Goal: Task Accomplishment & Management: Use online tool/utility

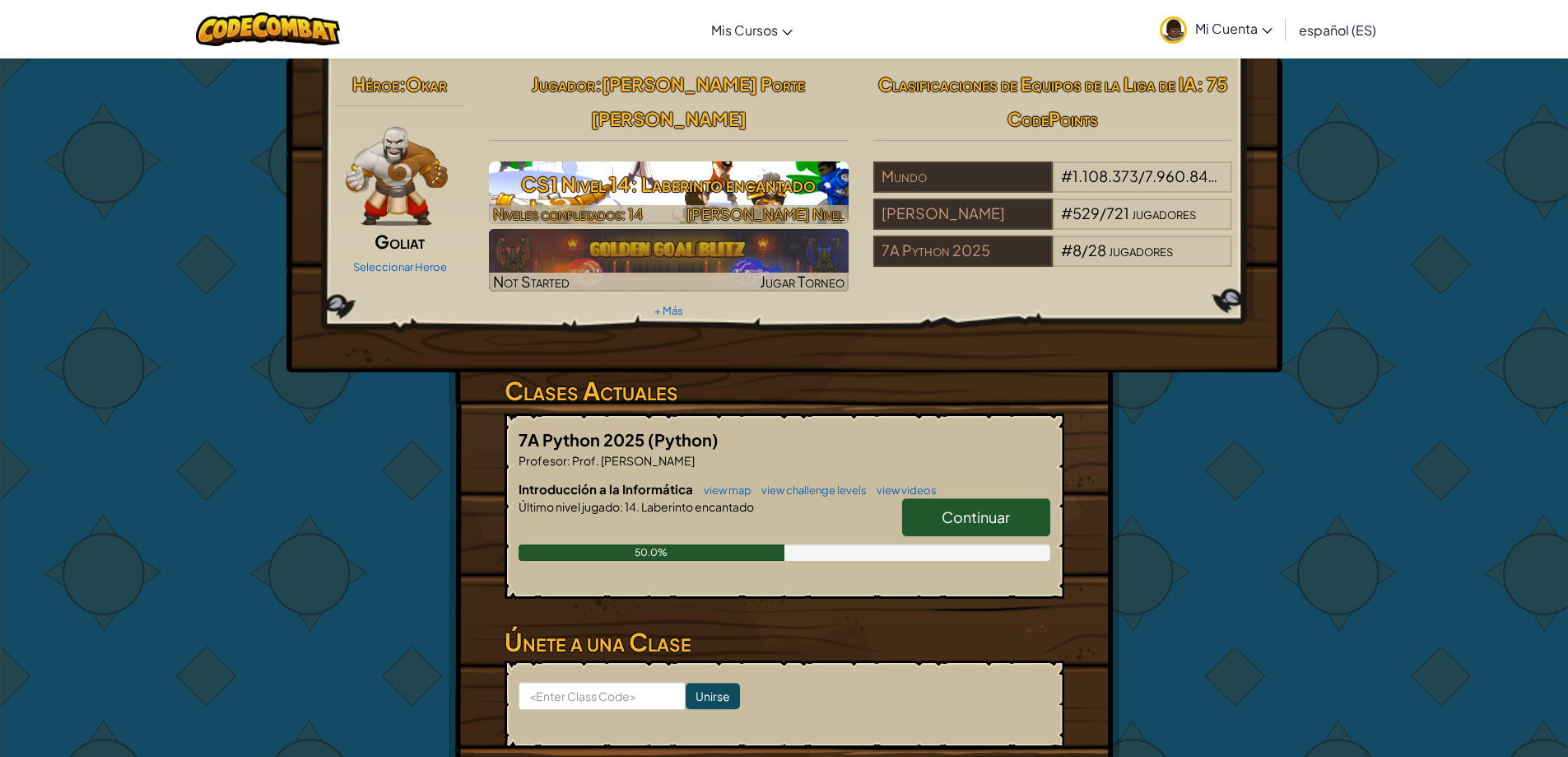
click at [822, 168] on h3 "CS1 Nivel 14: Laberinto encantado" at bounding box center [668, 184] width 360 height 37
select select "es-ES"
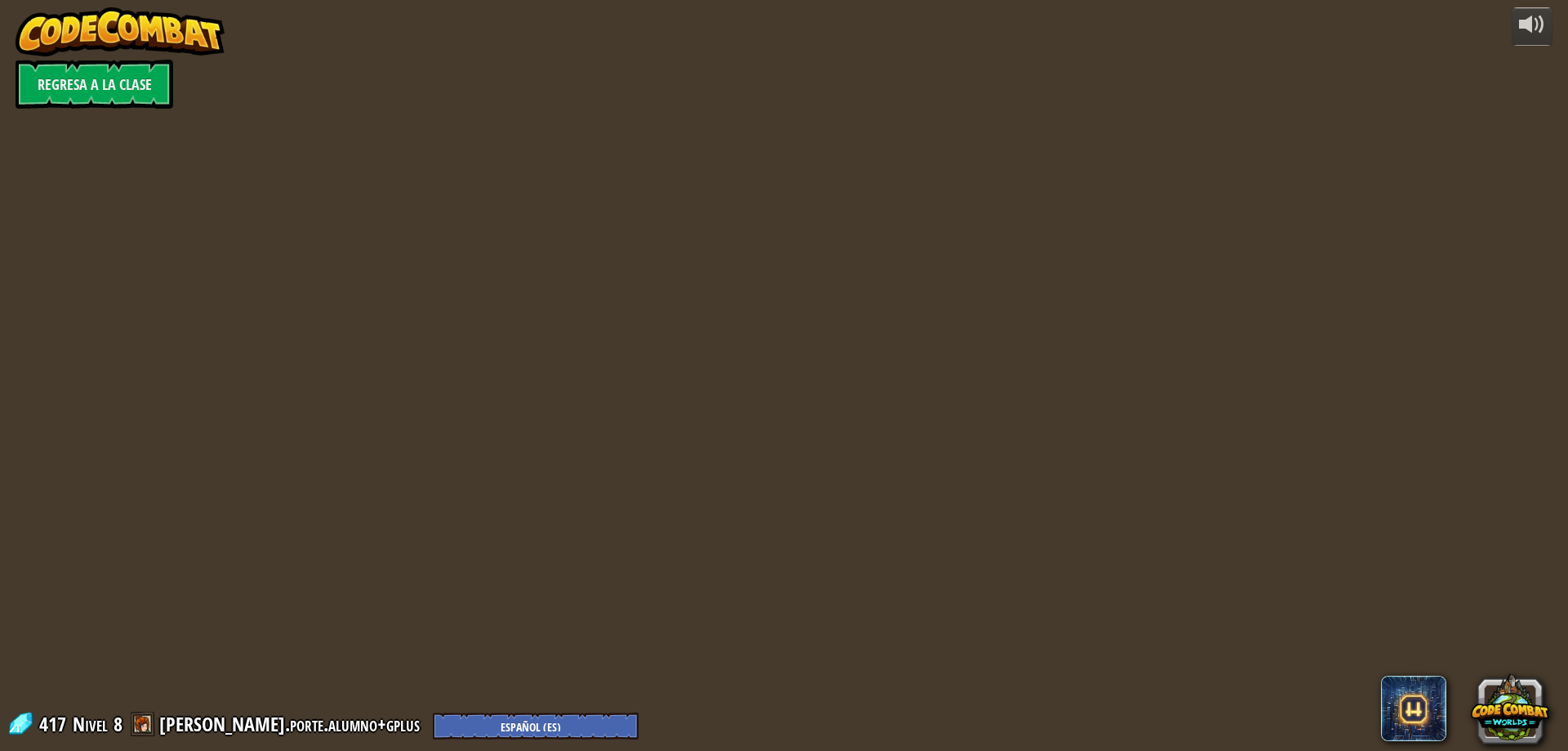
select select "es-ES"
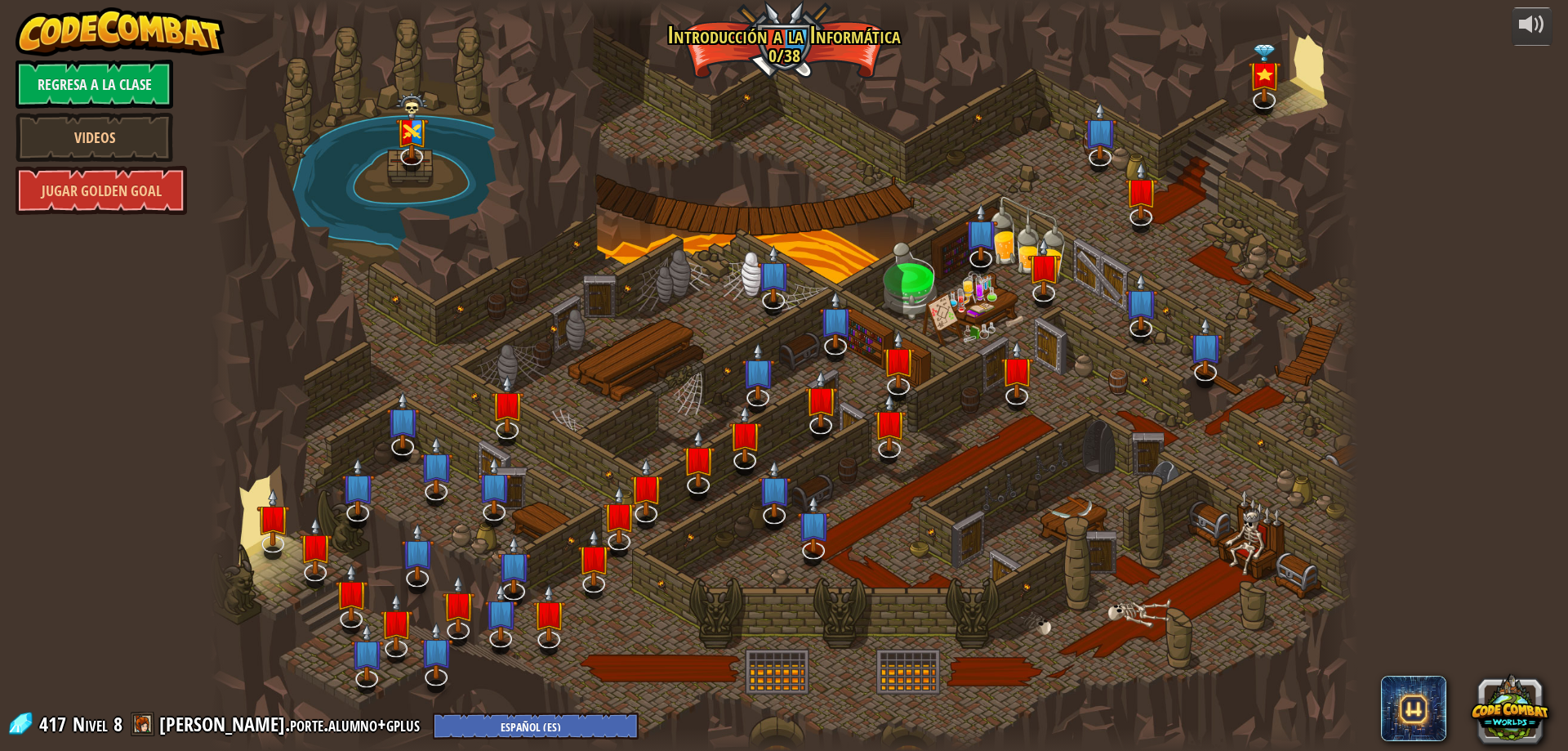
select select "es-ES"
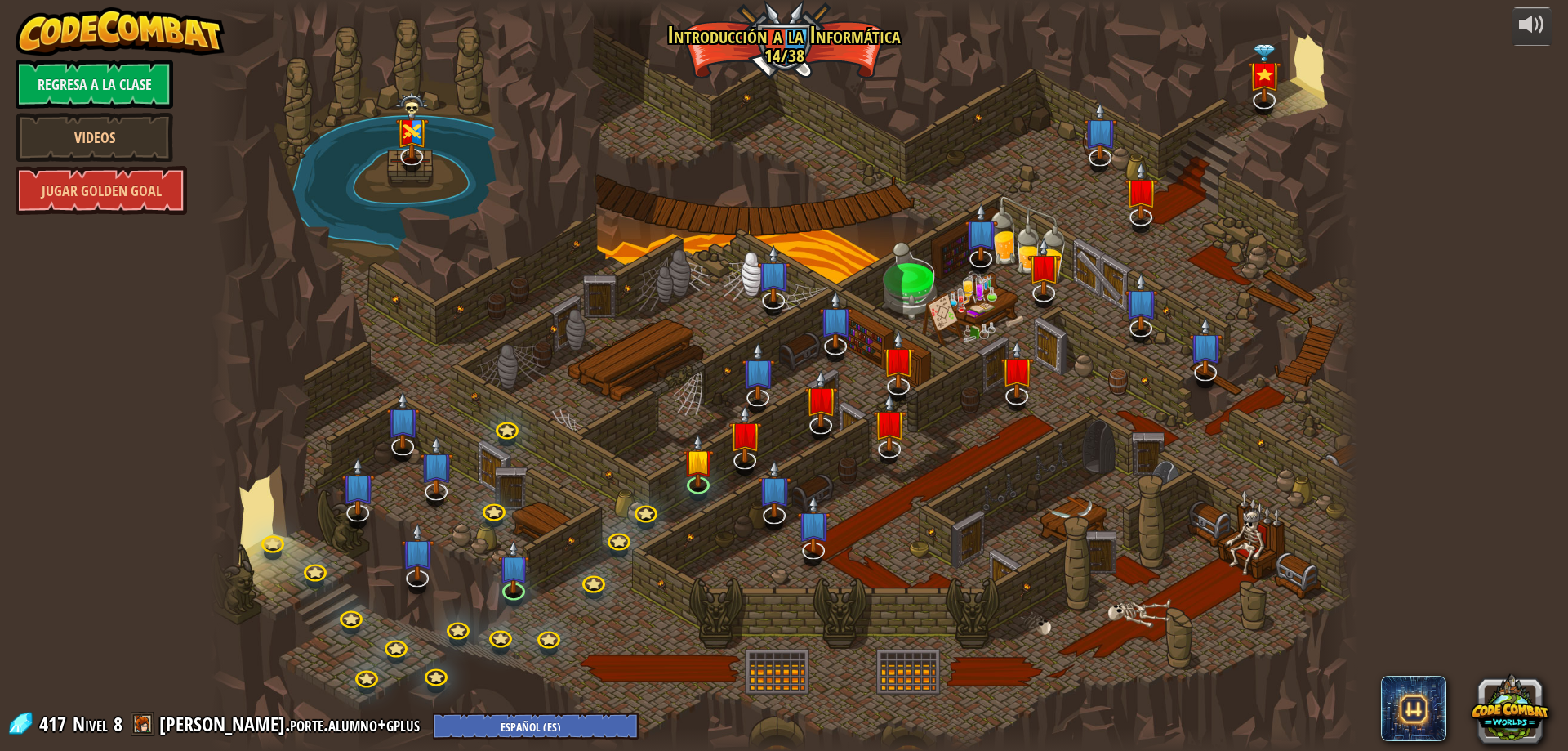
select select "es-ES"
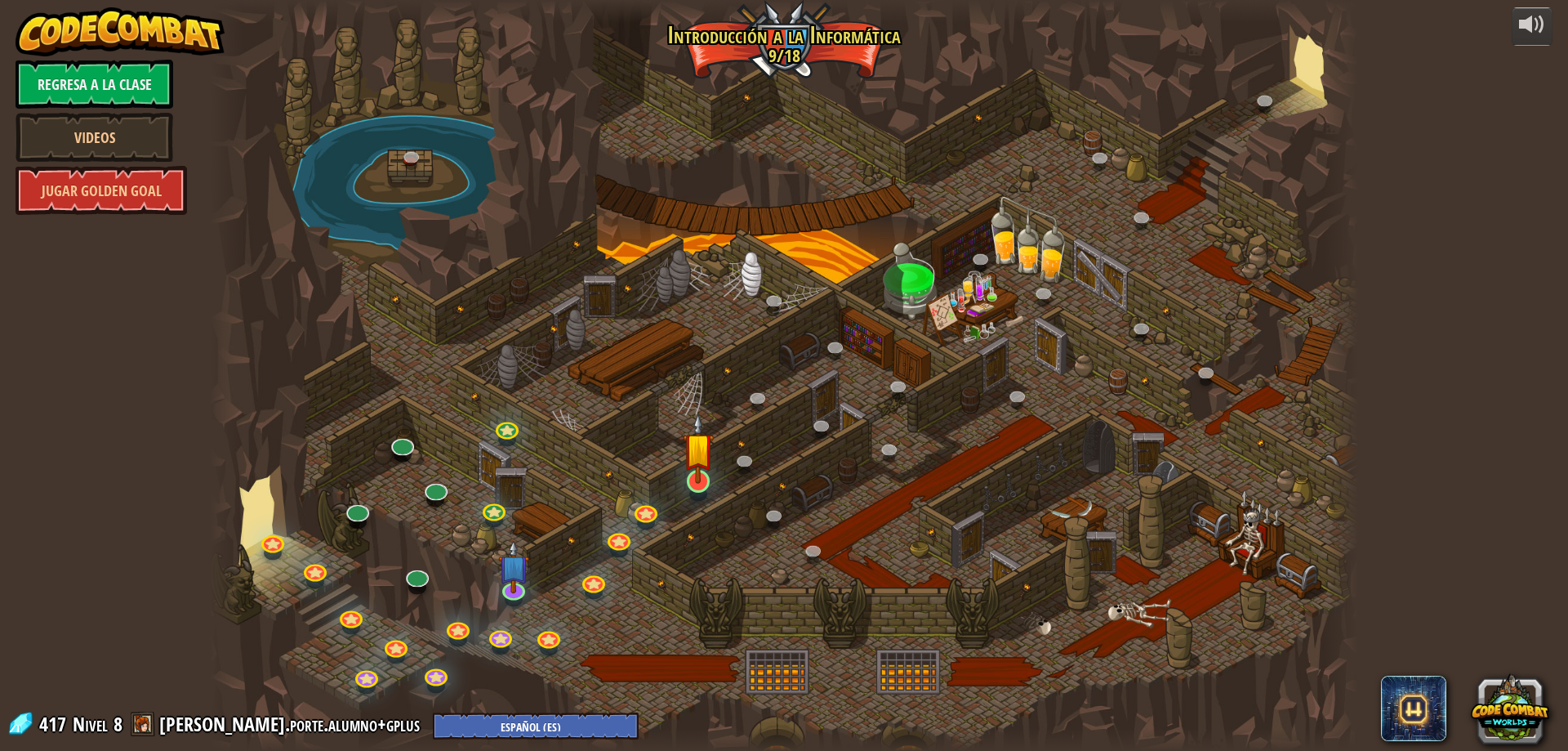
click at [691, 483] on img at bounding box center [698, 448] width 31 height 70
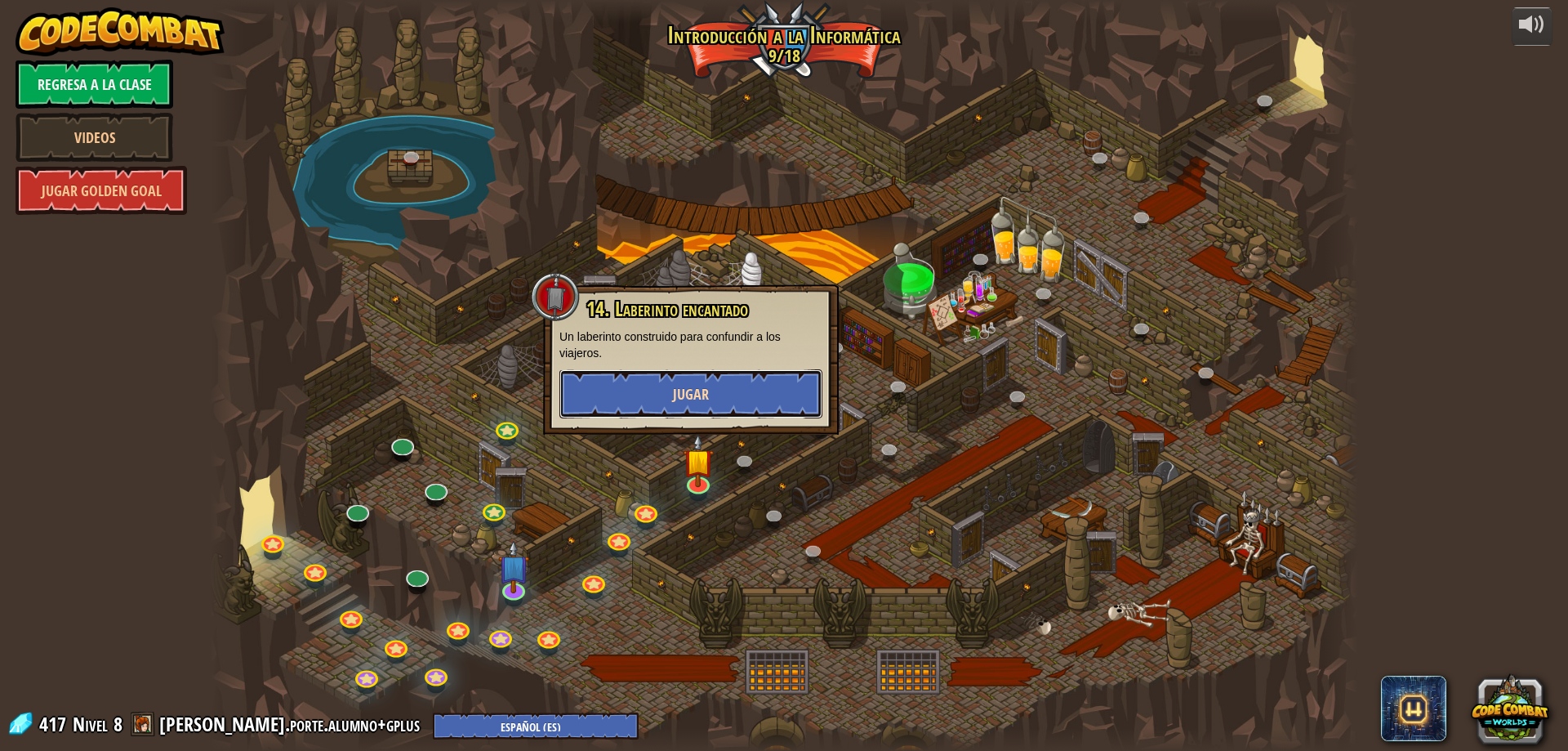
click at [697, 406] on button "Jugar" at bounding box center [690, 394] width 263 height 49
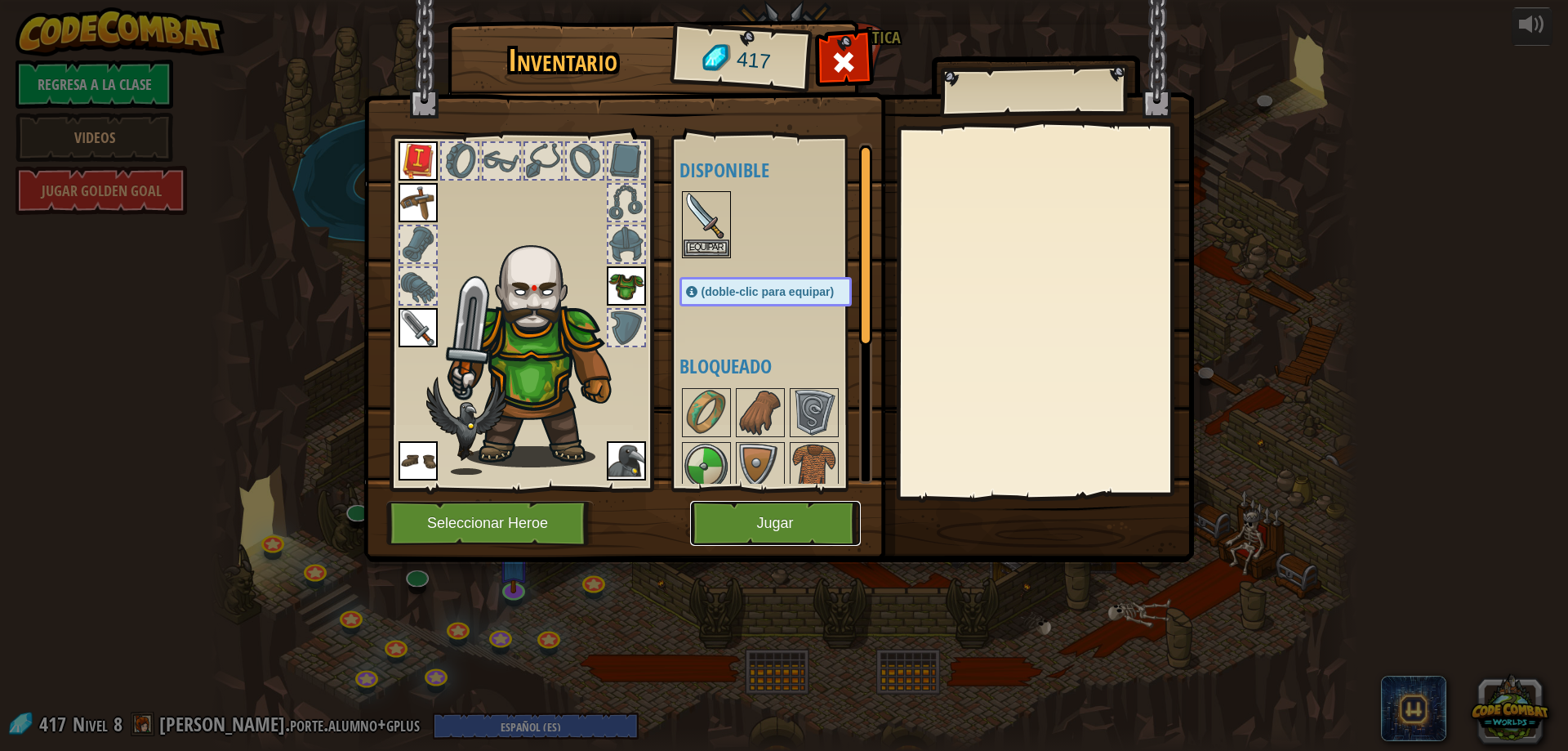
click at [733, 525] on button "Jugar" at bounding box center [775, 523] width 171 height 45
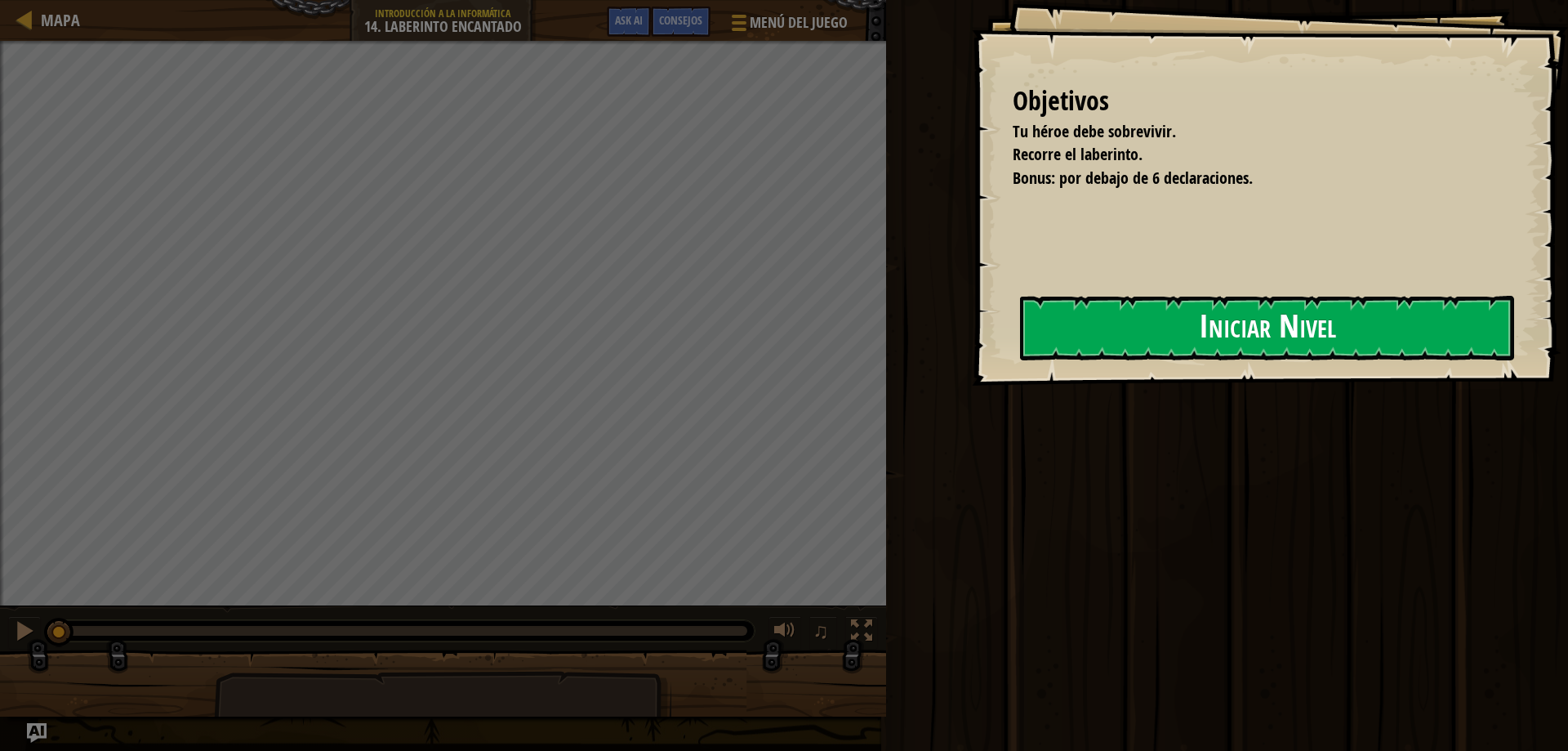
click at [1117, 345] on button "Iniciar Nivel" at bounding box center [1266, 327] width 494 height 64
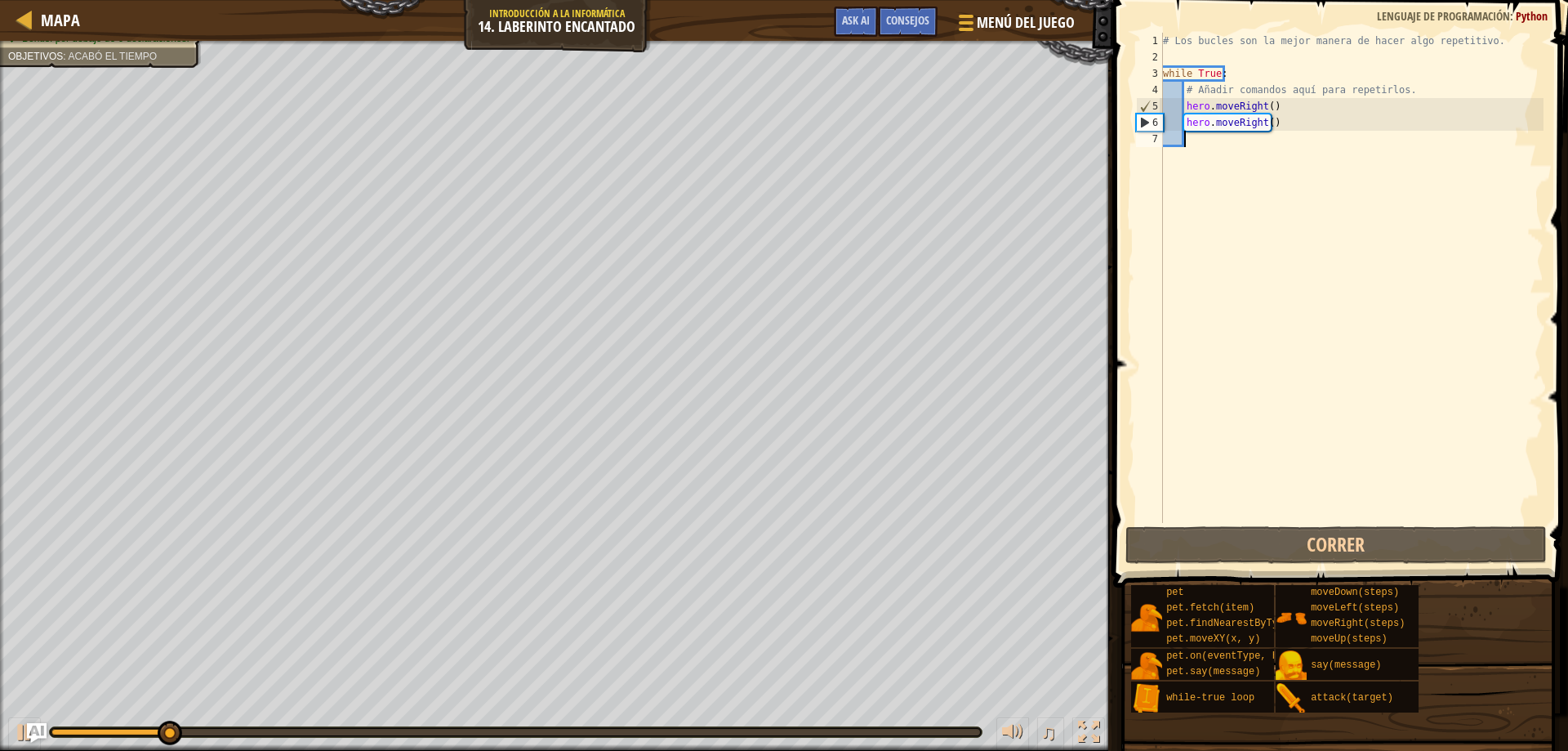
click at [1284, 145] on div "# Los bucles son la mejor manera de hacer algo repetitivo. while True : # Añadi…" at bounding box center [1351, 294] width 384 height 523
click at [1280, 139] on div "# Los bucles son la mejor manera de hacer algo repetitivo. while True : # Añadi…" at bounding box center [1351, 294] width 384 height 523
click at [1286, 128] on div "# Los bucles son la mejor manera de hacer algo repetitivo. while True : # Añadi…" at bounding box center [1351, 294] width 384 height 523
click at [1264, 123] on div "# Los bucles son la mejor manera de hacer algo repetitivo. while True : # Añadi…" at bounding box center [1351, 294] width 384 height 523
click at [1255, 120] on div "# Los bucles son la mejor manera de hacer algo repetitivo. while True : # Añadi…" at bounding box center [1351, 294] width 384 height 523
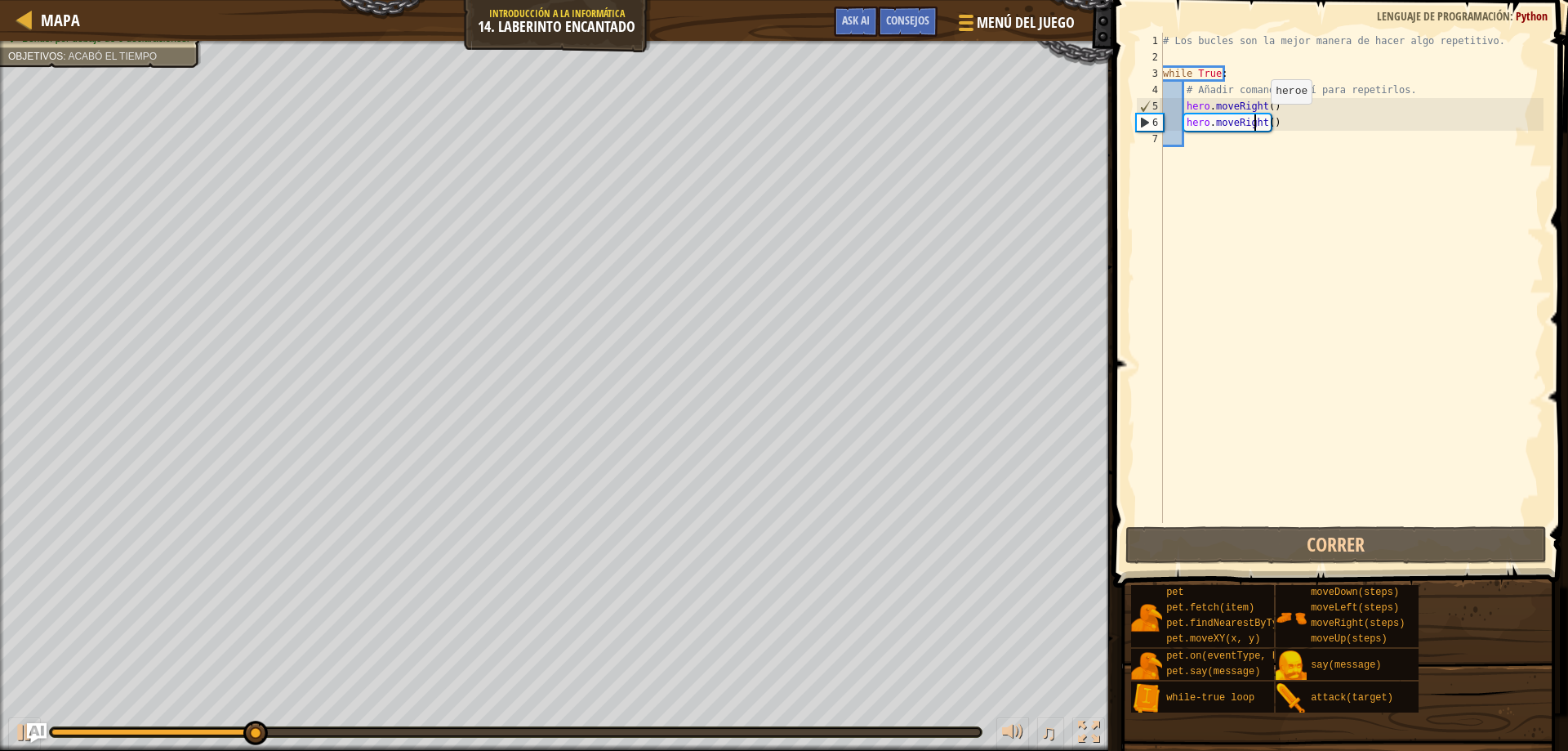
click at [1259, 121] on div "# Los bucles son la mejor manera de hacer algo repetitivo. while True : # Añadi…" at bounding box center [1351, 294] width 384 height 523
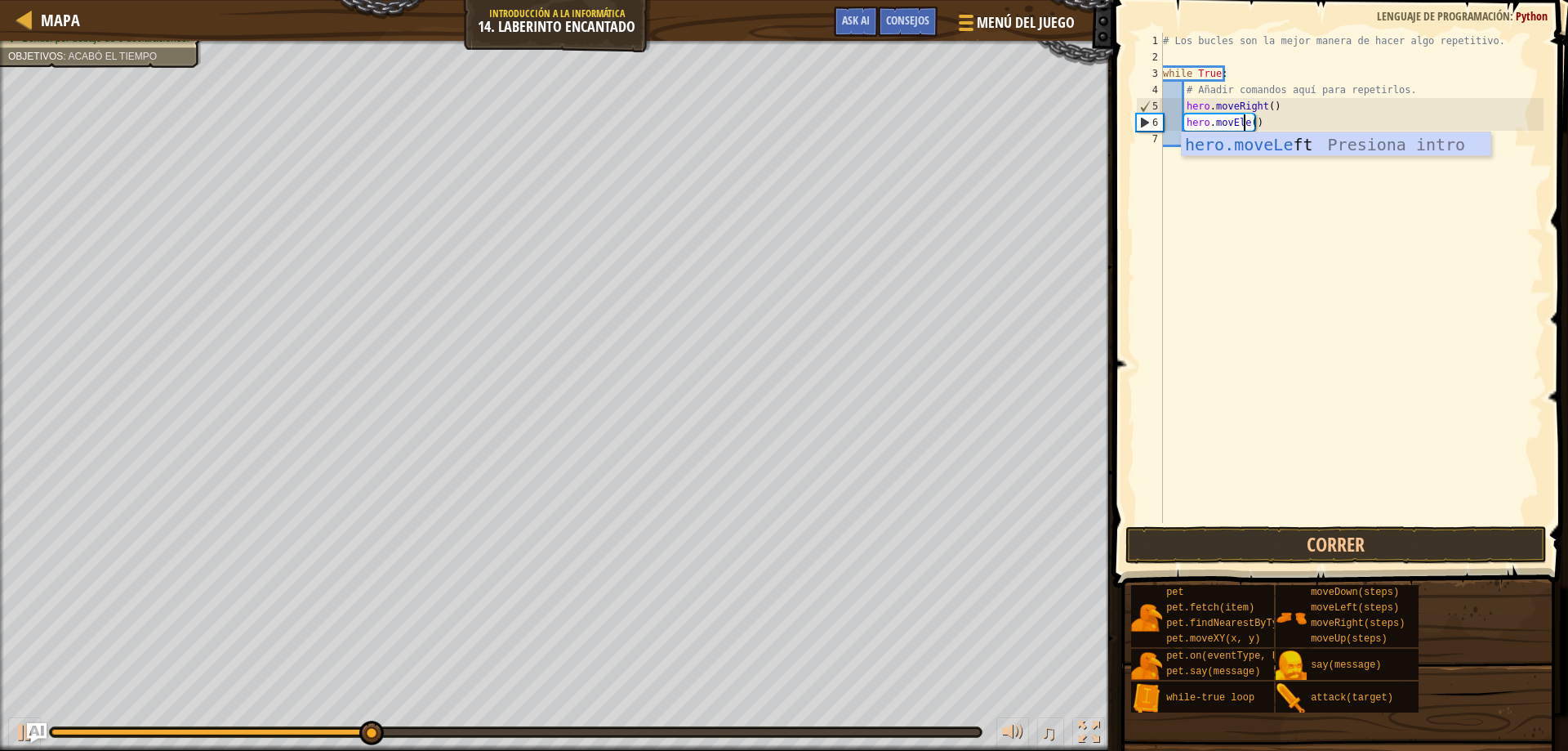
scroll to position [7, 7]
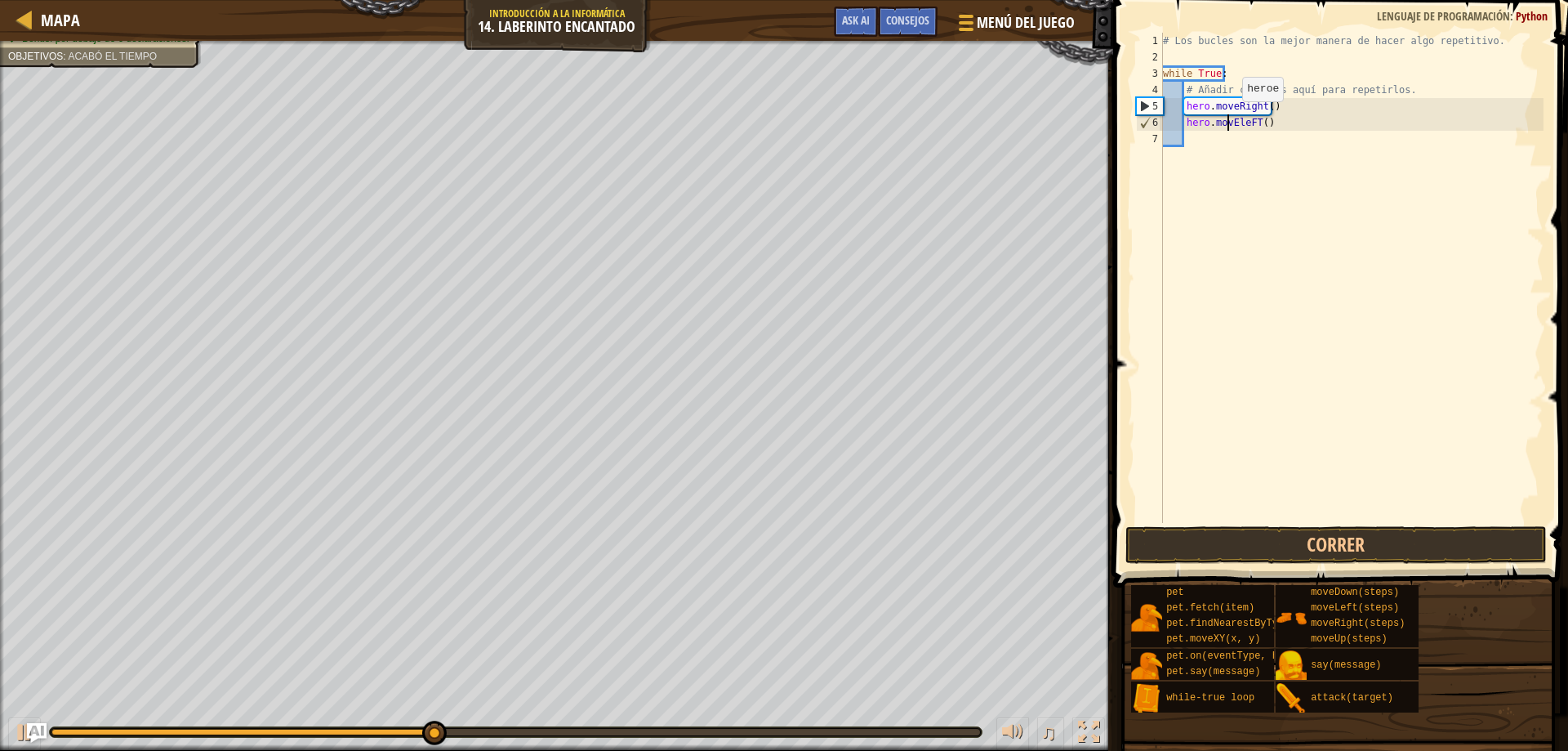
click at [1228, 117] on div "# Los bucles son la mejor manera de hacer algo repetitivo. while True : # Añadi…" at bounding box center [1351, 294] width 384 height 523
click at [1236, 122] on div "# Los bucles son la mejor manera de hacer algo repetitivo. while True : # Añadi…" at bounding box center [1351, 294] width 384 height 523
click at [1228, 120] on div "# Los bucles son la mejor manera de hacer algo repetitivo. while True : # Añadi…" at bounding box center [1351, 294] width 384 height 523
click at [1234, 121] on div "# Los bucles son la mejor manera de hacer algo repetitivo. while True : # Añadi…" at bounding box center [1351, 294] width 384 height 523
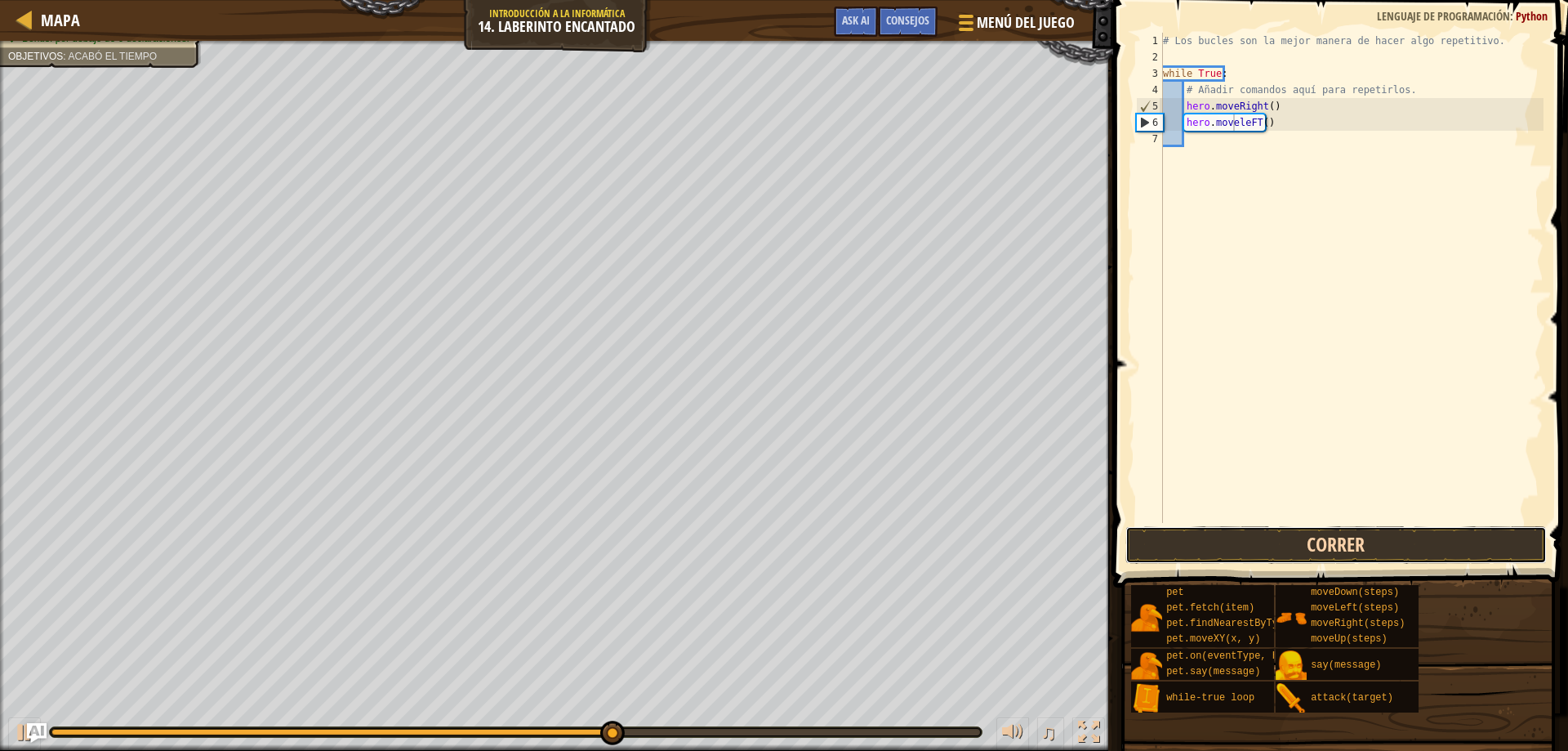
click at [1223, 544] on button "Correr" at bounding box center [1336, 545] width 422 height 38
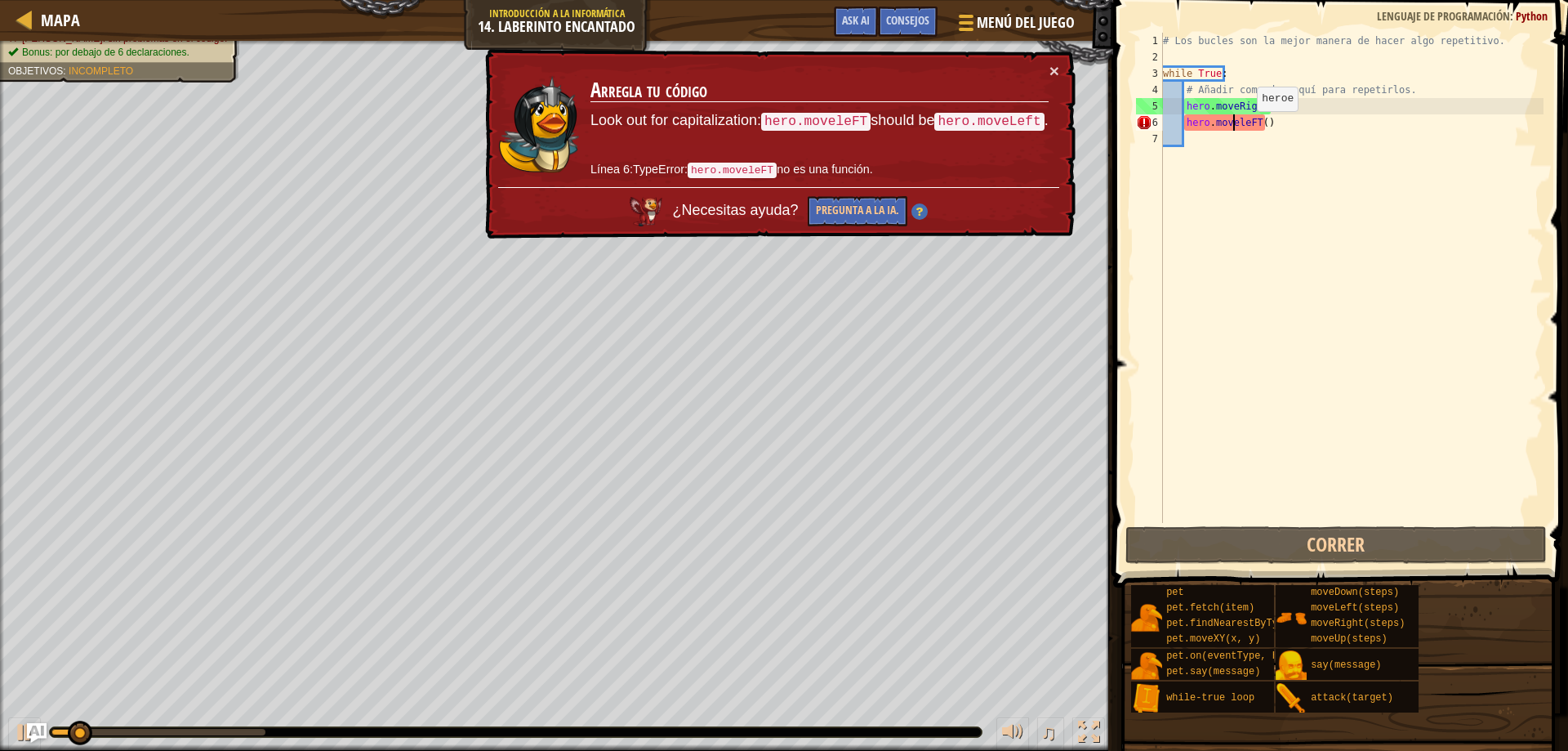
click at [1246, 127] on div "# Los bucles son la mejor manera de hacer algo repetitivo. while True : # Añadi…" at bounding box center [1351, 294] width 384 height 523
click at [1252, 130] on div "# Los bucles son la mejor manera de hacer algo repetitivo. while True : # Añadi…" at bounding box center [1351, 294] width 384 height 523
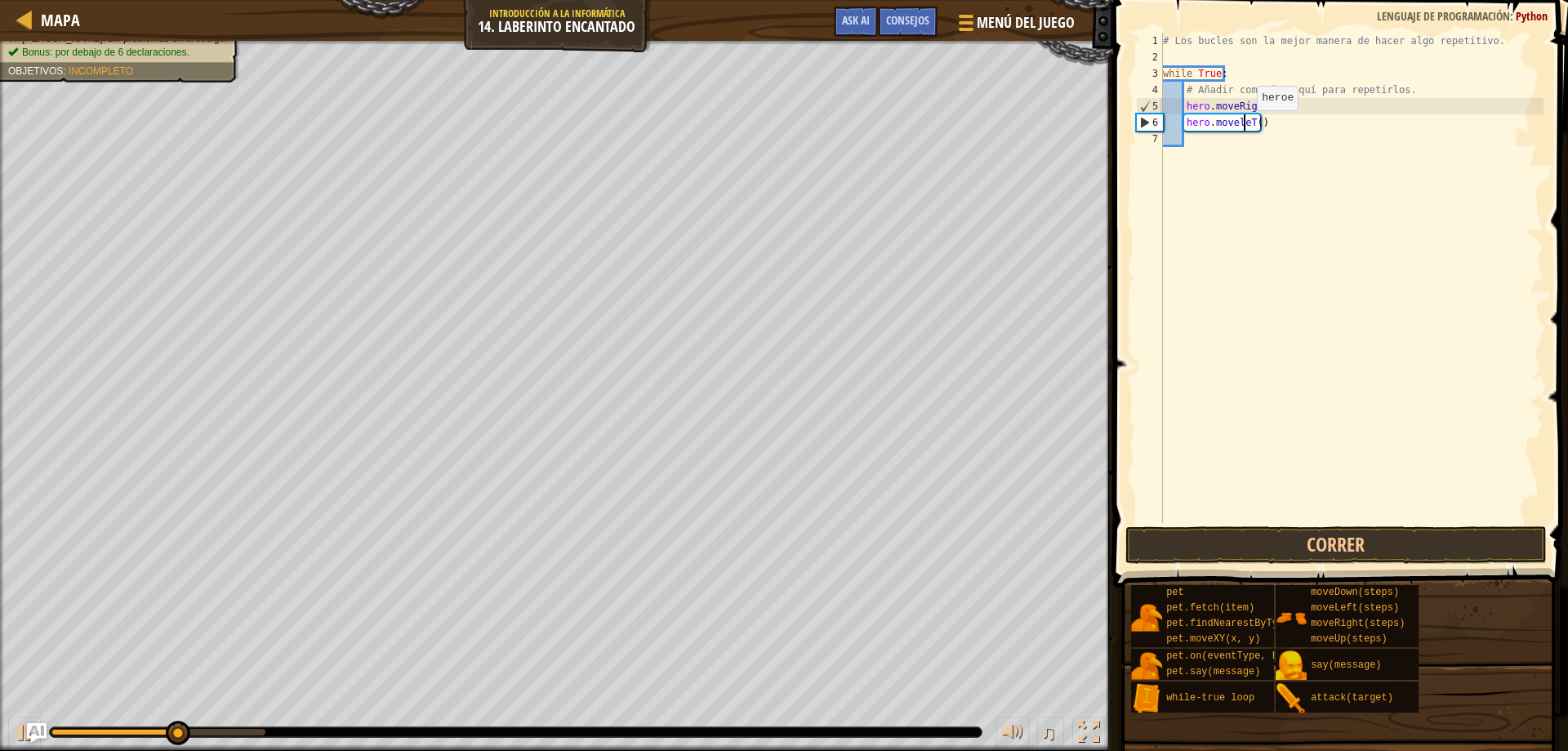
scroll to position [7, 7]
click at [1248, 127] on div "# Los bucles son la mejor manera de hacer algo repetitivo. while True : # Añadi…" at bounding box center [1351, 294] width 384 height 523
click at [1255, 130] on div "# Los bucles son la mejor manera de hacer algo repetitivo. while True : # Añadi…" at bounding box center [1351, 294] width 384 height 523
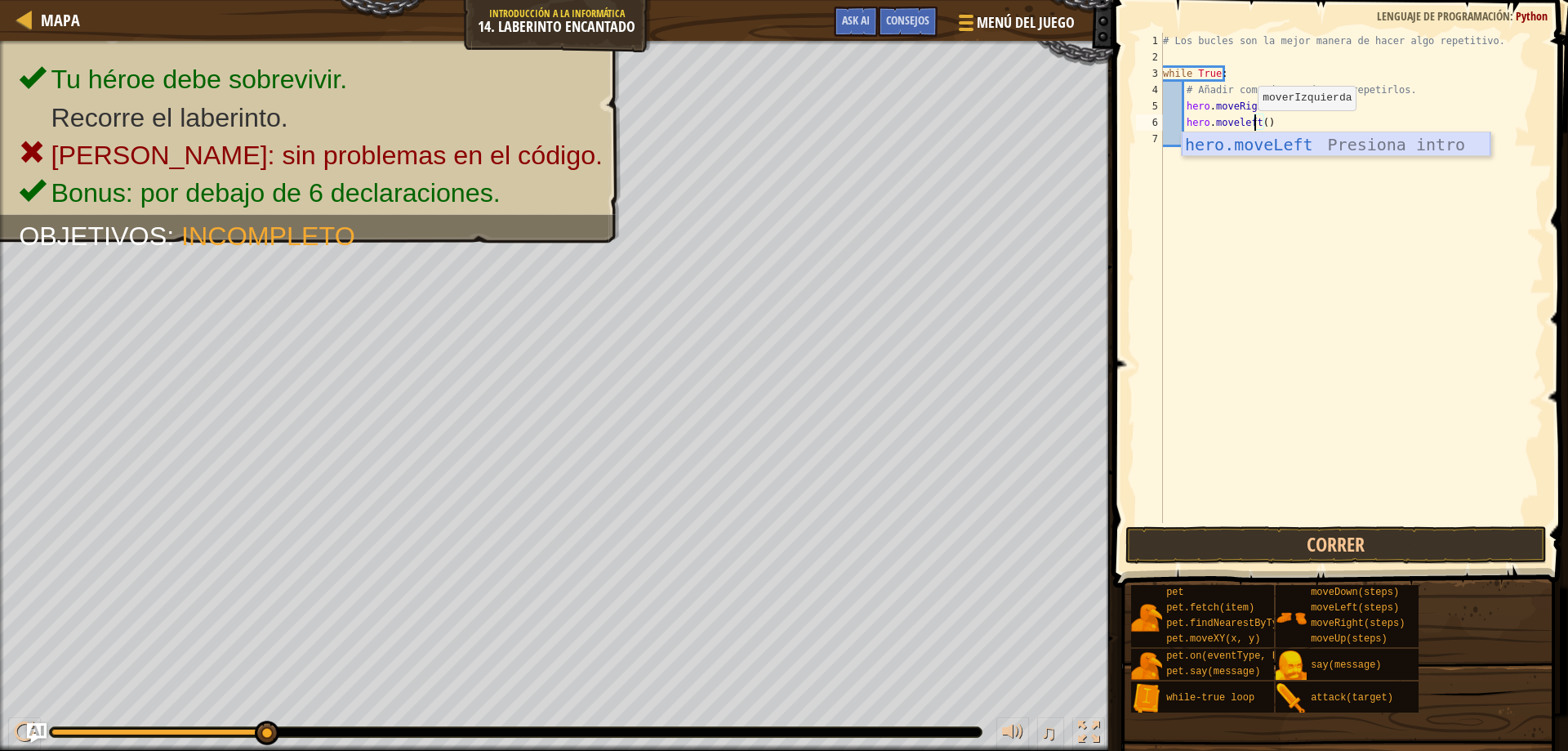
click at [1459, 155] on div "hero.moveLeft Presiona intro" at bounding box center [1336, 168] width 309 height 73
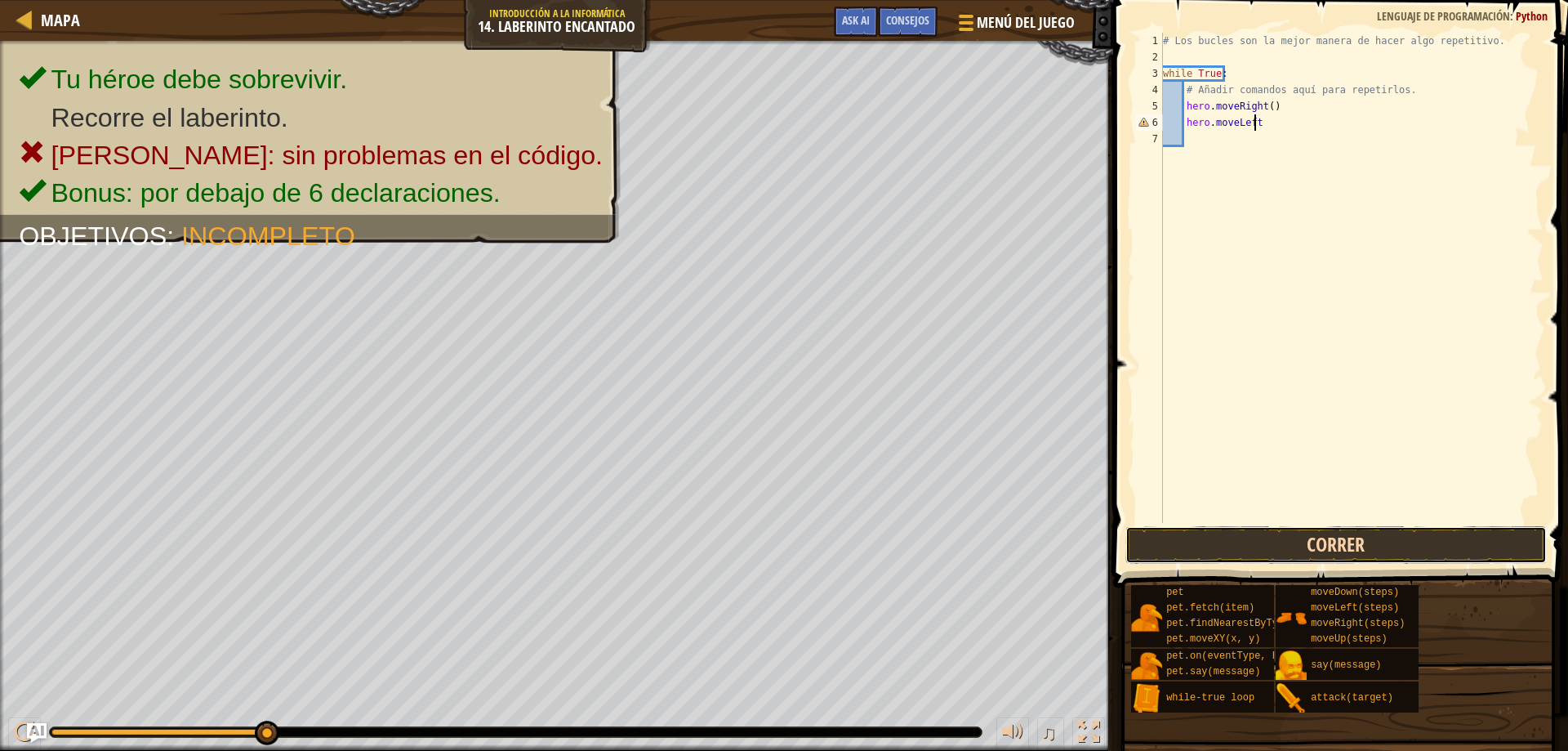
click at [1293, 529] on button "Correr" at bounding box center [1336, 545] width 422 height 38
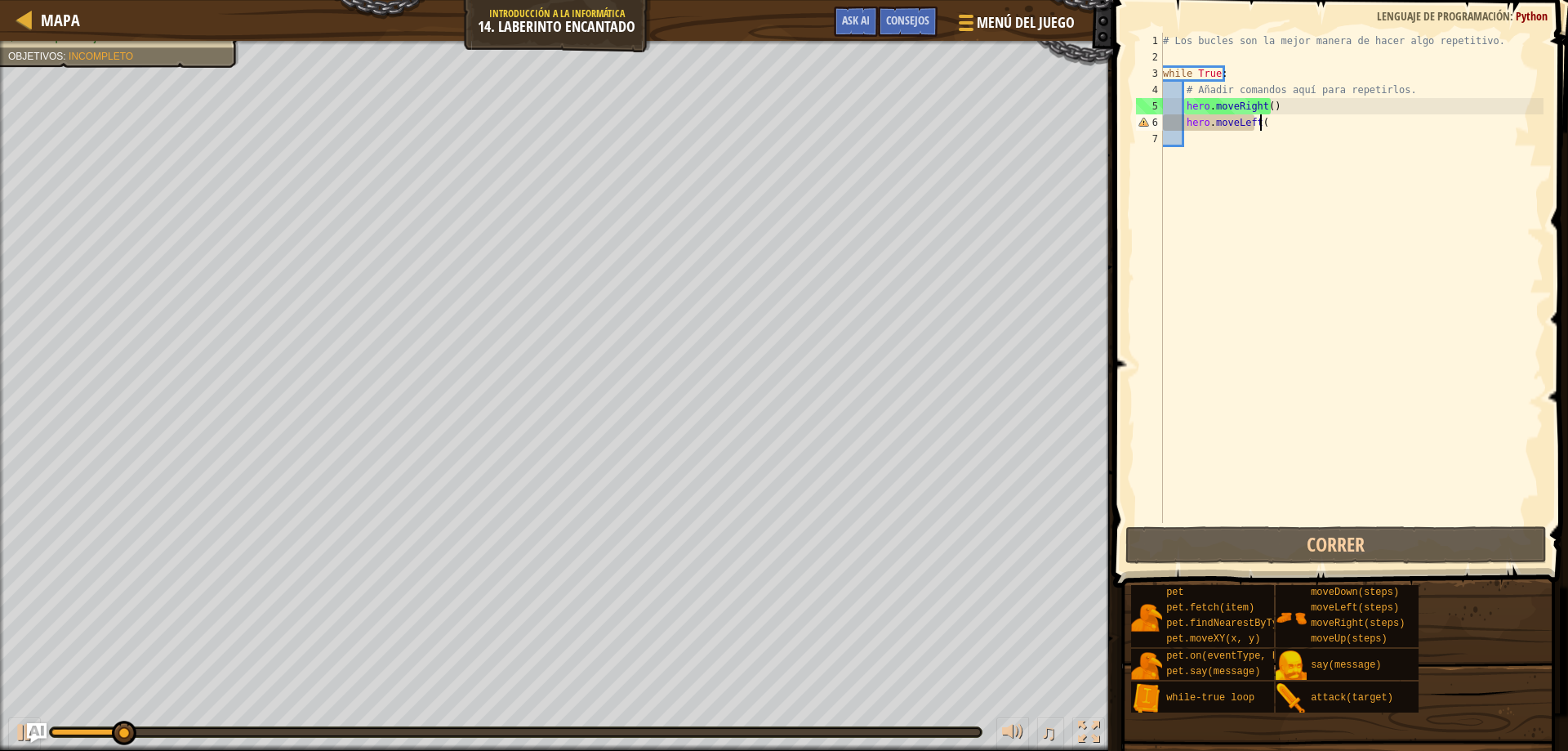
scroll to position [7, 7]
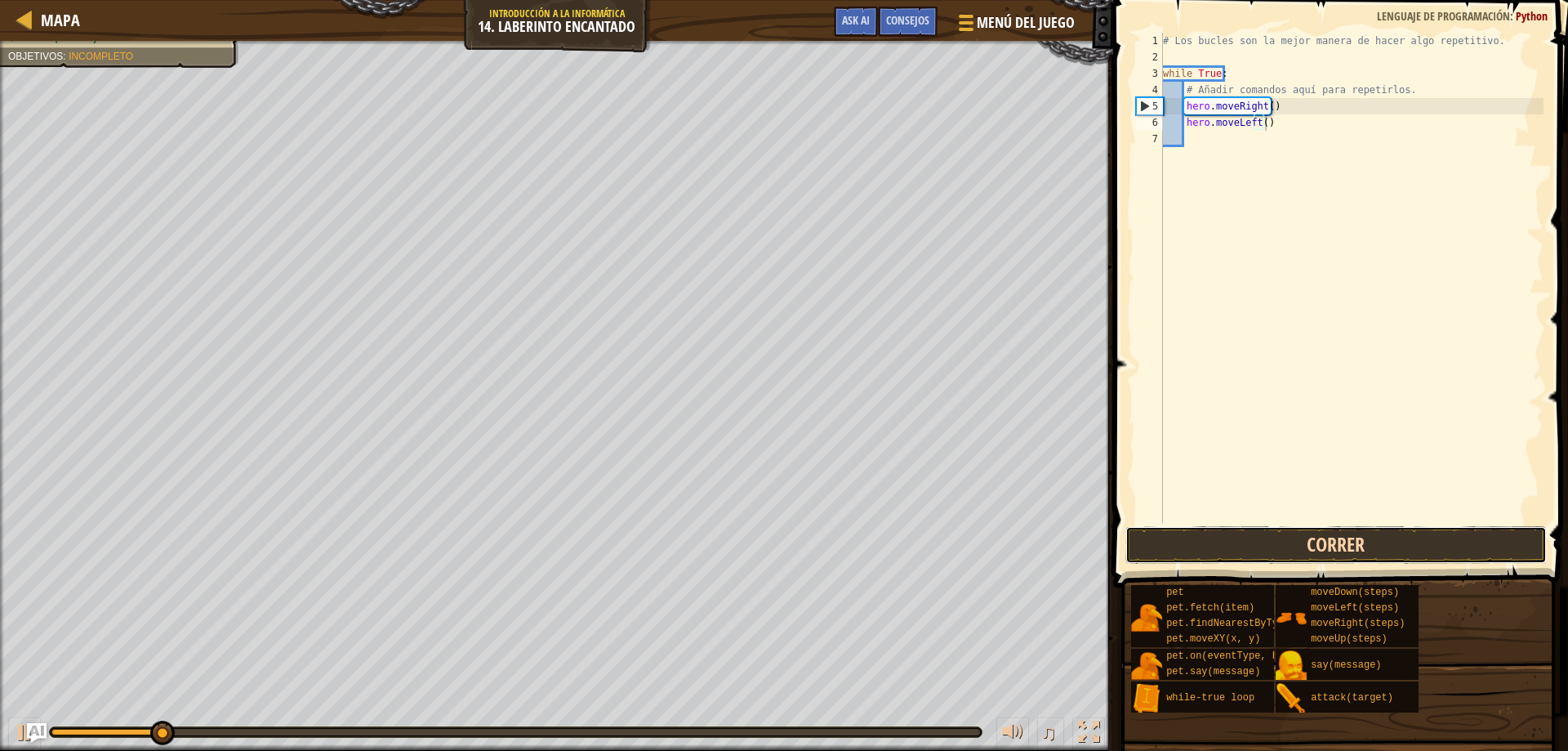
click at [1320, 536] on button "Correr" at bounding box center [1336, 545] width 422 height 38
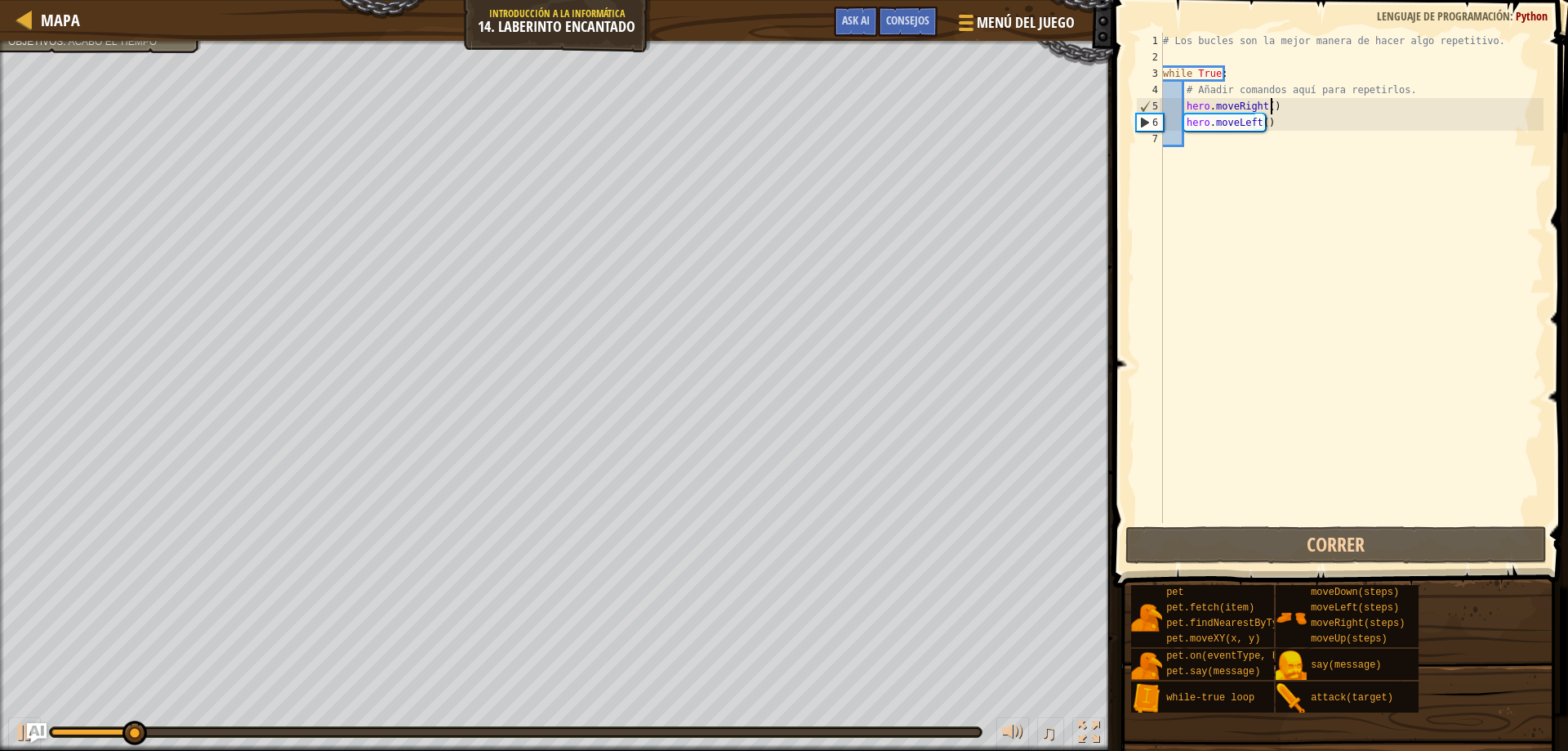
click at [1271, 105] on div "# Los bucles son la mejor manera de hacer algo repetitivo. while True : # Añadi…" at bounding box center [1351, 294] width 384 height 523
click at [1269, 126] on div "# Los bucles son la mejor manera de hacer algo repetitivo. while True : # Añadi…" at bounding box center [1351, 294] width 384 height 523
click at [1095, 126] on div "Mapa Introducción a la Informática 14. Laberinto encantado Menú del Juego Hecho…" at bounding box center [784, 375] width 1568 height 751
click at [1288, 119] on div "# Los bucles son la mejor manera de hacer algo repetitivo. while True : # Añadi…" at bounding box center [1351, 277] width 384 height 490
click at [1284, 119] on div "# Los bucles son la mejor manera de hacer algo repetitivo. while True : # Añadi…" at bounding box center [1351, 294] width 384 height 523
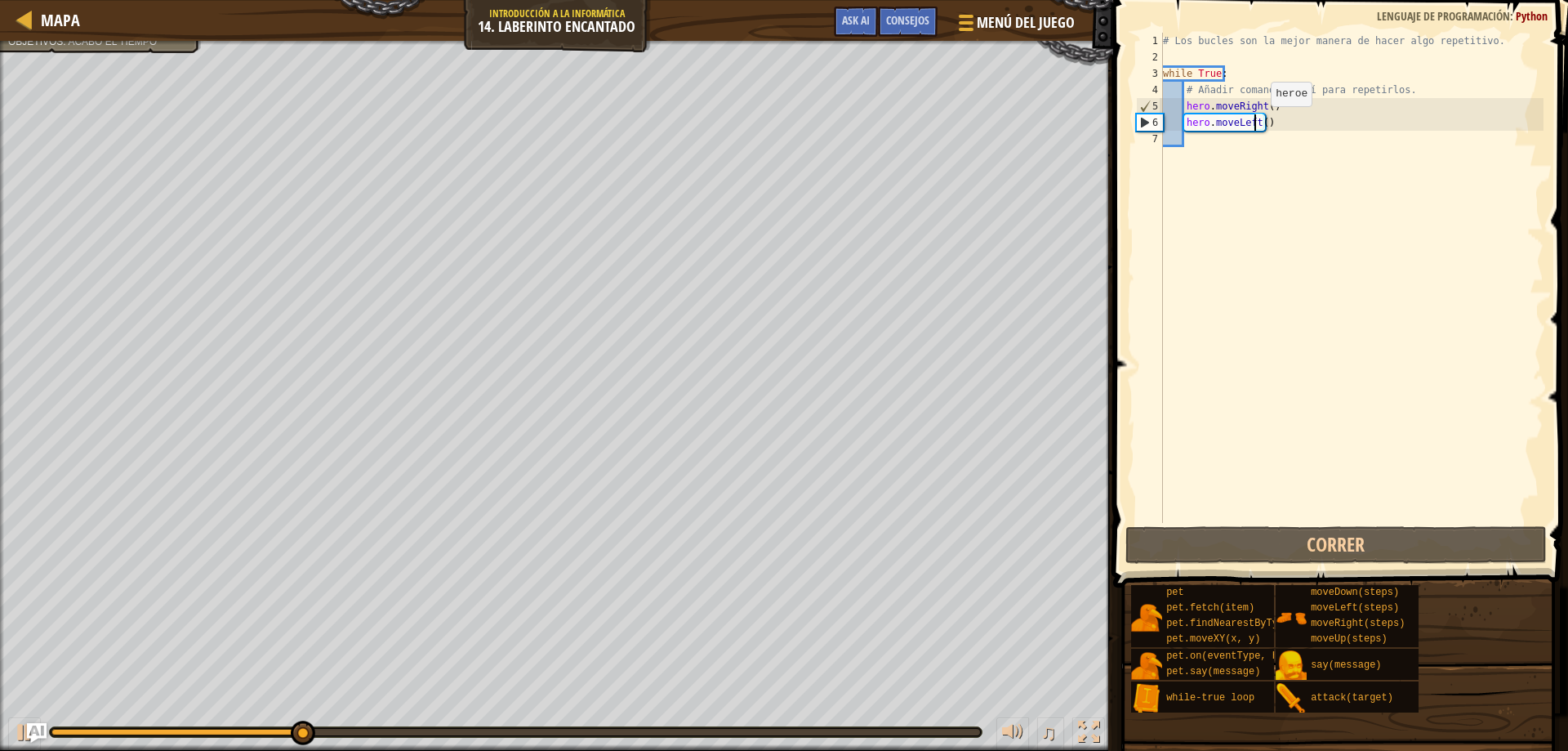
click at [1256, 123] on div "# Los bucles son la mejor manera de hacer algo repetitivo. while True : # Añadi…" at bounding box center [1351, 294] width 384 height 523
drag, startPoint x: 1267, startPoint y: 125, endPoint x: 1255, endPoint y: 124, distance: 12.0
click at [1255, 124] on div "# Los bucles son la mejor manera de hacer algo repetitivo. while True : # Añadi…" at bounding box center [1351, 294] width 384 height 523
click at [1253, 123] on div "# Los bucles son la mejor manera de hacer algo repetitivo. while True : # Añadi…" at bounding box center [1351, 277] width 384 height 490
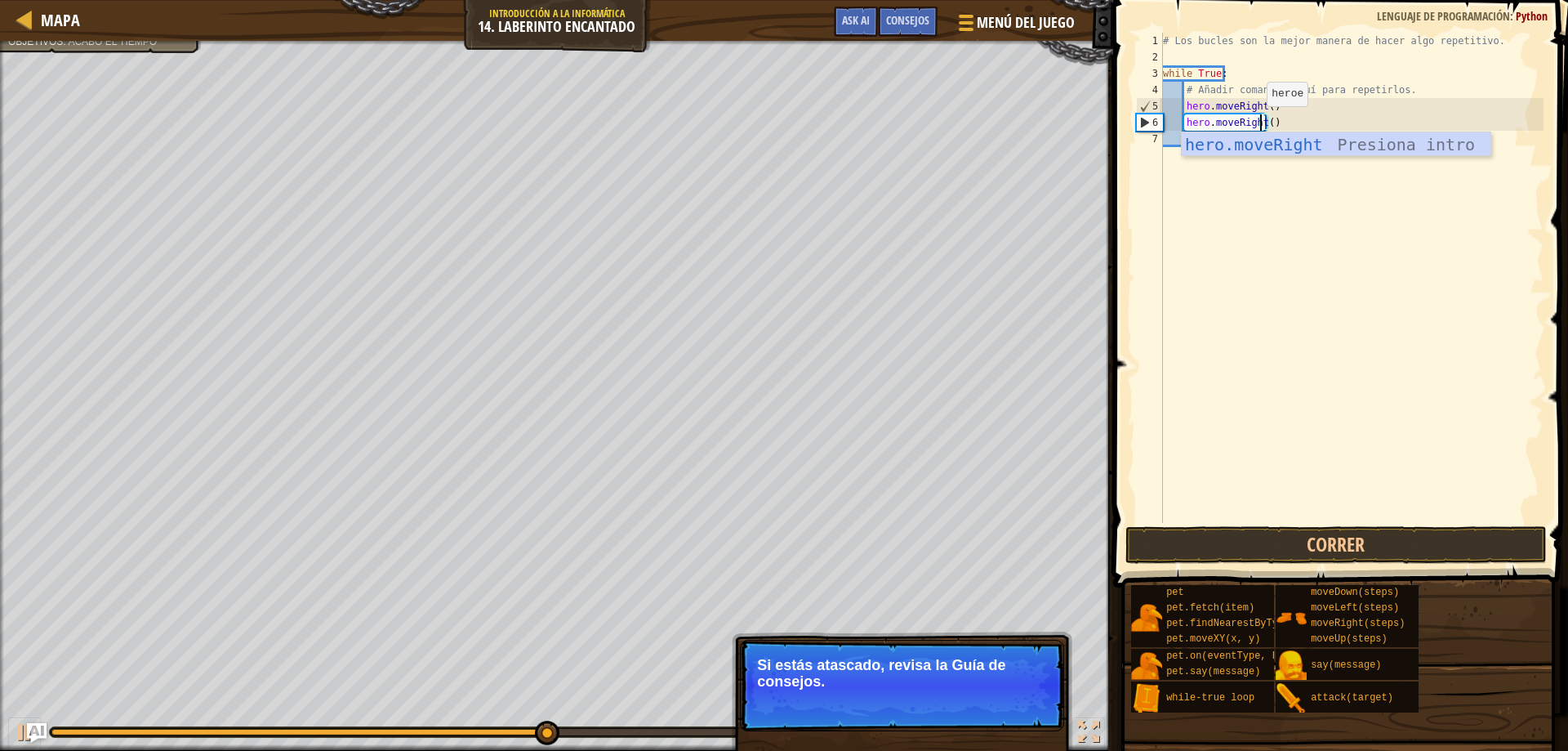
scroll to position [7, 8]
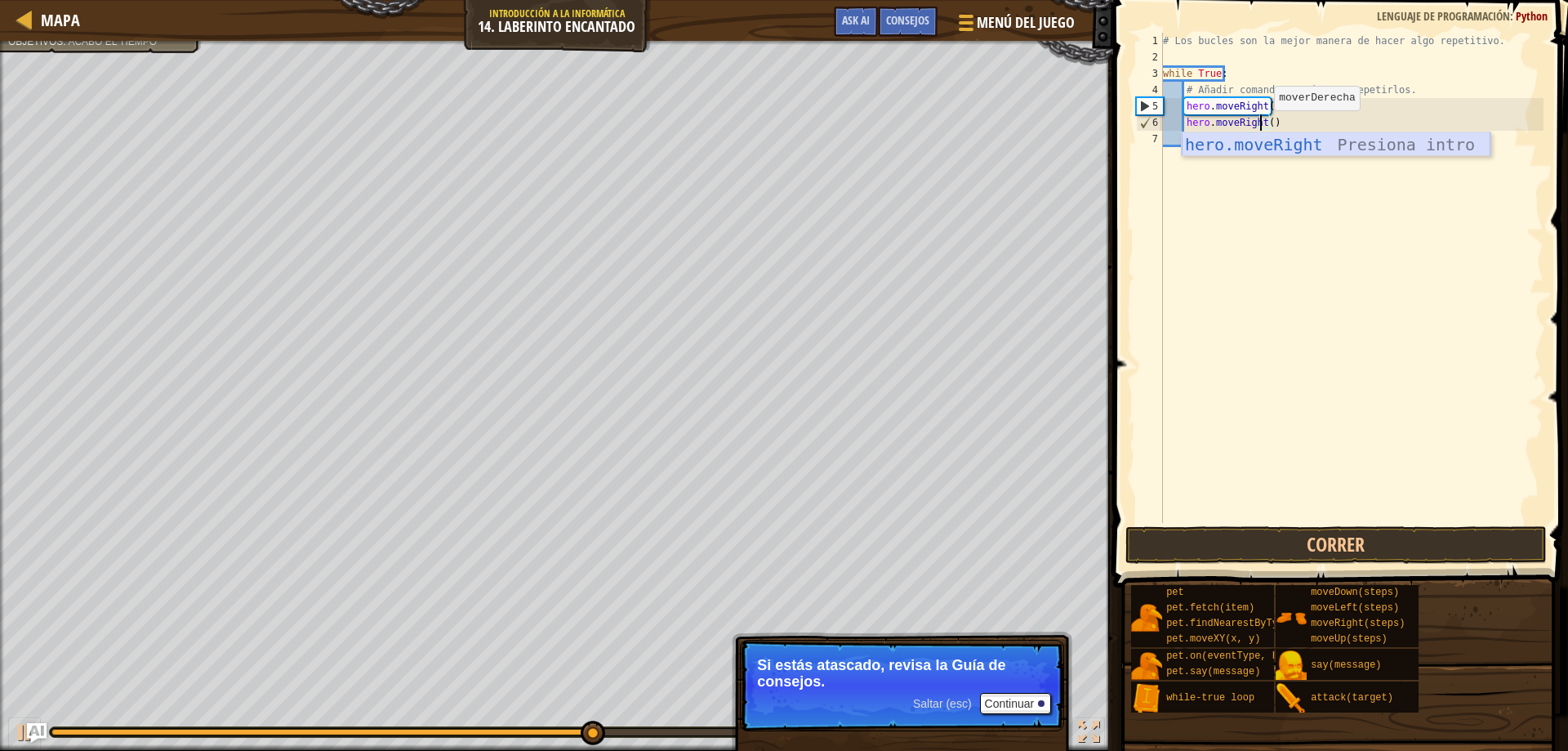
click at [1279, 140] on div "hero.moveRight Presiona intro" at bounding box center [1336, 168] width 309 height 73
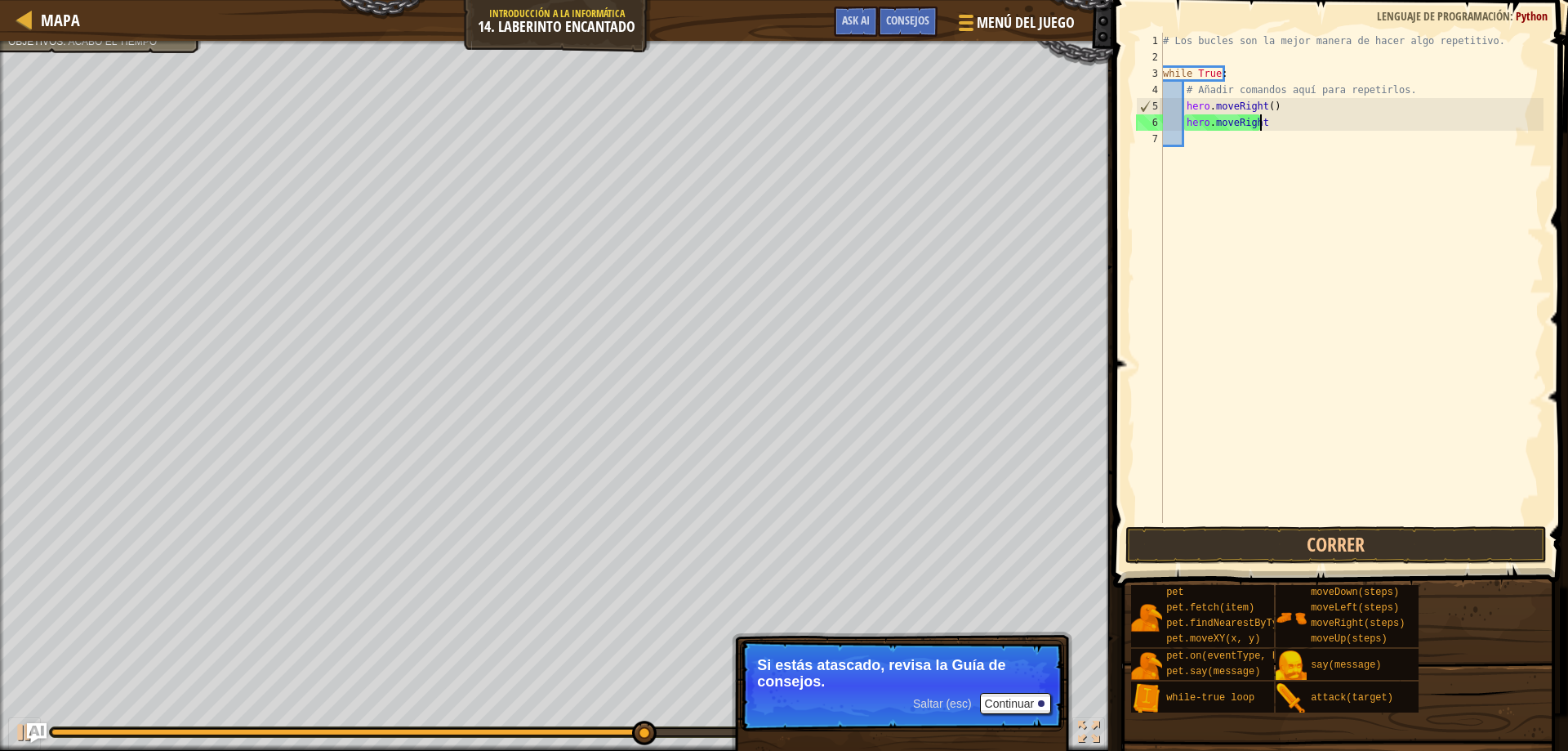
type textarea "hero.moveRight()"
click at [1198, 133] on div "# Los bucles son la mejor manera de hacer algo repetitivo. while True : # Añadi…" at bounding box center [1351, 294] width 384 height 523
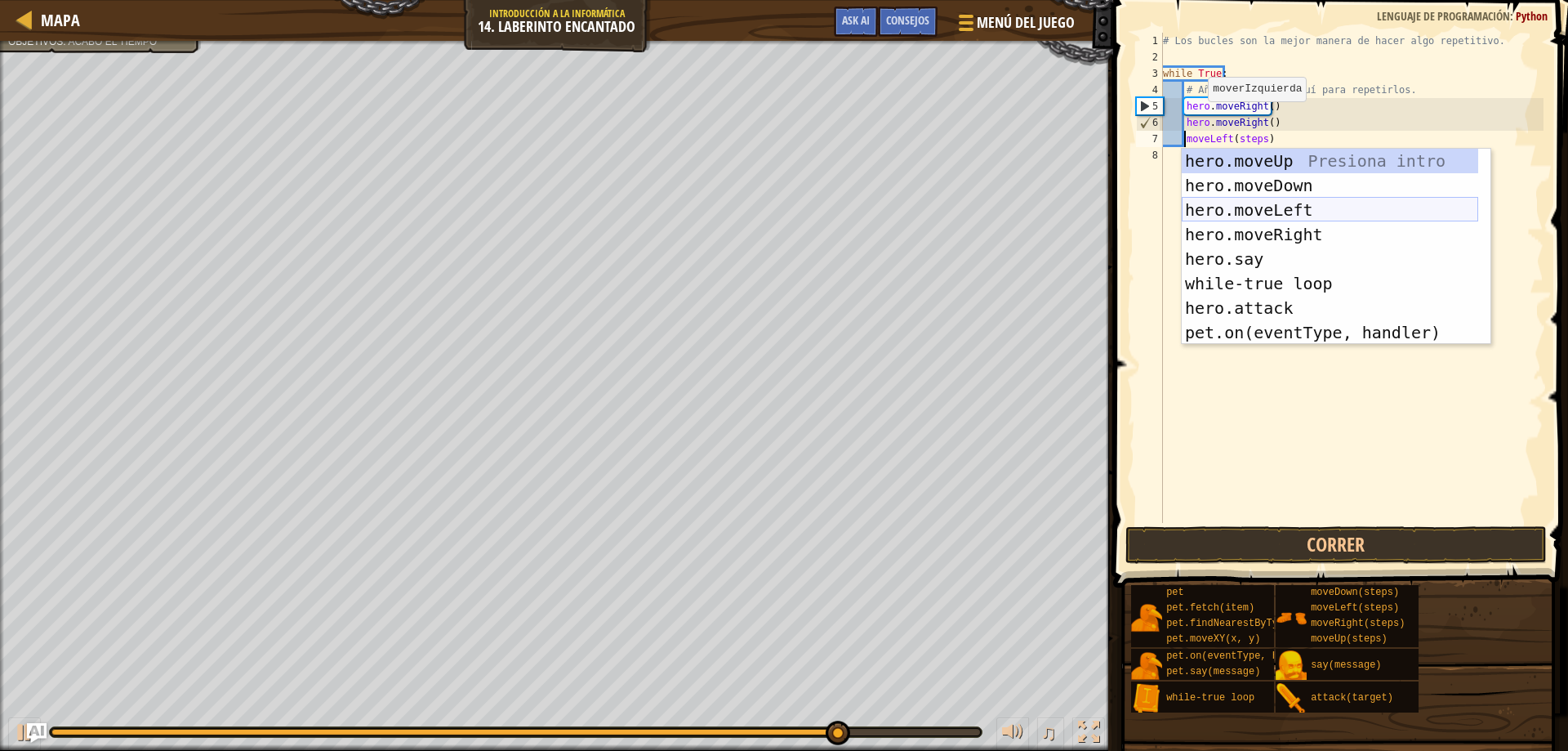
click at [1273, 202] on div "hero.moveUp Presiona intro hero.moveDown Presiona intro hero.moveLeft Presiona …" at bounding box center [1330, 271] width 296 height 245
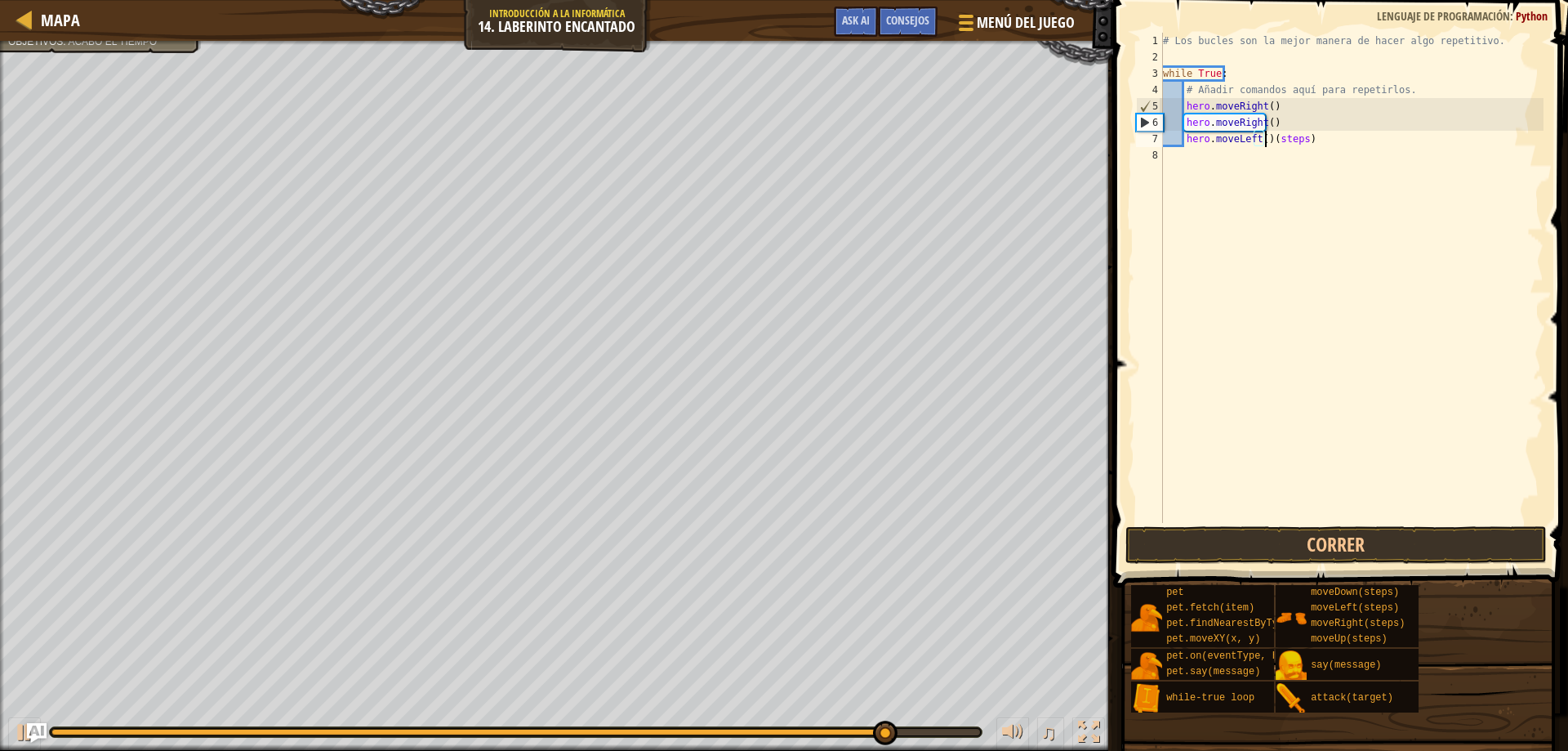
click at [1302, 140] on div "# Los bucles son la mejor manera de hacer algo repetitivo. while True : # Añadi…" at bounding box center [1351, 294] width 384 height 523
type textarea "hero.moveLeft()"
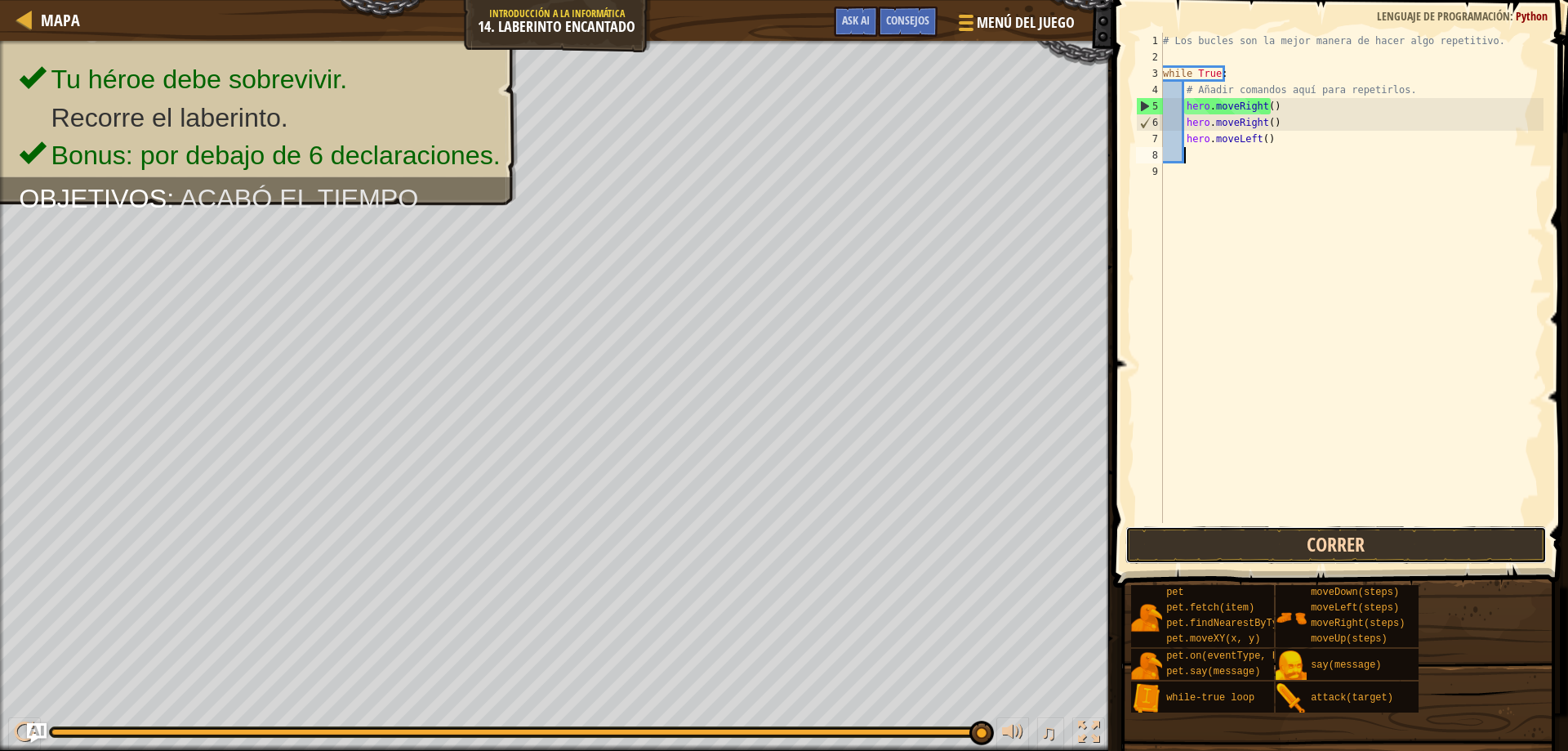
click at [1292, 540] on button "Correr" at bounding box center [1336, 545] width 422 height 38
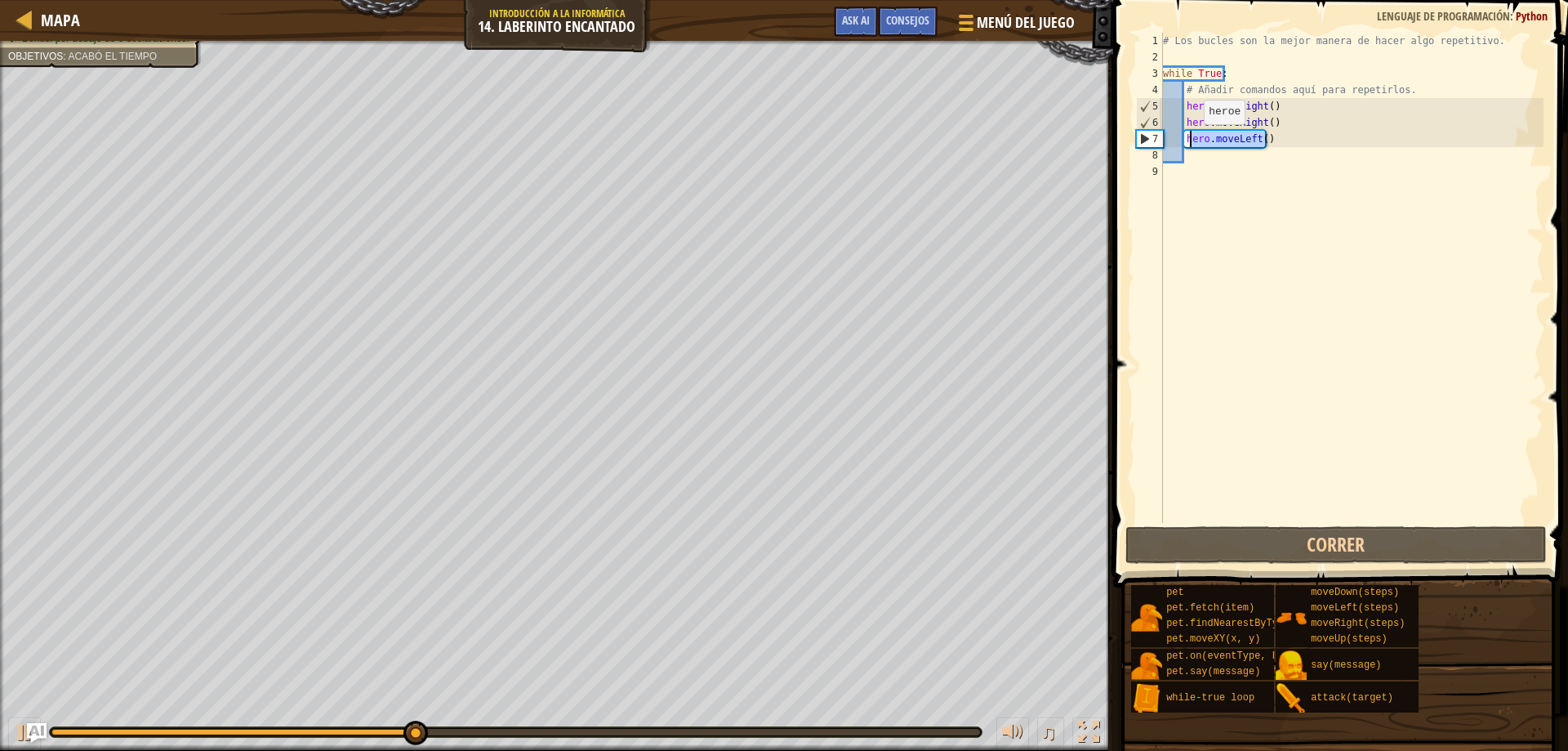
drag, startPoint x: 1306, startPoint y: 141, endPoint x: 1190, endPoint y: 140, distance: 116.0
click at [1190, 140] on div "# Los bucles son la mejor manera de hacer algo repetitivo. while True : # Añadi…" at bounding box center [1351, 294] width 384 height 523
type textarea "h"
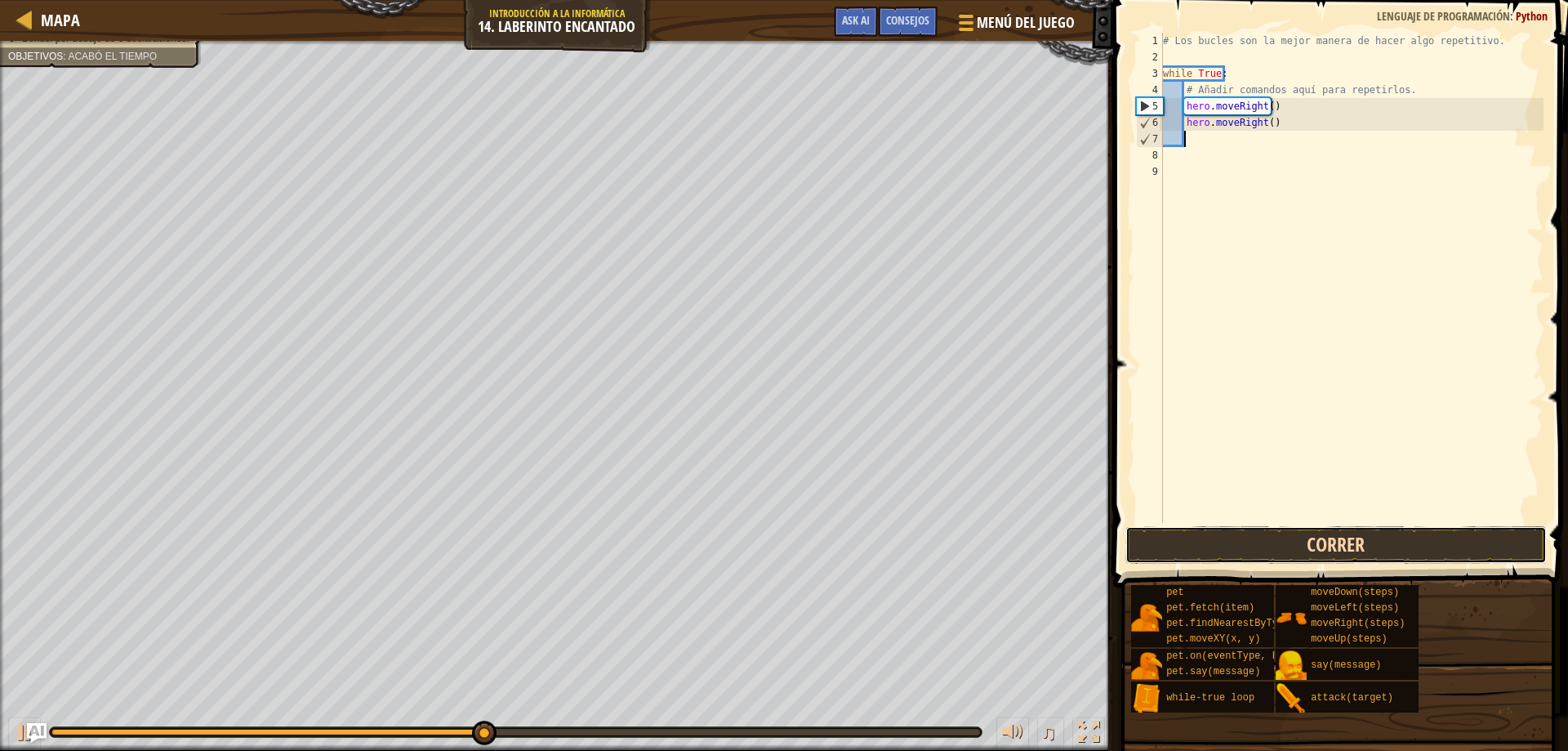
click at [1386, 549] on button "Correr" at bounding box center [1336, 545] width 422 height 38
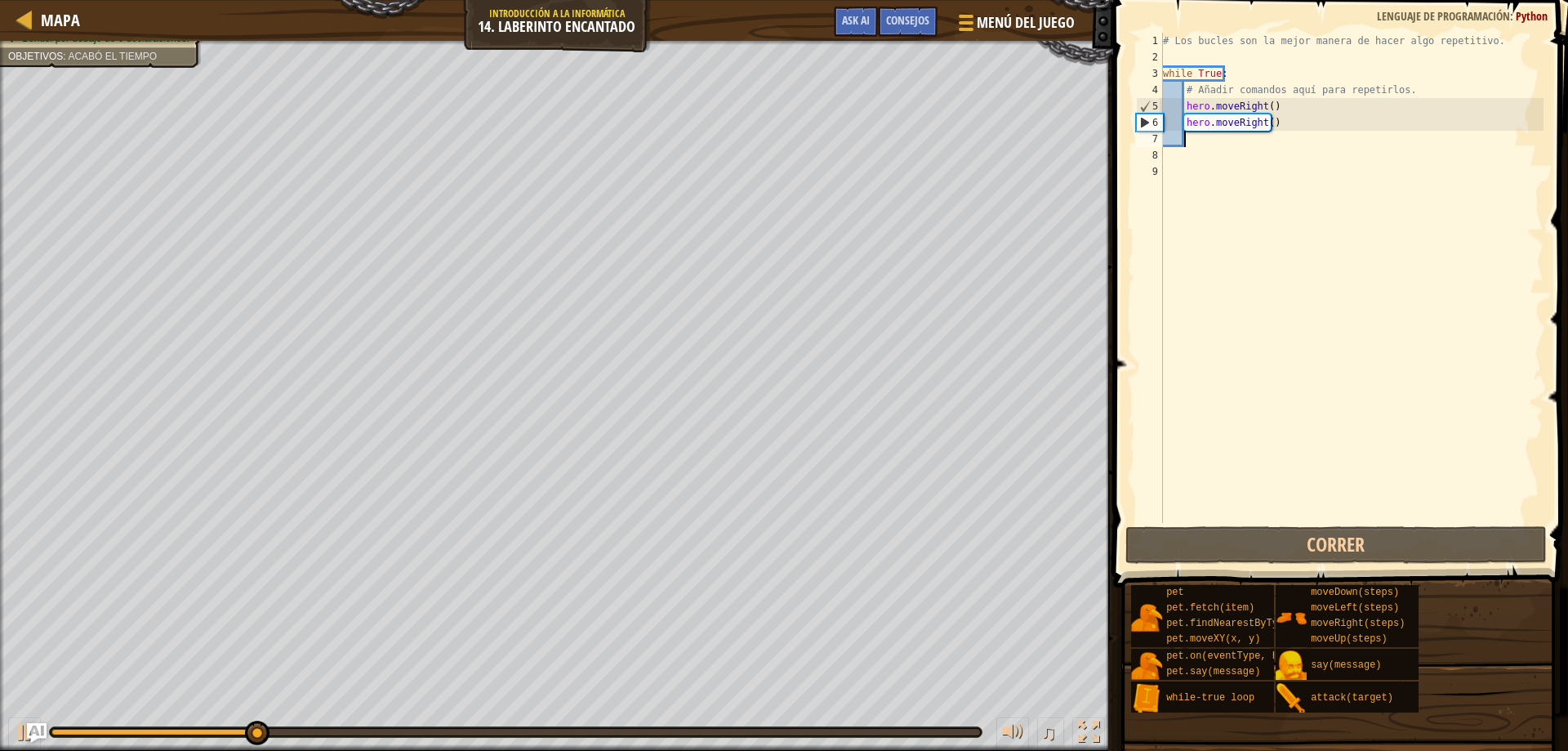
click at [1346, 112] on div "# Los bucles son la mejor manera de hacer algo repetitivo. while True : # Añadi…" at bounding box center [1351, 294] width 384 height 523
type textarea "hero.moveRight()"
click at [1269, 114] on div "# Los bucles son la mejor manera de hacer algo repetitivo. while True : # Añadi…" at bounding box center [1351, 294] width 384 height 523
click at [1258, 110] on div "# Los bucles son la mejor manera de hacer algo repetitivo. while True : # Añadi…" at bounding box center [1351, 294] width 384 height 523
click at [1269, 114] on div "# Los bucles son la mejor manera de hacer algo repetitivo. while True : # Añadi…" at bounding box center [1351, 294] width 384 height 523
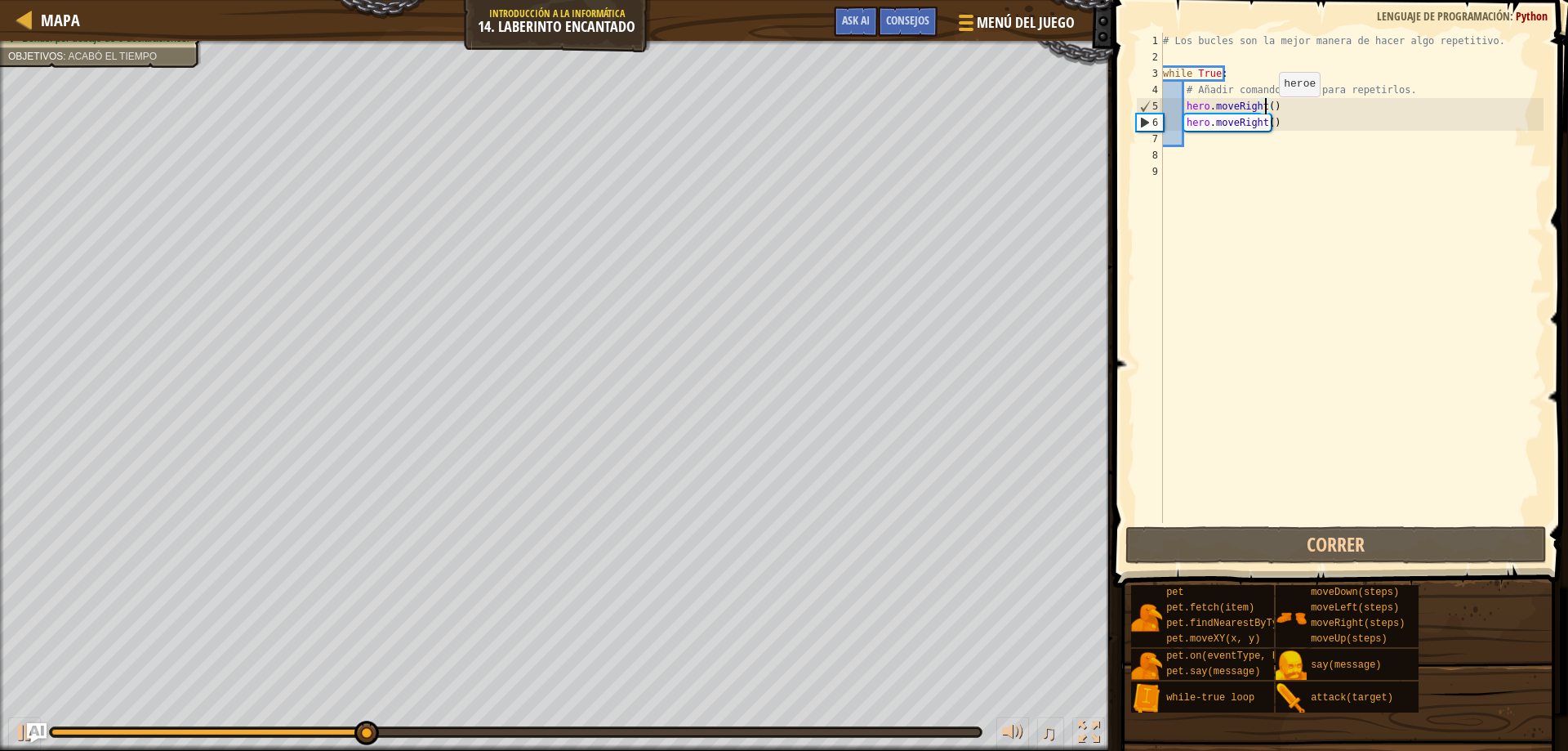
click at [1265, 113] on div "# Los bucles son la mejor manera de hacer algo repetitivo. while True : # Añadi…" at bounding box center [1351, 294] width 384 height 523
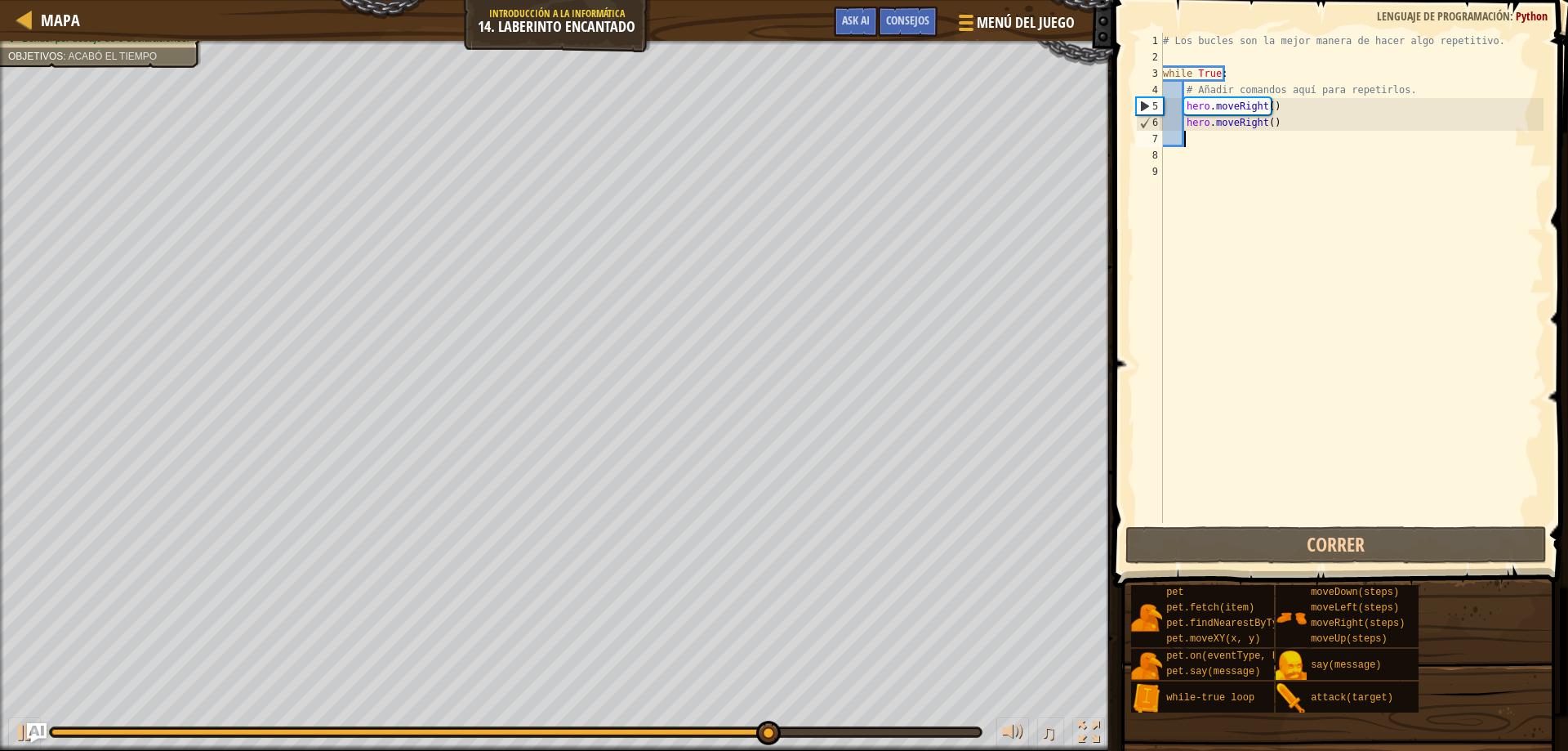
click at [1334, 140] on div "# Los bucles son la mejor manera de hacer algo repetitivo. while True : # Añadi…" at bounding box center [1351, 294] width 384 height 523
click at [1307, 122] on div "# Los bucles son la mejor manera de hacer algo repetitivo. while True : # Añadi…" at bounding box center [1351, 294] width 384 height 523
type textarea "hero.moveRight()"
click at [1285, 148] on div "# Los bucles son la mejor manera de hacer algo repetitivo. while True : # Añadi…" at bounding box center [1351, 294] width 384 height 523
click at [1270, 127] on div "# Los bucles son la mejor manera de hacer algo repetitivo. while True : # Añadi…" at bounding box center [1351, 294] width 384 height 523
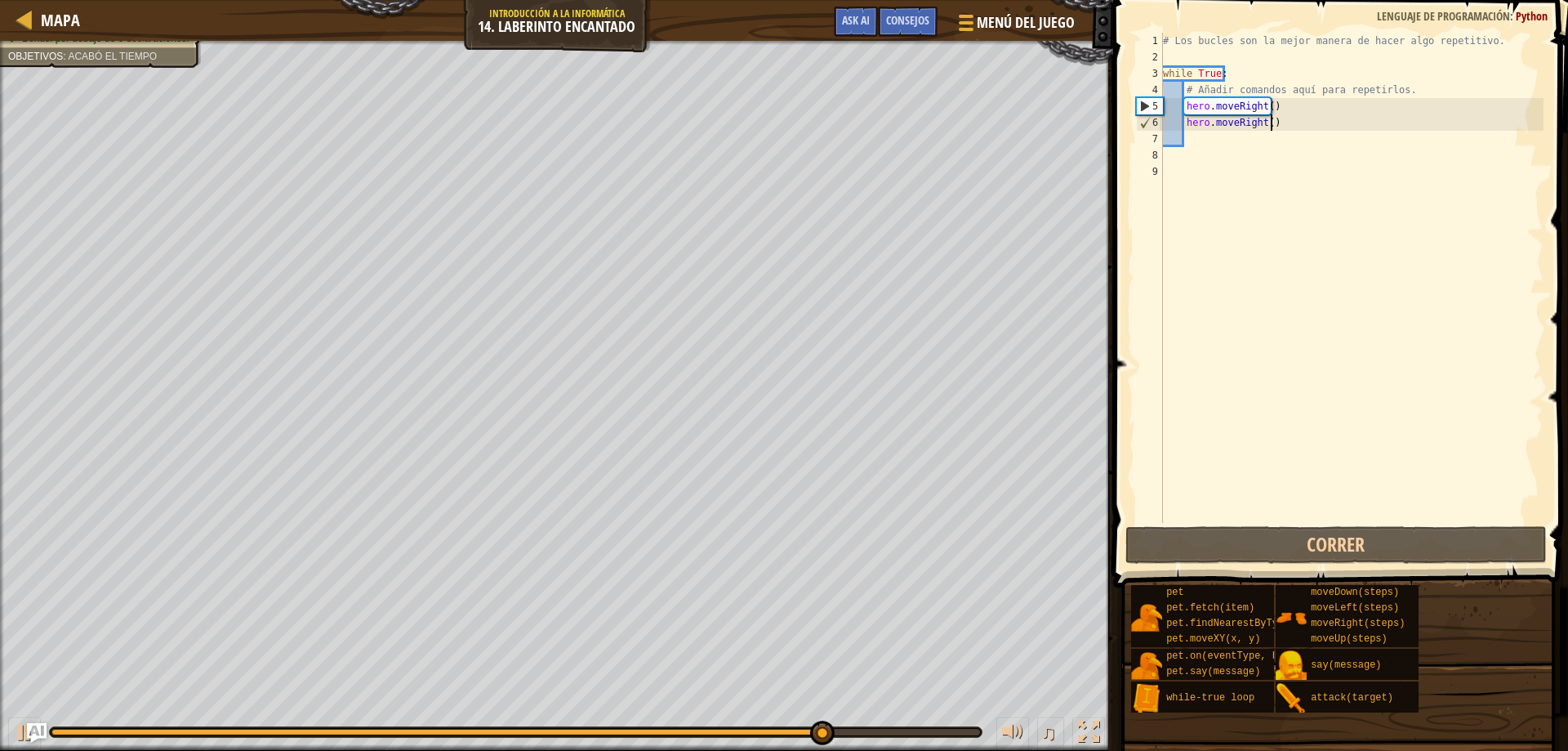
type textarea "hero.moveRight()"
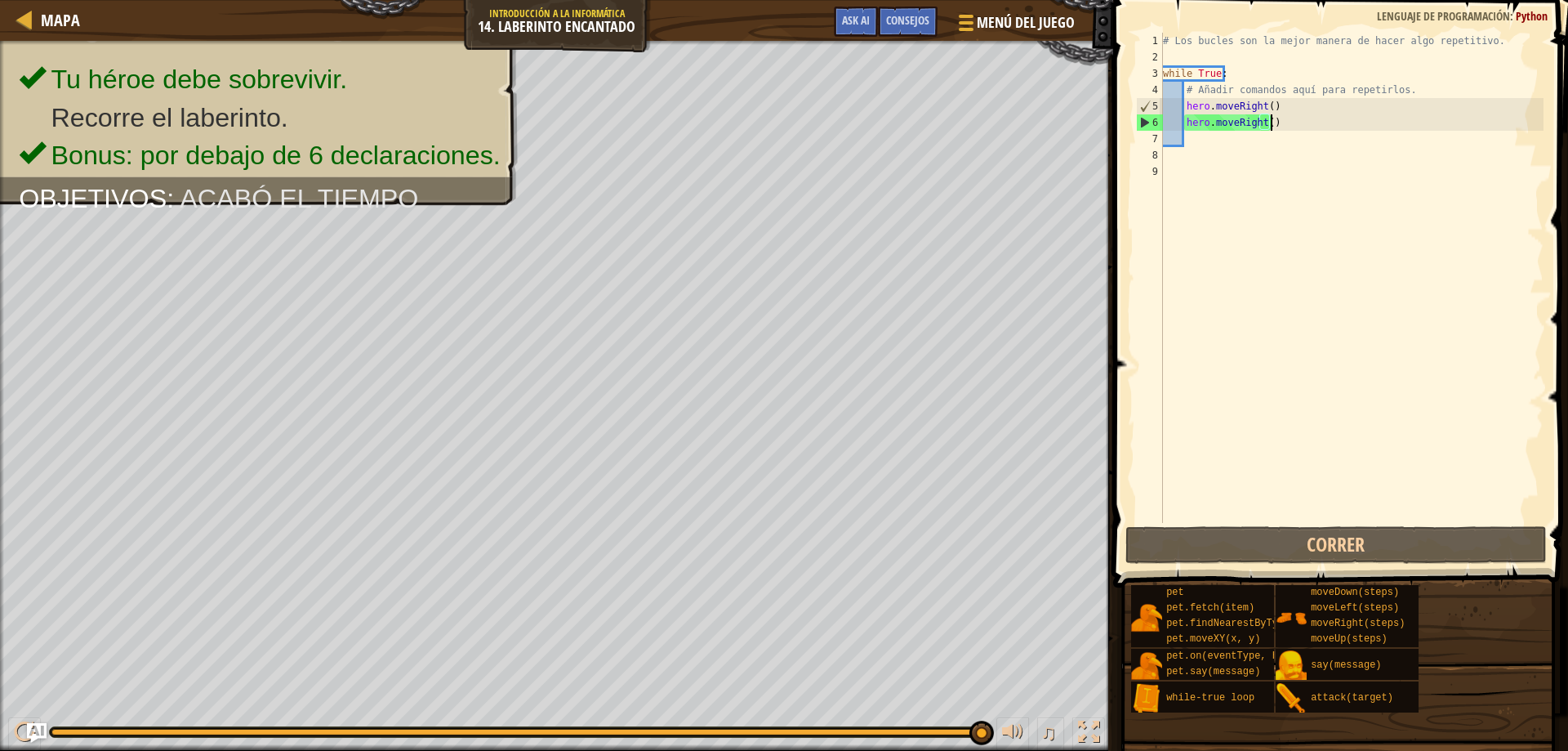
click at [1173, 252] on div "# Los bucles son la mejor manera de hacer algo repetitivo. while True : # Añadi…" at bounding box center [1351, 294] width 384 height 523
click at [1249, 162] on div "# Los bucles son la mejor manera de hacer algo repetitivo. while True : # Añadi…" at bounding box center [1351, 294] width 384 height 523
click at [1242, 143] on div "# Los bucles son la mejor manera de hacer algo repetitivo. while True : # Añadi…" at bounding box center [1351, 294] width 384 height 523
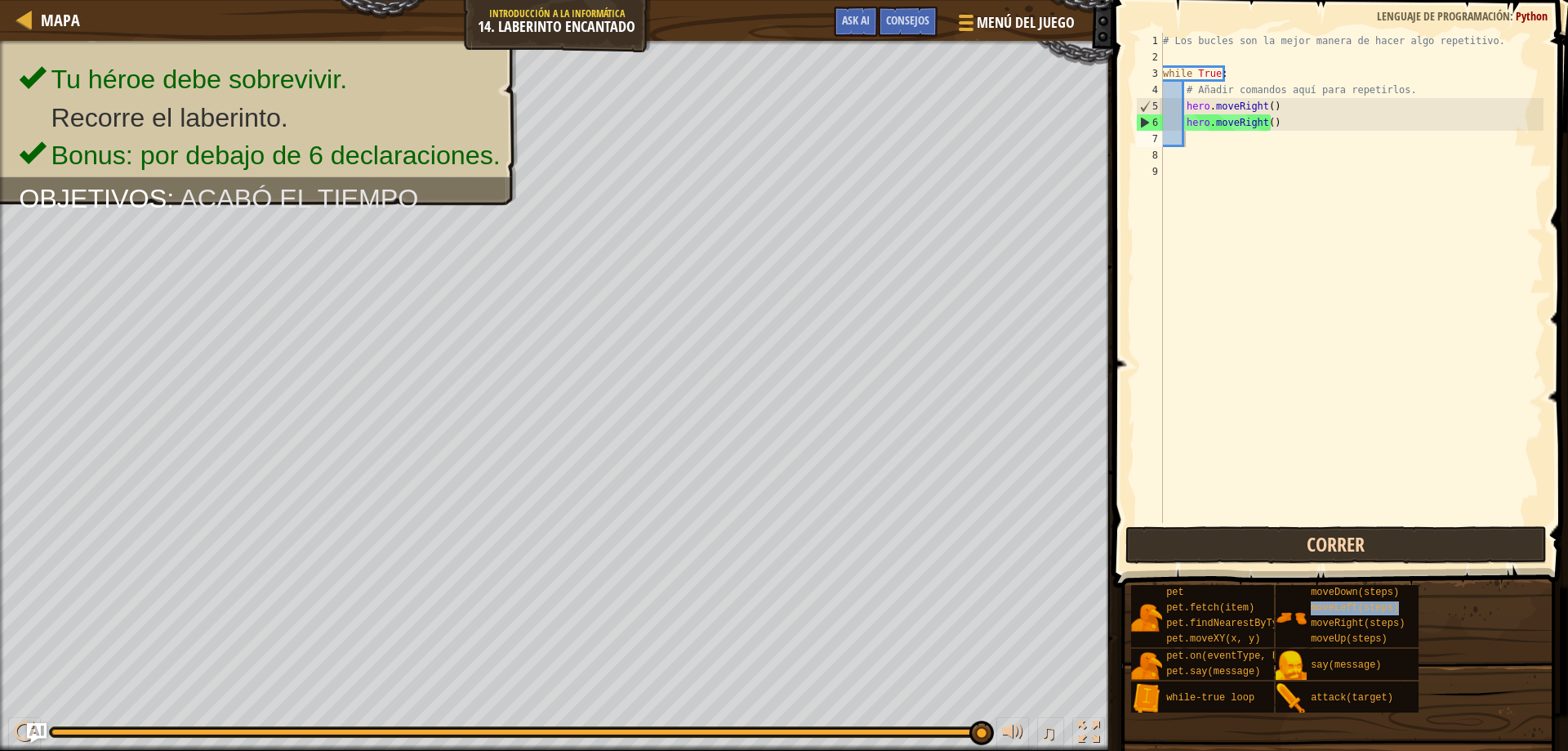
type textarea "moveLeft(steps)"
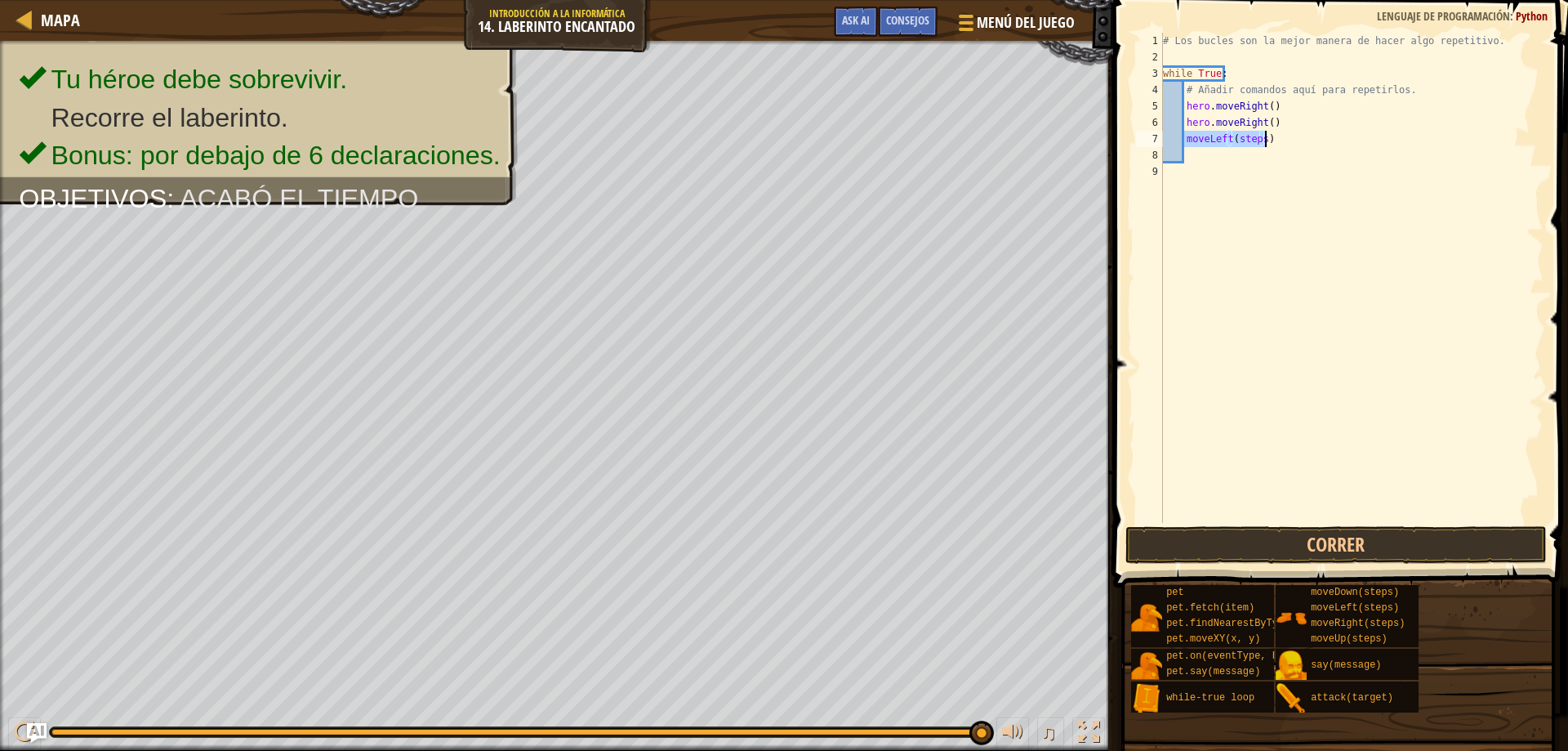
click at [1180, 143] on div "# Los bucles son la mejor manera de hacer algo repetitivo. while True : # Añadi…" at bounding box center [1351, 294] width 384 height 523
click at [1188, 146] on div "# Los bucles son la mejor manera de hacer algo repetitivo. while True : # Añadi…" at bounding box center [1351, 294] width 384 height 523
drag, startPoint x: 1184, startPoint y: 147, endPoint x: 1202, endPoint y: 155, distance: 19.7
click at [1187, 148] on div "# Los bucles son la mejor manera de hacer algo repetitivo. while True : # Añadi…" at bounding box center [1351, 294] width 384 height 523
click at [1185, 146] on div "# Los bucles son la mejor manera de hacer algo repetitivo. while True : # Añadi…" at bounding box center [1351, 294] width 384 height 523
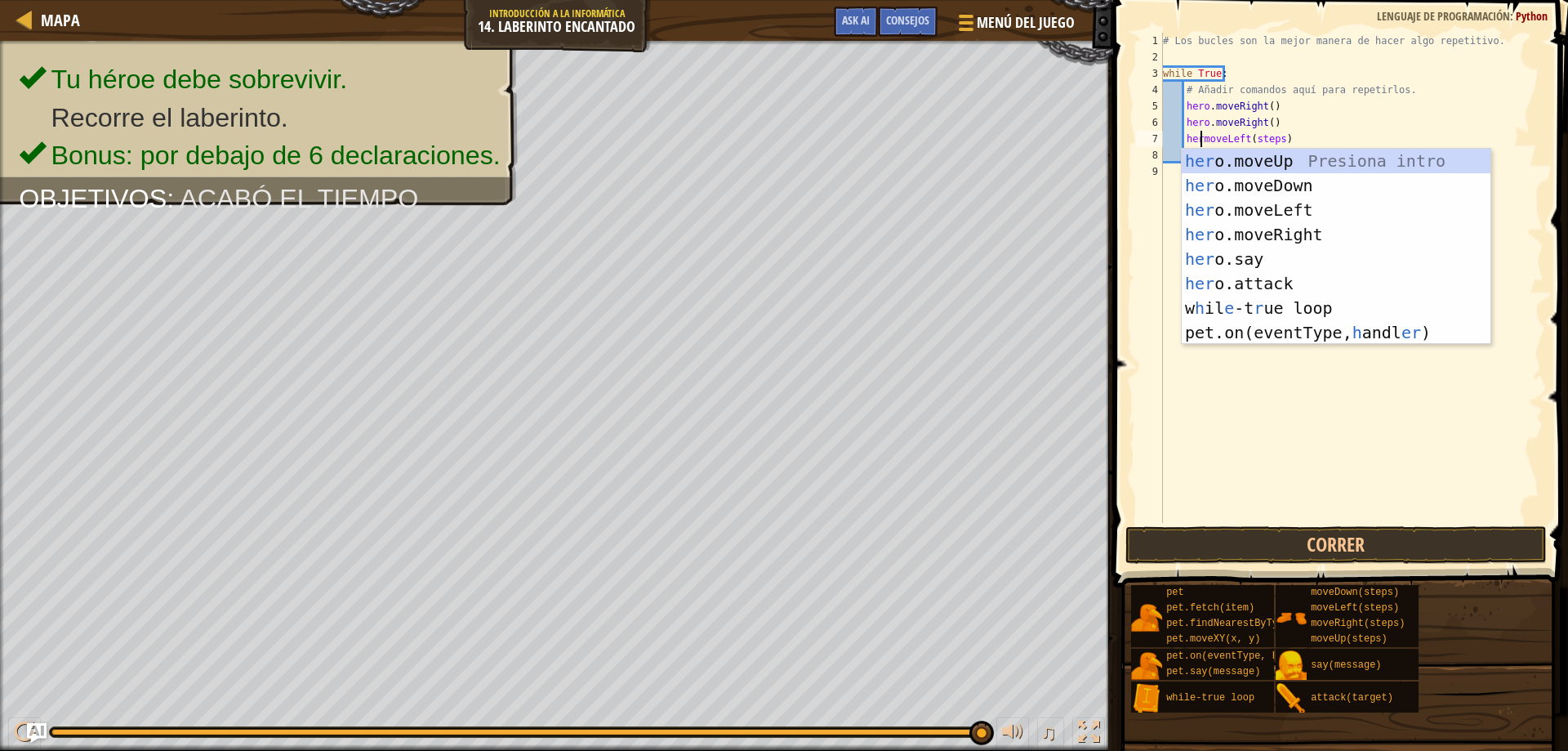
type textarea "her.moveLeft(steps)"
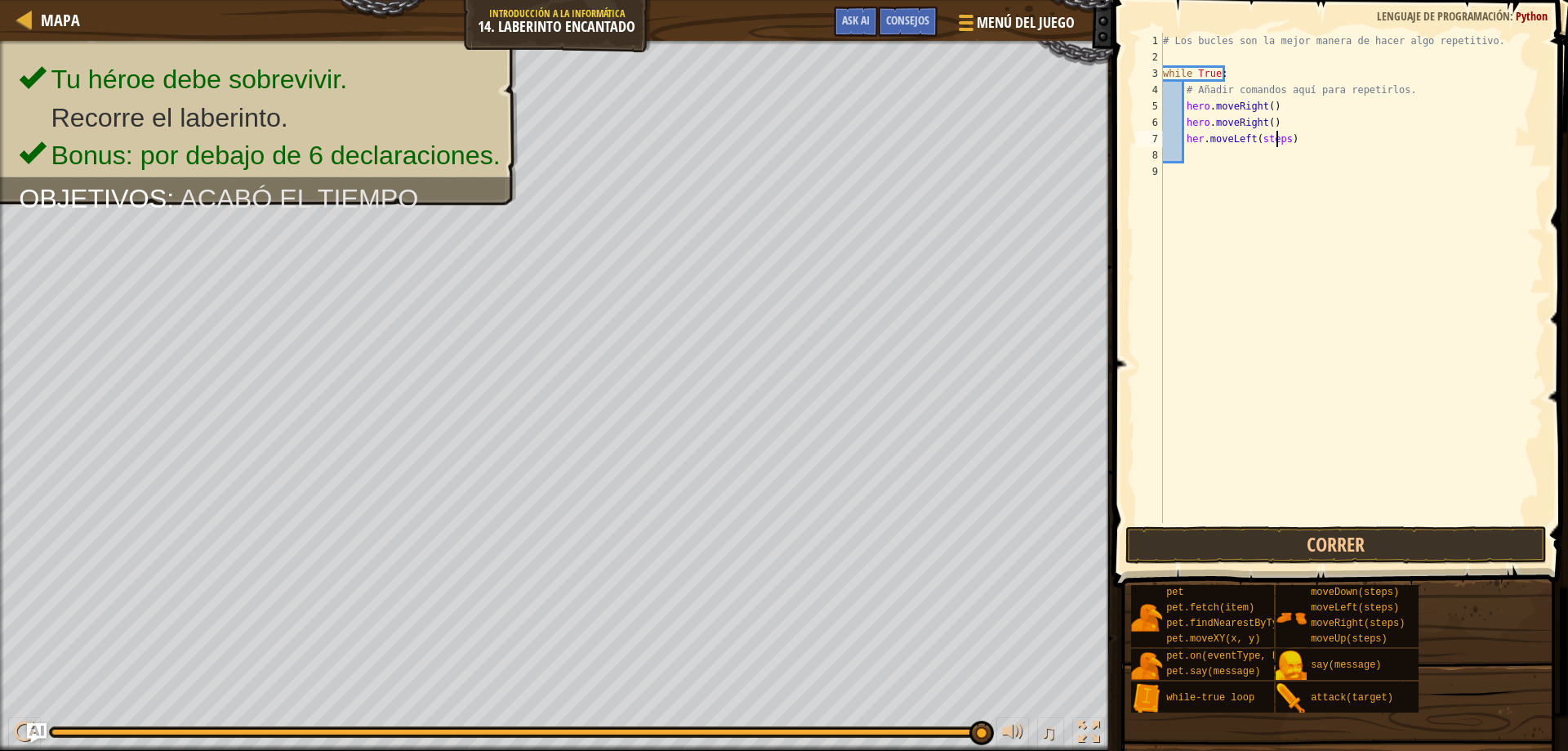
click at [1279, 137] on div "# Los bucles son la mejor manera de hacer algo repetitivo. while True : # Añadi…" at bounding box center [1351, 294] width 384 height 523
click at [1286, 148] on div "# Los bucles son la mejor manera de hacer algo repetitivo. while True : # Añadi…" at bounding box center [1351, 294] width 384 height 523
click at [1281, 145] on div "# Los bucles son la mejor manera de hacer algo repetitivo. while True : # Añadi…" at bounding box center [1351, 294] width 384 height 523
click at [1366, 534] on button "Correr" at bounding box center [1336, 545] width 422 height 38
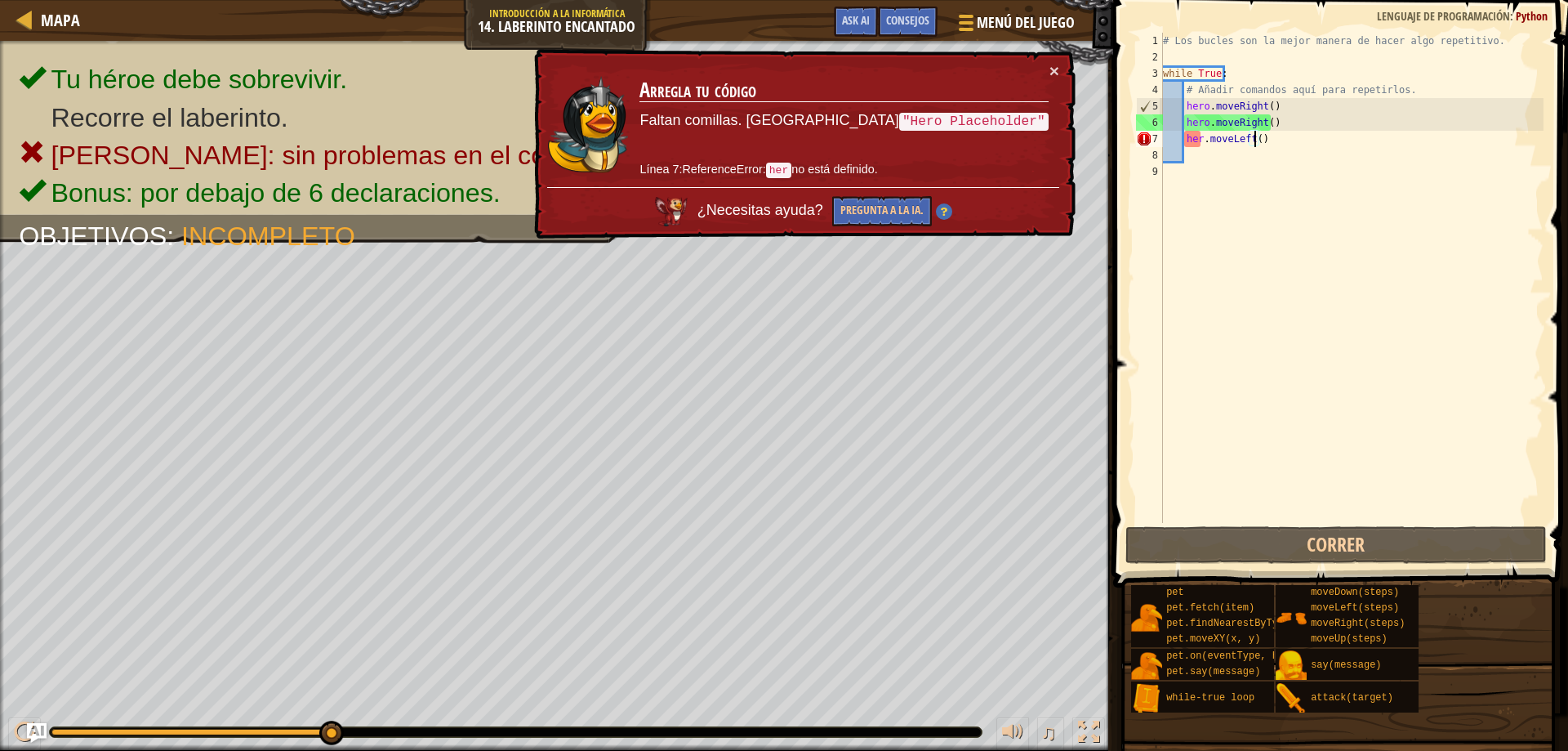
click at [1267, 141] on div "# Los bucles son la mejor manera de hacer algo repetitivo. while True : # Añadi…" at bounding box center [1351, 294] width 384 height 523
click at [1194, 137] on div "# Los bucles son la mejor manera de hacer algo repetitivo. while True : # Añadi…" at bounding box center [1351, 294] width 384 height 523
click at [1199, 135] on div "# Los bucles son la mejor manera de hacer algo repetitivo. while True : # Añadi…" at bounding box center [1351, 294] width 384 height 523
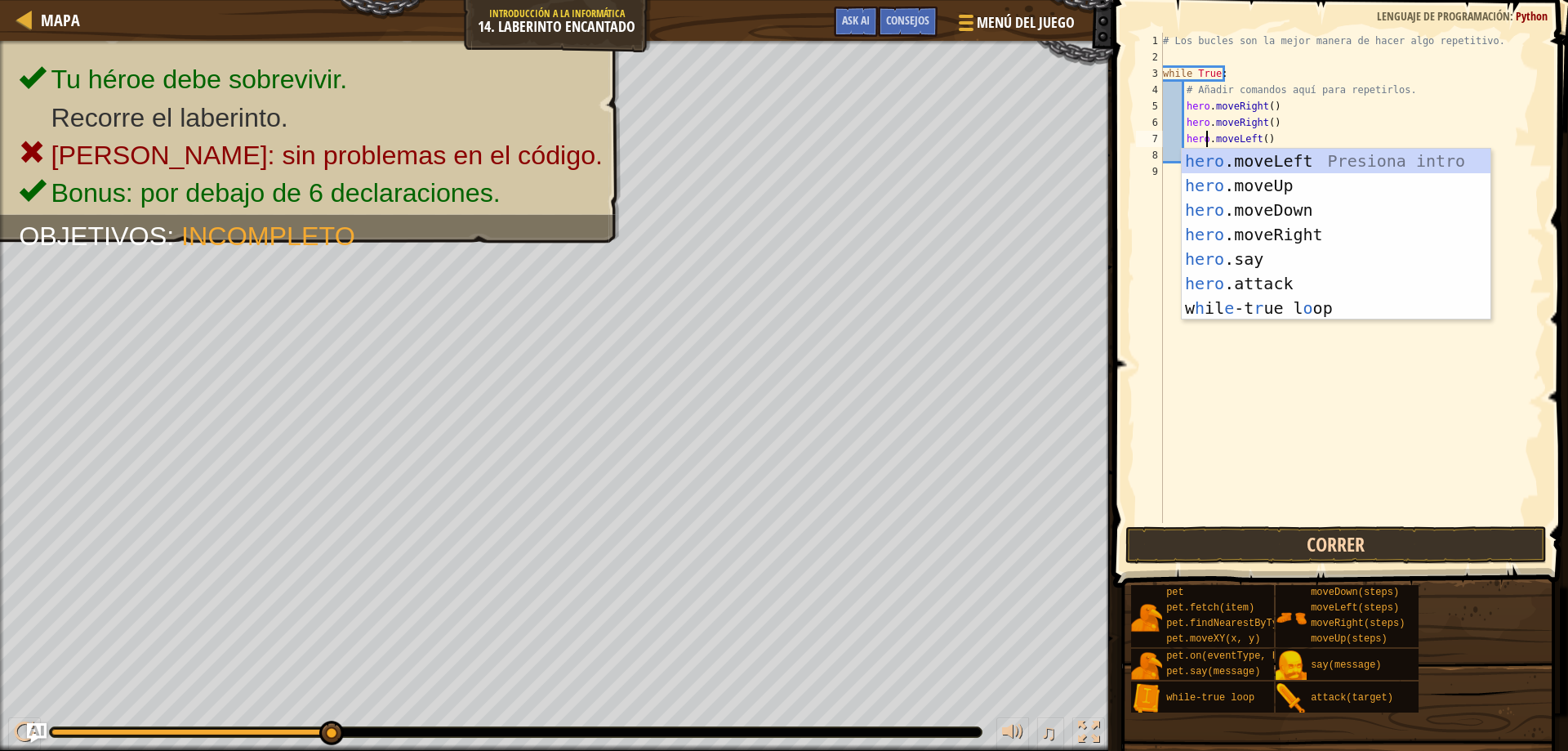
type textarea "hero.moveLeft()"
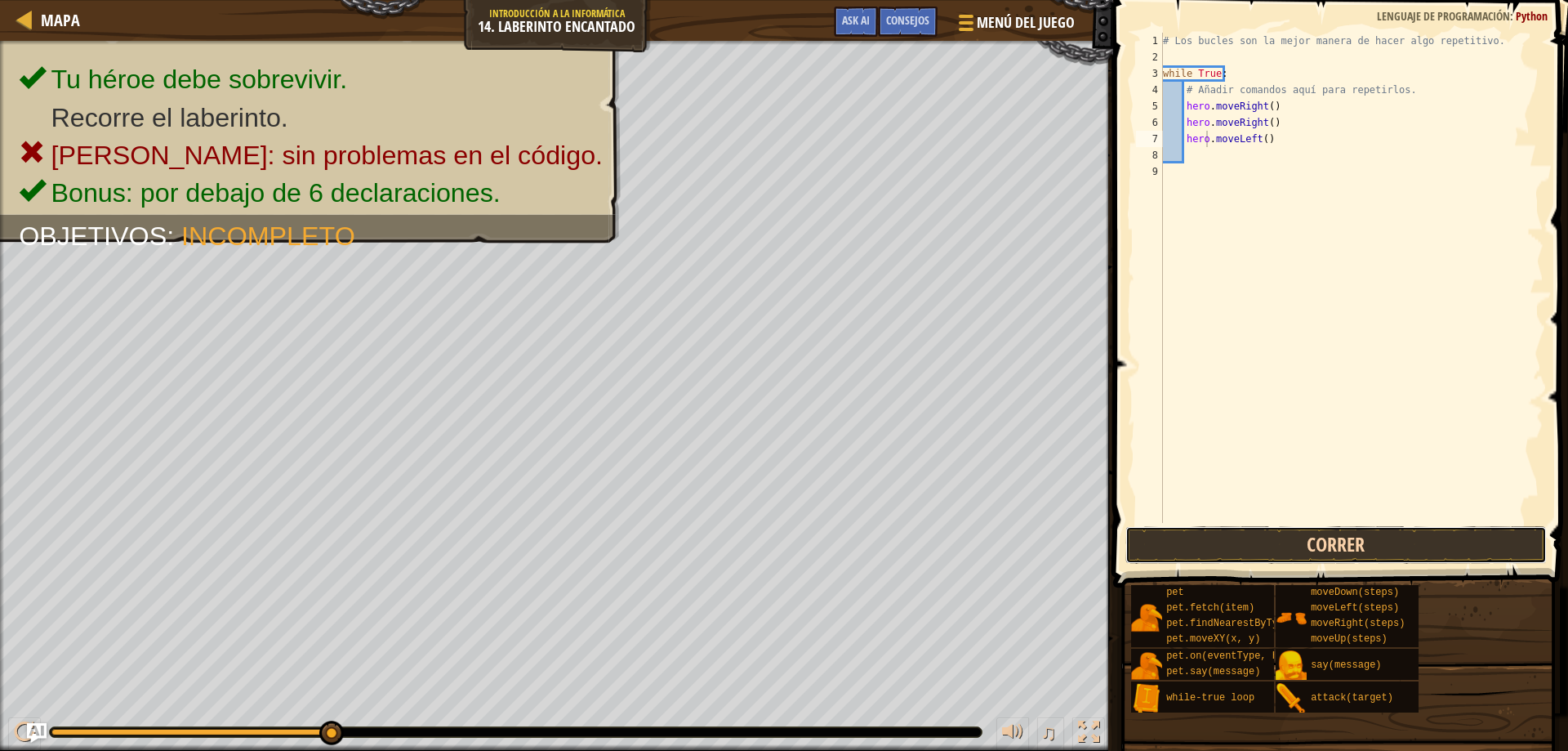
click at [1294, 549] on button "Correr" at bounding box center [1336, 545] width 422 height 38
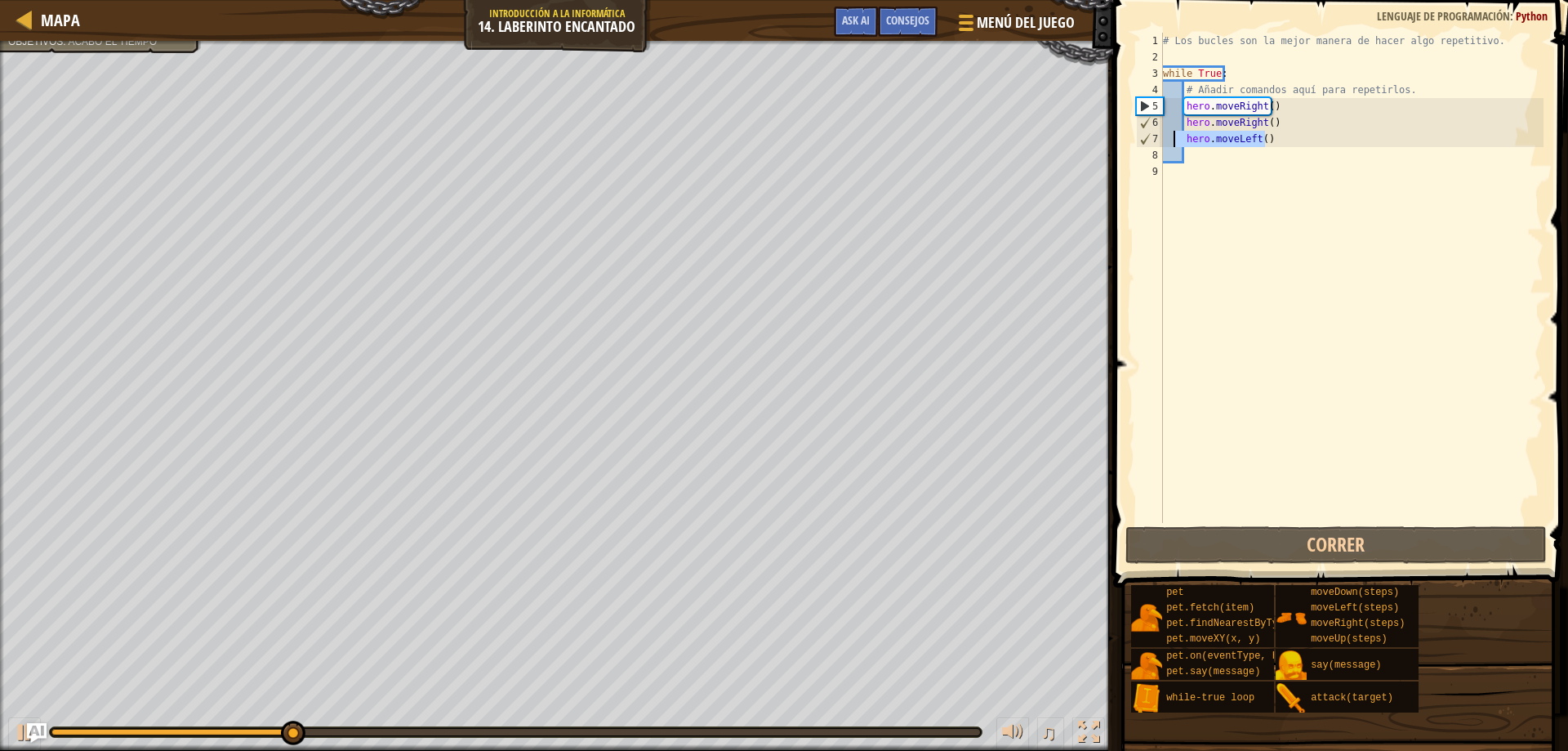
drag, startPoint x: 1337, startPoint y: 146, endPoint x: 1171, endPoint y: 137, distance: 166.2
click at [1171, 137] on div "# Los bucles son la mejor manera de hacer algo repetitivo. while True : # Añadi…" at bounding box center [1351, 294] width 384 height 523
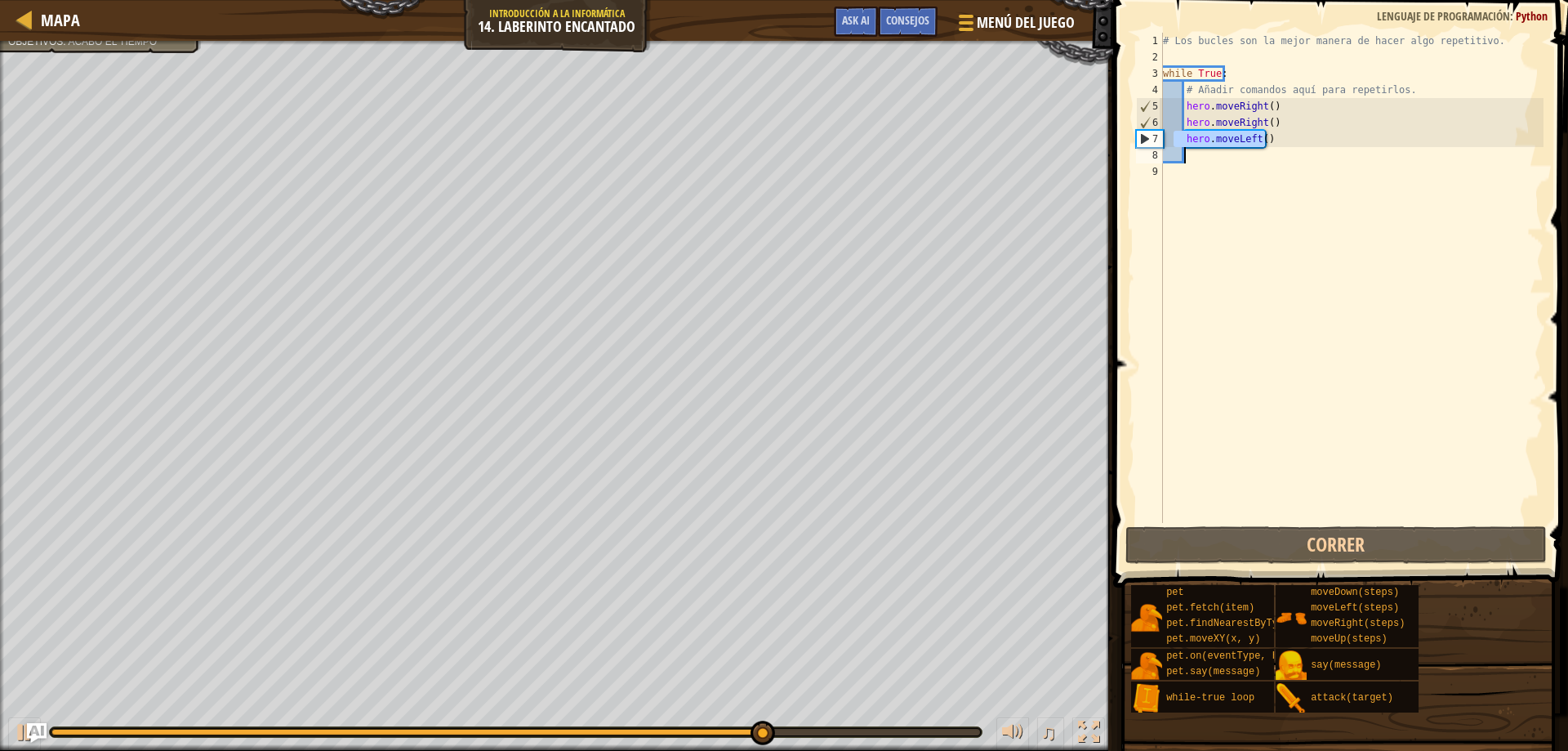
type textarea "hero.moveLeft()"
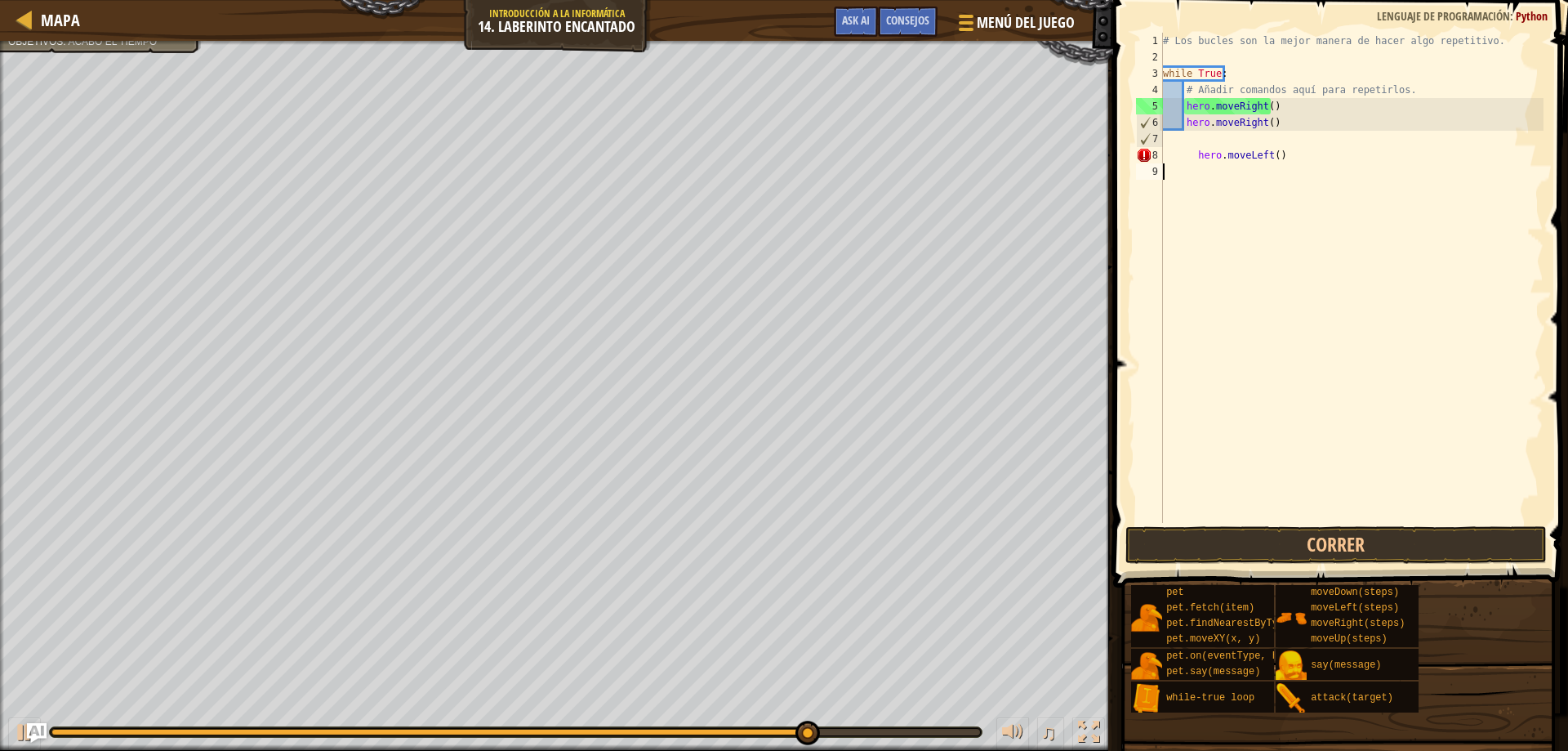
click at [1297, 167] on div "# Los bucles son la mejor manera de hacer algo repetitivo. while True : # Añadi…" at bounding box center [1351, 294] width 384 height 523
click at [1295, 166] on div "# Los bucles son la mejor manera de hacer algo repetitivo. while True : # Añadi…" at bounding box center [1351, 294] width 384 height 523
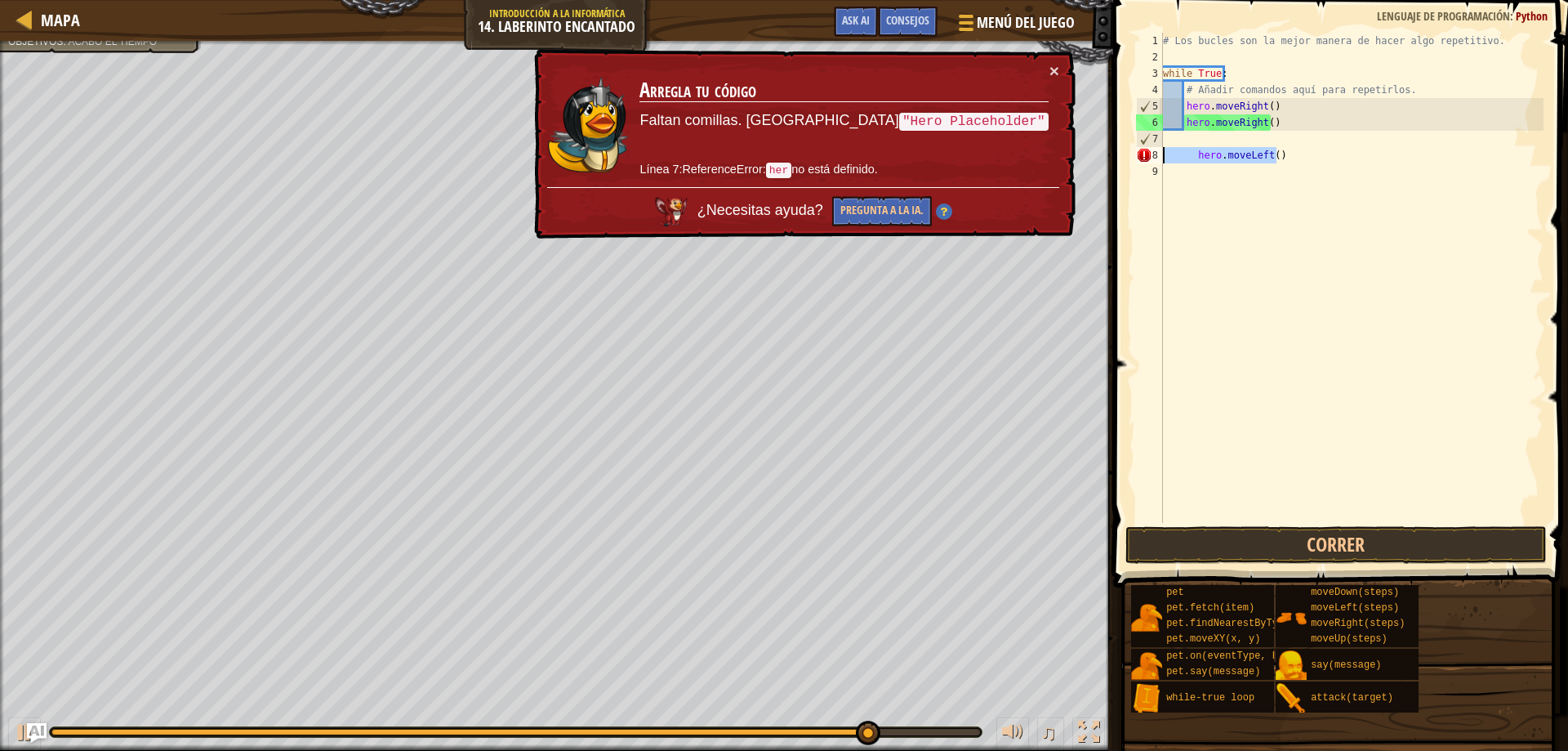
drag, startPoint x: 1302, startPoint y: 149, endPoint x: 1146, endPoint y: 158, distance: 156.3
click at [1146, 158] on div "1 2 3 4 5 6 7 8 9 # Los bucles son la mejor manera de hacer algo repetitivo. wh…" at bounding box center [1338, 277] width 411 height 490
type textarea "hero.moveLeft()"
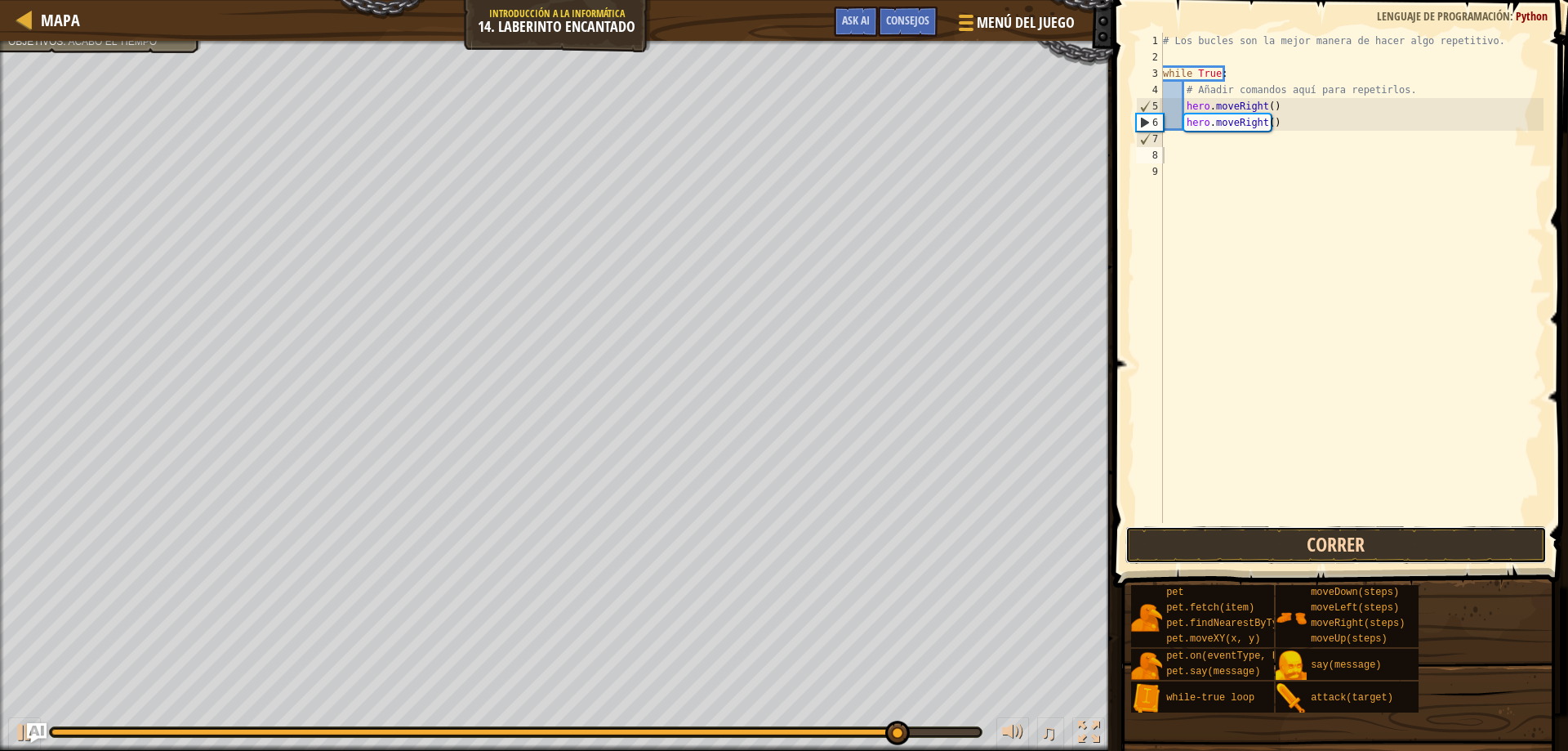
drag, startPoint x: 1404, startPoint y: 526, endPoint x: 1387, endPoint y: 536, distance: 19.7
click at [1398, 530] on button "Correr" at bounding box center [1336, 545] width 422 height 38
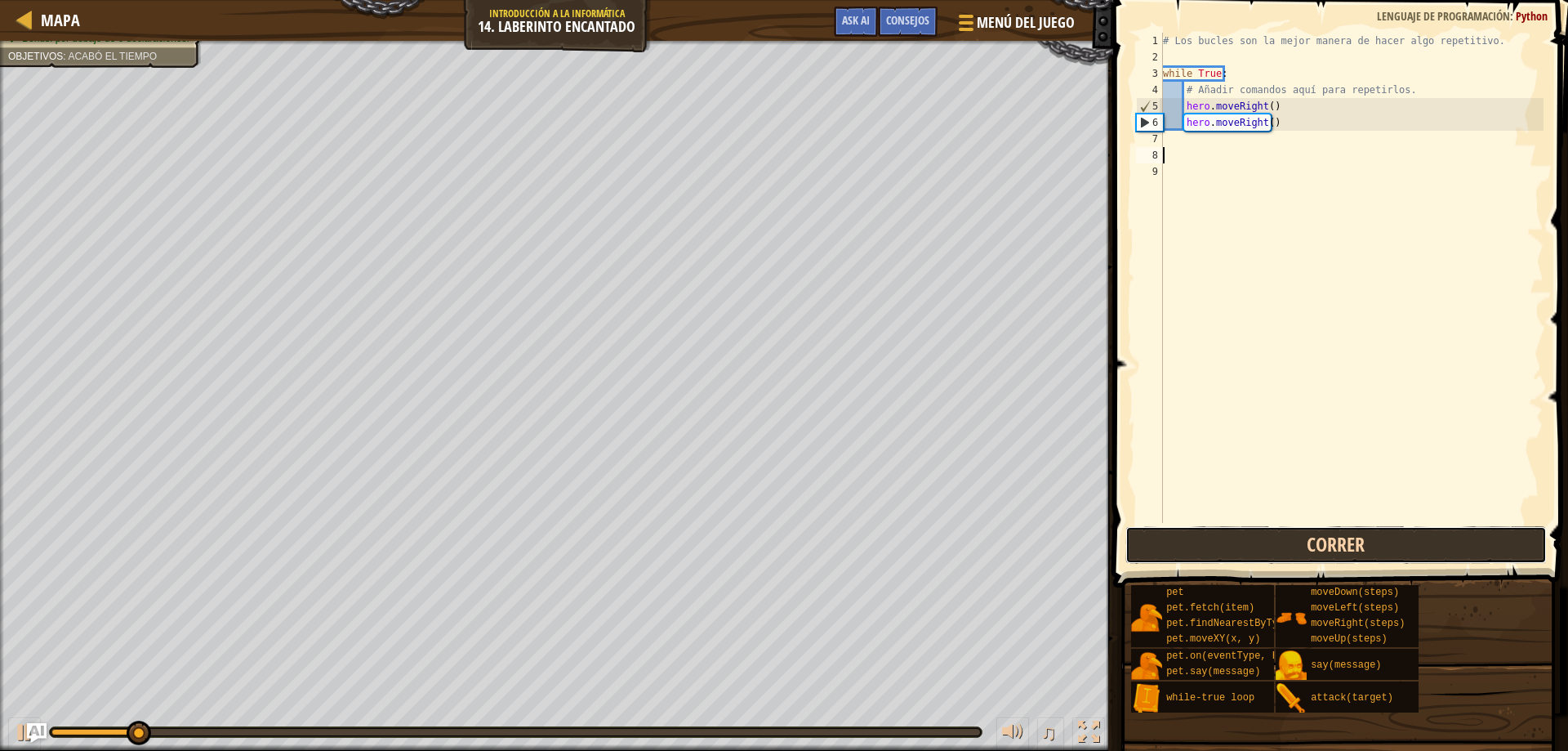
click at [1384, 540] on button "Correr" at bounding box center [1336, 545] width 422 height 38
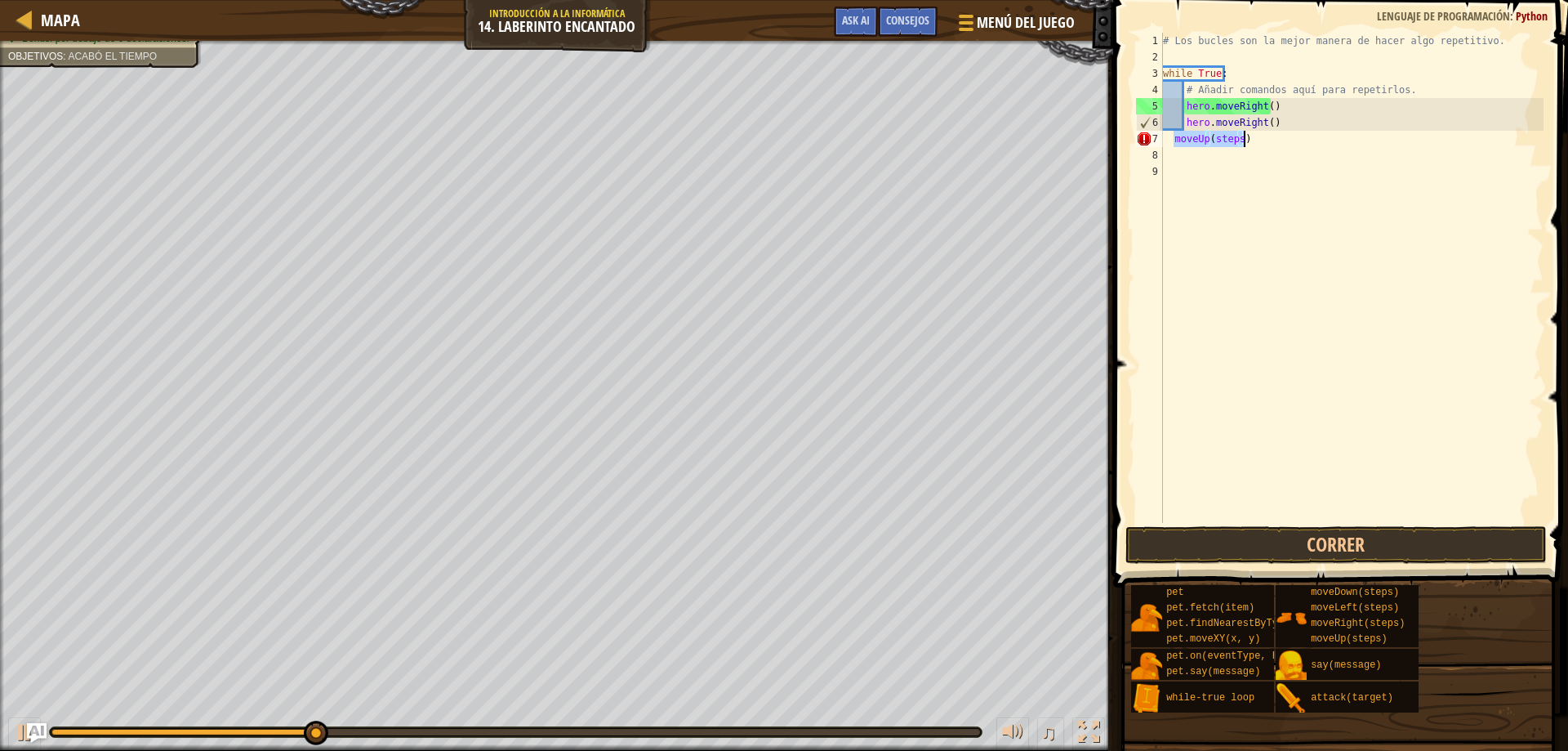
click at [1168, 137] on div "# Los bucles son la mejor manera de hacer algo repetitivo. while True : # Añadi…" at bounding box center [1351, 294] width 384 height 523
click at [1177, 142] on div "# Los bucles son la mejor manera de hacer algo repetitivo. while True : # Añadi…" at bounding box center [1351, 294] width 384 height 523
type textarea "moveUp(steps)"
click at [1177, 149] on div "# Los bucles son la mejor manera de hacer algo repetitivo. while True : # Añadi…" at bounding box center [1351, 294] width 384 height 523
click at [1174, 134] on div "# Los bucles son la mejor manera de hacer algo repetitivo. while True : # Añadi…" at bounding box center [1351, 294] width 384 height 523
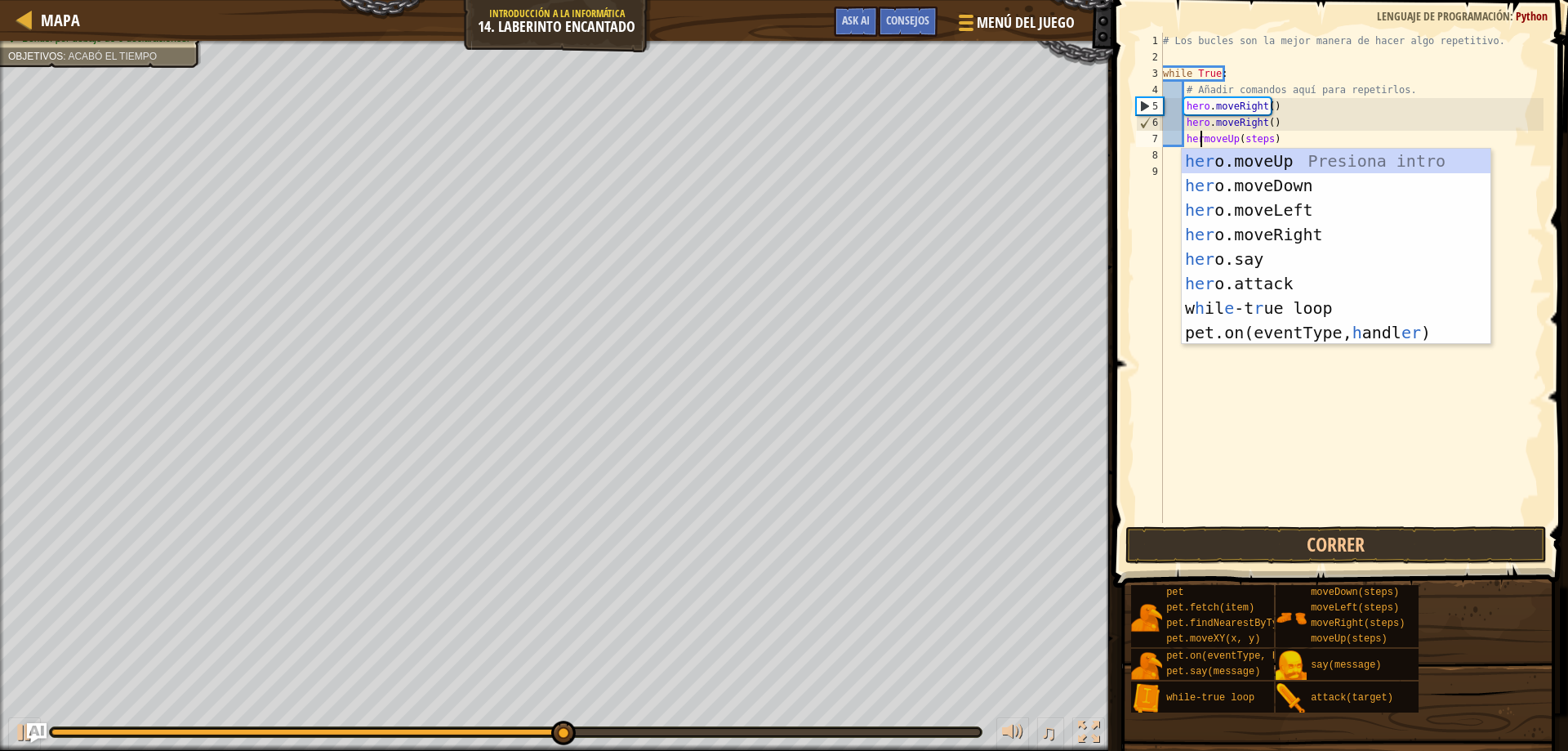
scroll to position [7, 5]
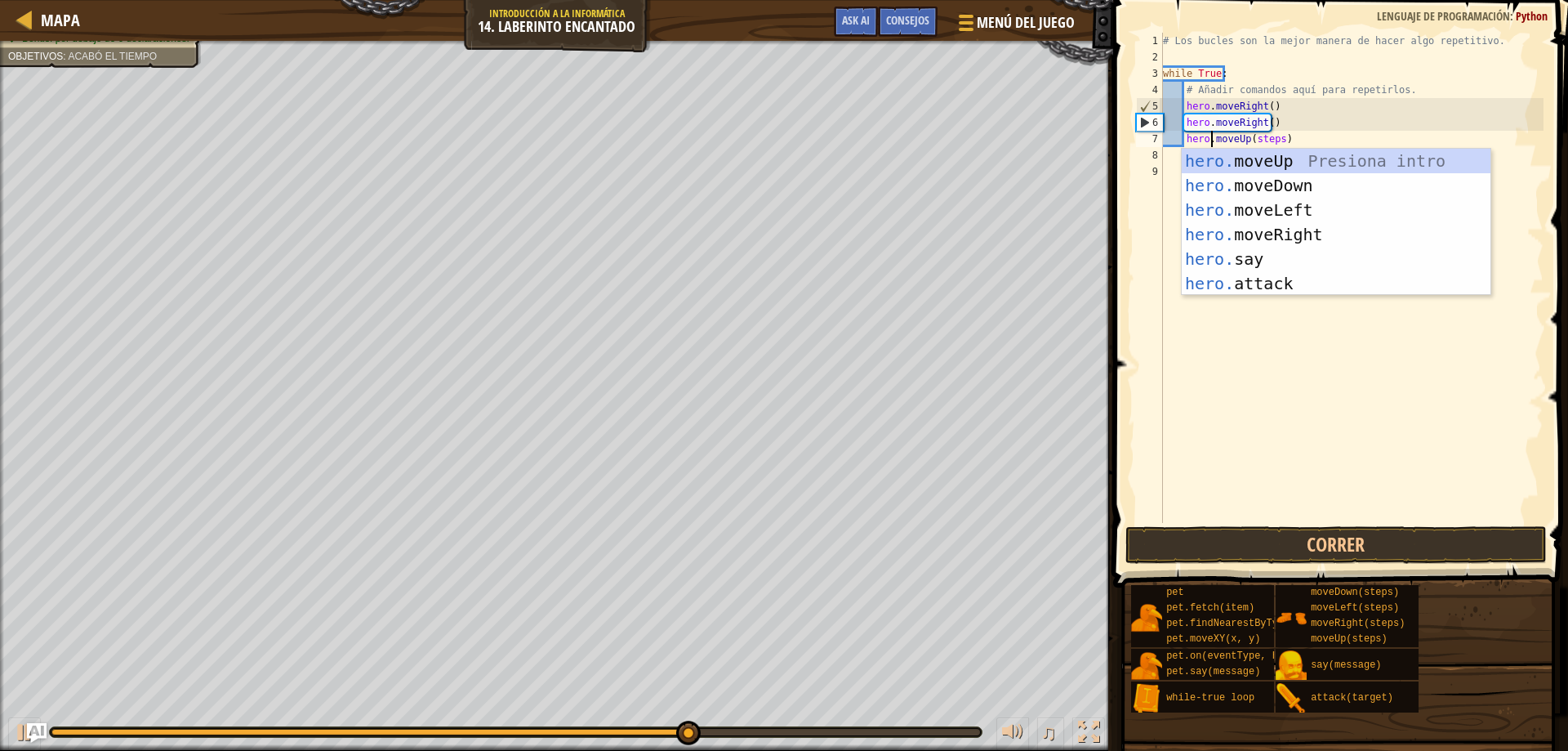
click at [1273, 138] on div "# Los bucles son la mejor manera de hacer algo repetitivo. while True : # Añadi…" at bounding box center [1351, 294] width 384 height 523
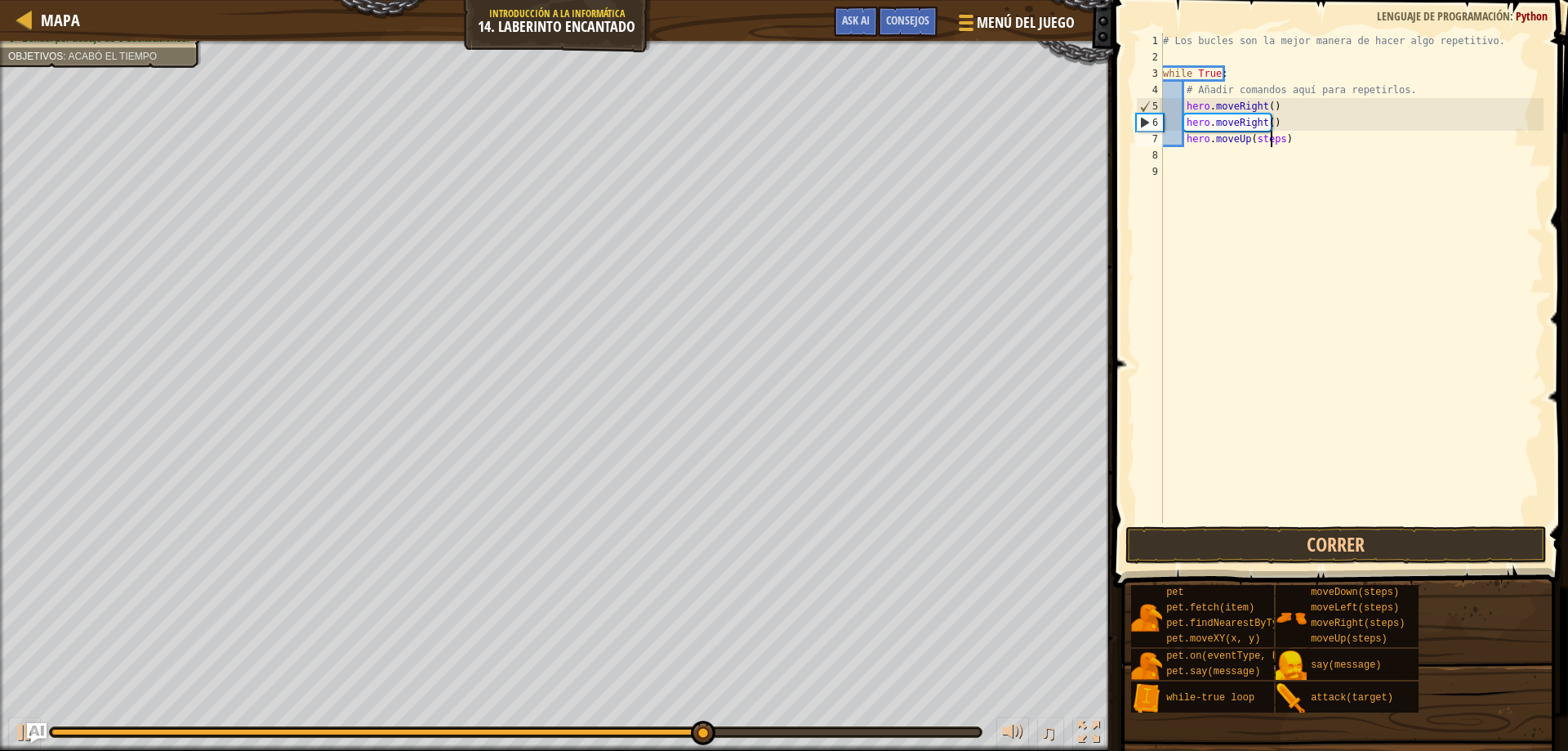
click at [1271, 140] on div "# Los bucles son la mejor manera de hacer algo repetitivo. while True : # Añadi…" at bounding box center [1351, 294] width 384 height 523
click at [1275, 141] on div "# Los bucles son la mejor manera de hacer algo repetitivo. while True : # Añadi…" at bounding box center [1351, 294] width 384 height 523
type textarea "hero.moveUp()"
click at [1395, 545] on button "Correr" at bounding box center [1336, 545] width 422 height 38
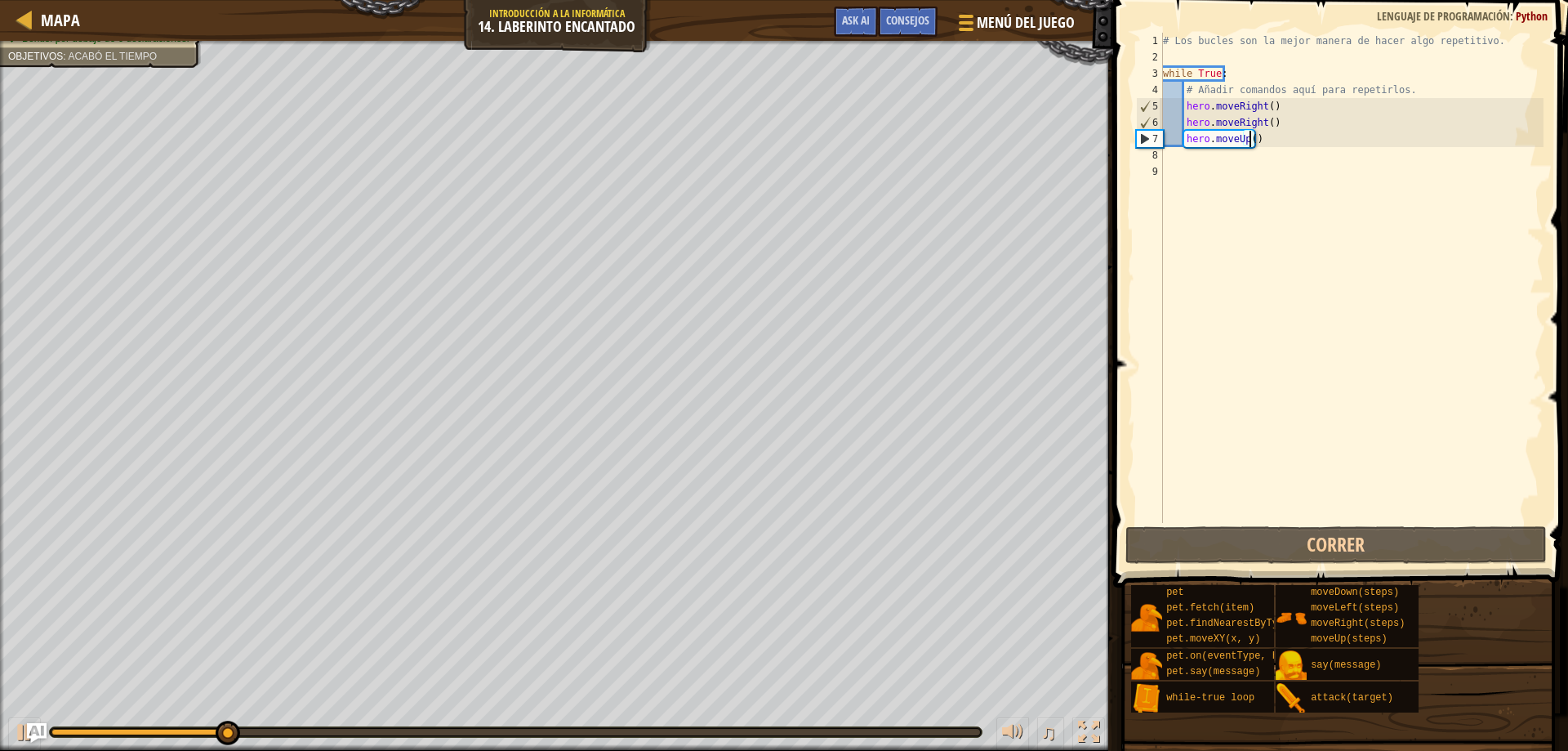
click at [681, 735] on div "0:20.3 Ahora: 0:05.6 Máx: 0:29.9" at bounding box center [516, 731] width 929 height 6
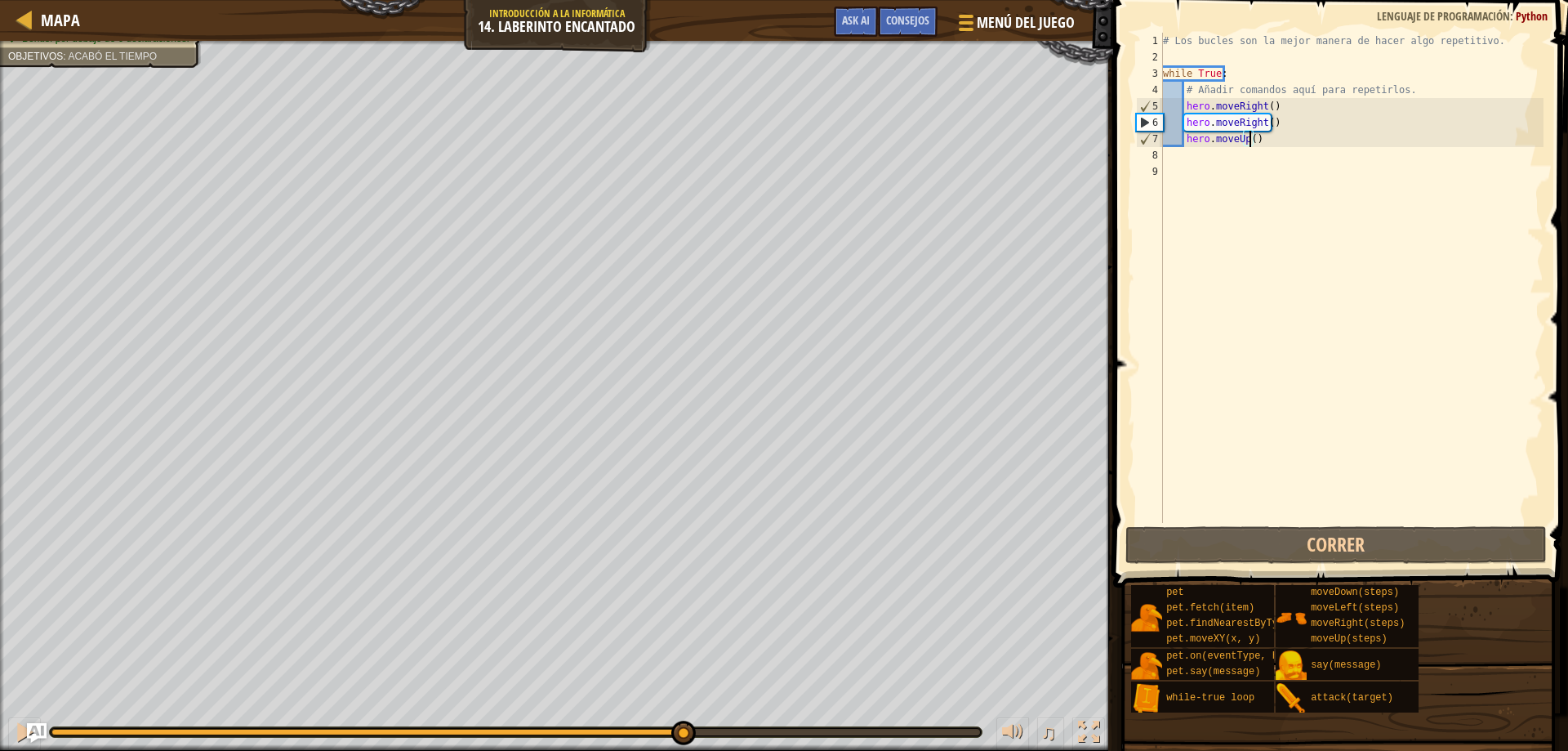
click at [771, 737] on div "♫" at bounding box center [556, 728] width 1113 height 49
click at [827, 746] on div "♫" at bounding box center [556, 728] width 1113 height 49
click at [844, 728] on div at bounding box center [516, 731] width 929 height 6
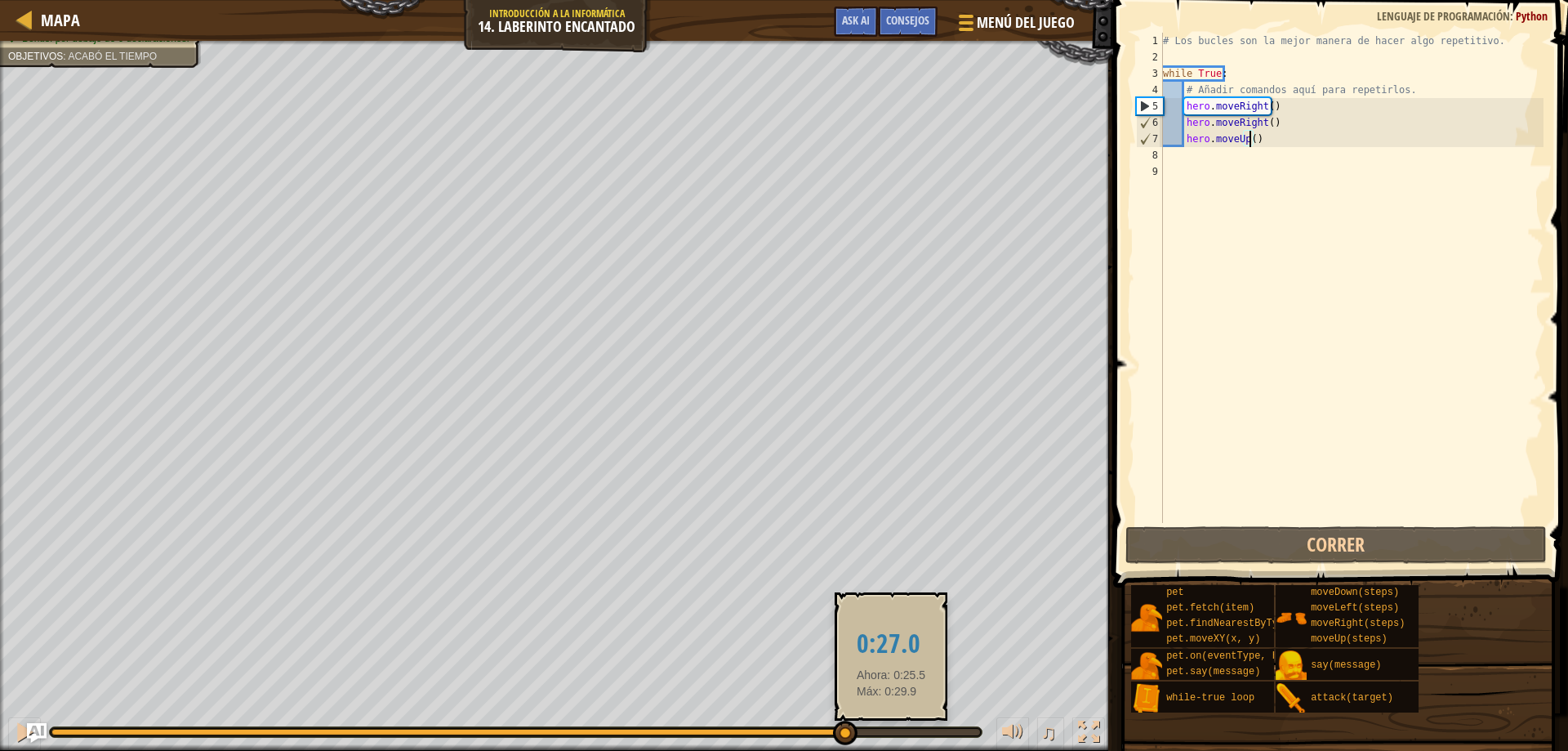
click at [891, 735] on div at bounding box center [516, 731] width 929 height 6
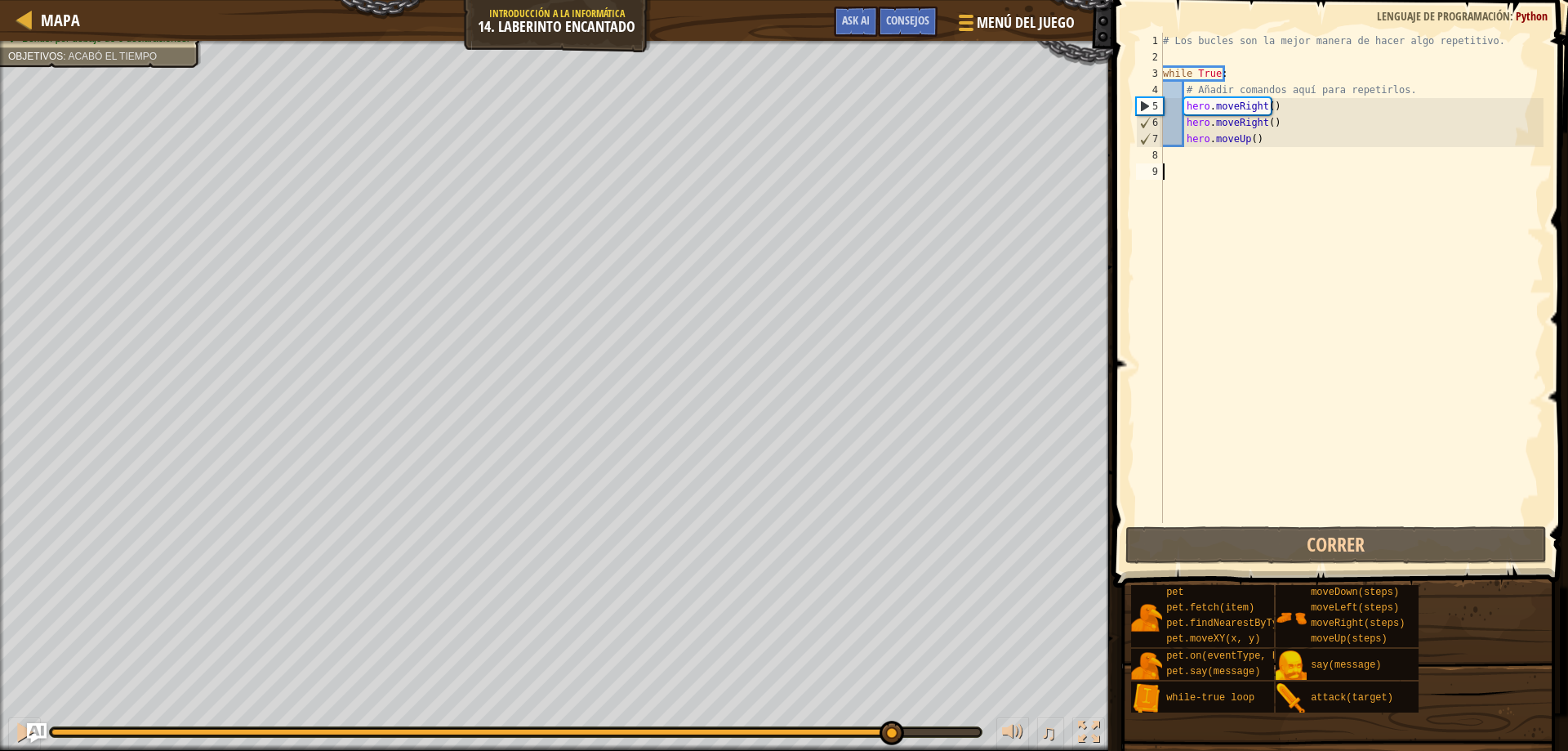
click at [1275, 192] on div "# Los bucles son la mejor manera de hacer algo repetitivo. while True : # Añadi…" at bounding box center [1351, 294] width 384 height 523
click at [1228, 163] on div "# Los bucles son la mejor manera de hacer algo repetitivo. while True : # Añadi…" at bounding box center [1351, 294] width 384 height 523
click at [939, 724] on div "♫" at bounding box center [556, 728] width 1113 height 49
click at [937, 737] on div at bounding box center [515, 732] width 933 height 12
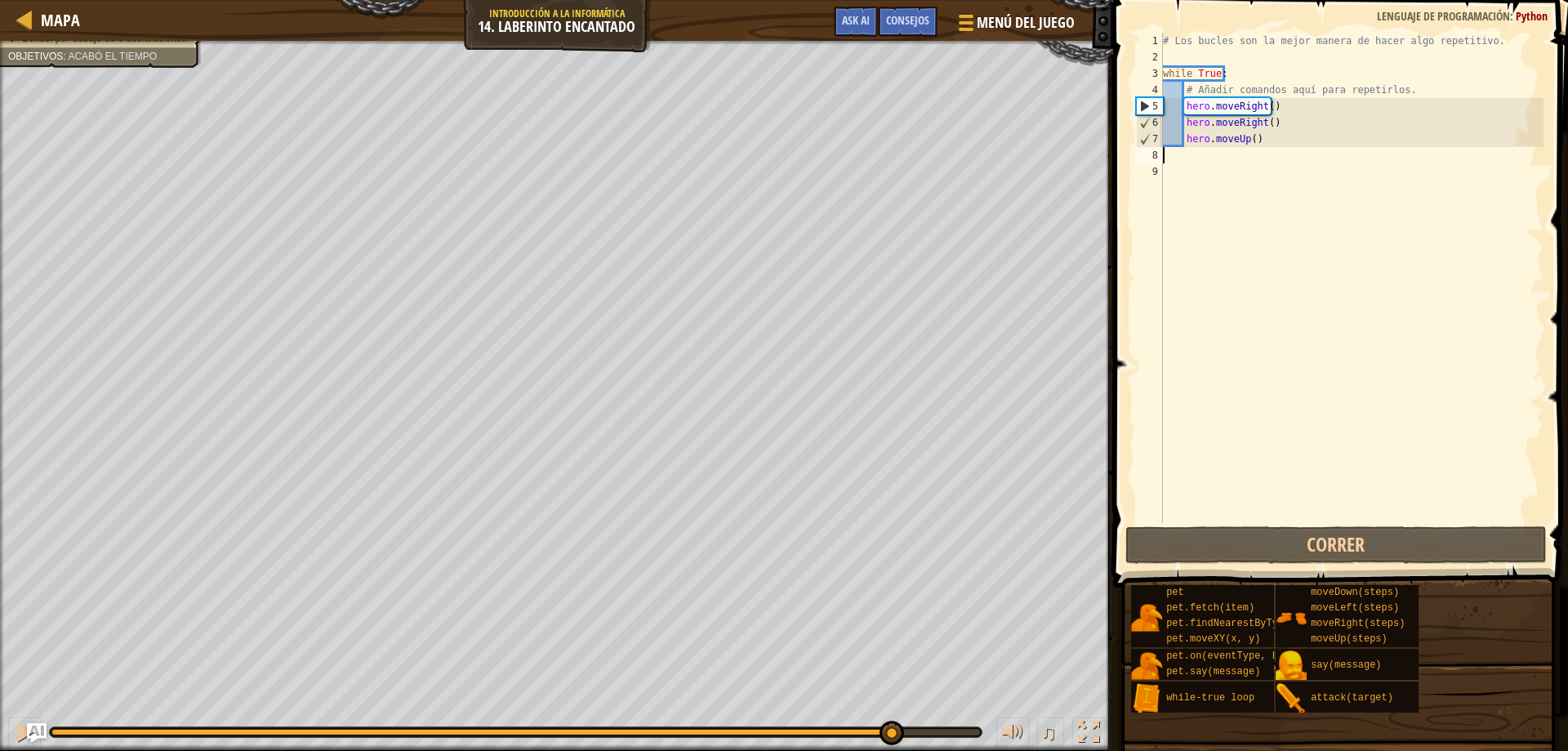
click at [953, 737] on div at bounding box center [515, 732] width 933 height 12
click at [950, 733] on div at bounding box center [516, 731] width 929 height 6
click at [23, 28] on div at bounding box center [24, 19] width 21 height 21
select select "es-ES"
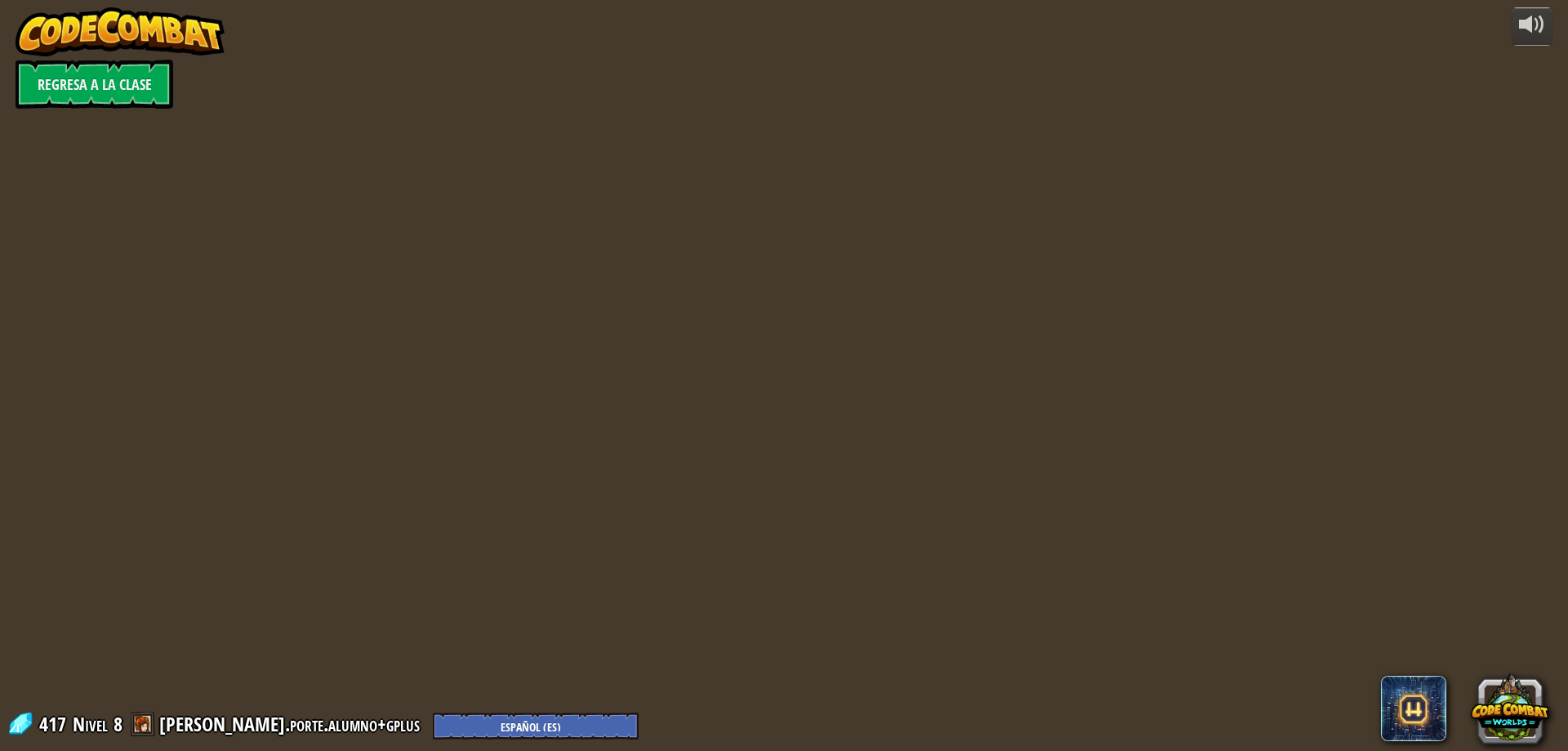
select select "es-ES"
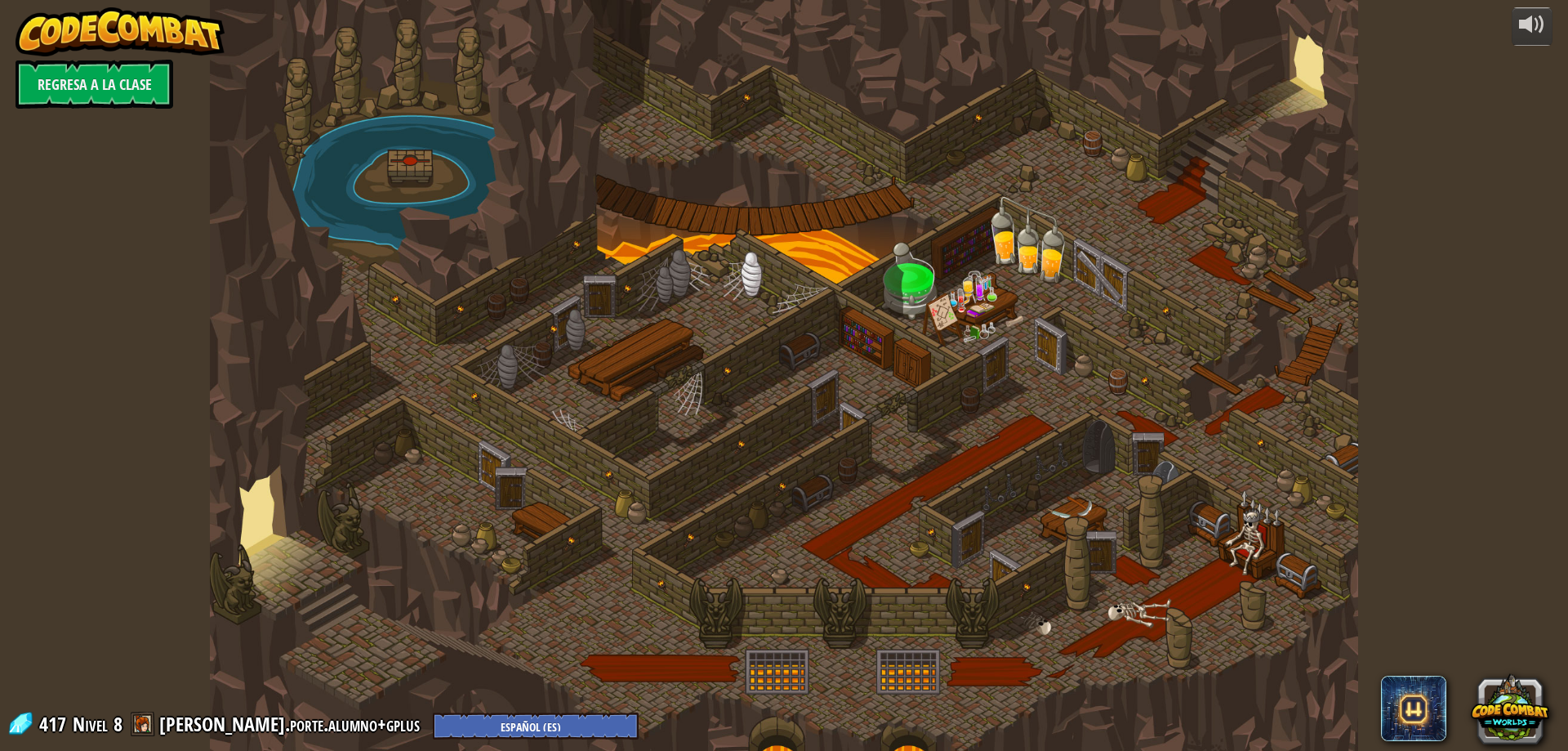
select select "es-ES"
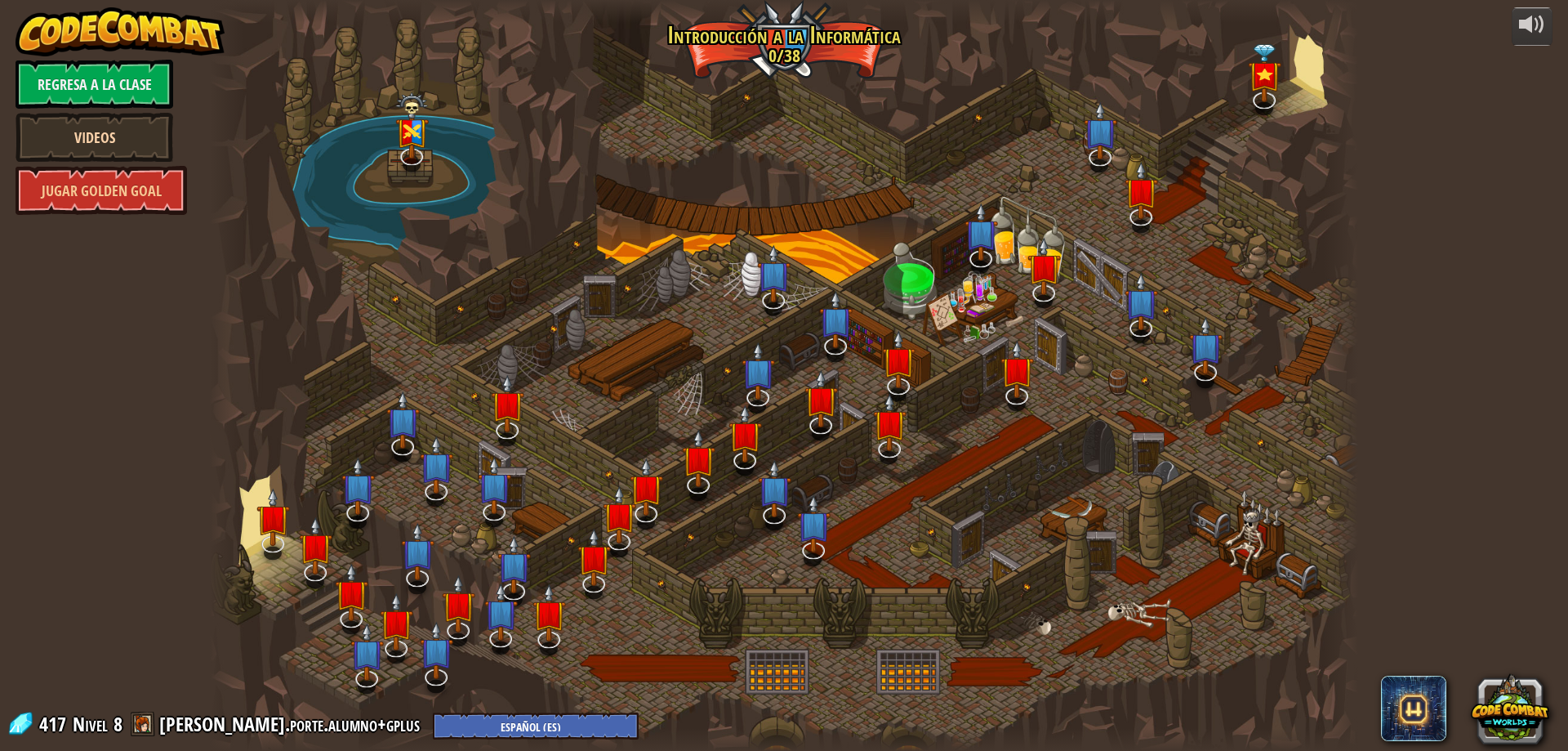
select select "es-ES"
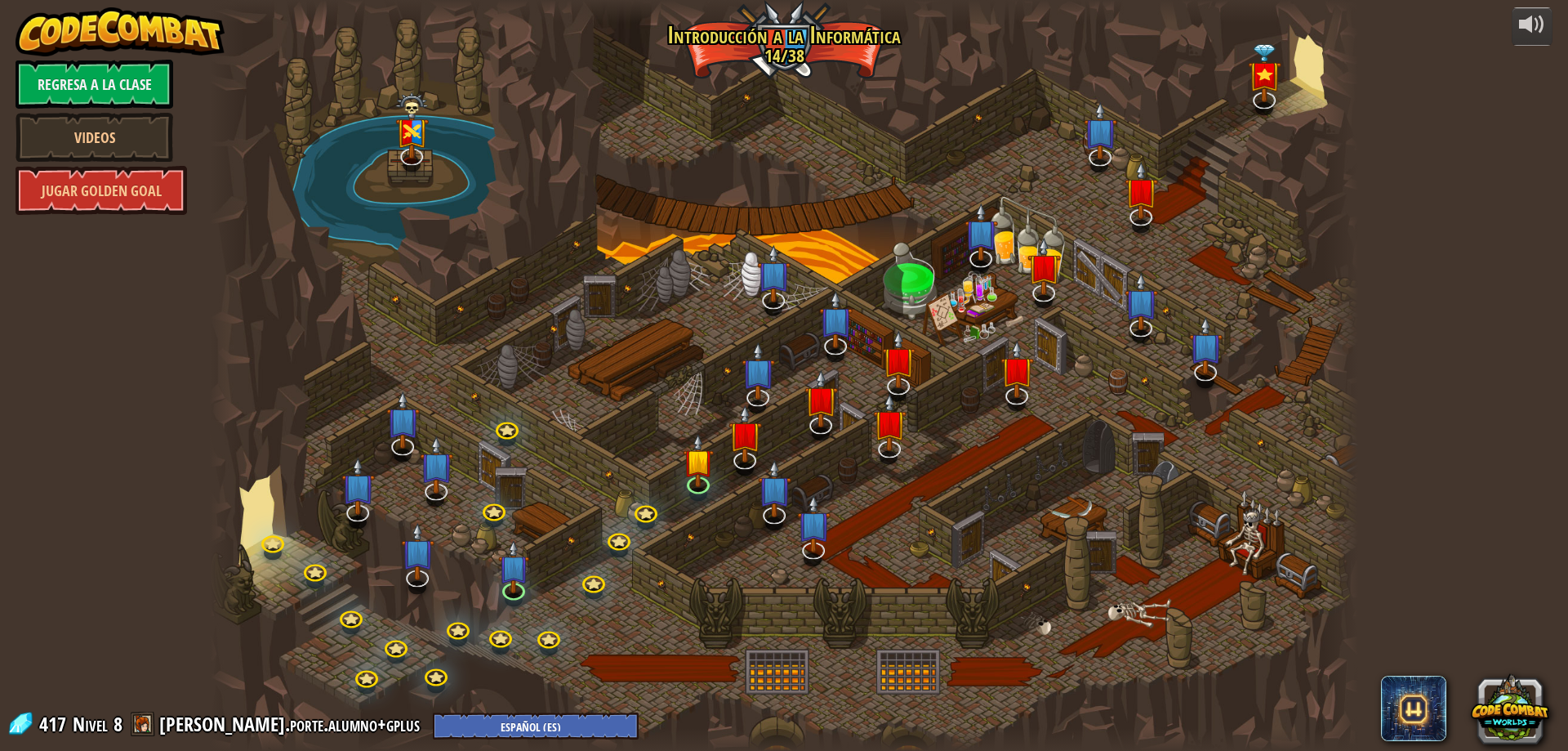
select select "es-ES"
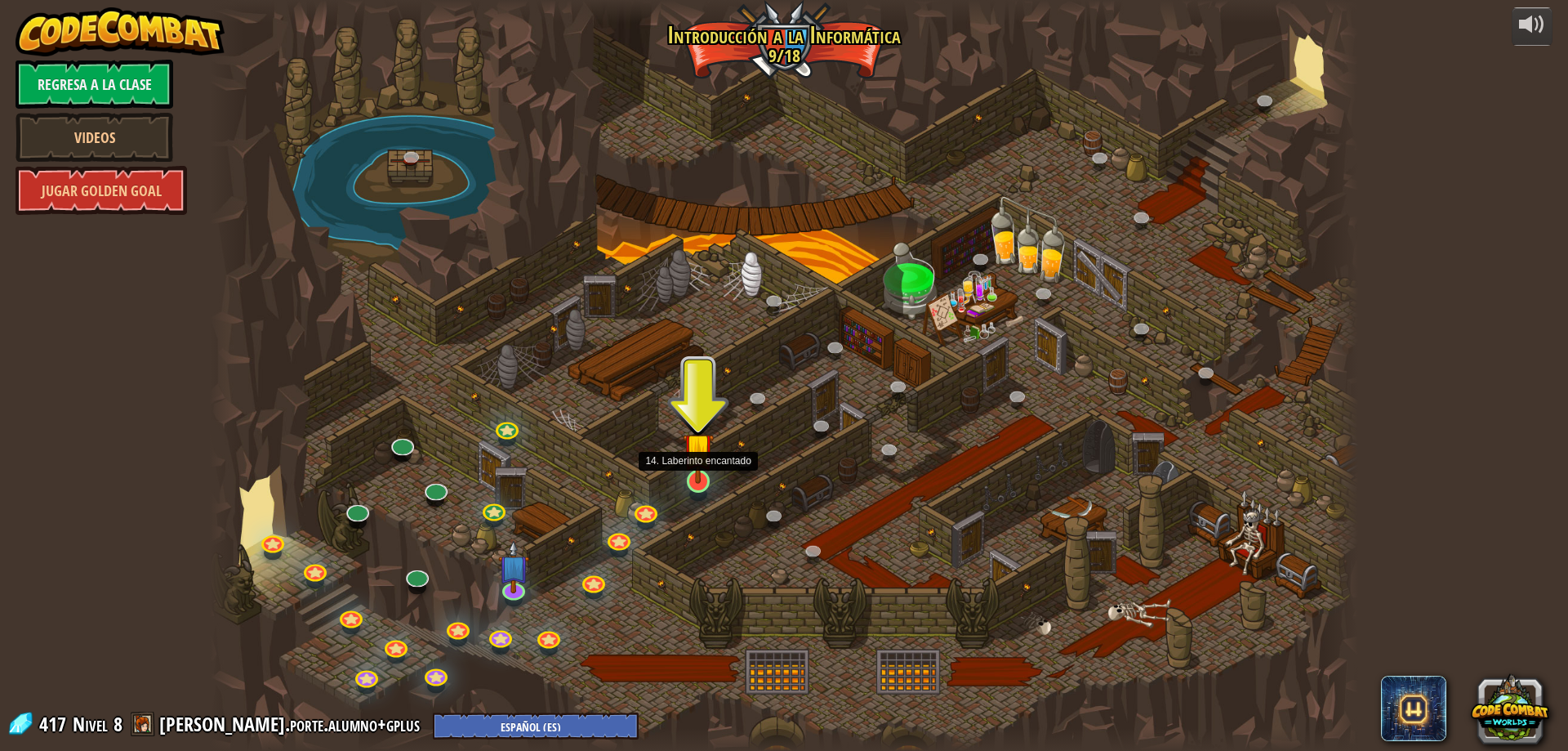
click at [696, 477] on img at bounding box center [698, 448] width 31 height 70
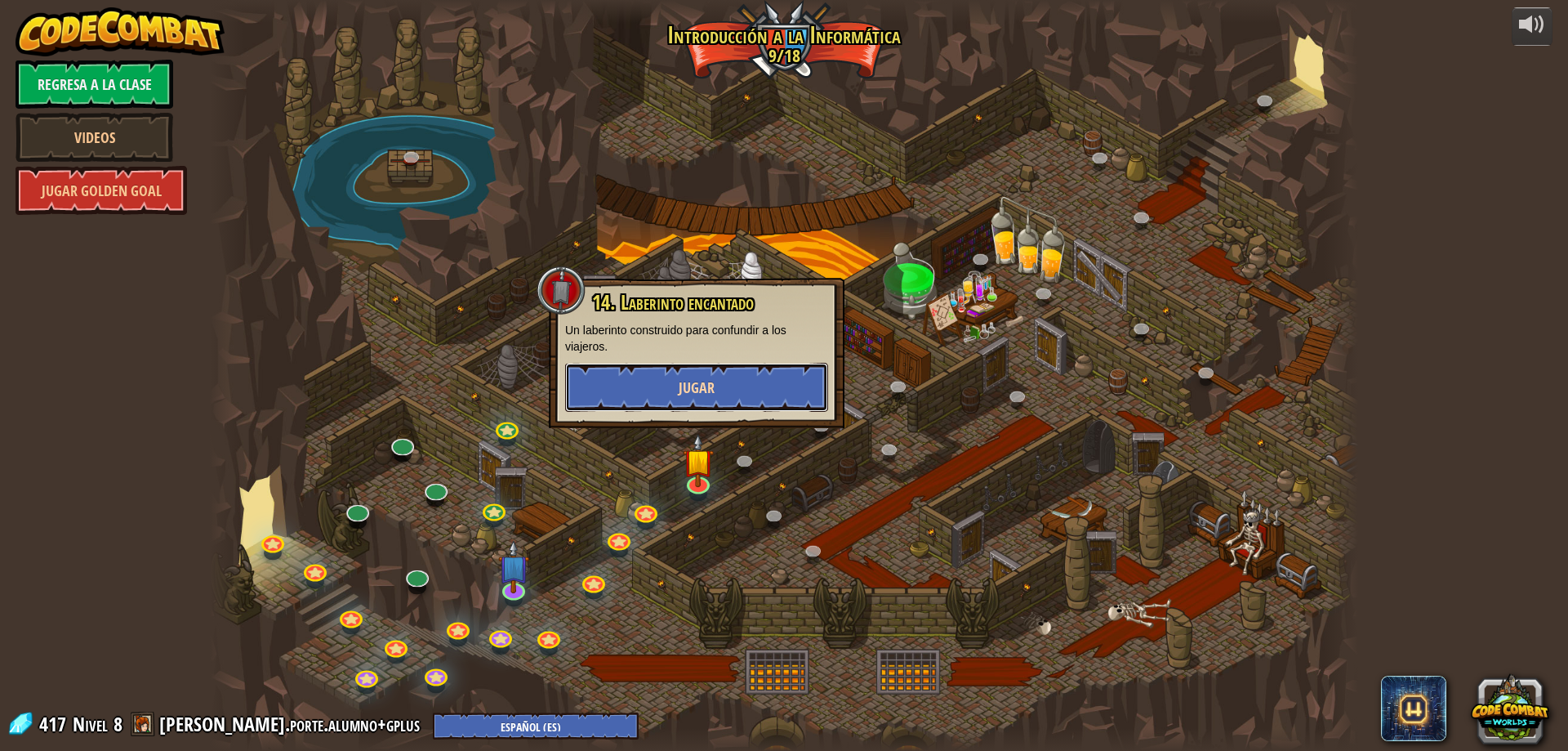
click at [704, 399] on button "Jugar" at bounding box center [696, 387] width 263 height 49
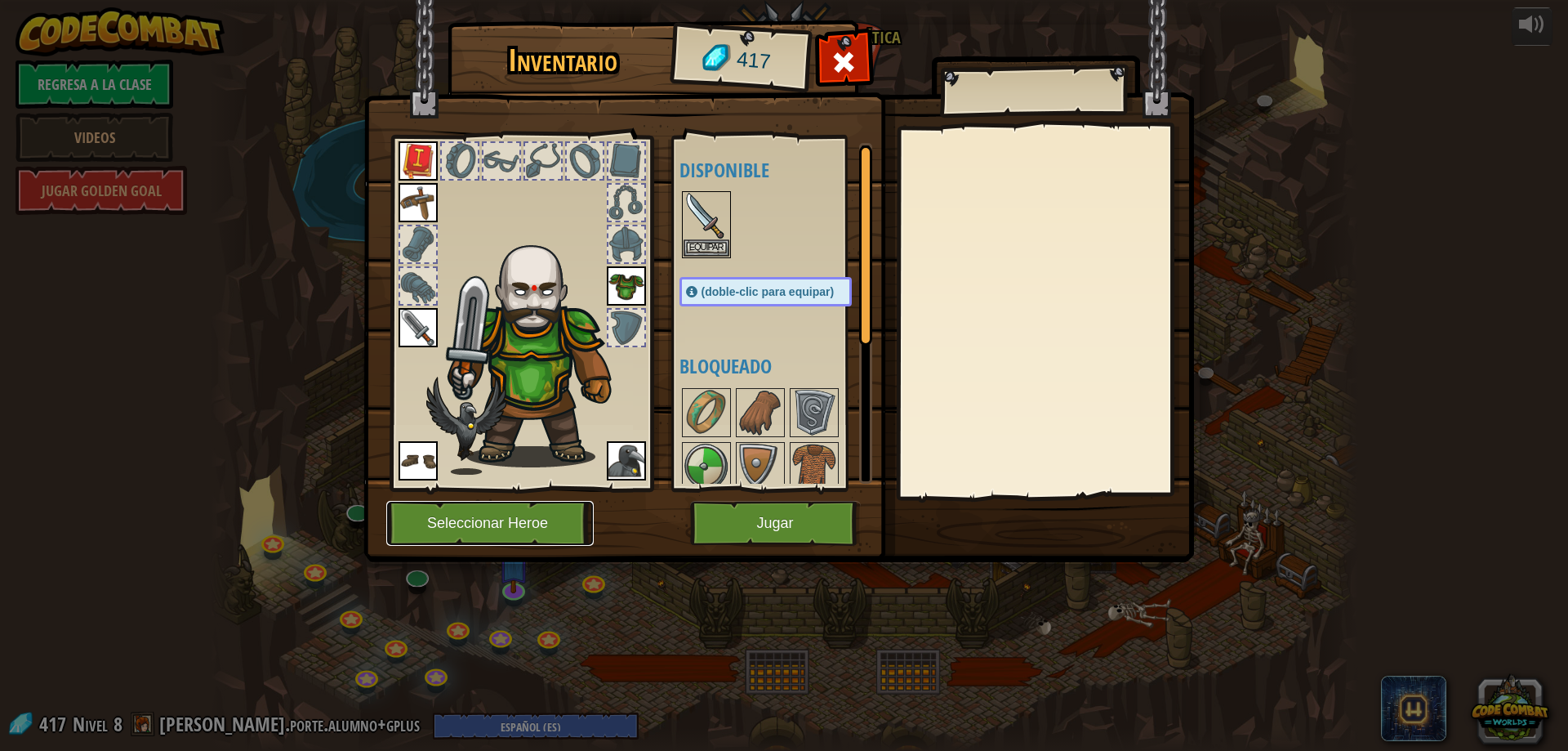
click at [521, 506] on button "Seleccionar Heroe" at bounding box center [490, 523] width 208 height 45
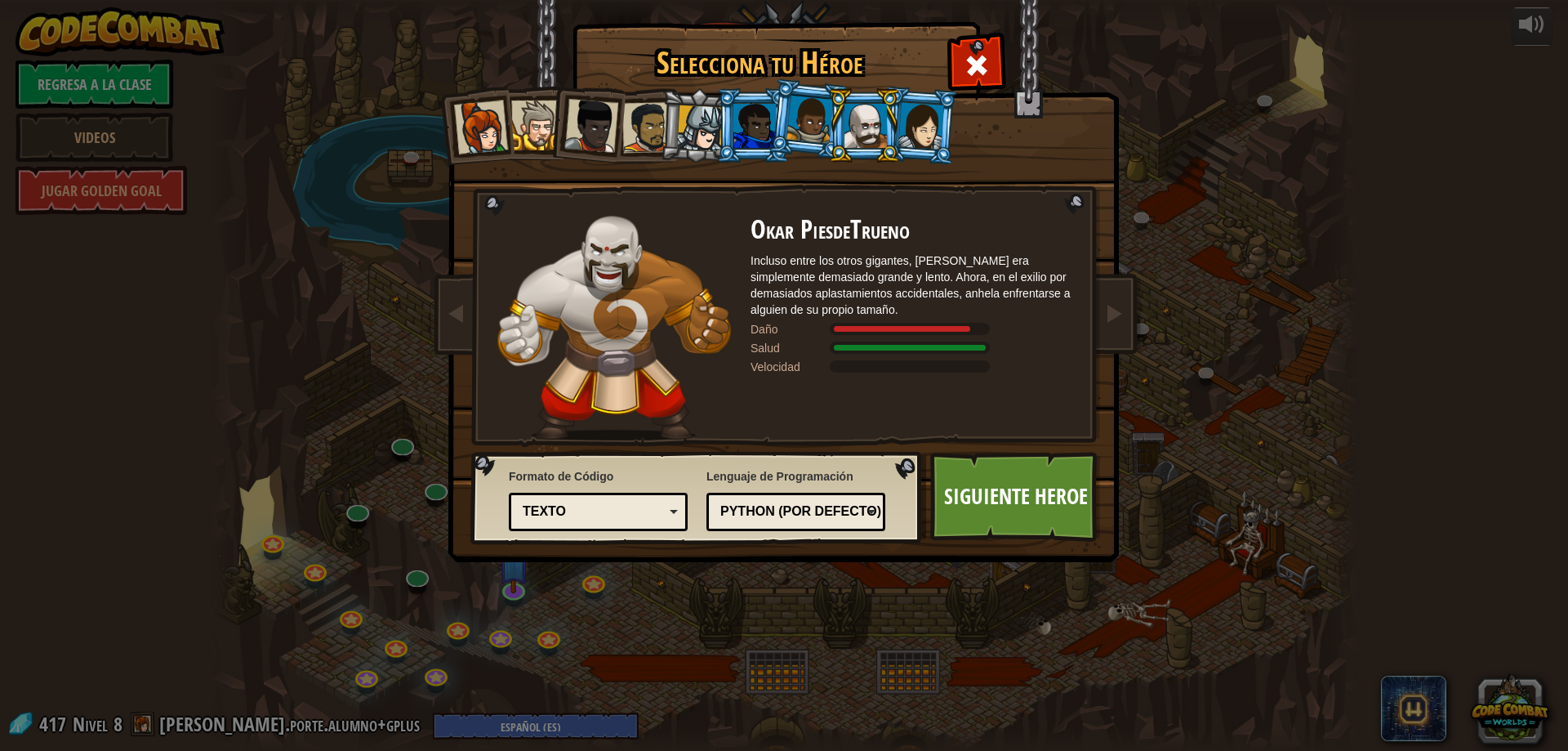
drag, startPoint x: 682, startPoint y: 115, endPoint x: 696, endPoint y: 123, distance: 16.1
click at [686, 115] on div at bounding box center [700, 129] width 47 height 47
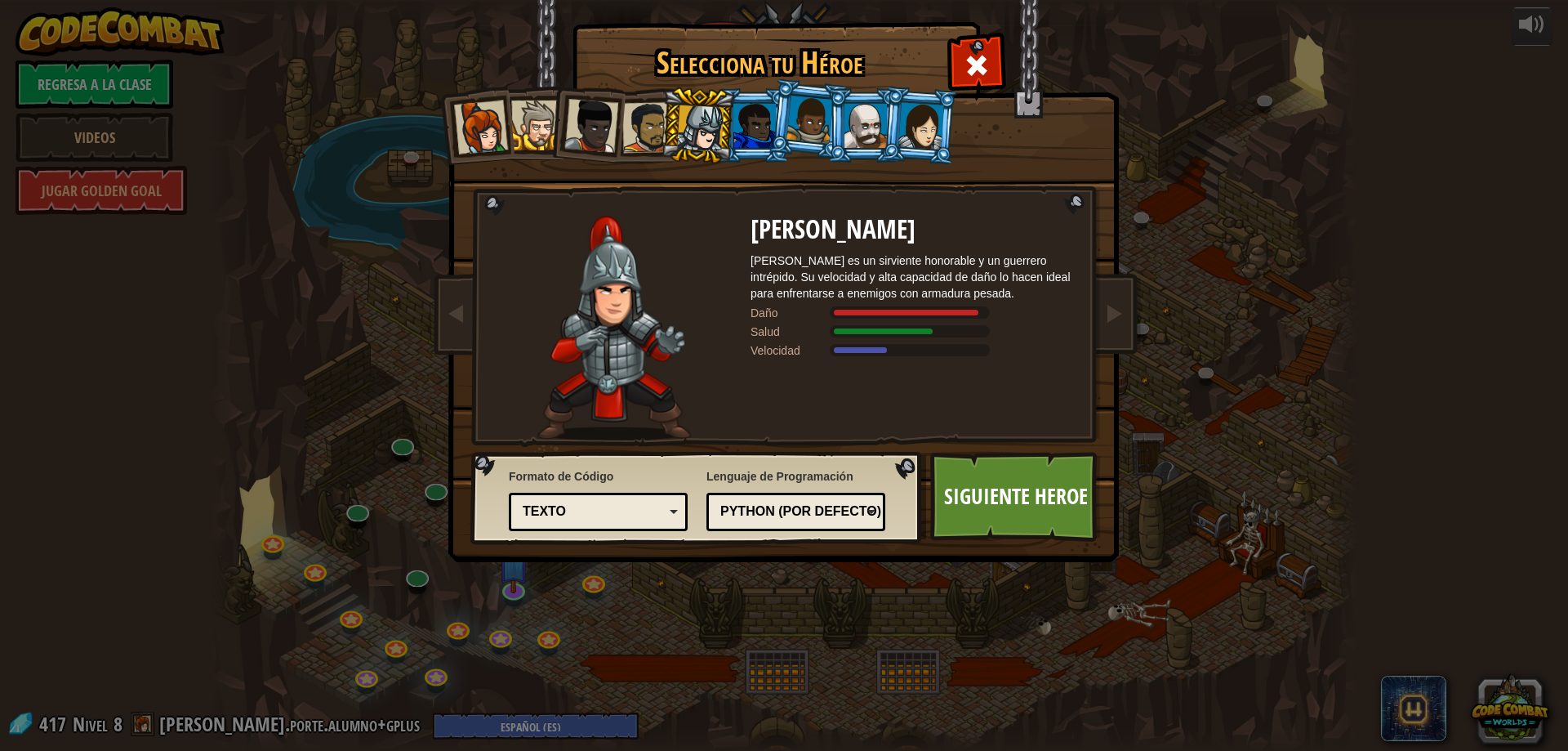
click at [751, 123] on div at bounding box center [754, 126] width 42 height 44
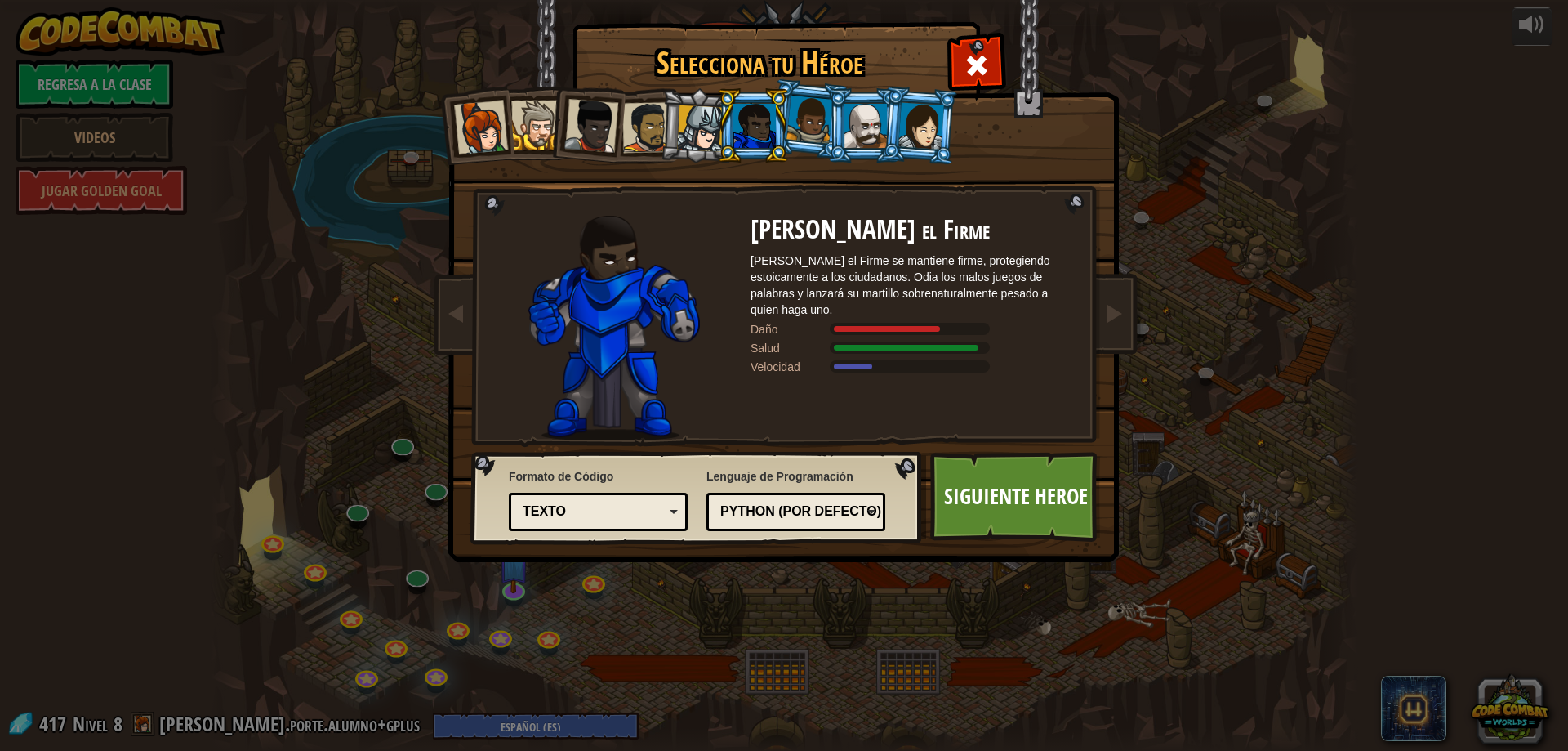
click at [664, 139] on li at bounding box center [698, 126] width 78 height 79
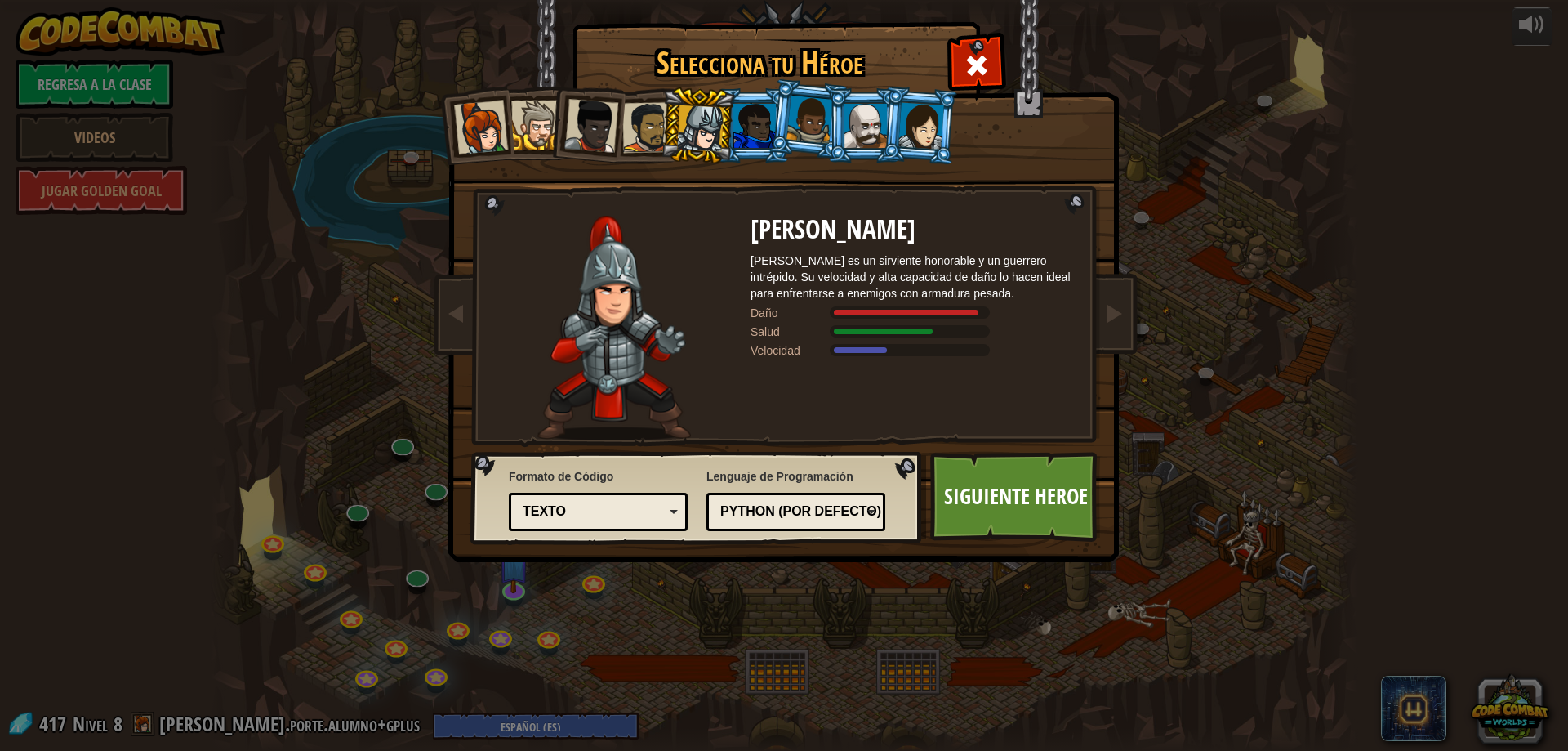
click at [708, 140] on div at bounding box center [700, 129] width 47 height 47
click at [771, 124] on li at bounding box center [807, 119] width 80 height 81
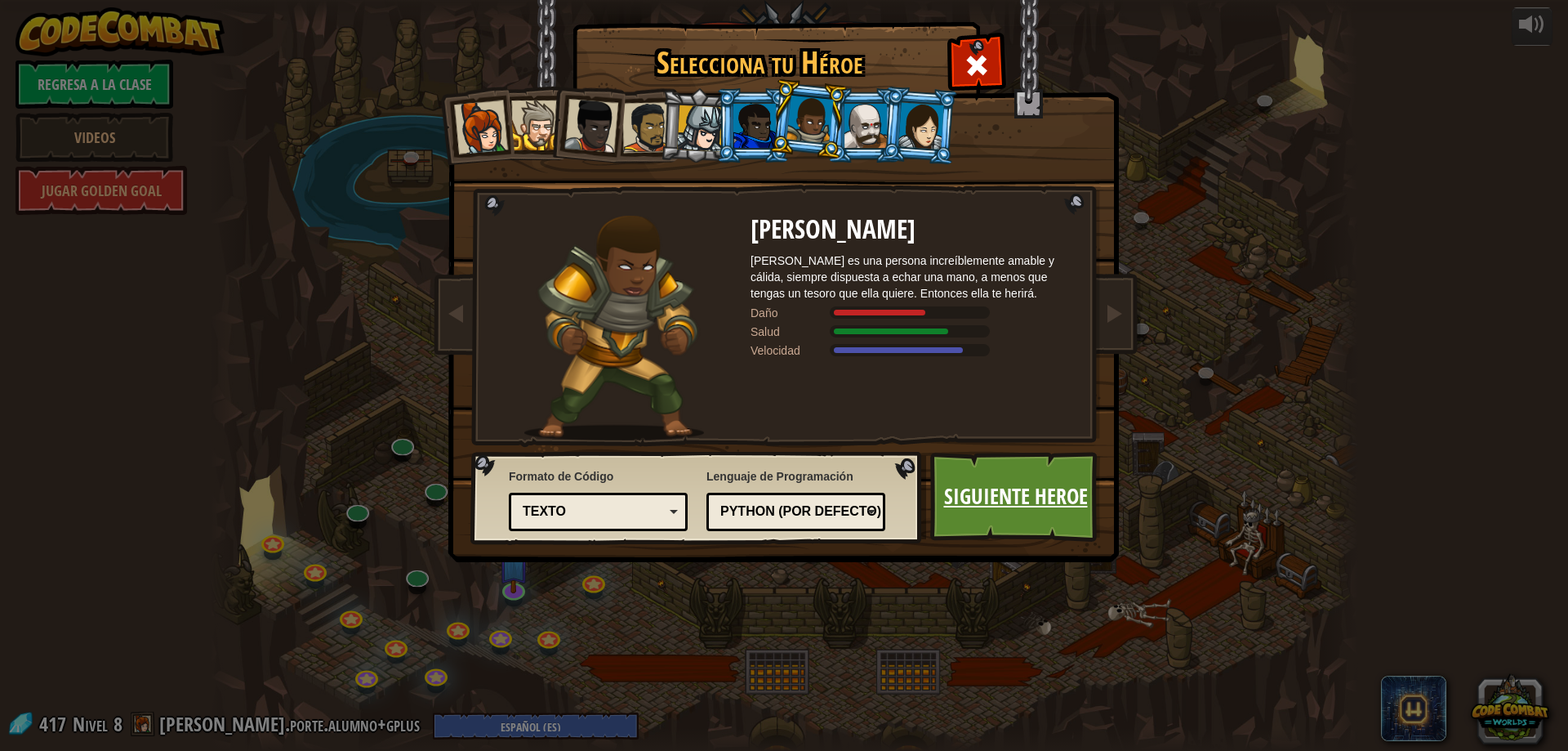
click at [984, 498] on link "Siguiente Heroe" at bounding box center [1015, 496] width 171 height 89
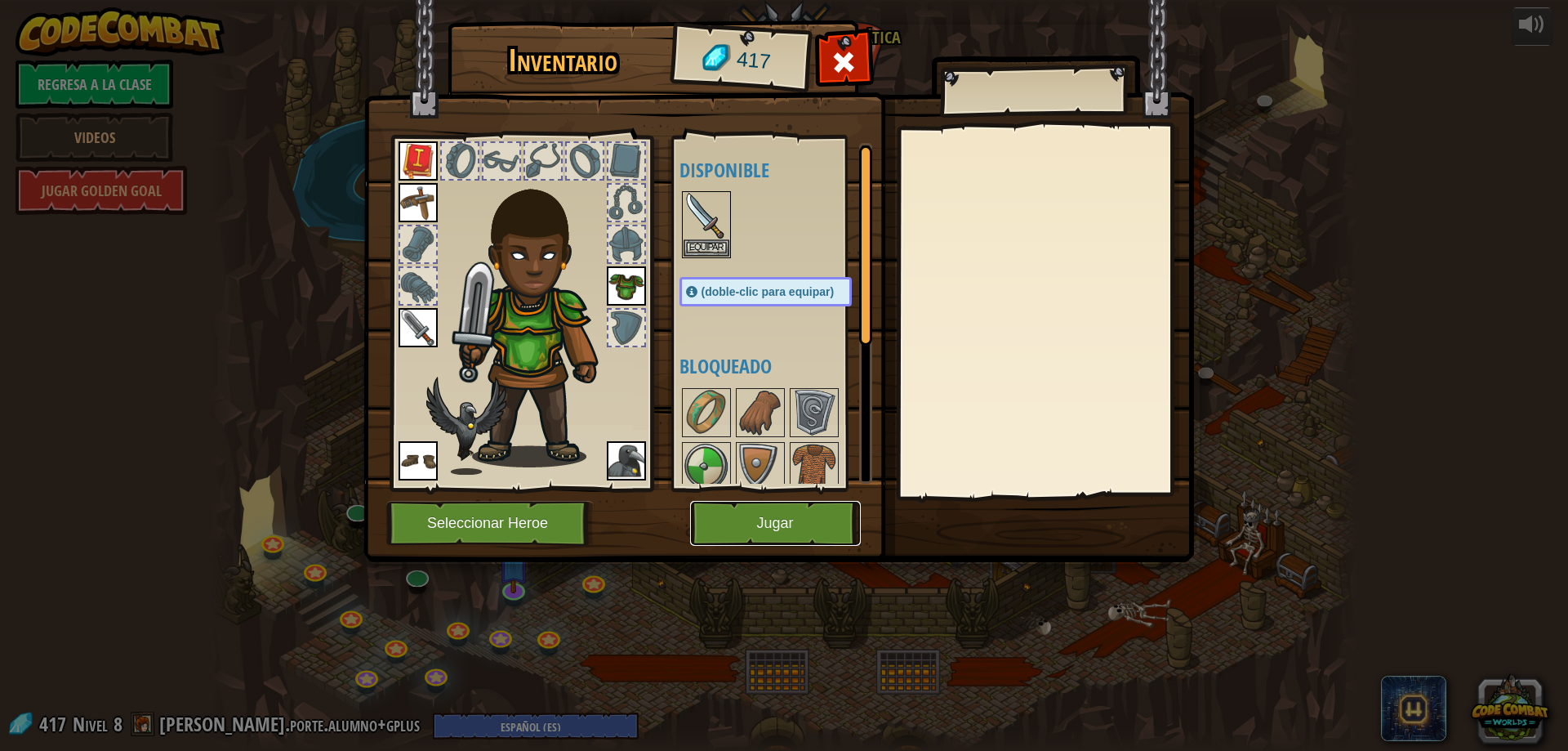
click at [813, 506] on button "Jugar" at bounding box center [775, 523] width 171 height 45
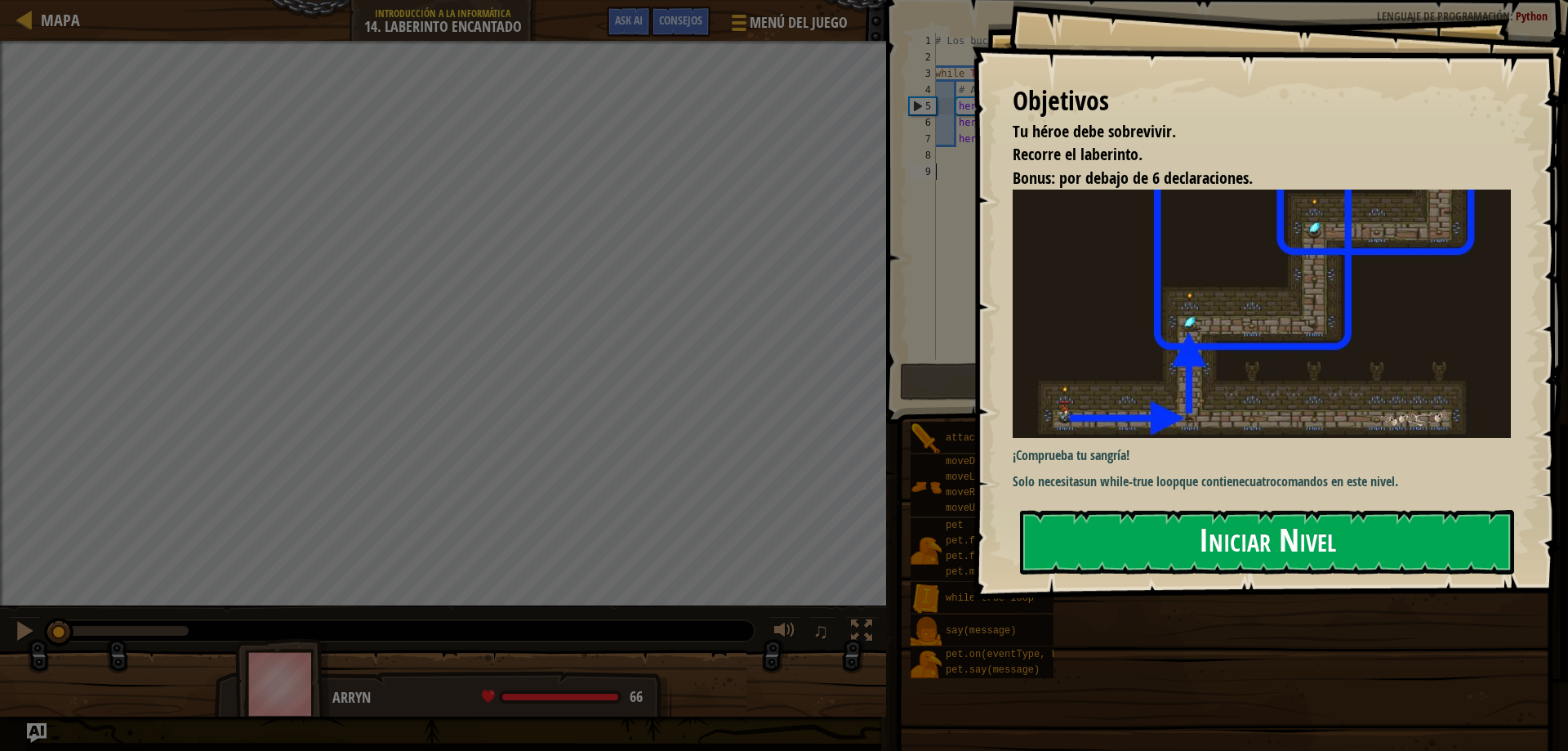
click at [1227, 510] on button "Iniciar Nivel" at bounding box center [1266, 541] width 494 height 64
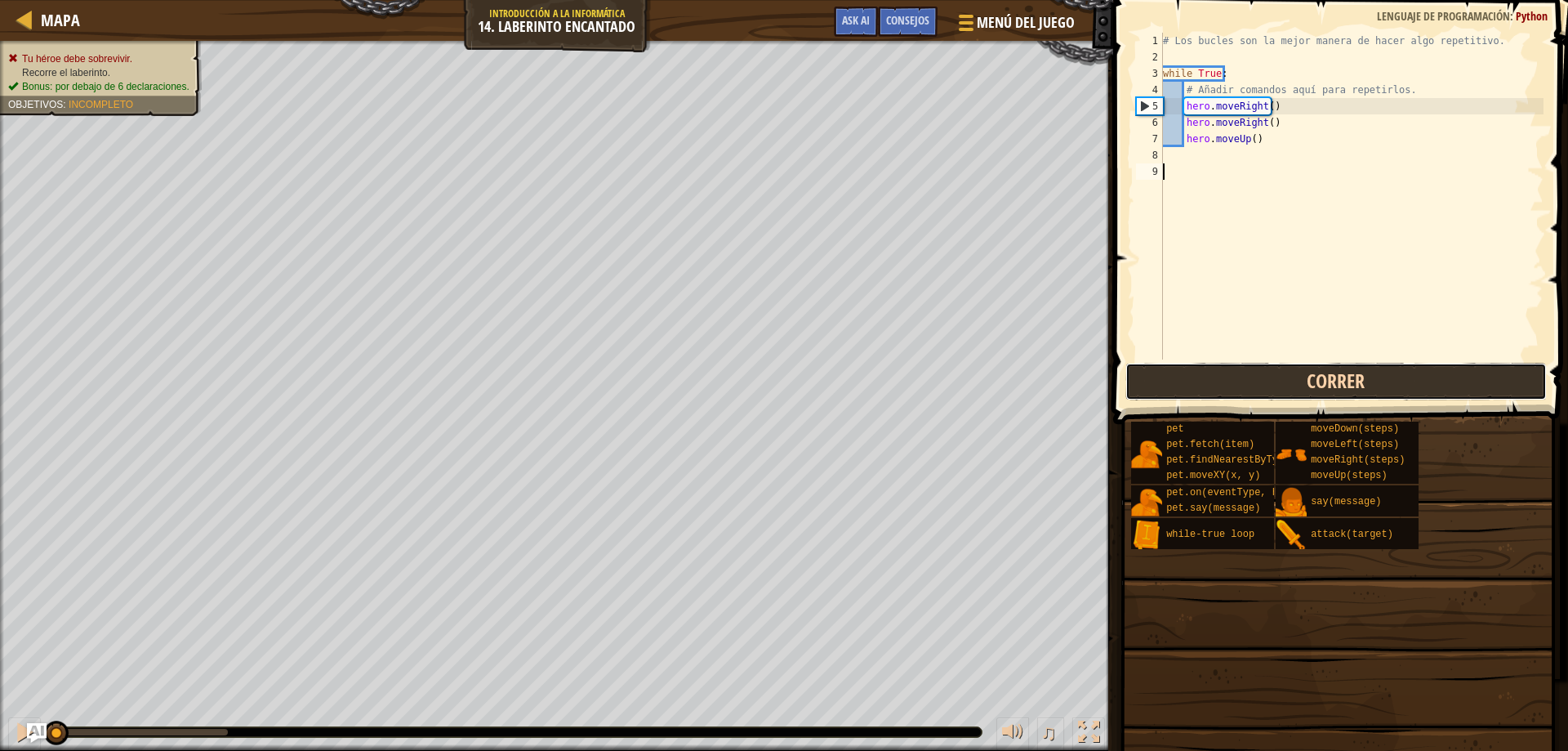
click at [1135, 374] on button "Correr" at bounding box center [1336, 381] width 422 height 38
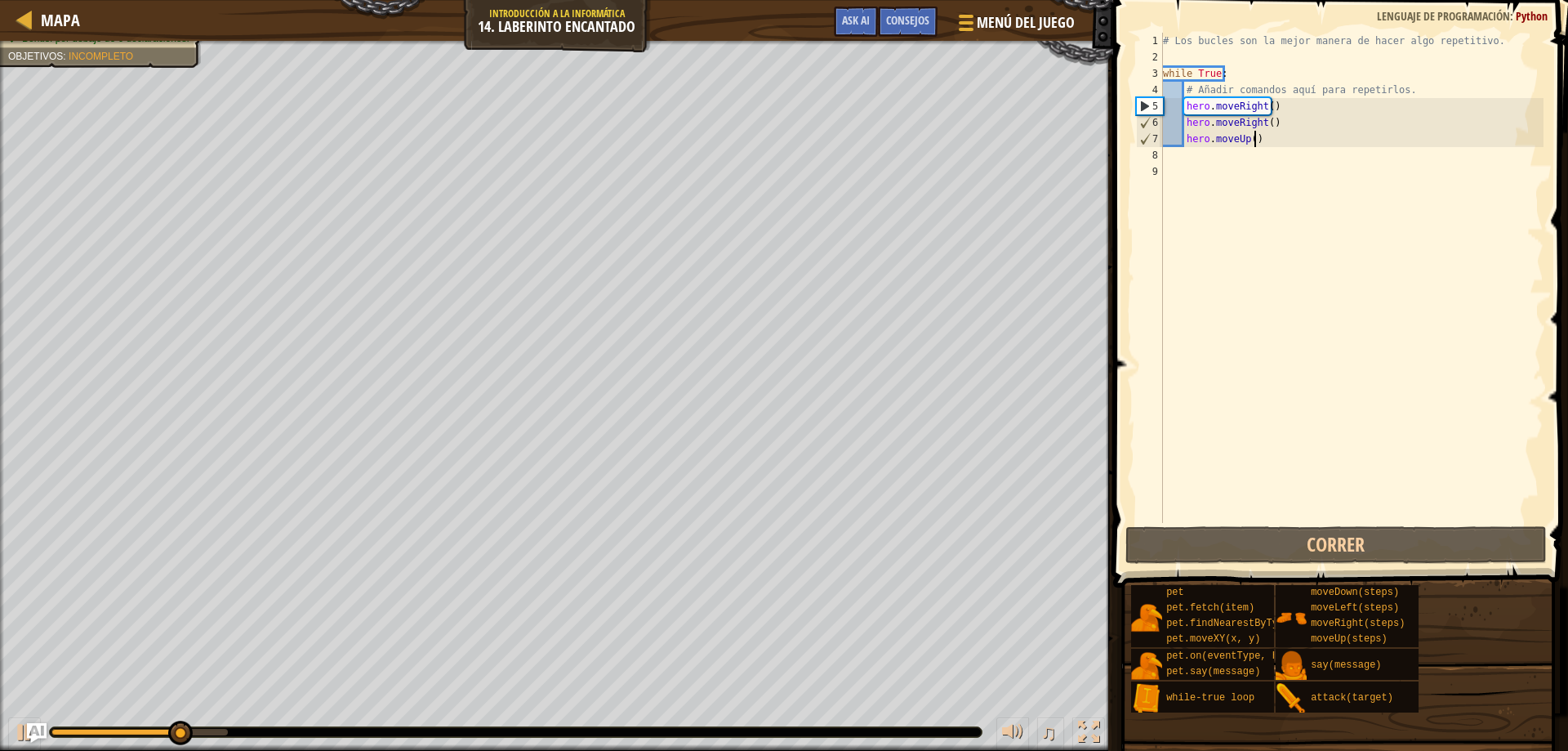
click at [1289, 132] on div "# Los bucles son la mejor manera de hacer algo repetitivo. while True : # Añadi…" at bounding box center [1351, 294] width 384 height 523
click at [1283, 136] on div "# Los bucles son la mejor manera de hacer algo repetitivo. while True : # Añadi…" at bounding box center [1351, 294] width 384 height 523
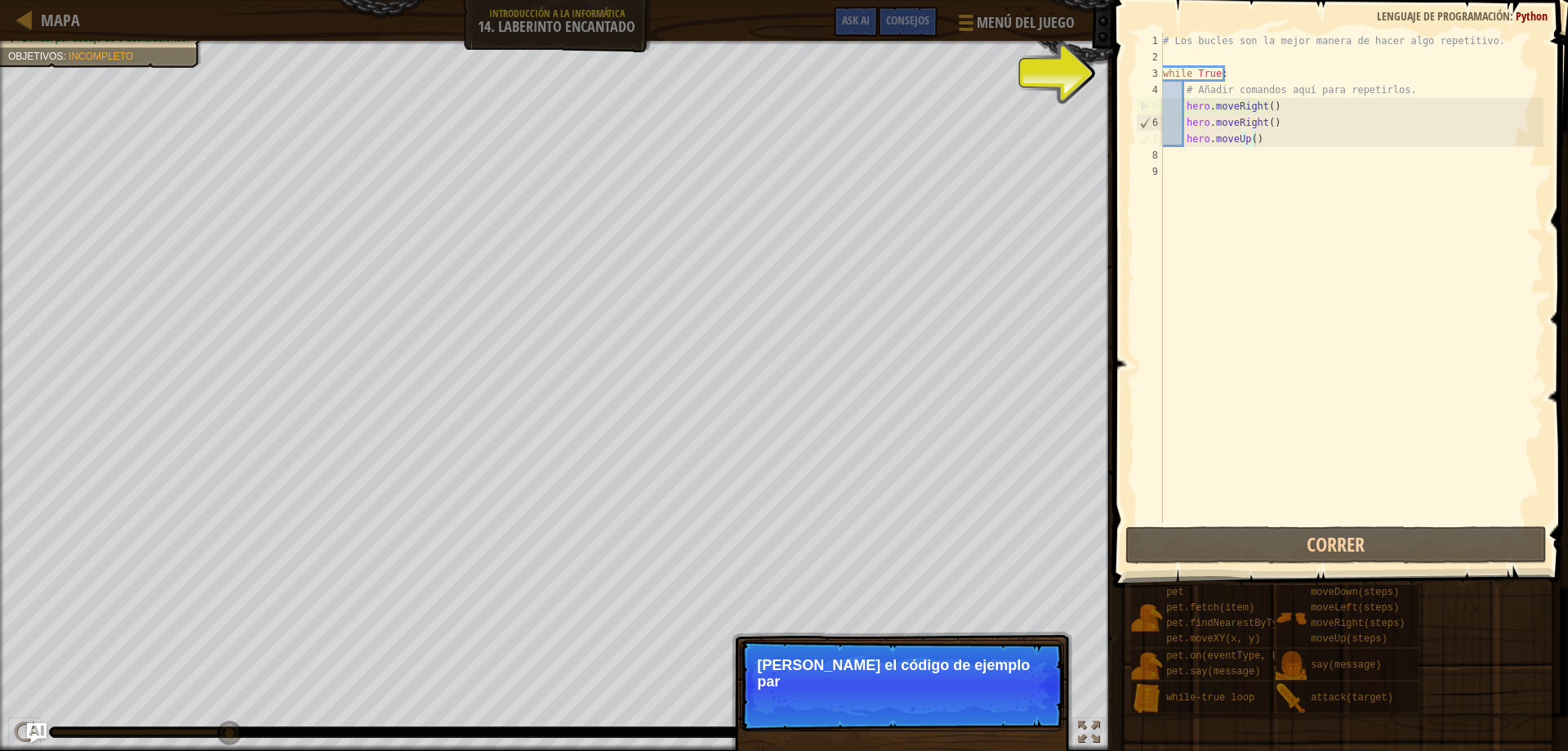
click at [319, 194] on div "Tu héroe debe sobrevivir. Recorre el laberinto. Bonus: por debajo de 6 declarac…" at bounding box center [556, 396] width 1113 height 710
click at [1336, 68] on div "# Los bucles son la mejor manera de hacer algo repetitivo. while True : # Añadi…" at bounding box center [1351, 294] width 384 height 523
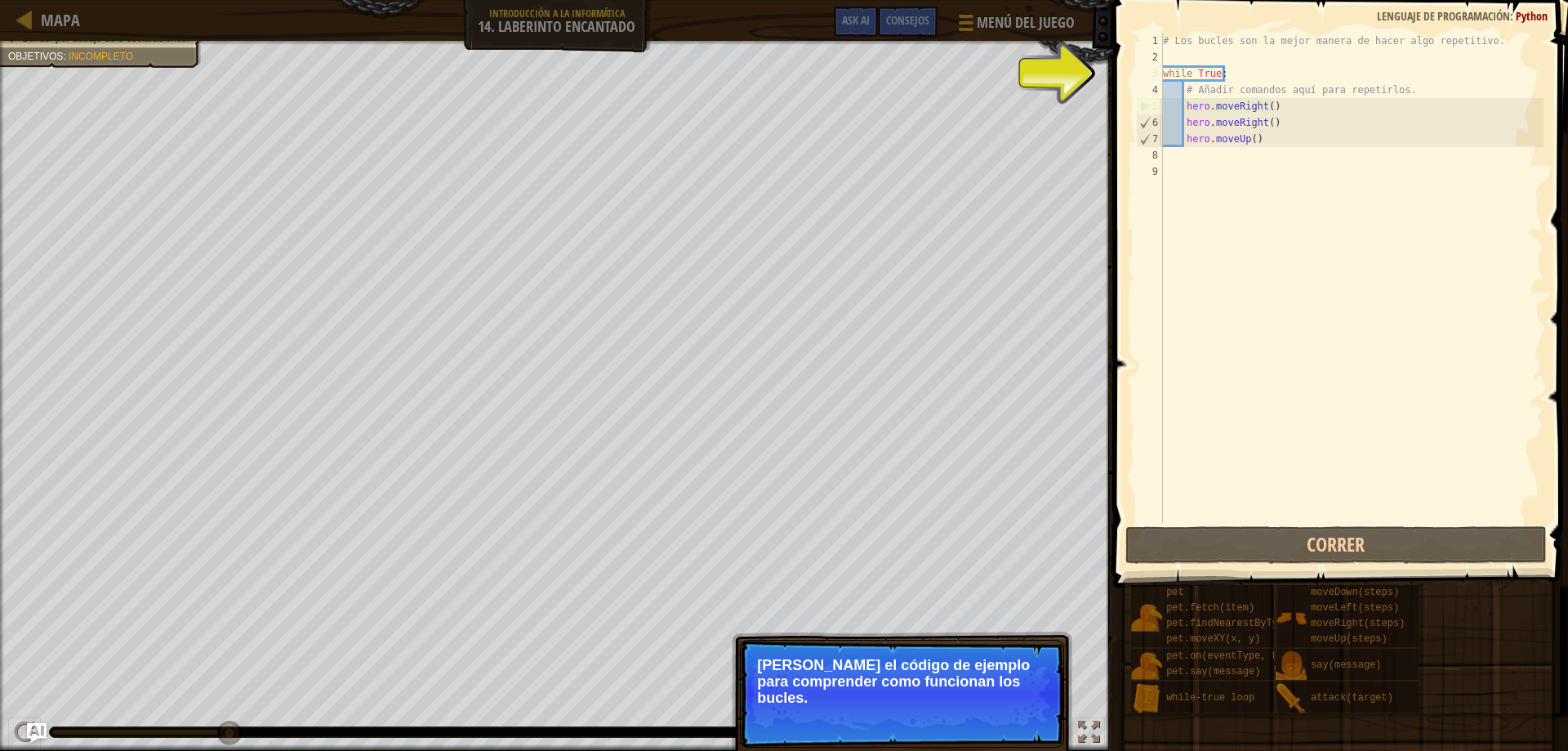
click at [1152, 105] on div "5" at bounding box center [1149, 106] width 26 height 16
click at [1187, 68] on div "# Los bucles son la mejor manera de hacer algo repetitivo. while True : # Añadi…" at bounding box center [1351, 294] width 384 height 523
click at [1218, 84] on div "# Los bucles son la mejor manera de hacer algo repetitivo. while True : # Añadi…" at bounding box center [1351, 294] width 384 height 523
click at [1269, 525] on span at bounding box center [1342, 270] width 468 height 635
click at [989, 709] on button "Continuar" at bounding box center [1016, 720] width 72 height 22
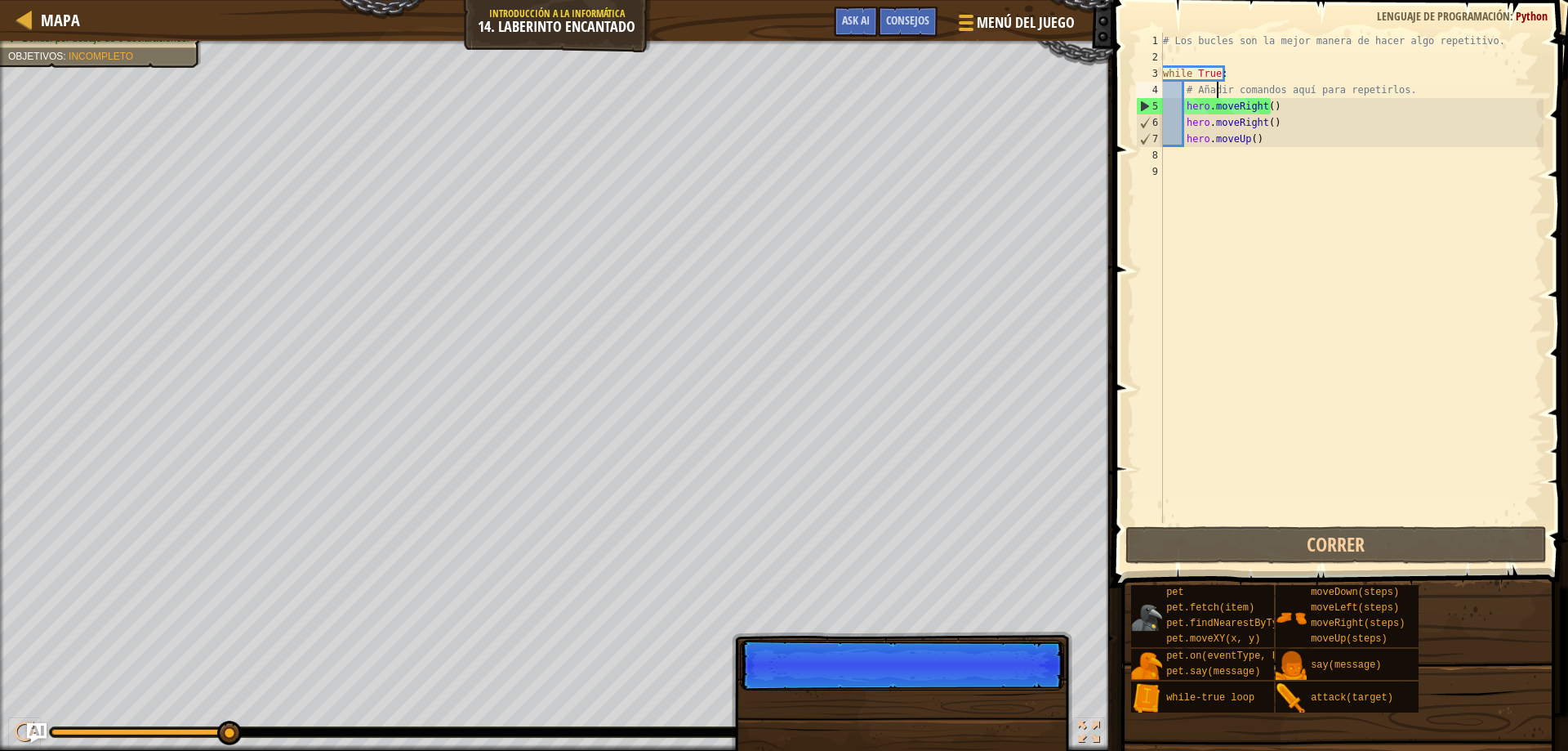
scroll to position [7, 5]
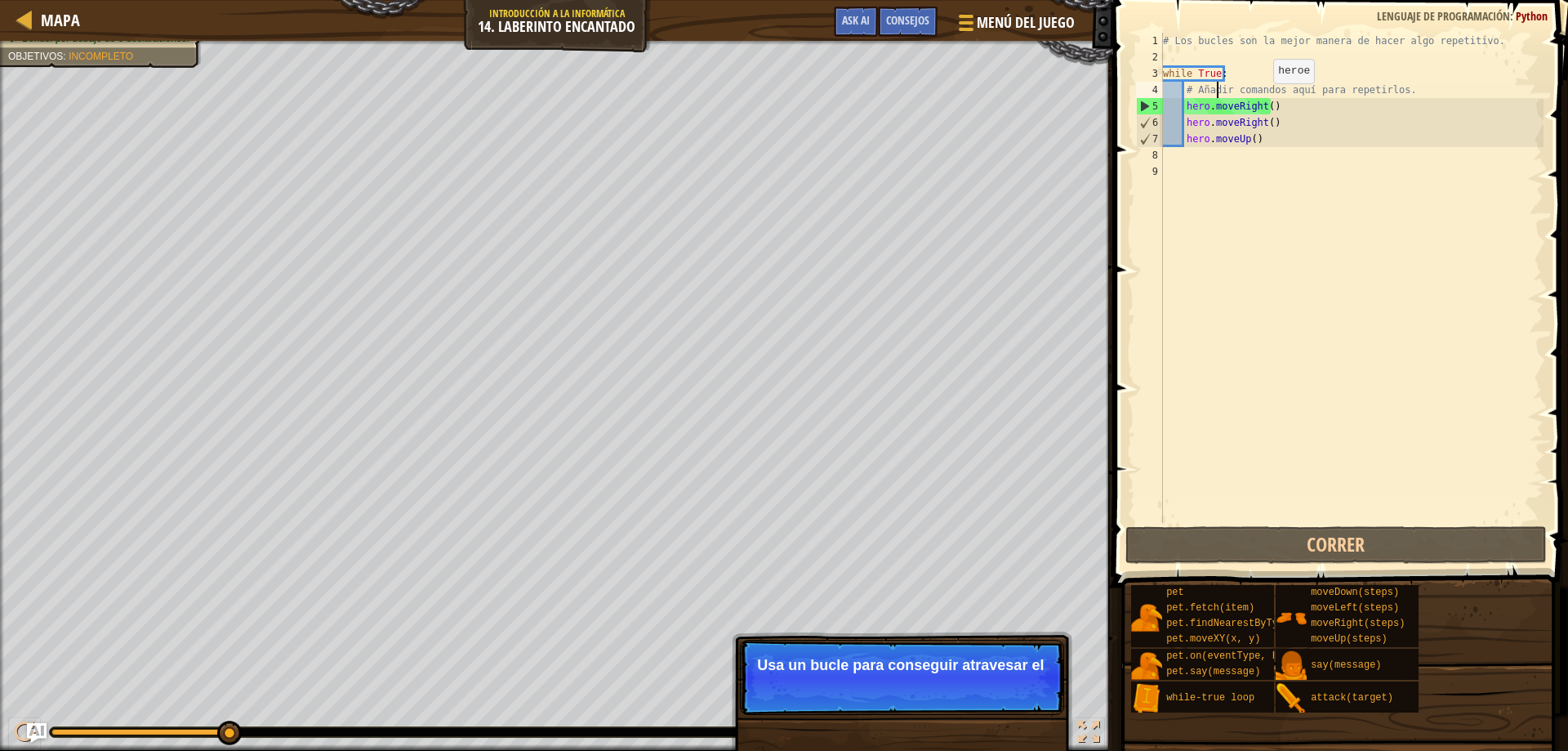
click at [1259, 110] on div "# Los bucles son la mejor manera de hacer algo repetitivo. while True : # Añadi…" at bounding box center [1351, 294] width 384 height 523
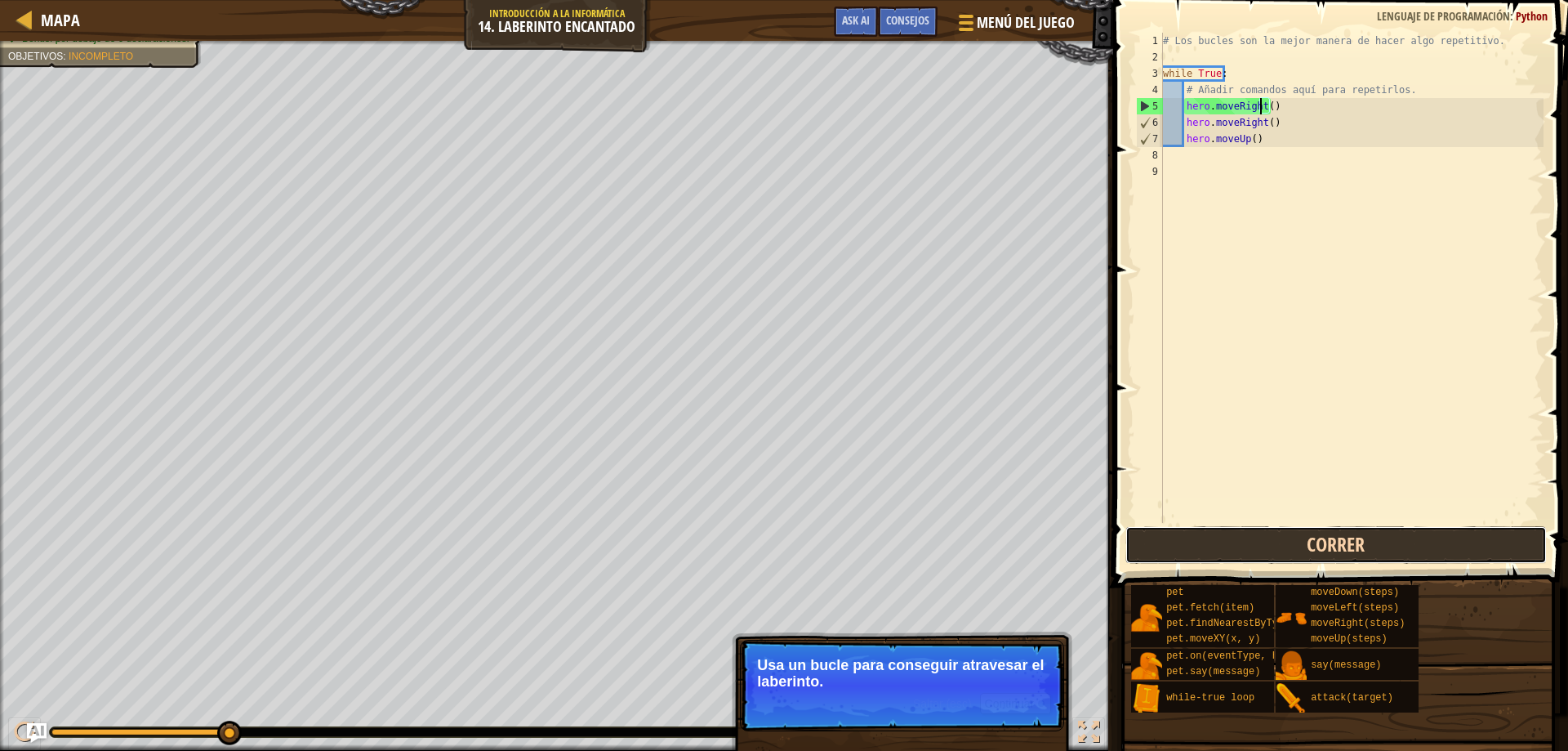
click at [1307, 556] on button "Correr" at bounding box center [1336, 545] width 422 height 38
click at [1291, 547] on button "Correr" at bounding box center [1336, 545] width 422 height 38
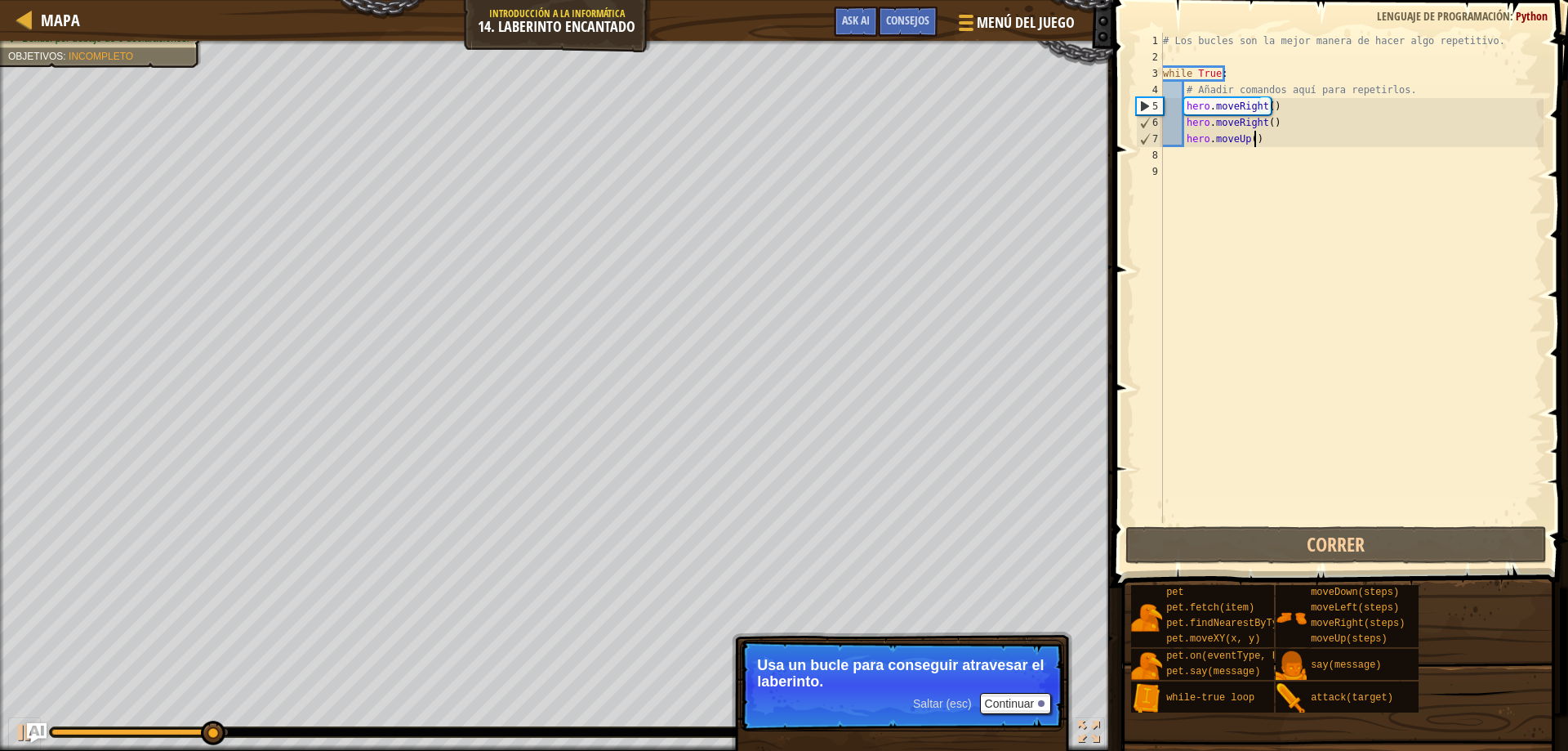
click at [1265, 140] on div "# Los bucles son la mejor manera de hacer algo repetitivo. while True : # Añadi…" at bounding box center [1351, 294] width 384 height 523
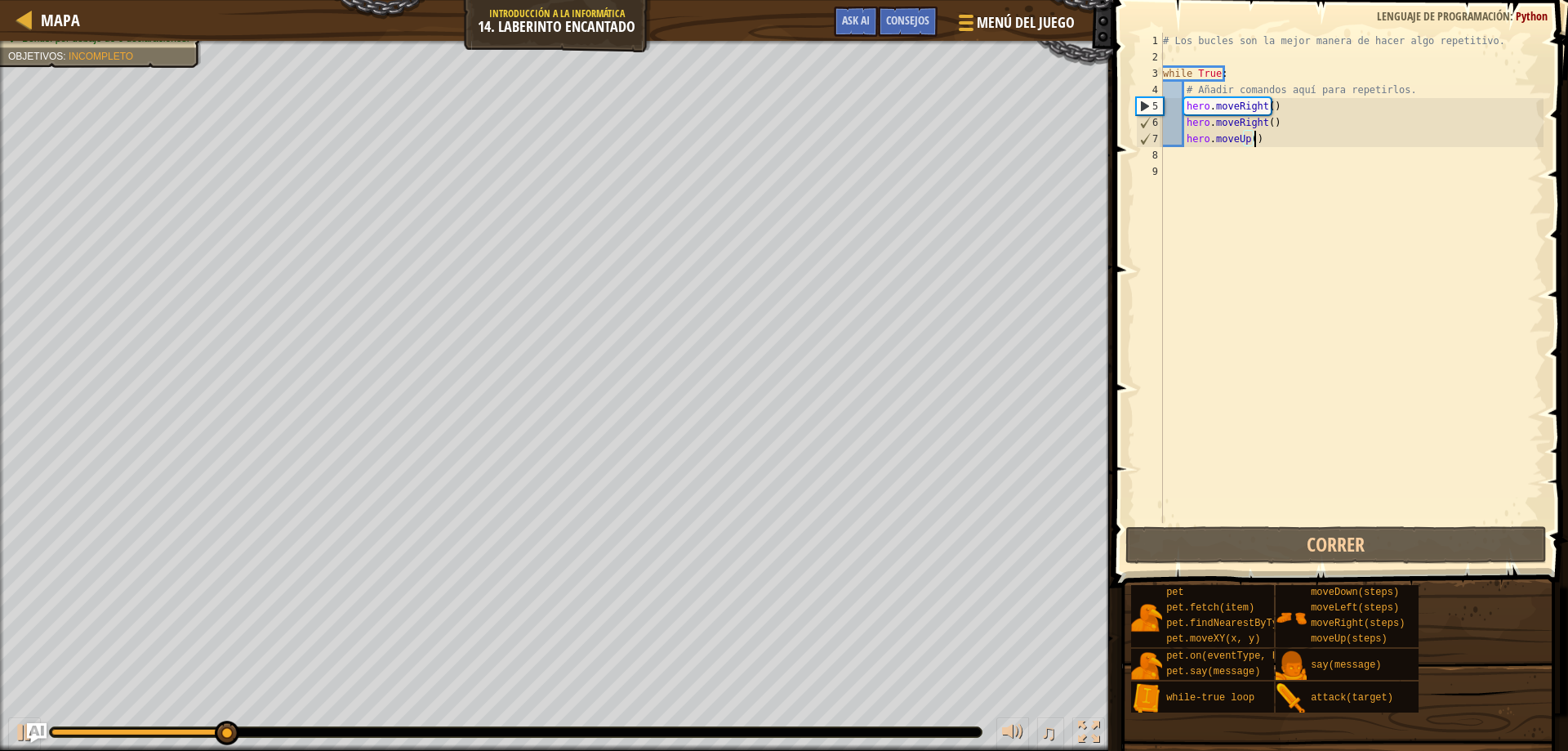
click at [1255, 137] on div "# Los bucles son la mejor manera de hacer algo repetitivo. while True : # Añadi…" at bounding box center [1351, 294] width 384 height 523
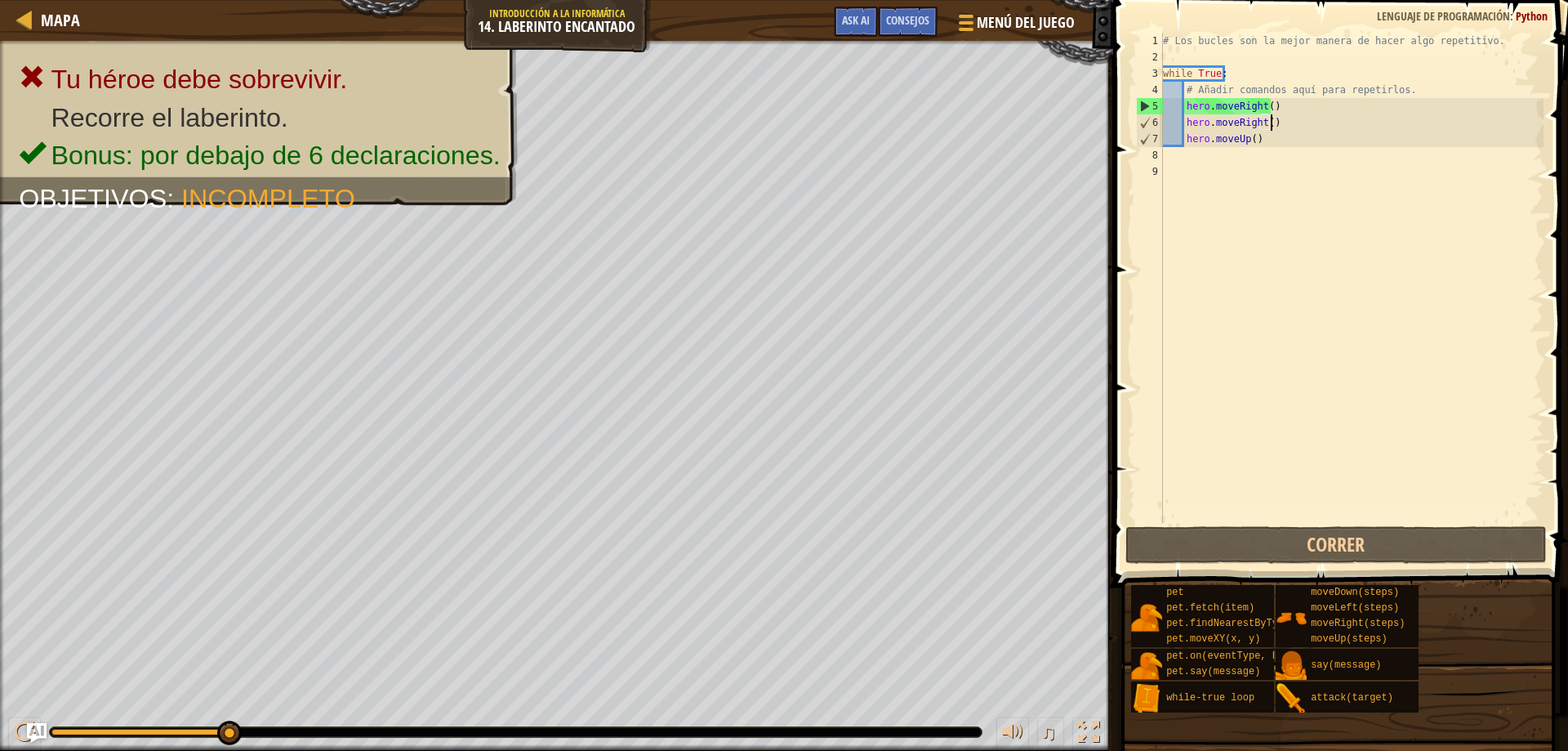
click at [1272, 126] on div "# Los bucles son la mejor manera de hacer algo repetitivo. while True : # Añadi…" at bounding box center [1351, 294] width 384 height 523
drag, startPoint x: 1265, startPoint y: 121, endPoint x: 1178, endPoint y: 114, distance: 87.3
click at [1178, 114] on div "# Los bucles son la mejor manera de hacer algo repetitivo. while True : # Añadi…" at bounding box center [1351, 294] width 384 height 523
click at [1280, 115] on div "# Los bucles son la mejor manera de hacer algo repetitivo. while True : # Añadi…" at bounding box center [1351, 294] width 384 height 523
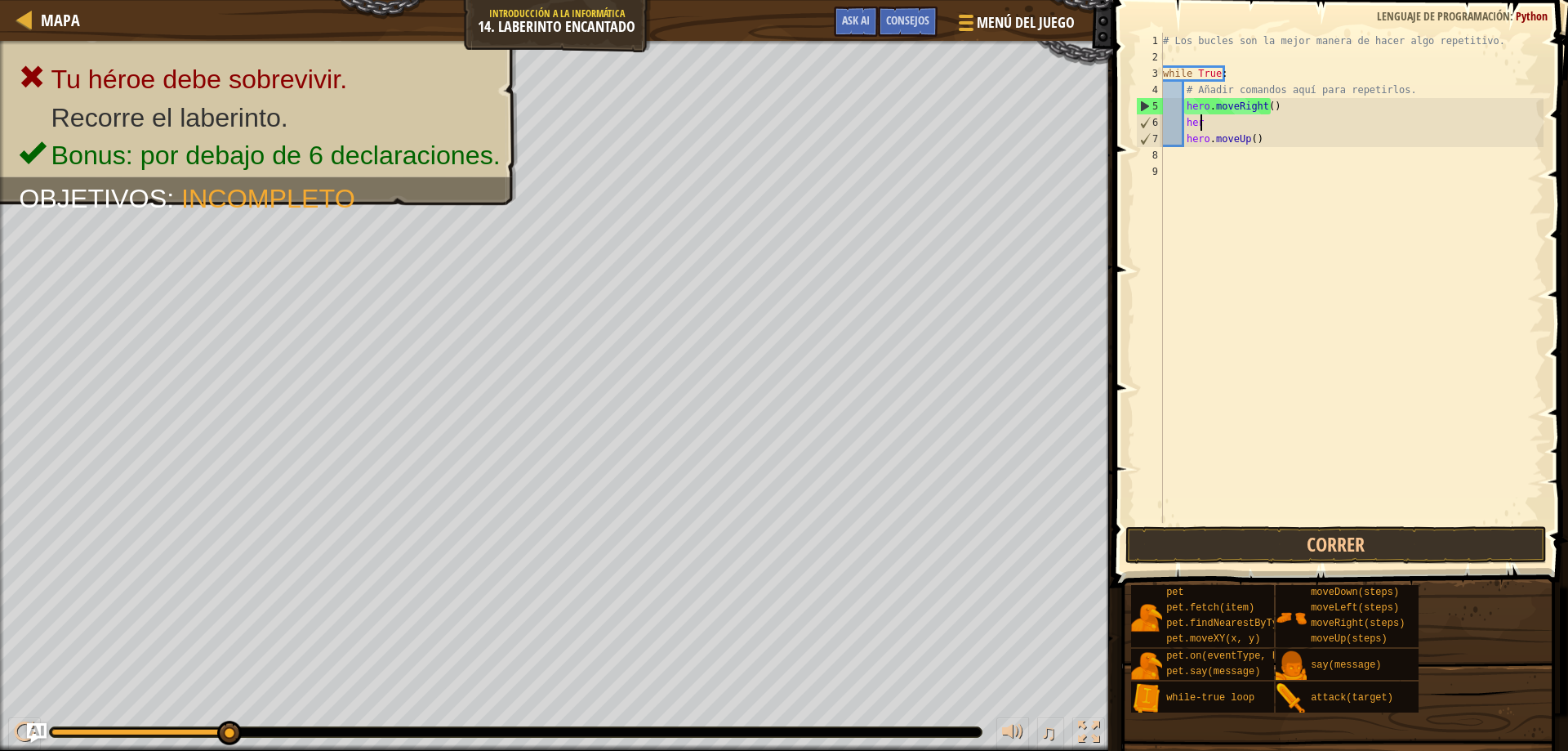
type textarea "h"
click at [1358, 549] on button "Correr" at bounding box center [1336, 545] width 422 height 38
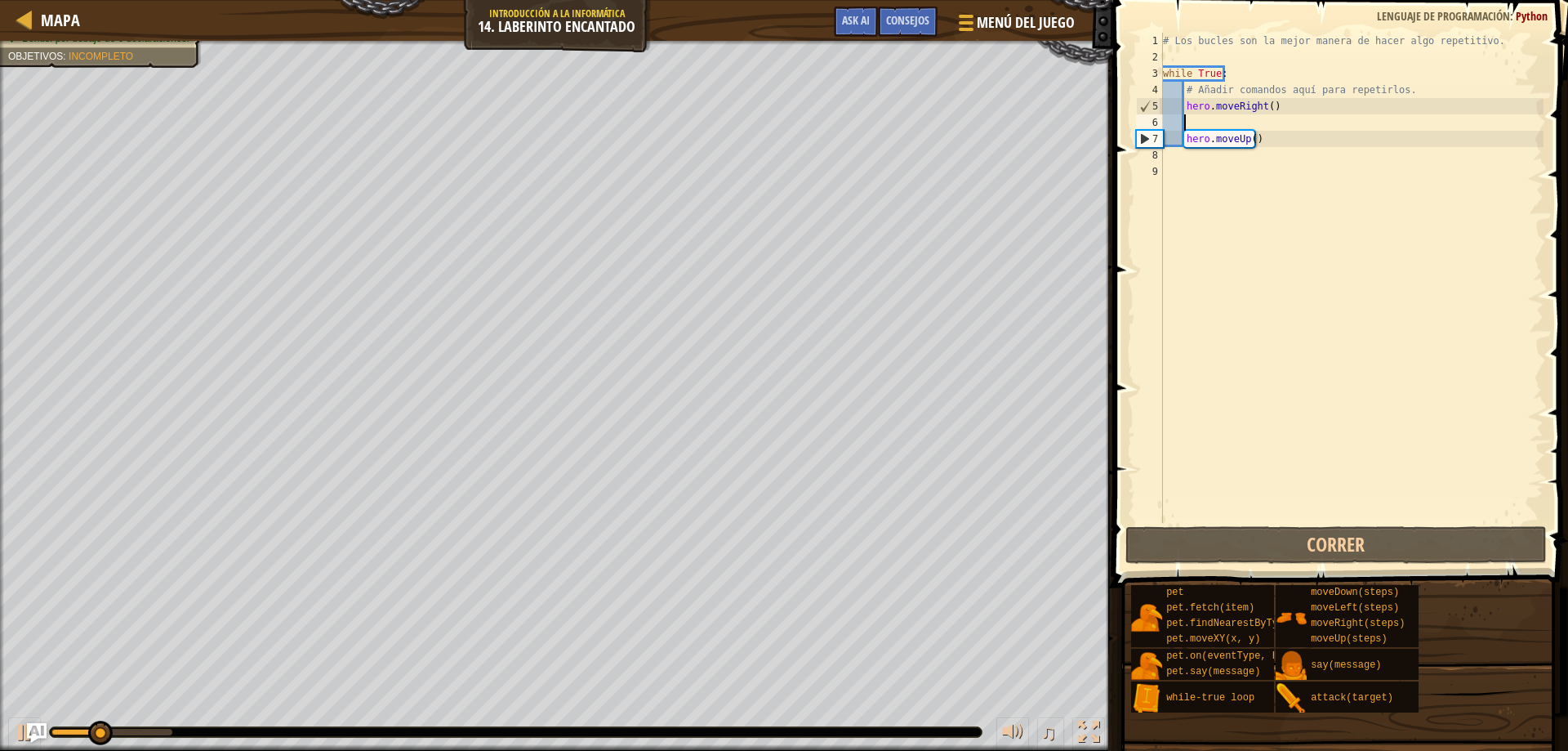
click at [1214, 113] on div "# Los bucles son la mejor manera de hacer algo repetitivo. while True : # Añadi…" at bounding box center [1351, 294] width 384 height 523
drag, startPoint x: 1354, startPoint y: 98, endPoint x: 1206, endPoint y: 106, distance: 148.2
click at [1206, 106] on div "# Los bucles son la mejor manera de hacer algo repetitivo. while True : # Añadi…" at bounding box center [1351, 294] width 384 height 523
click at [1289, 114] on div "# Los bucles son la mejor manera de hacer algo repetitivo. while True : # Añadi…" at bounding box center [1351, 294] width 384 height 523
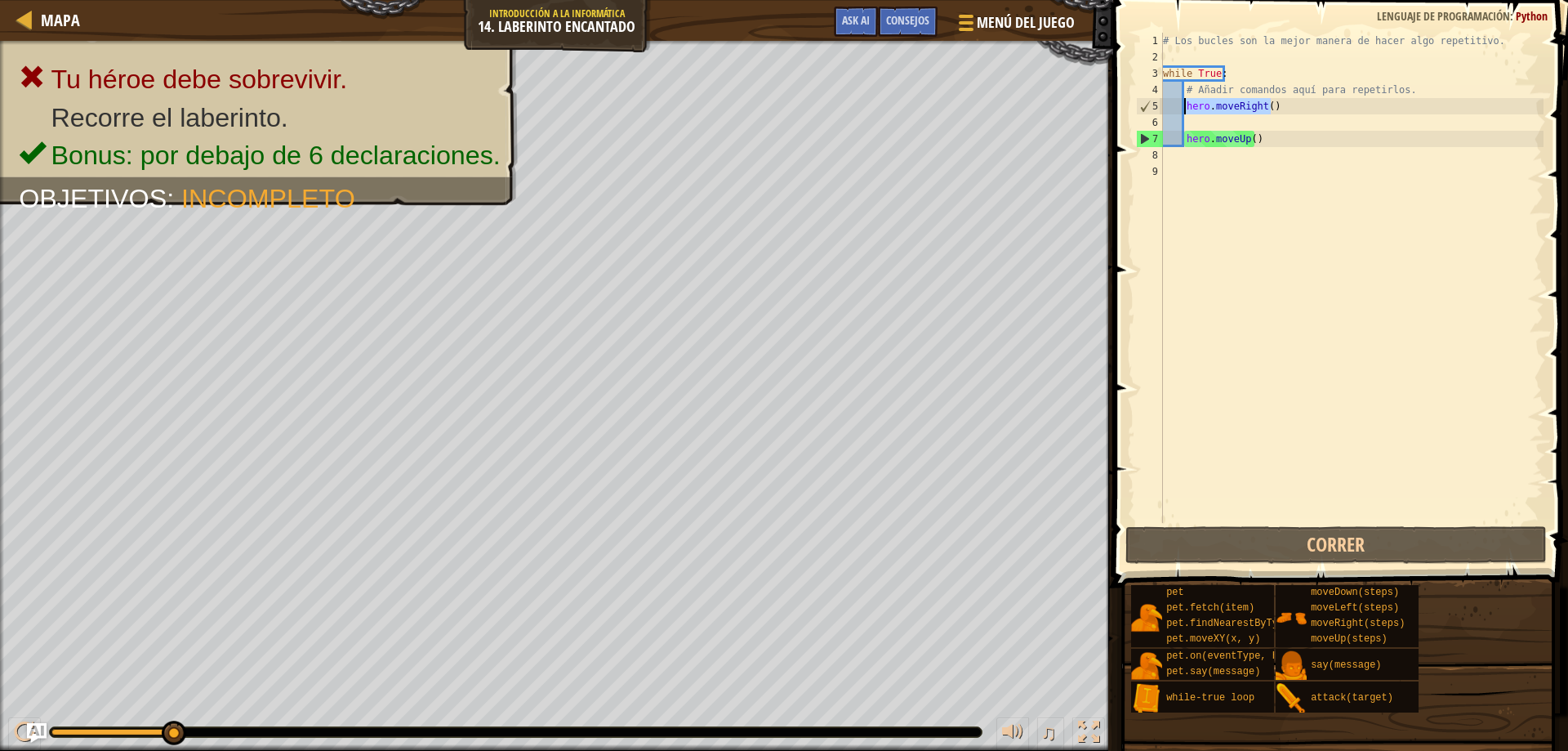
drag, startPoint x: 1280, startPoint y: 107, endPoint x: 1183, endPoint y: 106, distance: 97.0
click at [1183, 106] on div "# Los bucles son la mejor manera de hacer algo repetitivo. while True : # Añadi…" at bounding box center [1351, 294] width 384 height 523
click at [1230, 132] on div "# Los bucles son la mejor manera de hacer algo repetitivo. while True : # Añadi…" at bounding box center [1351, 294] width 384 height 523
click at [1234, 111] on div "# Los bucles son la mejor manera de hacer algo repetitivo. while True : # Añadi…" at bounding box center [1351, 294] width 384 height 523
type textarea "hero.moveRight()"
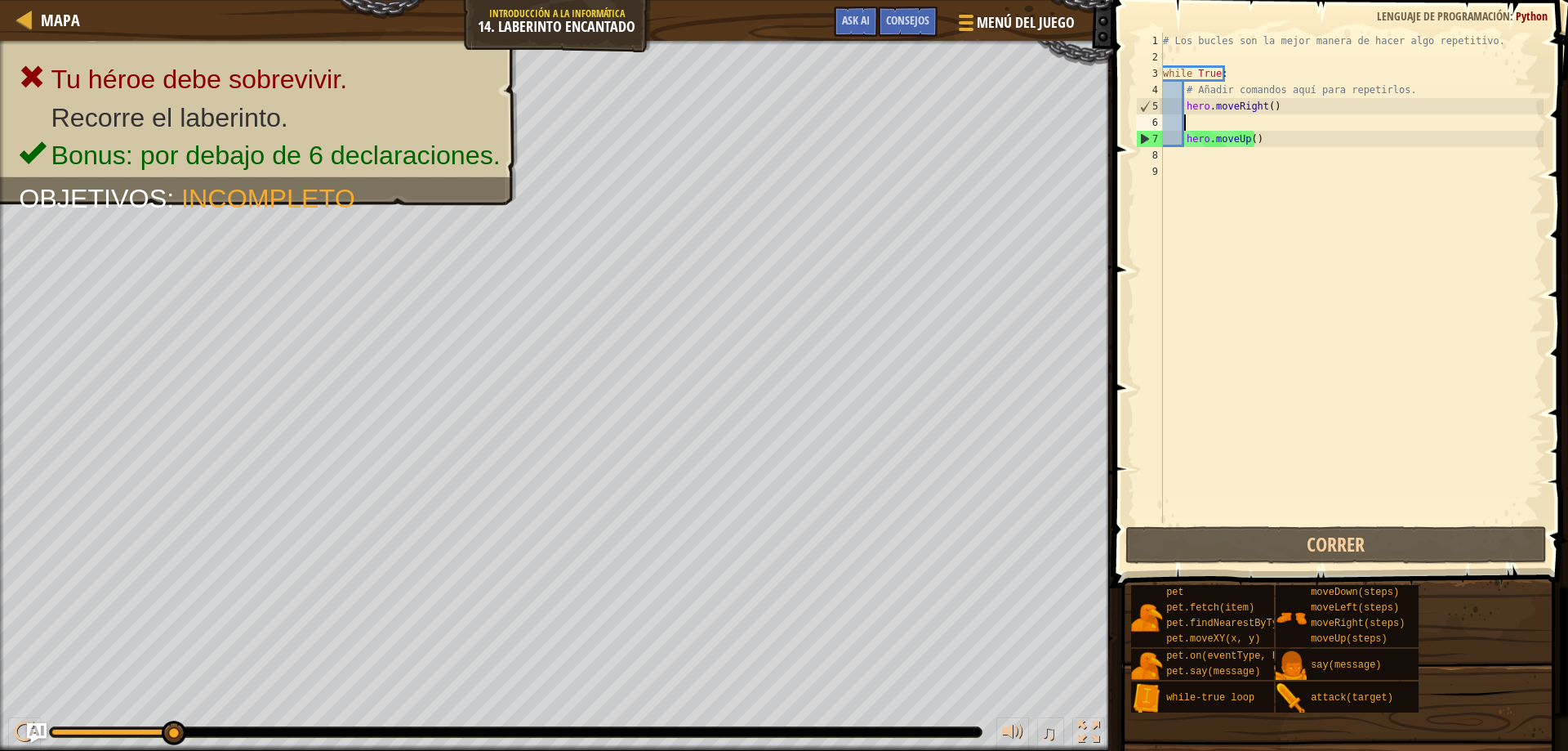
click at [1233, 121] on div "# Los bucles son la mejor manera de hacer algo repetitivo. while True : # Añadi…" at bounding box center [1351, 294] width 384 height 523
paste textarea "hero.moveRight()"
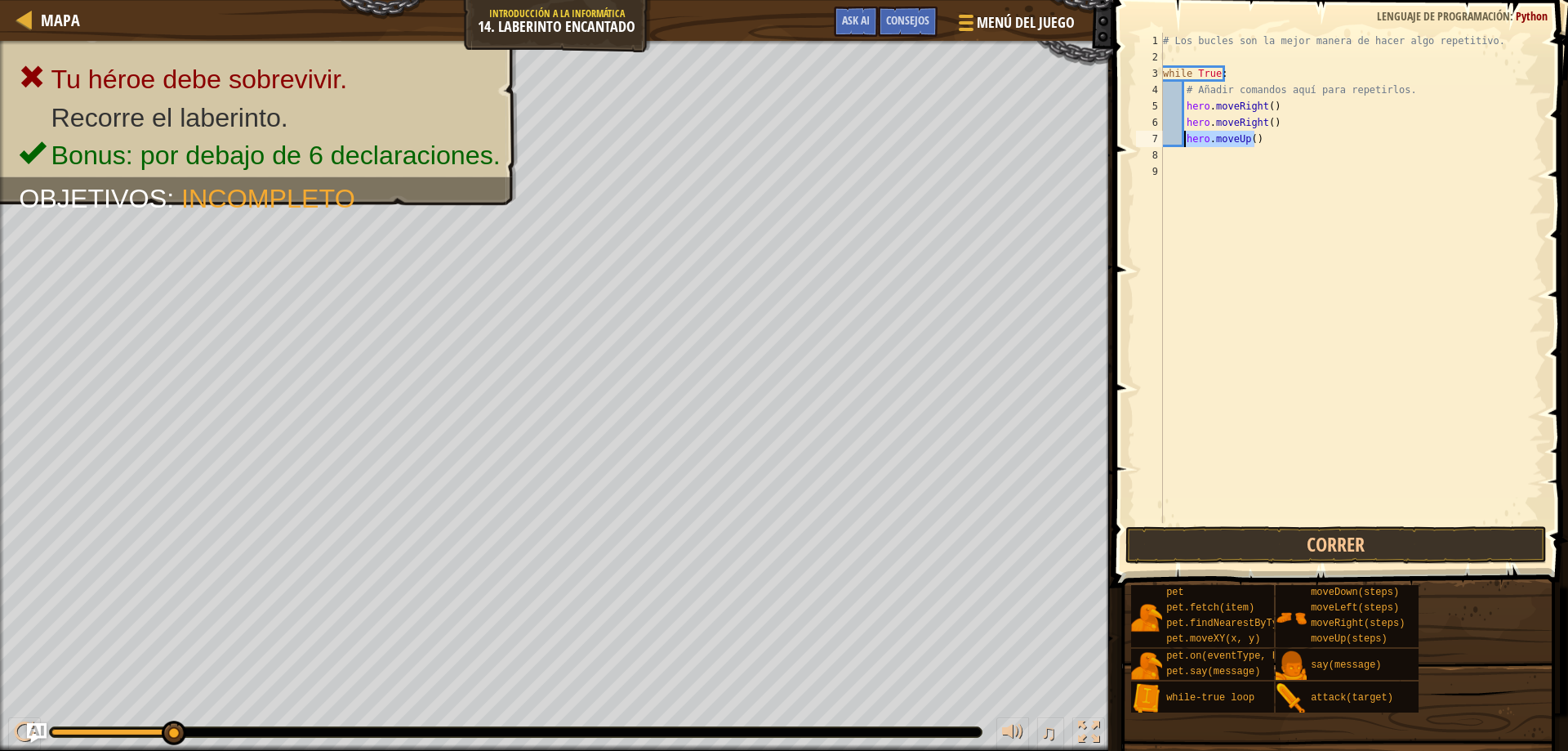
drag, startPoint x: 1281, startPoint y: 139, endPoint x: 1183, endPoint y: 140, distance: 98.0
click at [1183, 140] on div "# Los bucles son la mejor manera de hacer algo repetitivo. while True : # Añadi…" at bounding box center [1351, 294] width 384 height 523
type textarea "hero.moveUp()"
click at [1223, 155] on div "# Los bucles son la mejor manera de hacer algo repetitivo. while True : # Añadi…" at bounding box center [1351, 294] width 384 height 523
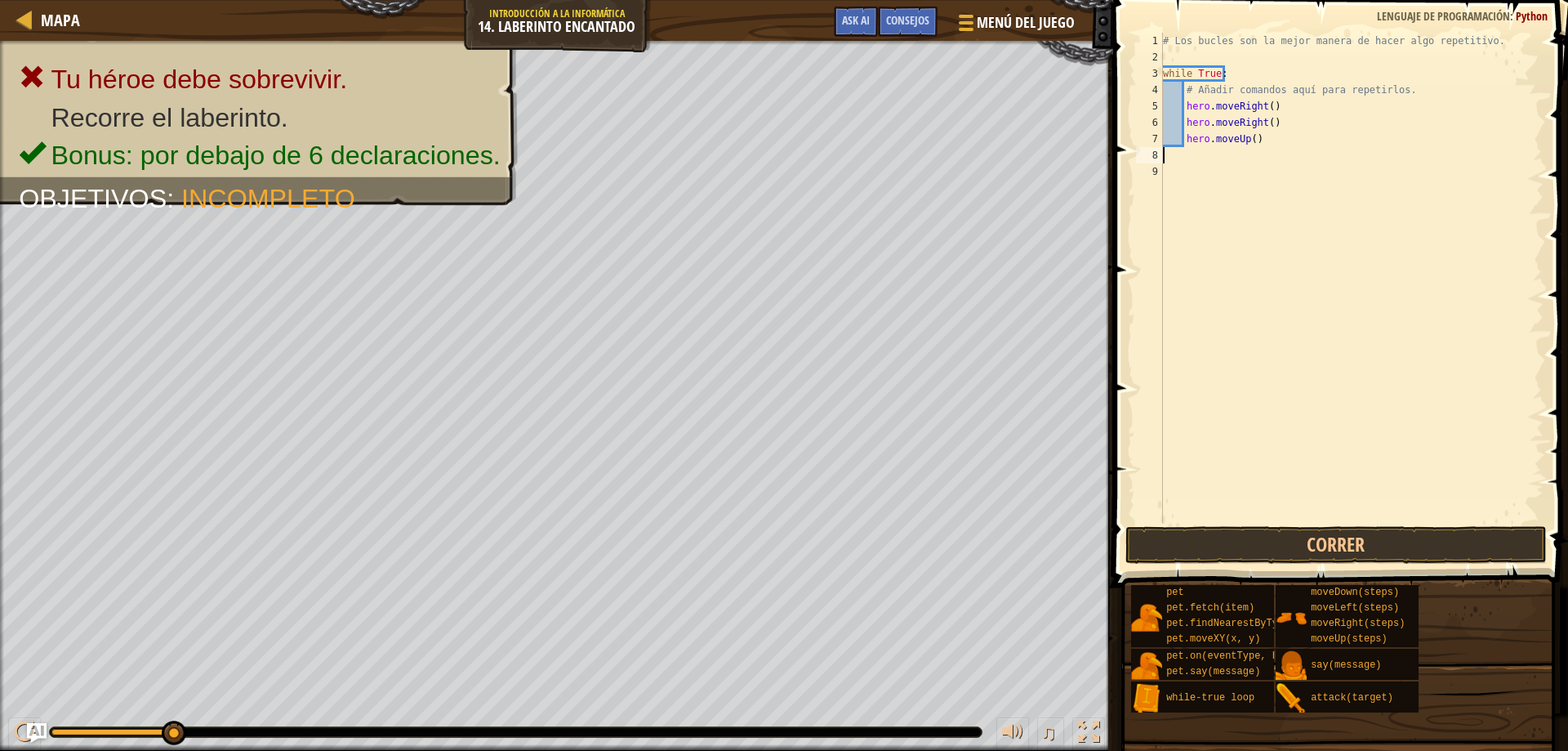
paste textarea "hero.moveUp()"
click at [1162, 157] on div "# Los bucles son la mejor manera de hacer algo repetitivo. while True : # Añadi…" at bounding box center [1351, 294] width 384 height 523
type textarea "hero.moveUp()"
click at [1330, 538] on button "Correr" at bounding box center [1336, 545] width 422 height 38
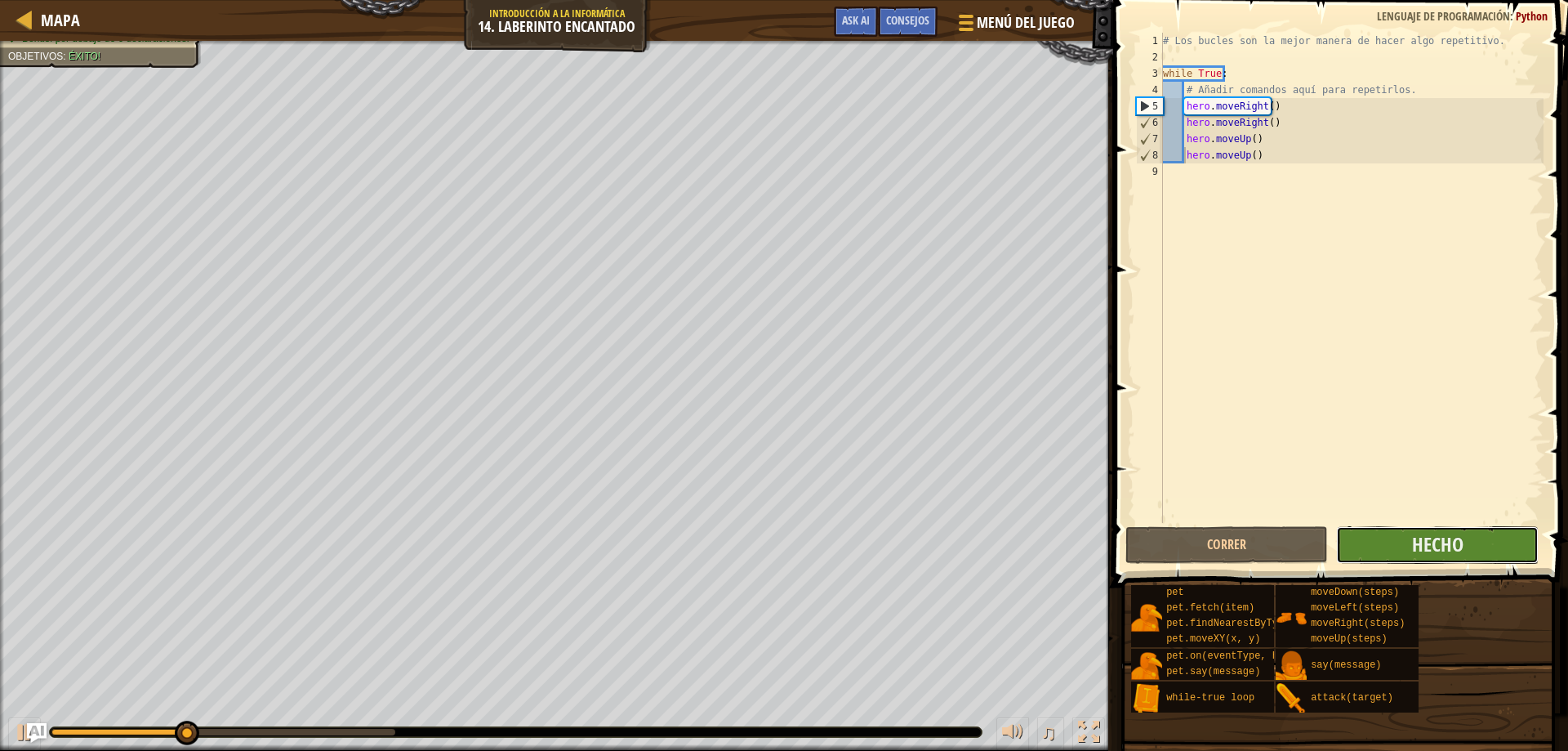
click at [1433, 559] on button "Hecho" at bounding box center [1437, 545] width 202 height 38
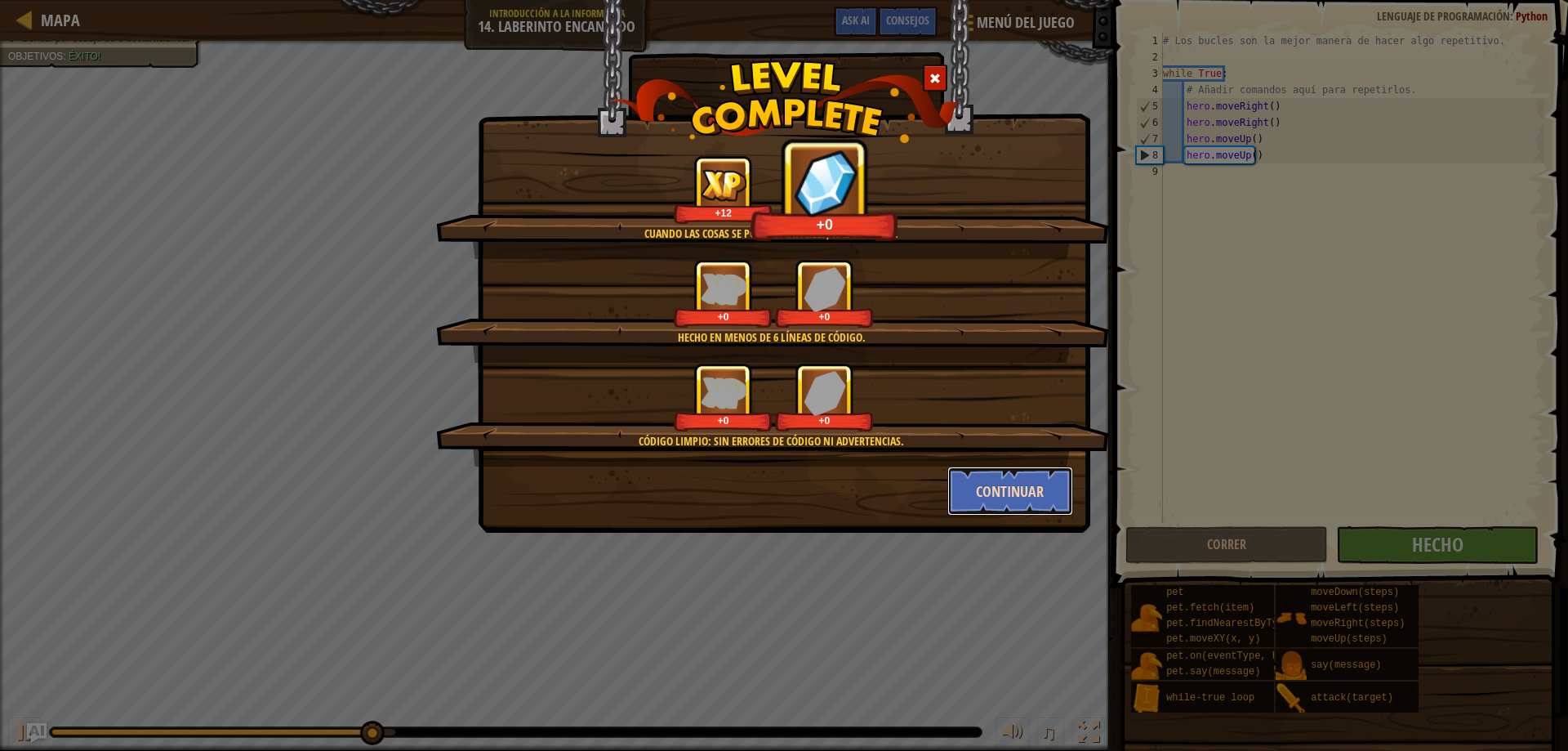
click at [979, 498] on button "Continuar" at bounding box center [1011, 491] width 126 height 49
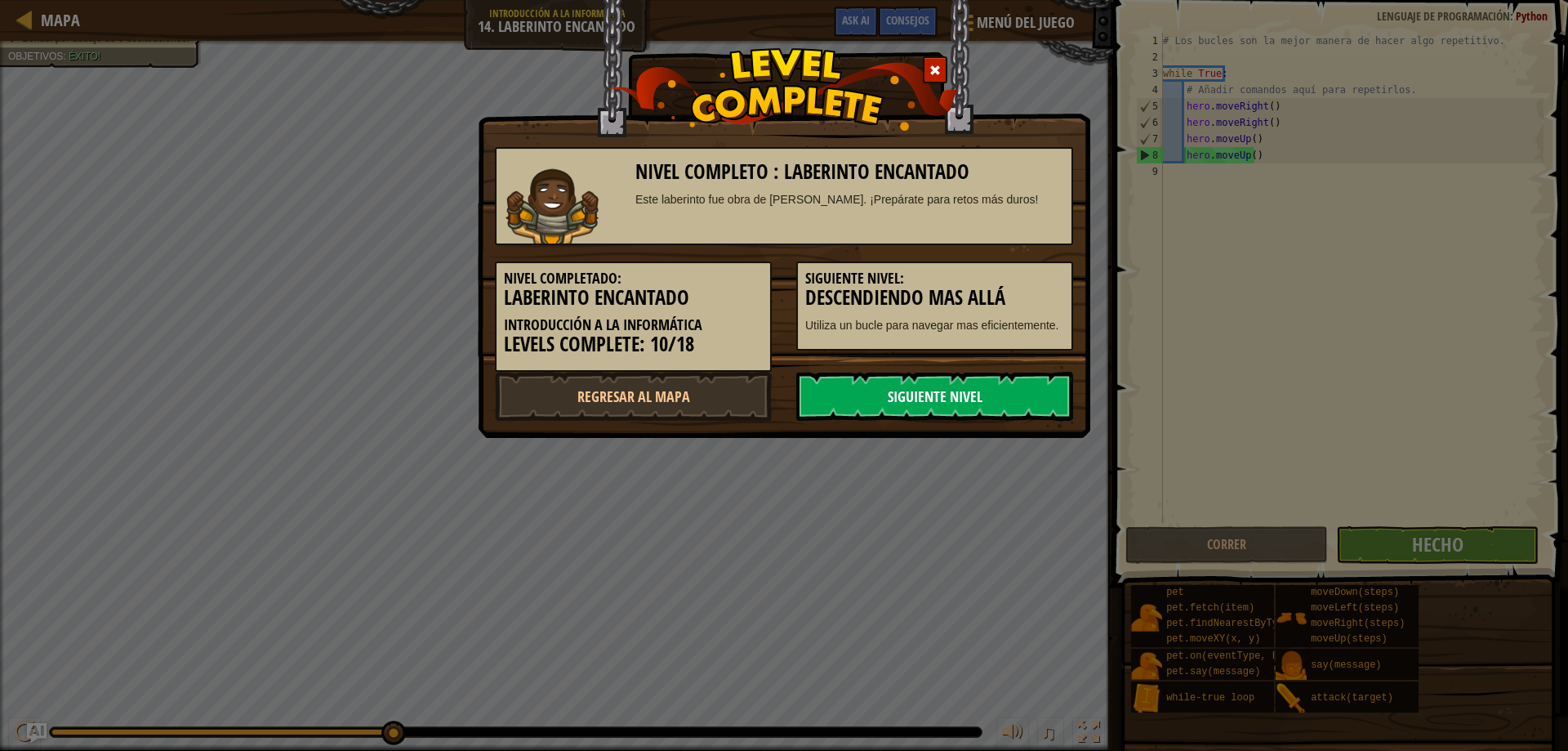
click at [939, 391] on link "Siguiente nivel" at bounding box center [934, 396] width 276 height 49
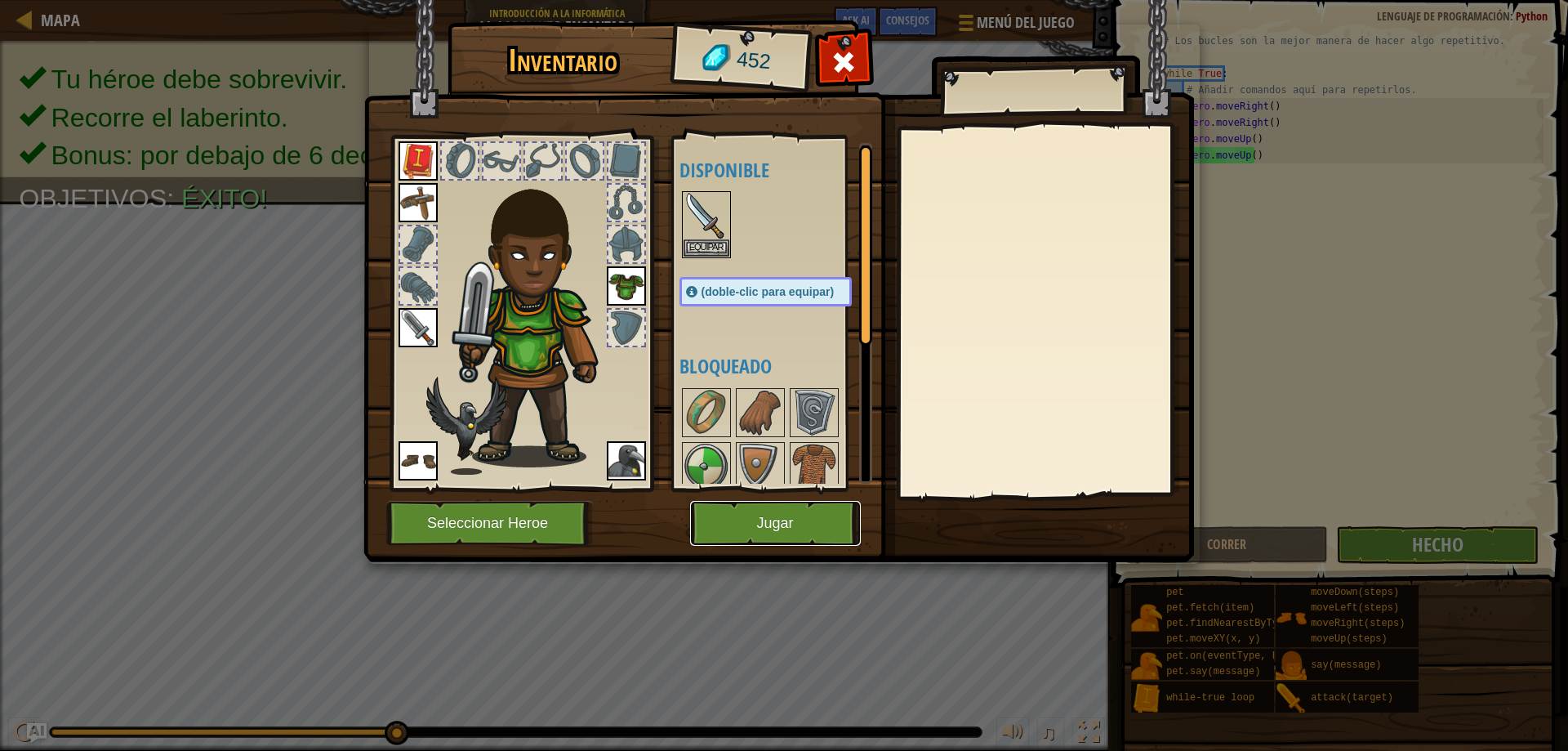
click at [798, 527] on button "Jugar" at bounding box center [775, 523] width 171 height 45
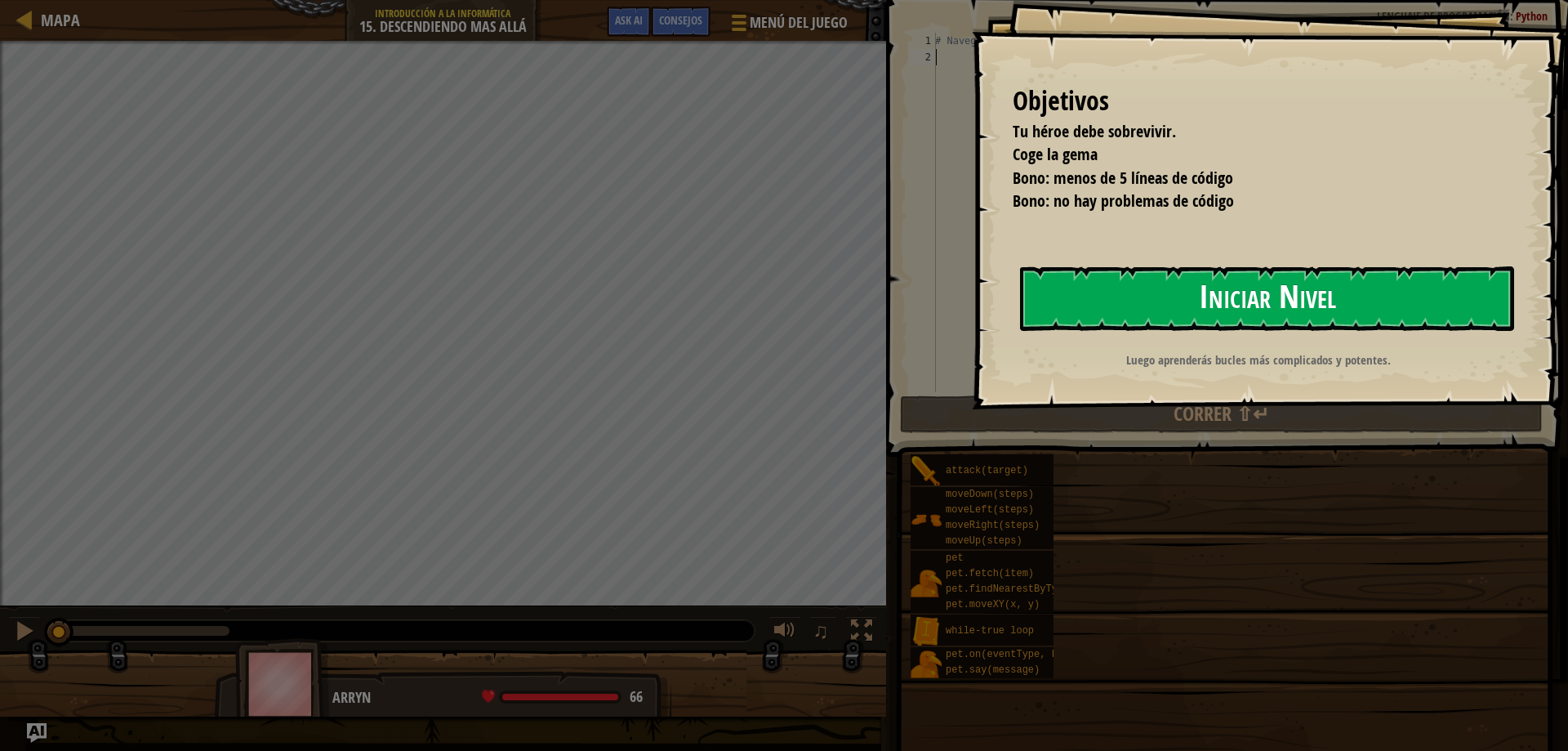
click at [1257, 303] on button "Iniciar Nivel" at bounding box center [1266, 298] width 494 height 64
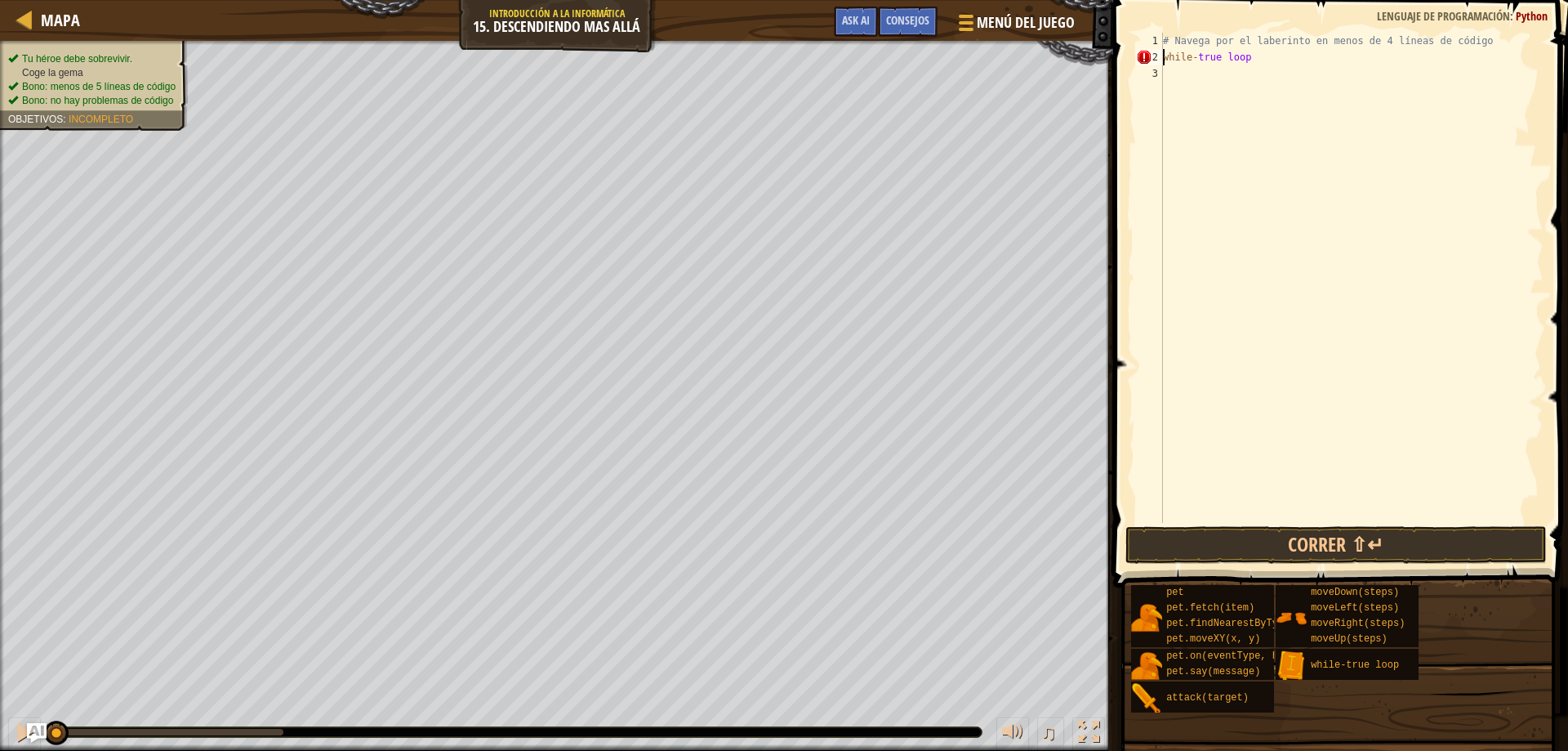
click at [1242, 55] on div "# Navega por el laberinto en menos de 4 líneas de código while - true loop" at bounding box center [1351, 294] width 384 height 523
type textarea "while-true:"
click at [1251, 84] on div "# Navega por el laberinto en menos de 4 líneas de código while - true :" at bounding box center [1351, 294] width 384 height 523
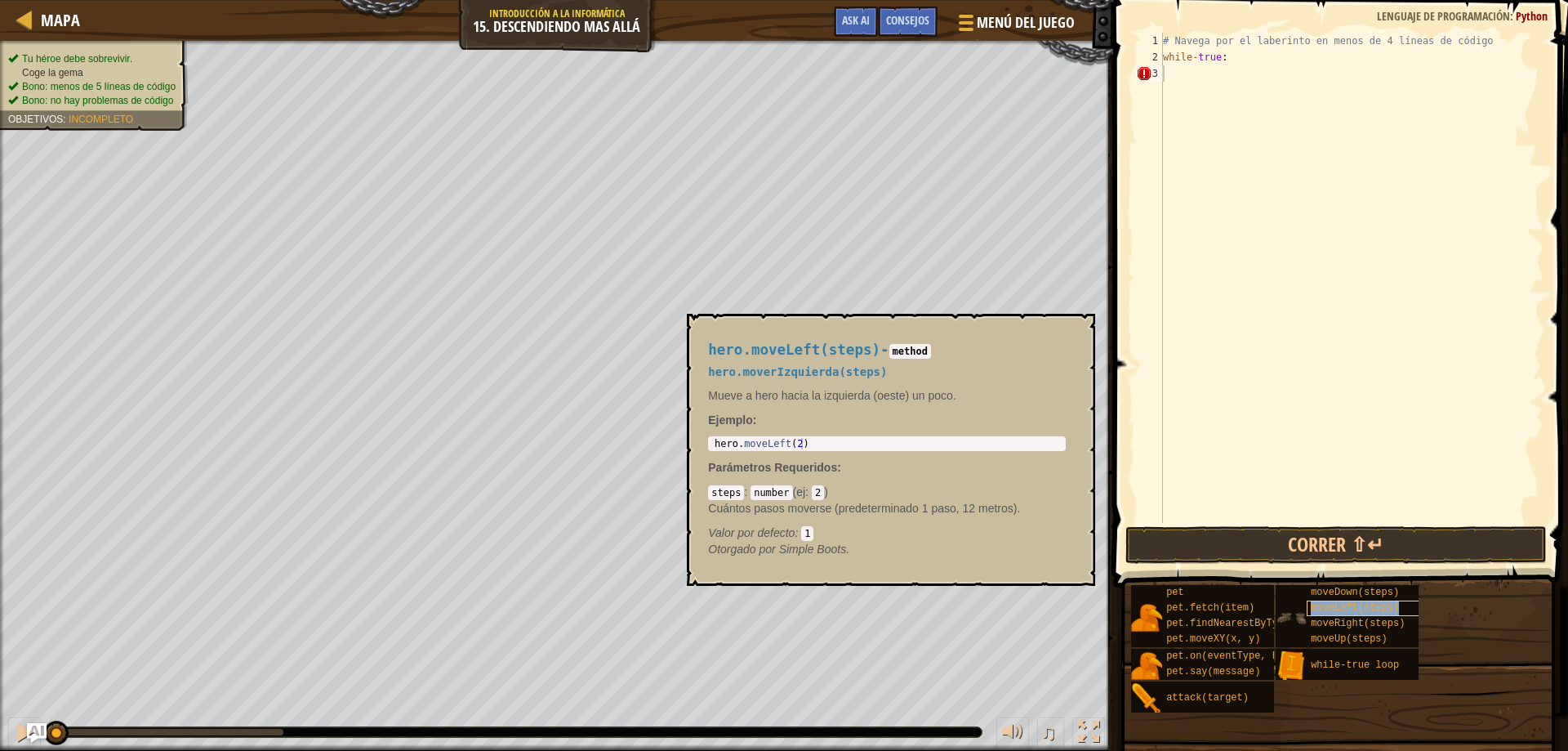
click at [1381, 615] on div "moveLeft(steps)" at bounding box center [1385, 607] width 157 height 15
type textarea "moveLeft(steps)"
drag, startPoint x: 1326, startPoint y: 85, endPoint x: 1162, endPoint y: 90, distance: 164.1
click at [1162, 90] on div "# Navega por el laberinto en menos de 4 líneas de código while - true : moveRig…" at bounding box center [1351, 294] width 384 height 523
click at [1358, 640] on span "moveUp(steps)" at bounding box center [1349, 639] width 77 height 12
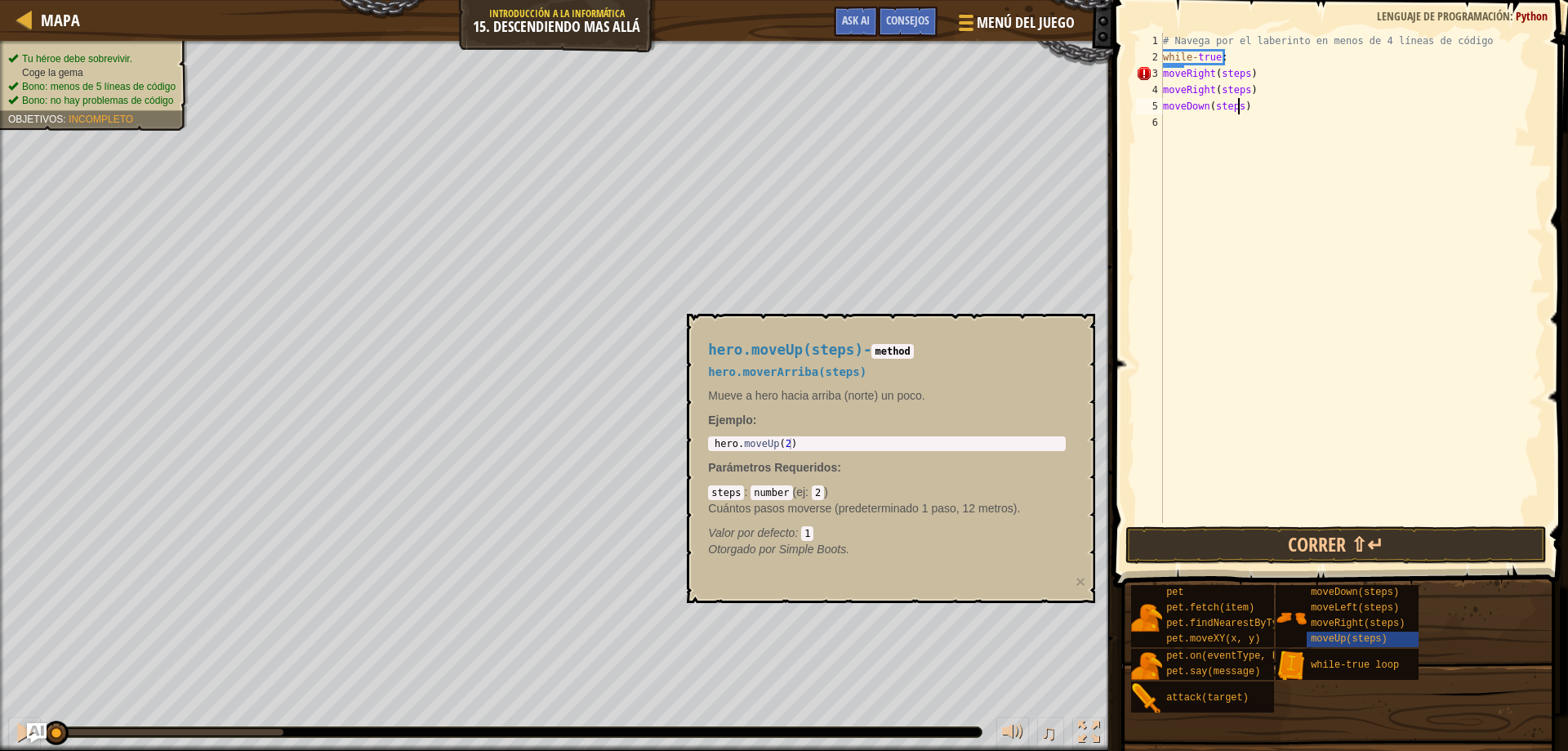
drag, startPoint x: 1238, startPoint y: 99, endPoint x: 1235, endPoint y: 132, distance: 33.1
click at [1238, 100] on div "# Navega por el laberinto en menos de 4 líneas de código while - true : moveRig…" at bounding box center [1351, 294] width 384 height 523
click at [1243, 96] on div "# Navega por el laberinto en menos de 4 líneas de código while - true : moveRig…" at bounding box center [1351, 294] width 384 height 523
click at [1239, 72] on div "# Navega por el laberinto en menos de 4 líneas de código while - true : moveRig…" at bounding box center [1351, 294] width 384 height 523
click at [1243, 74] on div "# Navega por el laberinto en menos de 4 líneas de código while - true : moveRig…" at bounding box center [1351, 294] width 384 height 523
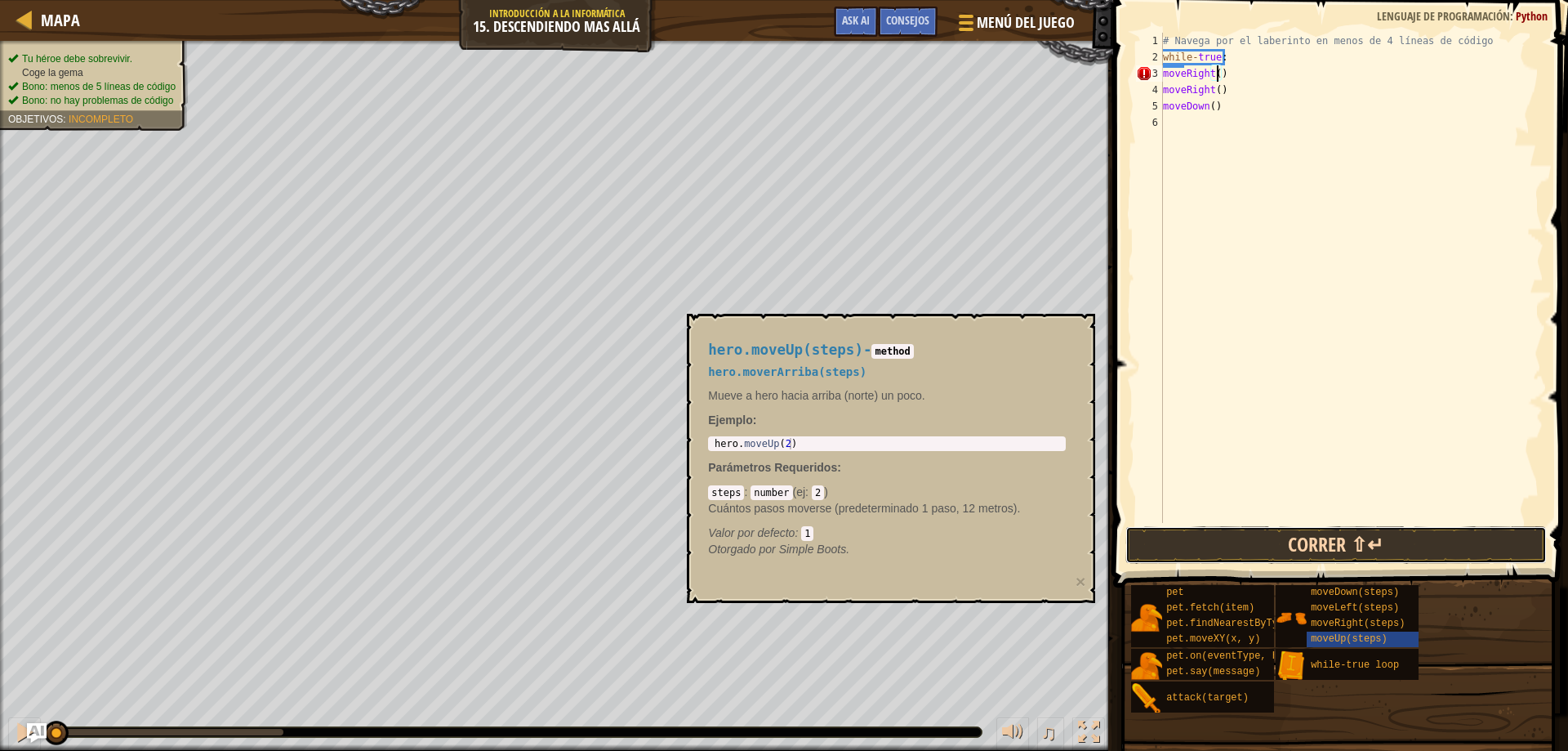
click at [1382, 539] on button "Correr ⇧↵" at bounding box center [1336, 545] width 422 height 38
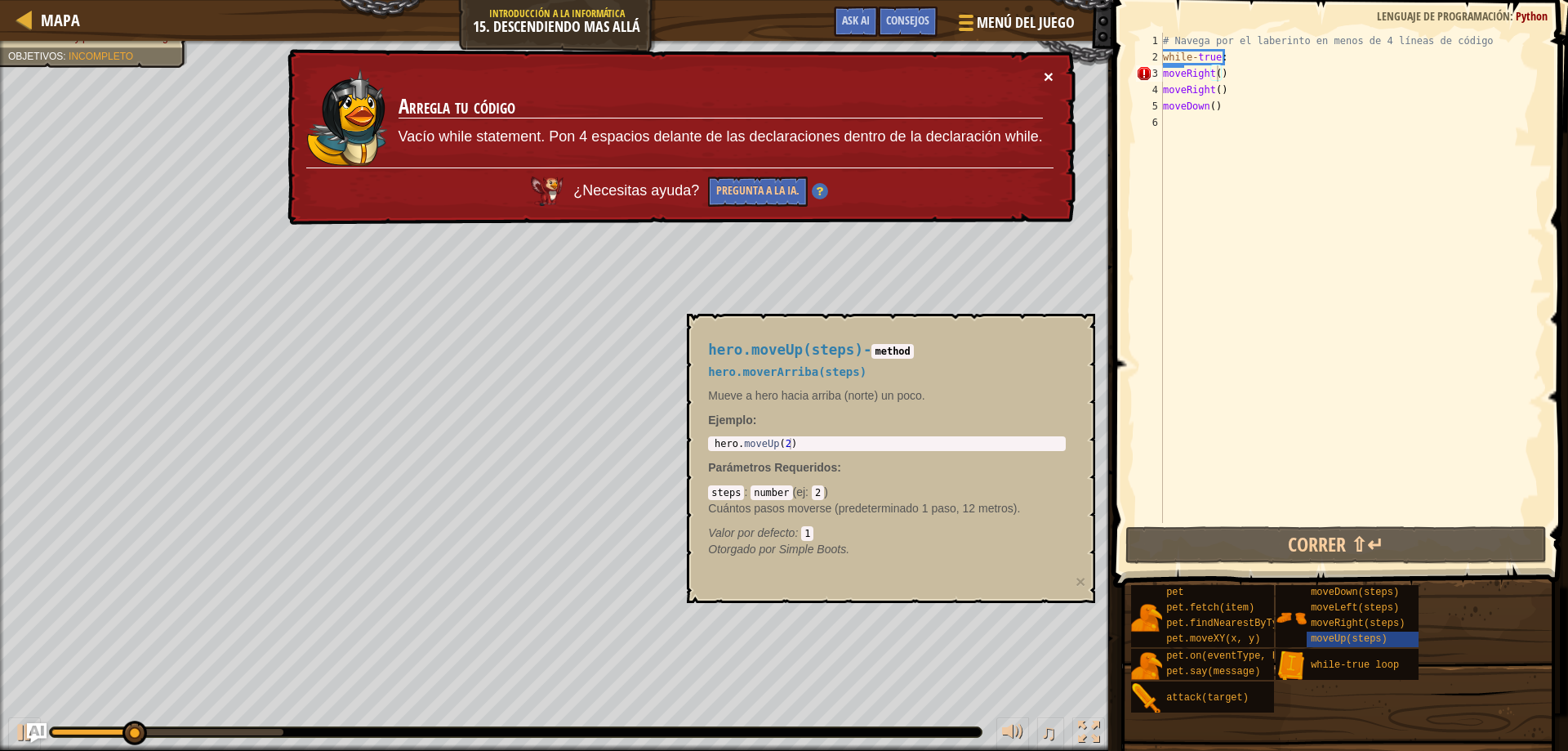
click at [1050, 82] on button "×" at bounding box center [1048, 76] width 10 height 17
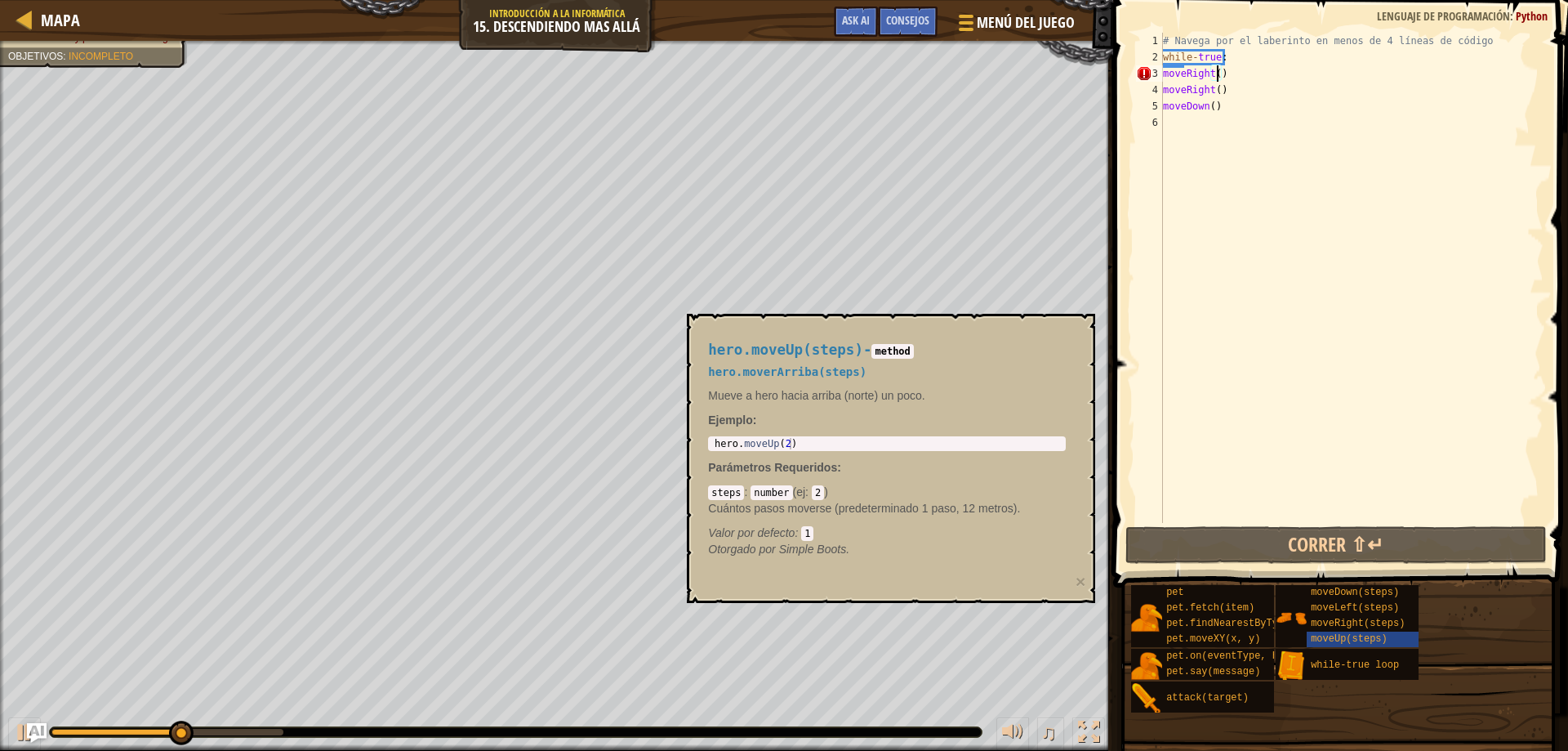
click at [1227, 53] on div "# Navega por el laberinto en menos de 4 líneas de código while - true : moveRig…" at bounding box center [1351, 294] width 384 height 523
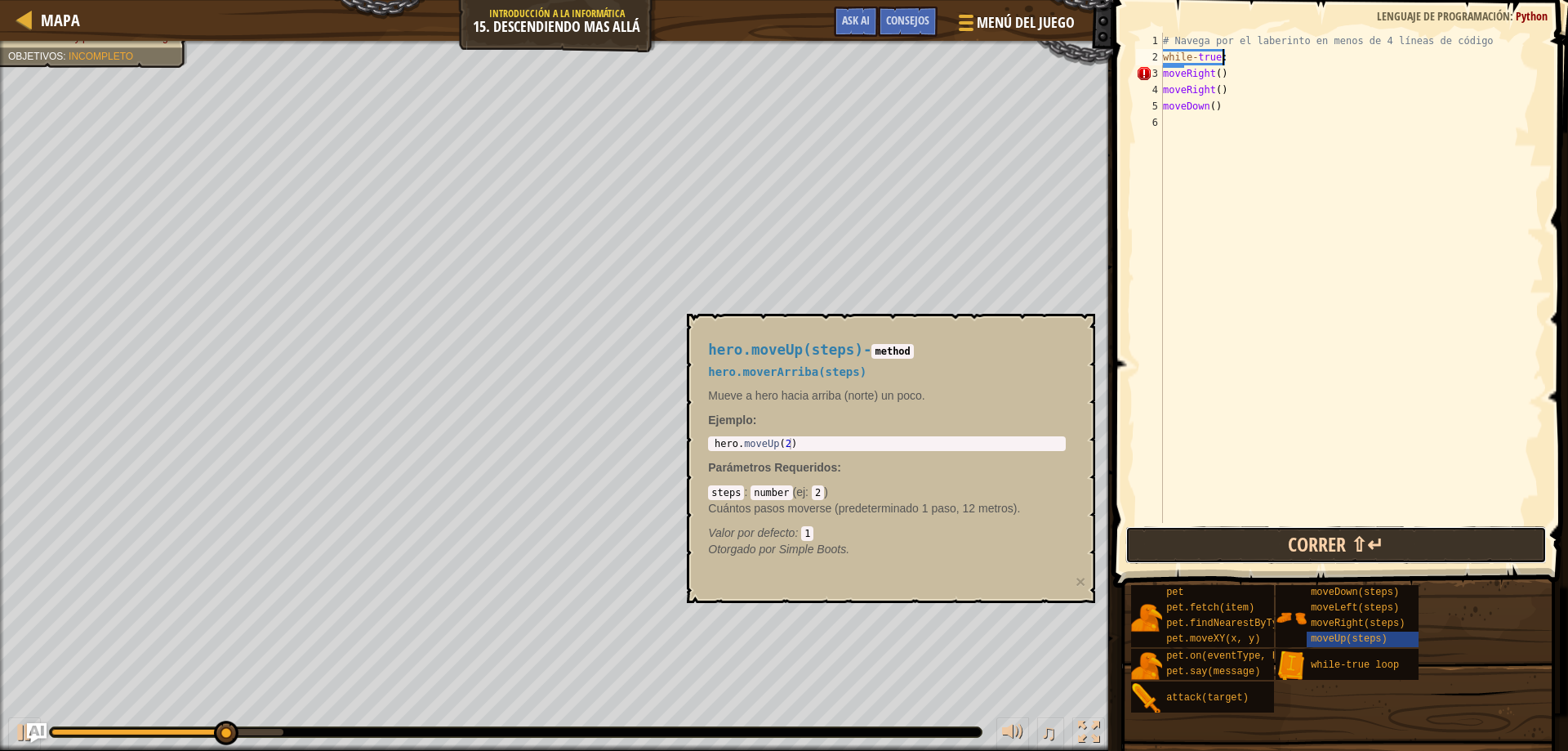
click at [1187, 538] on button "Correr ⇧↵" at bounding box center [1336, 545] width 422 height 38
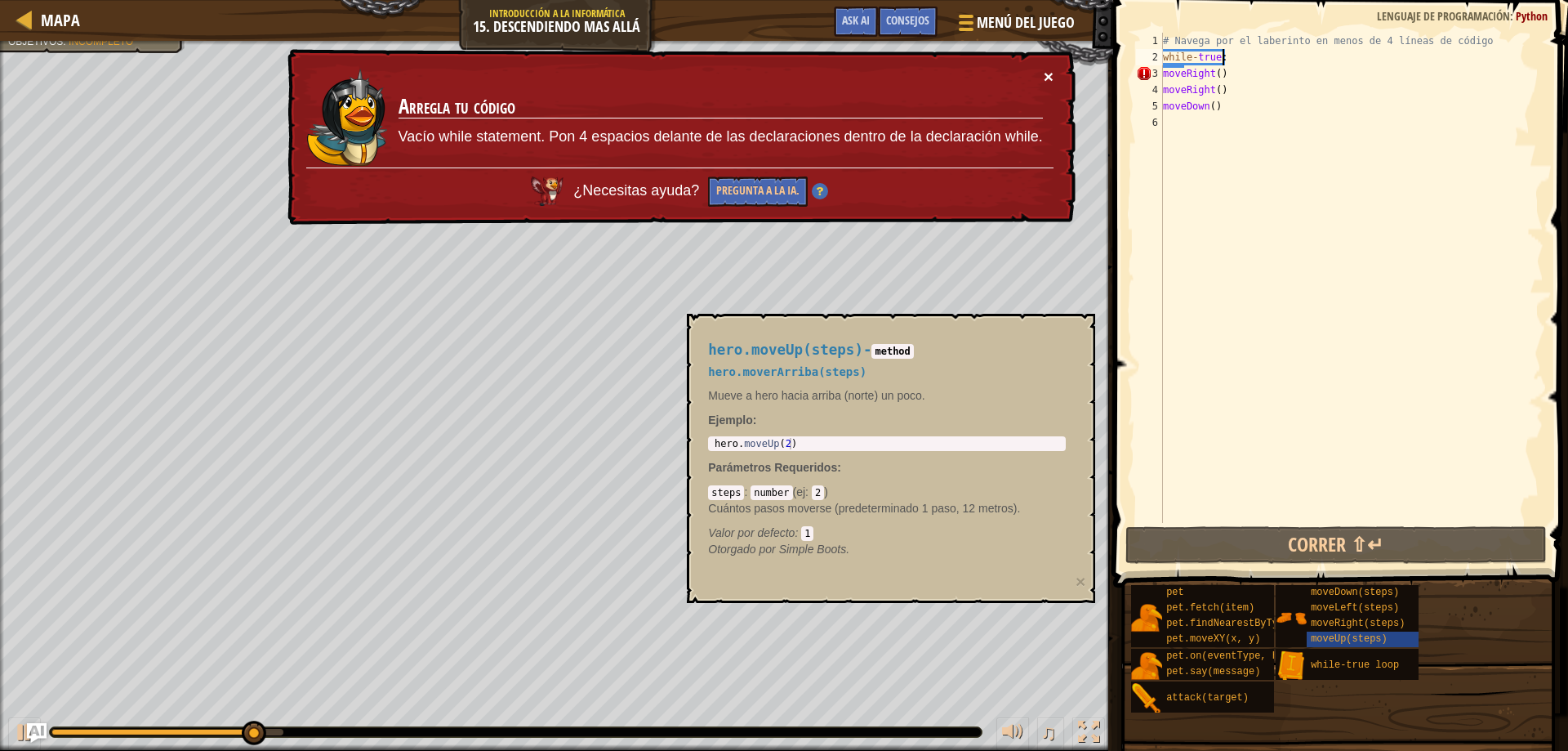
click at [1046, 74] on button "×" at bounding box center [1048, 76] width 10 height 17
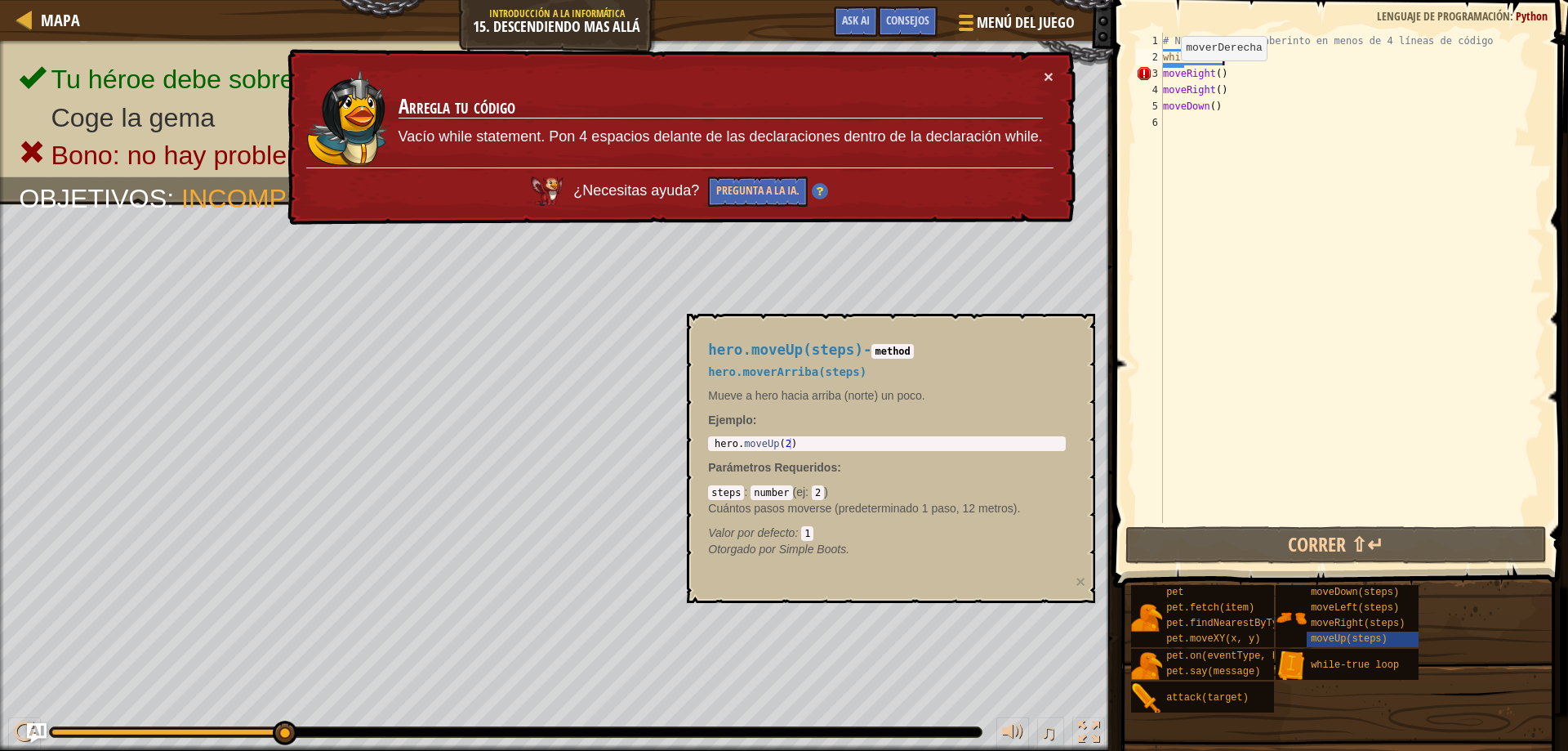
click at [1167, 77] on div "# Navega por el laberinto en menos de 4 líneas de código while - true : moveRig…" at bounding box center [1351, 294] width 384 height 523
click at [1164, 76] on div "# Navega por el laberinto en menos de 4 líneas de código while - true : moveRig…" at bounding box center [1351, 294] width 384 height 523
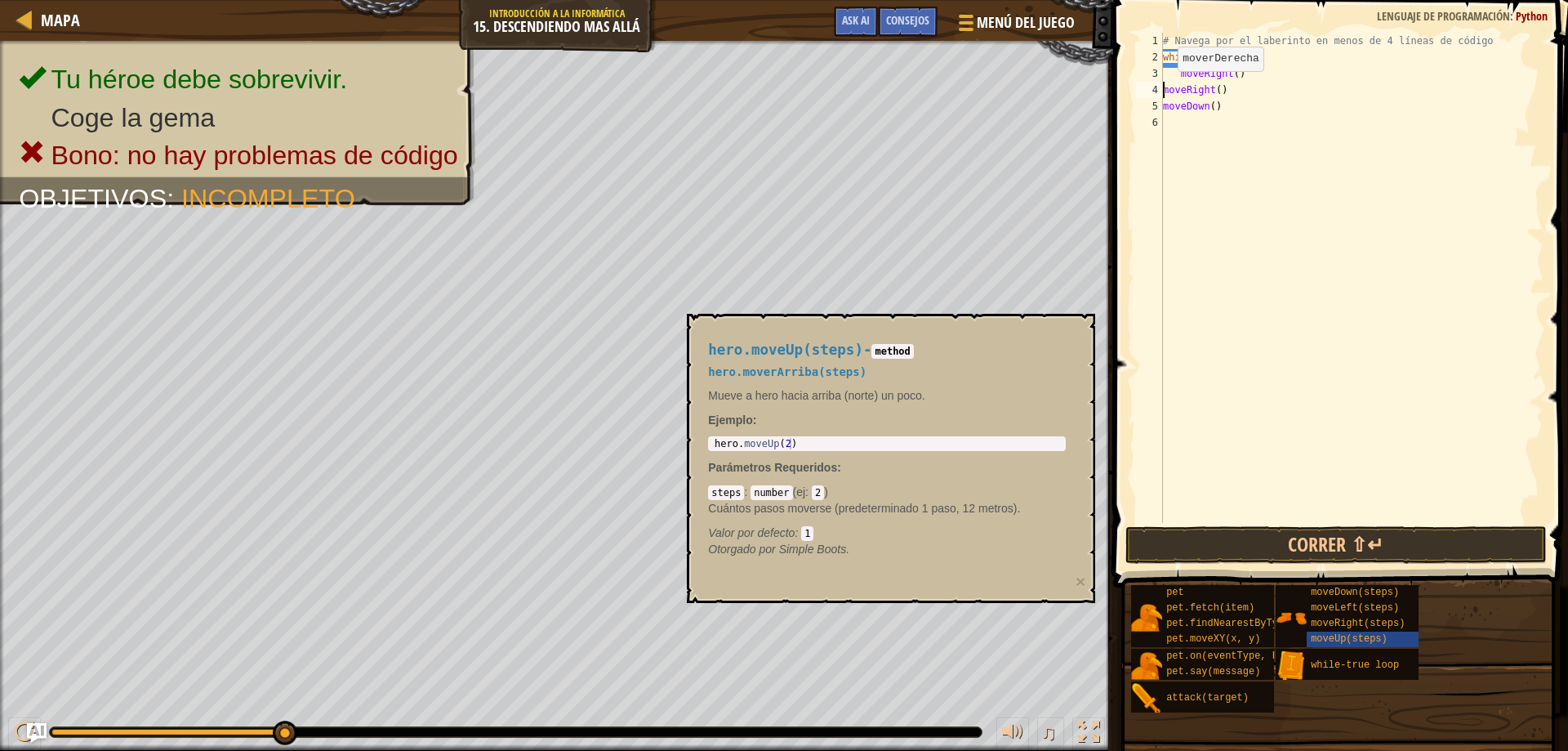
click at [1163, 88] on div "# Navega por el laberinto en menos de 4 líneas de código while - true : moveRig…" at bounding box center [1351, 294] width 384 height 523
click at [1165, 108] on div "# Navega por el laberinto en menos de 4 líneas de código while - true : moveRig…" at bounding box center [1351, 294] width 384 height 523
click at [1299, 530] on button "Correr ⇧↵" at bounding box center [1336, 545] width 422 height 38
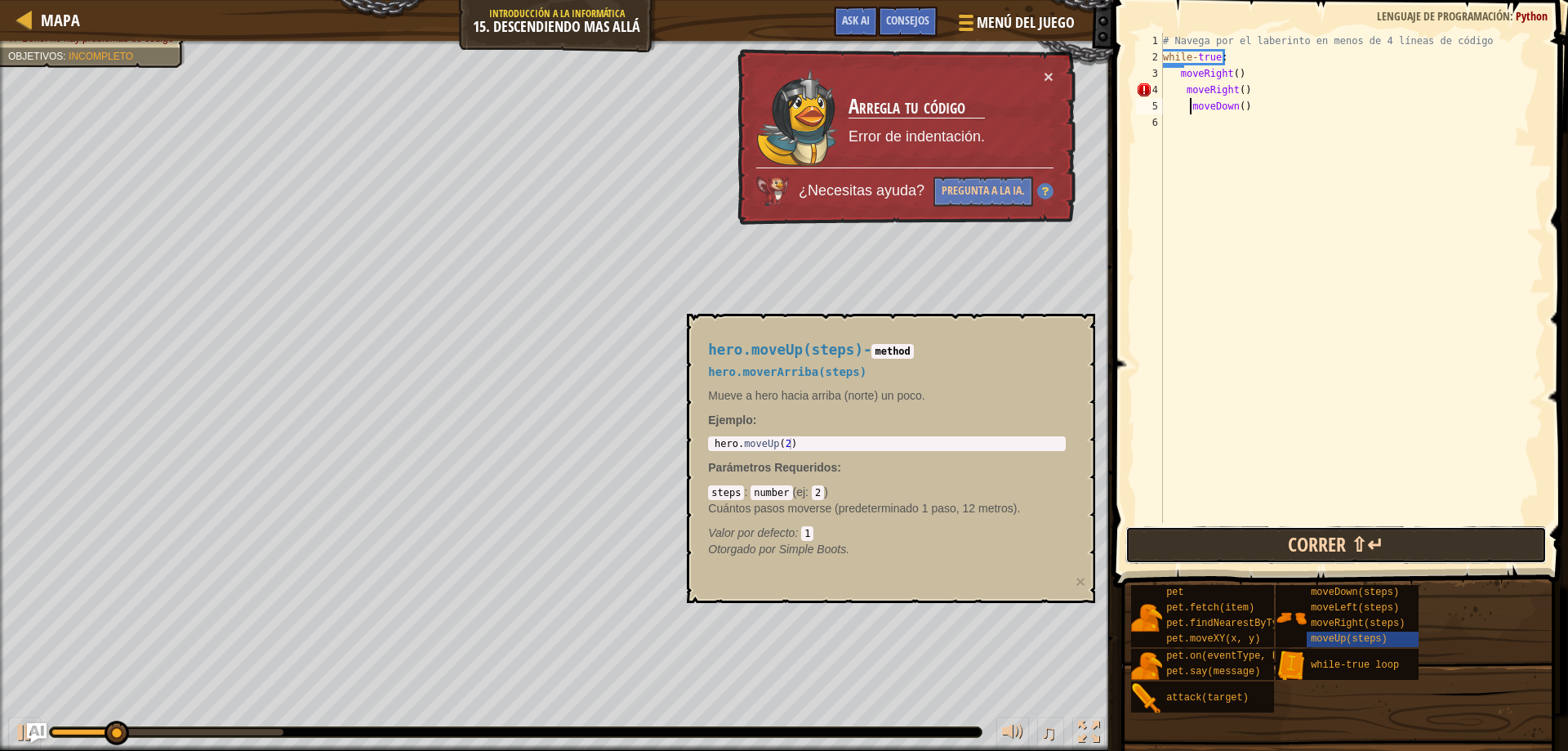
click at [1253, 550] on button "Correr ⇧↵" at bounding box center [1336, 545] width 422 height 38
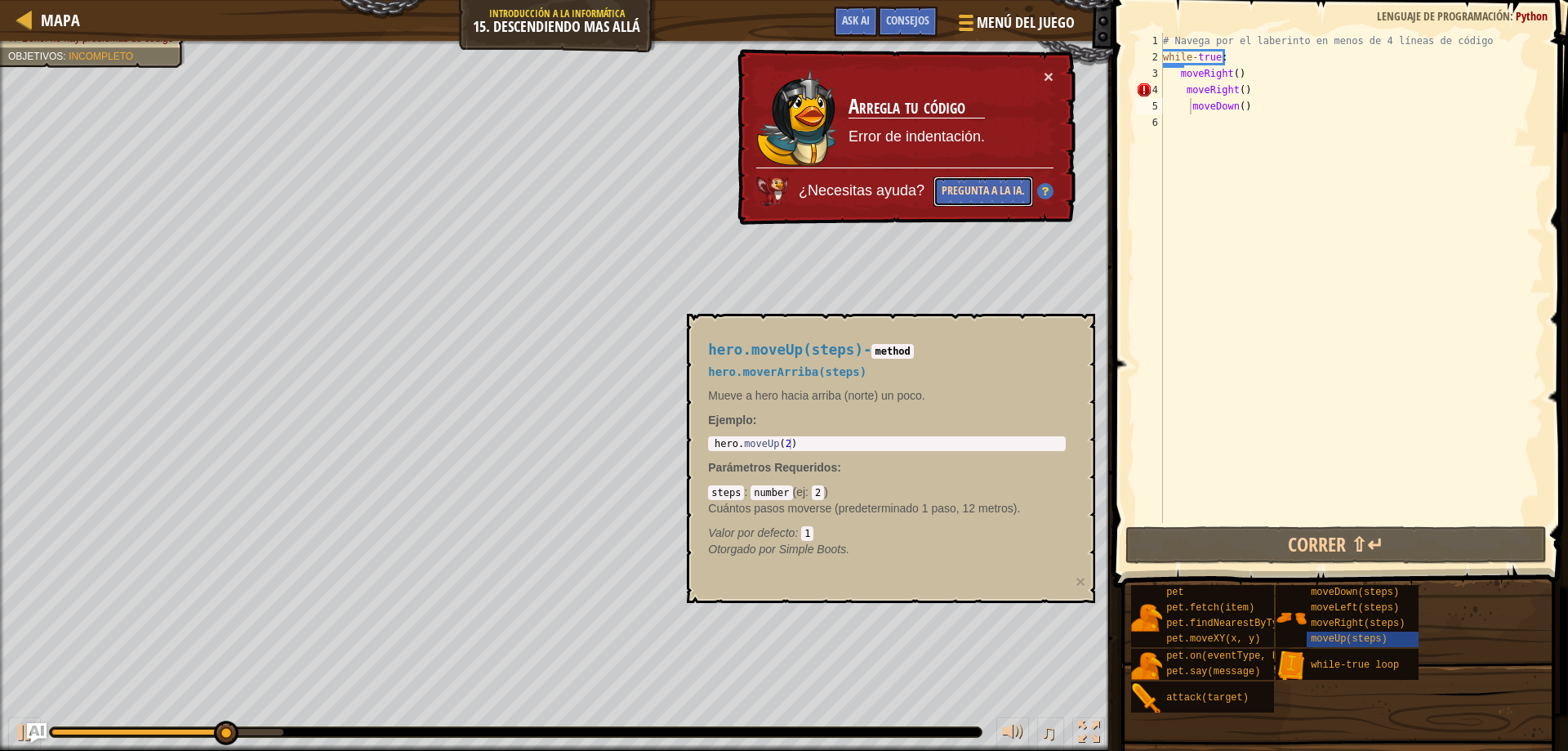
click at [981, 179] on button "Pregunta a la IA." at bounding box center [982, 192] width 100 height 32
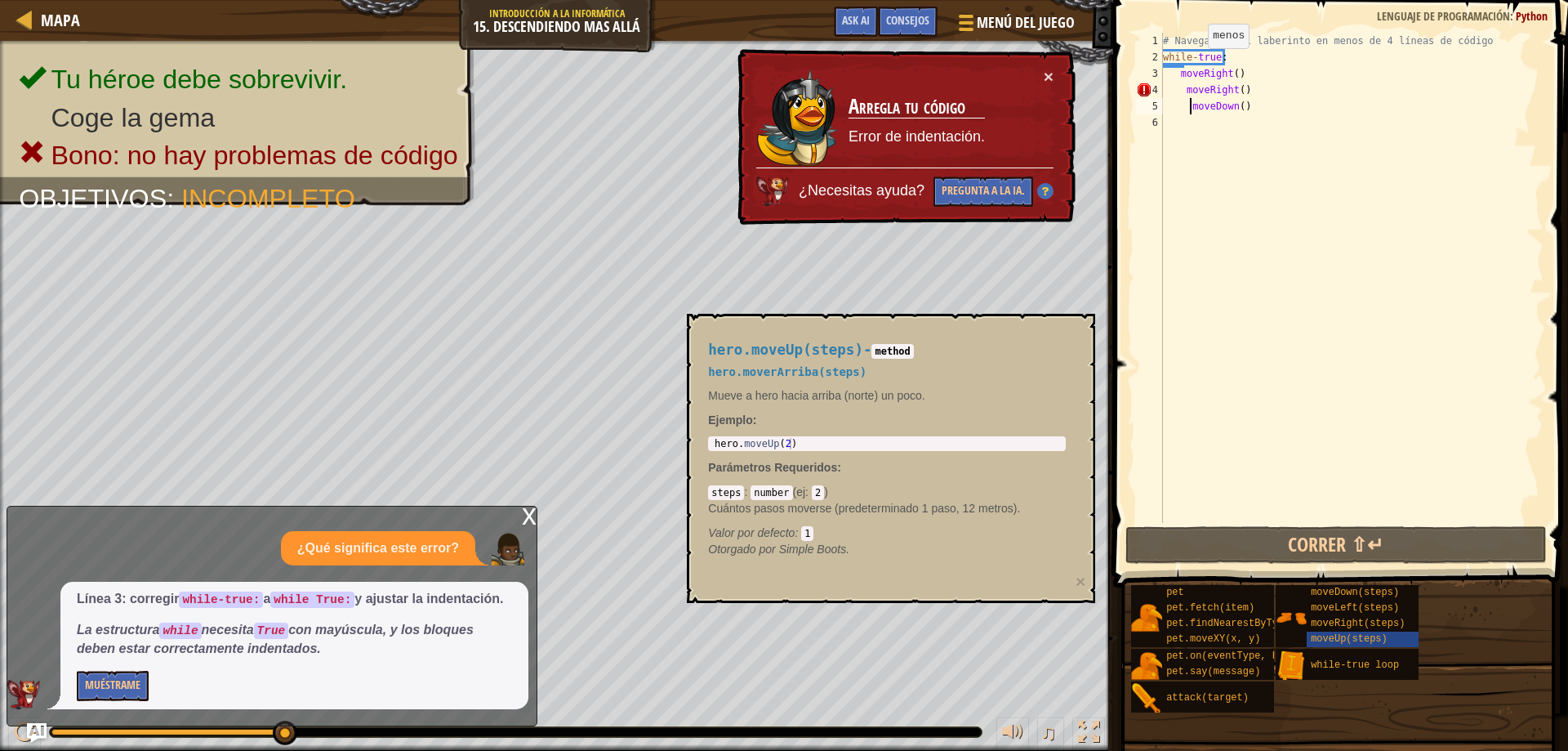
click at [1194, 64] on div "# Navega por el laberinto en menos de 4 líneas de código while - true : moveRig…" at bounding box center [1351, 294] width 384 height 523
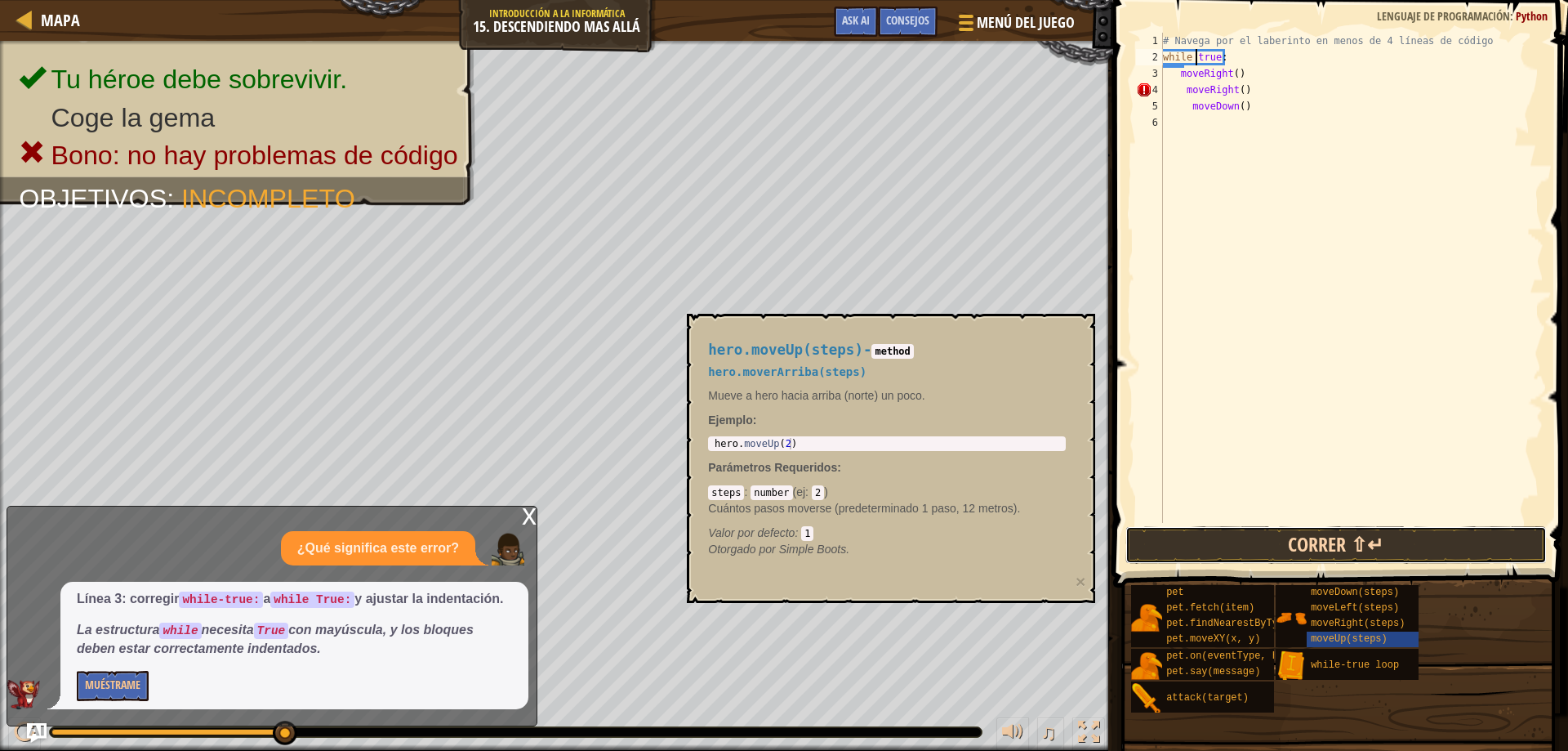
click at [1313, 532] on button "Correr ⇧↵" at bounding box center [1336, 545] width 422 height 38
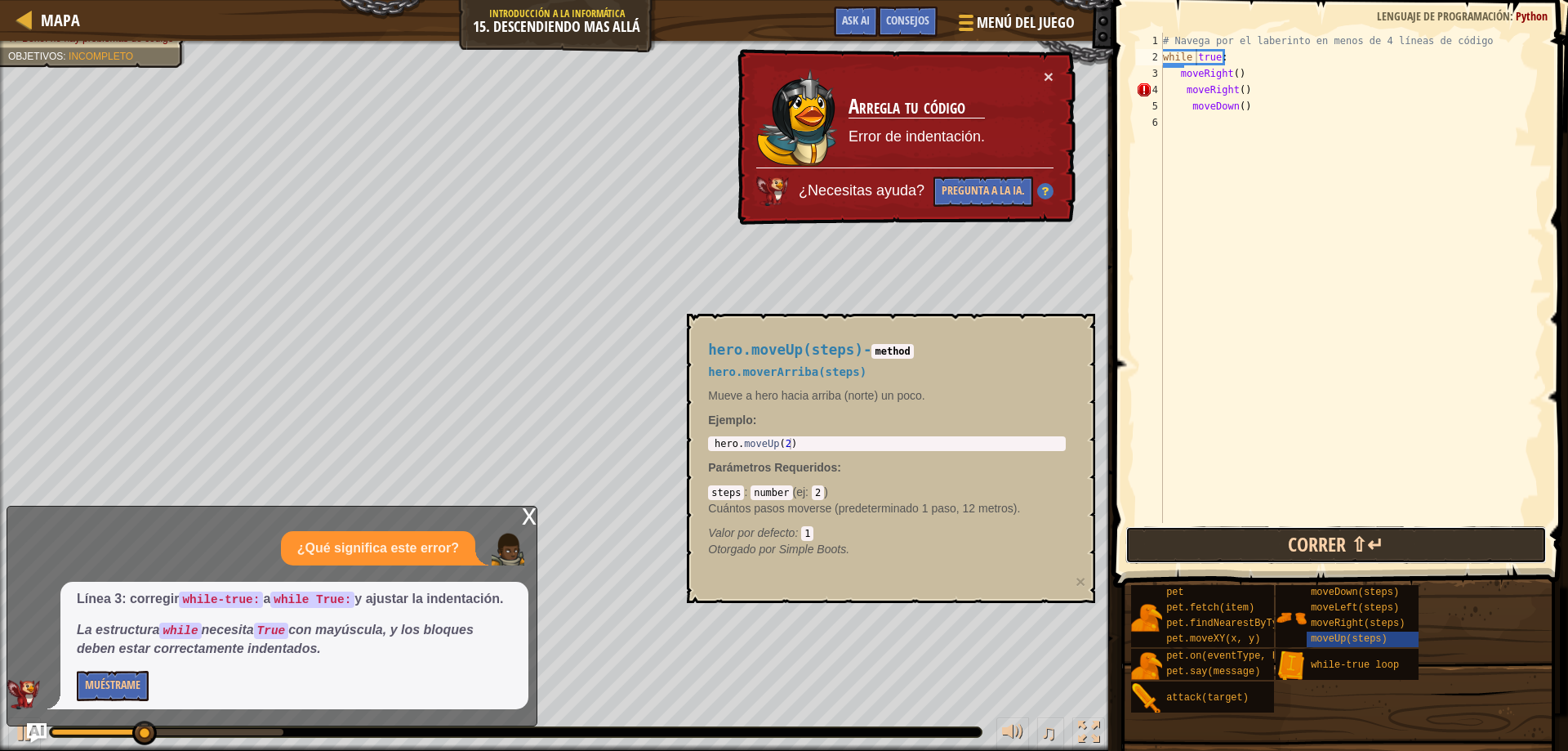
click at [1313, 532] on button "Correr ⇧↵" at bounding box center [1336, 545] width 422 height 38
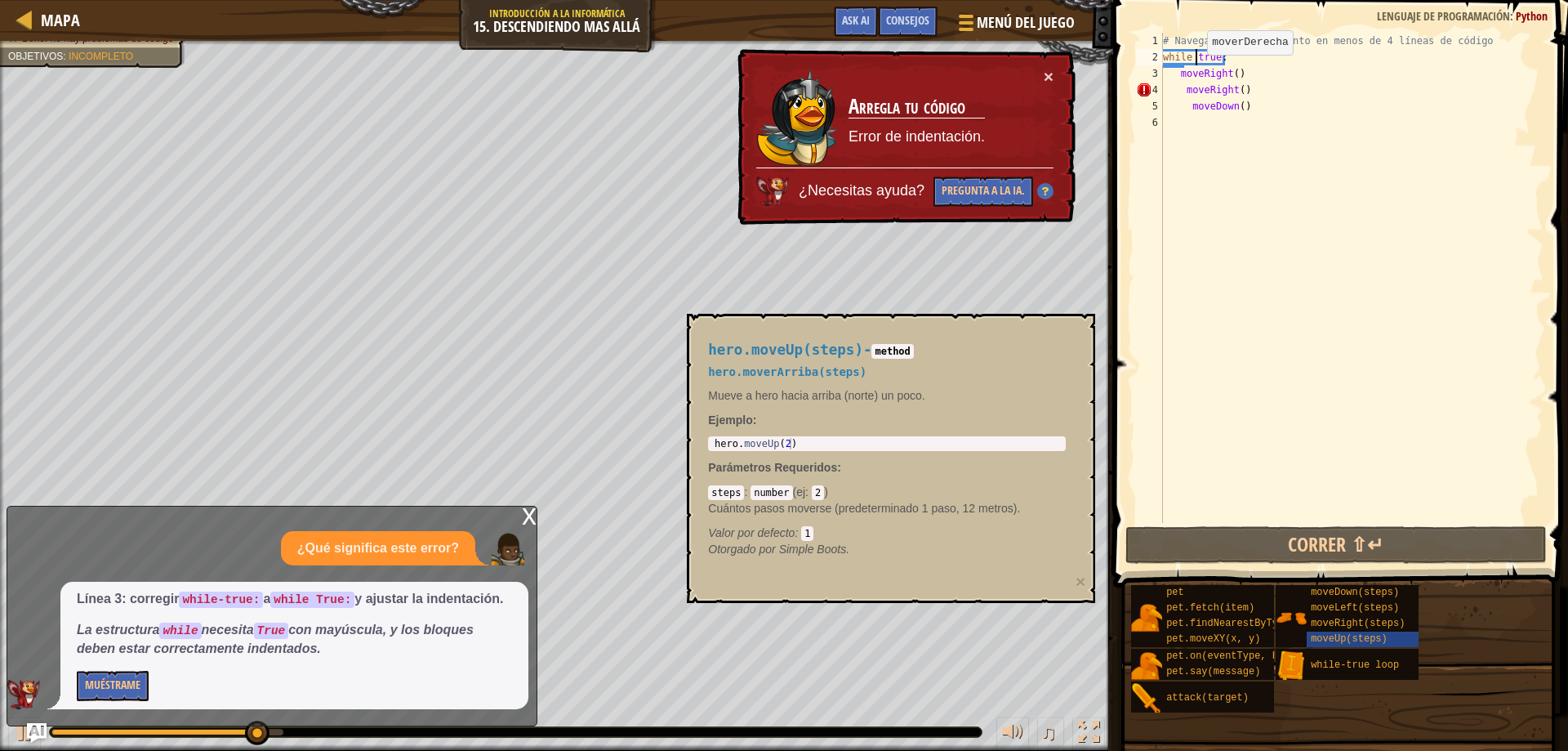
click at [1193, 71] on div "# Navega por el laberinto en menos de 4 líneas de código while true : moveRight…" at bounding box center [1351, 294] width 384 height 523
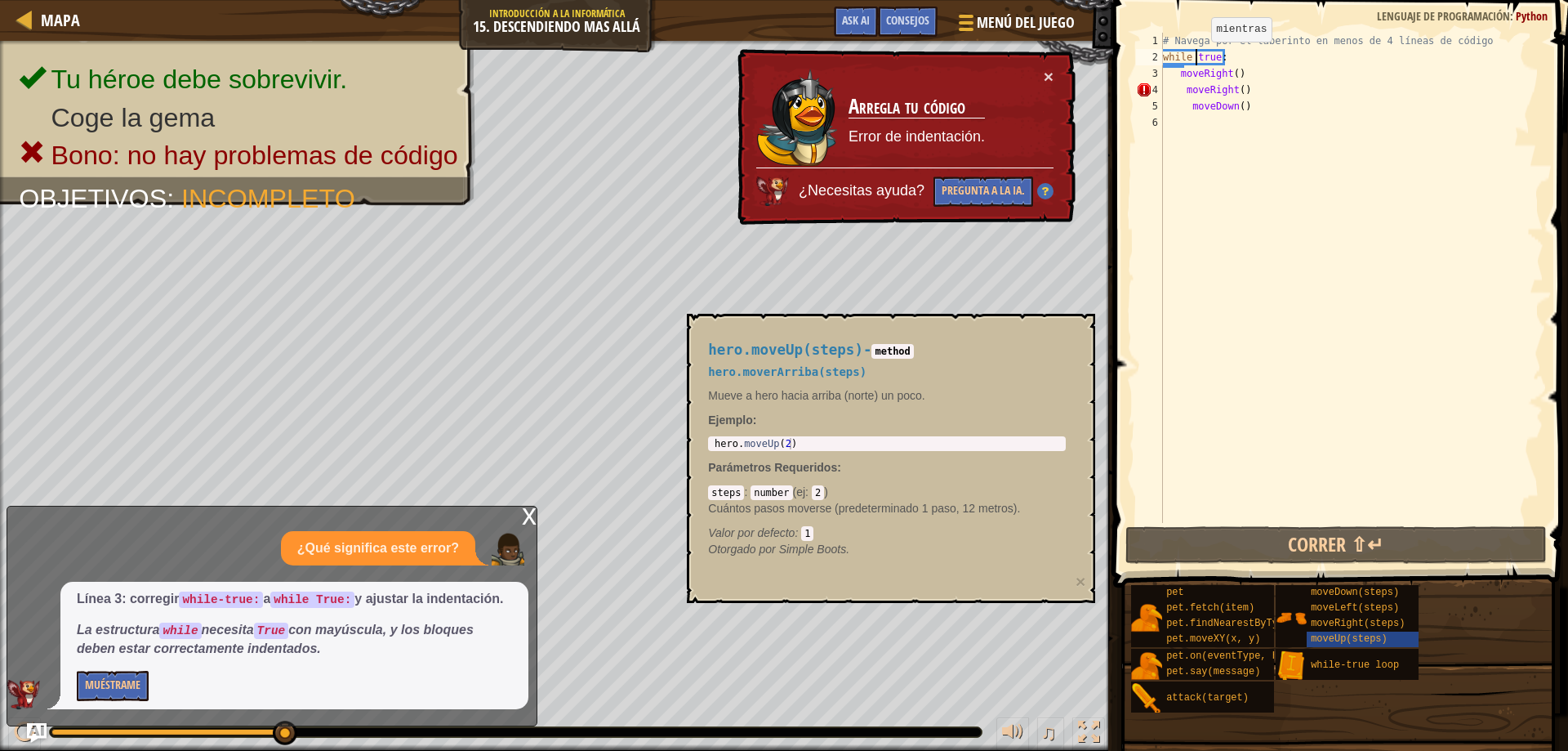
click at [1197, 58] on div "# Navega por el laberinto en menos de 4 líneas de código while true : moveRight…" at bounding box center [1351, 294] width 384 height 523
click at [1196, 59] on div "# Navega por el laberinto en menos de 4 líneas de código while true : moveRight…" at bounding box center [1351, 294] width 384 height 523
click at [1197, 59] on div "# Navega por el laberinto en menos de 4 líneas de código while true : moveRight…" at bounding box center [1351, 294] width 384 height 523
click at [1200, 60] on div "# Navega por el laberinto en menos de 4 líneas de código while true : moveRight…" at bounding box center [1351, 277] width 384 height 490
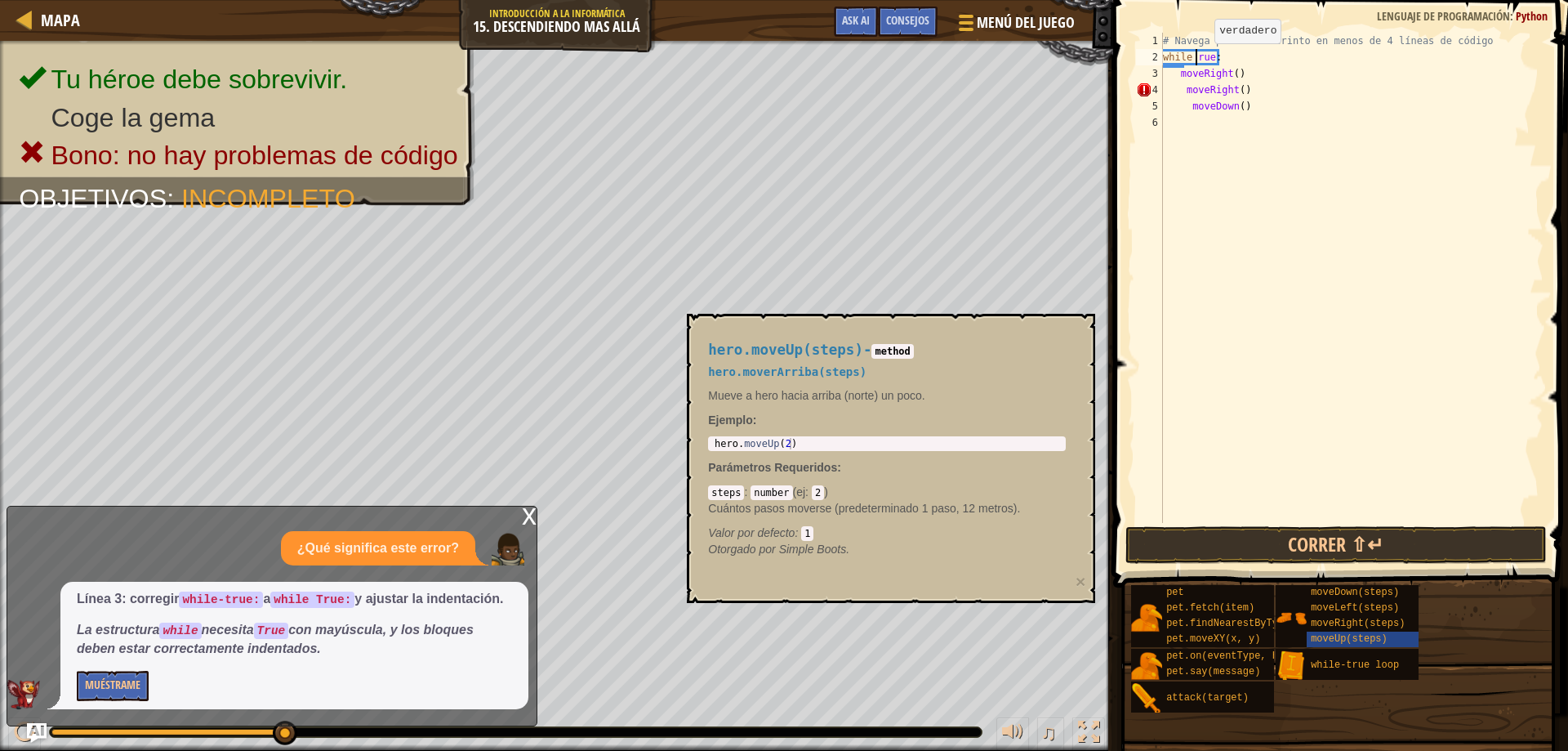
scroll to position [7, 4]
click at [1396, 547] on button "Correr ⇧↵" at bounding box center [1336, 545] width 422 height 38
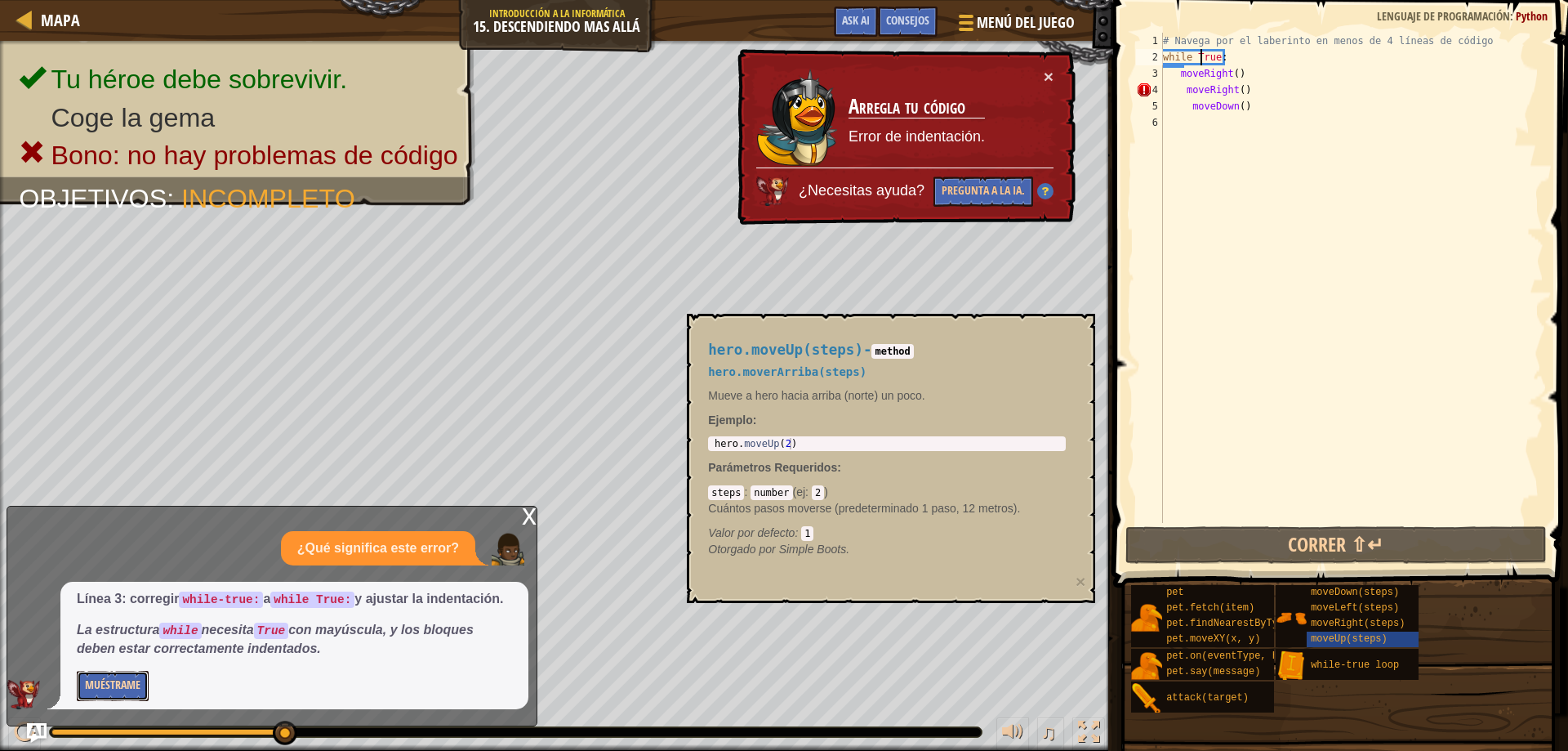
click at [98, 687] on button "Muéstrame" at bounding box center [113, 685] width 72 height 30
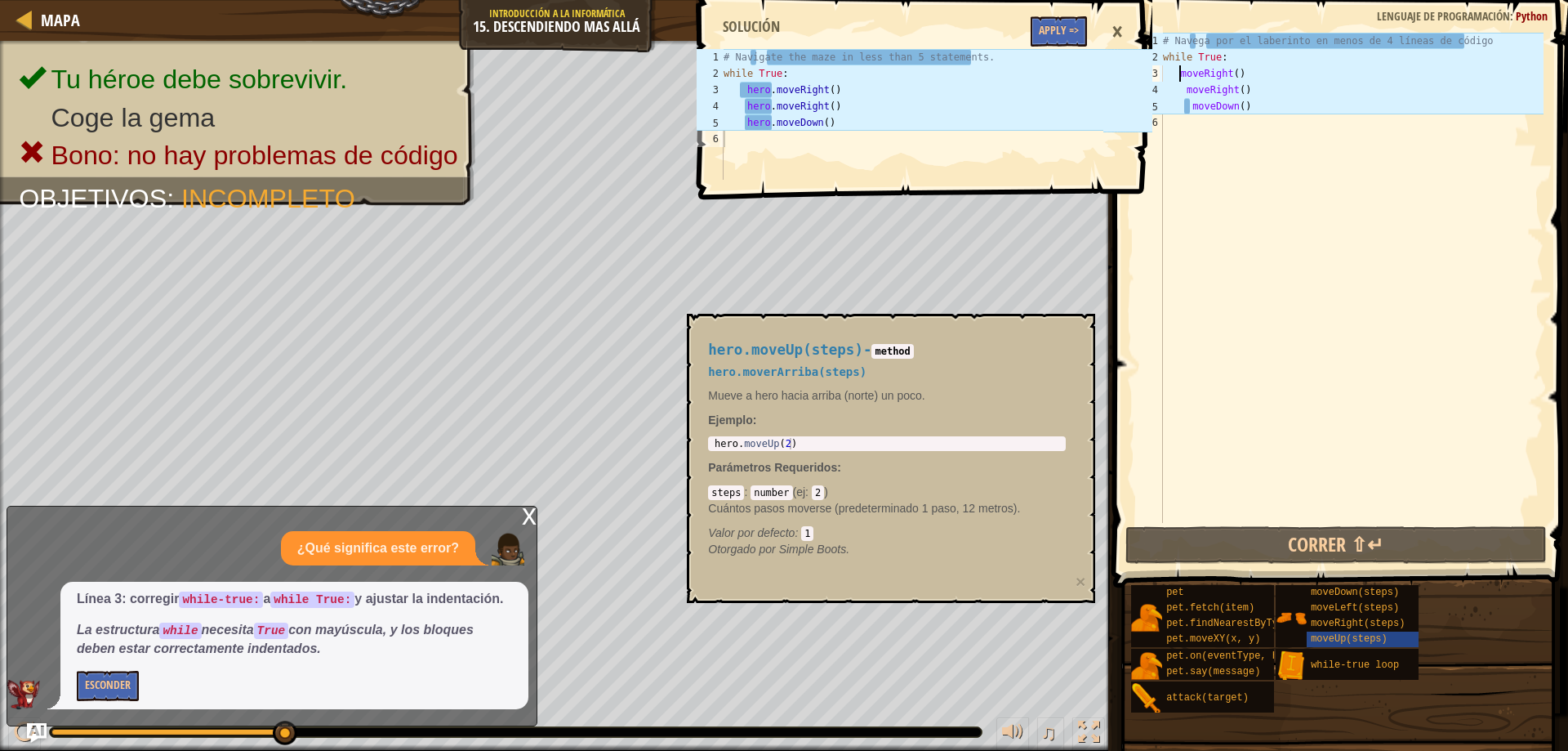
click at [1180, 72] on div "# Navega por el laberinto en menos de 4 líneas de código while True : moveRight…" at bounding box center [1351, 294] width 384 height 523
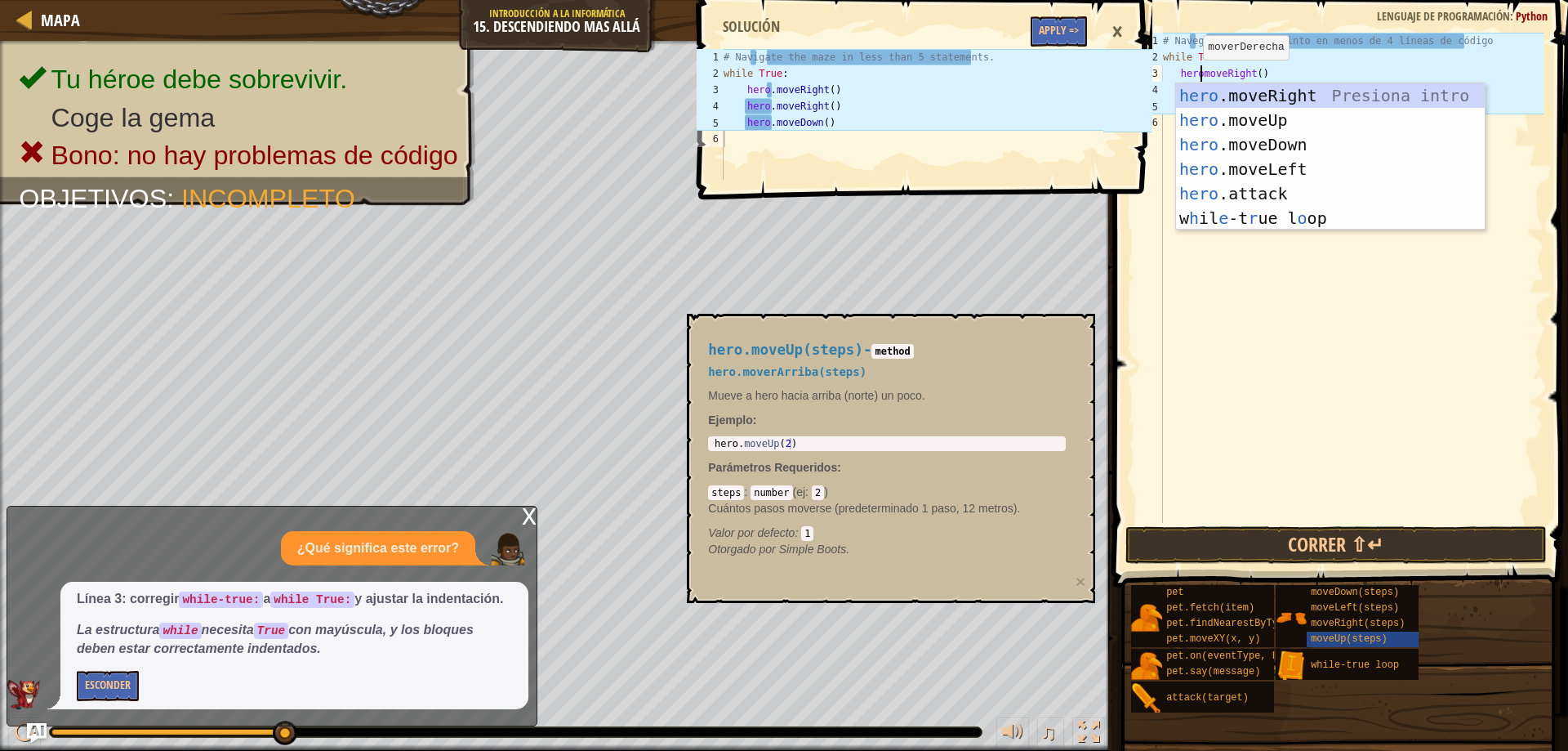
scroll to position [7, 5]
click at [1169, 113] on div "# Navega por el laberinto en menos de 4 líneas de código while True : hero . mo…" at bounding box center [1351, 294] width 384 height 523
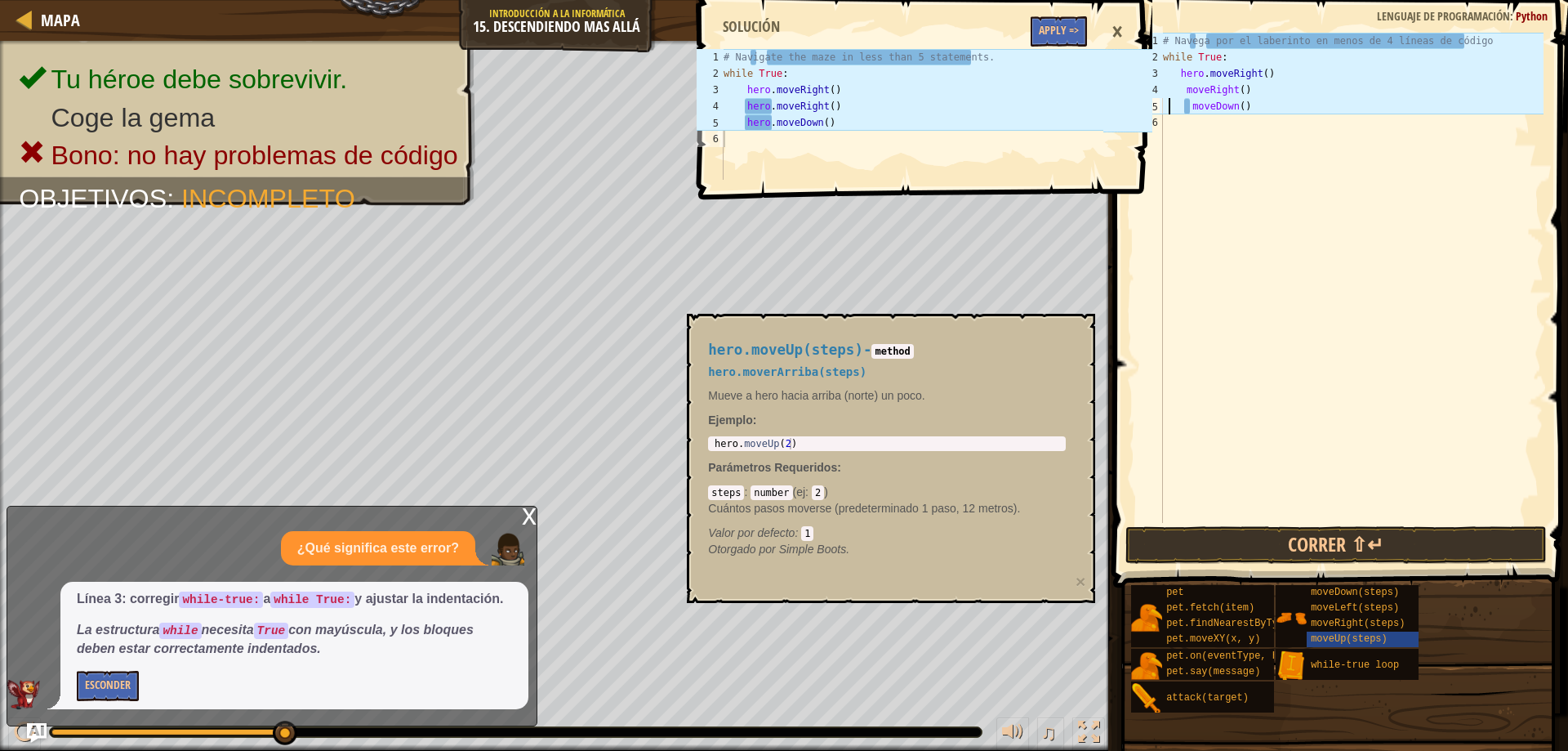
click at [1183, 96] on div "# Navega por el laberinto en menos de 4 líneas de código while True : hero . mo…" at bounding box center [1351, 294] width 384 height 523
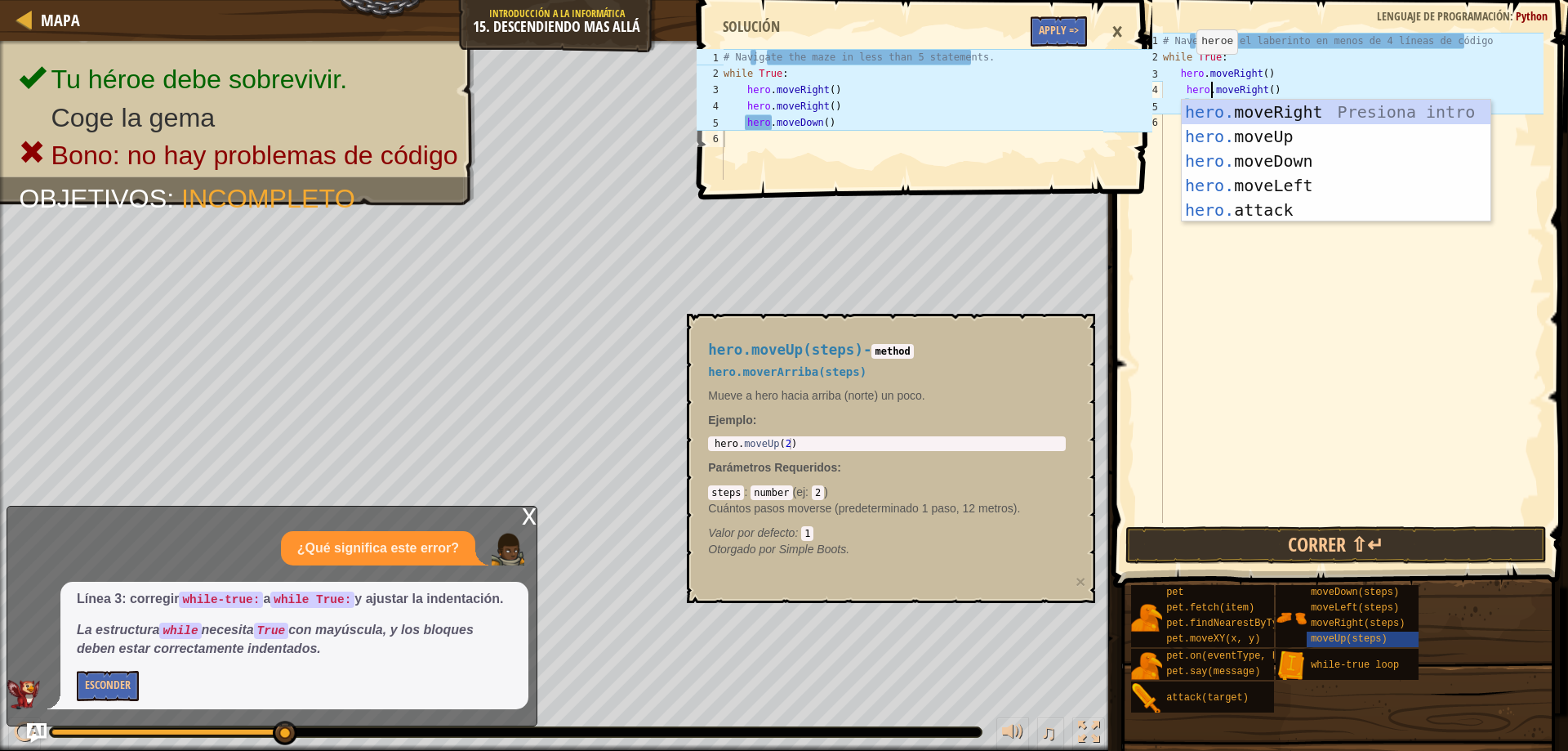
click at [1197, 98] on div "# Navega por el laberinto en menos de 4 líneas de código while True : hero . mo…" at bounding box center [1351, 294] width 384 height 523
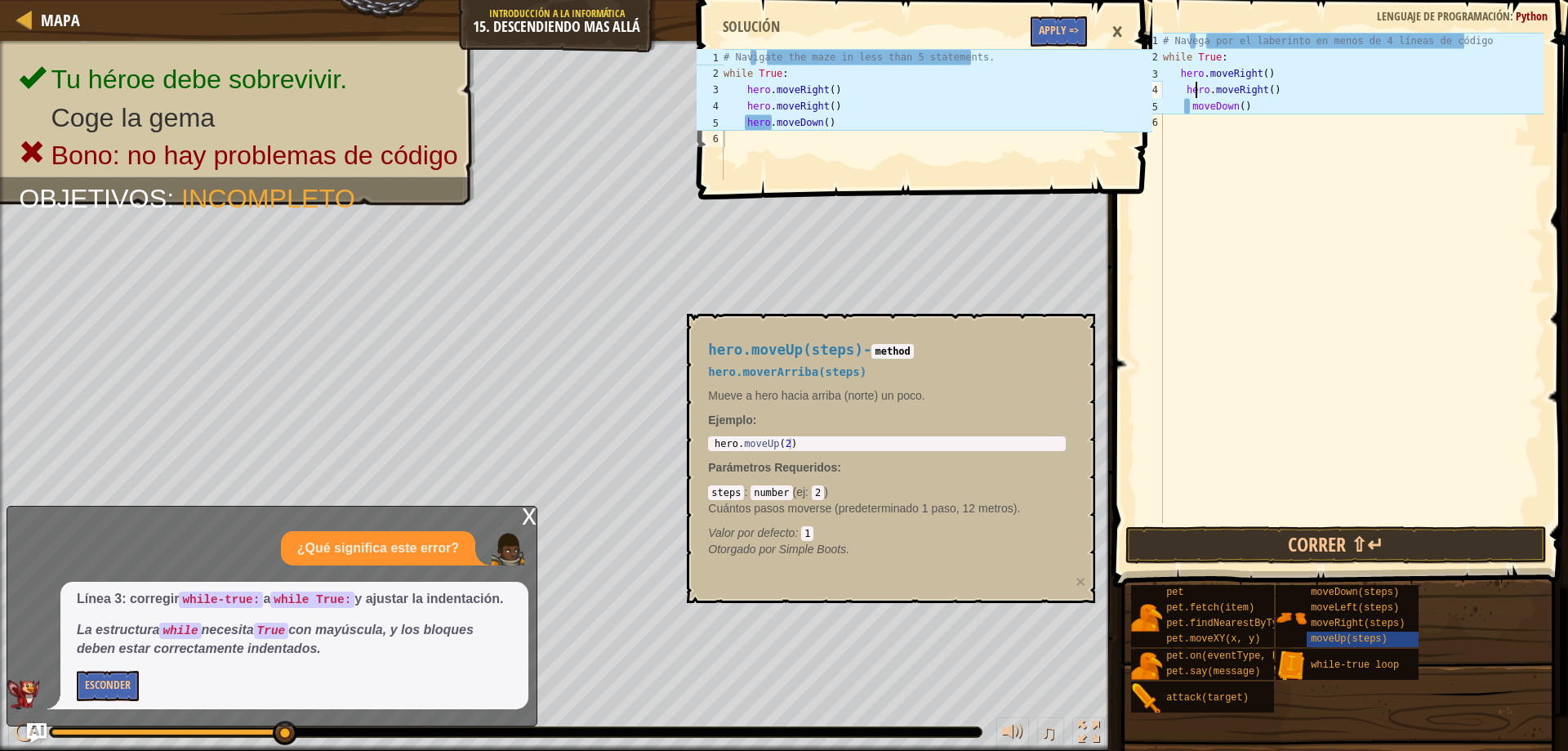
click at [1192, 107] on div "# Navega por el laberinto en menos de 4 líneas de código while True : hero . mo…" at bounding box center [1351, 294] width 384 height 523
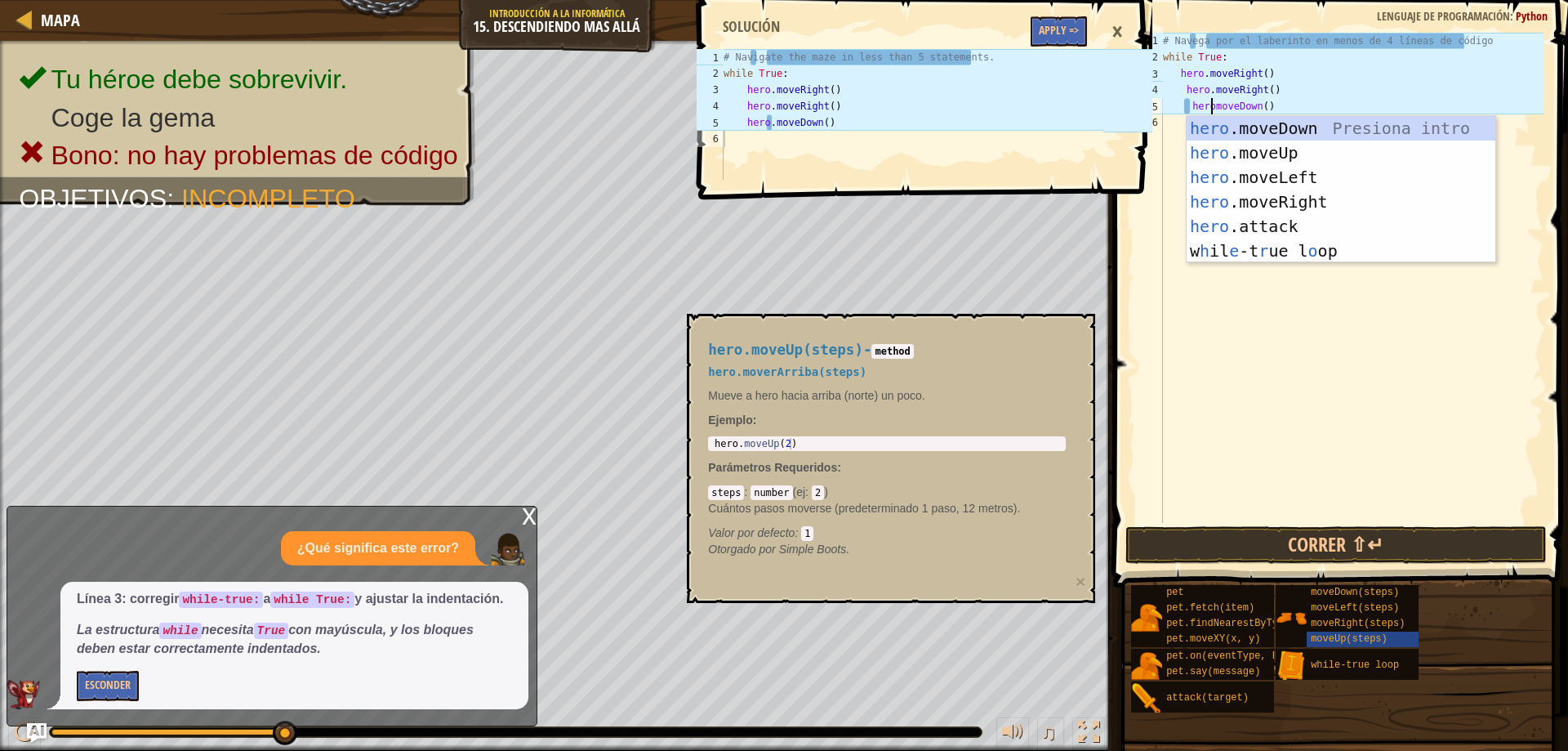
scroll to position [7, 5]
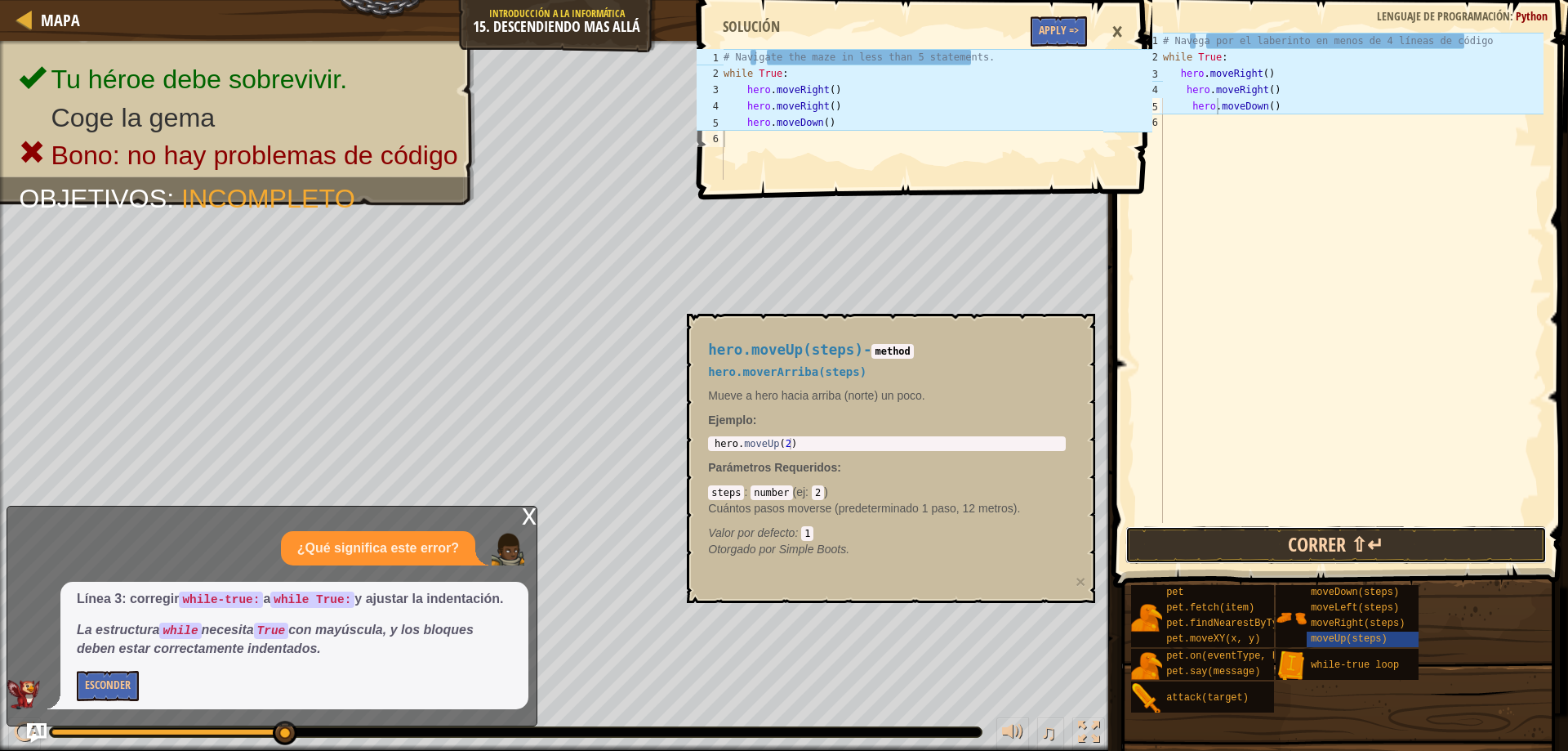
click at [1402, 554] on button "Correr ⇧↵" at bounding box center [1336, 545] width 422 height 38
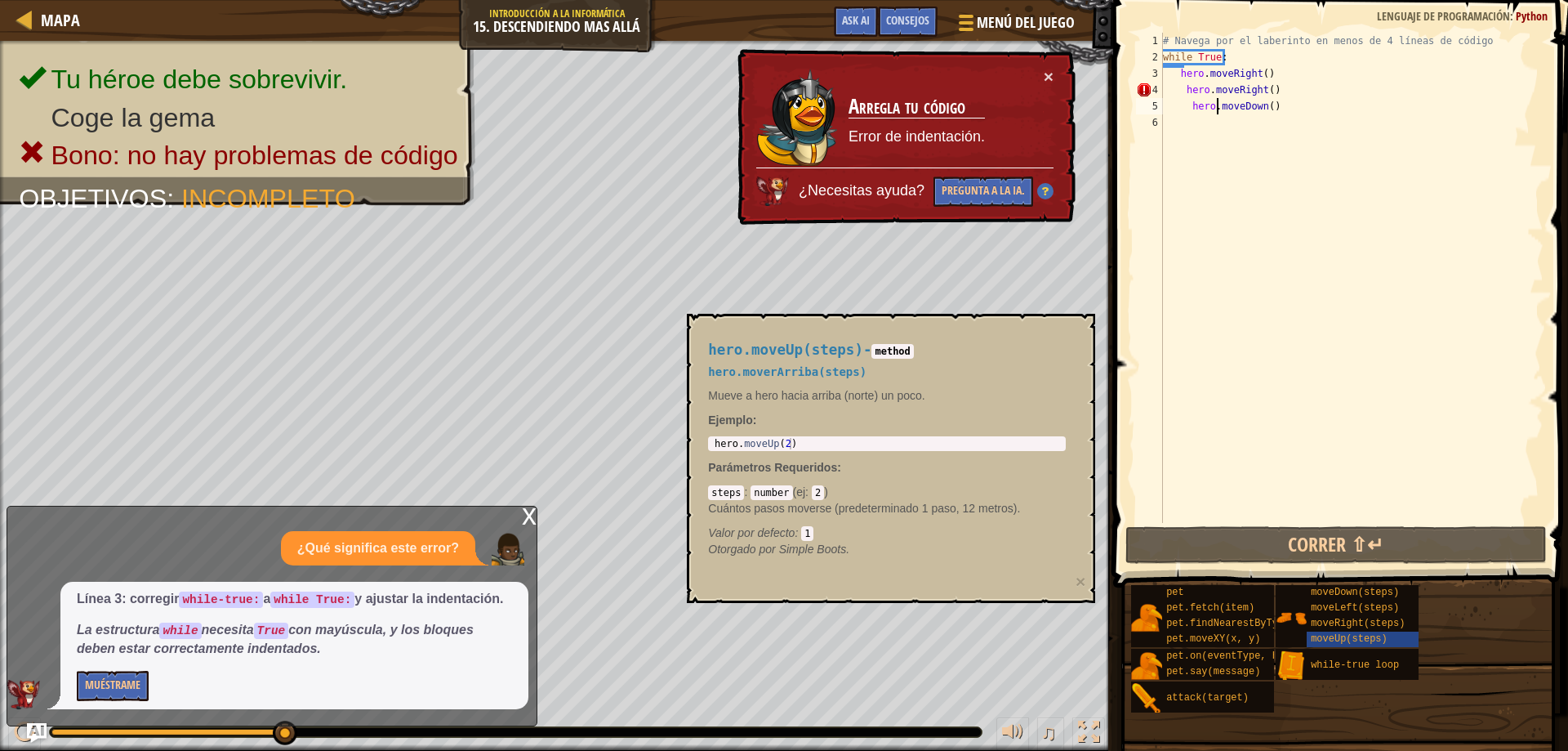
click at [1058, 73] on div "× Arregla tu código Error de indentación. ¿Necesitas ayuda? Pregunta a la IA." at bounding box center [904, 137] width 344 height 183
click at [1051, 72] on button "×" at bounding box center [1050, 78] width 11 height 17
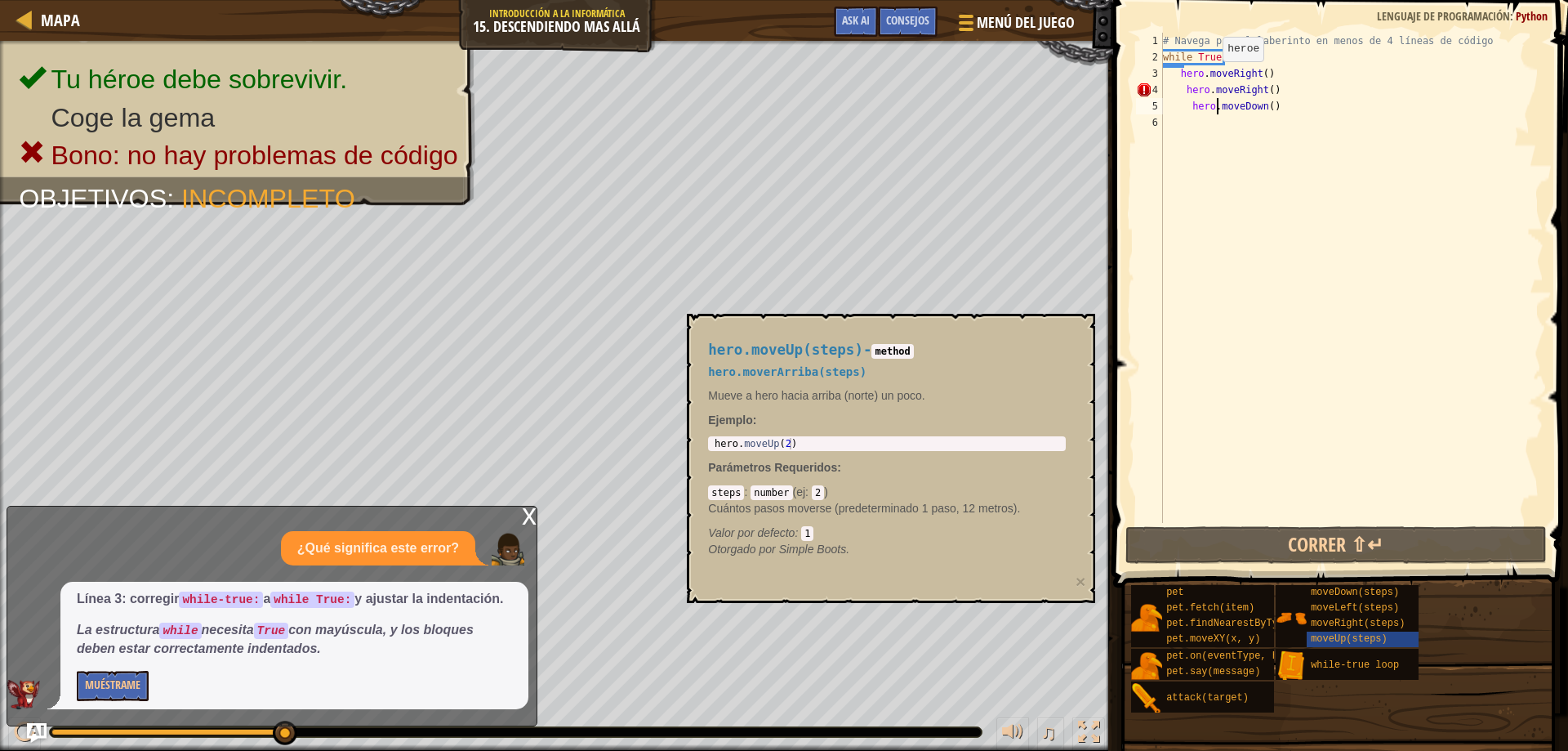
click at [1209, 78] on div "# Navega por el laberinto en menos de 4 líneas de código while True : hero . mo…" at bounding box center [1351, 294] width 384 height 523
click at [1195, 108] on div "# Navega por el laberinto en menos de 4 líneas de código while True : hero . mo…" at bounding box center [1351, 294] width 384 height 523
click at [1181, 97] on div "# Navega por el laberinto en menos de 4 líneas de código while True : hero . mo…" at bounding box center [1351, 294] width 384 height 523
click at [1182, 91] on div "# Navega por el laberinto en menos de 4 líneas de código while True : hero . mo…" at bounding box center [1351, 294] width 384 height 523
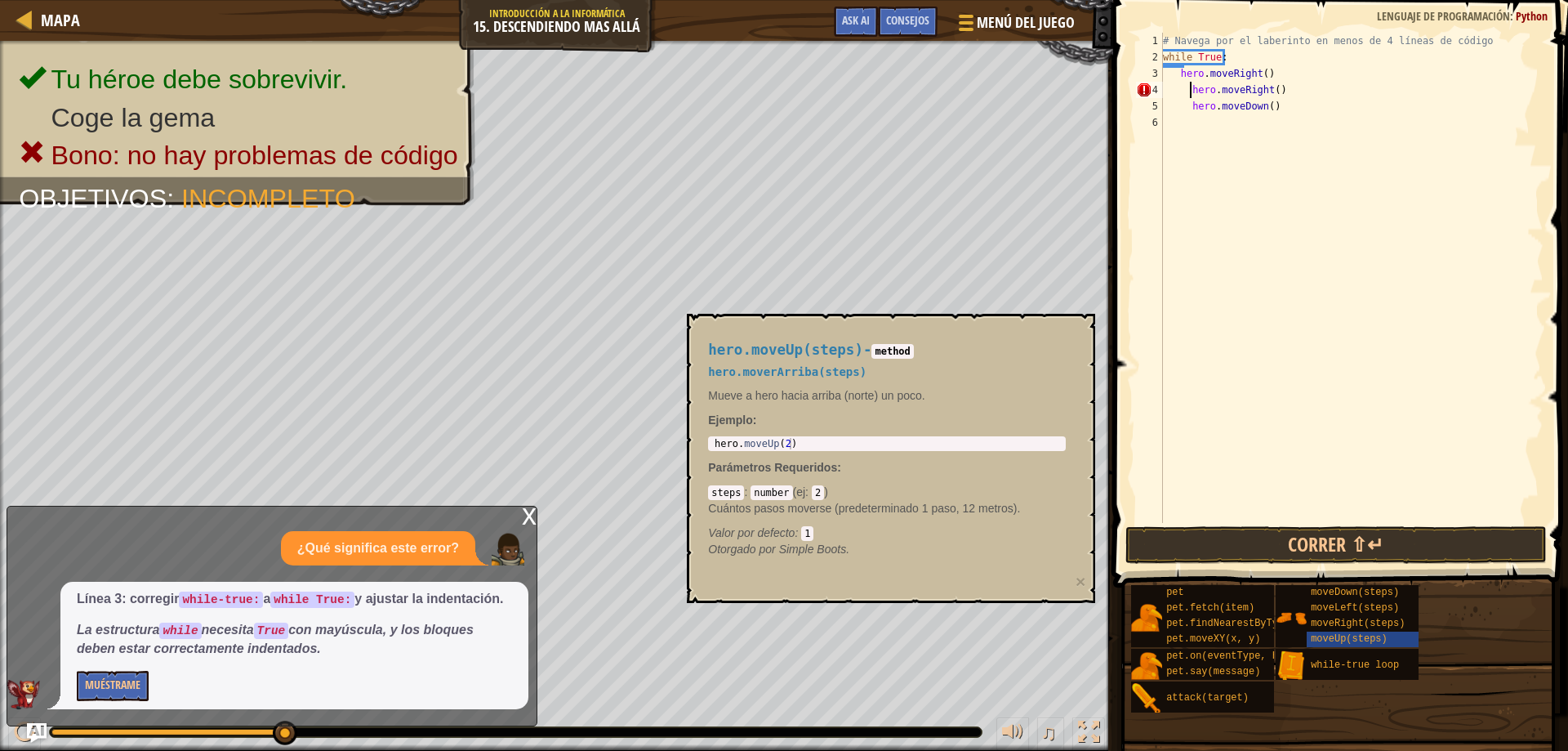
click at [1181, 68] on div "# Navega por el laberinto en menos de 4 líneas de código while True : hero . mo…" at bounding box center [1351, 294] width 384 height 523
click at [1162, 67] on div "3" at bounding box center [1149, 73] width 27 height 16
click at [1166, 53] on div "# Navega por el laberinto en menos de 4 líneas de código while True : hero . mo…" at bounding box center [1351, 294] width 384 height 523
click at [1162, 52] on div "# Navega por el laberinto en menos de 4 líneas de código while True : hero . mo…" at bounding box center [1351, 294] width 384 height 523
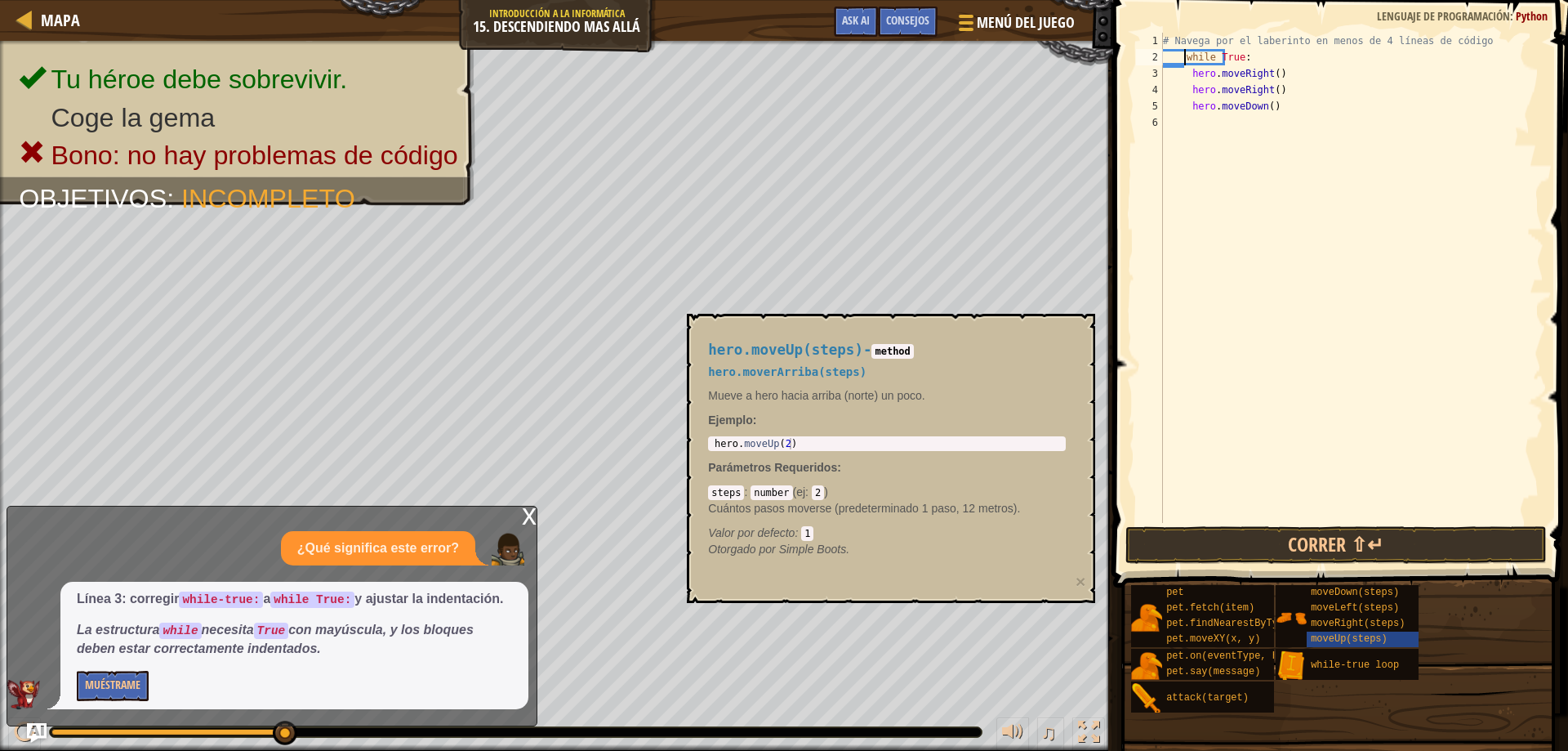
type textarea "while True:"
click at [1367, 549] on button "Correr ⇧↵" at bounding box center [1336, 545] width 422 height 38
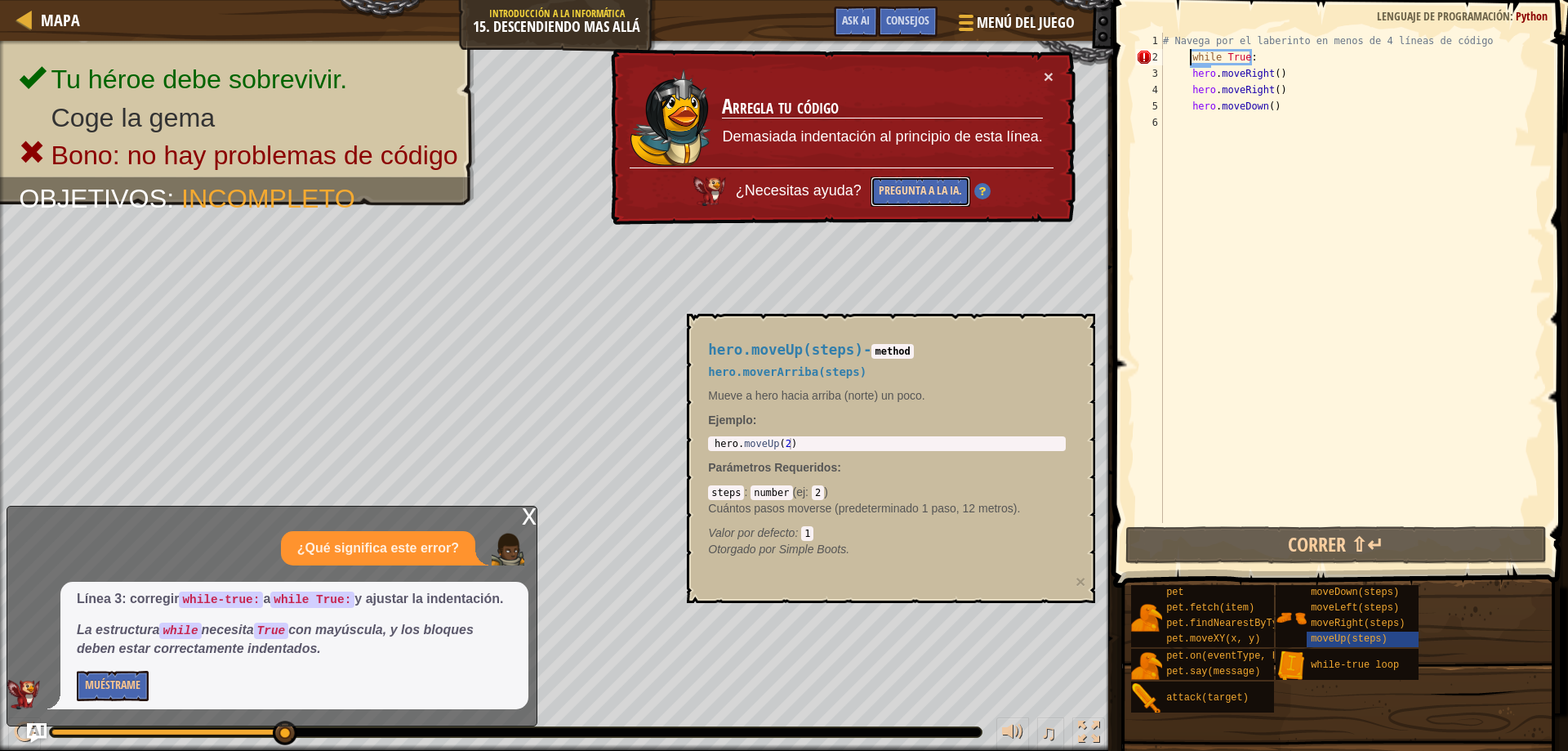
click at [913, 186] on button "Pregunta a la IA." at bounding box center [919, 192] width 100 height 32
click at [1041, 66] on div "× Arregla tu código Demasiada indentación al principio de esta línea. ¿Necesita…" at bounding box center [842, 136] width 469 height 179
click at [1055, 66] on div "× Arregla tu código Demasiada indentación al principio de esta línea. ¿Necesita…" at bounding box center [842, 136] width 469 height 180
click at [1052, 74] on button "×" at bounding box center [1050, 80] width 11 height 17
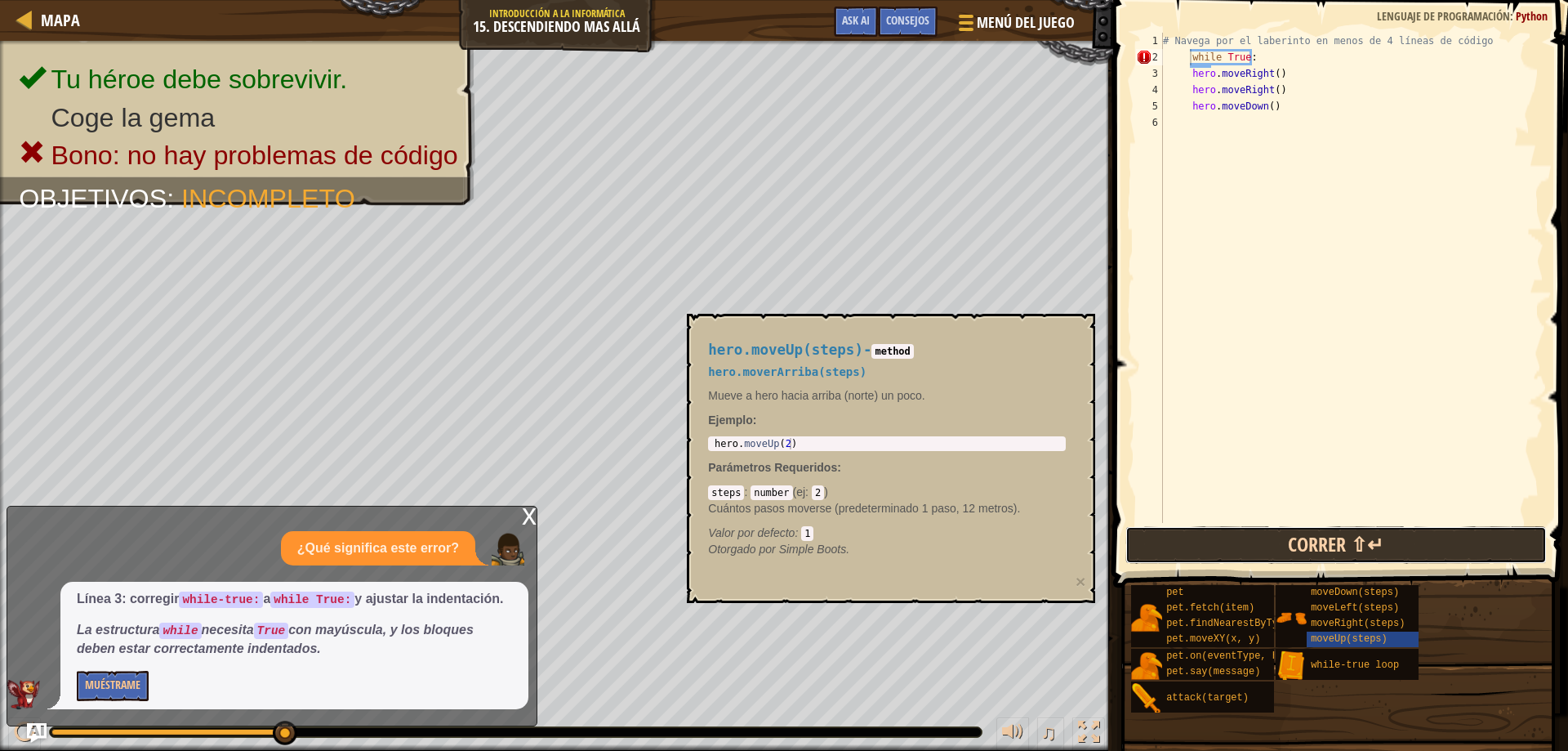
click at [1455, 533] on button "Correr ⇧↵" at bounding box center [1336, 545] width 422 height 38
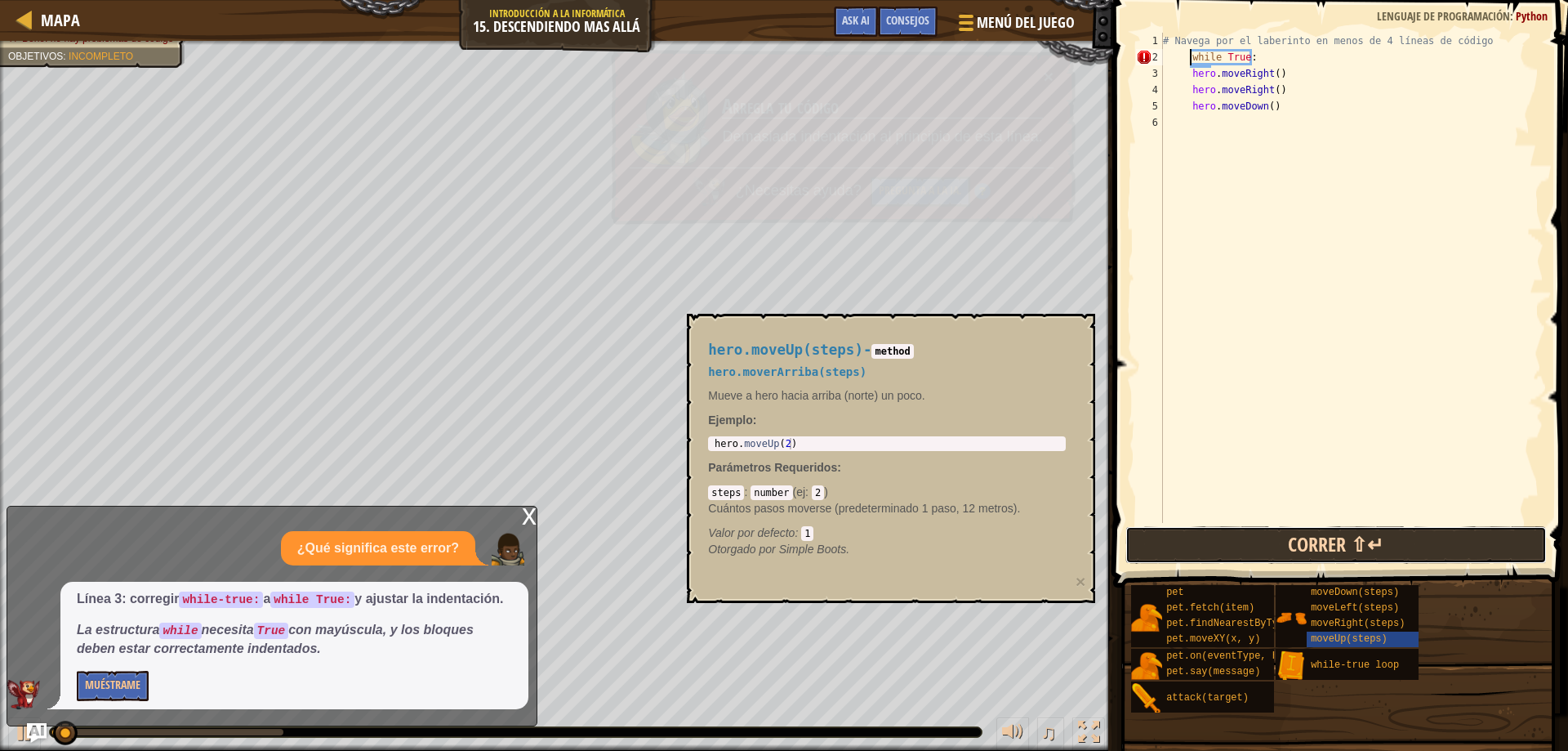
click at [1455, 533] on button "Correr ⇧↵" at bounding box center [1336, 545] width 422 height 38
click at [1455, 533] on button "Corriendo" at bounding box center [1336, 545] width 422 height 38
click at [1455, 533] on button "Correr ⇧↵" at bounding box center [1336, 545] width 422 height 38
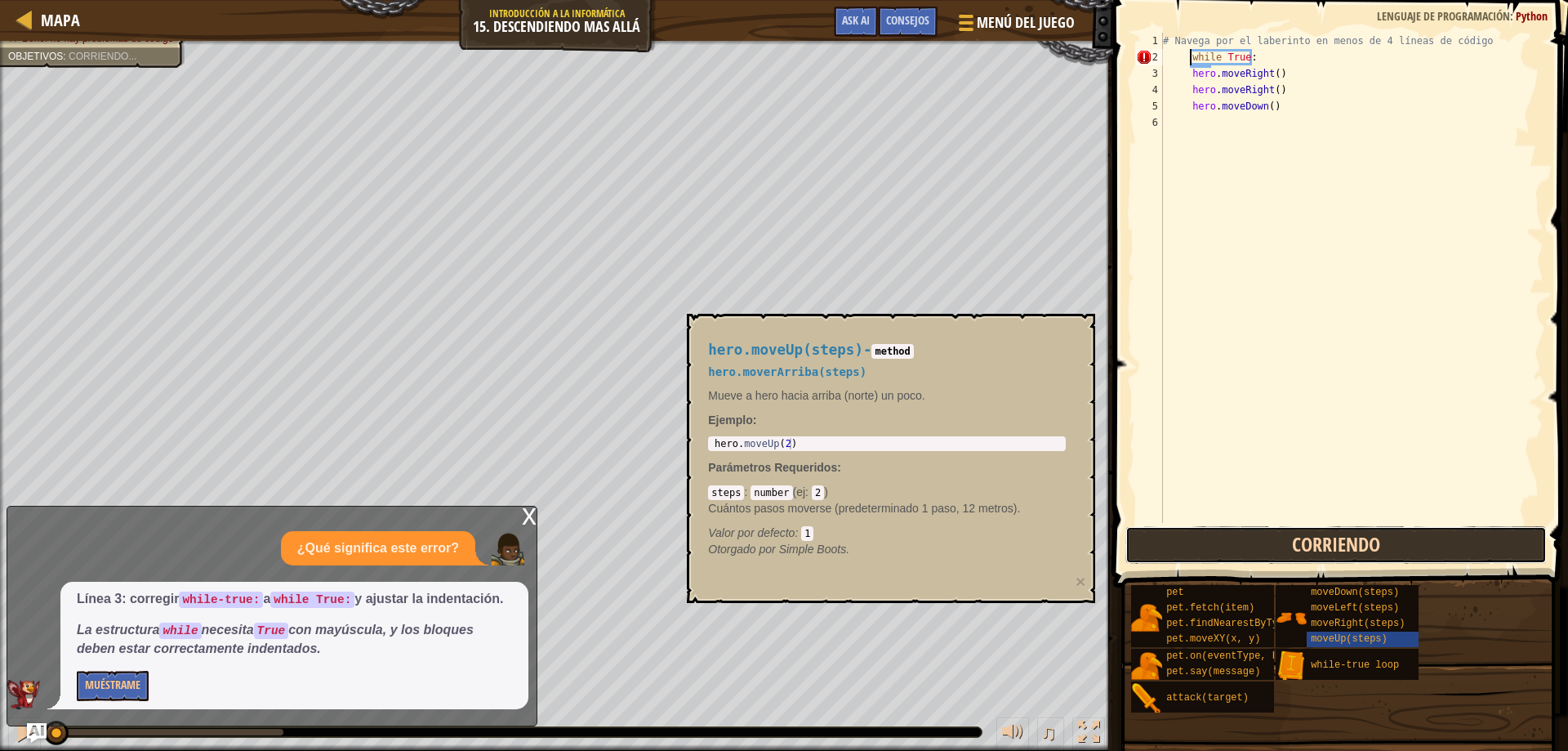
click at [1455, 533] on button "Corriendo" at bounding box center [1336, 545] width 422 height 38
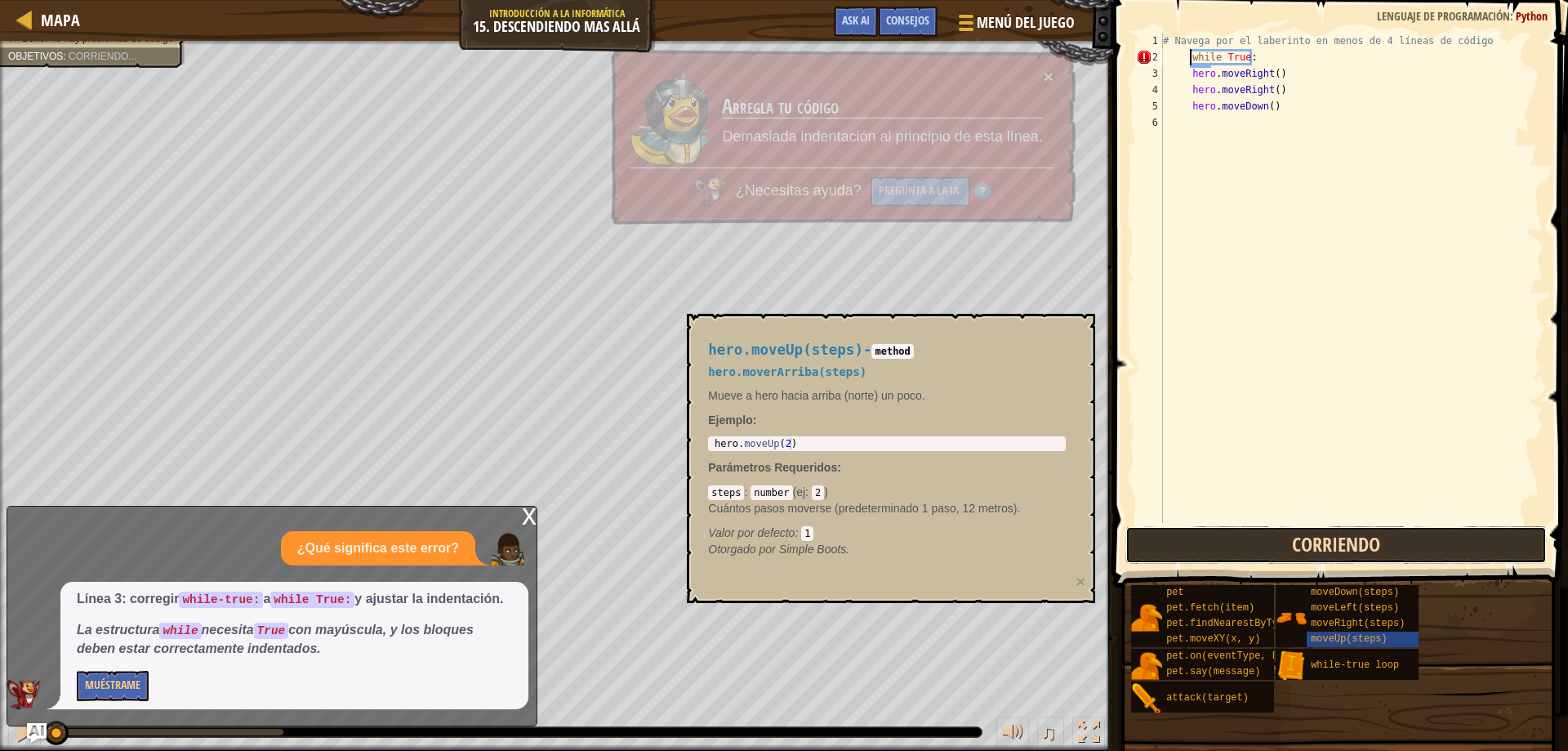
click at [1455, 533] on button "Corriendo" at bounding box center [1336, 545] width 422 height 38
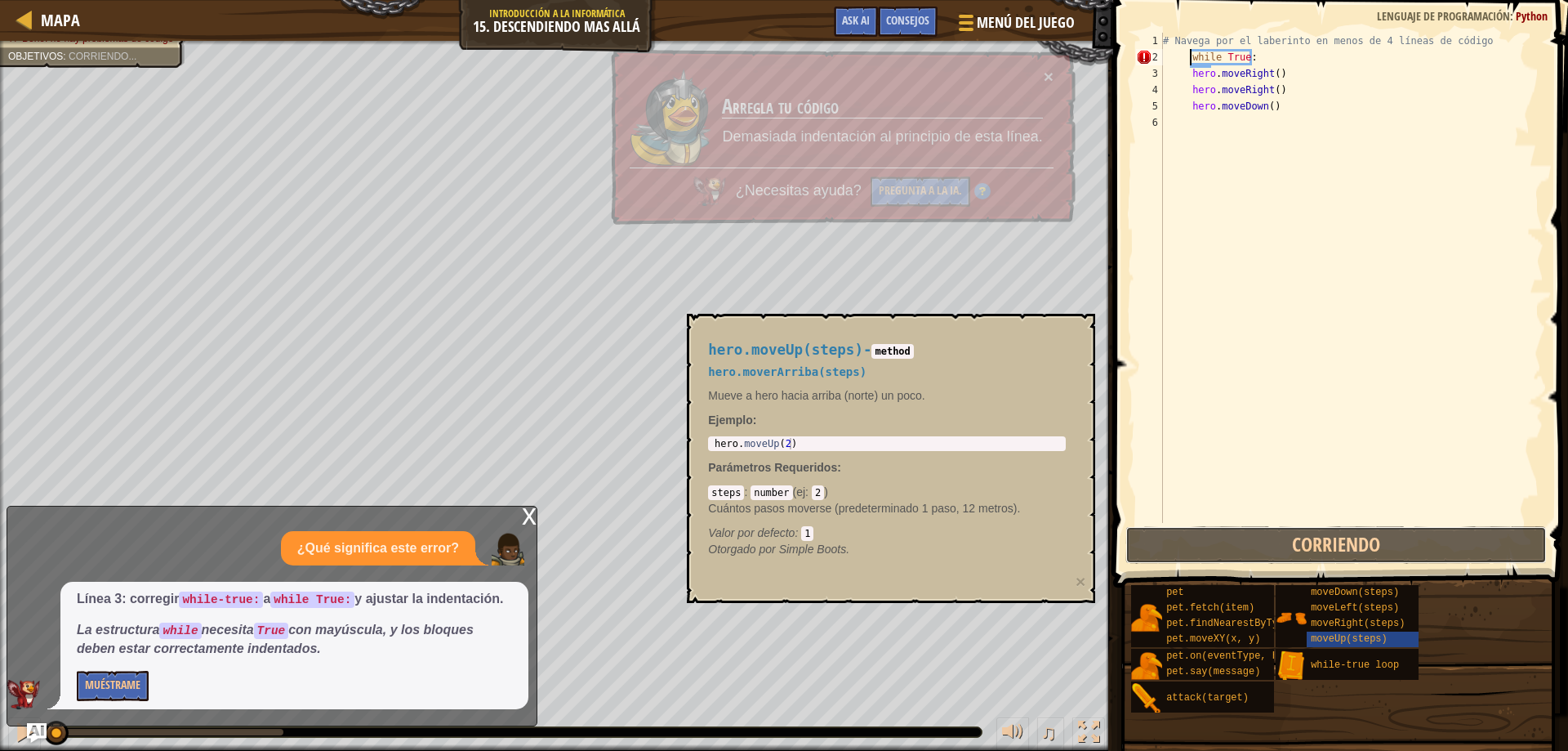
drag, startPoint x: 1455, startPoint y: 533, endPoint x: 1509, endPoint y: 436, distance: 111.0
click at [1507, 437] on div "while True: 1 2 3 4 5 6 # Navega por el laberinto en menos de 4 líneas de códig…" at bounding box center [1338, 325] width 460 height 635
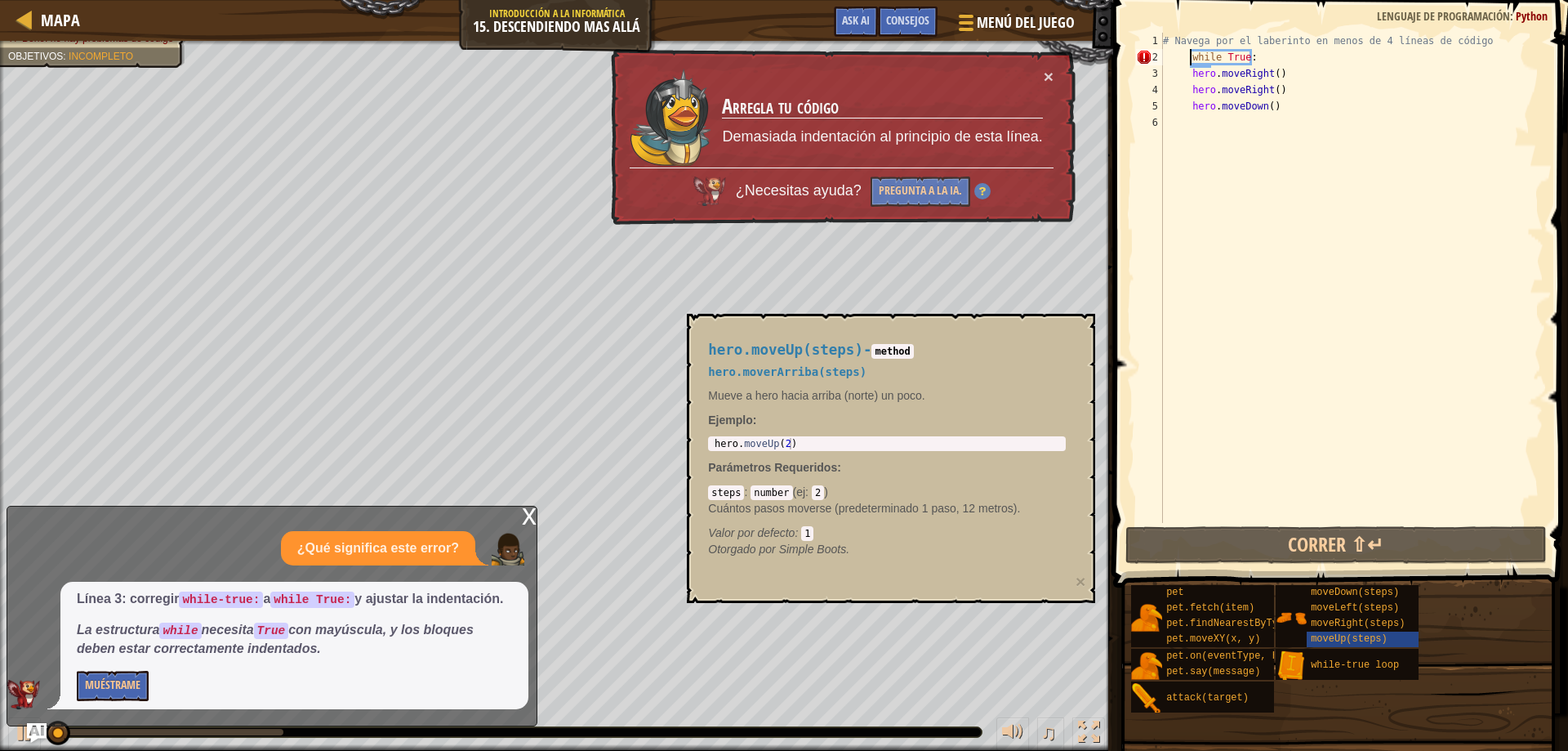
drag, startPoint x: 1509, startPoint y: 436, endPoint x: 1567, endPoint y: 275, distance: 171.1
click at [1520, 395] on div "# Navega por el laberinto en menos de 4 líneas de código while True : hero . mo…" at bounding box center [1351, 294] width 384 height 523
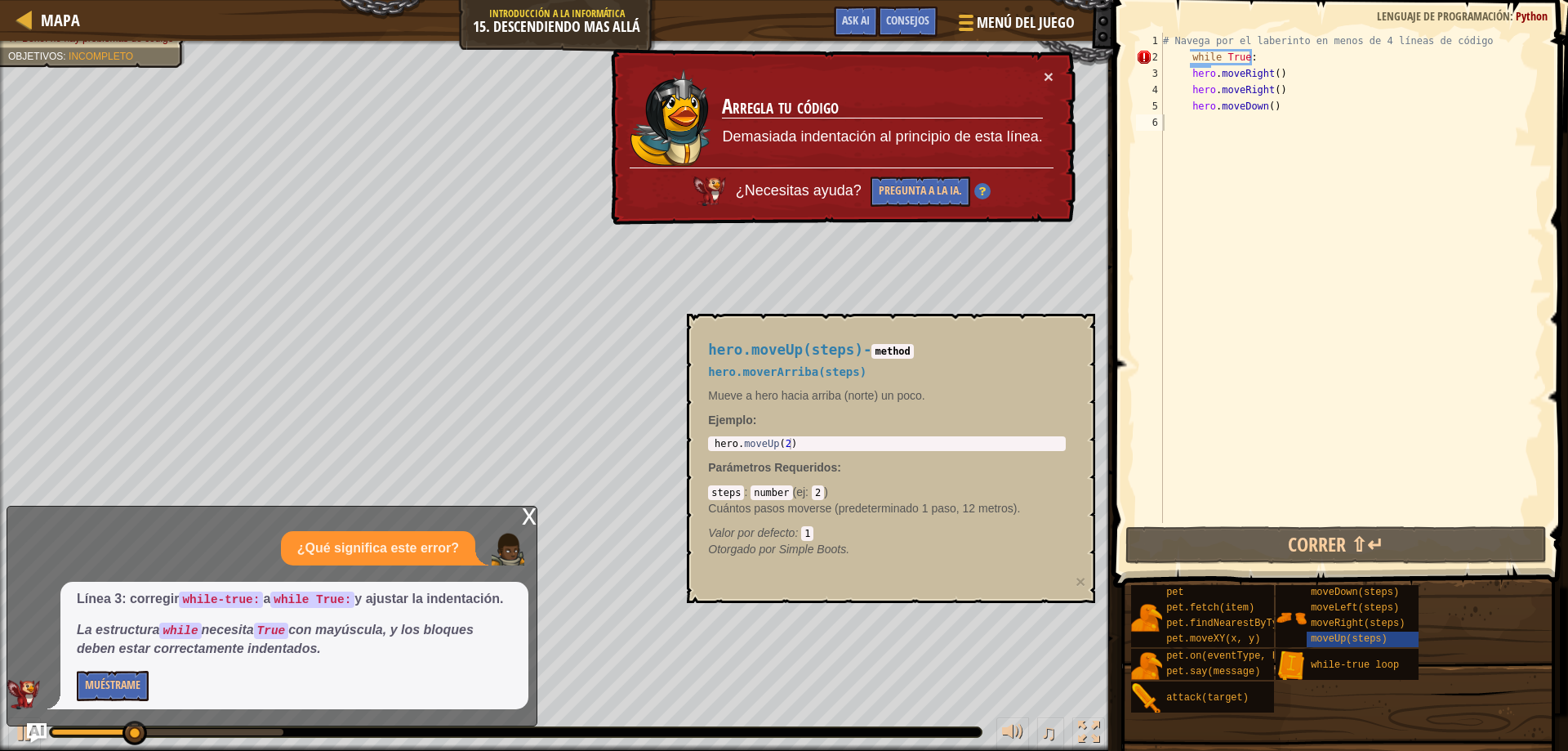
click at [1059, 57] on div "× Arregla tu código Demasiada indentación al principio de esta línea. ¿Necesita…" at bounding box center [842, 136] width 471 height 183
click at [1050, 61] on div "× Arregla tu código Demasiada indentación al principio de esta línea. ¿Necesita…" at bounding box center [842, 136] width 471 height 183
click at [1049, 61] on div "× Arregla tu código Demasiada indentación al principio de esta línea. ¿Necesita…" at bounding box center [842, 136] width 471 height 183
click at [1049, 64] on div "× Arregla tu código Demasiada indentación al principio de esta línea. ¿Necesita…" at bounding box center [842, 136] width 469 height 179
click at [1046, 69] on button "×" at bounding box center [1048, 77] width 10 height 17
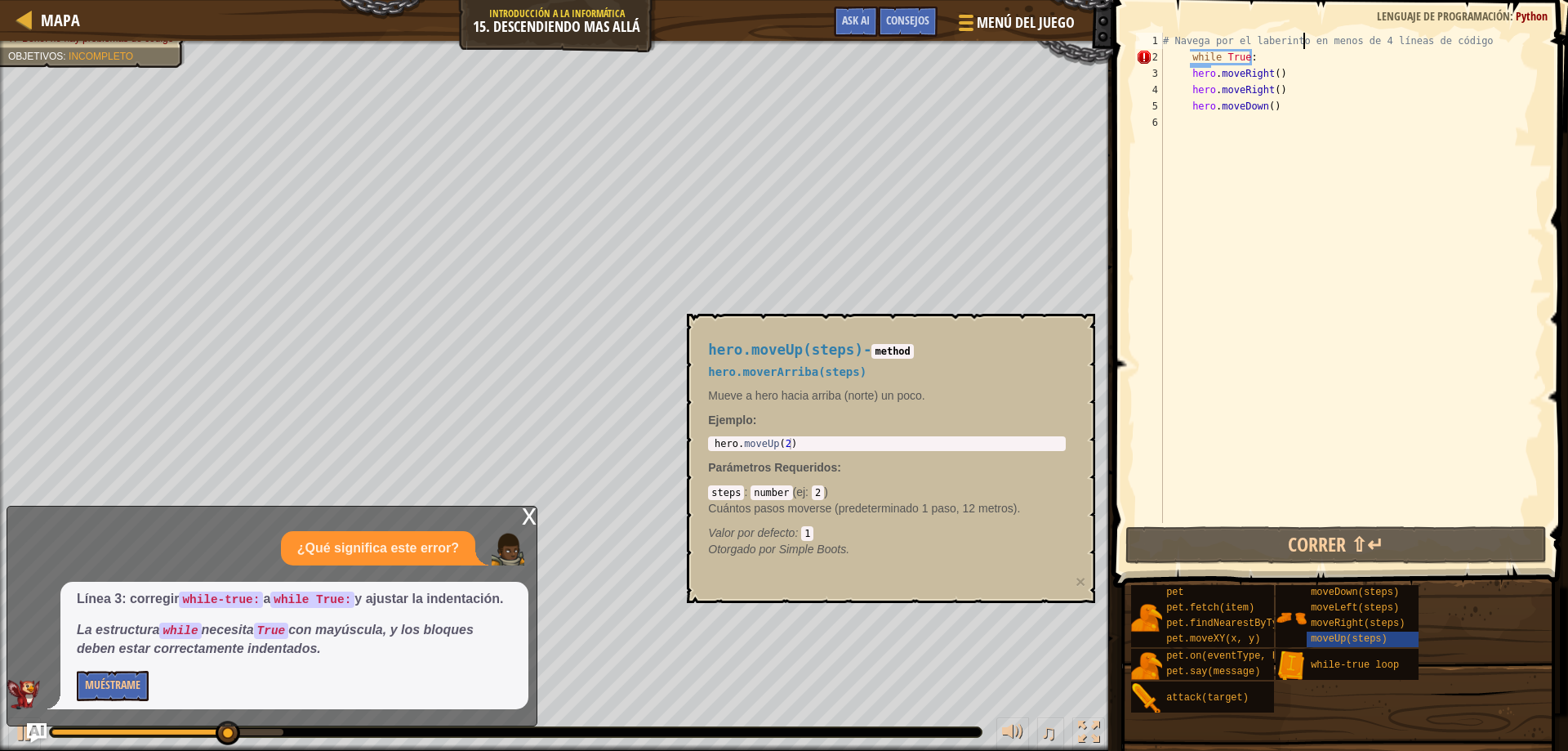
drag, startPoint x: 1305, startPoint y: 42, endPoint x: 1284, endPoint y: 47, distance: 21.6
click at [1284, 47] on div "# Navega por el laberinto en menos de 4 líneas de código while True : hero . mo…" at bounding box center [1351, 294] width 384 height 523
click at [1283, 49] on div "# Navega por el laberinto en menos de 4 líneas de código while True : hero . mo…" at bounding box center [1351, 277] width 384 height 490
click at [1291, 56] on div "# Navega por el laberinto en menos de 4 líneas de código while True : hero . mo…" at bounding box center [1351, 277] width 384 height 490
type textarea "while True:"
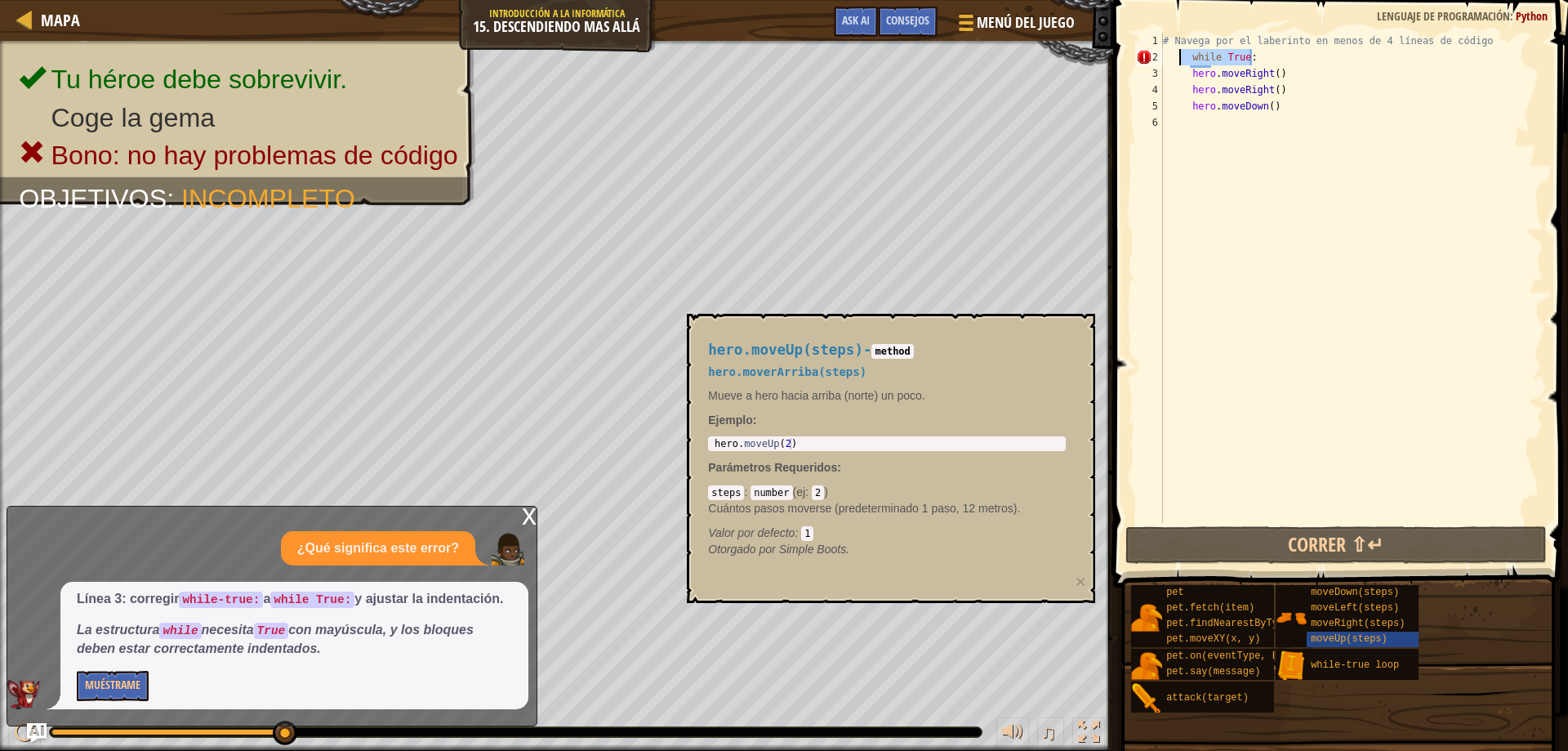
drag, startPoint x: 1289, startPoint y: 56, endPoint x: 1178, endPoint y: 59, distance: 111.0
click at [1178, 59] on div "# Navega por el laberinto en menos de 4 líneas de código while True : hero . mo…" at bounding box center [1351, 294] width 384 height 523
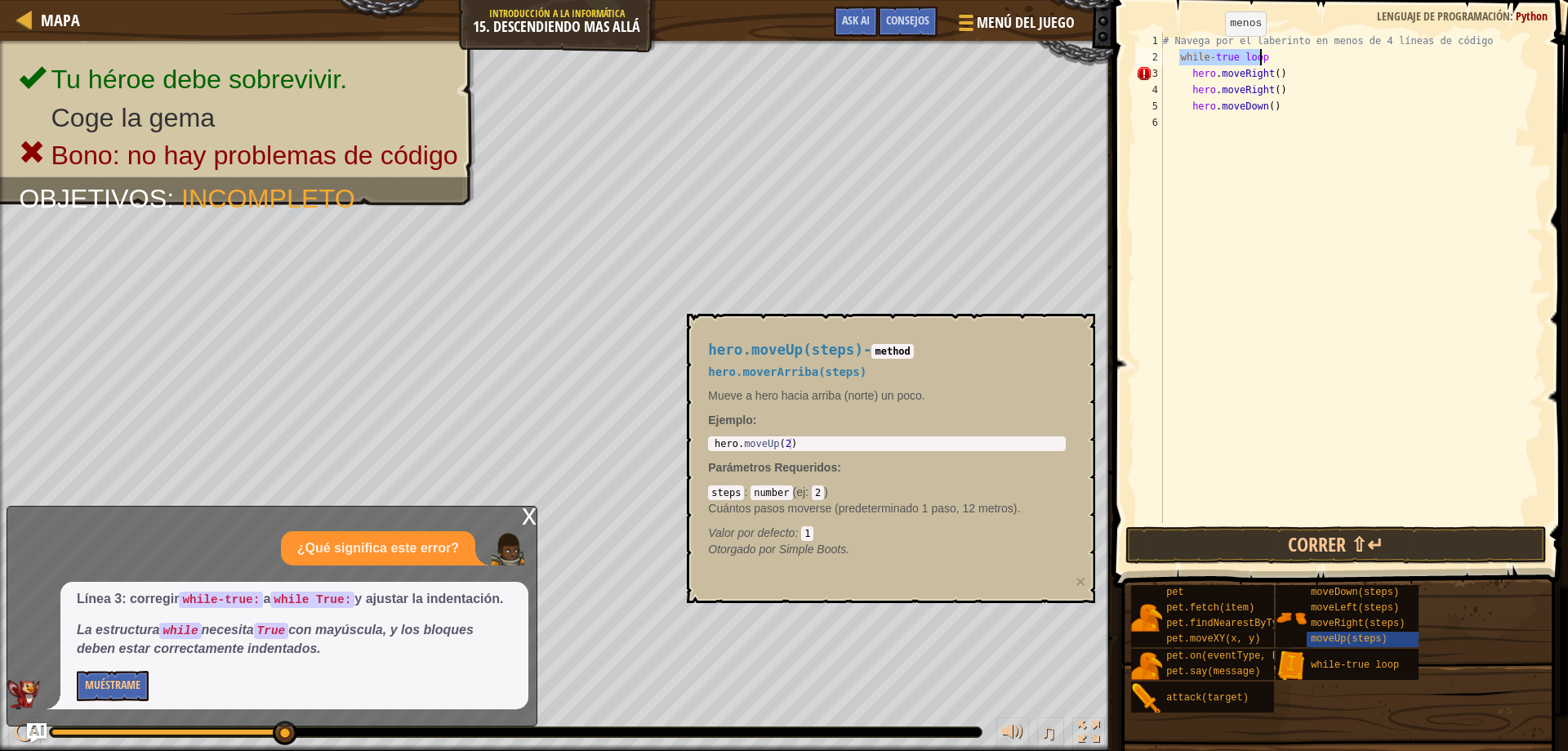
click at [1201, 56] on div "# Navega por el laberinto en menos de 4 líneas de código while - true loop hero…" at bounding box center [1351, 277] width 384 height 490
click at [1210, 64] on div "# Navega por el laberinto en menos de 4 líneas de código while - true loop hero…" at bounding box center [1351, 294] width 384 height 523
click at [1268, 54] on div "# Navega por el laberinto en menos de 4 líneas de código while - true loop hero…" at bounding box center [1351, 294] width 384 height 523
click at [1208, 59] on div "# Navega por el laberinto en menos de 4 líneas de código while - true : hero . …" at bounding box center [1351, 294] width 384 height 523
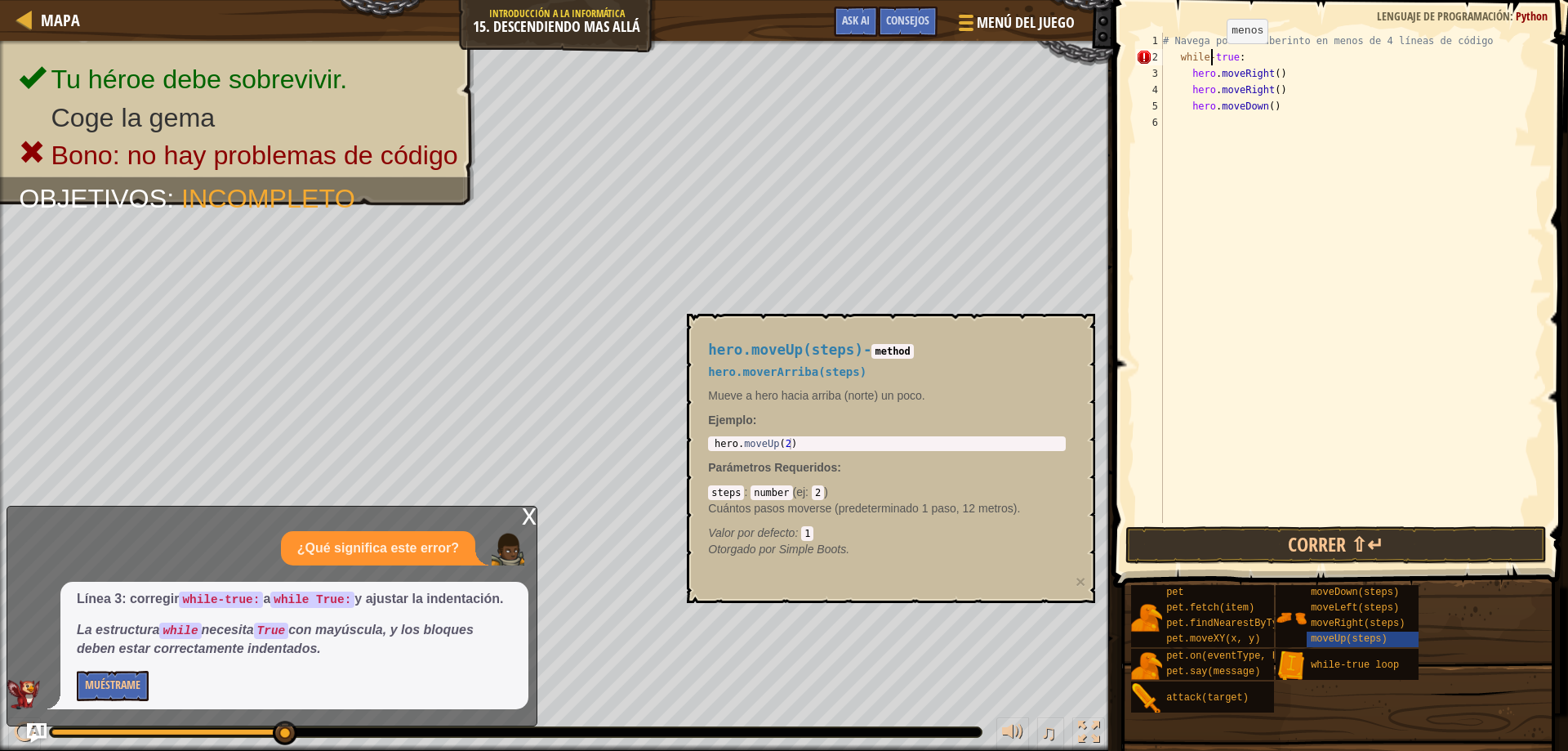
click at [1212, 60] on div "# Navega por el laberinto en menos de 4 líneas de código while - true : hero . …" at bounding box center [1351, 294] width 384 height 523
click at [1310, 560] on button "Correr ⇧↵" at bounding box center [1336, 545] width 422 height 38
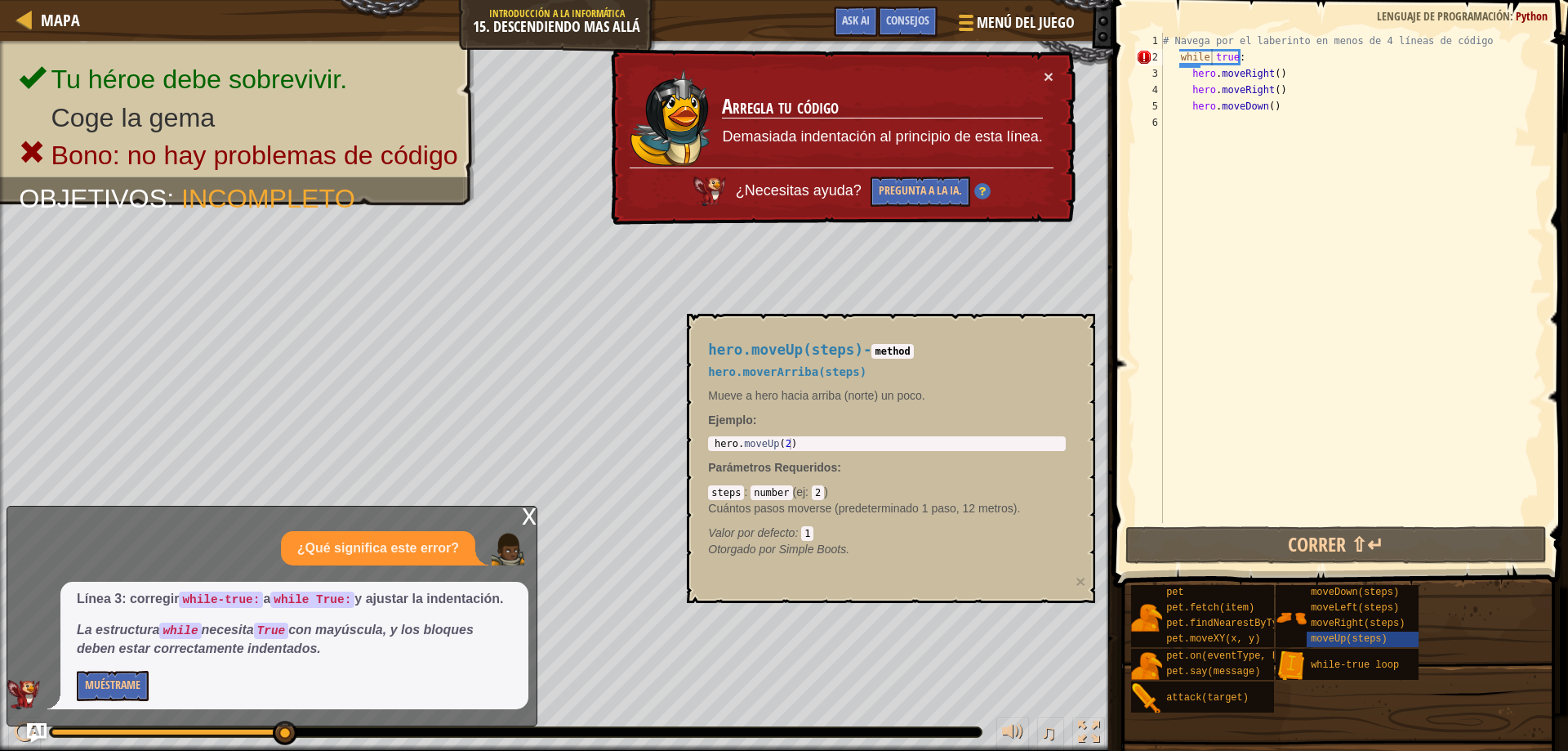
drag, startPoint x: 1027, startPoint y: 89, endPoint x: 1041, endPoint y: 91, distance: 14.1
click at [1028, 89] on td "Arregla tu código Demasiada indentación al principio de esta línea." at bounding box center [882, 117] width 323 height 104
click at [1041, 91] on td "Arregla tu código Demasiada indentación al principio de esta línea." at bounding box center [882, 118] width 323 height 105
click at [1058, 70] on div "× Arregla tu código Demasiada indentación al principio de esta línea. ¿Necesita…" at bounding box center [842, 136] width 468 height 176
click at [1054, 71] on div "× Arregla tu código Demasiada indentación al principio de esta línea. ¿Necesita…" at bounding box center [842, 137] width 471 height 183
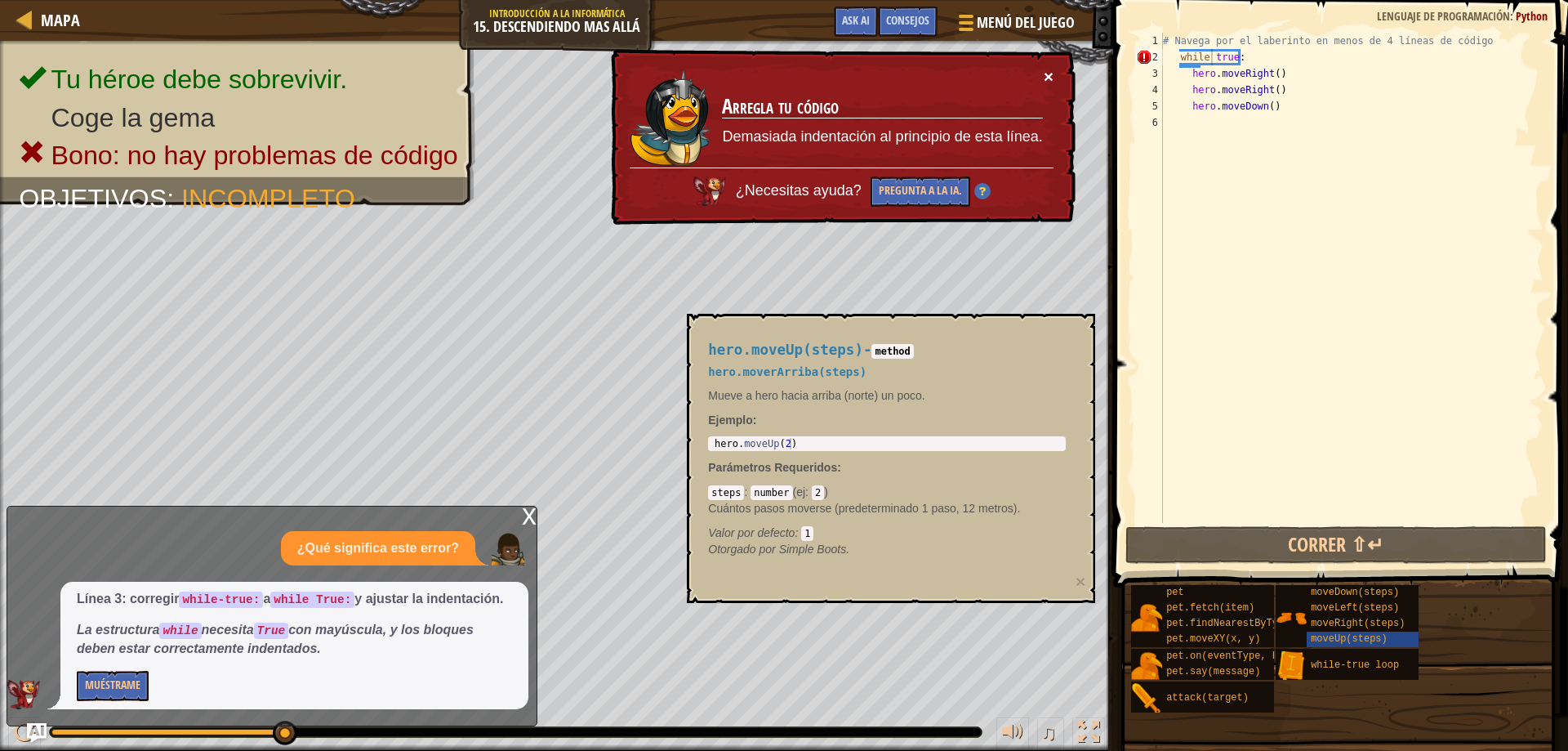
click at [1050, 71] on button "×" at bounding box center [1048, 76] width 10 height 17
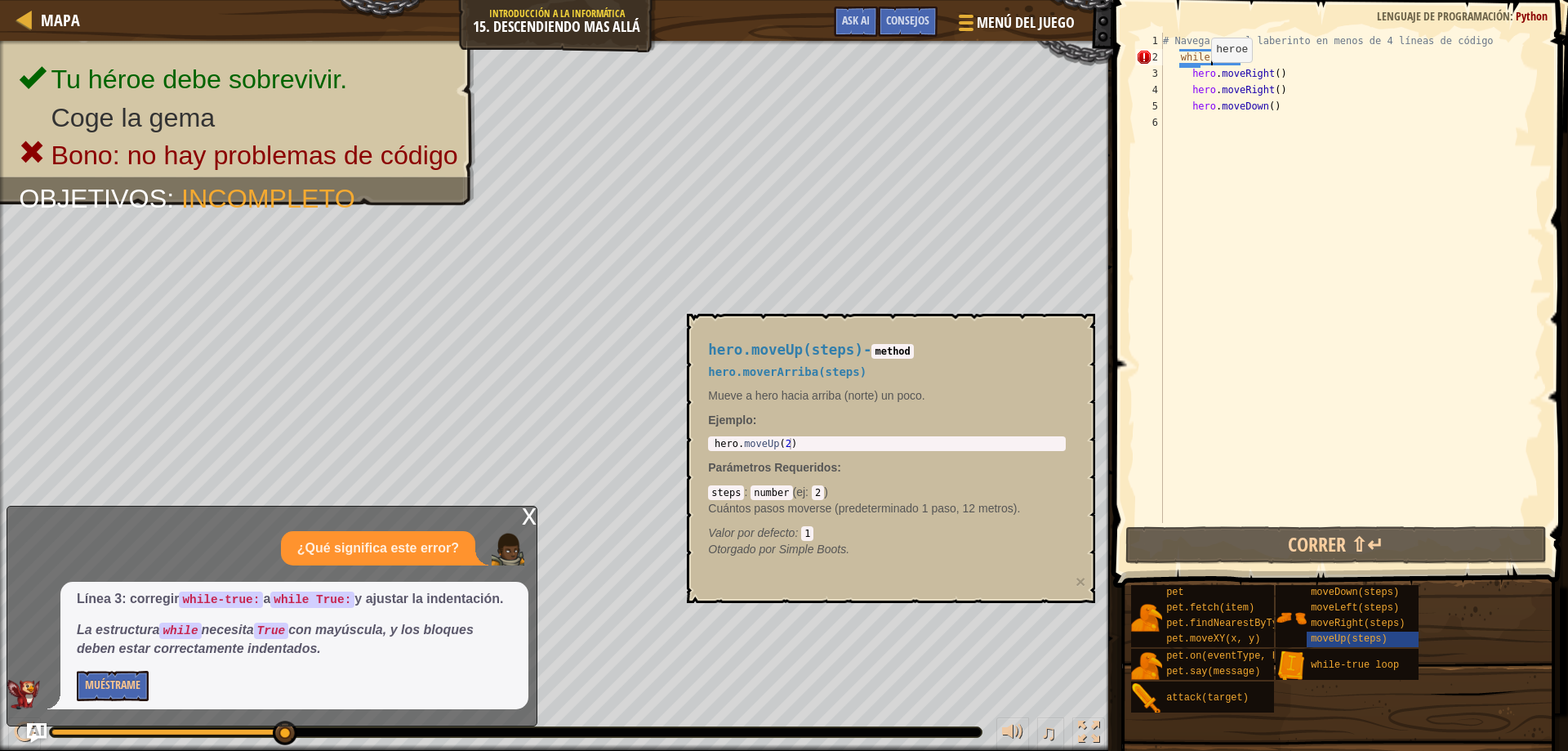
click at [1197, 79] on div "# Navega por el laberinto en menos de 4 líneas de código while true : hero . mo…" at bounding box center [1351, 294] width 384 height 523
click at [1194, 73] on div "# Navega por el laberinto en menos de 4 líneas de código while true : hero . mo…" at bounding box center [1351, 294] width 384 height 523
click at [1190, 72] on div "# Navega por el laberinto en menos de 4 líneas de código while true : hero . mo…" at bounding box center [1351, 294] width 384 height 523
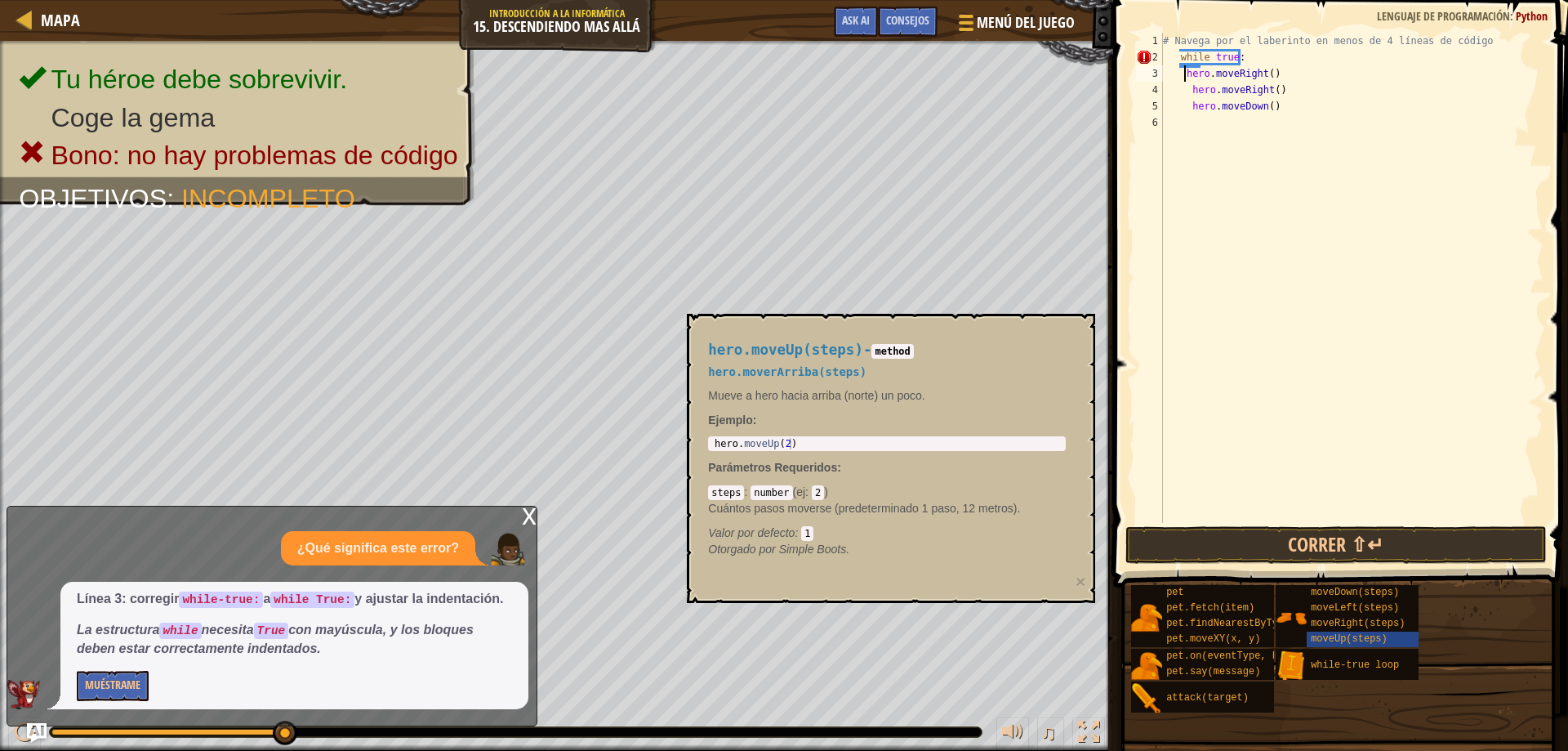
click at [1187, 90] on div "# Navega por el laberinto en menos de 4 líneas de código while true : hero . mo…" at bounding box center [1351, 294] width 384 height 523
click at [1191, 112] on div "# Navega por el laberinto en menos de 4 líneas de código while true : hero . mo…" at bounding box center [1351, 294] width 384 height 523
click at [1210, 550] on button "Correr ⇧↵" at bounding box center [1336, 545] width 422 height 38
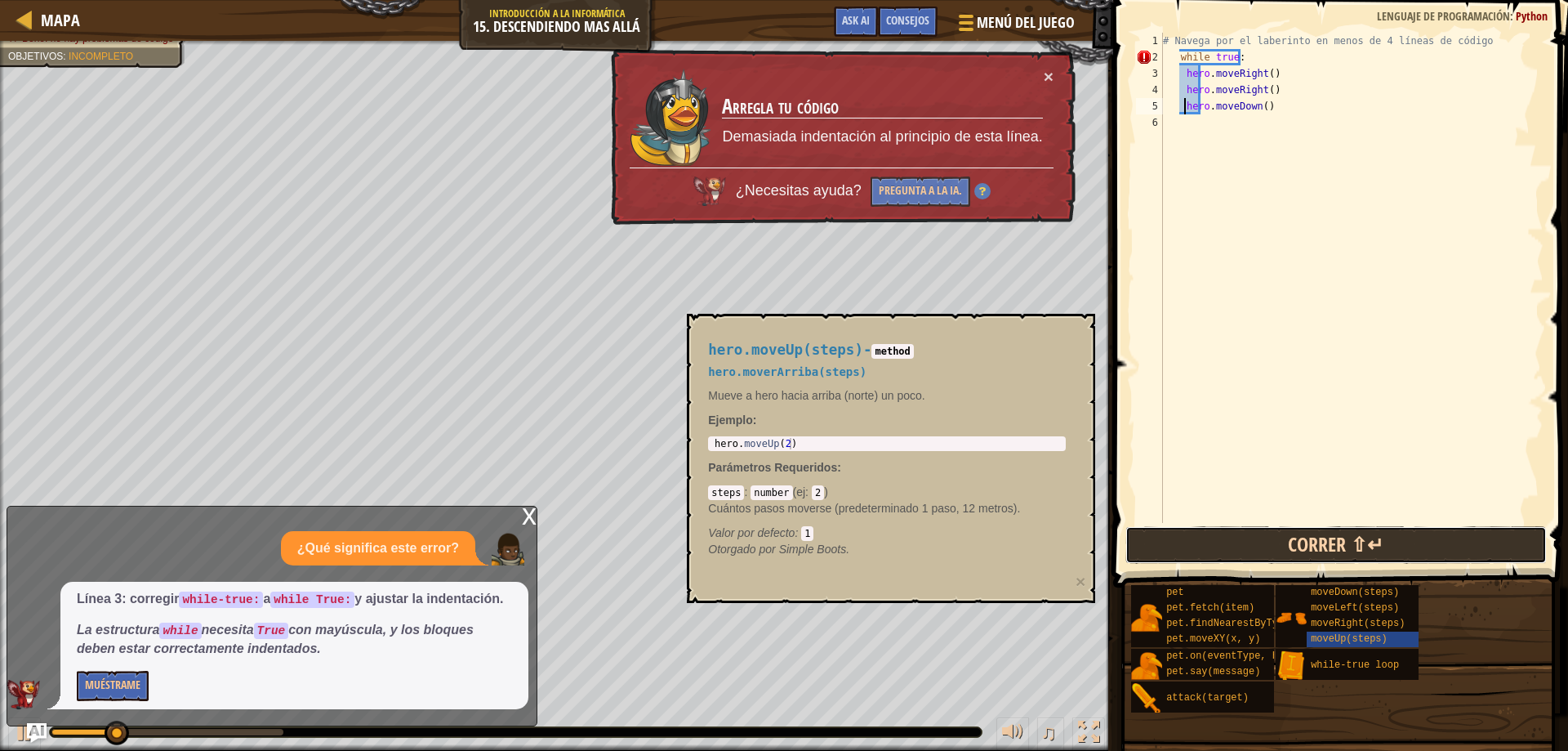
click at [1210, 550] on button "Correr ⇧↵" at bounding box center [1336, 545] width 422 height 38
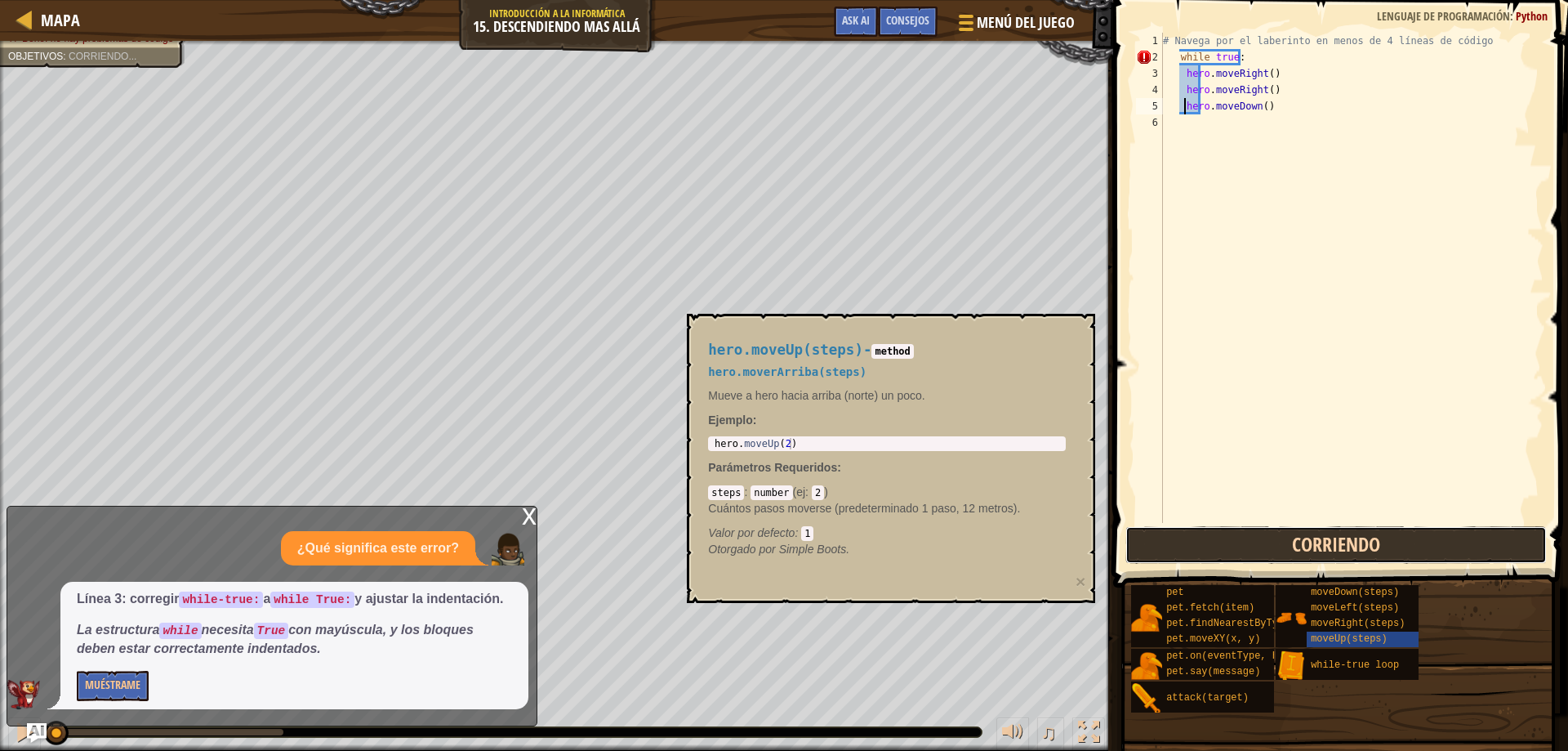
click at [1209, 550] on button "Corriendo" at bounding box center [1336, 545] width 422 height 38
click at [1199, 540] on button "Corriendo" at bounding box center [1336, 545] width 422 height 38
click at [1188, 538] on button "Corriendo" at bounding box center [1336, 545] width 422 height 38
click at [1188, 538] on button "Correr ⇧↵" at bounding box center [1336, 545] width 422 height 38
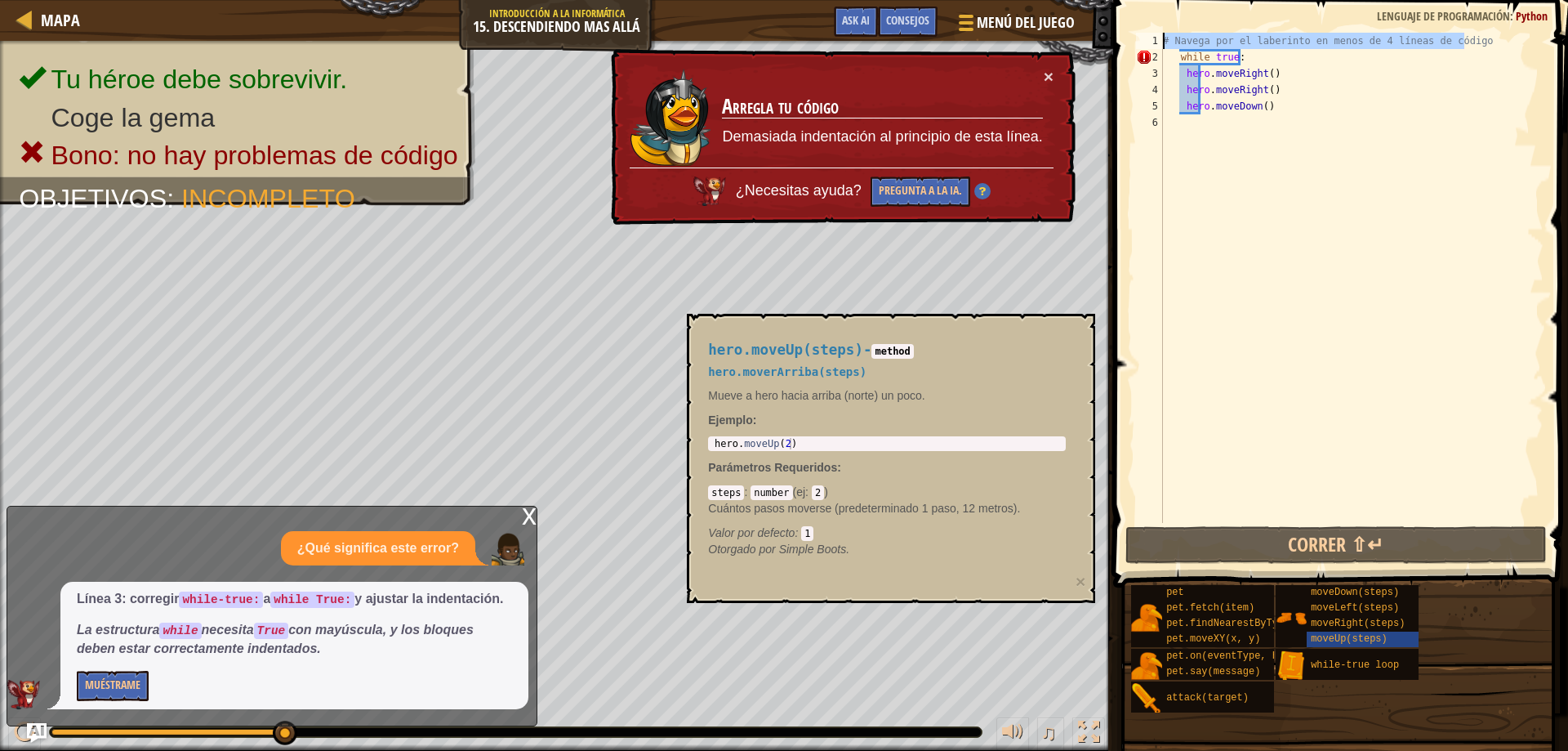
drag, startPoint x: 1448, startPoint y: 38, endPoint x: 1195, endPoint y: 15, distance: 254.0
click at [1195, 15] on div "hero.moveDown() 1 2 3 4 5 6 # Navega por el laberinto en menos de 4 líneas de c…" at bounding box center [1338, 325] width 460 height 635
type textarea "# Navega por el laberinto en menos de 4 líneas de código"
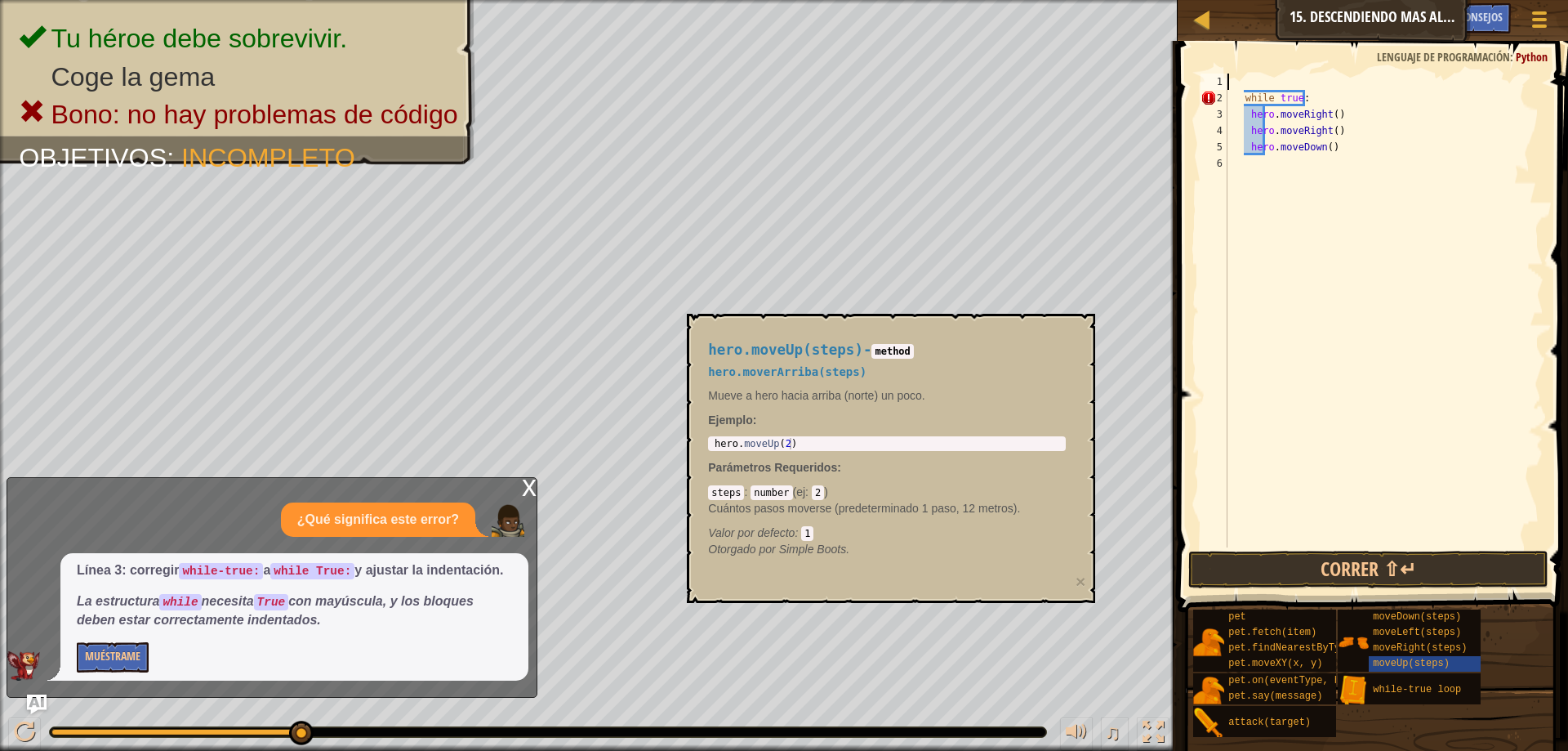
click at [1246, 81] on div "while true : hero . moveRight ( ) hero . moveRight ( ) hero . moveDown ( )" at bounding box center [1383, 326] width 319 height 506
click at [1241, 107] on div "while true : hero . moveRight ( ) hero . moveRight ( ) hero . moveDown ( )" at bounding box center [1383, 326] width 319 height 506
click at [1245, 100] on div "while true : hero . moveRight ( ) hero . moveRight ( ) hero . moveDown ( )" at bounding box center [1383, 326] width 319 height 506
type textarea "while true:"
click at [1245, 73] on div "while true : hero . moveRight ( ) hero . moveRight ( ) hero . moveDown ( )" at bounding box center [1383, 326] width 319 height 506
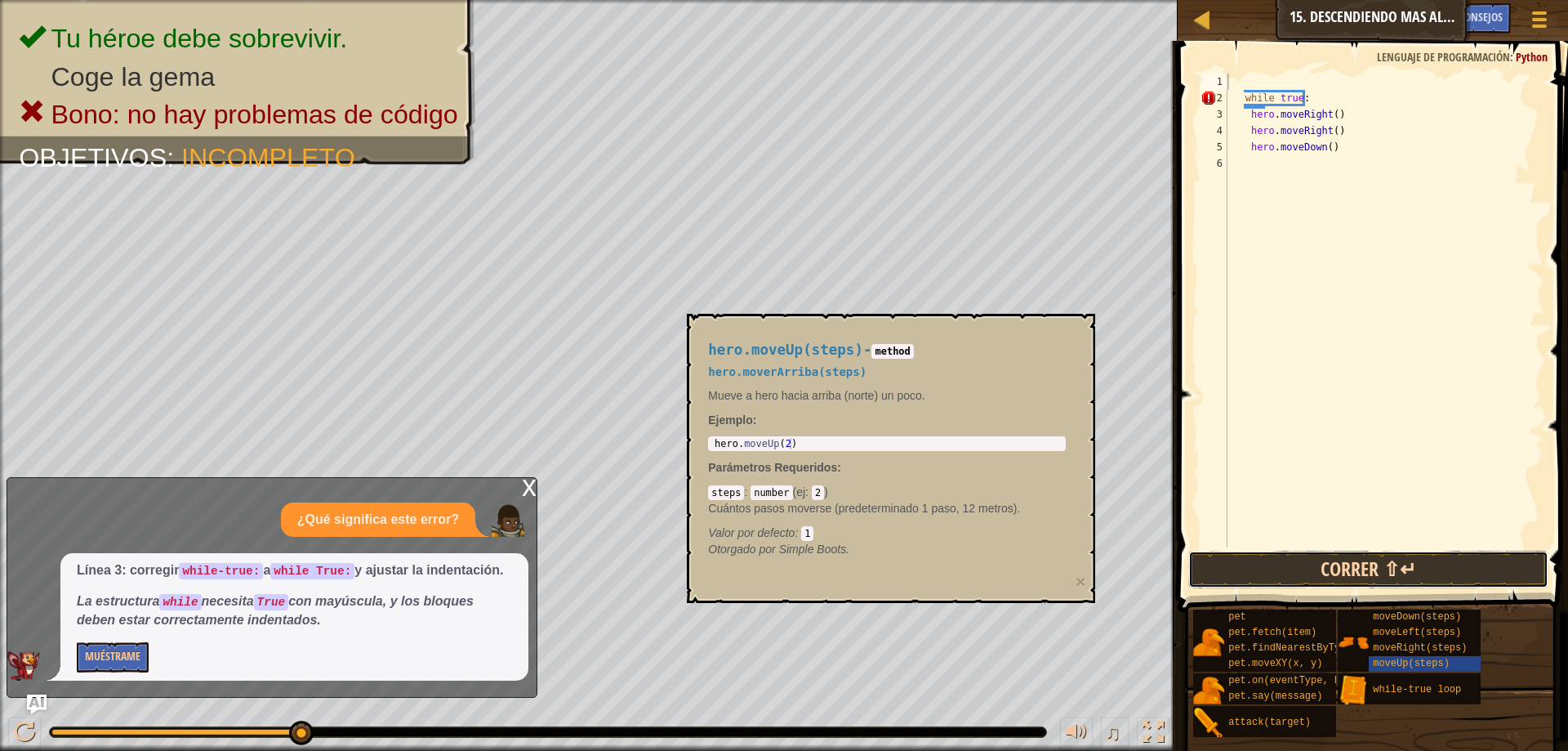
click at [1468, 553] on button "Correr ⇧↵" at bounding box center [1367, 569] width 360 height 38
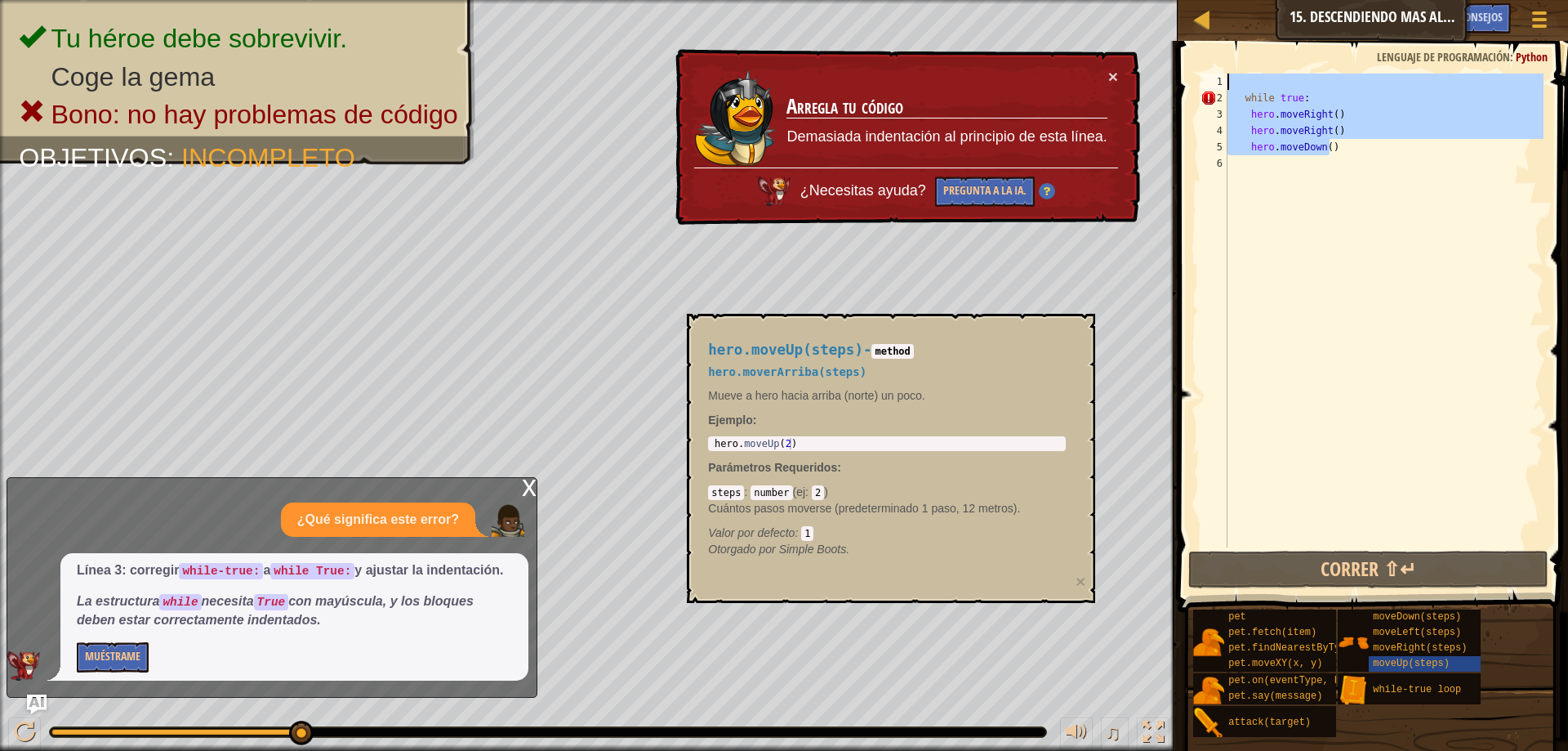
drag, startPoint x: 1368, startPoint y: 142, endPoint x: 963, endPoint y: 67, distance: 411.9
click at [963, 67] on div "Mapa Introducción a la Informática 15. Descendiendo mas allá Menú del Juego Hec…" at bounding box center [784, 375] width 1568 height 751
type textarea "while true:"
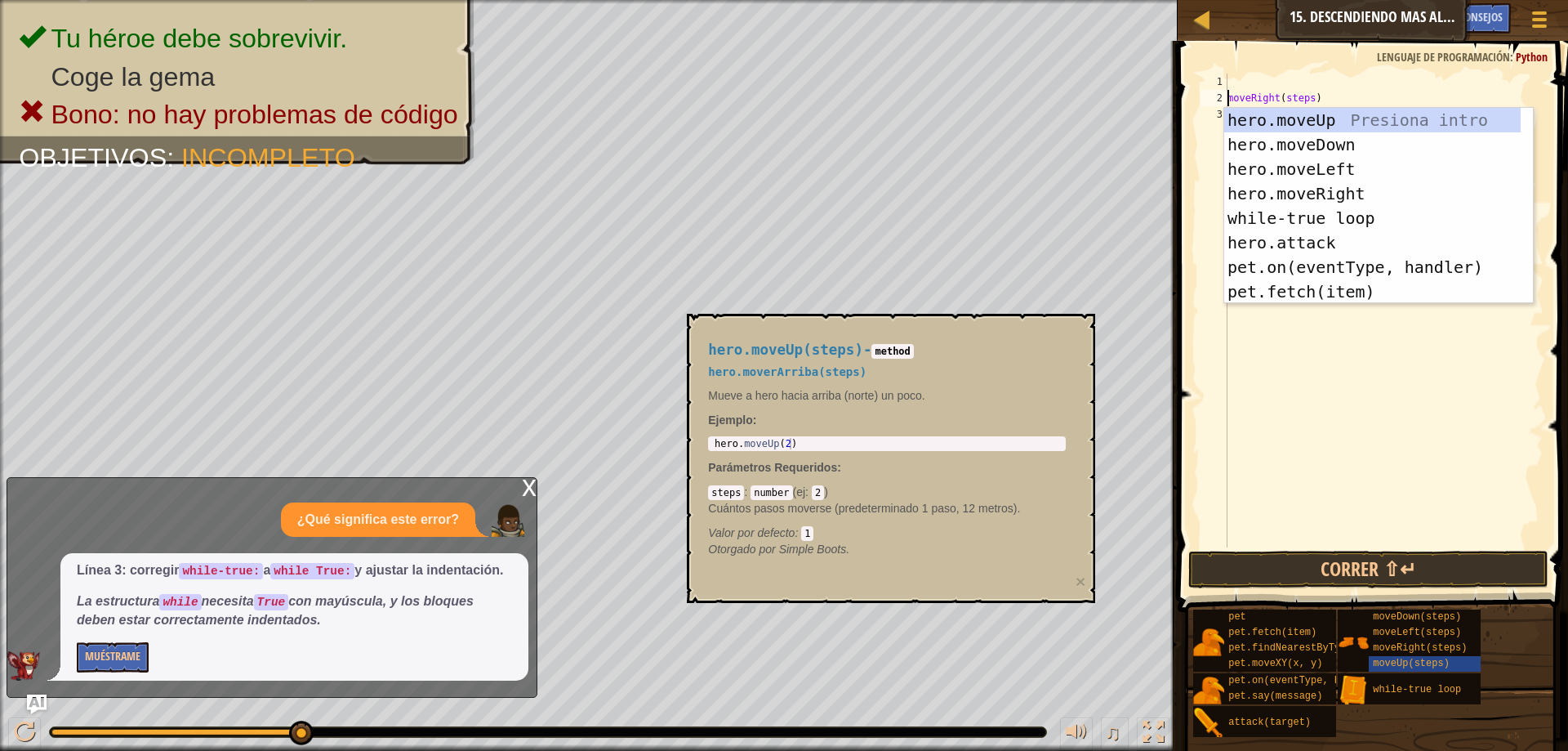
click at [1295, 102] on div "moveRight ( steps )" at bounding box center [1383, 326] width 319 height 506
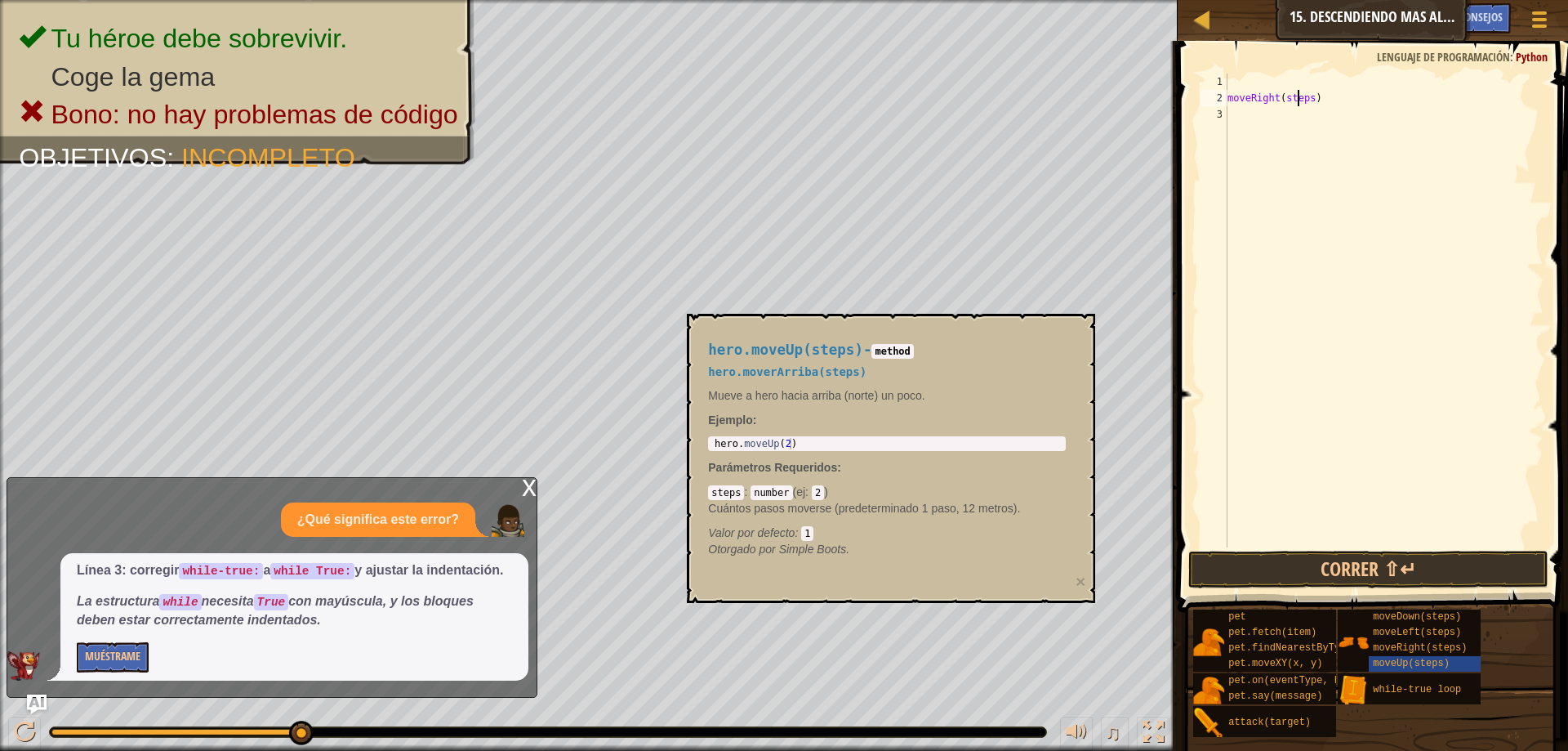
click at [1305, 105] on div "moveRight ( steps )" at bounding box center [1383, 326] width 319 height 506
drag, startPoint x: 1224, startPoint y: 99, endPoint x: 1233, endPoint y: 101, distance: 9.2
click at [1226, 99] on div "2" at bounding box center [1214, 98] width 27 height 16
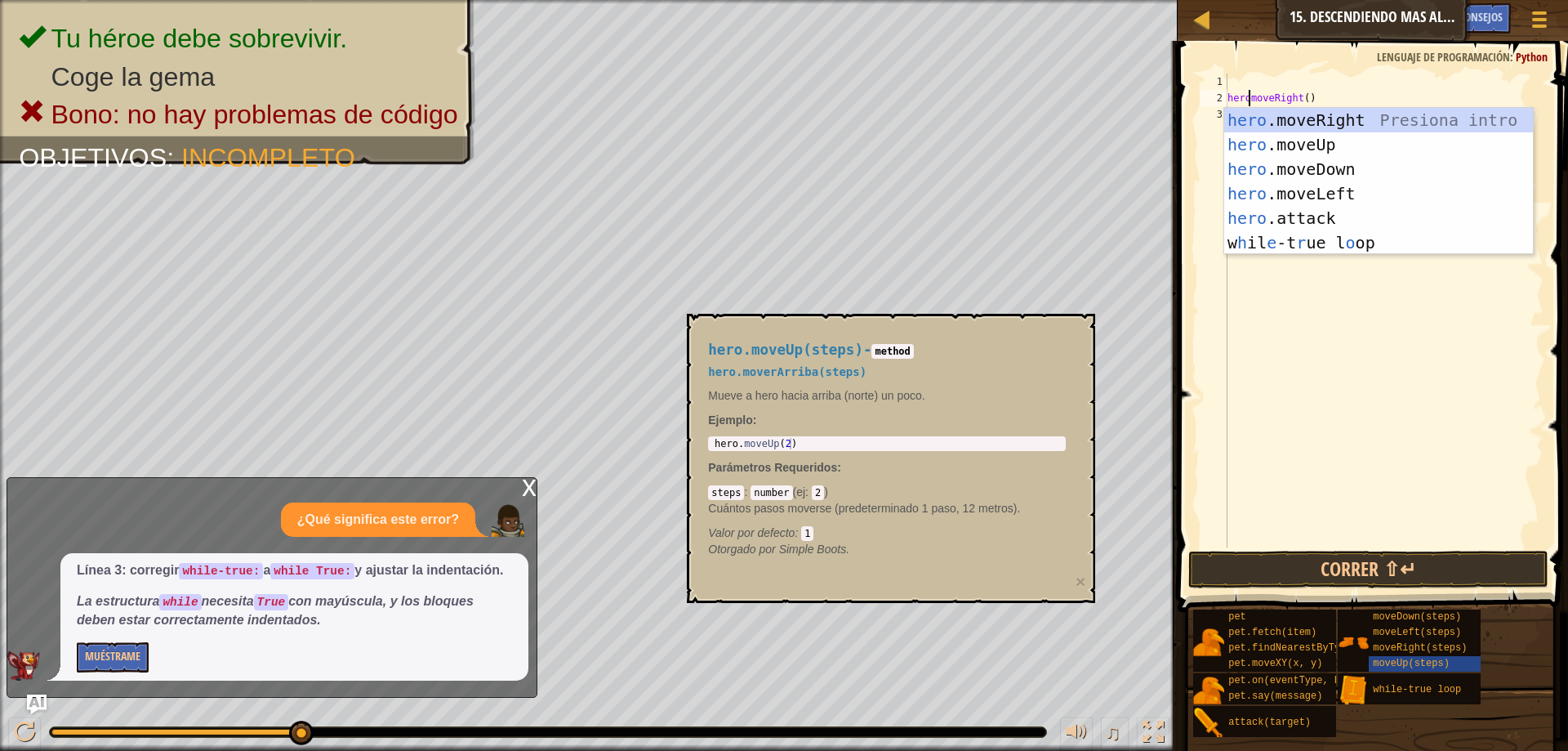
scroll to position [7, 2]
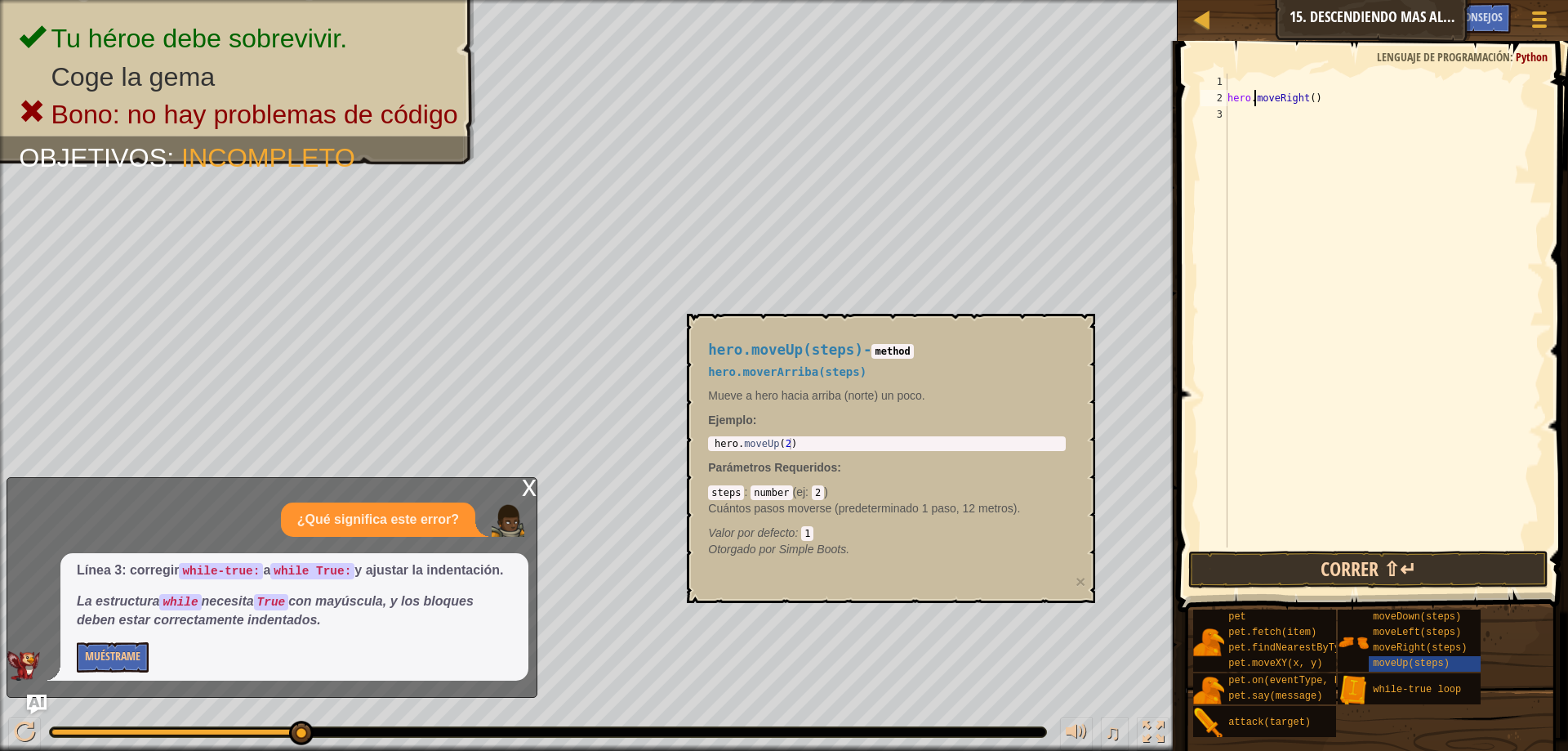
type textarea "hero.moveRight()"
click at [1366, 575] on button "Correr ⇧↵" at bounding box center [1367, 569] width 360 height 38
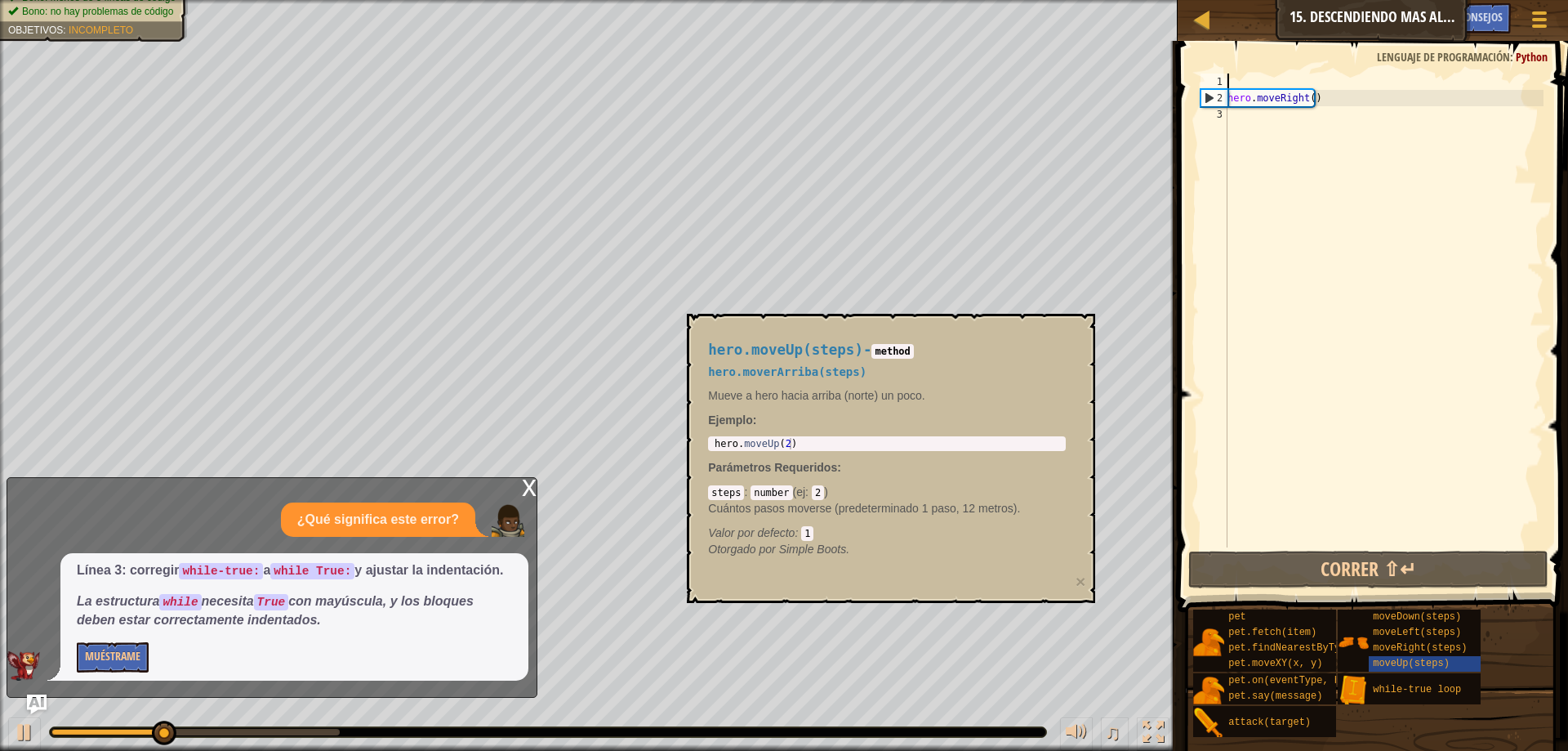
click at [1249, 73] on div "hero . moveRight ( )" at bounding box center [1383, 326] width 319 height 506
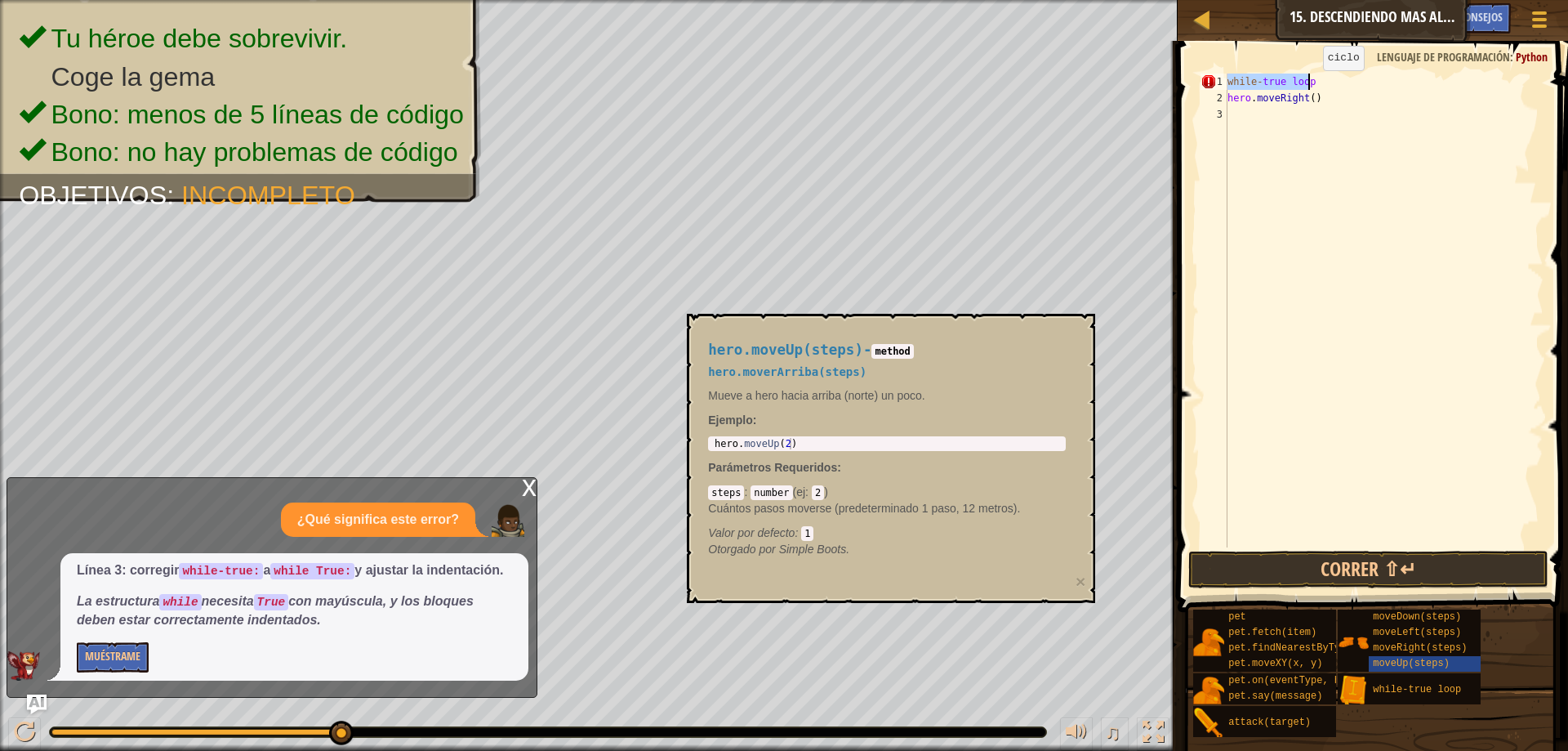
click at [1313, 83] on div "while - true loop hero . moveRight ( )" at bounding box center [1383, 310] width 319 height 474
type textarea "while-true:"
click at [1351, 567] on button "Correr ⇧↵" at bounding box center [1367, 569] width 360 height 38
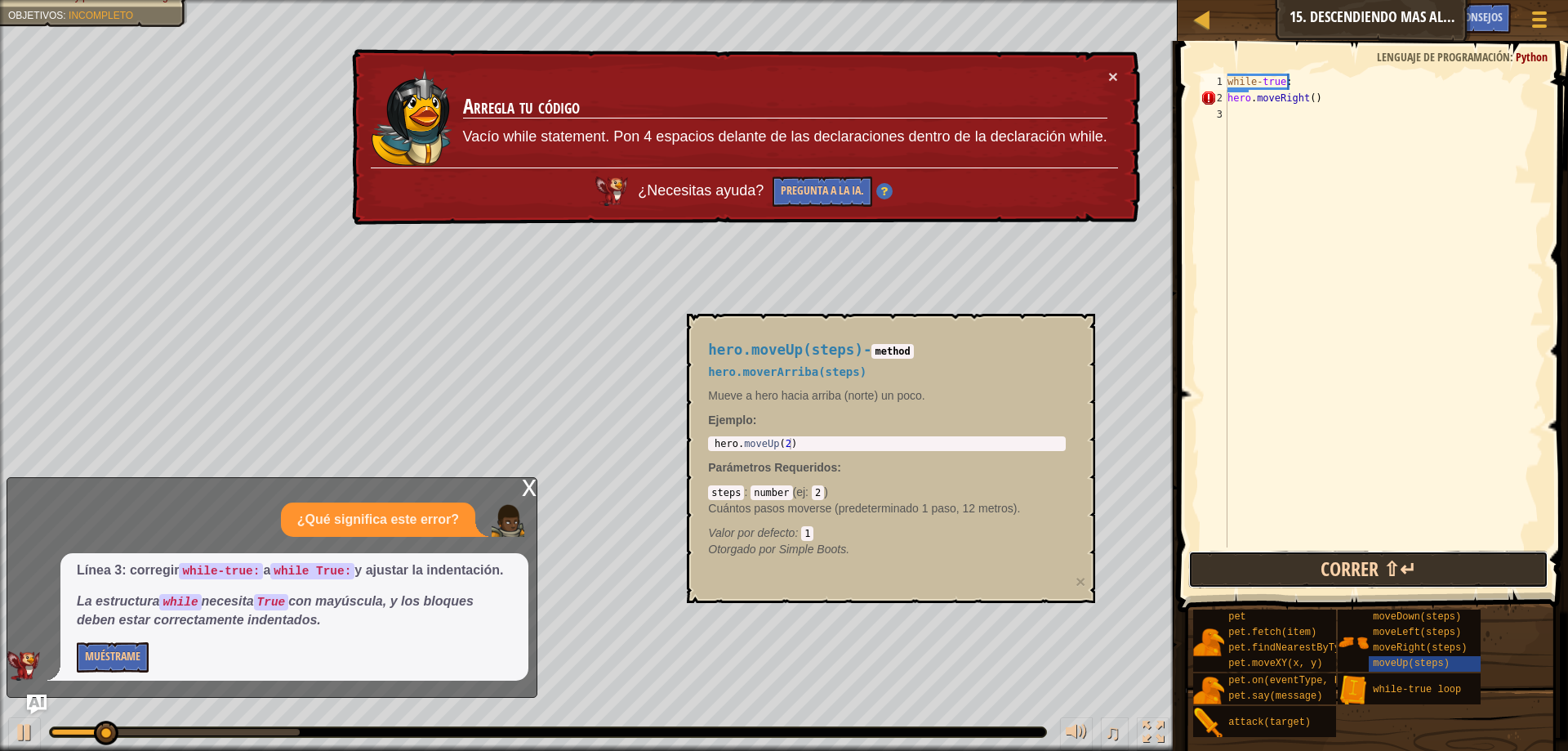
click at [1351, 567] on button "Correr ⇧↵" at bounding box center [1367, 569] width 360 height 38
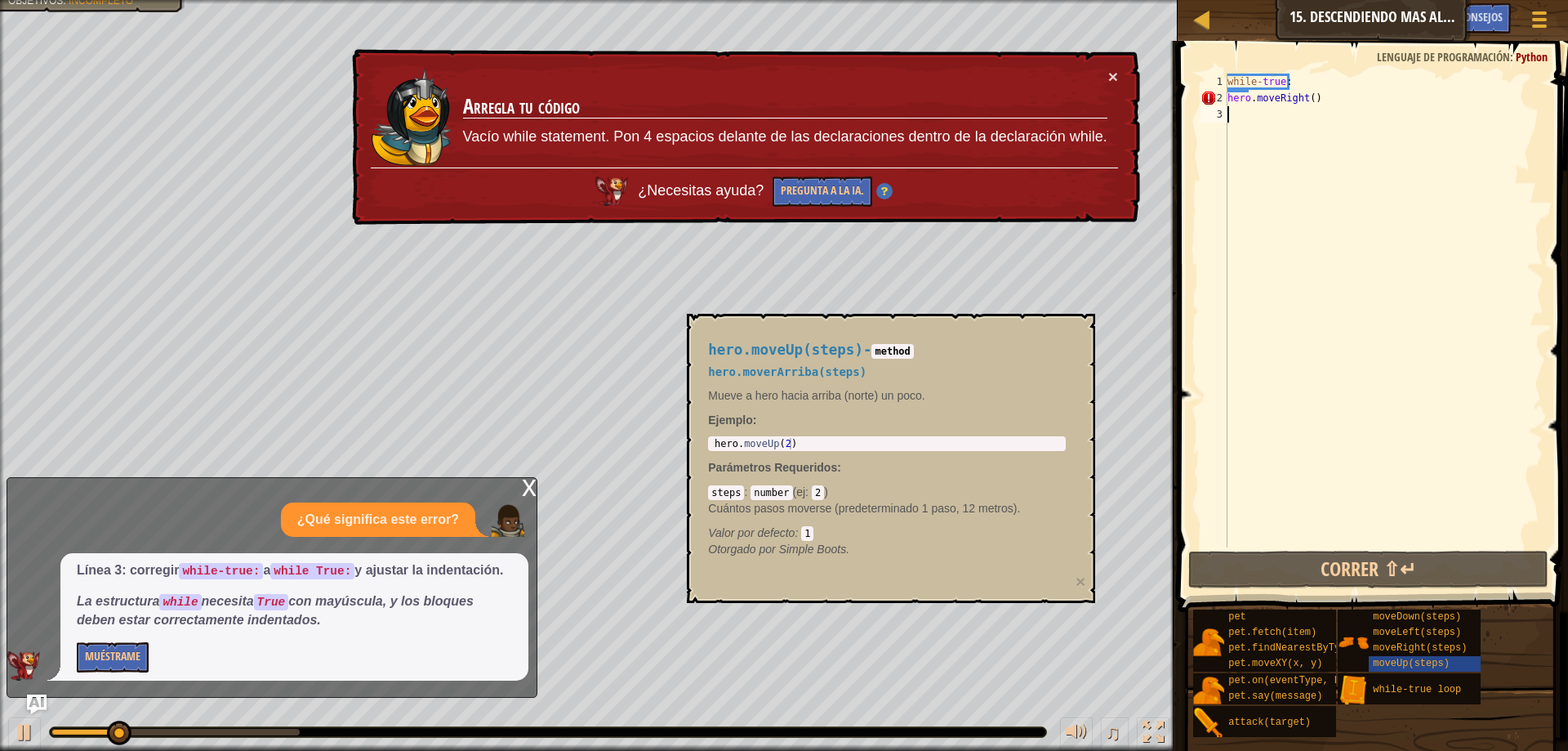
click at [1233, 109] on div "while - true : hero . moveRight ( )" at bounding box center [1383, 326] width 319 height 506
click at [1229, 94] on div "while - true : hero . moveRight ( )" at bounding box center [1383, 326] width 319 height 506
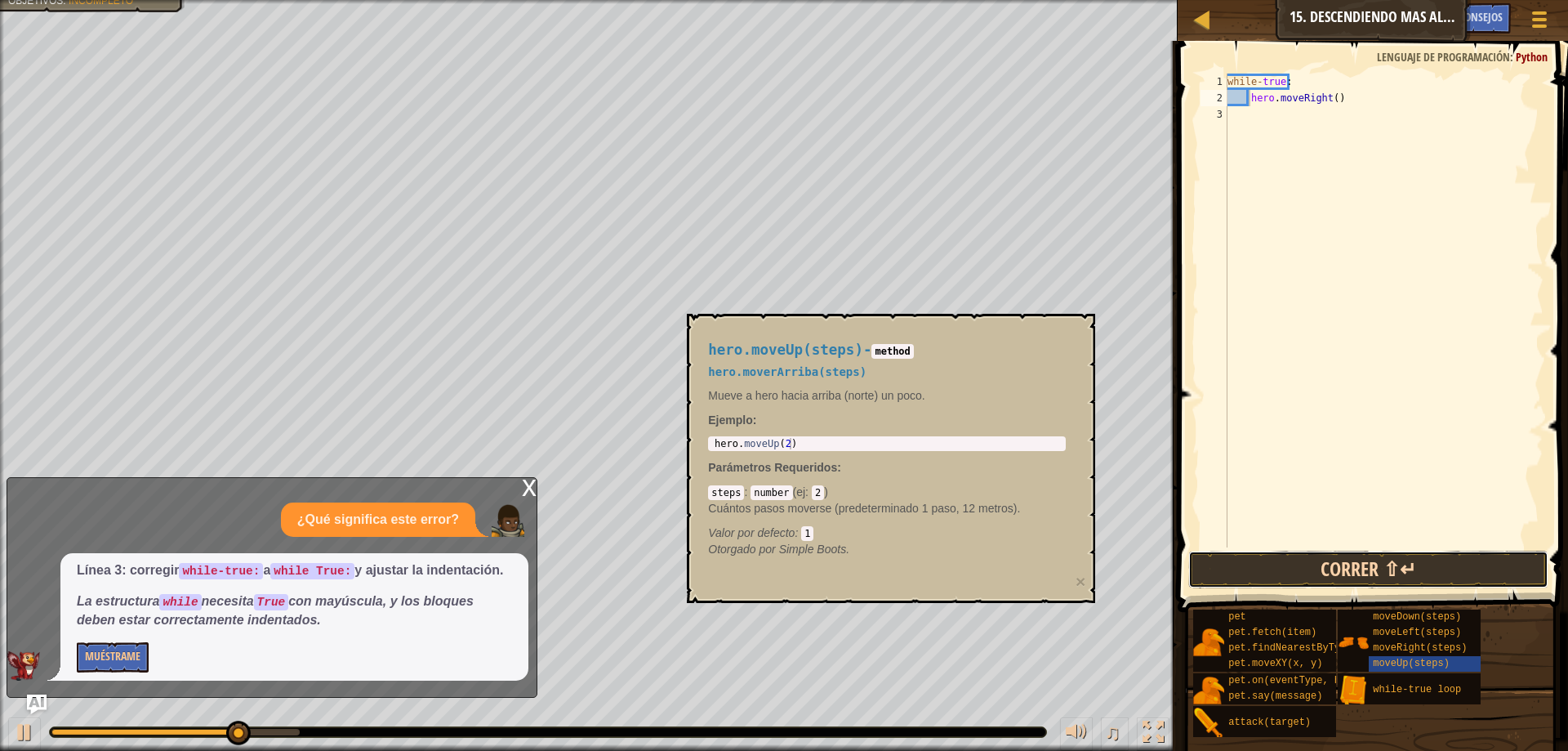
click at [1369, 573] on button "Correr ⇧↵" at bounding box center [1367, 569] width 360 height 38
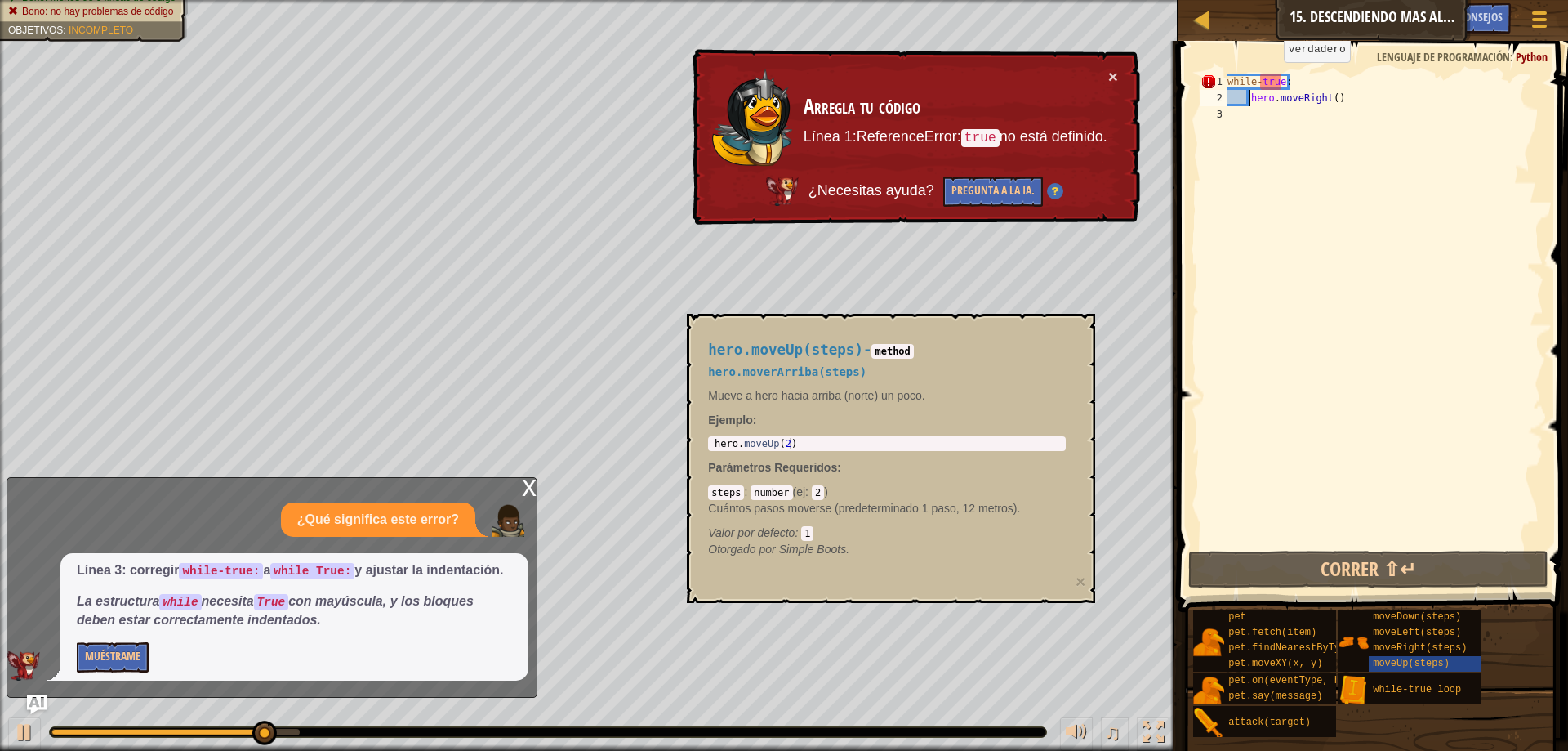
click at [1270, 79] on div "while - true : hero . moveRight ( )" at bounding box center [1383, 326] width 319 height 506
click at [1265, 78] on div "while - true : hero . moveRight ( )" at bounding box center [1383, 326] width 319 height 506
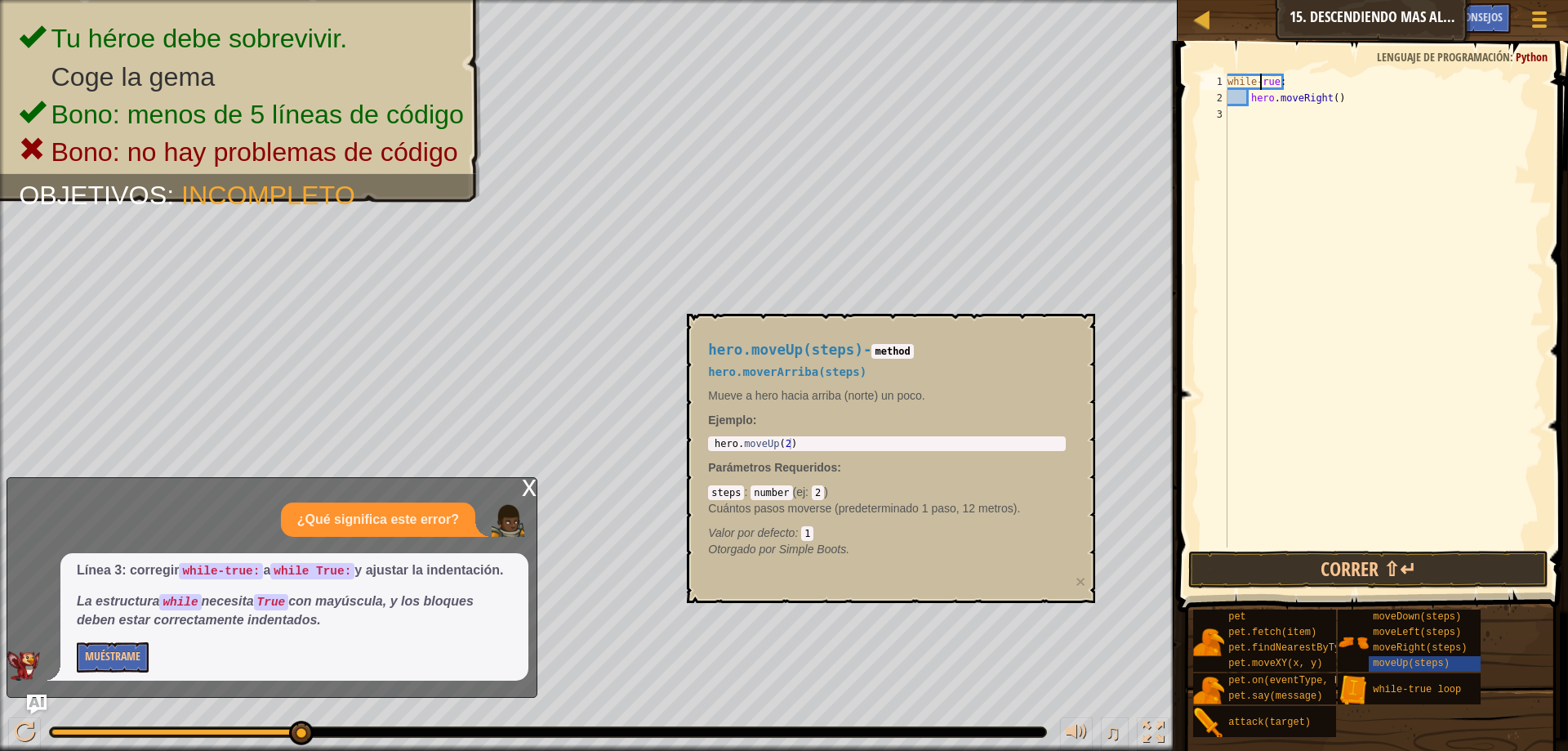
scroll to position [7, 3]
type textarea "while-True:"
click at [1348, 559] on button "Correr ⇧↵" at bounding box center [1367, 569] width 360 height 38
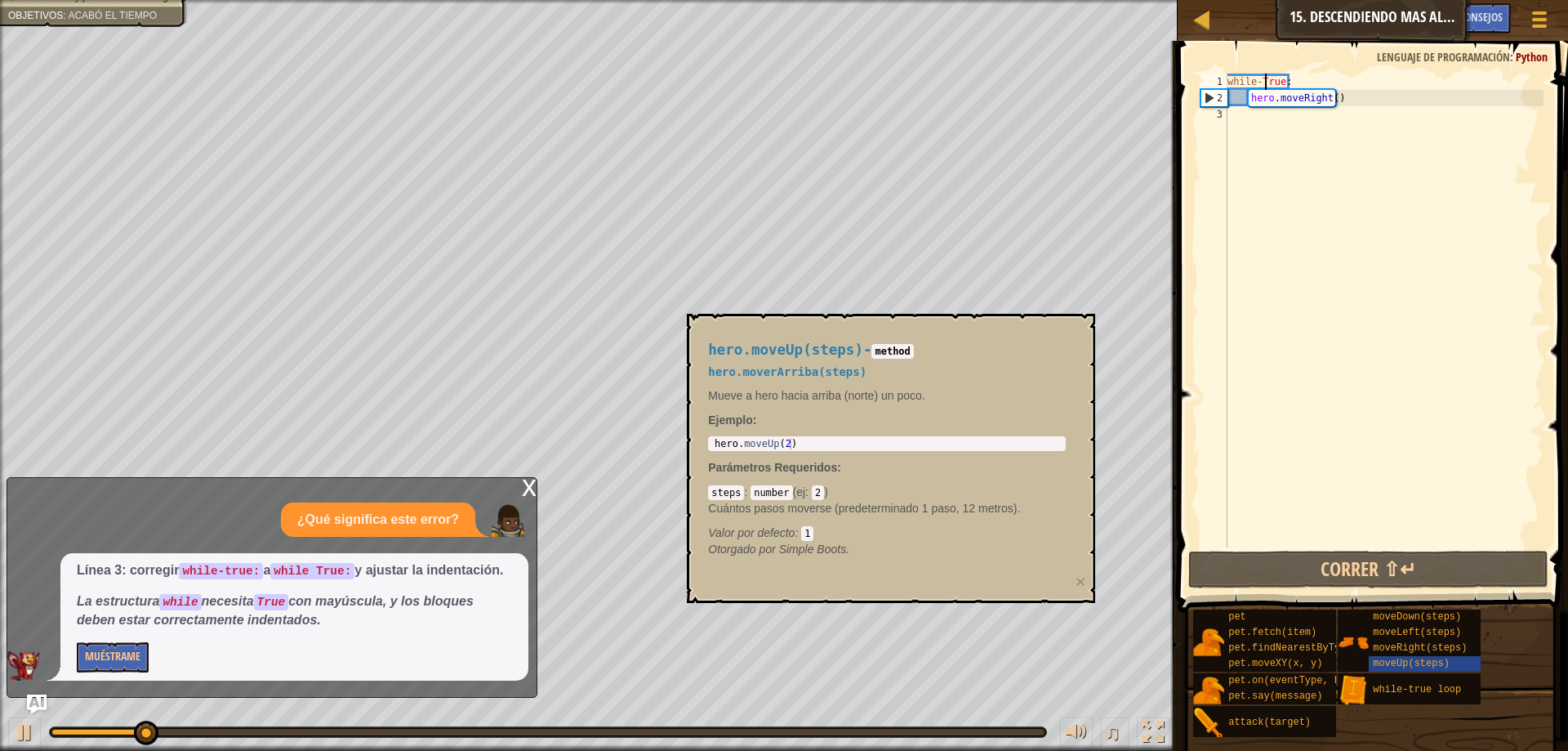
click at [1246, 117] on div "while - True : hero . moveRight ( )" at bounding box center [1383, 326] width 319 height 506
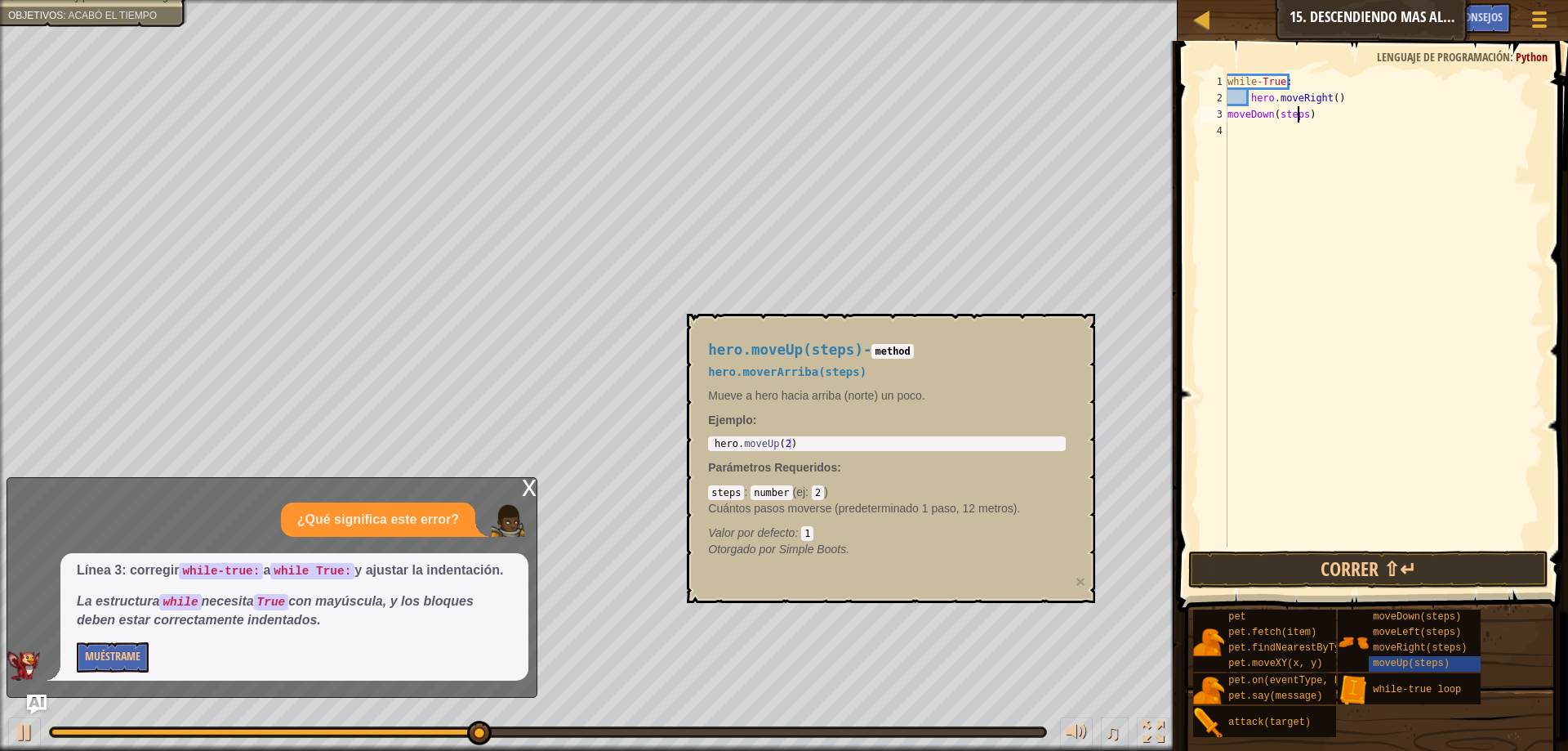
click at [1300, 109] on div "while - True : hero . moveRight ( ) moveDown ( steps )" at bounding box center [1383, 326] width 319 height 506
click at [1302, 110] on div "while - True : hero . moveRight ( ) moveDown ( steps )" at bounding box center [1383, 310] width 319 height 474
click at [1465, 574] on button "Correr ⇧↵" at bounding box center [1367, 569] width 360 height 38
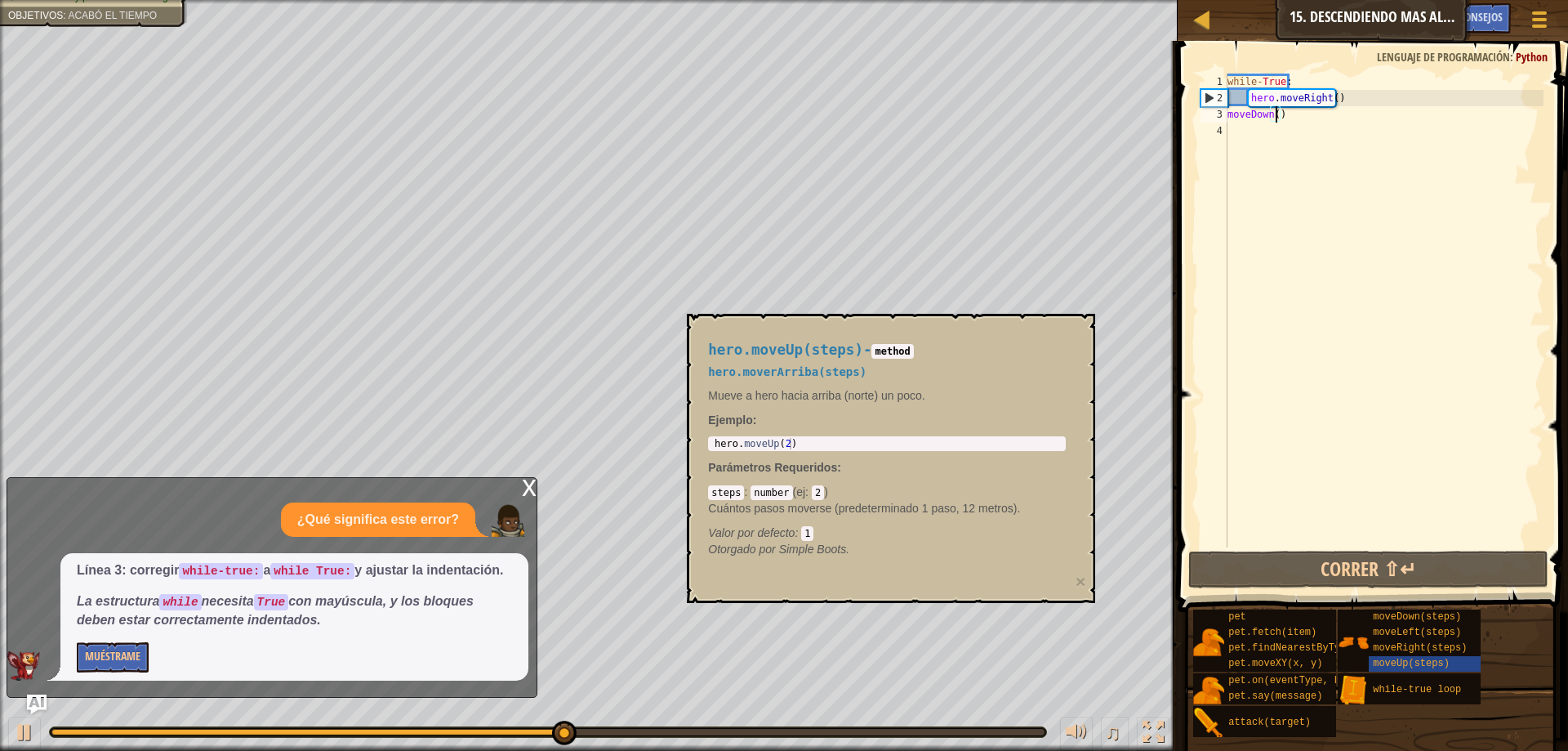
click at [1349, 113] on div "while - True : hero . moveRight ( ) moveDown ( )" at bounding box center [1383, 326] width 319 height 506
click at [1227, 113] on div "while - True : hero . moveRight ( ) moveDown ( )" at bounding box center [1383, 326] width 319 height 506
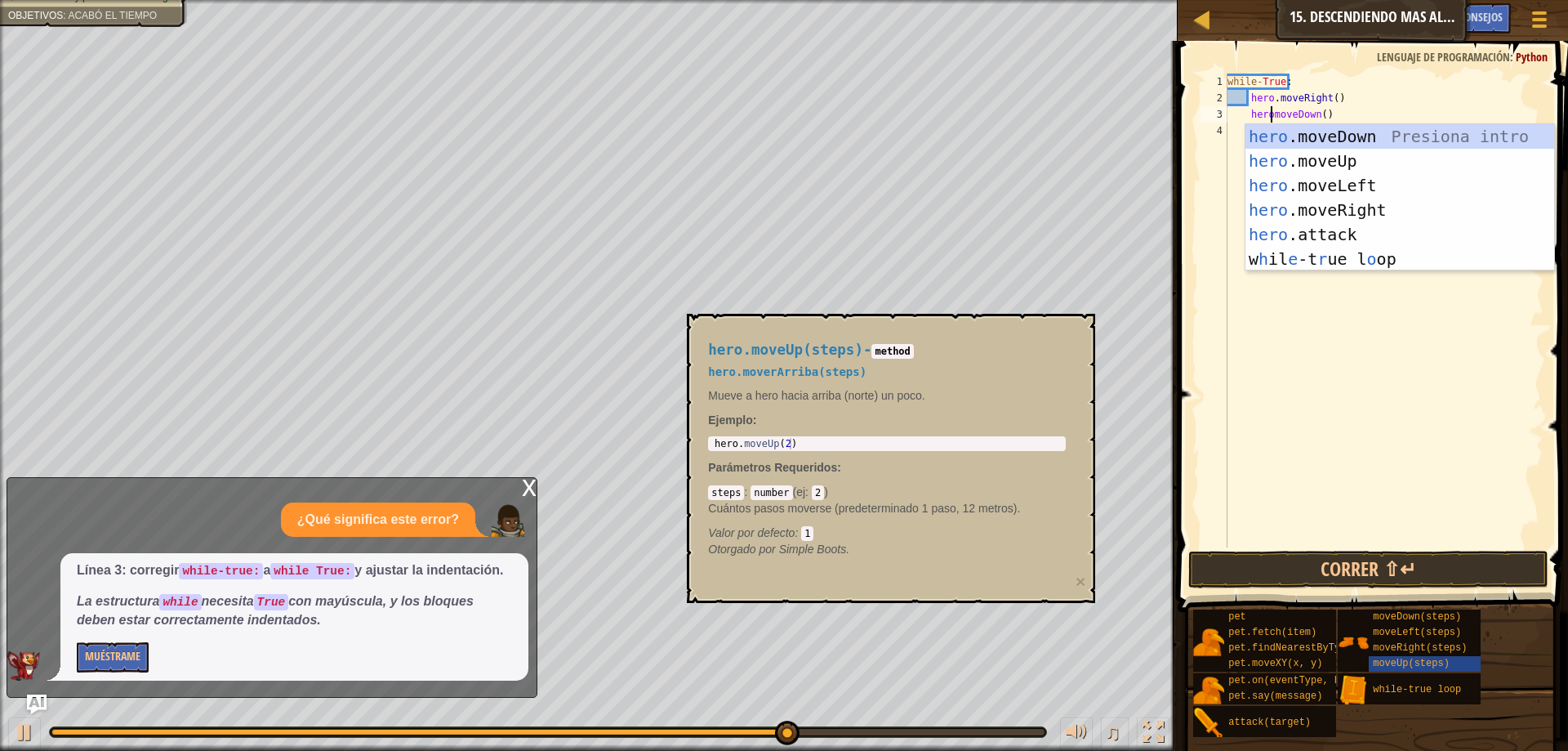
scroll to position [7, 4]
click at [1354, 573] on button "Correr ⇧↵" at bounding box center [1367, 569] width 360 height 38
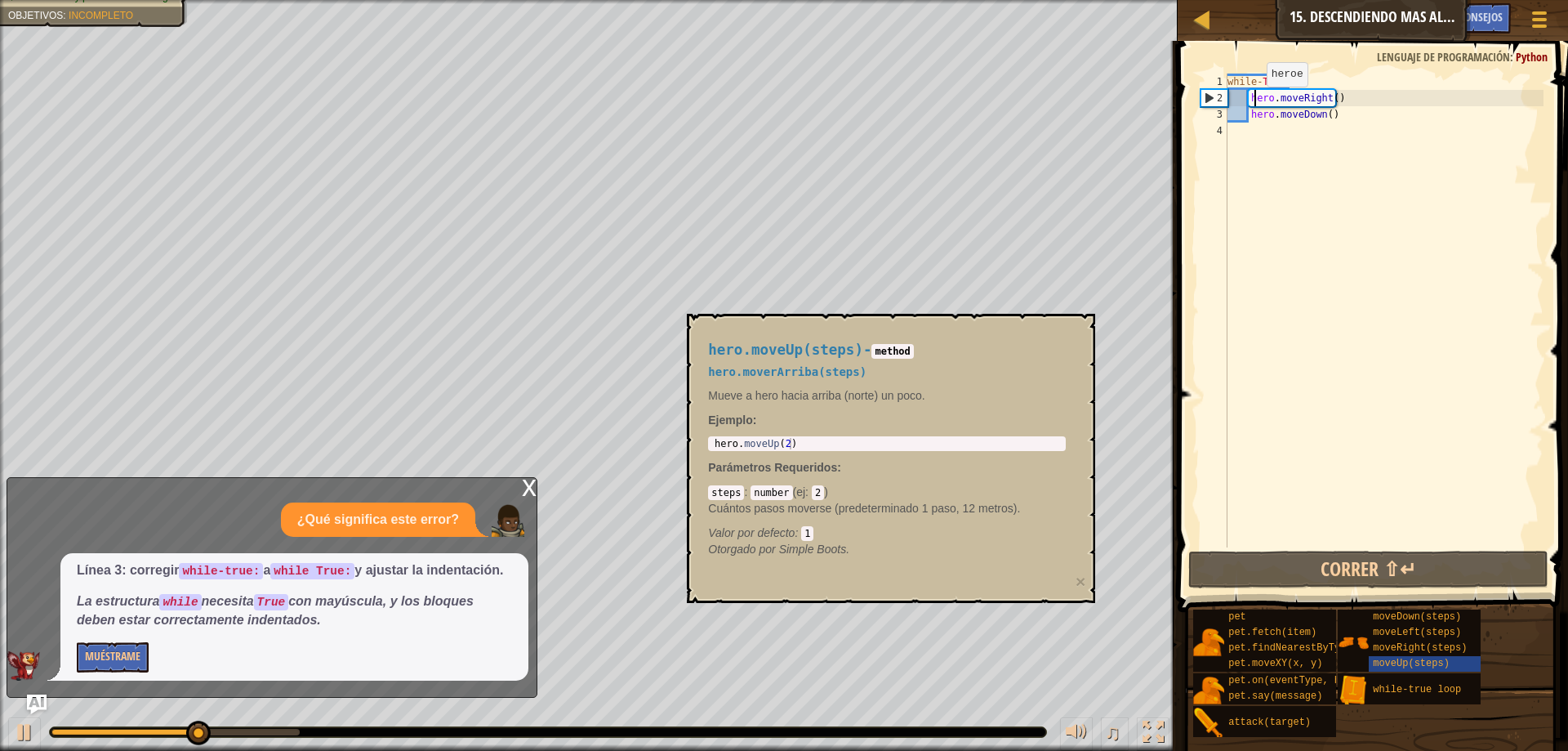
click at [1254, 103] on div "while - True : hero . moveRight ( ) hero . moveDown ( )" at bounding box center [1383, 326] width 319 height 506
drag, startPoint x: 1249, startPoint y: 102, endPoint x: 1378, endPoint y: 102, distance: 129.0
click at [1378, 102] on div "while - True : hero . moveRight ( ) hero . moveDown ( )" at bounding box center [1383, 326] width 319 height 506
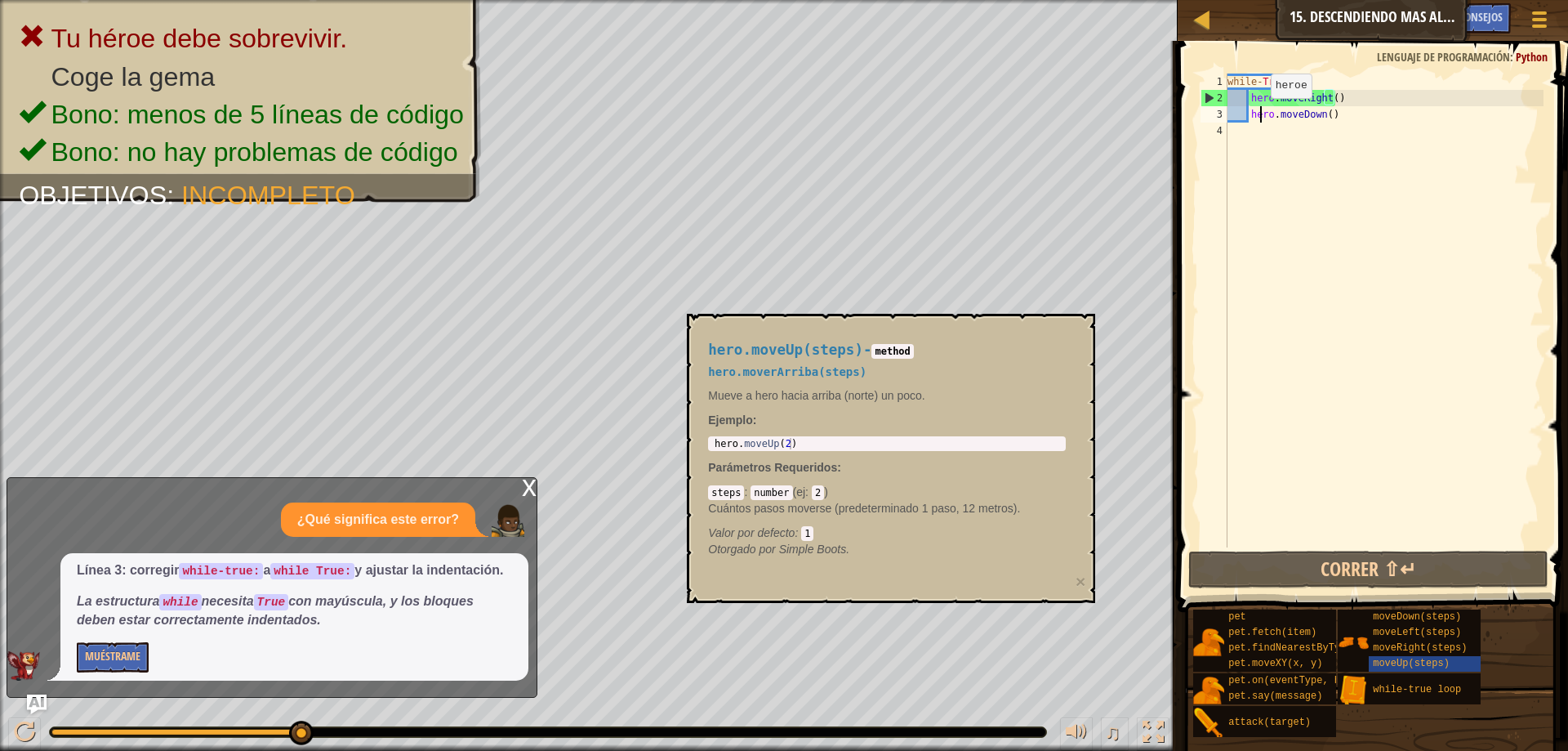
click at [1256, 115] on div "while - True : hero . moveRight ( ) hero . moveDown ( )" at bounding box center [1383, 326] width 319 height 506
type textarea "hero.moveDown()"
click at [1251, 112] on div "while - True : hero . moveRight ( ) hero . moveDown ( )" at bounding box center [1383, 326] width 319 height 506
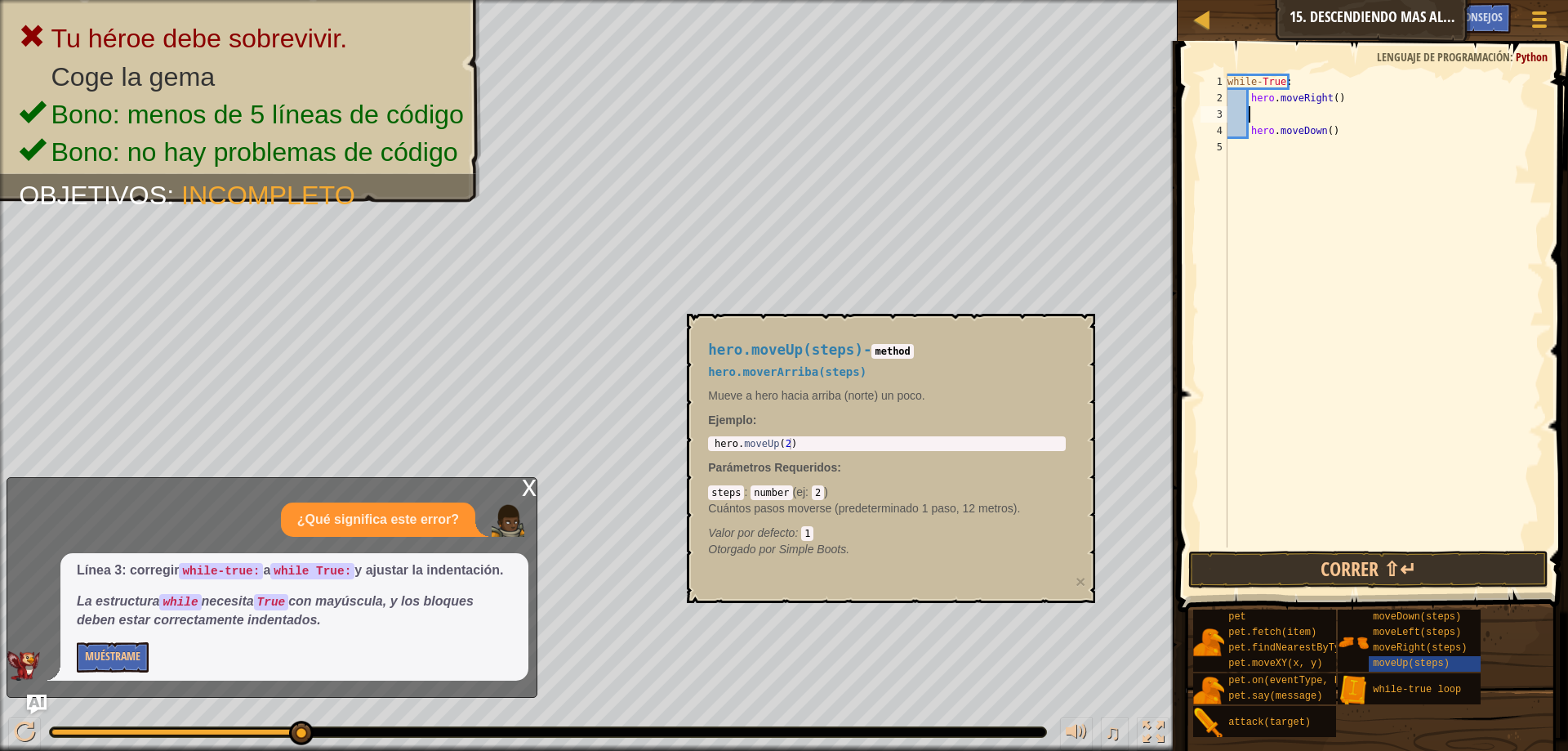
click at [1317, 118] on div "while - True : hero . moveRight ( ) hero . moveDown ( )" at bounding box center [1383, 326] width 319 height 506
paste textarea "hero.moveRight()"
type textarea "hero.moveRight()"
click at [1328, 563] on button "Correr ⇧↵" at bounding box center [1367, 569] width 360 height 38
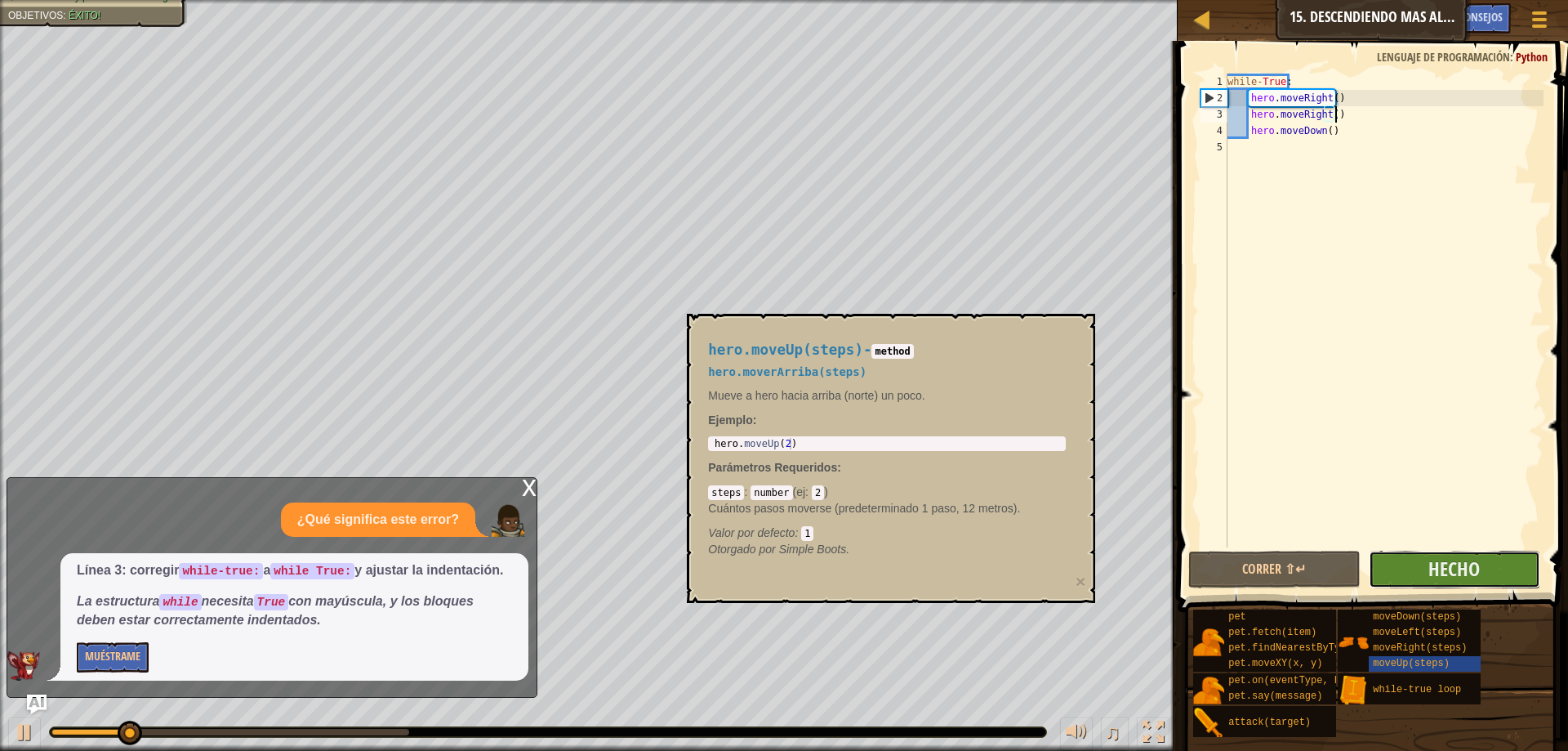
click at [1384, 568] on button "Hecho" at bounding box center [1454, 569] width 172 height 38
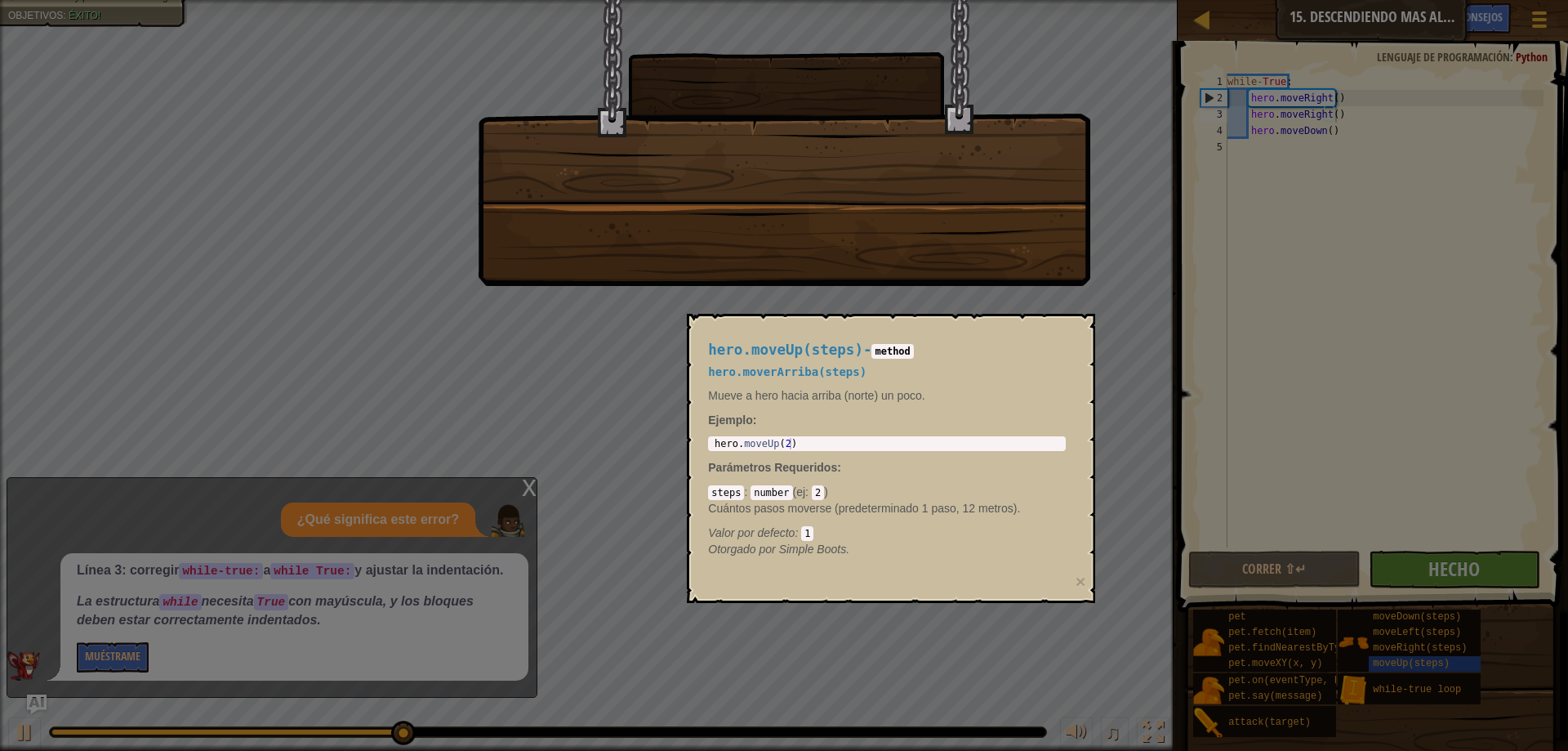
click at [968, 300] on div at bounding box center [784, 375] width 1568 height 751
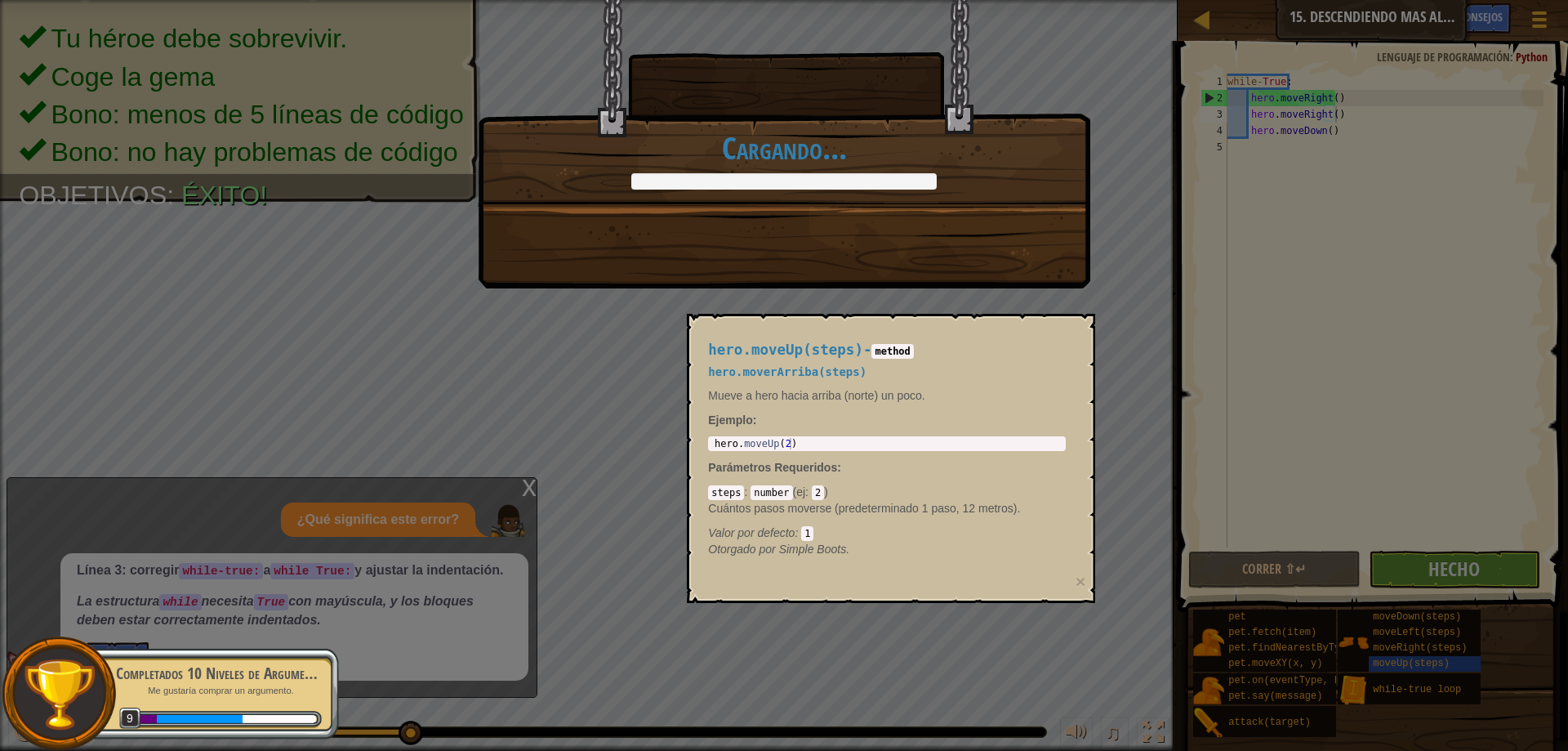
click at [857, 207] on div "¡A las profundidades! +3 +0 Código limpio: sin errores de código ni advertencia…" at bounding box center [784, 103] width 612 height 208
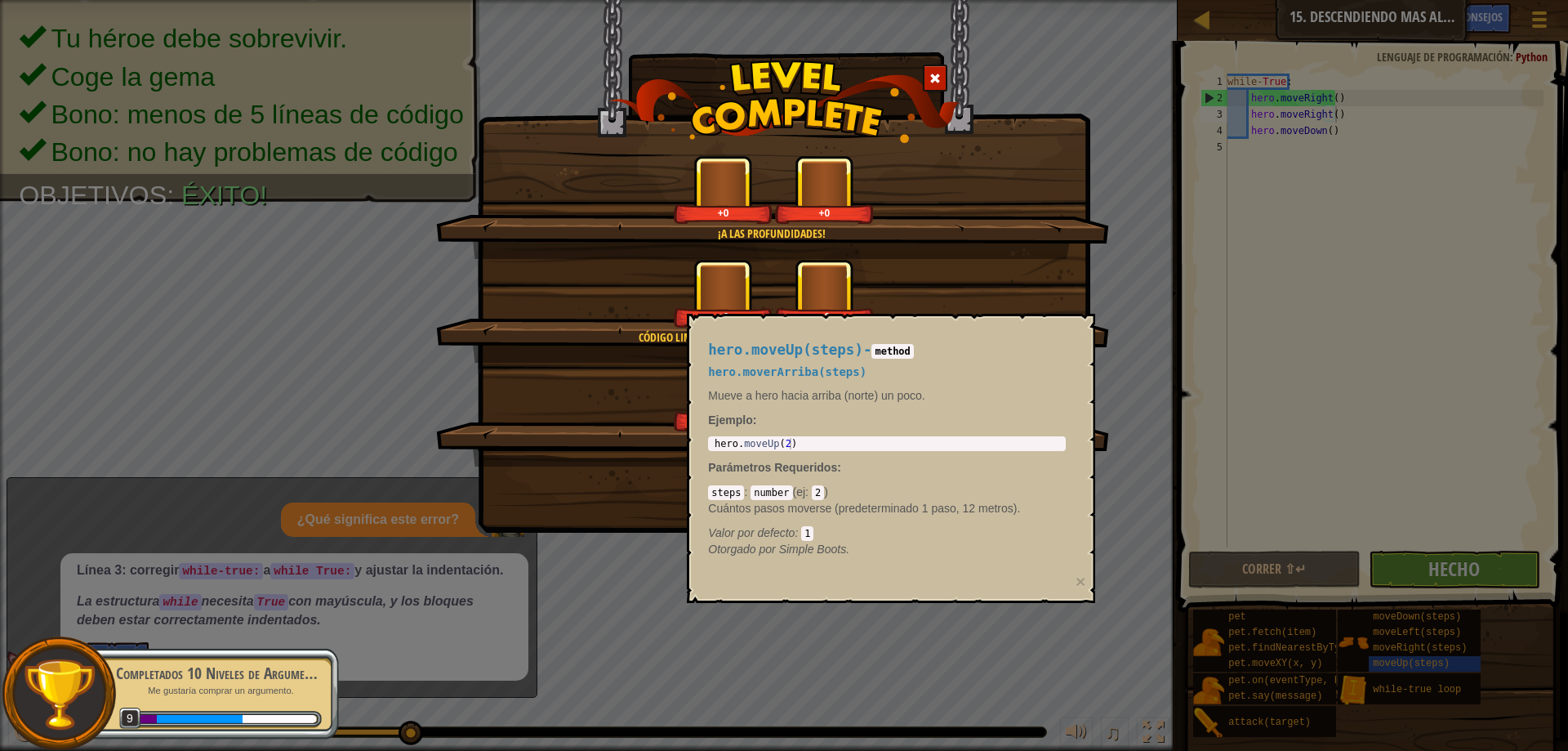
click at [912, 303] on div "+0 +0" at bounding box center [772, 294] width 633 height 69
click at [906, 299] on div "+0 +0" at bounding box center [772, 294] width 633 height 69
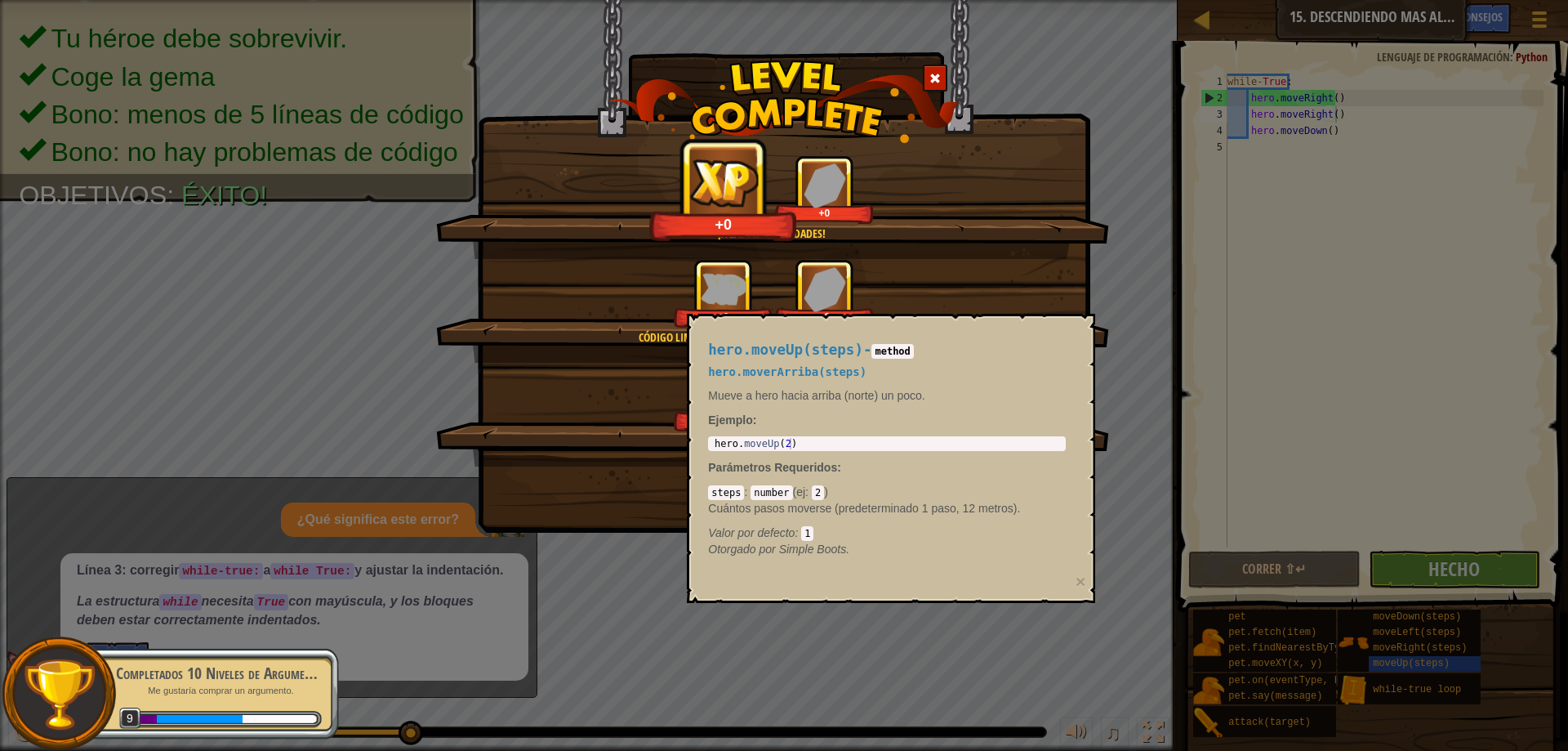
click at [1022, 332] on div "hero.moveUp(steps) - method hero.moverArriba(steps) Mueve a hero hacia arriba (…" at bounding box center [886, 450] width 380 height 246
click at [1098, 315] on div "Código limpio: sin errores de código ni advertencias. +0 +0" at bounding box center [772, 311] width 673 height 104
drag, startPoint x: 1098, startPoint y: 315, endPoint x: 1002, endPoint y: 290, distance: 99.2
click at [1097, 316] on div "Código limpio: sin errores de código ni advertencias. +0 +0" at bounding box center [772, 311] width 673 height 104
drag, startPoint x: 1002, startPoint y: 290, endPoint x: 1067, endPoint y: 222, distance: 94.1
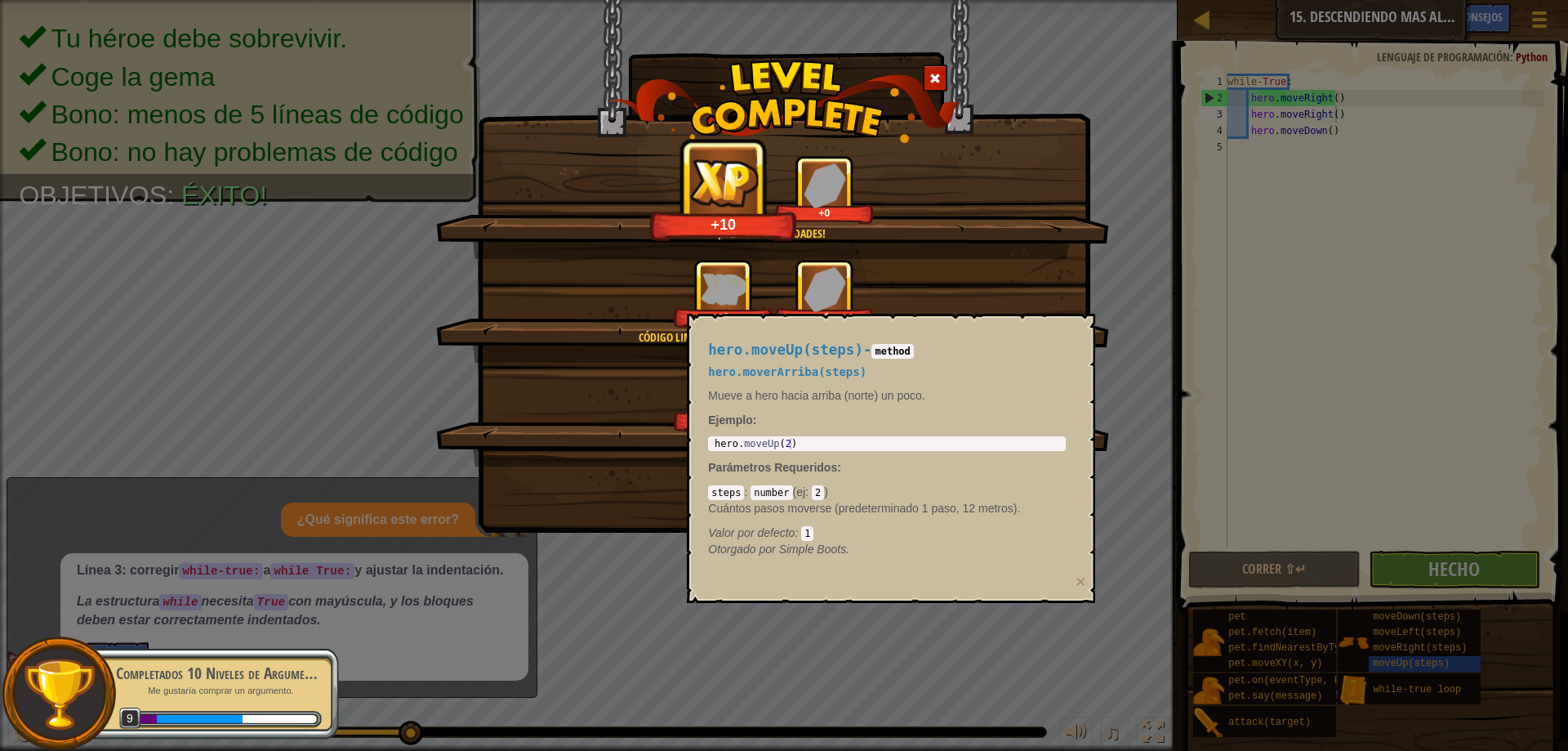
click at [989, 301] on div "+0 +0" at bounding box center [772, 294] width 633 height 69
drag, startPoint x: 1067, startPoint y: 222, endPoint x: 562, endPoint y: 436, distance: 548.5
click at [985, 257] on div "¡A las profundidades! +11 +0" at bounding box center [772, 207] width 673 height 104
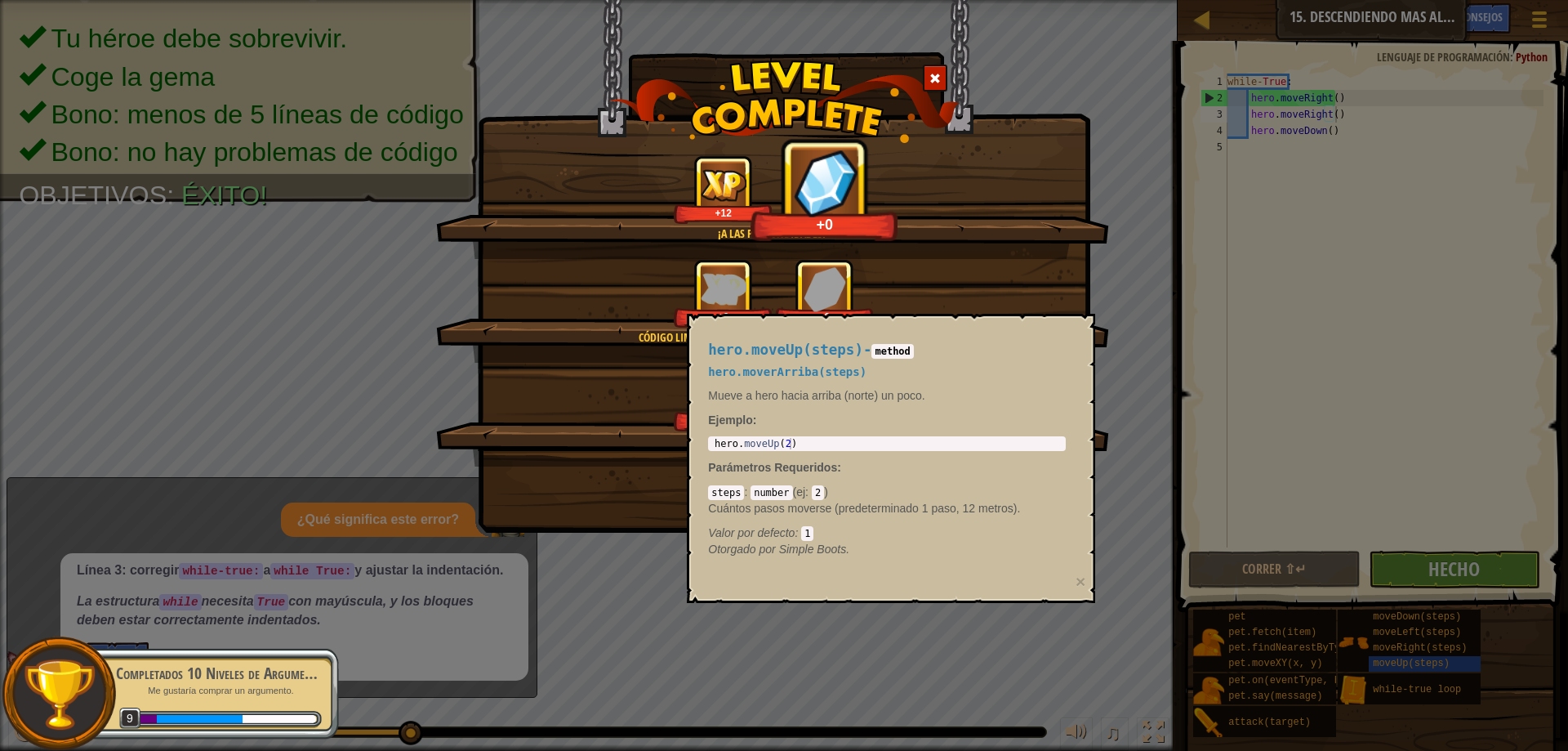
drag, startPoint x: 562, startPoint y: 436, endPoint x: 733, endPoint y: 343, distance: 194.7
click at [593, 421] on div "Hecho en menos de 5 sentencias. +0 +0" at bounding box center [772, 414] width 673 height 104
click at [733, 343] on span "hero.moveUp(steps)" at bounding box center [786, 350] width 155 height 16
drag, startPoint x: 806, startPoint y: 319, endPoint x: 873, endPoint y: 193, distance: 142.7
click at [873, 2] on body "Mapa Introducción a la Informática 15. Descendiendo mas allá Menú del Juego Hec…" at bounding box center [784, 1] width 1568 height 2
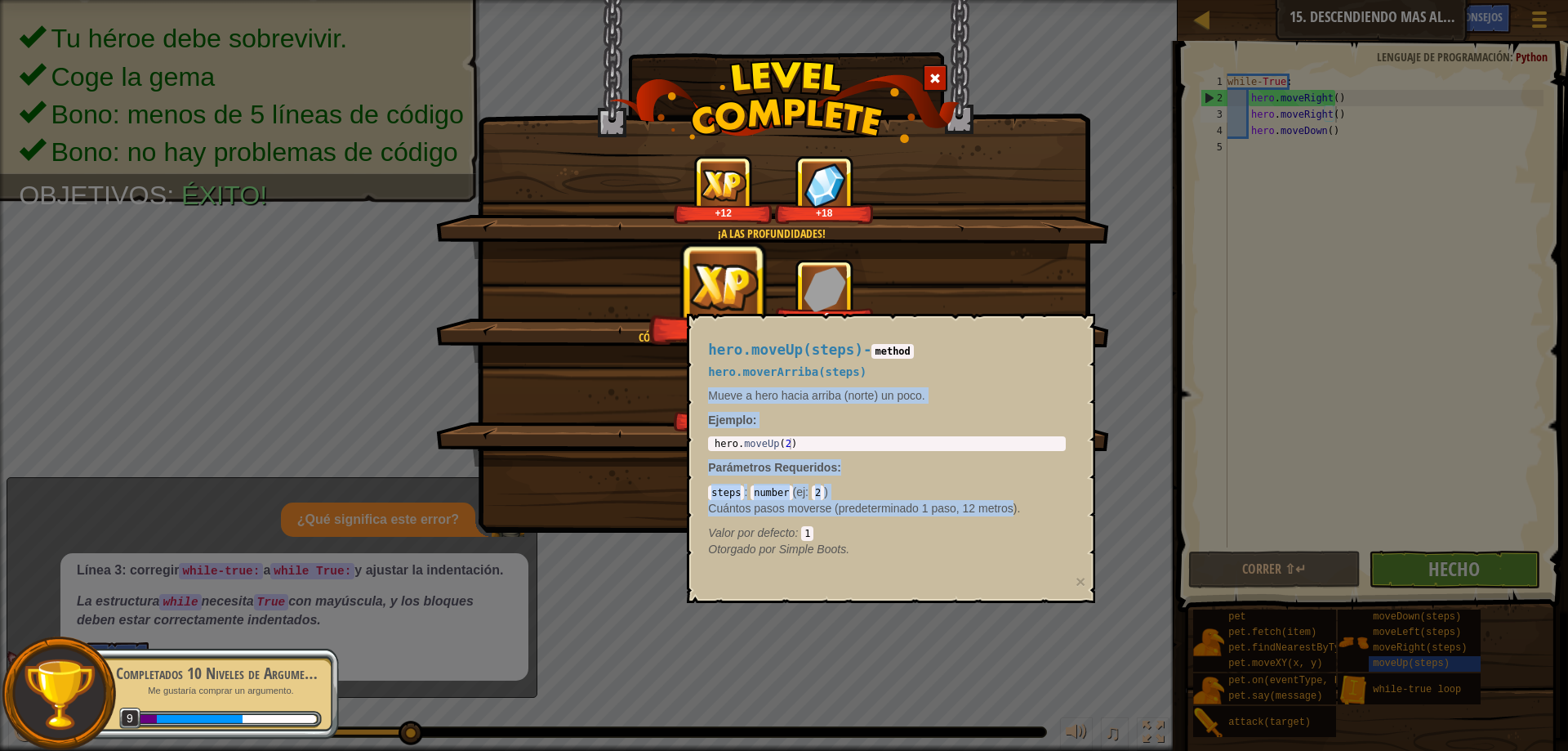
drag, startPoint x: 989, startPoint y: 364, endPoint x: 1003, endPoint y: 497, distance: 133.7
click at [1010, 493] on div "hero.moveUp(steps) - method hero.moverArriba(steps) Mueve a hero hacia arriba (…" at bounding box center [886, 450] width 380 height 246
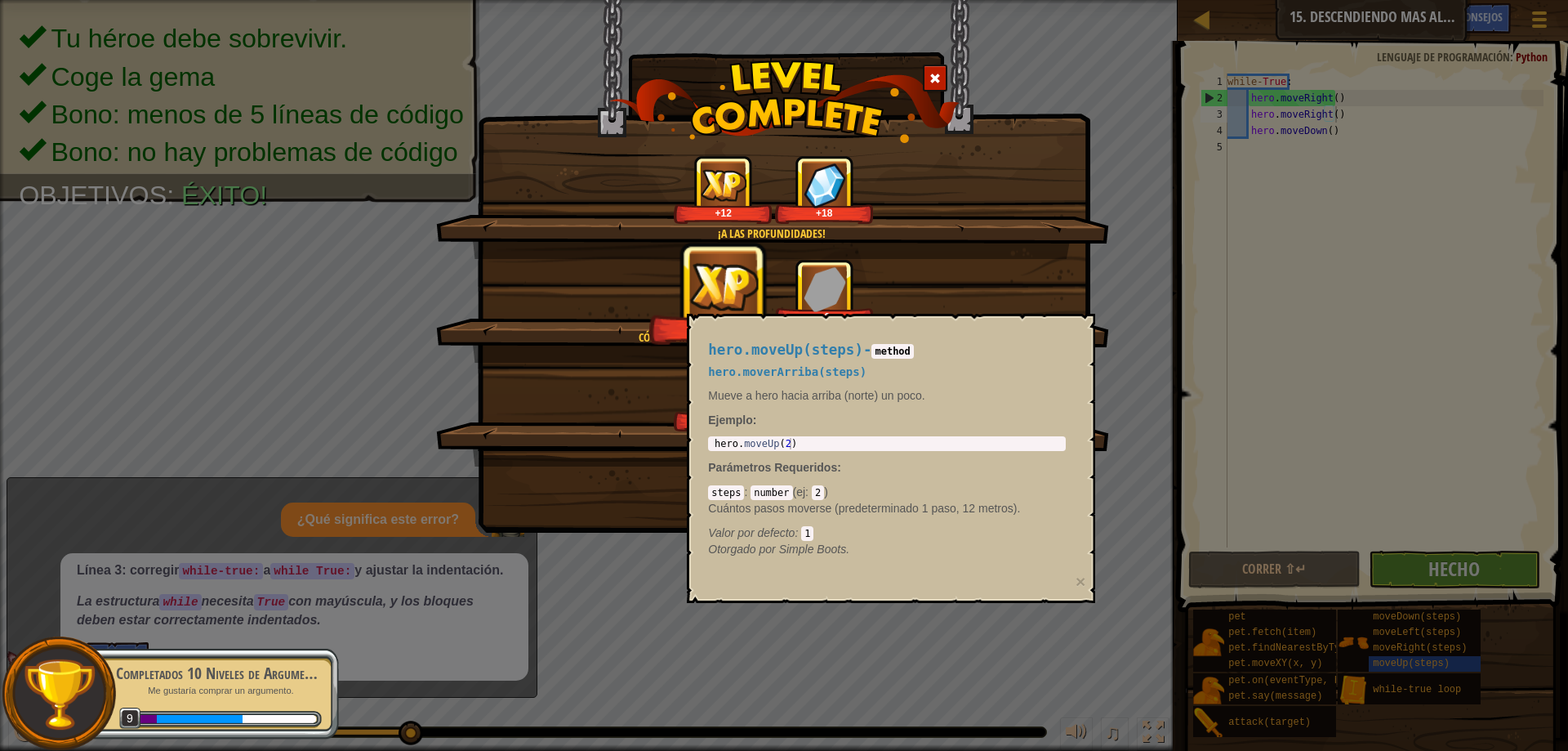
click at [964, 530] on div "Valor por defecto : 1" at bounding box center [887, 532] width 358 height 16
click at [984, 457] on div "hero.moveUp(steps) - method hero.moverArriba(steps) Mueve a hero hacia arriba (…" at bounding box center [886, 450] width 380 height 246
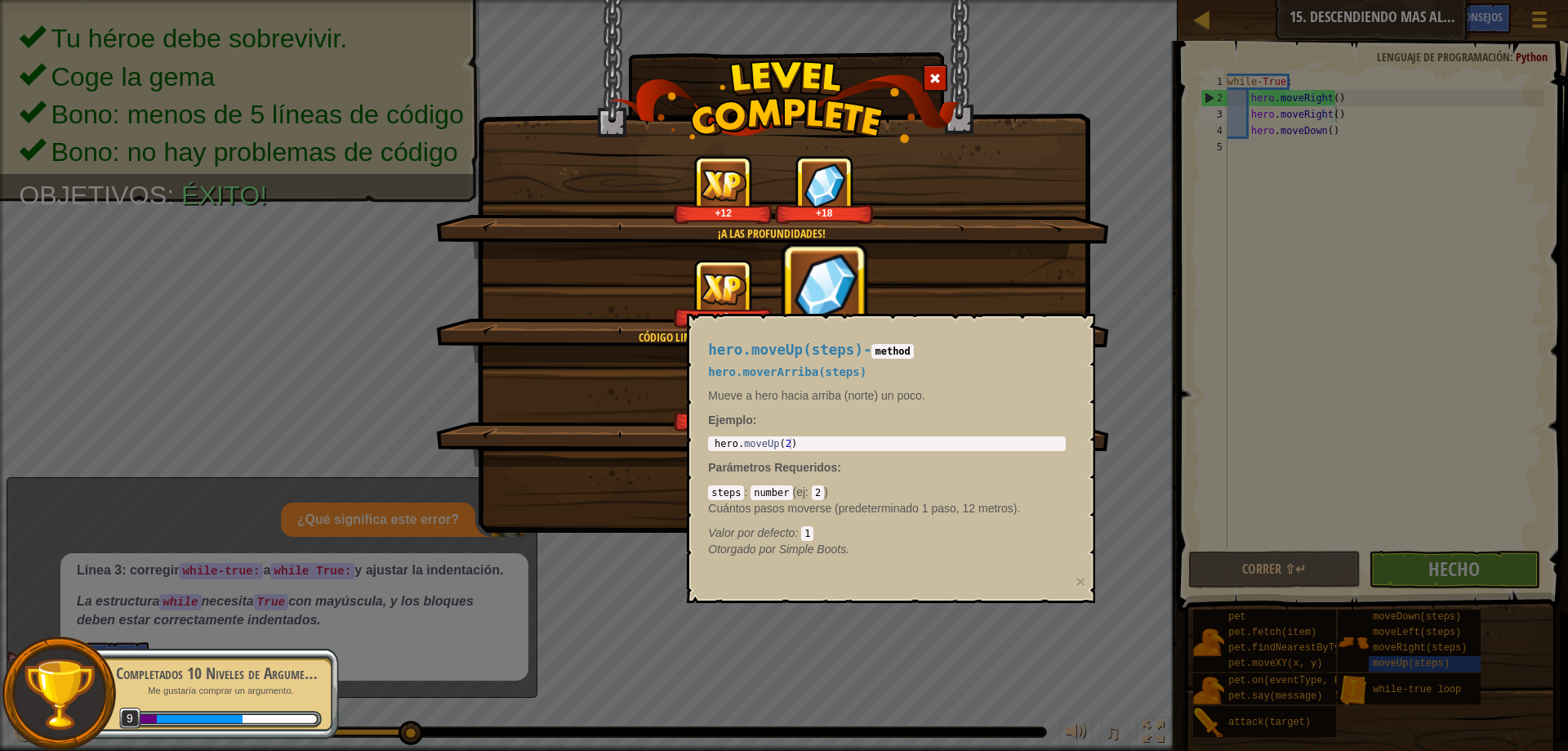
click at [991, 424] on p "Ejemplo :" at bounding box center [887, 420] width 358 height 16
click at [1039, 313] on div "+6 +8" at bounding box center [772, 294] width 633 height 69
click at [1027, 309] on div "+6 +9" at bounding box center [772, 294] width 633 height 69
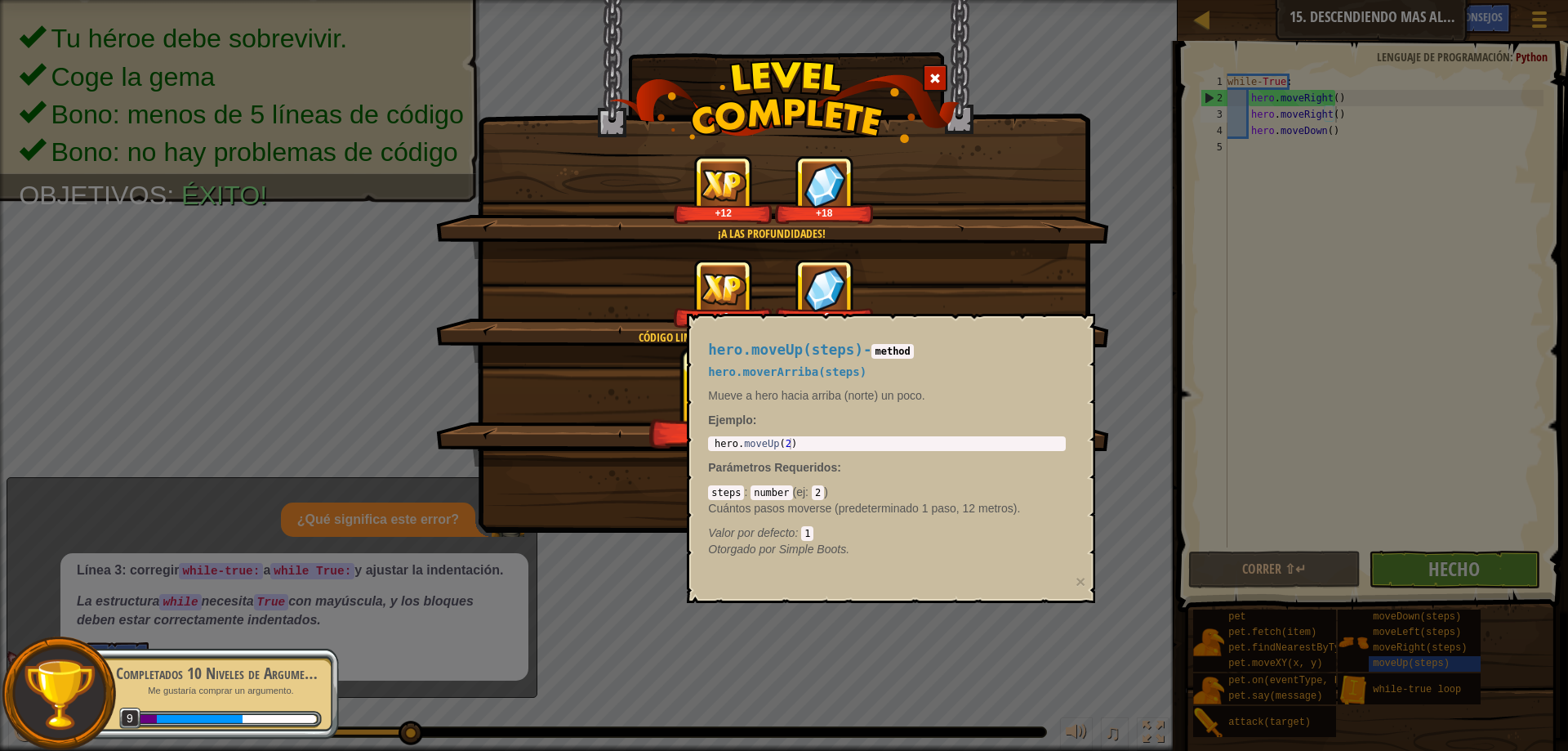
drag, startPoint x: 787, startPoint y: 491, endPoint x: 829, endPoint y: 500, distance: 43.0
click at [792, 493] on div "steps : number ( ej : 2 ) Cuántos pasos moverse (predeterminado 1 paso, 12 metr…" at bounding box center [887, 512] width 358 height 57
drag, startPoint x: 829, startPoint y: 500, endPoint x: 928, endPoint y: 505, distance: 99.1
click at [839, 502] on p "Cuántos pasos moverse (predeterminado 1 paso, 12 metros)." at bounding box center [887, 508] width 358 height 16
click at [940, 502] on p "Cuántos pasos moverse (predeterminado 1 paso, 12 metros)." at bounding box center [887, 508] width 358 height 16
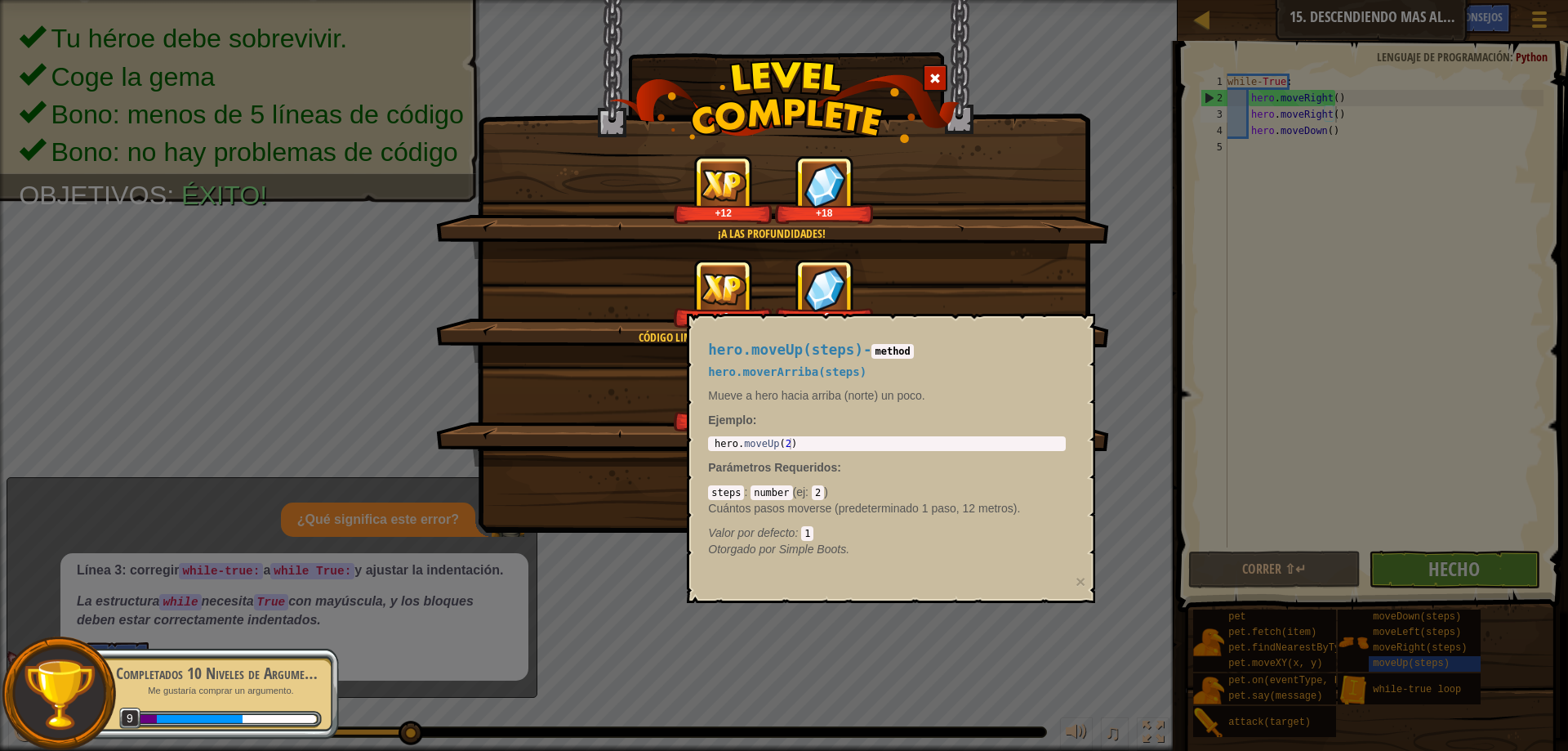
click at [1150, 493] on div "¡A las profundidades! +12 +18 Código limpio: sin errores de código ni advertenc…" at bounding box center [784, 375] width 1568 height 751
drag, startPoint x: 1120, startPoint y: 510, endPoint x: 1050, endPoint y: 526, distance: 71.8
click at [1092, 2] on body "Mapa Introducción a la Informática 15. Descendiendo mas allá Menú del Juego Hec…" at bounding box center [784, 1] width 1568 height 2
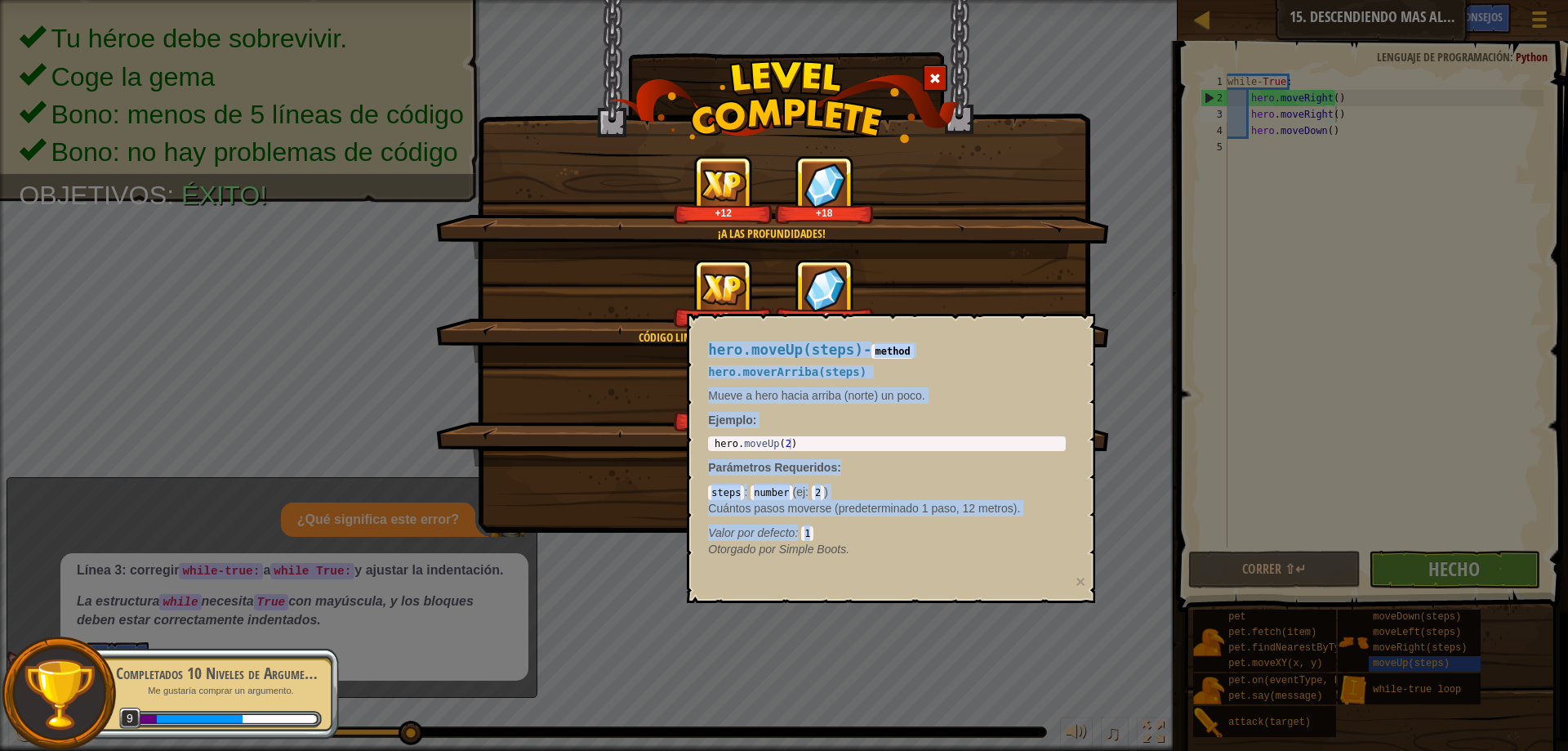
click at [1050, 526] on div "Valor por defecto : 1" at bounding box center [887, 532] width 358 height 16
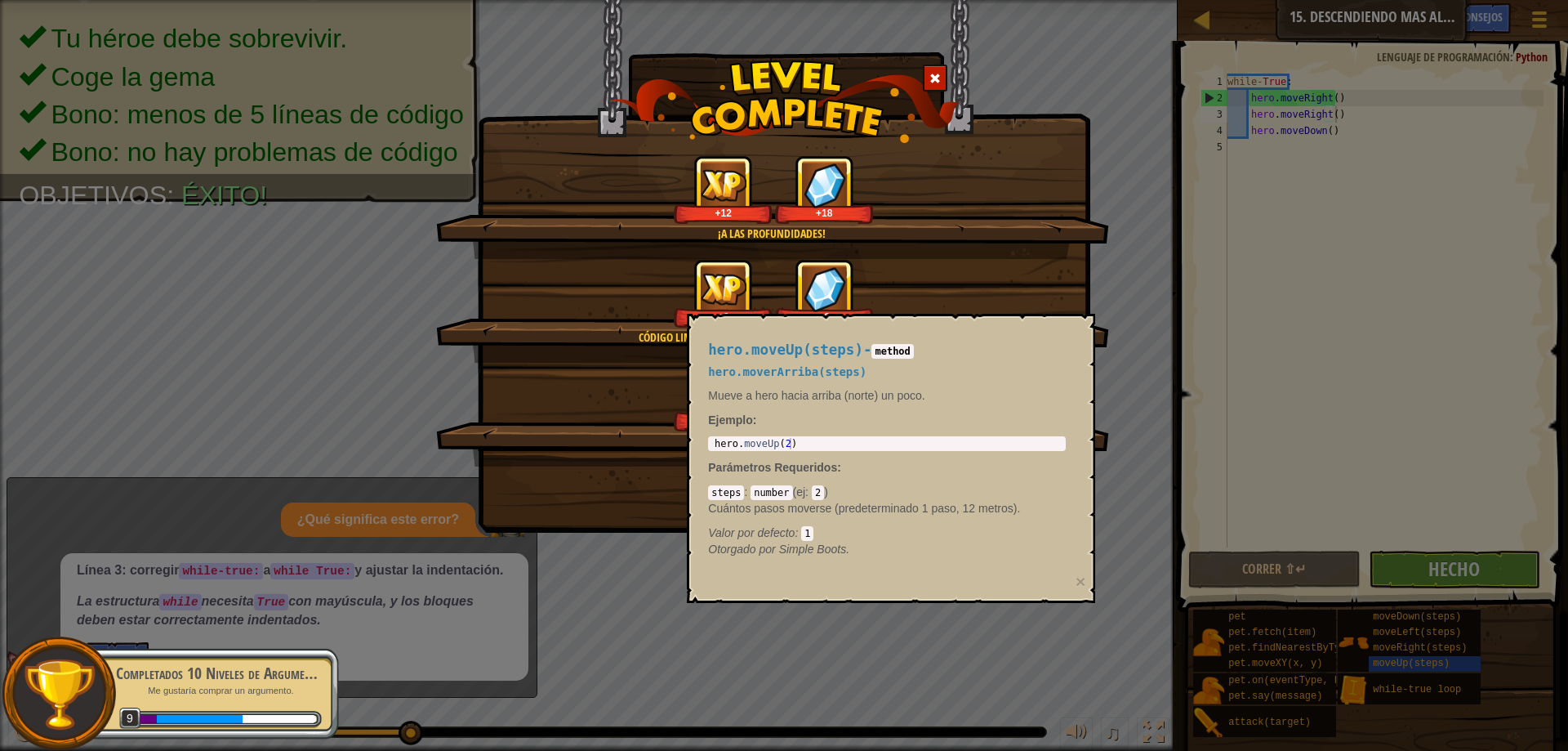
click at [109, 674] on div at bounding box center [59, 693] width 115 height 115
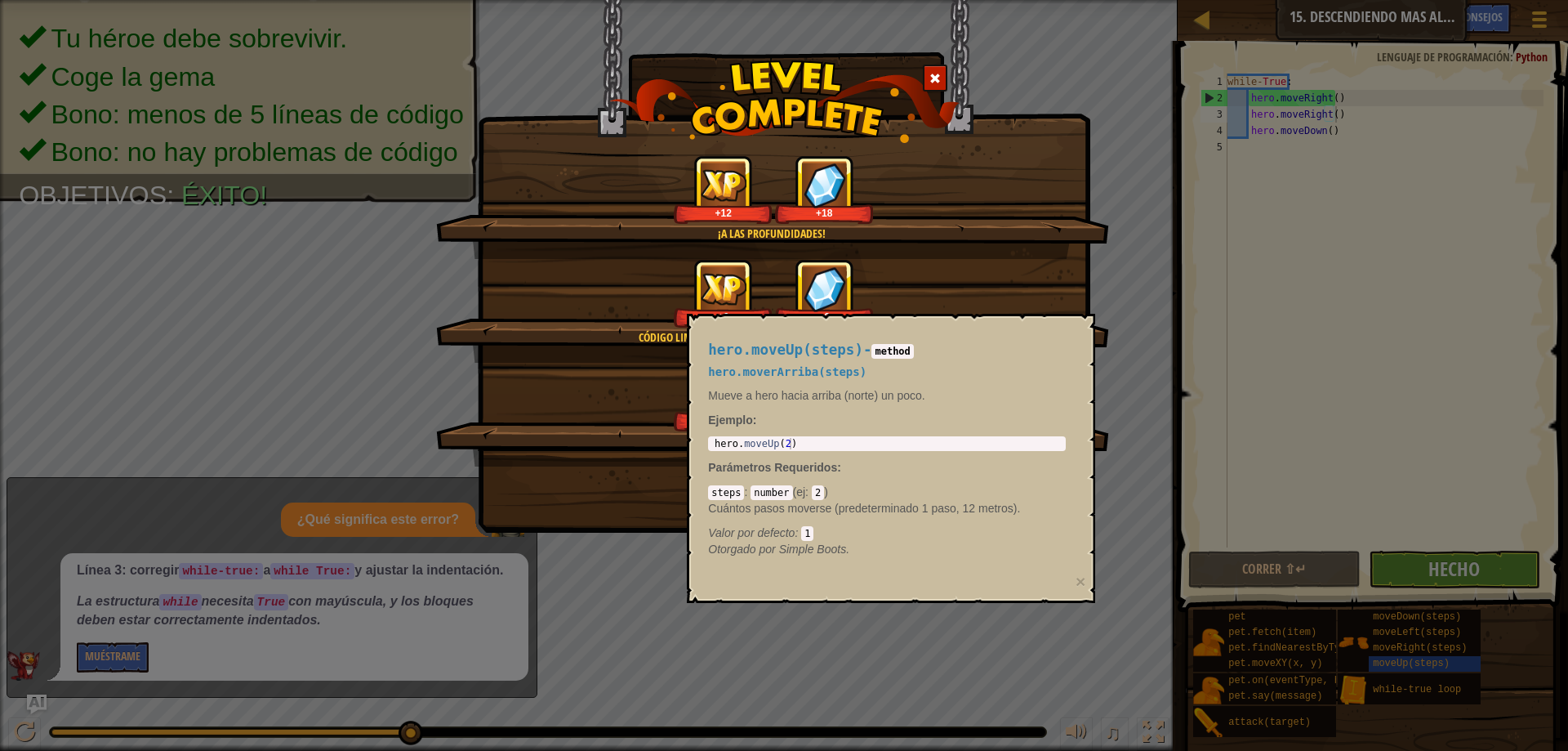
drag, startPoint x: 956, startPoint y: 365, endPoint x: 938, endPoint y: 359, distance: 19.0
click at [946, 361] on div "hero.moveUp(steps) - method hero.moverArriba(steps) Mueve a hero hacia arriba (…" at bounding box center [886, 450] width 380 height 246
click at [938, 359] on div "hero.moveUp(steps) - method hero.moverArriba(steps) Mueve a hero hacia arriba (…" at bounding box center [886, 450] width 380 height 246
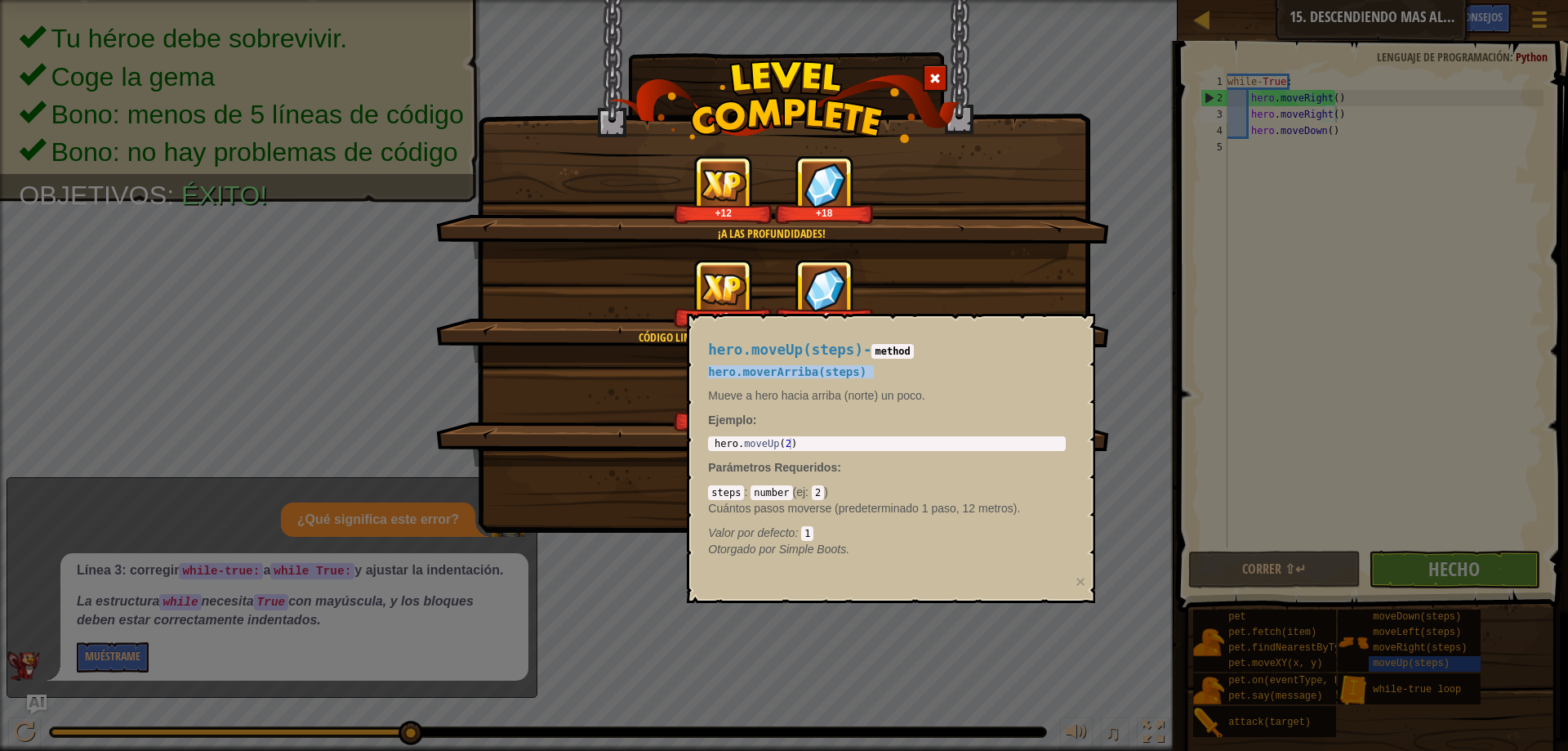
click at [938, 359] on div "hero.moveUp(steps) - method hero.moverArriba(steps) Mueve a hero hacia arriba (…" at bounding box center [886, 450] width 380 height 246
click at [1492, 562] on div "¡A las profundidades! +12 +18 Código limpio: sin errores de código ni advertenc…" at bounding box center [784, 375] width 1568 height 751
click at [1490, 562] on div "¡A las profundidades! +12 +18 Código limpio: sin errores de código ni advertenc…" at bounding box center [784, 375] width 1568 height 751
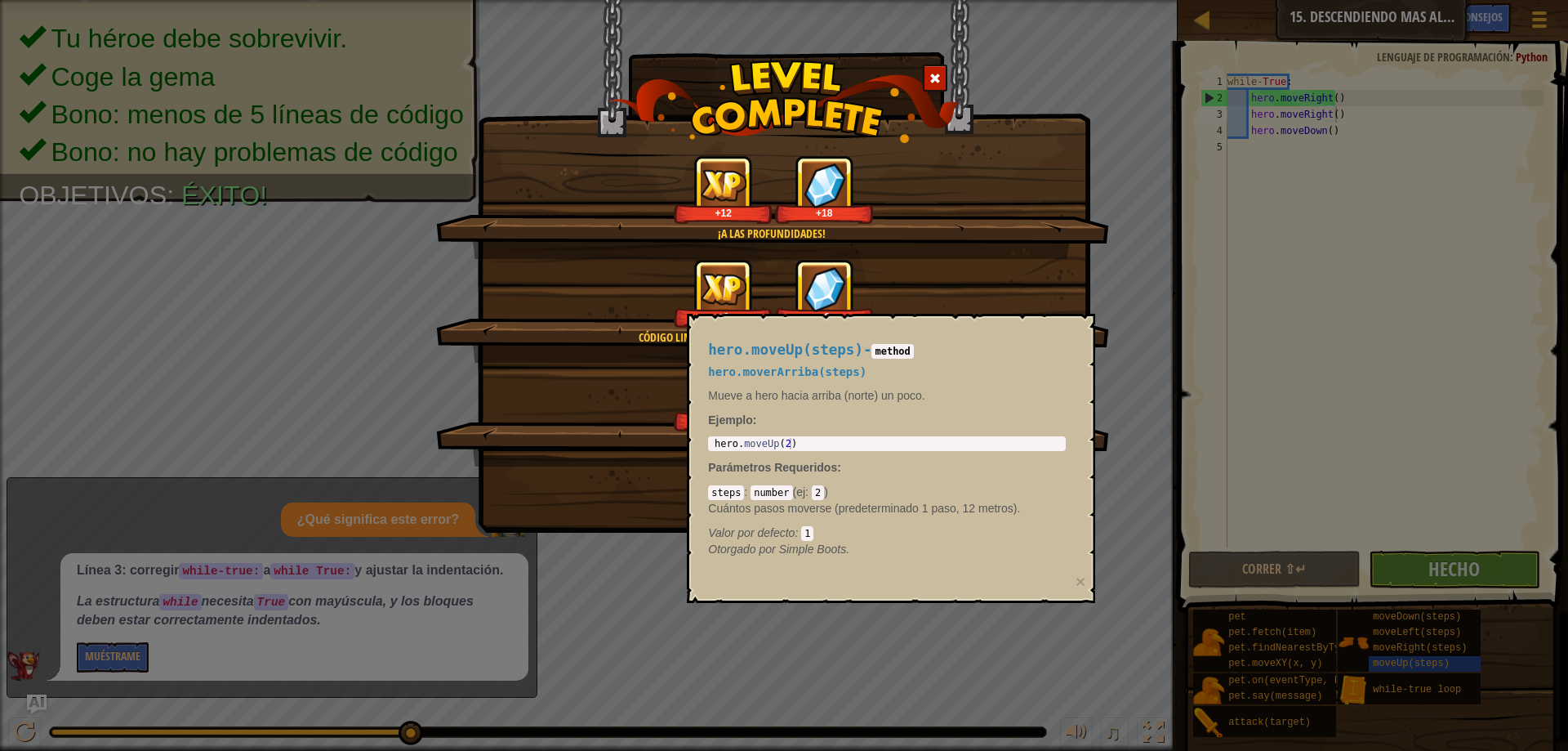
click at [1360, 516] on div "¡A las profundidades! +12 +18 Código limpio: sin errores de código ni advertenc…" at bounding box center [784, 375] width 1568 height 751
click at [640, 472] on div "¡A las profundidades! +12 +18 Código limpio: sin errores de código ni advertenc…" at bounding box center [784, 335] width 578 height 361
drag, startPoint x: 771, startPoint y: 329, endPoint x: 800, endPoint y: 332, distance: 29.2
click at [800, 332] on div "hero.moveUp(steps) - method hero.moverArriba(steps) Mueve a hero hacia arriba (…" at bounding box center [886, 450] width 380 height 246
drag, startPoint x: 961, startPoint y: 291, endPoint x: 965, endPoint y: 251, distance: 40.2
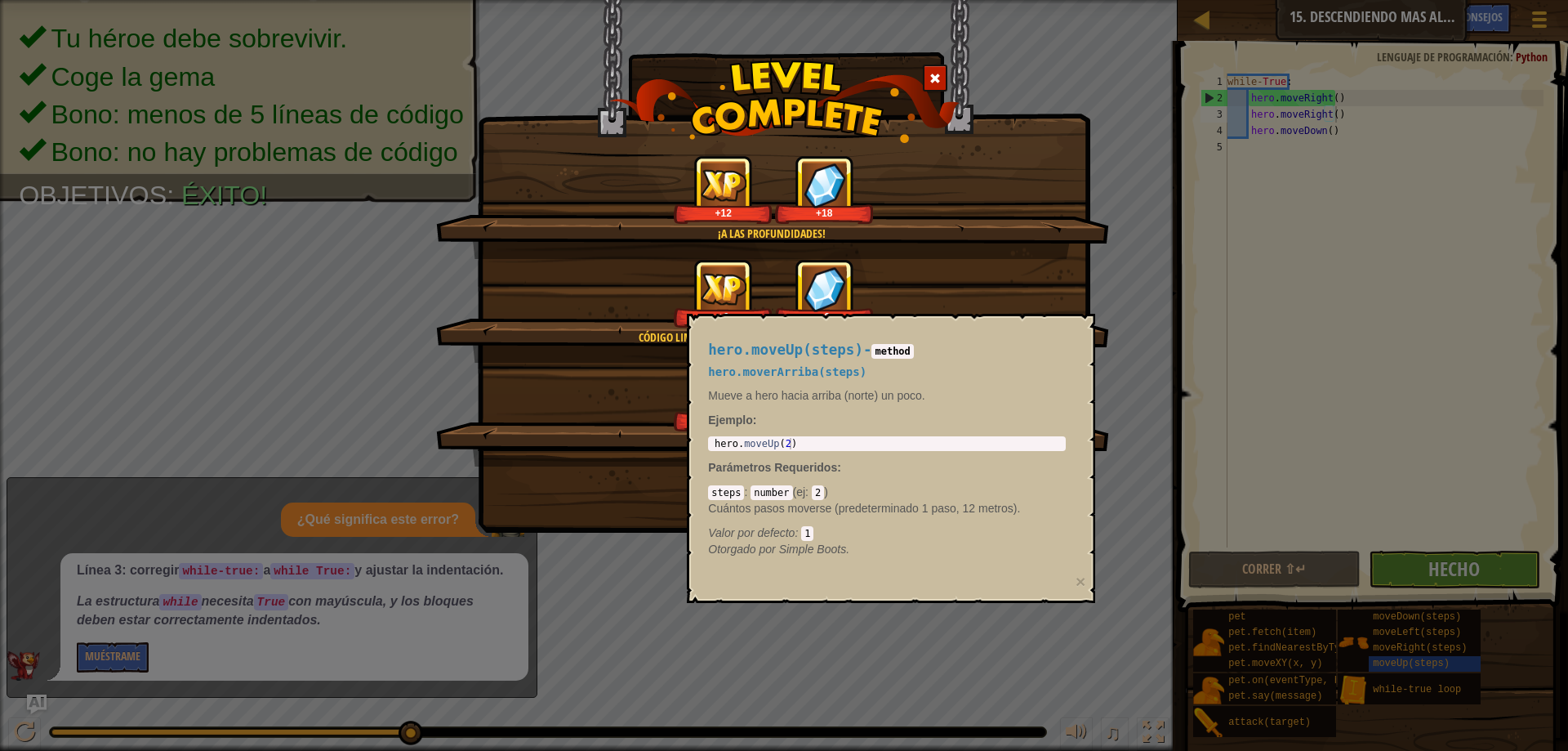
click at [965, 270] on div "+6 +9" at bounding box center [772, 294] width 633 height 69
click at [939, 88] on div at bounding box center [934, 78] width 24 height 27
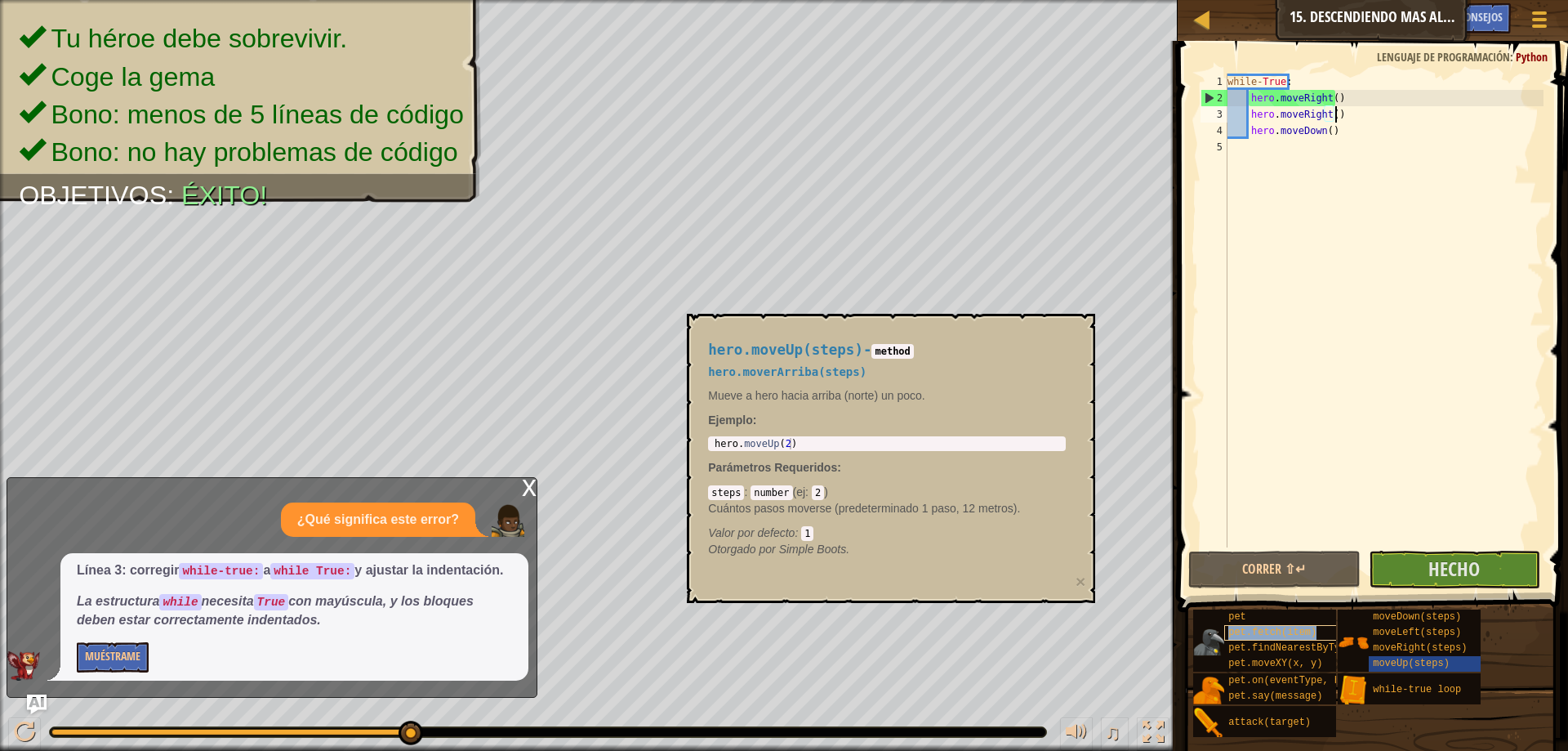
click at [1242, 636] on span "pet.fetch(item)" at bounding box center [1273, 632] width 89 height 12
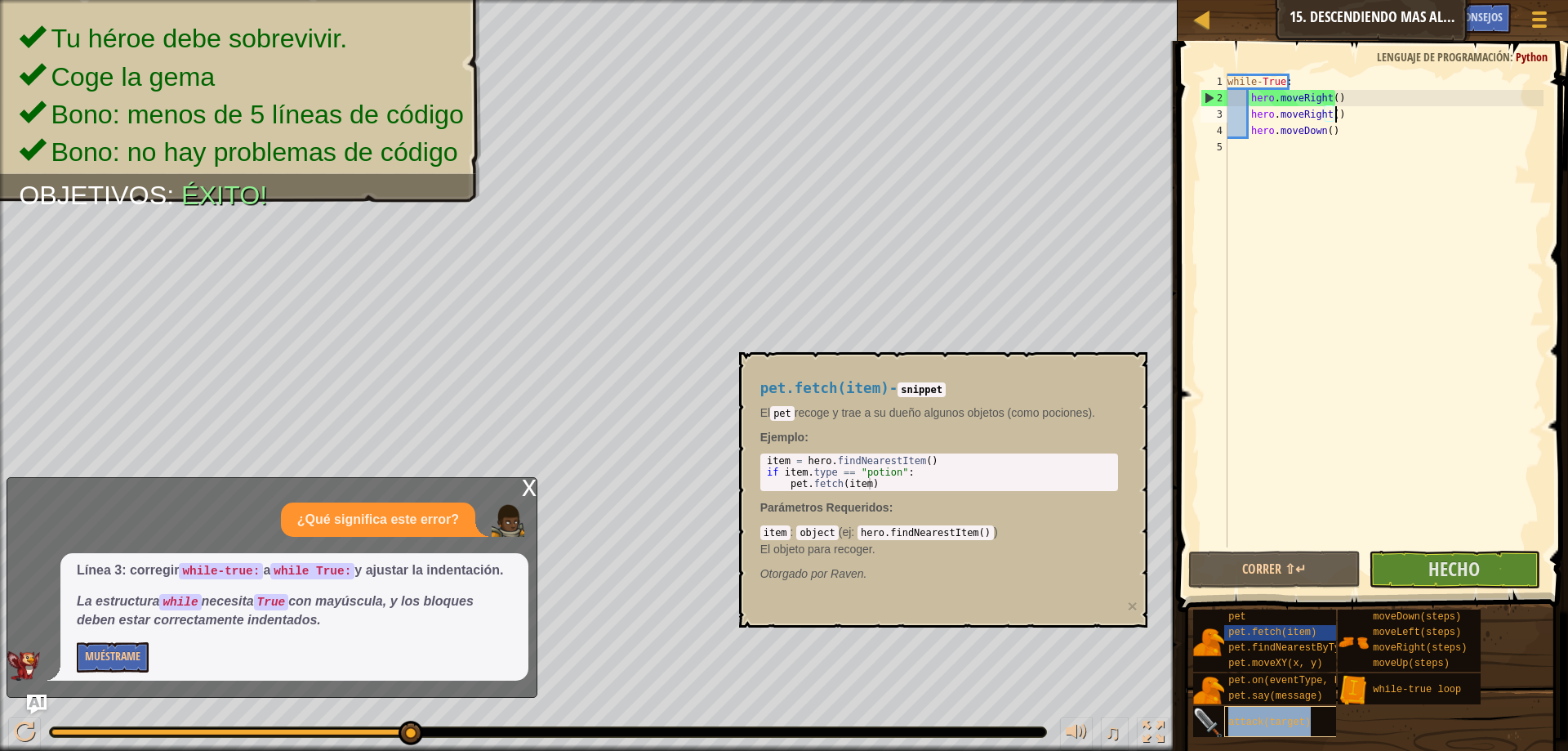
click at [1317, 715] on div "attack(target)" at bounding box center [1302, 721] width 157 height 31
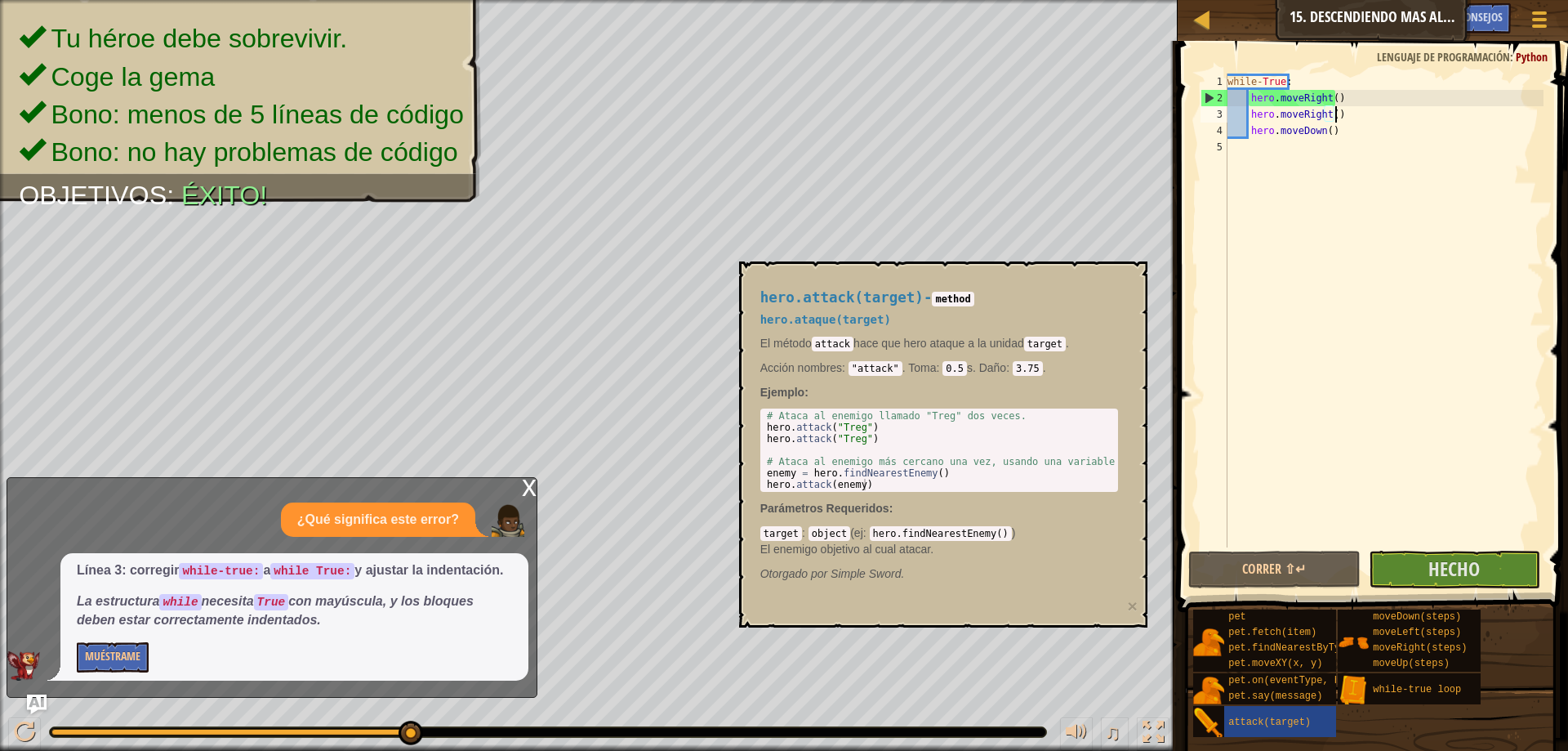
click at [991, 406] on div "hero.attack(target) - method hero.ataque(target) El método attack hace que hero…" at bounding box center [938, 436] width 380 height 323
click at [830, 0] on body "Mapa Introducción a la Informática 15. Descendiendo mas allá Menú del Juego Hec…" at bounding box center [784, 0] width 1568 height 0
click at [985, 0] on body "Mapa Introducción a la Informática 15. Descendiendo mas allá Menú del Juego Hec…" at bounding box center [784, 0] width 1568 height 0
click at [1481, 540] on div "while - True : hero . moveRight ( ) hero . moveRight ( ) hero . moveDown ( )" at bounding box center [1383, 326] width 319 height 506
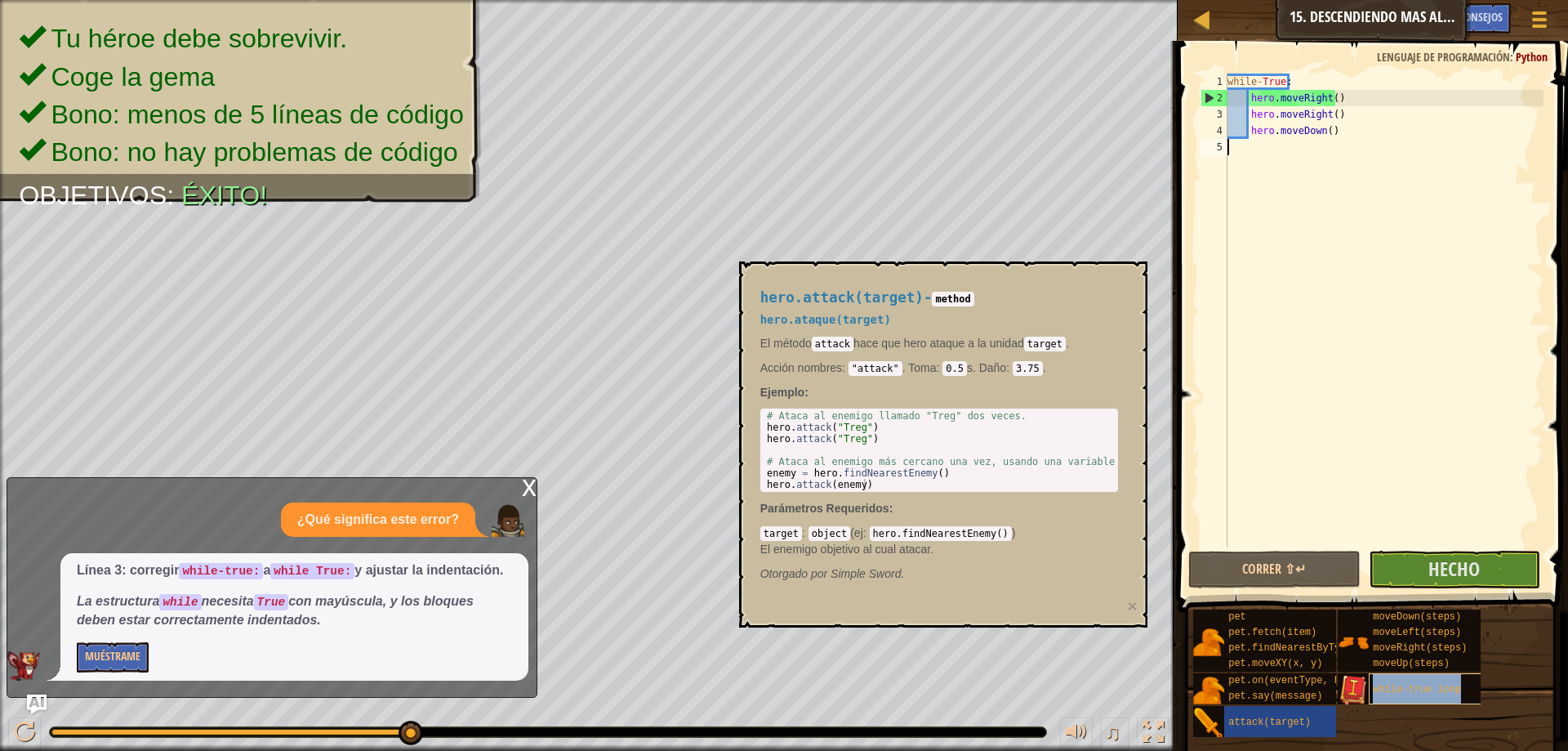
click at [1393, 691] on span "while-true loop" at bounding box center [1417, 690] width 89 height 12
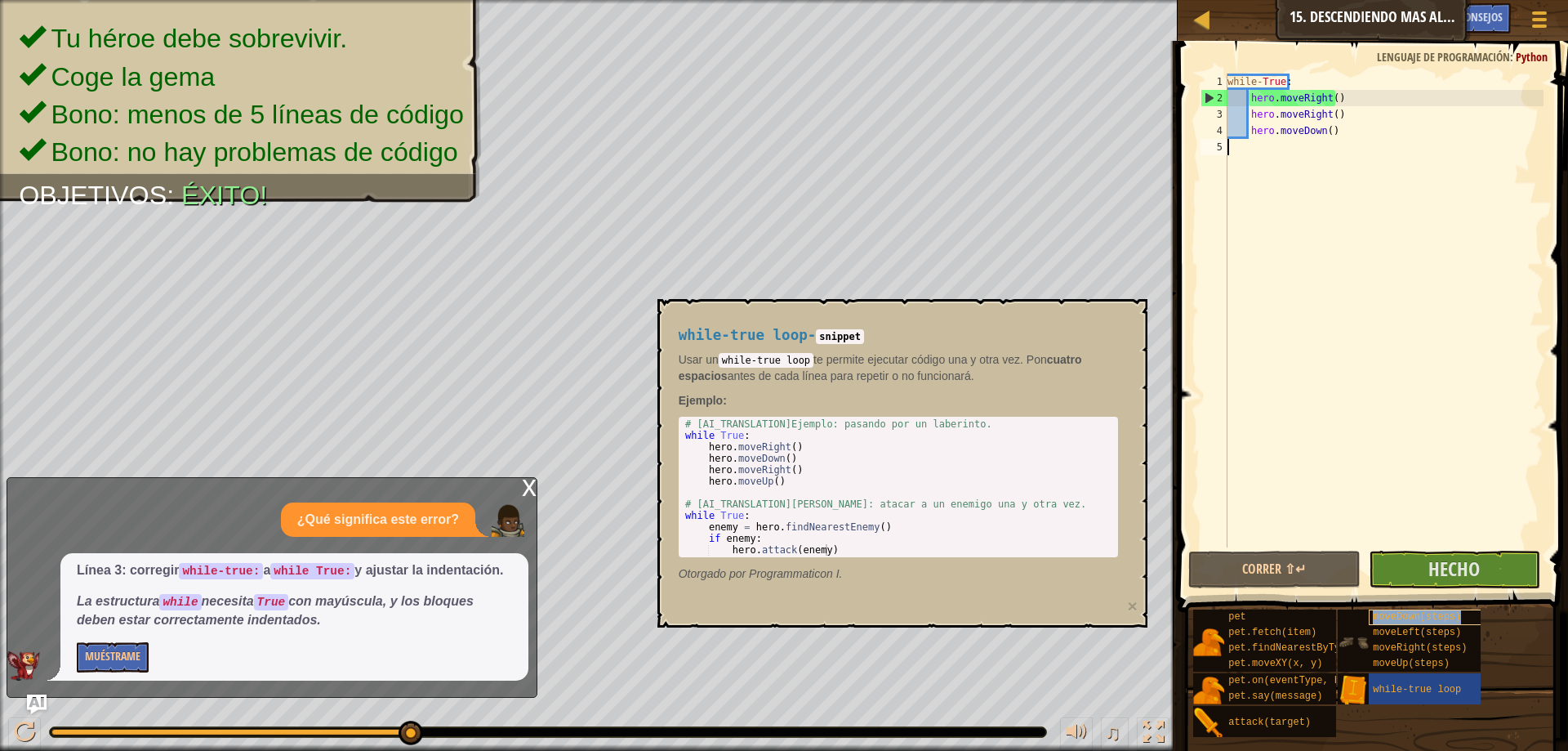
click at [1386, 616] on span "moveDown(steps)" at bounding box center [1417, 616] width 89 height 12
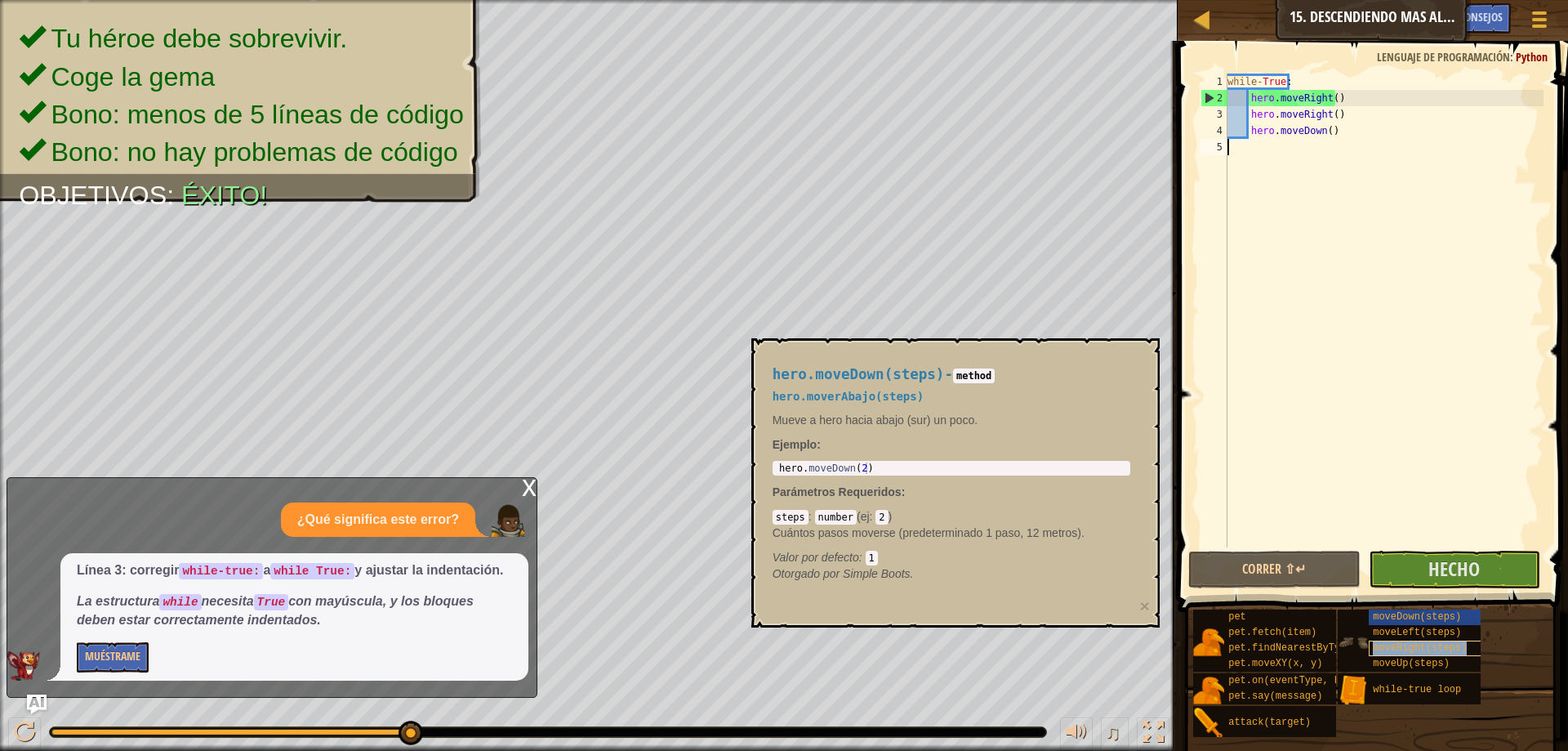
click at [1409, 651] on span "moveRight(steps)" at bounding box center [1420, 648] width 94 height 12
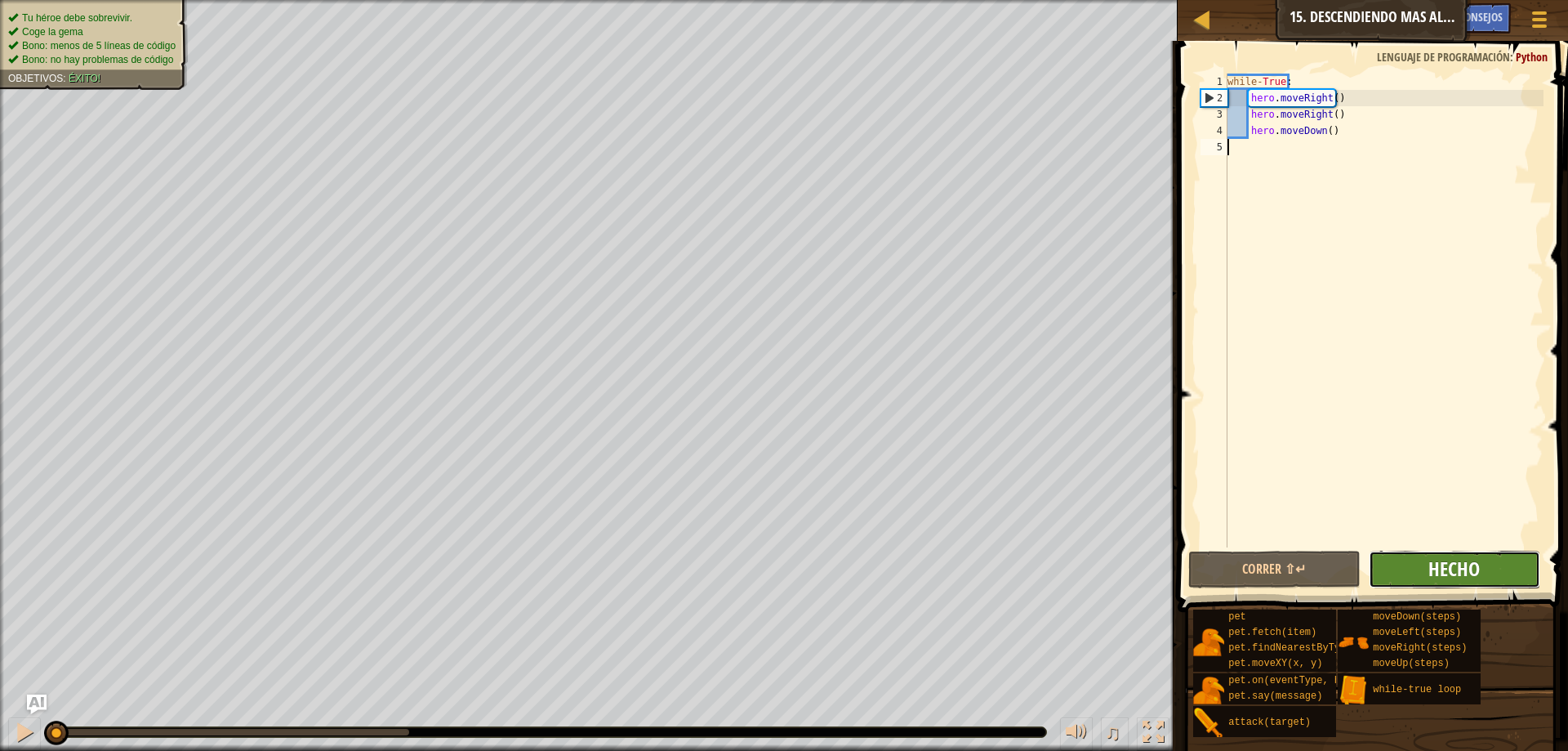
click at [1460, 572] on span "Hecho" at bounding box center [1453, 568] width 51 height 26
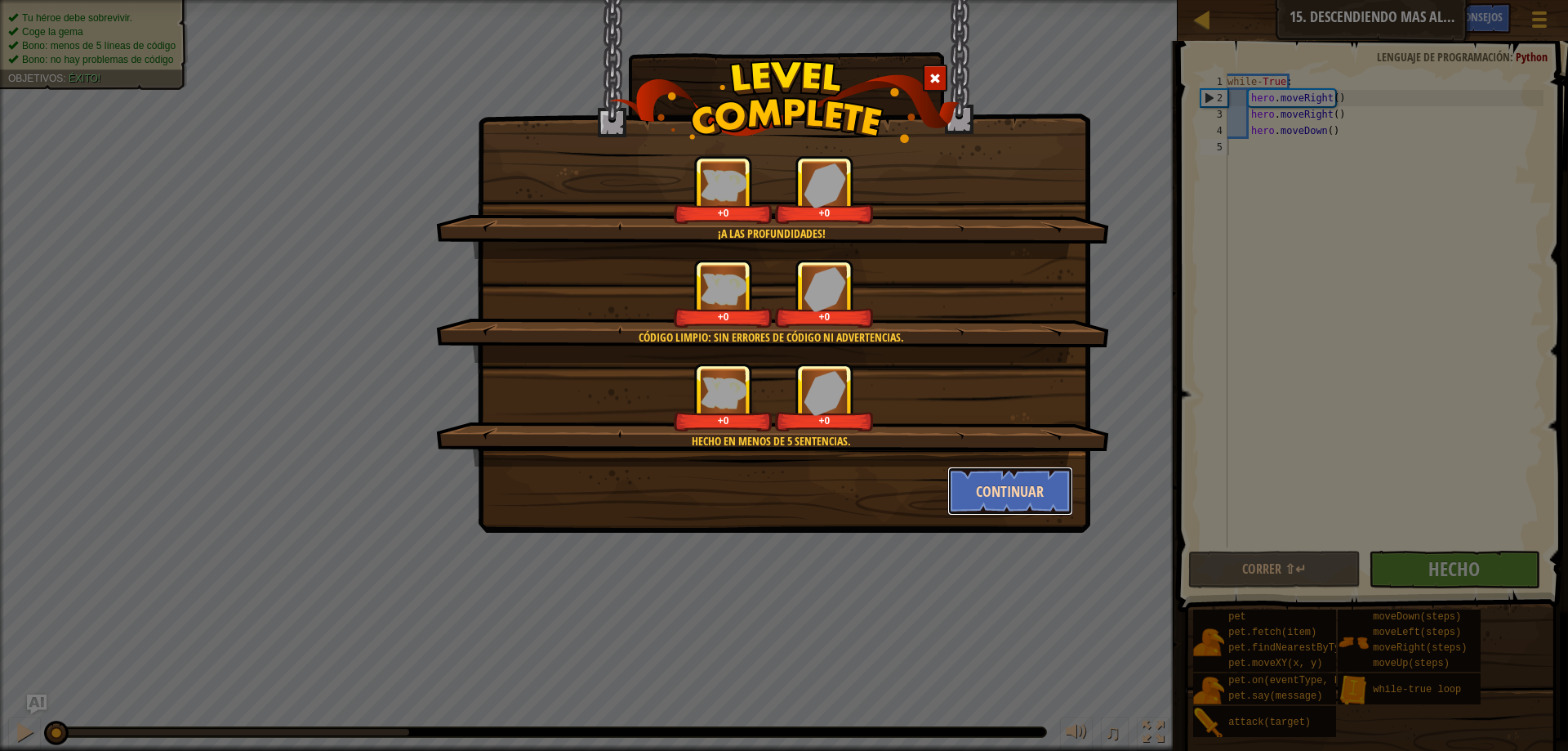
click at [1007, 507] on button "Continuar" at bounding box center [1011, 491] width 126 height 49
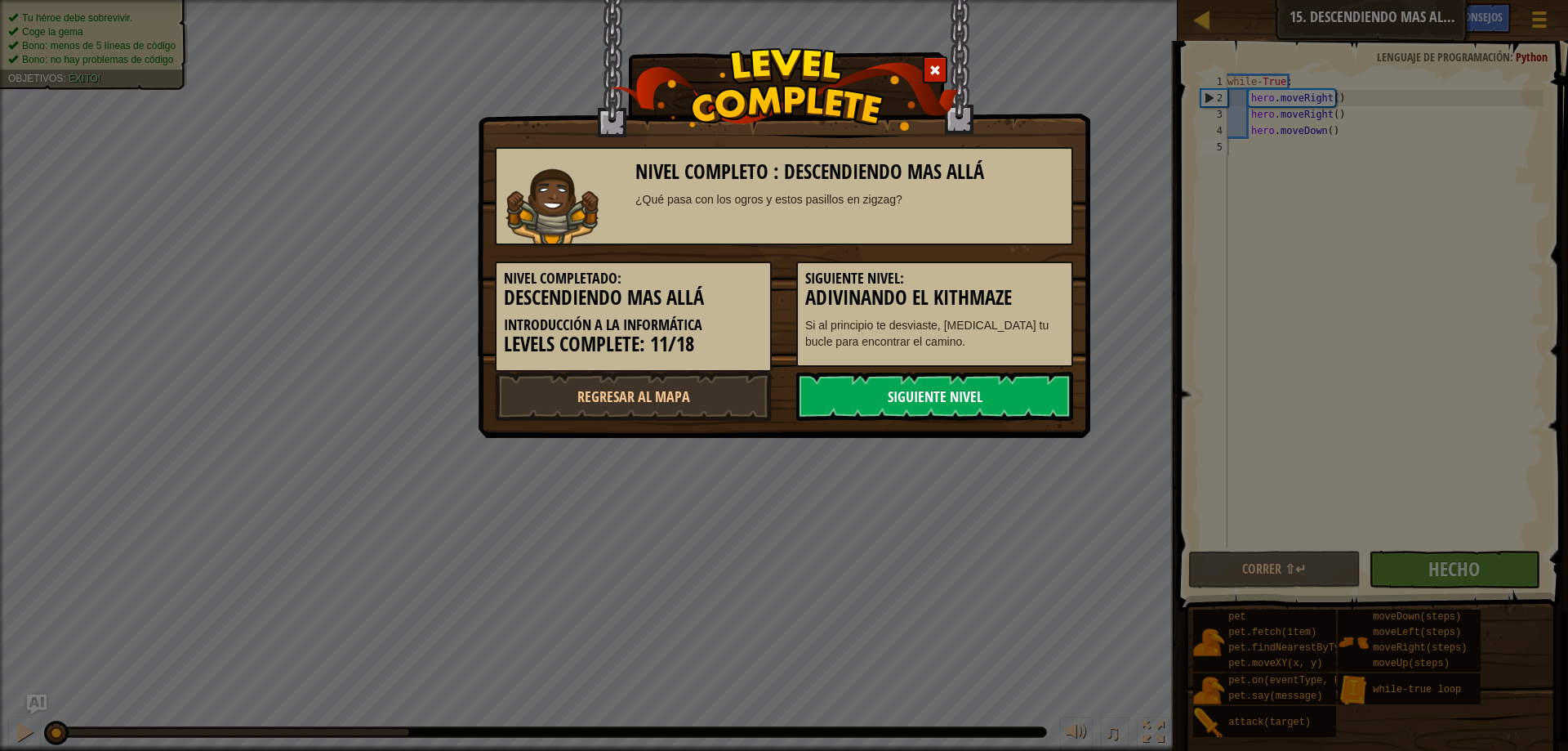
click at [951, 390] on link "Siguiente nivel" at bounding box center [934, 396] width 276 height 49
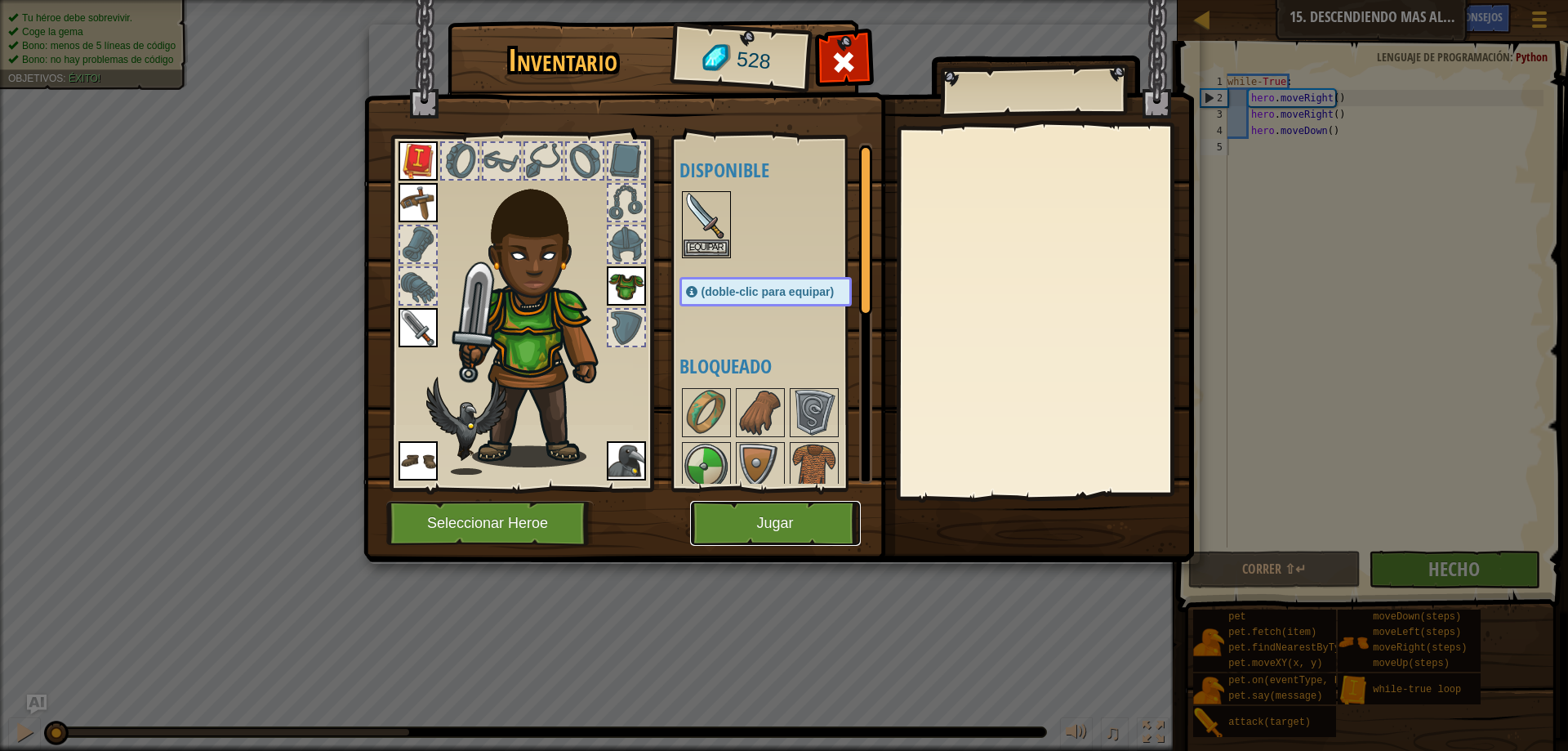
click at [812, 517] on button "Jugar" at bounding box center [775, 523] width 171 height 45
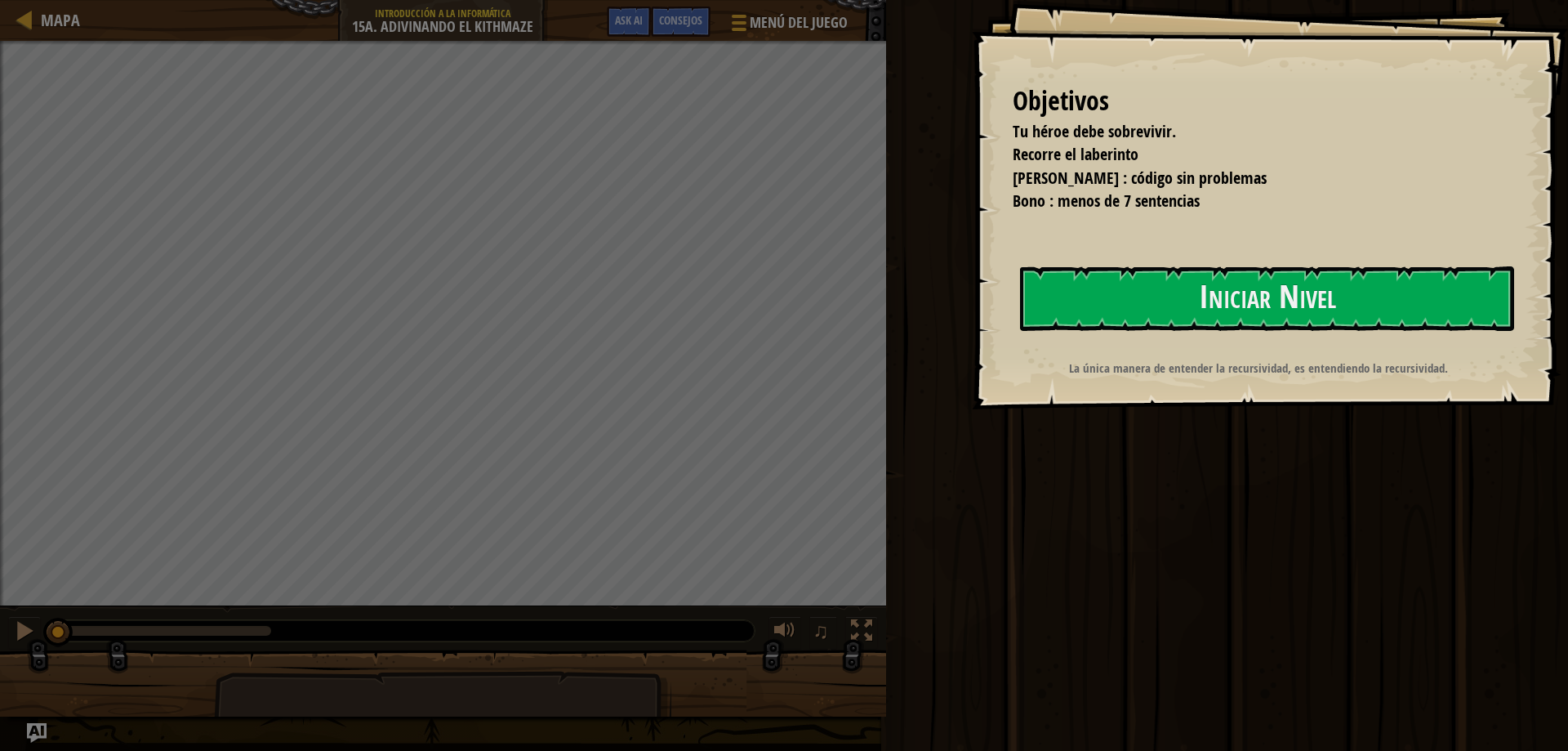
click at [1093, 344] on div "Objetivos Tu héroe debe sobrevivir. Recorre el laberinto [PERSON_NAME] : código…" at bounding box center [1270, 204] width 596 height 409
click at [1093, 305] on button "Iniciar Nivel" at bounding box center [1266, 298] width 494 height 64
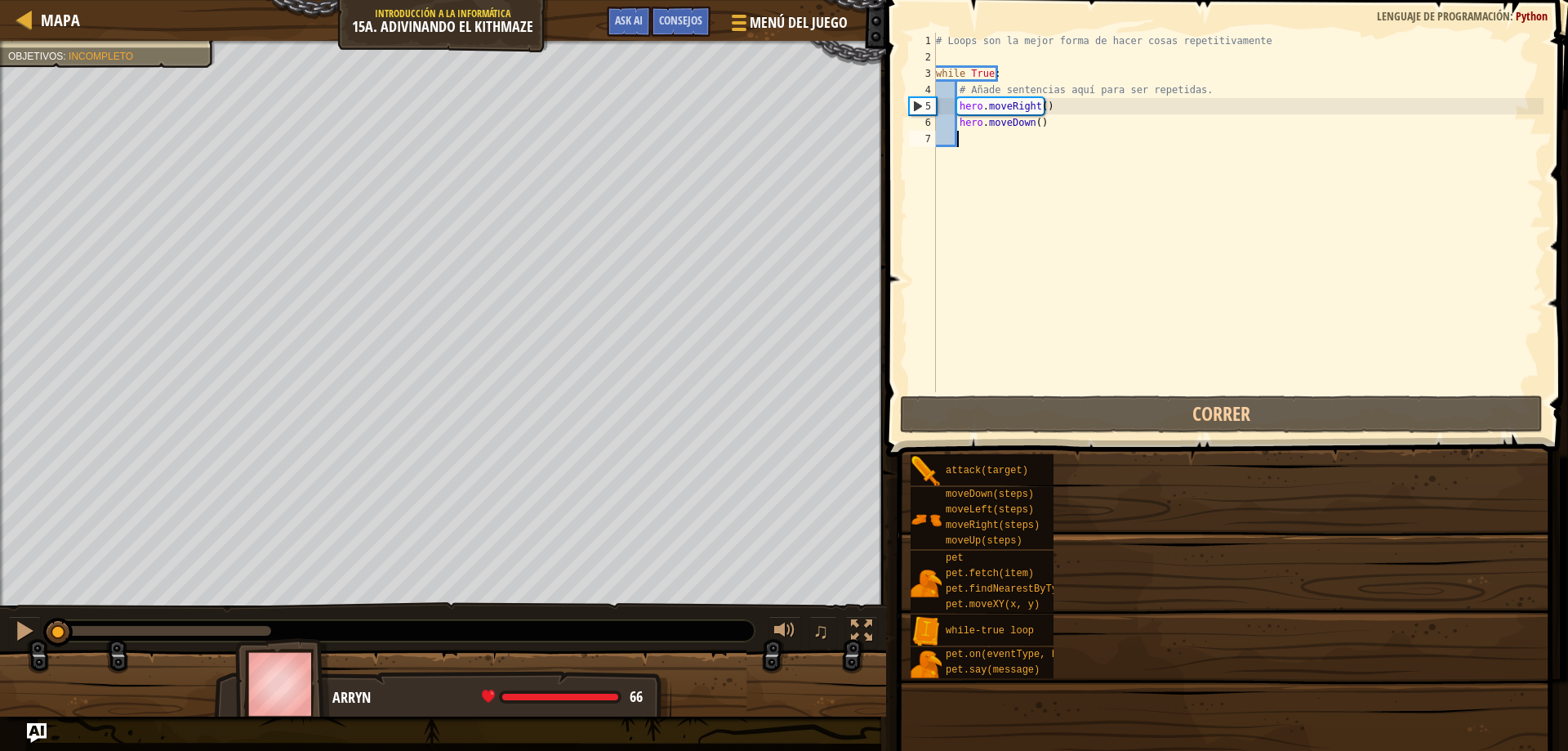
click at [55, 42] on div at bounding box center [443, 42] width 886 height 5
click at [55, 18] on span "Mapa" at bounding box center [60, 20] width 39 height 22
select select "es-ES"
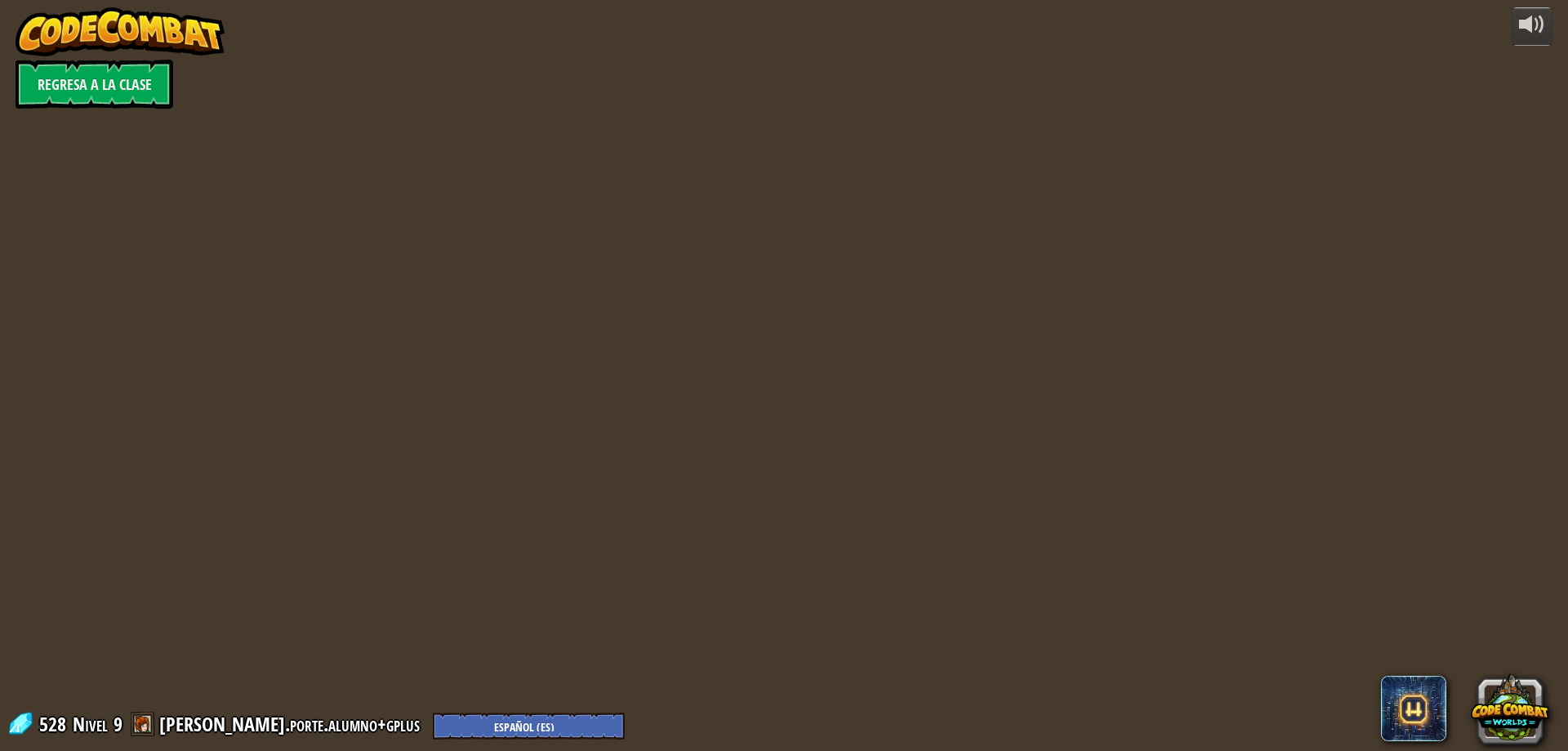
select select "es-ES"
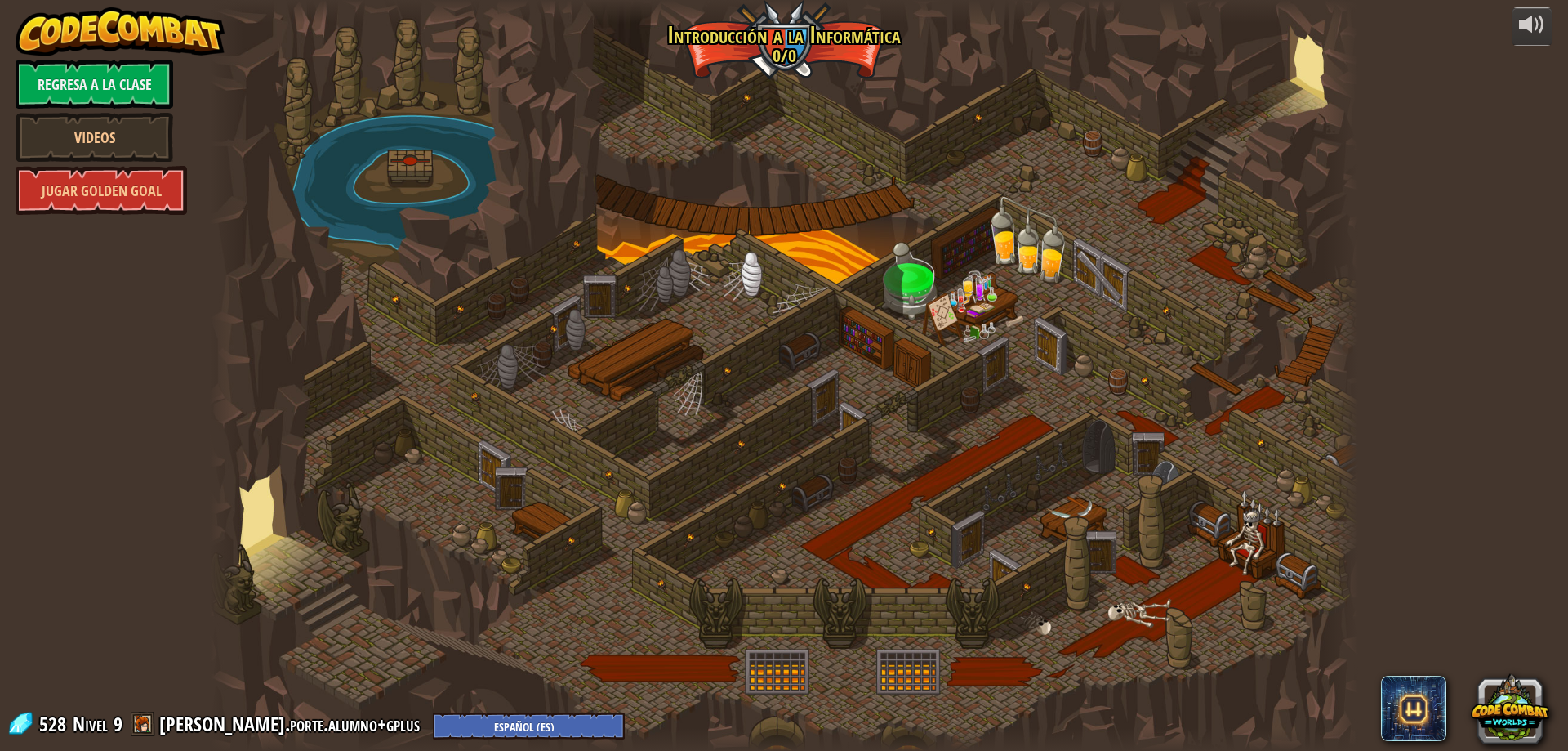
select select "es-ES"
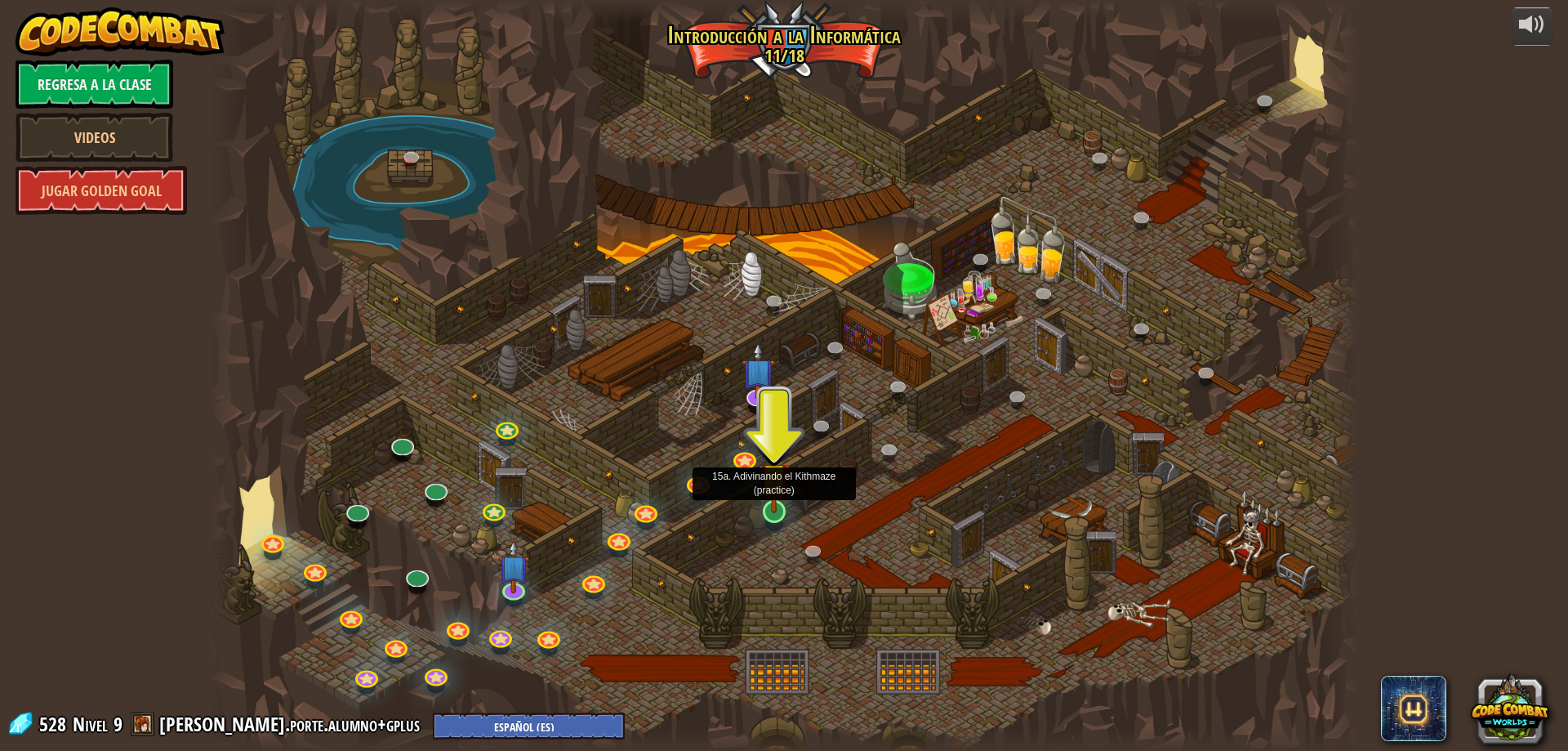
click at [772, 513] on img at bounding box center [774, 478] width 31 height 70
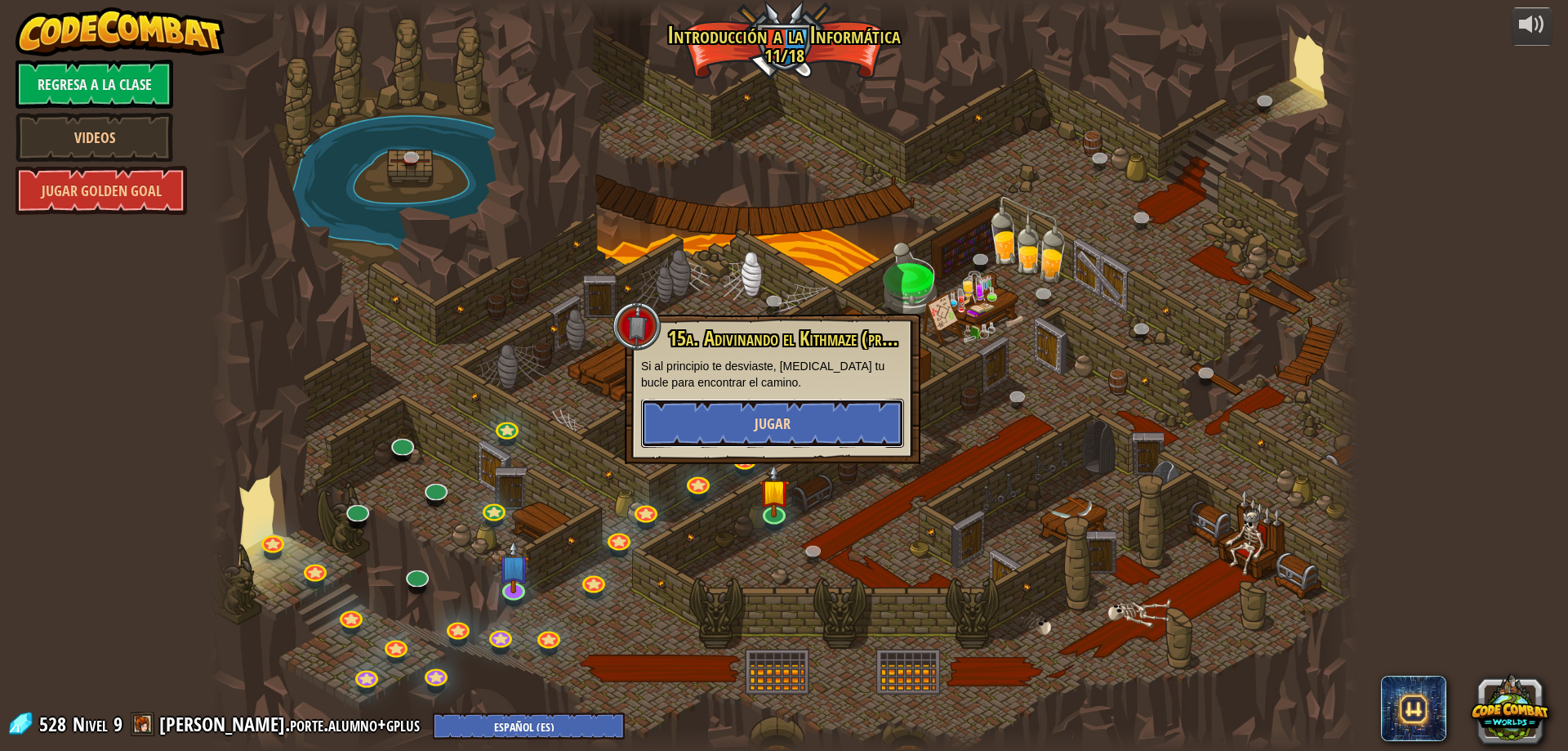
click at [855, 427] on button "Jugar" at bounding box center [772, 423] width 263 height 49
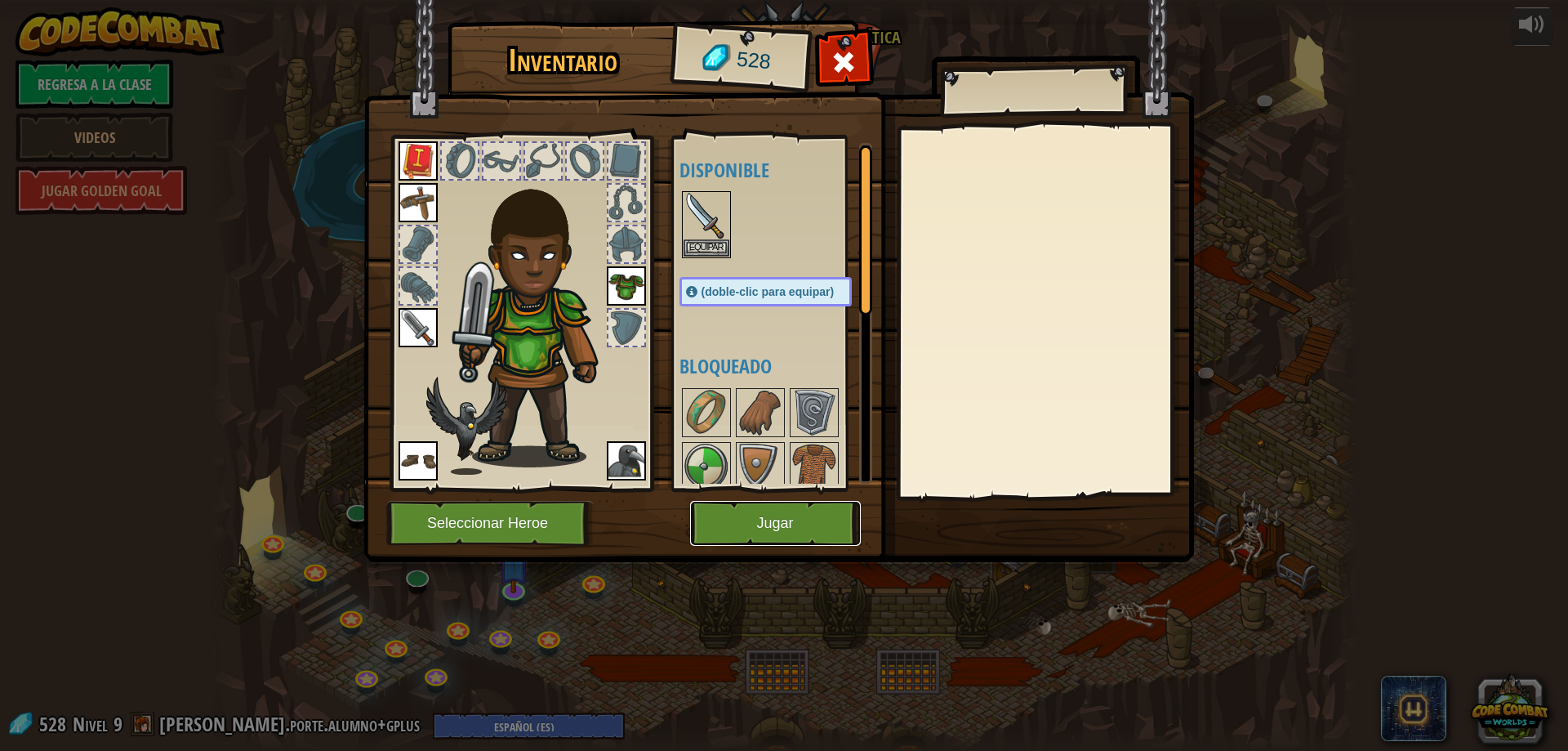
click at [783, 518] on button "Jugar" at bounding box center [775, 523] width 171 height 45
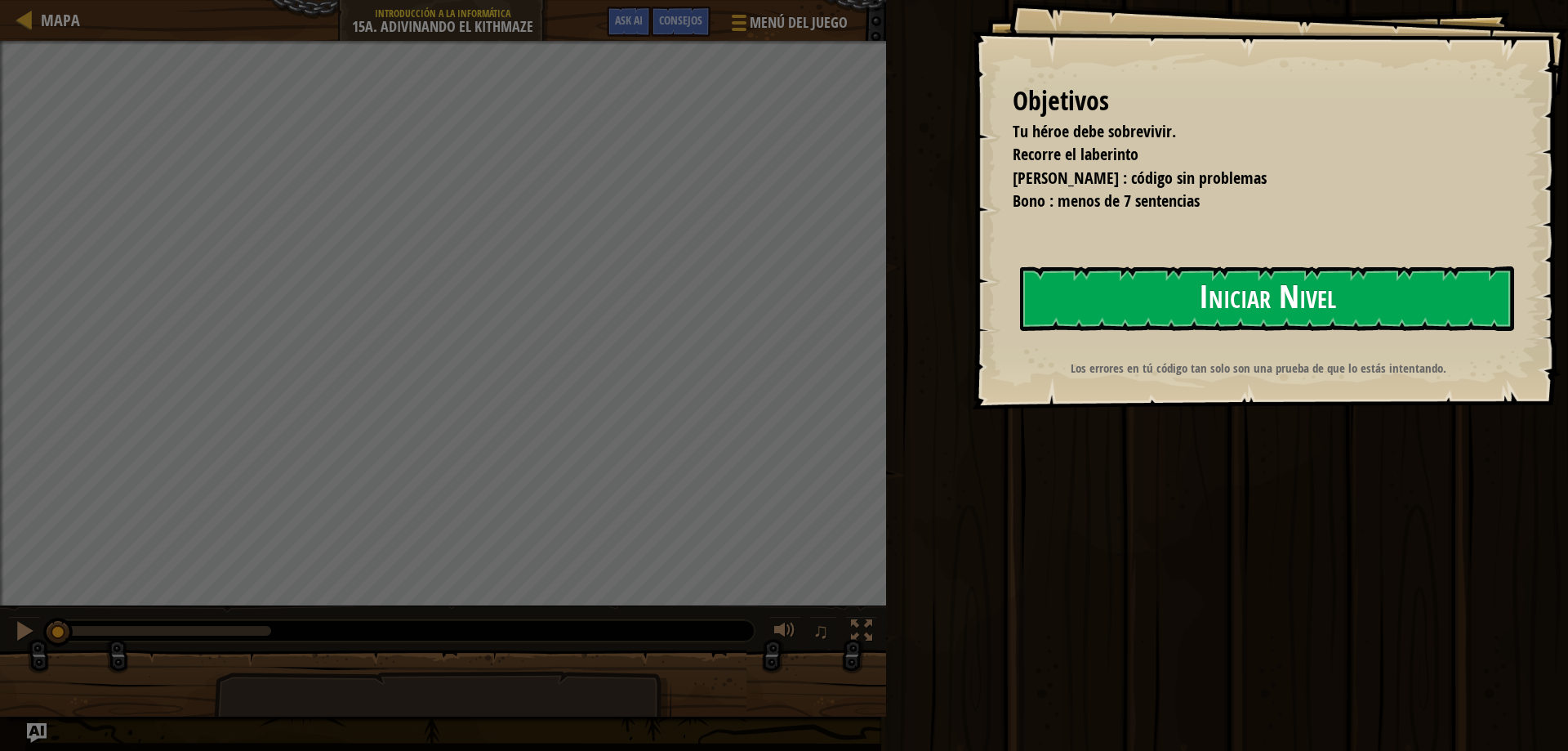
click at [1069, 268] on button "Iniciar Nivel" at bounding box center [1266, 298] width 494 height 64
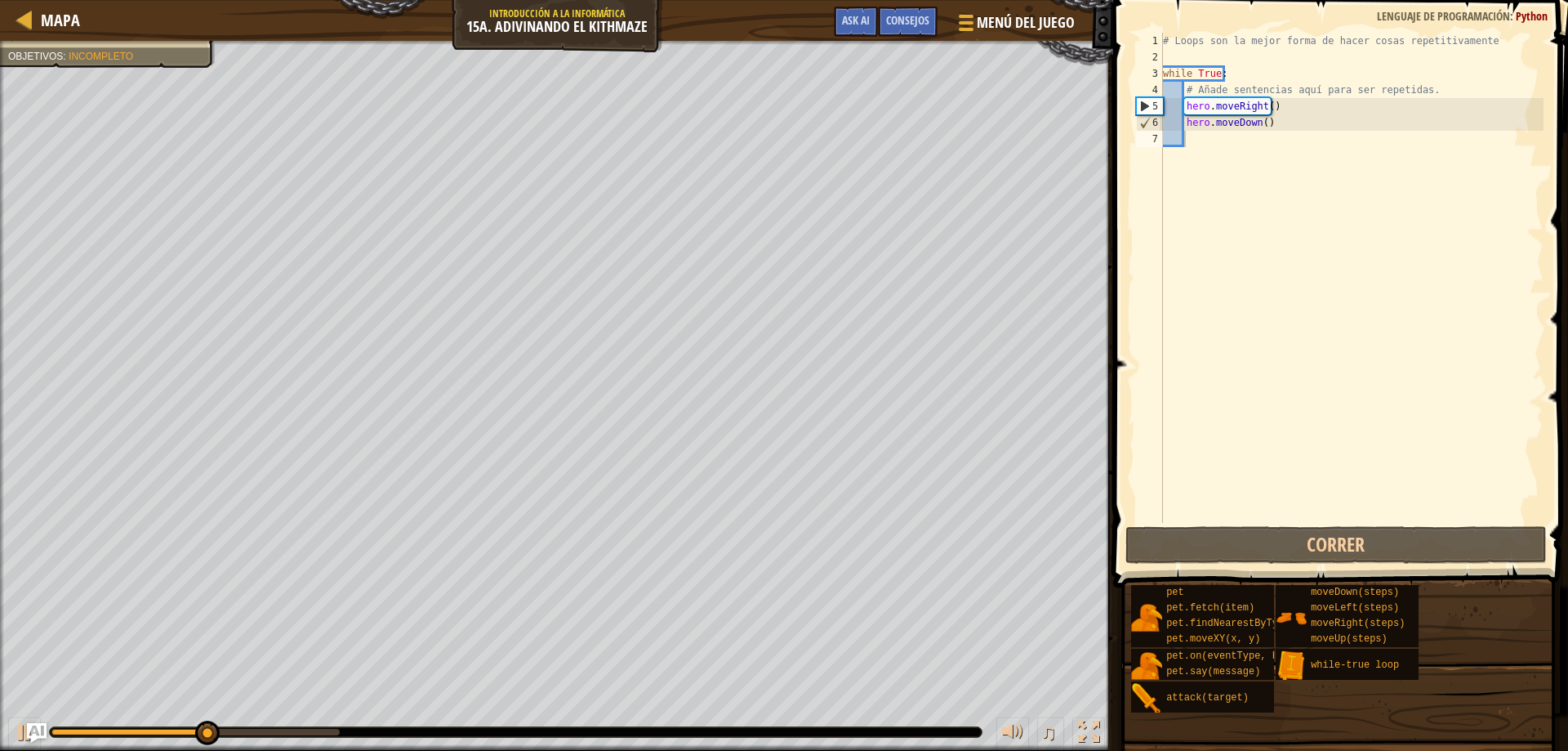
drag, startPoint x: 565, startPoint y: 728, endPoint x: 667, endPoint y: 733, distance: 102.1
click at [667, 733] on div "♫" at bounding box center [556, 728] width 1113 height 49
drag, startPoint x: 667, startPoint y: 733, endPoint x: 814, endPoint y: 718, distance: 147.8
click at [814, 718] on div "♫" at bounding box center [556, 728] width 1113 height 49
click at [1421, 137] on div "# Loops son la mejor forma de hacer cosas repetitivamente while True : # Añade …" at bounding box center [1351, 294] width 384 height 523
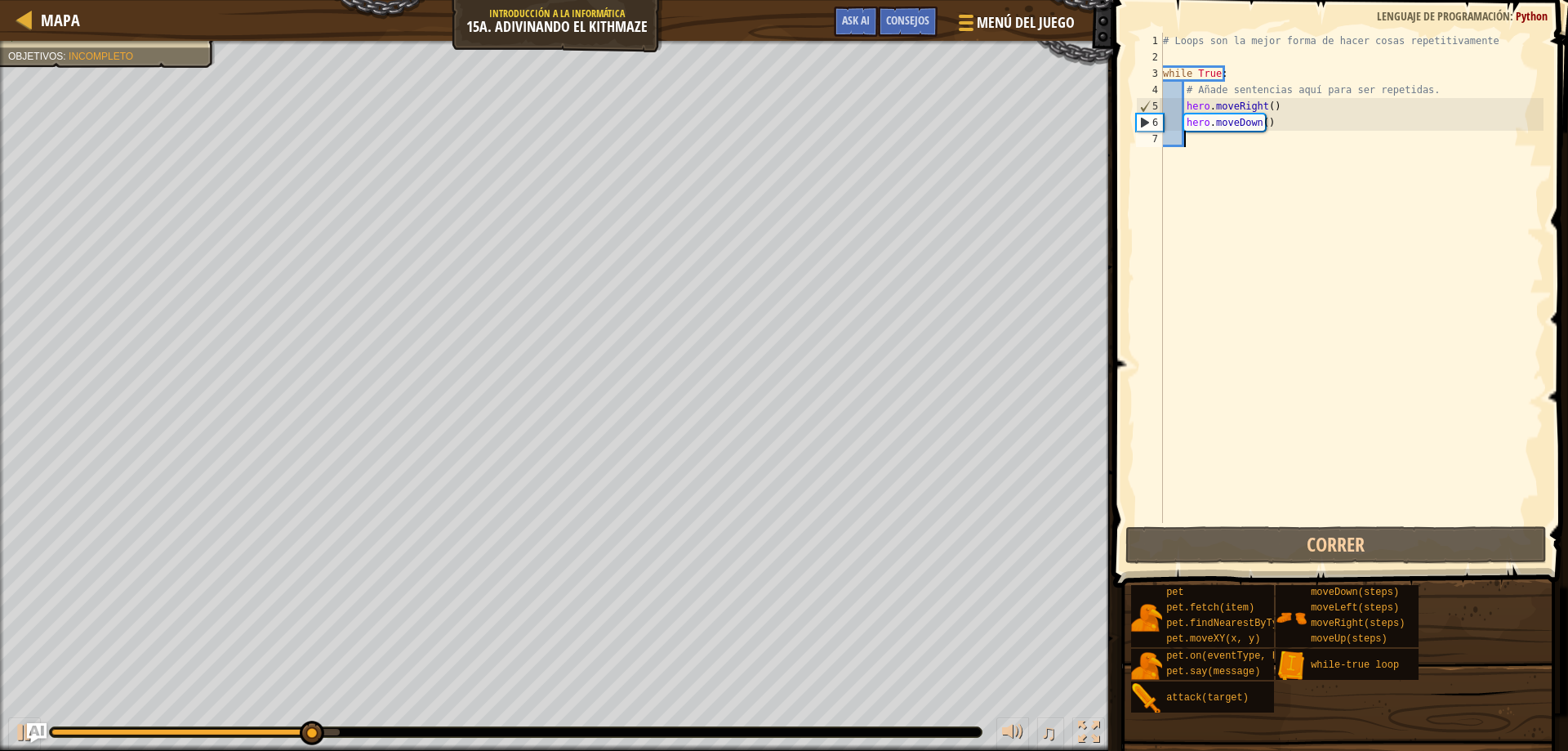
click at [1276, 130] on div "# Loops son la mejor forma de hacer cosas repetitivamente while True : # Añade …" at bounding box center [1351, 294] width 384 height 523
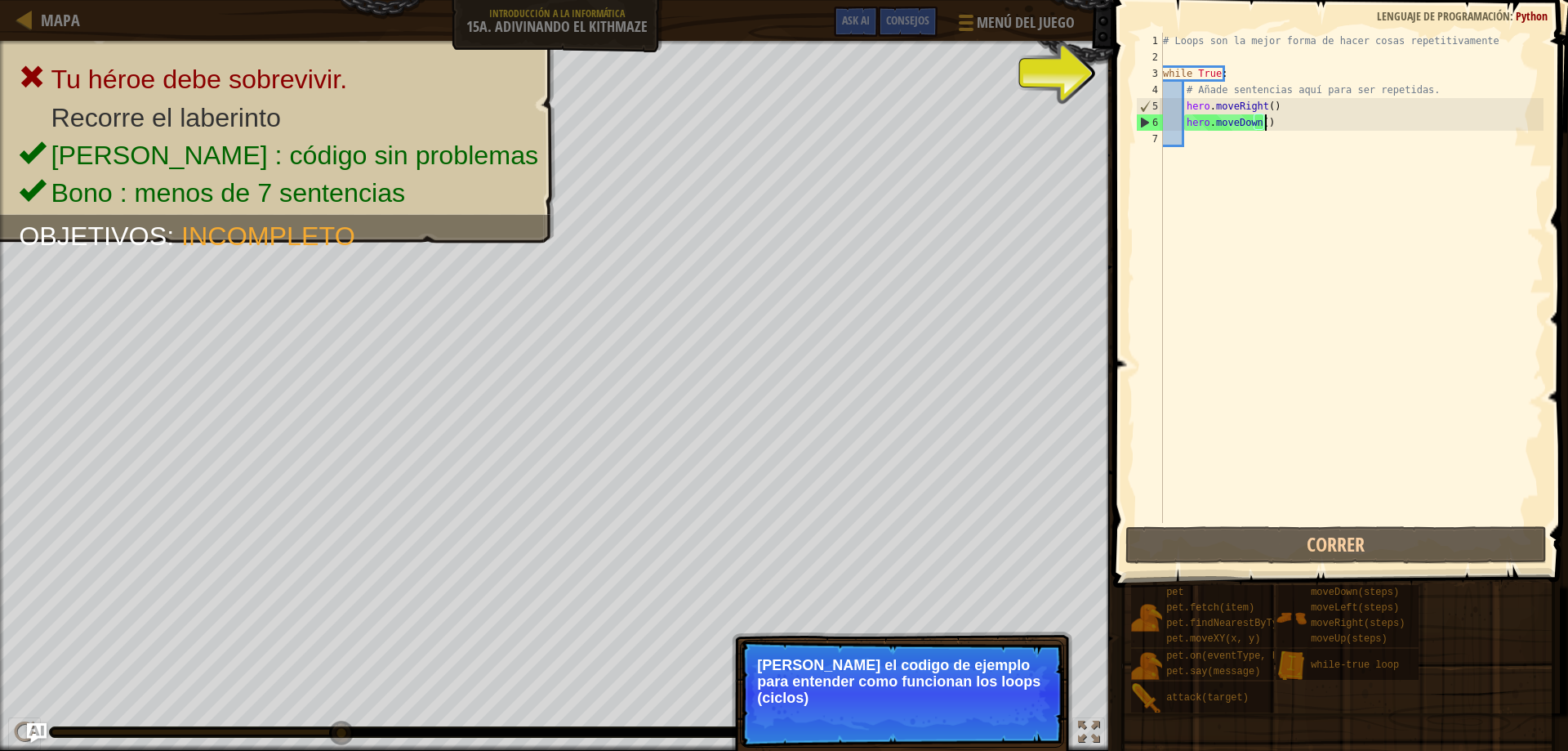
click at [1279, 117] on div "# Loops son la mejor forma de hacer cosas repetitivamente while True : # Añade …" at bounding box center [1351, 294] width 384 height 523
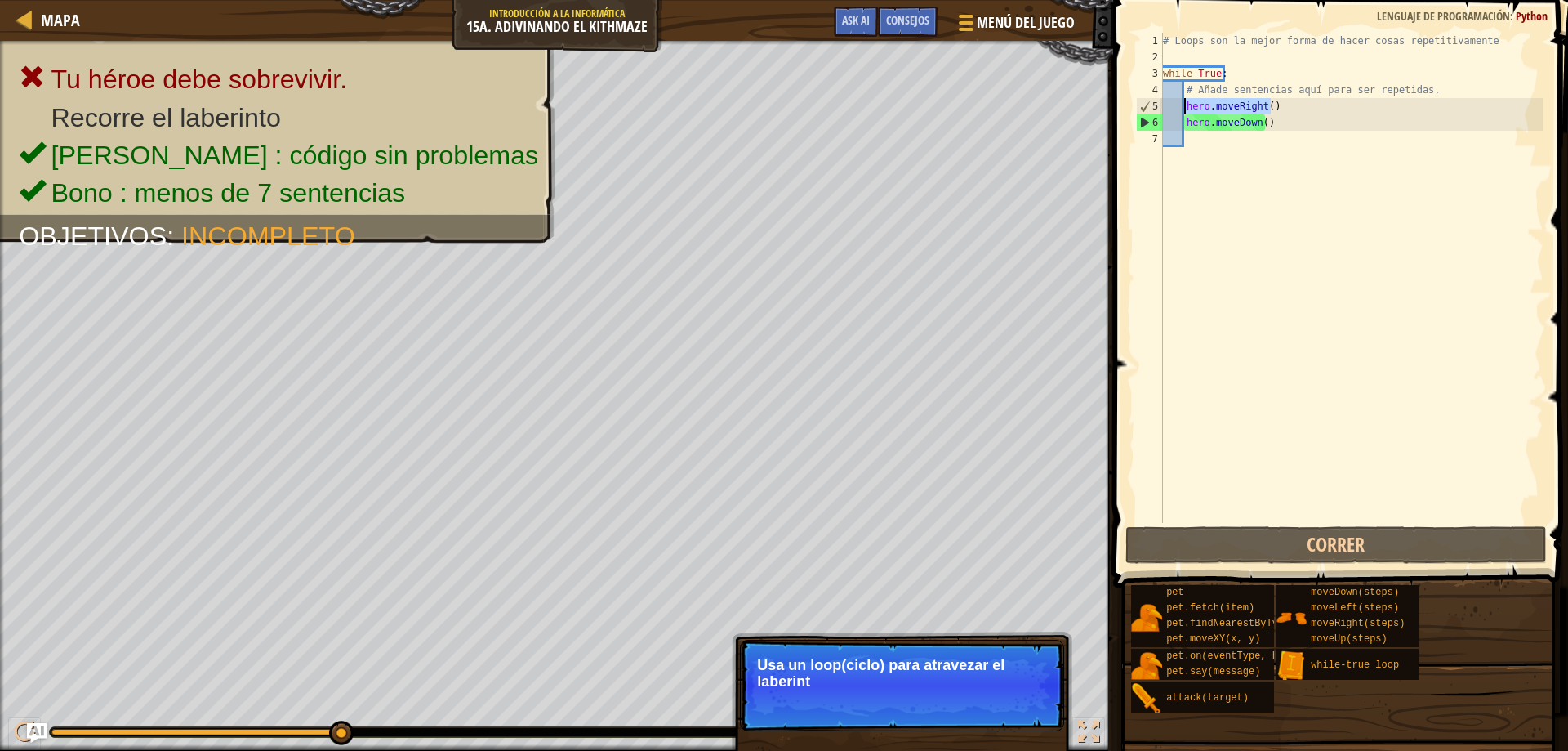
drag, startPoint x: 1286, startPoint y: 101, endPoint x: 1186, endPoint y: 107, distance: 100.2
click at [1186, 107] on div "# Loops son la mejor forma de hacer cosas repetitivamente while True : # Añade …" at bounding box center [1351, 294] width 384 height 523
click at [1191, 118] on div "# Loops son la mejor forma de hacer cosas repetitivamente while True : # Añade …" at bounding box center [1351, 294] width 384 height 523
type textarea "hero.moveDown()"
click at [1183, 117] on div "# Loops son la mejor forma de hacer cosas repetitivamente while True : # Añade …" at bounding box center [1351, 294] width 384 height 523
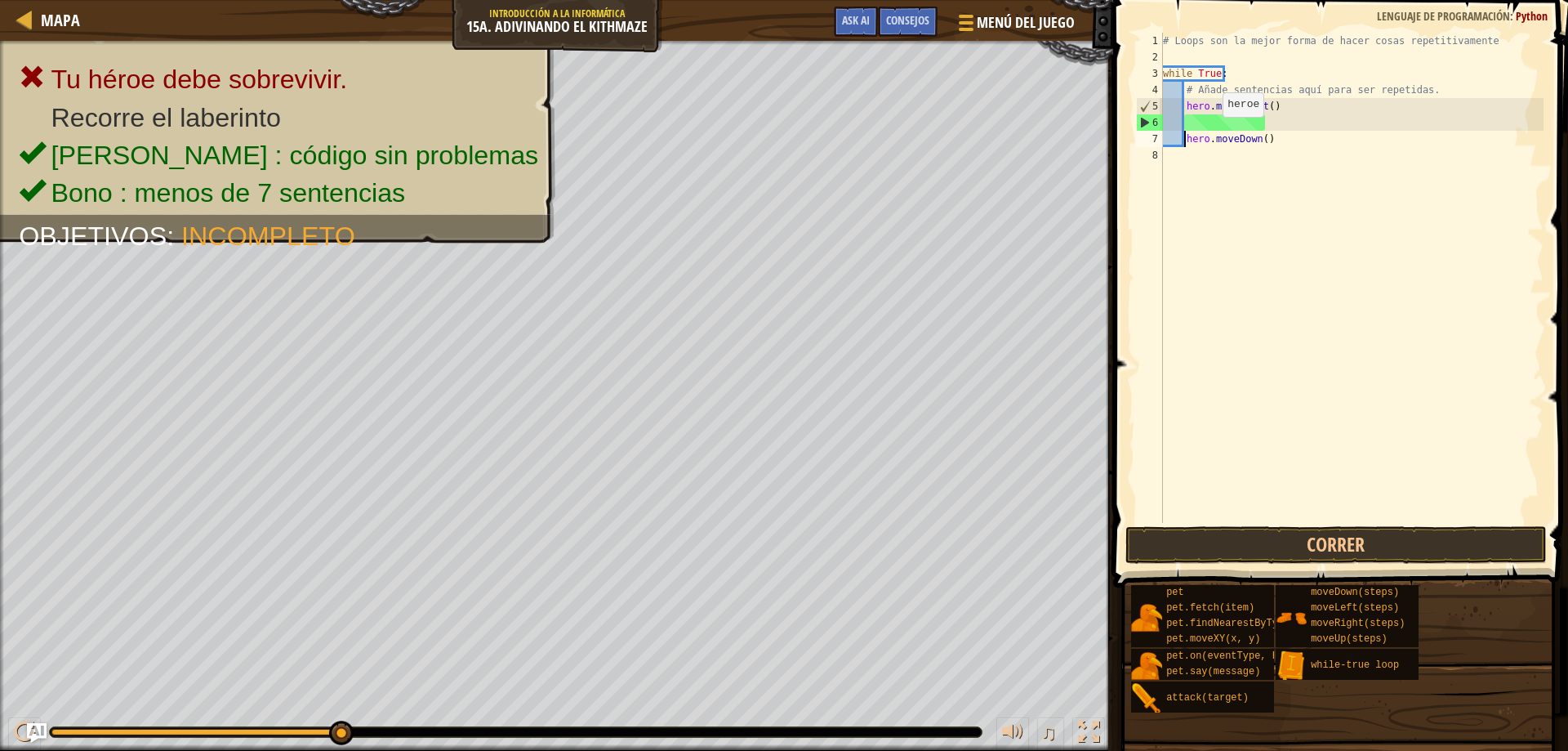
click at [1207, 128] on div "# Loops son la mejor forma de hacer cosas repetitivamente while True : # Añade …" at bounding box center [1351, 294] width 384 height 523
paste textarea "hero.moveRight()"
type textarea "hero.moveRight()"
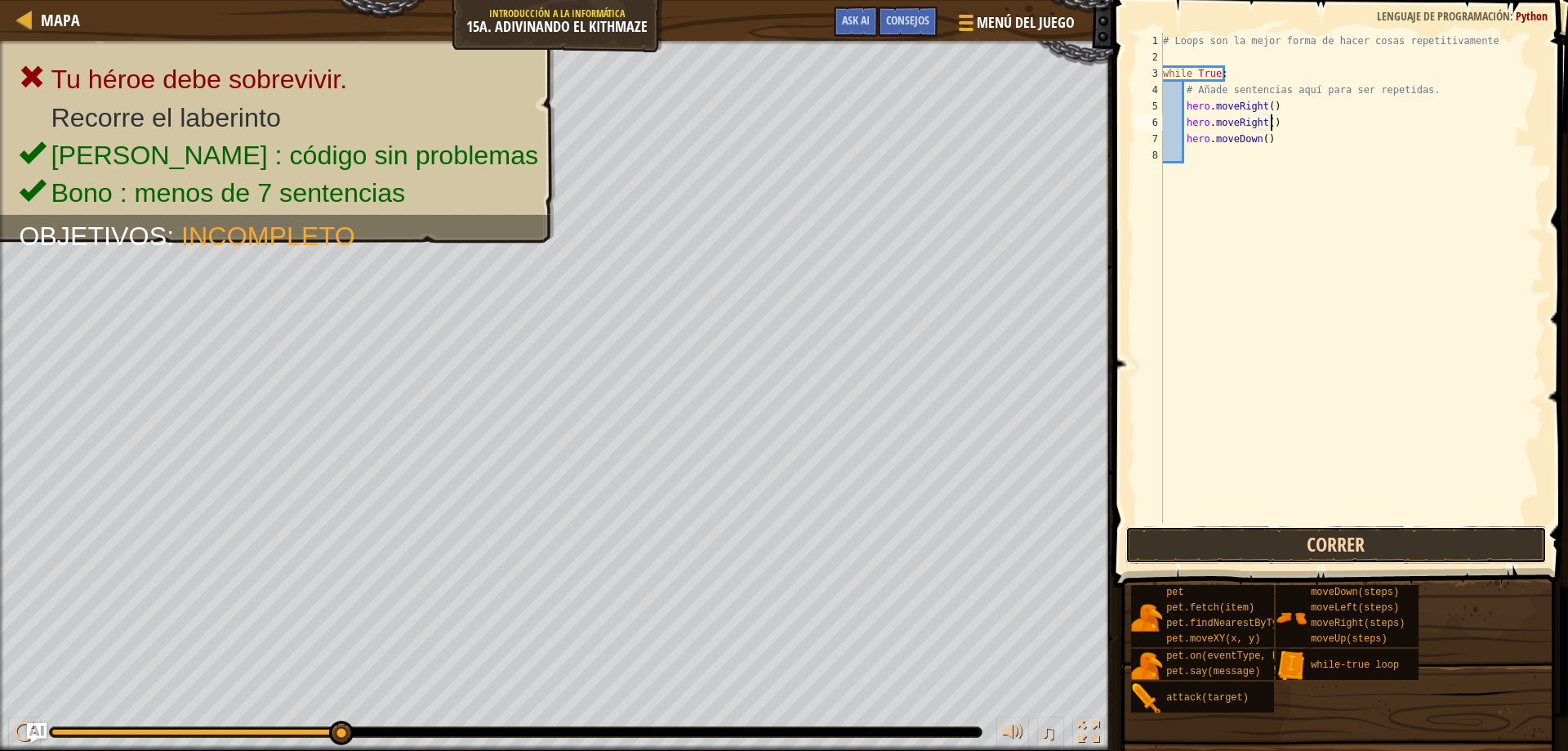
click at [1282, 545] on button "Correr" at bounding box center [1336, 545] width 422 height 38
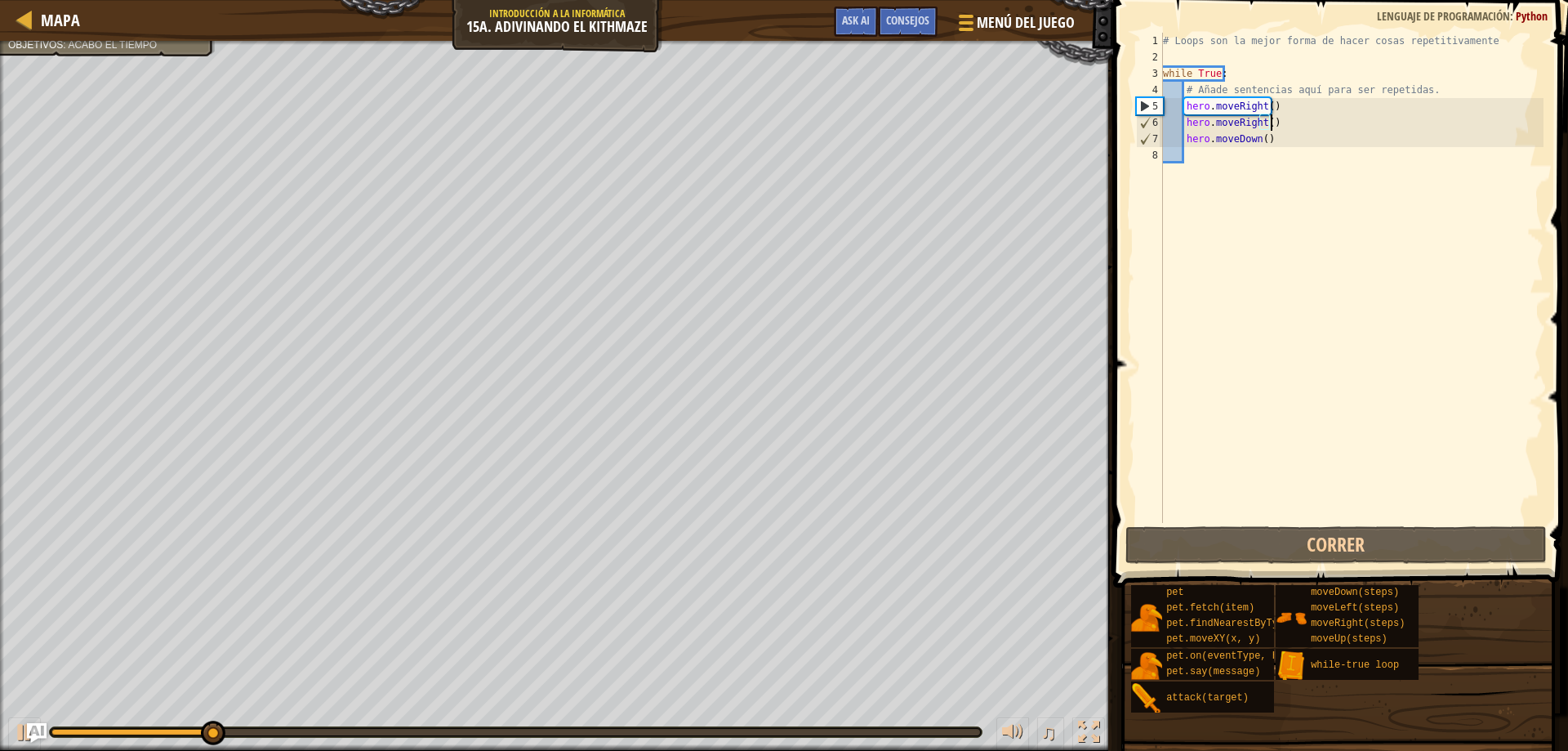
click at [1297, 123] on div "# Loops son la mejor forma de hacer cosas repetitivamente while True : # Añade …" at bounding box center [1351, 294] width 384 height 523
click at [1274, 164] on div "# Loops son la mejor forma de hacer cosas repetitivamente while True : # Añade …" at bounding box center [1351, 294] width 384 height 523
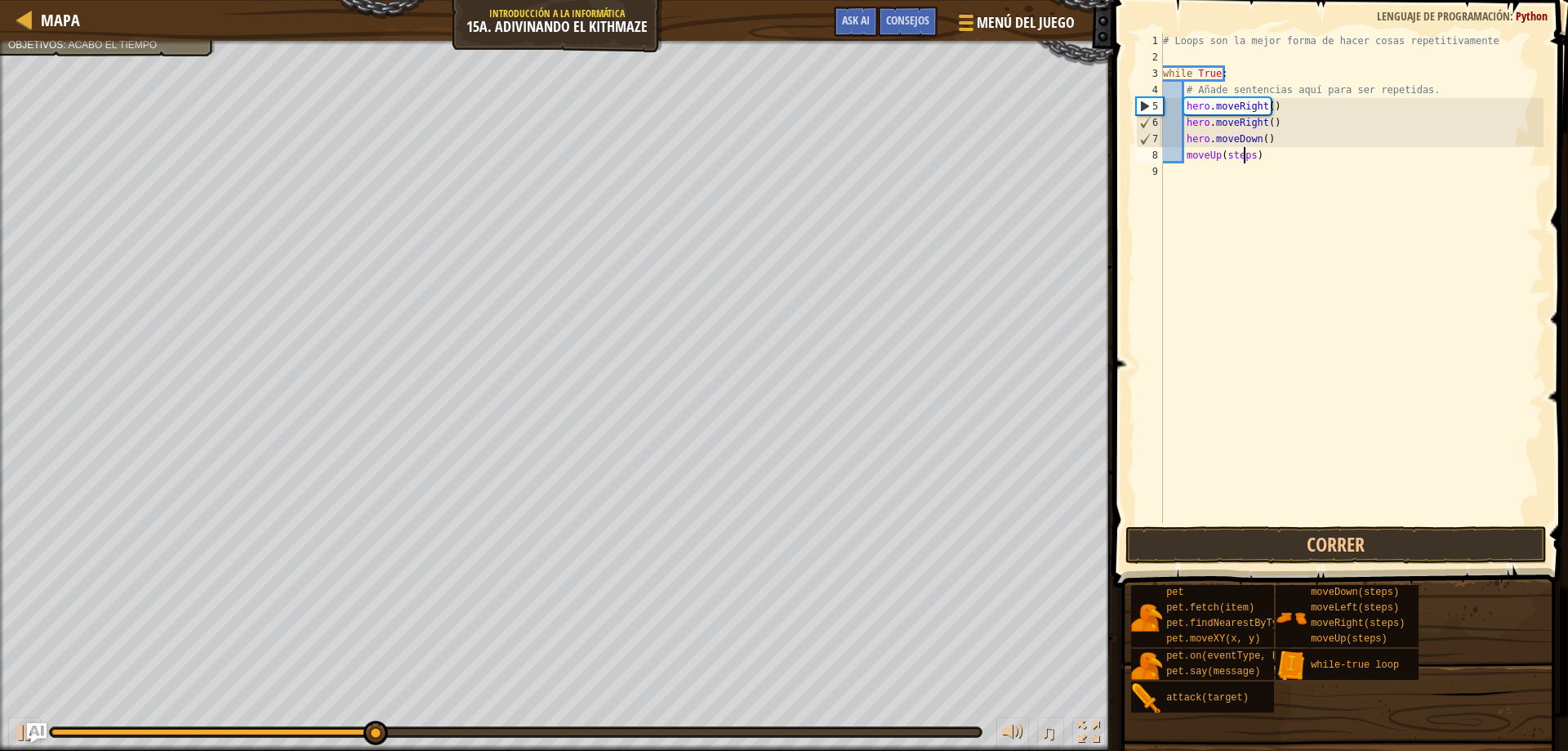
click at [1247, 155] on div "# Loops son la mejor forma de hacer cosas repetitivamente while True : # Añade …" at bounding box center [1351, 294] width 384 height 523
click at [1250, 155] on div "# Loops son la mejor forma de hacer cosas repetitivamente while True : # Añade …" at bounding box center [1351, 277] width 384 height 490
click at [1343, 542] on button "Correr" at bounding box center [1336, 545] width 422 height 38
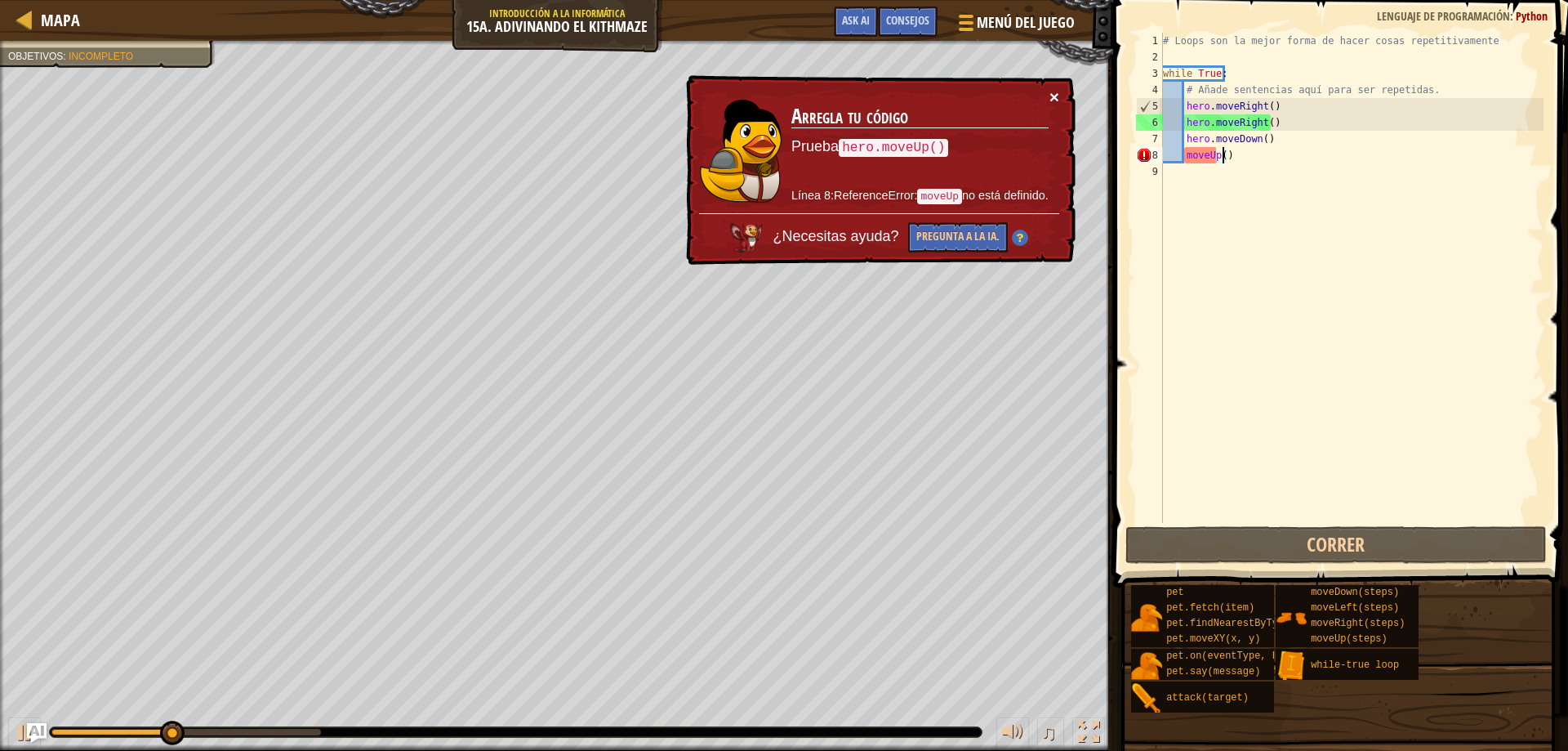
click at [1056, 99] on button "×" at bounding box center [1054, 97] width 10 height 17
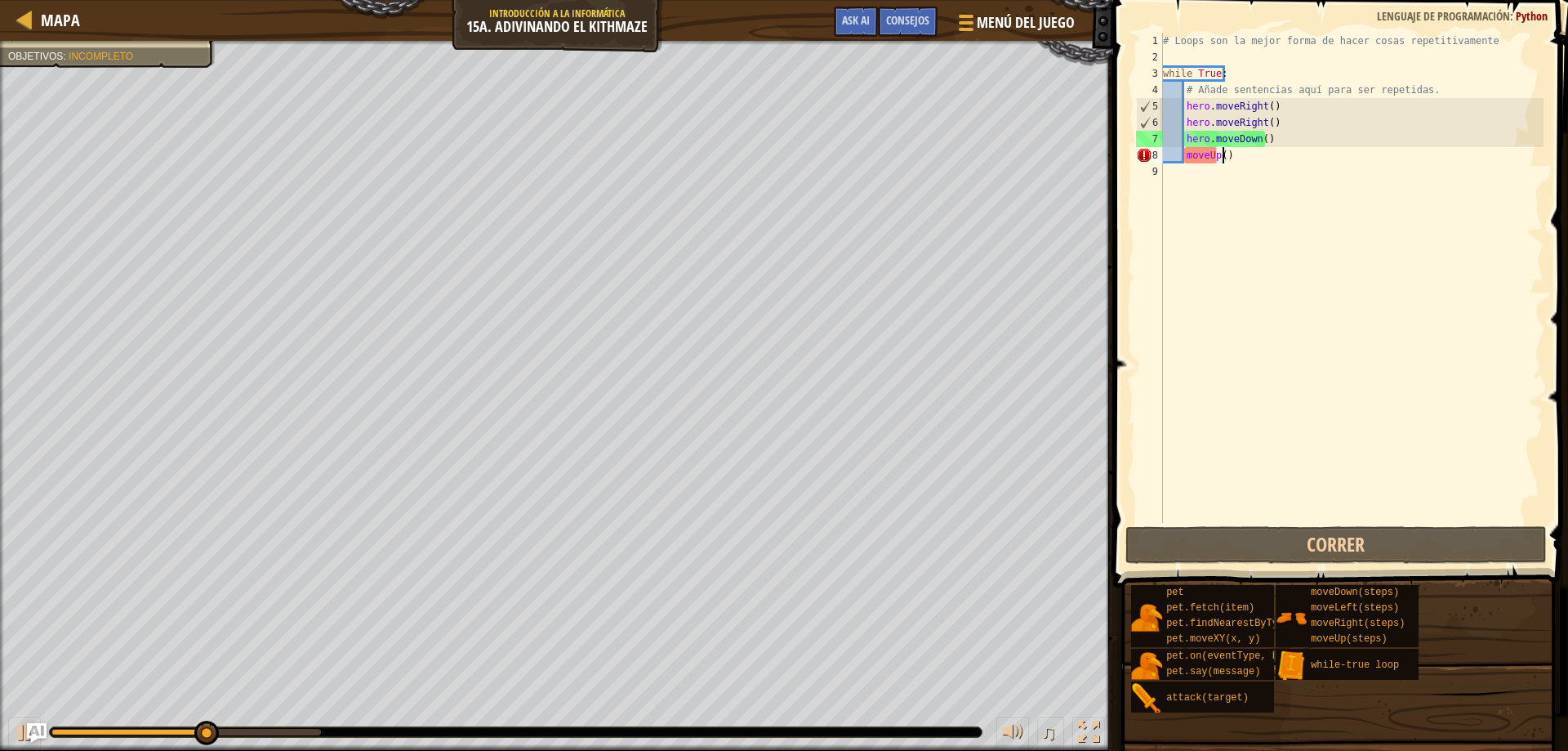
click at [1186, 156] on div "# Loops son la mejor forma de hacer cosas repetitivamente while True : # Añade …" at bounding box center [1351, 294] width 384 height 523
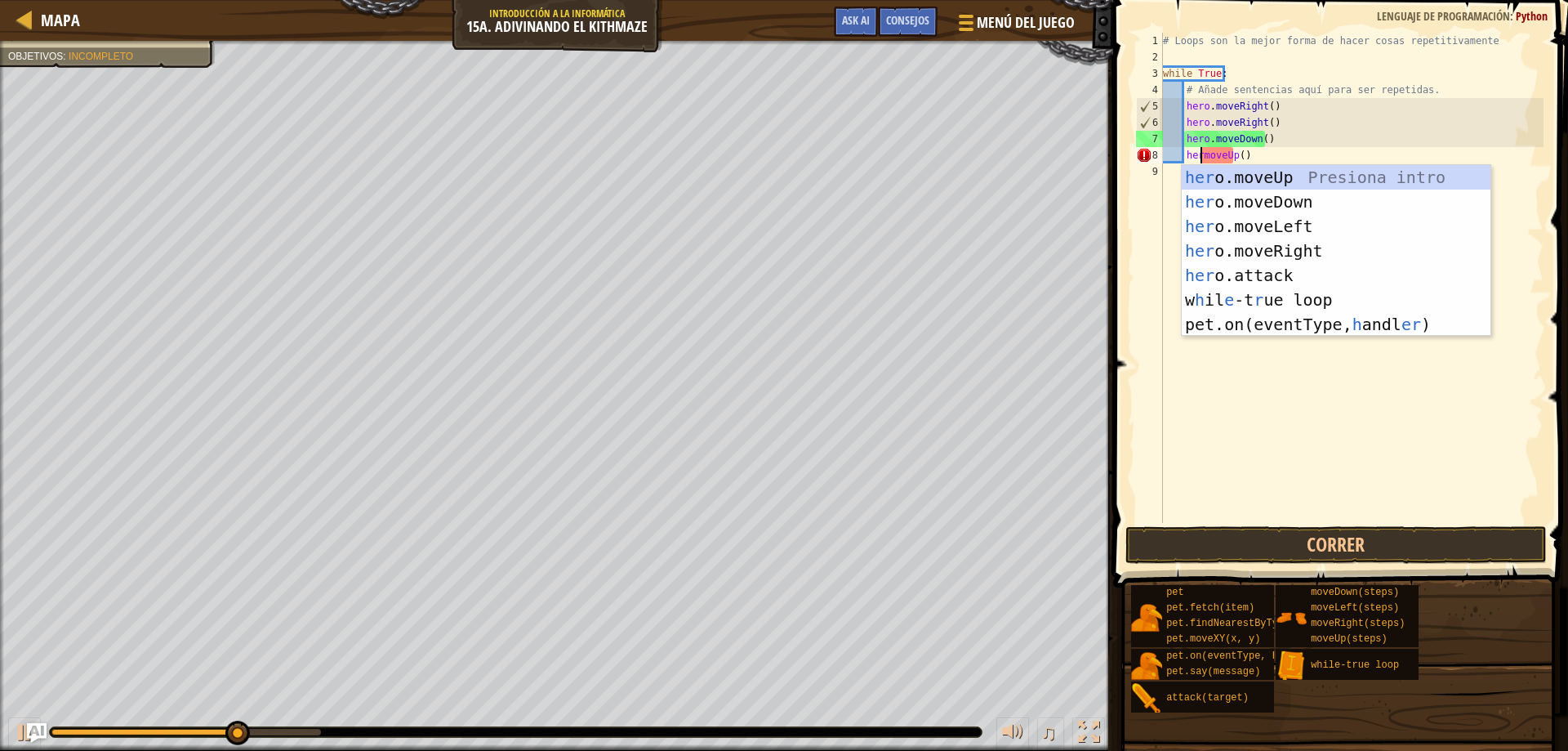
scroll to position [7, 5]
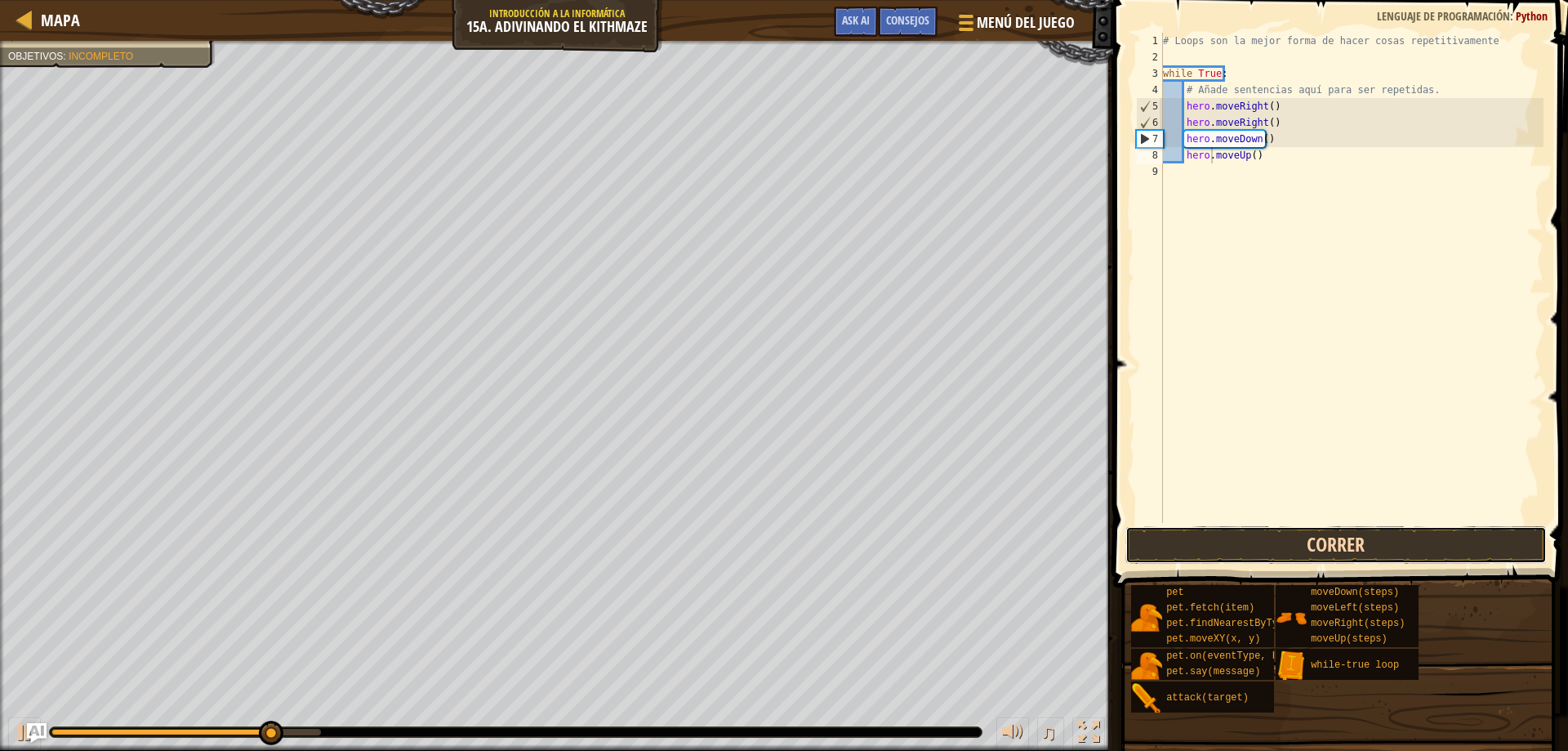
click at [1327, 548] on button "Correr" at bounding box center [1336, 545] width 422 height 38
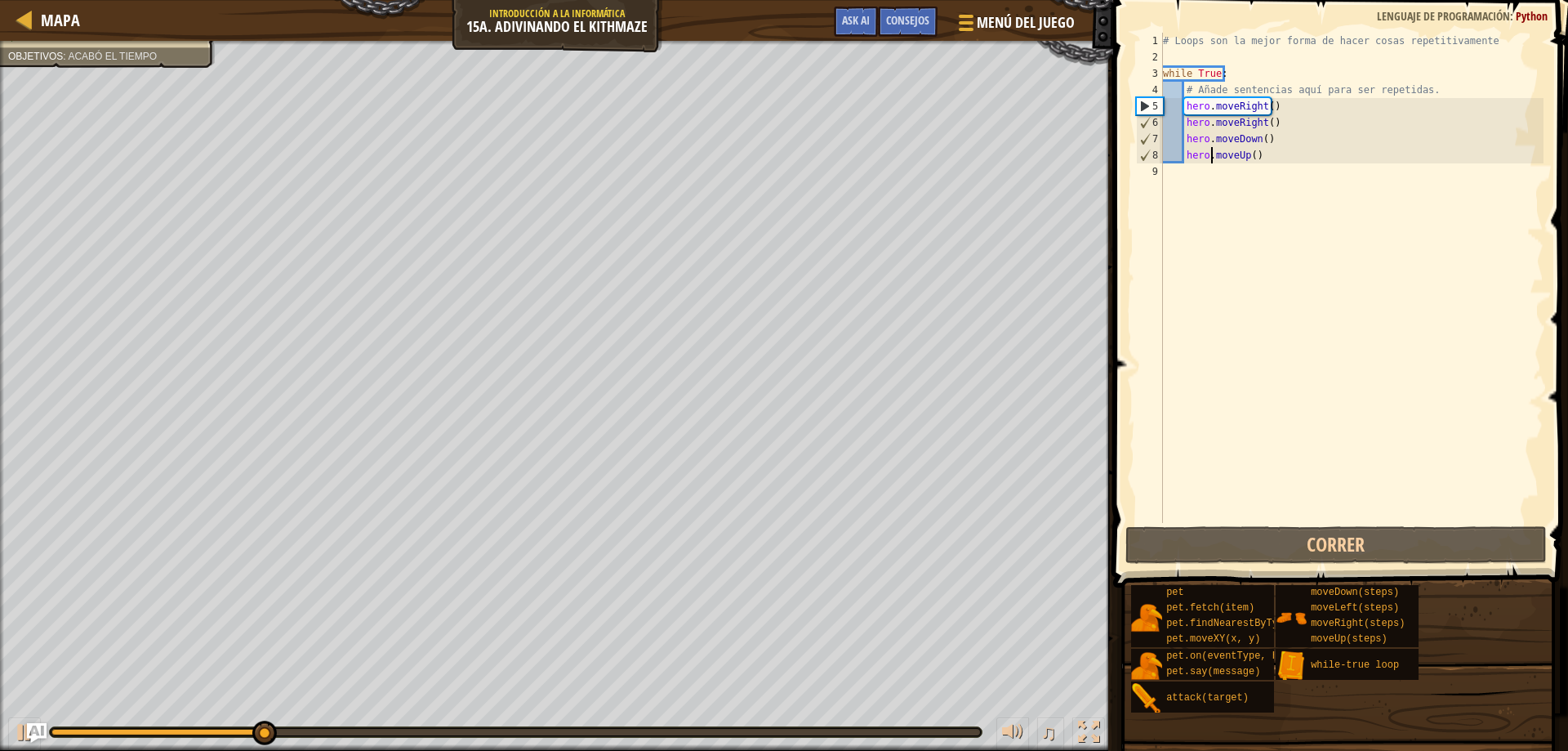
click at [567, 739] on div "♫" at bounding box center [556, 728] width 1113 height 49
click at [567, 728] on div at bounding box center [515, 732] width 931 height 10
click at [566, 725] on div "♫" at bounding box center [556, 728] width 1113 height 49
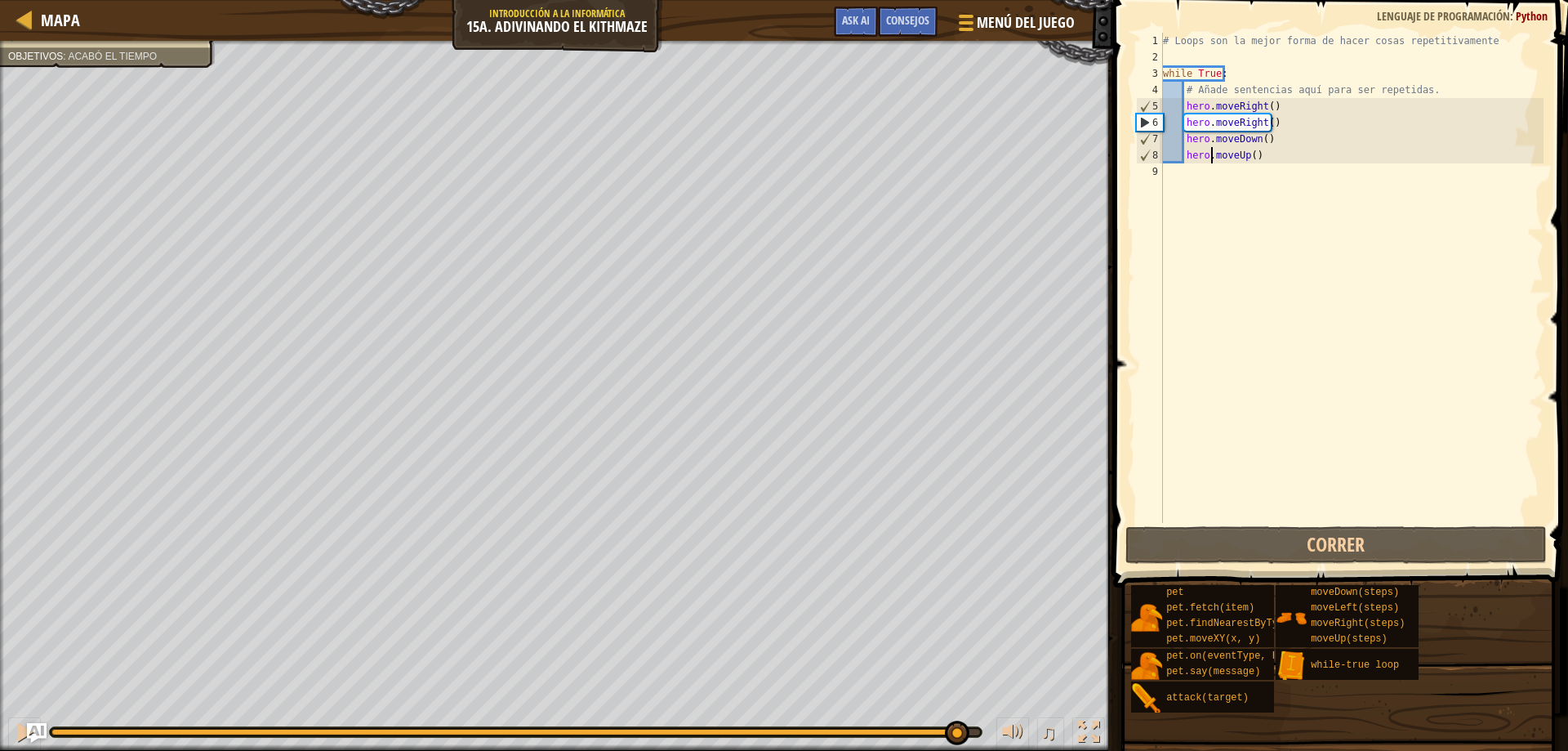
click at [926, 699] on div "Tu héroe debe sobrevivir. Recorre el laberinto [PERSON_NAME] : código sin probl…" at bounding box center [784, 396] width 1568 height 710
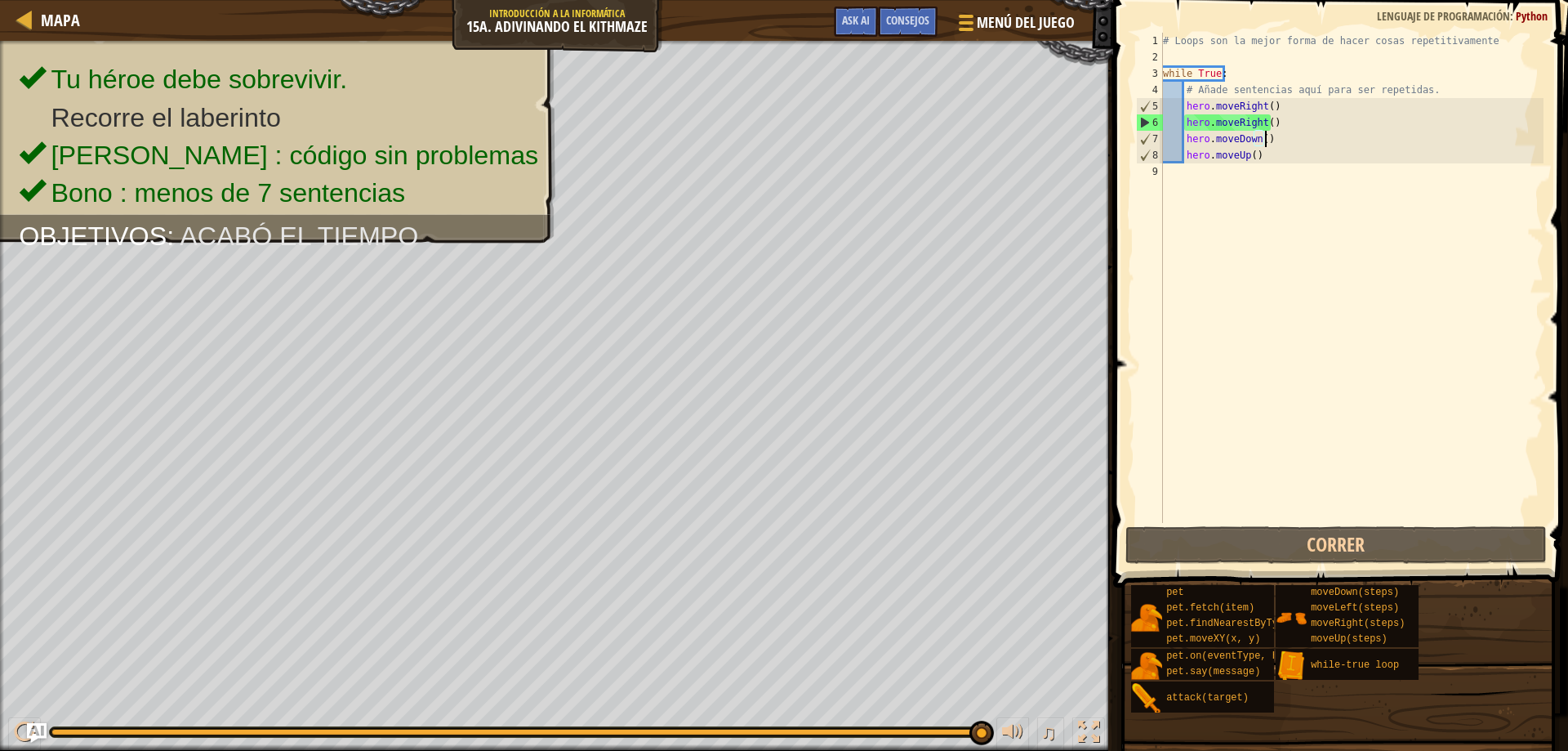
click at [1283, 134] on div "# Loops son la mejor forma de hacer cosas repetitivamente while True : # Añade …" at bounding box center [1351, 294] width 384 height 523
drag, startPoint x: 1288, startPoint y: 161, endPoint x: 1186, endPoint y: 134, distance: 105.5
click at [1186, 134] on div "# Loops son la mejor forma de hacer cosas repetitivamente while True : # Añade …" at bounding box center [1351, 294] width 384 height 523
type textarea "hero.moveDown() hero.moveUp()"
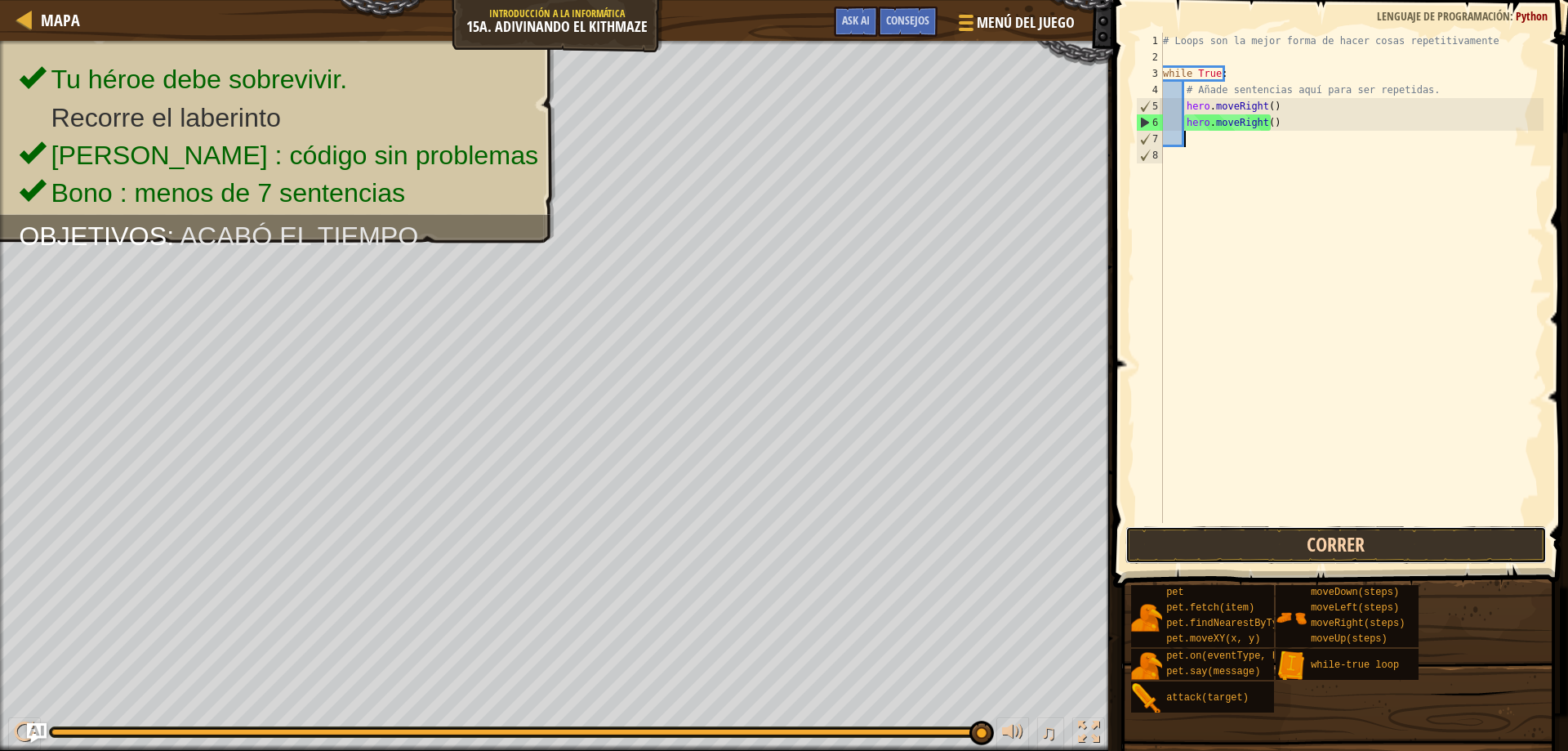
click at [1371, 554] on button "Correr" at bounding box center [1336, 545] width 422 height 38
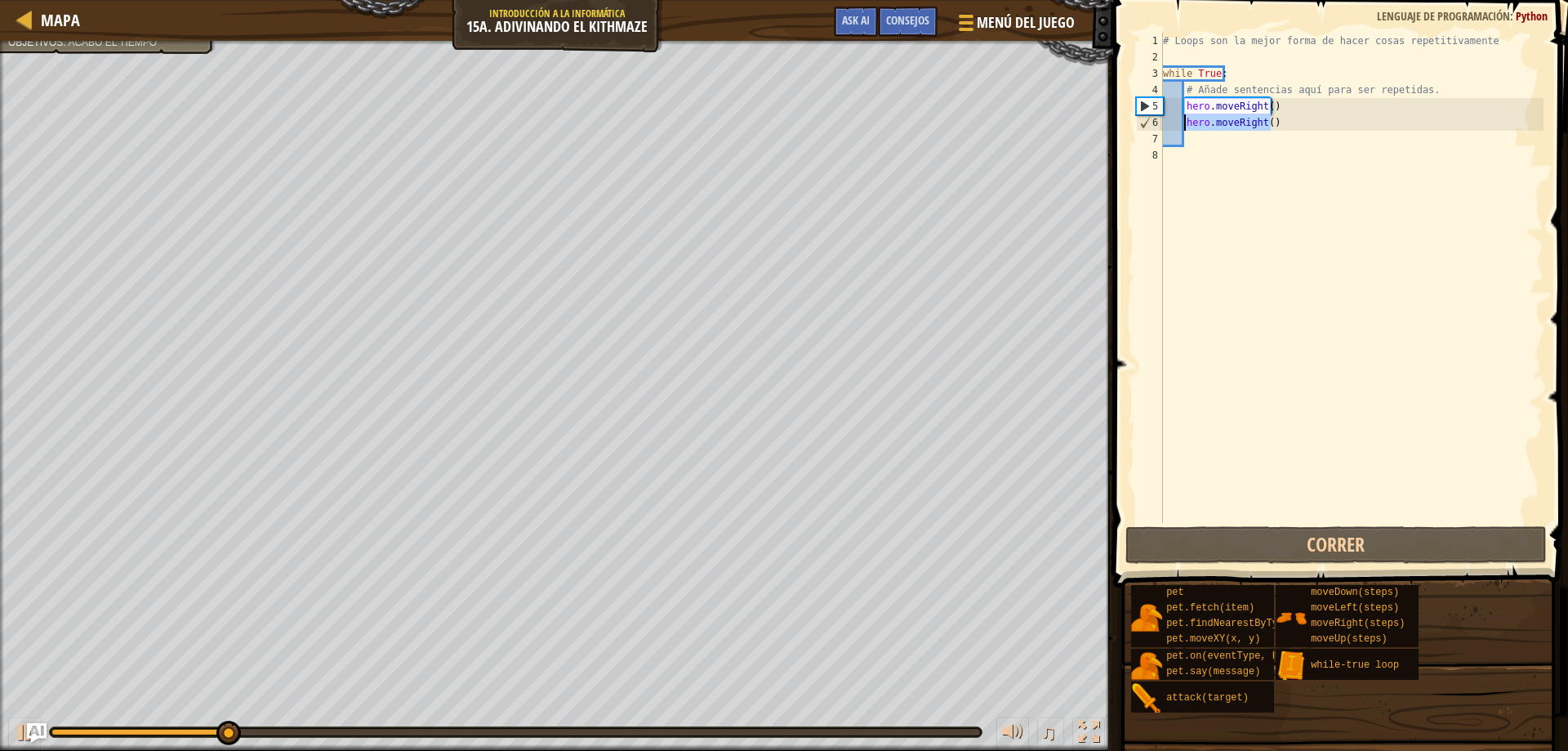
drag, startPoint x: 1313, startPoint y: 127, endPoint x: 1186, endPoint y: 123, distance: 127.1
click at [1186, 123] on div "# Loops son la mejor forma de hacer cosas repetitivamente while True : # Añade …" at bounding box center [1351, 294] width 384 height 523
type textarea "hero.moveRight()"
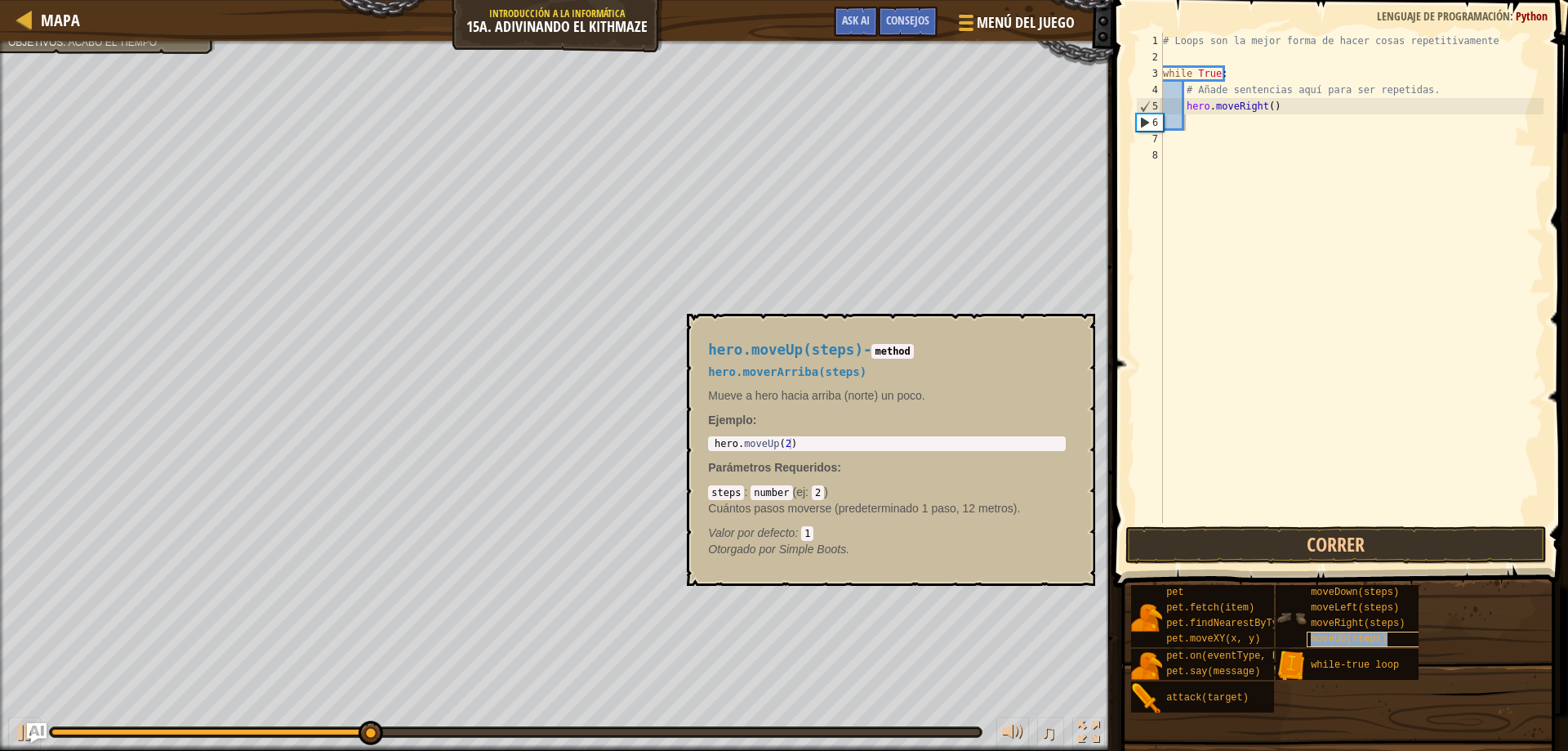
click at [1396, 636] on div "moveUp(steps)" at bounding box center [1385, 639] width 157 height 15
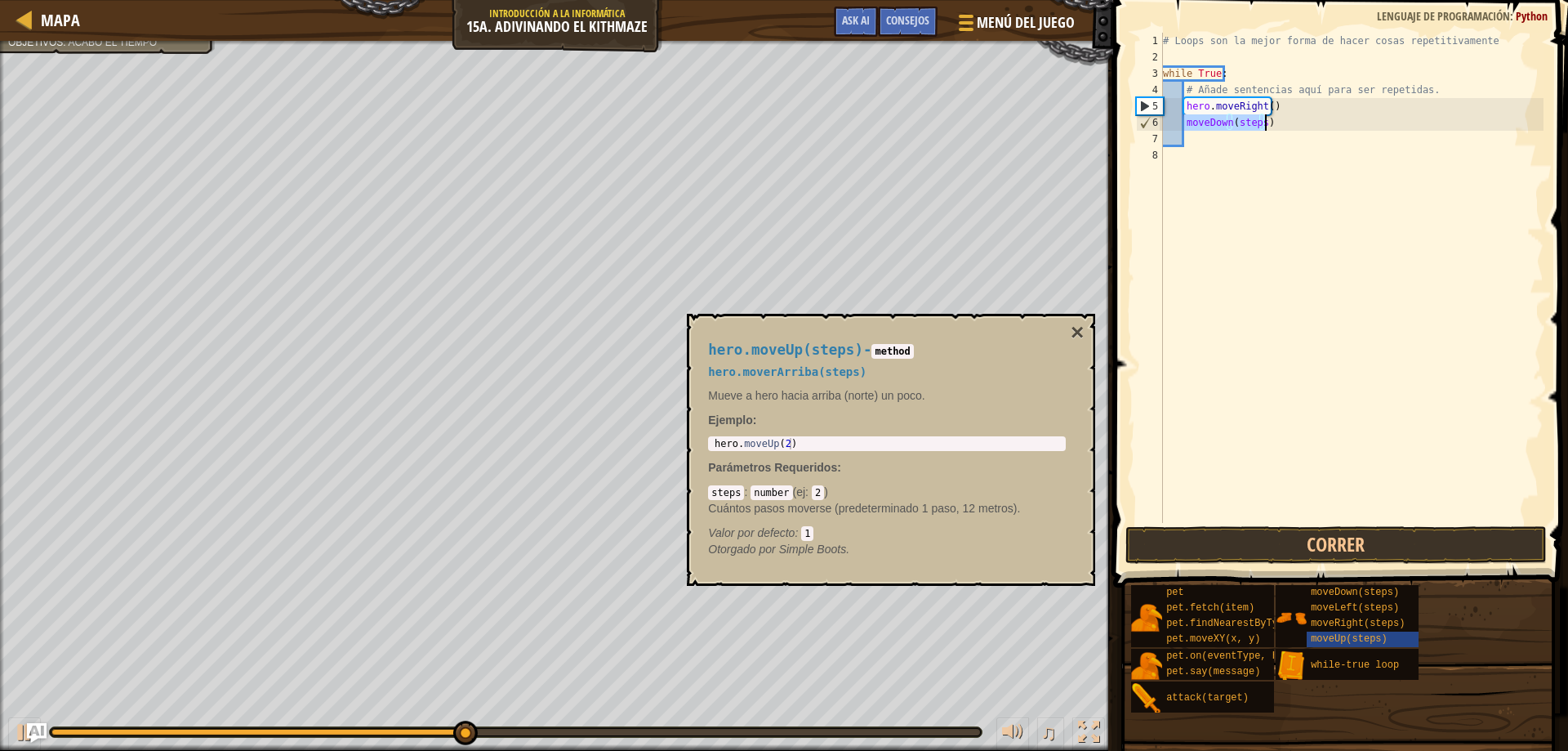
click at [1183, 123] on div "# Loops son la mejor forma de hacer cosas repetitivamente while True : # Añade …" at bounding box center [1351, 277] width 384 height 490
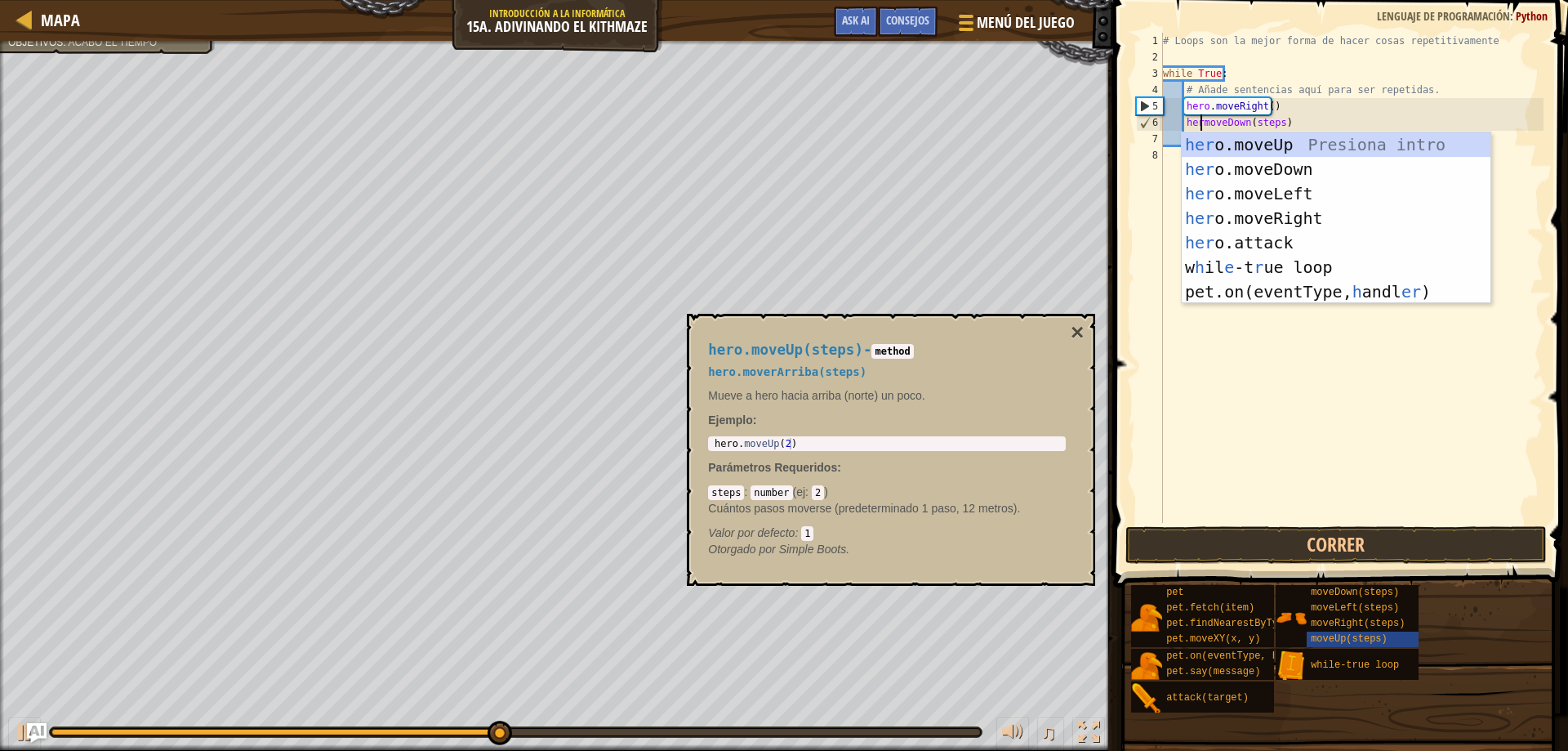
scroll to position [7, 5]
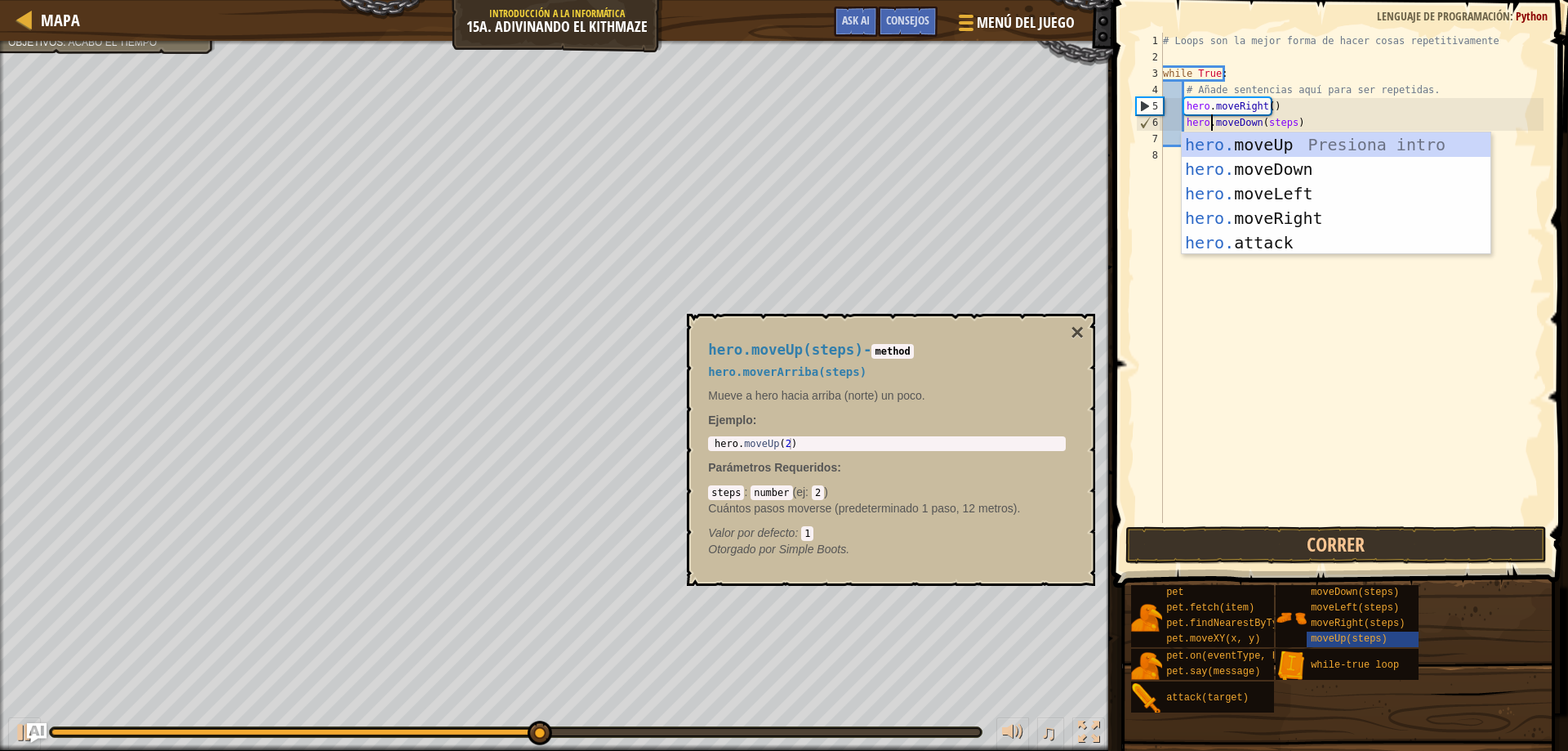
click at [1286, 122] on div "# Loops son la mejor forma de hacer cosas repetitivamente while True : # Añade …" at bounding box center [1351, 294] width 384 height 523
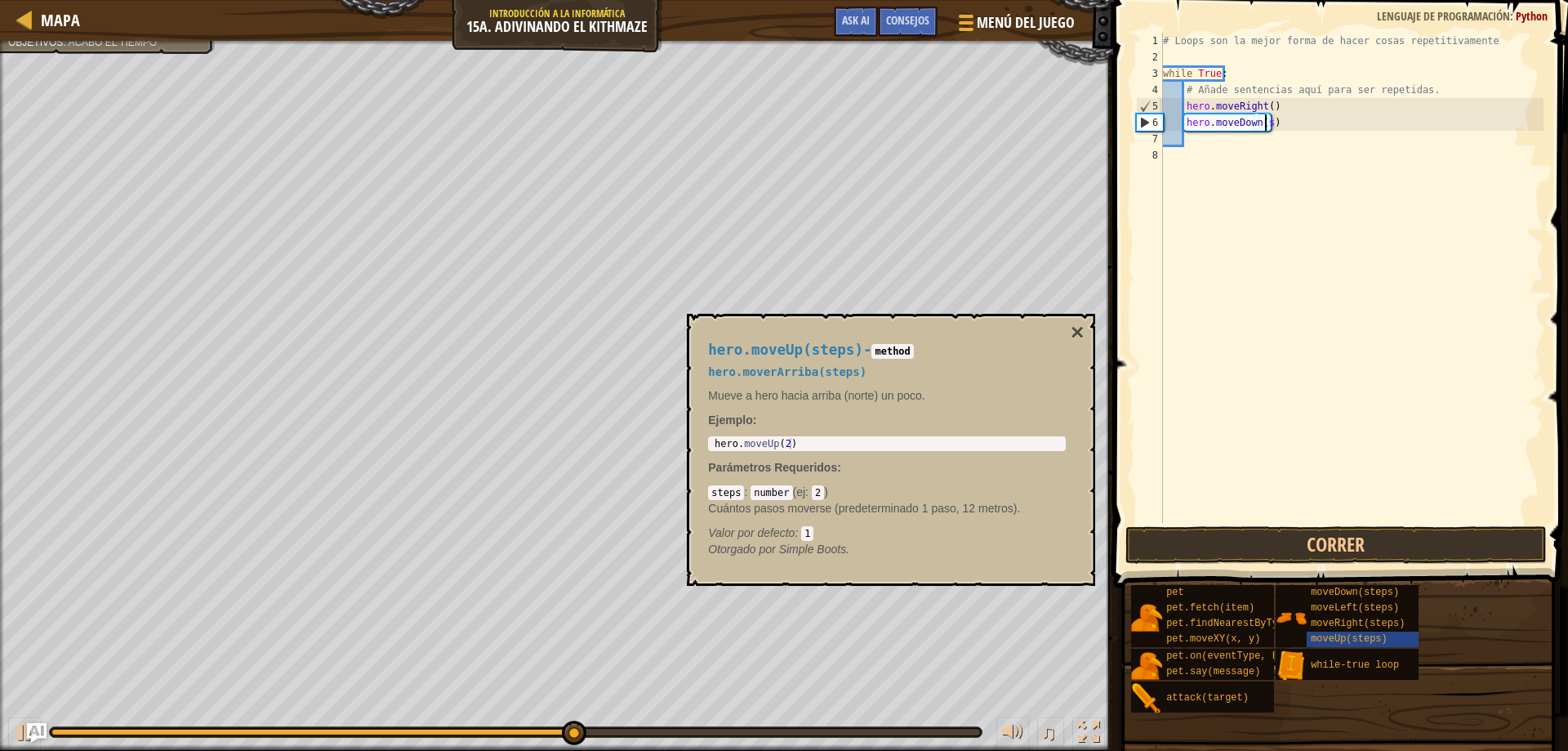
type textarea "hero.moveDown()"
click at [1279, 139] on div "# Loops son la mejor forma de hacer cosas repetitivamente while True : # Añade …" at bounding box center [1351, 294] width 384 height 523
click at [1373, 540] on button "Correr" at bounding box center [1336, 545] width 422 height 38
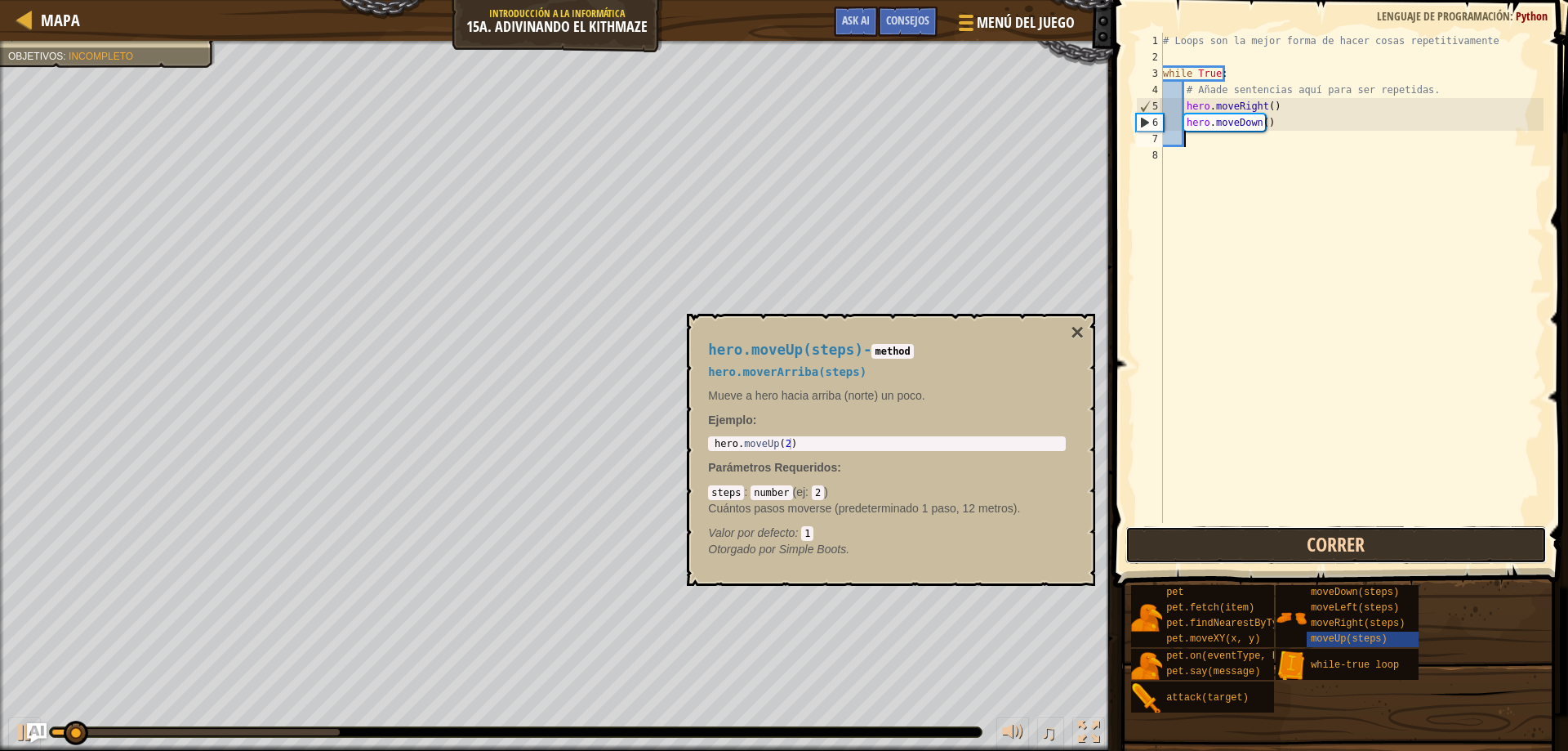
click at [1371, 536] on button "Correr" at bounding box center [1336, 545] width 422 height 38
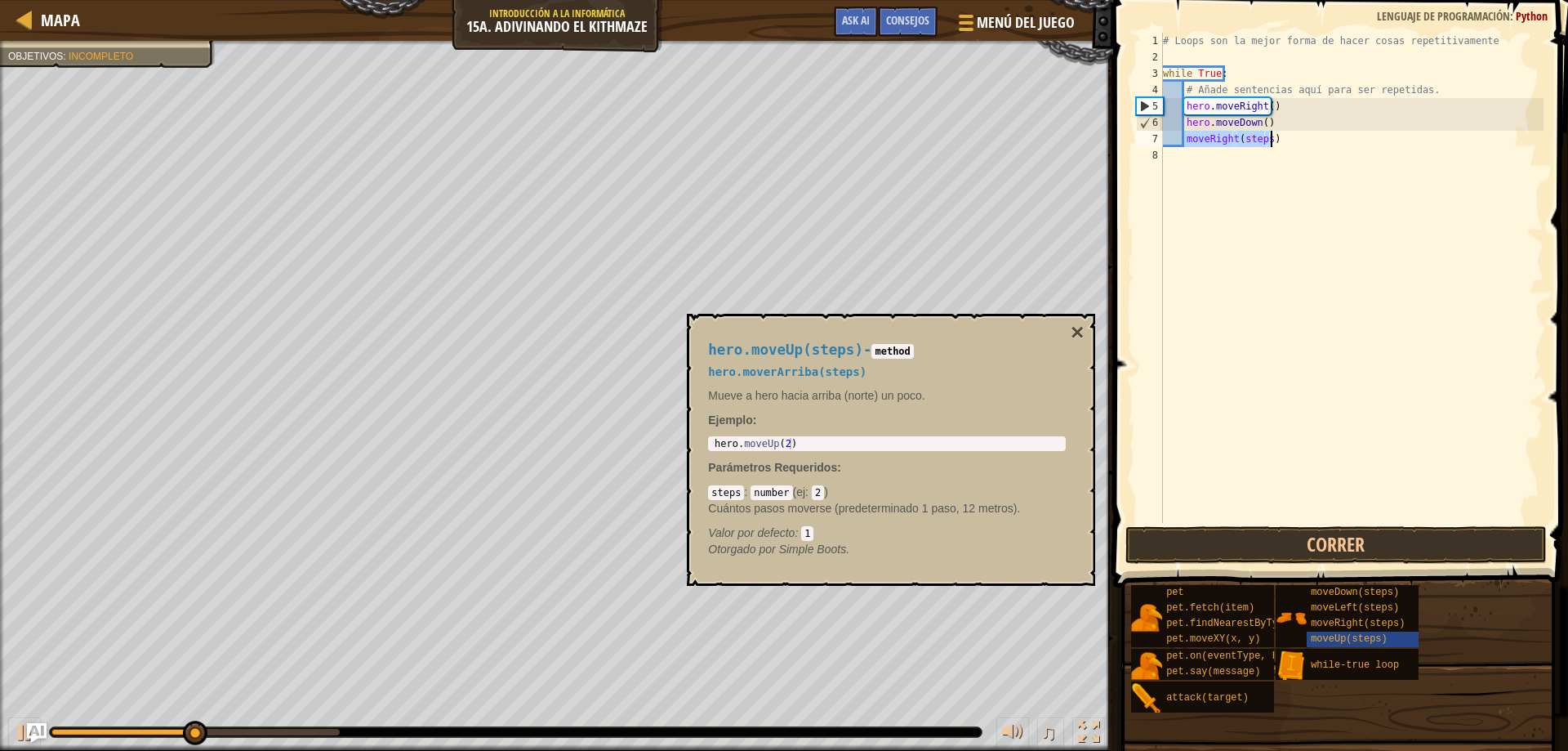
click at [1260, 132] on div "# Loops son la mejor forma de hacer cosas repetitivamente while True : # Añade …" at bounding box center [1351, 277] width 384 height 490
click at [1265, 137] on div "# Loops son la mejor forma de hacer cosas repetitivamente while True : # Añade …" at bounding box center [1351, 294] width 384 height 523
click at [1339, 537] on button "Correr" at bounding box center [1336, 545] width 422 height 38
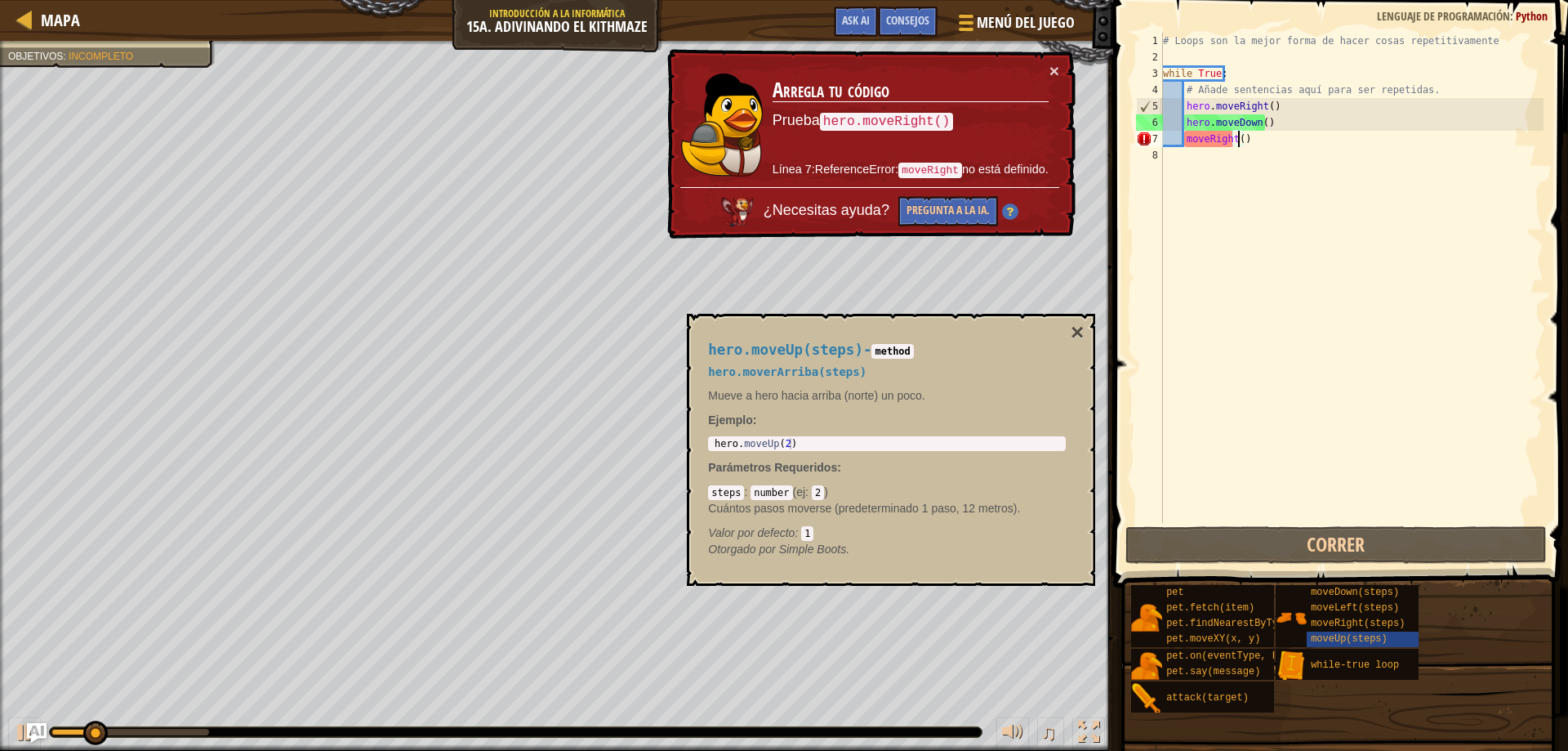
click at [1183, 143] on div "# Loops son la mejor forma de hacer cosas repetitivamente while True : # Añade …" at bounding box center [1351, 294] width 384 height 523
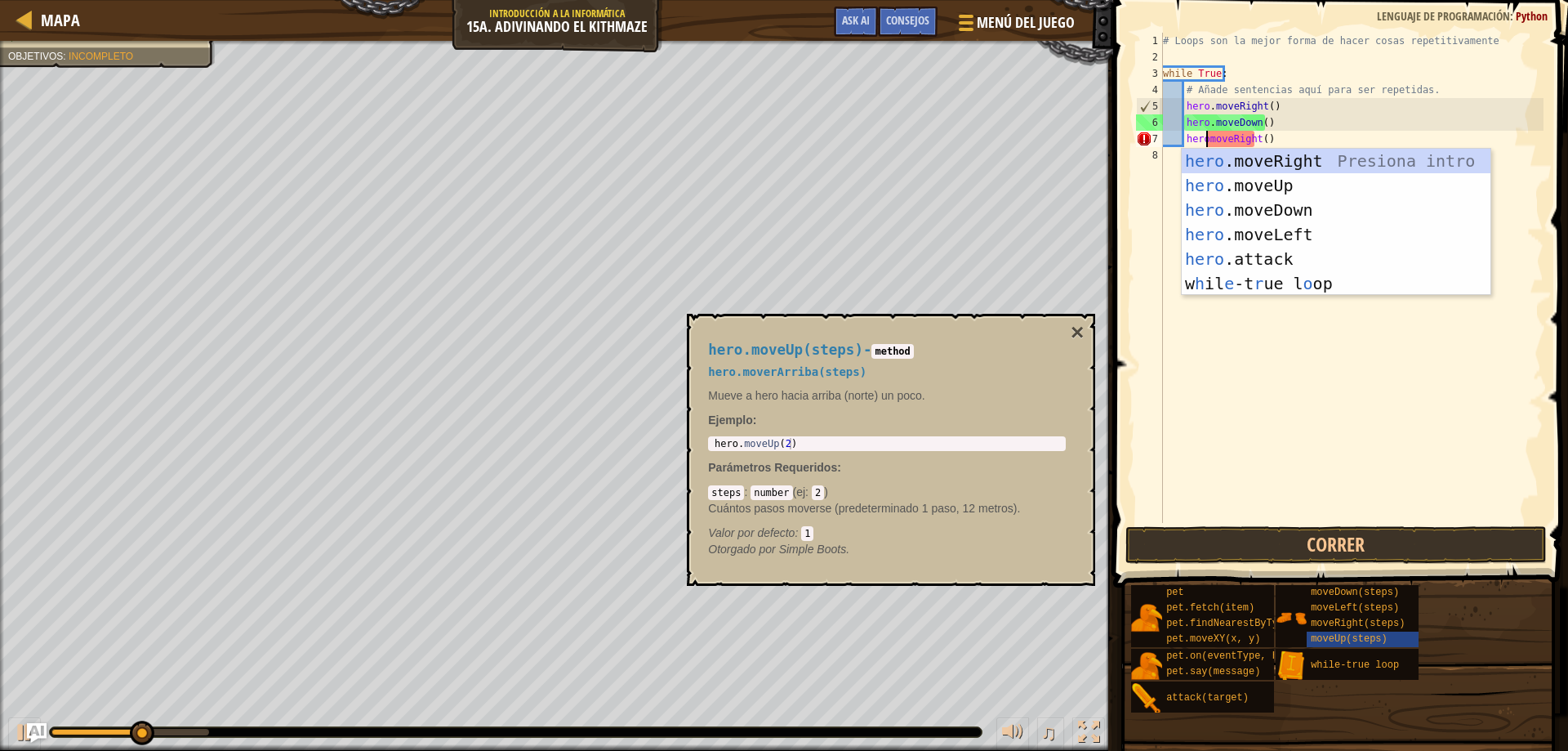
scroll to position [7, 5]
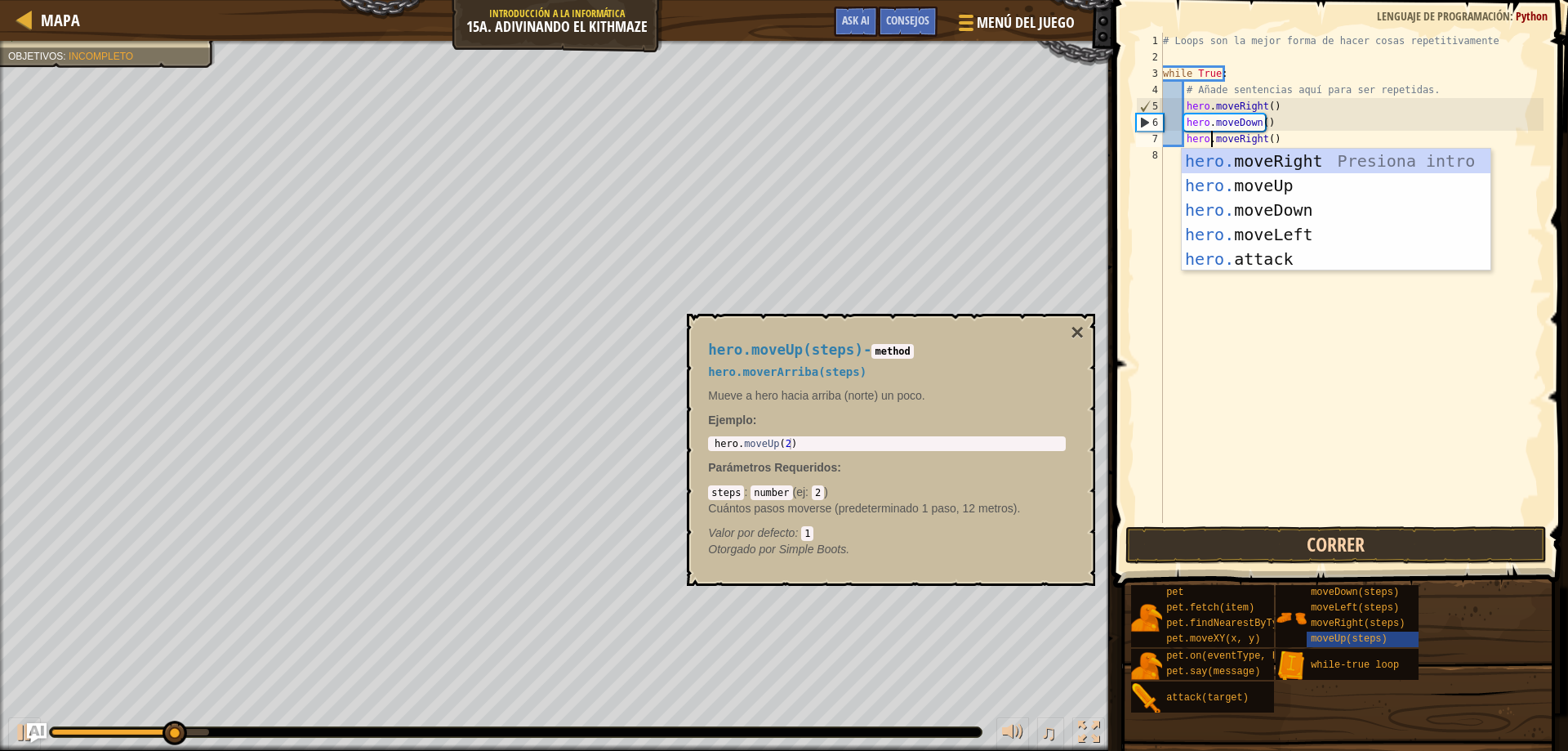
type textarea "hero.moveRight()"
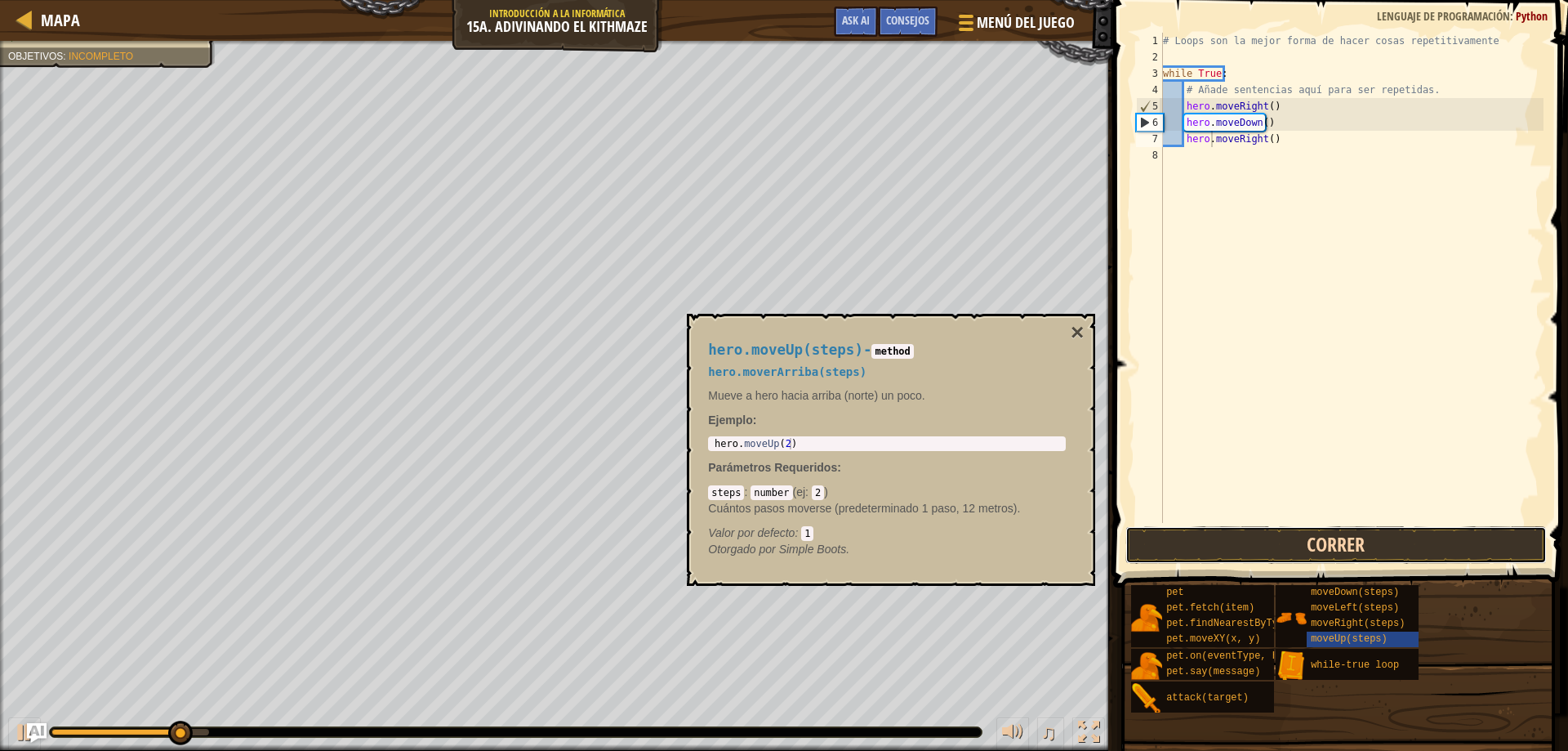
click at [1316, 531] on button "Correr" at bounding box center [1336, 545] width 422 height 38
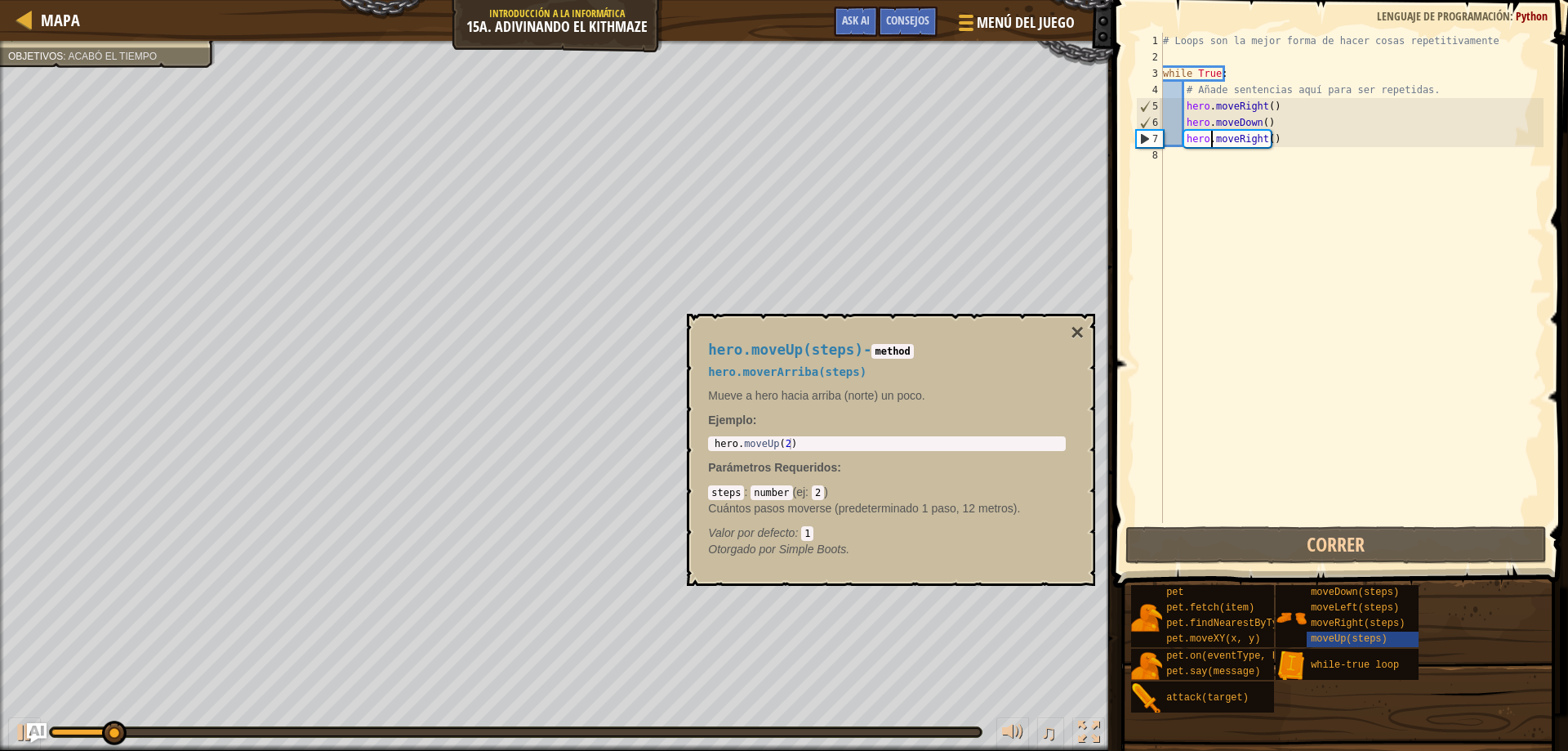
click at [1399, 152] on div "# Loops son la mejor forma de hacer cosas repetitivamente while True : # Añade …" at bounding box center [1351, 294] width 384 height 523
click at [1340, 661] on span "while-true loop" at bounding box center [1355, 665] width 89 height 12
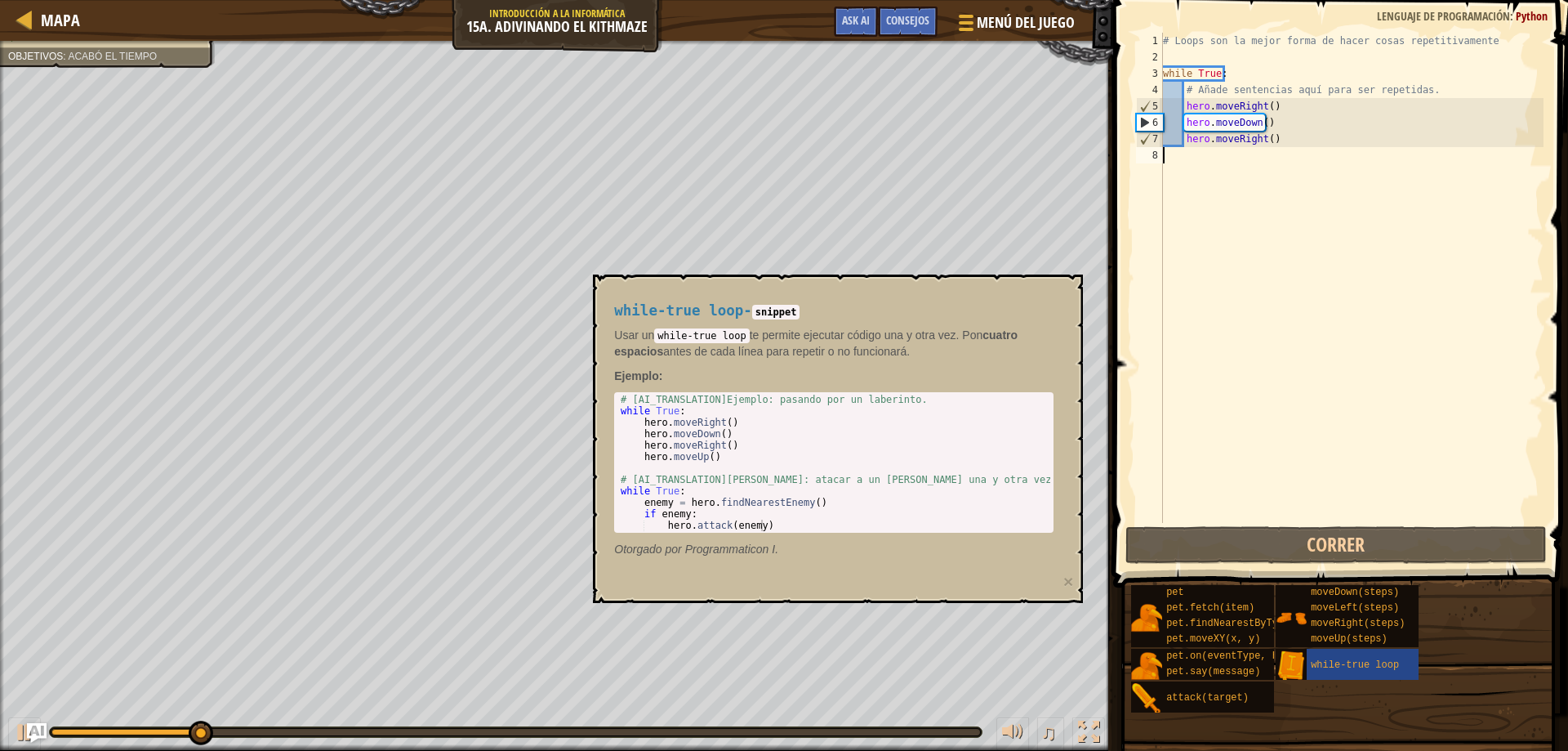
type textarea "hero.moveUp()"
drag, startPoint x: 712, startPoint y: 458, endPoint x: 650, endPoint y: 462, distance: 62.1
click at [650, 462] on div "# [AI_TRANSLATION]Ejemplo: pasando por un laberinto. while True : hero . moveRi…" at bounding box center [833, 474] width 433 height 160
click at [723, 464] on div "# [AI_TRANSLATION]Ejemplo: pasando por un laberinto. while True : hero . moveRi…" at bounding box center [833, 474] width 433 height 160
drag, startPoint x: 714, startPoint y: 459, endPoint x: 642, endPoint y: 459, distance: 72.0
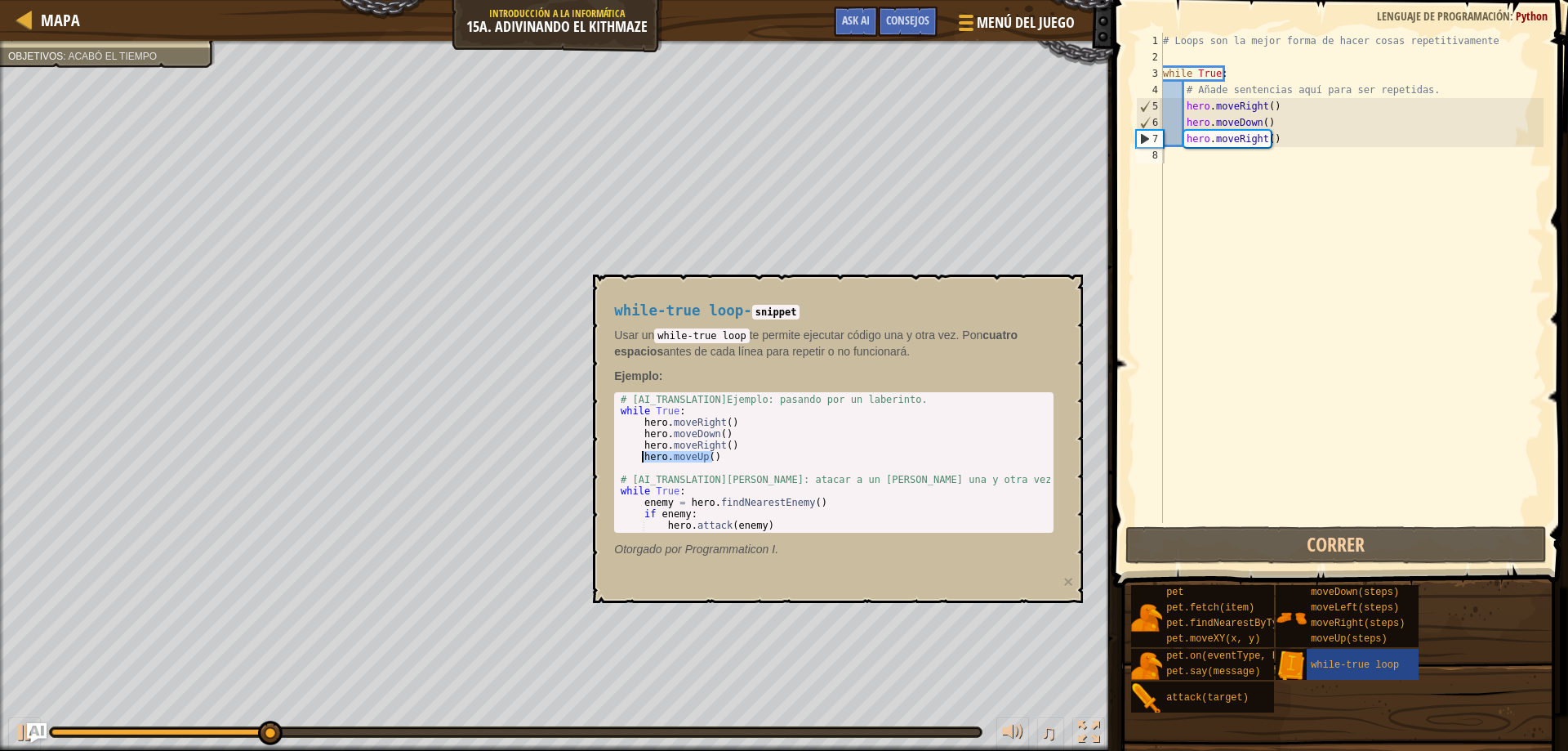
click at [642, 459] on div "# [AI_TRANSLATION]Ejemplo: pasando por un laberinto. while True : hero . moveRi…" at bounding box center [833, 474] width 433 height 160
type textarea "hero.moveUp()"
click at [1246, 169] on div "# Loops son la mejor forma de hacer cosas repetitivamente while True : # Añade …" at bounding box center [1351, 294] width 384 height 523
paste textarea "hero.moveUp()"
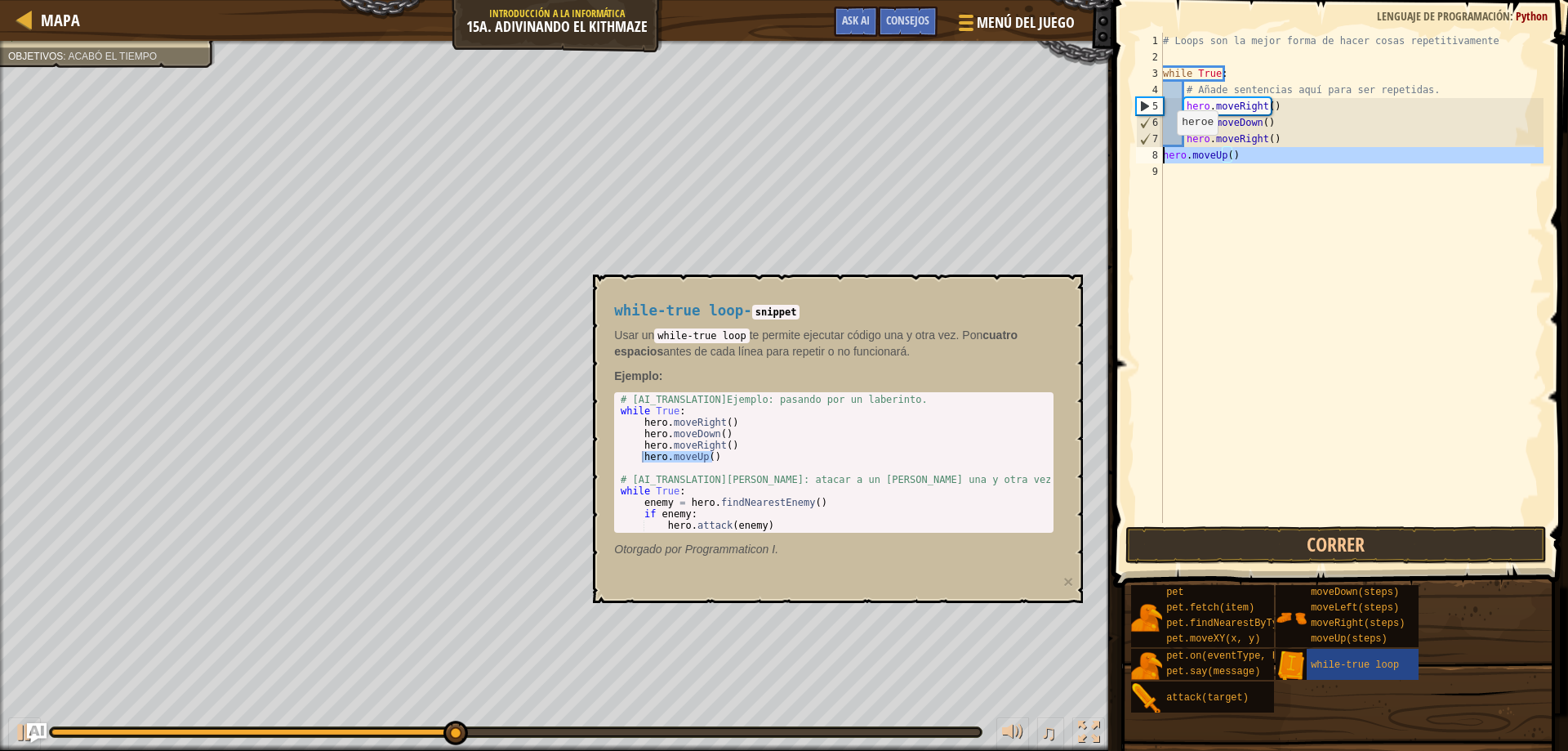
click at [1161, 151] on div "8" at bounding box center [1149, 155] width 27 height 16
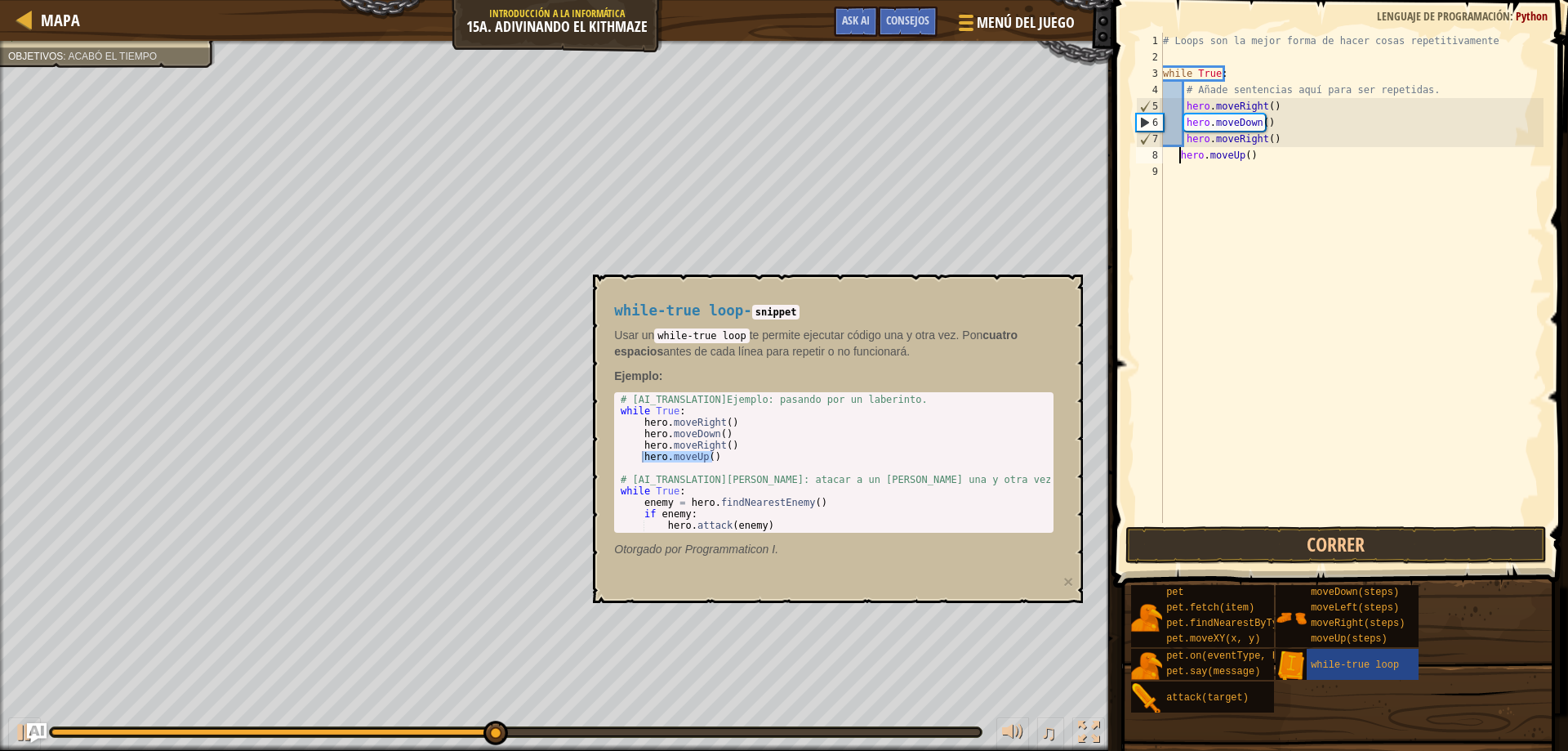
type textarea "hero.moveUp()"
click at [1339, 553] on button "Correr" at bounding box center [1336, 545] width 422 height 38
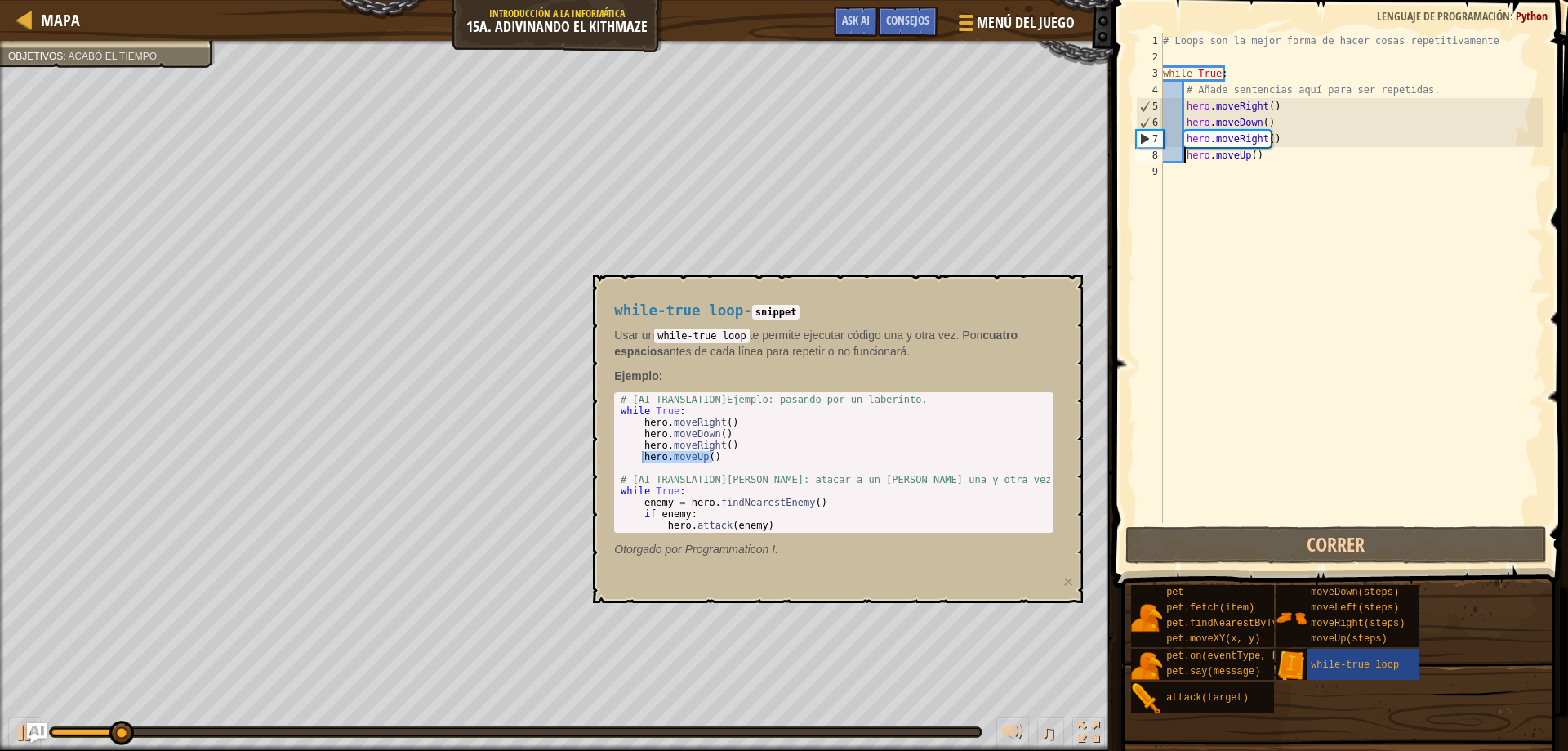
drag, startPoint x: 1032, startPoint y: 291, endPoint x: 1035, endPoint y: 275, distance: 16.3
click at [1035, 286] on div "while-true loop - snippet Usar un while-true loop te permite ejecutar código un…" at bounding box center [837, 438] width 490 height 328
drag, startPoint x: 1293, startPoint y: 650, endPoint x: 1298, endPoint y: 657, distance: 8.6
click at [1295, 652] on div "while-true loop" at bounding box center [1347, 664] width 143 height 31
click at [1302, 659] on img at bounding box center [1291, 666] width 31 height 31
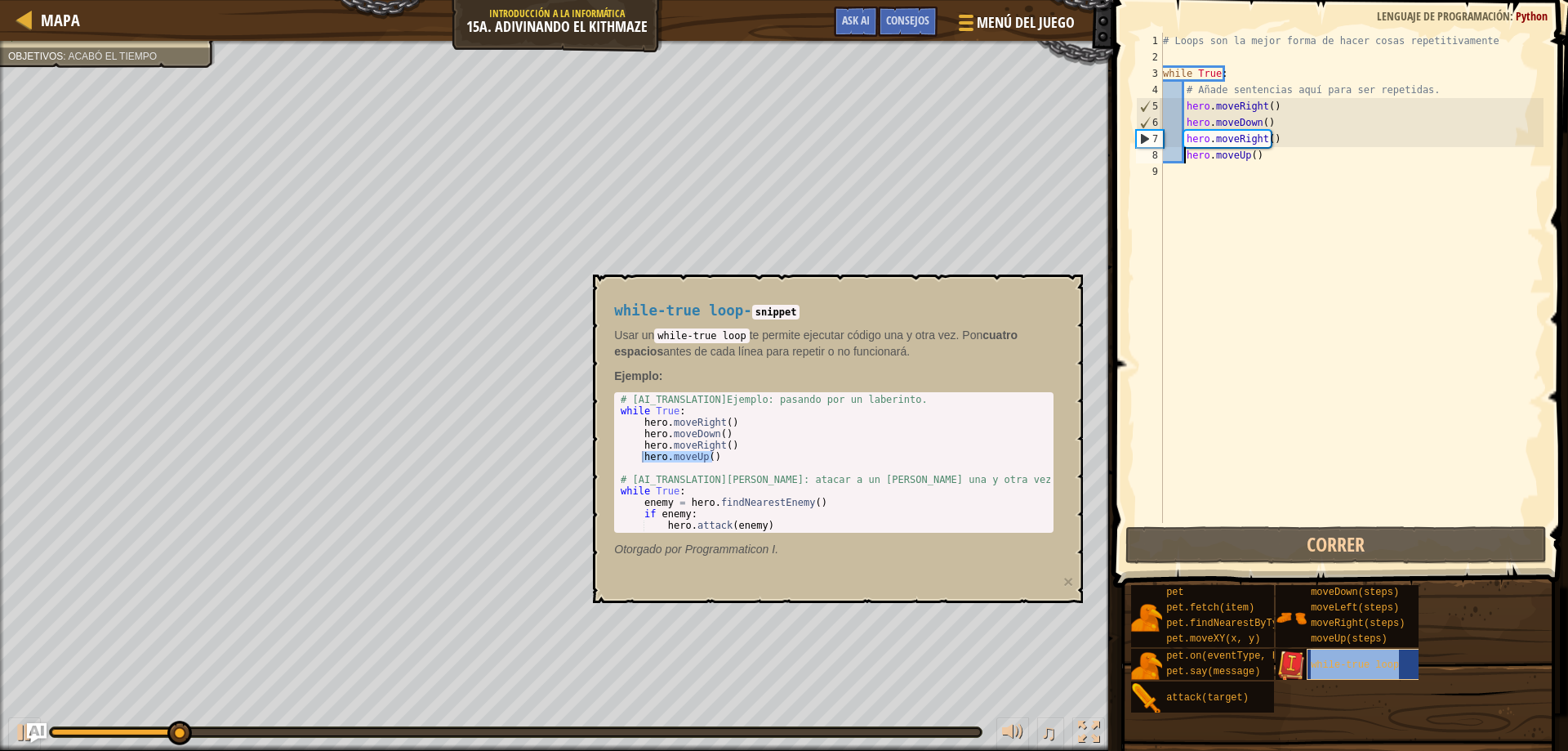
click at [1334, 662] on span "while-true loop" at bounding box center [1355, 665] width 89 height 12
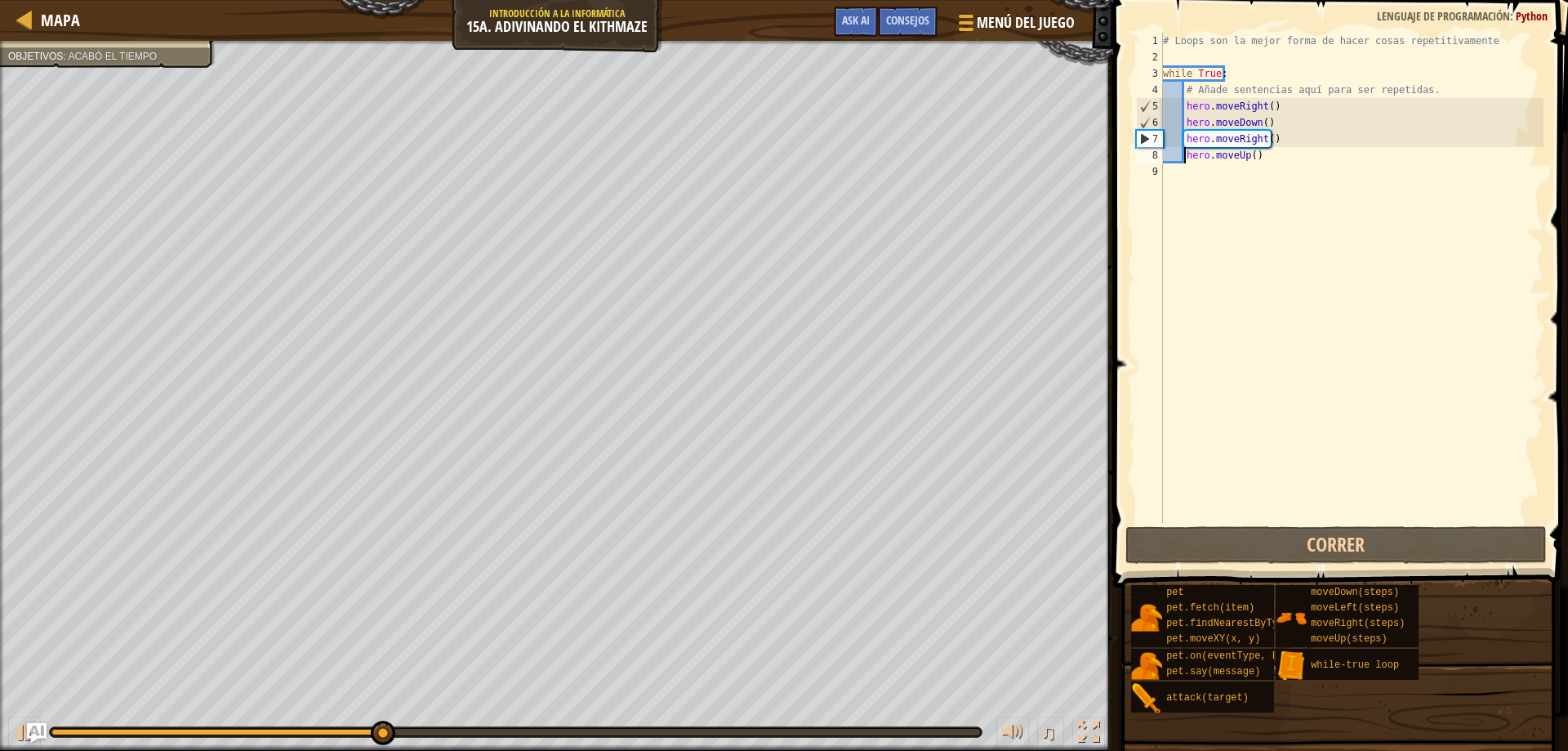
click at [638, 728] on div at bounding box center [515, 732] width 931 height 10
click at [649, 732] on div at bounding box center [516, 731] width 929 height 6
click at [770, 727] on div at bounding box center [515, 732] width 933 height 12
click at [782, 733] on div at bounding box center [516, 731] width 929 height 6
click at [874, 732] on div at bounding box center [516, 731] width 929 height 6
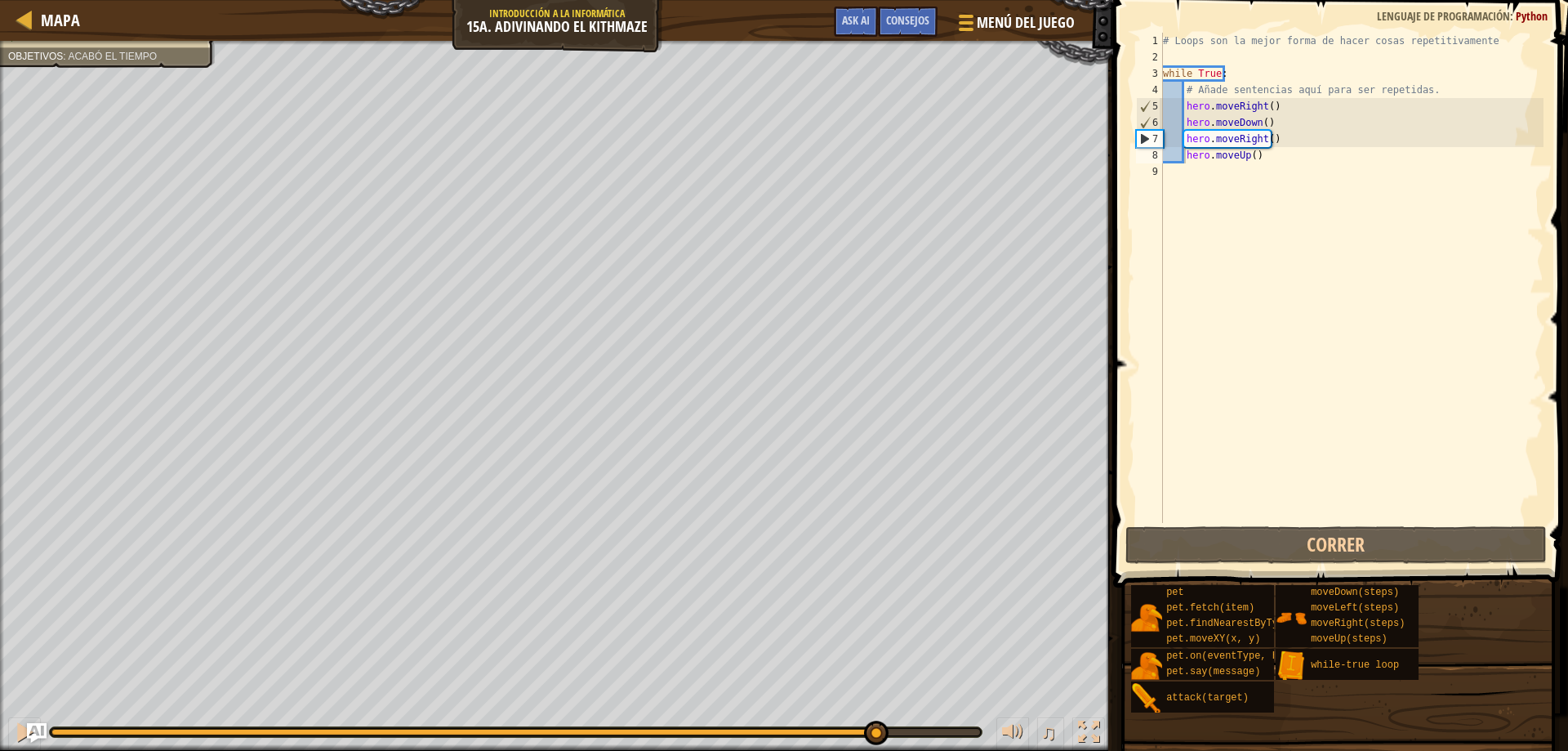
drag, startPoint x: 897, startPoint y: 746, endPoint x: 938, endPoint y: 740, distance: 41.4
click at [901, 746] on div "♫" at bounding box center [556, 728] width 1113 height 49
click at [938, 738] on div "♫" at bounding box center [556, 728] width 1113 height 49
click at [941, 724] on div "♫" at bounding box center [556, 728] width 1113 height 49
click at [954, 730] on div at bounding box center [516, 731] width 929 height 6
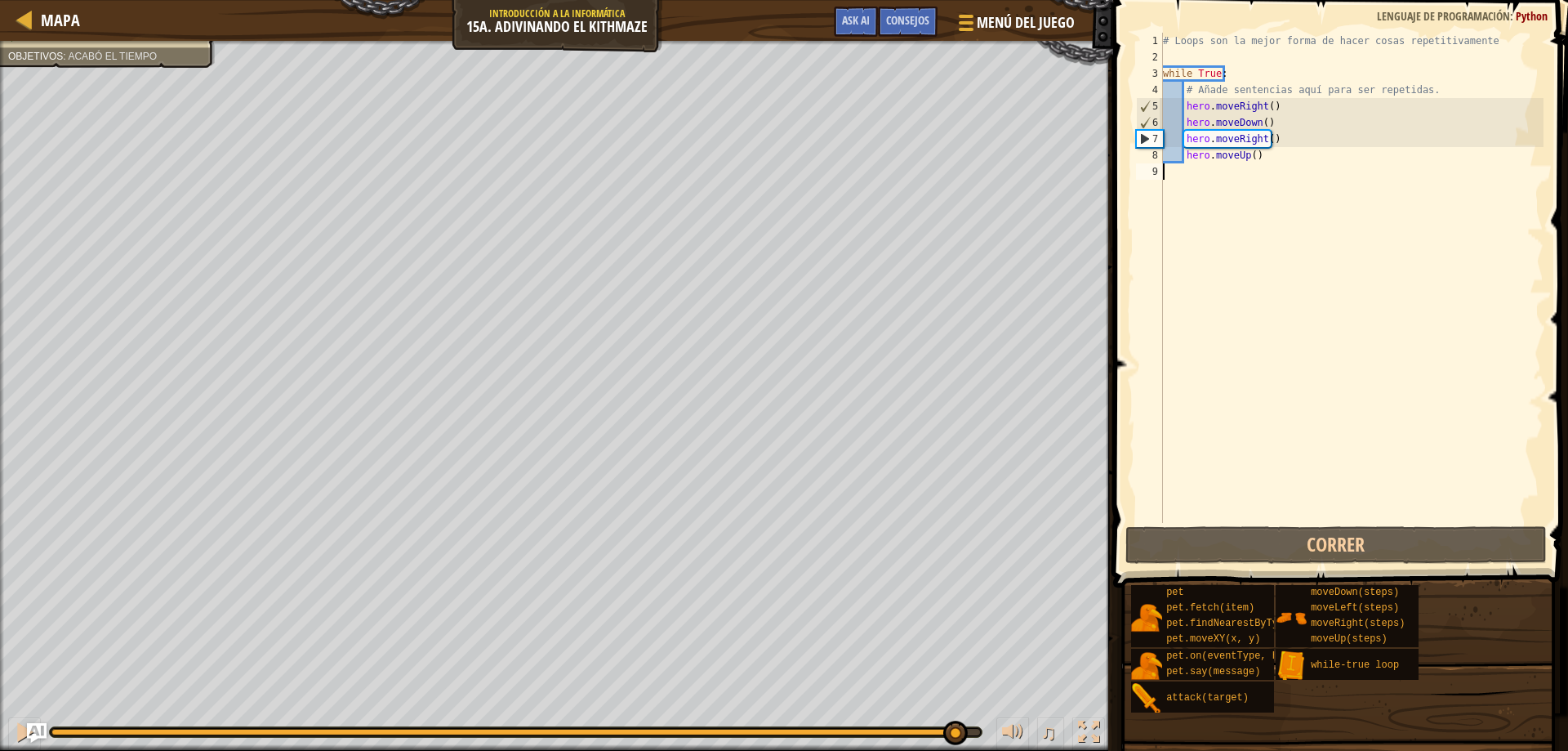
click at [1229, 182] on div "# Loops son la mejor forma de hacer cosas repetitivamente while True : # Añade …" at bounding box center [1351, 294] width 384 height 523
click at [1228, 165] on div "# Loops son la mejor forma de hacer cosas repetitivamente while True : # Añade …" at bounding box center [1351, 294] width 384 height 523
click at [1237, 174] on div "# Loops son la mejor forma de hacer cosas repetitivamente while True : # Añade …" at bounding box center [1351, 294] width 384 height 523
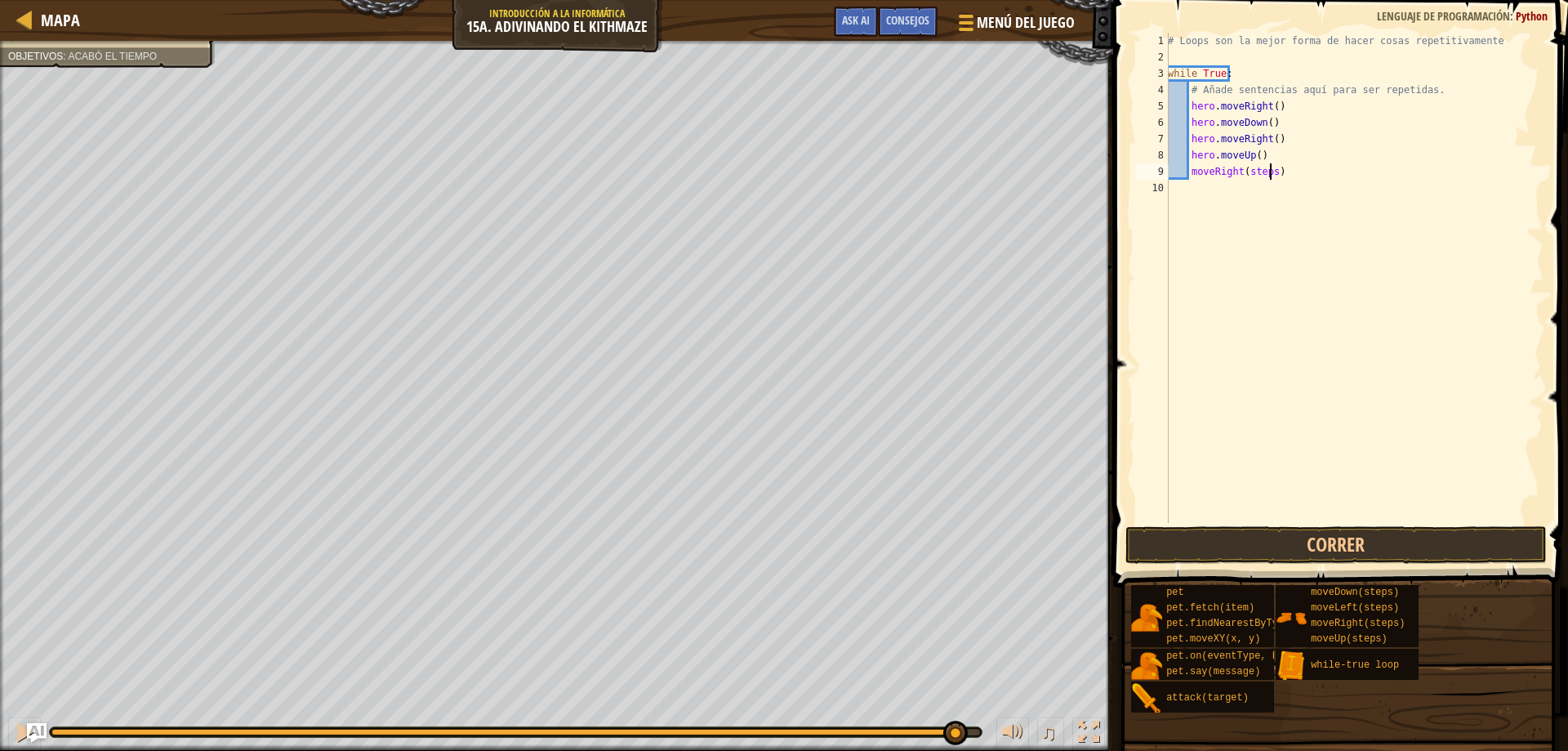
click at [1271, 174] on div "# Loops son la mejor forma de hacer cosas repetitivamente while True : # Añade …" at bounding box center [1353, 294] width 378 height 523
click at [1356, 559] on button "Correr" at bounding box center [1336, 545] width 422 height 38
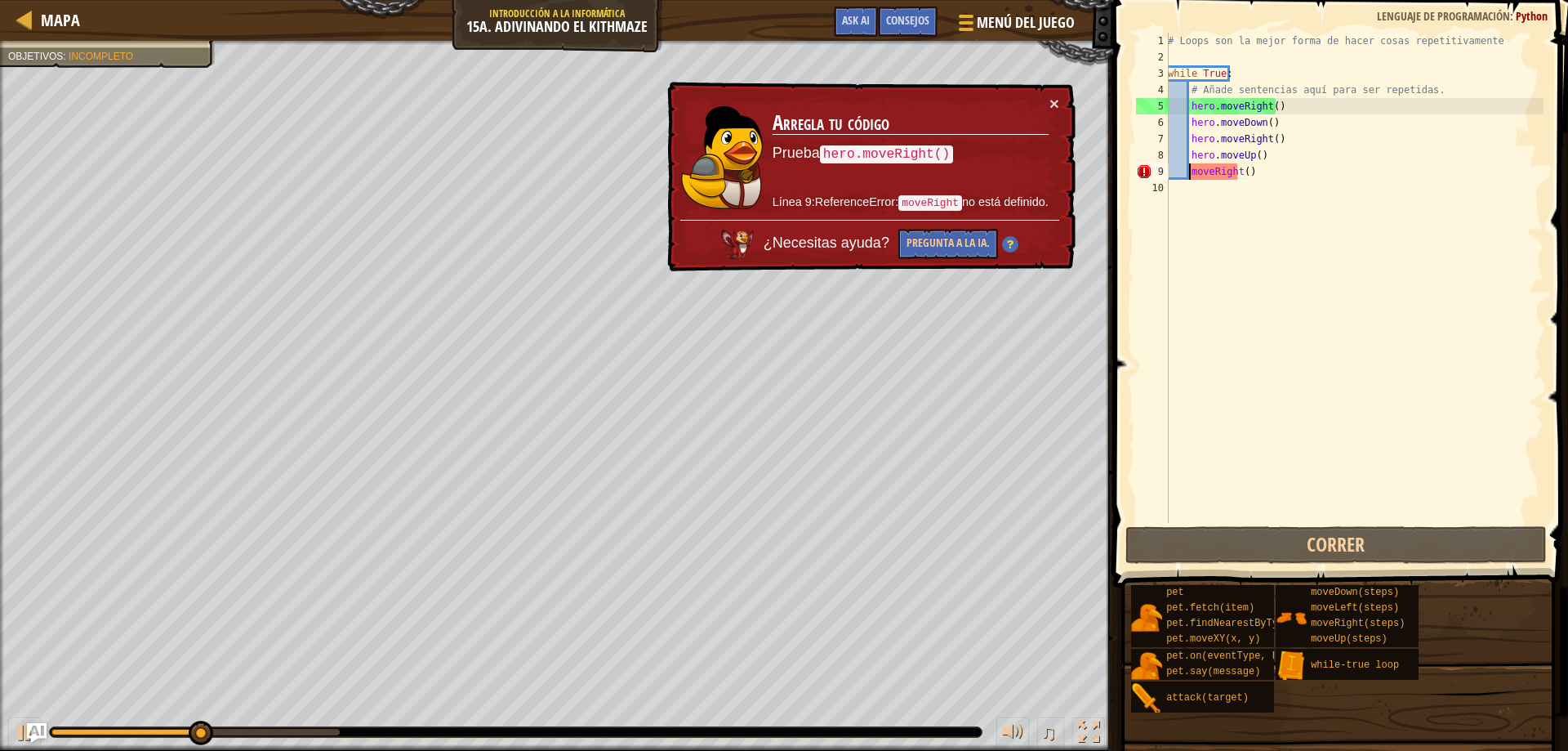
click at [1190, 174] on div "# Loops son la mejor forma de hacer cosas repetitivamente while True : # Añade …" at bounding box center [1353, 294] width 378 height 523
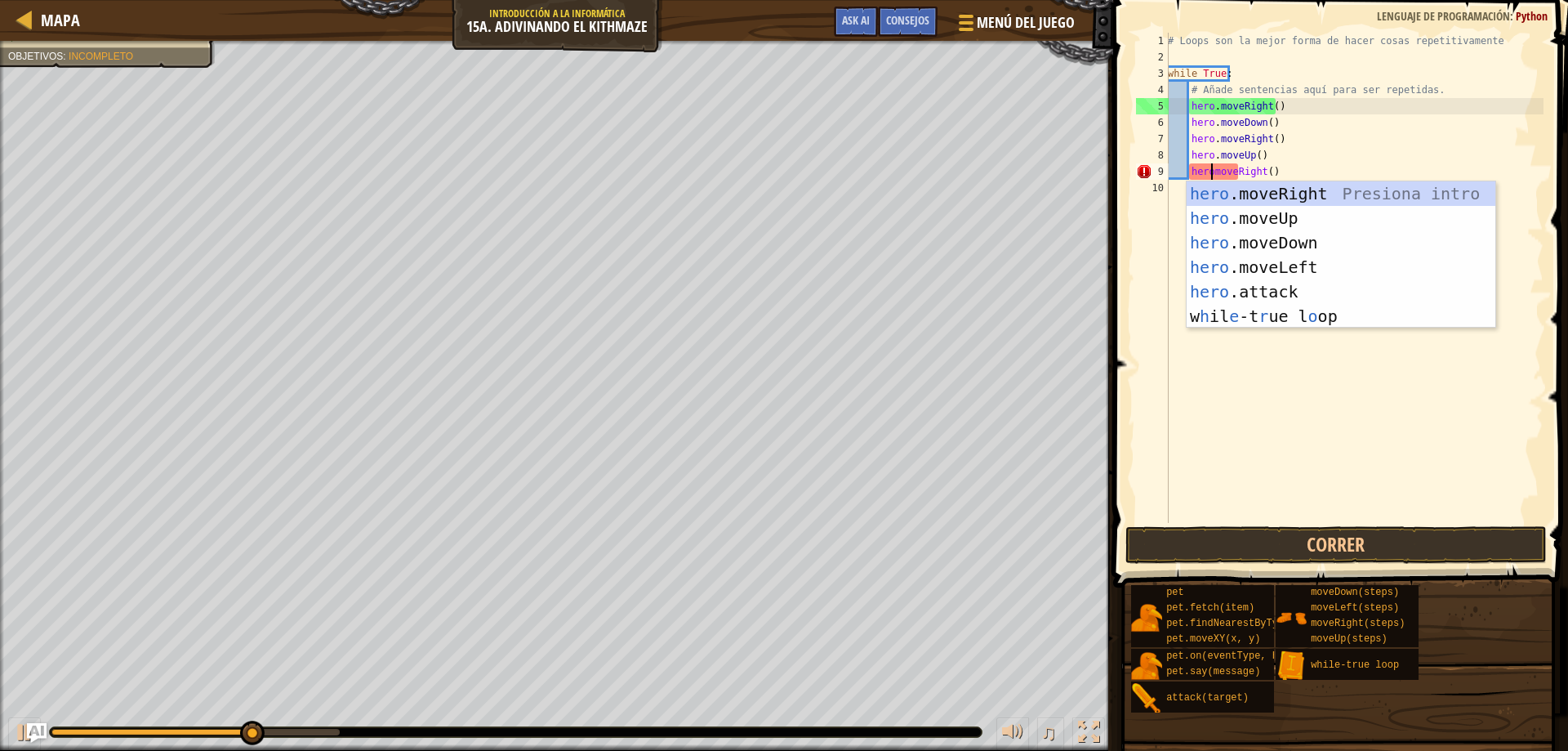
scroll to position [7, 5]
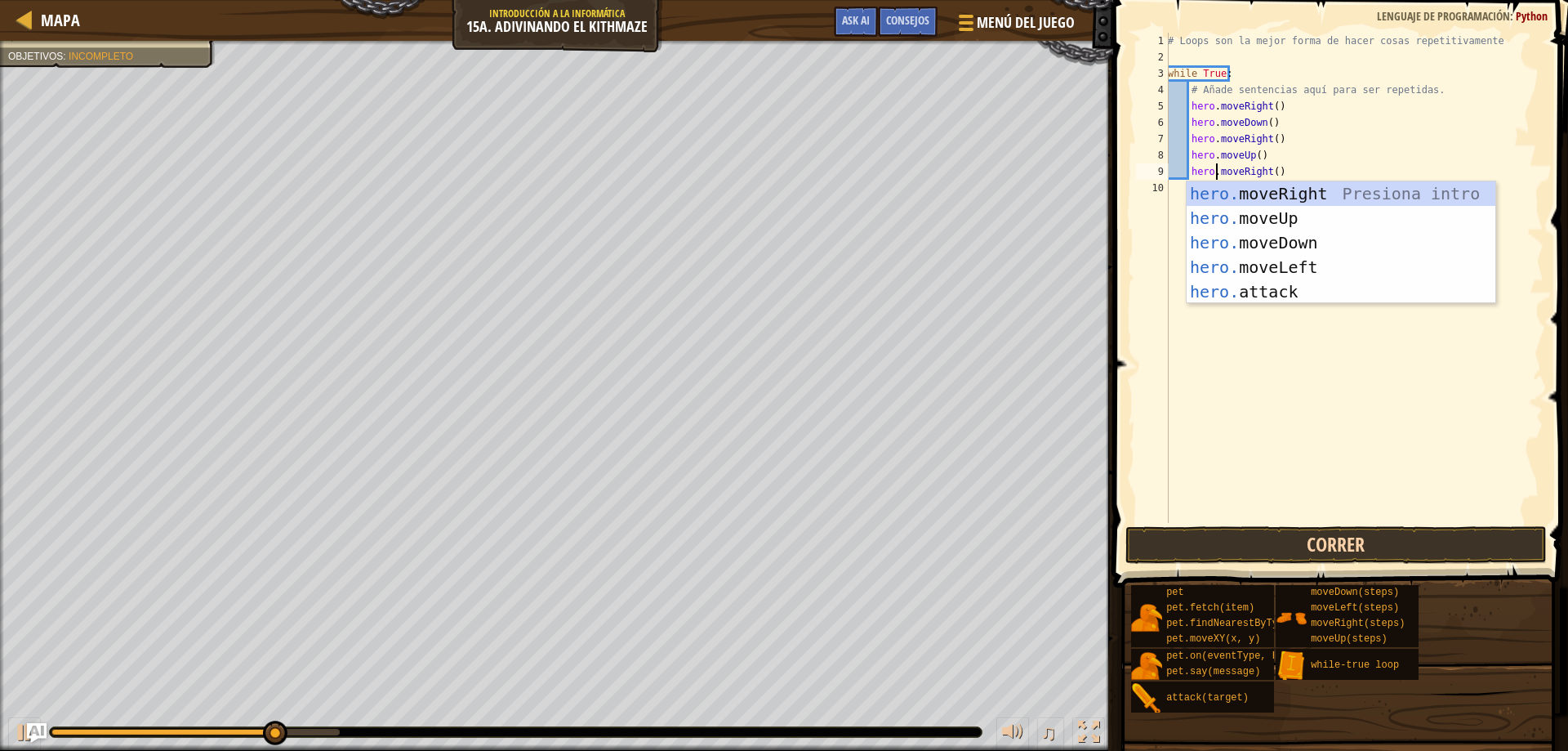
type textarea "hero.moveRight()"
click at [1222, 545] on button "Correr" at bounding box center [1336, 545] width 422 height 38
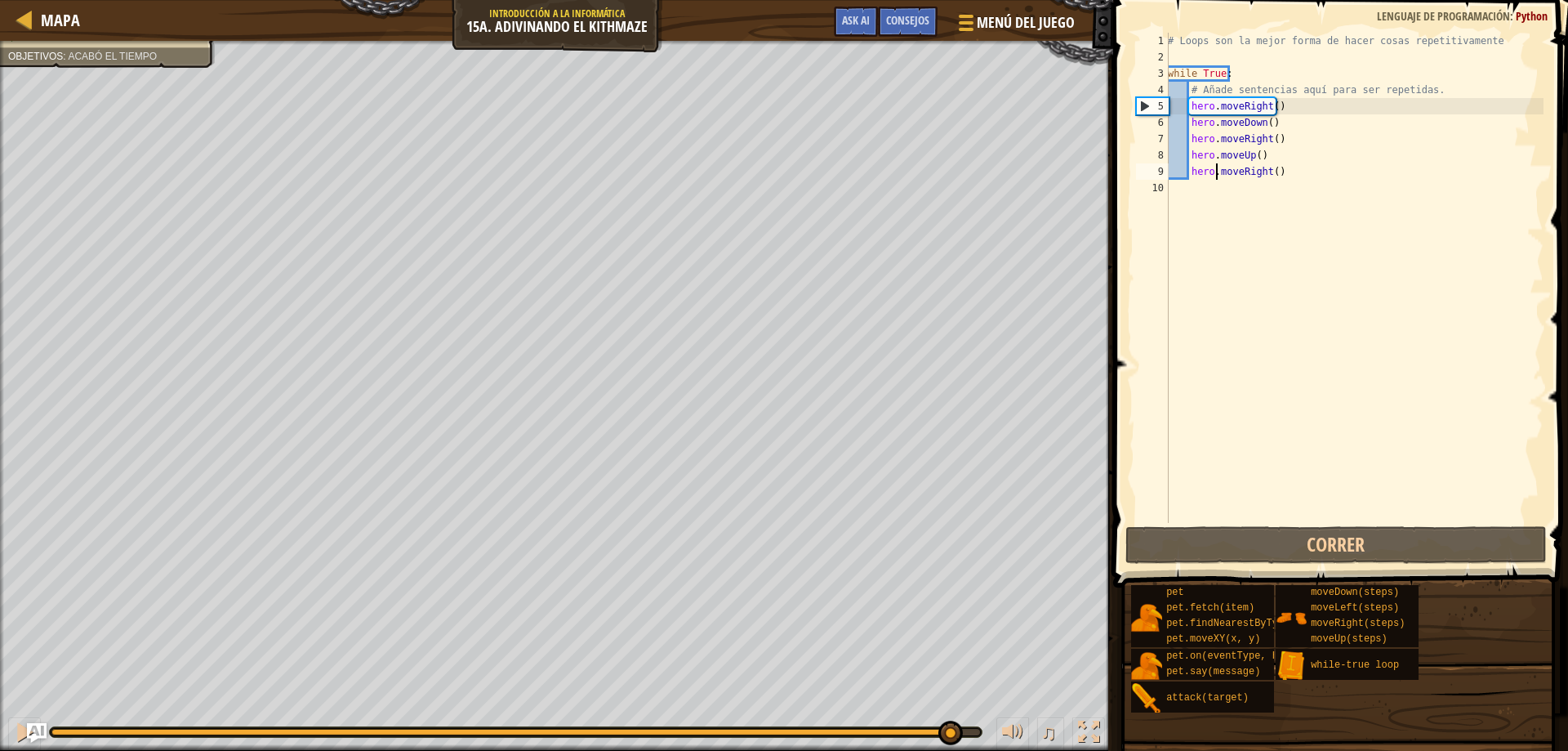
click at [948, 685] on div "Tu héroe debe sobrevivir. Recorre el laberinto [PERSON_NAME] : código sin probl…" at bounding box center [784, 396] width 1568 height 710
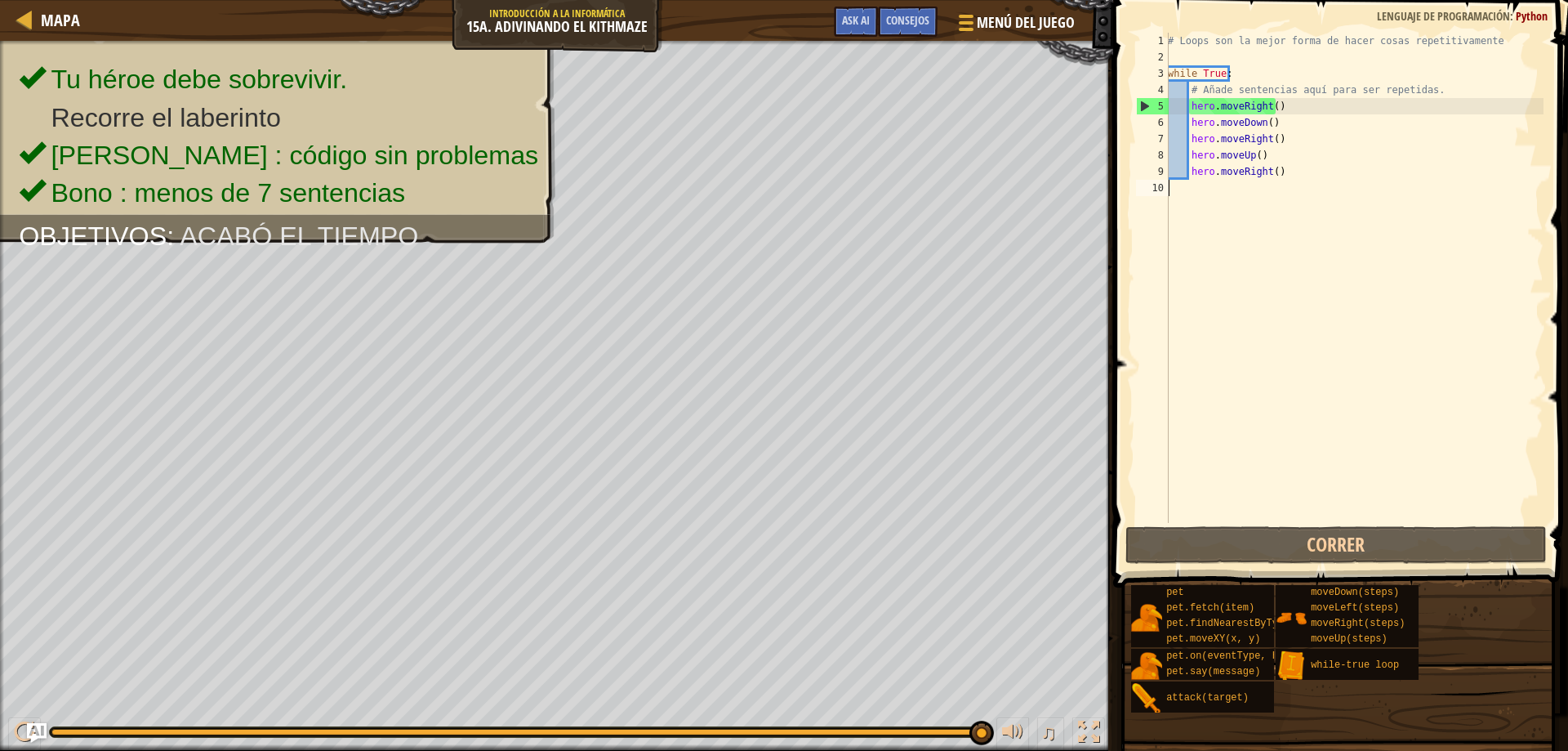
click at [1246, 209] on div "# Loops son la mejor forma de hacer cosas repetitivamente while True : # Añade …" at bounding box center [1353, 294] width 378 height 523
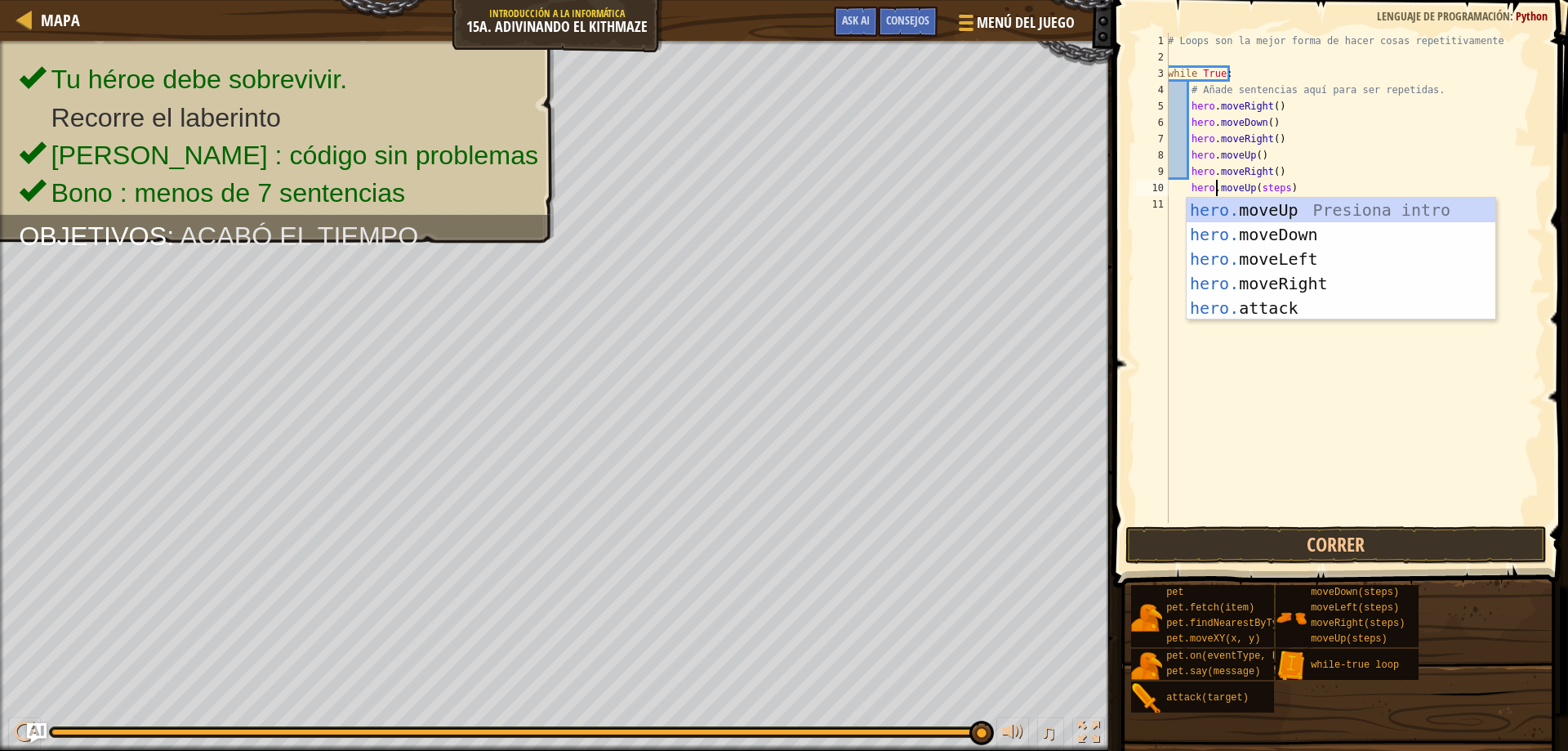
click at [1283, 184] on div "# Loops son la mejor forma de hacer cosas repetitivamente while True : # Añade …" at bounding box center [1353, 294] width 378 height 523
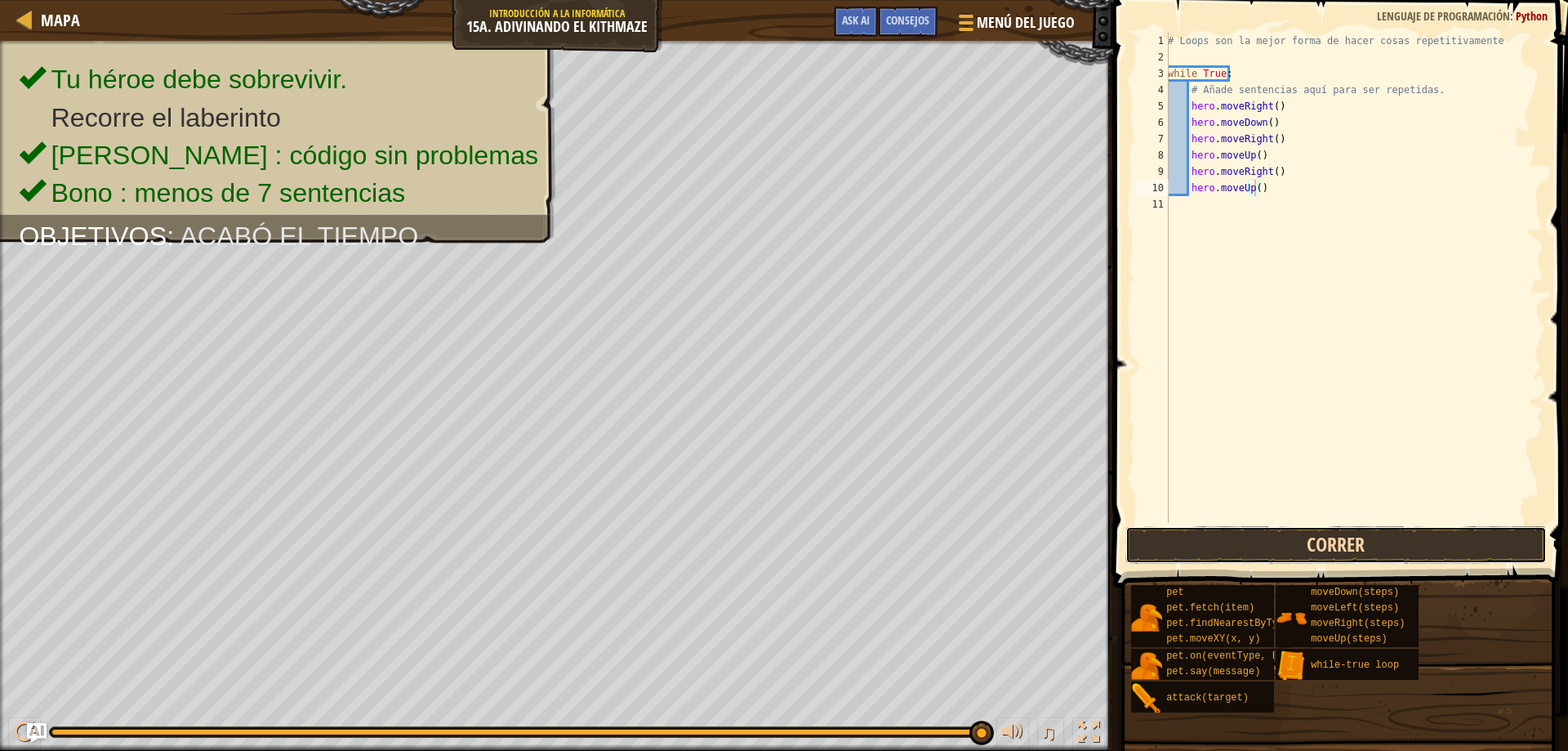
click at [1363, 542] on button "Correr" at bounding box center [1336, 545] width 422 height 38
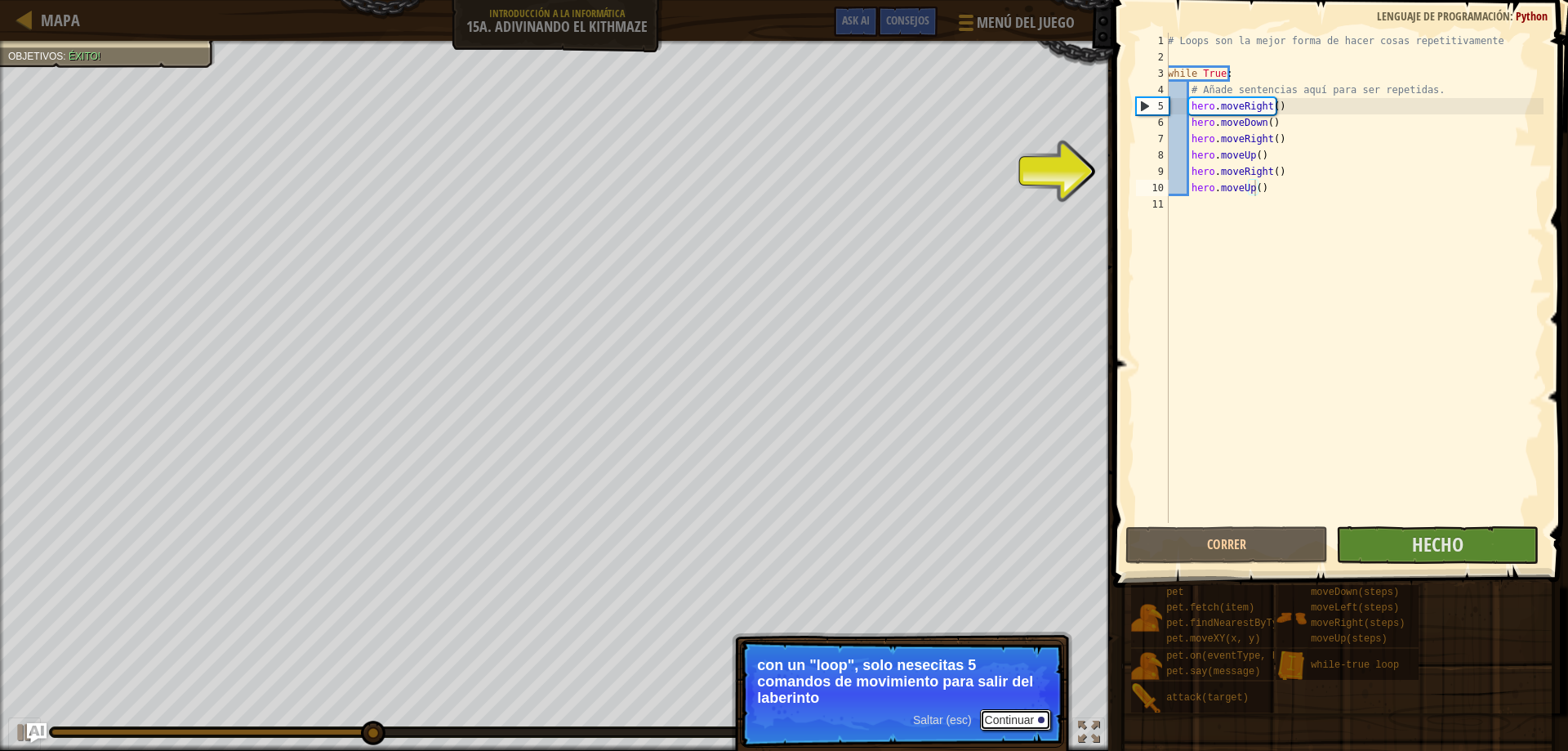
click at [1042, 710] on button "Continuar" at bounding box center [1016, 720] width 72 height 22
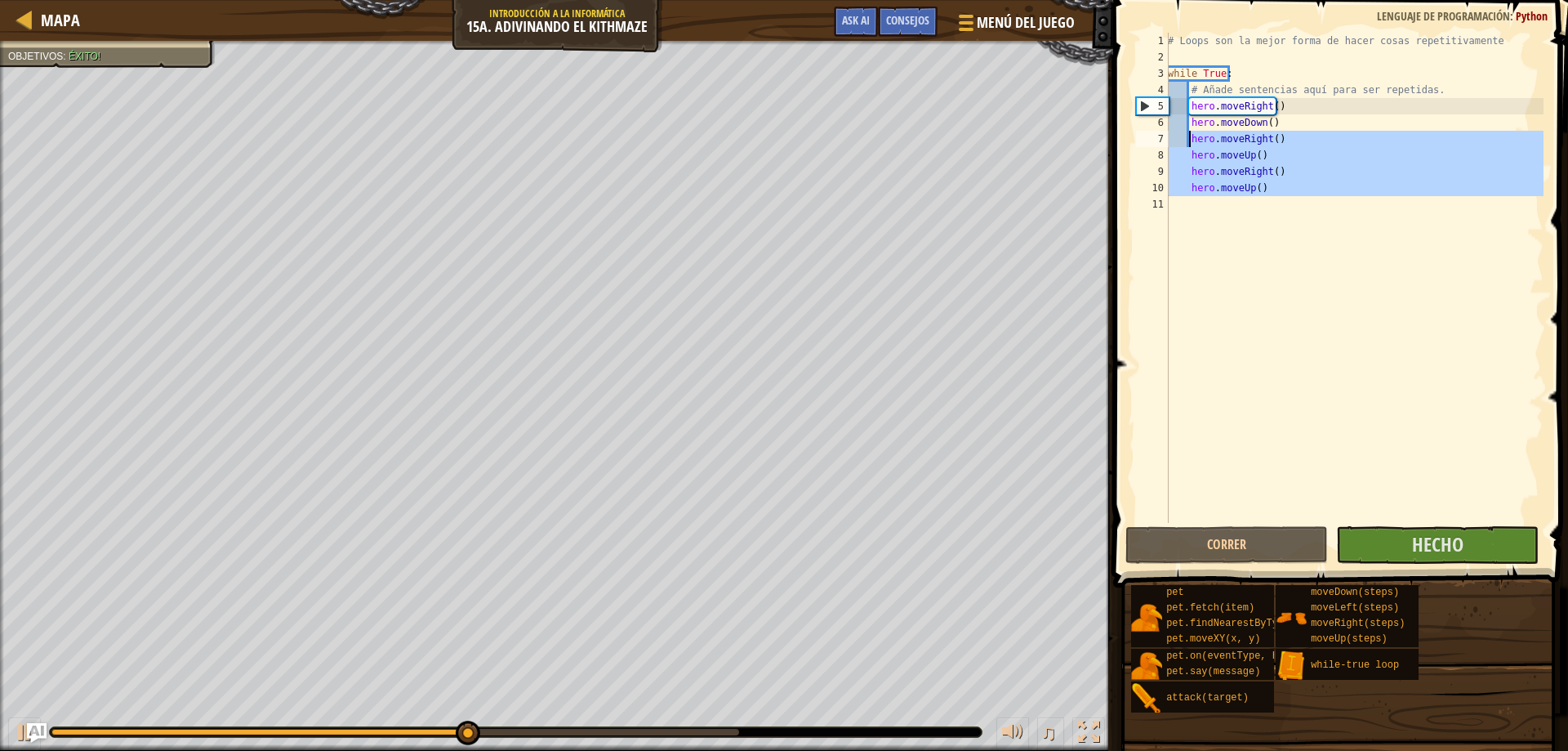
drag, startPoint x: 1283, startPoint y: 207, endPoint x: 1189, endPoint y: 140, distance: 115.4
click at [1189, 140] on div "# Loops son la mejor forma de hacer cosas repetitivamente while True : # Añade …" at bounding box center [1353, 294] width 378 height 523
type textarea "hero.moveRight() hero.moveUp()"
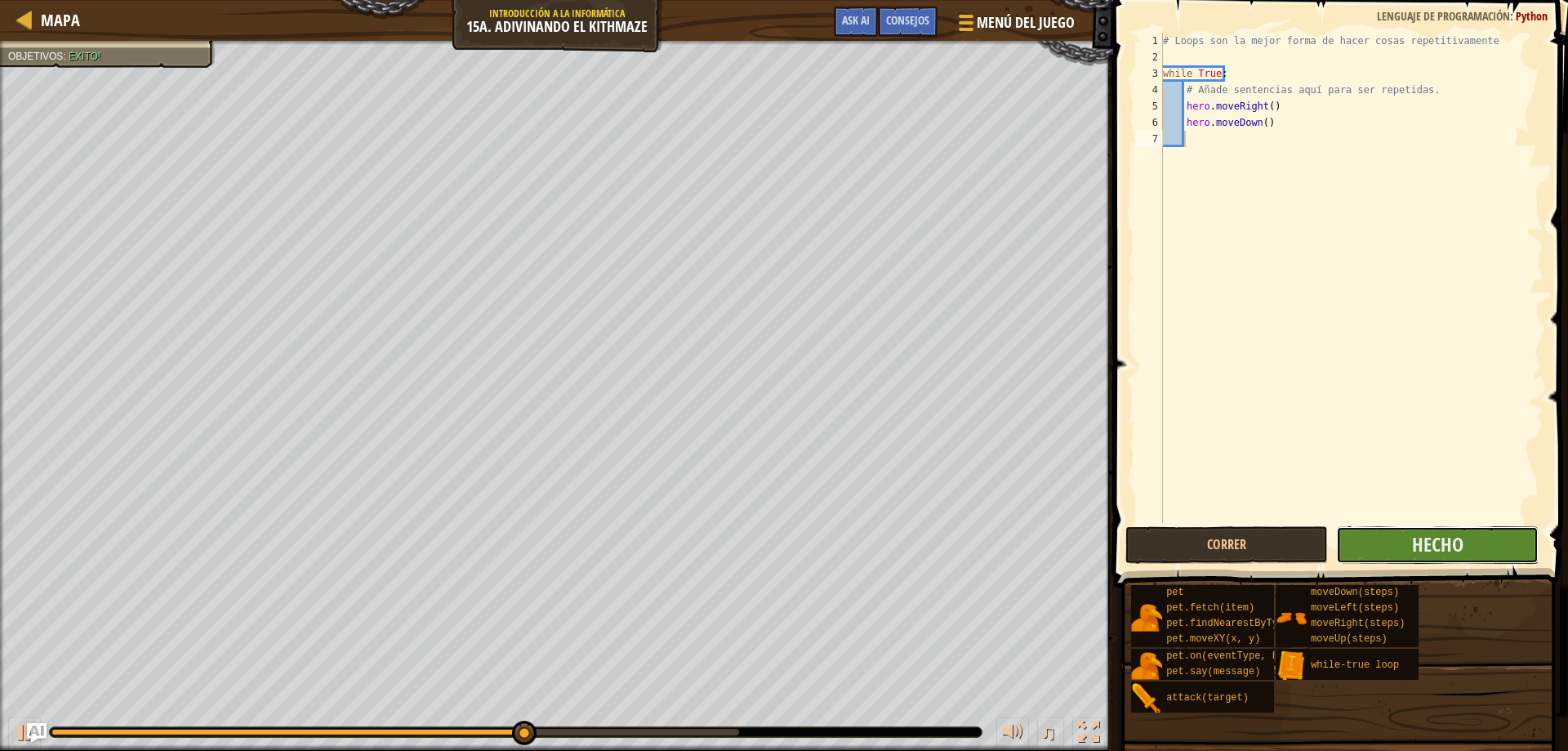
click at [1396, 545] on button "Hecho" at bounding box center [1437, 545] width 202 height 38
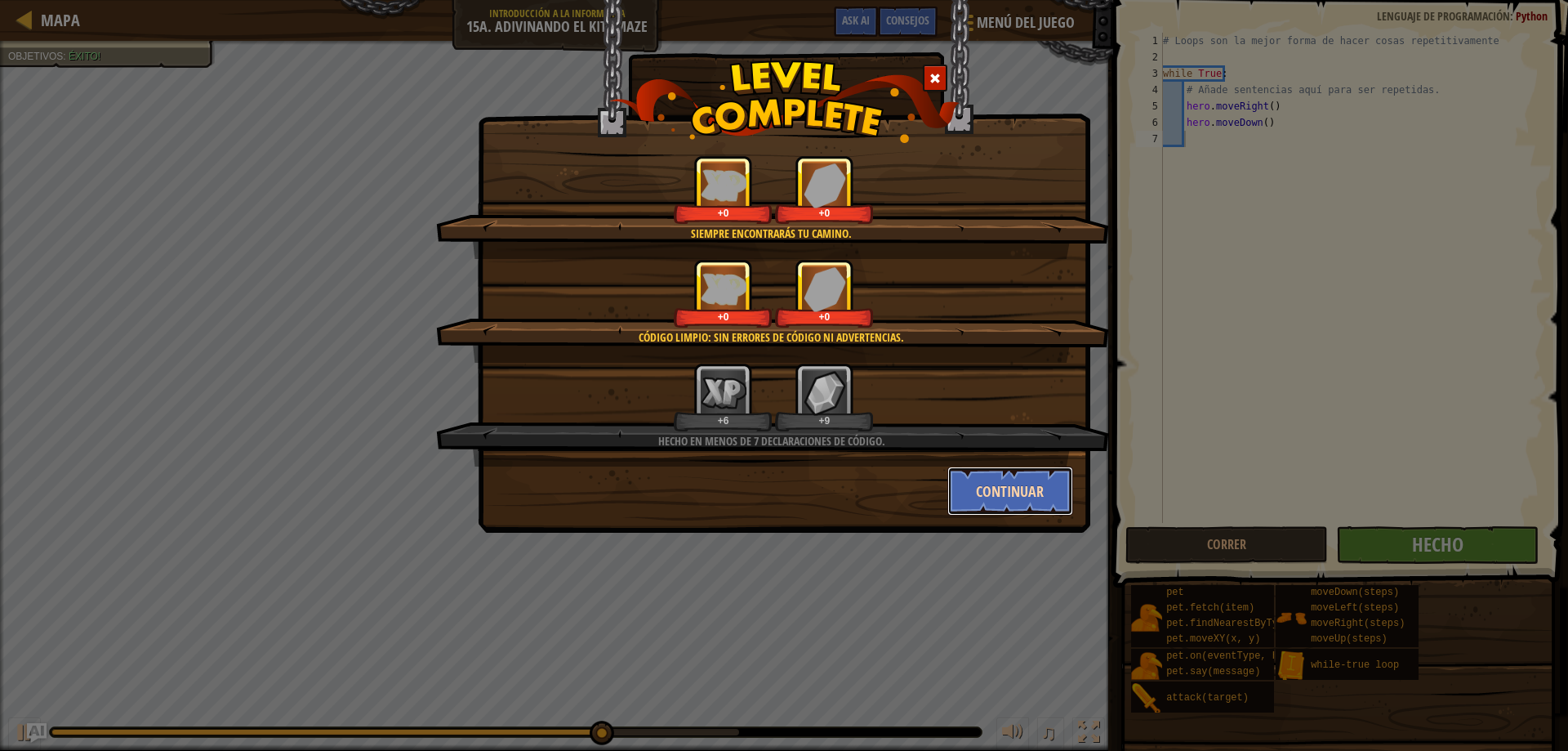
click at [994, 493] on button "Continuar" at bounding box center [1011, 491] width 126 height 49
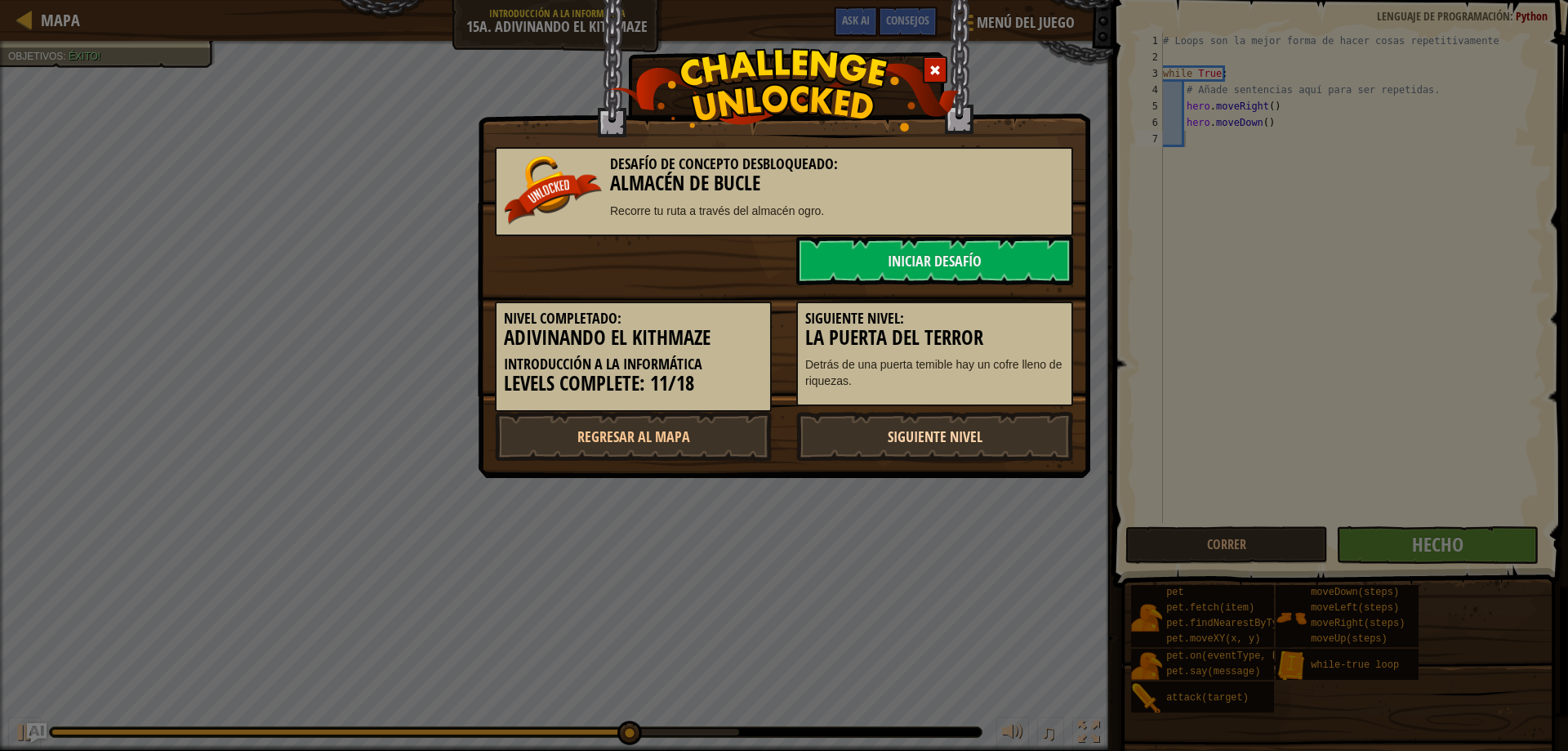
click at [939, 425] on link "Siguiente nivel" at bounding box center [934, 437] width 276 height 49
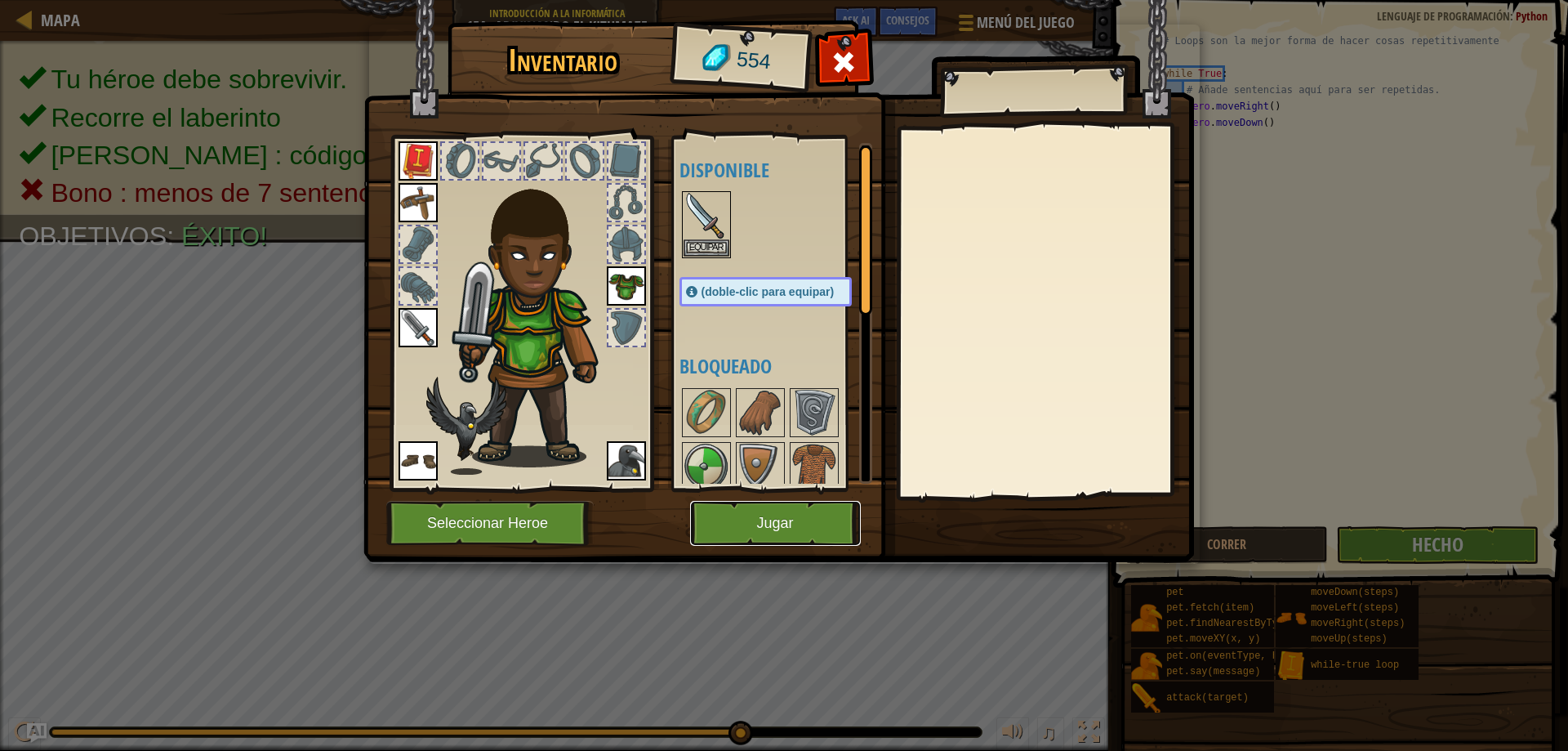
click at [799, 538] on button "Jugar" at bounding box center [775, 523] width 171 height 45
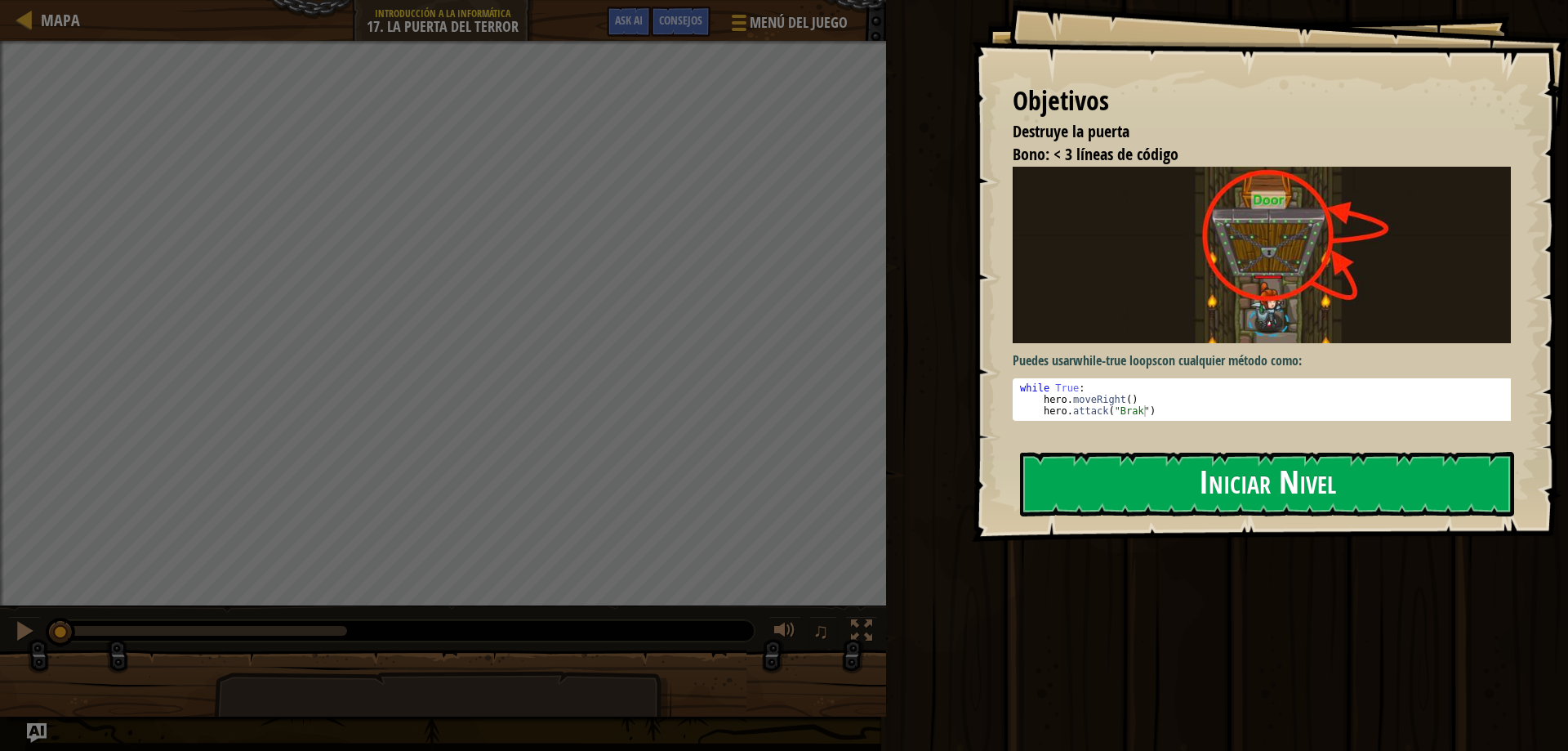
click at [1200, 484] on button "Iniciar Nivel" at bounding box center [1266, 483] width 494 height 64
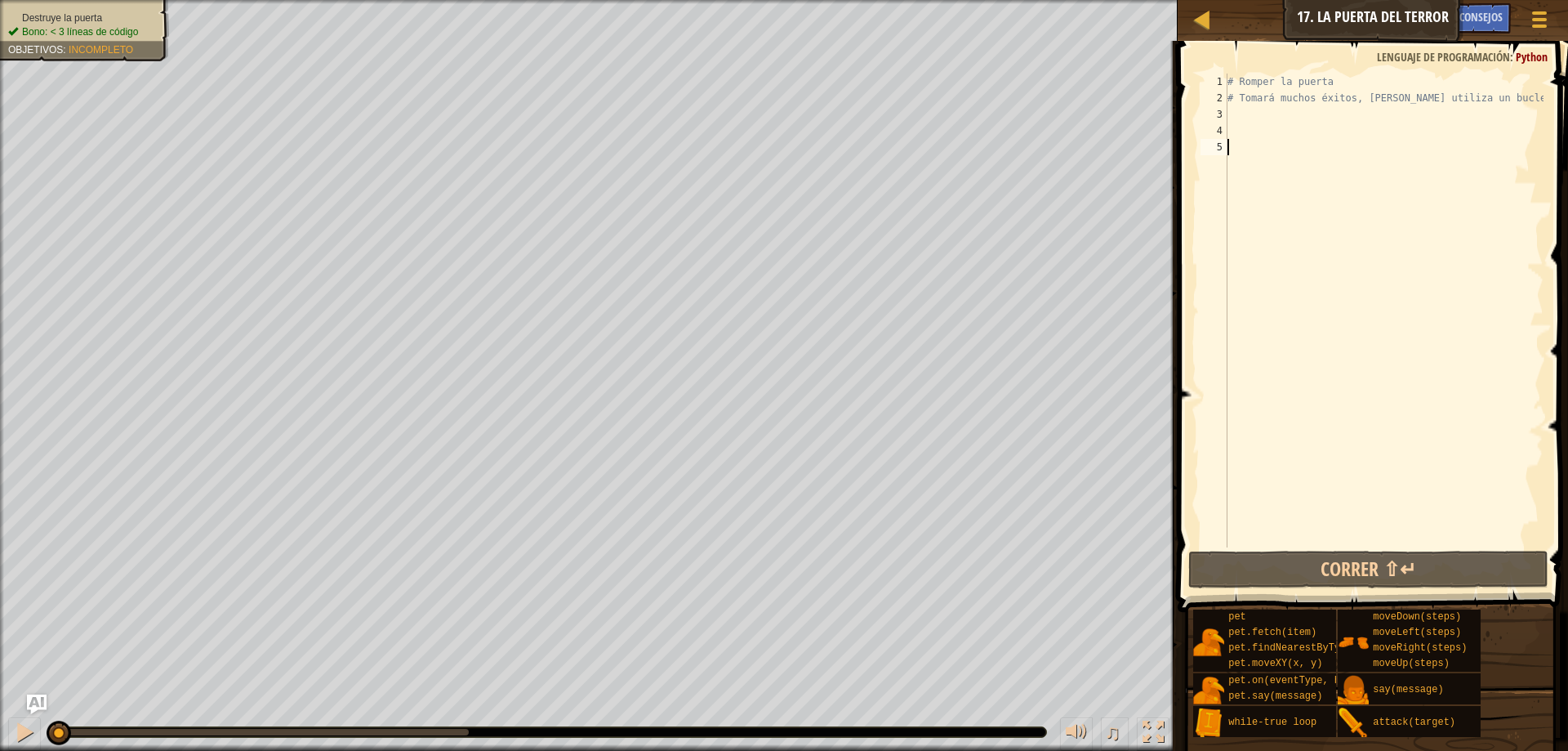
click at [1289, 113] on div "# Romper la puerta # Tomará muchos éxitos, asique utiliza un bucle" at bounding box center [1383, 326] width 319 height 506
type textarea "moveLeft(steps)"
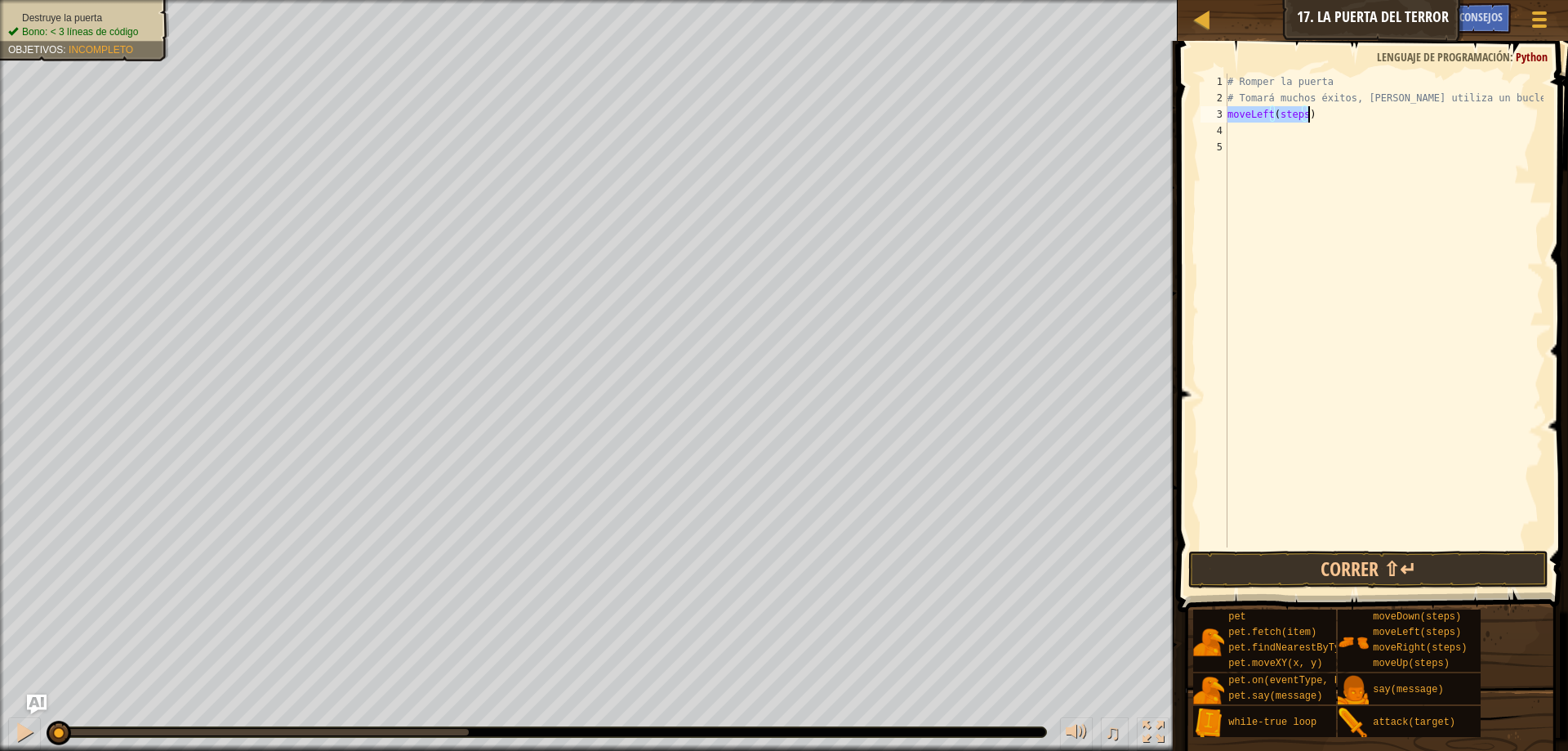
click at [1302, 110] on div "# Romper la puerta # Tomará muchos éxitos, asique utiliza un bucle moveLeft ( s…" at bounding box center [1383, 310] width 319 height 474
drag, startPoint x: 1349, startPoint y: 117, endPoint x: 1223, endPoint y: 113, distance: 126.1
click at [1223, 113] on div "moveLeft(steps) 1 2 3 4 5 # Romper la puerta # Tomará muchos éxitos, asique uti…" at bounding box center [1369, 310] width 346 height 474
click at [1305, 112] on div "# Romper la puerta # Tomará muchos éxitos, asique utiliza un bucle attack ( tar…" at bounding box center [1383, 310] width 319 height 474
click at [1302, 117] on div "# Romper la puerta # Tomará muchos éxitos, asique utiliza un bucle attack ( tar…" at bounding box center [1383, 326] width 319 height 506
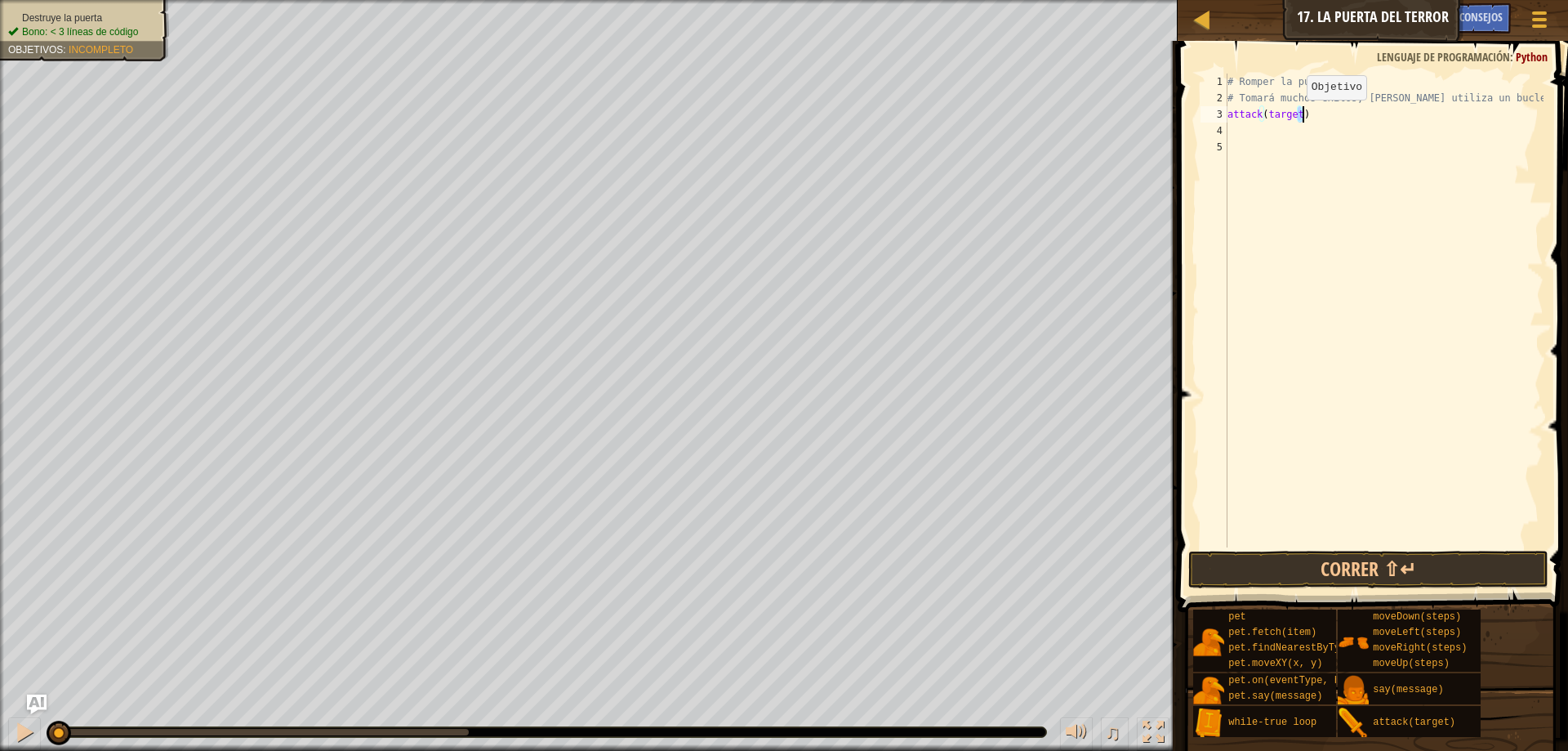
click at [1293, 115] on div "# Romper la puerta # Tomará muchos éxitos, asique utiliza un bucle attack ( tar…" at bounding box center [1383, 326] width 319 height 506
click at [1295, 115] on div "# Romper la puerta # Tomará muchos éxitos, asique utiliza un bucle attack ( tar…" at bounding box center [1383, 326] width 319 height 506
type textarea "attack(Door")"
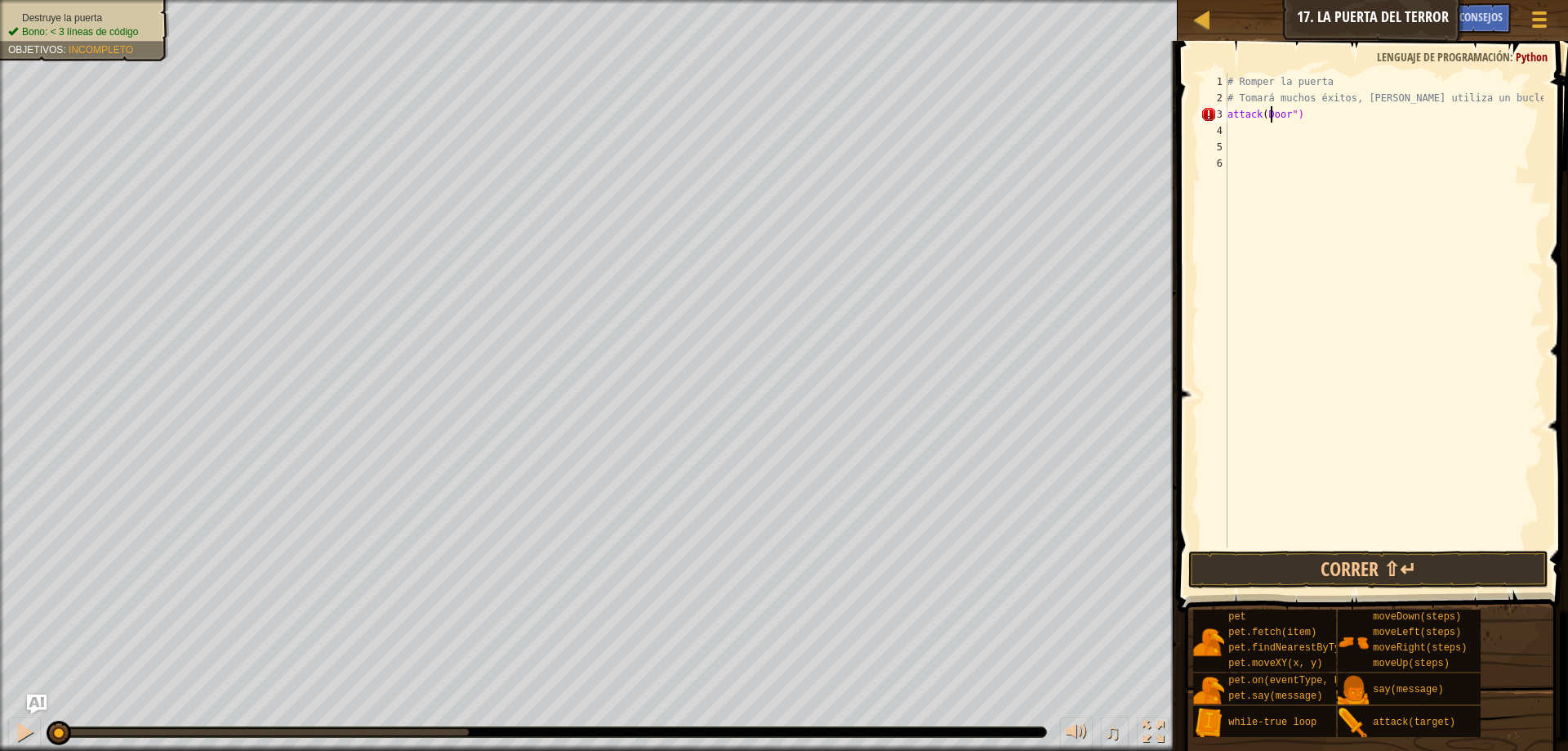
click at [1268, 116] on div "# Romper la puerta # Tomará muchos éxitos, asique utiliza un bucle attack ( Doo…" at bounding box center [1383, 326] width 319 height 506
click at [1266, 112] on div "# Romper la puerta # Tomará muchos éxitos, asique utiliza un bucle attack ( Doo…" at bounding box center [1383, 326] width 319 height 506
type textarea "attack("Door")"
drag, startPoint x: 1305, startPoint y: 546, endPoint x: 1306, endPoint y: 555, distance: 9.1
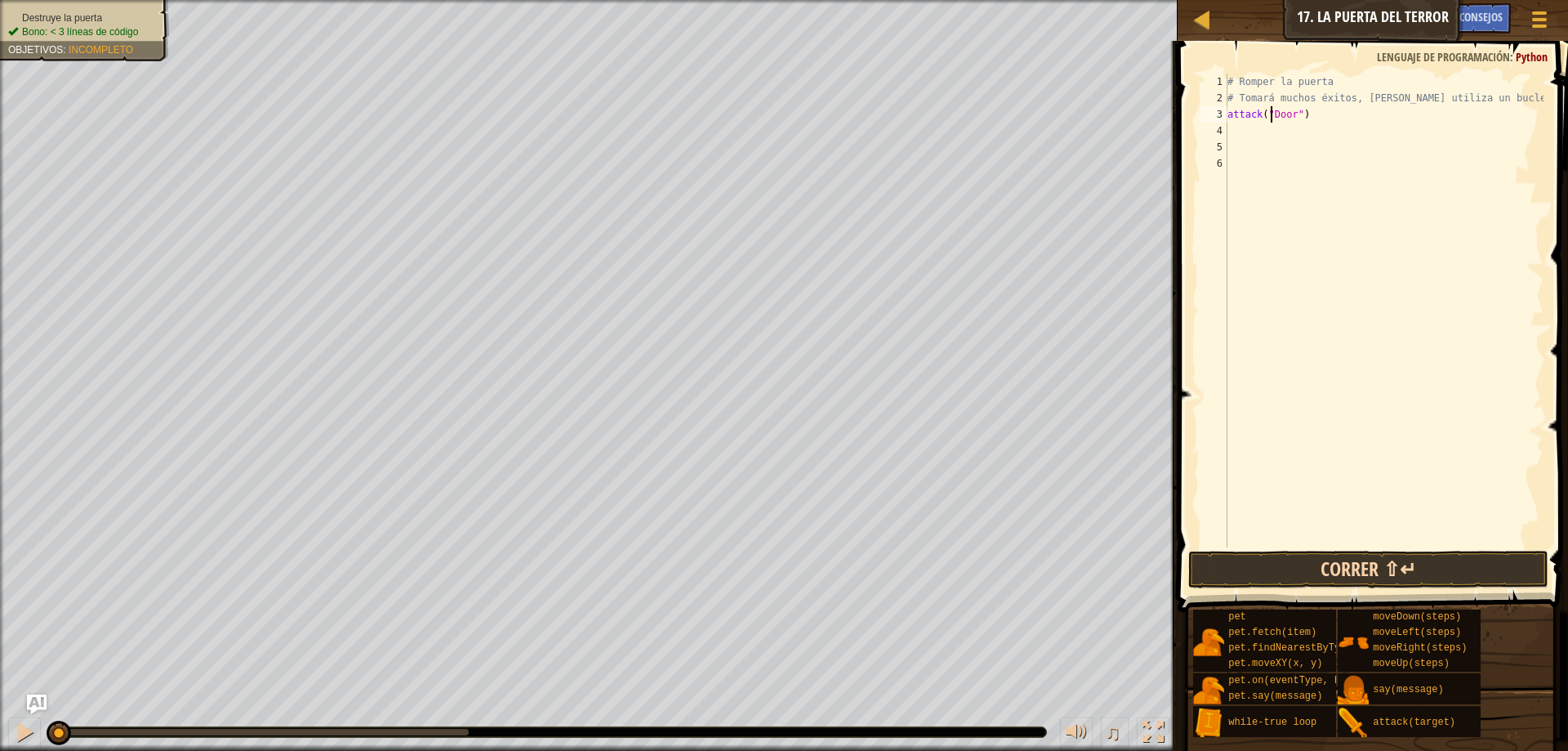
click at [1306, 555] on div "attack("Door") 1 2 3 4 5 6 # Romper la puerta # Tomará muchos éxitos, asique ut…" at bounding box center [1370, 358] width 396 height 619
click at [1306, 559] on button "Correr ⇧↵" at bounding box center [1367, 569] width 360 height 38
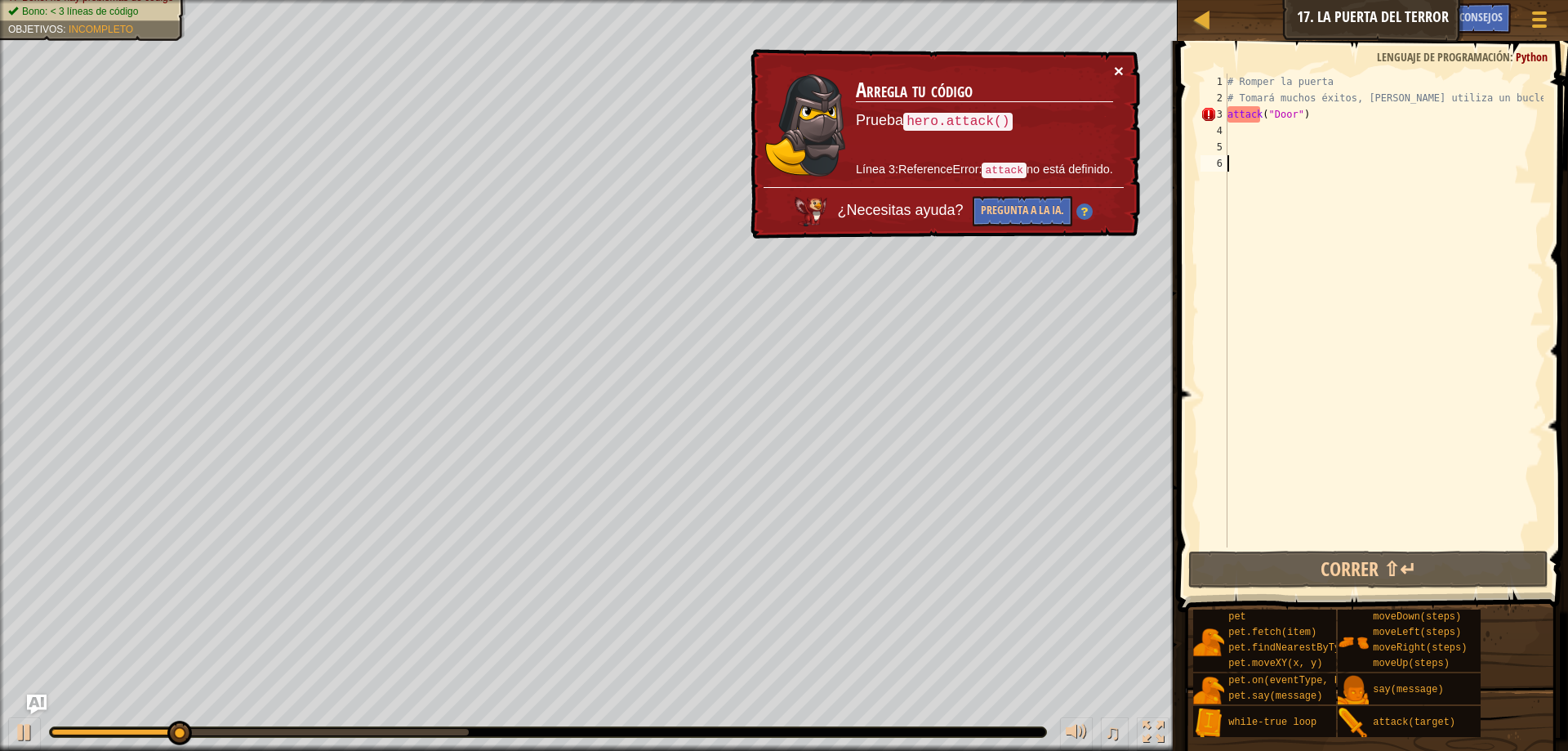
click at [1118, 64] on button "×" at bounding box center [1118, 70] width 10 height 17
click at [1237, 112] on div "# Romper la puerta # Tomará muchos éxitos, asique utiliza un bucle attack ( "Do…" at bounding box center [1383, 326] width 319 height 506
click at [1230, 109] on div "# Romper la puerta # Tomará muchos éxitos, asique utiliza un bucle attack ( "Do…" at bounding box center [1383, 326] width 319 height 506
click at [1225, 114] on div "3" at bounding box center [1214, 115] width 27 height 16
click at [1227, 114] on div "3" at bounding box center [1214, 115] width 27 height 16
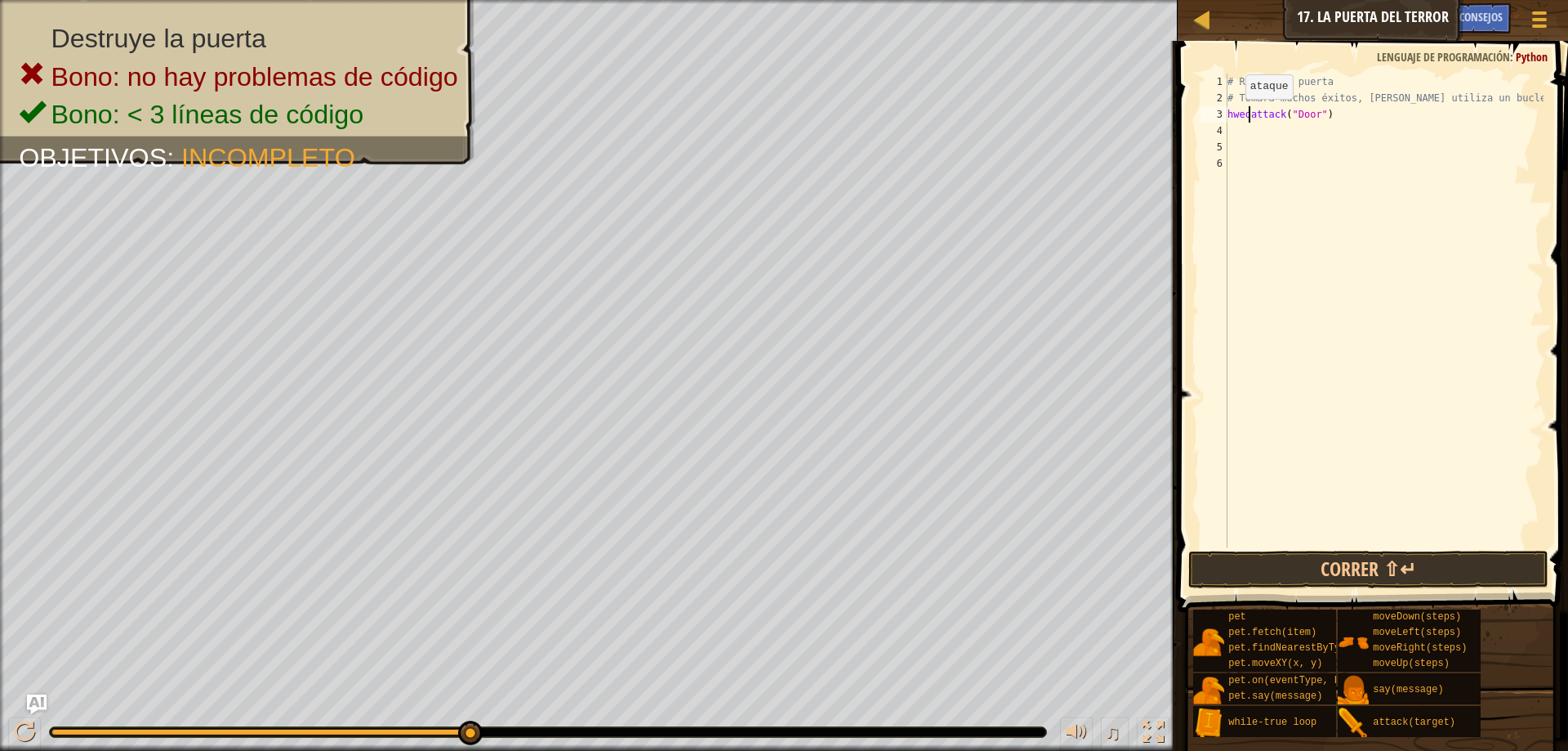
scroll to position [7, 2]
click at [1391, 581] on button "Correr ⇧↵" at bounding box center [1367, 569] width 360 height 38
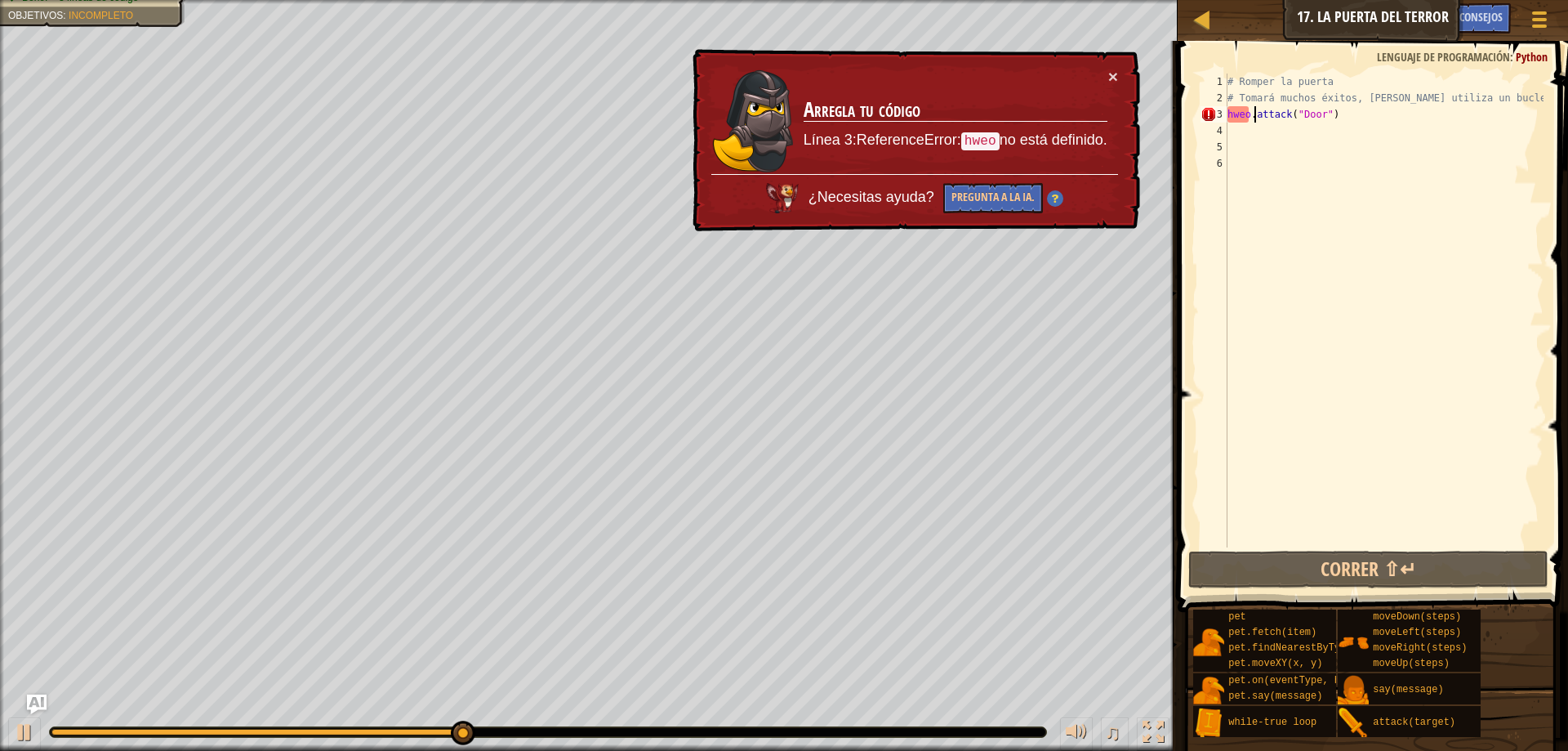
click at [1106, 76] on td "Arregla tu código Línea 3:ReferenceError: hweo no está definido." at bounding box center [956, 121] width 305 height 107
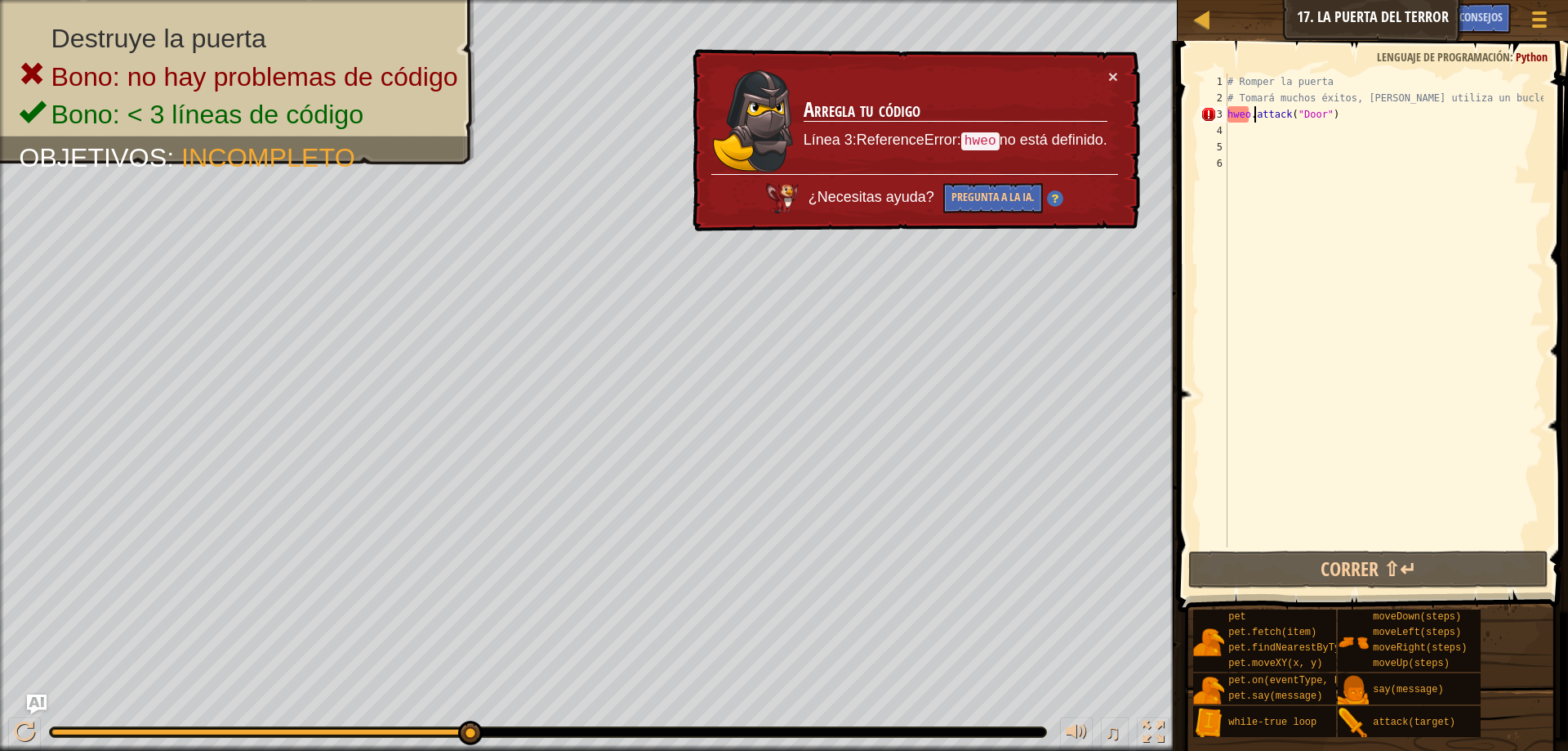
click at [1119, 76] on div "× Arregla tu código Línea 3:ReferenceError: hweo no está definido. ¿Necesitas […" at bounding box center [914, 140] width 451 height 183
click at [1113, 73] on button "×" at bounding box center [1113, 76] width 10 height 17
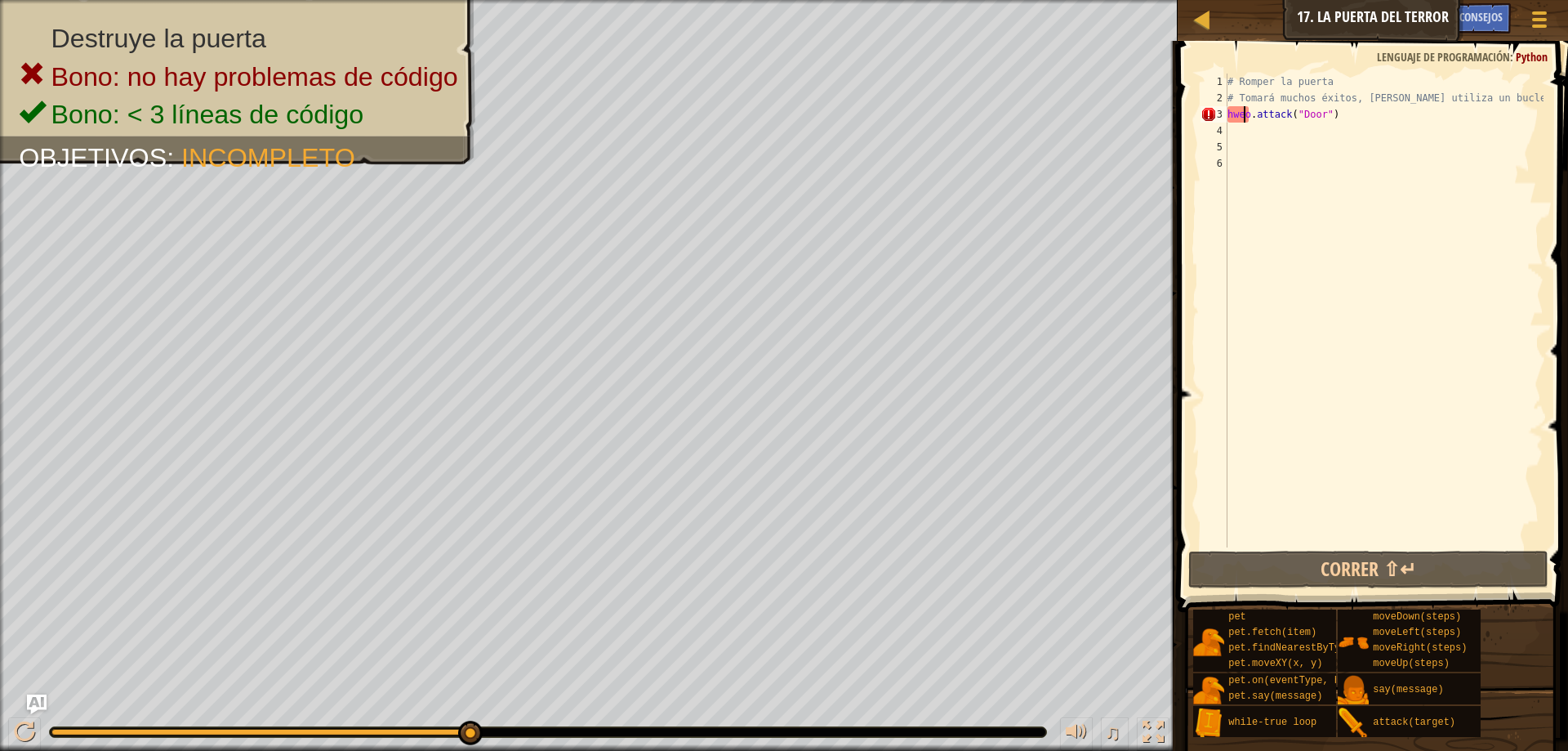
click at [1241, 111] on div "# Romper la puerta # Tomará muchos éxitos, asique utiliza un bucle hweo . attac…" at bounding box center [1383, 326] width 319 height 506
click at [1236, 111] on div "# Romper la puerta # Tomará muchos éxitos, asique utiliza un bucle hweo . attac…" at bounding box center [1383, 326] width 319 height 506
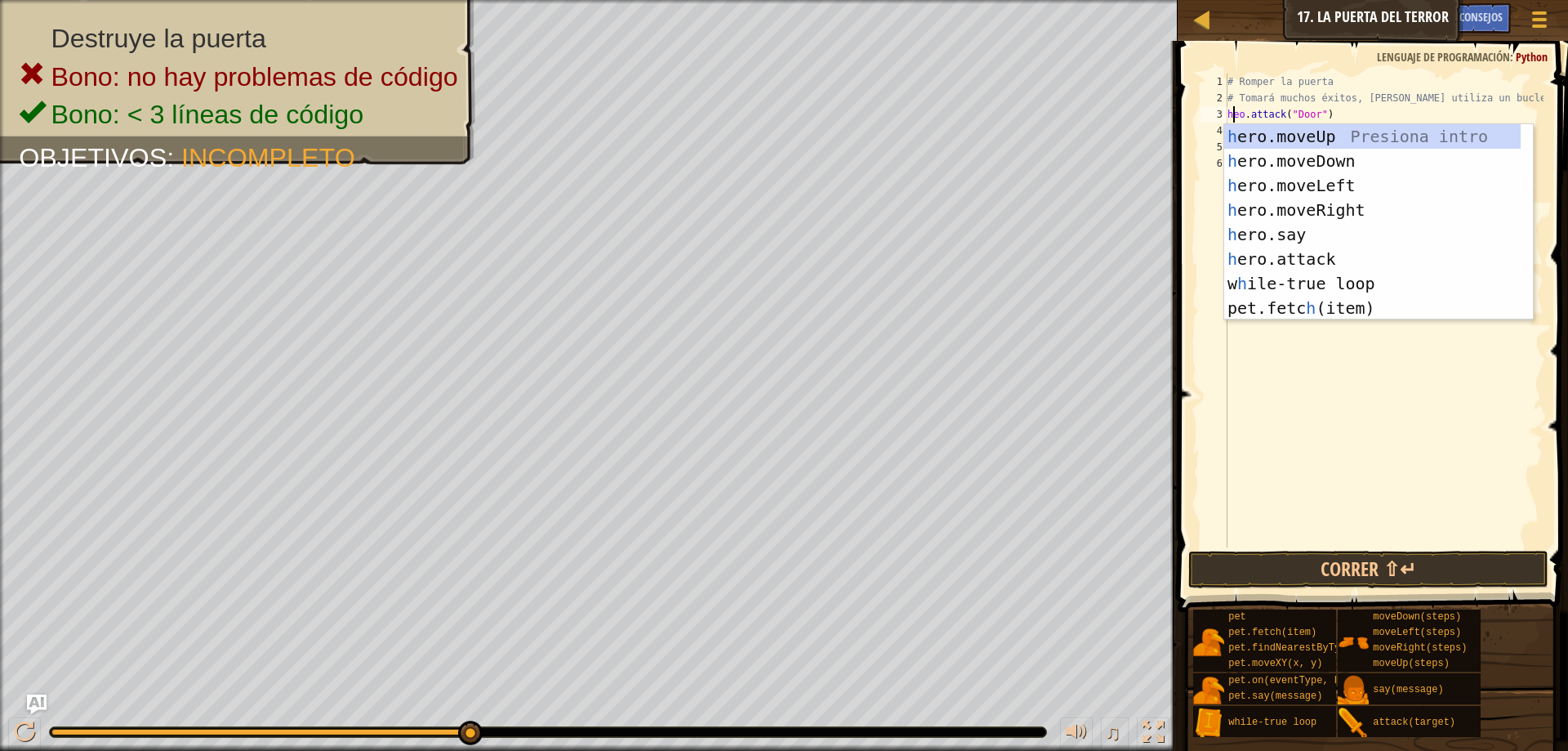
scroll to position [7, 0]
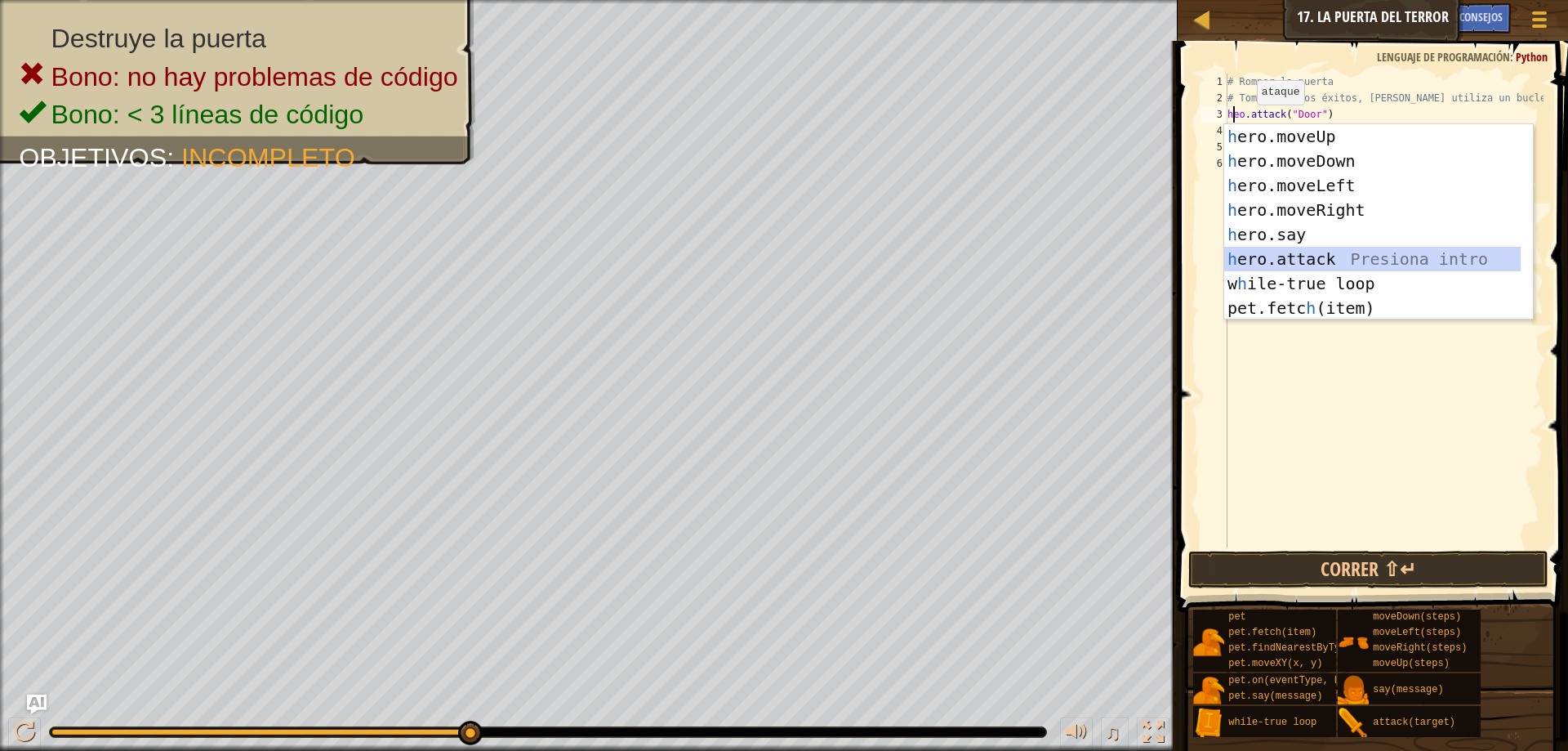
click at [1302, 251] on div "h ero.moveUp Presiona intro h ero.moveDown Presiona intro h ero.moveLeft Presio…" at bounding box center [1372, 246] width 296 height 245
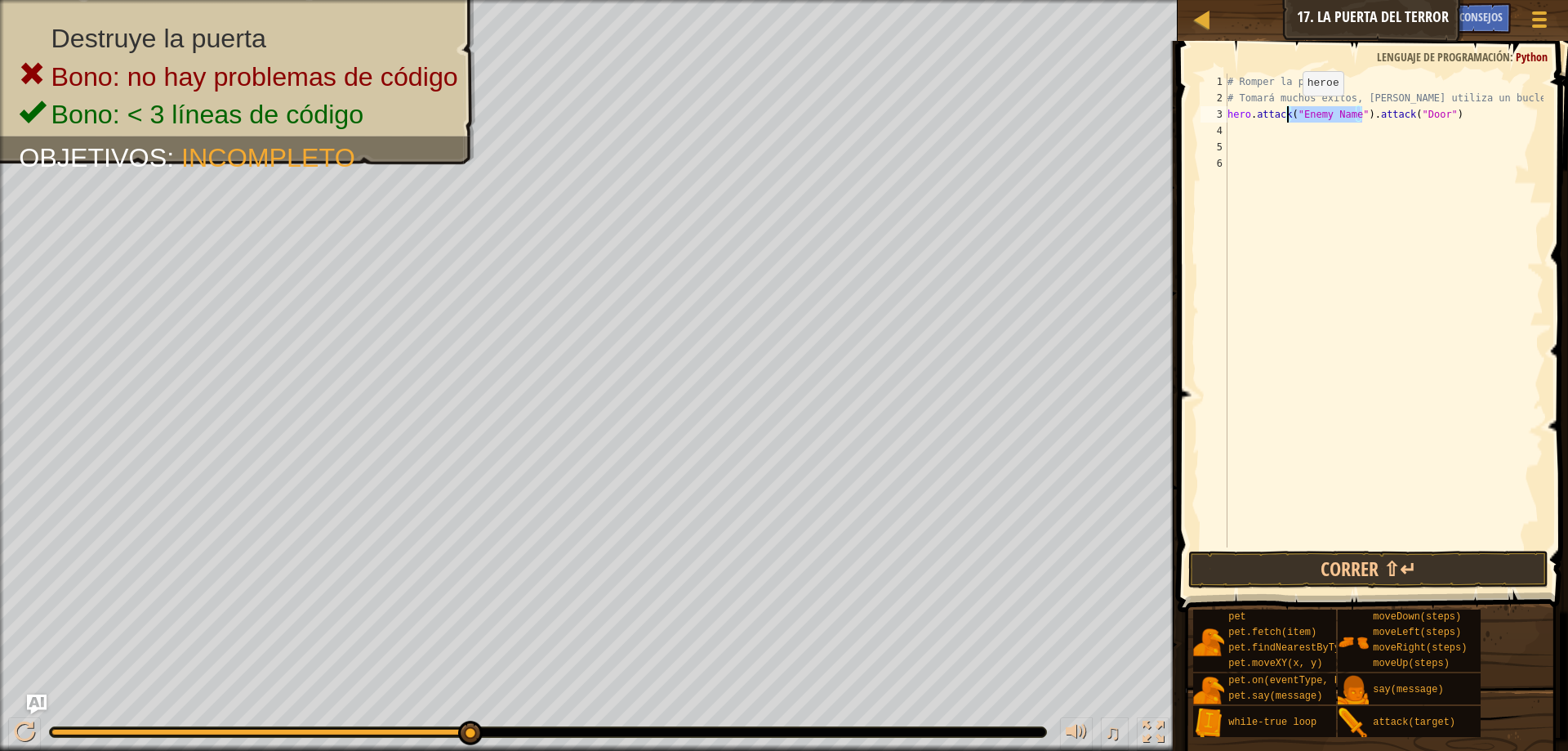
drag, startPoint x: 1364, startPoint y: 114, endPoint x: 1288, endPoint y: 112, distance: 76.0
click at [1288, 112] on div "# Romper la puerta # Tomará muchos éxitos, [PERSON_NAME] utiliza un bucle hero …" at bounding box center [1383, 326] width 319 height 506
type textarea "hero.attack.attack("Door")"
click at [1439, 561] on button "Correr ⇧↵" at bounding box center [1367, 569] width 360 height 38
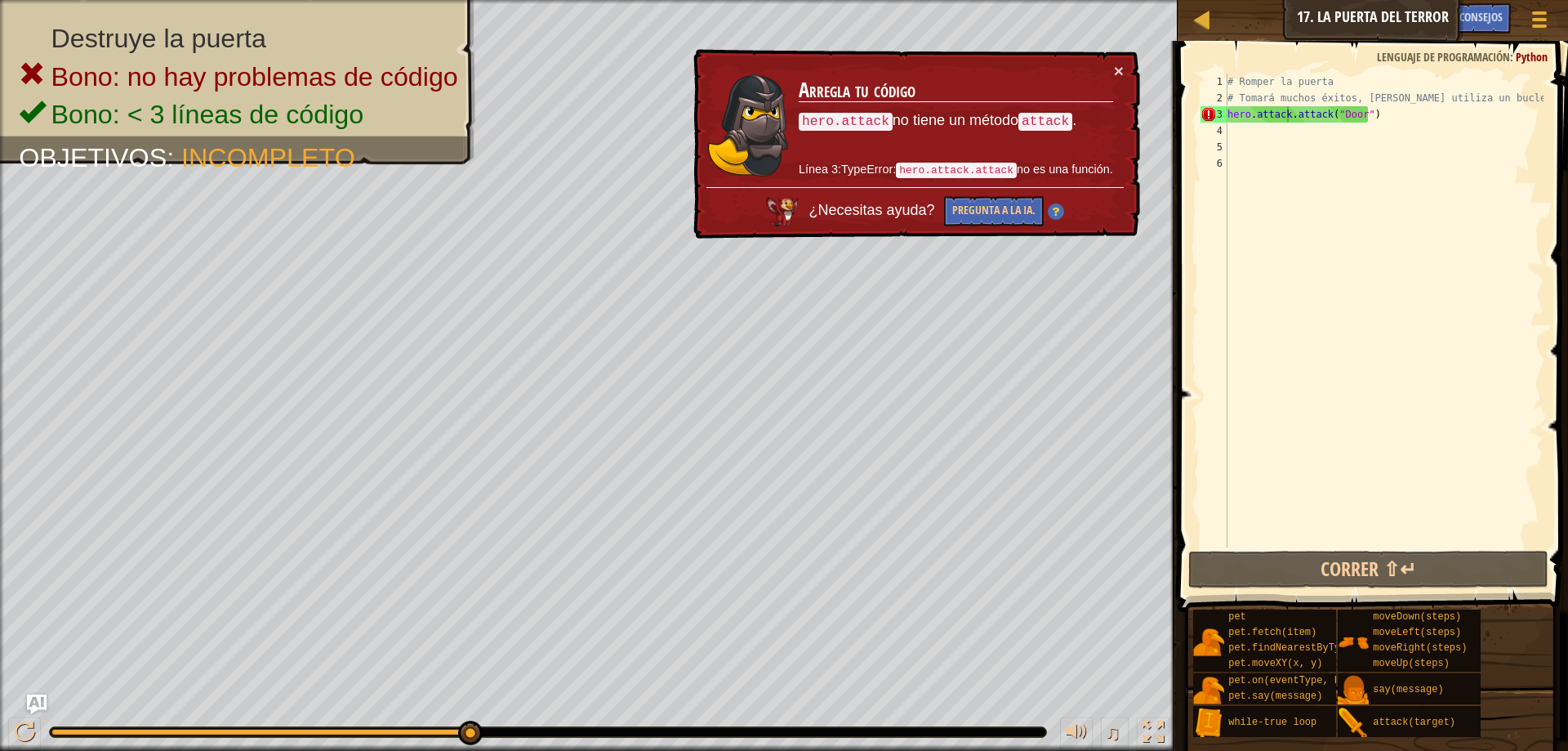
click at [1101, 77] on td "Arregla tu código hero.attack no tiene un método attack . Línea 3:TypeError: he…" at bounding box center [956, 125] width 316 height 125
drag, startPoint x: 1421, startPoint y: 115, endPoint x: 1186, endPoint y: 117, distance: 235.0
click at [1186, 117] on div "hero.attack.attack("Door") 1 2 3 4 5 6 # Romper la puerta # Tomará muchos éxito…" at bounding box center [1370, 358] width 396 height 619
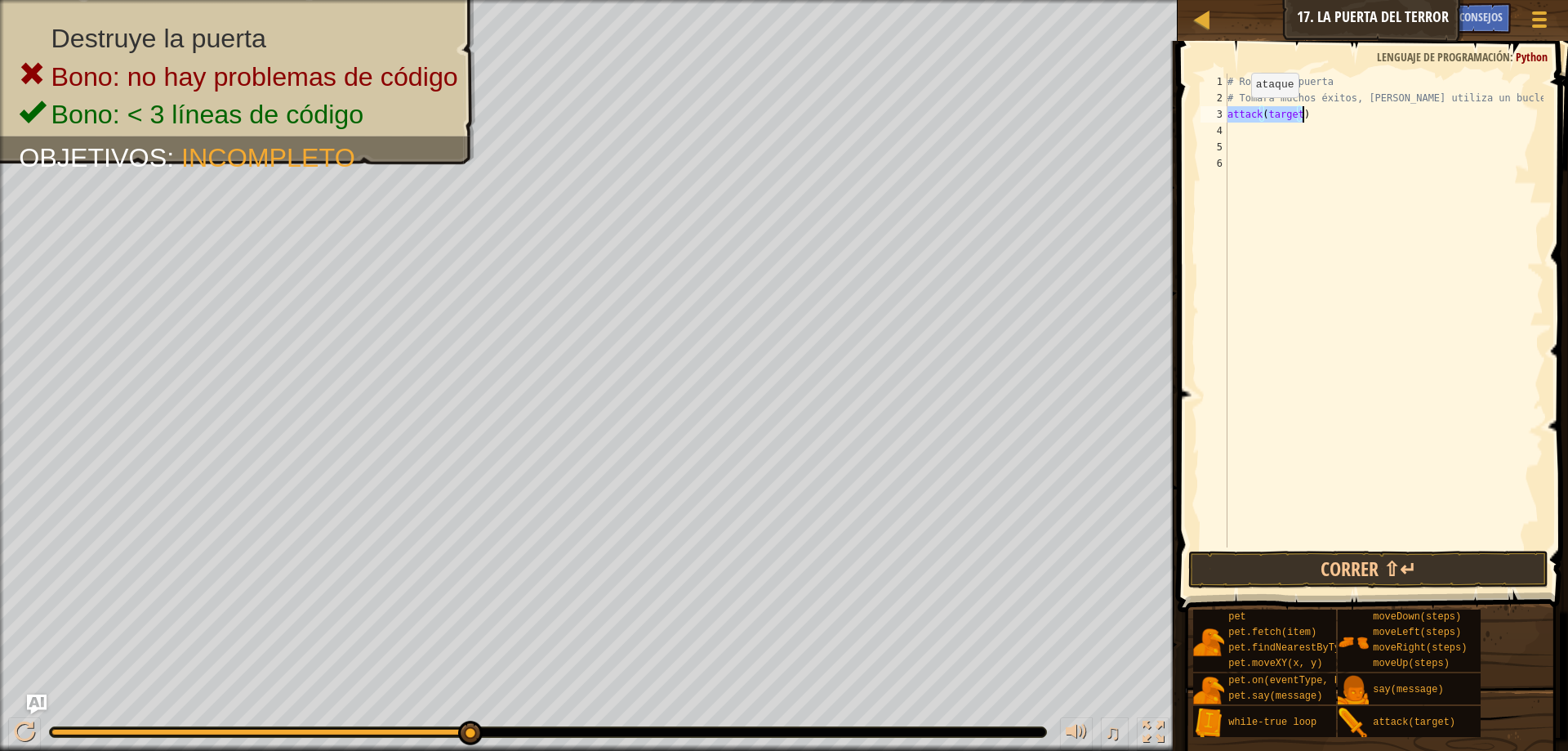
click at [1237, 114] on div "# Romper la puerta # Tomará muchos éxitos, asique utiliza un bucle attack ( tar…" at bounding box center [1383, 310] width 319 height 474
click at [1227, 116] on div "attack(target) 1 2 3 4 5 6 # Romper la puerta # Tomará muchos éxitos, [PERSON_N…" at bounding box center [1369, 310] width 346 height 474
click at [1231, 117] on div "# Romper la puerta # Tomará muchos éxitos, asique utiliza un bucle attack ( tar…" at bounding box center [1383, 310] width 319 height 474
click at [1229, 117] on div "# Romper la puerta # Tomará muchos éxitos, asique utiliza un bucle attack ( tar…" at bounding box center [1383, 326] width 319 height 506
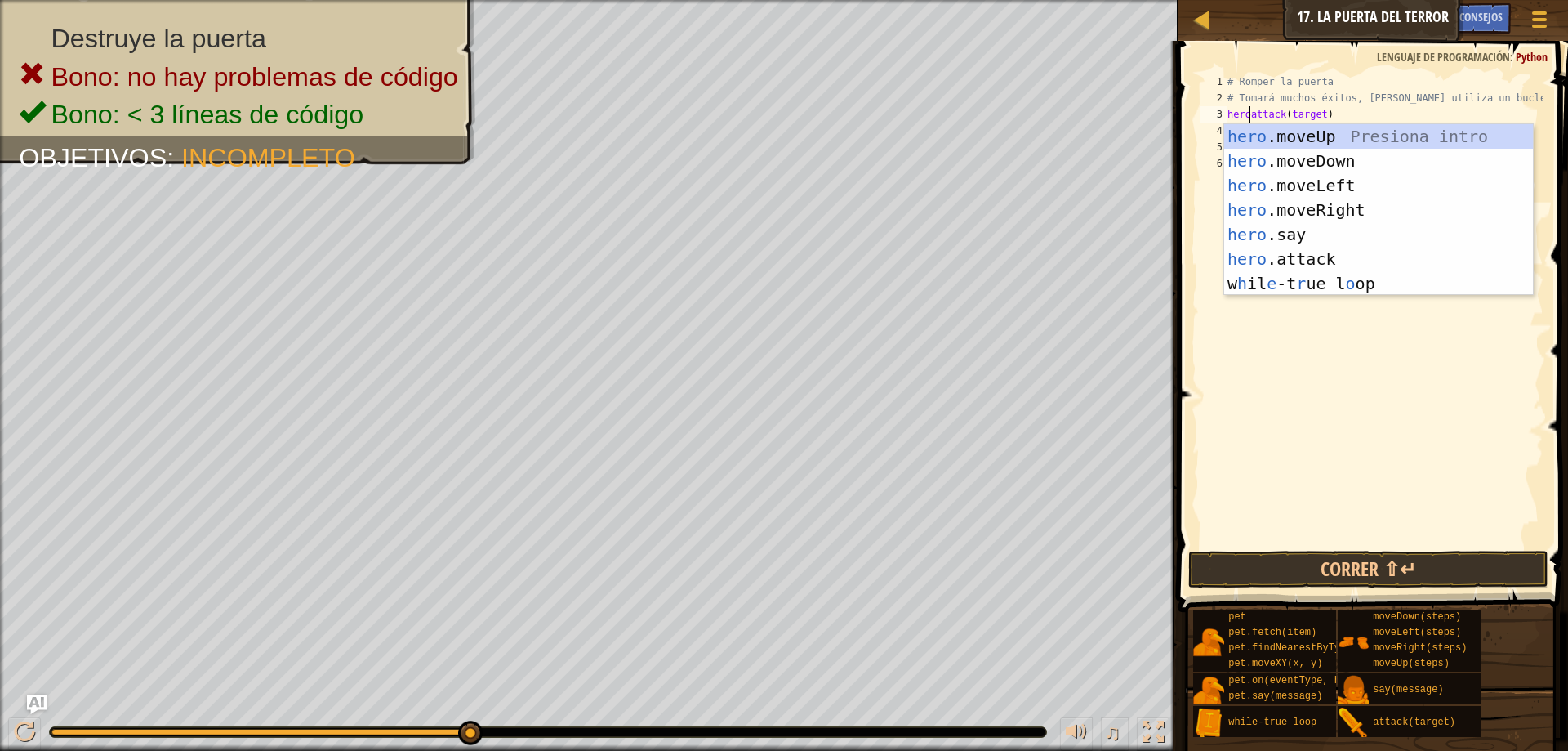
scroll to position [7, 2]
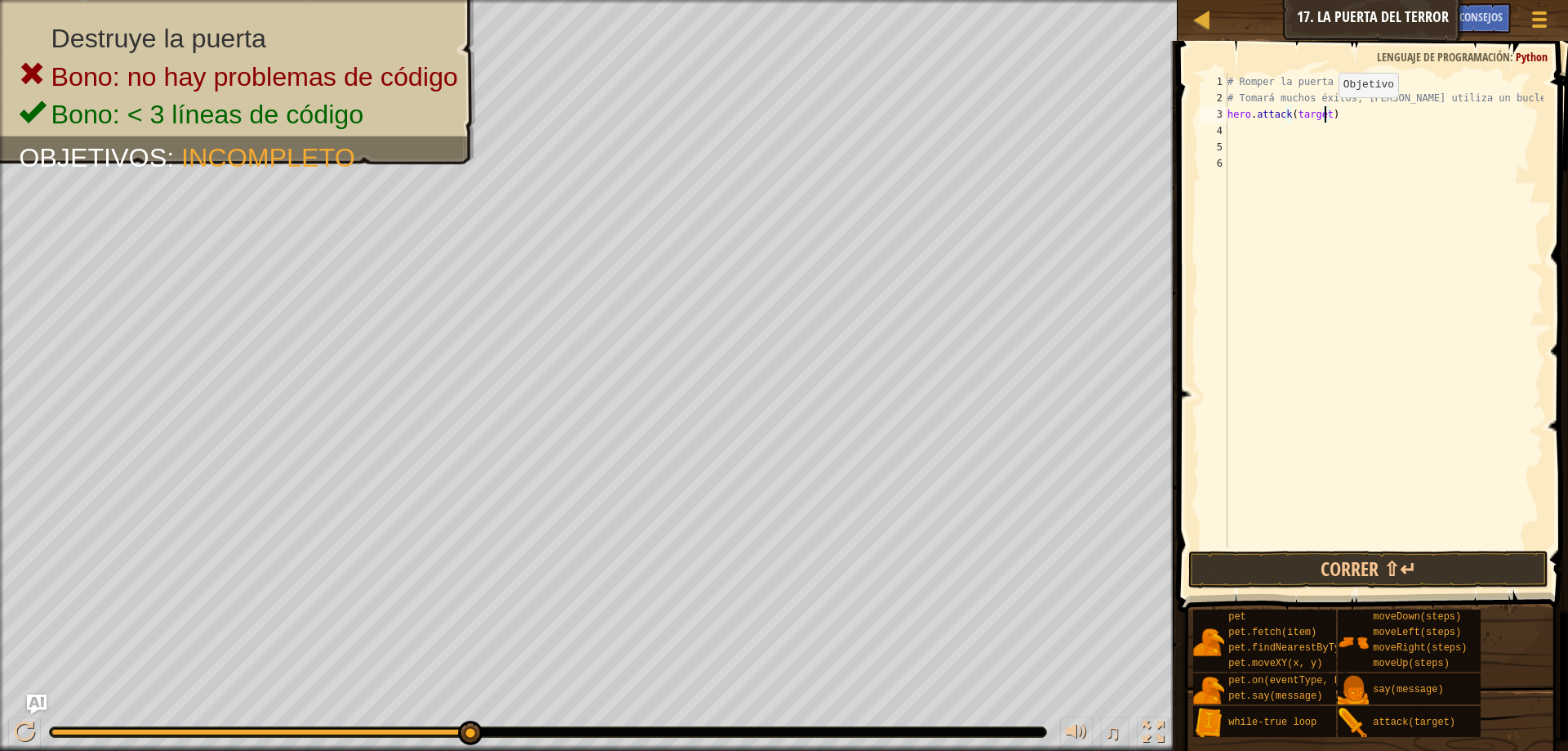
click at [1324, 114] on div "# Romper la puerta # Tomará muchos éxitos, [PERSON_NAME] utiliza un bucle hero …" at bounding box center [1383, 326] width 319 height 506
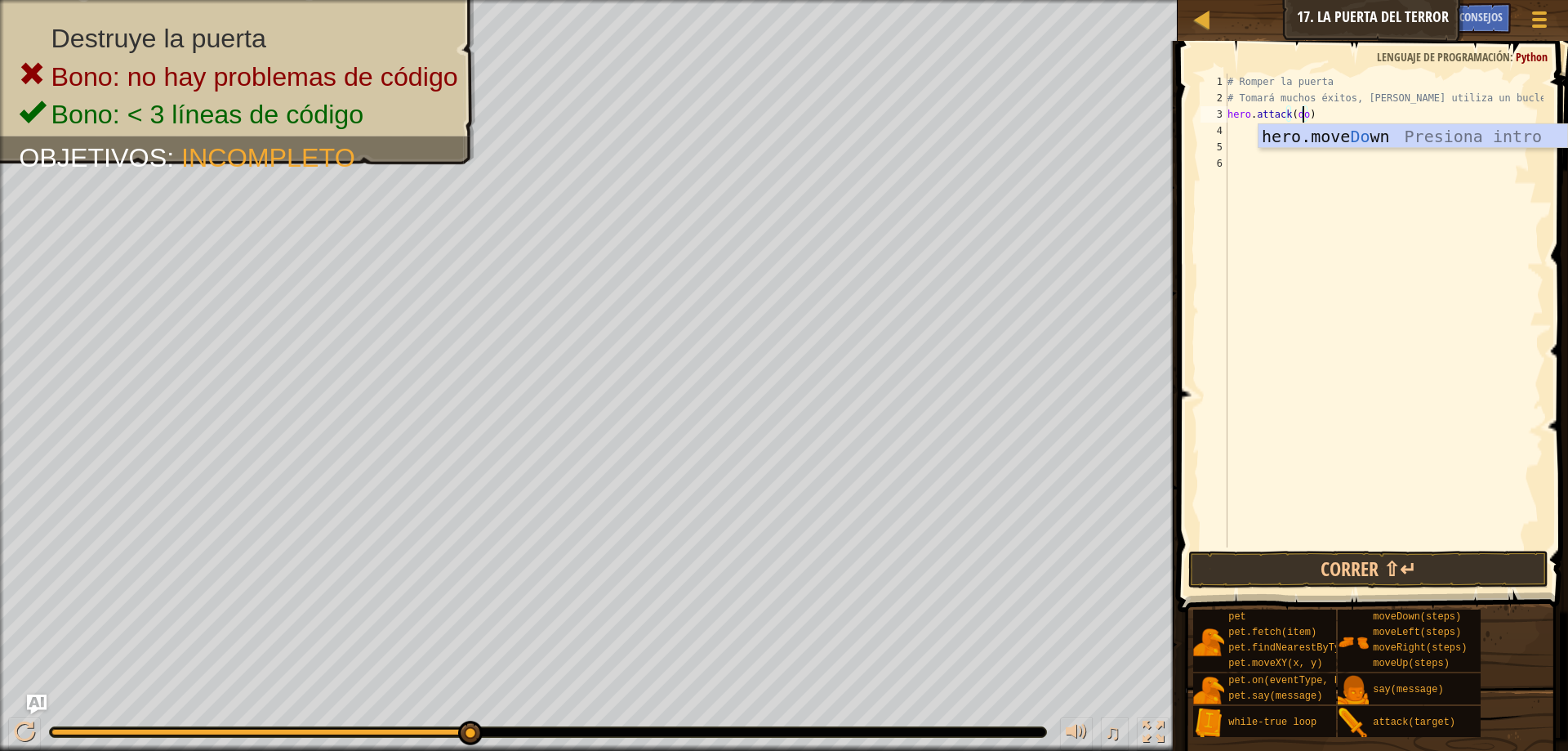
scroll to position [7, 6]
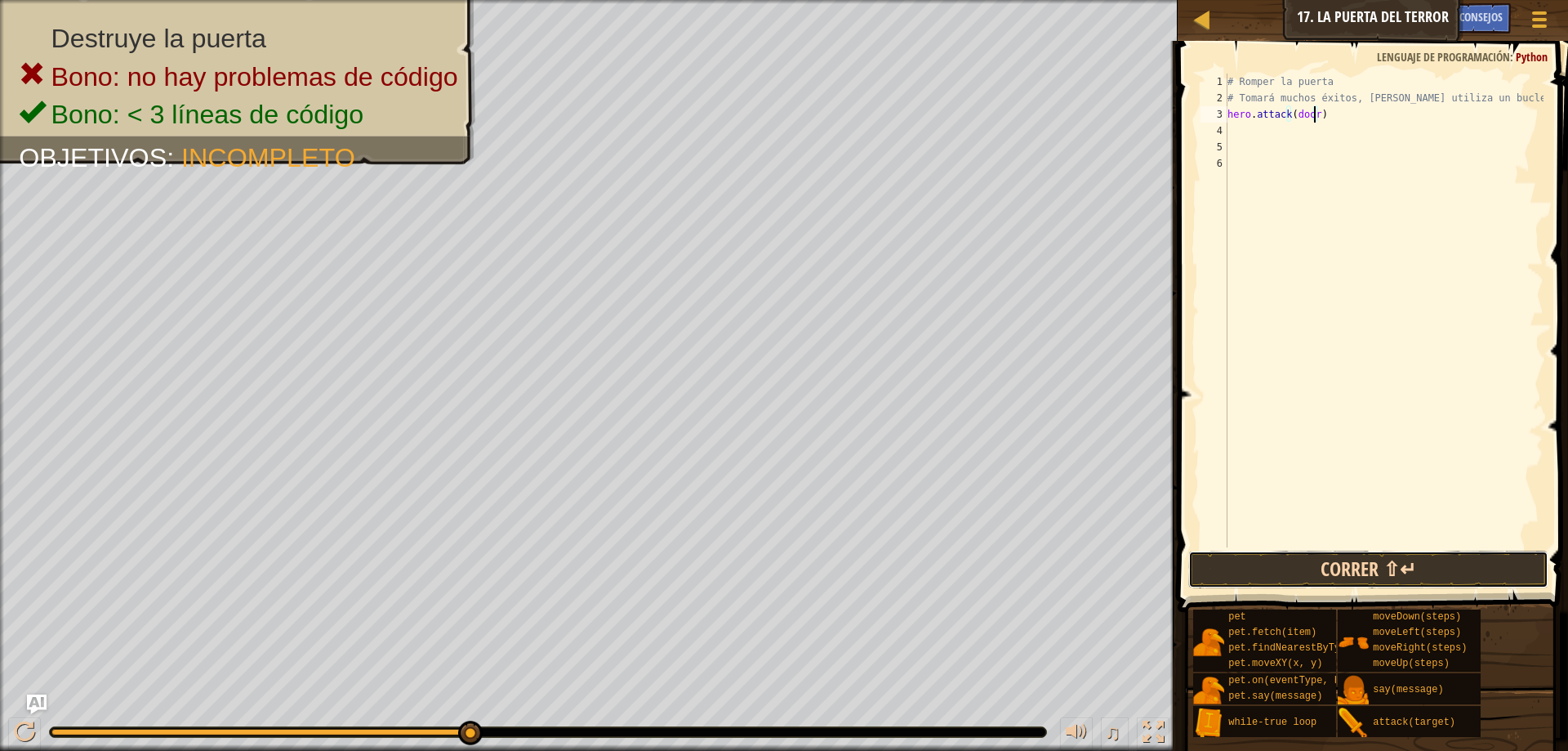
click at [1336, 581] on button "Correr ⇧↵" at bounding box center [1367, 569] width 360 height 38
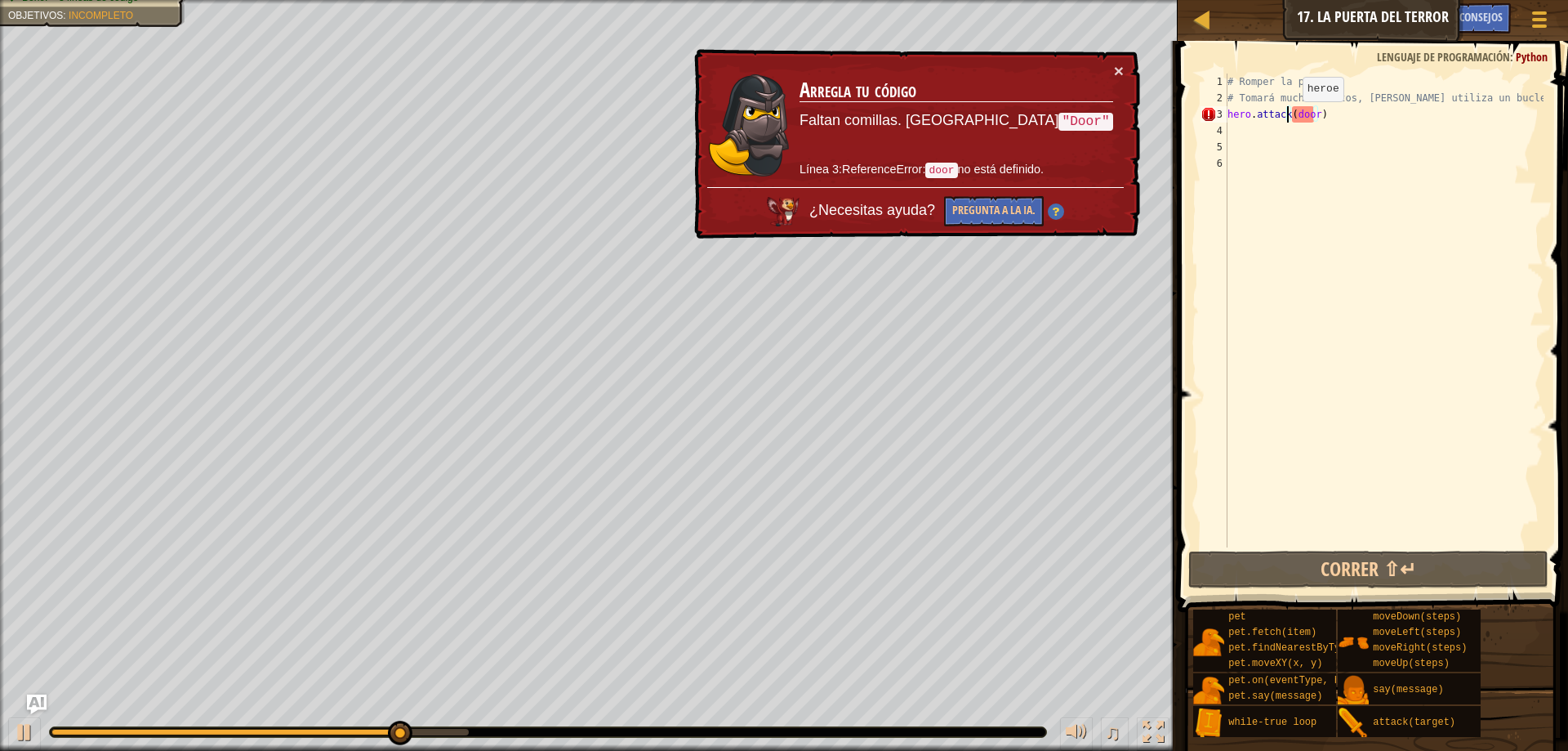
click at [1288, 117] on div "# Romper la puerta # Tomará muchos éxitos, [PERSON_NAME] utiliza un bucle hero …" at bounding box center [1383, 326] width 319 height 506
click at [1296, 117] on div "# Romper la puerta # Tomará muchos éxitos, [PERSON_NAME] utiliza un bucle hero …" at bounding box center [1383, 326] width 319 height 506
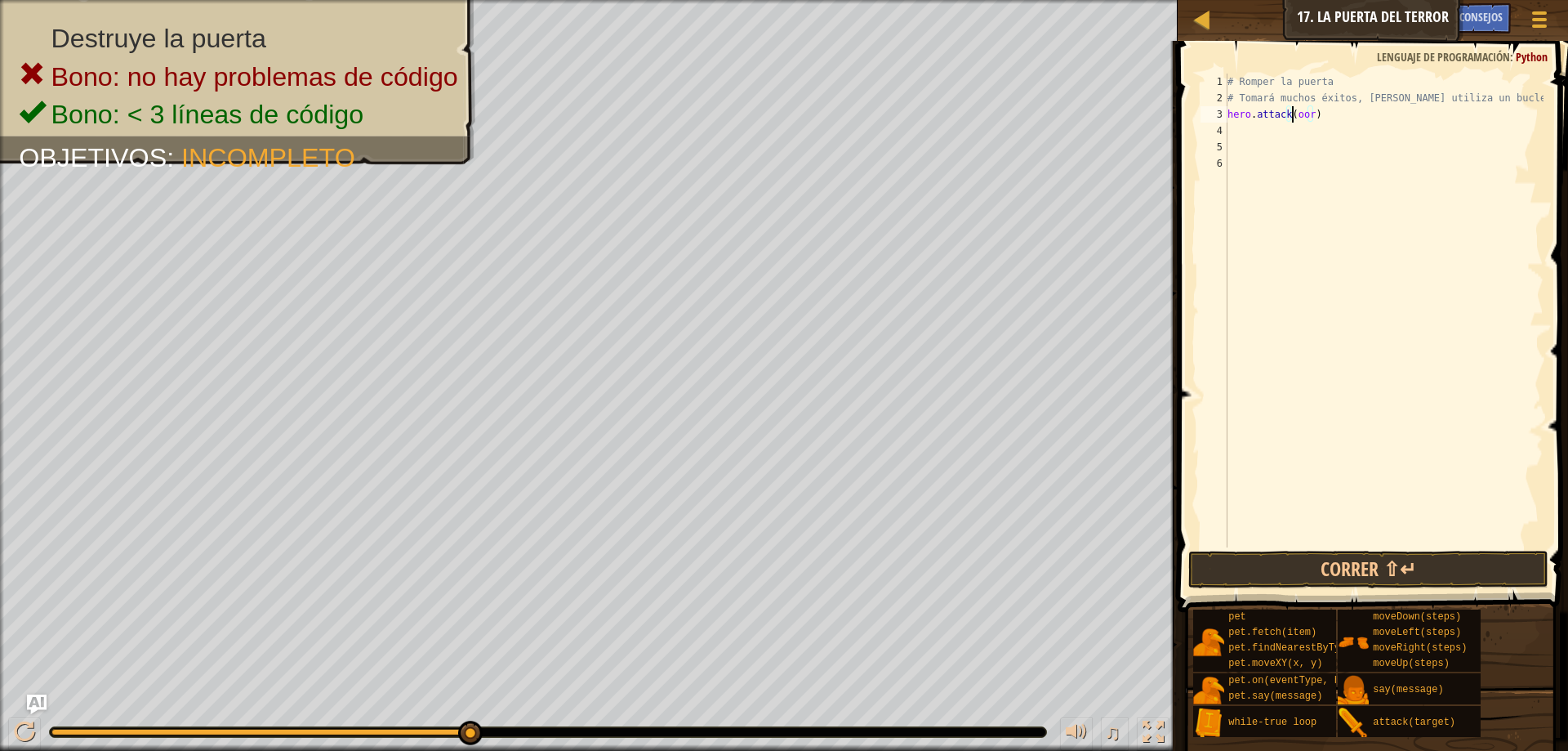
scroll to position [7, 5]
click at [1315, 114] on div "# Romper la puerta # Tomará muchos éxitos, [PERSON_NAME] utiliza un bucle hero …" at bounding box center [1383, 326] width 319 height 506
click at [1321, 115] on div "# Romper la puerta # Tomará muchos éxitos, [PERSON_NAME] utiliza un bucle hero …" at bounding box center [1383, 326] width 319 height 506
type textarea "hero.attack("Door")"
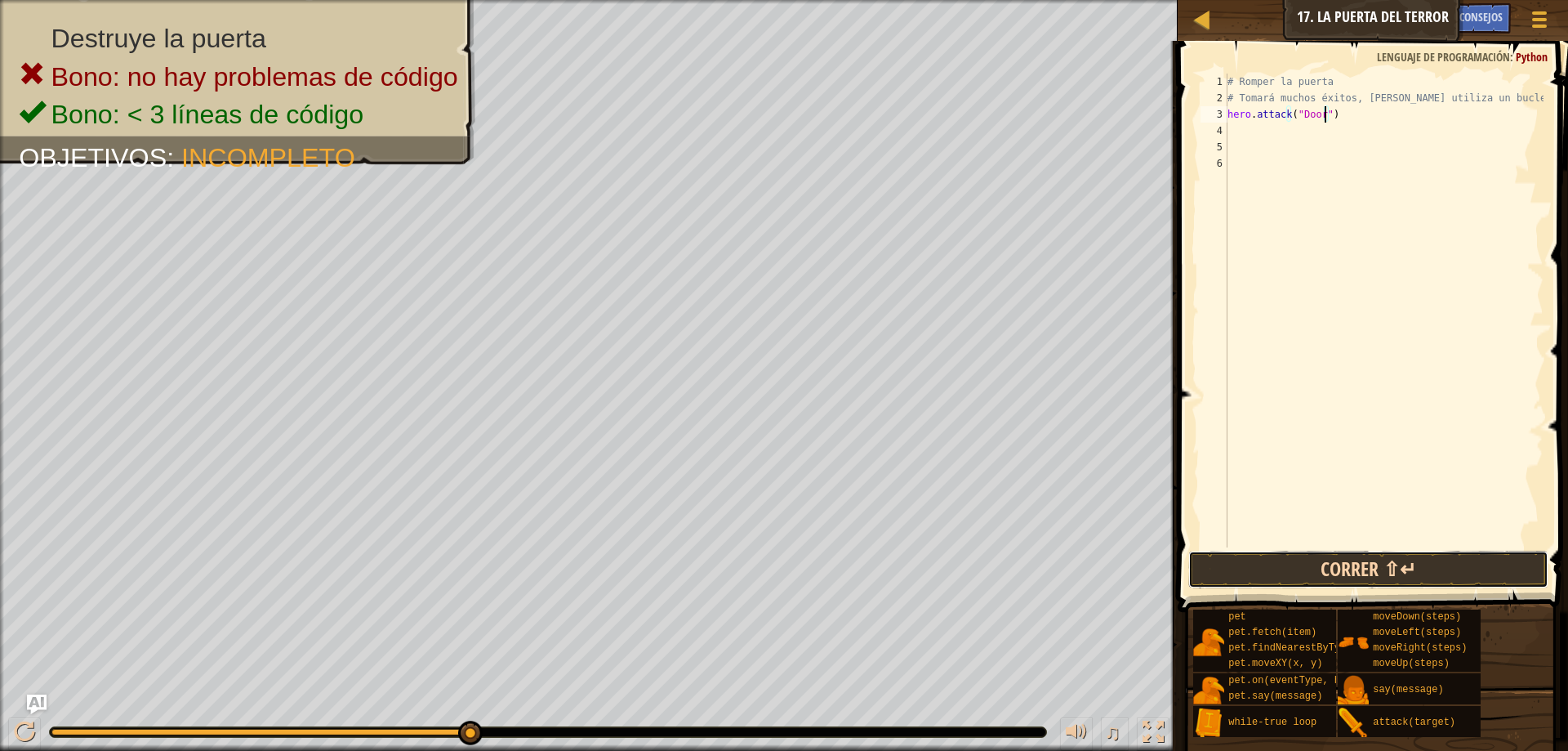
click at [1366, 576] on button "Correr ⇧↵" at bounding box center [1367, 569] width 360 height 38
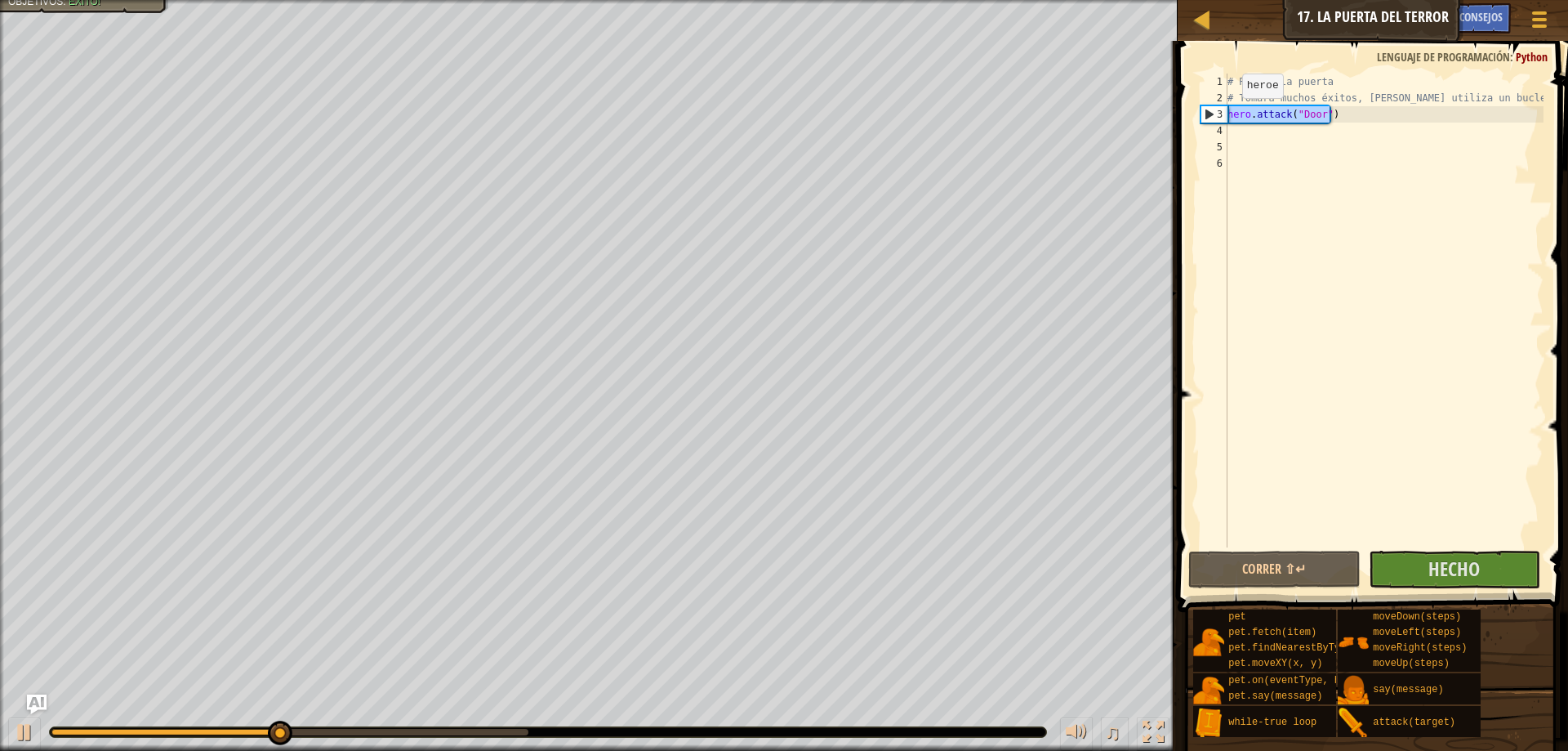
drag, startPoint x: 1359, startPoint y: 108, endPoint x: 1220, endPoint y: 114, distance: 139.1
click at [1220, 114] on div "hero.attack("Door") 1 2 3 4 5 6 # Romper la puerta # Tomará muchos éxitos, [PER…" at bounding box center [1369, 310] width 346 height 474
click at [1247, 127] on div "# Romper la puerta # Tomará muchos éxitos, [PERSON_NAME] utiliza un bucle hero …" at bounding box center [1383, 326] width 319 height 506
click at [1392, 568] on button "Hecho" at bounding box center [1454, 569] width 172 height 38
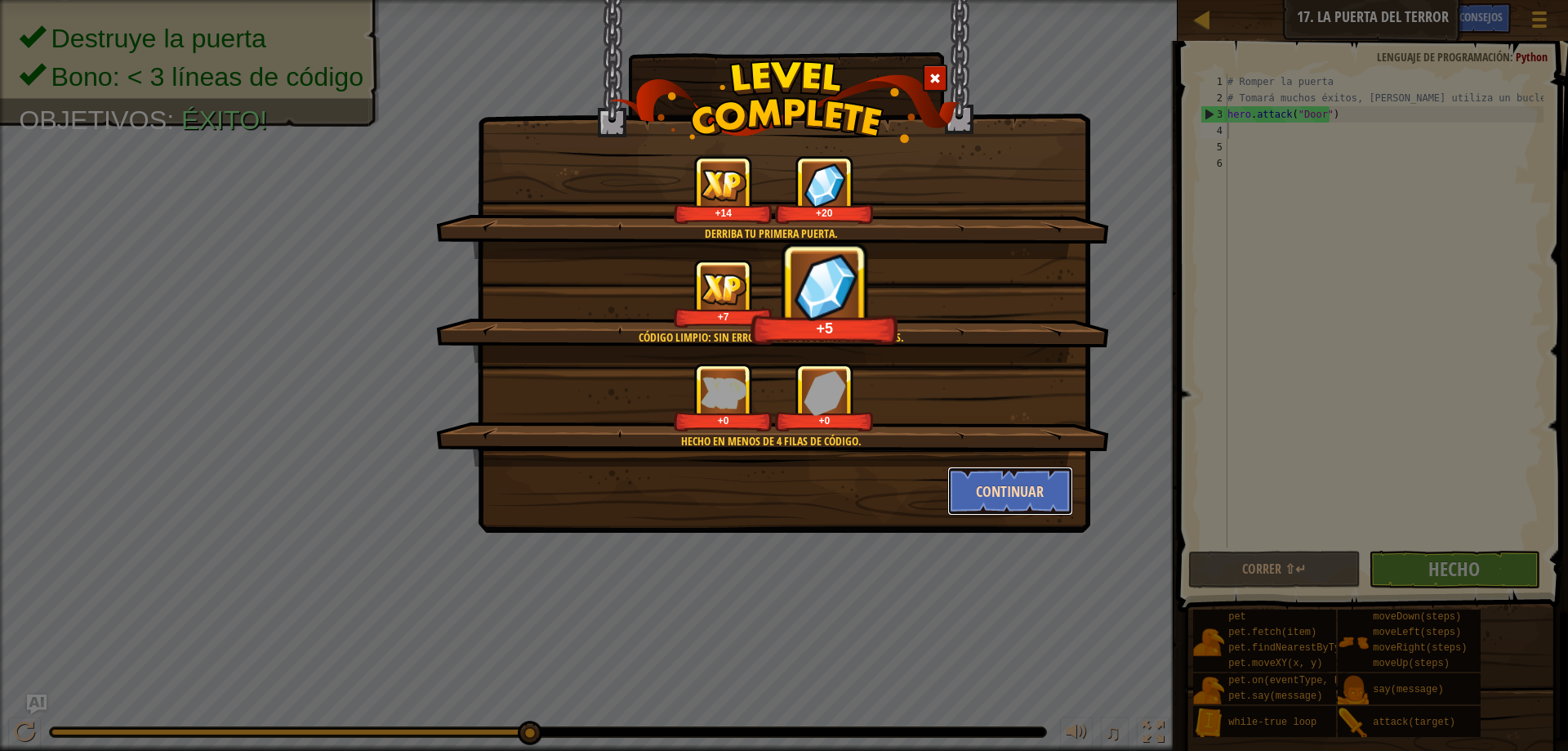
click at [1023, 499] on button "Continuar" at bounding box center [1011, 491] width 126 height 49
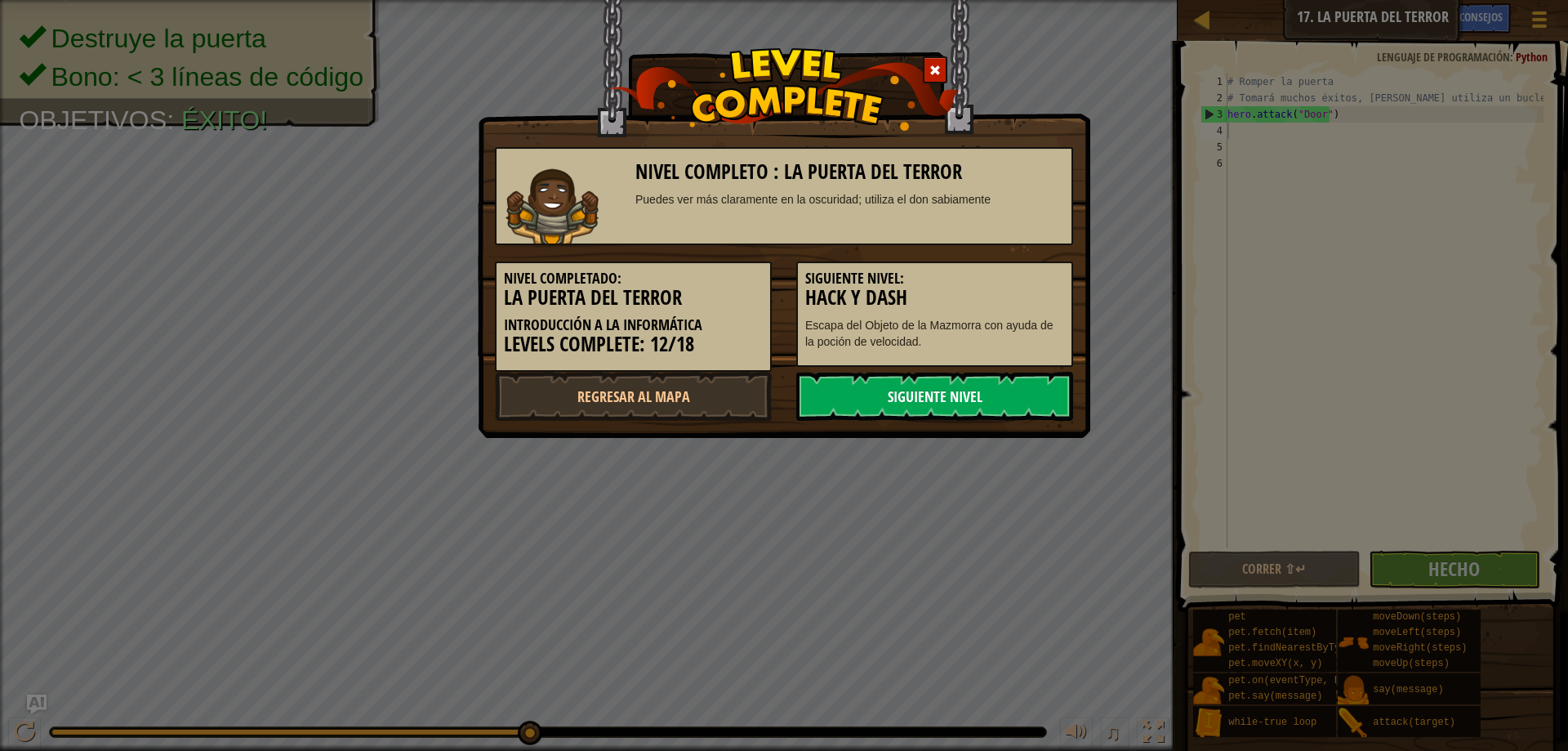
click at [1014, 376] on link "Siguiente nivel" at bounding box center [934, 396] width 276 height 49
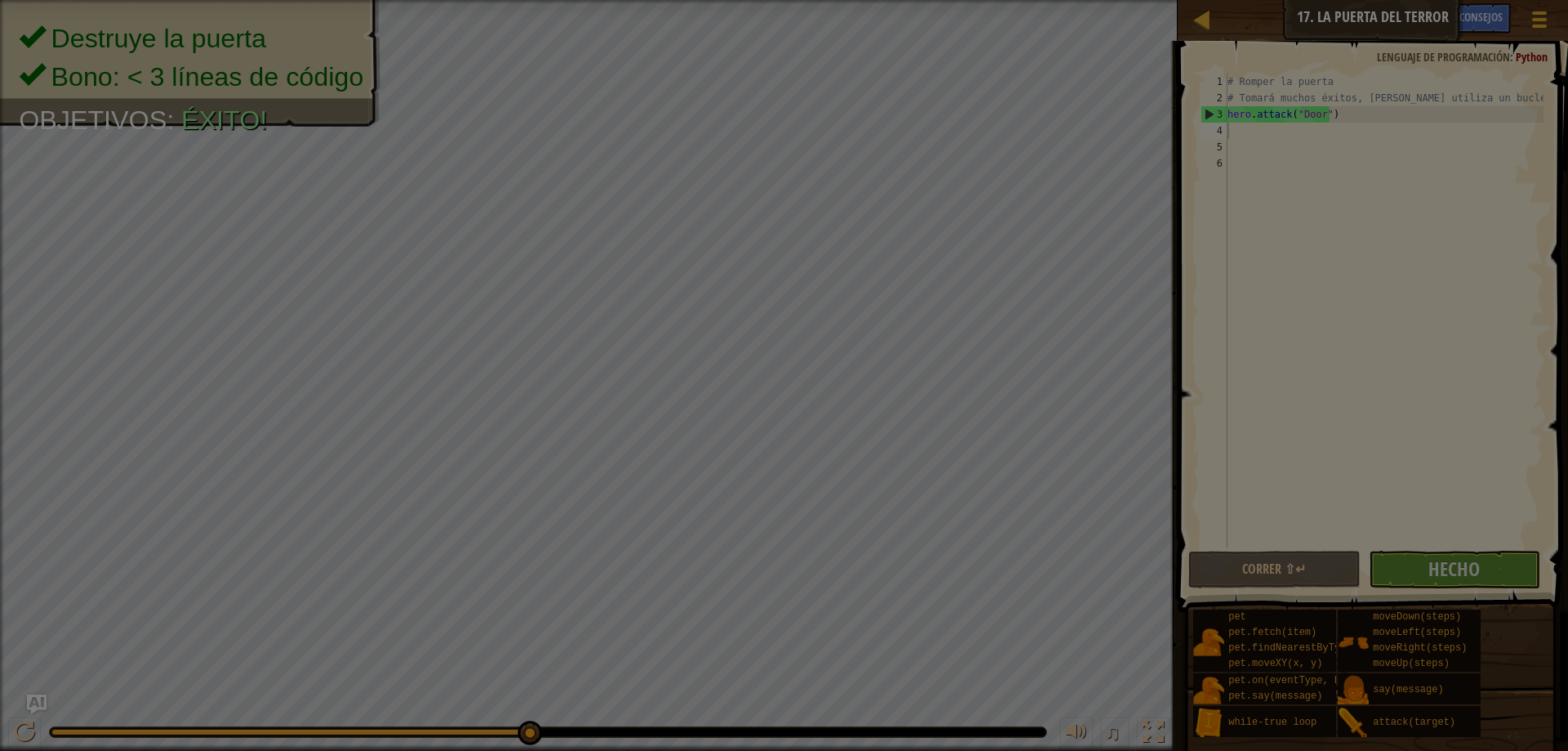
click at [1010, 391] on div at bounding box center [784, 375] width 1568 height 751
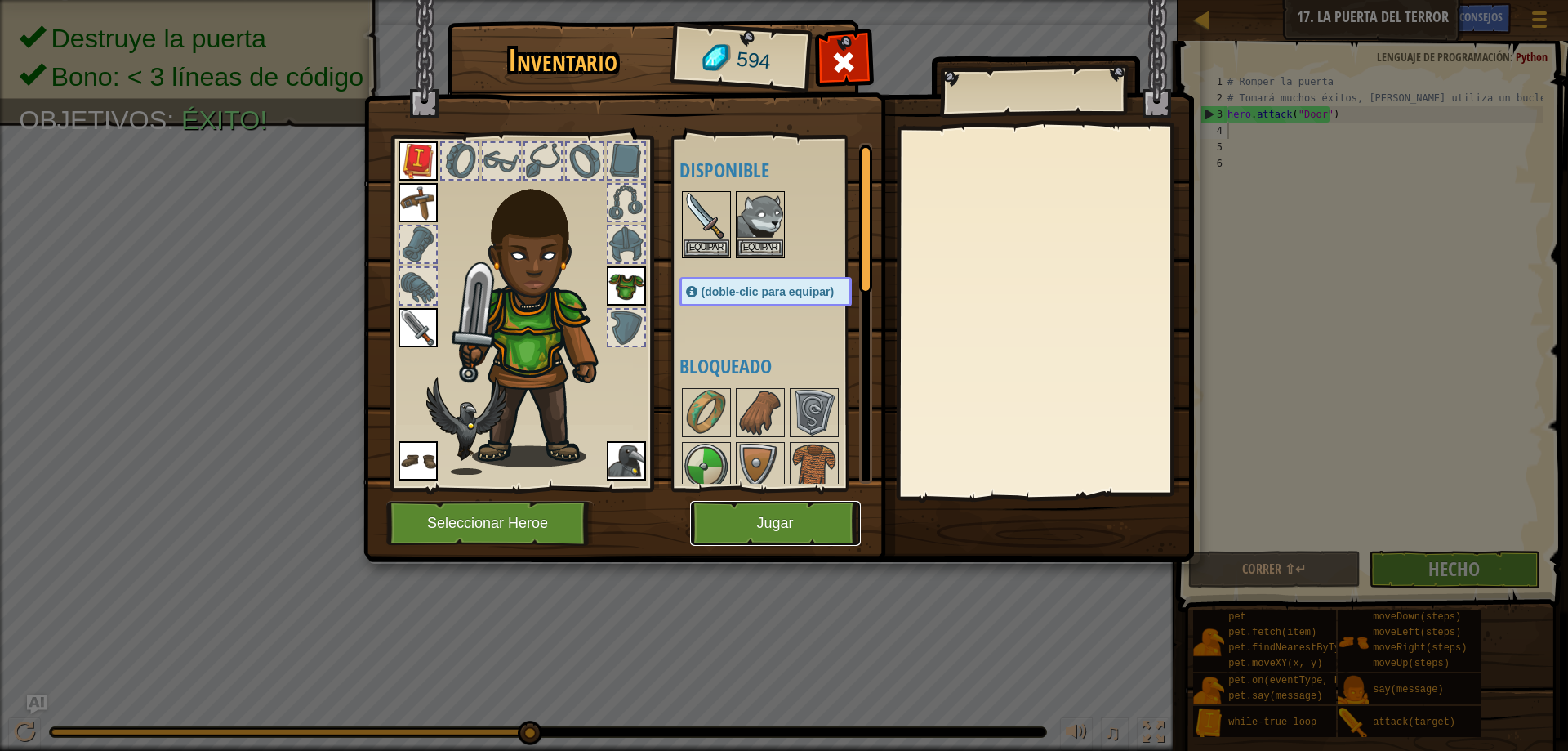
click at [737, 522] on button "Jugar" at bounding box center [775, 523] width 171 height 45
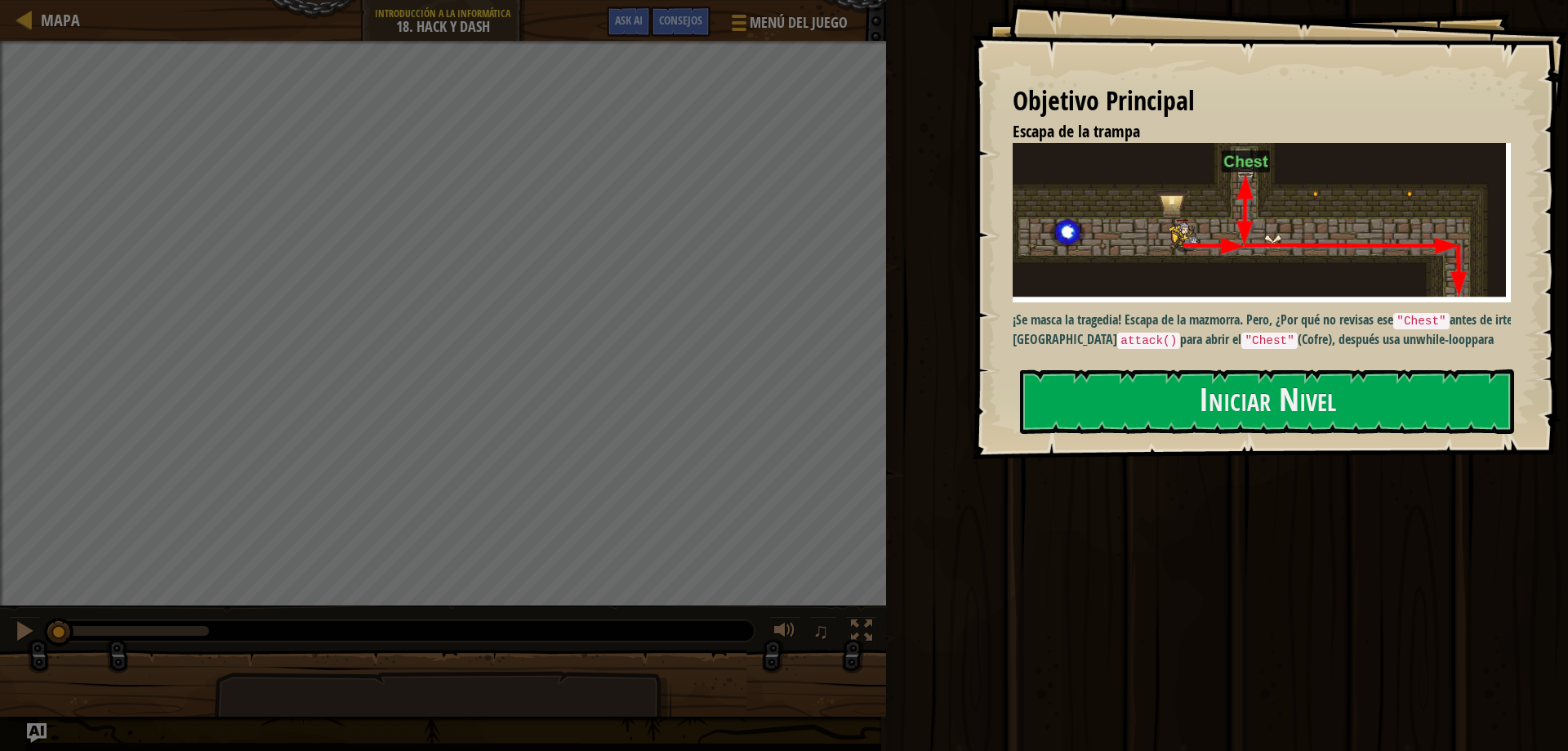
click at [1199, 353] on div "Objetivo Principal Escapa de la trampa ¡Se masca la tragedia! Escapa de la mazm…" at bounding box center [1270, 230] width 596 height 459
click at [1216, 431] on button "Iniciar Nivel" at bounding box center [1266, 401] width 494 height 64
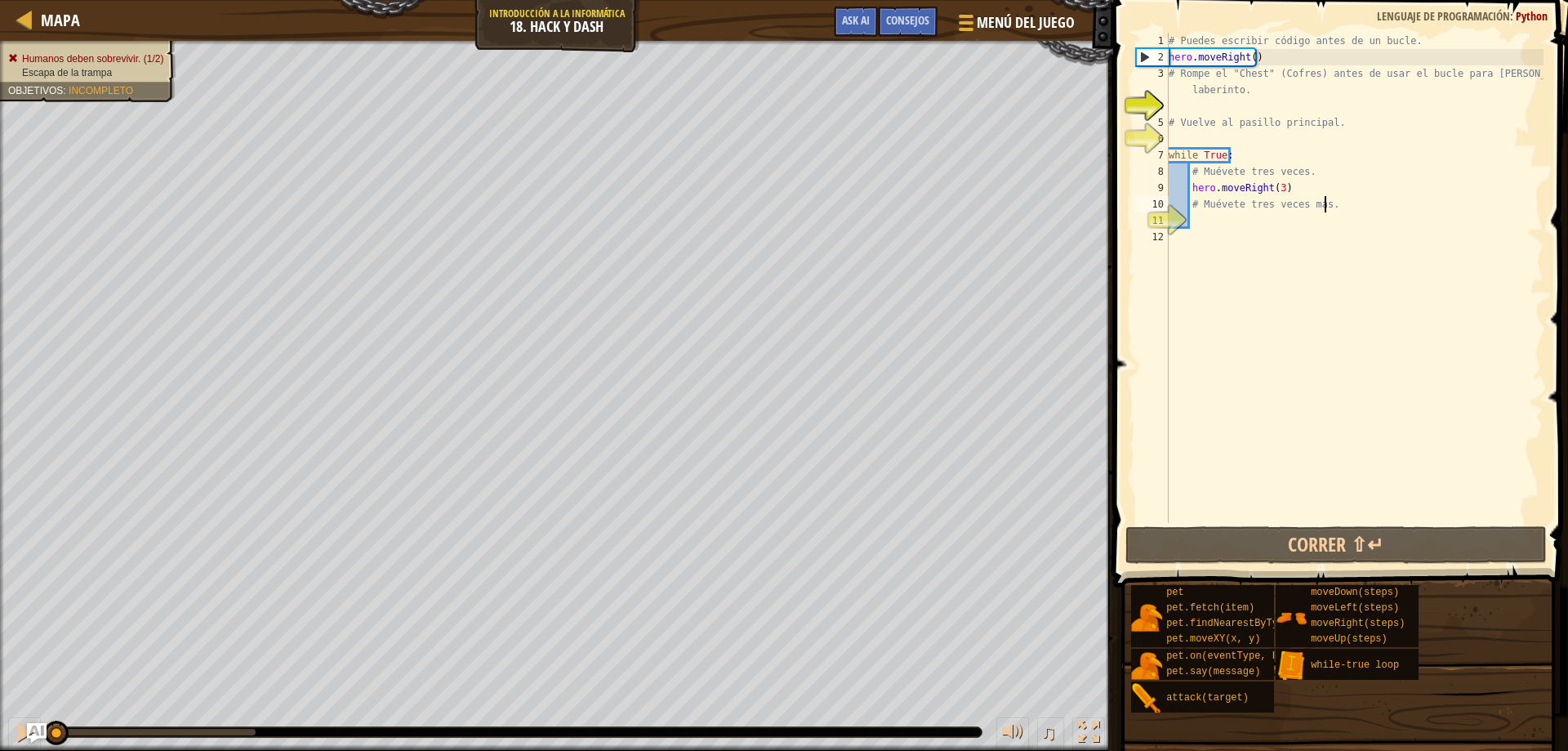
drag, startPoint x: 1338, startPoint y: 203, endPoint x: 1352, endPoint y: 327, distance: 124.8
click at [1338, 208] on div "# Puedes escribir código antes de un bucle. hero . moveRight ( ) # Rompe el "Ch…" at bounding box center [1354, 294] width 378 height 523
type textarea "# Muévete tres veces más."
click at [1255, 213] on div "# Puedes escribir código antes de un bucle. hero . moveRight ( ) # Rompe el "Ch…" at bounding box center [1354, 294] width 378 height 523
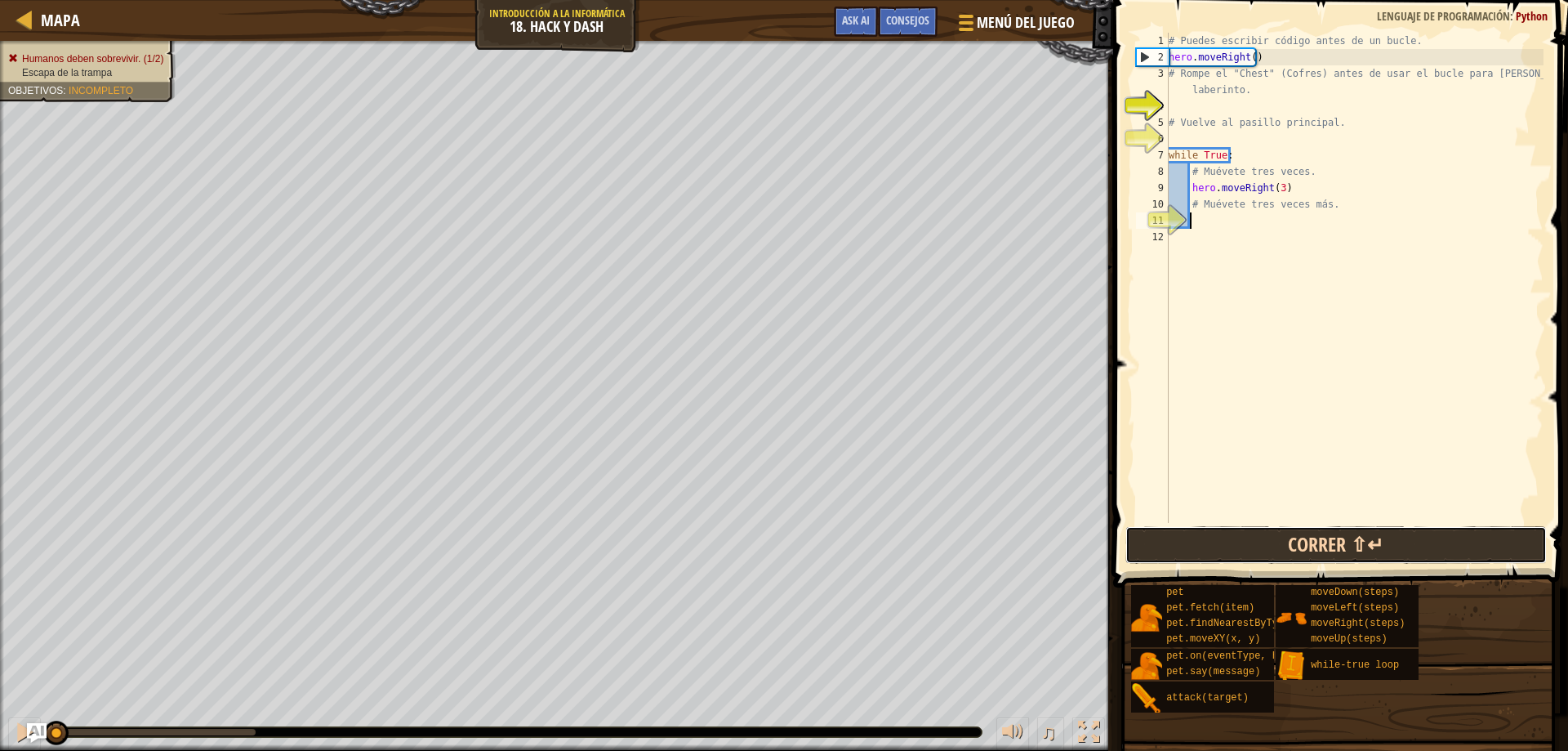
click at [1333, 559] on button "Correr ⇧↵" at bounding box center [1336, 545] width 422 height 38
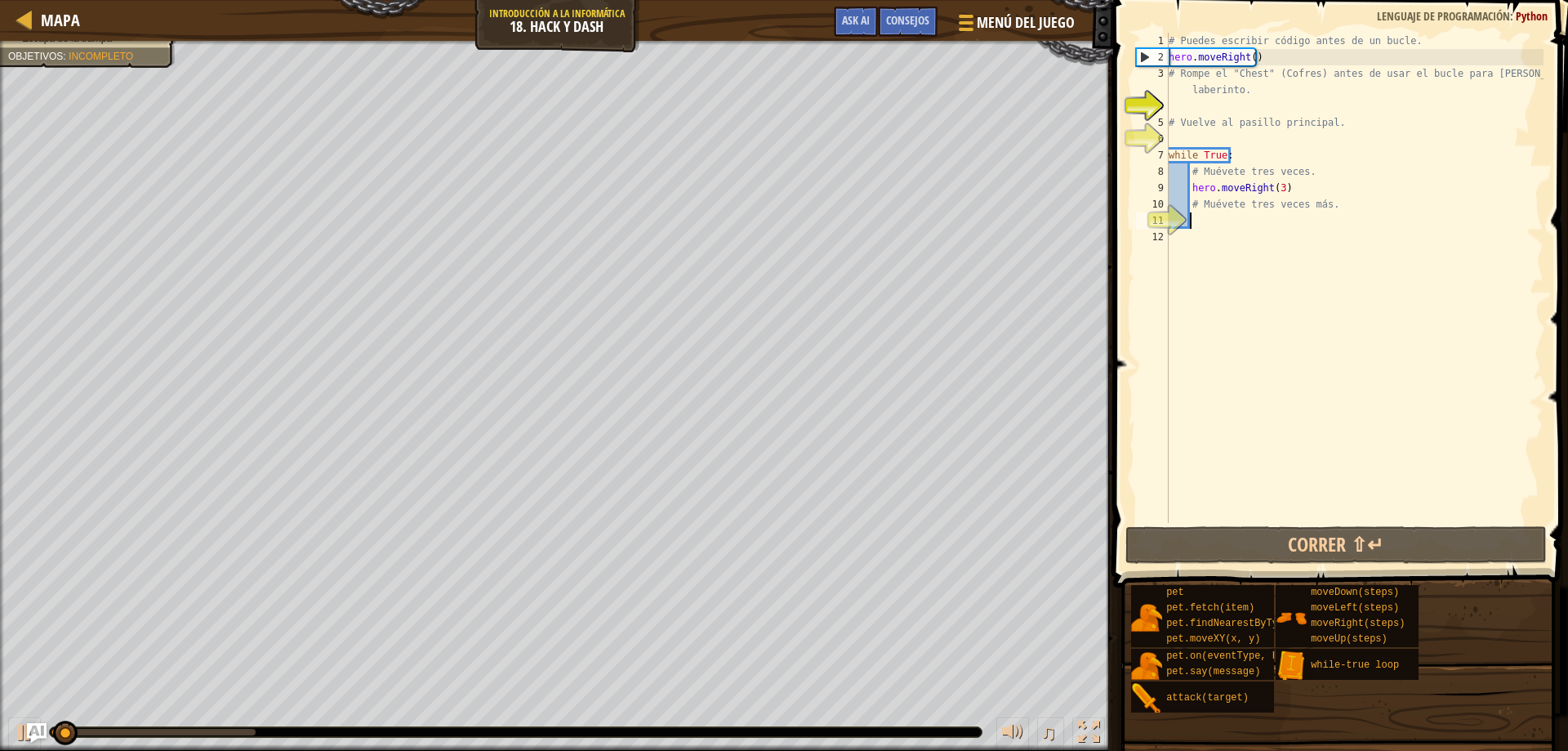
click at [1311, 229] on div "# Puedes escribir código antes de un bucle. hero . moveRight ( ) # Rompe el "Ch…" at bounding box center [1354, 294] width 378 height 523
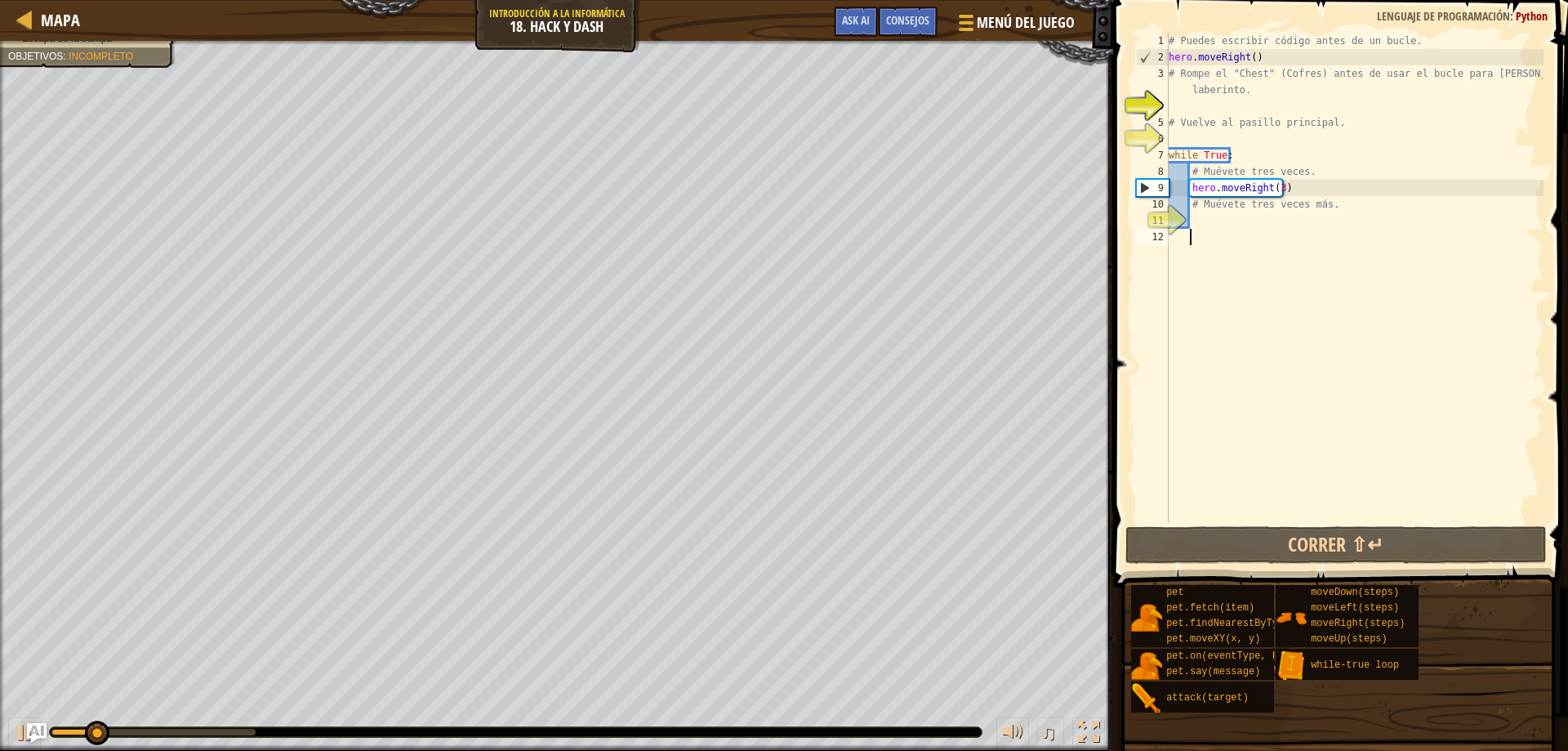
click at [1271, 236] on div "# Puedes escribir código antes de un bucle. hero . moveRight ( ) # Rompe el "Ch…" at bounding box center [1354, 294] width 378 height 523
click at [1269, 221] on div "# Puedes escribir código antes de un bucle. hero . moveRight ( ) # Rompe el "Ch…" at bounding box center [1354, 294] width 378 height 523
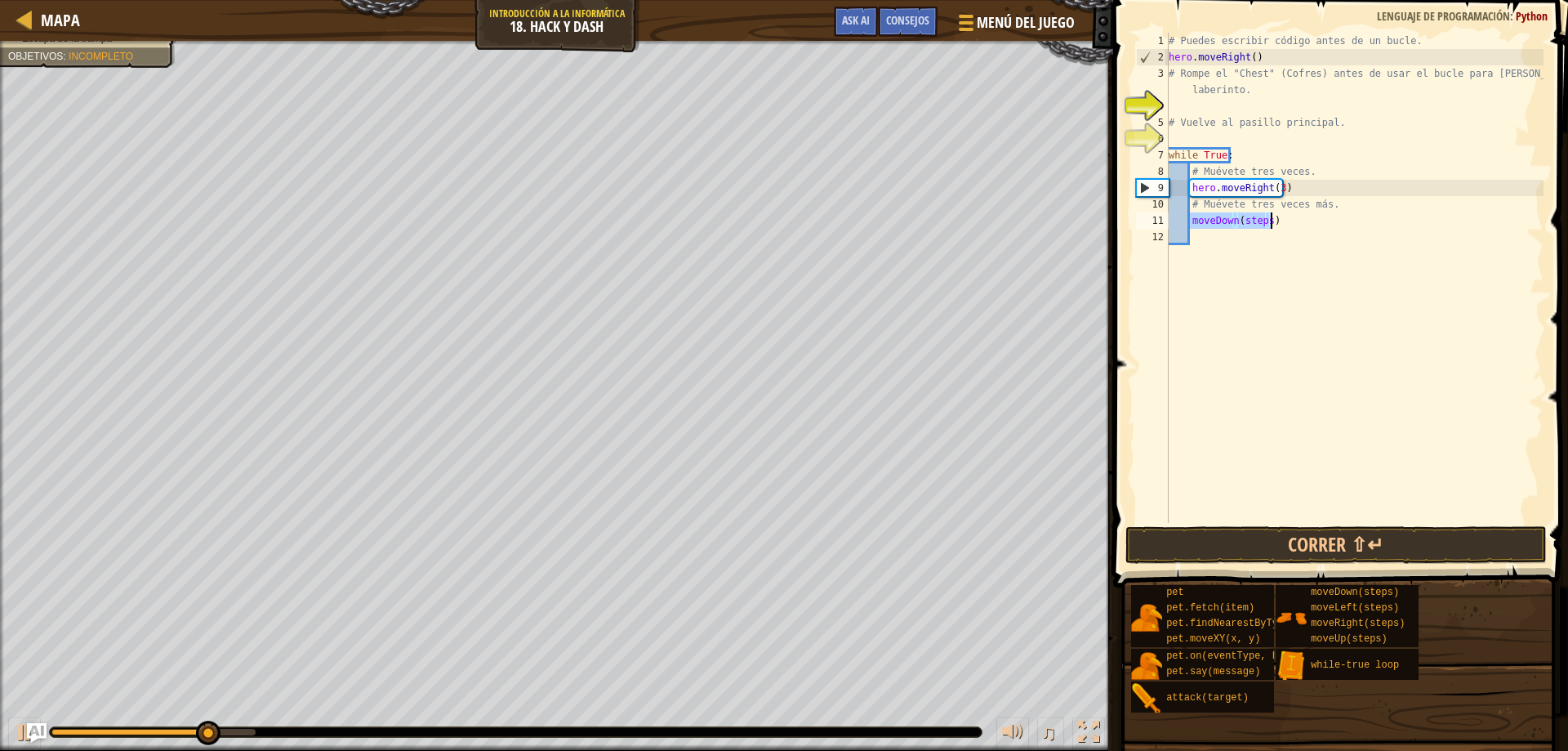
click at [1267, 225] on div "# Puedes escribir código antes de un bucle. hero . moveRight ( ) # Rompe el "Ch…" at bounding box center [1354, 277] width 378 height 490
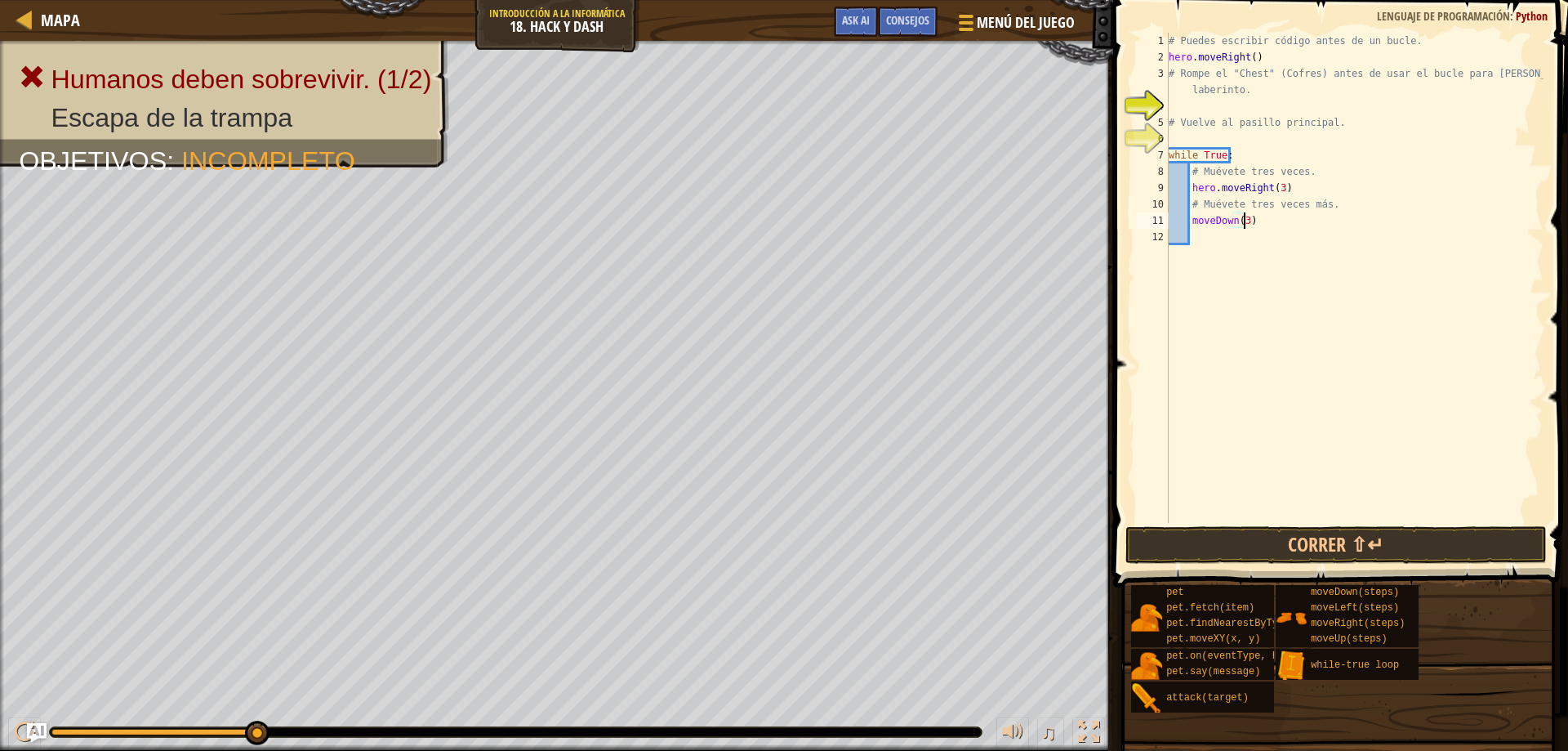
scroll to position [7, 5]
click at [1156, 562] on button "Correr ⇧↵" at bounding box center [1336, 545] width 422 height 38
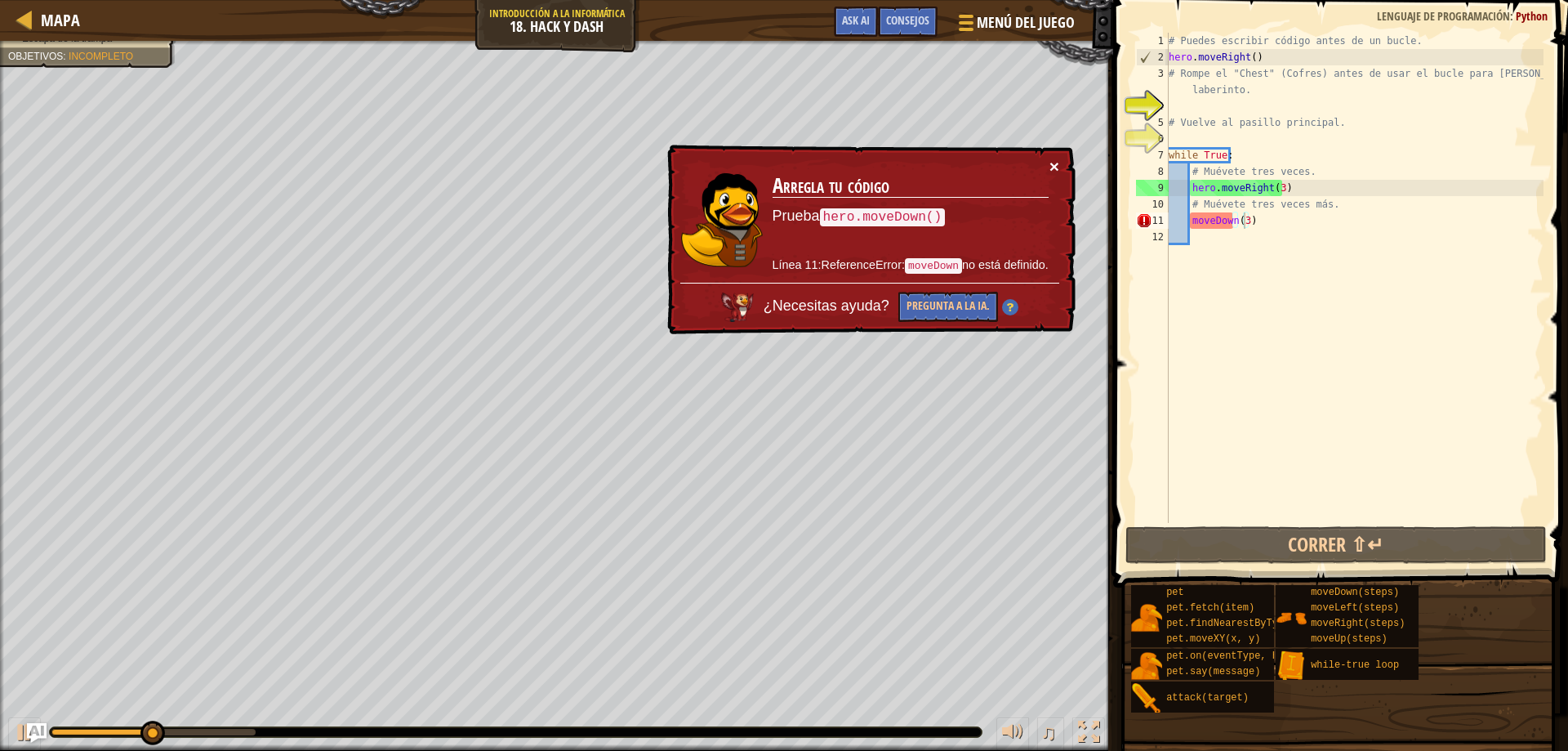
click at [1057, 158] on button "×" at bounding box center [1054, 165] width 10 height 17
click at [1195, 225] on div "# Puedes escribir código antes de un bucle. hero . moveRight ( ) # Rompe el "Ch…" at bounding box center [1354, 294] width 378 height 523
click at [1186, 221] on div "# Puedes escribir código antes de un bucle. hero . moveRight ( ) # Rompe el "Ch…" at bounding box center [1354, 294] width 378 height 523
click at [1188, 226] on div "# Puedes escribir código antes de un bucle. hero . moveRight ( ) # Rompe el "Ch…" at bounding box center [1354, 294] width 378 height 523
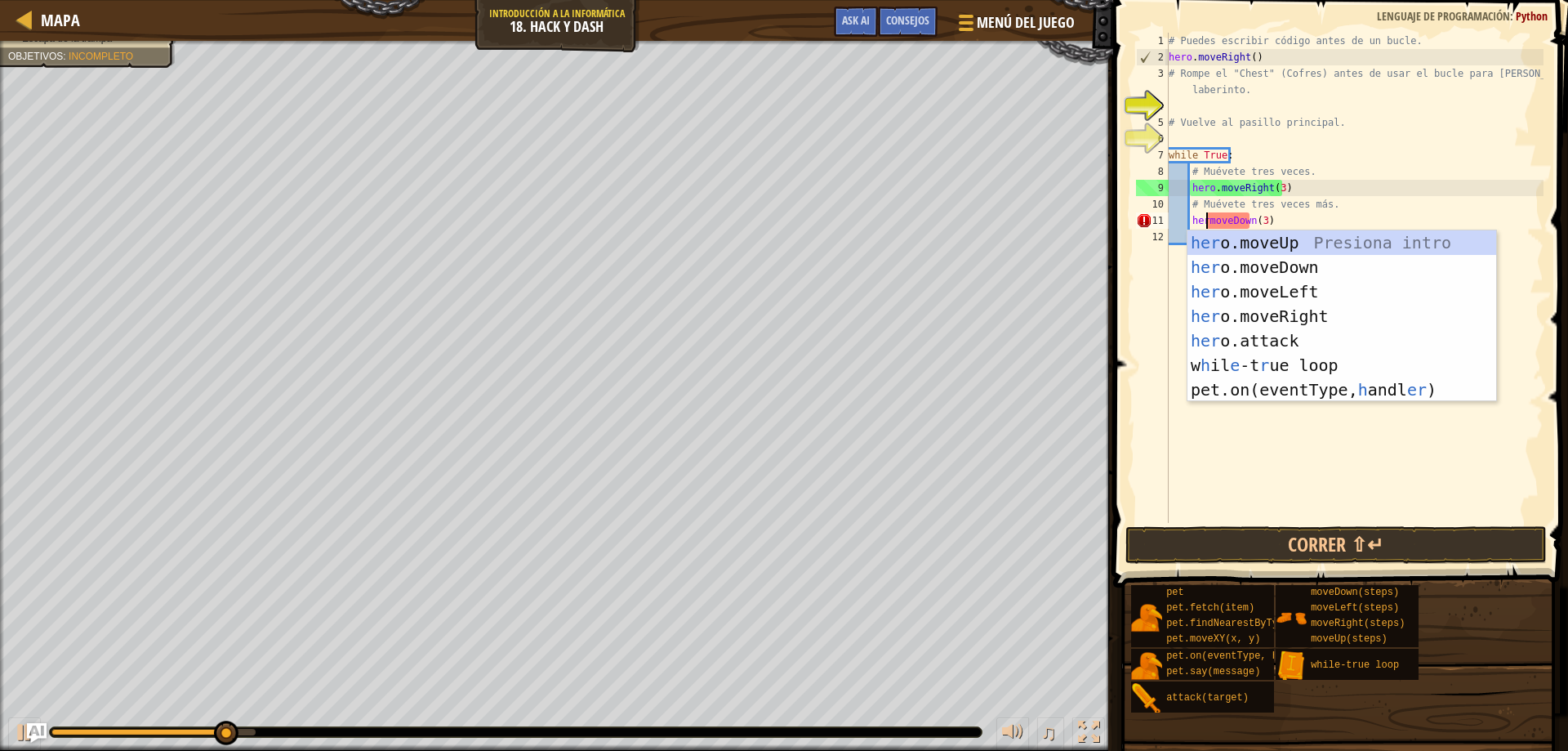
scroll to position [7, 5]
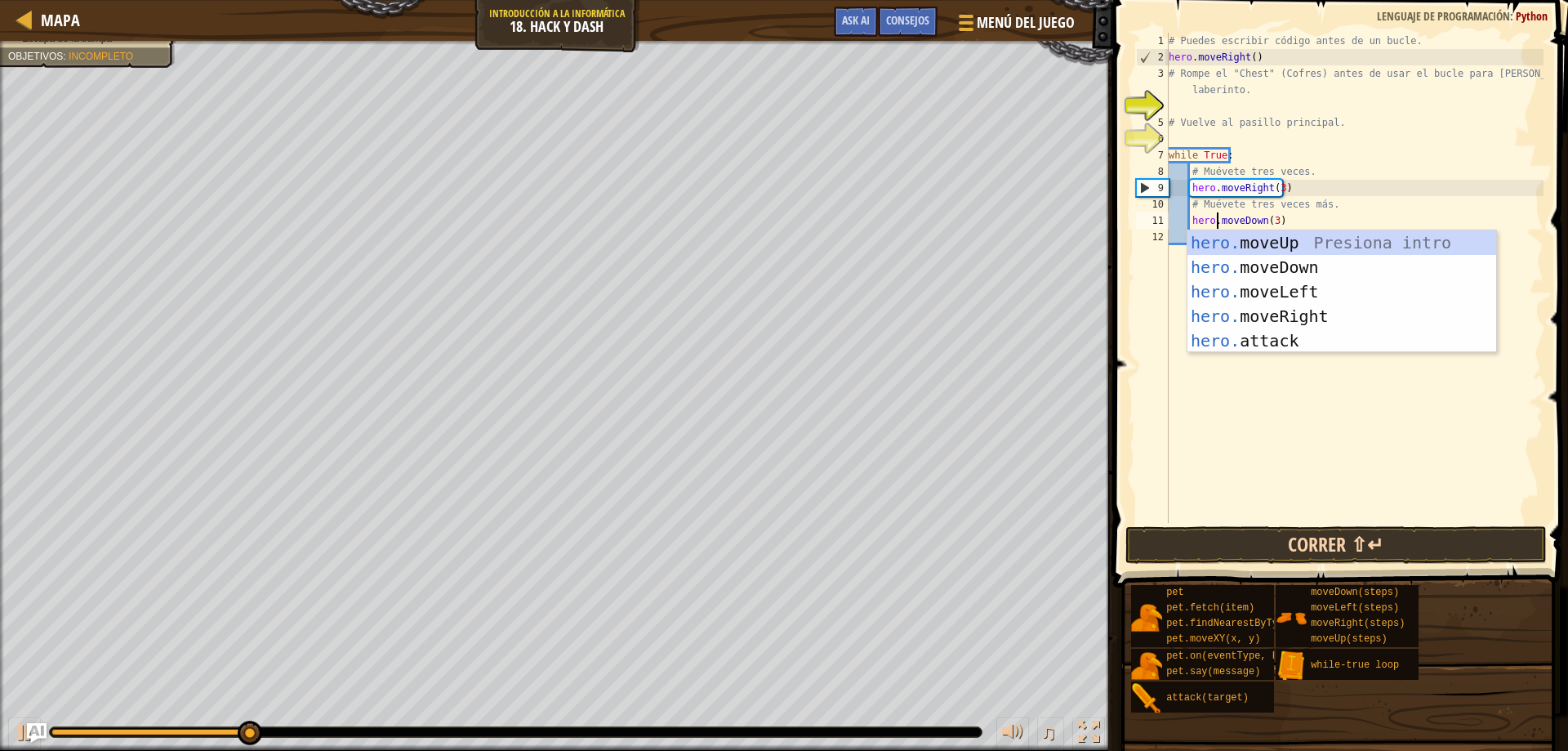
type textarea "hero.moveDown(3)"
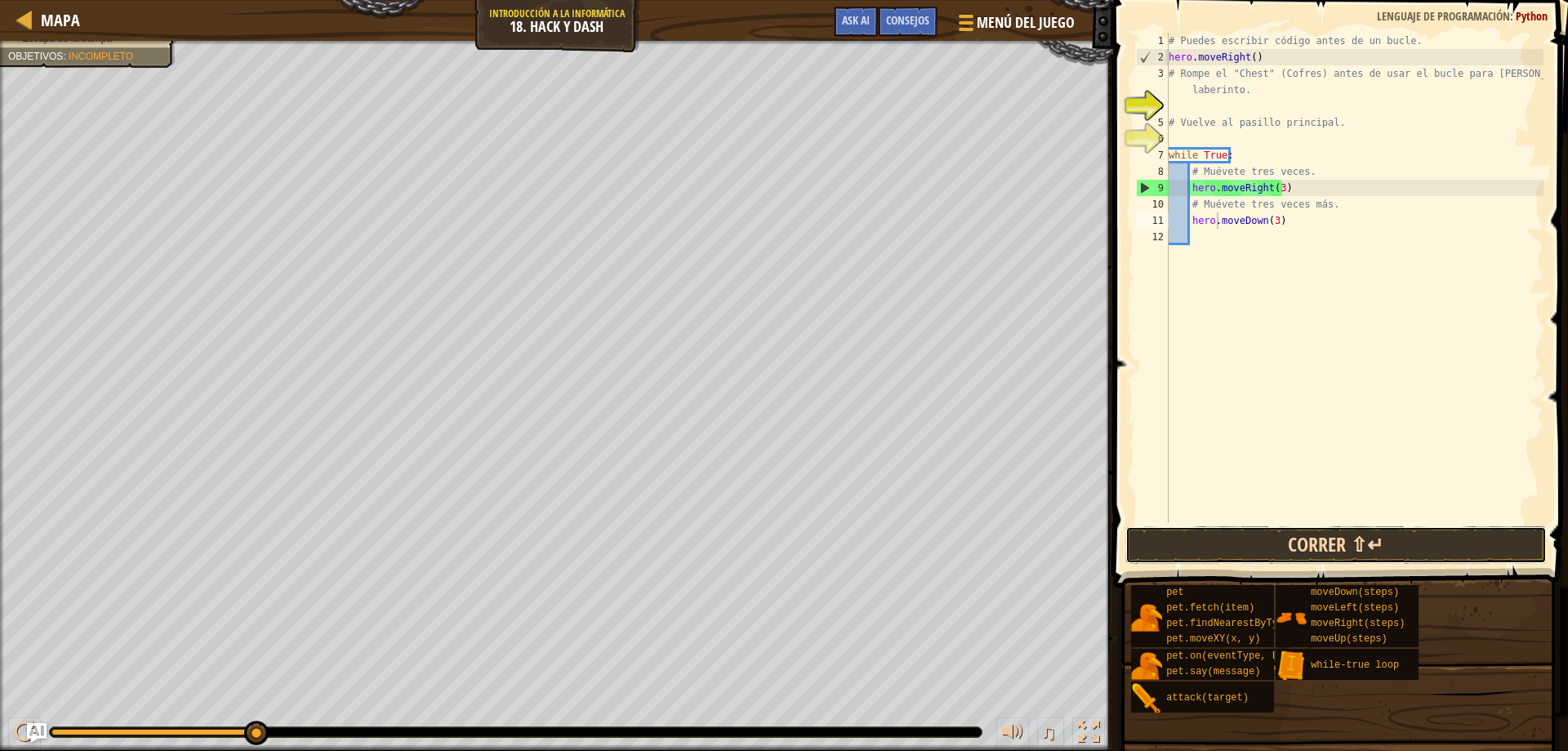
click at [1299, 529] on button "Correr ⇧↵" at bounding box center [1336, 545] width 422 height 38
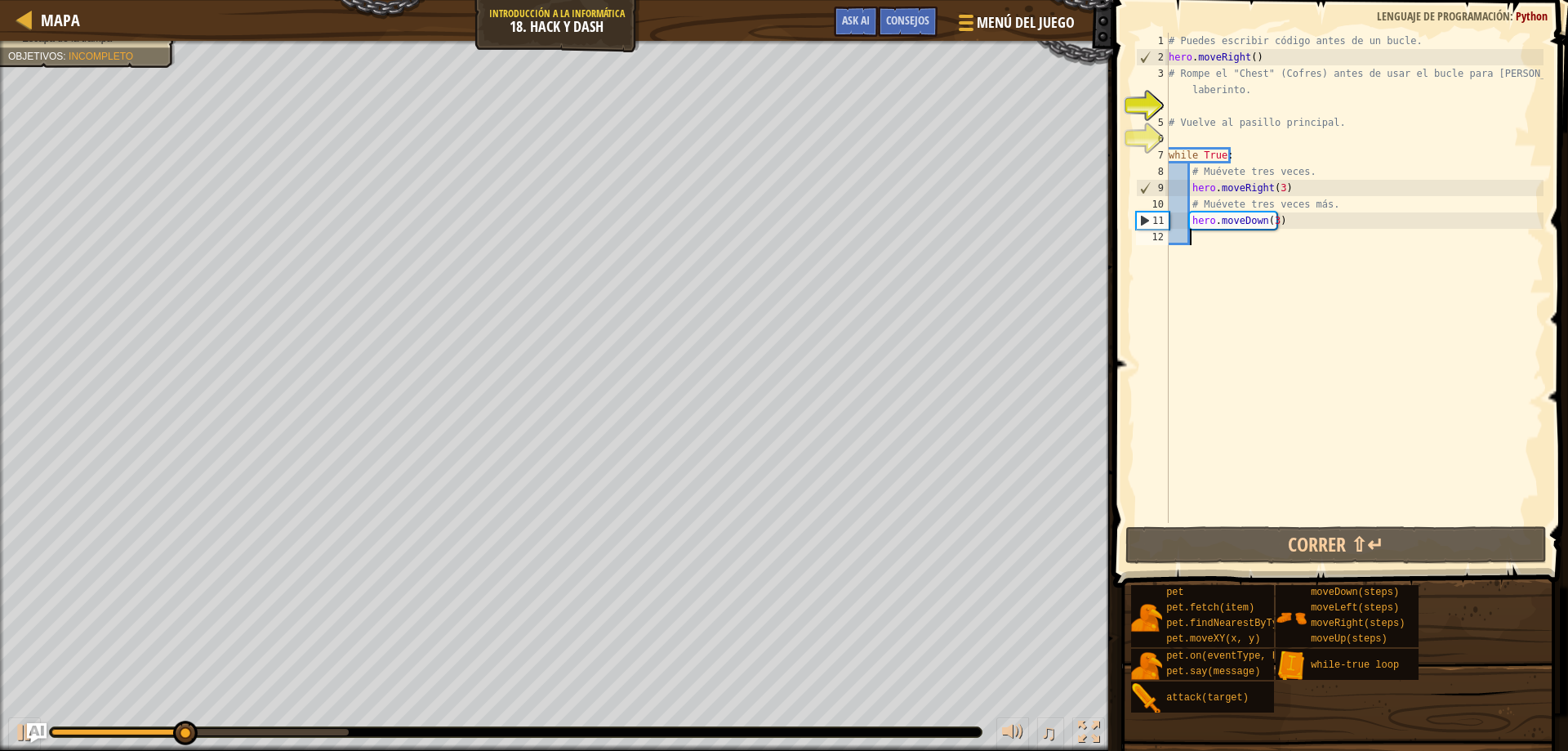
click at [1244, 248] on div "# Puedes escribir código antes de un bucle. hero . moveRight ( ) # Rompe el "Ch…" at bounding box center [1354, 294] width 378 height 523
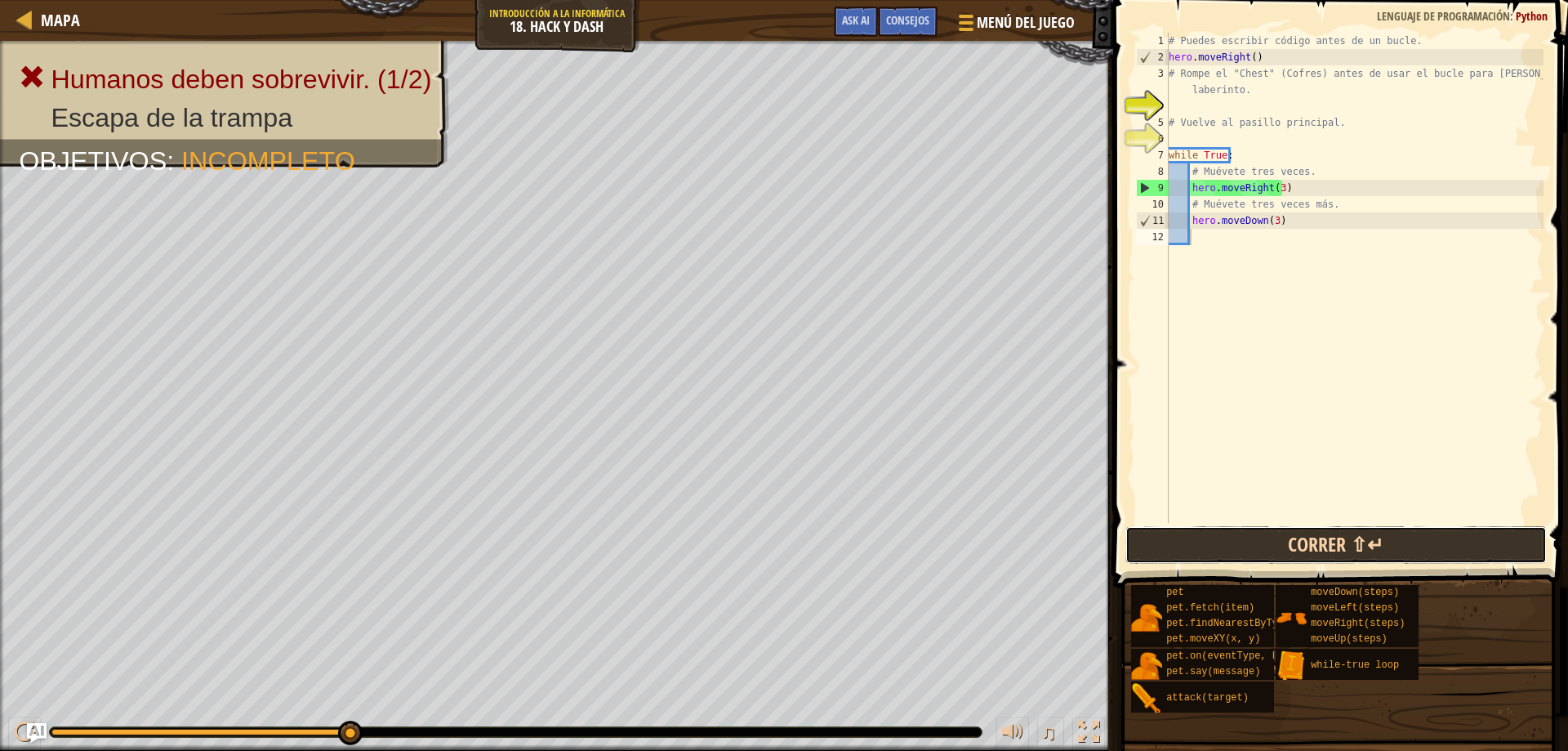
click at [1295, 554] on button "Correr ⇧↵" at bounding box center [1336, 545] width 422 height 38
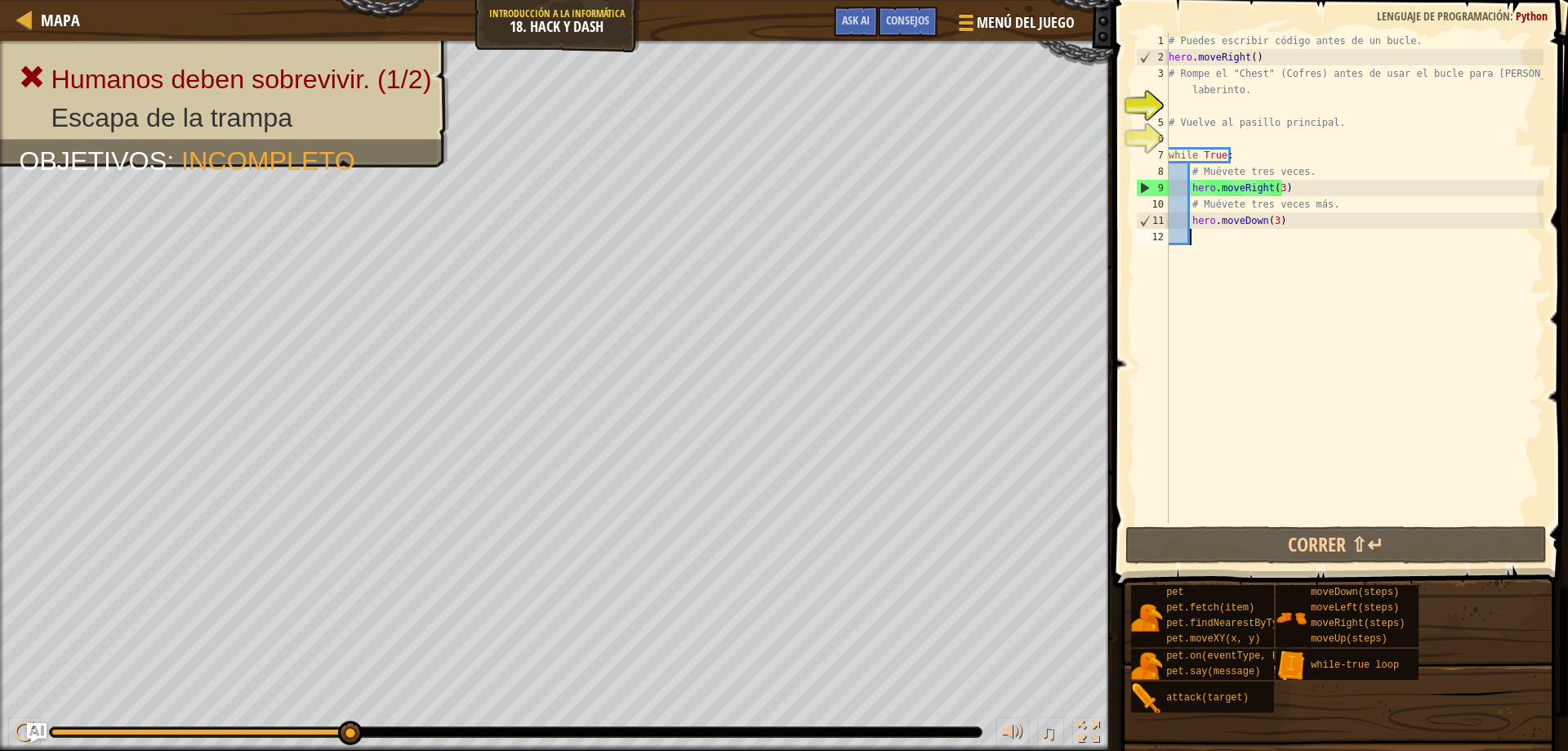
click at [1243, 234] on div "# Puedes escribir código antes de un bucle. hero . moveRight ( ) # Rompe el "Ch…" at bounding box center [1354, 294] width 378 height 523
drag, startPoint x: 1430, startPoint y: 523, endPoint x: 1430, endPoint y: 549, distance: 26.0
click at [1430, 523] on span at bounding box center [1342, 270] width 468 height 635
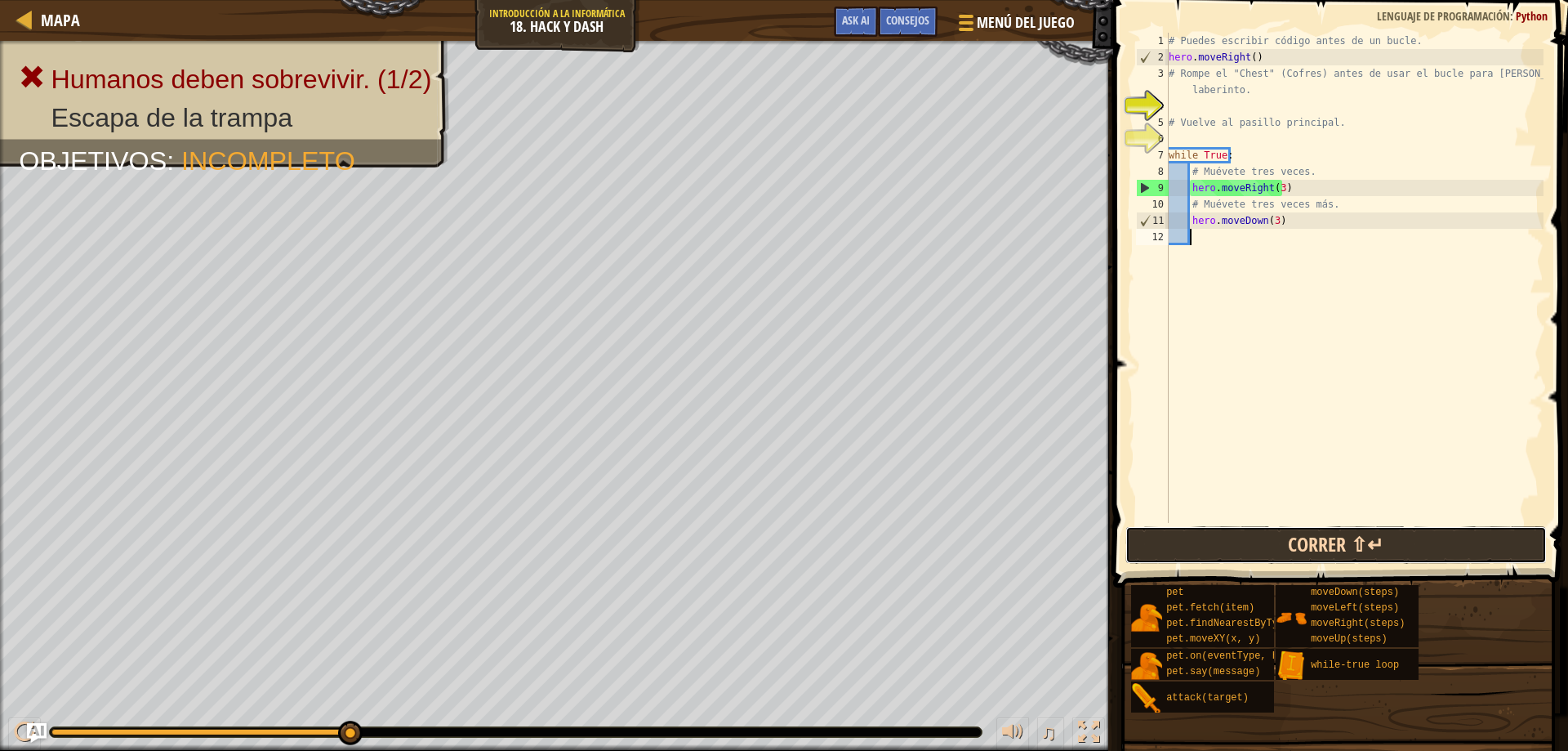
click at [1430, 549] on button "Correr ⇧↵" at bounding box center [1336, 545] width 422 height 38
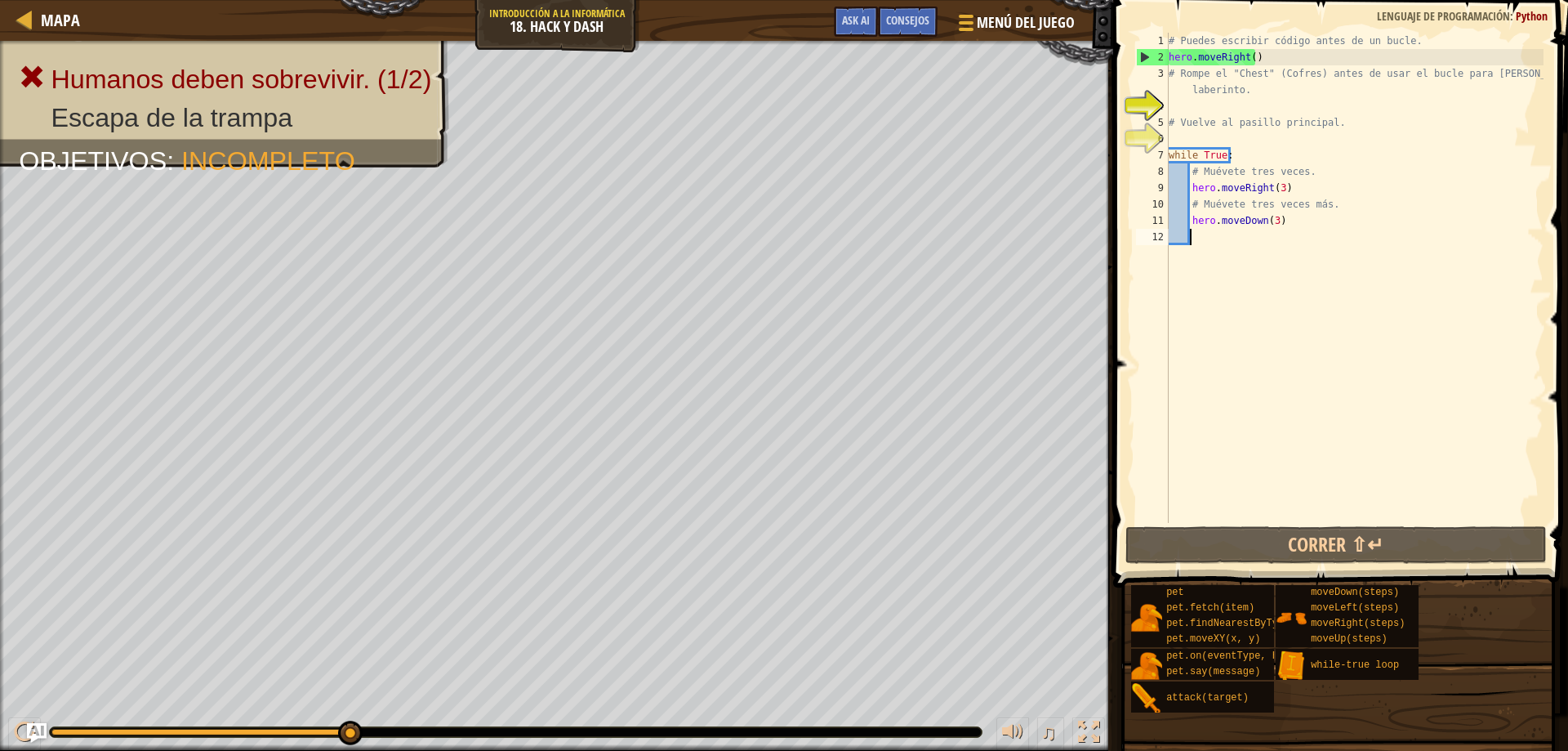
click at [1206, 233] on div "# Puedes escribir código antes de un bucle. hero . moveRight ( ) # Rompe el "Ch…" at bounding box center [1354, 294] width 378 height 523
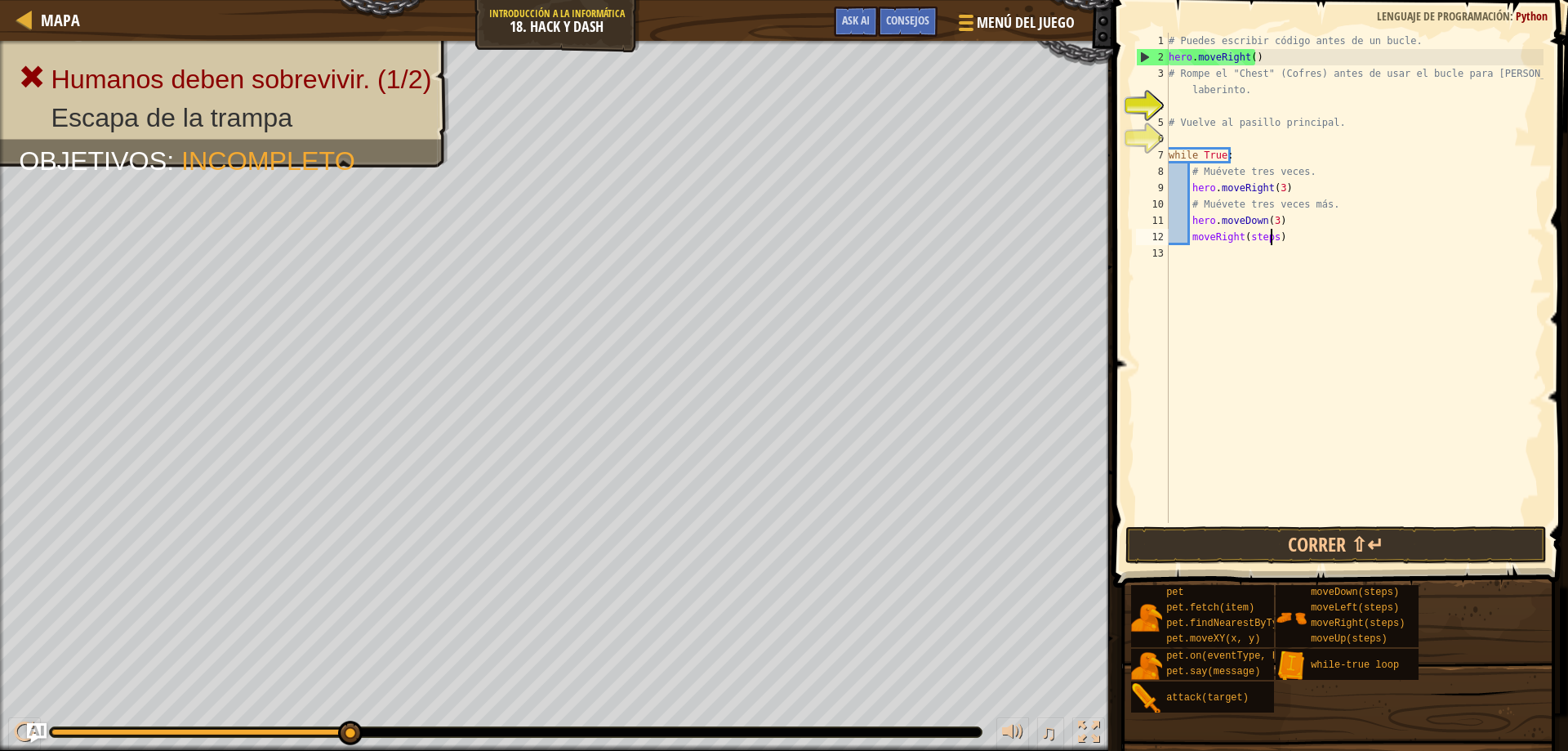
click at [1271, 240] on div "# Puedes escribir código antes de un bucle. hero . moveRight ( ) # Rompe el "Ch…" at bounding box center [1354, 294] width 378 height 523
click at [1192, 240] on div "# Puedes escribir código antes de un bucle. hero . moveRight ( ) # Rompe el "Ch…" at bounding box center [1354, 294] width 378 height 523
click at [1193, 239] on div "# Puedes escribir código antes de un bucle. hero . moveRight ( ) # Rompe el "Ch…" at bounding box center [1354, 277] width 378 height 490
click at [1190, 239] on div "# Puedes escribir código antes de un bucle. hero . moveRight ( ) # Rompe el "Ch…" at bounding box center [1354, 294] width 378 height 523
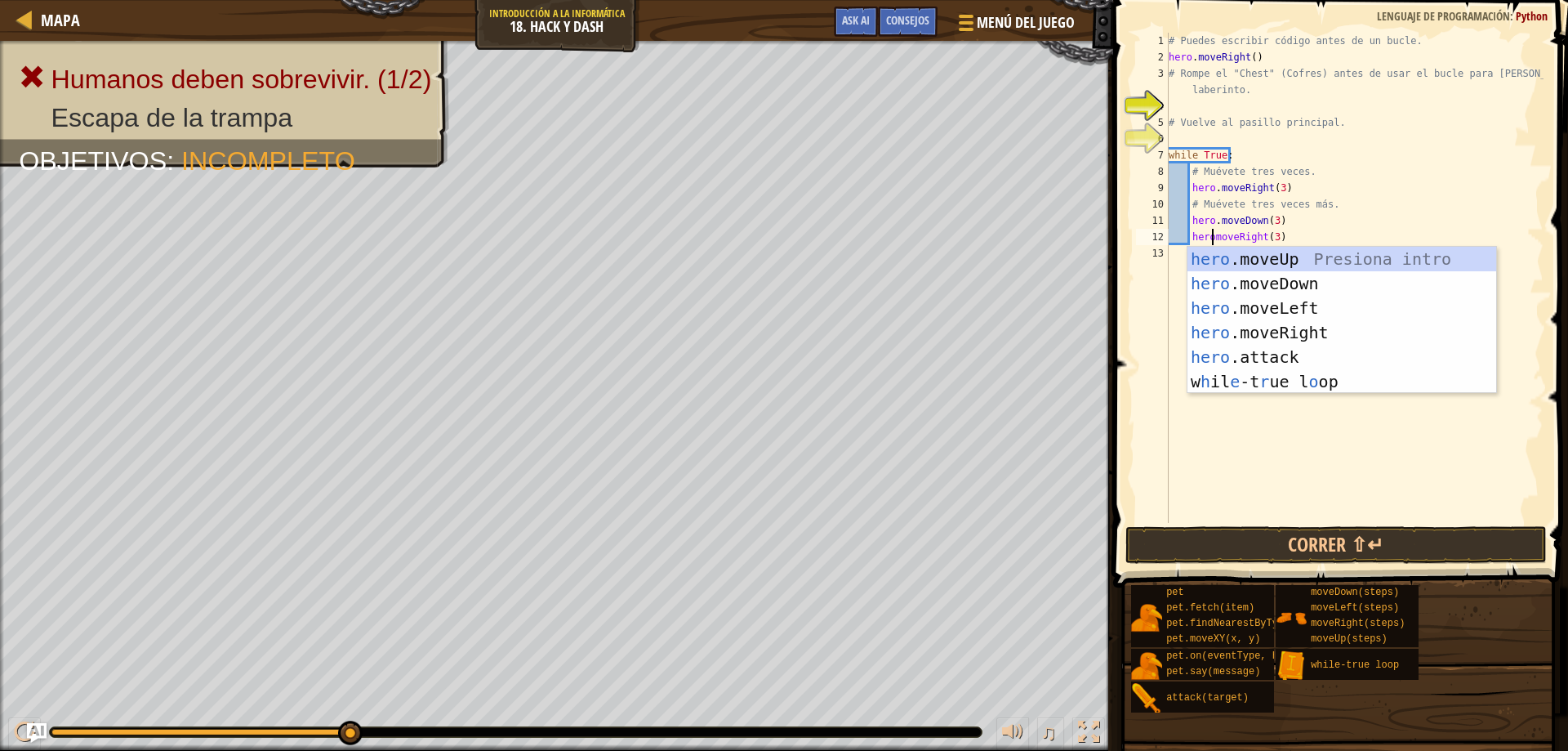
scroll to position [7, 5]
click at [1374, 560] on button "Correr ⇧↵" at bounding box center [1336, 545] width 422 height 38
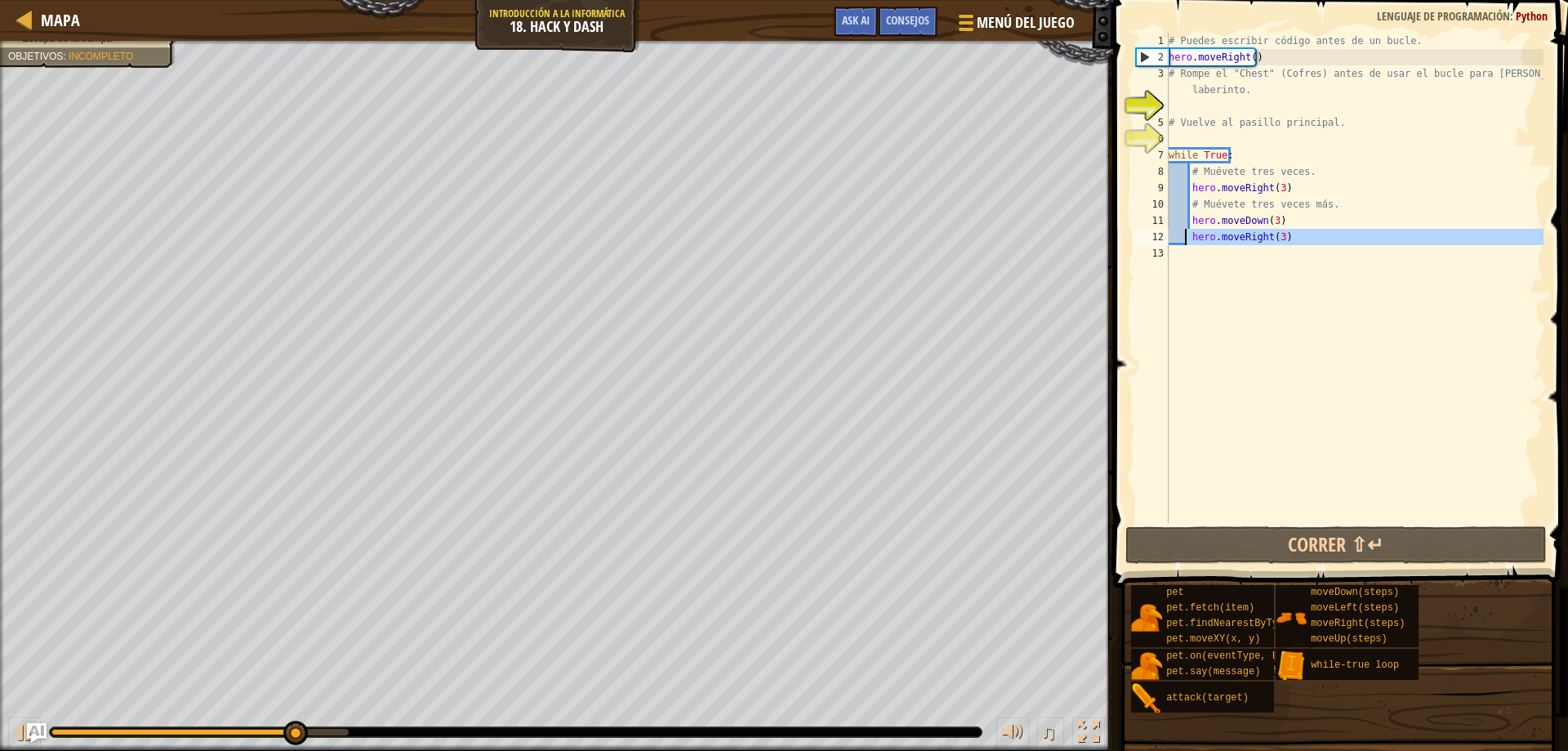
drag, startPoint x: 1310, startPoint y: 251, endPoint x: 1186, endPoint y: 241, distance: 124.4
click at [1186, 241] on div "# Puedes escribir código antes de un bucle. hero . moveRight ( ) # Rompe el "Ch…" at bounding box center [1354, 294] width 378 height 523
type textarea "hero.moveRight(3)"
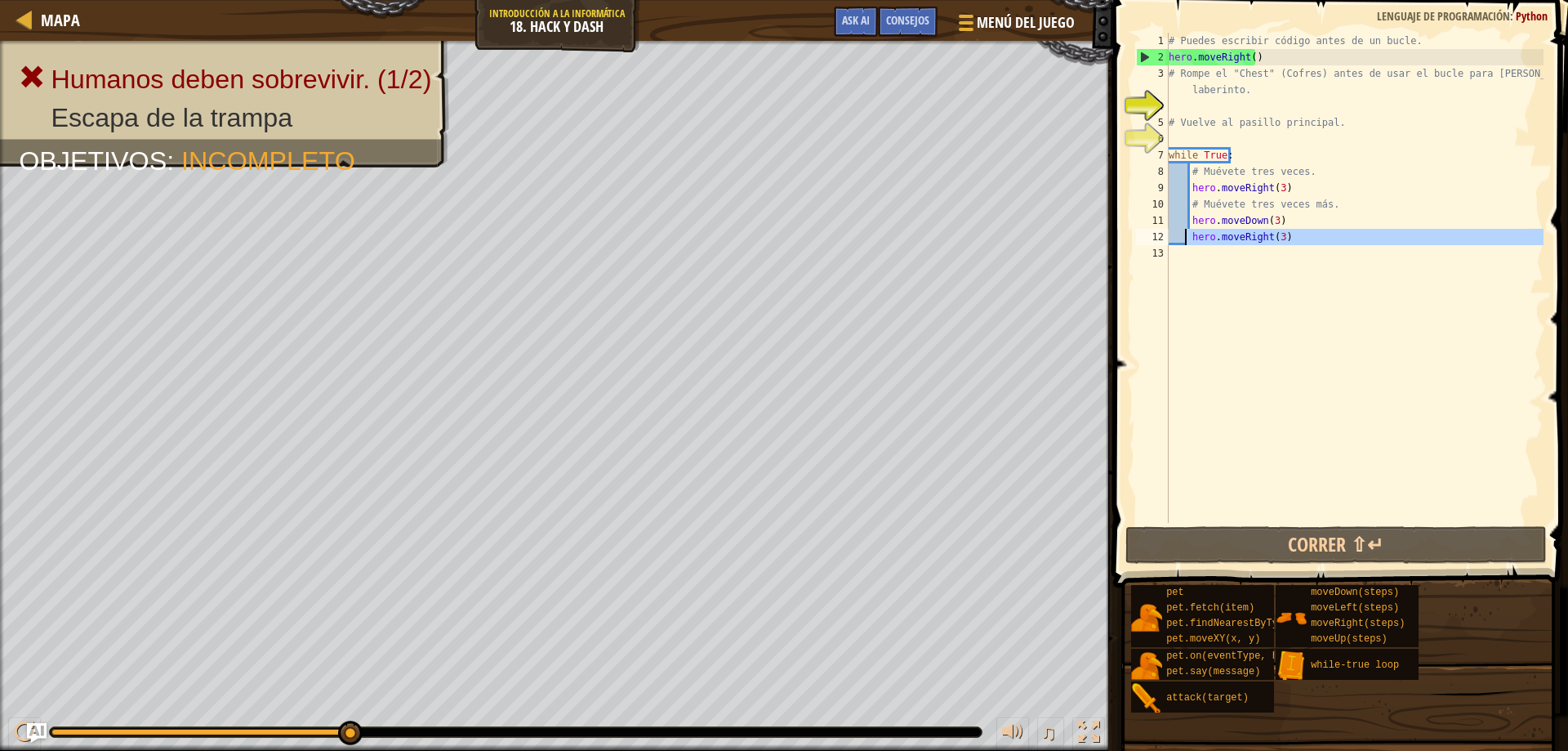
scroll to position [7, 1]
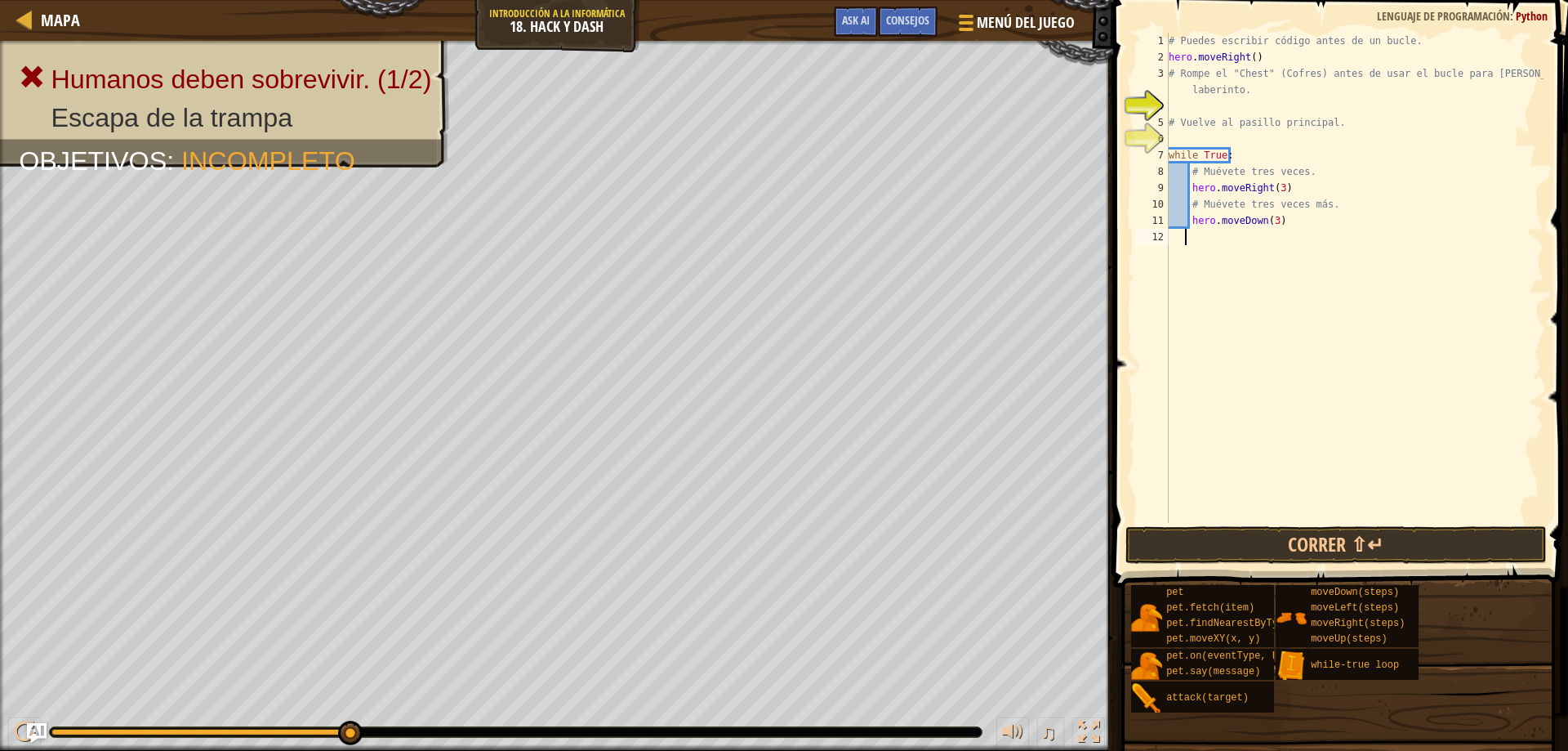
click at [1191, 236] on div "# Puedes escribir código antes de un bucle. hero . moveRight ( ) # Rompe el "Ch…" at bounding box center [1354, 294] width 378 height 523
click at [1213, 521] on div "# Puedes escribir código antes de un bucle. hero . moveRight ( ) # Rompe el "Ch…" at bounding box center [1354, 294] width 378 height 523
click at [1227, 556] on button "Correr ⇧↵" at bounding box center [1336, 545] width 422 height 38
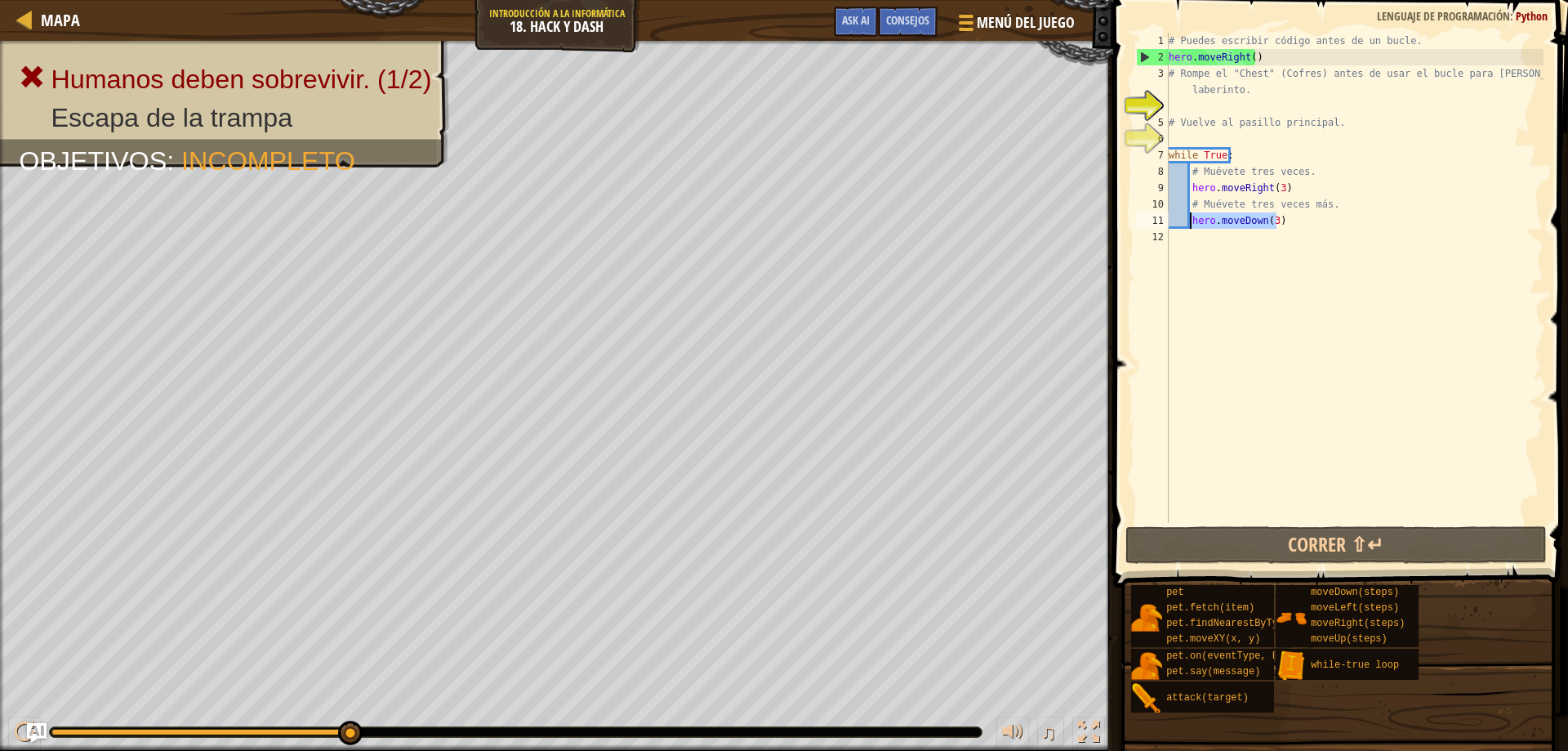
drag, startPoint x: 1318, startPoint y: 224, endPoint x: 1191, endPoint y: 227, distance: 127.0
click at [1191, 227] on div "# Puedes escribir código antes de un bucle. hero . moveRight ( ) # Rompe el "Ch…" at bounding box center [1354, 294] width 378 height 523
type textarea "hero.moveDown(3)"
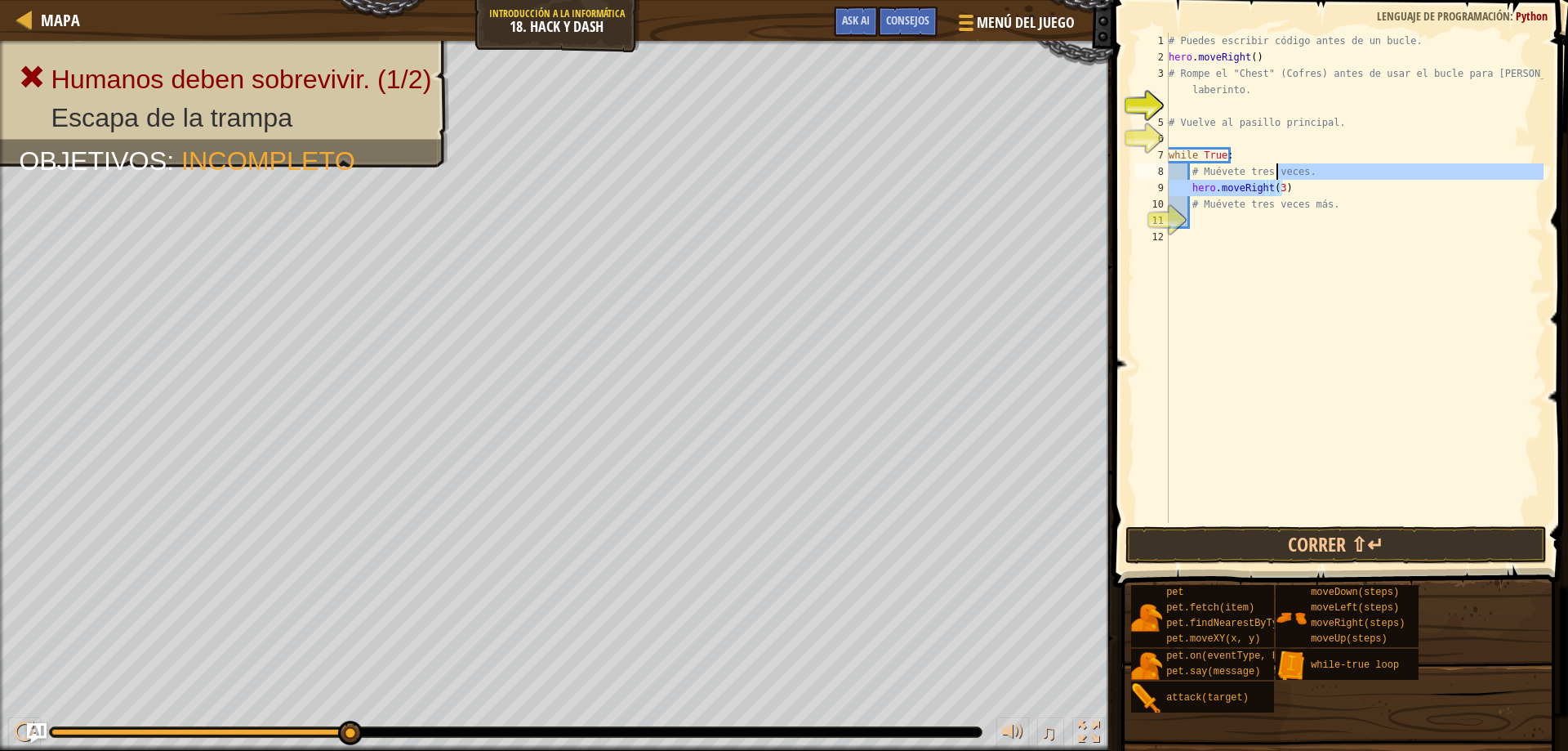
drag, startPoint x: 1312, startPoint y: 194, endPoint x: 1278, endPoint y: 167, distance: 43.4
click at [1278, 167] on div "# Puedes escribir código antes de un bucle. hero . moveRight ( ) # Rompe el "Ch…" at bounding box center [1354, 294] width 378 height 523
click at [1315, 179] on div "# Puedes escribir código antes de un bucle. hero . moveRight ( ) # Rompe el "Ch…" at bounding box center [1354, 277] width 378 height 490
click at [1311, 194] on div "# Puedes escribir código antes de un bucle. hero . moveRight ( ) # Rompe el "Ch…" at bounding box center [1354, 294] width 378 height 523
type textarea "hero.moveRight(3)"
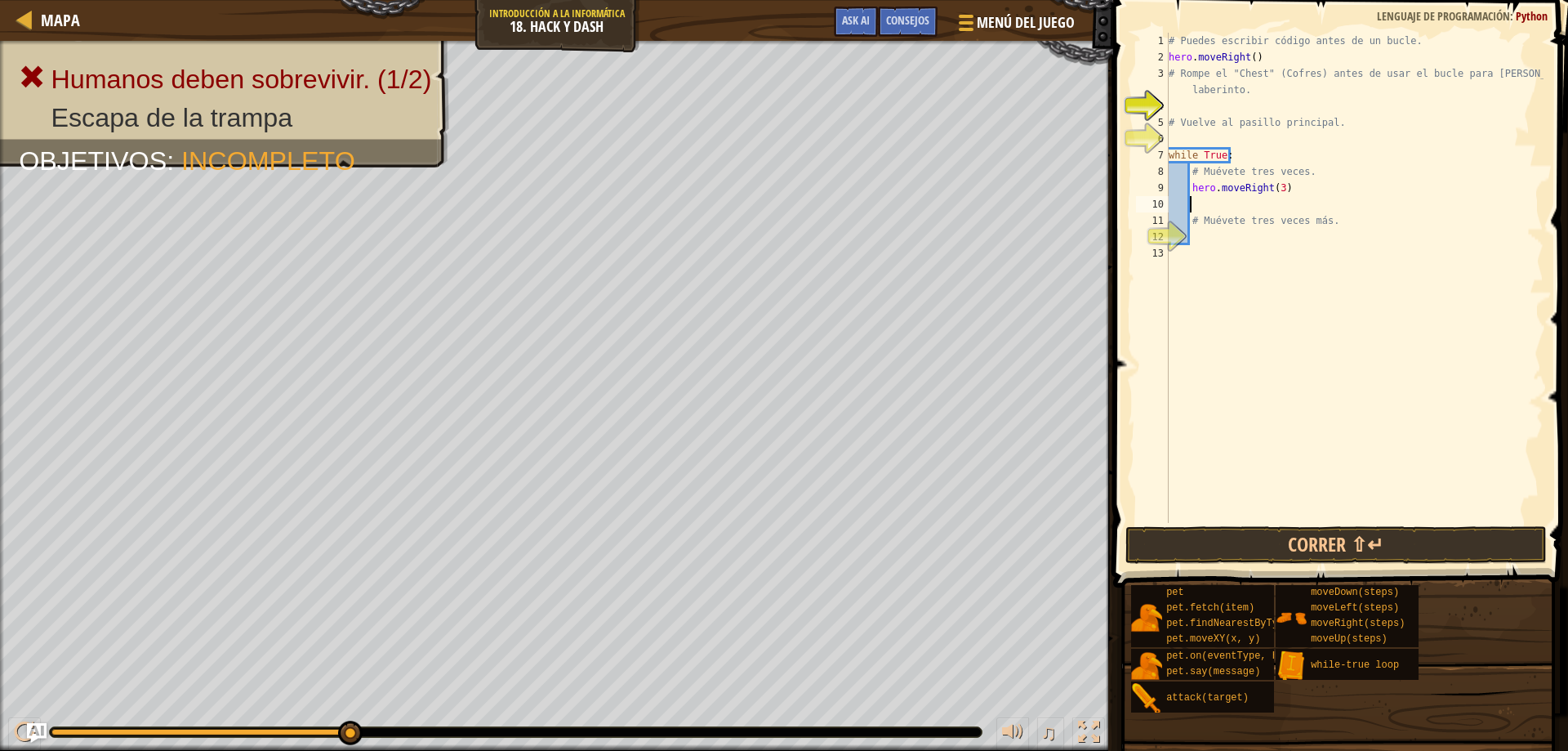
paste textarea "hero.moveDown(3)"
click at [1334, 540] on button "Correr ⇧↵" at bounding box center [1336, 545] width 422 height 38
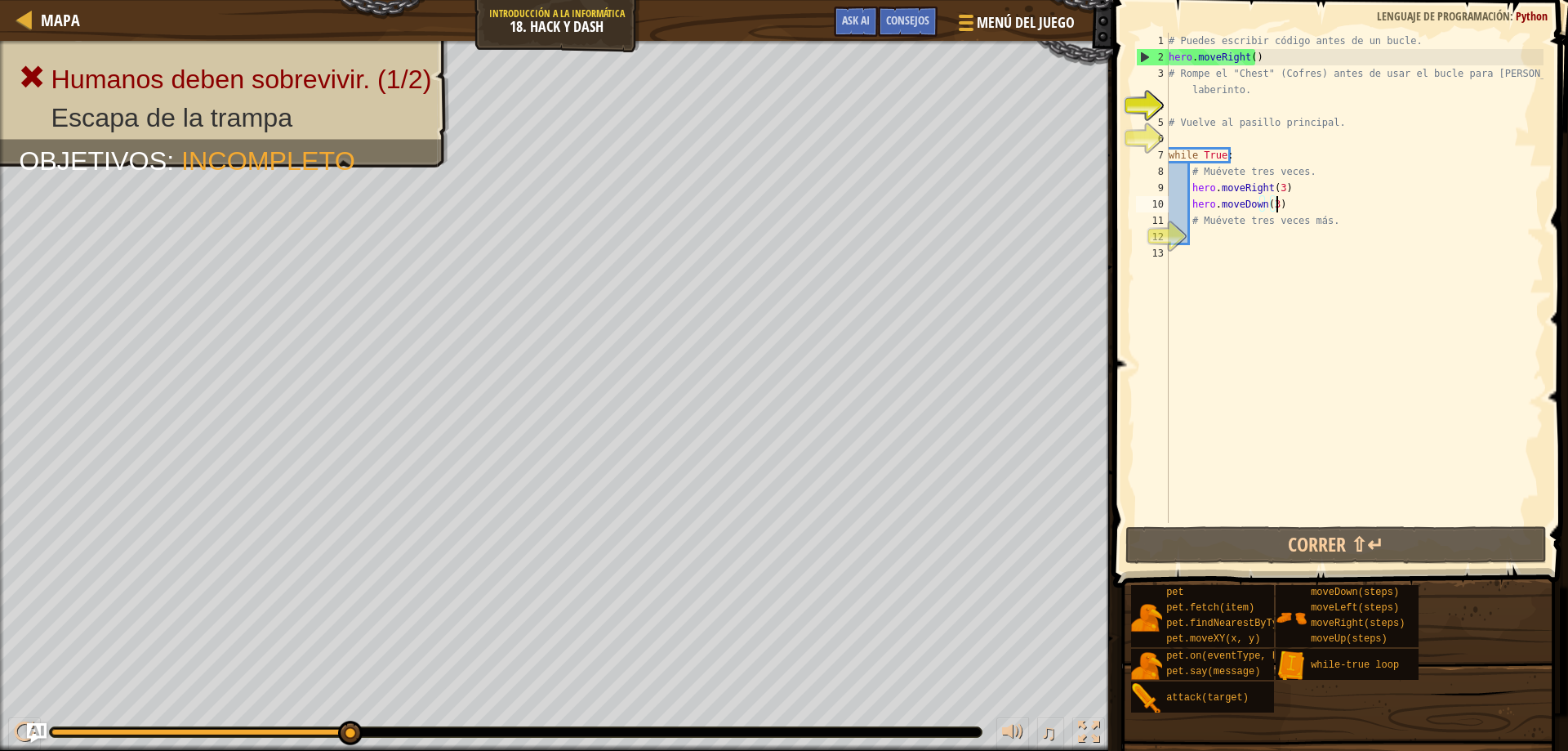
click at [1253, 118] on div "# Puedes escribir código antes de un bucle. hero . moveRight ( ) # Rompe el "Ch…" at bounding box center [1354, 294] width 378 height 523
type textarea "# Vuelve al pasillo principal."
click at [1255, 105] on div "# Puedes escribir código antes de un bucle. hero . moveRight ( ) # Rompe el "Ch…" at bounding box center [1354, 294] width 378 height 523
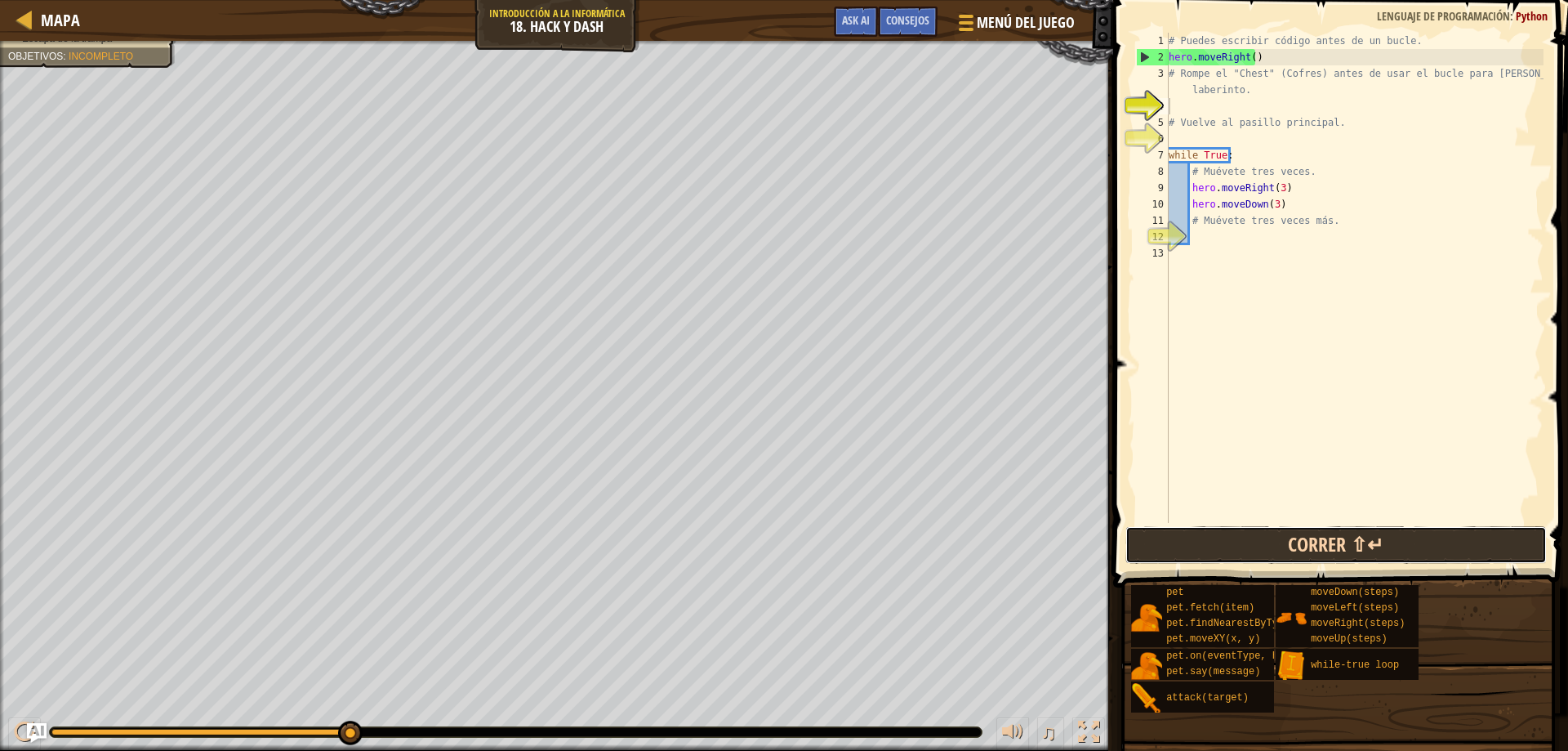
click at [1358, 554] on button "Correr ⇧↵" at bounding box center [1336, 545] width 422 height 38
click at [1300, 551] on button "Correr ⇧↵" at bounding box center [1336, 545] width 422 height 38
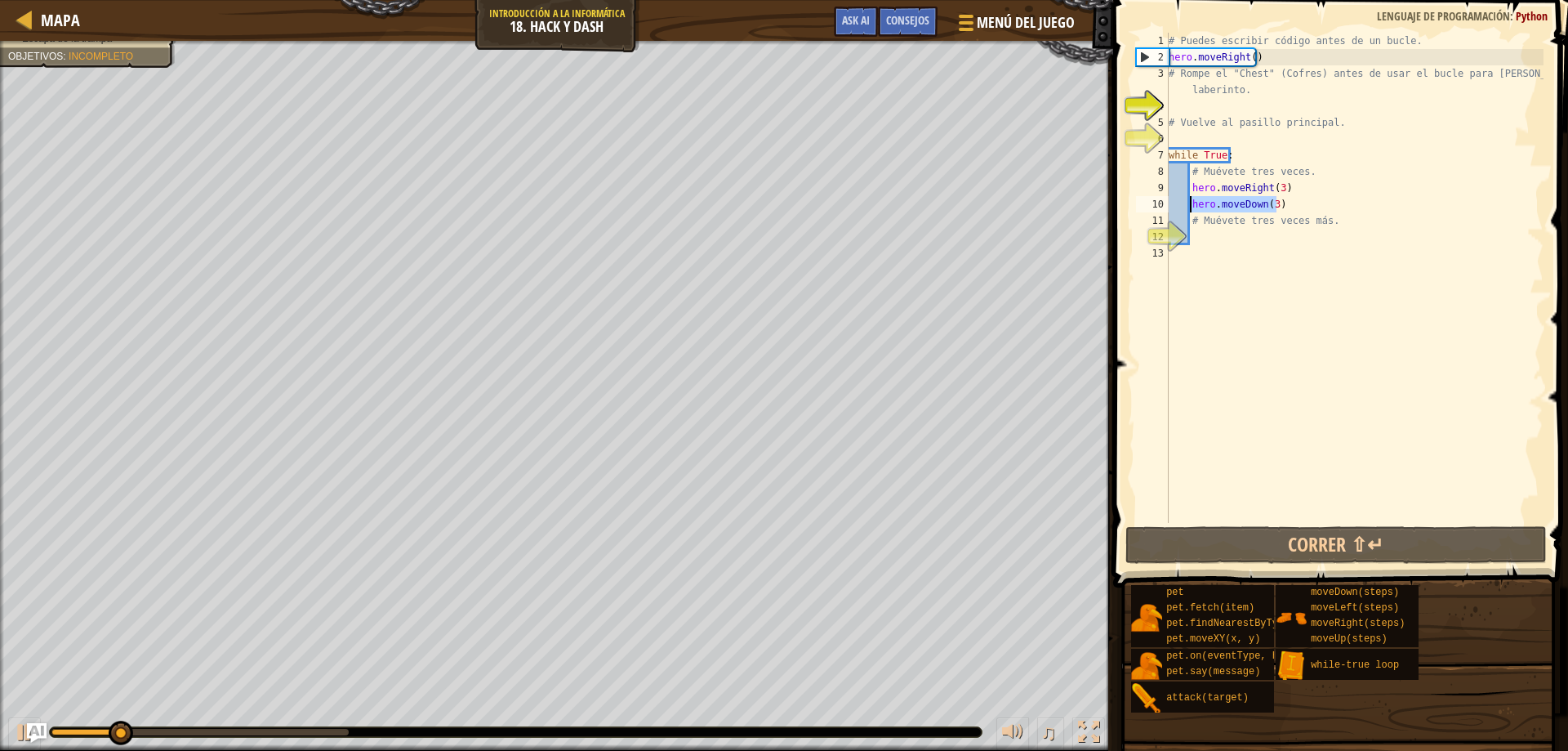
drag, startPoint x: 1321, startPoint y: 196, endPoint x: 1191, endPoint y: 202, distance: 130.1
click at [1191, 202] on div "# Puedes escribir código antes de un bucle. hero . moveRight ( ) # Rompe el "Ch…" at bounding box center [1354, 294] width 378 height 523
type textarea "hero.moveDown(3)"
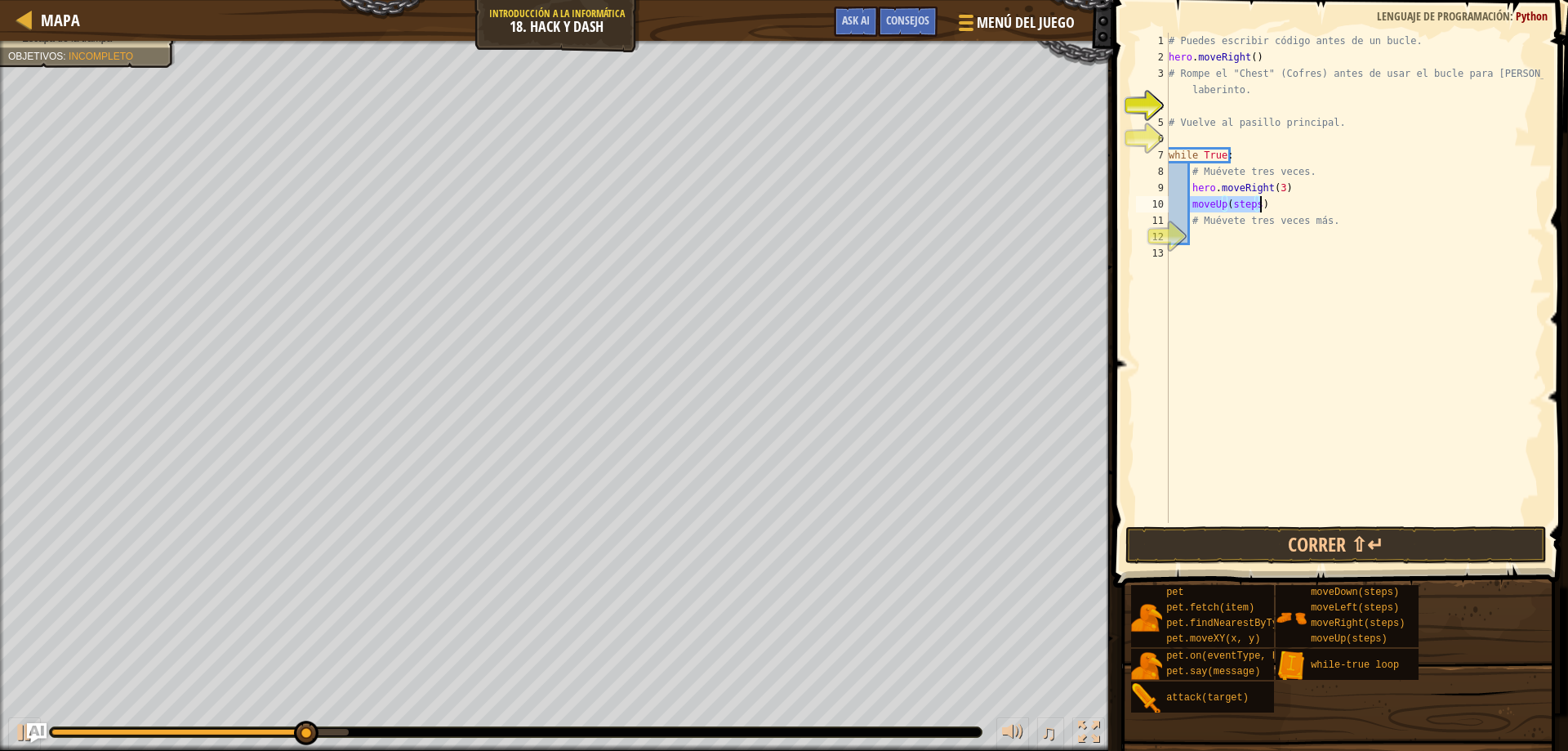
click at [1255, 208] on div "# Puedes escribir código antes de un bucle. hero . moveRight ( ) # Rompe el "Ch…" at bounding box center [1354, 277] width 378 height 490
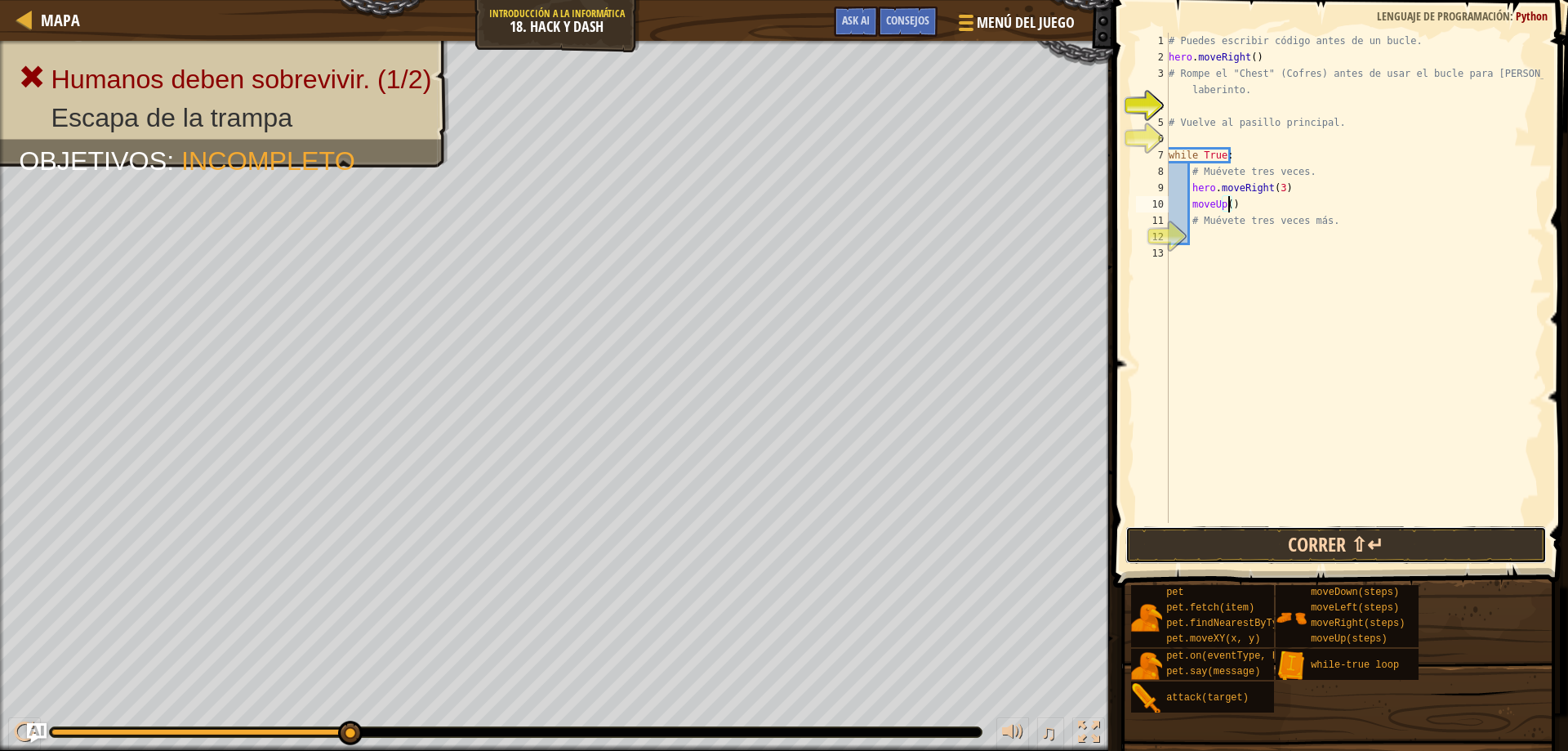
click at [1368, 540] on button "Correr ⇧↵" at bounding box center [1336, 545] width 422 height 38
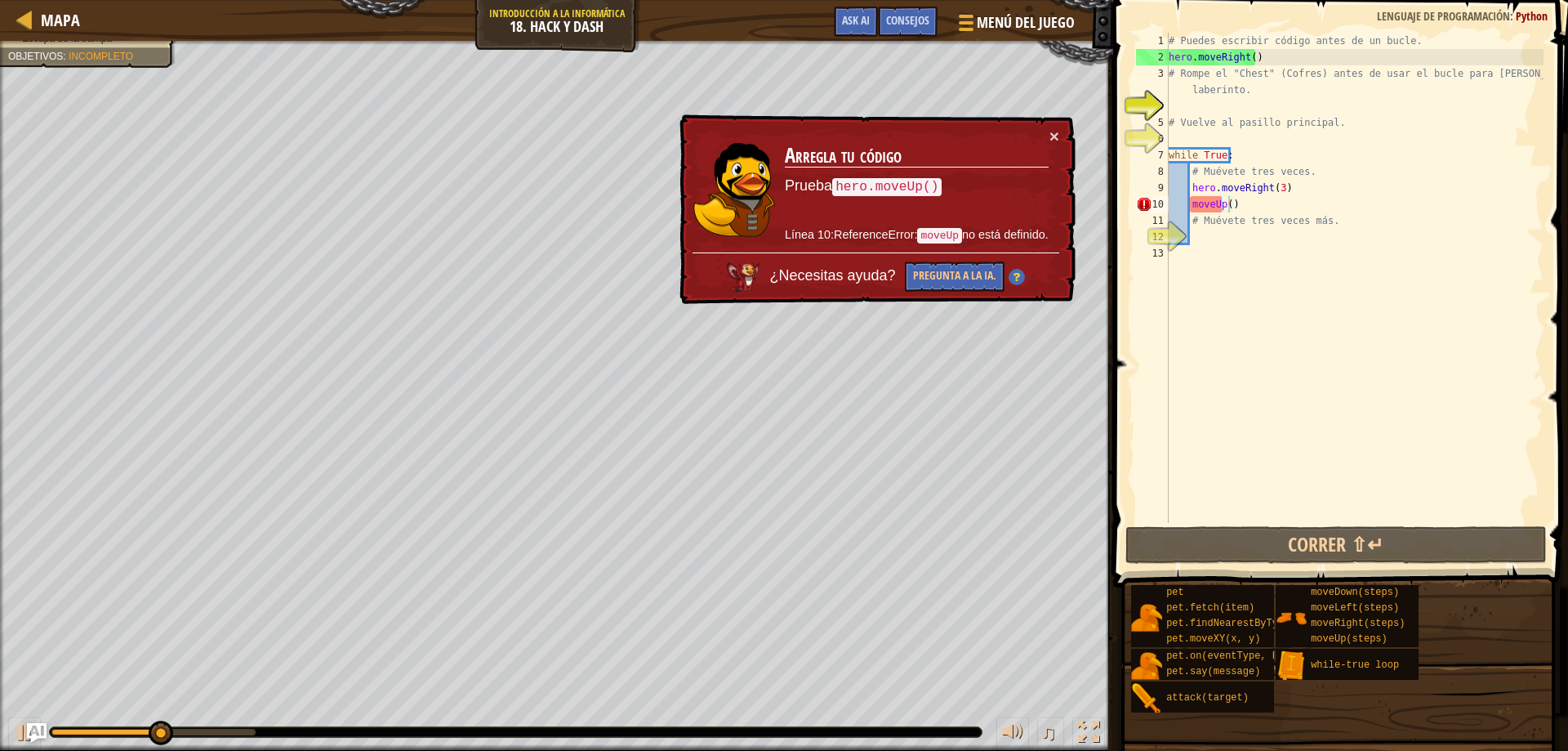
click at [1046, 139] on td "Arregla tu código Prueba hero.moveUp() Línea 10:ReferenceError: moveUp no está …" at bounding box center [916, 189] width 266 height 127
click at [1055, 141] on button "×" at bounding box center [1053, 135] width 10 height 17
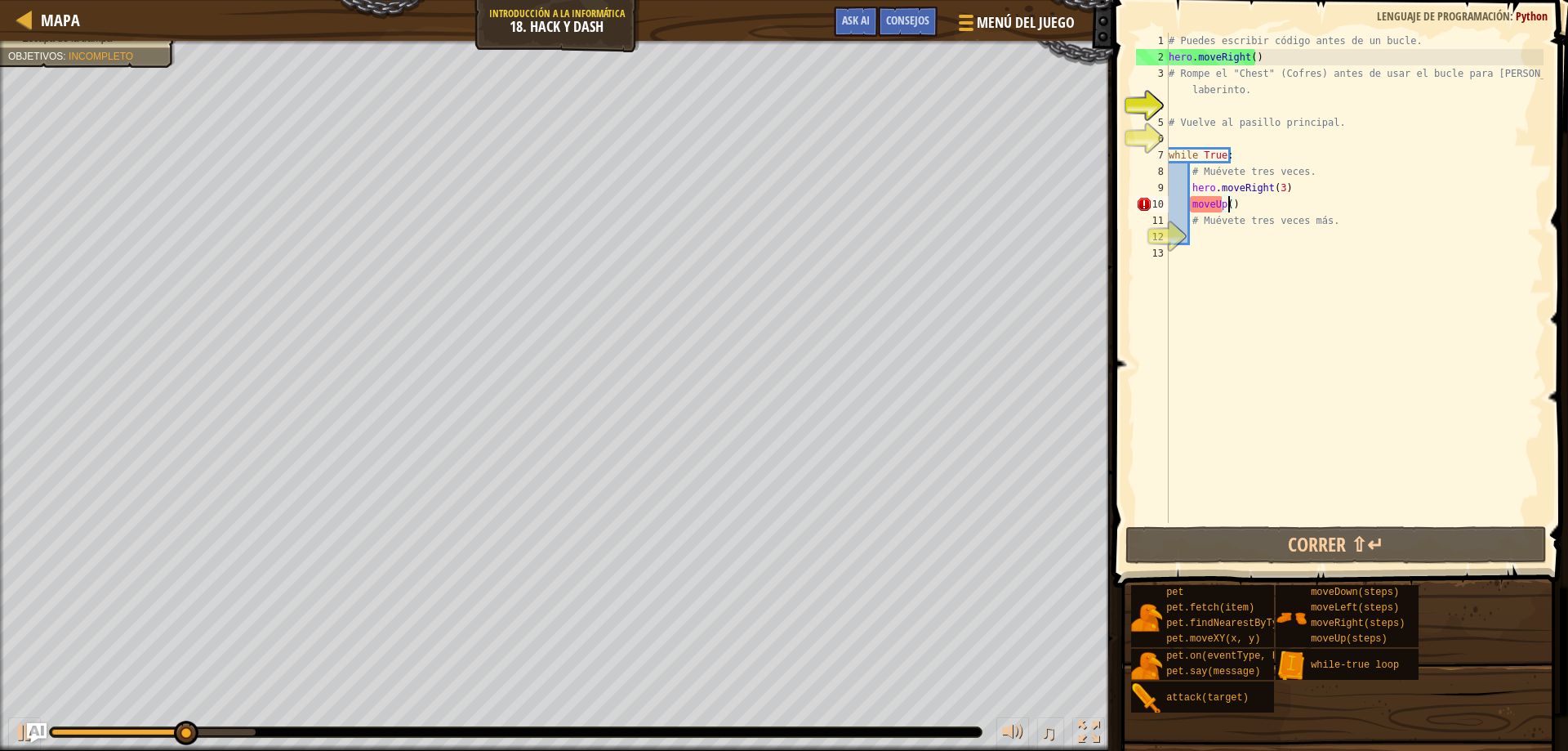
click at [1187, 198] on div "# Puedes escribir código antes de un bucle. hero . moveRight ( ) # Rompe el "Ch…" at bounding box center [1354, 294] width 378 height 523
click at [1189, 198] on div "# Puedes escribir código antes de un bucle. hero . moveRight ( ) # Rompe el "Ch…" at bounding box center [1354, 294] width 378 height 523
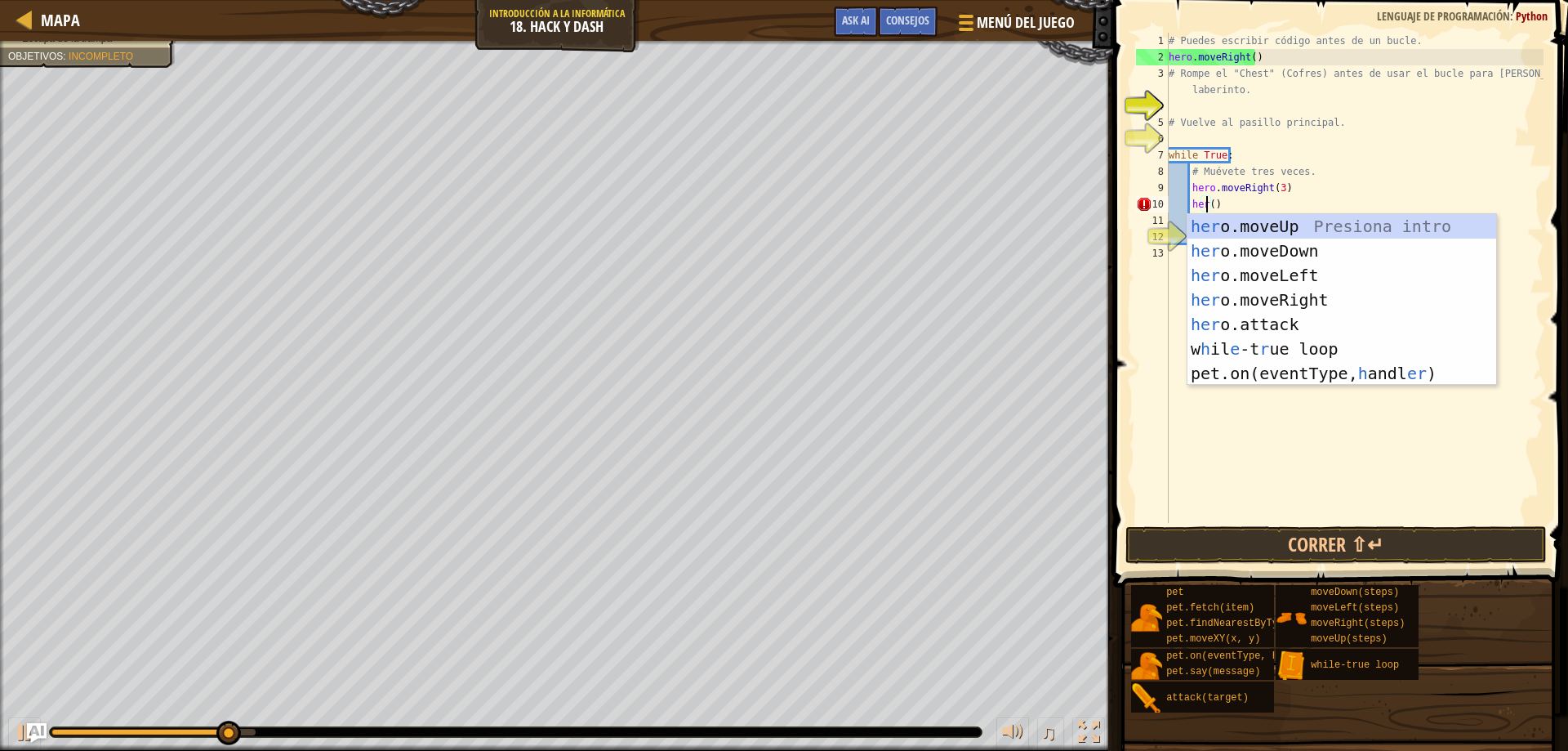
scroll to position [7, 5]
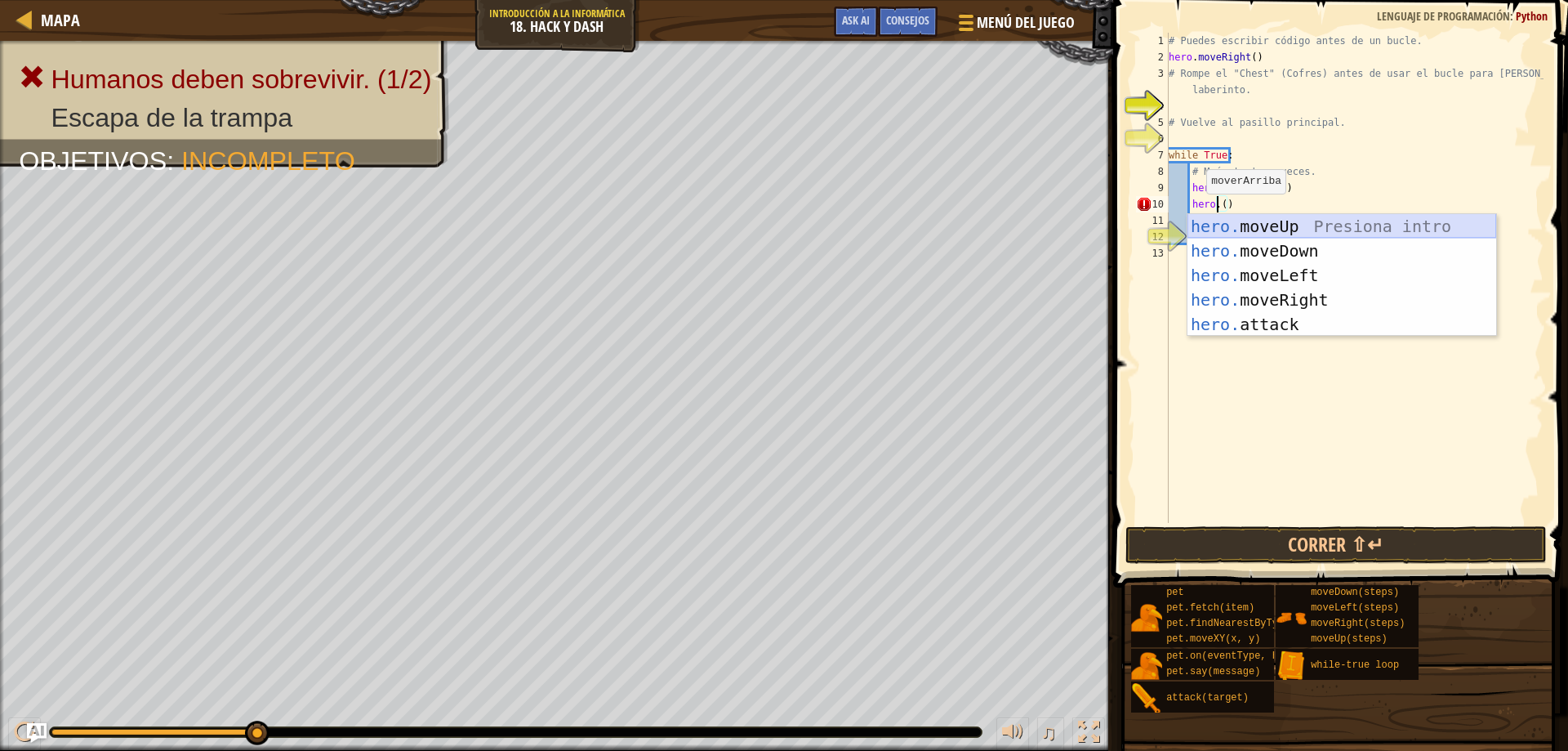
click at [1305, 221] on div "hero. moveUp Presiona intro hero. moveDown Presiona intro hero. moveLeft Presio…" at bounding box center [1341, 300] width 309 height 172
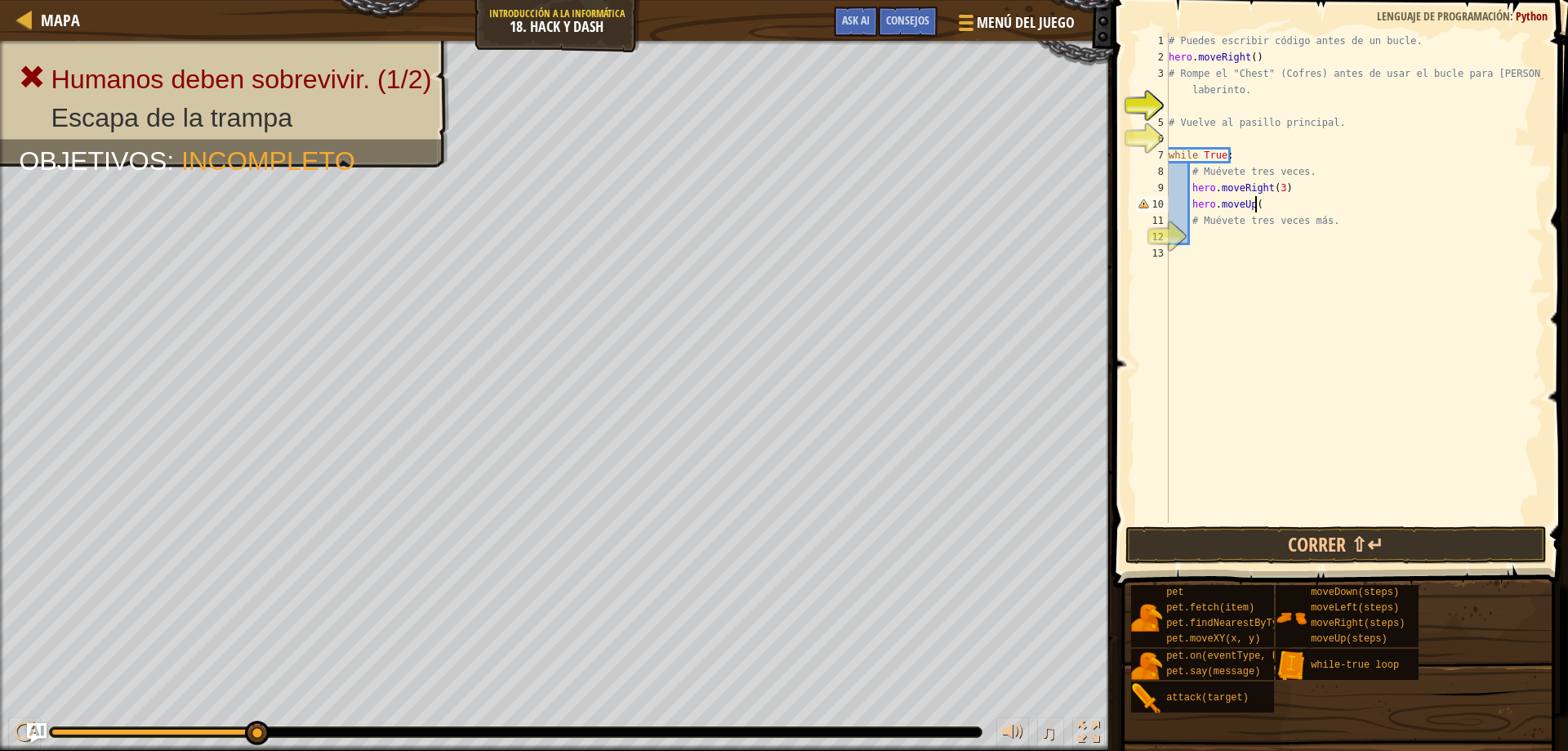
scroll to position [7, 6]
type textarea "hero.moveUp()"
click at [1300, 545] on button "Correr ⇧↵" at bounding box center [1336, 545] width 422 height 38
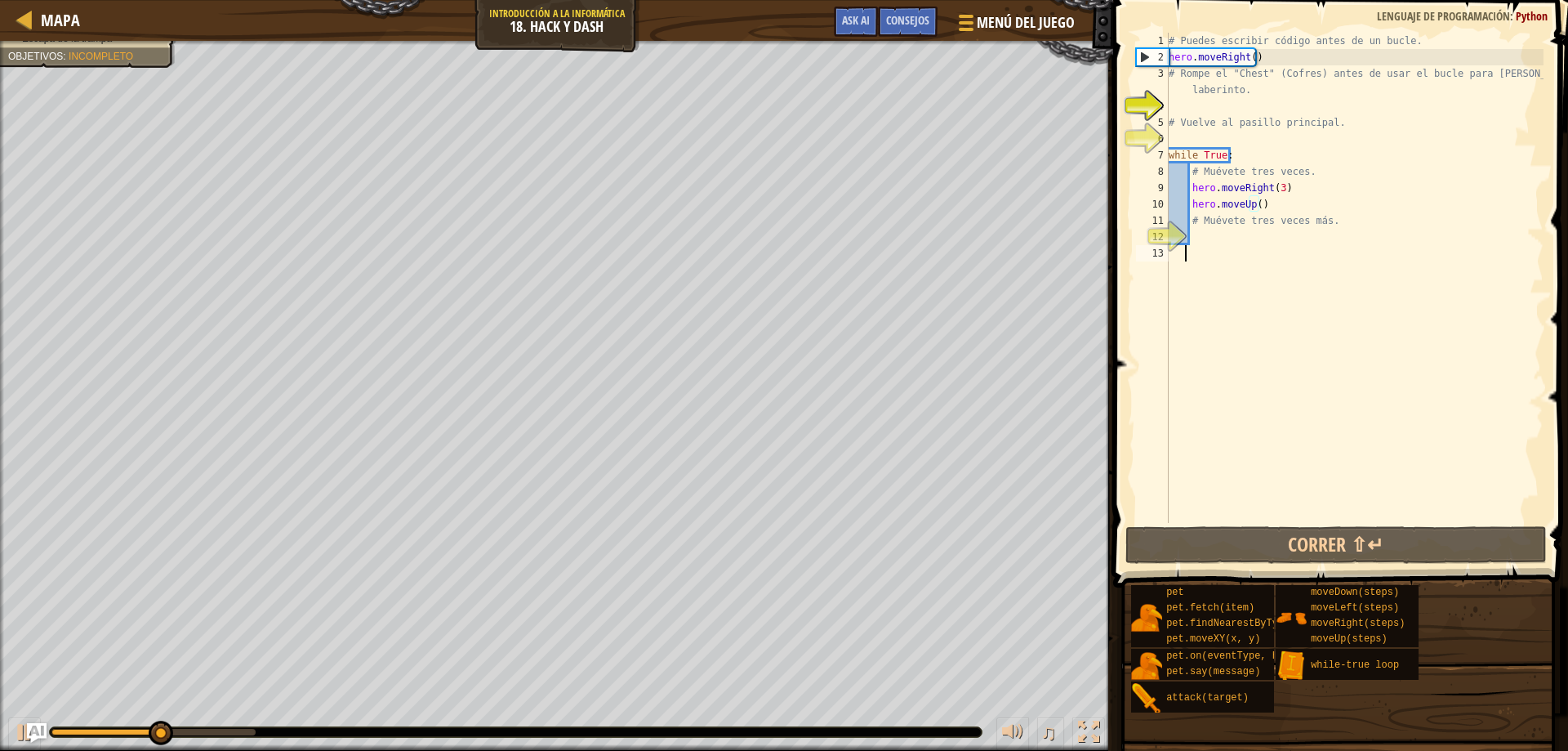
click at [1262, 496] on div "# Puedes escribir código antes de un bucle. hero . moveRight ( ) # Rompe el "Ch…" at bounding box center [1354, 294] width 378 height 523
click at [1280, 184] on div "# Puedes escribir código antes de un bucle. hero . moveRight ( ) # Rompe el "Ch…" at bounding box center [1354, 294] width 378 height 523
click at [1275, 183] on div "# Puedes escribir código antes de un bucle. hero . moveRight ( ) # Rompe el "Ch…" at bounding box center [1354, 294] width 378 height 523
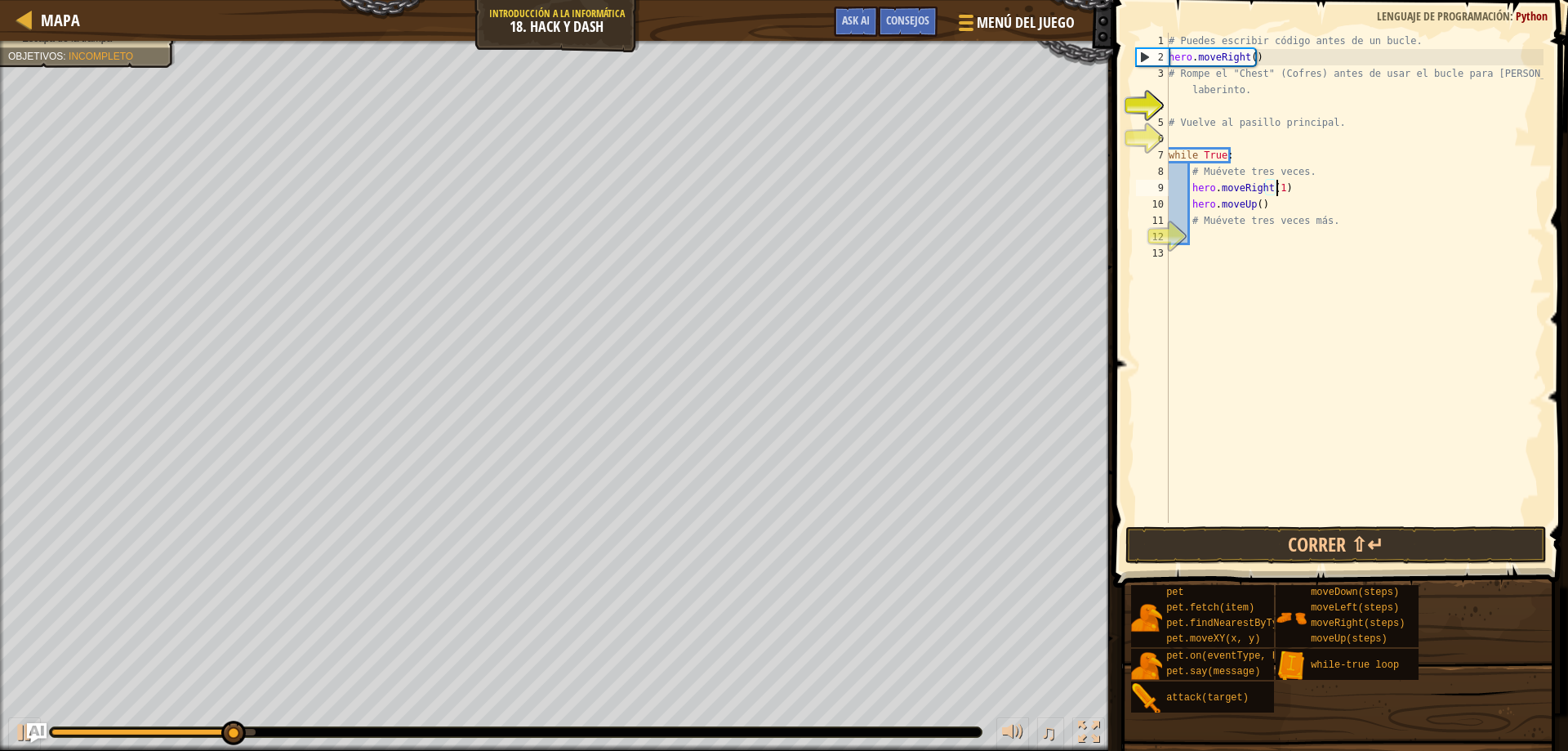
scroll to position [7, 9]
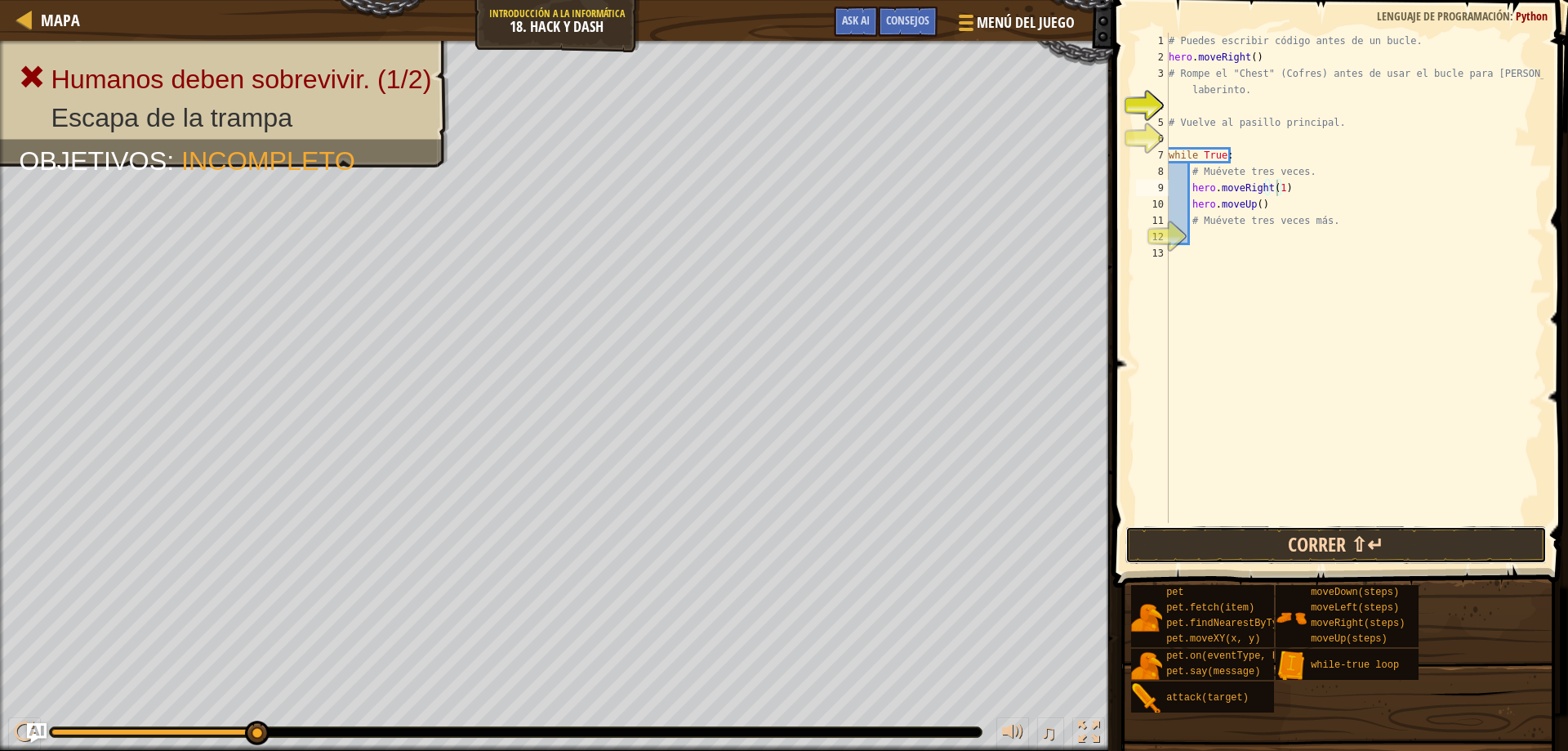
click at [1260, 531] on button "Correr ⇧↵" at bounding box center [1336, 545] width 422 height 38
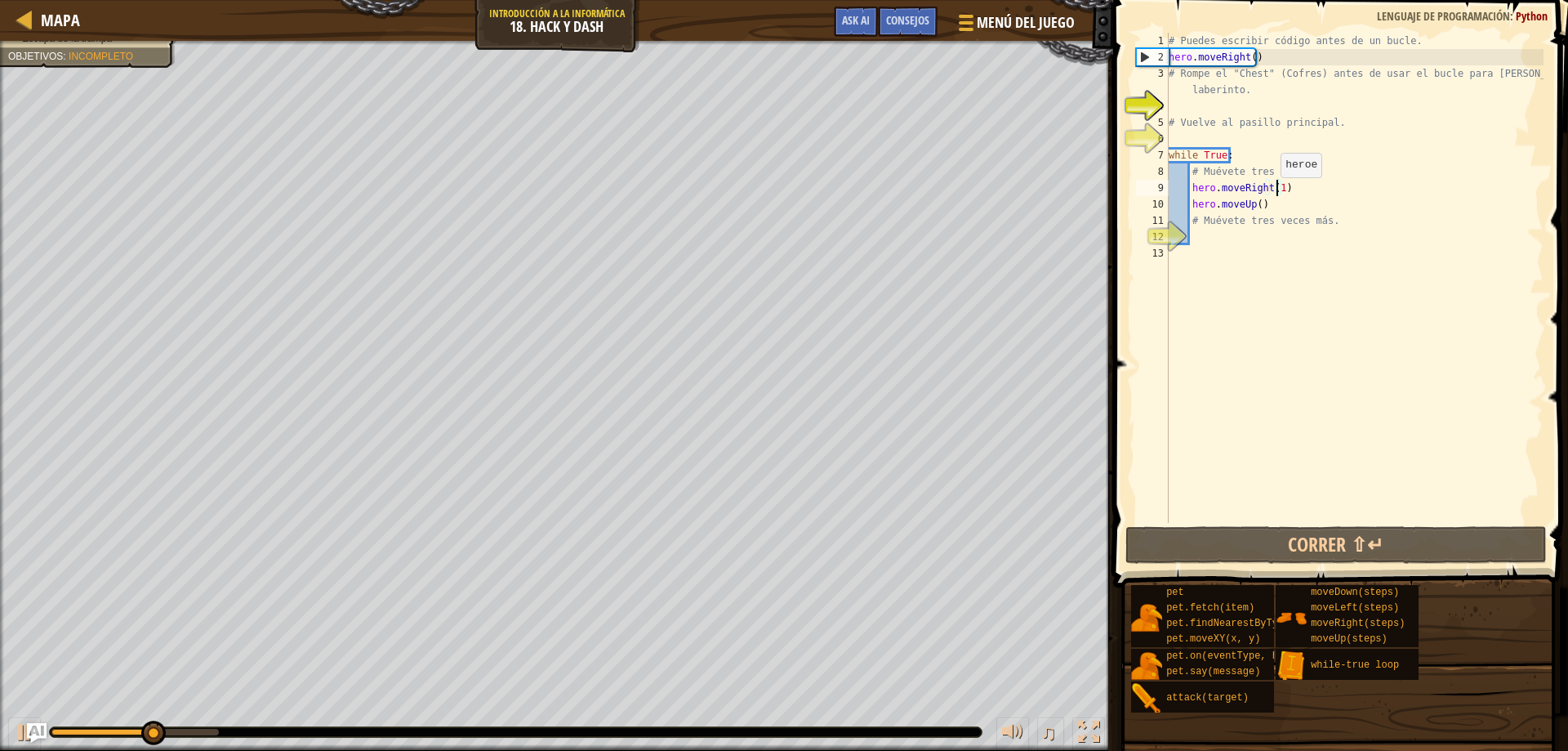
type textarea "hero.moveRight()"
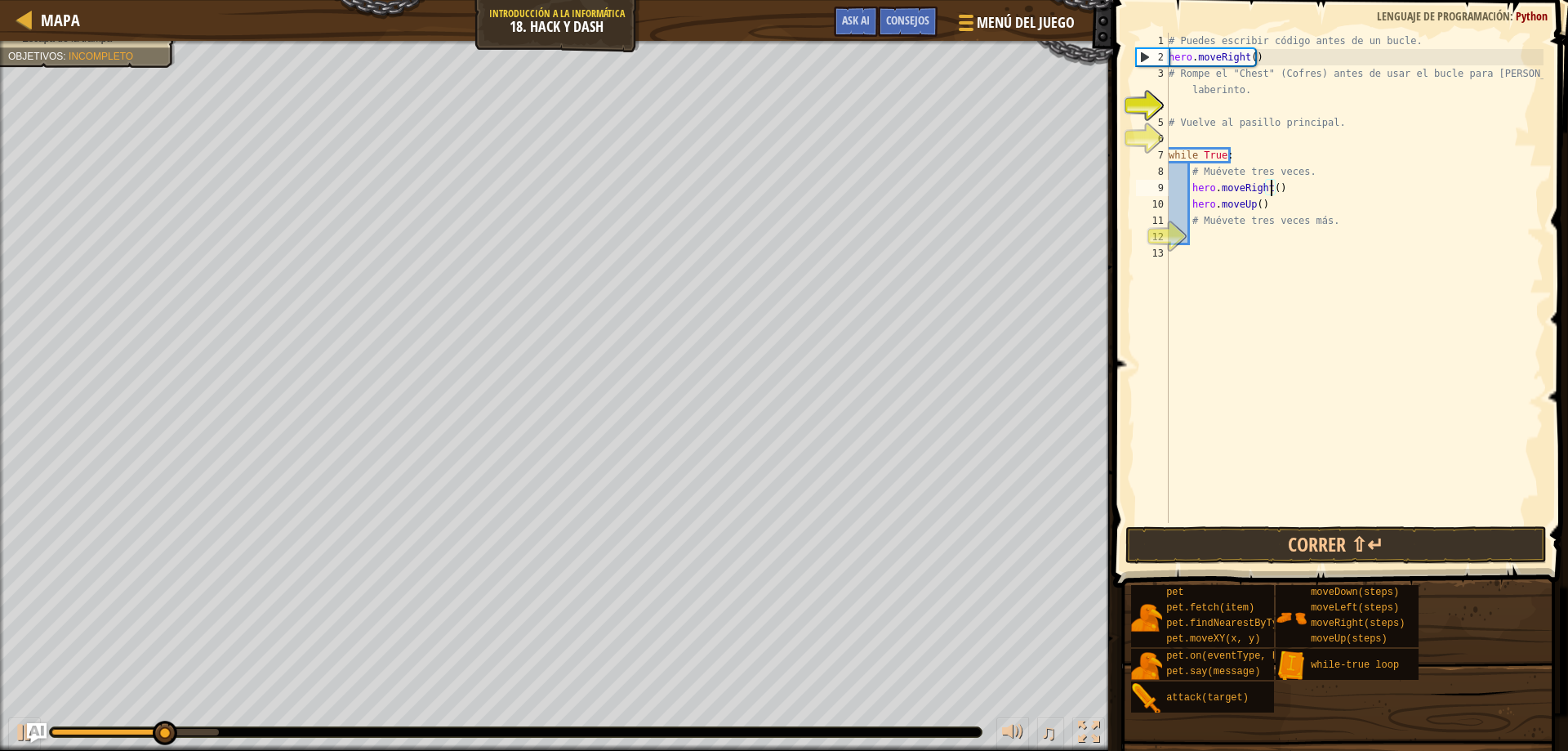
click at [1278, 193] on div "# Puedes escribir código antes de un bucle. hero . moveRight ( ) # Rompe el "Ch…" at bounding box center [1354, 294] width 378 height 523
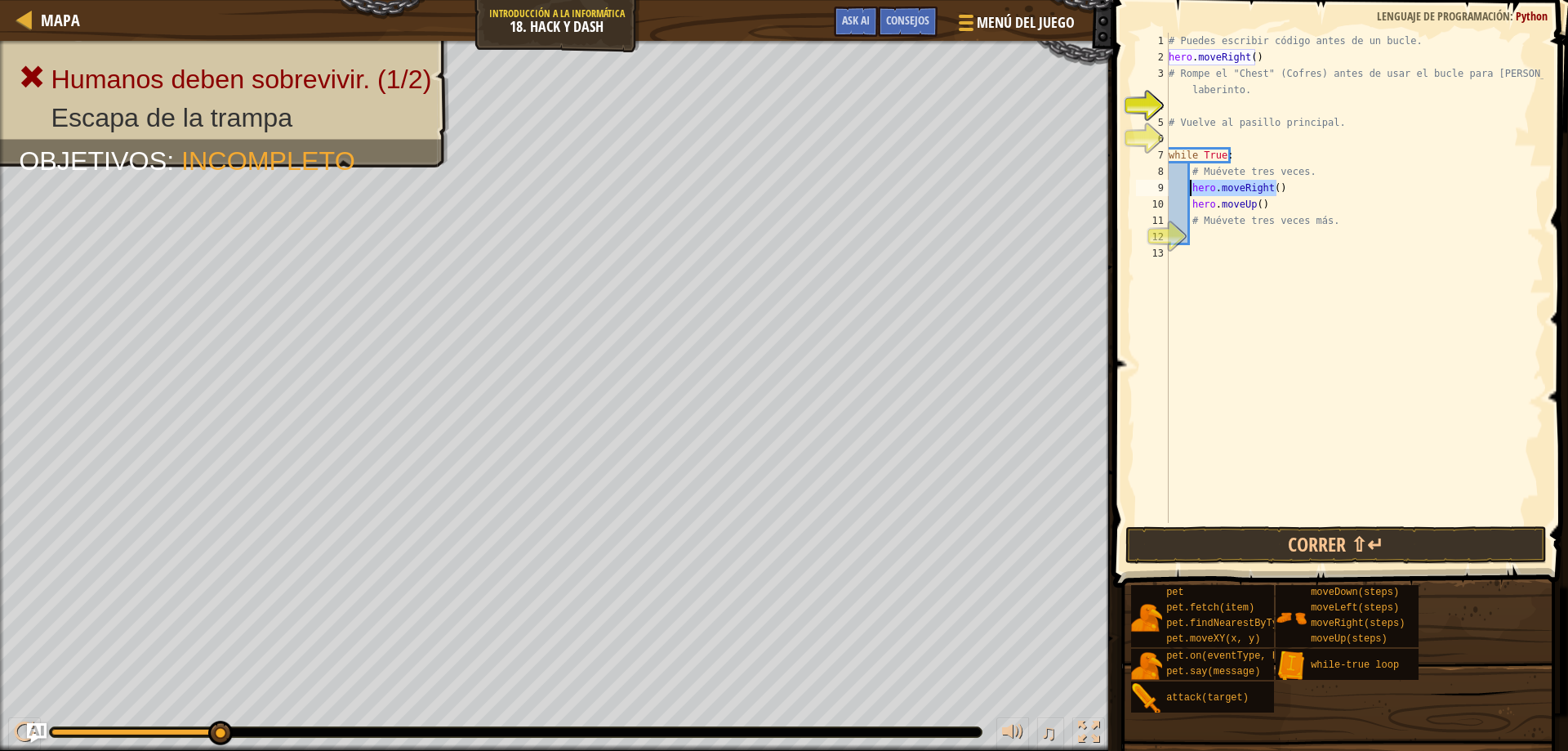
drag, startPoint x: 1277, startPoint y: 192, endPoint x: 1191, endPoint y: 194, distance: 86.0
click at [1191, 194] on div "# Puedes escribir código antes de un bucle. hero . moveRight ( ) # Rompe el "Ch…" at bounding box center [1354, 294] width 378 height 523
click at [1324, 555] on button "Correr ⇧↵" at bounding box center [1336, 545] width 422 height 38
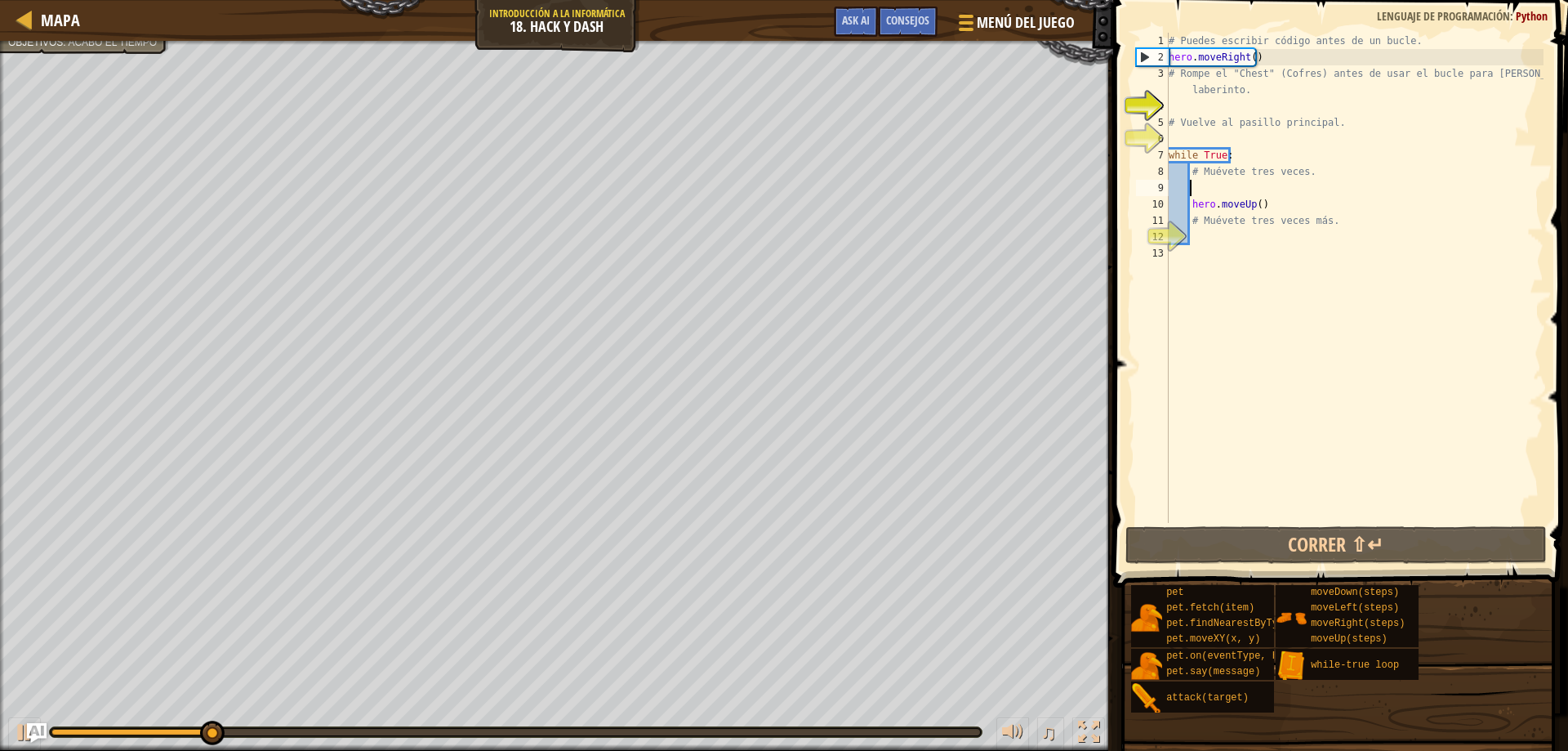
click at [1231, 190] on div "# Puedes escribir código antes de un bucle. hero . moveRight ( ) # Rompe el "Ch…" at bounding box center [1354, 294] width 378 height 523
click at [1249, 212] on div "# Puedes escribir código antes de un bucle. hero . moveRight ( ) # Rompe el "Ch…" at bounding box center [1354, 294] width 378 height 523
click at [1194, 202] on div "# Puedes escribir código antes de un bucle. hero . moveRight ( ) # Rompe el "Ch…" at bounding box center [1354, 294] width 378 height 523
click at [1191, 201] on div "# Puedes escribir código antes de un bucle. hero . moveRight ( ) # Rompe el "Ch…" at bounding box center [1354, 294] width 378 height 523
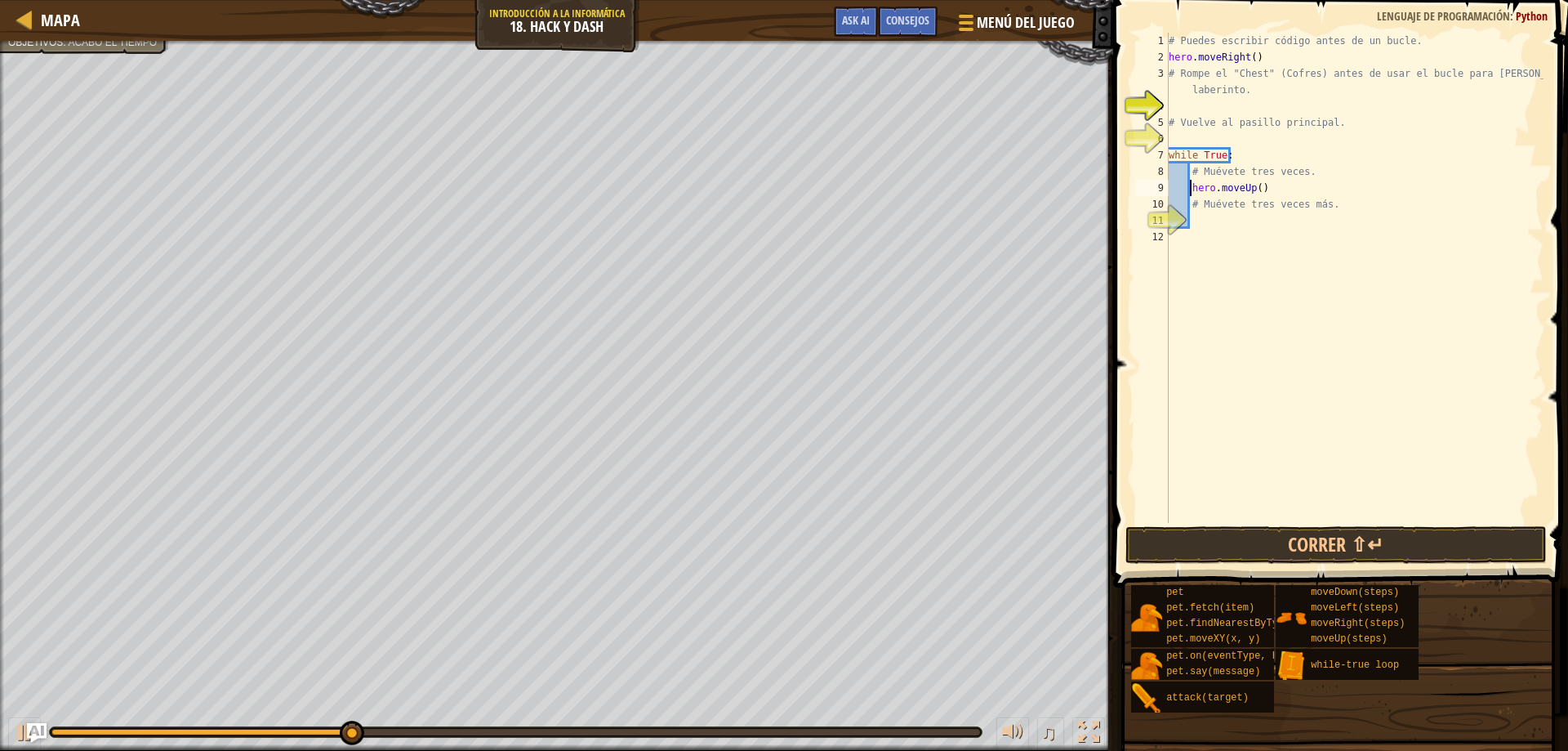
click at [1194, 202] on div "# Puedes escribir código antes de un bucle. hero . moveRight ( ) # Rompe el "Ch…" at bounding box center [1354, 294] width 378 height 523
type textarea "# Muévete tres veces más."
click at [1188, 201] on div "# Puedes escribir código antes de un bucle. hero . moveRight ( ) # Rompe el "Ch…" at bounding box center [1354, 294] width 378 height 523
click at [1198, 202] on div "# Puedes escribir código antes de un bucle. hero . moveRight ( ) # Rompe el "Ch…" at bounding box center [1354, 294] width 378 height 523
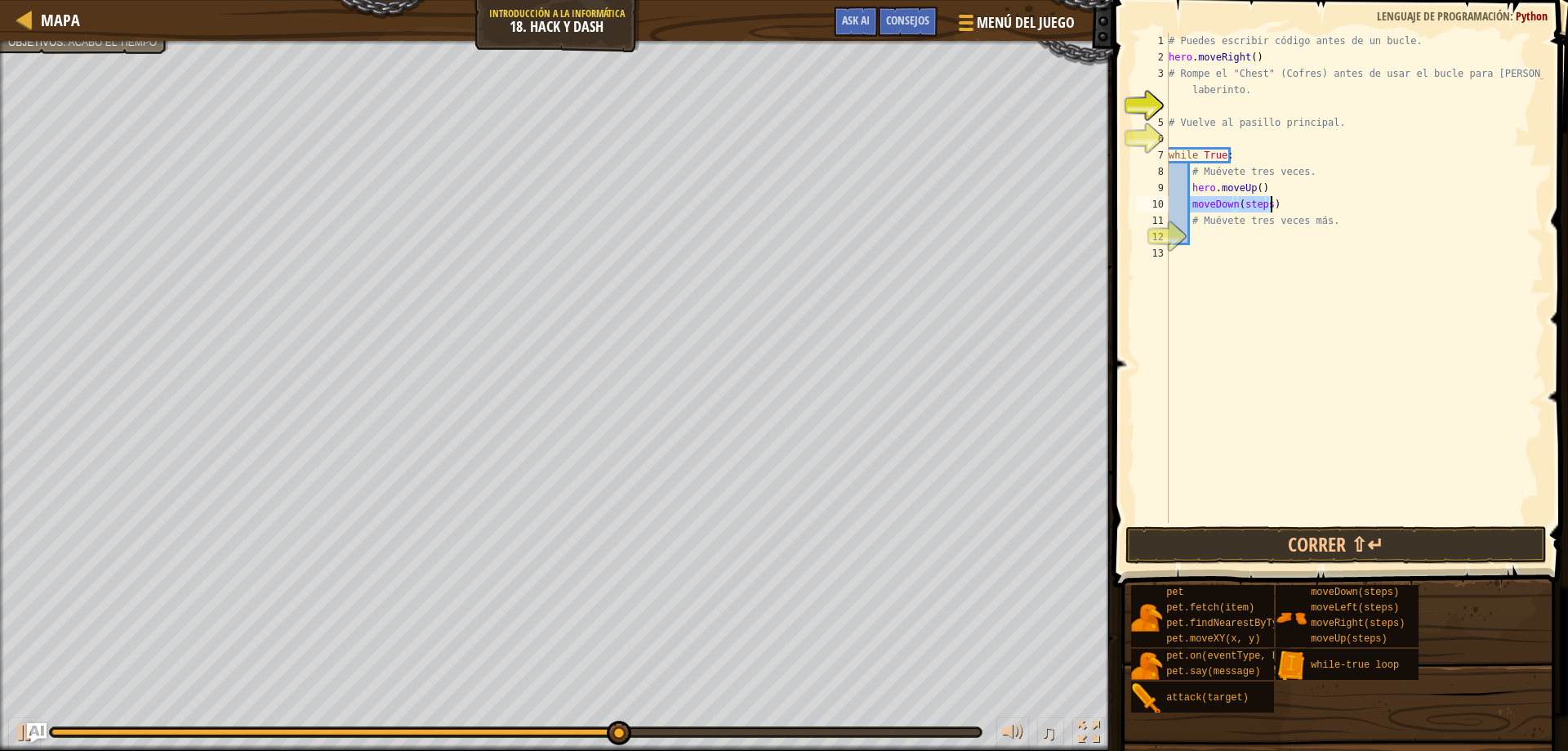
click at [1191, 207] on div "# Puedes escribir código antes de un bucle. hero . moveRight ( ) # Rompe el "Ch…" at bounding box center [1354, 277] width 378 height 490
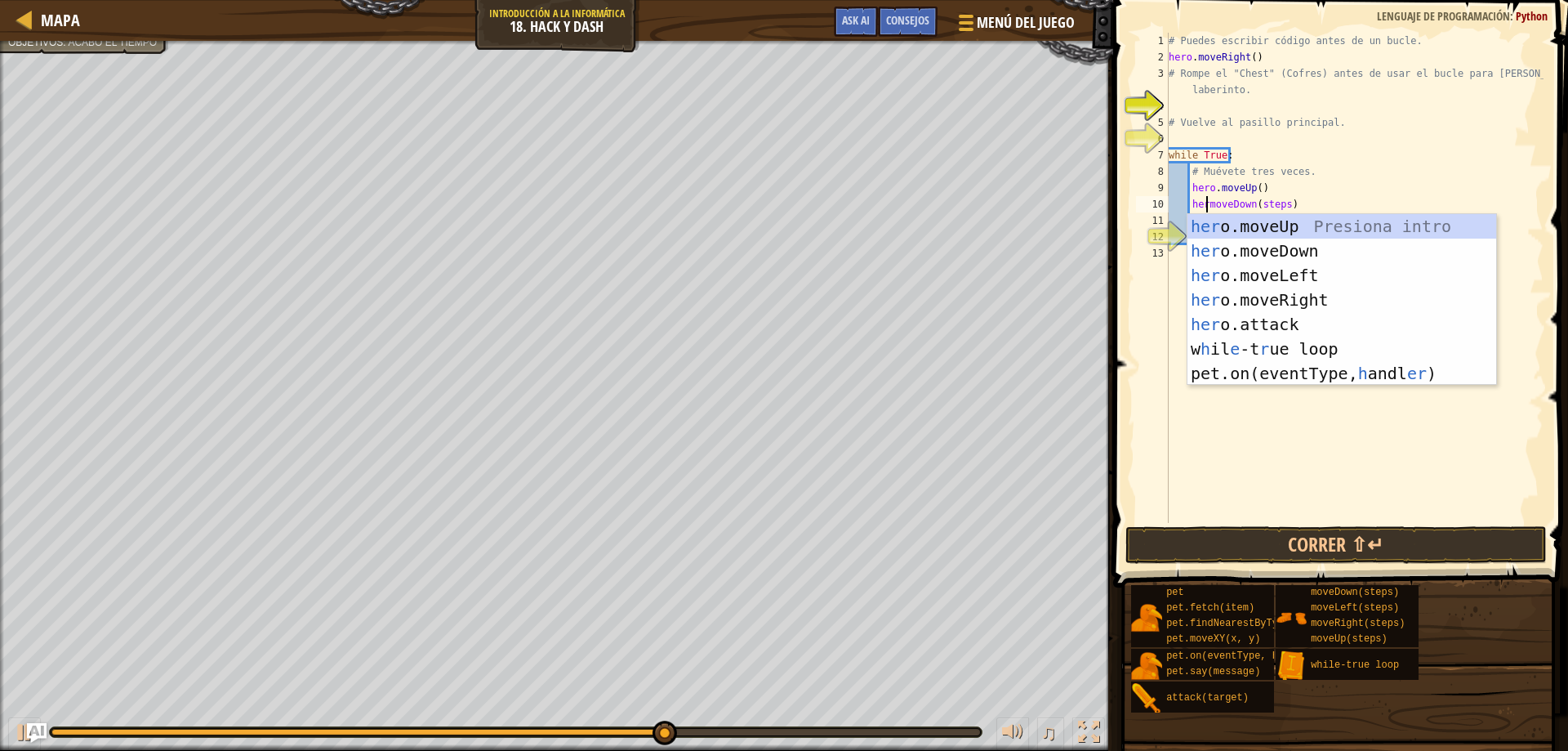
scroll to position [7, 5]
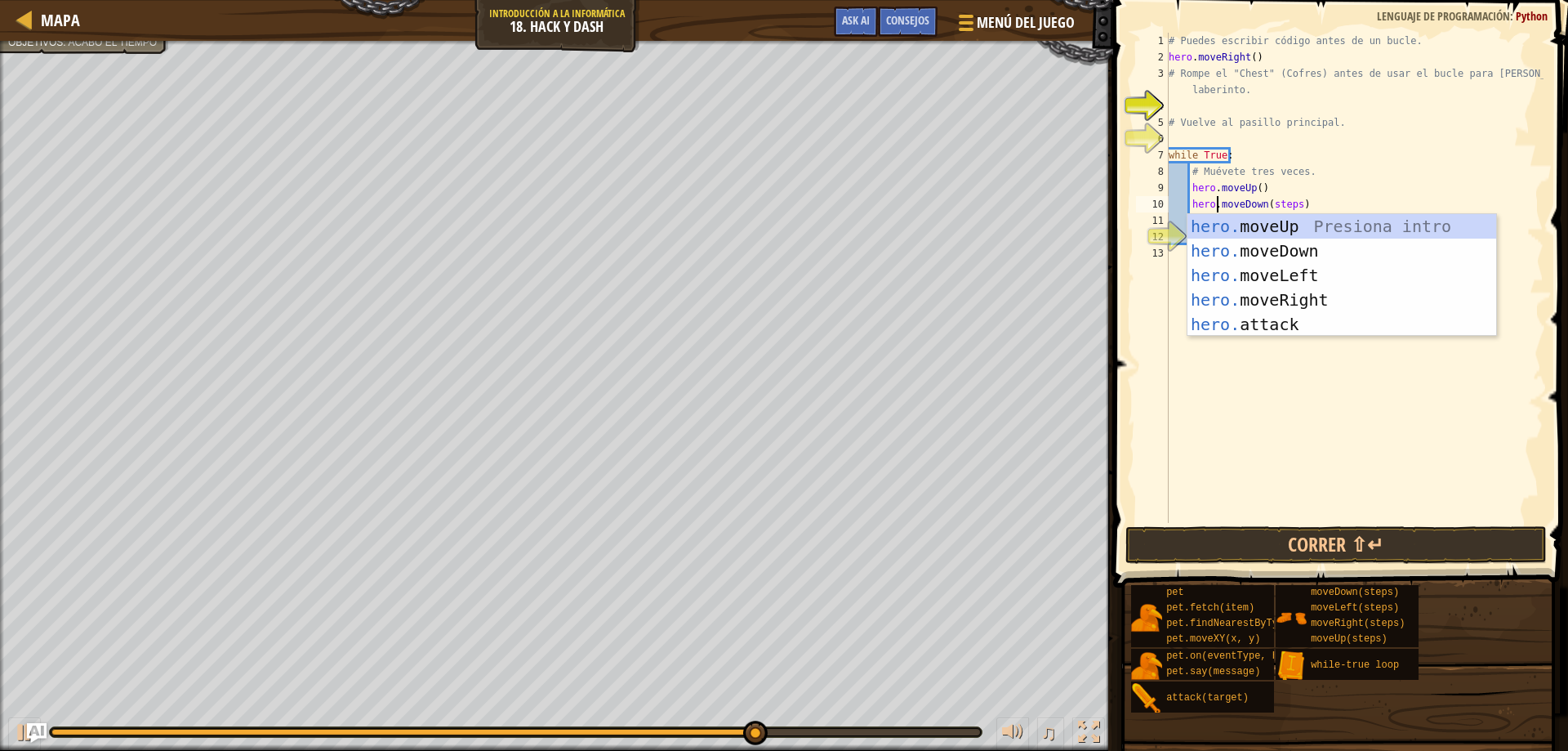
click at [1285, 208] on div "# Puedes escribir código antes de un bucle. hero . moveRight ( ) # Rompe el "Ch…" at bounding box center [1354, 294] width 378 height 523
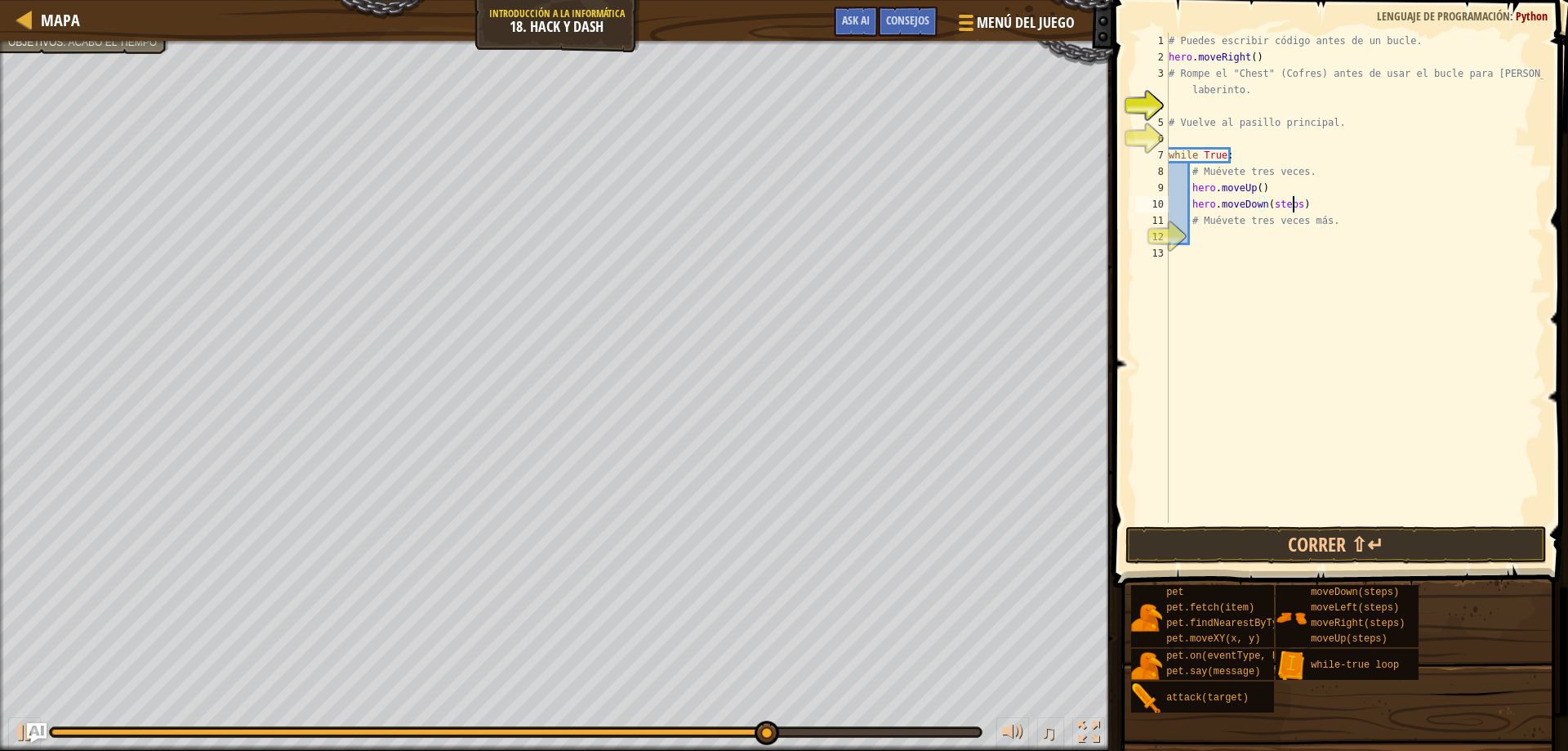
click at [1292, 209] on div "# Puedes escribir código antes de un bucle. hero . moveRight ( ) # Rompe el "Ch…" at bounding box center [1354, 294] width 378 height 523
click at [1228, 566] on span at bounding box center [1342, 270] width 468 height 635
click at [1227, 556] on button "Correr ⇧↵" at bounding box center [1336, 545] width 422 height 38
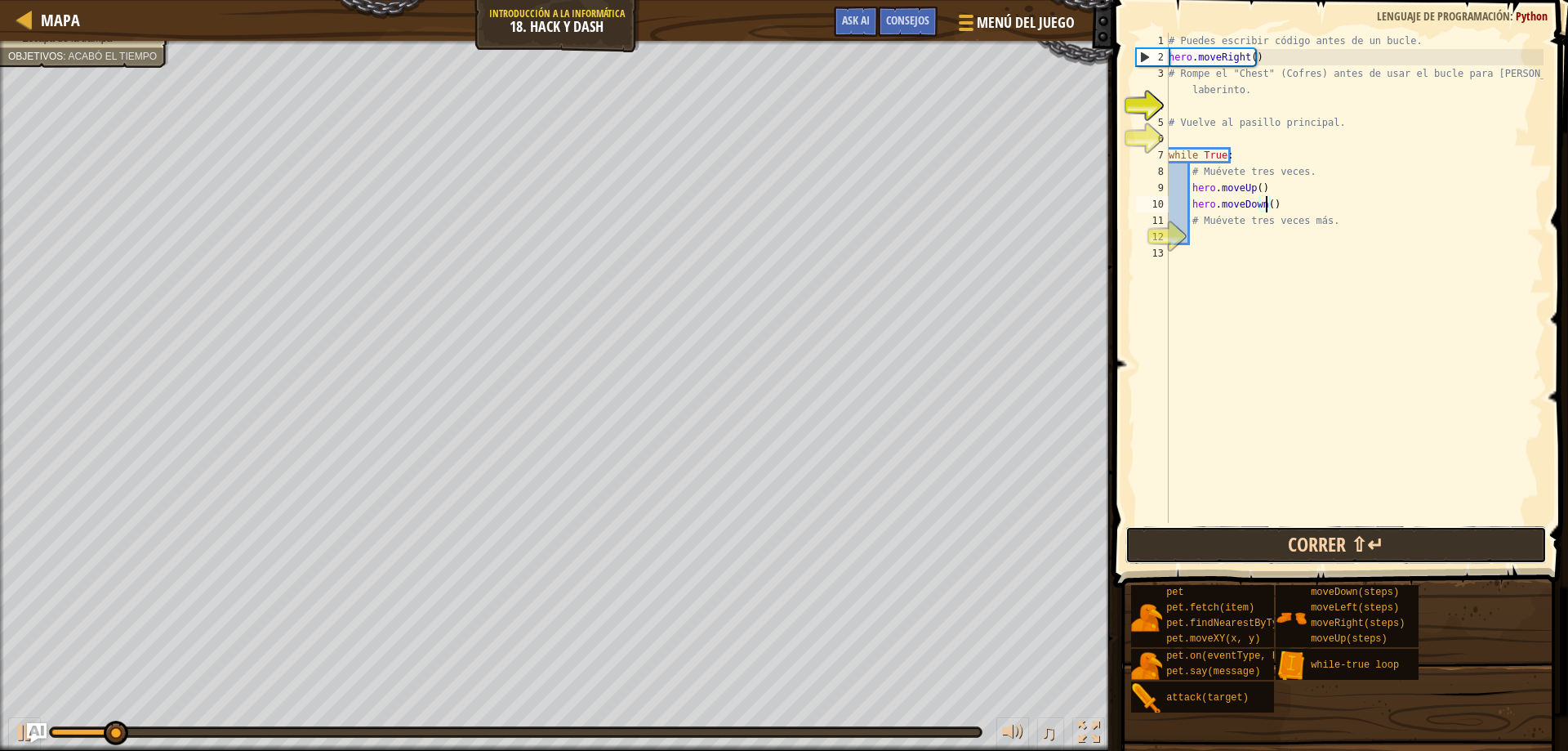
click at [1226, 549] on button "Correr ⇧↵" at bounding box center [1336, 545] width 422 height 38
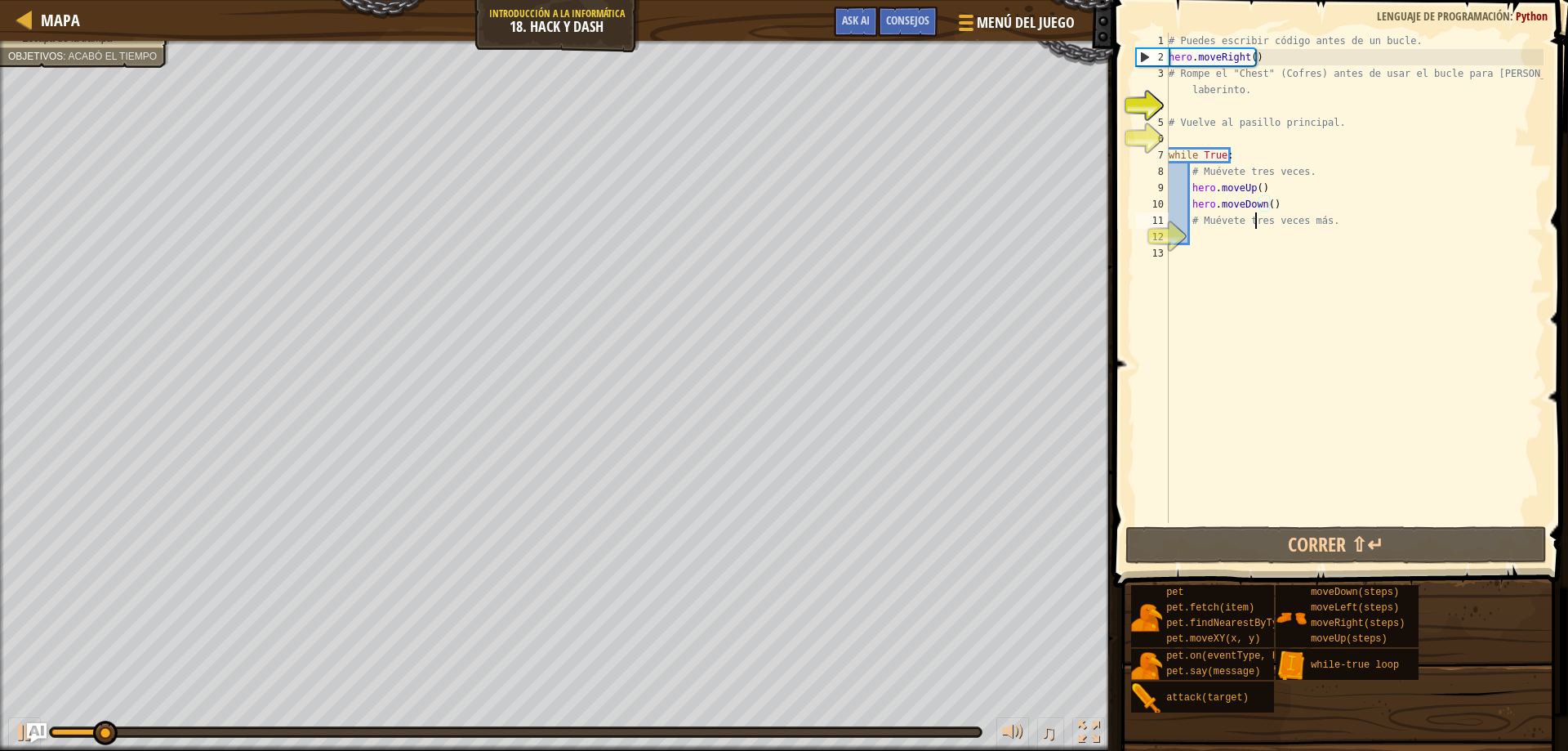
click at [1255, 215] on div "# Puedes escribir código antes de un bucle. hero . moveRight ( ) # Rompe el "Ch…" at bounding box center [1354, 294] width 378 height 523
type textarea "# Muévete tres veces más."
click at [1192, 224] on div "# Puedes escribir código antes de un bucle. hero . moveRight ( ) # Rompe el "Ch…" at bounding box center [1354, 294] width 378 height 523
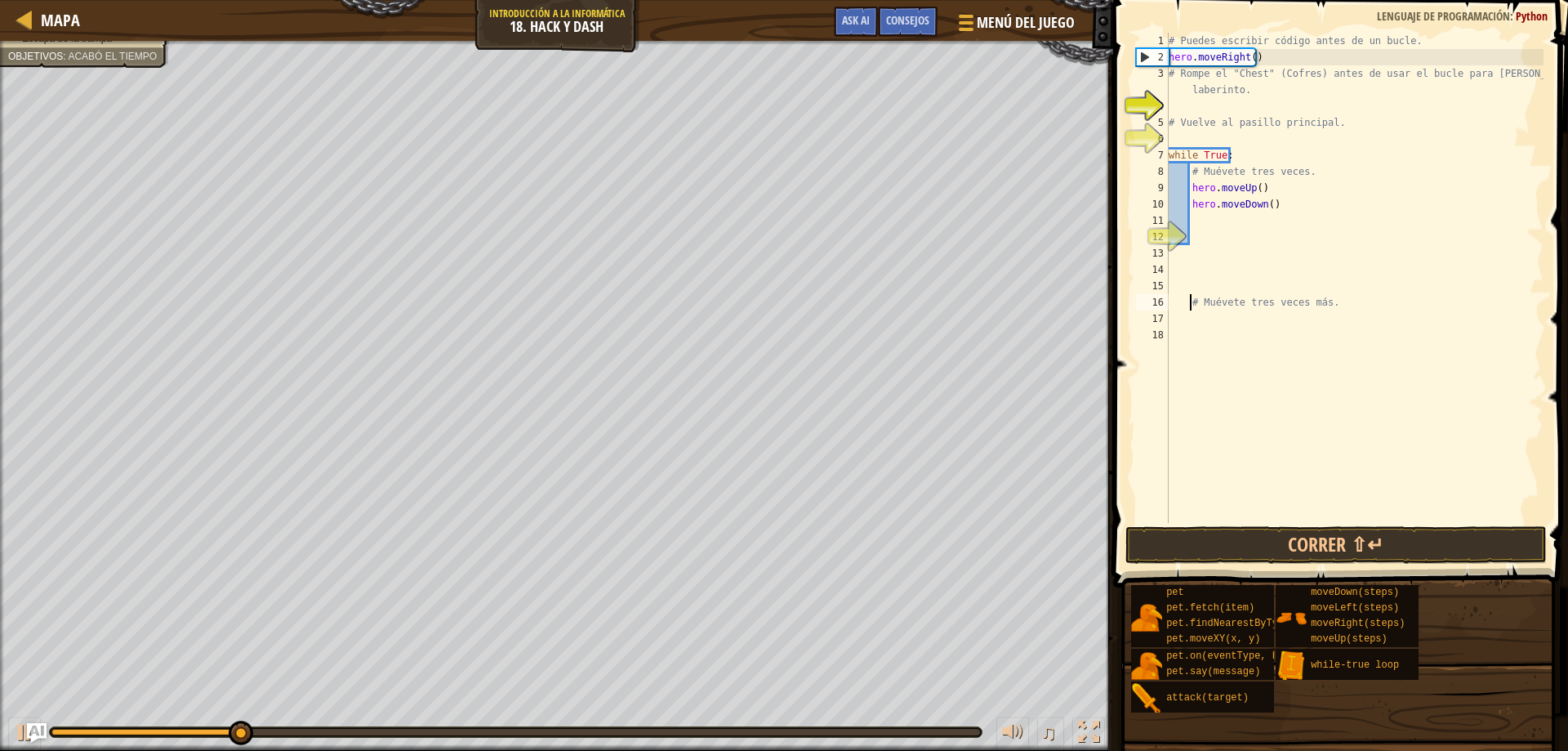
click at [1209, 217] on div "# Puedes escribir código antes de un bucle. hero . moveRight ( ) # Rompe el "Ch…" at bounding box center [1354, 294] width 378 height 523
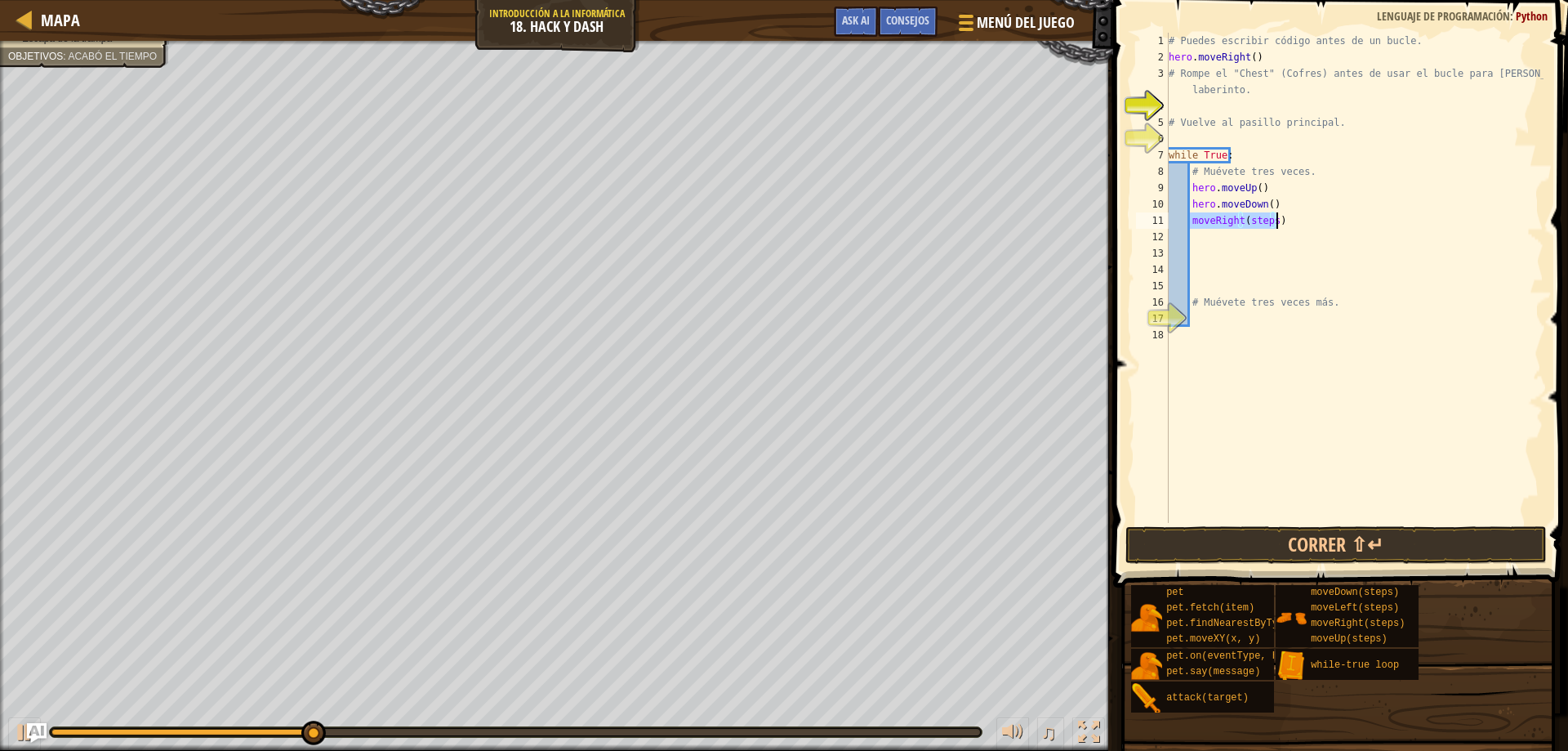
click at [1270, 223] on div "# Puedes escribir código antes de un bucle. hero . moveRight ( ) # Rompe el "Ch…" at bounding box center [1354, 277] width 378 height 490
click at [1380, 543] on button "Correr ⇧↵" at bounding box center [1336, 545] width 422 height 38
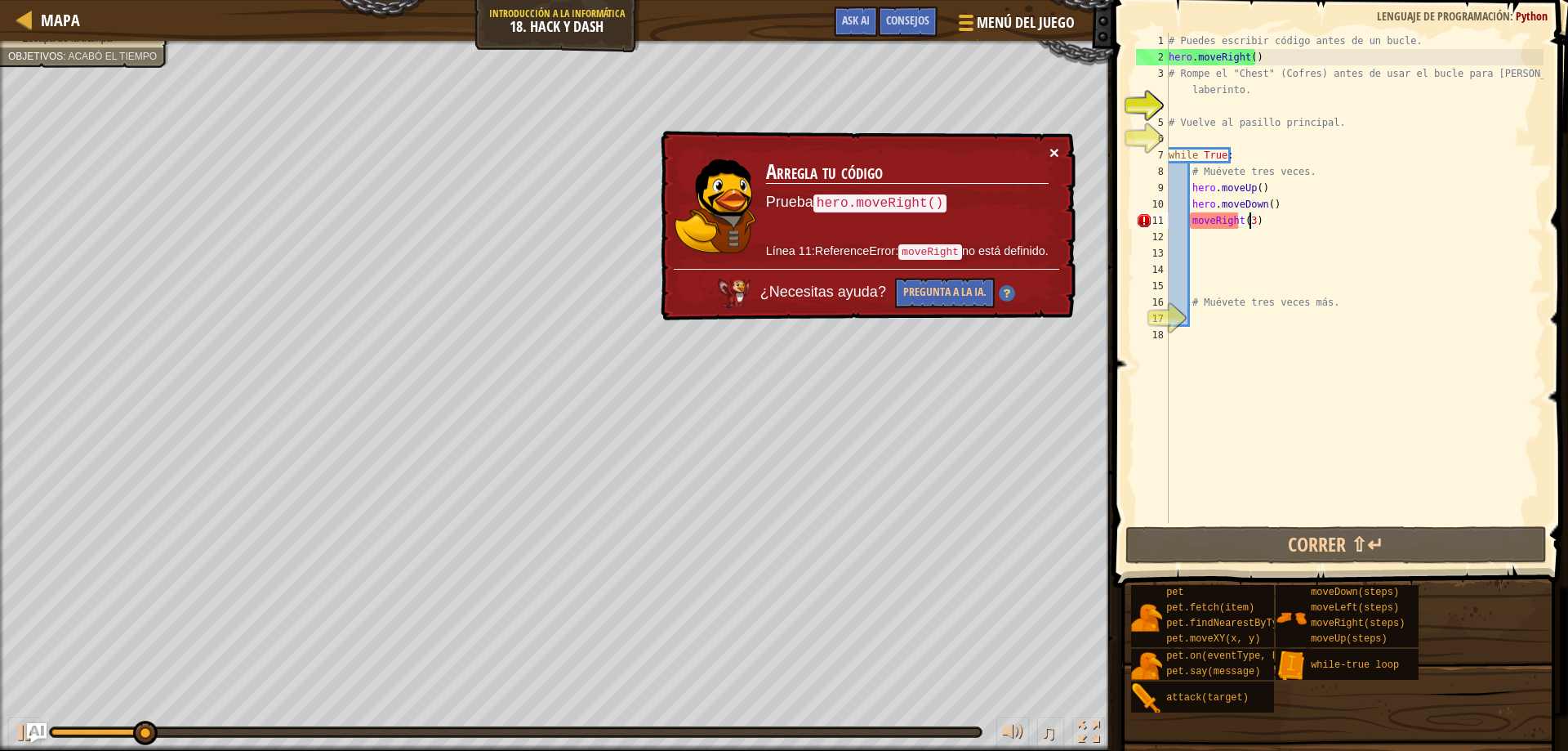
click at [1054, 151] on button "×" at bounding box center [1053, 151] width 10 height 17
click at [1190, 223] on div "# Puedes escribir código antes de un bucle. hero . moveRight ( ) # Rompe el "Ch…" at bounding box center [1354, 294] width 378 height 523
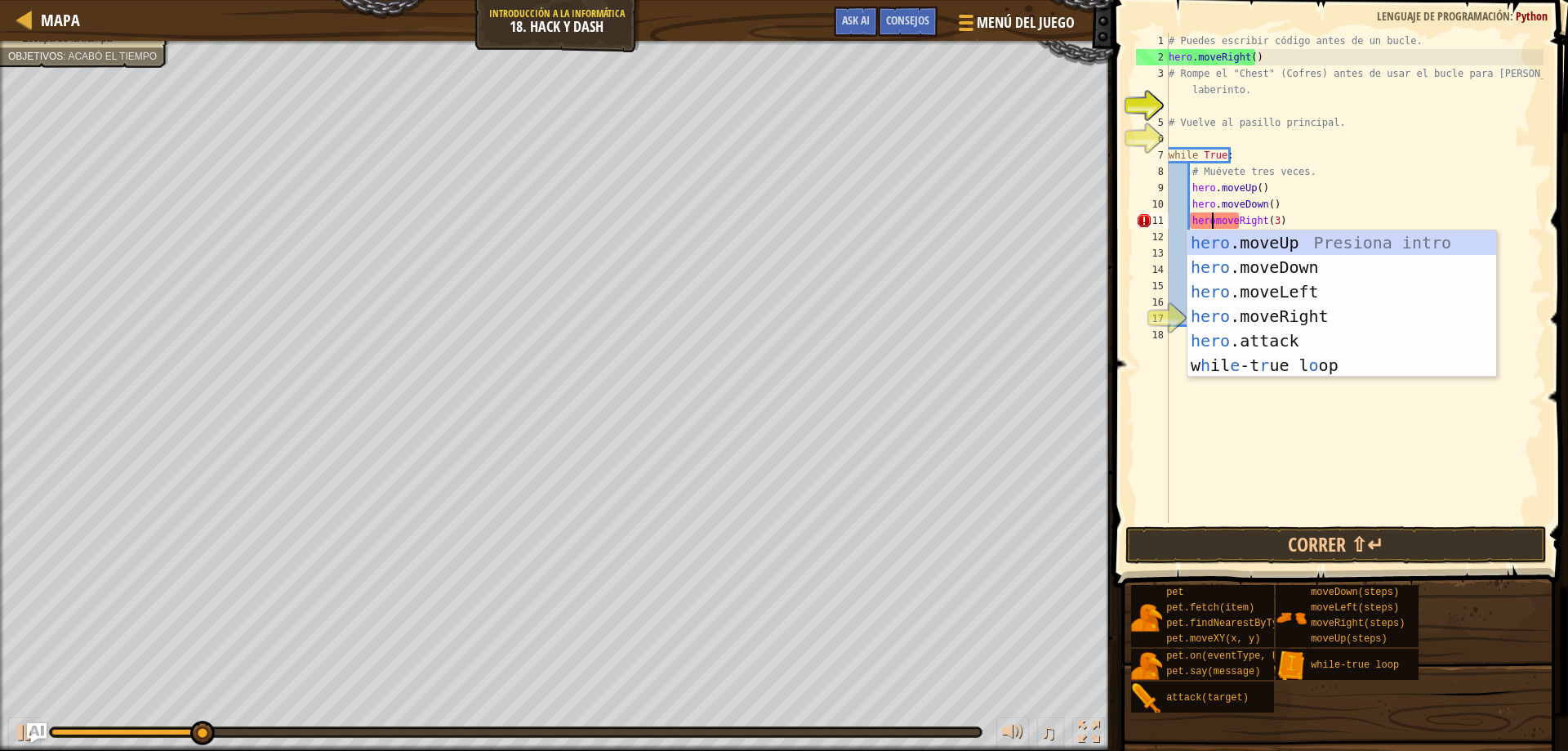
scroll to position [7, 5]
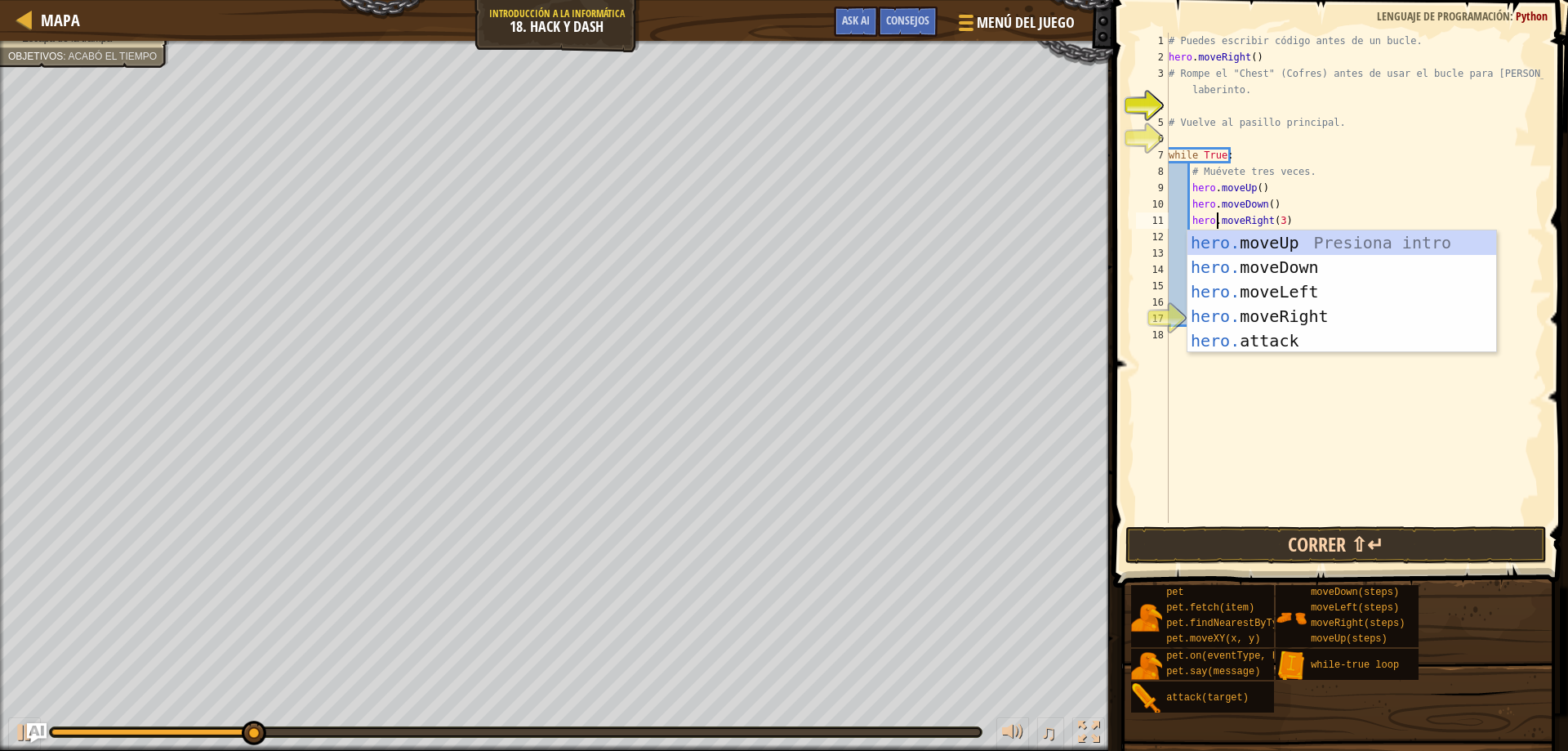
type textarea "hero.moveRight(3)"
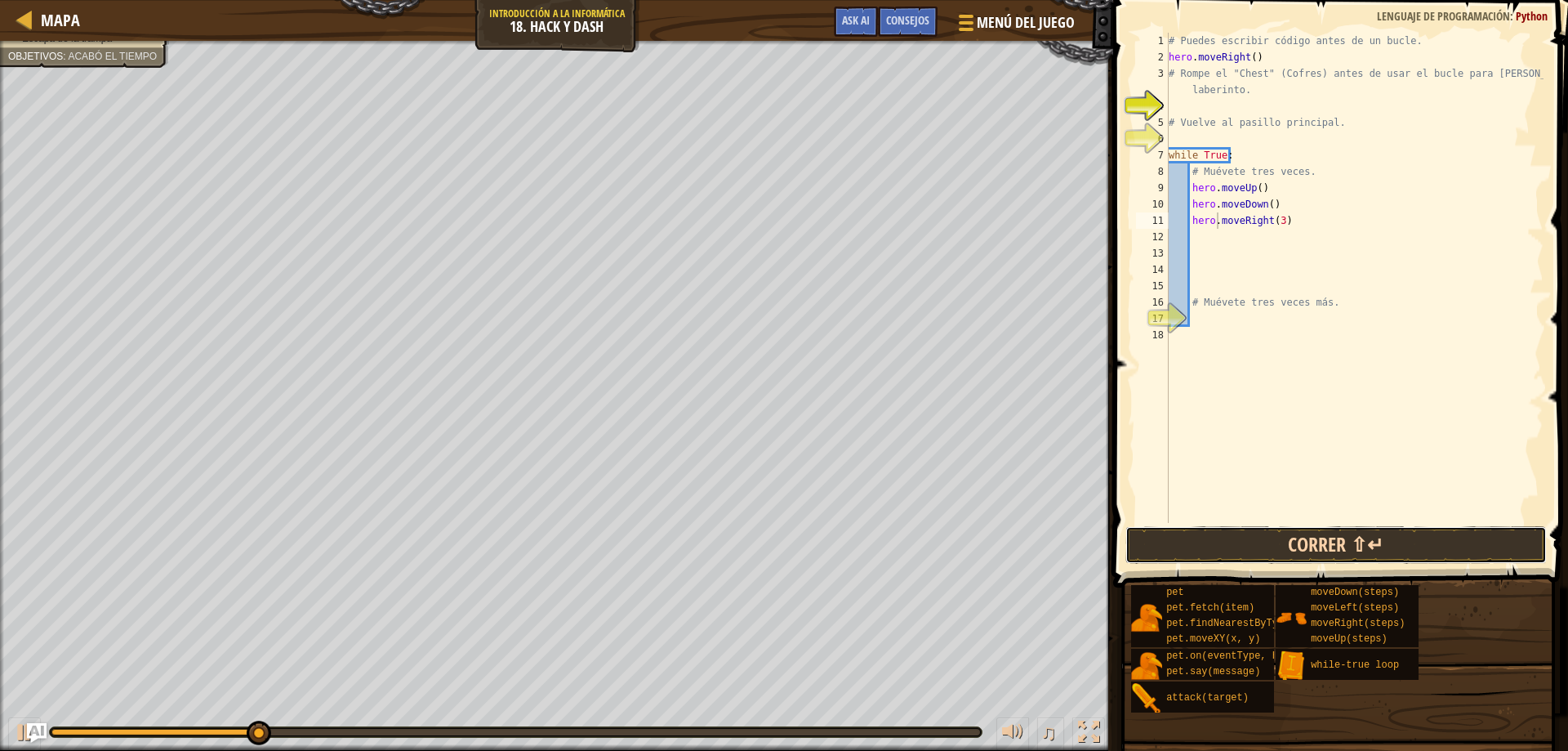
click at [1359, 534] on button "Correr ⇧↵" at bounding box center [1336, 545] width 422 height 38
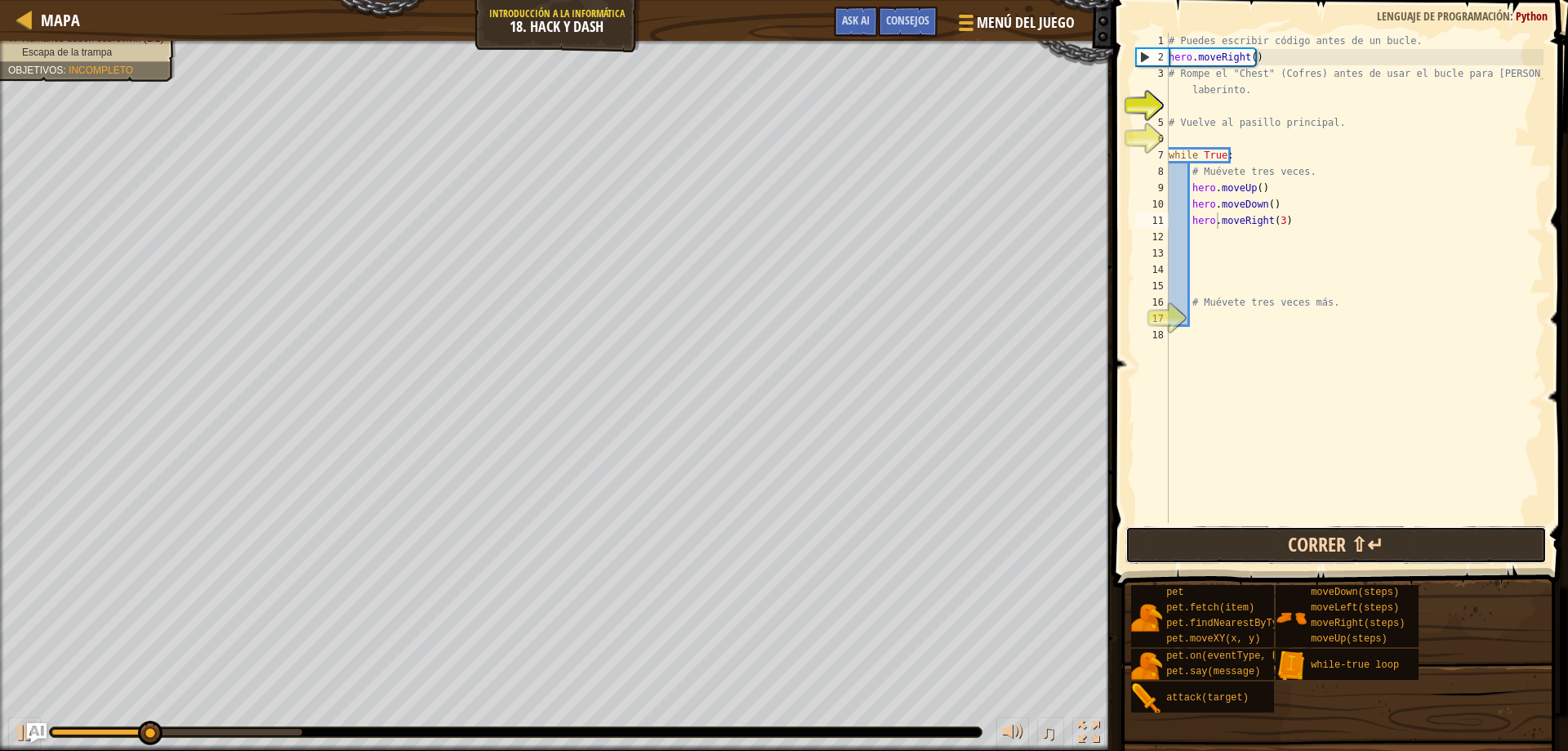
click at [1372, 545] on button "Correr ⇧↵" at bounding box center [1336, 545] width 422 height 38
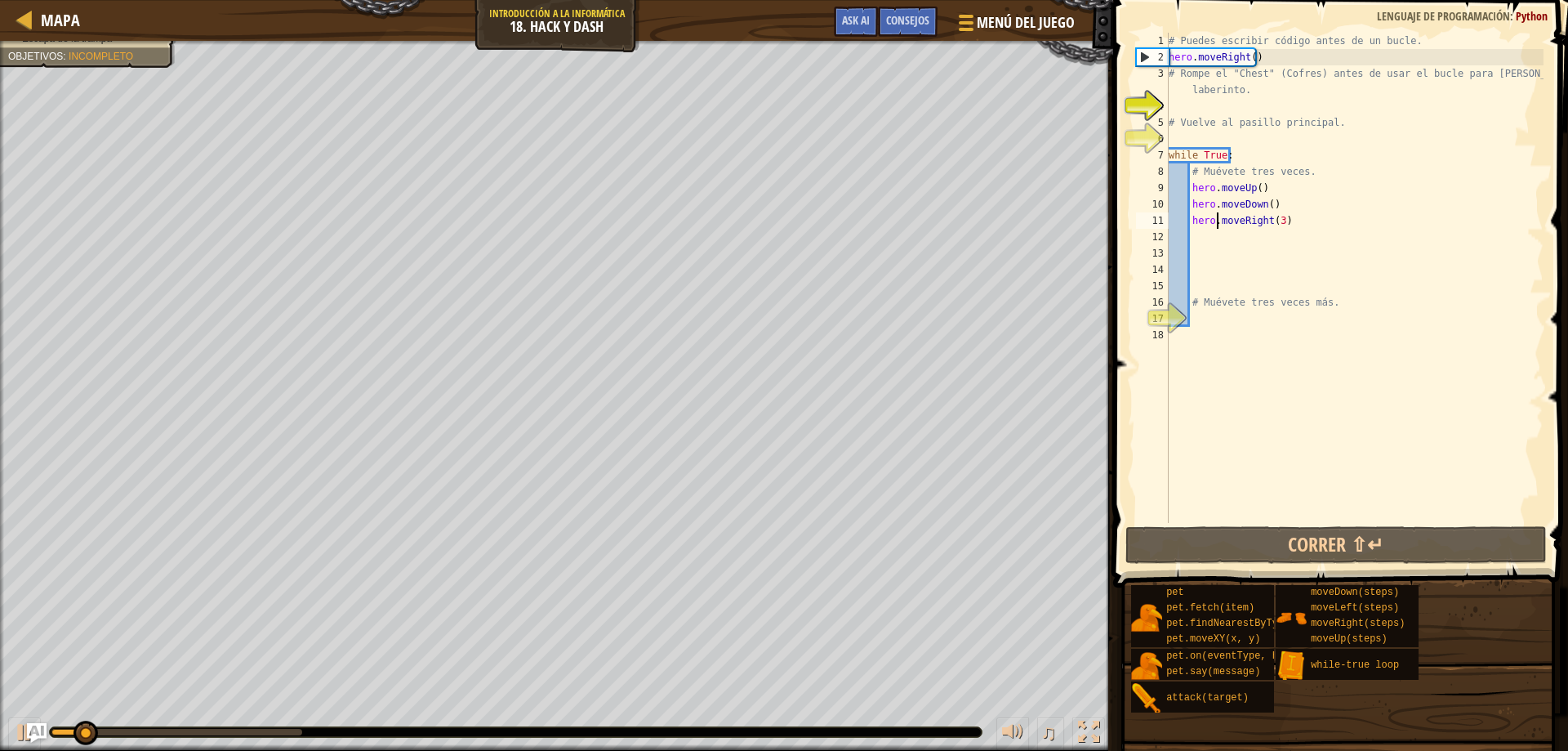
click at [1263, 225] on div "# Puedes escribir código antes de un bucle. hero . moveRight ( ) # Rompe el "Ch…" at bounding box center [1354, 294] width 378 height 523
click at [1260, 237] on div "# Puedes escribir código antes de un bucle. hero . moveRight ( ) # Rompe el "Ch…" at bounding box center [1354, 294] width 378 height 523
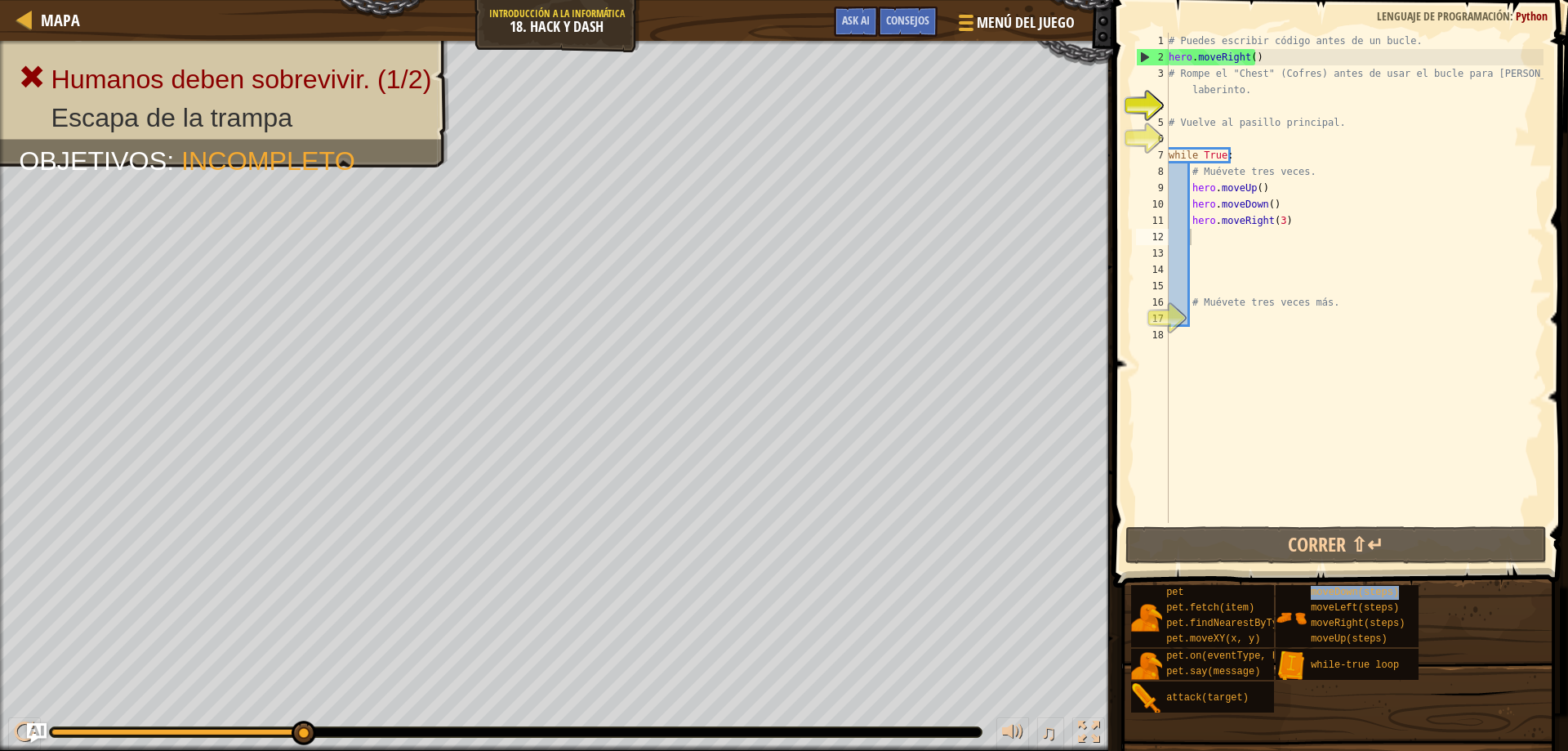
type textarea "moveDown(steps)"
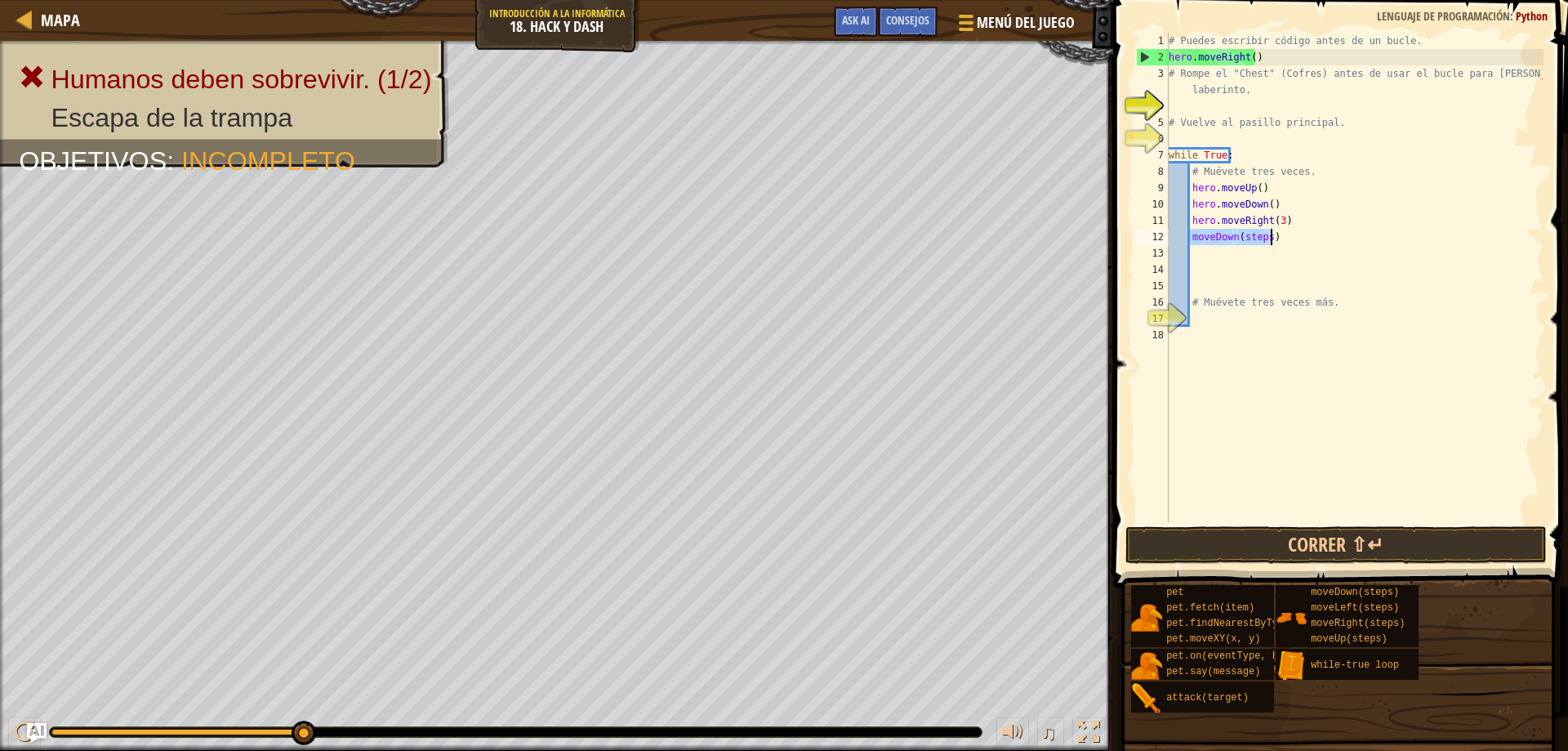
click at [1274, 238] on div "# Puedes escribir código antes de un bucle. hero . moveRight ( ) # Rompe el "Ch…" at bounding box center [1354, 277] width 378 height 490
click at [1269, 235] on div "# Puedes escribir código antes de un bucle. hero . moveRight ( ) # Rompe el "Ch…" at bounding box center [1354, 294] width 378 height 523
click at [1265, 242] on div "# Puedes escribir código antes de un bucle. hero . moveRight ( ) # Rompe el "Ch…" at bounding box center [1354, 294] width 378 height 523
drag, startPoint x: 1295, startPoint y: 238, endPoint x: 1191, endPoint y: 238, distance: 104.0
click at [1191, 238] on div "# Puedes escribir código antes de un bucle. hero . moveRight ( ) # Rompe el "Ch…" at bounding box center [1354, 294] width 378 height 523
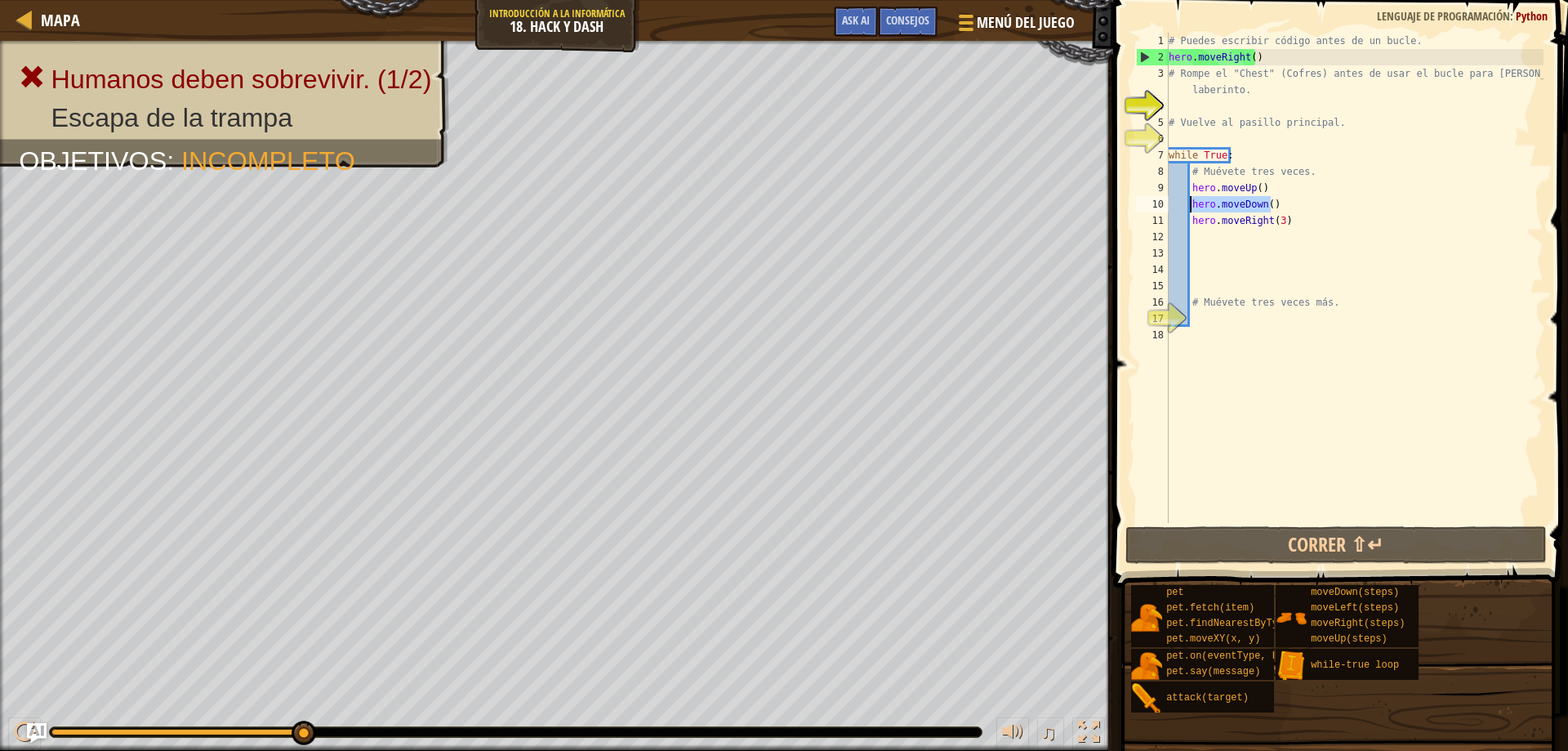
drag, startPoint x: 1285, startPoint y: 211, endPoint x: 1190, endPoint y: 202, distance: 95.4
click at [1190, 202] on div "# Puedes escribir código antes de un bucle. hero . moveRight ( ) # Rompe el "Ch…" at bounding box center [1354, 294] width 378 height 523
type textarea "hero.moveDown()"
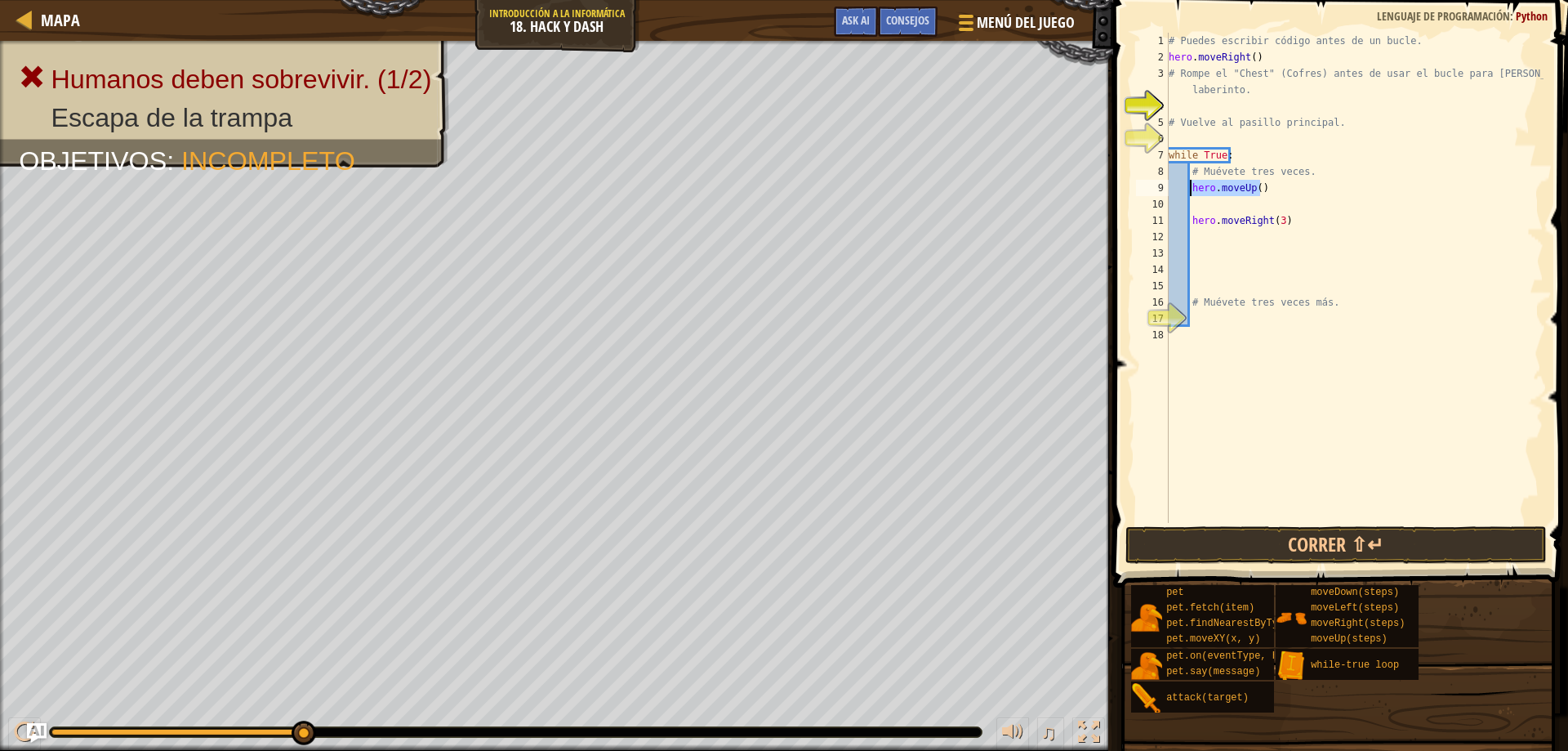
drag, startPoint x: 1274, startPoint y: 183, endPoint x: 1192, endPoint y: 188, distance: 82.2
click at [1192, 188] on div "# Puedes escribir código antes de un bucle. hero . moveRight ( ) # Rompe el "Ch…" at bounding box center [1354, 294] width 378 height 523
type textarea "hero.moveUp()"
click at [1200, 195] on div "# Puedes escribir código antes de un bucle. hero . moveRight ( ) # Rompe el "Ch…" at bounding box center [1354, 294] width 378 height 523
click at [1204, 203] on div "# Puedes escribir código antes de un bucle. hero . moveRight ( ) # Rompe el "Ch…" at bounding box center [1354, 294] width 378 height 523
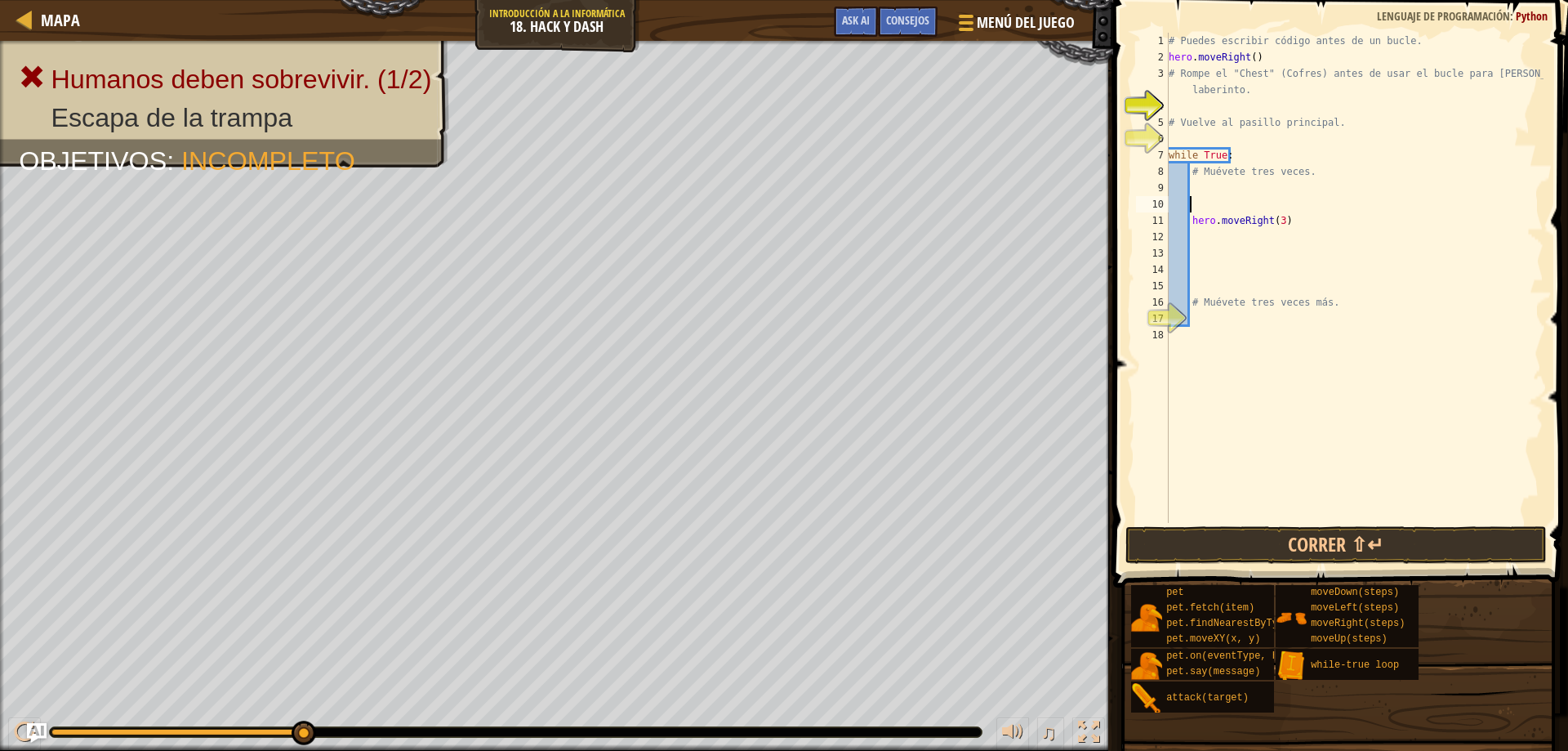
scroll to position [7, 0]
drag, startPoint x: 1240, startPoint y: 161, endPoint x: 1226, endPoint y: 137, distance: 27.8
click at [1239, 157] on div "# Puedes escribir código antes de un bucle. hero . moveRight ( ) # Rompe el "Ch…" at bounding box center [1354, 294] width 378 height 523
click at [1218, 97] on div "# Puedes escribir código antes de un bucle. hero . moveRight ( ) # Rompe el "Ch…" at bounding box center [1354, 294] width 378 height 523
click at [1205, 119] on div "# Puedes escribir código antes de un bucle. hero . moveRight ( ) # Rompe el "Ch…" at bounding box center [1354, 294] width 378 height 523
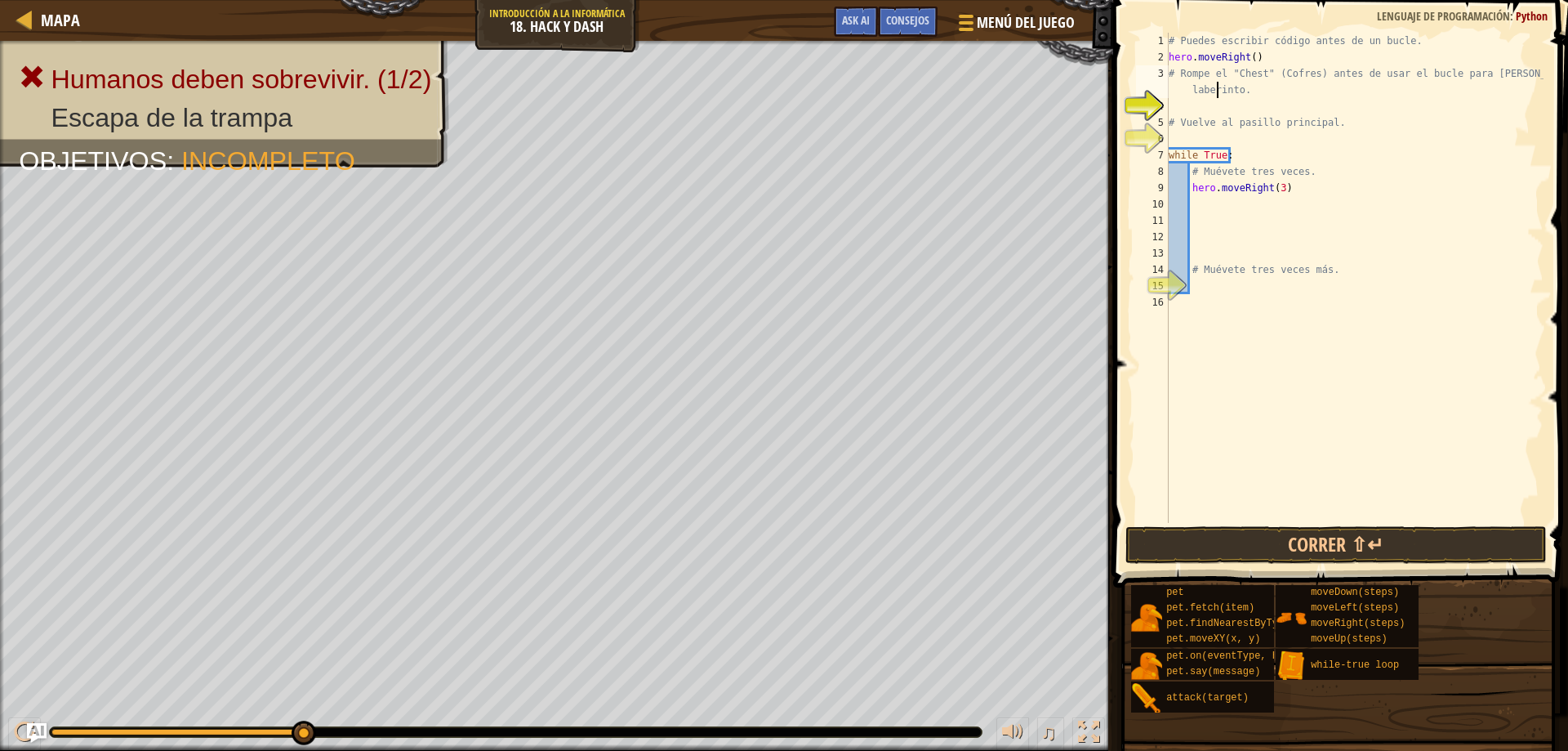
type textarea "# Vuelve al pasillo principal."
click at [1200, 110] on div "# Puedes escribir código antes de un bucle. hero . moveRight ( ) # Rompe el "Ch…" at bounding box center [1354, 294] width 378 height 523
click at [1227, 106] on div "# Puedes escribir código antes de un bucle. hero . moveRight ( ) # Rompe el "Ch…" at bounding box center [1354, 277] width 378 height 490
click at [1232, 107] on div "# Puedes escribir código antes de un bucle. hero . moveRight ( ) # Rompe el "Ch…" at bounding box center [1354, 294] width 378 height 523
click at [1171, 122] on div "moveUp() 1 2 3 4 5 6 7 8 9 10 11 12 13 14 15 16 # Puedes escribir código antes …" at bounding box center [1338, 277] width 411 height 490
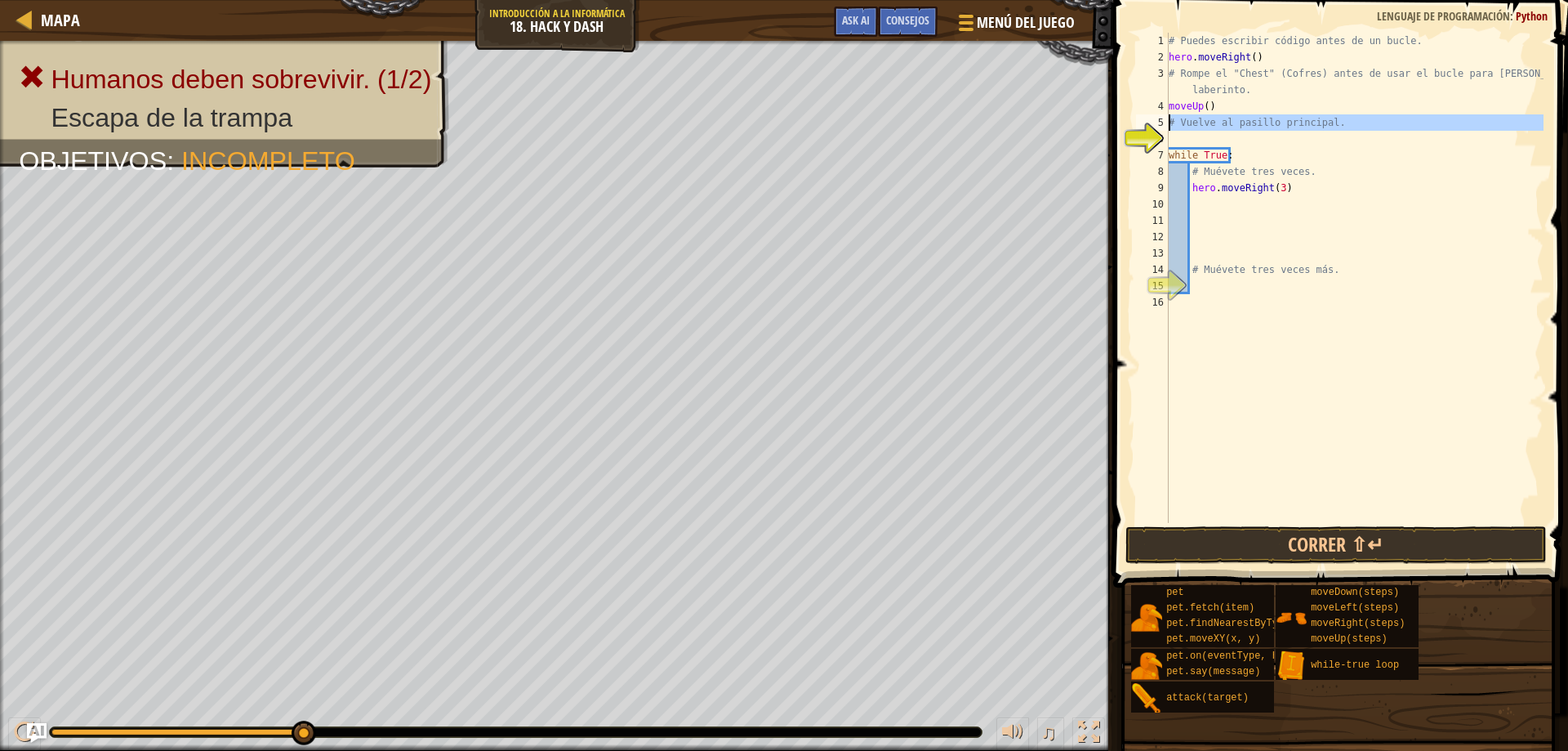
type textarea "# Vuelve al pasillo principal."
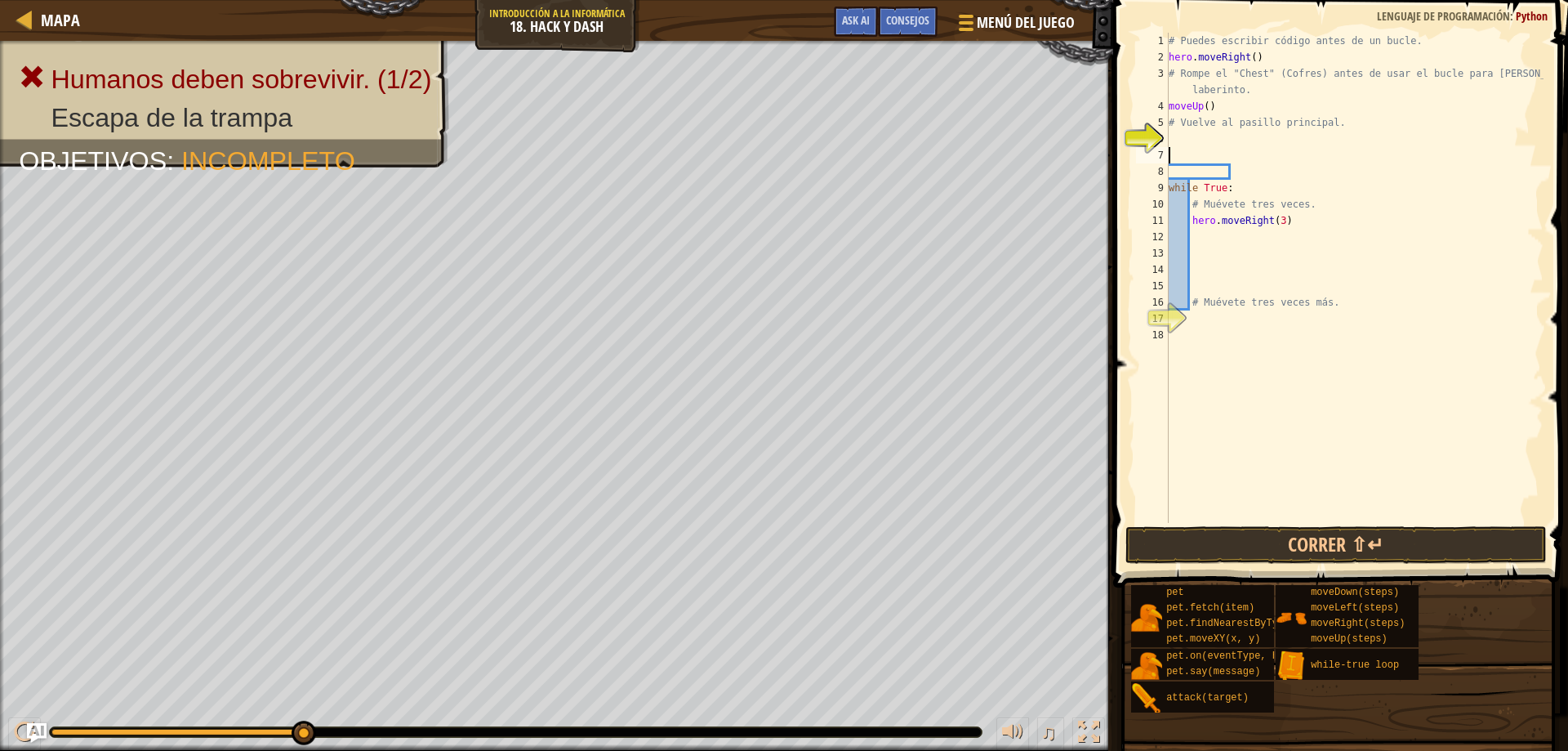
click at [1166, 123] on div "5" at bounding box center [1152, 123] width 33 height 16
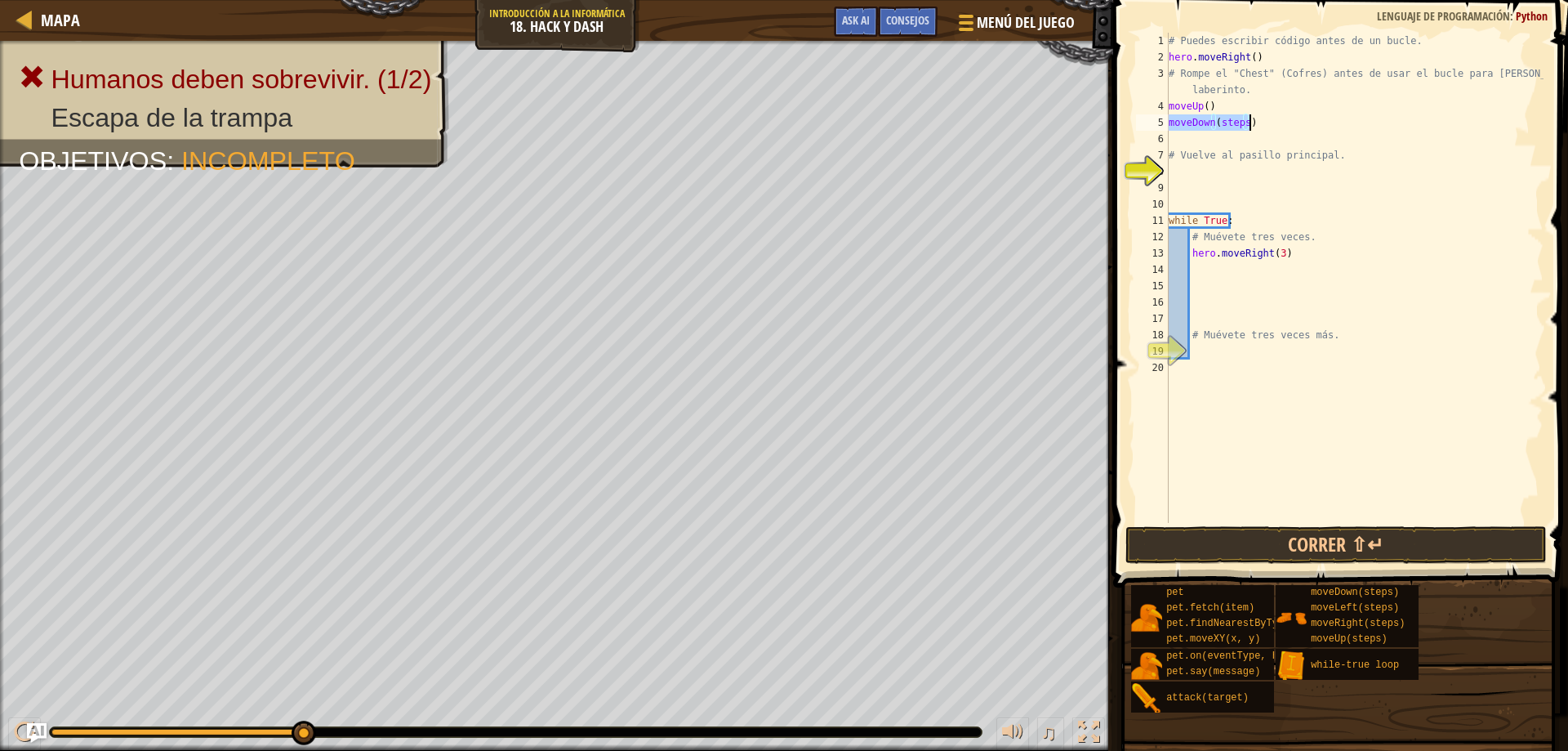
click at [1240, 118] on div "# Puedes escribir código antes de un bucle. hero . moveRight ( ) # Rompe el "Ch…" at bounding box center [1354, 277] width 378 height 490
click at [1227, 127] on div "# Puedes escribir código antes de un bucle. hero . moveRight ( ) # Rompe el "Ch…" at bounding box center [1354, 294] width 378 height 523
click at [1231, 128] on div "# Puedes escribir código antes de un bucle. hero . moveRight ( ) # Rompe el "Ch…" at bounding box center [1354, 294] width 378 height 523
click at [1165, 120] on div "5" at bounding box center [1152, 123] width 33 height 16
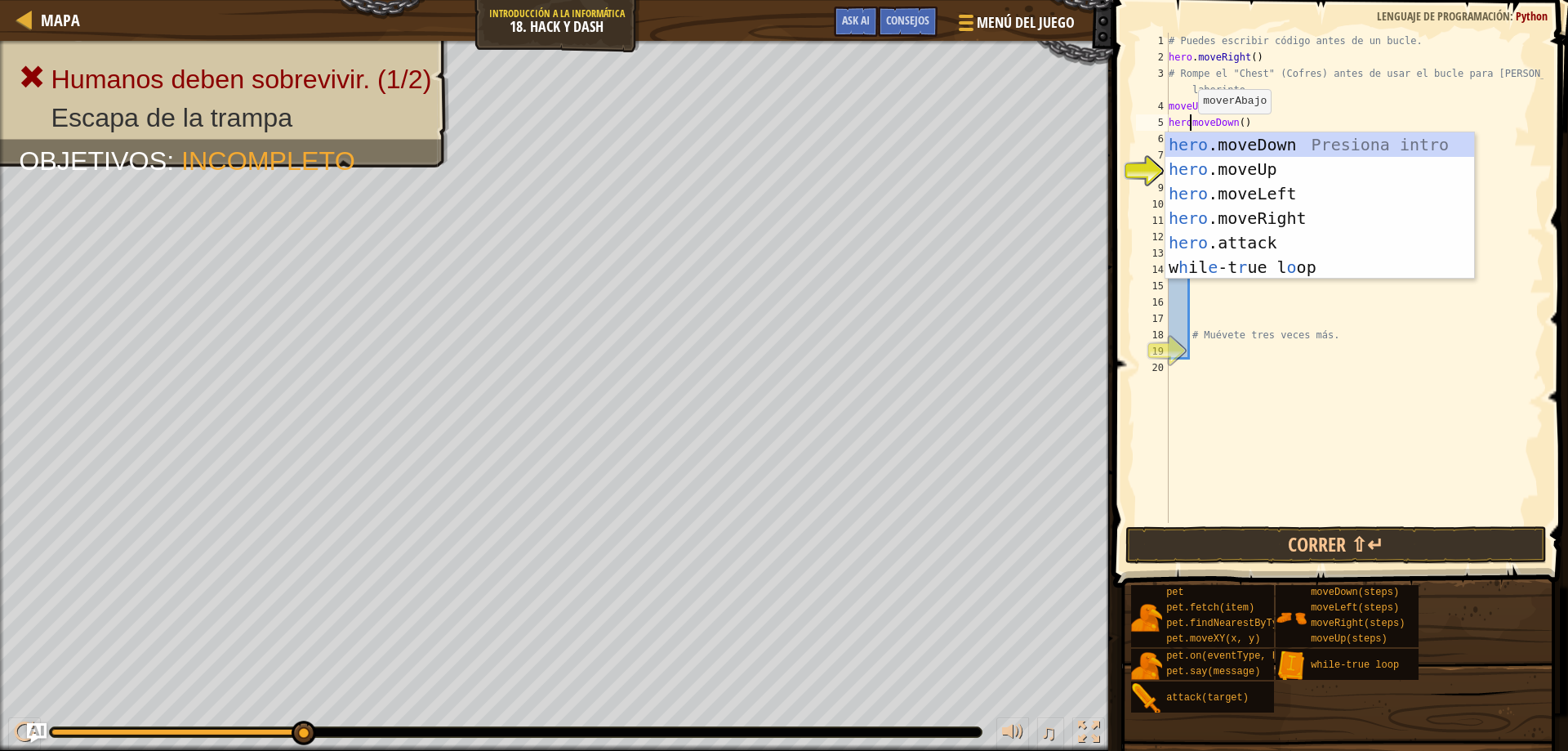
scroll to position [7, 3]
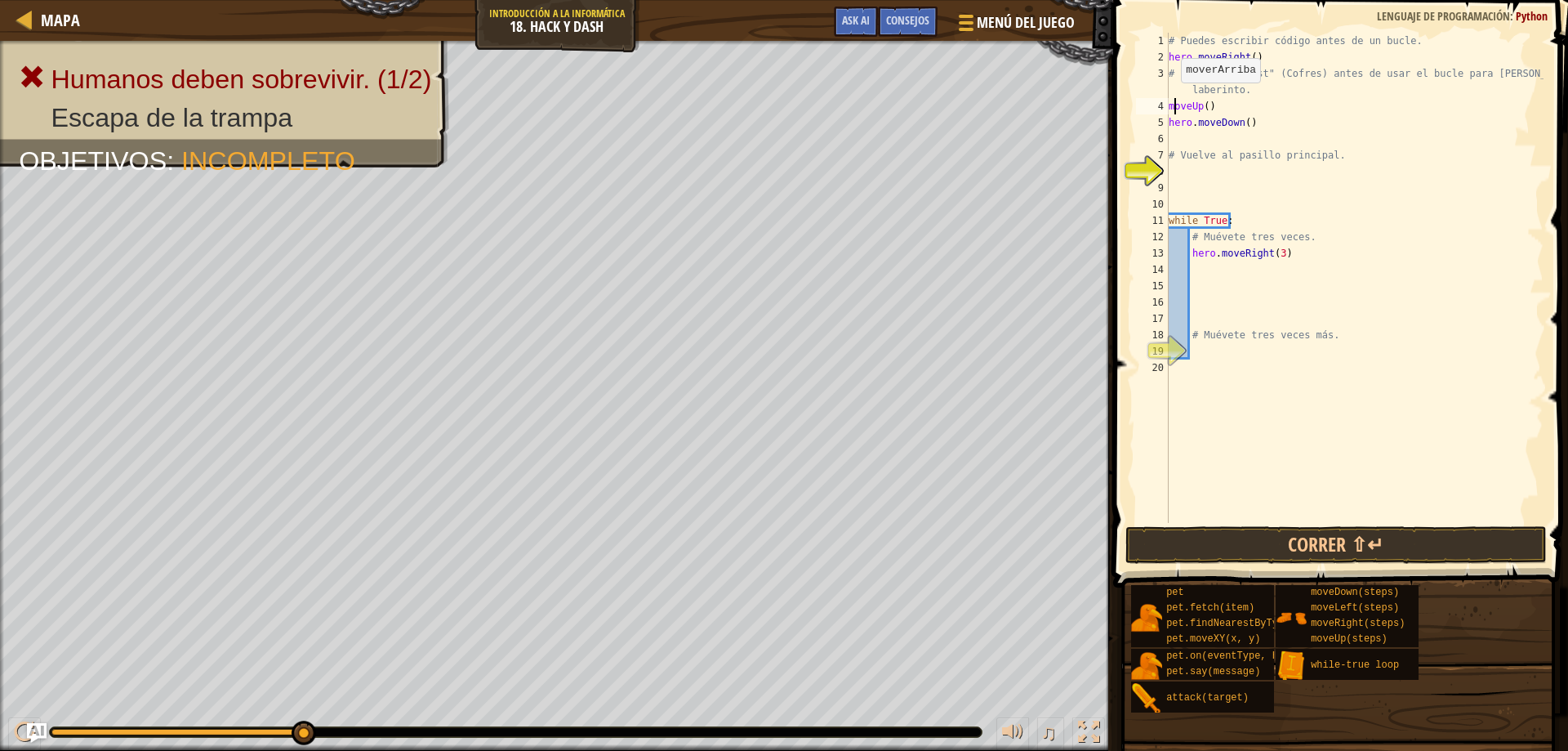
click at [1172, 99] on div "# Puedes escribir código antes de un bucle. hero . moveRight ( ) # Rompe el "Ch…" at bounding box center [1354, 294] width 378 height 523
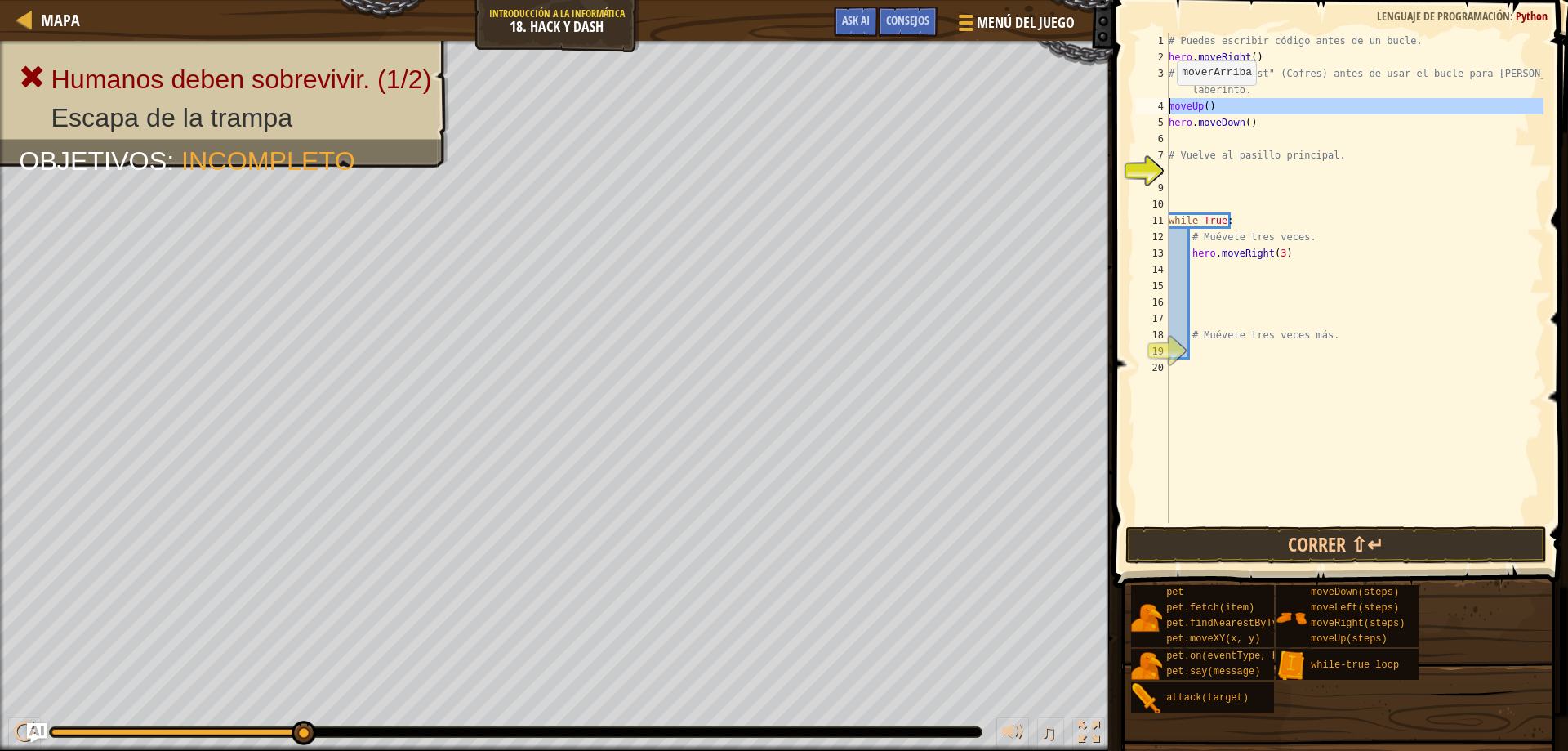
click at [1167, 101] on div "4" at bounding box center [1152, 106] width 33 height 16
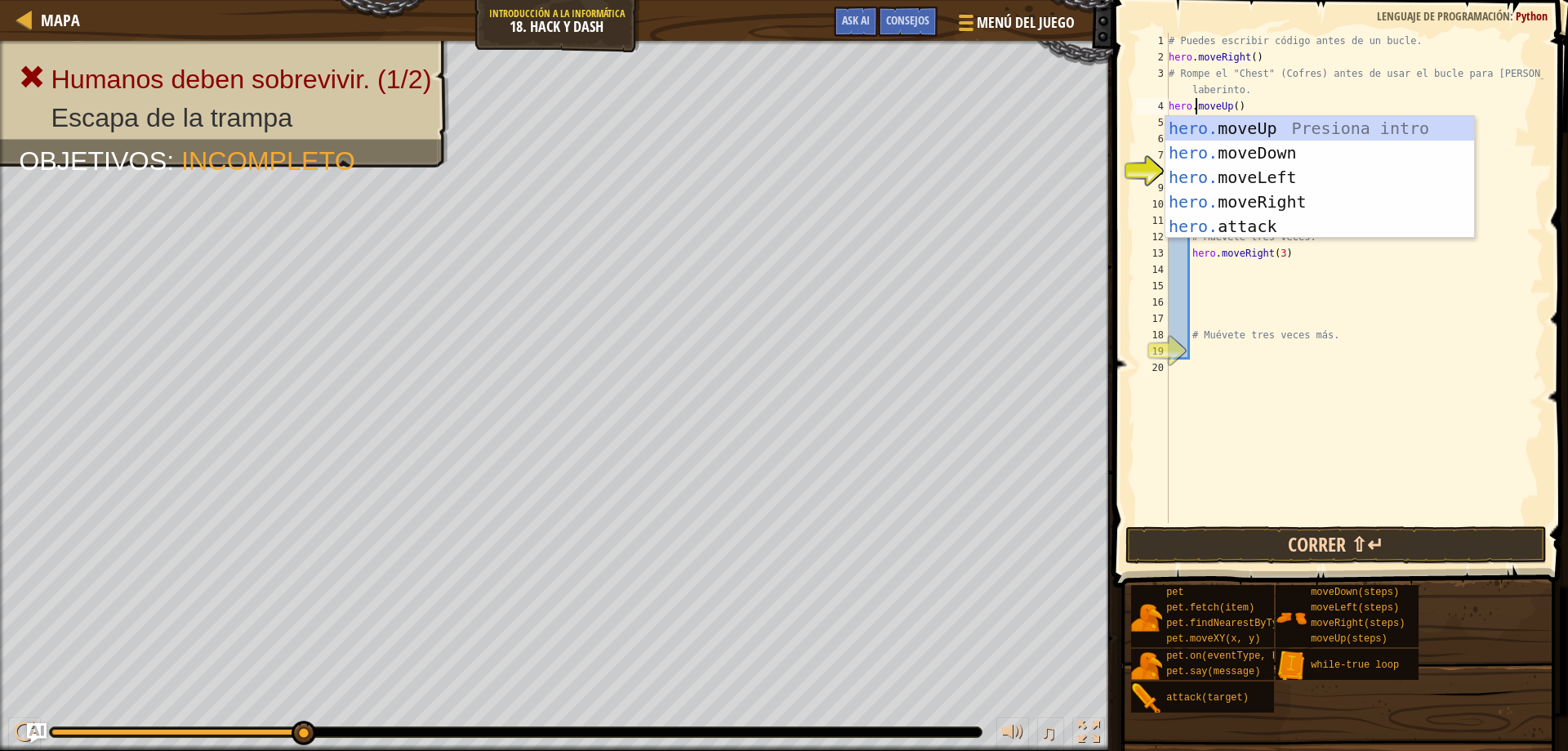
type textarea "hero.moveUp()"
click at [1465, 540] on button "Correr ⇧↵" at bounding box center [1336, 545] width 422 height 38
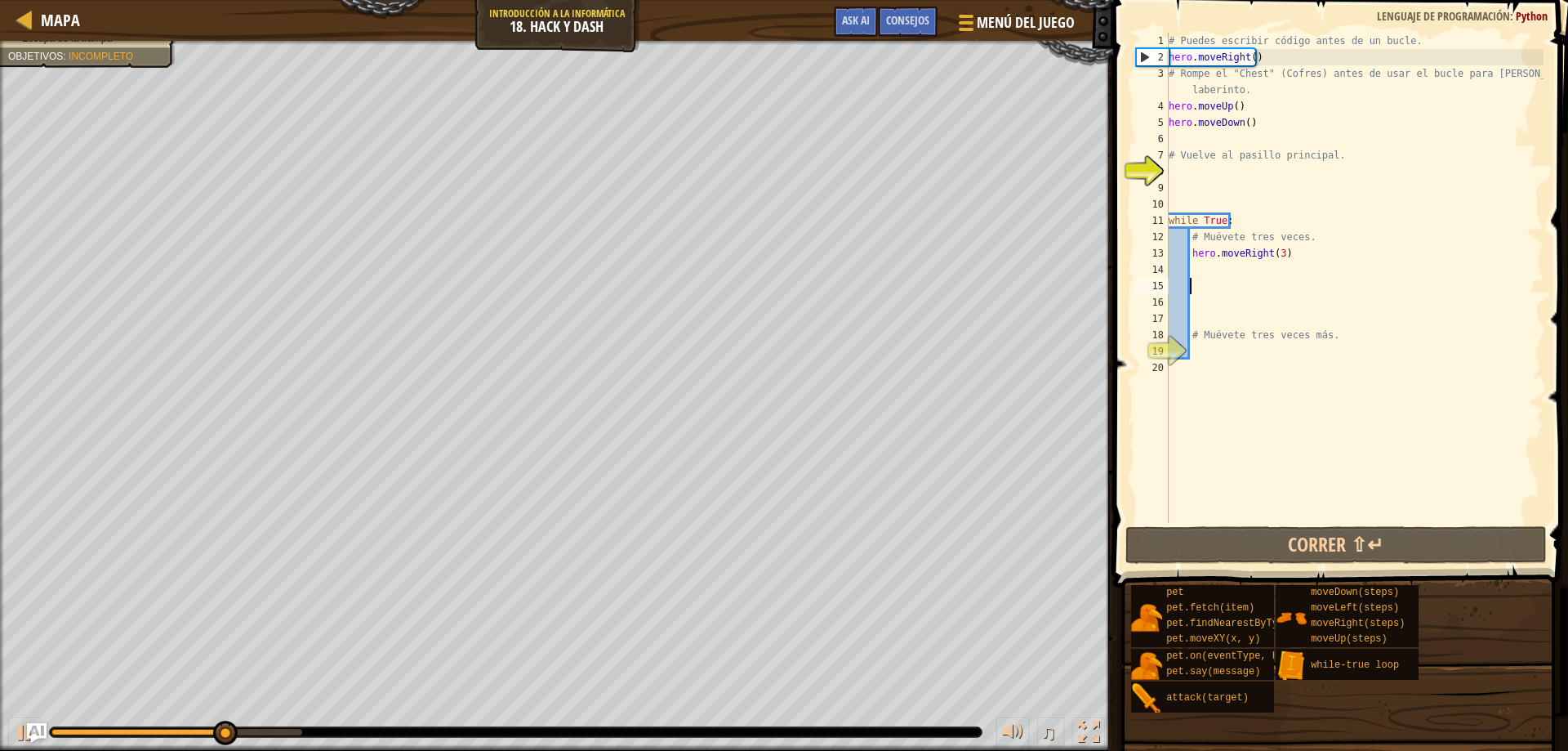
click at [1231, 278] on div "# Puedes escribir código antes de un bucle. hero . moveRight ( ) # Rompe el "Ch…" at bounding box center [1354, 294] width 378 height 523
click at [1209, 268] on div "# Puedes escribir código antes de un bucle. hero . moveRight ( ) # Rompe el "Ch…" at bounding box center [1354, 294] width 378 height 523
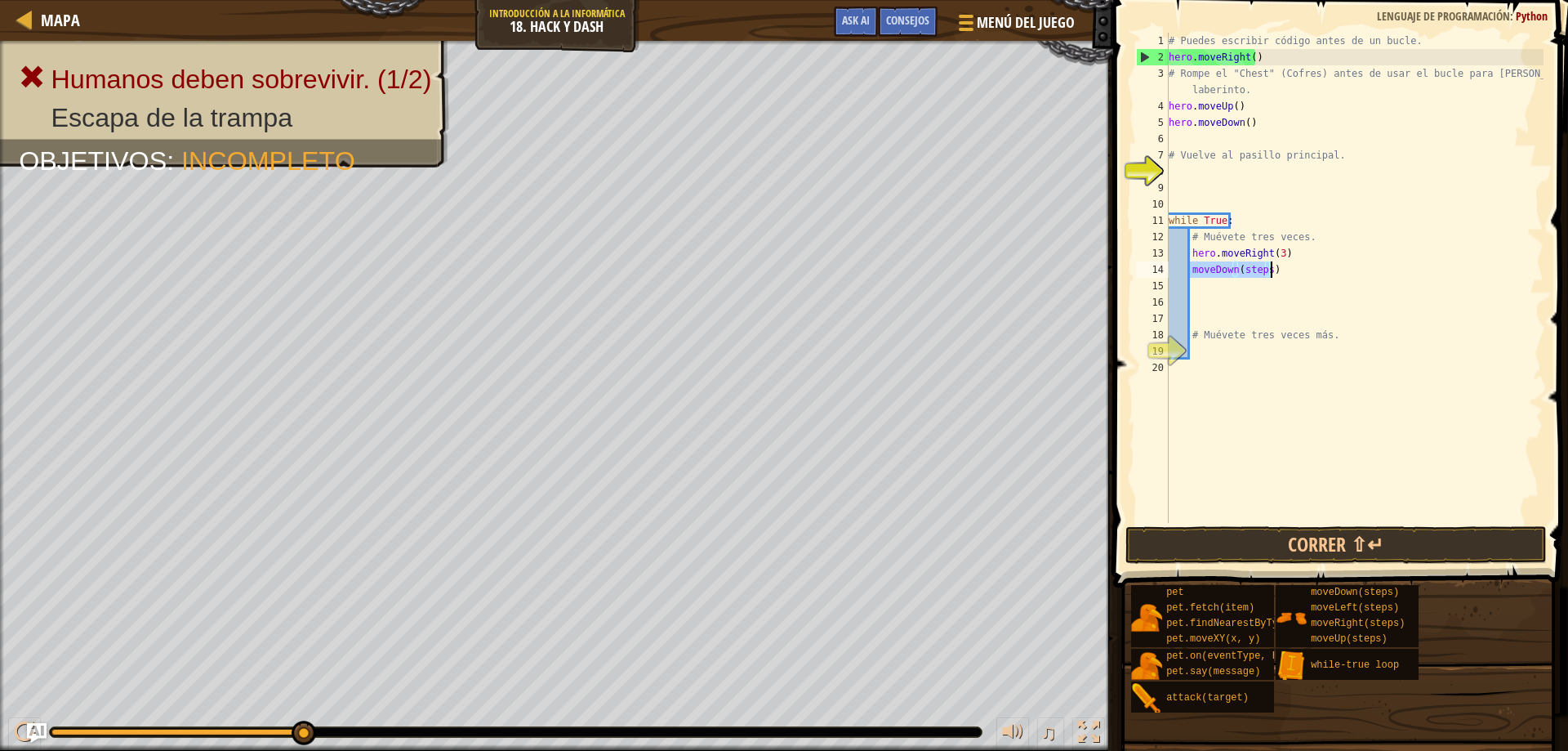
click at [1265, 270] on div "# Puedes escribir código antes de un bucle. hero . moveRight ( ) # Rompe el "Ch…" at bounding box center [1354, 277] width 378 height 490
click at [1355, 549] on button "Correr ⇧↵" at bounding box center [1336, 545] width 422 height 38
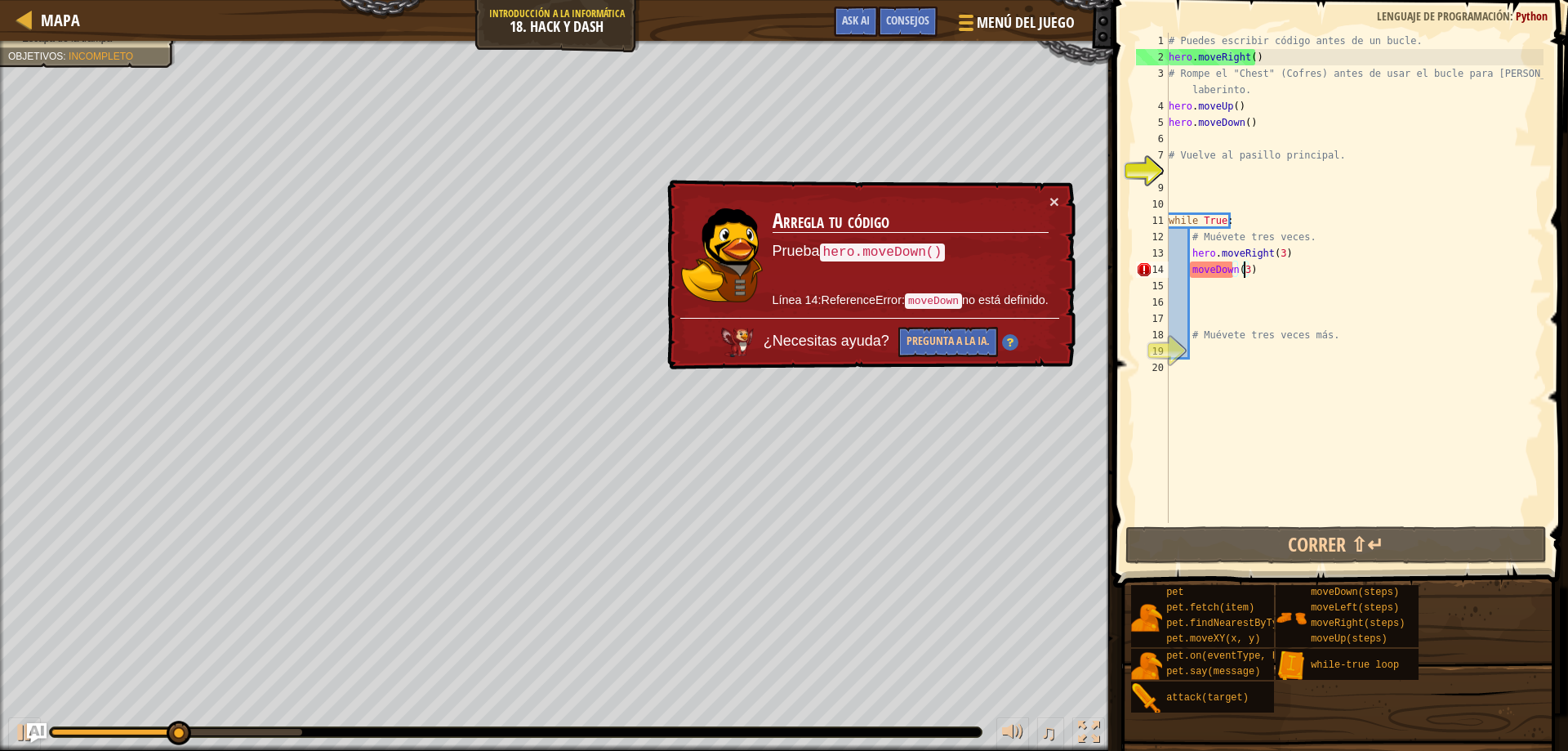
click at [1060, 194] on div "× Arregla tu código Prueba hero.moveDown() Línea 14:ReferenceError: moveDown no…" at bounding box center [869, 276] width 413 height 192
click at [1057, 196] on button "×" at bounding box center [1053, 200] width 10 height 17
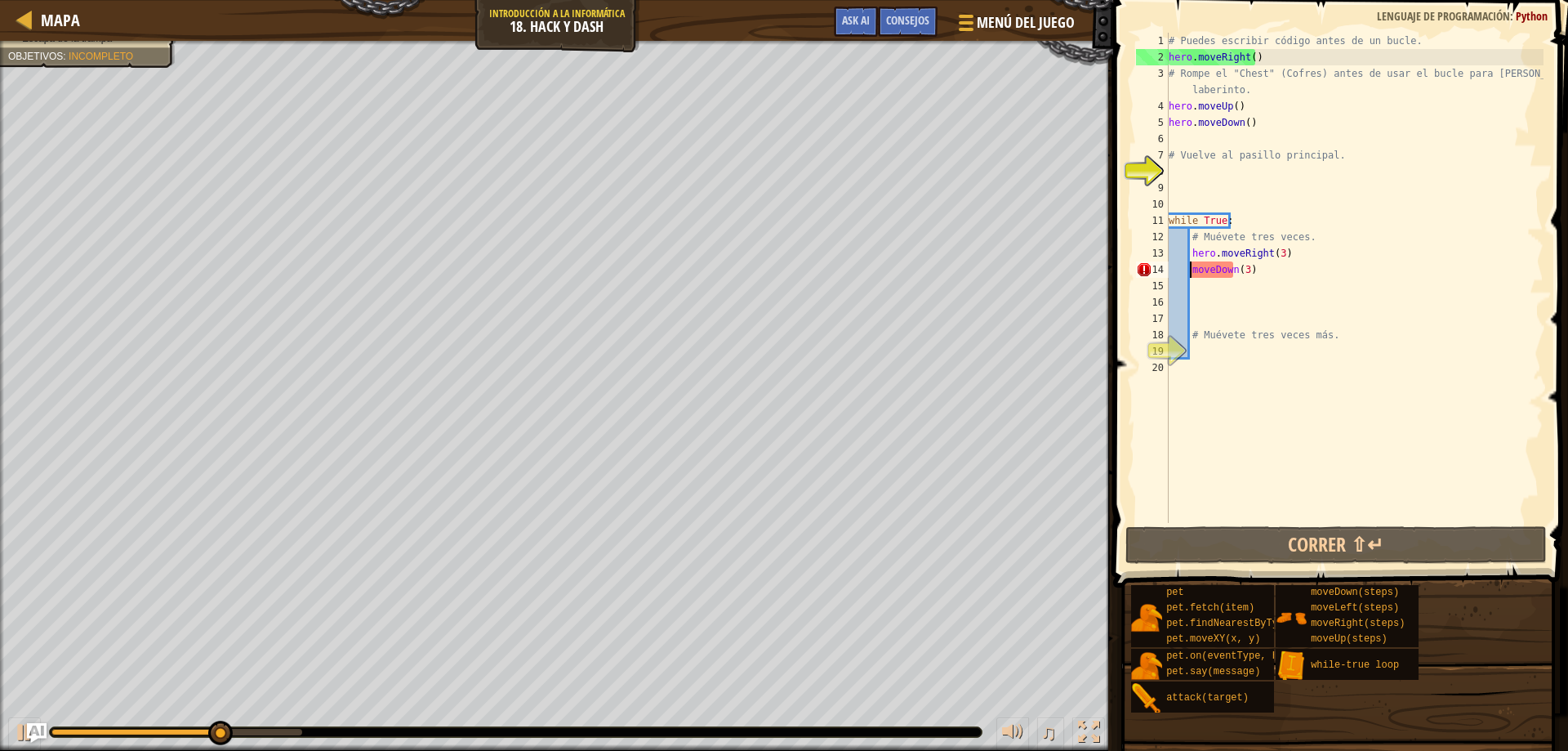
click at [1189, 271] on div "# Puedes escribir código antes de un bucle. hero . moveRight ( ) # Rompe el "Ch…" at bounding box center [1354, 294] width 378 height 523
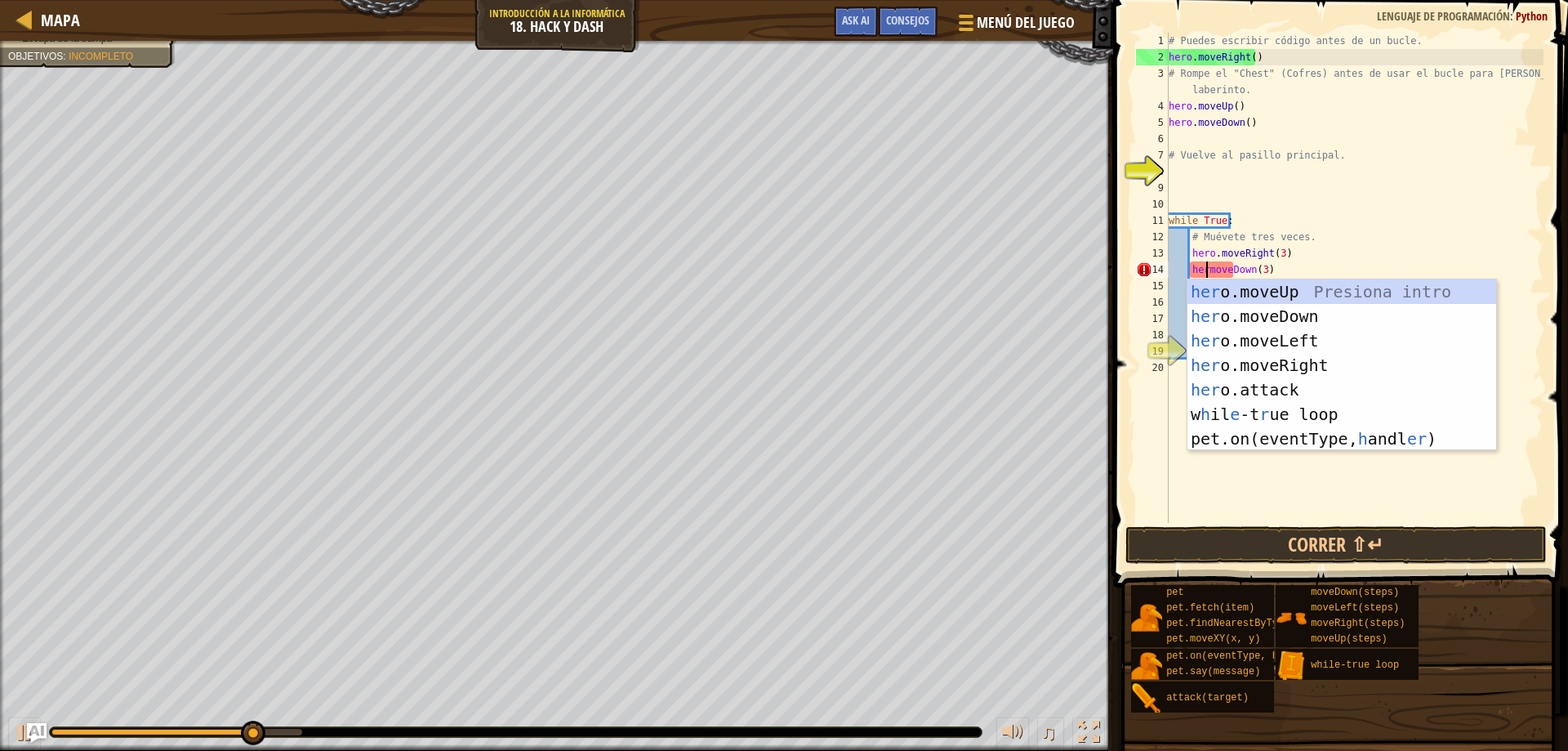
scroll to position [7, 5]
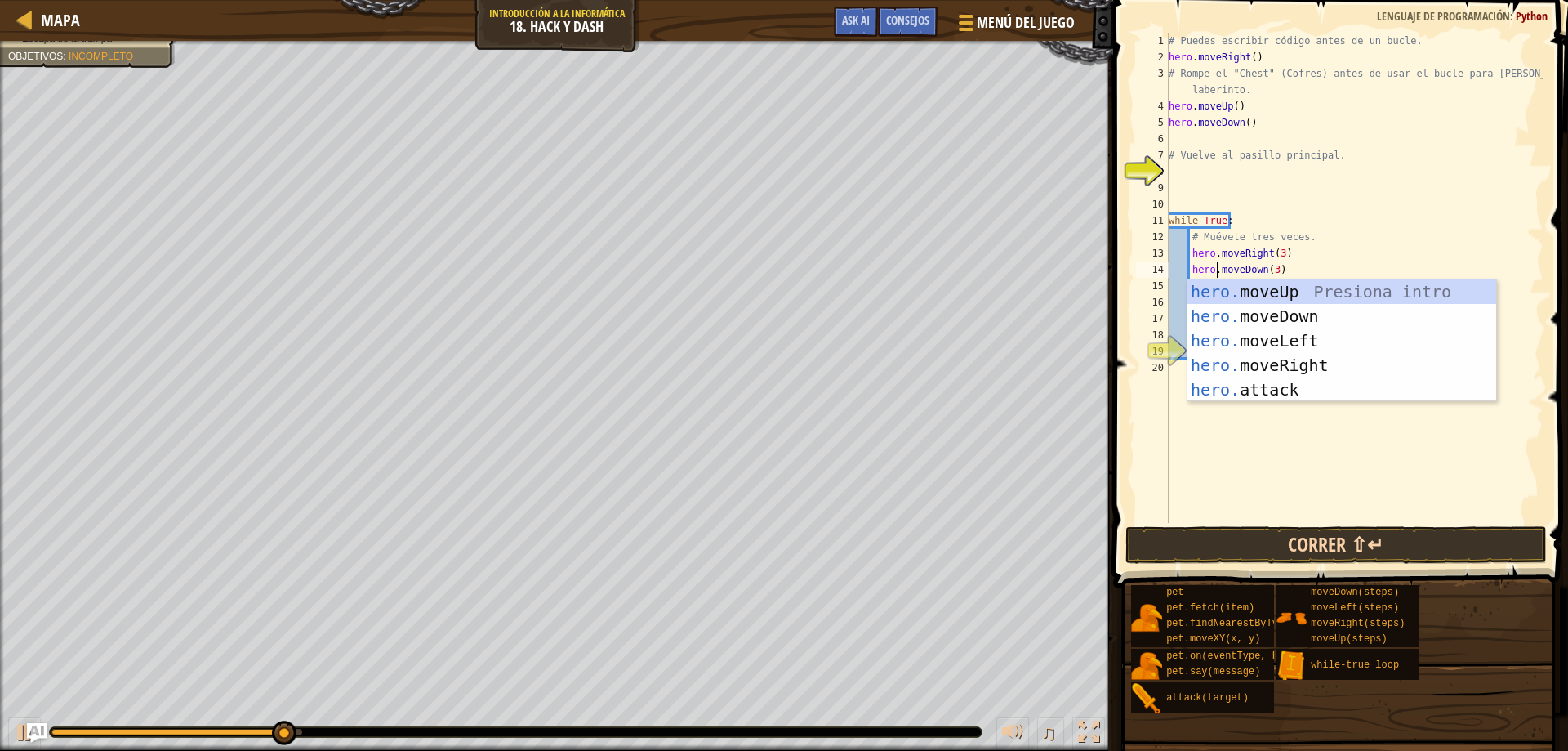
type textarea "hero.moveDown(3)"
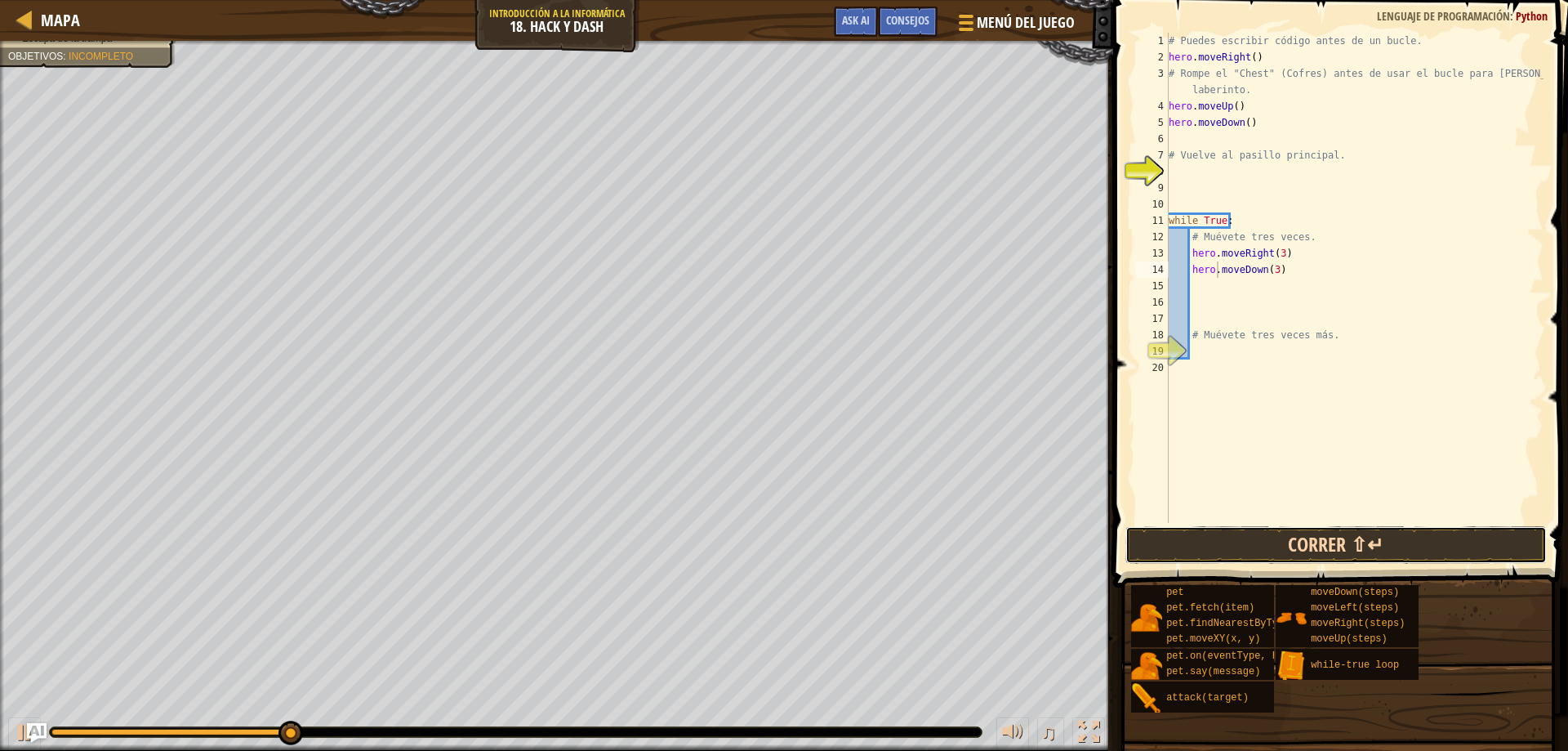
drag, startPoint x: 1362, startPoint y: 559, endPoint x: 1360, endPoint y: 548, distance: 11.2
click at [1360, 559] on button "Correr ⇧↵" at bounding box center [1336, 545] width 422 height 38
click at [1298, 537] on button "Correr ⇧↵" at bounding box center [1336, 545] width 422 height 38
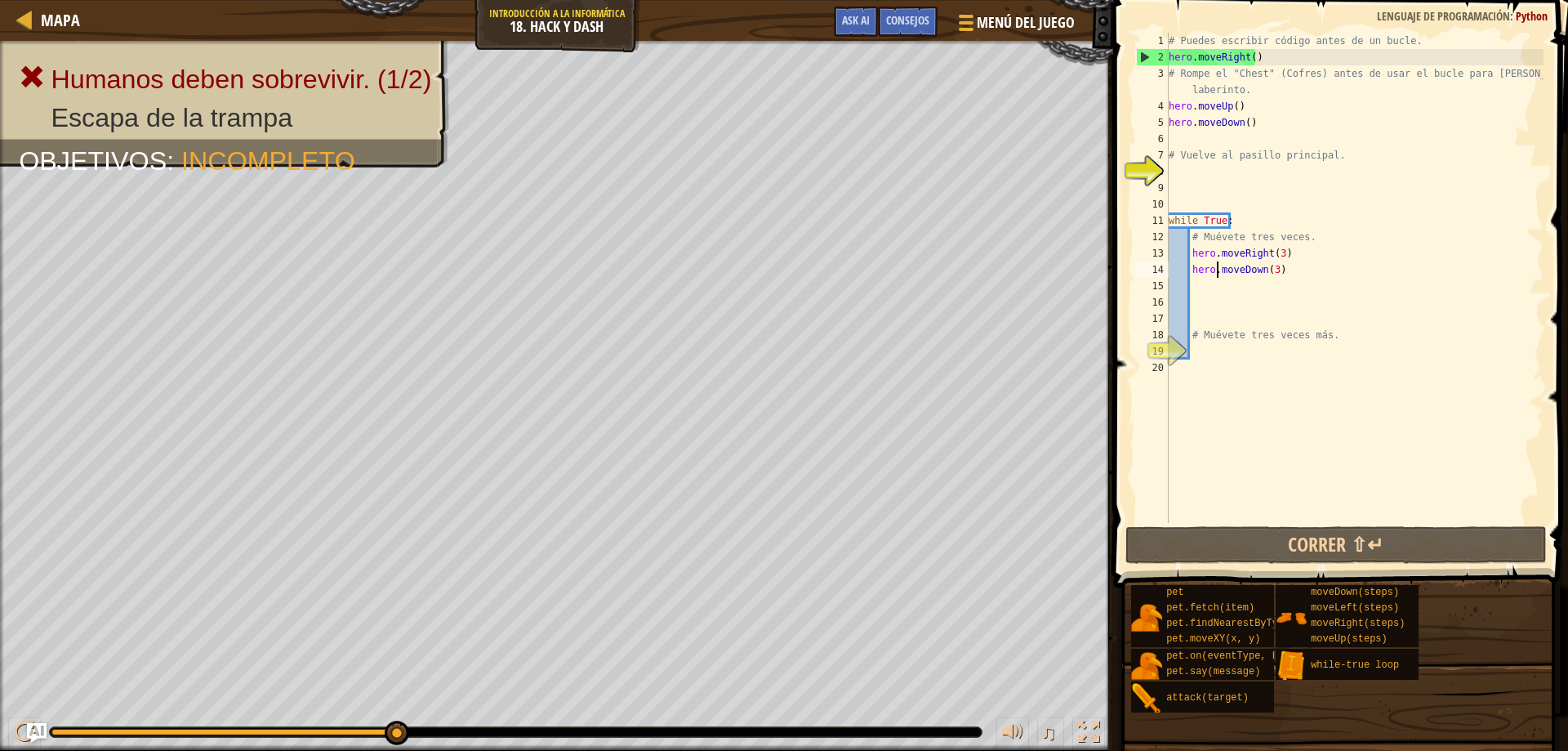
click at [1312, 427] on div "# Puedes escribir código antes de un bucle. hero . moveRight ( ) # Rompe el "Ch…" at bounding box center [1354, 294] width 378 height 523
click at [1170, 128] on div "# Puedes escribir código antes de un bucle. hero . moveRight ( ) # Rompe el "Ch…" at bounding box center [1354, 294] width 378 height 523
type textarea "hero.moveDown()"
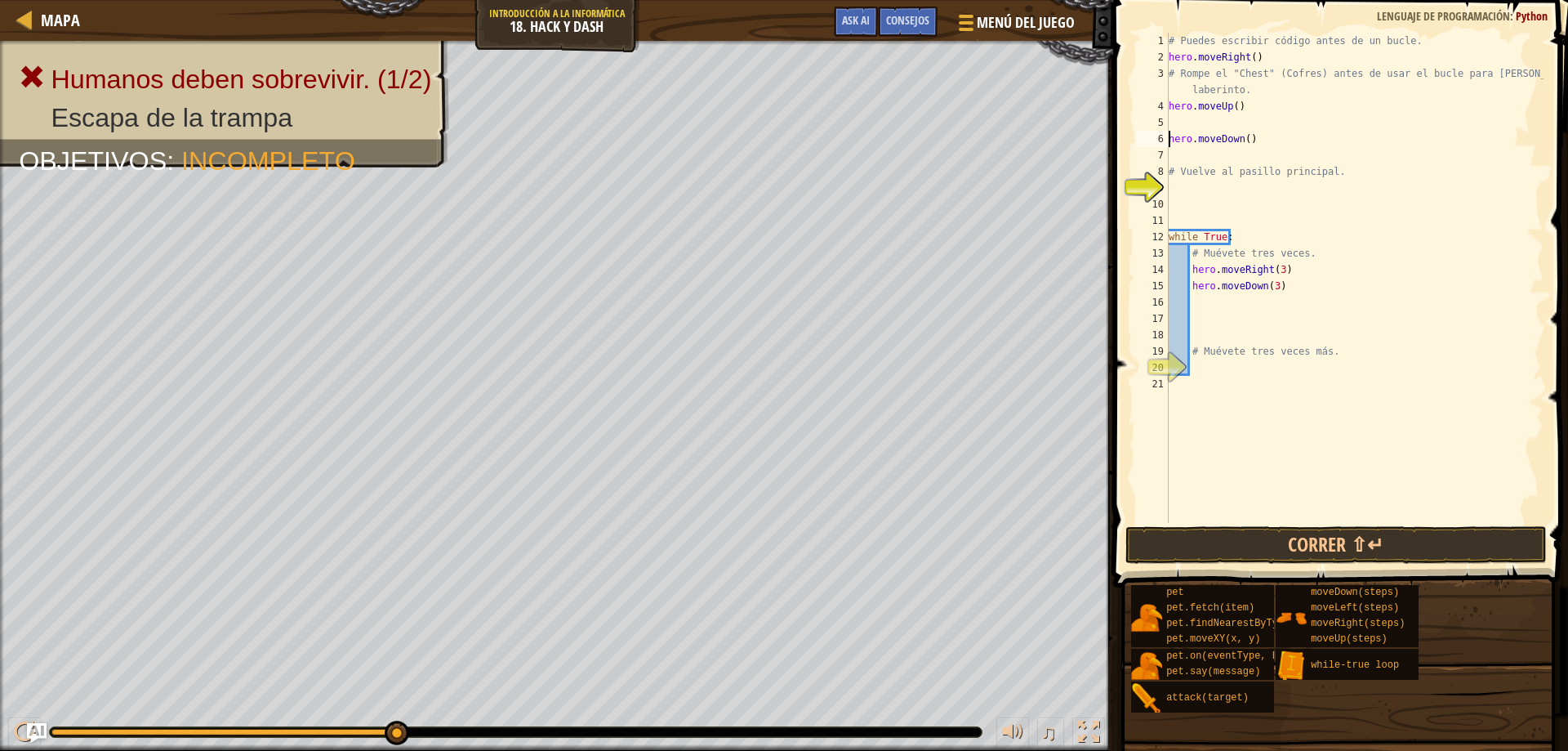
click at [1190, 126] on div "# Puedes escribir código antes de un bucle. hero . moveRight ( ) # Rompe el "Ch…" at bounding box center [1354, 294] width 378 height 523
click at [1238, 123] on div "# Puedes escribir código antes de un bucle. hero . moveRight ( ) # Rompe el "Ch…" at bounding box center [1354, 277] width 378 height 490
click at [1171, 121] on div "# Puedes escribir código antes de un bucle. hero . moveRight ( ) # Rompe el "Ch…" at bounding box center [1354, 294] width 378 height 523
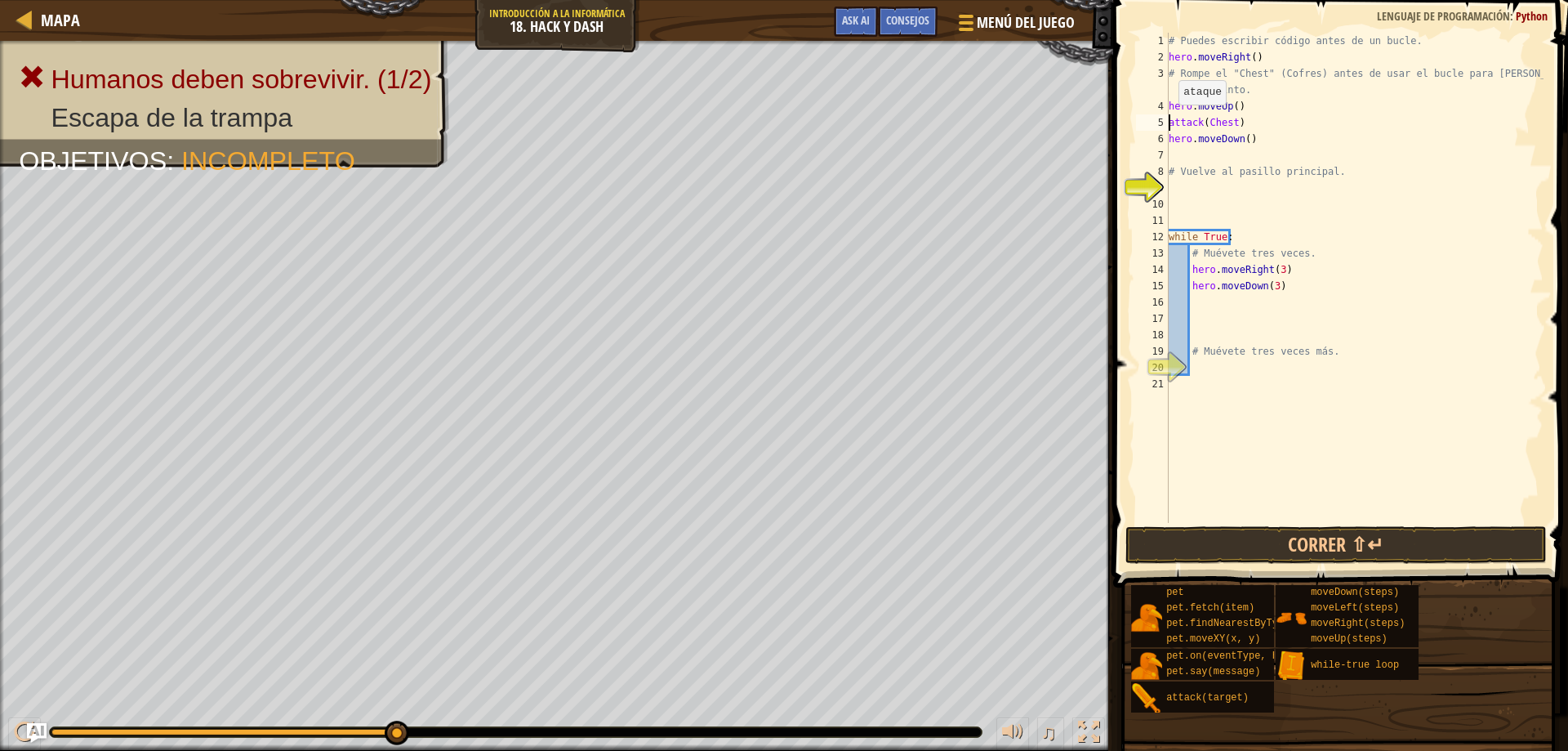
click at [1170, 121] on div "# Puedes escribir código antes de un bucle. hero . moveRight ( ) # Rompe el "Ch…" at bounding box center [1354, 294] width 378 height 523
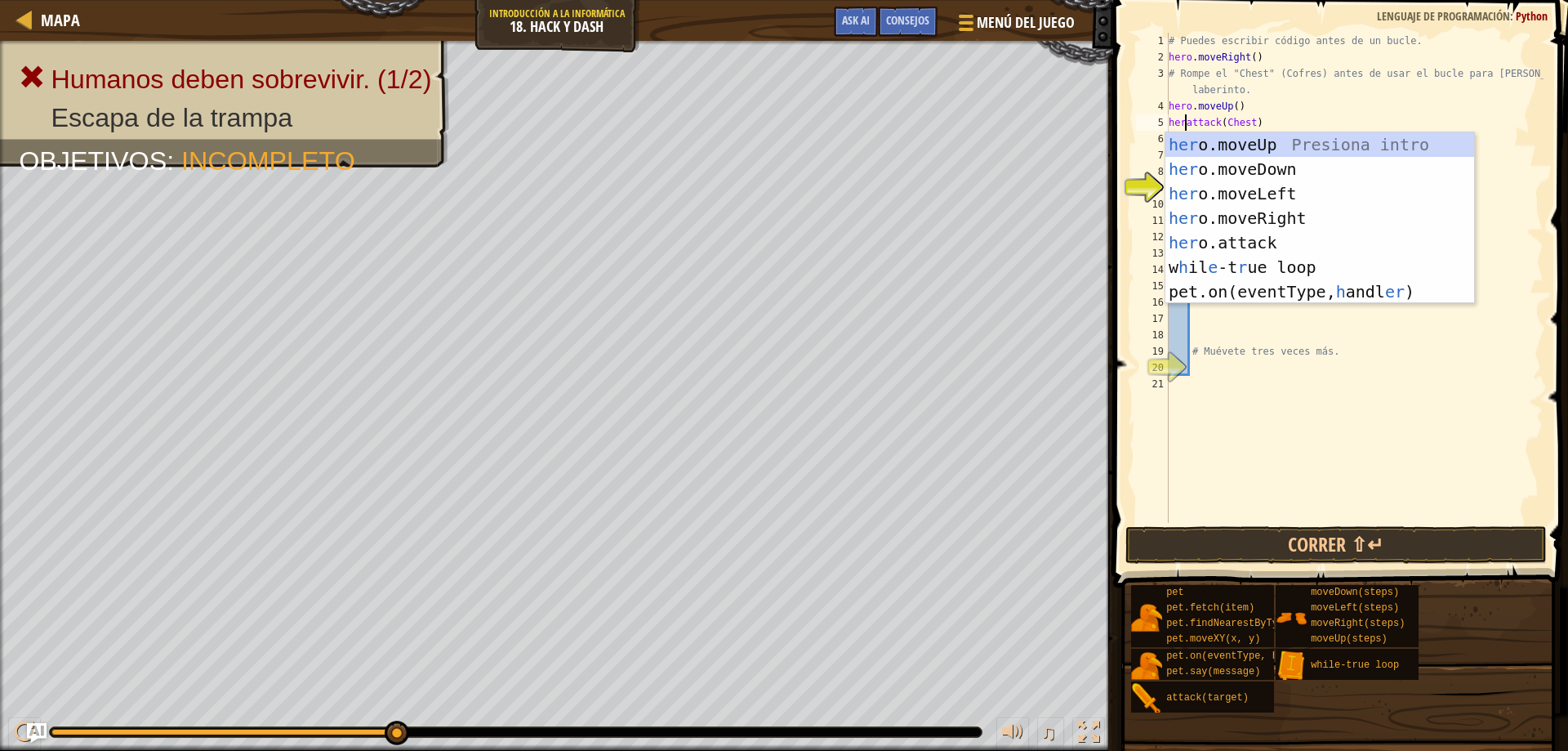
scroll to position [7, 3]
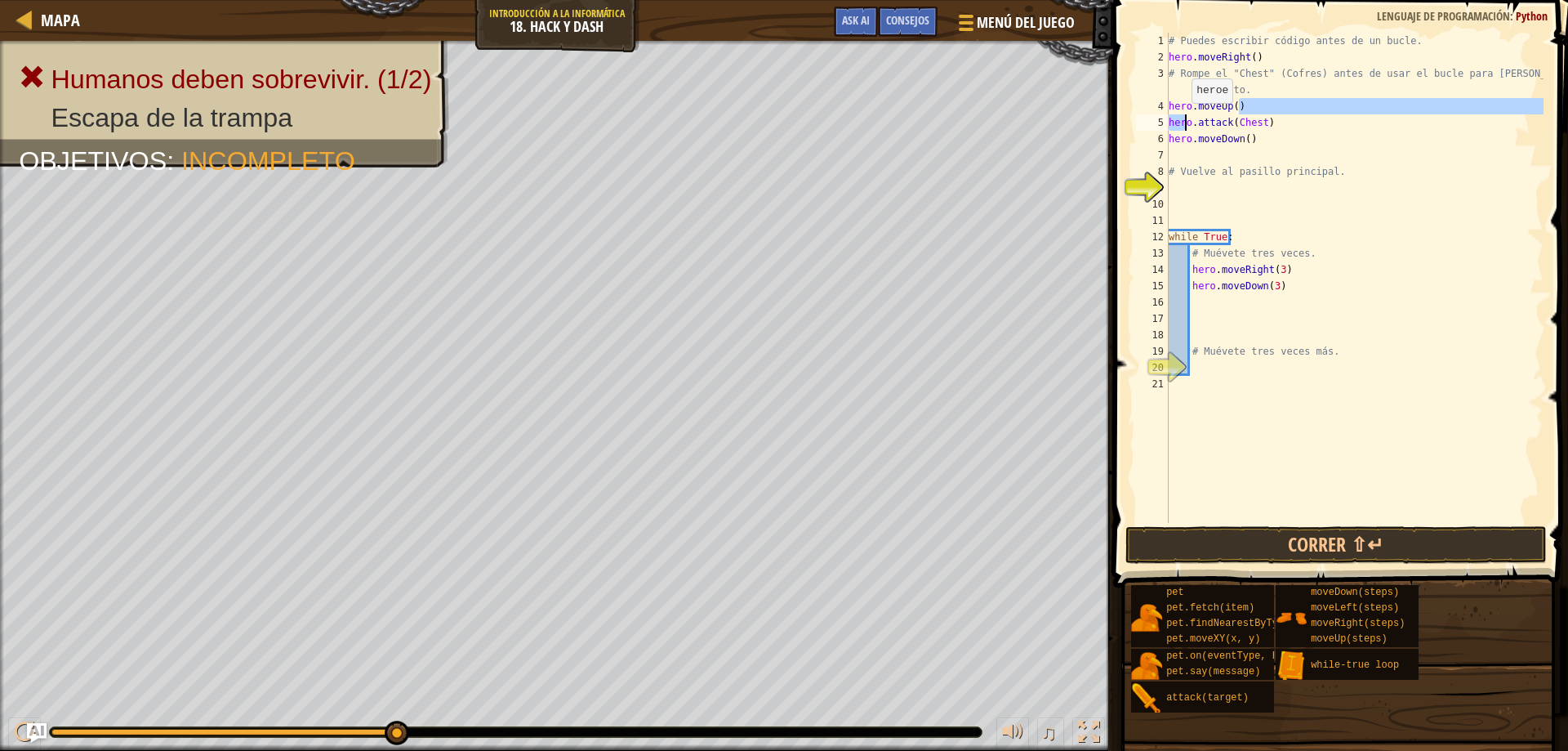
drag, startPoint x: 1291, startPoint y: 111, endPoint x: 1183, endPoint y: 119, distance: 108.3
click at [1183, 119] on div "# Puedes escribir código antes de un bucle. hero . moveRight ( ) # Rompe el "Ch…" at bounding box center [1354, 294] width 378 height 523
click at [1278, 120] on div "# Puedes escribir código antes de un bucle. hero . moveRight ( ) # Rompe el "Ch…" at bounding box center [1354, 294] width 378 height 523
drag, startPoint x: 1277, startPoint y: 120, endPoint x: 1169, endPoint y: 122, distance: 108.0
click at [1169, 122] on div "# Puedes escribir código antes de un bucle. hero . moveRight ( ) # Rompe el "Ch…" at bounding box center [1354, 294] width 378 height 523
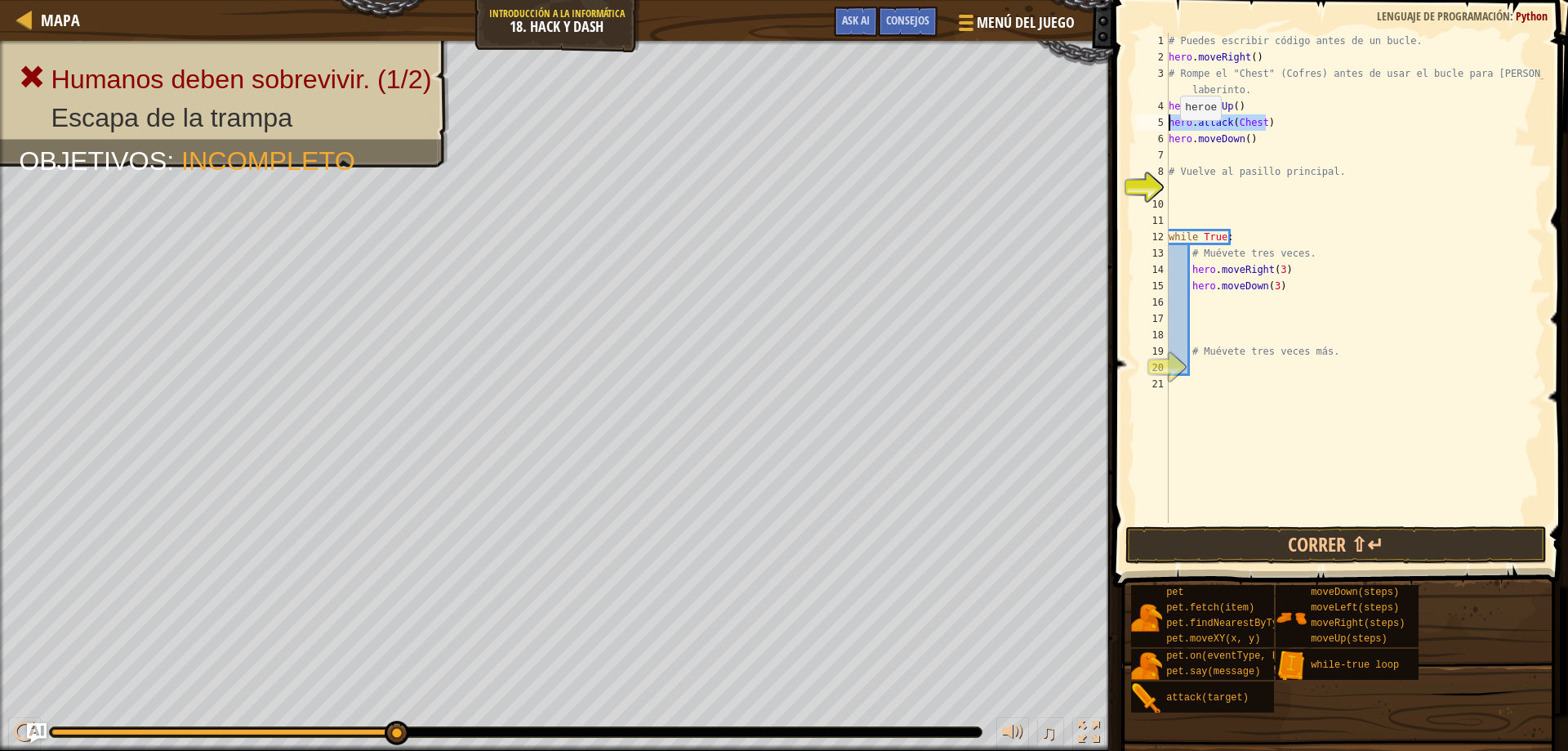
click at [1170, 136] on div "# Puedes escribir código antes de un bucle. hero . moveRight ( ) # Rompe el "Ch…" at bounding box center [1354, 294] width 378 height 523
type textarea "hero.moveDown()"
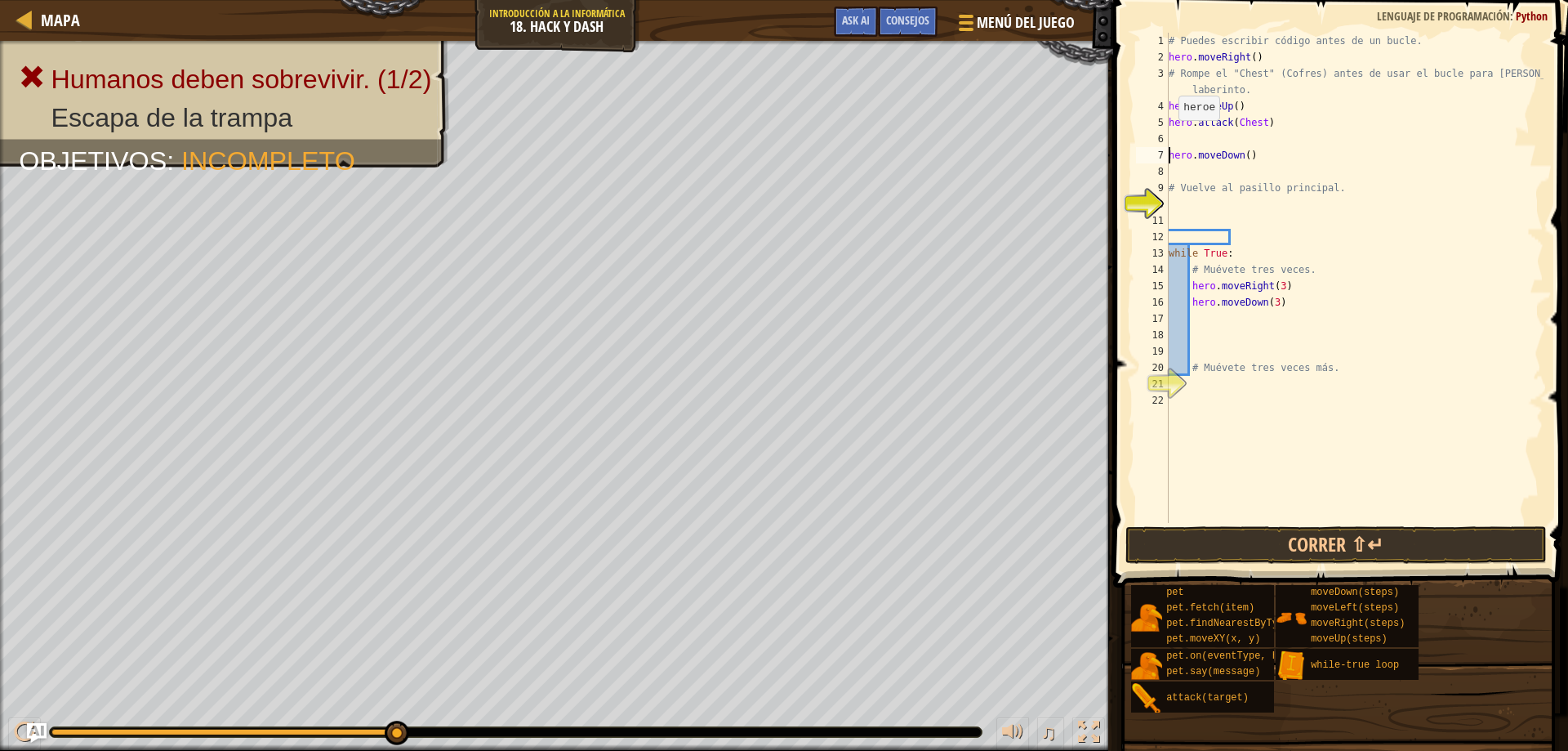
click at [1170, 136] on div "# Puedes escribir código antes de un bucle. hero . moveRight ( ) # Rompe el "Ch…" at bounding box center [1354, 294] width 378 height 523
paste textarea "hero.attack(Chest)"
click at [1262, 540] on button "Correr ⇧↵" at bounding box center [1336, 545] width 422 height 38
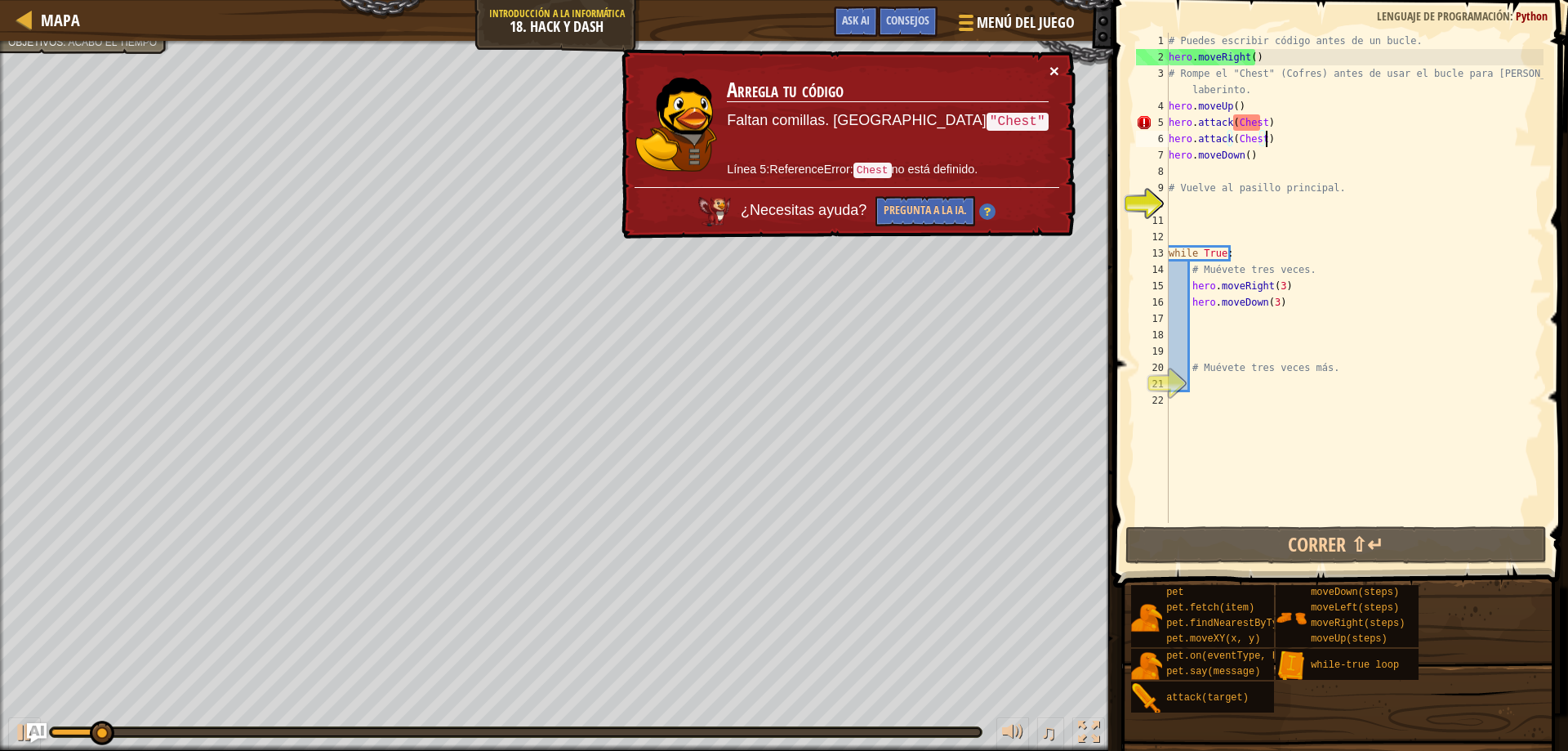
click at [1051, 68] on button "×" at bounding box center [1056, 73] width 11 height 17
click at [1261, 135] on div "# Puedes escribir código antes de un bucle. hero . moveRight ( ) # Rompe el "Ch…" at bounding box center [1354, 294] width 378 height 523
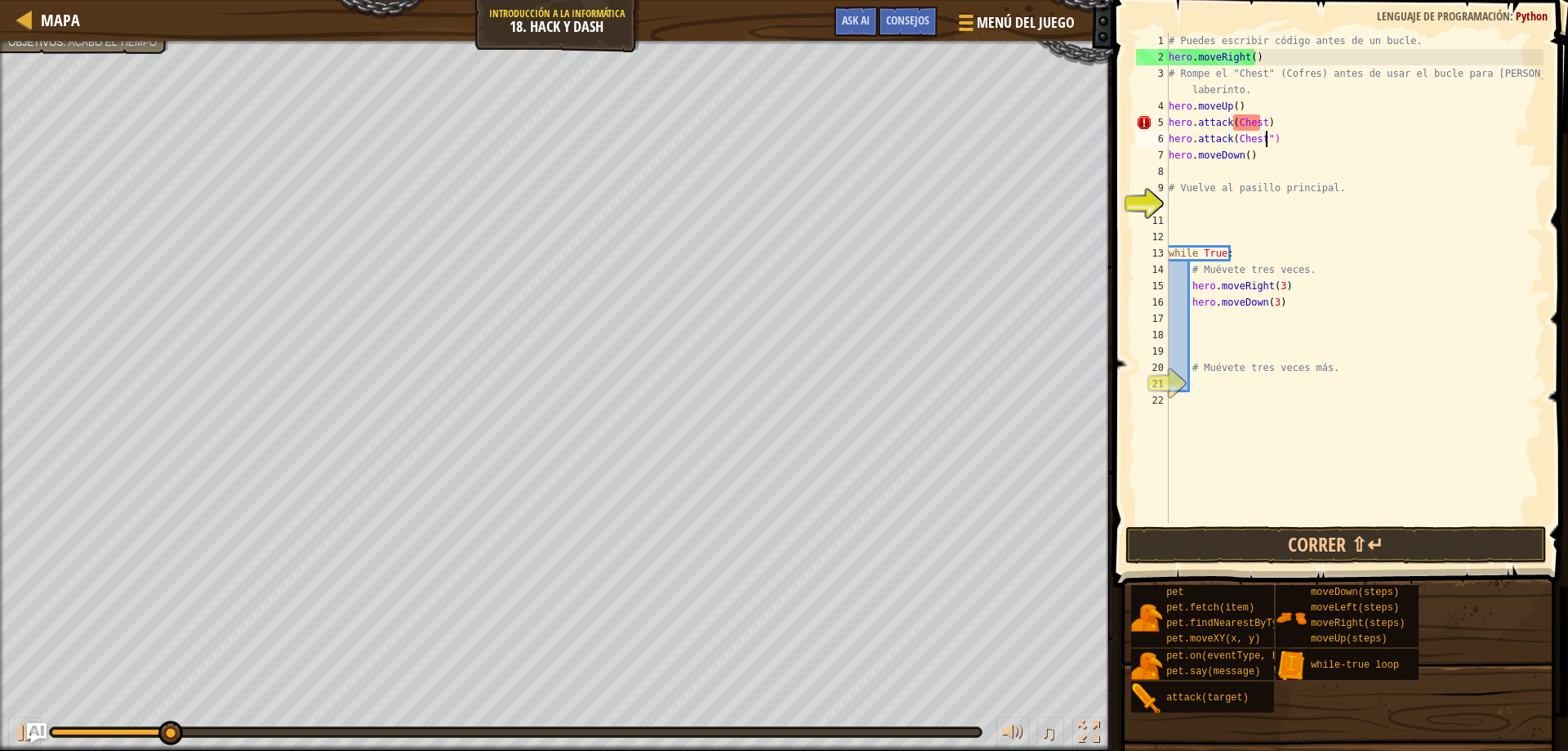
scroll to position [7, 7]
click at [1261, 122] on div "# Puedes escribir código antes de un bucle. hero . moveRight ( ) # Rompe el "Ch…" at bounding box center [1354, 294] width 378 height 523
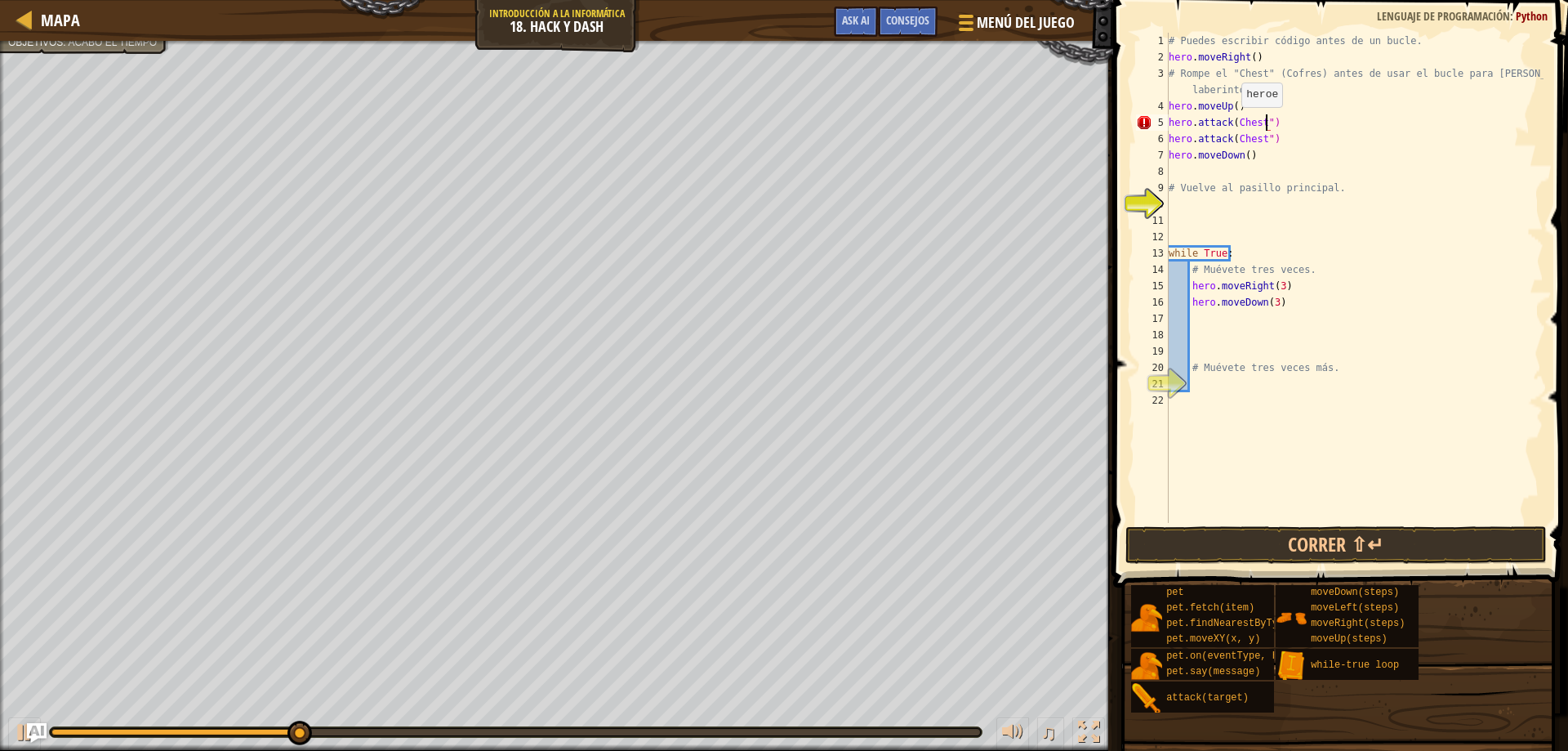
click at [1233, 123] on div "# Puedes escribir código antes de un bucle. hero . moveRight ( ) # Rompe el "Ch…" at bounding box center [1354, 294] width 378 height 523
click at [1234, 137] on div "# Puedes escribir código antes de un bucle. hero . moveRight ( ) # Rompe el "Ch…" at bounding box center [1354, 294] width 378 height 523
type textarea "hero.attack("Chest")"
click at [1380, 525] on span at bounding box center [1342, 270] width 468 height 635
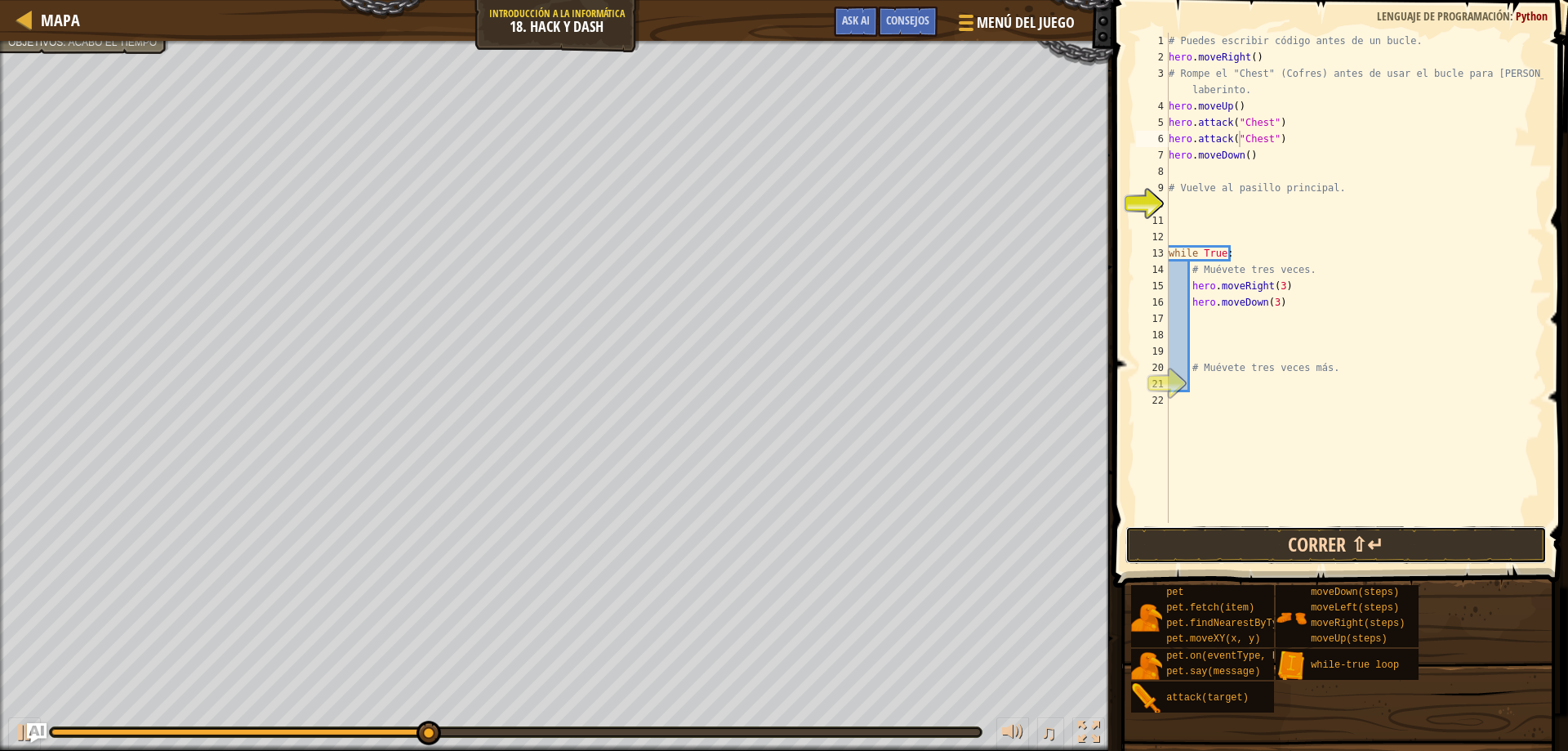
click at [1372, 529] on button "Correr ⇧↵" at bounding box center [1336, 545] width 422 height 38
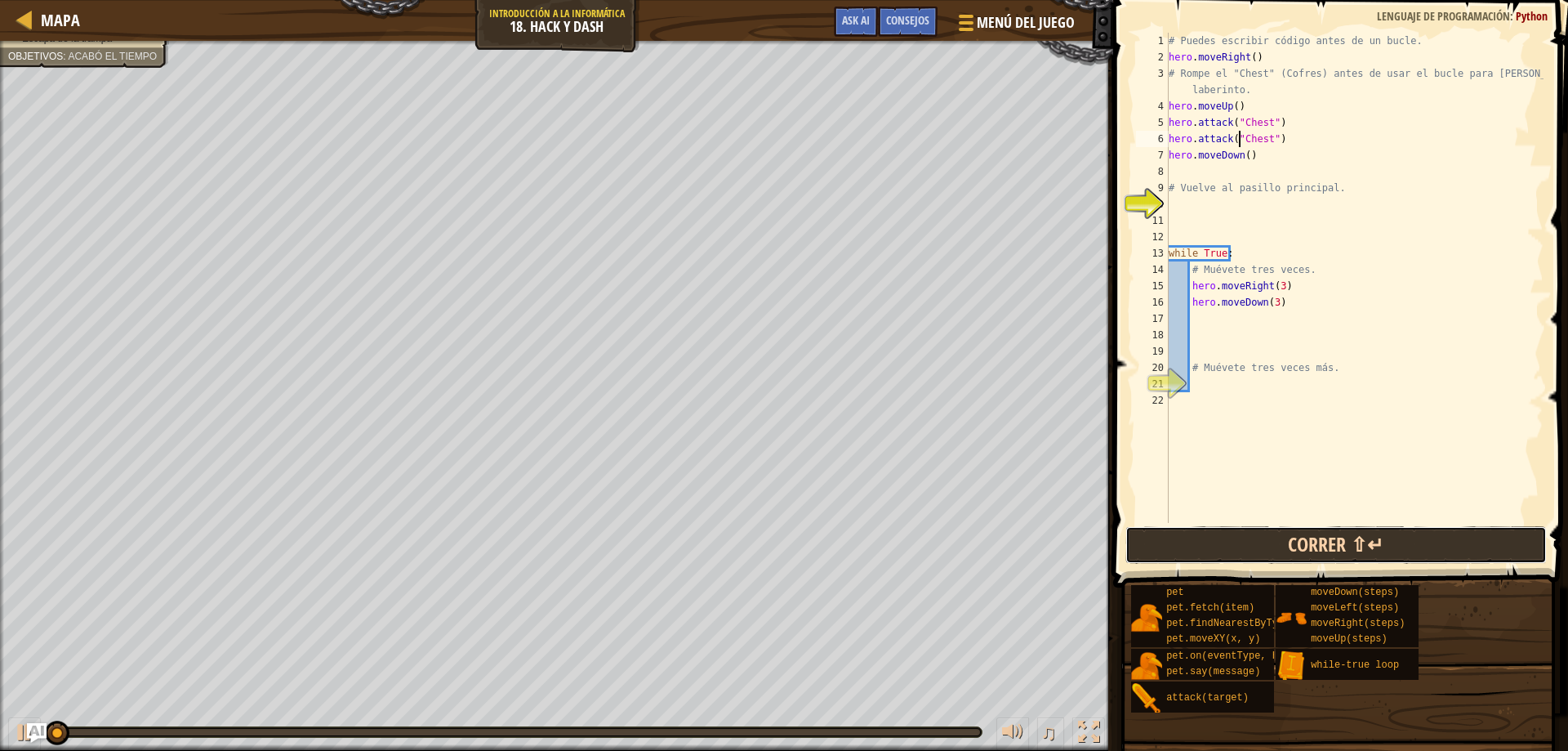
click at [1376, 536] on button "Correr ⇧↵" at bounding box center [1336, 545] width 422 height 38
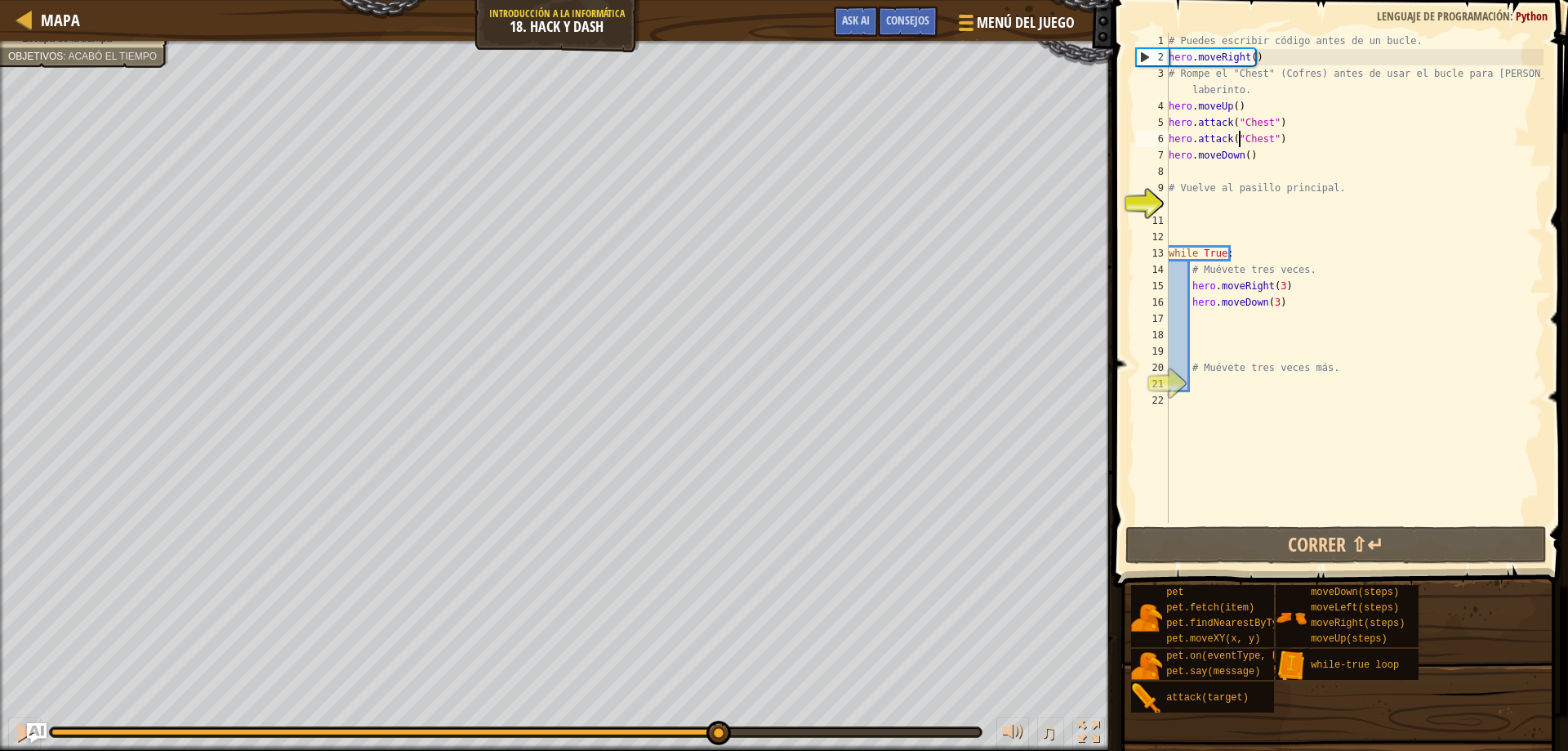
click at [761, 676] on div "Escapa de la trampa Objetivos : Acabó el tiempo ♫ Arryn 66 x: 50 y: 123 Chest a…" at bounding box center [784, 396] width 1568 height 710
click at [1264, 165] on div "# Puedes escribir código antes de un bucle. hero . moveRight ( ) # Rompe el "Ch…" at bounding box center [1354, 294] width 378 height 523
click at [1258, 153] on div "# Puedes escribir código antes de un bucle. hero . moveRight ( ) # Rompe el "Ch…" at bounding box center [1354, 294] width 378 height 523
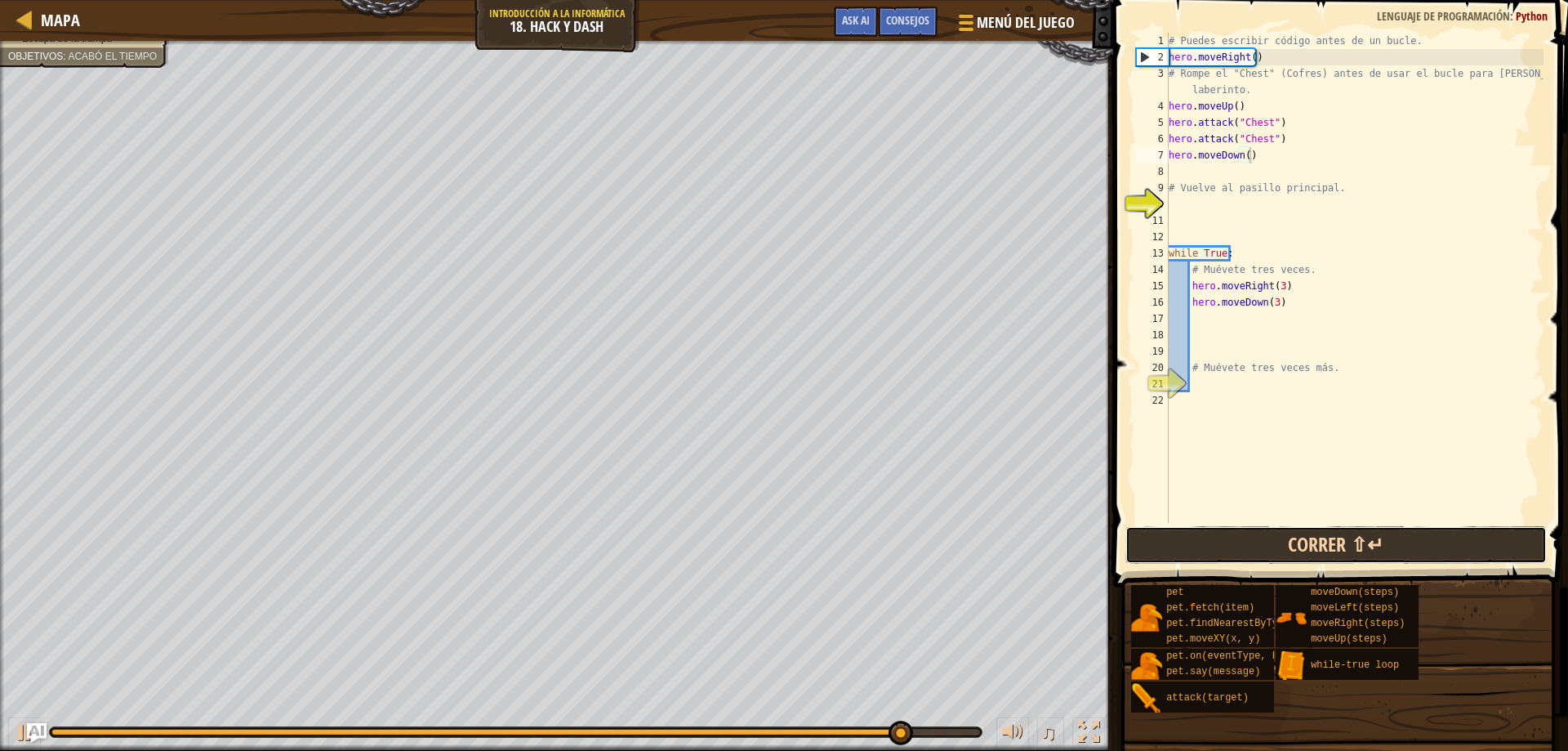
click at [1213, 530] on button "Correr ⇧↵" at bounding box center [1336, 545] width 422 height 38
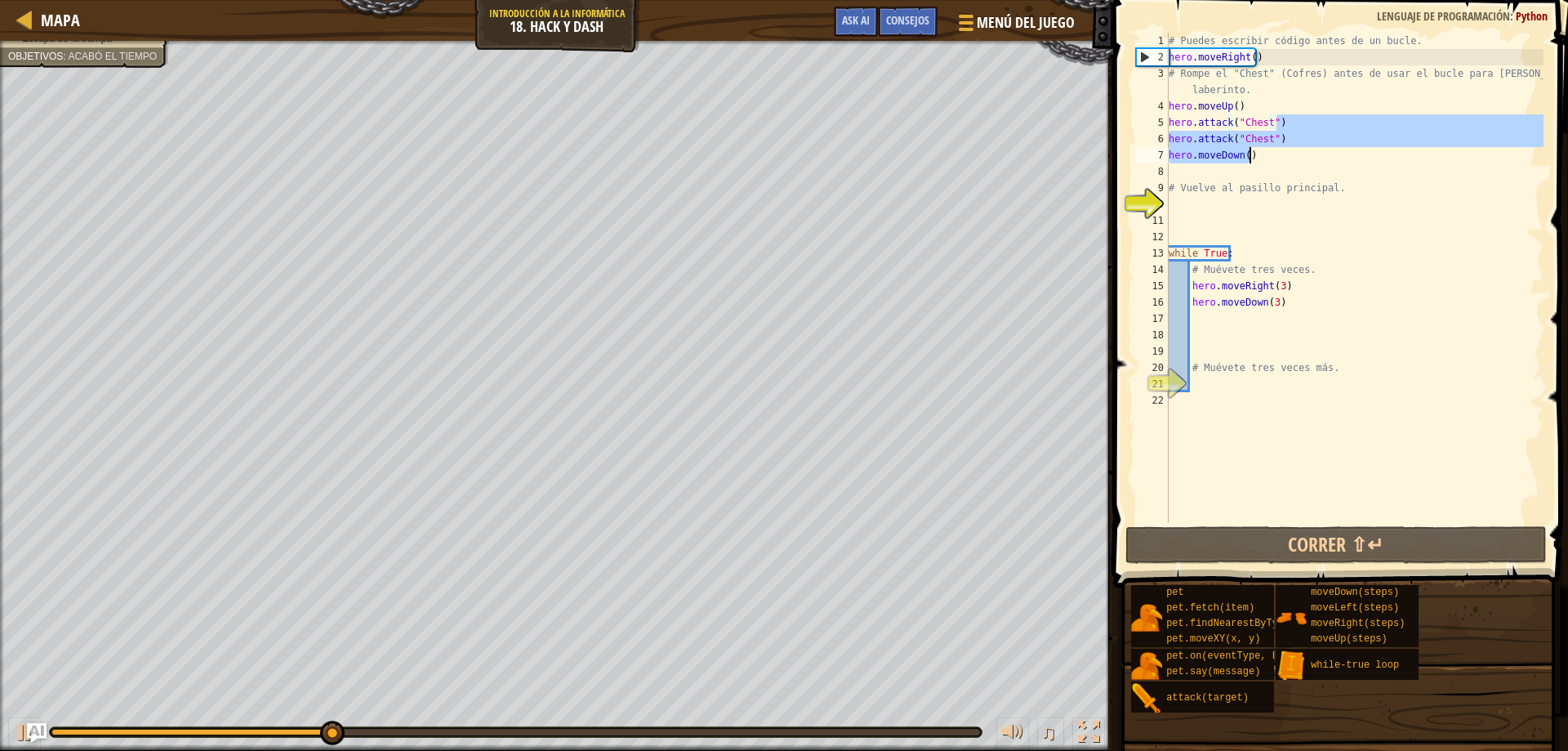
drag, startPoint x: 1358, startPoint y: 128, endPoint x: 1313, endPoint y: 148, distance: 49.2
click at [1313, 148] on div "# Puedes escribir código antes de un bucle. hero . moveRight ( ) # Rompe el "Ch…" at bounding box center [1354, 294] width 378 height 523
click at [1313, 148] on div "# Puedes escribir código antes de un bucle. hero . moveRight ( ) # Rompe el "Ch…" at bounding box center [1354, 277] width 378 height 490
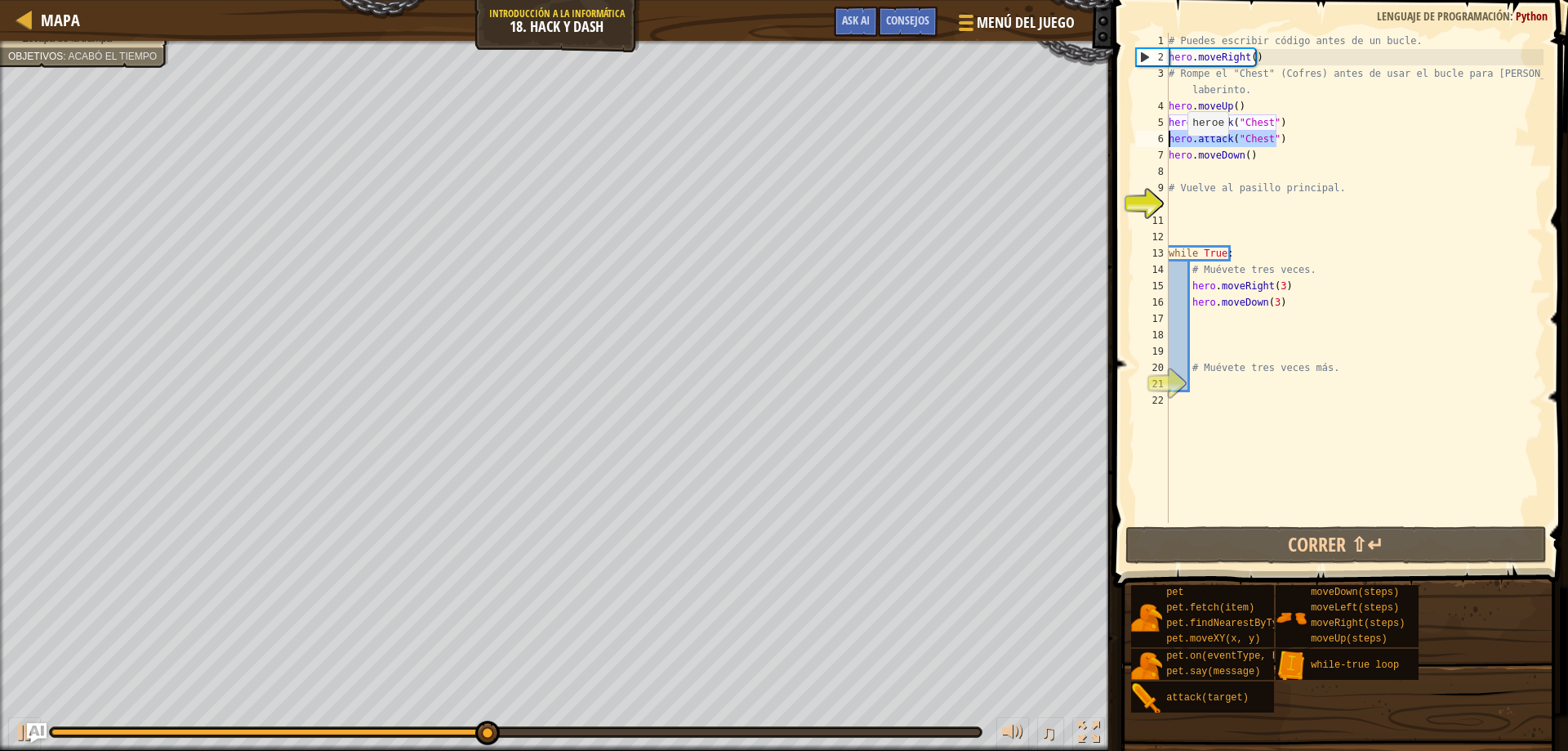
drag, startPoint x: 1307, startPoint y: 143, endPoint x: 1125, endPoint y: 140, distance: 182.0
click at [1125, 140] on div "hero.moveDown() 1 2 3 4 5 6 7 8 9 10 11 12 13 14 15 16 17 18 19 20 21 22 # Pued…" at bounding box center [1338, 325] width 460 height 635
type textarea "hero.attack("Chest")"
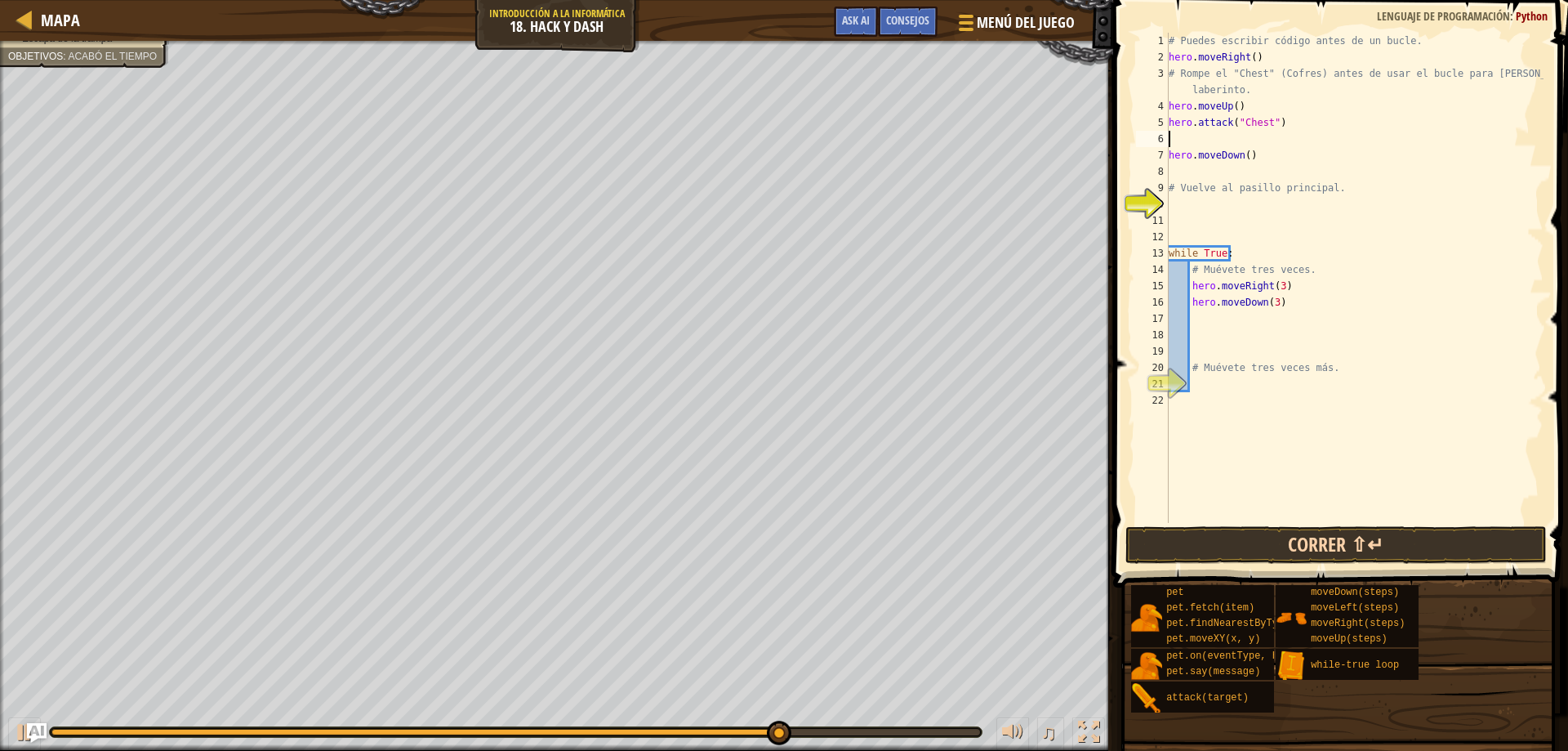
drag, startPoint x: 1227, startPoint y: 524, endPoint x: 1218, endPoint y: 538, distance: 16.6
click at [1227, 526] on div "1 2 3 4 5 6 7 8 9 10 11 12 13 14 15 16 17 18 19 20 21 22 # Puedes escribir códi…" at bounding box center [1338, 325] width 460 height 635
click at [1215, 545] on button "Correr ⇧↵" at bounding box center [1336, 545] width 422 height 38
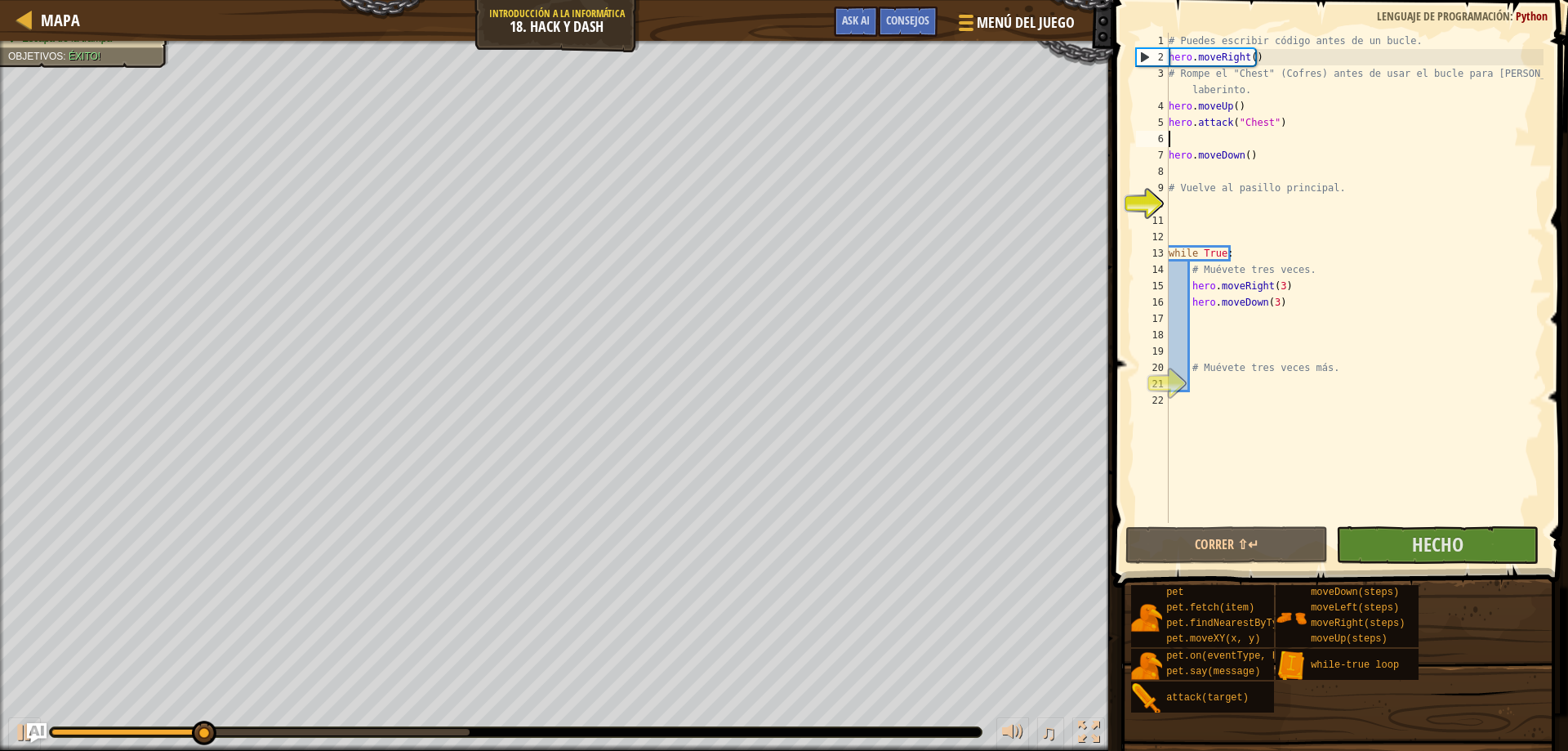
click at [1407, 549] on button "Hecho" at bounding box center [1437, 545] width 202 height 38
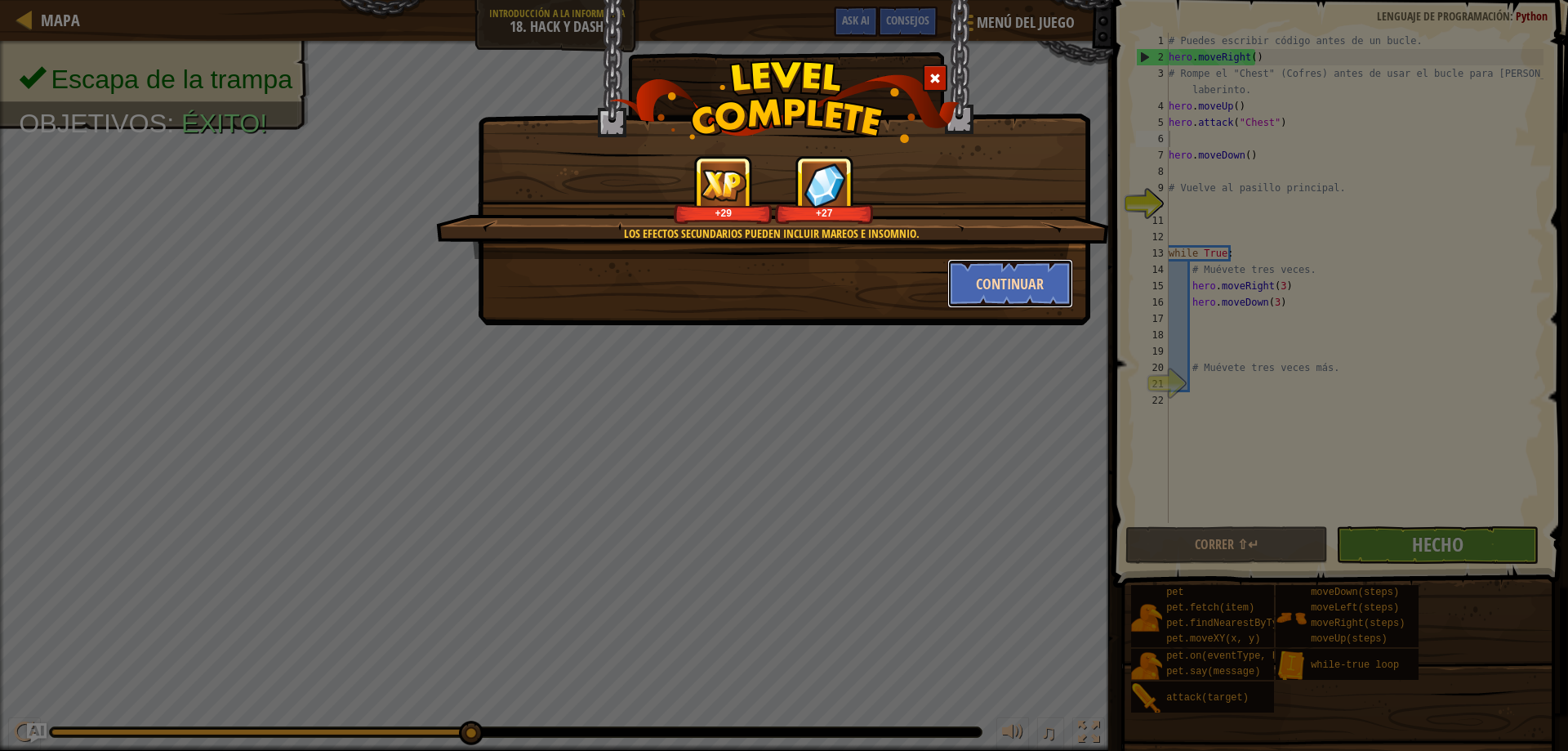
click at [1016, 305] on button "Continuar" at bounding box center [1011, 284] width 126 height 49
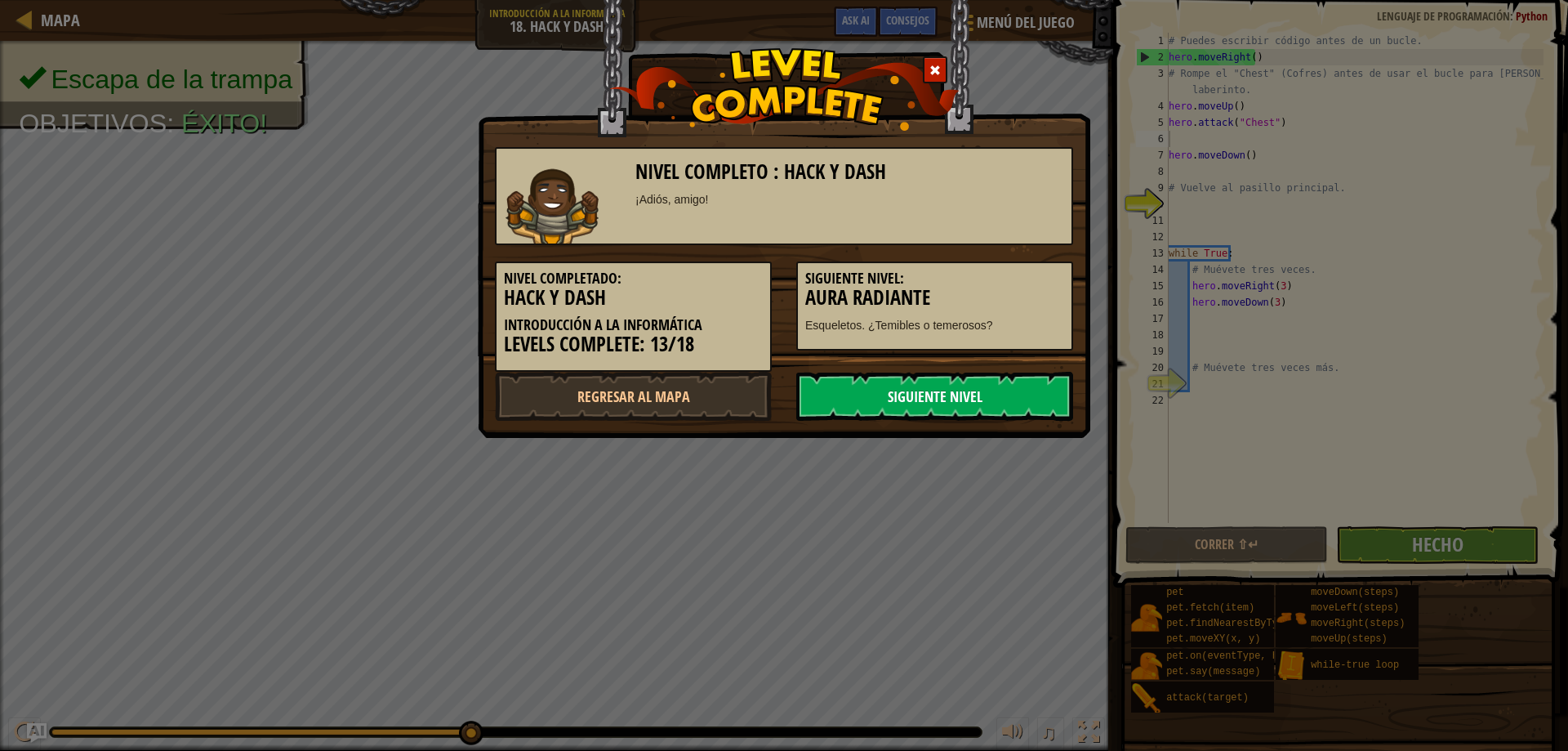
click at [901, 391] on link "Siguiente nivel" at bounding box center [934, 396] width 276 height 49
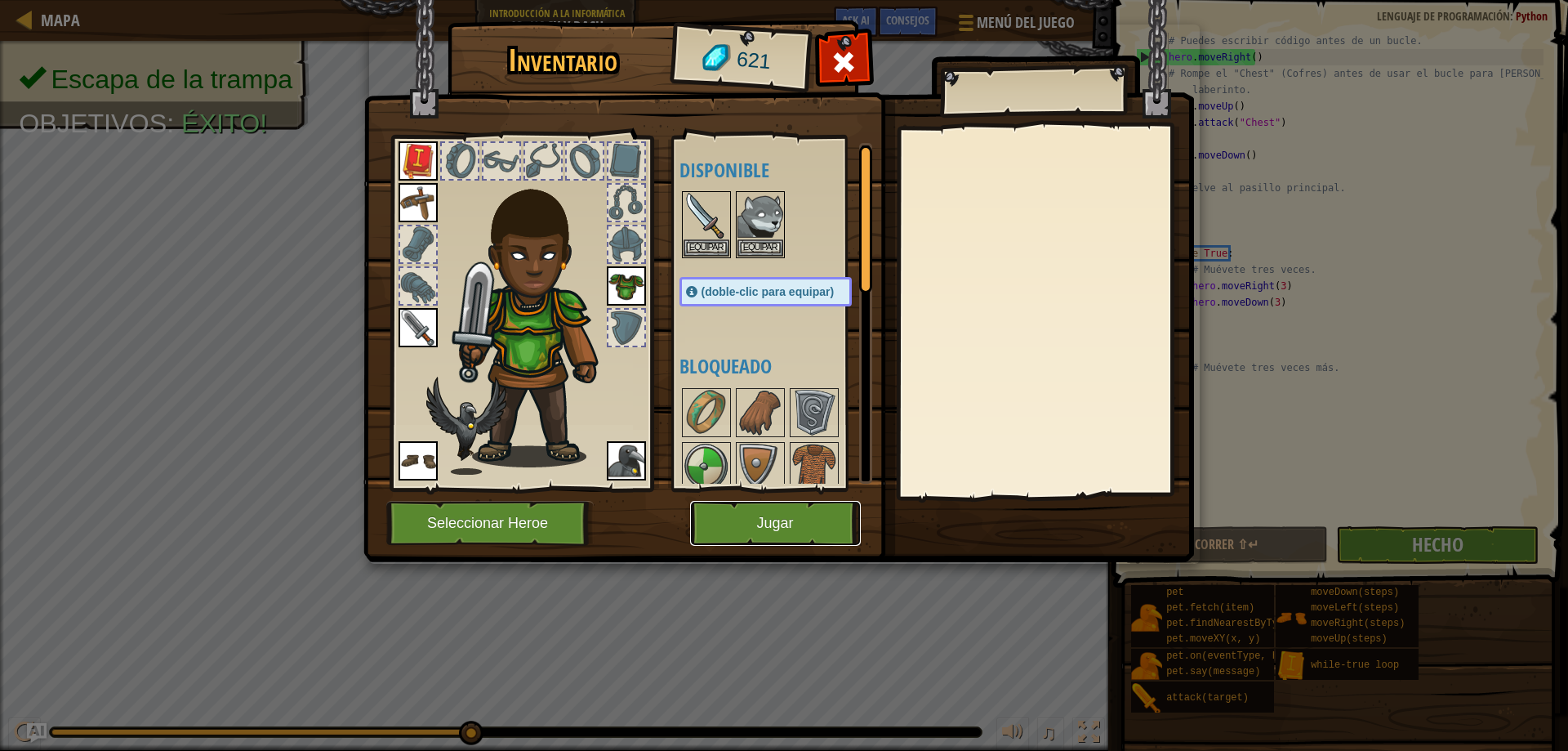
click at [834, 533] on button "Jugar" at bounding box center [775, 523] width 171 height 45
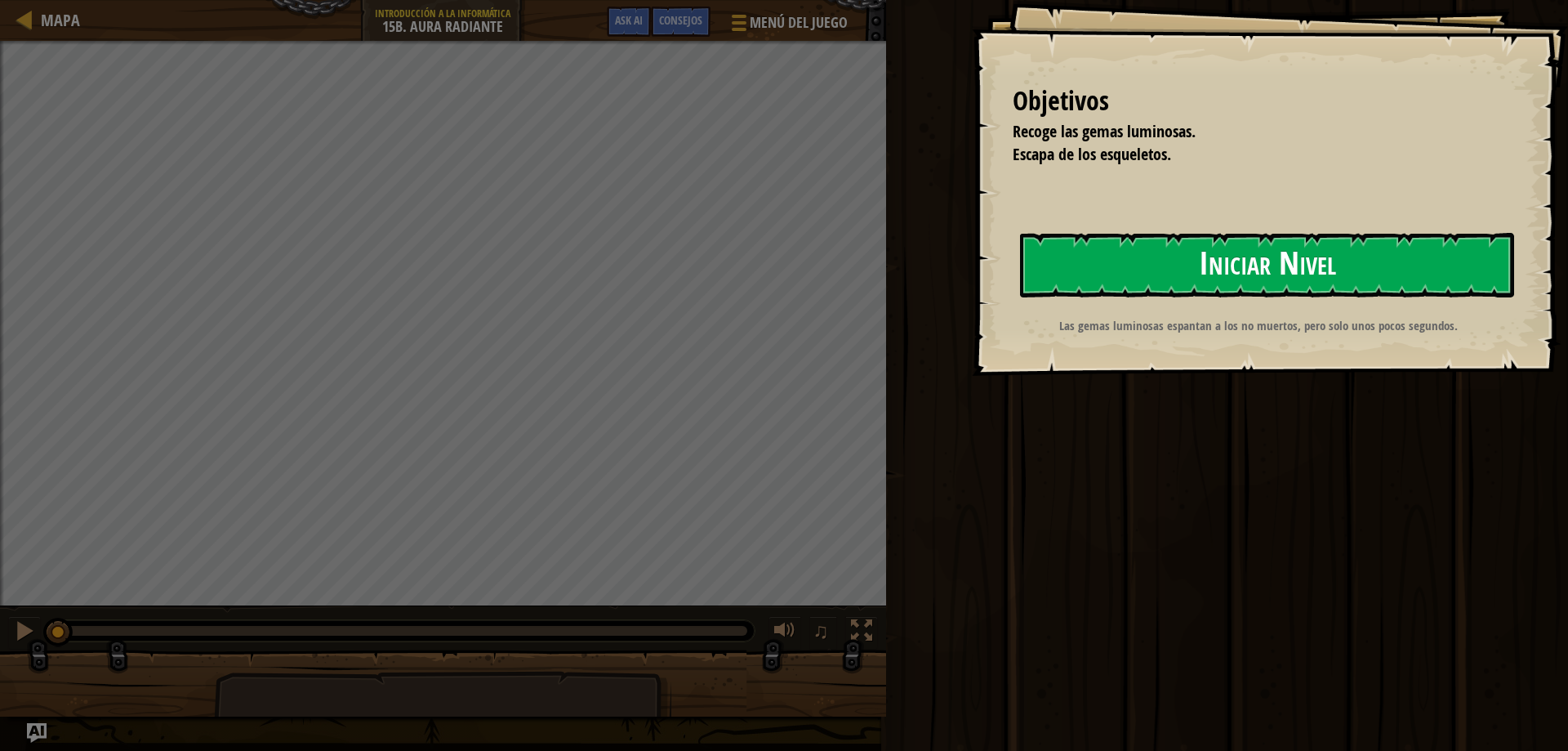
click at [1088, 257] on button "Iniciar Nivel" at bounding box center [1266, 265] width 494 height 64
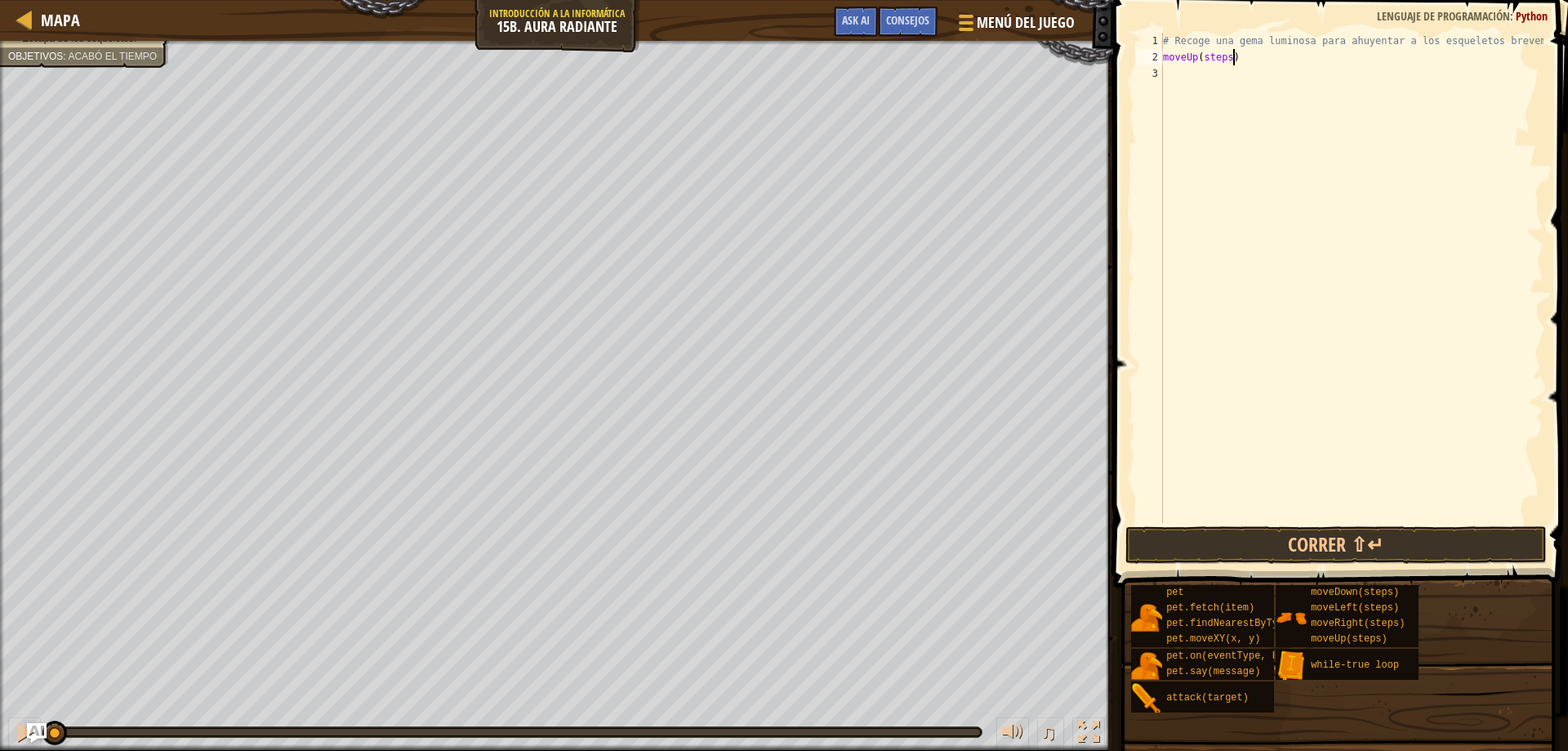
click at [1232, 56] on div "# Recoge una gema luminosa para ahuyentar a los esqueletos brevemente. moveUp (…" at bounding box center [1351, 294] width 384 height 523
click at [1228, 55] on div "# Recoge una gema luminosa para ahuyentar a los esqueletos brevemente. moveUp (…" at bounding box center [1351, 294] width 384 height 523
click at [1170, 55] on div "# Recoge una gema luminosa para ahuyentar a los esqueletos brevemente. moveUp (…" at bounding box center [1351, 294] width 384 height 523
click at [1165, 54] on div "# Recoge una gema luminosa para ahuyentar a los esqueletos brevemente. moveUp (…" at bounding box center [1351, 294] width 384 height 523
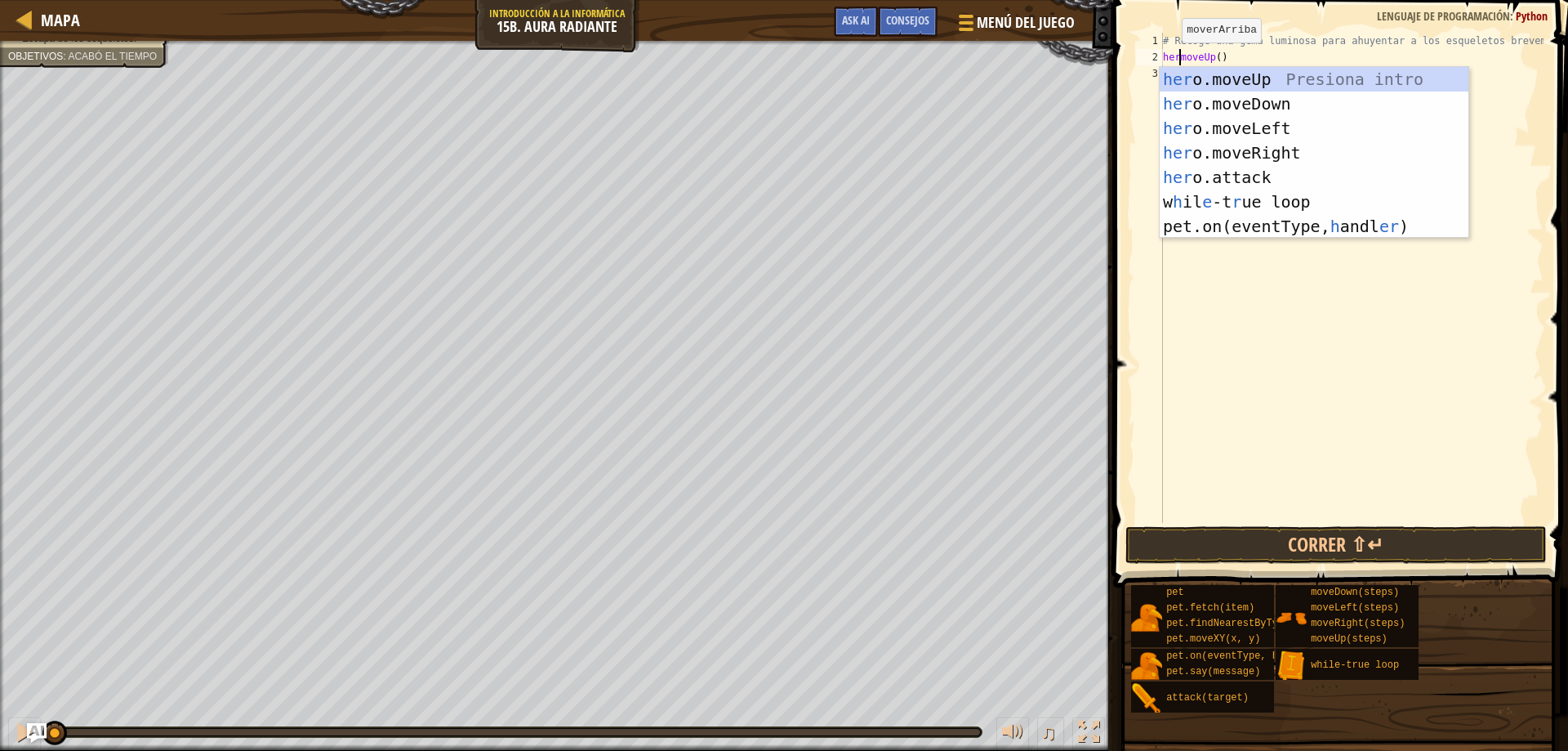
scroll to position [7, 3]
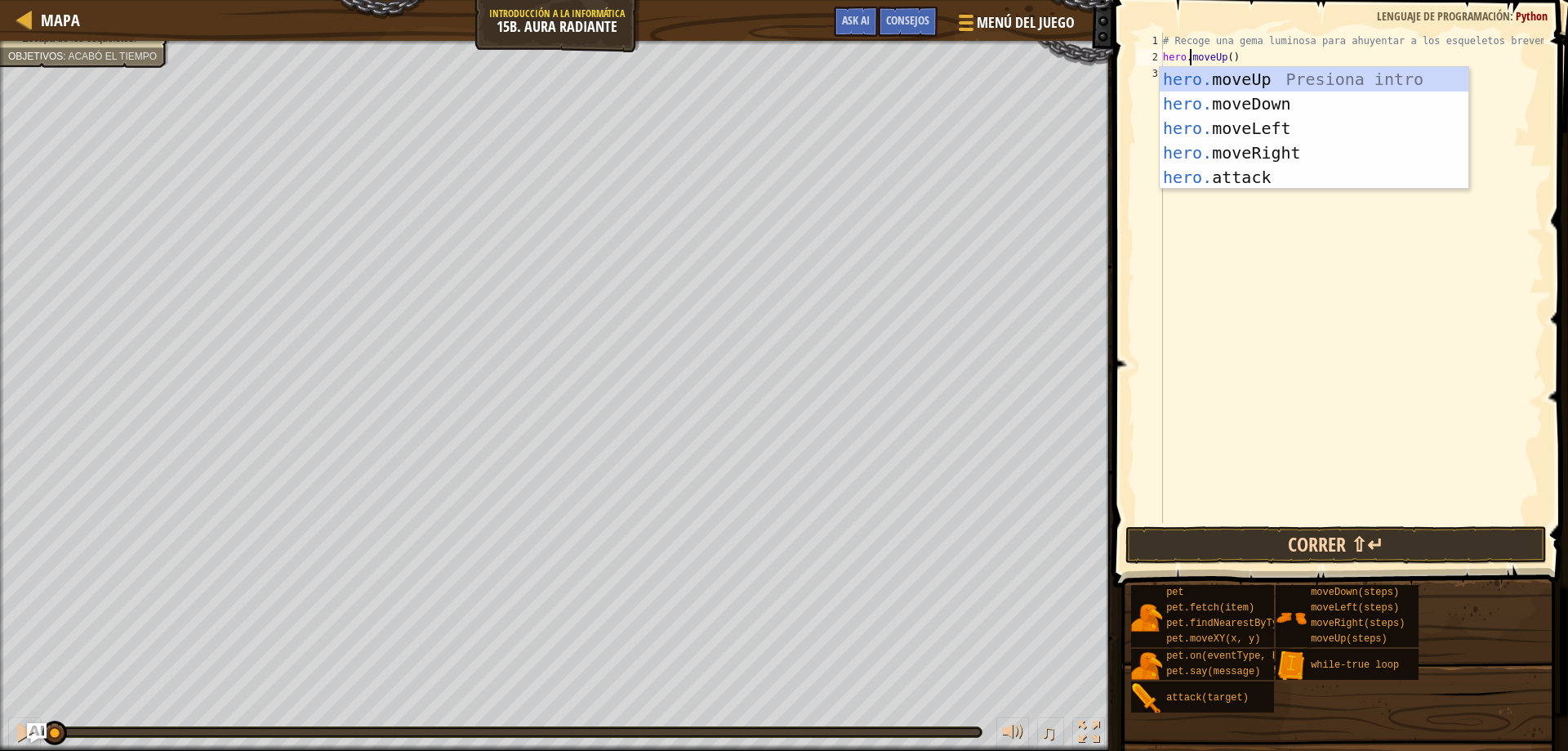
type textarea "hero.moveUp()"
click at [1404, 543] on button "Correr ⇧↵" at bounding box center [1336, 545] width 422 height 38
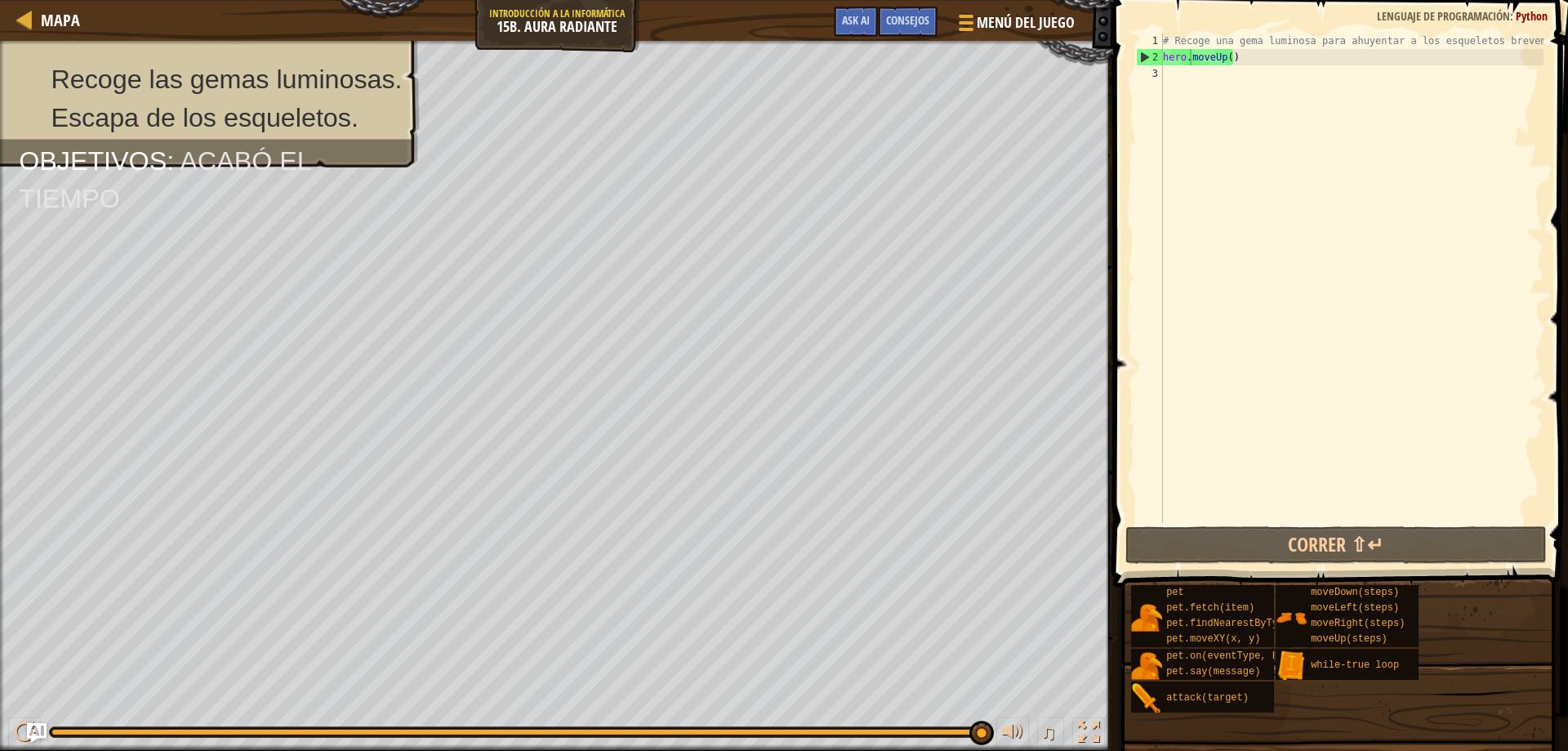
drag, startPoint x: 1321, startPoint y: 22, endPoint x: 1311, endPoint y: 72, distance: 51.0
click at [1321, 23] on span at bounding box center [1342, 270] width 468 height 635
click at [1311, 72] on div "# Recoge una gema luminosa para ahuyentar a los esqueletos brevemente. hero . m…" at bounding box center [1351, 294] width 384 height 523
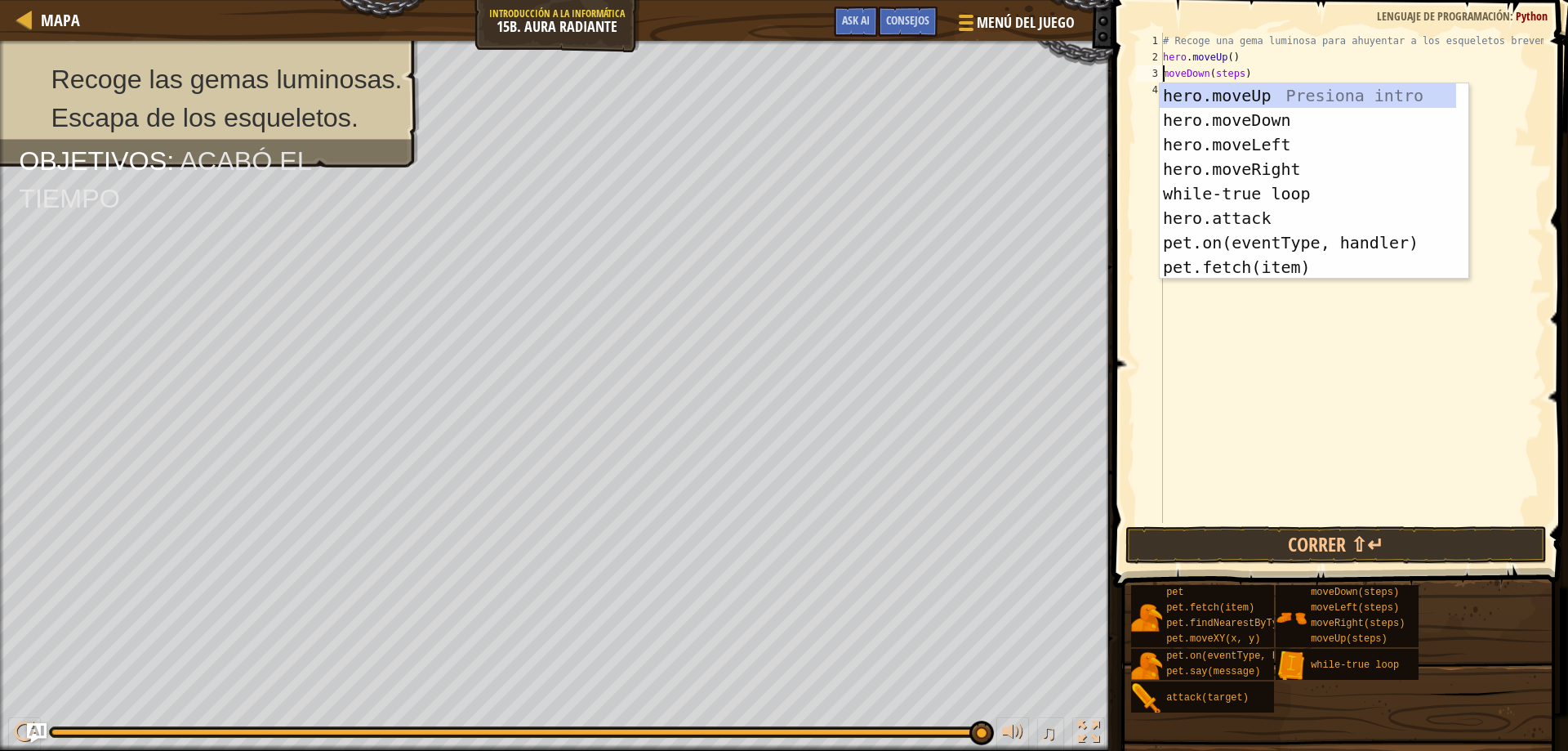
click at [1239, 70] on div "# Recoge una gema luminosa para ahuyentar a los esqueletos brevemente. hero . m…" at bounding box center [1351, 294] width 384 height 523
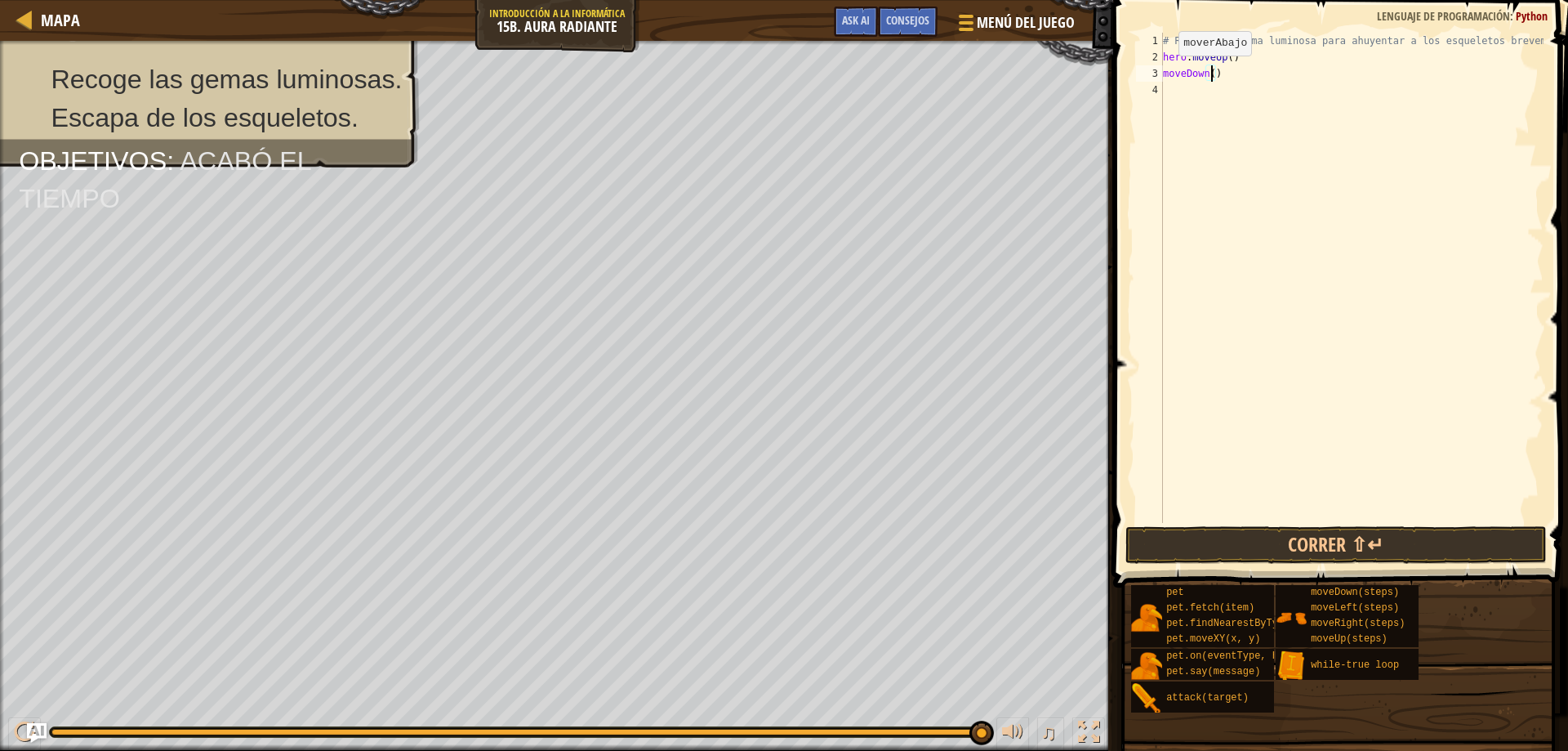
click at [1164, 72] on div "# Recoge una gema luminosa para ahuyentar a los esqueletos brevemente. hero . m…" at bounding box center [1351, 294] width 384 height 523
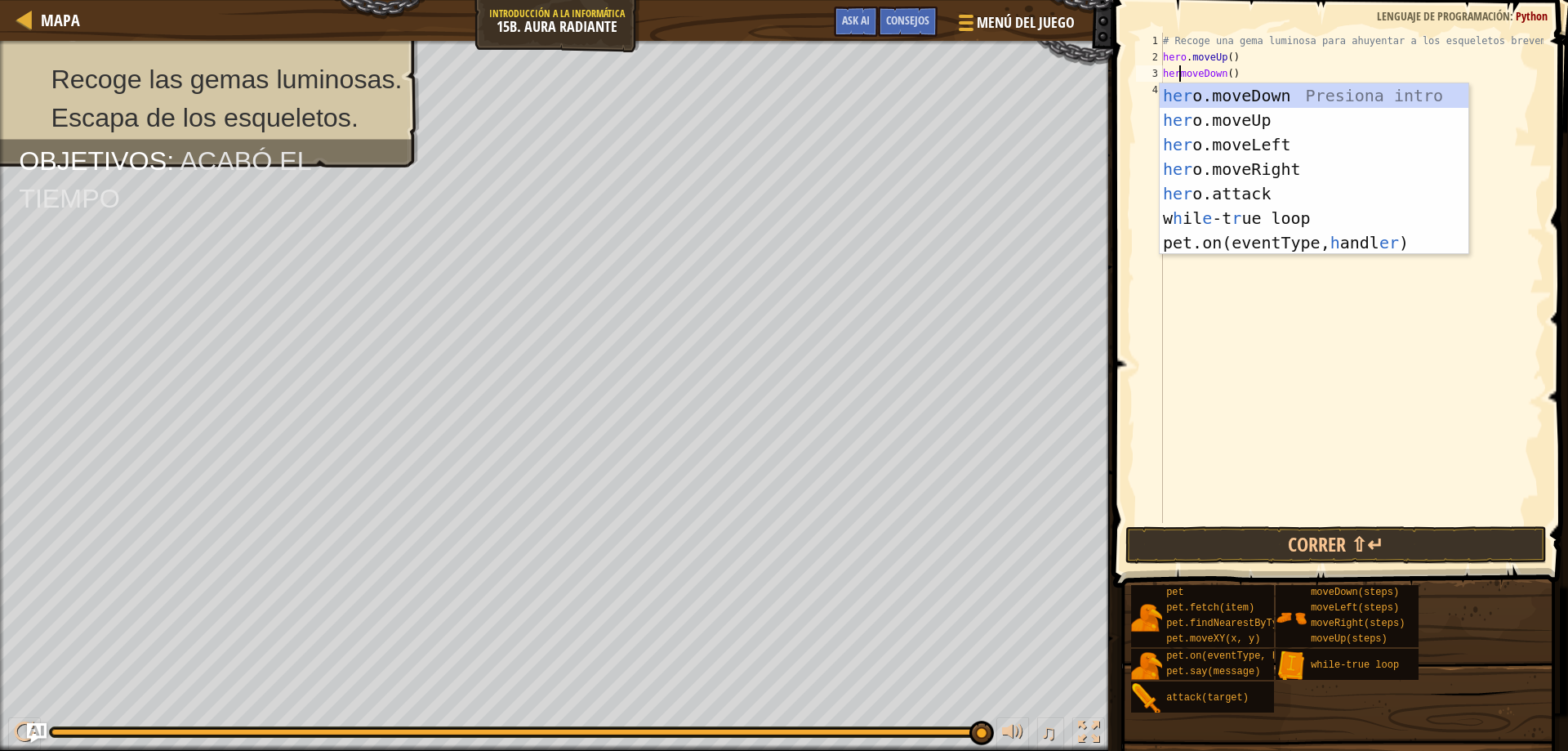
scroll to position [7, 3]
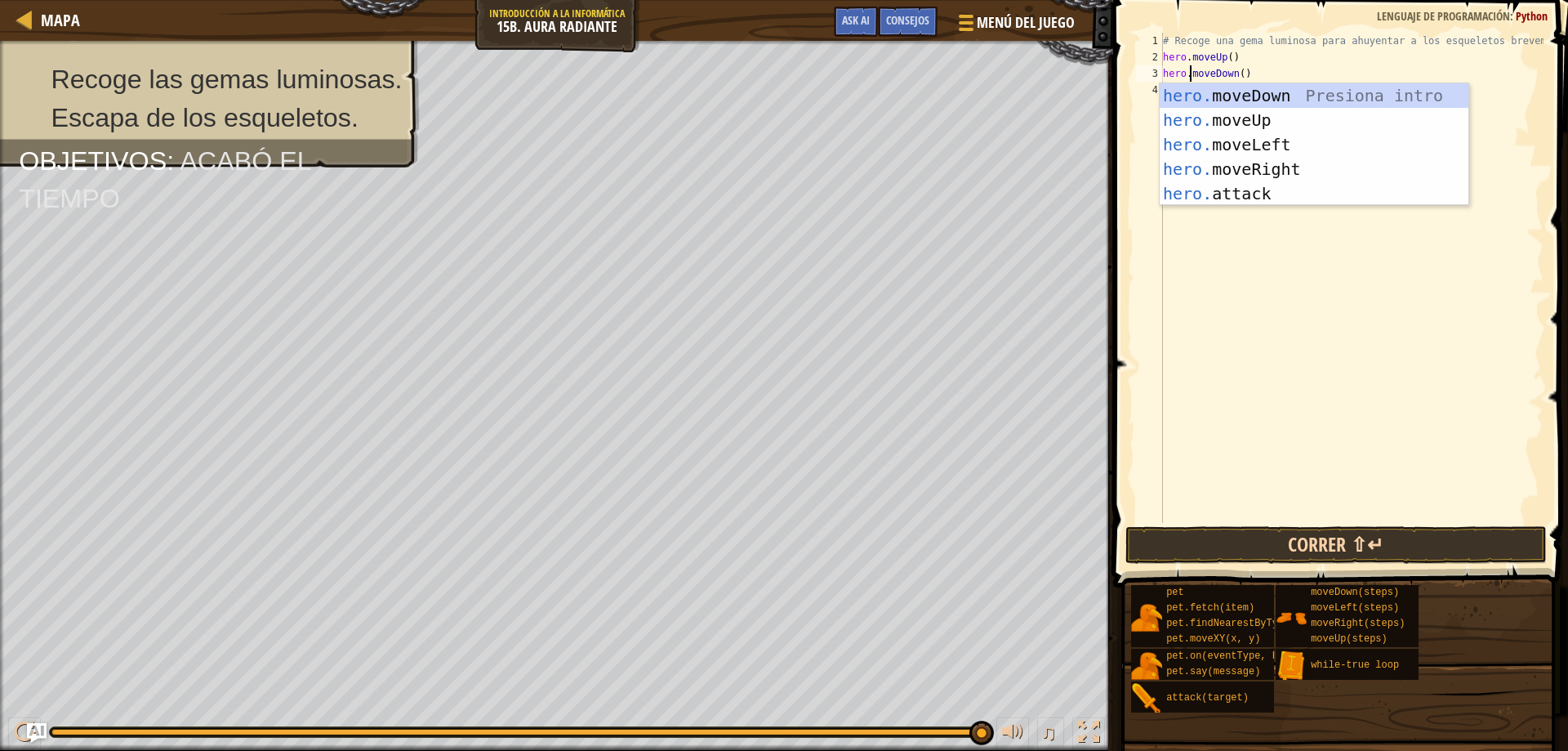
type textarea "hero.moveDown()"
click at [1254, 528] on button "Correr ⇧↵" at bounding box center [1336, 545] width 422 height 38
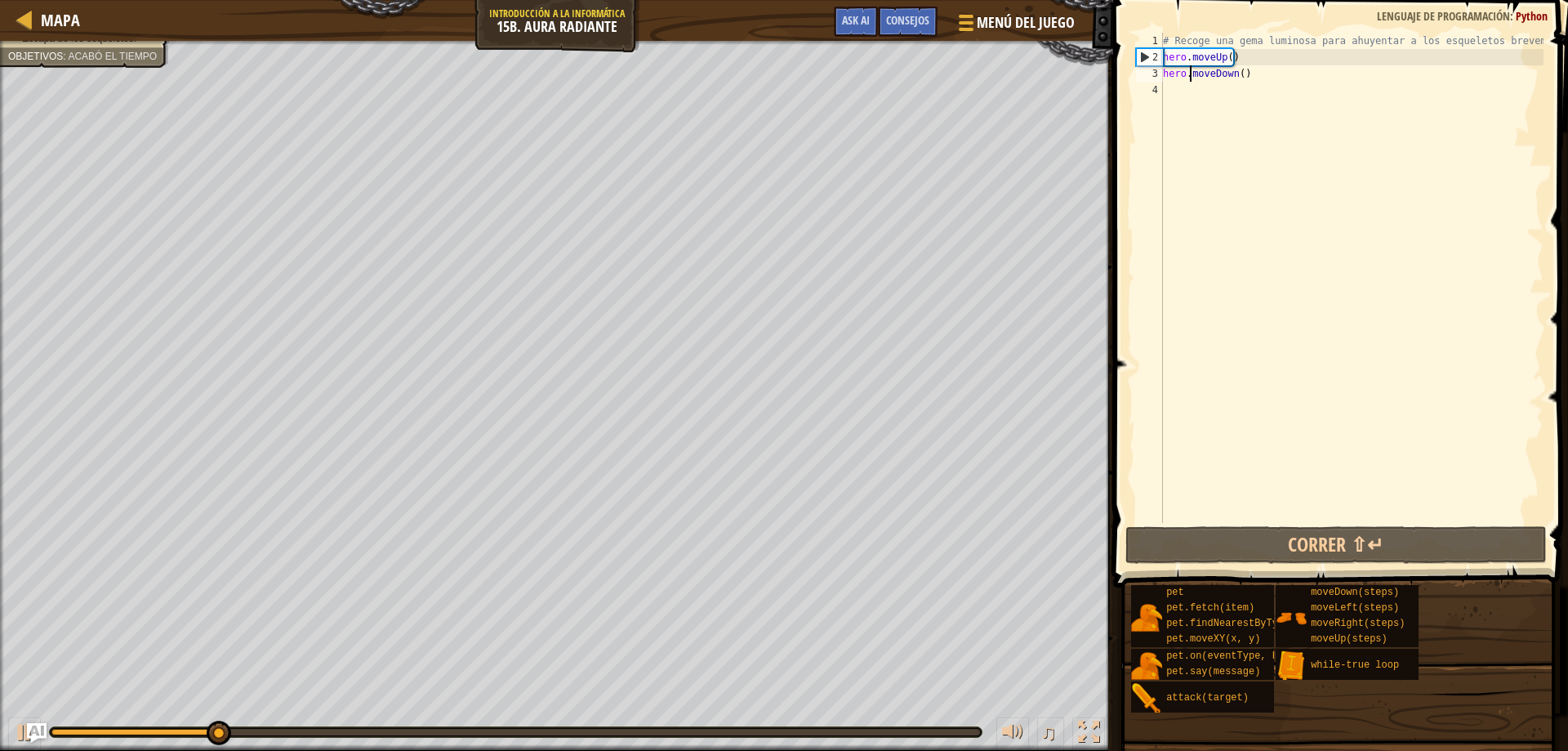
click at [1250, 85] on div "# Recoge una gema luminosa para ahuyentar a los esqueletos brevemente. hero . m…" at bounding box center [1351, 294] width 384 height 523
click at [1284, 86] on div "# Recoge una gema luminosa para ahuyentar a los esqueletos brevemente. hero . m…" at bounding box center [1351, 294] width 384 height 523
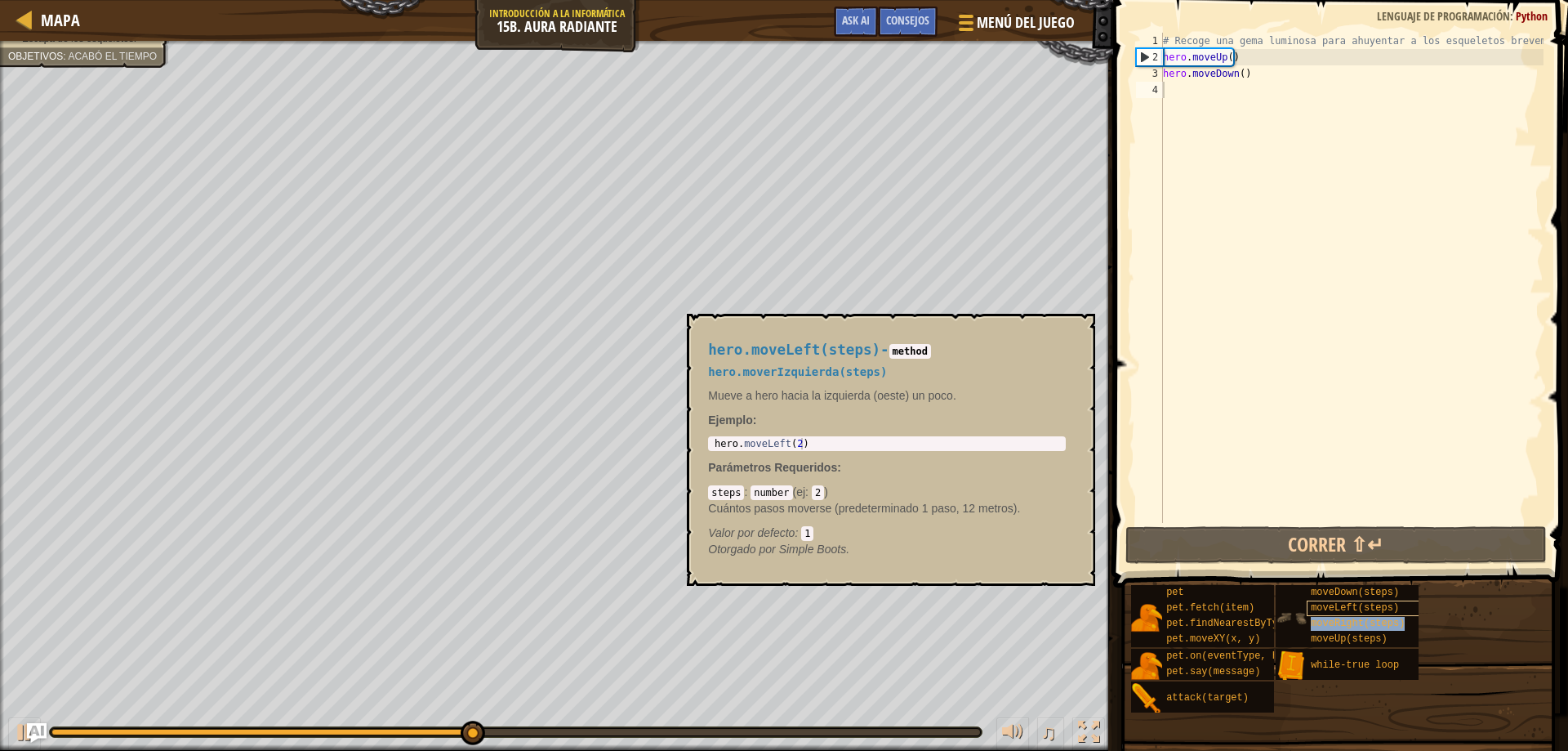
type textarea "moveRight(steps)"
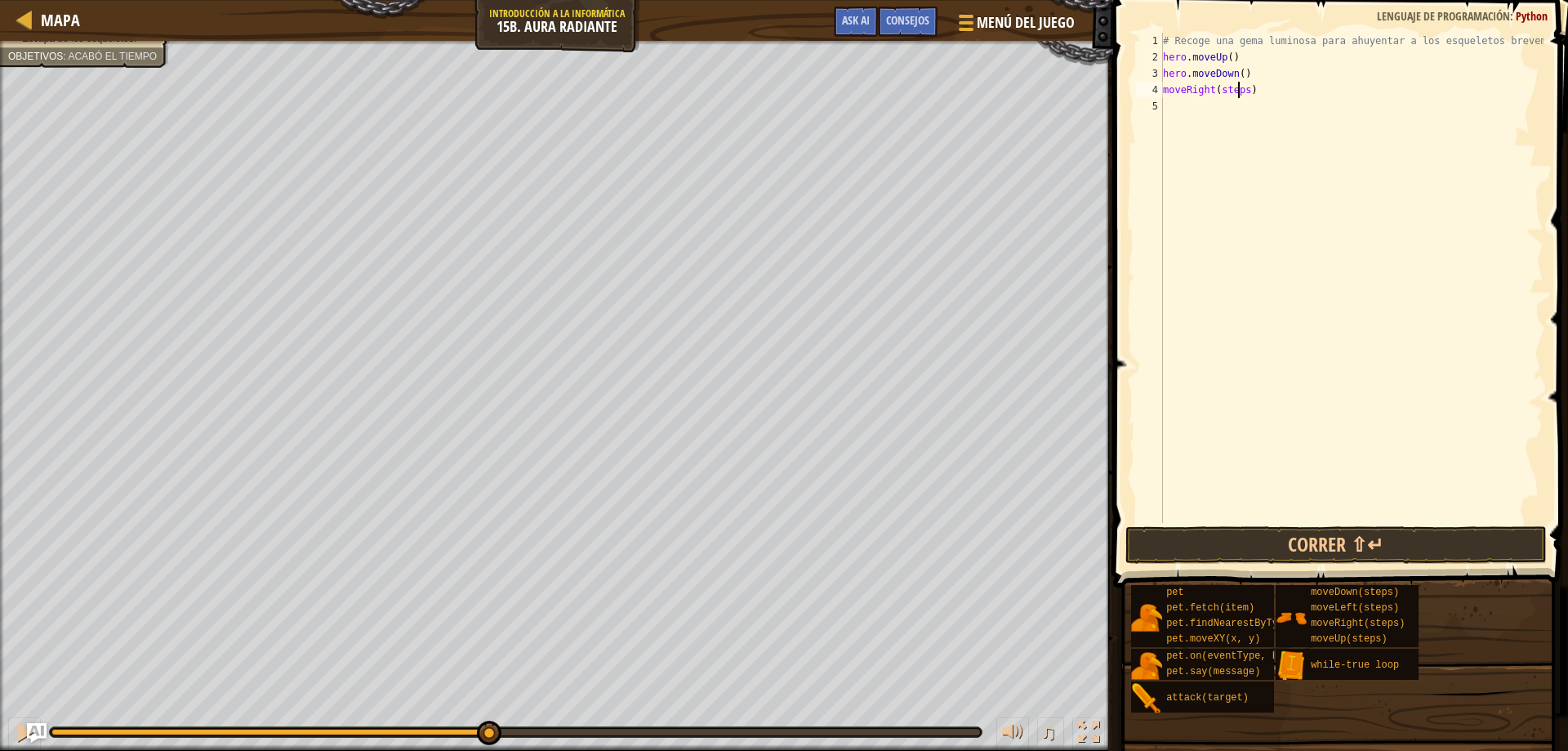
click at [1239, 86] on div "# Recoge una gema luminosa para ahuyentar a los esqueletos brevemente. hero . m…" at bounding box center [1351, 294] width 384 height 523
click at [1242, 87] on div "# Recoge una gema luminosa para ahuyentar a los esqueletos brevemente. hero . m…" at bounding box center [1351, 294] width 384 height 523
click at [1212, 110] on div "# Recoge una gema luminosa para ahuyentar a los esqueletos brevemente. hero . m…" at bounding box center [1351, 294] width 384 height 523
click at [1245, 96] on div "# Recoge una gema luminosa para ahuyentar a los esqueletos brevemente. hero . m…" at bounding box center [1351, 294] width 384 height 523
click at [1162, 89] on div "# Recoge una gema luminosa para ahuyentar a los esqueletos brevemente. hero . m…" at bounding box center [1351, 294] width 384 height 523
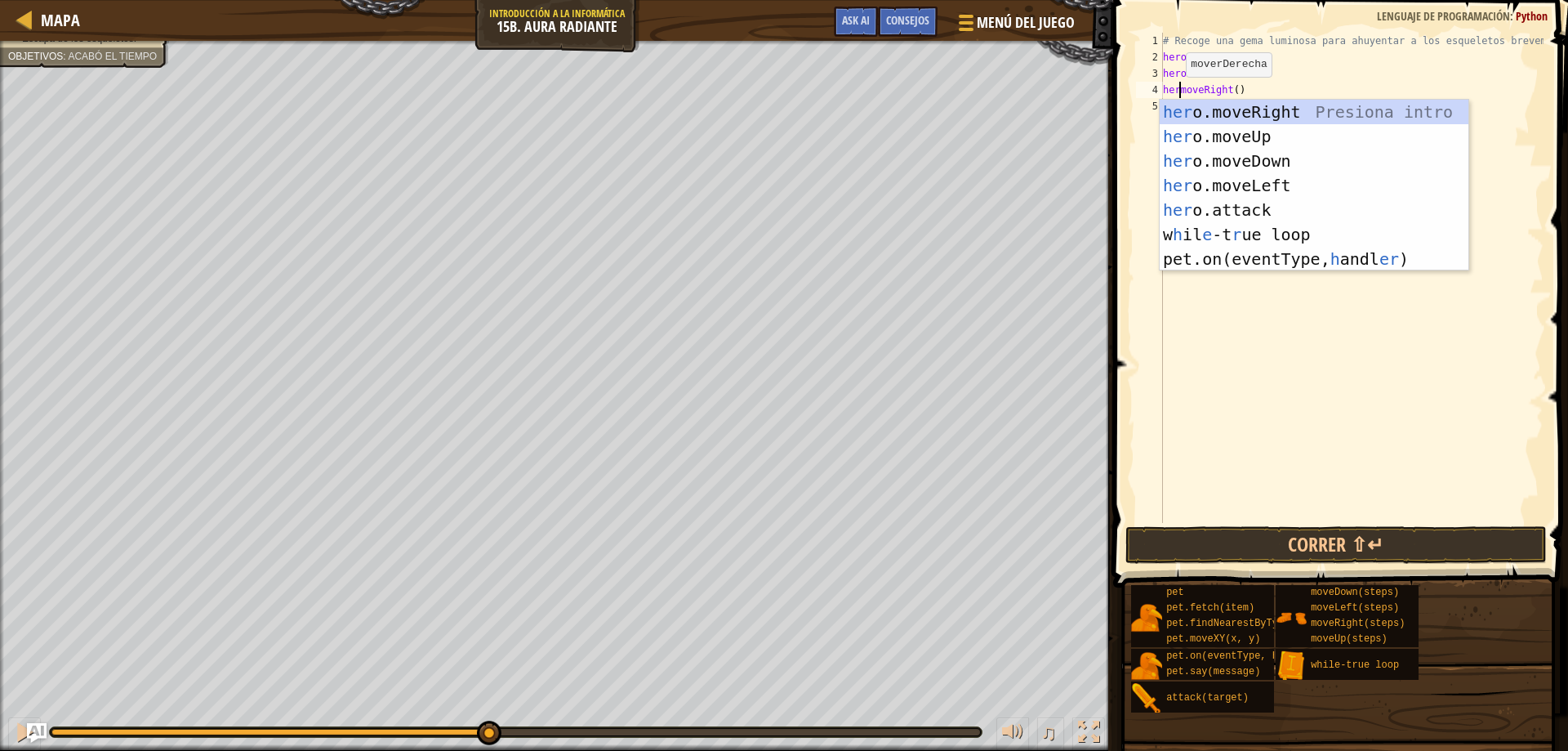
scroll to position [7, 3]
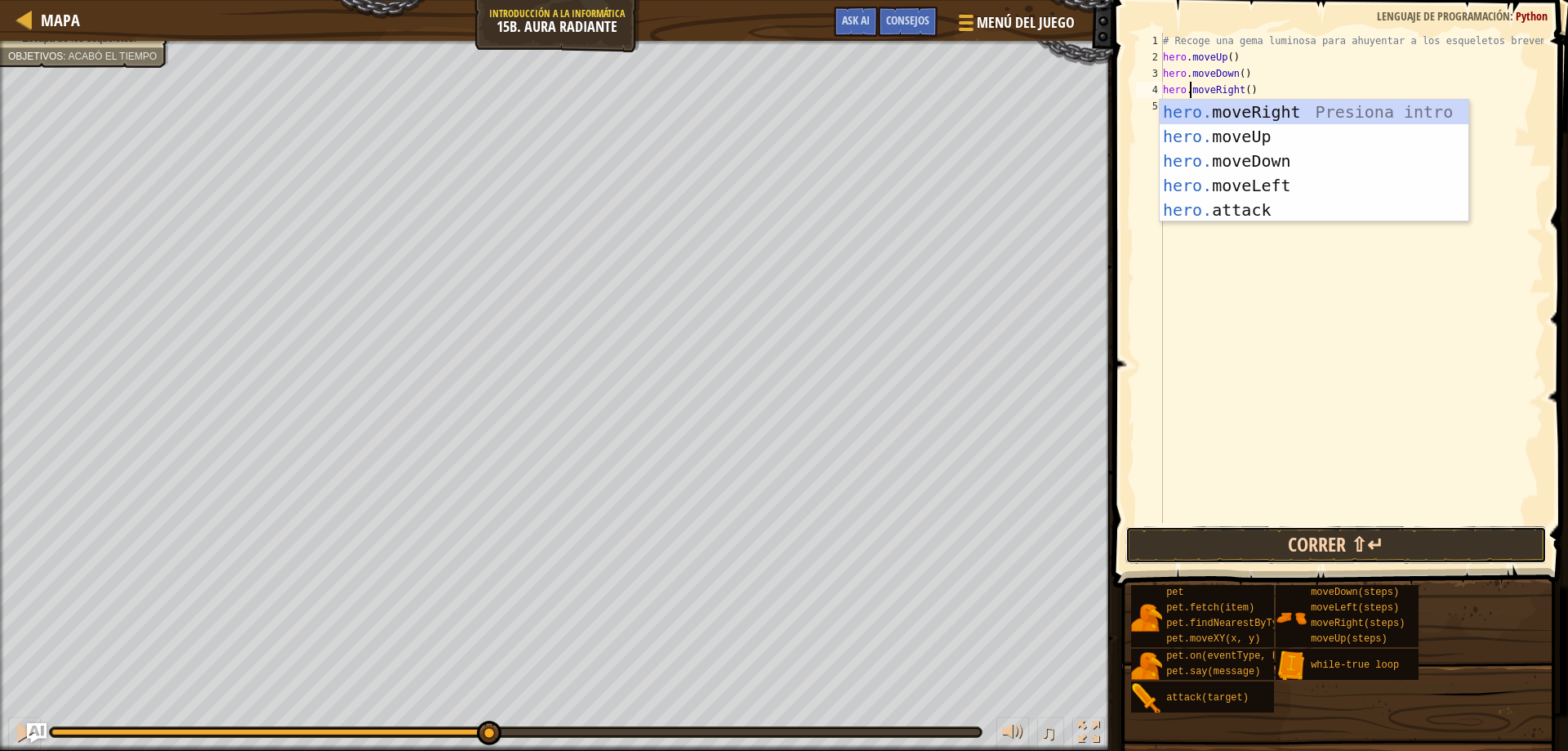
click at [1261, 535] on button "Correr ⇧↵" at bounding box center [1336, 545] width 422 height 38
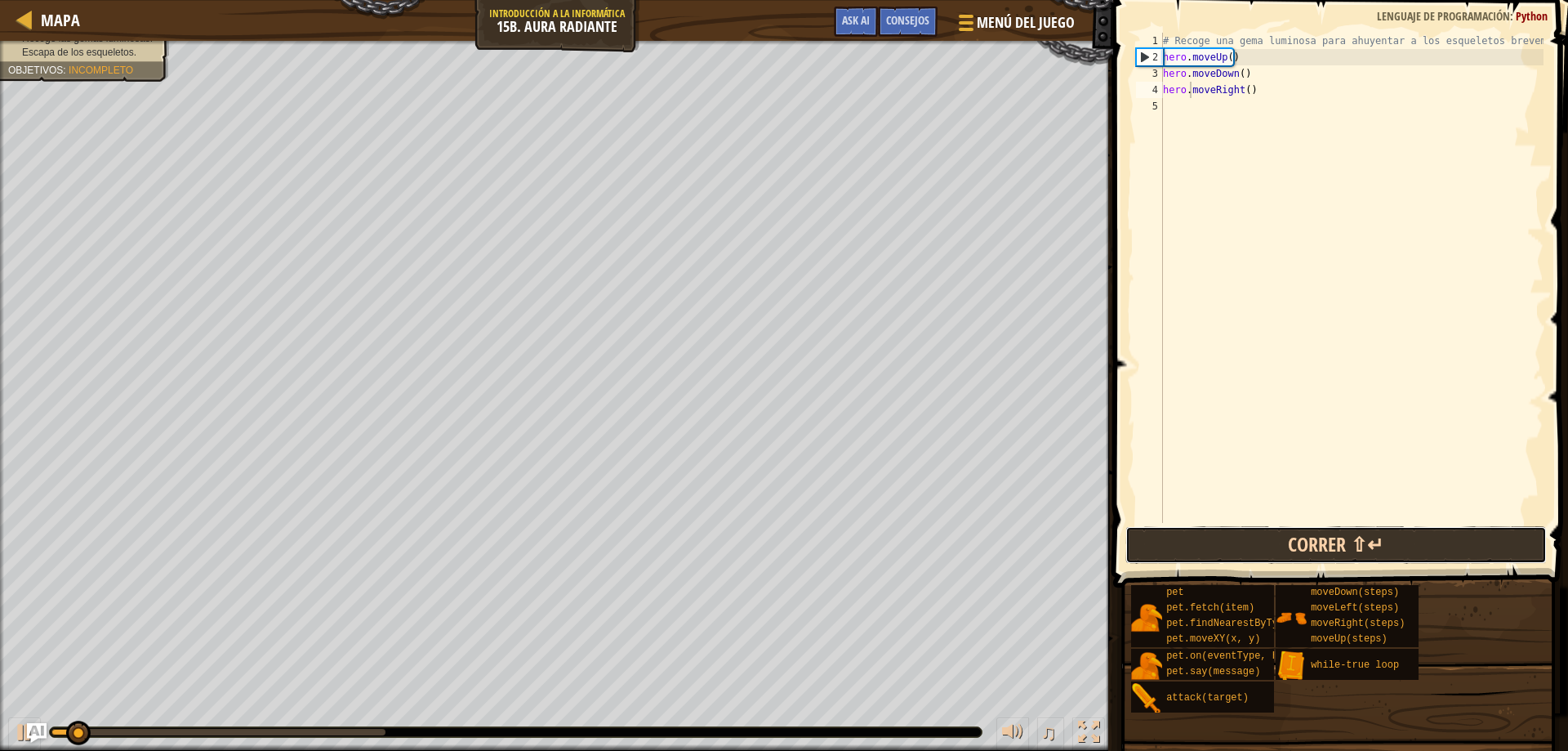
click at [1276, 554] on button "Correr ⇧↵" at bounding box center [1336, 545] width 422 height 38
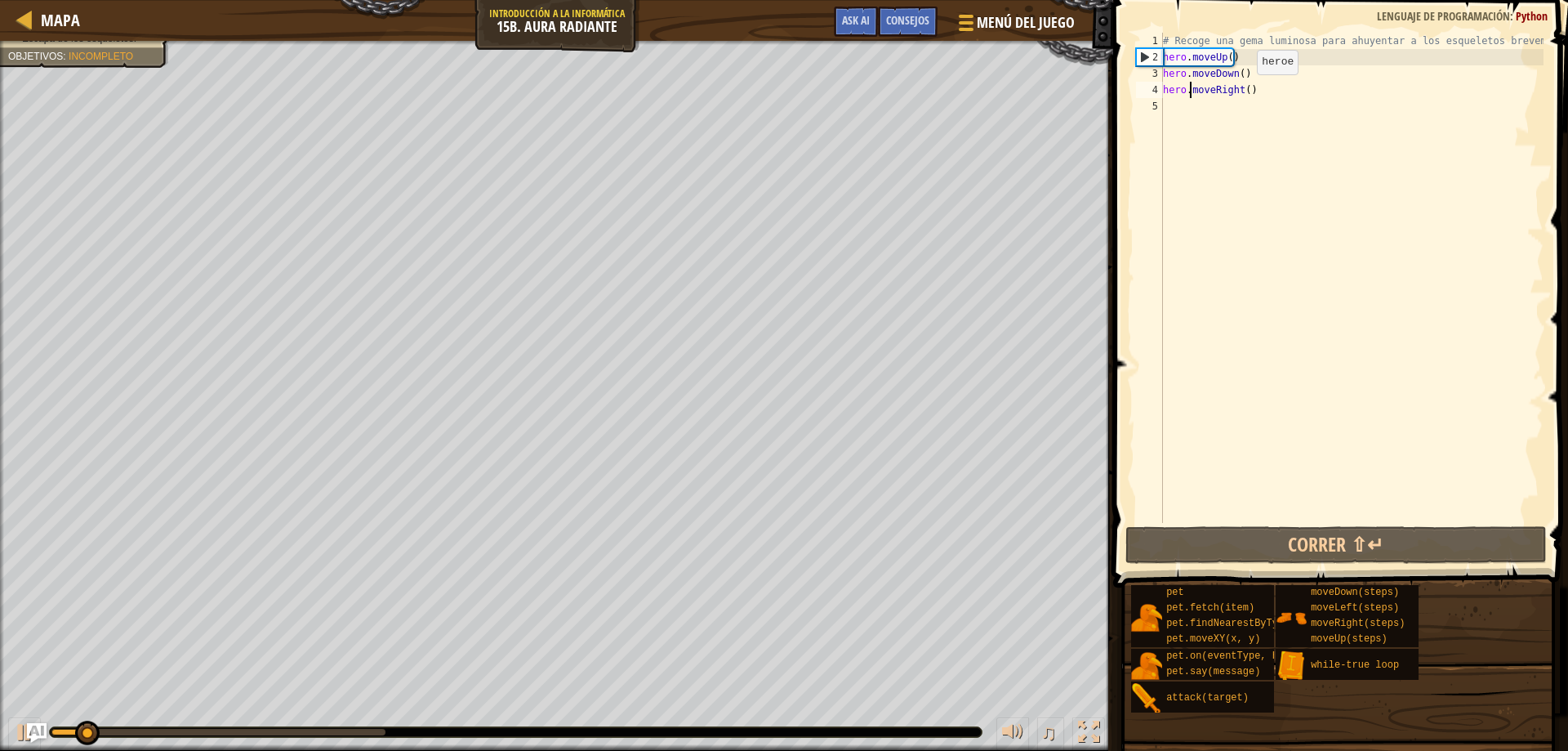
click at [1239, 92] on div "# Recoge una gema luminosa para ahuyentar a los esqueletos brevemente. hero . m…" at bounding box center [1351, 294] width 384 height 523
click at [1244, 93] on div "# Recoge una gema luminosa para ahuyentar a los esqueletos brevemente. hero . m…" at bounding box center [1351, 294] width 384 height 523
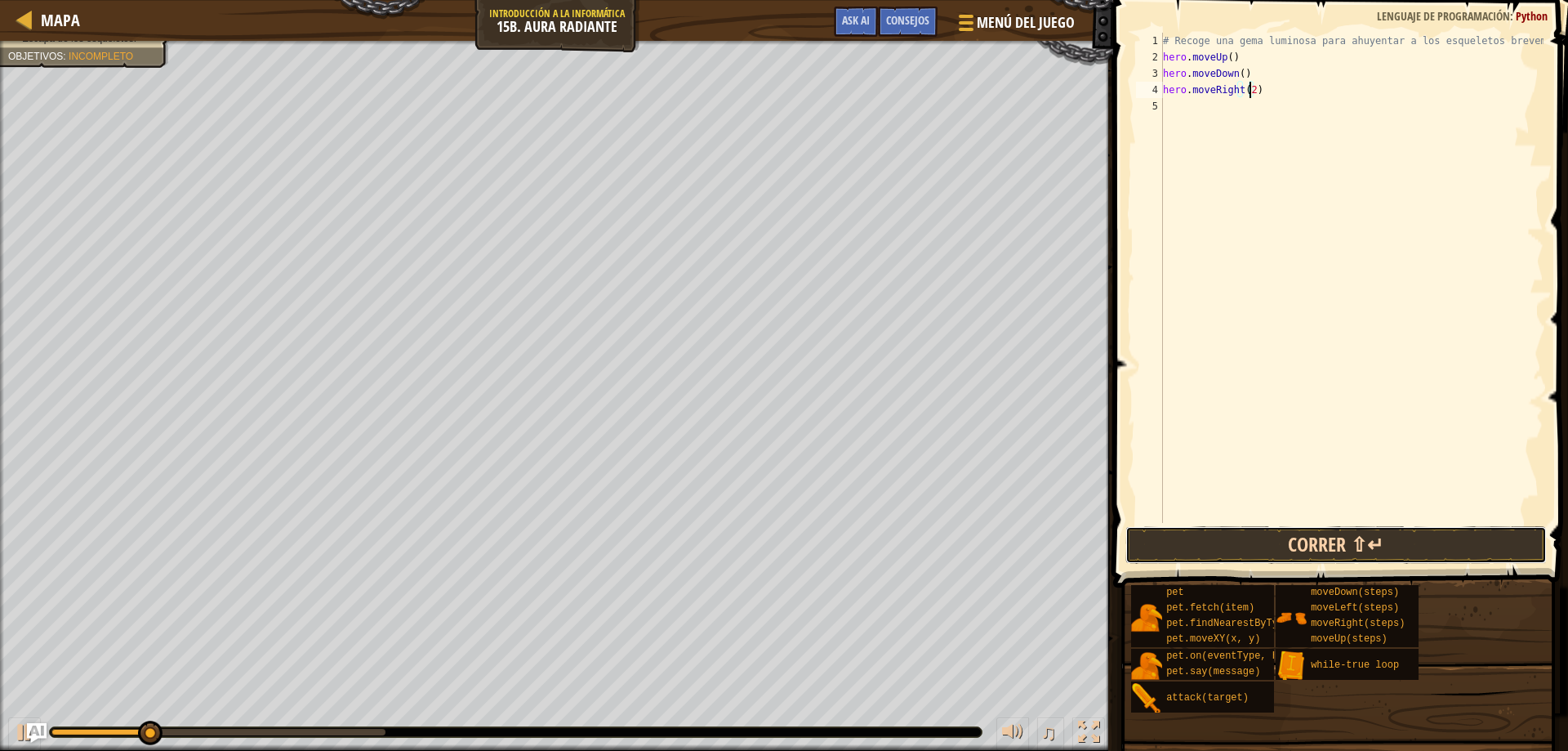
click at [1309, 541] on button "Correr ⇧↵" at bounding box center [1336, 545] width 422 height 38
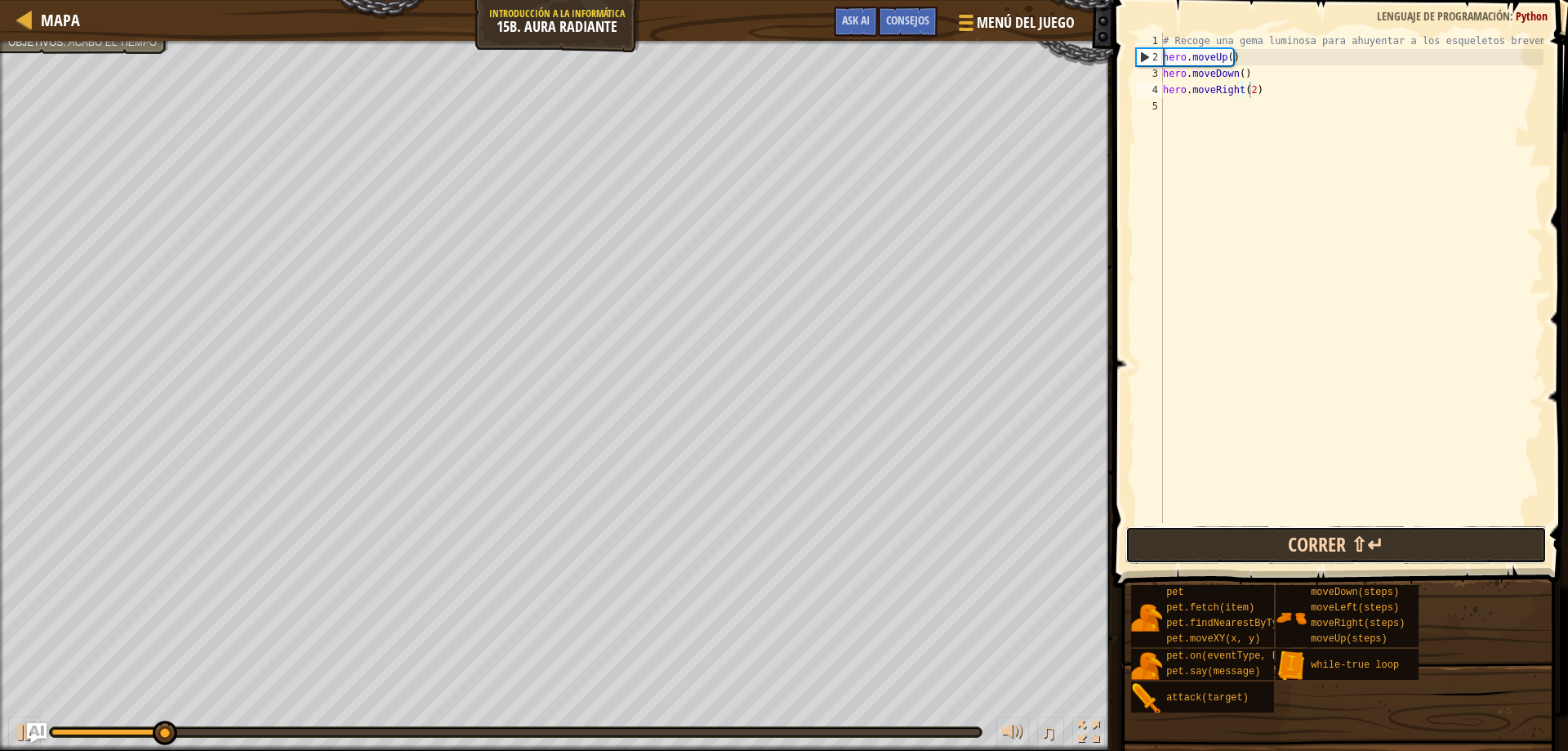
click at [1311, 542] on button "Correr ⇧↵" at bounding box center [1336, 545] width 422 height 38
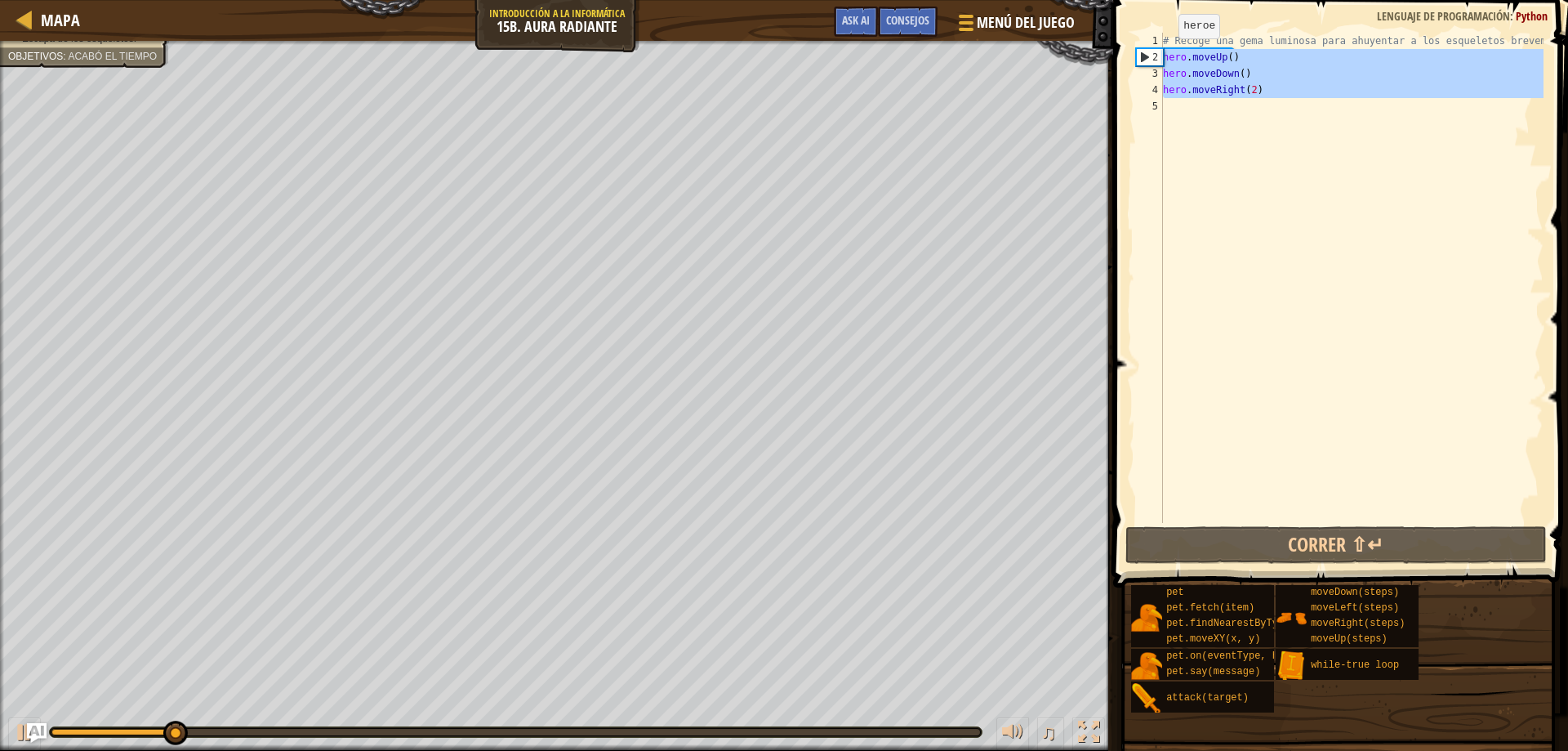
drag, startPoint x: 1279, startPoint y: 102, endPoint x: 1159, endPoint y: 61, distance: 126.8
click at [1159, 61] on div "hero.moveRight(2) 1 2 3 4 5 # Recoge una gema luminosa para ahuyentar a los esq…" at bounding box center [1338, 277] width 411 height 490
type textarea "hero.moveUp() hero.moveDown()"
click at [1181, 130] on div "# Recoge una gema luminosa para ahuyentar a los esqueletos brevemente. hero . m…" at bounding box center [1351, 277] width 384 height 490
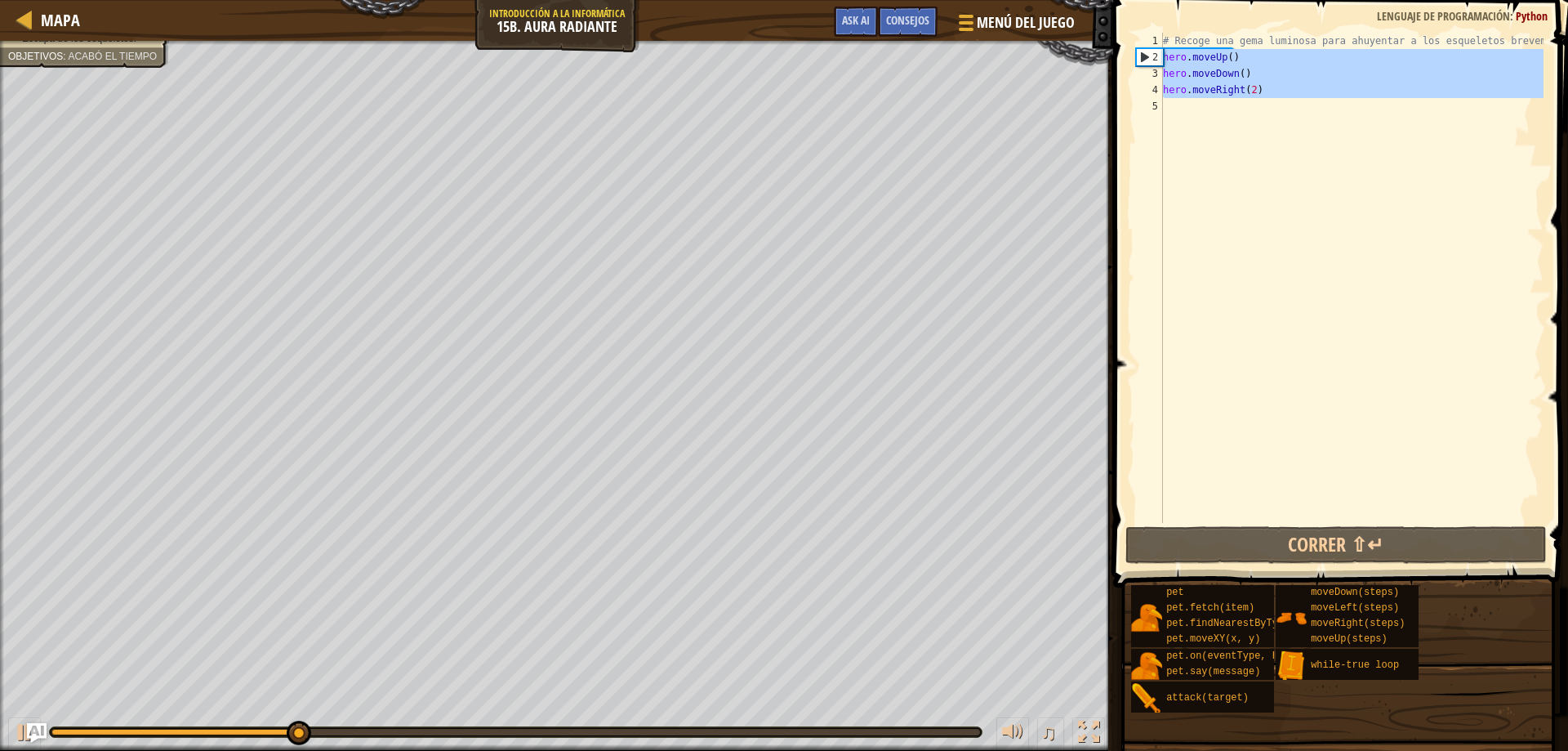
scroll to position [7, 0]
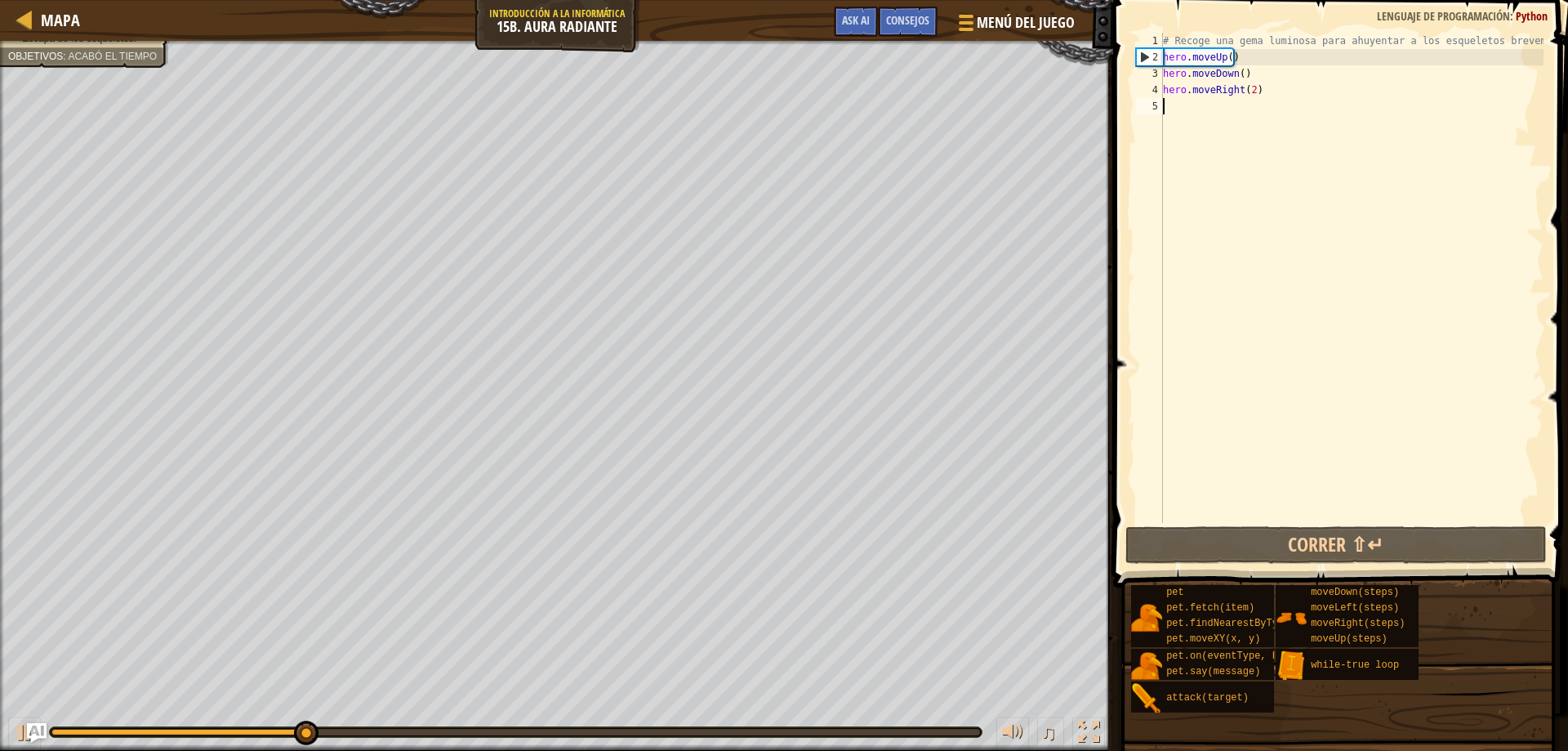
click at [1188, 107] on div "# Recoge una gema luminosa para ahuyentar a los esqueletos brevemente. hero . m…" at bounding box center [1351, 294] width 384 height 523
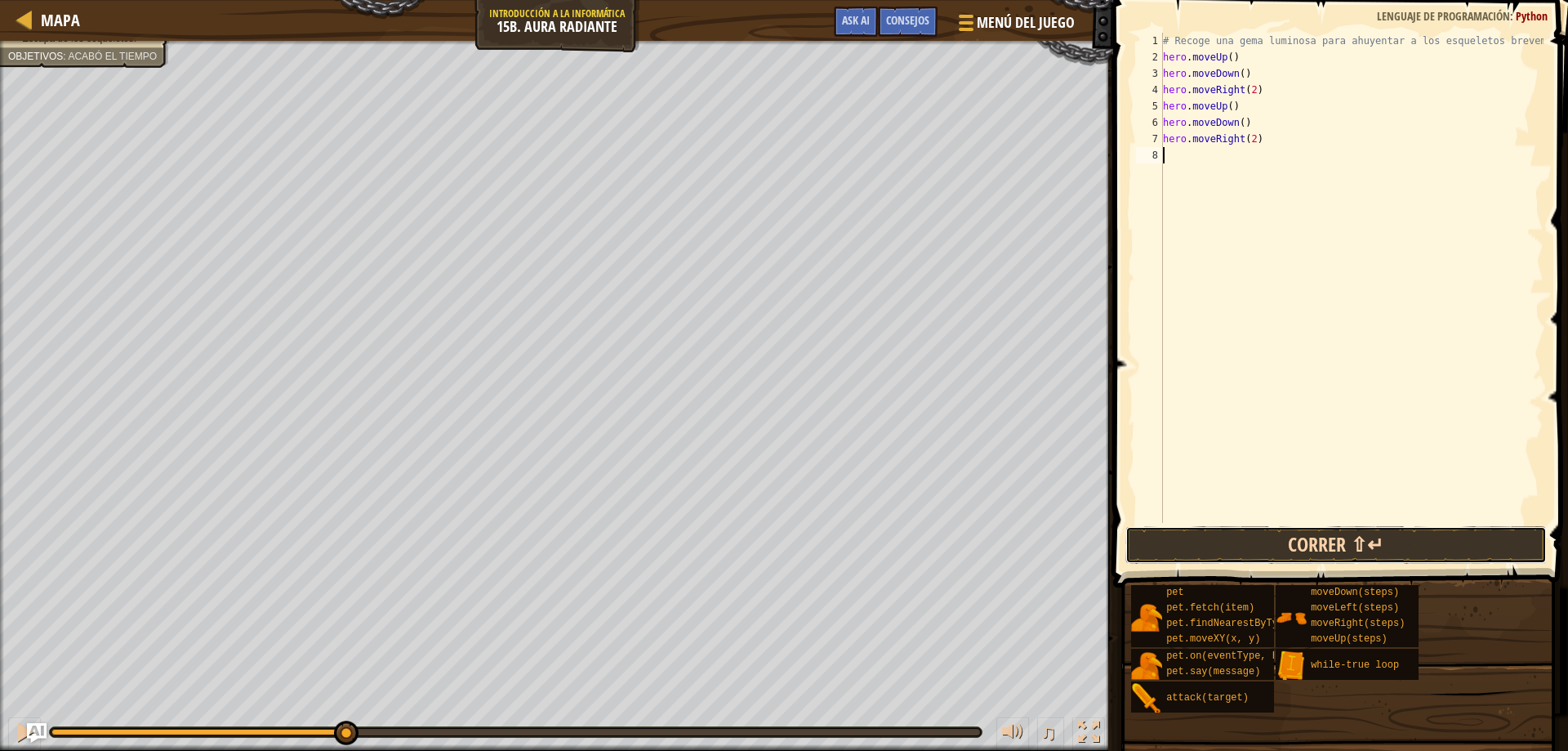
click at [1303, 540] on button "Correr ⇧↵" at bounding box center [1336, 545] width 422 height 38
click at [1308, 559] on button "Correr ⇧↵" at bounding box center [1336, 545] width 422 height 38
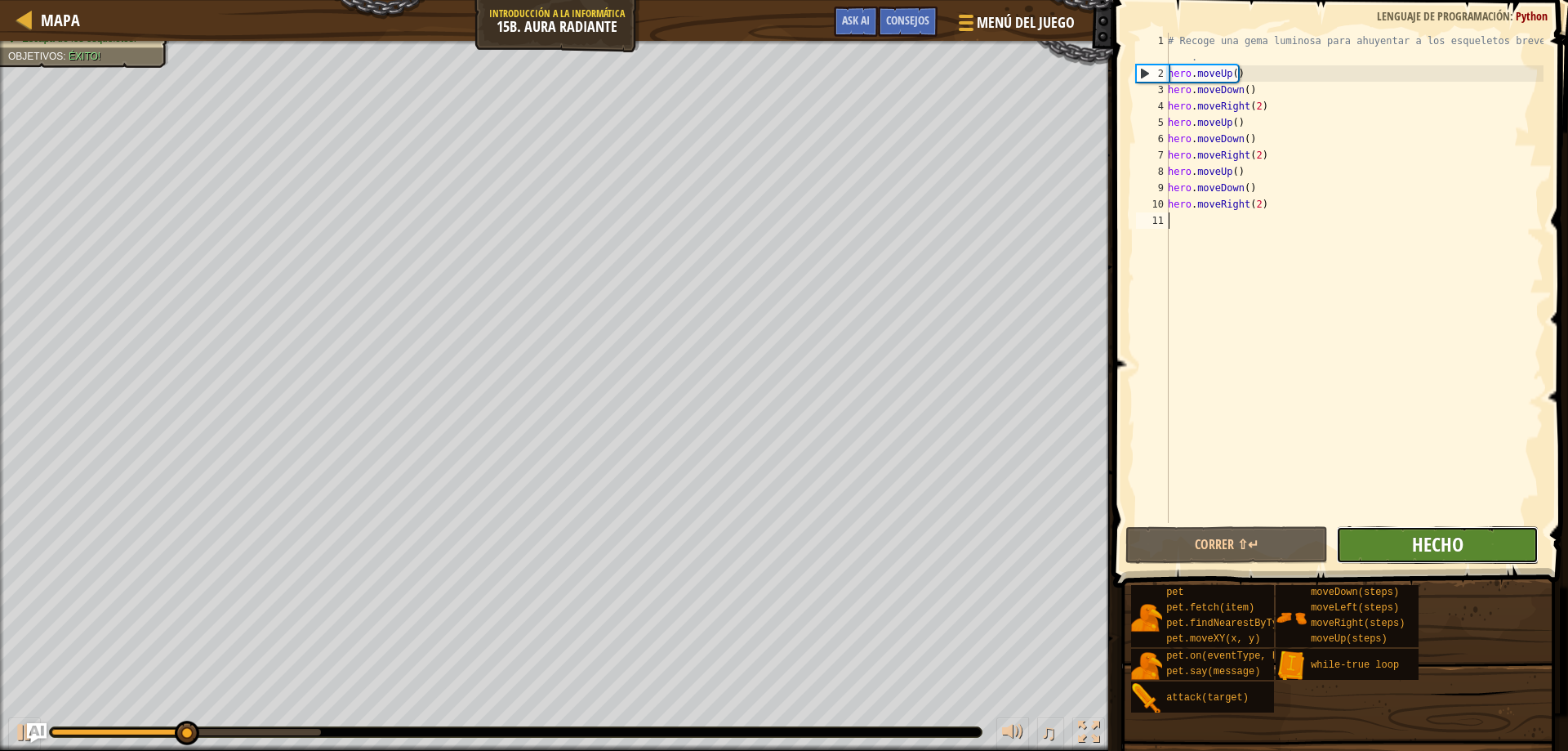
click at [1430, 541] on span "Hecho" at bounding box center [1437, 544] width 51 height 26
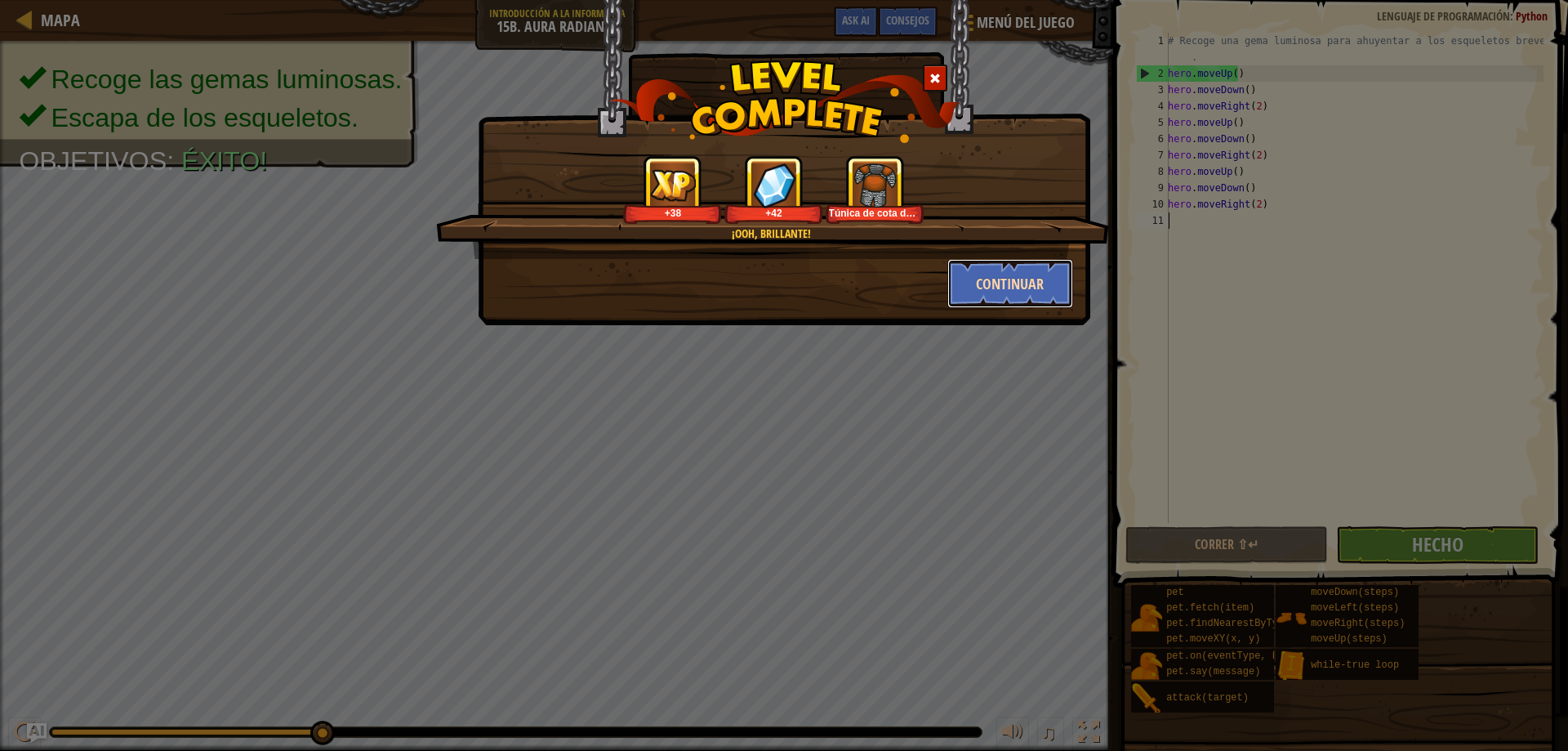
click at [1031, 277] on button "Continuar" at bounding box center [1011, 284] width 126 height 49
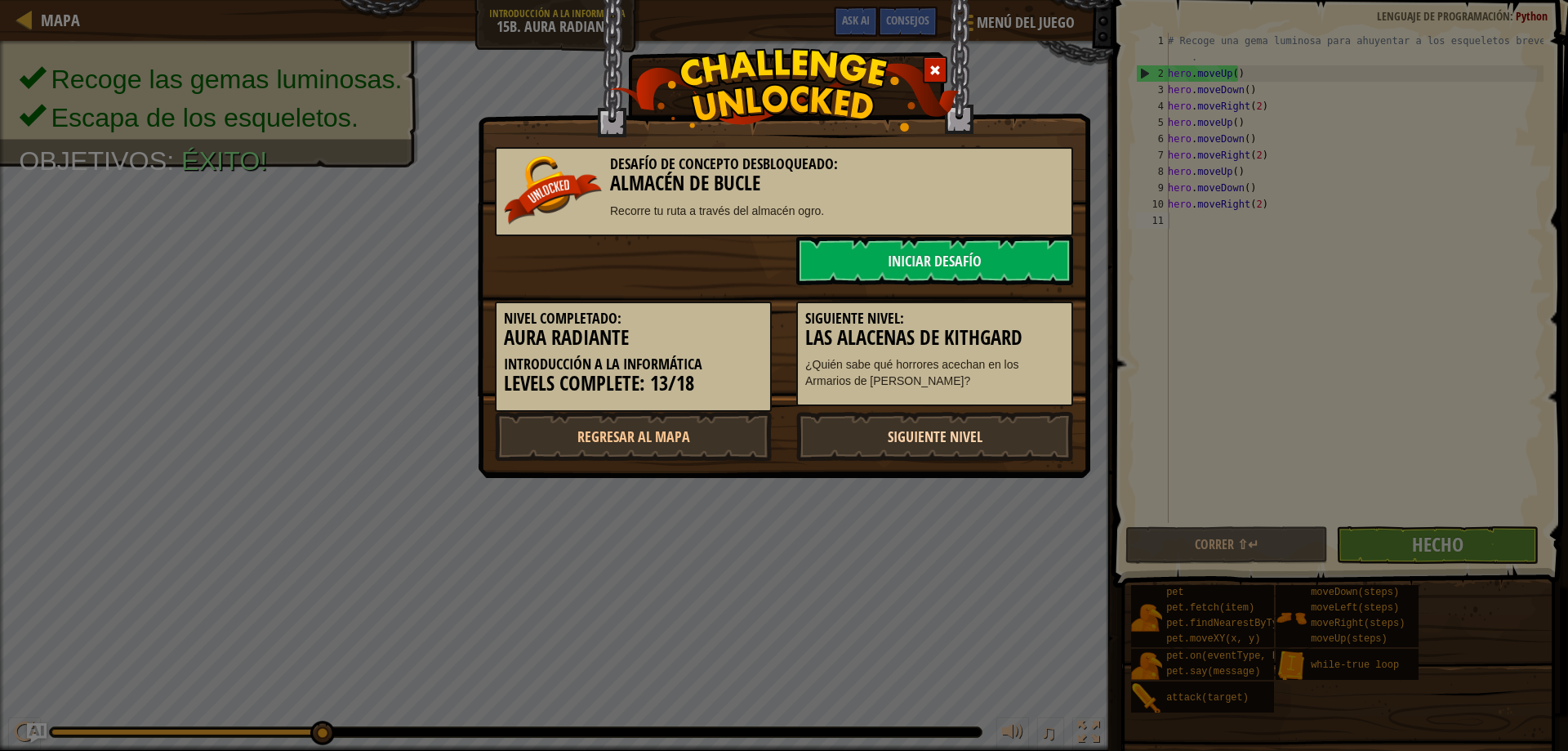
click at [979, 418] on link "Siguiente nivel" at bounding box center [934, 437] width 276 height 49
click at [979, 420] on link "Siguiente nivel" at bounding box center [934, 437] width 276 height 49
click at [982, 472] on div "Desafío de Concepto Desbloqueado: Almacén de Bucle Recorre tu ruta a través del…" at bounding box center [784, 239] width 612 height 478
click at [988, 2] on body "Mapa Introducción a la Informática 15b. Aura Radiante Menú del Juego Hecho Cons…" at bounding box center [784, 1] width 1568 height 2
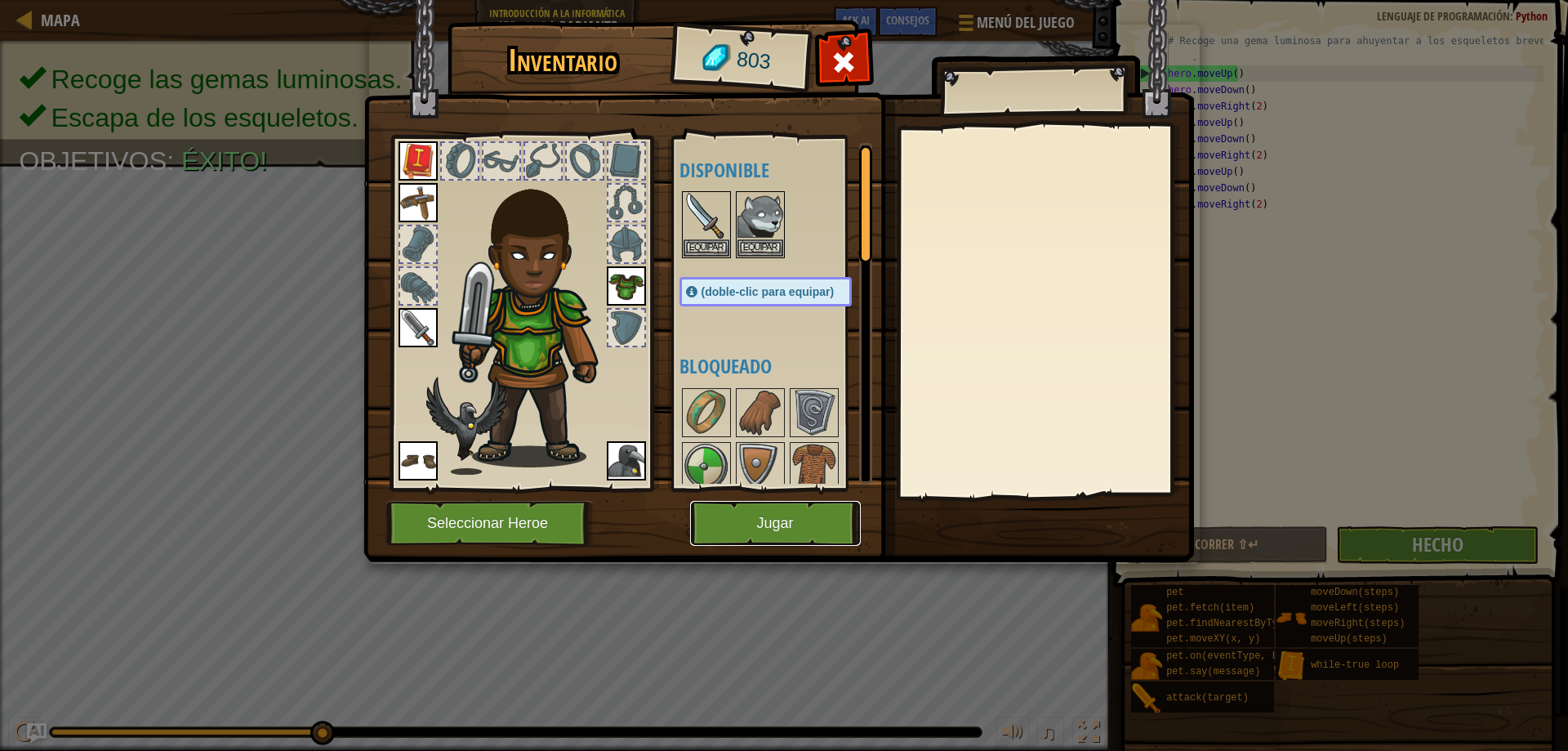
click at [817, 512] on button "Jugar" at bounding box center [775, 523] width 171 height 45
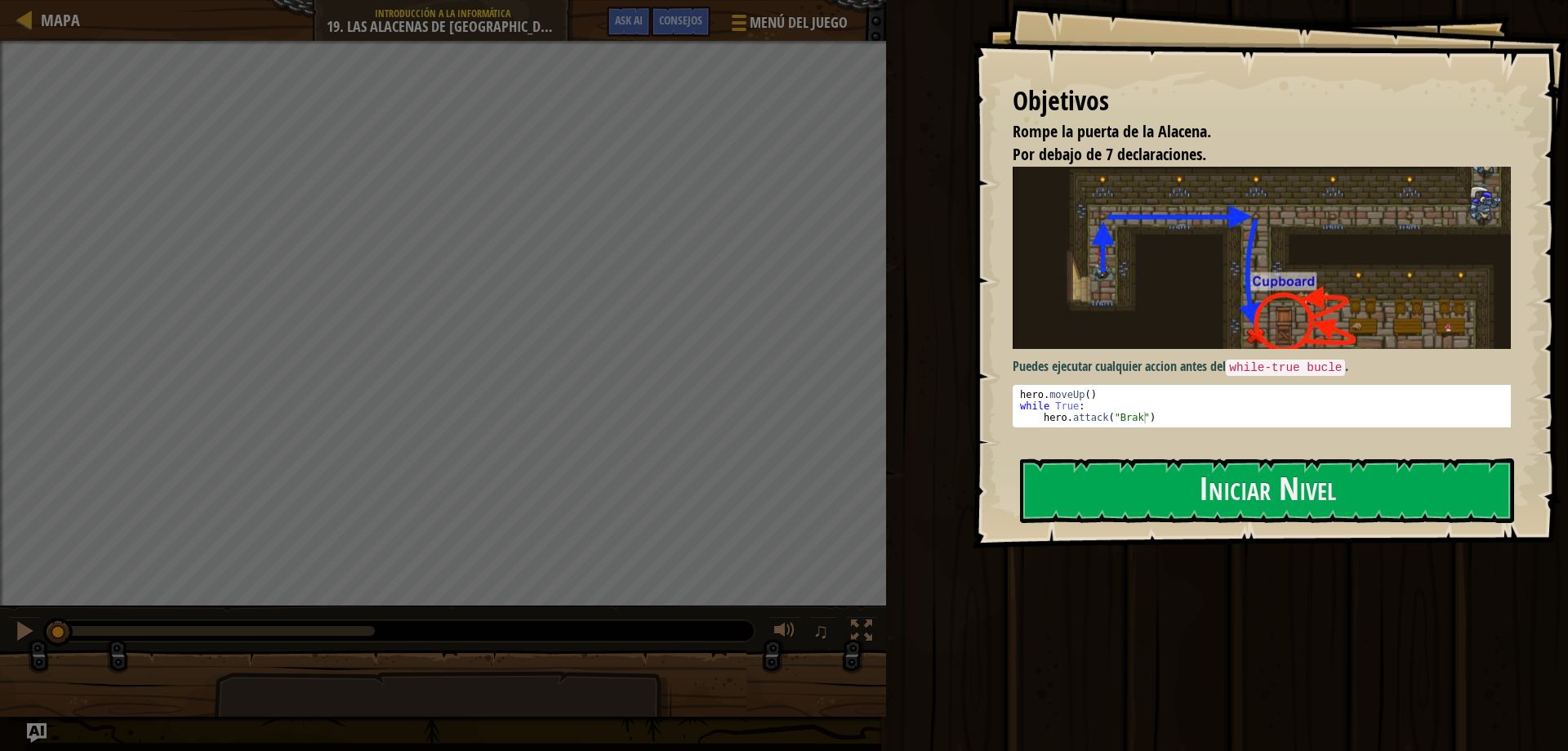
click at [1348, 525] on div "Objetivos Rompe la puerta de la Alacena. Por debajo de 7 declaraciones. Puedes …" at bounding box center [1270, 274] width 596 height 549
drag, startPoint x: 1350, startPoint y: 456, endPoint x: 1348, endPoint y: 474, distance: 18.1
click at [1356, 472] on div "Objetivos Rompe la puerta de la Alacena. Por debajo de 7 declaraciones. Puedes …" at bounding box center [1270, 274] width 596 height 549
click at [1352, 507] on button "Iniciar Nivel" at bounding box center [1266, 490] width 494 height 64
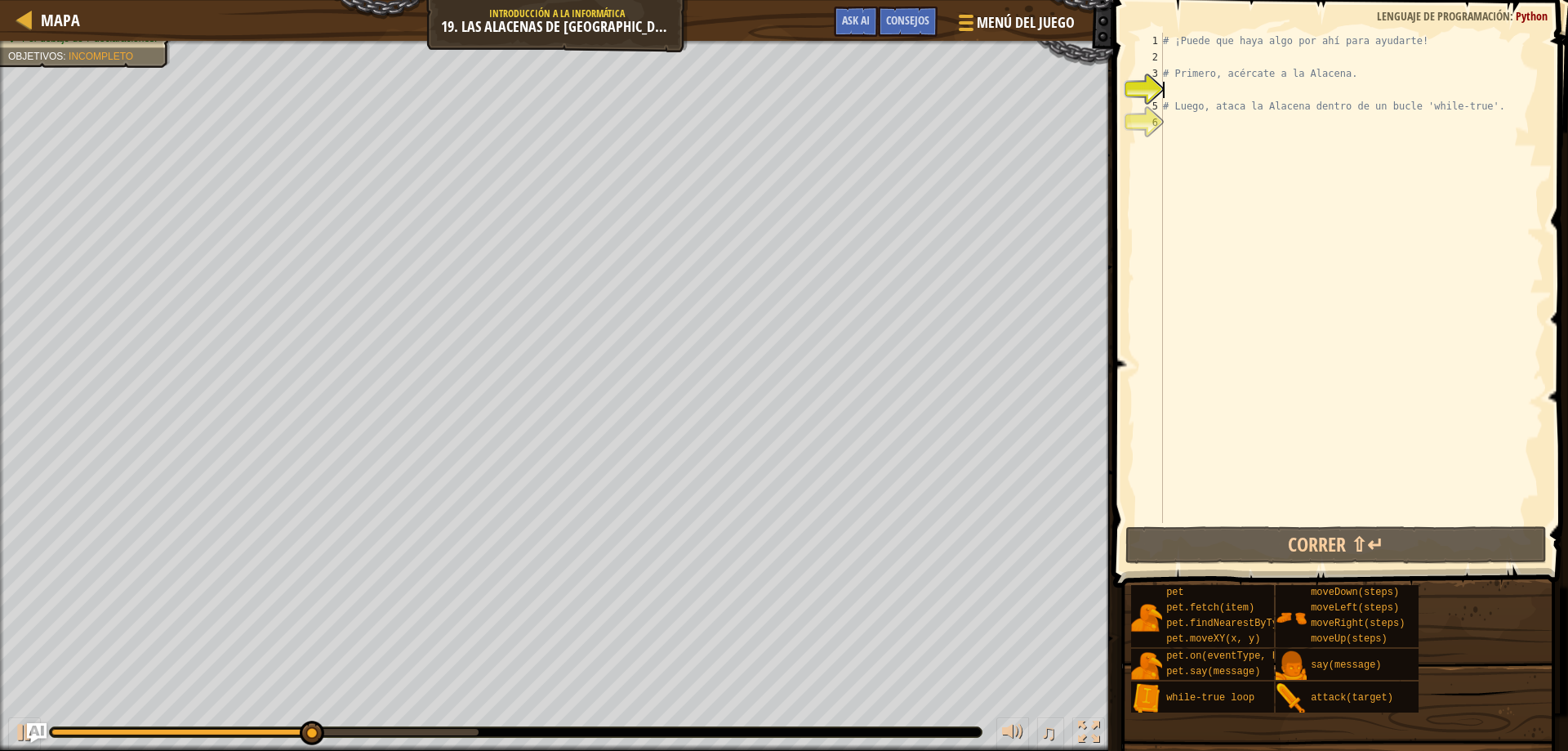
click at [1213, 99] on div "# ¡Puede que haya algo por ahí para ayudarte! # Primero, acércate a la Alacena.…" at bounding box center [1351, 294] width 384 height 523
type textarea "# Luego, ataca la Alacena dentro de un bucle 'while-true'."
click at [1217, 50] on div "# ¡Puede que haya algo por ahí para ayudarte! # Primero, acércate a la Alacena.…" at bounding box center [1351, 294] width 384 height 523
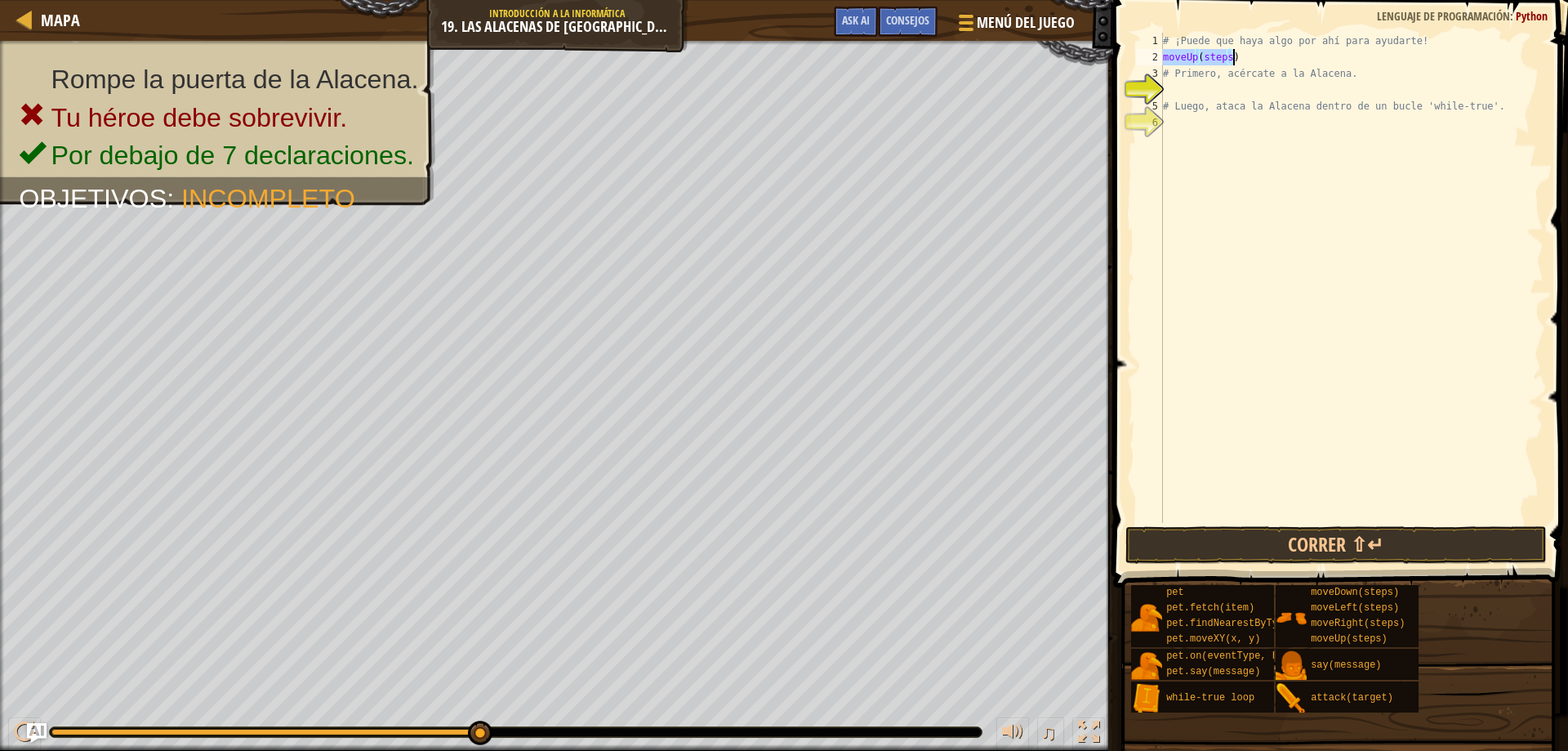
drag, startPoint x: 1213, startPoint y: 59, endPoint x: 1230, endPoint y: 55, distance: 17.5
click at [1214, 59] on div "# ¡Puede que haya algo por ahí para ayudarte! moveUp ( steps ) # Primero, acérc…" at bounding box center [1351, 277] width 384 height 490
click at [1230, 55] on div "# ¡Puede que haya algo por ahí para ayudarte! moveUp ( steps ) # Primero, acérc…" at bounding box center [1351, 294] width 384 height 523
click at [1228, 59] on div "# ¡Puede que haya algo por ahí para ayudarte! moveUp ( steps ) # Primero, acérc…" at bounding box center [1351, 294] width 384 height 523
click at [1193, 62] on div "# ¡Puede que haya algo por ahí para ayudarte! moveUp ( ) # Primero, acércate a …" at bounding box center [1351, 294] width 384 height 523
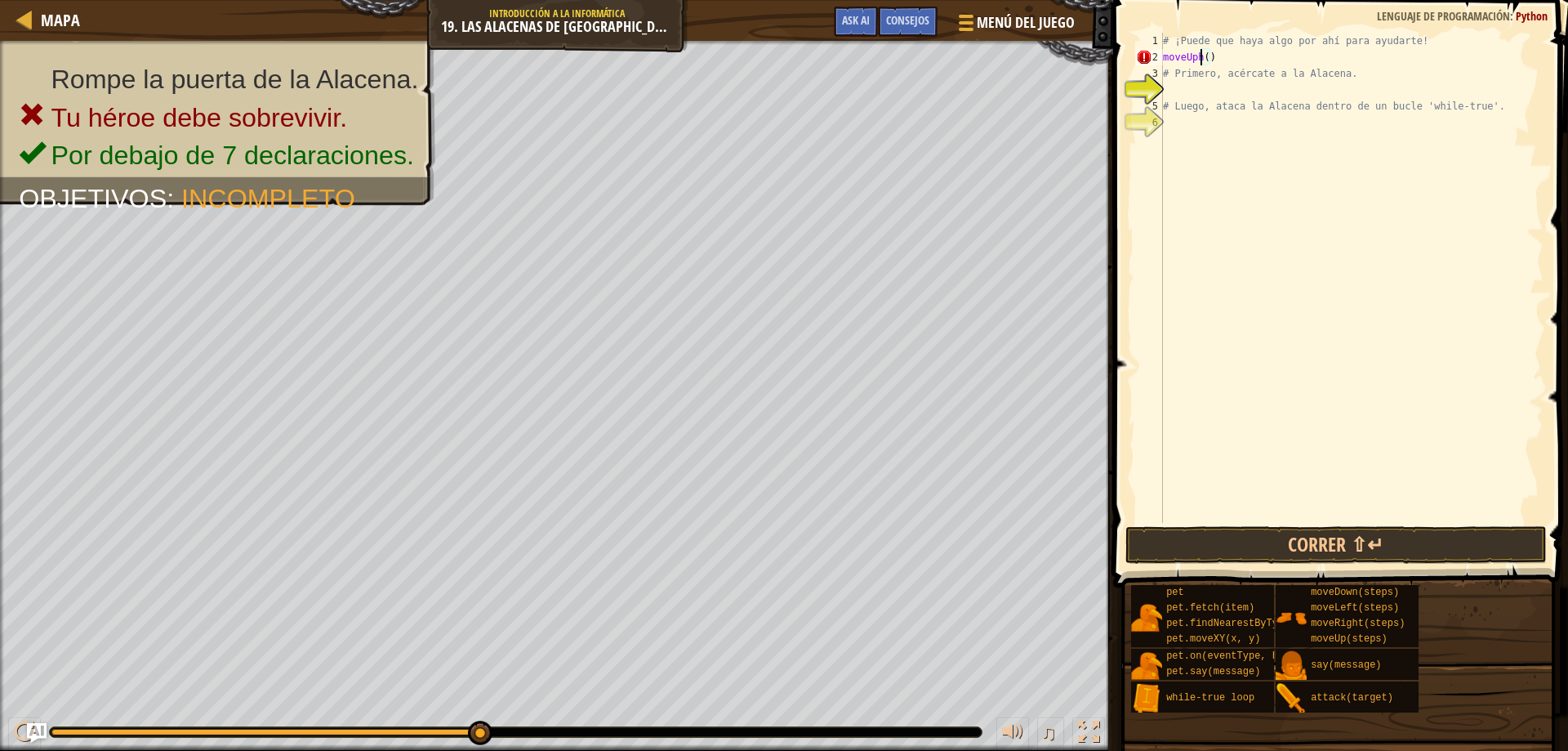
scroll to position [7, 3]
click at [1162, 64] on div "# ¡Puede que haya algo por ahí para ayudarte! moveUp ( ) # Primero, acércate a …" at bounding box center [1351, 294] width 384 height 523
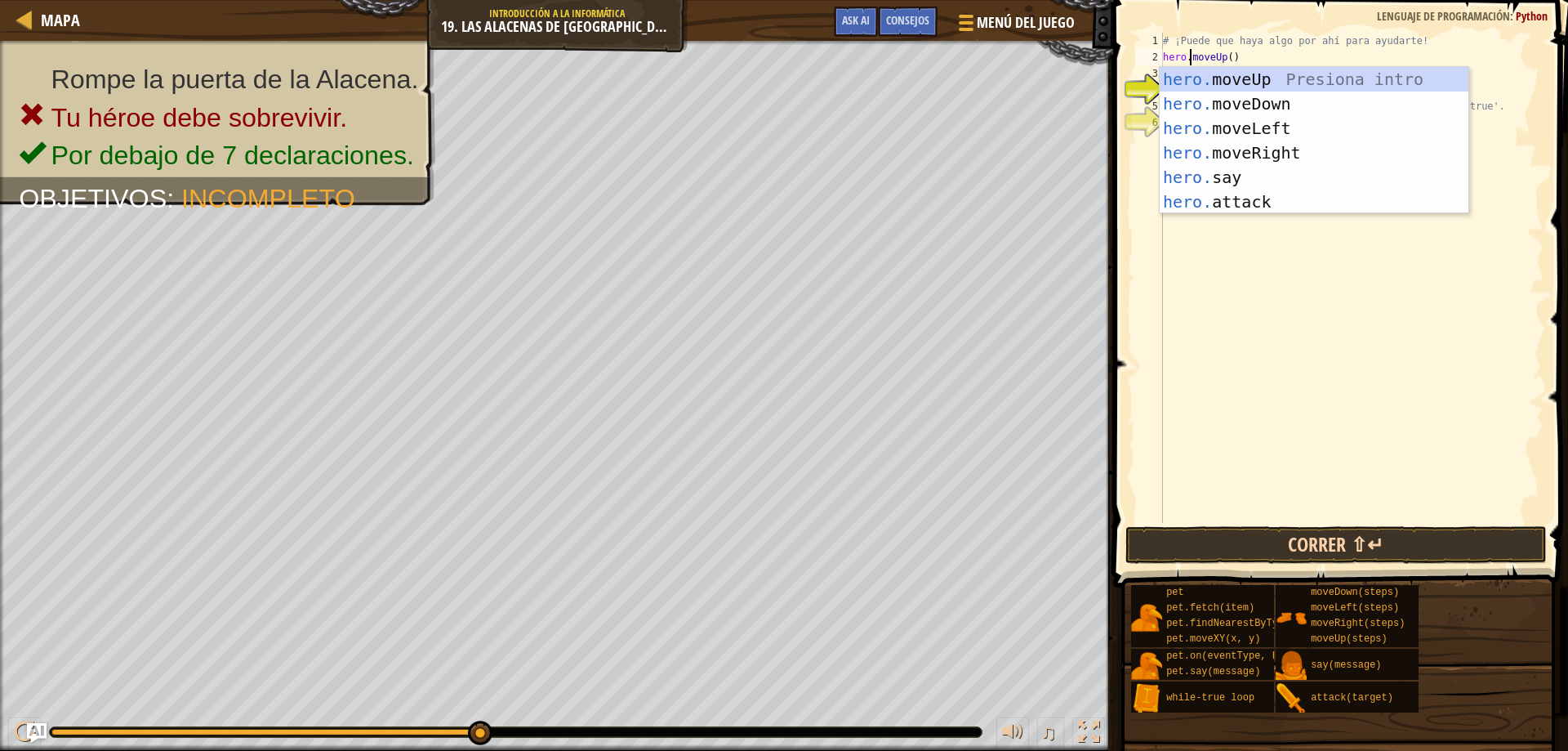
type textarea "hero.moveUp()"
click at [1321, 531] on button "Correr ⇧↵" at bounding box center [1336, 545] width 422 height 38
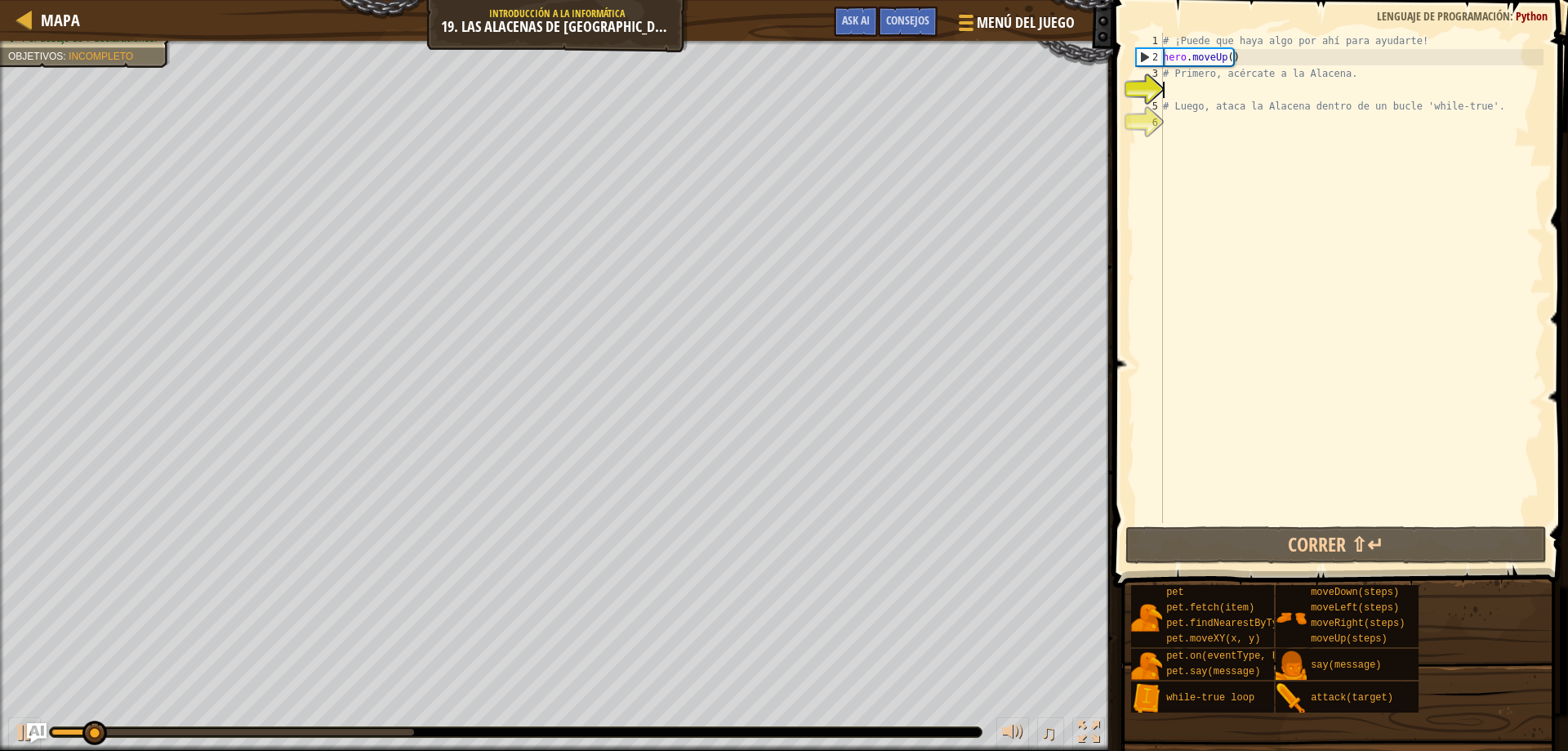
click at [1221, 96] on div "# ¡Puede que haya algo por ahí para ayudarte! hero . moveUp ( ) # Primero, acér…" at bounding box center [1351, 294] width 384 height 523
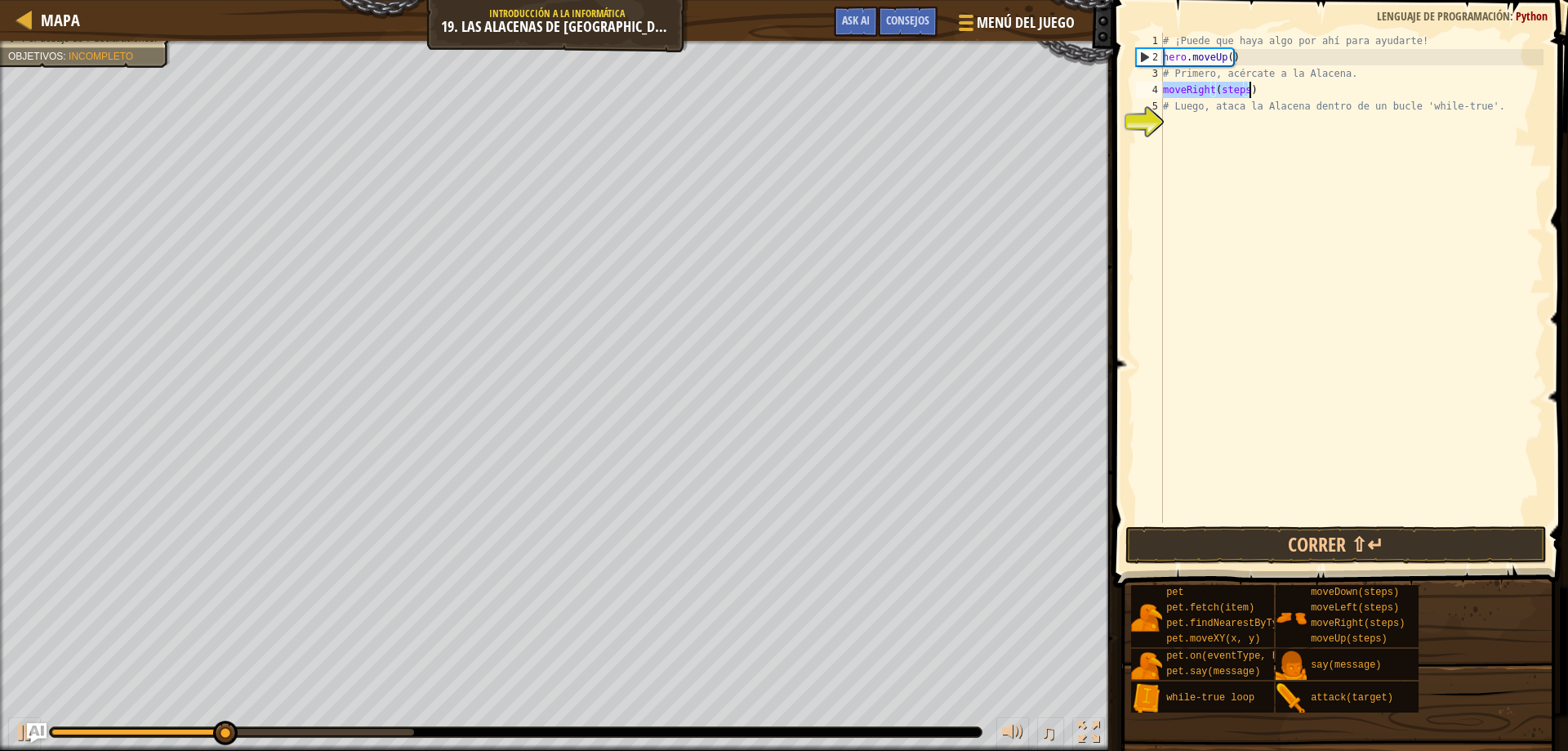
click at [1246, 91] on div "# ¡Puede que haya algo por ahí para ayudarte! hero . moveUp ( ) # Primero, acér…" at bounding box center [1351, 277] width 384 height 490
click at [1161, 89] on div "4" at bounding box center [1149, 89] width 27 height 16
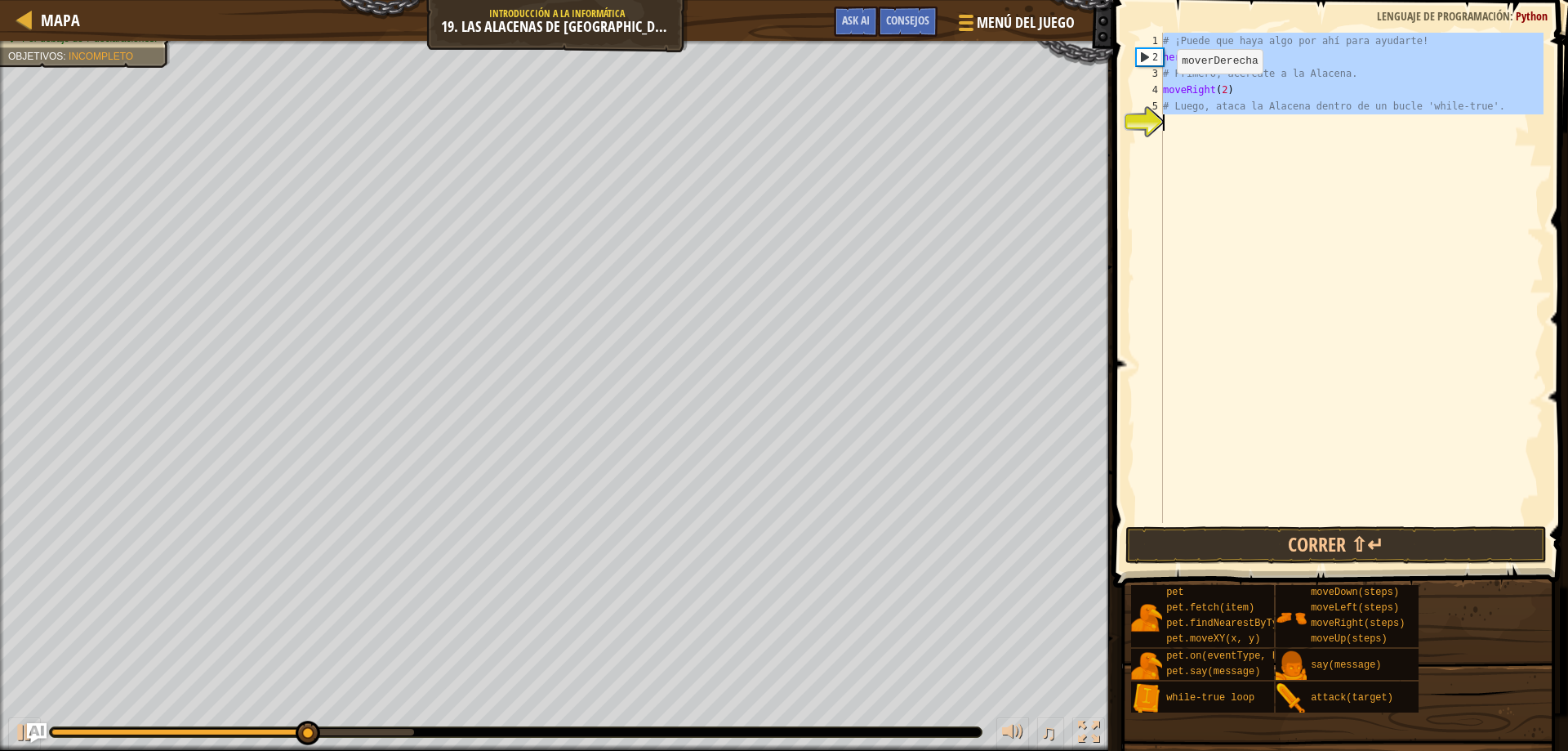
type textarea "# Luego, ataca la Alacena dentro de un bucle 'while-true'."
click at [1161, 89] on div "4" at bounding box center [1149, 89] width 27 height 16
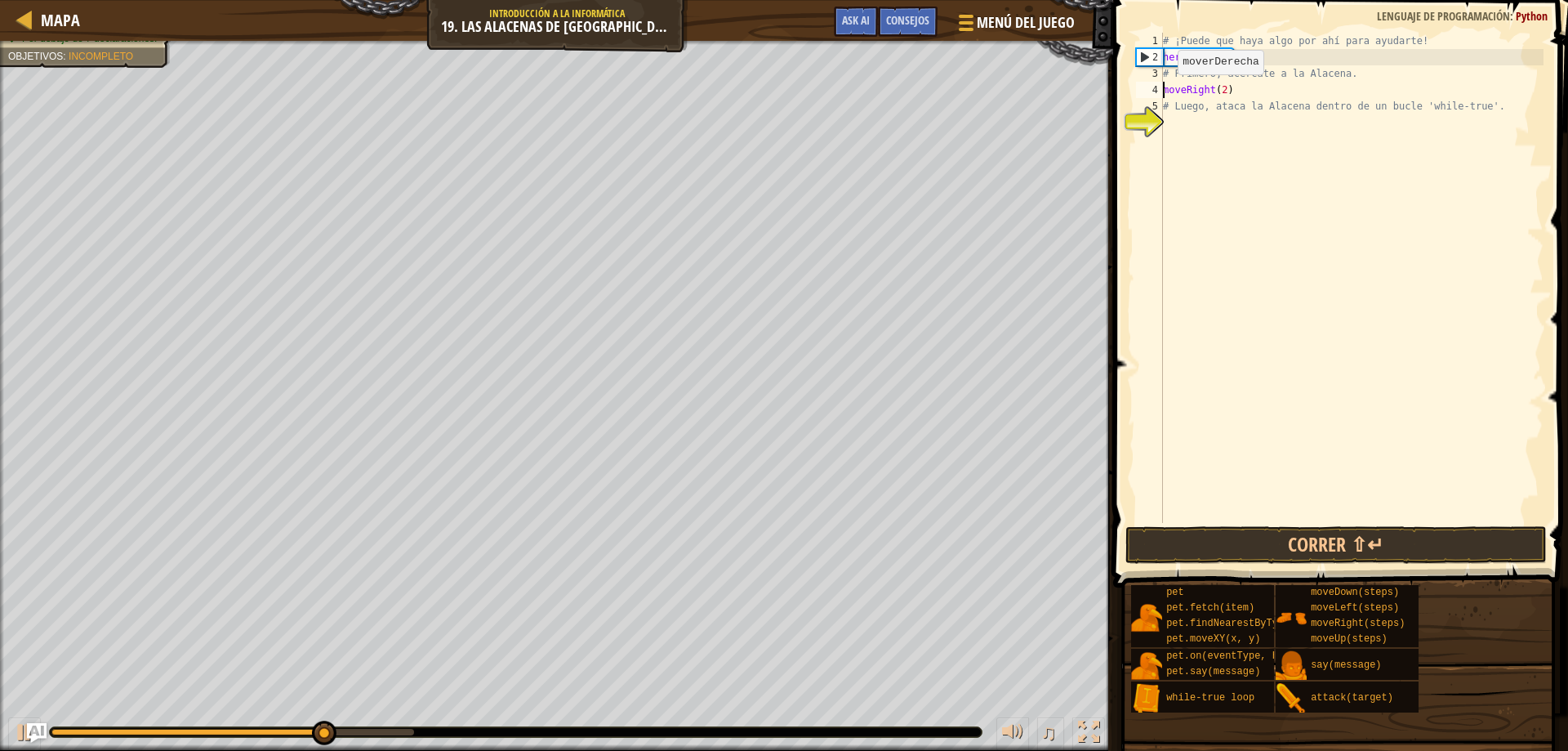
click at [1163, 90] on div "# ¡Puede que haya algo por ahí para ayudarte! hero . moveUp ( ) # Primero, acér…" at bounding box center [1351, 294] width 384 height 523
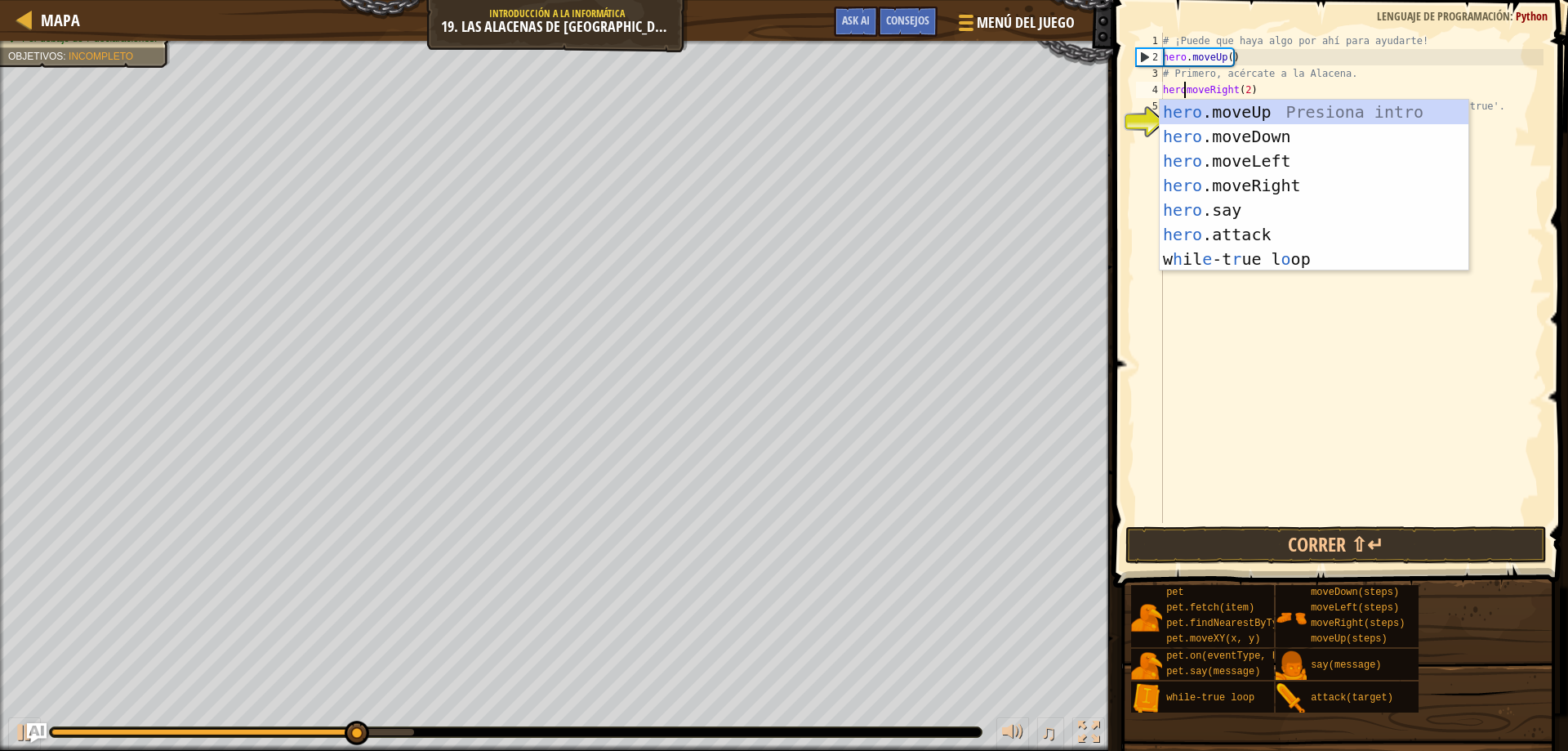
scroll to position [7, 3]
click at [1279, 524] on span at bounding box center [1342, 270] width 468 height 635
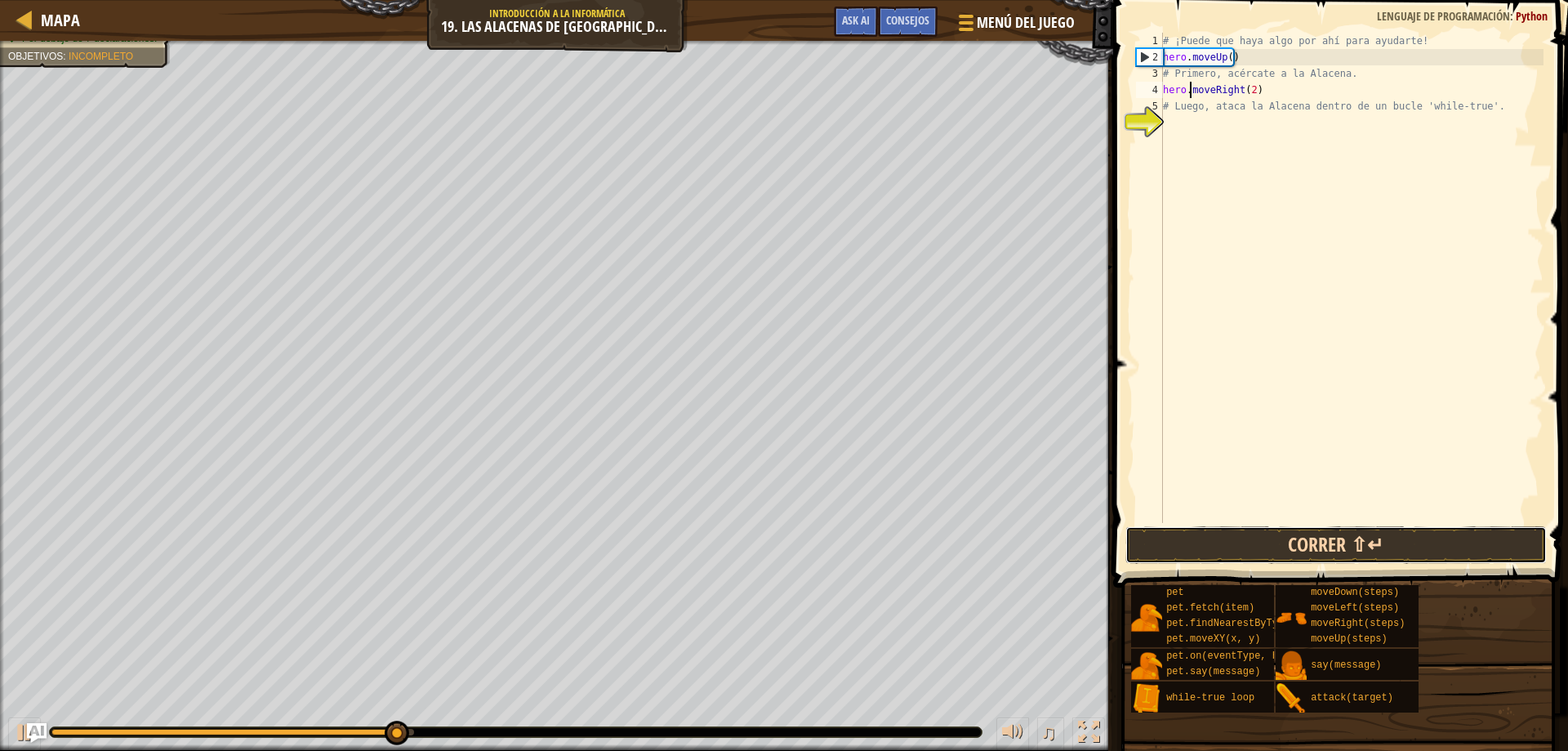
click at [1271, 541] on button "Correr ⇧↵" at bounding box center [1336, 545] width 422 height 38
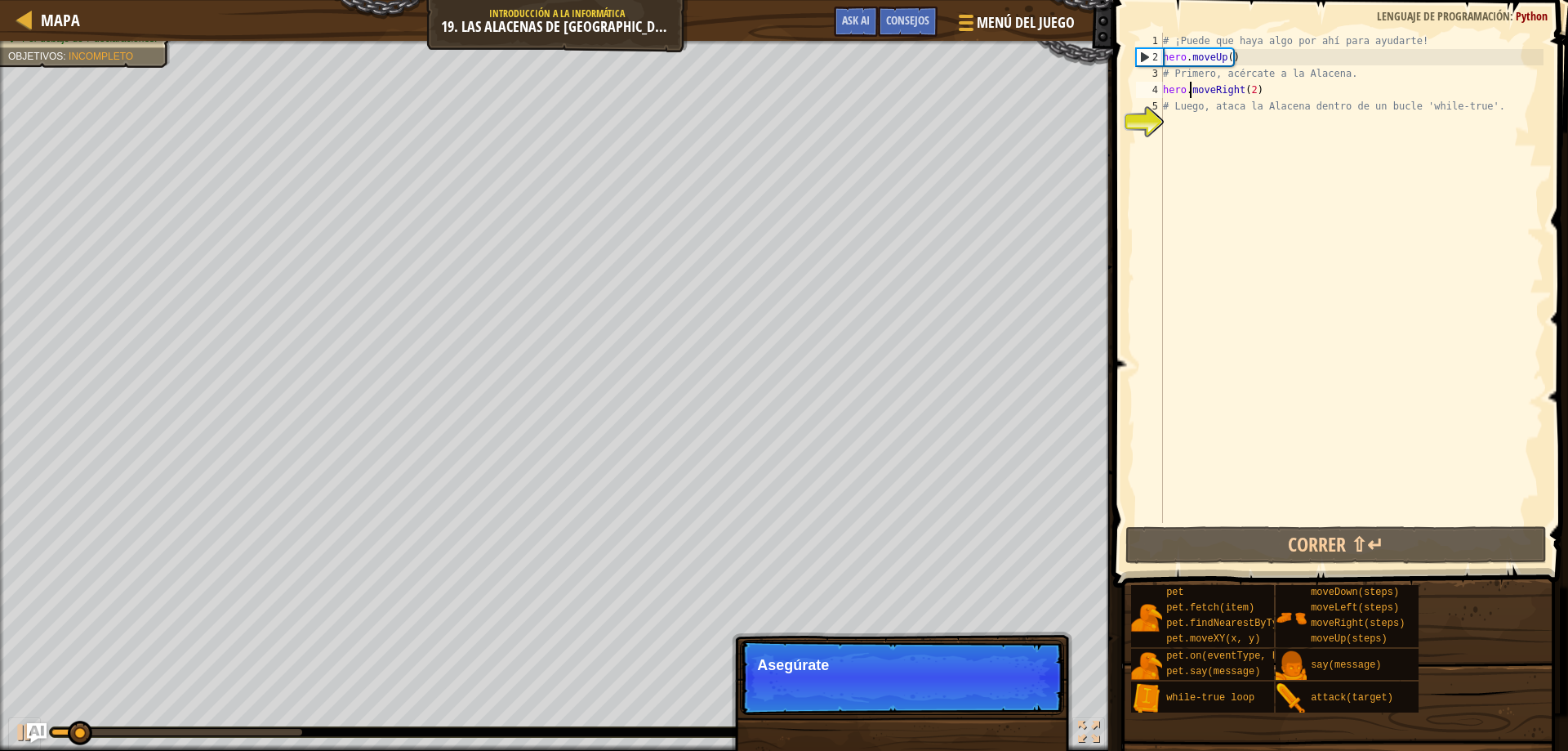
click at [1188, 112] on div "# ¡Puede que haya algo por ahí para ayudarte! hero . moveUp ( ) # Primero, acér…" at bounding box center [1351, 294] width 384 height 523
type textarea "# Luego, ataca la Alacena dentro de un bucle 'while-true'."
click at [1187, 132] on div "# ¡Puede que haya algo por ahí para ayudarte! hero . moveUp ( ) # Primero, acér…" at bounding box center [1351, 294] width 384 height 523
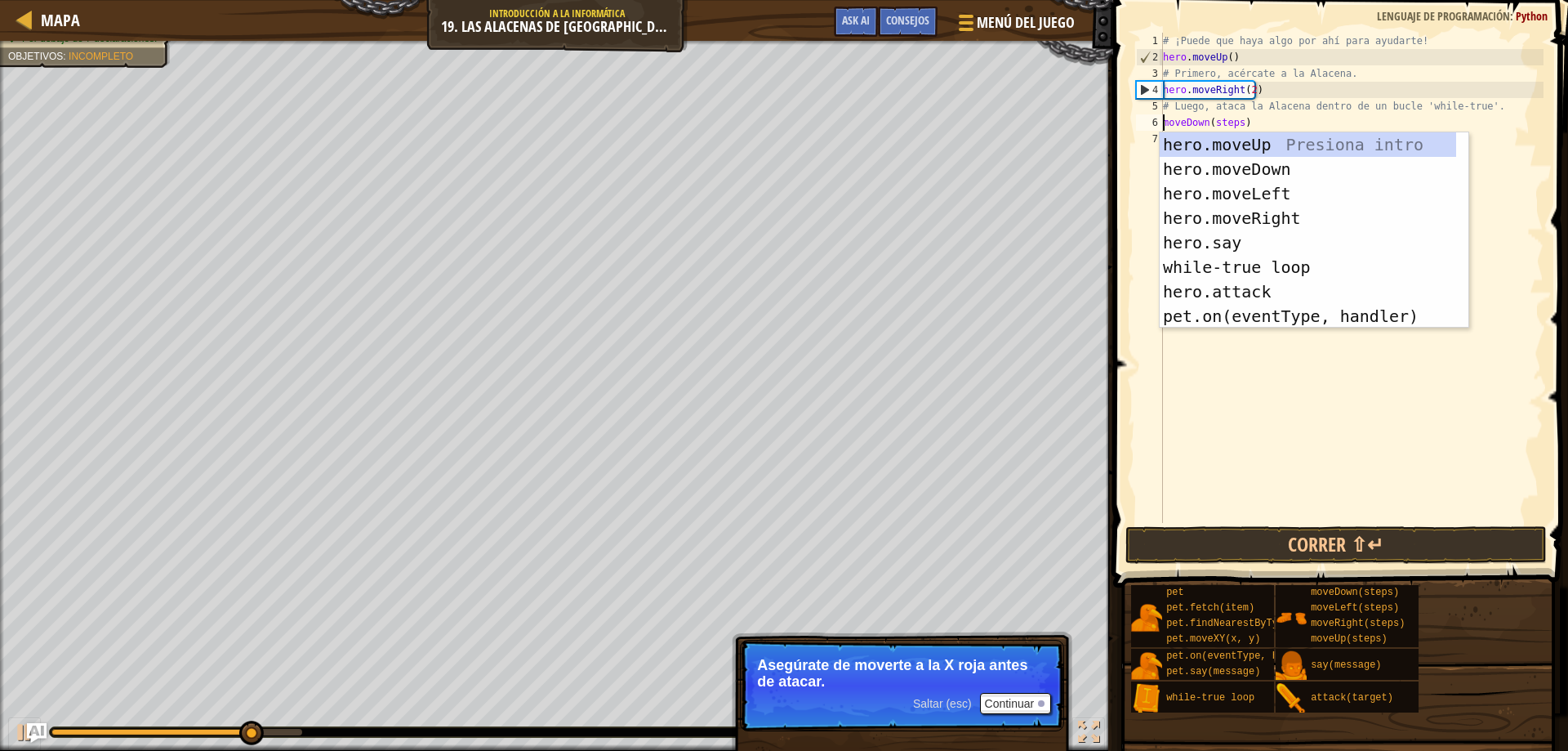
click at [1236, 117] on div "# ¡Puede que haya algo por ahí para ayudarte! hero . moveUp ( ) # Primero, acér…" at bounding box center [1351, 294] width 384 height 523
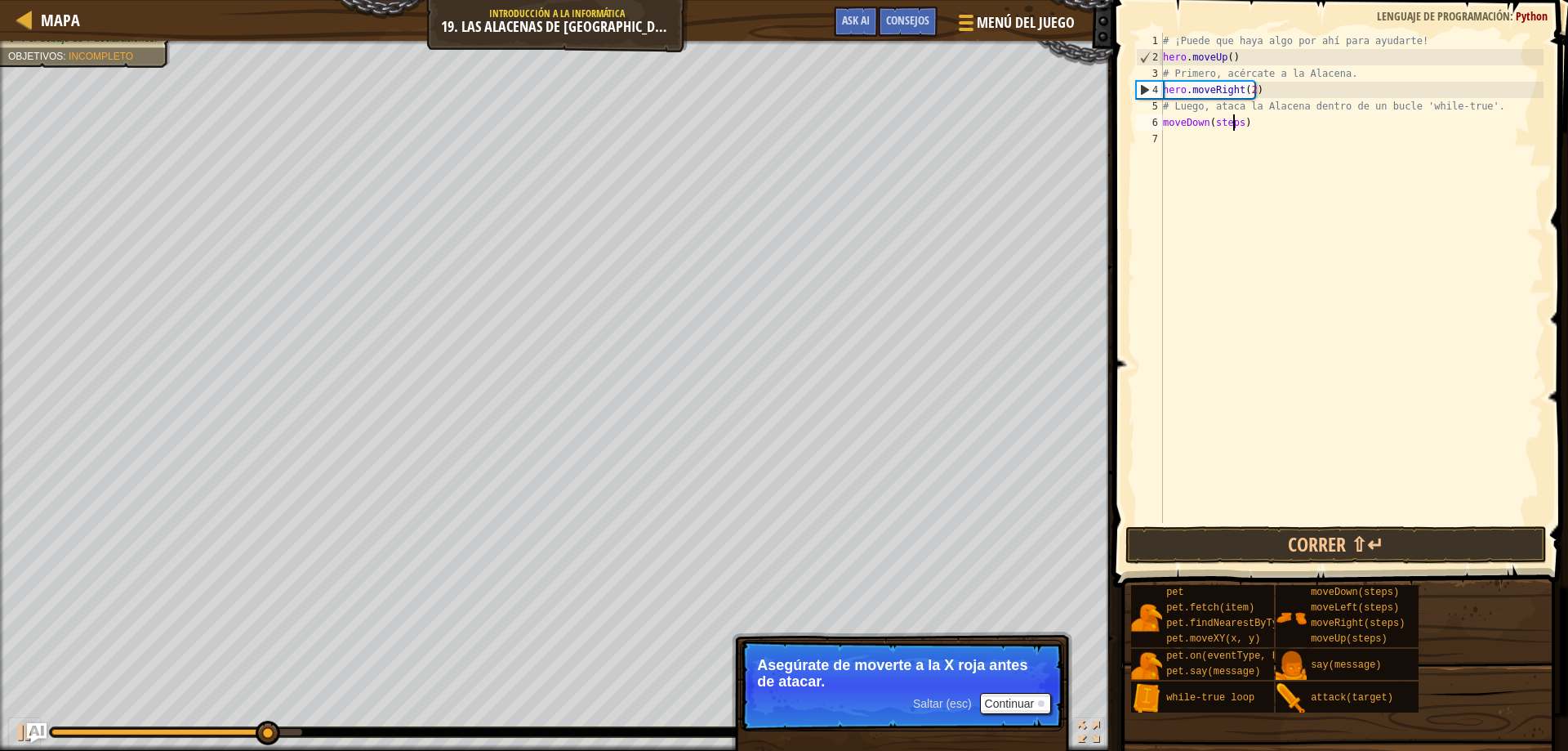
click at [1236, 121] on div "# ¡Puede que haya algo por ahí para ayudarte! hero . moveUp ( ) # Primero, acér…" at bounding box center [1351, 294] width 384 height 523
click at [1240, 123] on div "# ¡Puede que haya algo por ahí para ayudarte! hero . moveUp ( ) # Primero, acér…" at bounding box center [1351, 294] width 384 height 523
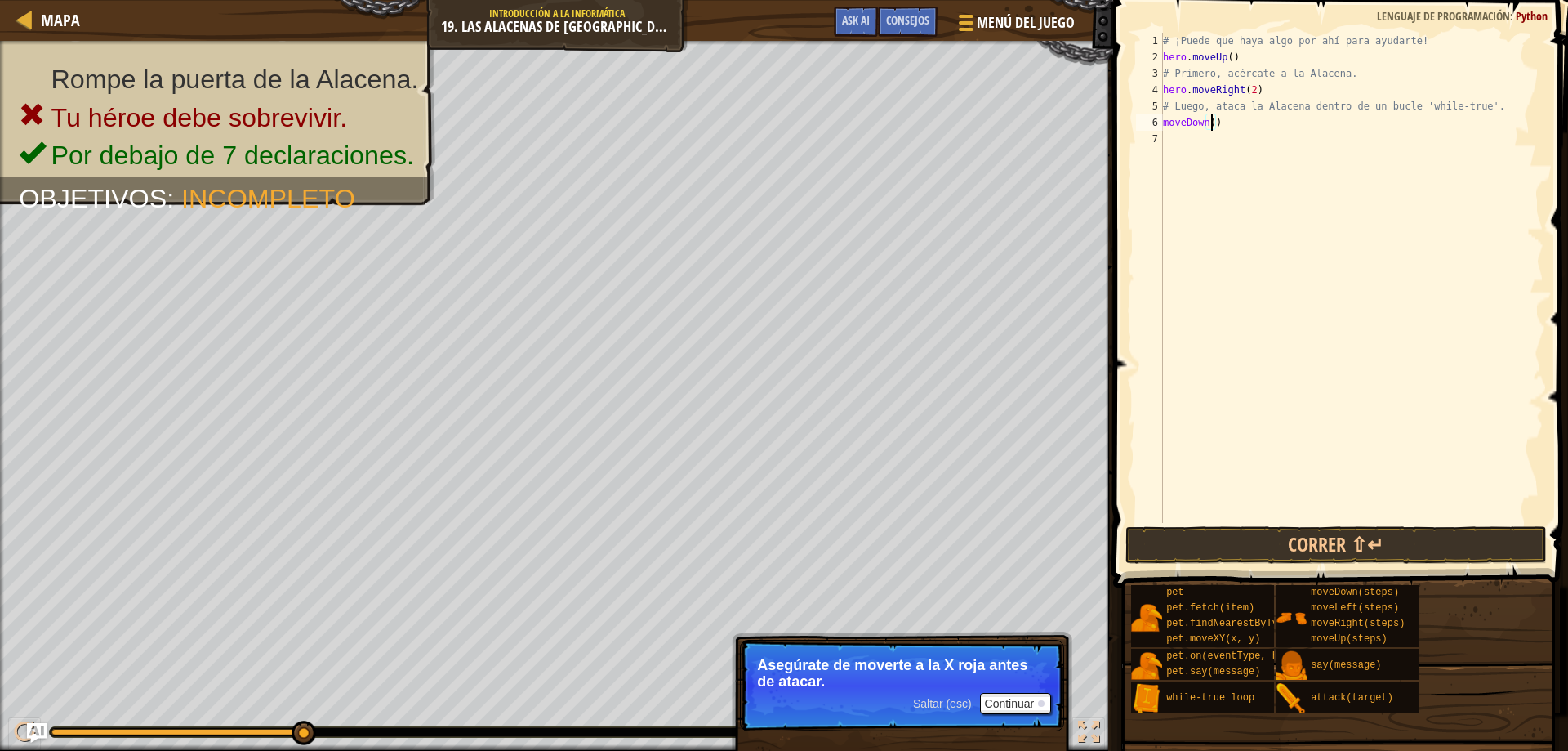
type textarea "moveDown(2)"
click at [1231, 143] on div "# ¡Puede que haya algo por ahí para ayudarte! hero . moveUp ( ) # Primero, acér…" at bounding box center [1351, 294] width 384 height 523
click at [1233, 137] on div "# ¡Puede que haya algo por ahí para ayudarte! hero . moveUp ( ) # Primero, acér…" at bounding box center [1351, 294] width 384 height 523
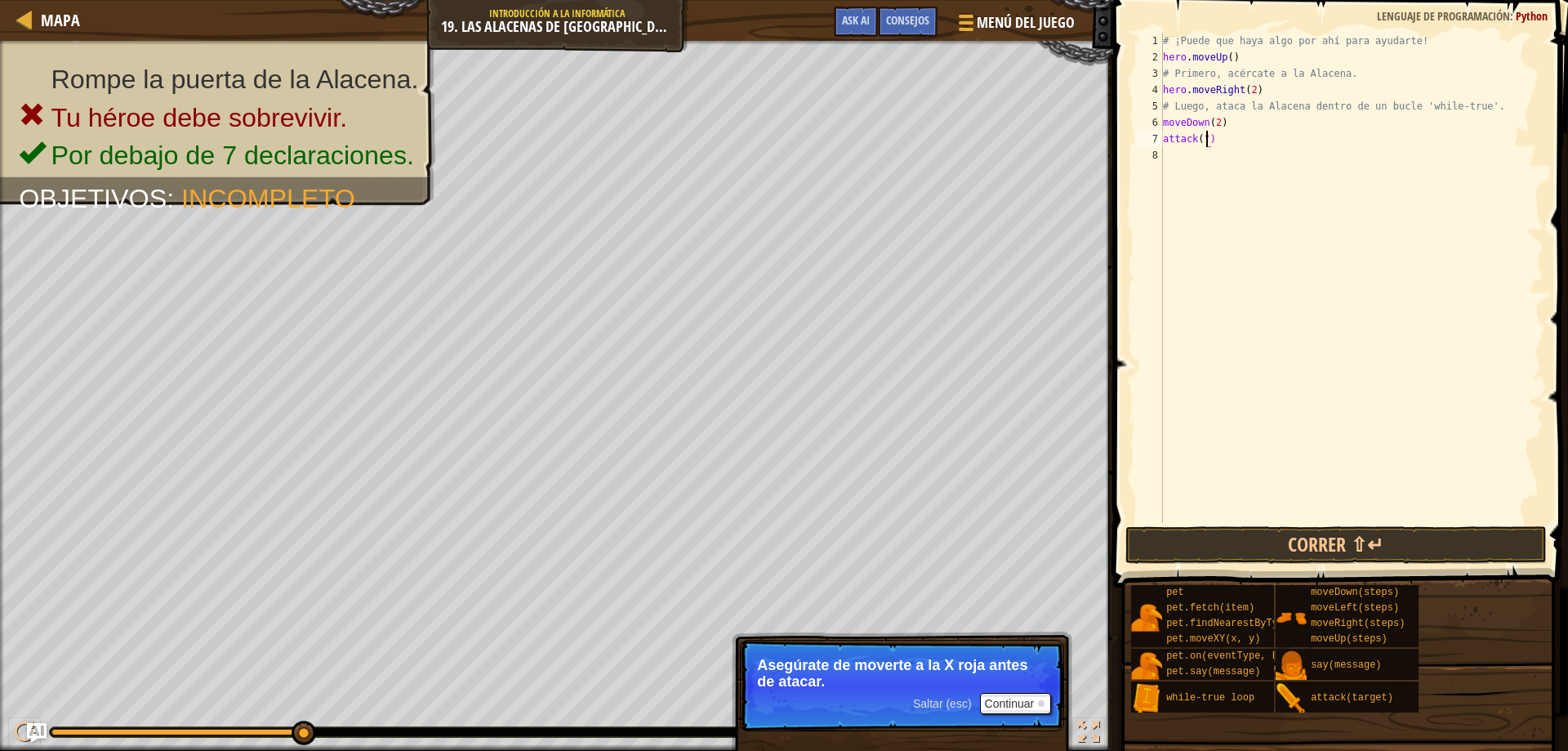
scroll to position [7, 5]
click at [1204, 136] on div "# ¡Puede que haya algo por ahí para ayudarte! hero . moveUp ( ) # Primero, acér…" at bounding box center [1351, 294] width 384 height 523
click at [1339, 548] on button "Correr ⇧↵" at bounding box center [1336, 545] width 422 height 38
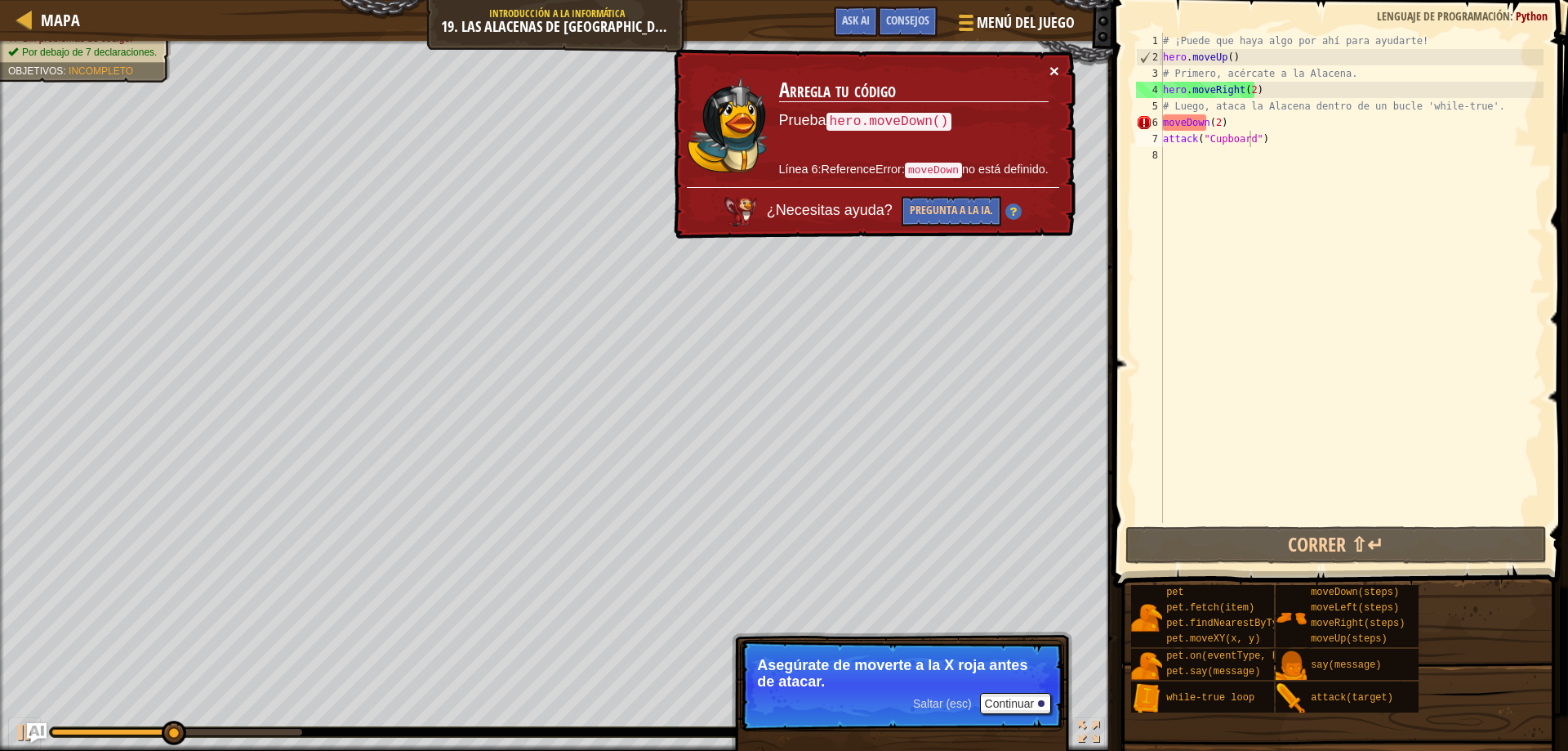
click at [1050, 64] on button "×" at bounding box center [1054, 70] width 10 height 17
click at [1170, 140] on div "# ¡Puede que haya algo por ahí para ayudarte! hero . moveUp ( ) # Primero, acér…" at bounding box center [1351, 294] width 384 height 523
click at [1168, 140] on div "# ¡Puede que haya algo por ahí para ayudarte! hero . moveUp ( ) # Primero, acér…" at bounding box center [1351, 294] width 384 height 523
click at [1162, 123] on div "# ¡Puede que haya algo por ahí para ayudarte! hero . moveUp ( ) # Primero, acér…" at bounding box center [1351, 294] width 384 height 523
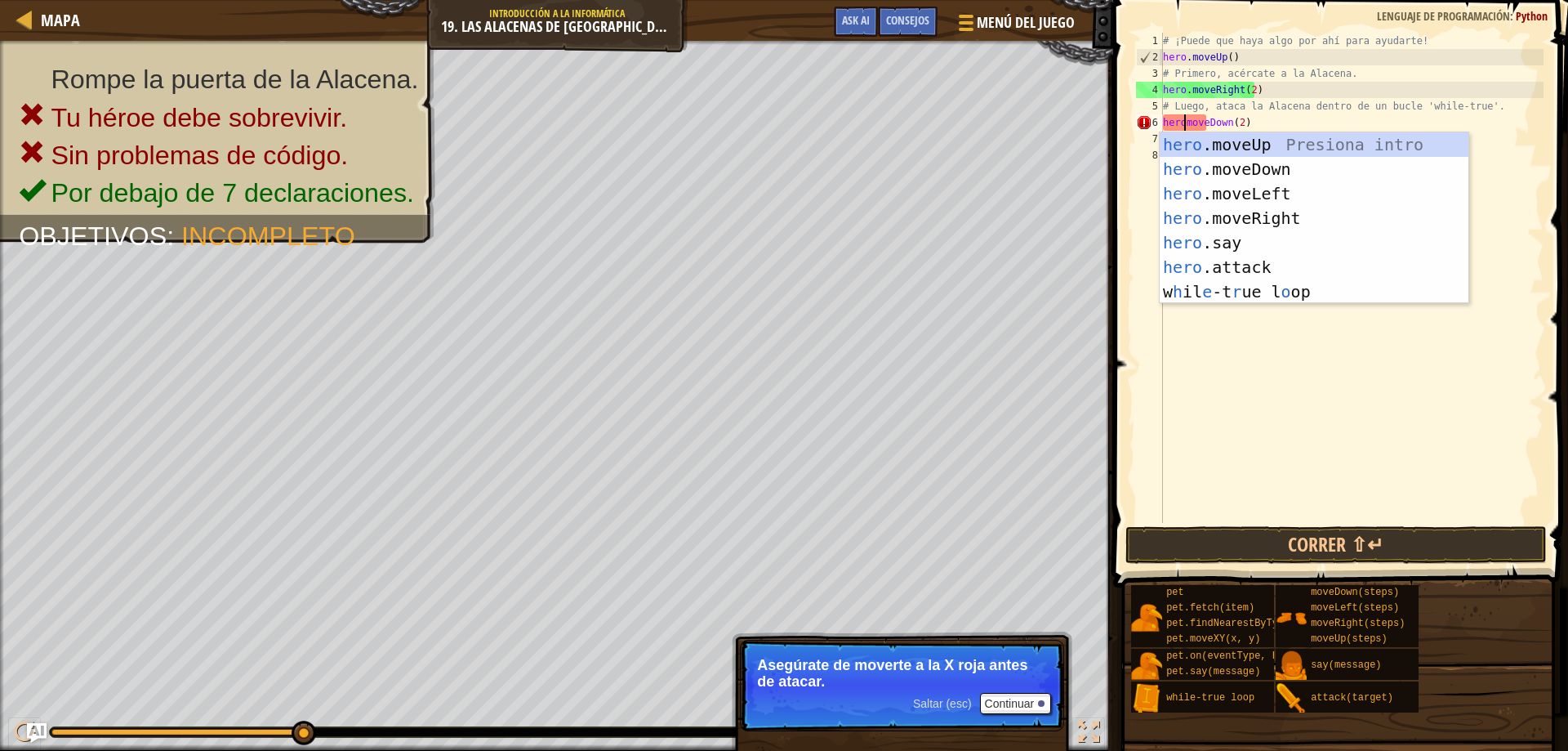
scroll to position [7, 3]
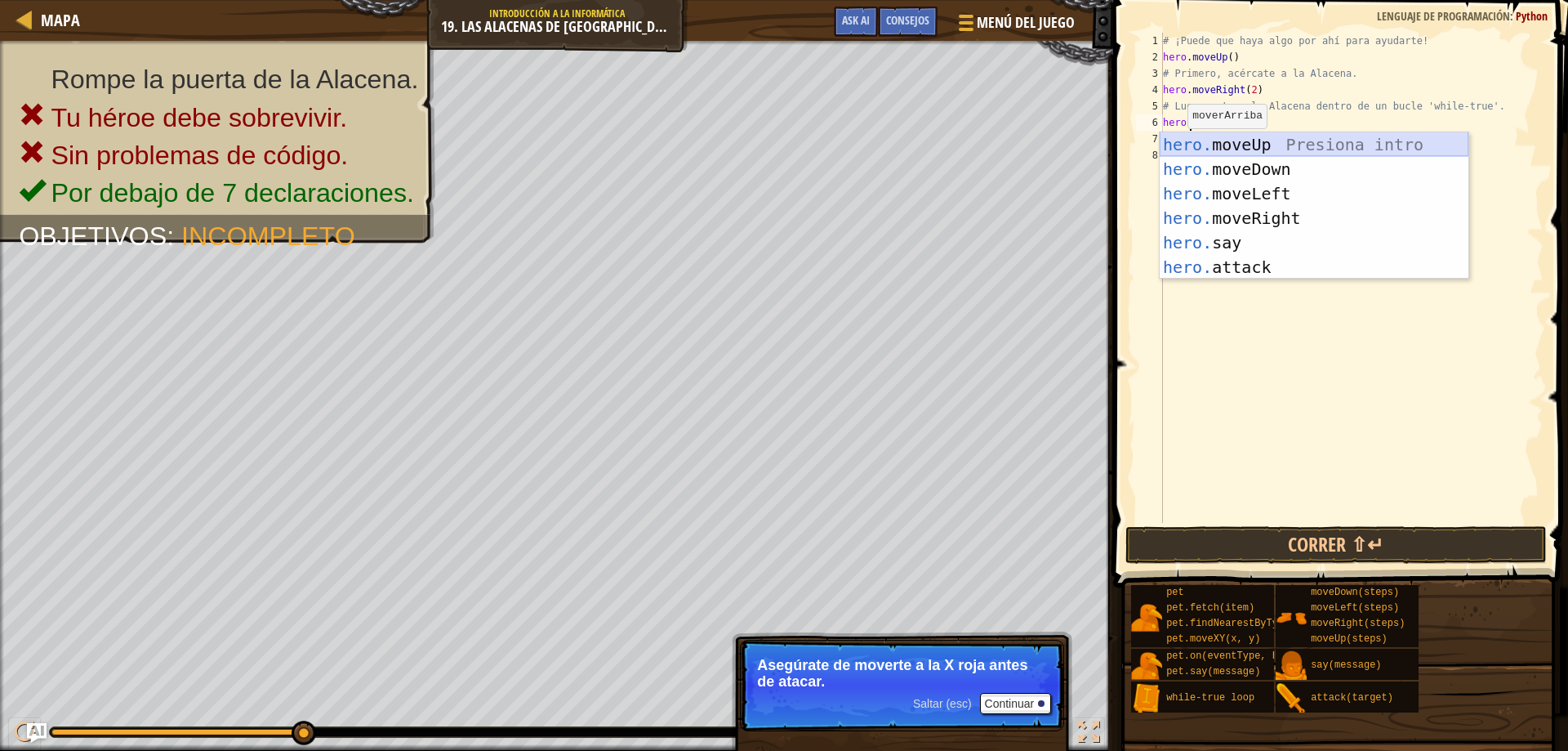
click at [1205, 123] on div "# ¡Puede que haya algo por ahí para ayudarte! hero . moveUp ( ) # Primero, acér…" at bounding box center [1351, 294] width 384 height 523
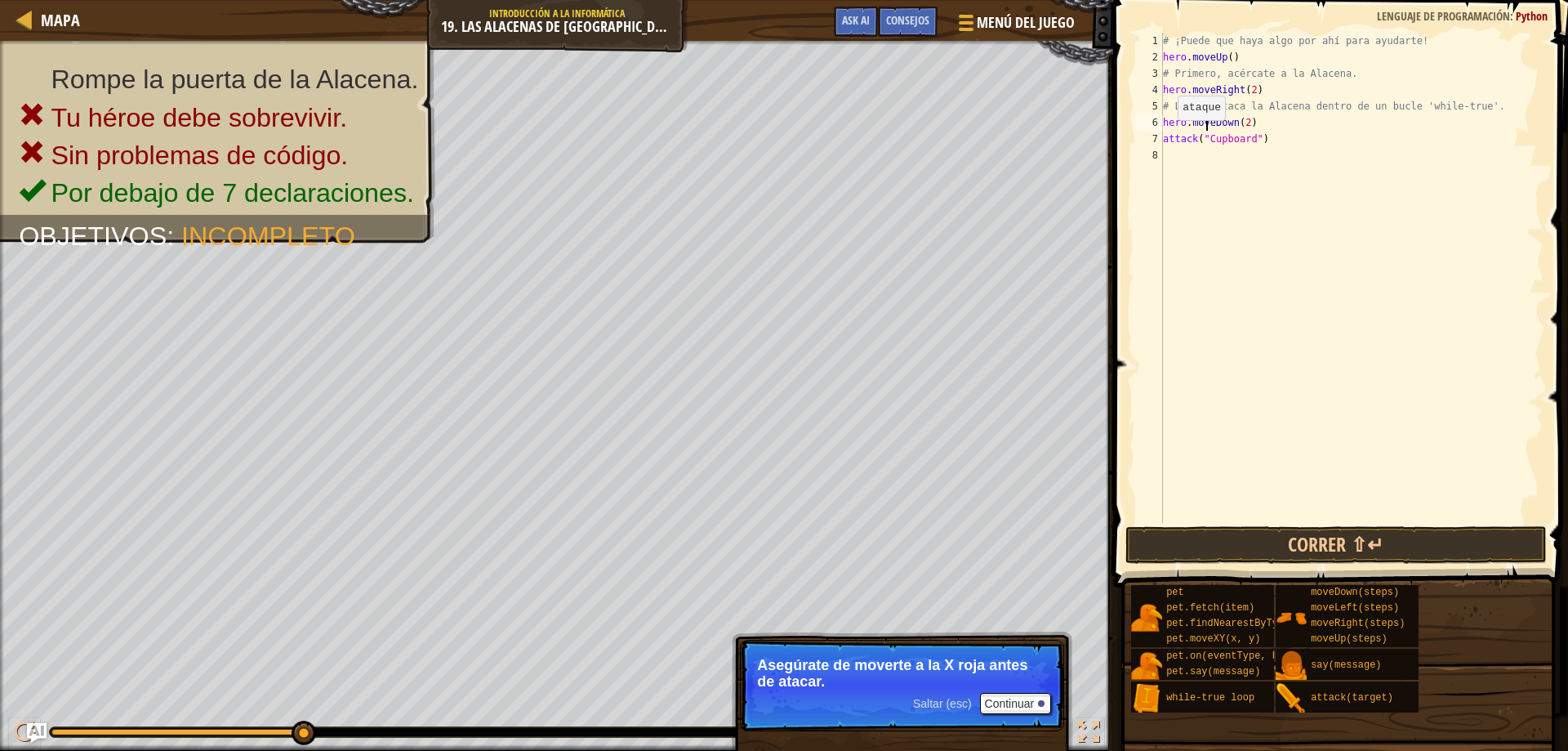
click at [1163, 136] on div "# ¡Puede que haya algo por ahí para ayudarte! hero . moveUp ( ) # Primero, acér…" at bounding box center [1351, 294] width 384 height 523
click at [1416, 127] on div "# ¡Puede que haya algo por ahí para ayudarte! hero . moveUp ( ) # Primero, acér…" at bounding box center [1351, 294] width 384 height 523
type textarea "hero.moveDown(2)"
click at [1280, 536] on button "Correr ⇧↵" at bounding box center [1336, 545] width 422 height 38
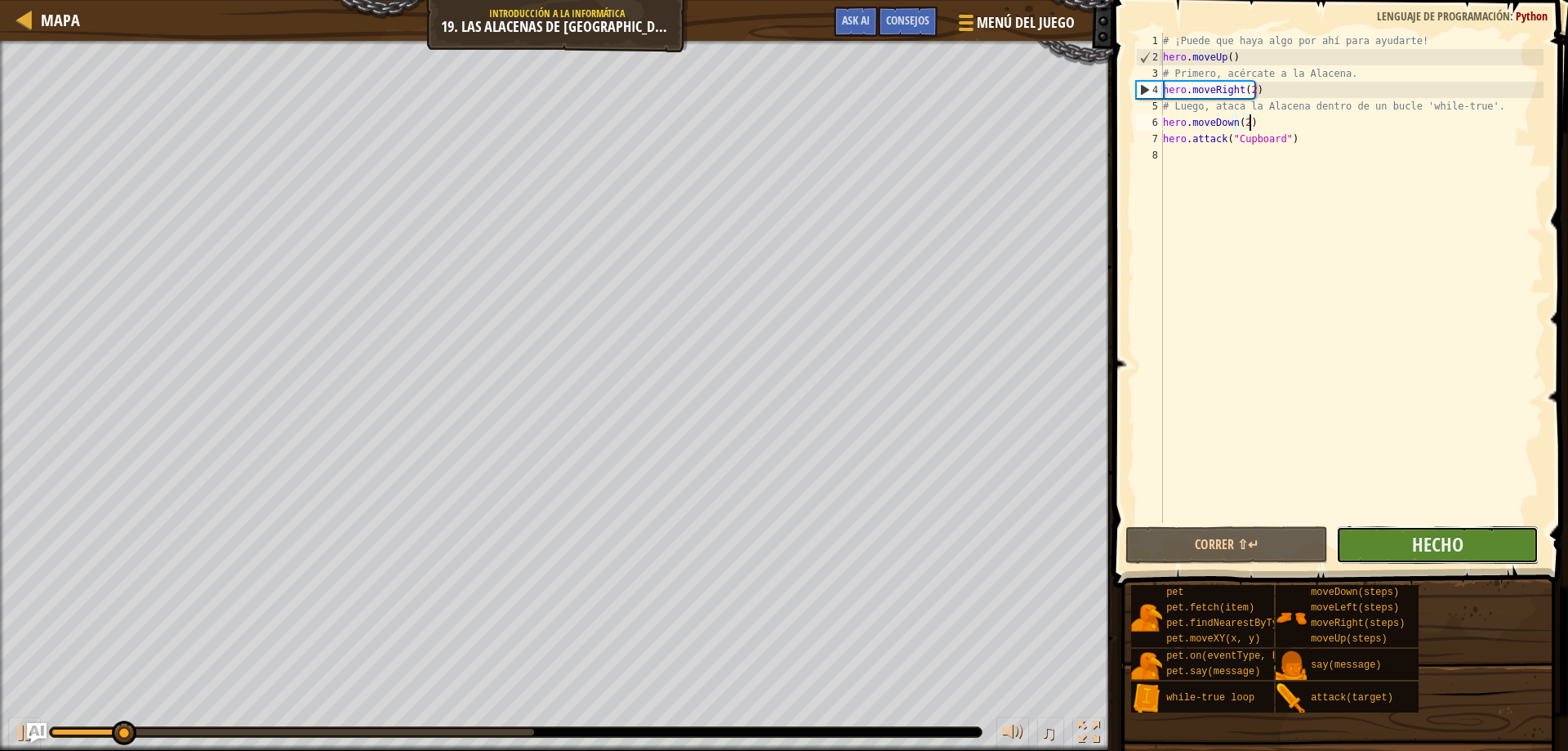
click at [1401, 543] on button "Hecho" at bounding box center [1437, 545] width 202 height 38
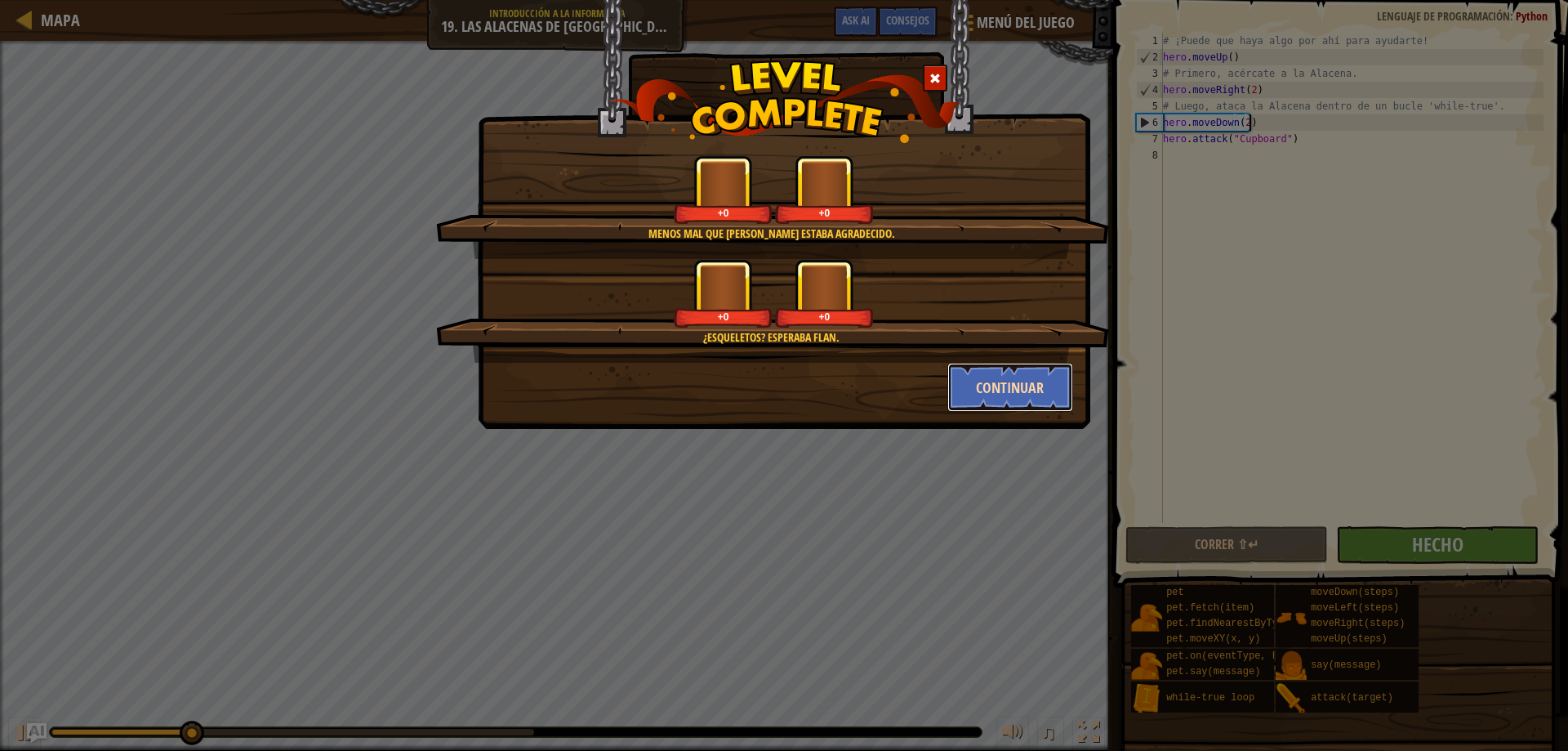
click at [987, 379] on button "Continuar" at bounding box center [1011, 387] width 126 height 49
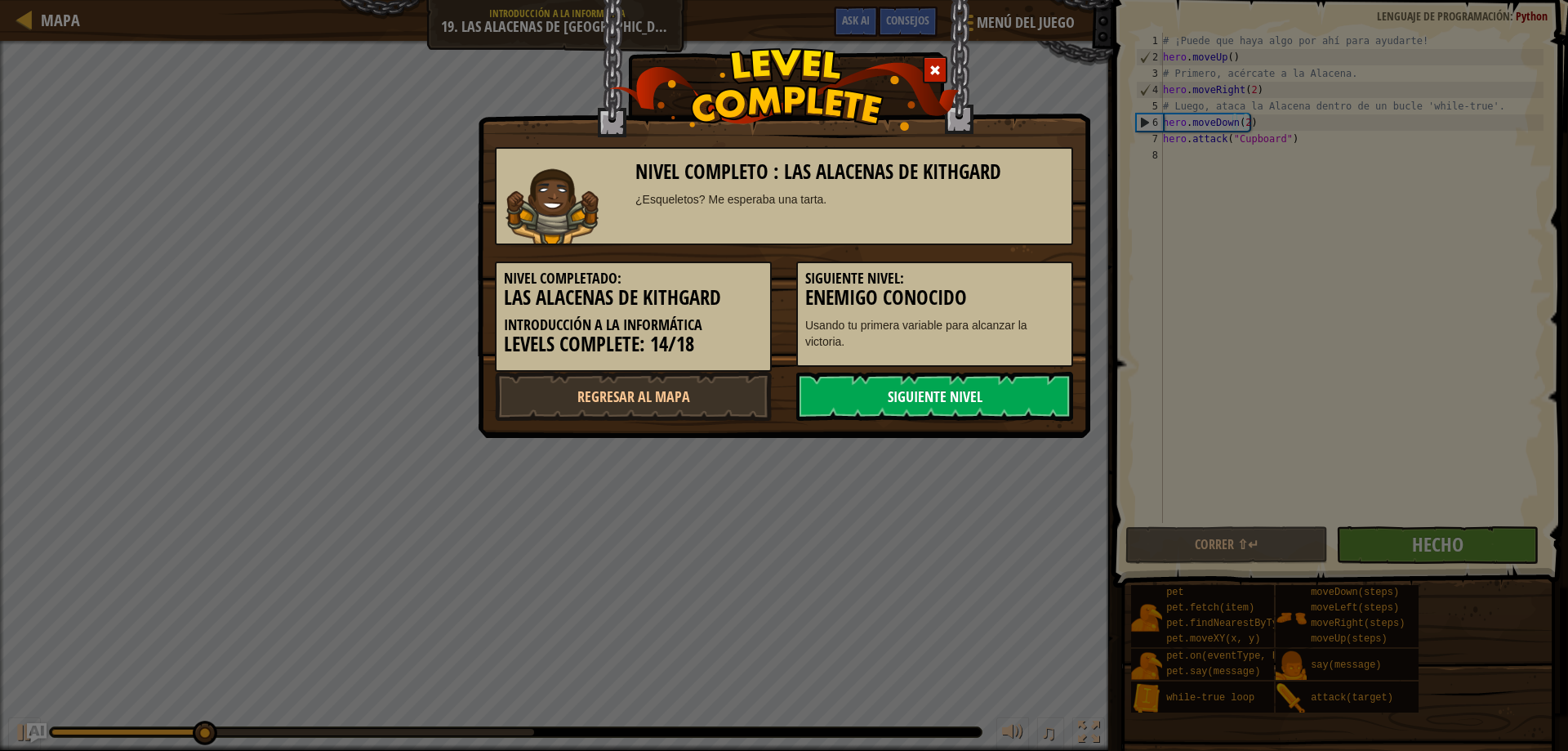
click at [958, 388] on link "Siguiente nivel" at bounding box center [934, 396] width 276 height 49
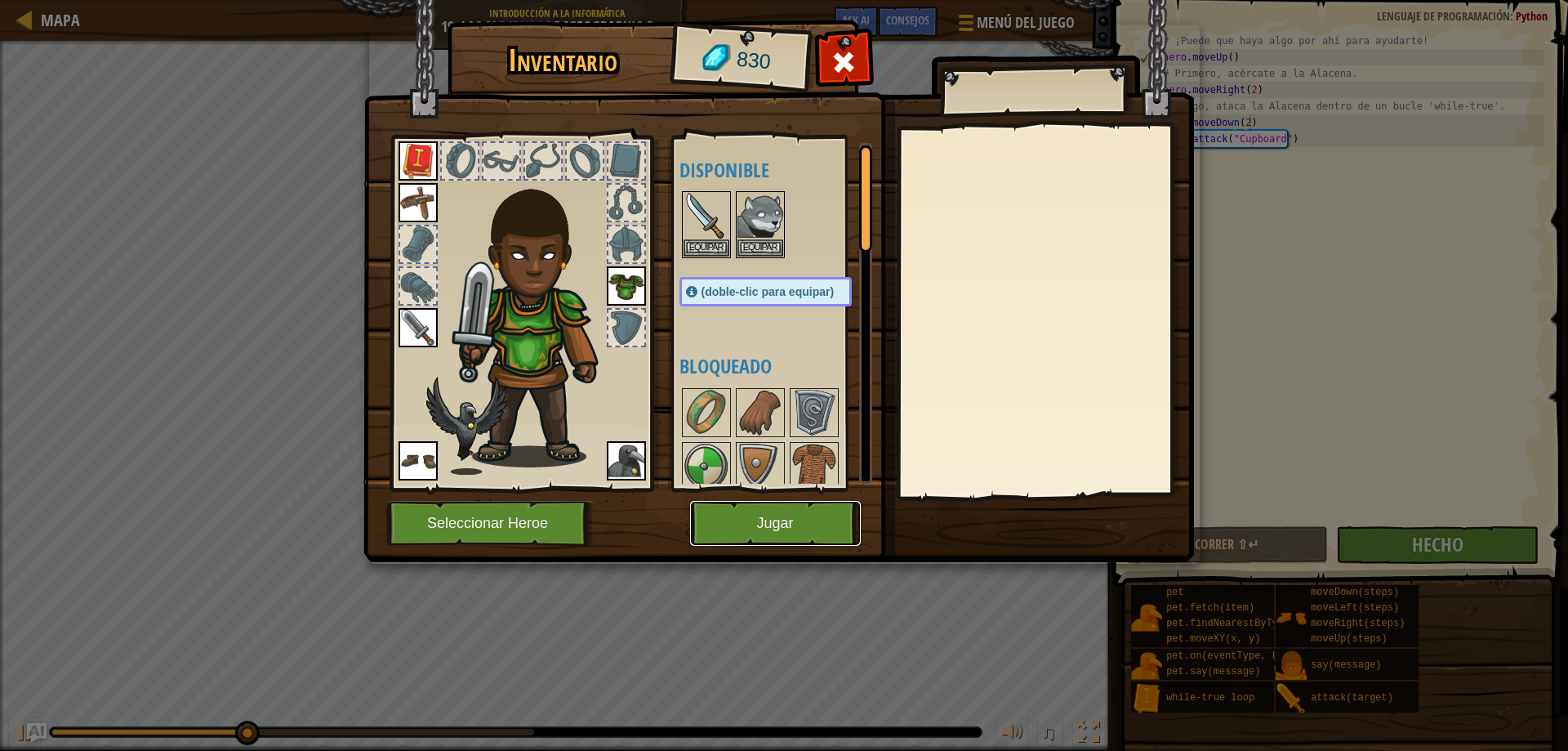
click at [828, 506] on button "Jugar" at bounding box center [775, 523] width 171 height 45
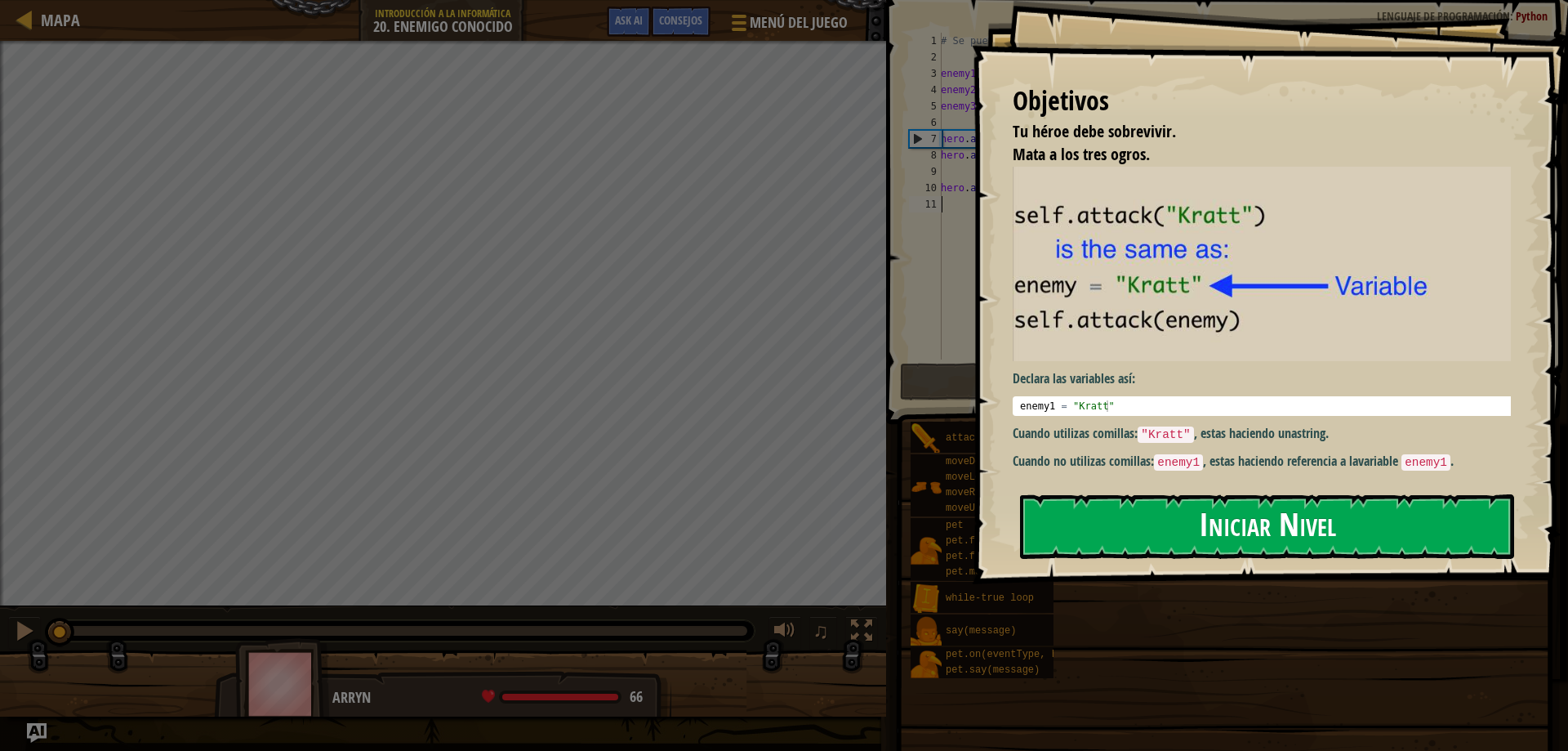
drag, startPoint x: 1222, startPoint y: 511, endPoint x: 1209, endPoint y: 511, distance: 13.0
click at [1220, 511] on button "Iniciar Nivel" at bounding box center [1266, 526] width 494 height 64
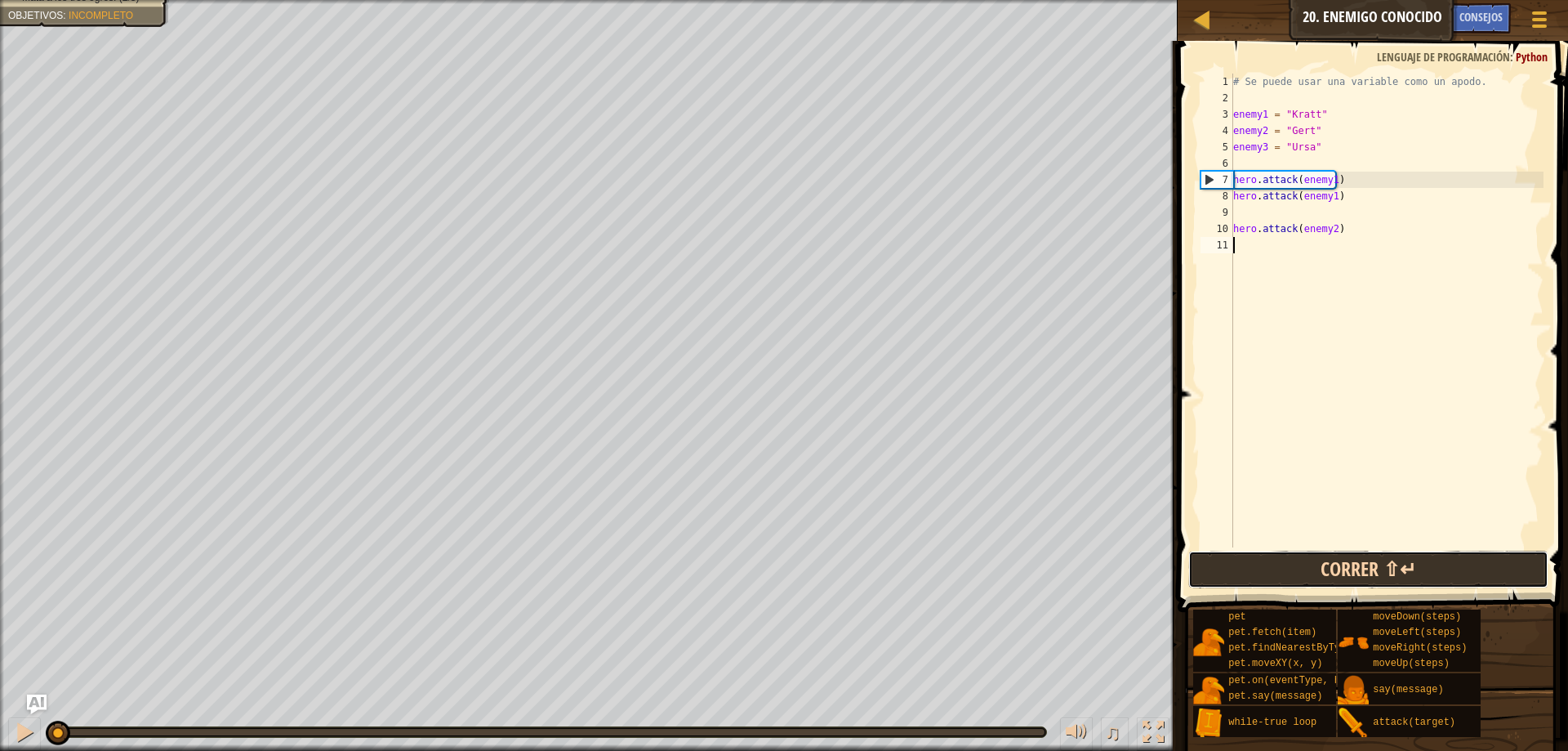
click at [1381, 556] on button "Correr ⇧↵" at bounding box center [1367, 569] width 360 height 38
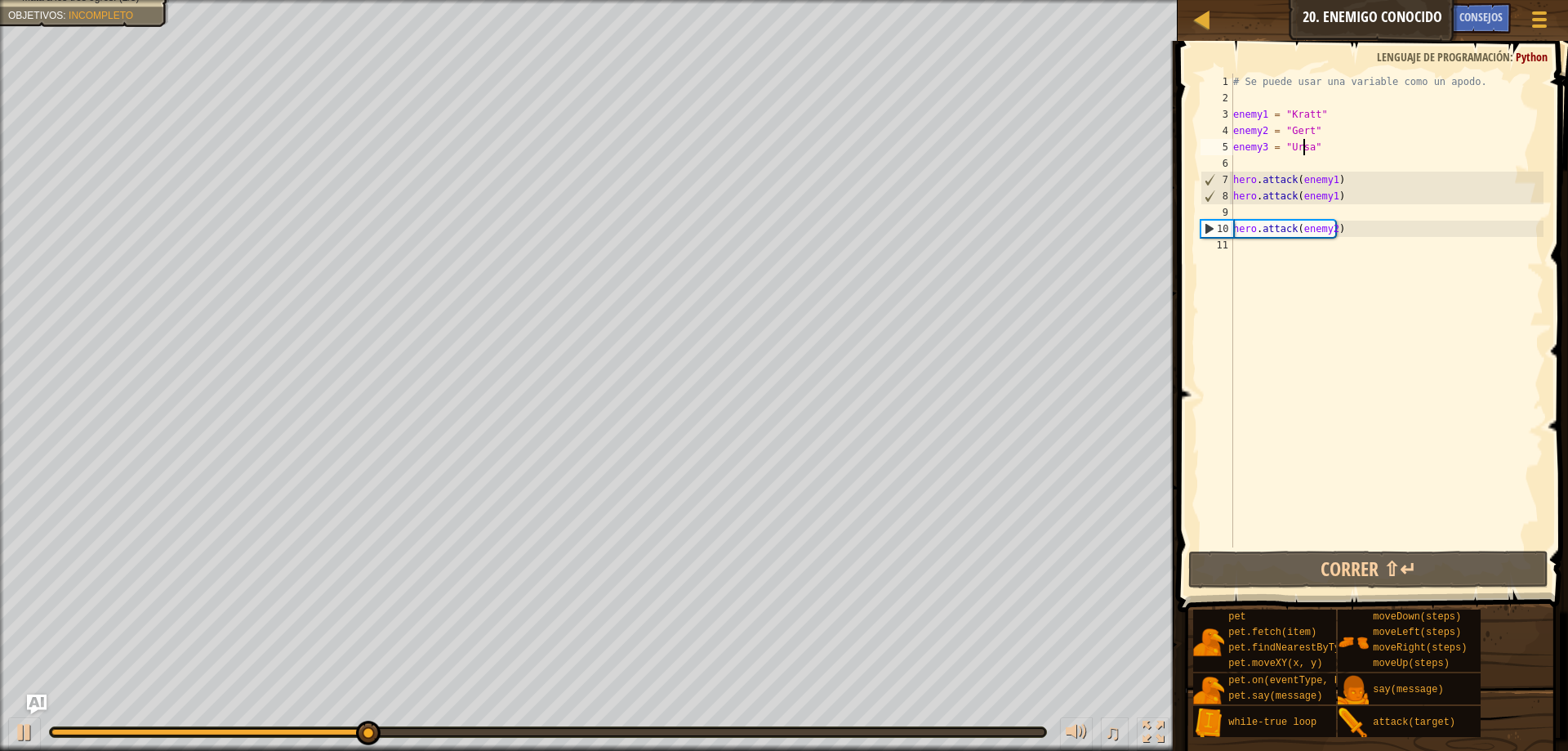
click at [1304, 145] on div "# Se puede usar una variable como un apodo. enemy1 = "Kratt" enemy2 = "[PERSON_…" at bounding box center [1386, 326] width 313 height 506
type textarea "enemy3 = "Ursa""
click at [1273, 240] on div "# Se puede usar una variable como un apodo. enemy1 = "Kratt" enemy2 = "[PERSON_…" at bounding box center [1386, 326] width 313 height 506
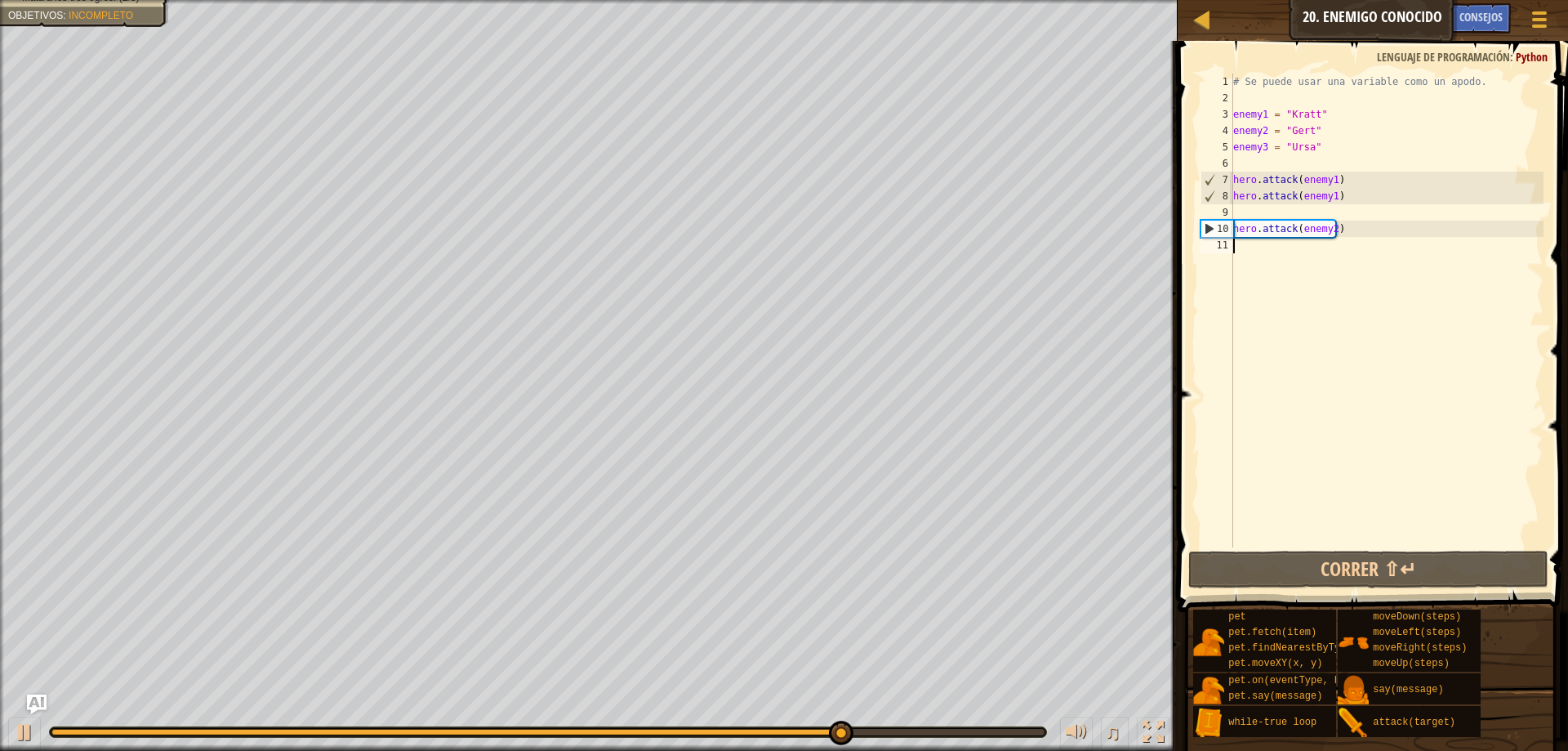
click at [1330, 200] on div "# Se puede usar una variable como un apodo. enemy1 = "Kratt" enemy2 = "[PERSON_…" at bounding box center [1386, 326] width 313 height 506
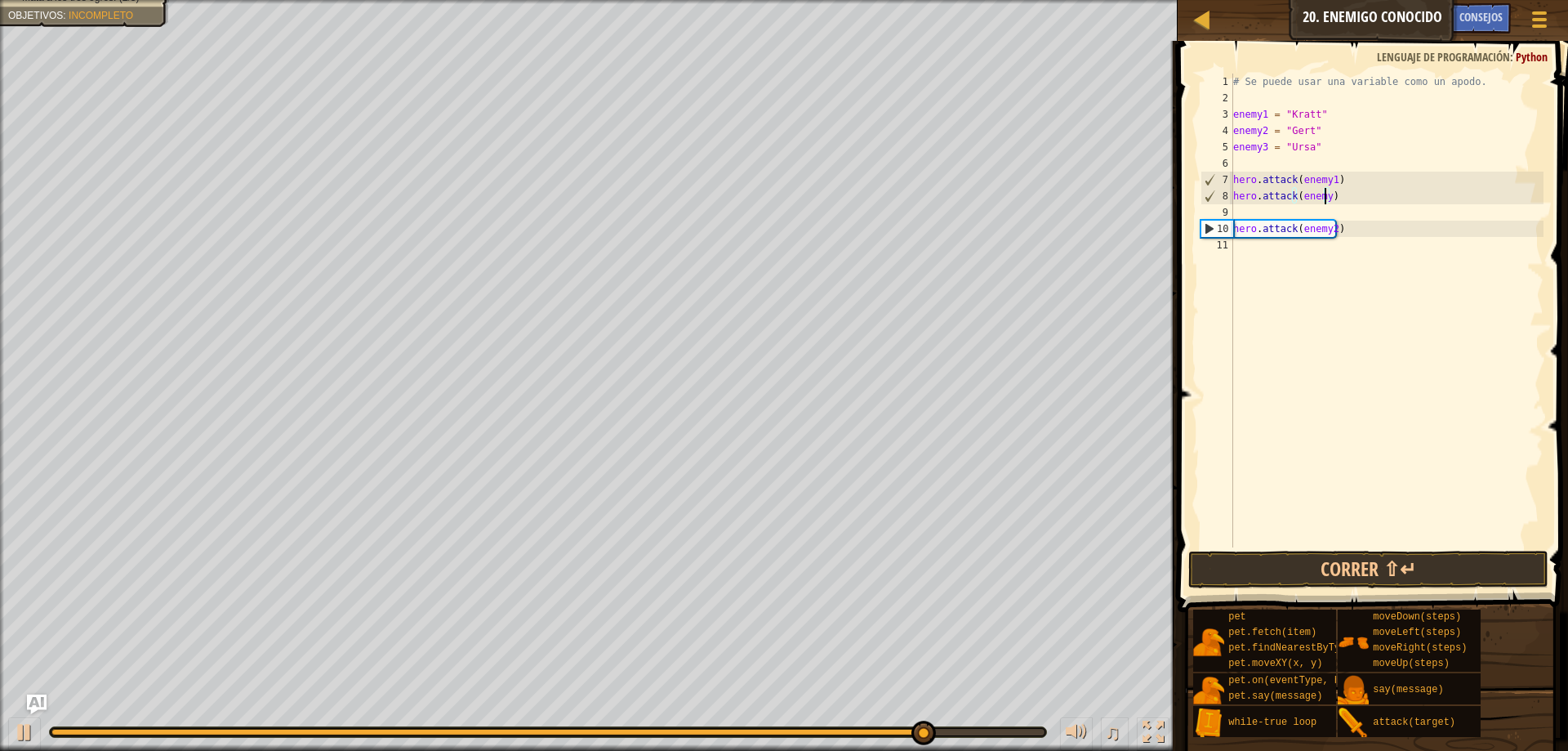
scroll to position [7, 7]
click at [1375, 565] on button "Correr ⇧↵" at bounding box center [1367, 569] width 360 height 38
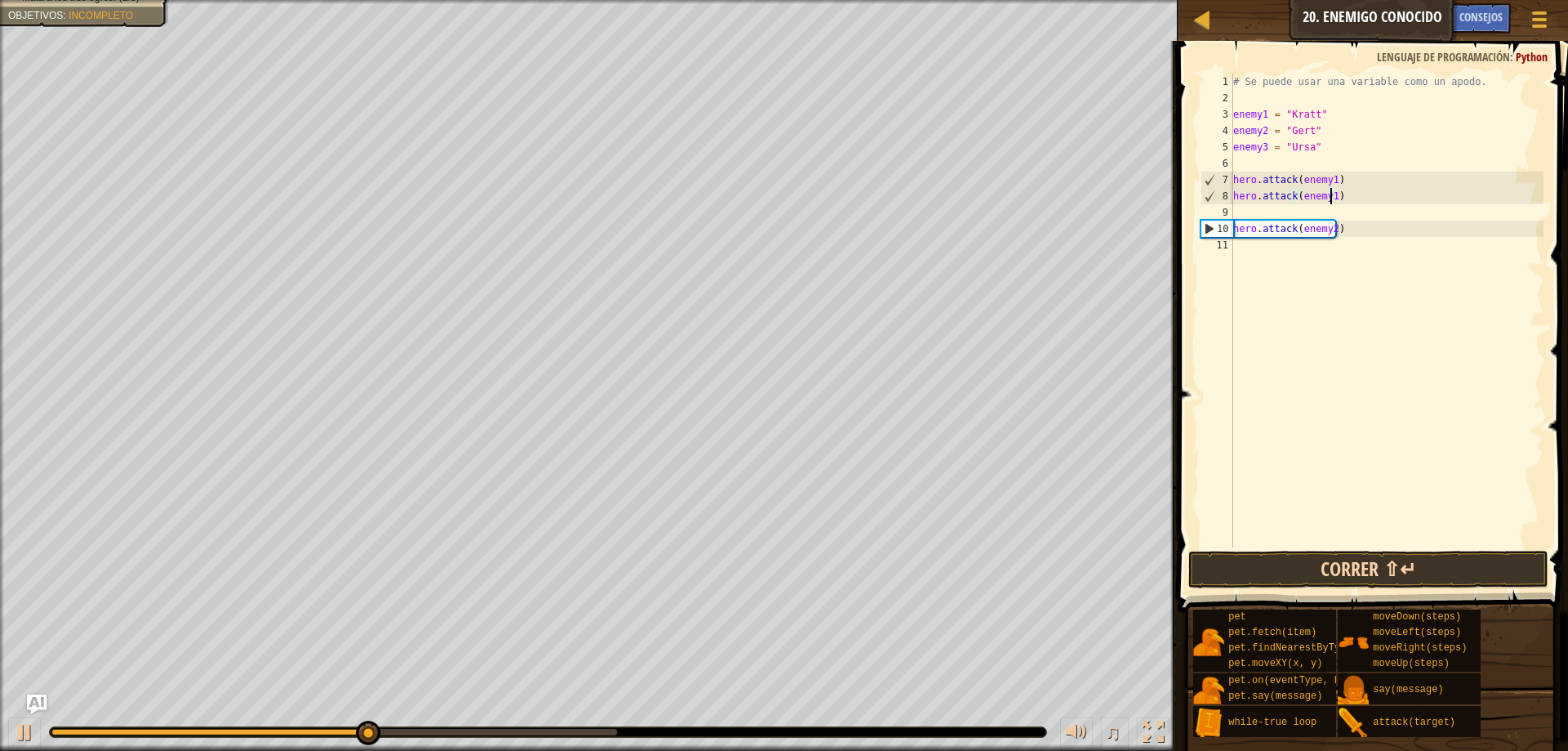
type textarea "hero.attack(enemy1)"
click at [1360, 573] on button "Correr ⇧↵" at bounding box center [1367, 569] width 360 height 38
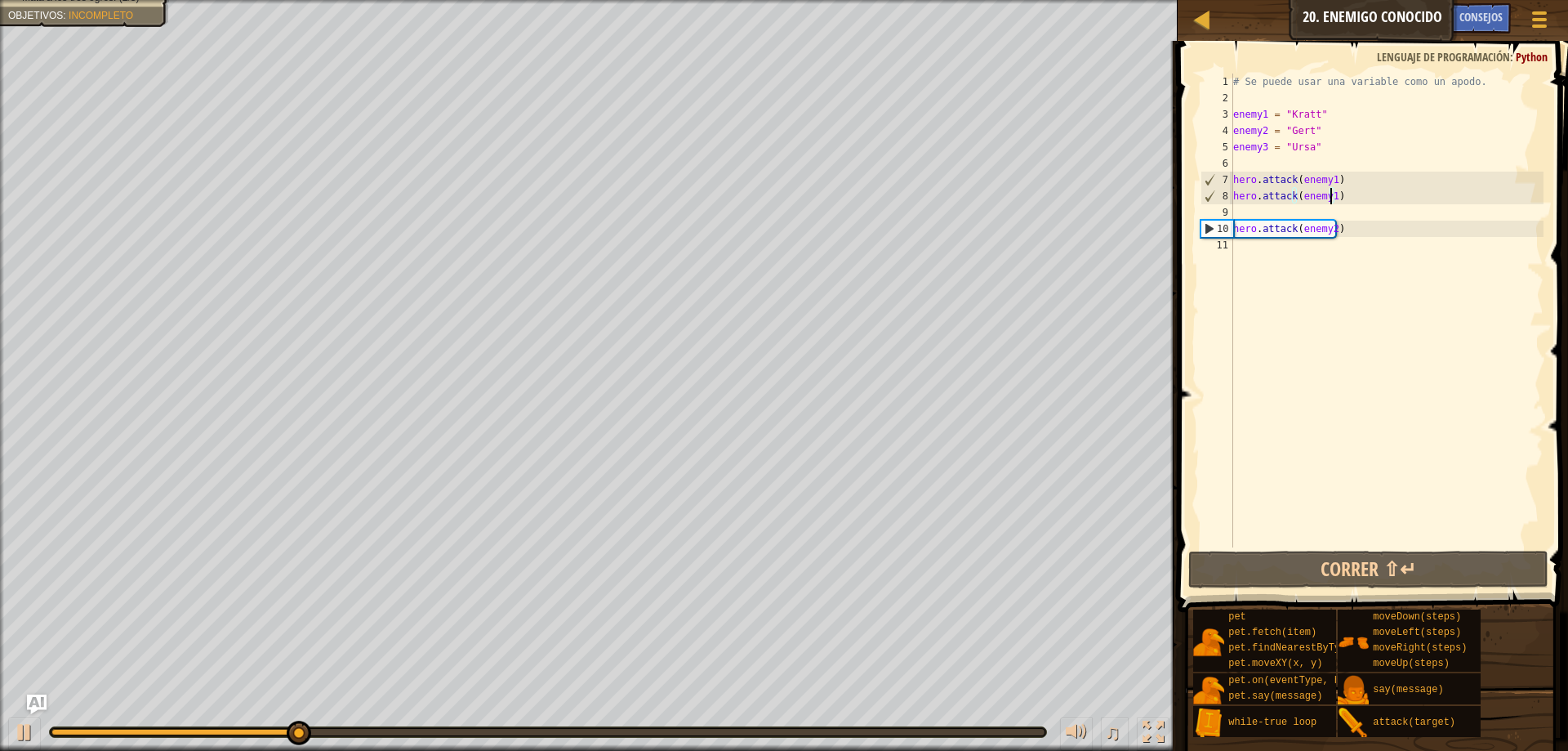
click at [1294, 250] on div "# Se puede usar una variable como un apodo. enemy1 = "Kratt" enemy2 = "[PERSON_…" at bounding box center [1386, 326] width 313 height 506
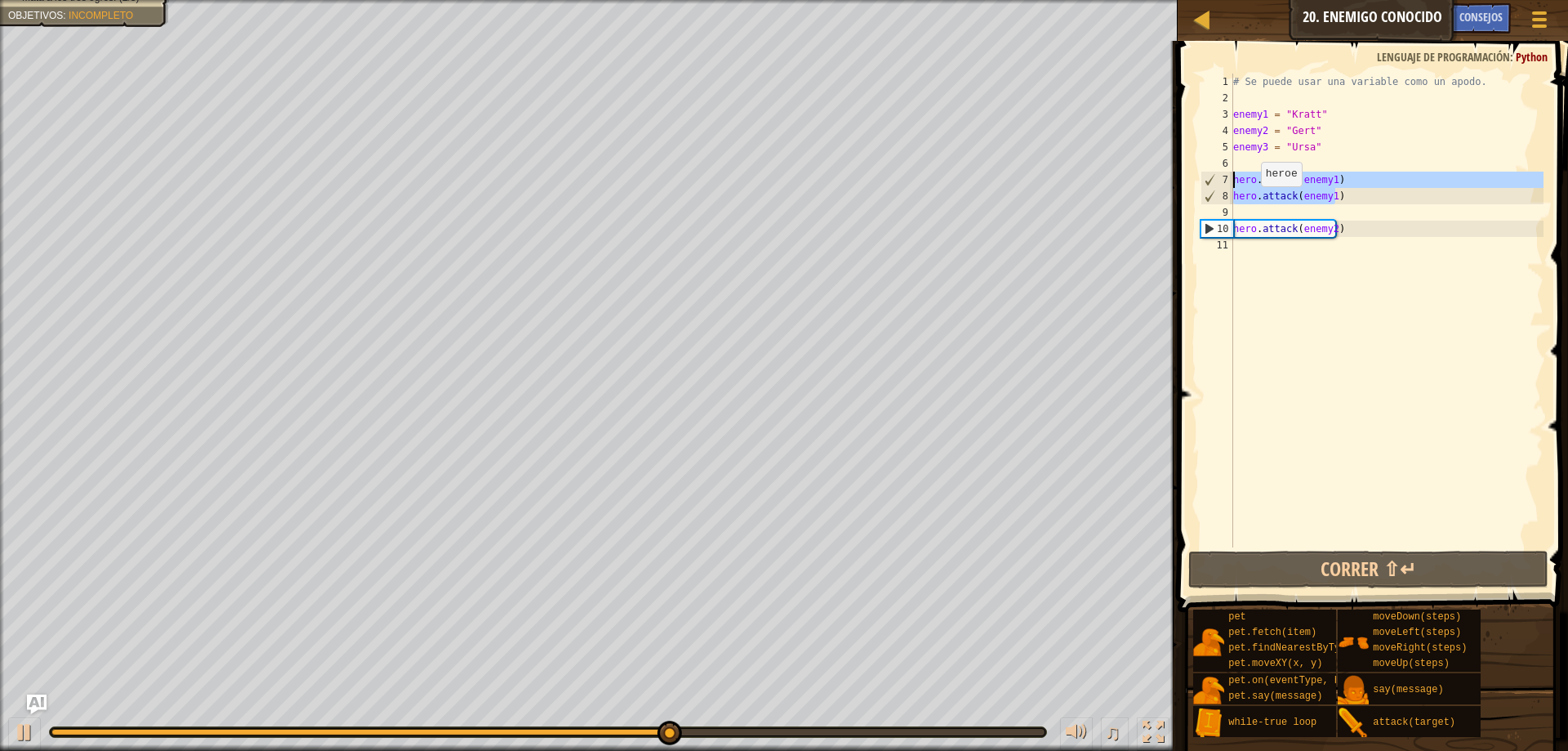
drag, startPoint x: 1345, startPoint y: 195, endPoint x: 1202, endPoint y: 174, distance: 144.5
click at [1202, 174] on div "1 2 3 4 5 6 7 8 9 10 11 # Se puede usar una variable como un apodo. enemy1 = "K…" at bounding box center [1369, 310] width 346 height 474
type textarea "hero.attack(enemy1) hero.attack(enemy1)"
click at [1434, 268] on div "# Se puede usar una variable como un apodo. enemy1 = "Kratt" enemy2 = "[PERSON_…" at bounding box center [1386, 326] width 313 height 506
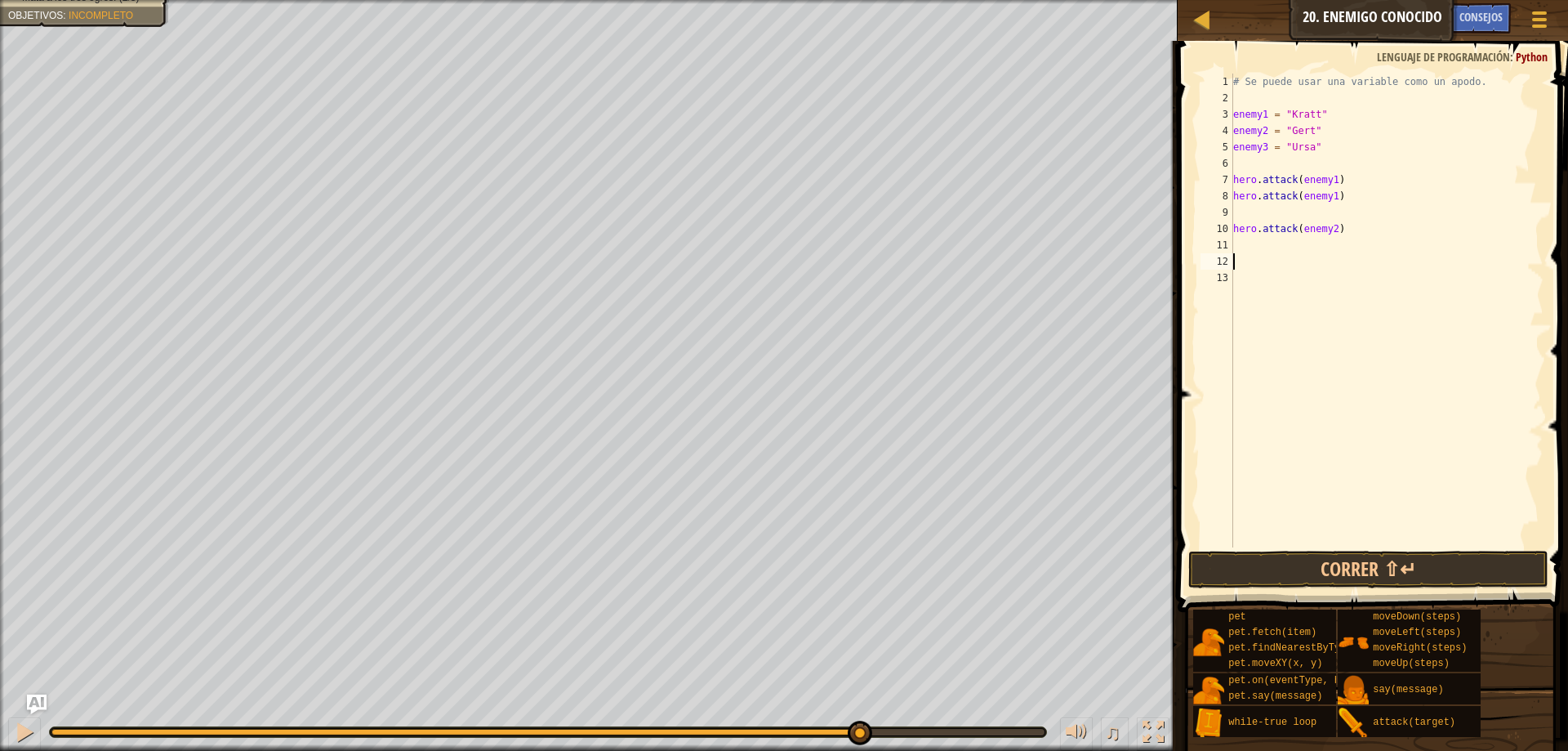
click at [1265, 262] on div "# Se puede usar una variable como un apodo. enemy1 = "Kratt" enemy2 = "[PERSON_…" at bounding box center [1386, 326] width 313 height 506
paste textarea "hero.attack(enemy1)"
click at [1332, 276] on div "# Se puede usar una variable como un apodo. enemy1 = "Kratt" enemy2 = "[PERSON_…" at bounding box center [1386, 326] width 313 height 506
click at [1330, 279] on div "# Se puede usar una variable como un apodo. enemy1 = "Kratt" enemy2 = "[PERSON_…" at bounding box center [1386, 326] width 313 height 506
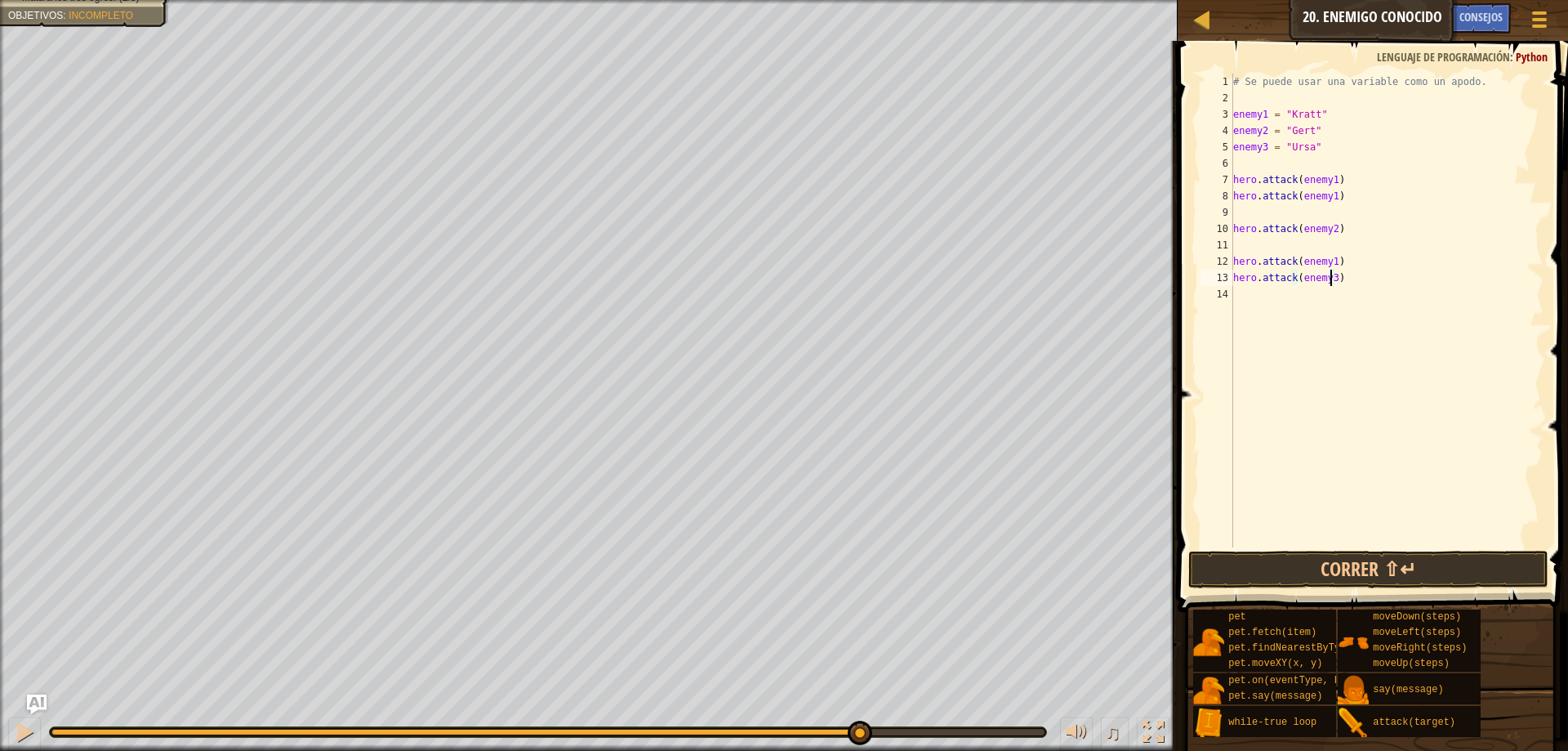
click at [1328, 262] on div "# Se puede usar una variable como un apodo. enemy1 = "Kratt" enemy2 = "[PERSON_…" at bounding box center [1386, 326] width 313 height 506
type textarea "hero.attack(enemy3)"
click at [1324, 553] on button "Correr ⇧↵" at bounding box center [1367, 569] width 360 height 38
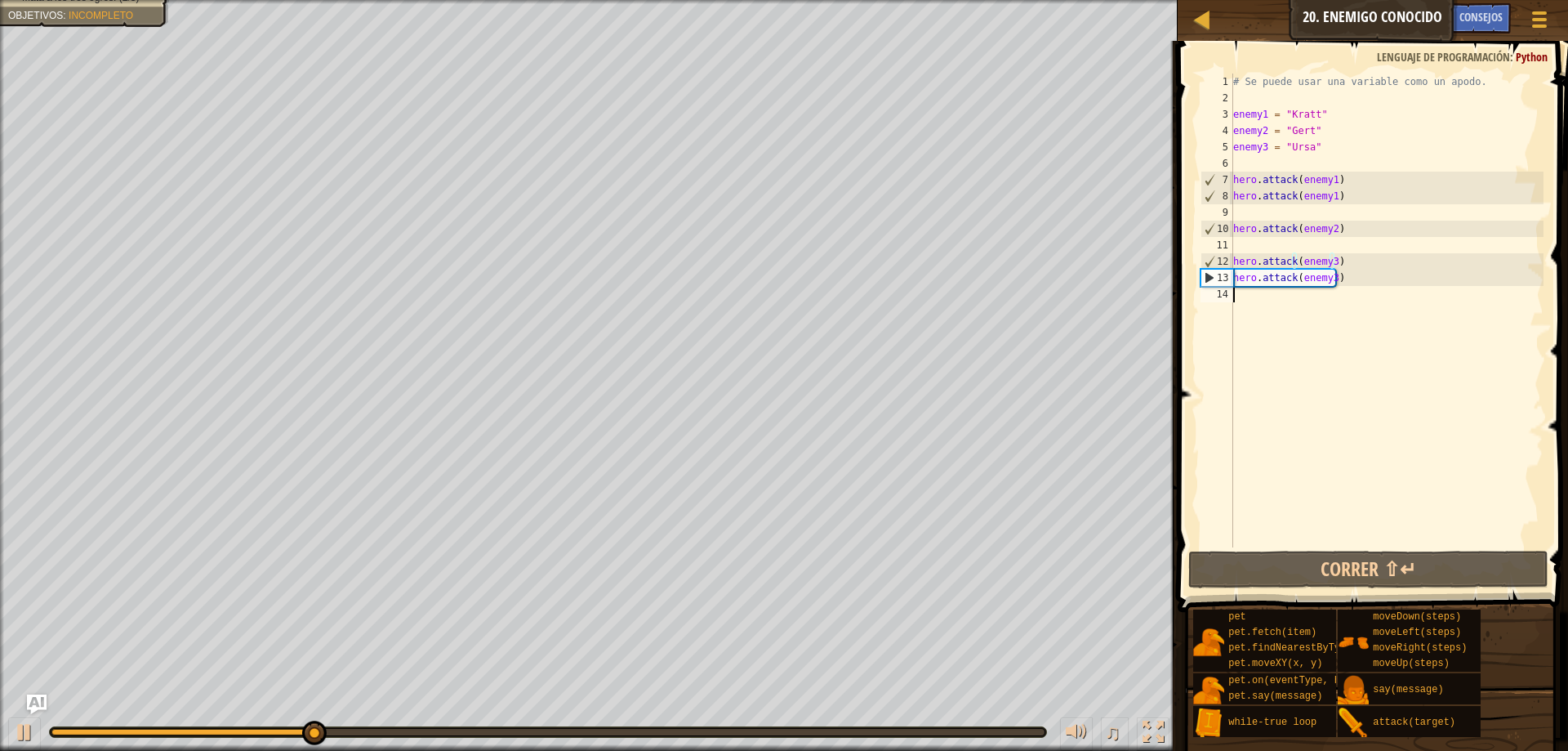
click at [1301, 319] on div "# Se puede usar una variable como un apodo. enemy1 = "Kratt" enemy2 = "[PERSON_…" at bounding box center [1386, 326] width 313 height 506
click at [1334, 225] on div "# Se puede usar una variable como un apodo. enemy1 = "Kratt" enemy2 = "[PERSON_…" at bounding box center [1386, 326] width 313 height 506
type textarea "hero.attack(enemy2)"
drag, startPoint x: 1348, startPoint y: 229, endPoint x: 1224, endPoint y: 229, distance: 124.0
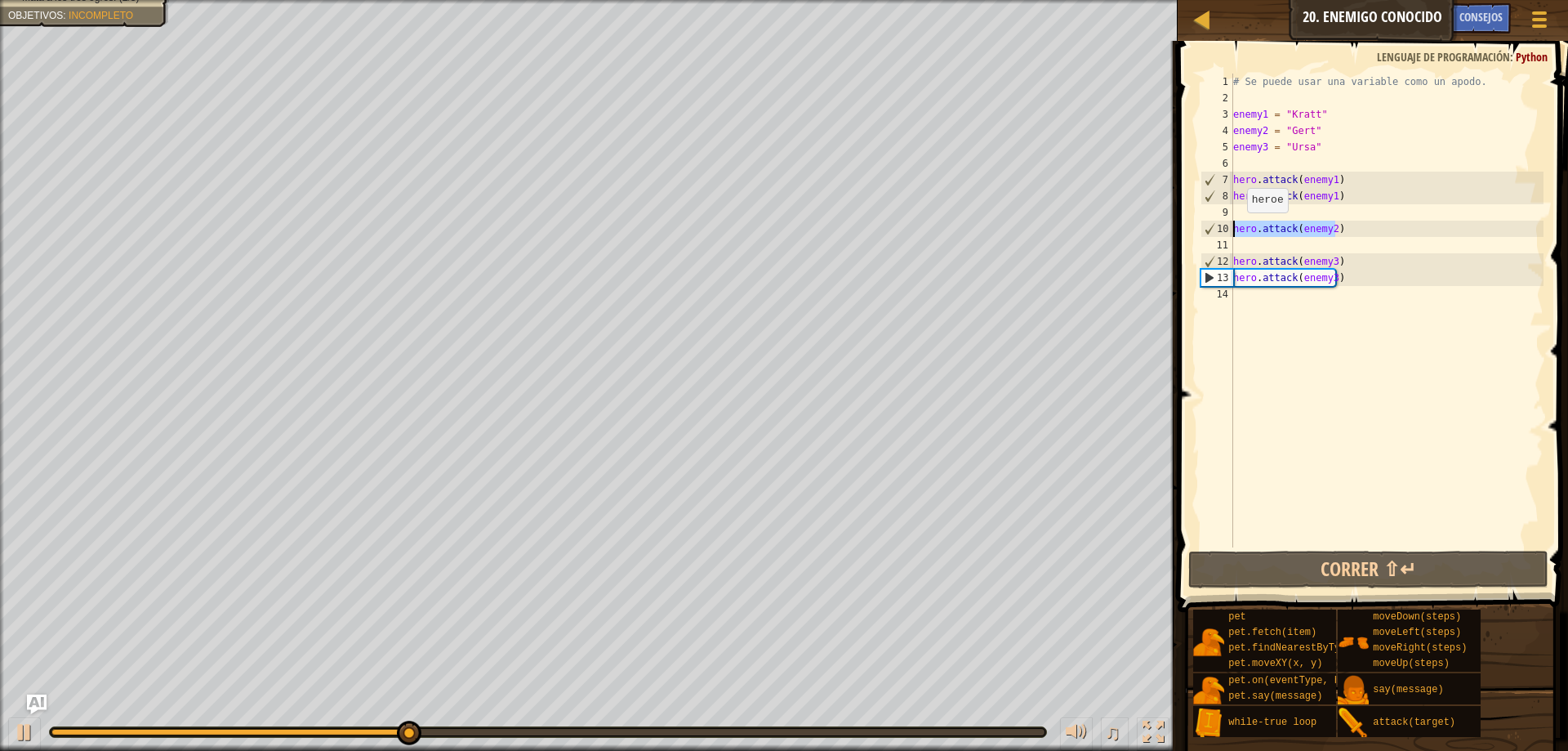
click at [1224, 229] on div "hero.attack(enemy2) 1 2 3 4 5 6 7 8 9 10 11 12 13 14 # Se puede usar una variab…" at bounding box center [1369, 310] width 346 height 474
click at [1305, 235] on div "# Se puede usar una variable como un apodo. enemy1 = "Kratt" enemy2 = "[PERSON_…" at bounding box center [1386, 310] width 313 height 474
click at [1302, 245] on div "# Se puede usar una variable como un apodo. enemy1 = "Kratt" enemy2 = "[PERSON_…" at bounding box center [1386, 326] width 313 height 506
paste textarea "hero.attack(enemy2)"
type textarea "hero.attack(enemy2)"
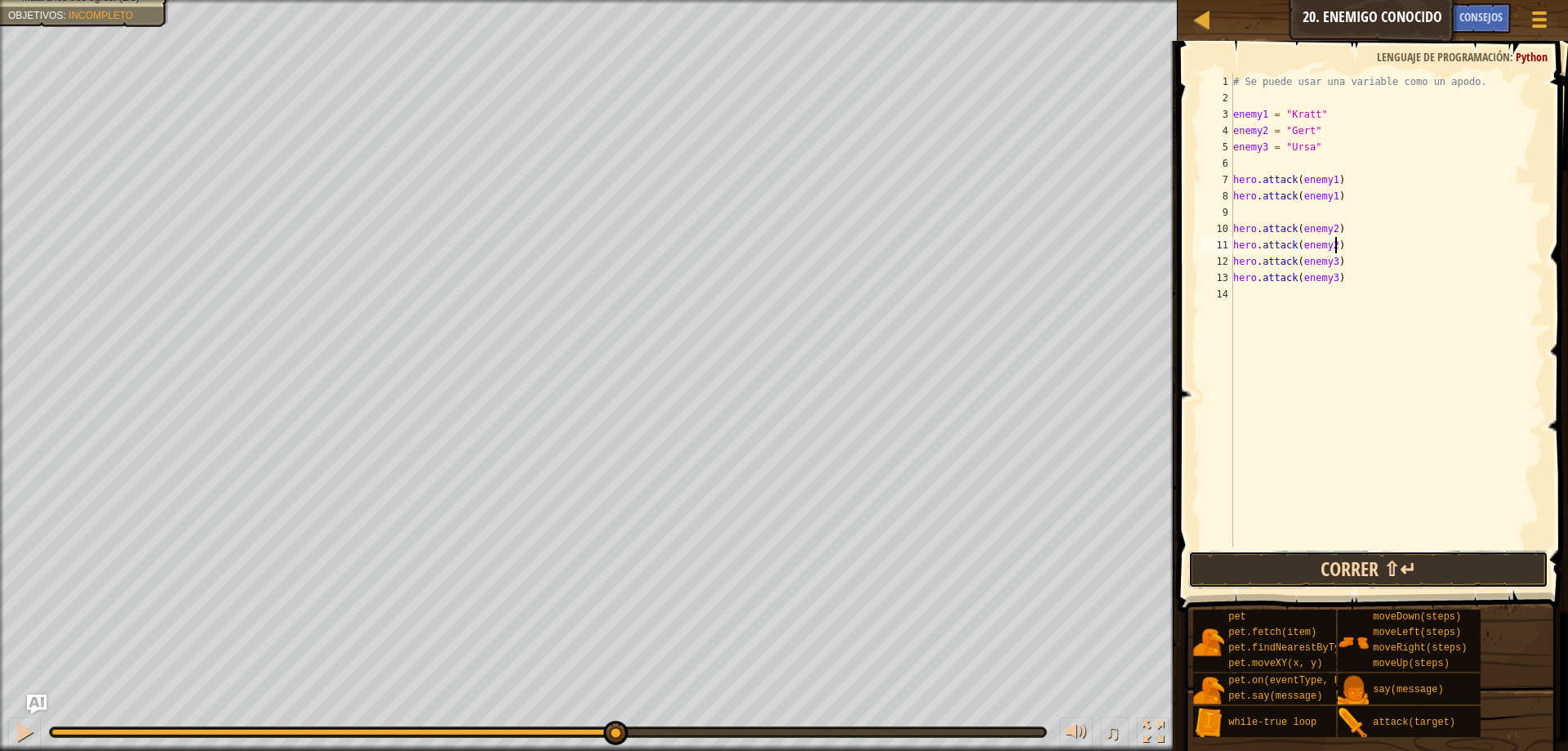
click at [1414, 571] on button "Correr ⇧↵" at bounding box center [1367, 569] width 360 height 38
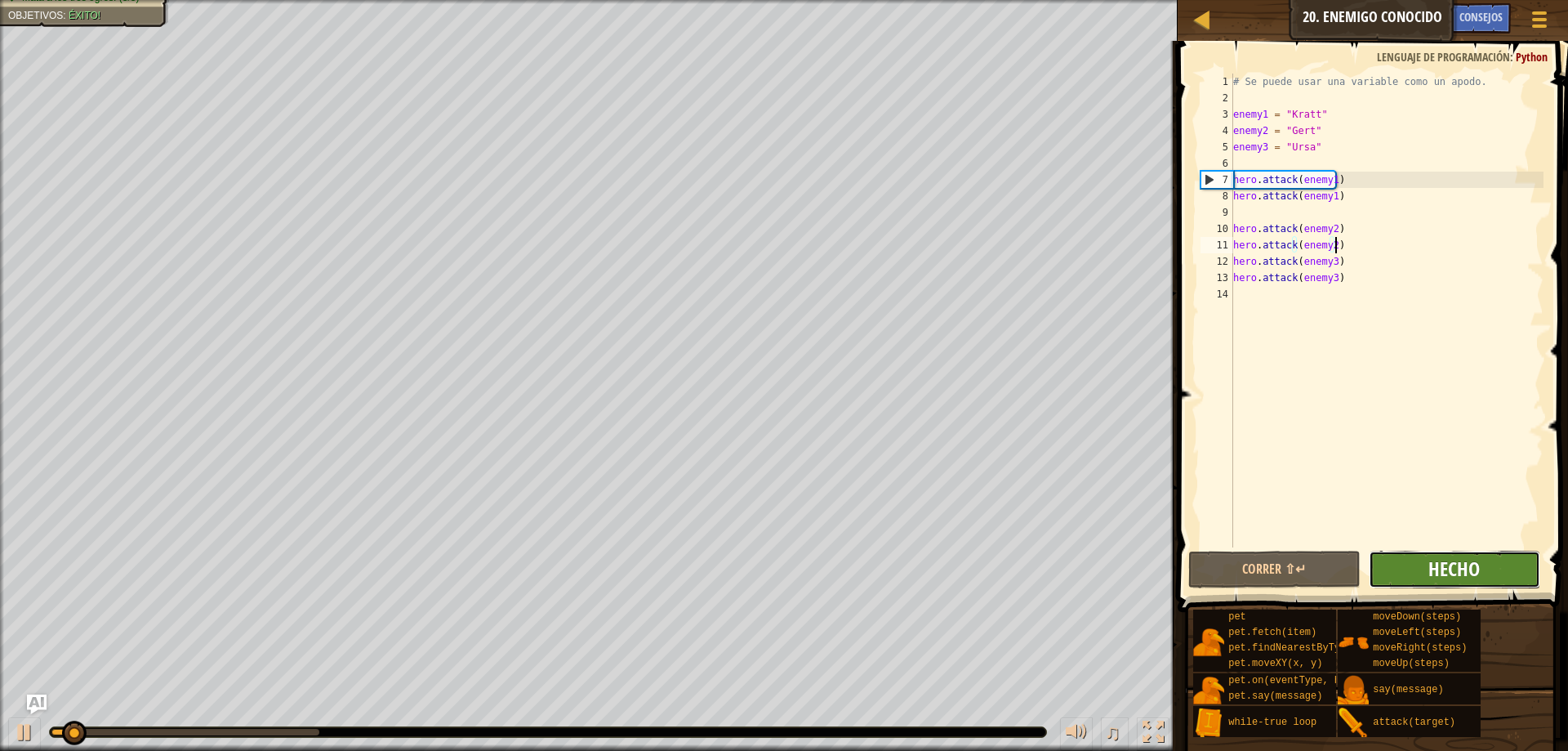
click at [1461, 572] on span "Hecho" at bounding box center [1453, 568] width 51 height 26
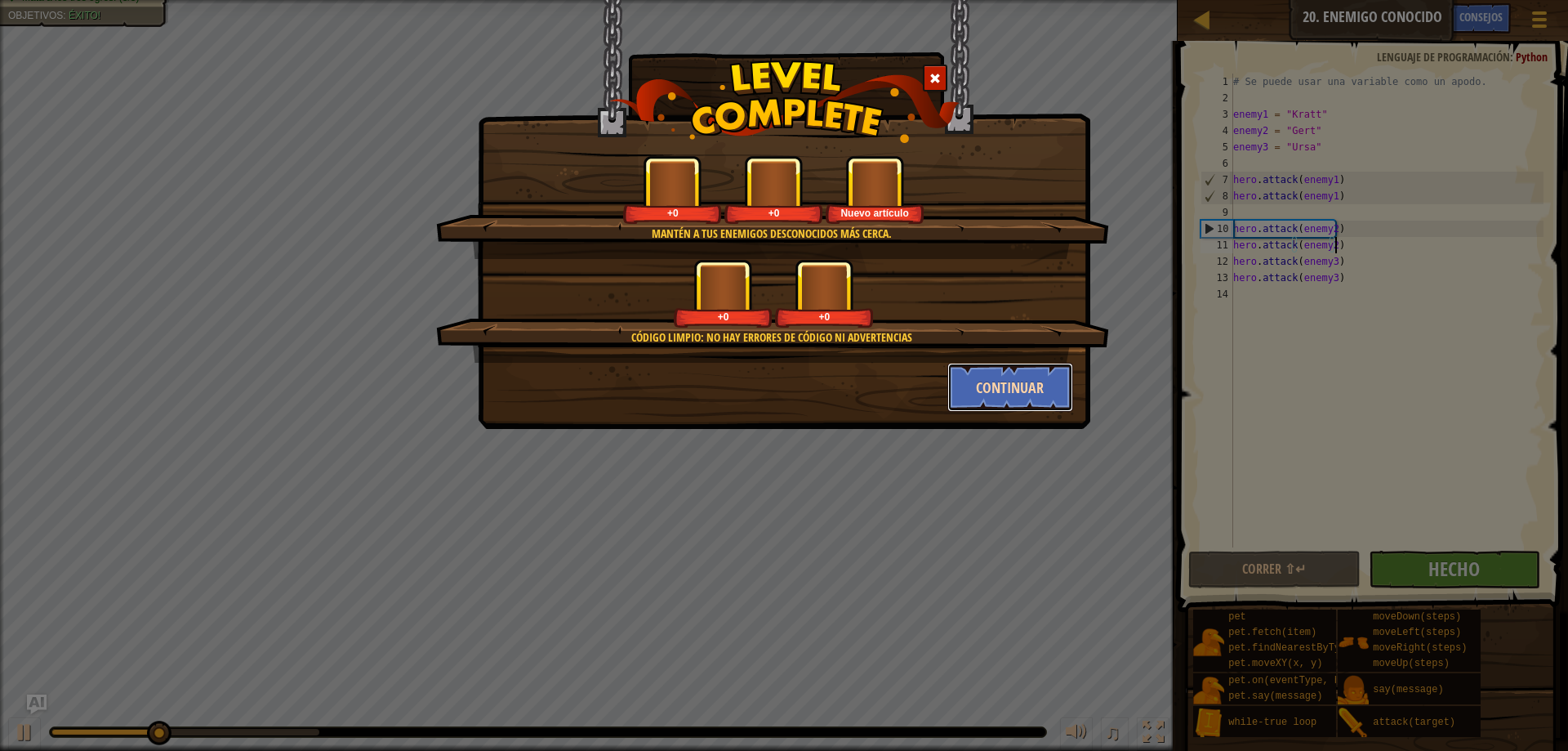
click at [1037, 388] on button "Continuar" at bounding box center [1011, 387] width 126 height 49
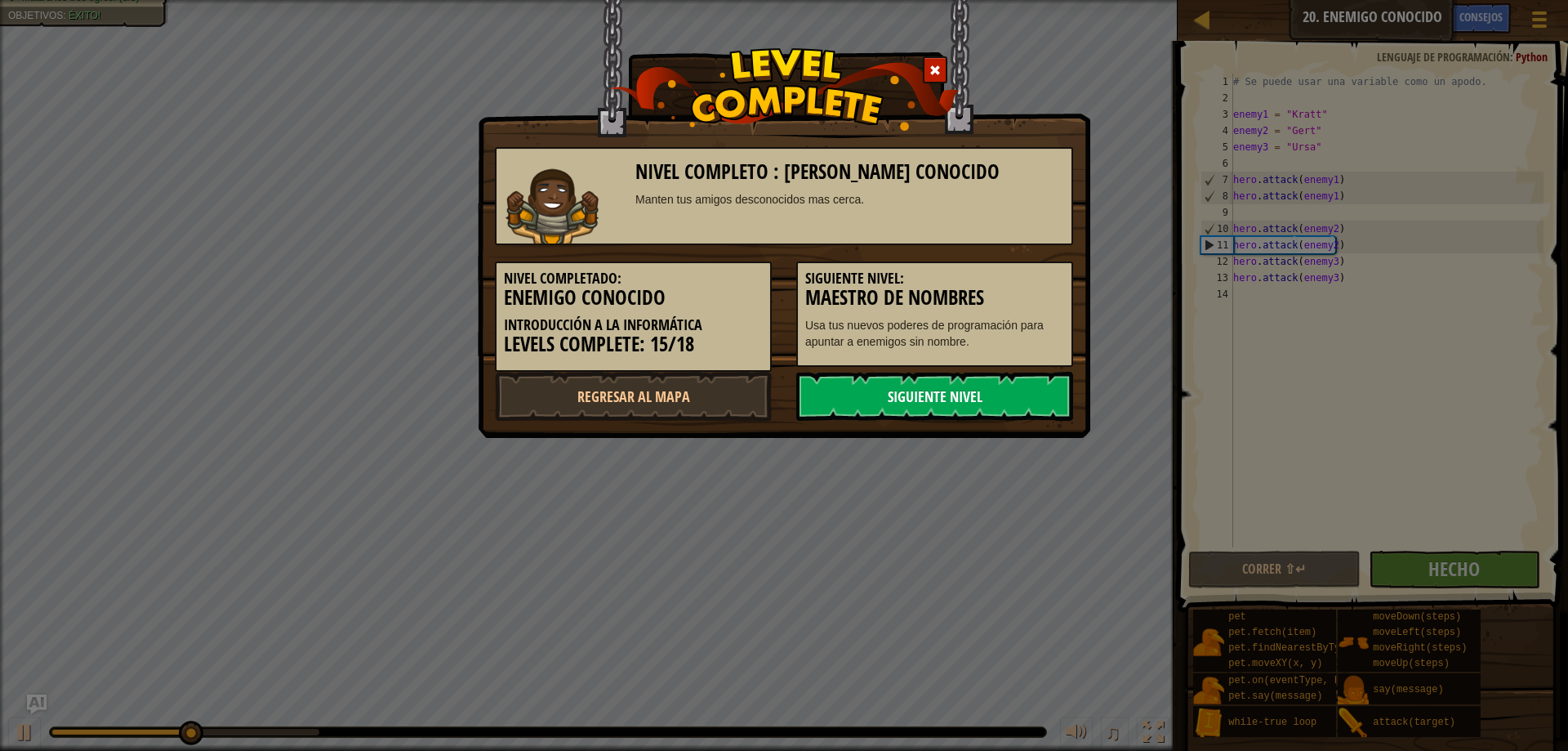
click at [1006, 404] on link "Siguiente nivel" at bounding box center [934, 396] width 276 height 49
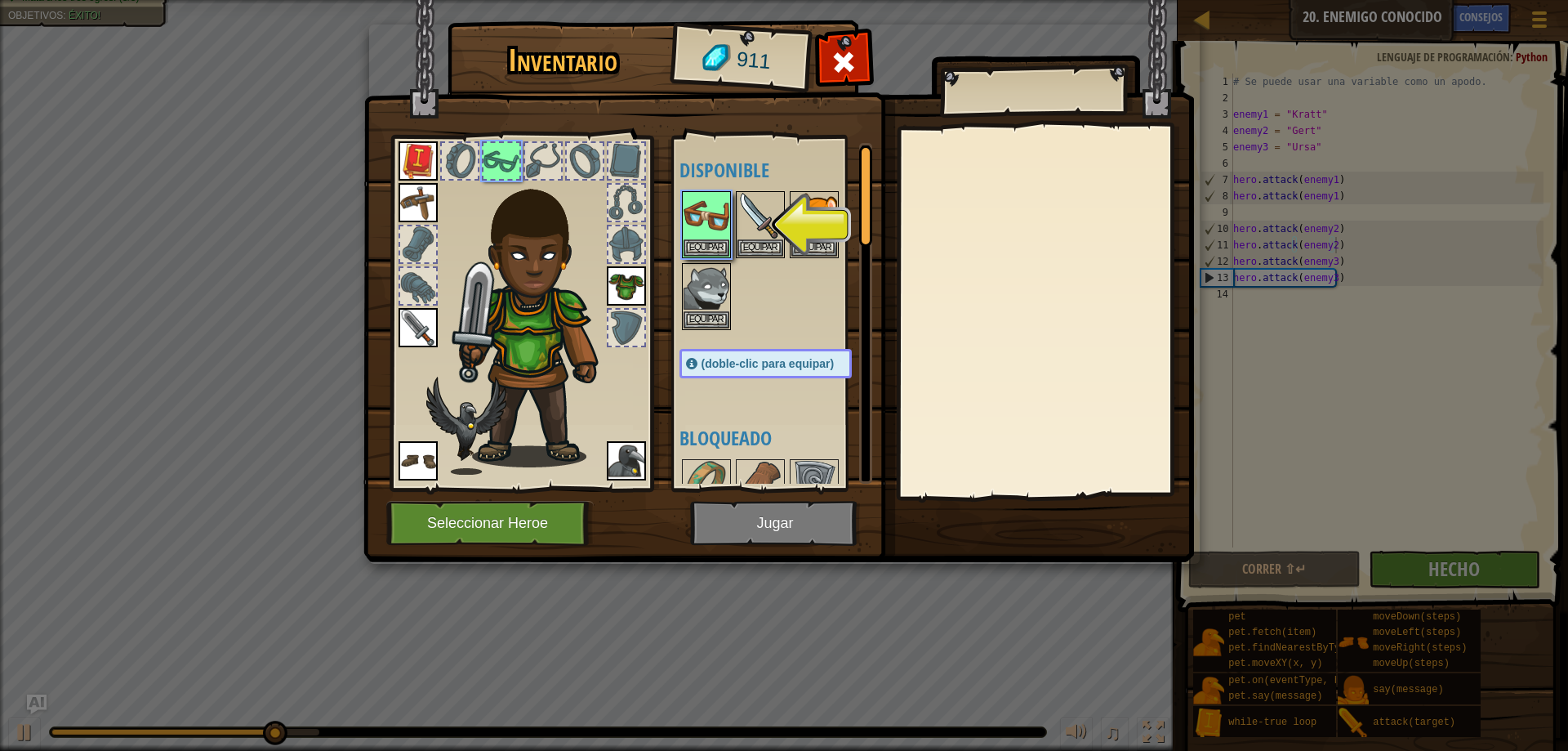
click at [805, 517] on img at bounding box center [778, 266] width 830 height 593
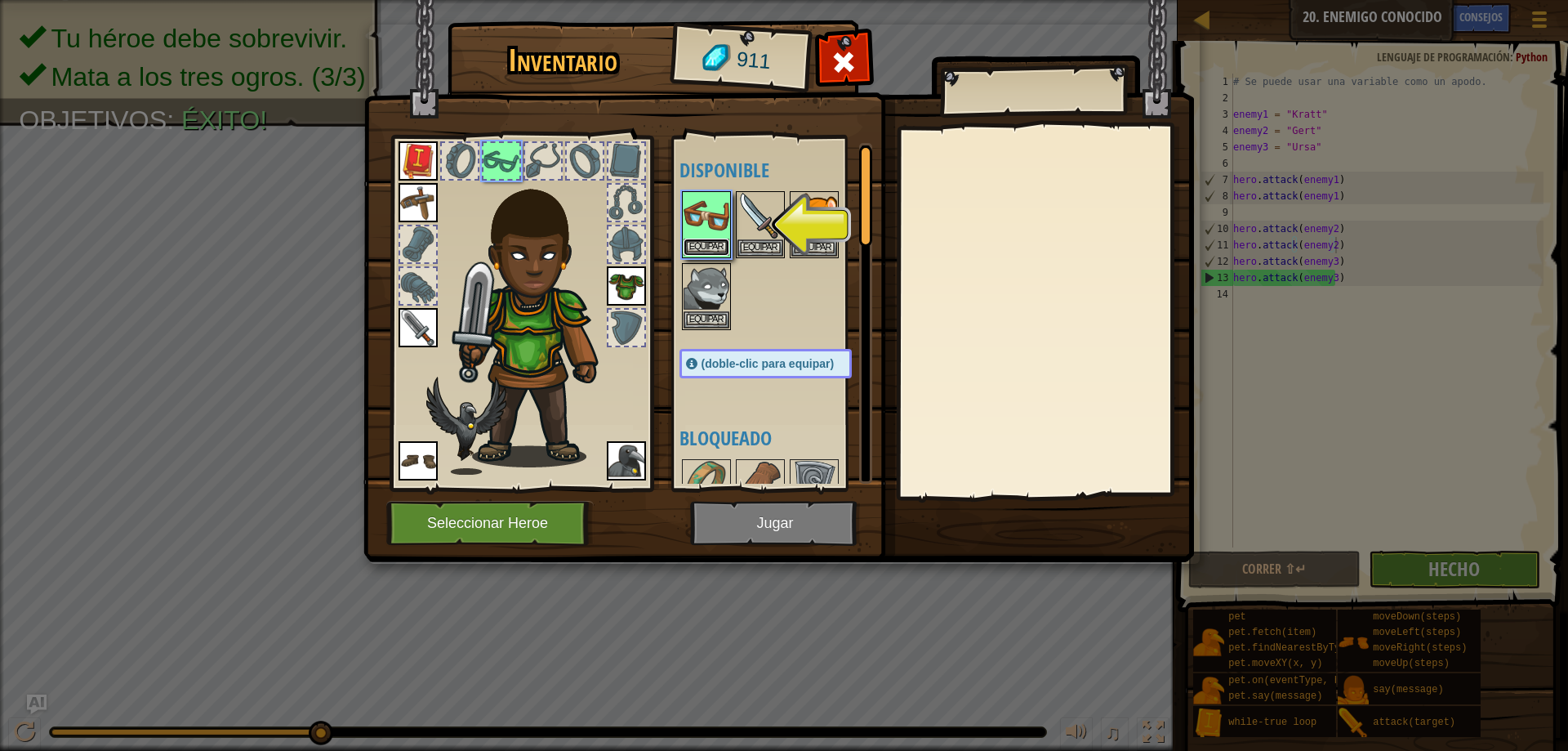
click at [723, 246] on button "Equipar" at bounding box center [706, 247] width 46 height 17
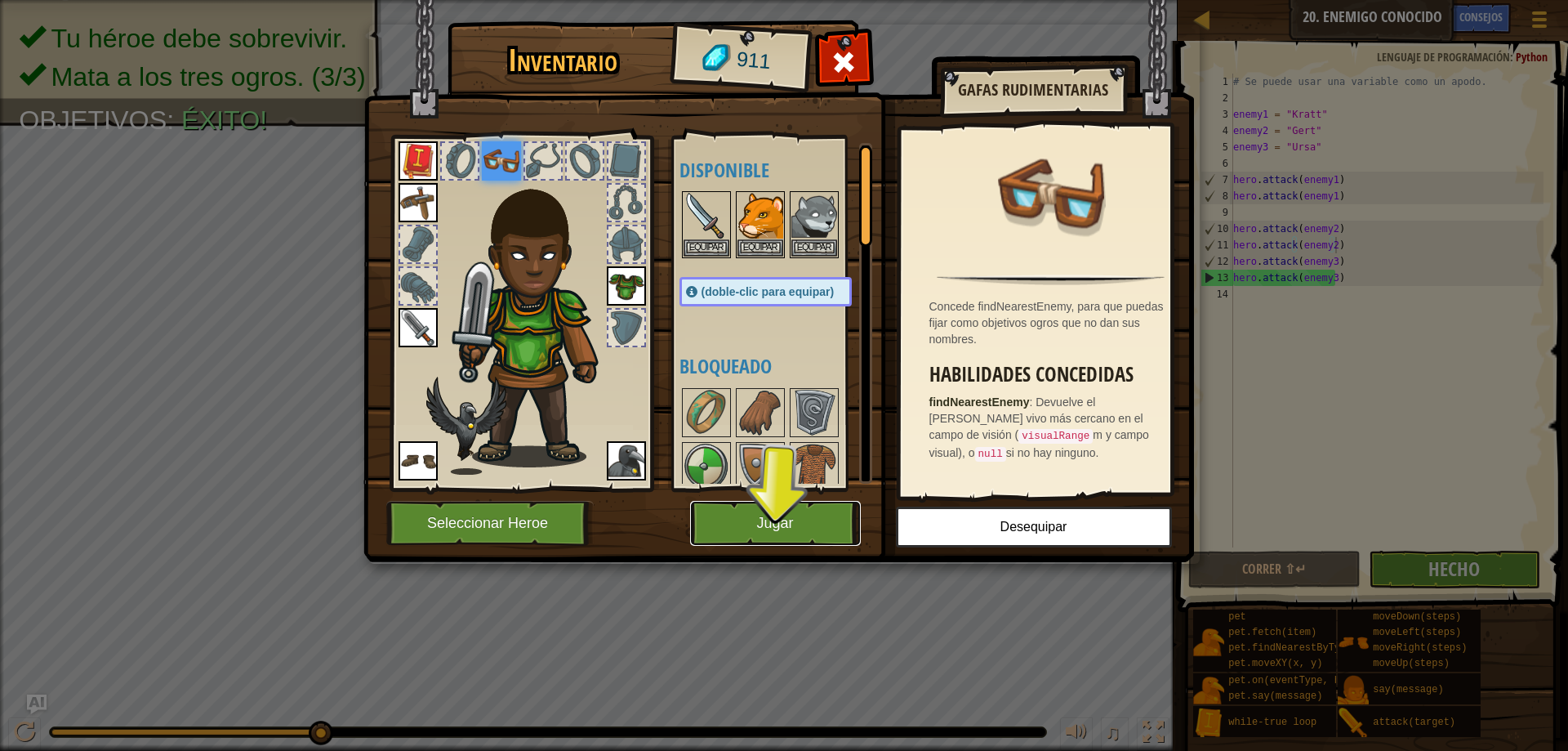
click at [809, 536] on button "Jugar" at bounding box center [775, 523] width 171 height 45
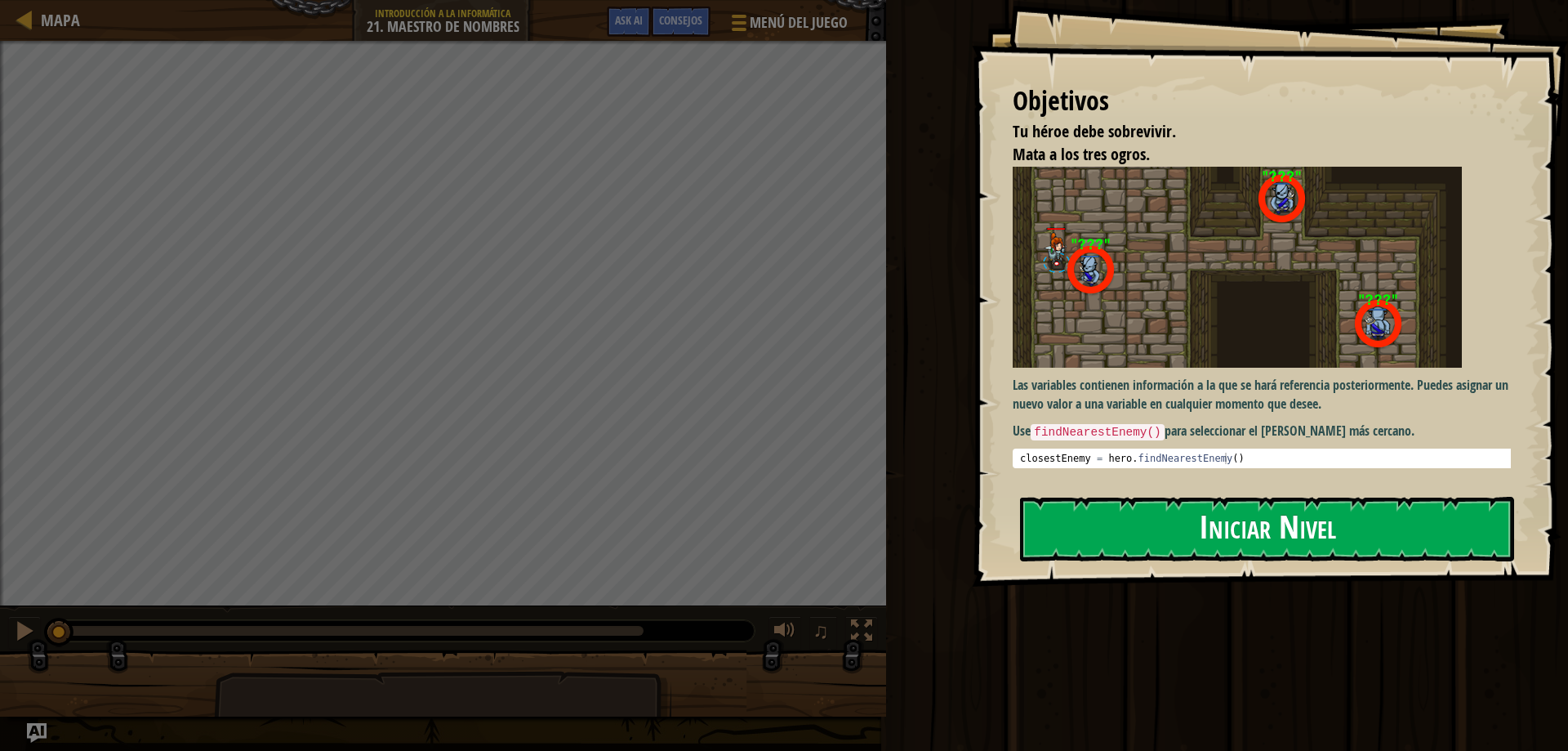
click at [1284, 522] on button "Iniciar Nivel" at bounding box center [1266, 529] width 494 height 64
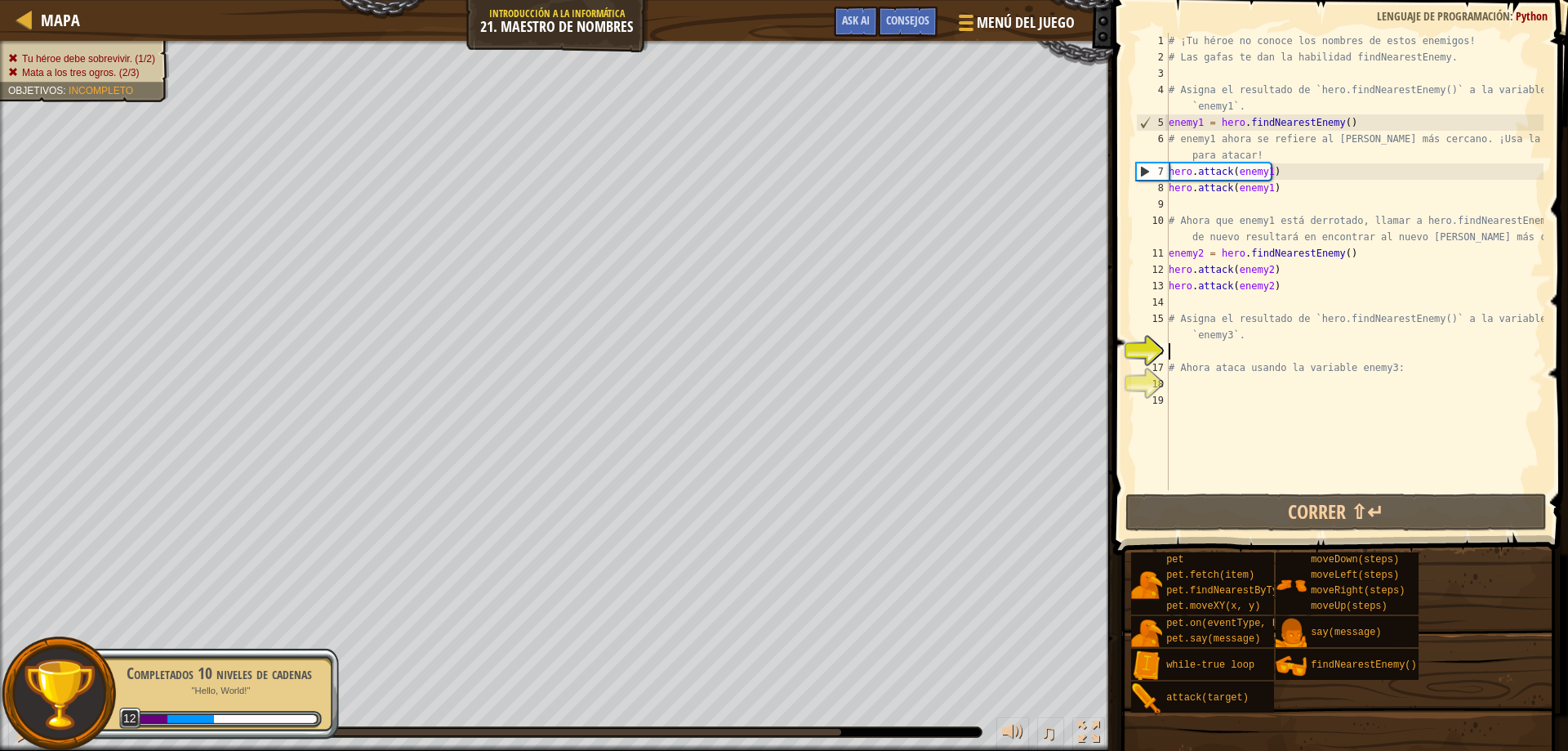
click at [1317, 487] on div "# ¡Tu héroe no conoce los nombres de estos enemigos! # Las gafas te dan la habi…" at bounding box center [1354, 277] width 378 height 490
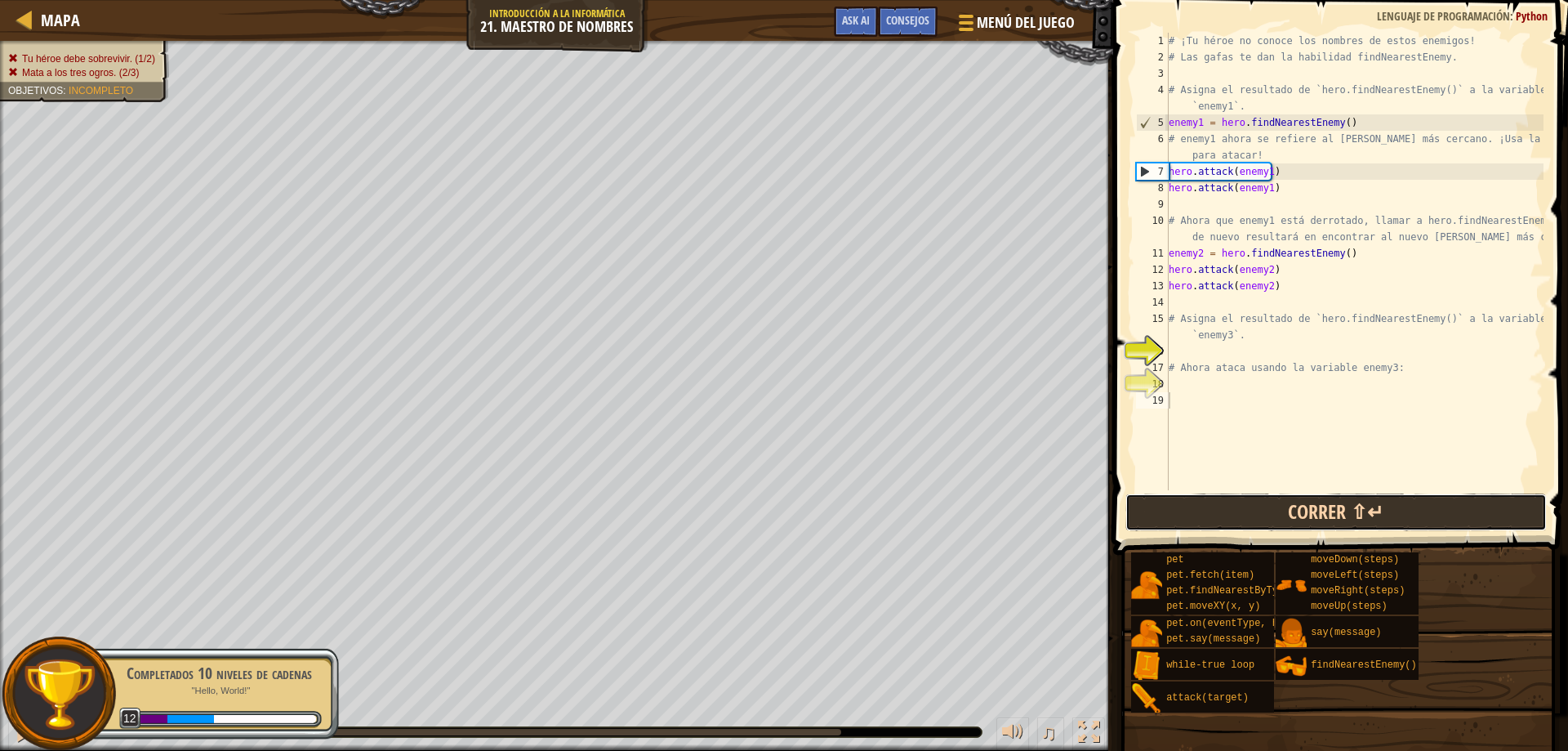
click at [1319, 493] on button "Correr ⇧↵" at bounding box center [1336, 512] width 422 height 38
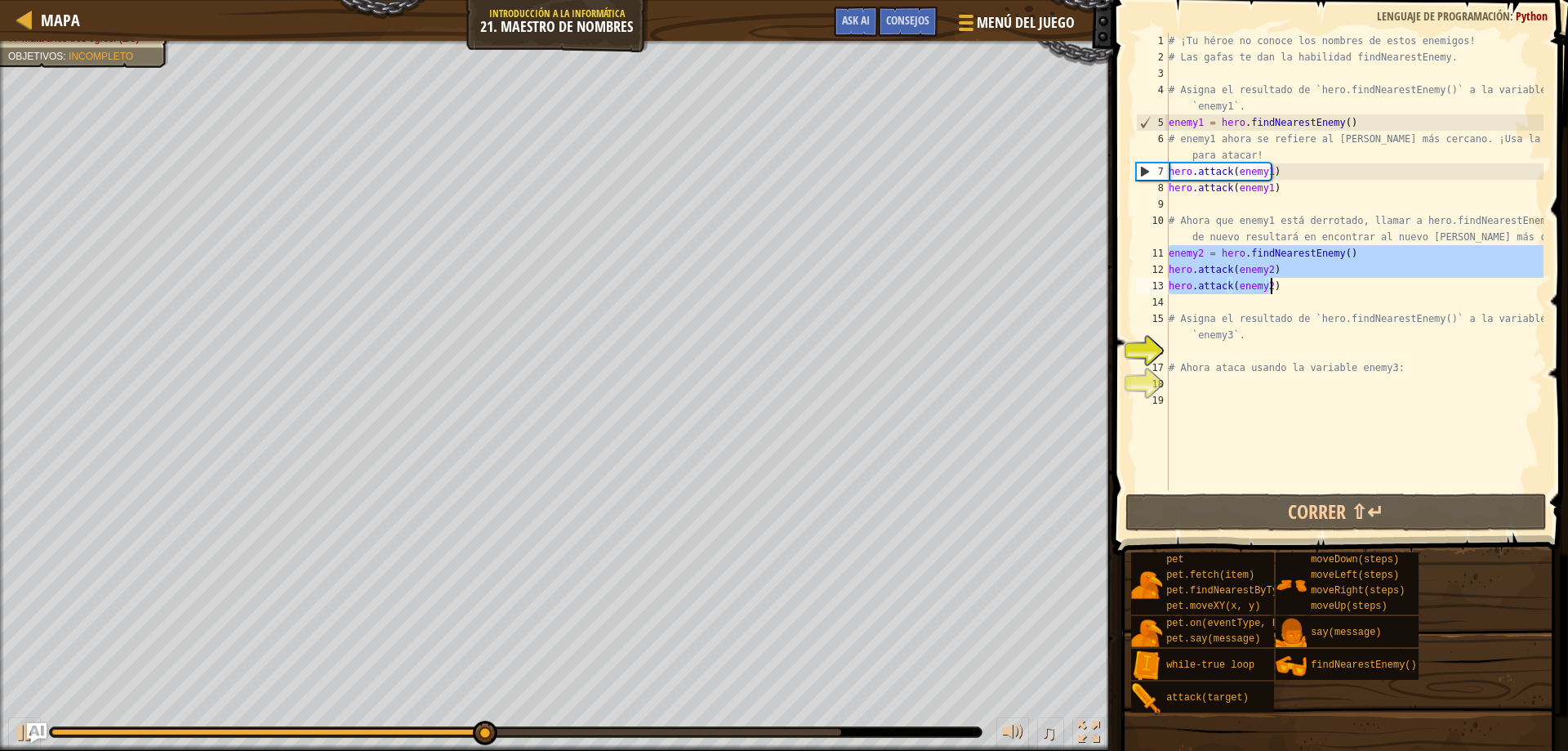
drag, startPoint x: 1169, startPoint y: 255, endPoint x: 1374, endPoint y: 286, distance: 207.3
click at [1374, 286] on div "# ¡Tu héroe no conoce los nombres de estos enemigos! # Las gafas te dan la habi…" at bounding box center [1354, 277] width 378 height 490
type textarea "hero.attack(enemy2) hero.attack(enemy2)"
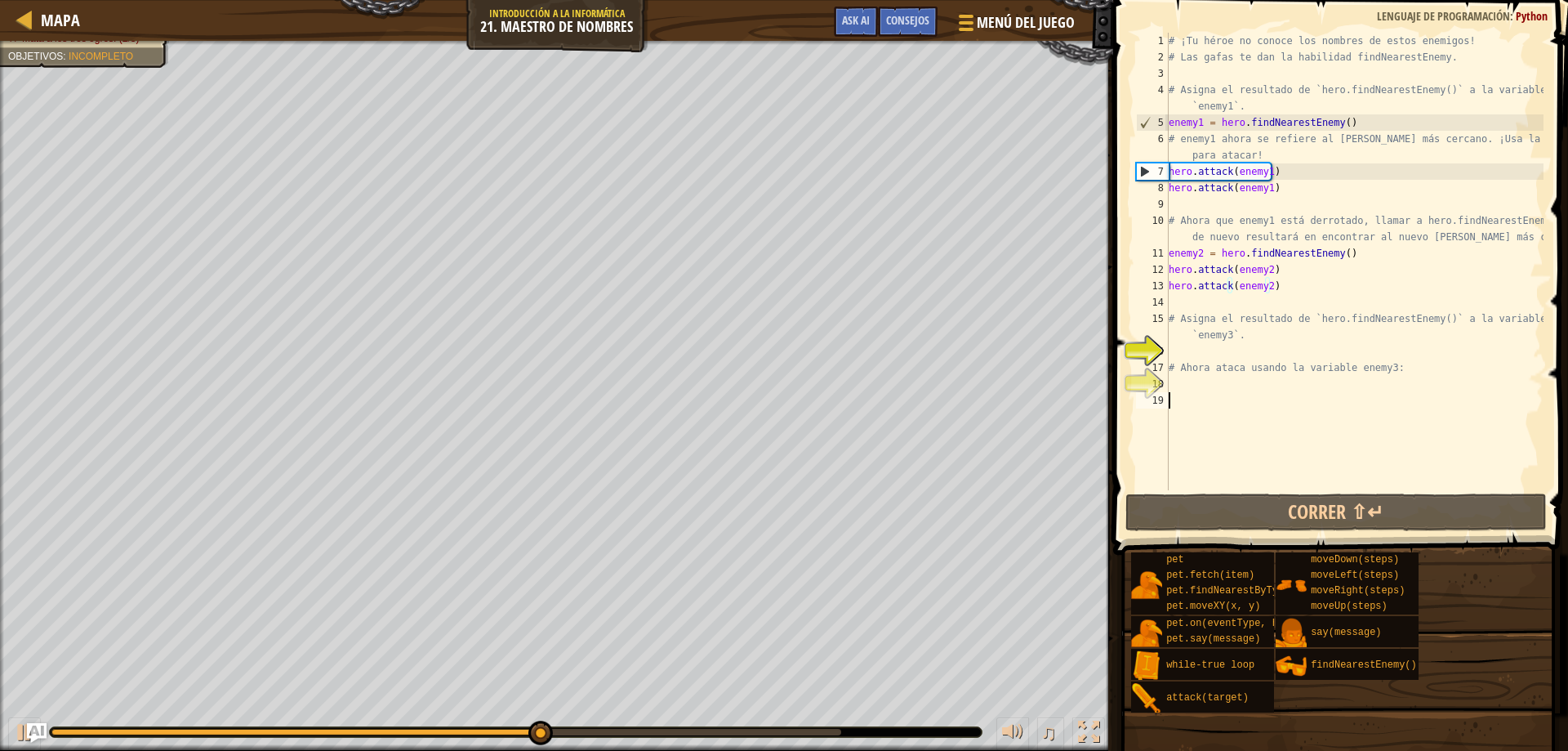
click at [1335, 395] on div "# ¡Tu héroe no conoce los nombres de estos enemigos! # Las gafas te dan la habi…" at bounding box center [1354, 277] width 378 height 490
click at [1322, 380] on div "# ¡Tu héroe no conoce los nombres de estos enemigos! # Las gafas te dan la habi…" at bounding box center [1354, 277] width 378 height 490
click at [1292, 343] on div "# ¡Tu héroe no conoce los nombres de estos enemigos! # Las gafas te dan la habi…" at bounding box center [1354, 277] width 378 height 490
paste textarea "hero.attack(enemy2)"
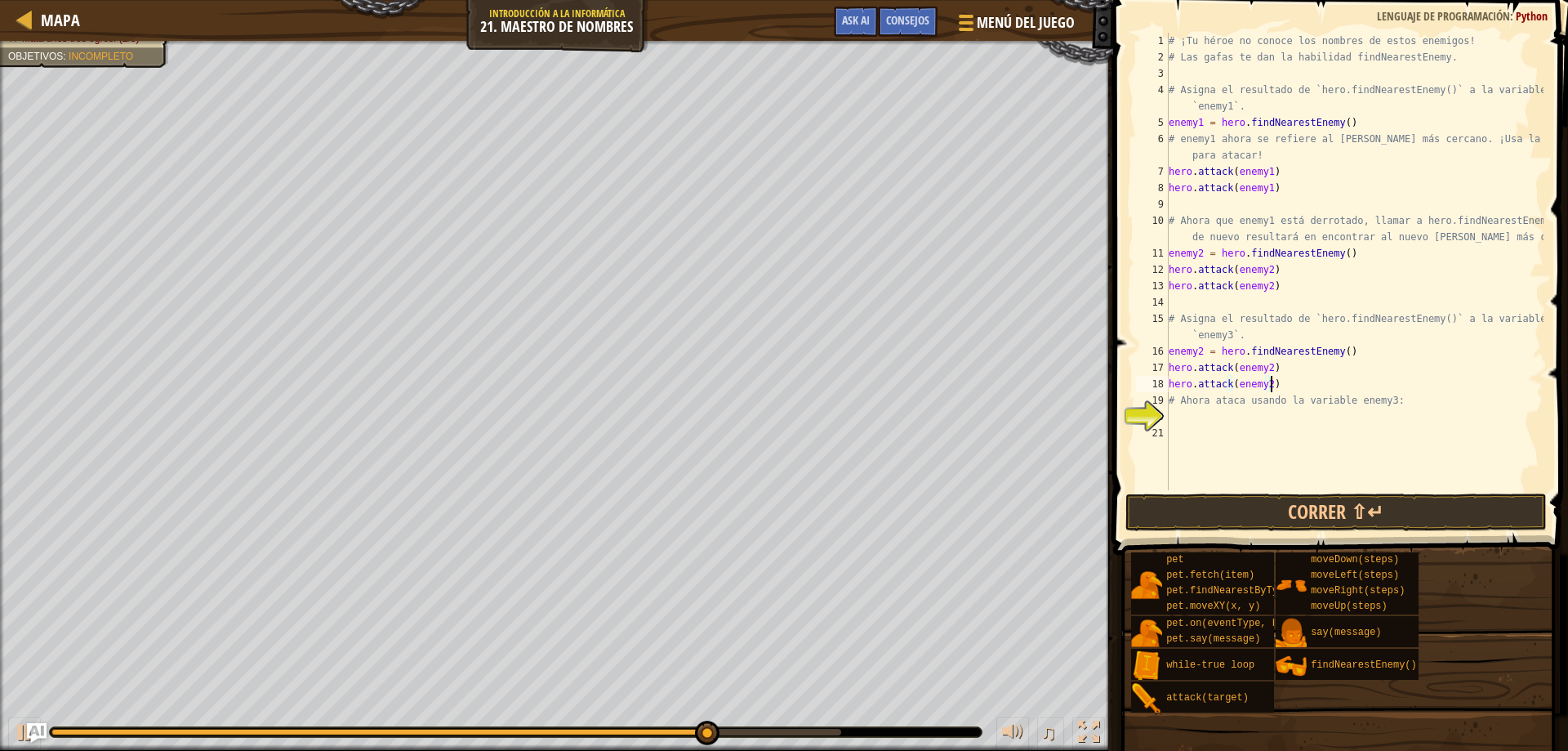
click at [1267, 377] on div "# ¡Tu héroe no conoce los nombres de estos enemigos! # Las gafas te dan la habi…" at bounding box center [1354, 277] width 378 height 490
click at [1264, 371] on div "# ¡Tu héroe no conoce los nombres de estos enemigos! # Las gafas te dan la habi…" at bounding box center [1354, 277] width 378 height 490
click at [1264, 380] on div "# ¡Tu héroe no conoce los nombres de estos enemigos! # Las gafas te dan la habi…" at bounding box center [1354, 277] width 378 height 490
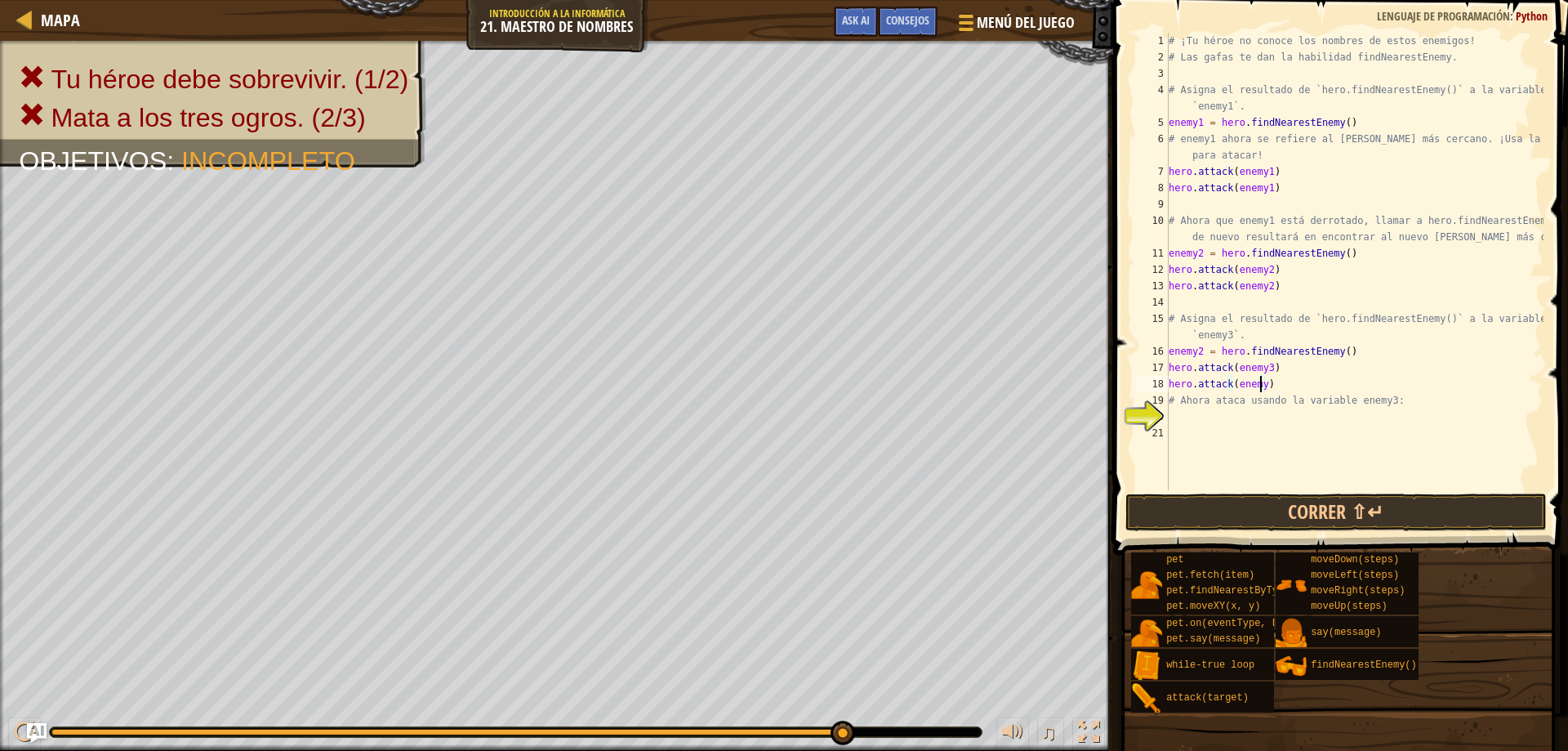
click at [1261, 379] on div "# ¡Tu héroe no conoce los nombres de estos enemigos! # Las gafas te dan la habi…" at bounding box center [1354, 277] width 378 height 490
click at [1336, 513] on button "Correr ⇧↵" at bounding box center [1336, 512] width 422 height 38
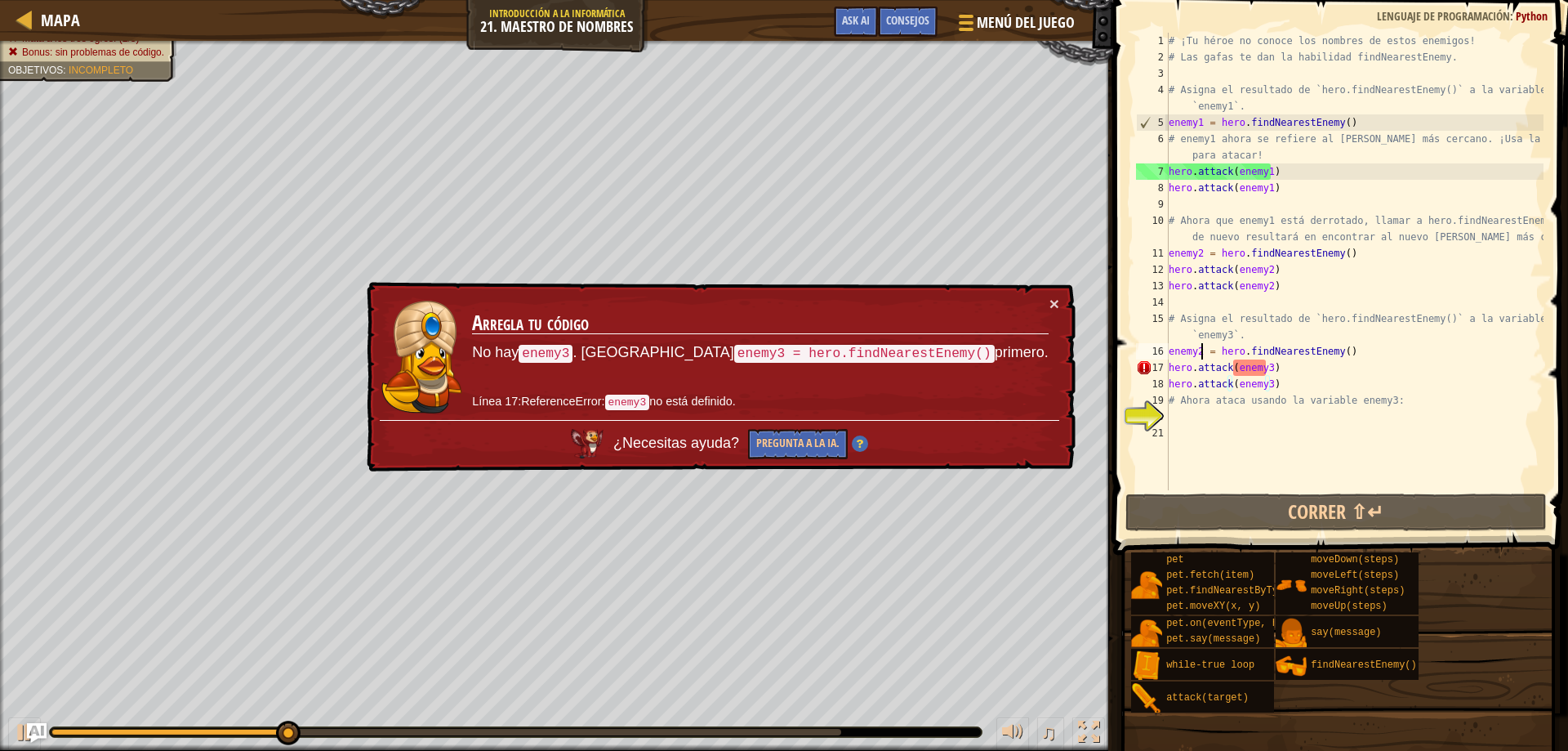
click at [1199, 354] on div "# ¡Tu héroe no conoce los nombres de estos enemigos! # Las gafas te dan la habi…" at bounding box center [1354, 277] width 378 height 490
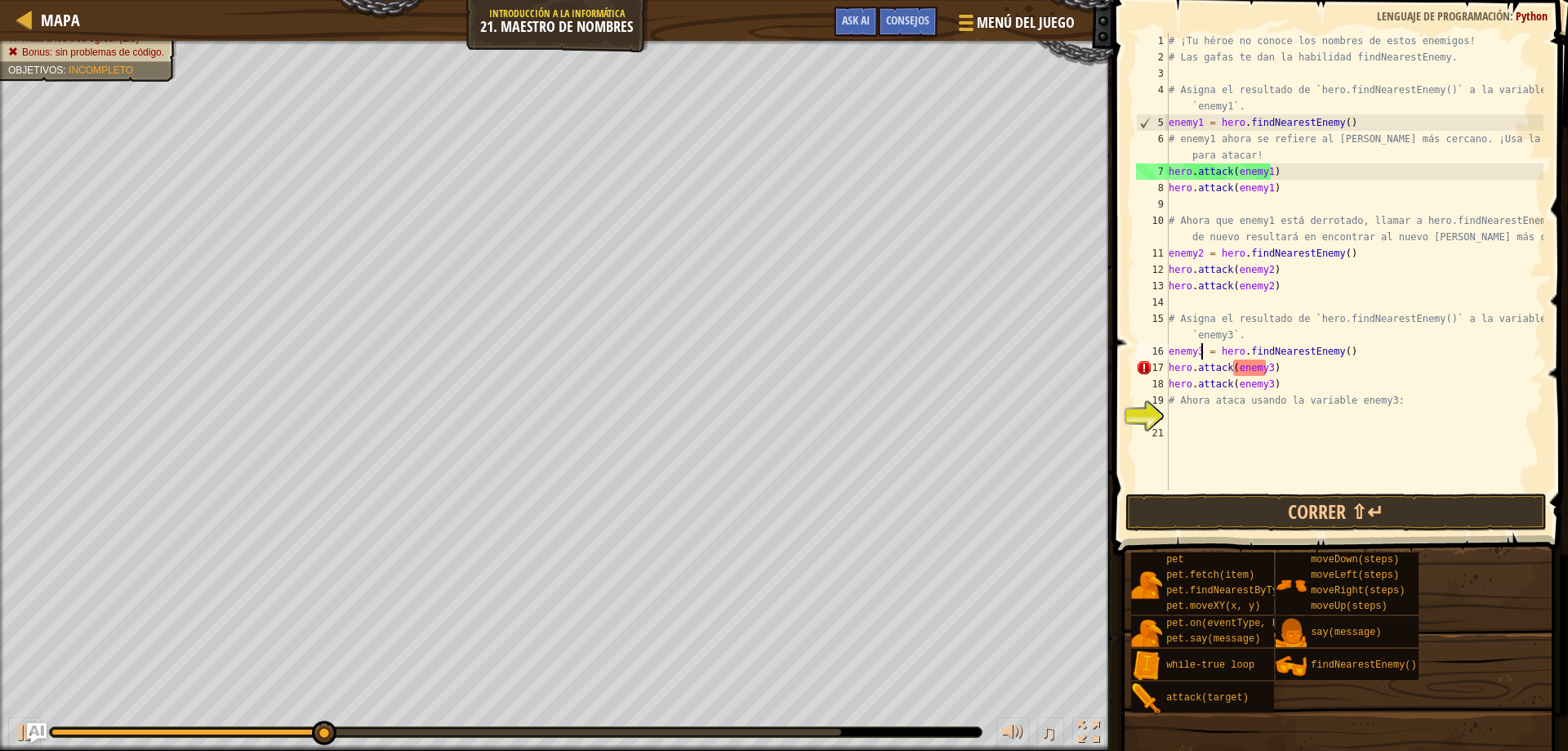
scroll to position [7, 4]
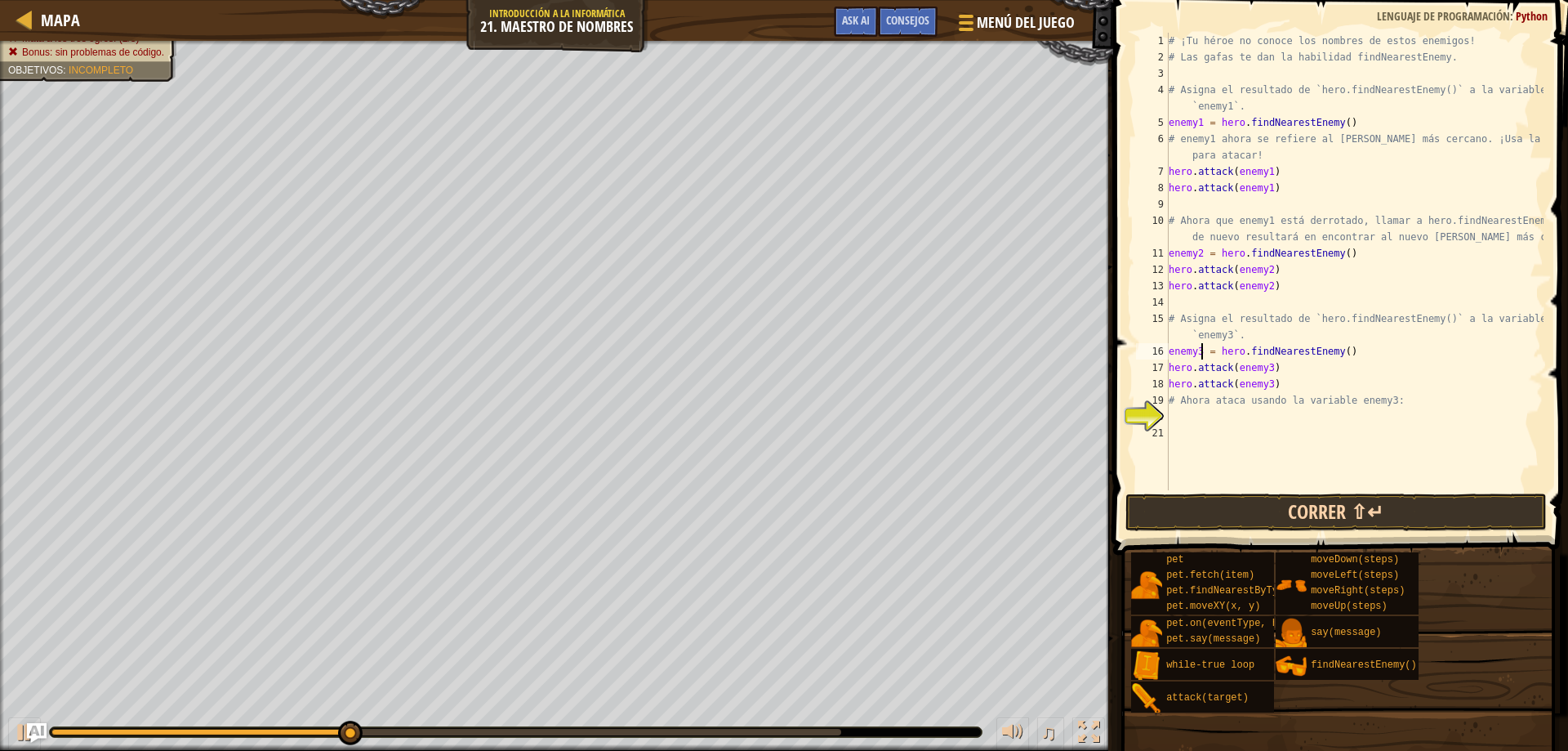
type textarea "enemy3 = hero.findNearestEnemy()"
click at [1244, 515] on button "Correr ⇧↵" at bounding box center [1336, 512] width 422 height 38
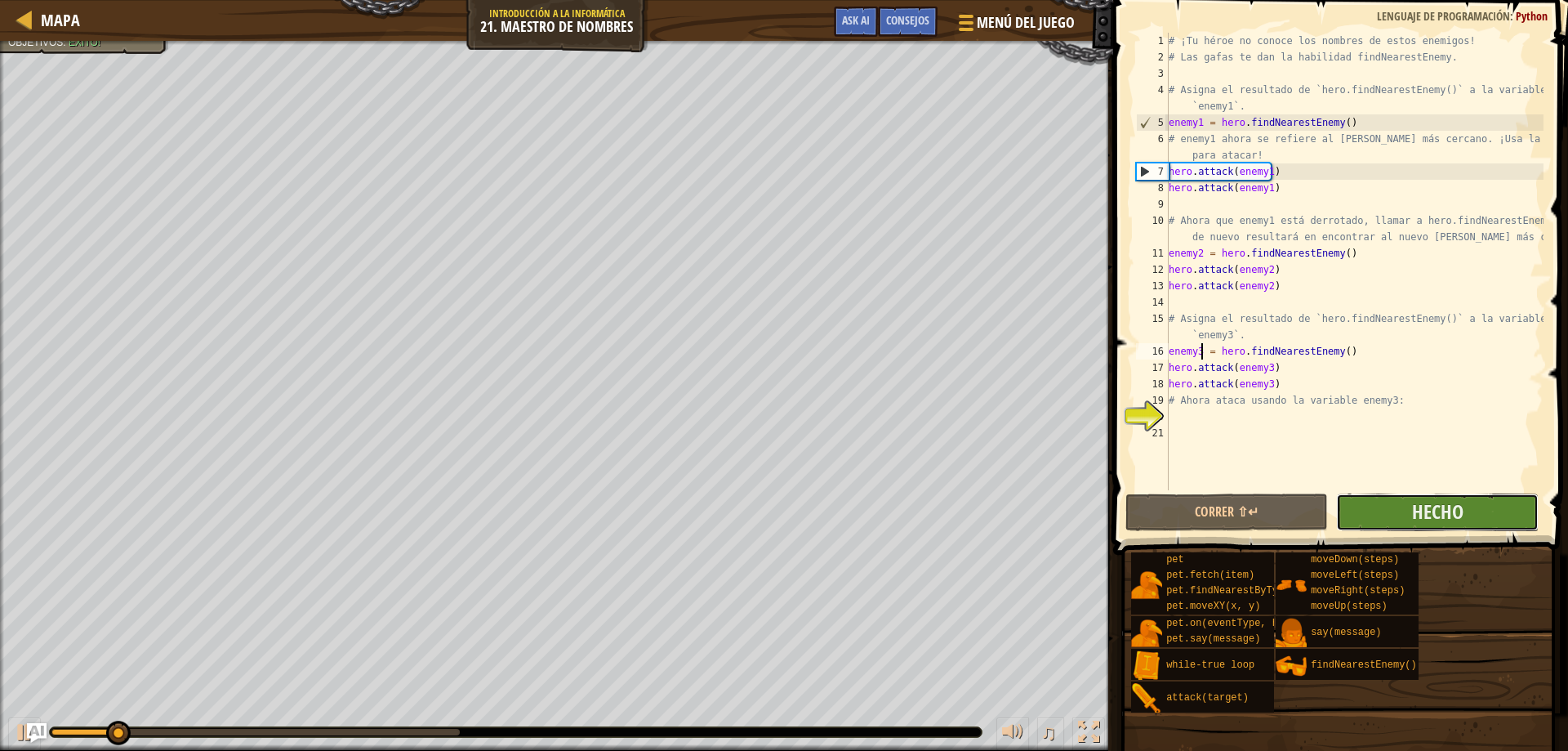
click at [1350, 517] on button "Hecho" at bounding box center [1437, 512] width 202 height 38
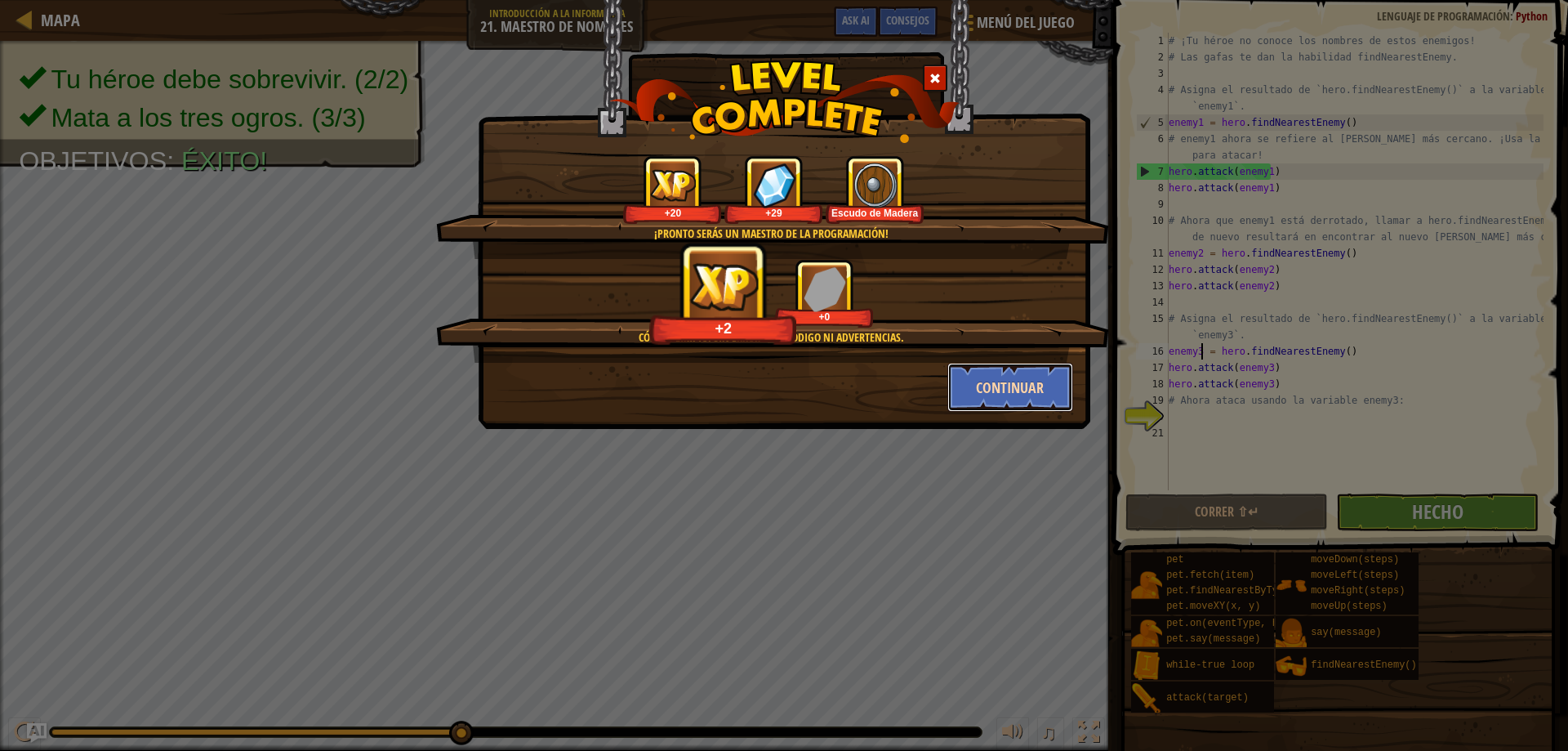
click at [947, 390] on button "Continuar" at bounding box center [1011, 387] width 126 height 49
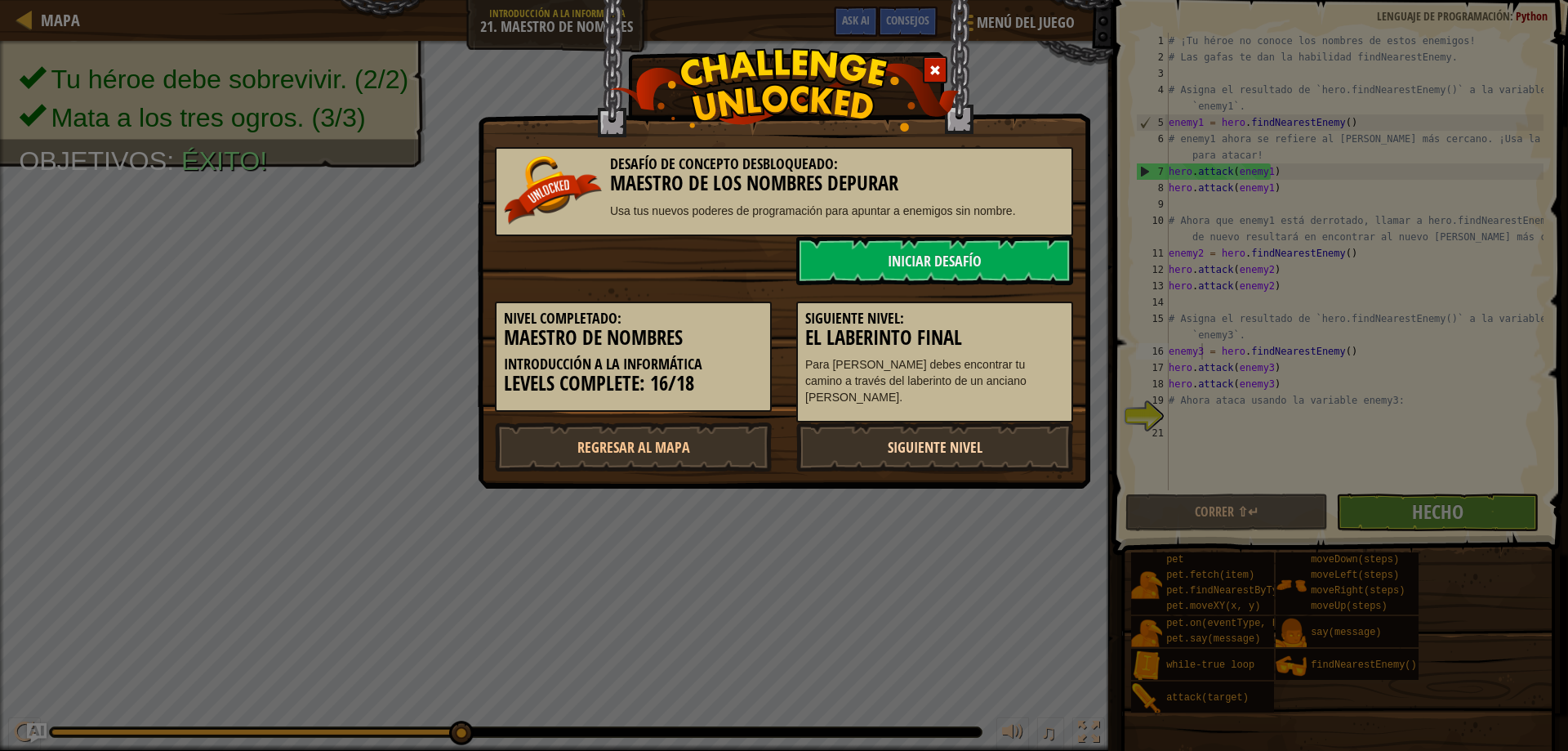
click at [964, 422] on link "Siguiente nivel" at bounding box center [934, 446] width 276 height 49
click at [959, 427] on link "Siguiente nivel" at bounding box center [934, 446] width 276 height 49
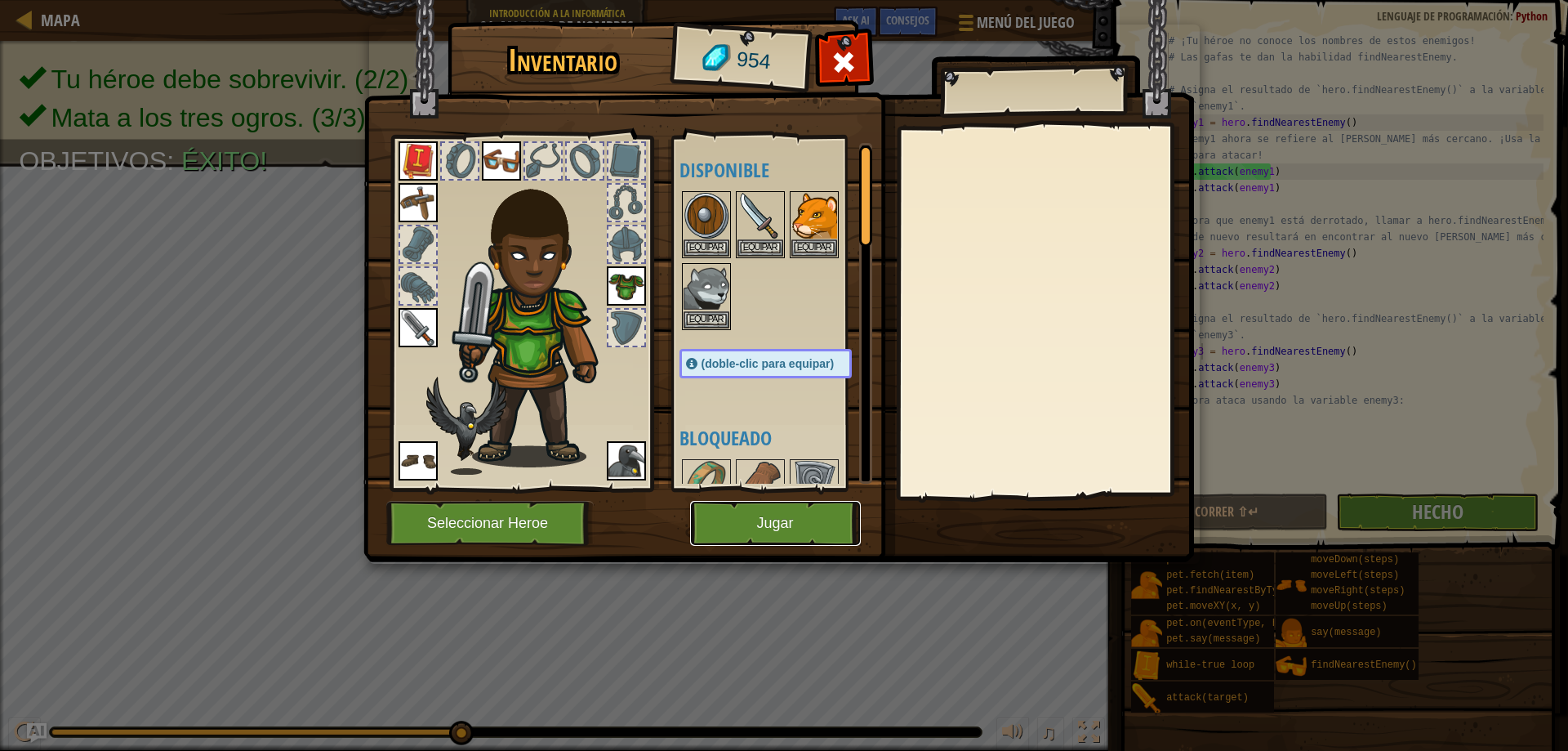
click at [802, 542] on button "Jugar" at bounding box center [775, 523] width 171 height 45
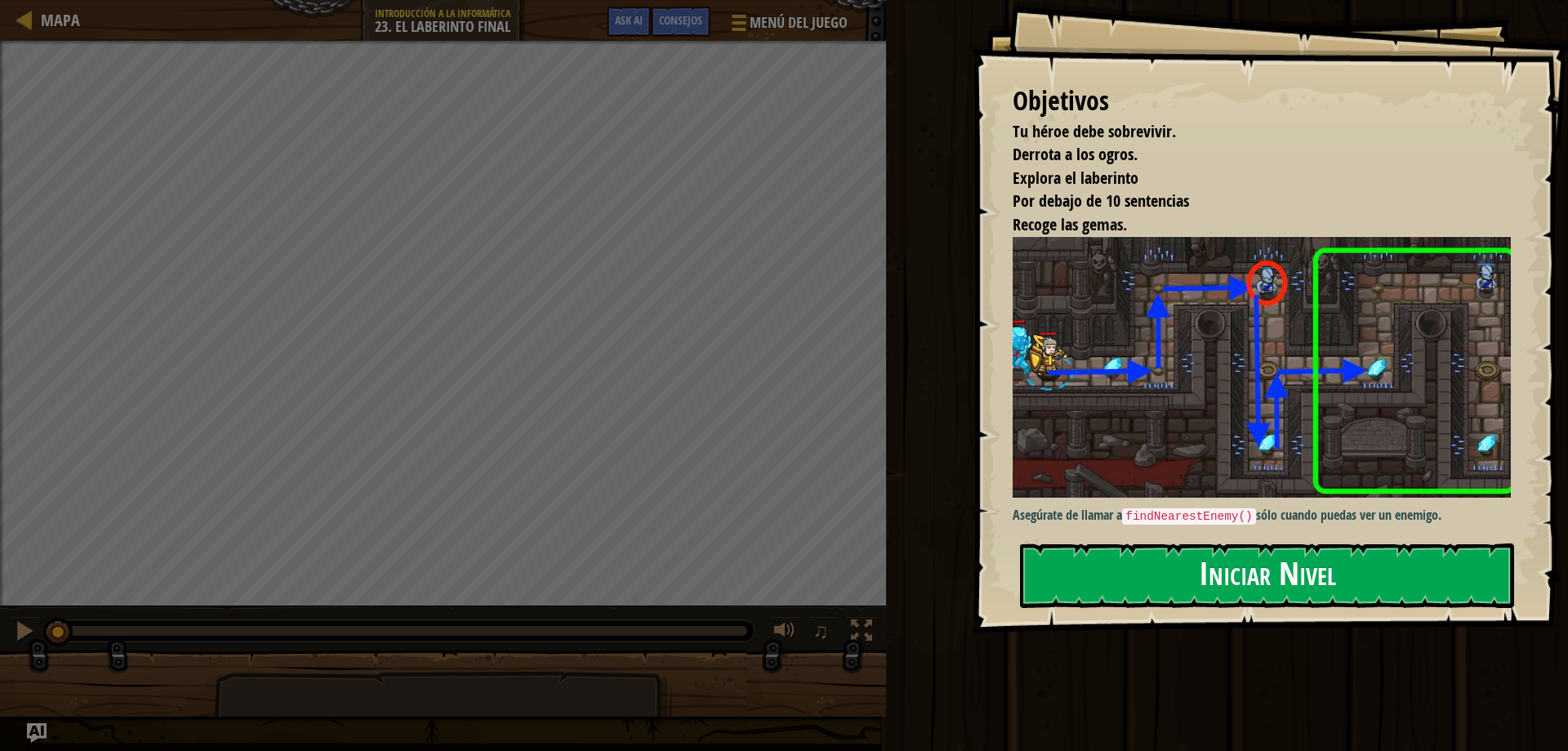
click at [1199, 580] on button "Iniciar Nivel" at bounding box center [1266, 575] width 494 height 64
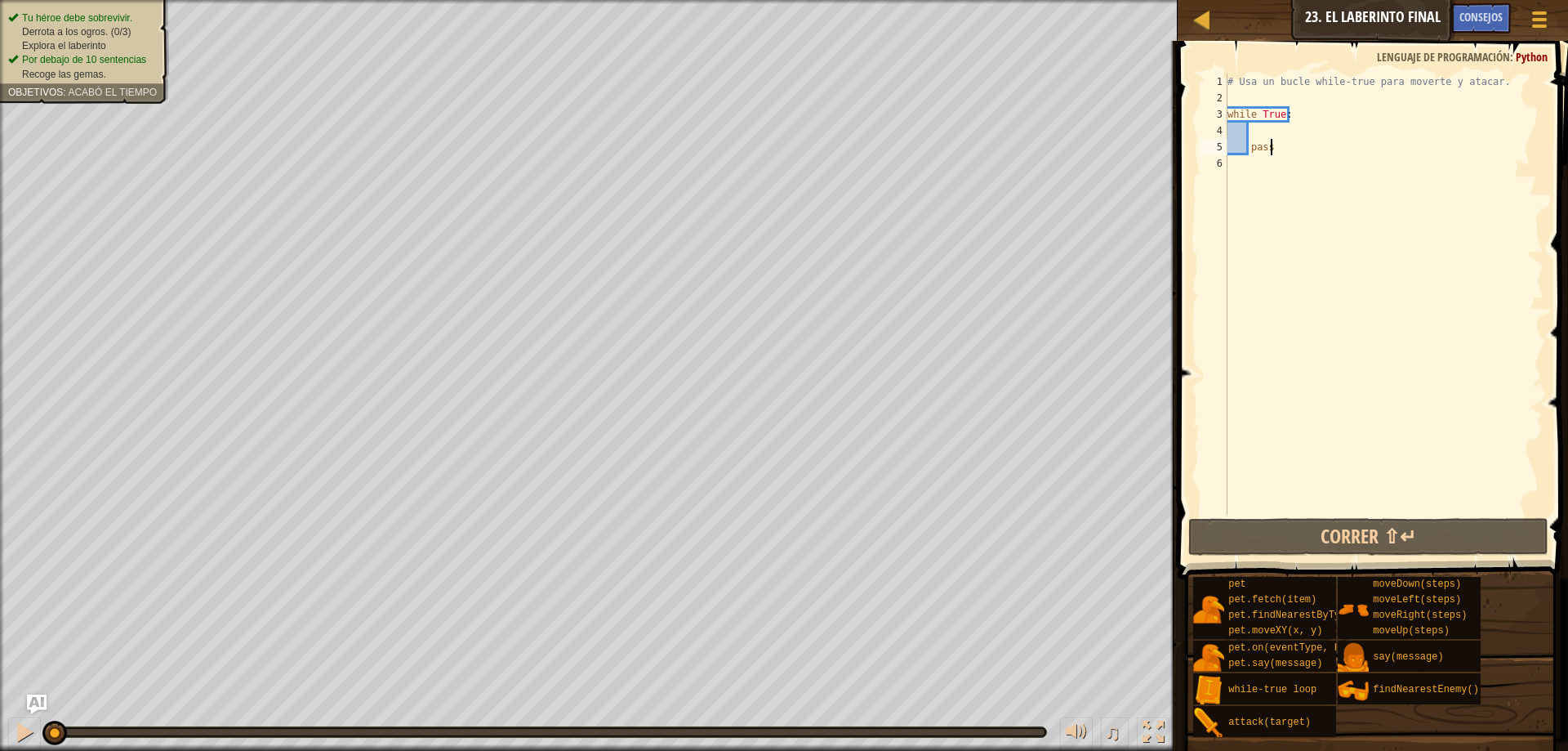
click at [1351, 138] on div "# Usa un bucle while-true para moverte y atacar. while True : pass" at bounding box center [1383, 310] width 319 height 474
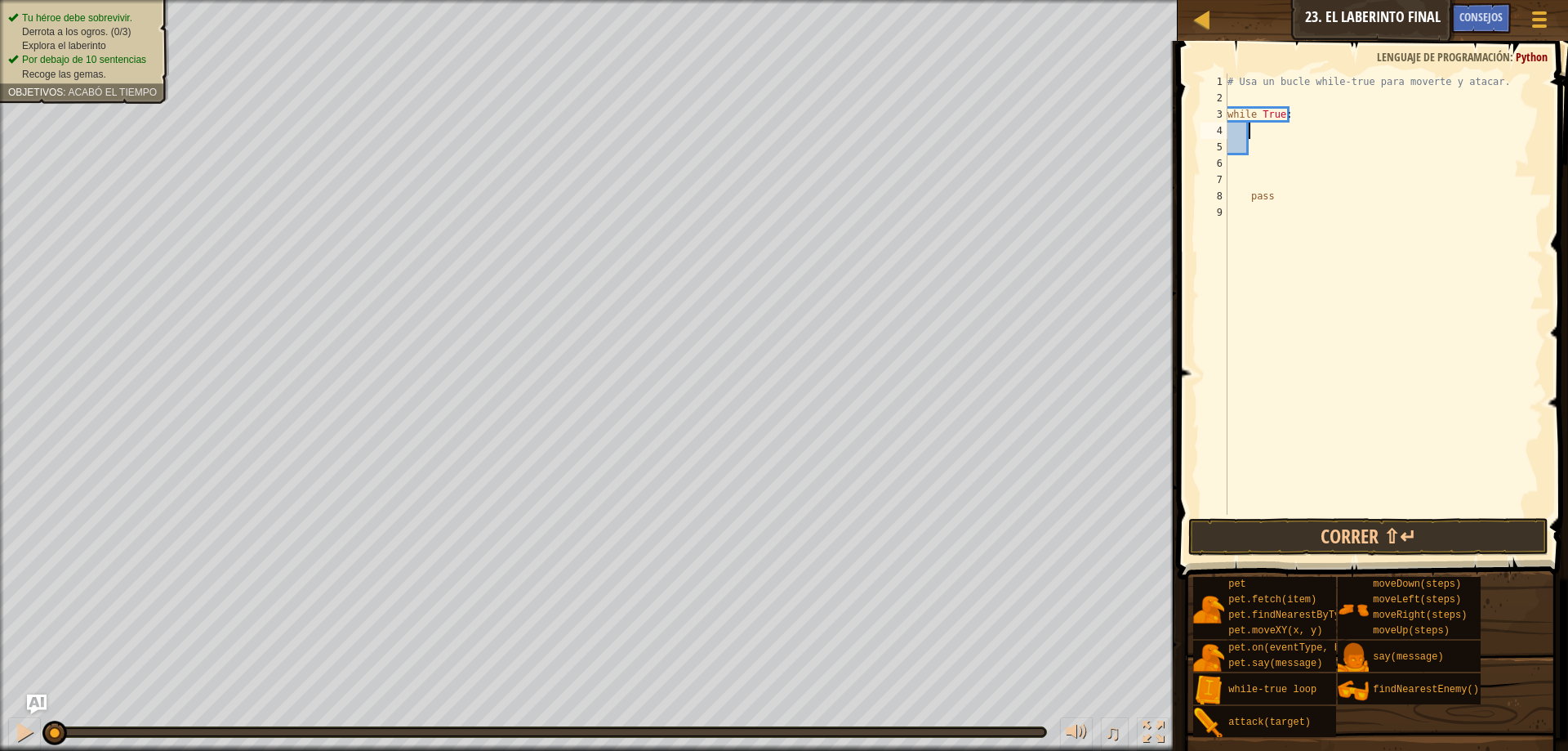
click at [1283, 124] on div "# Usa un bucle while-true para moverte y atacar. while True : pass" at bounding box center [1383, 310] width 319 height 474
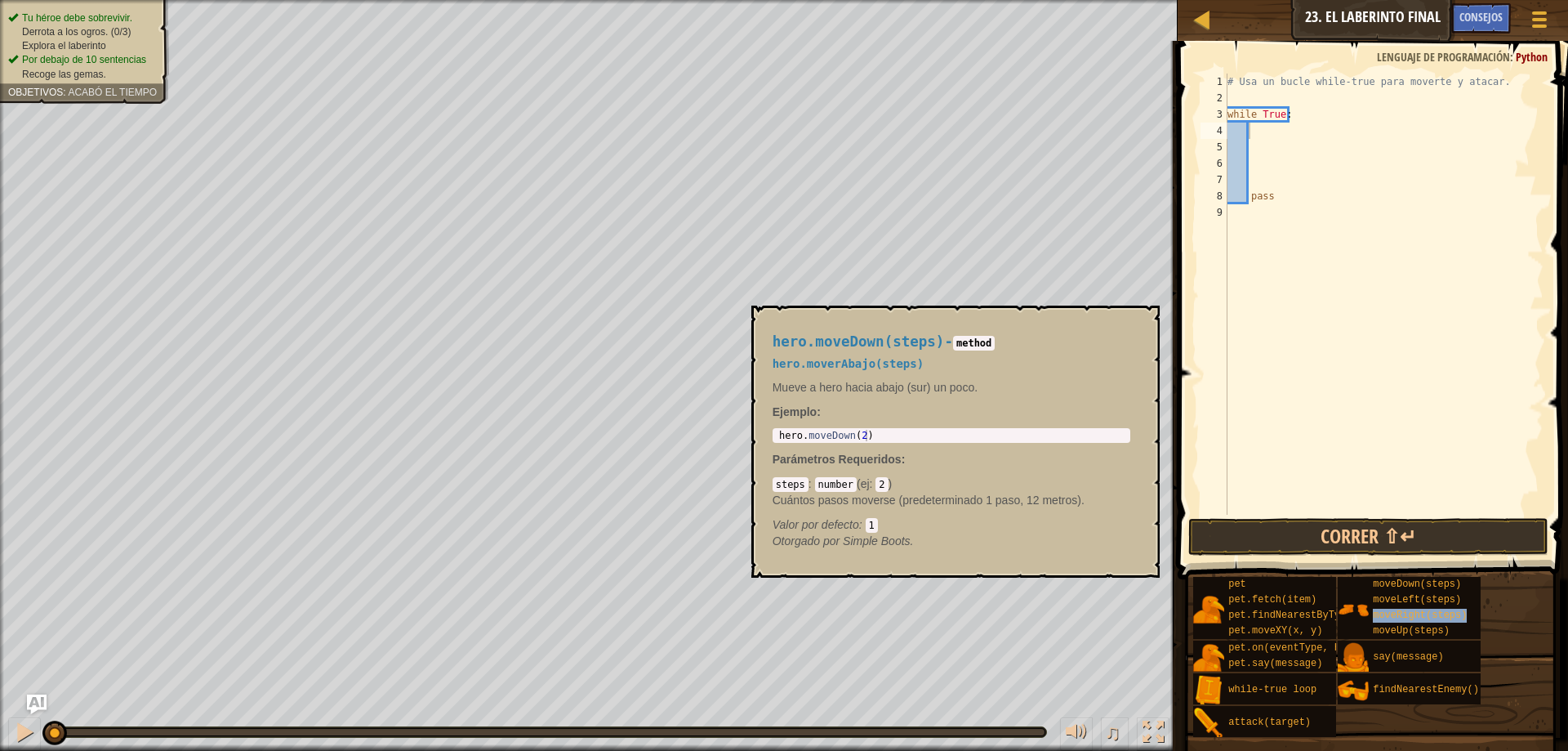
type textarea "moveRight(steps)"
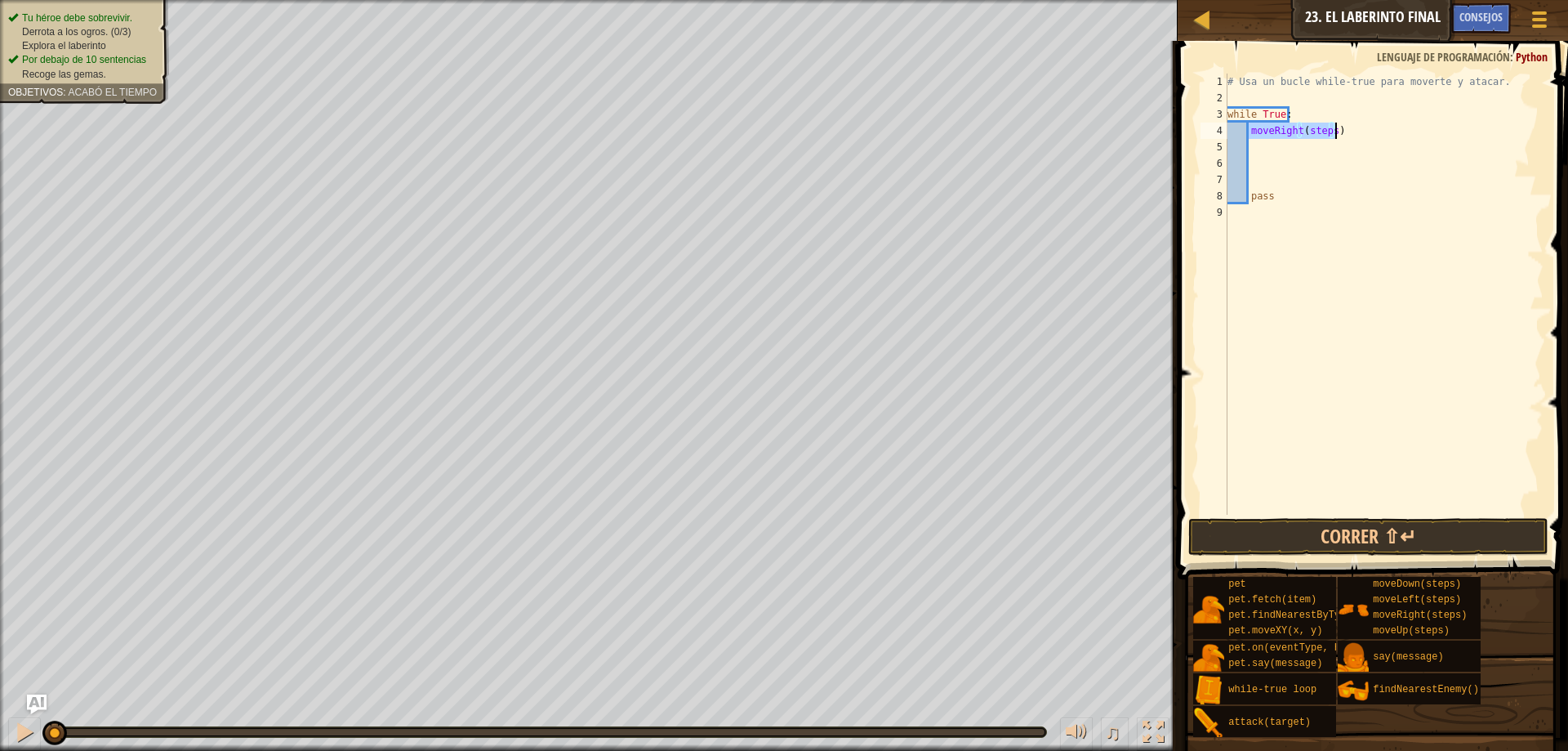
click at [1328, 139] on div "# Usa un bucle while-true para moverte y atacar. while True : moveRight ( steps…" at bounding box center [1383, 310] width 319 height 474
click at [1330, 139] on div "# Usa un bucle while-true para moverte y atacar. while True : moveRight ( steps…" at bounding box center [1383, 310] width 319 height 474
click at [1333, 130] on div "# Usa un bucle while-true para moverte y atacar. while True : moveRight ( steps…" at bounding box center [1383, 310] width 319 height 474
click at [1328, 127] on div "# Usa un bucle while-true para moverte y atacar. while True : moveRight ( steps…" at bounding box center [1383, 310] width 319 height 474
click at [1252, 135] on div "# Usa un bucle while-true para moverte y atacar. while True : moveRight ( ) pass" at bounding box center [1383, 310] width 319 height 474
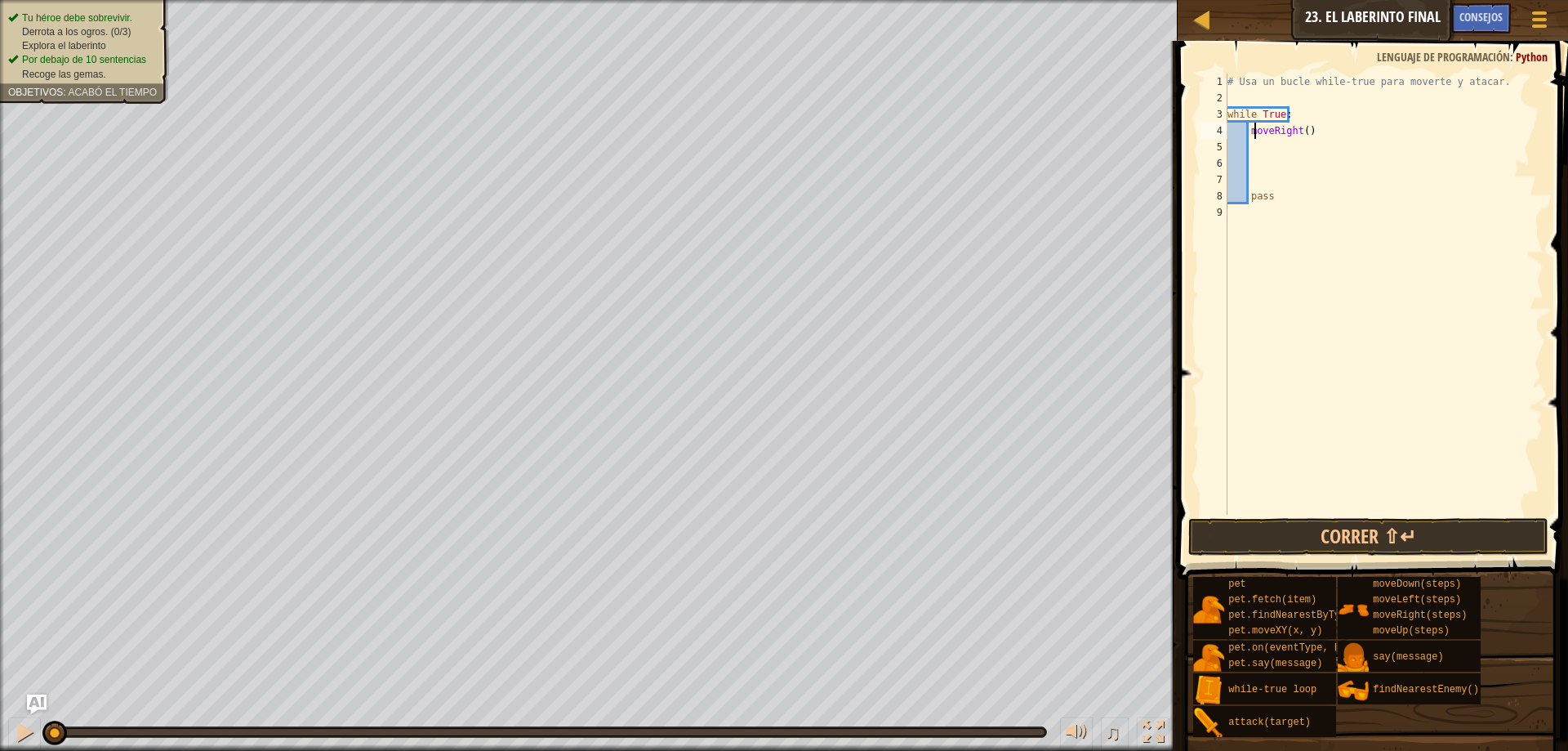
click at [1249, 134] on div "# Usa un bucle while-true para moverte y atacar. while True : moveRight ( ) pass" at bounding box center [1383, 310] width 319 height 474
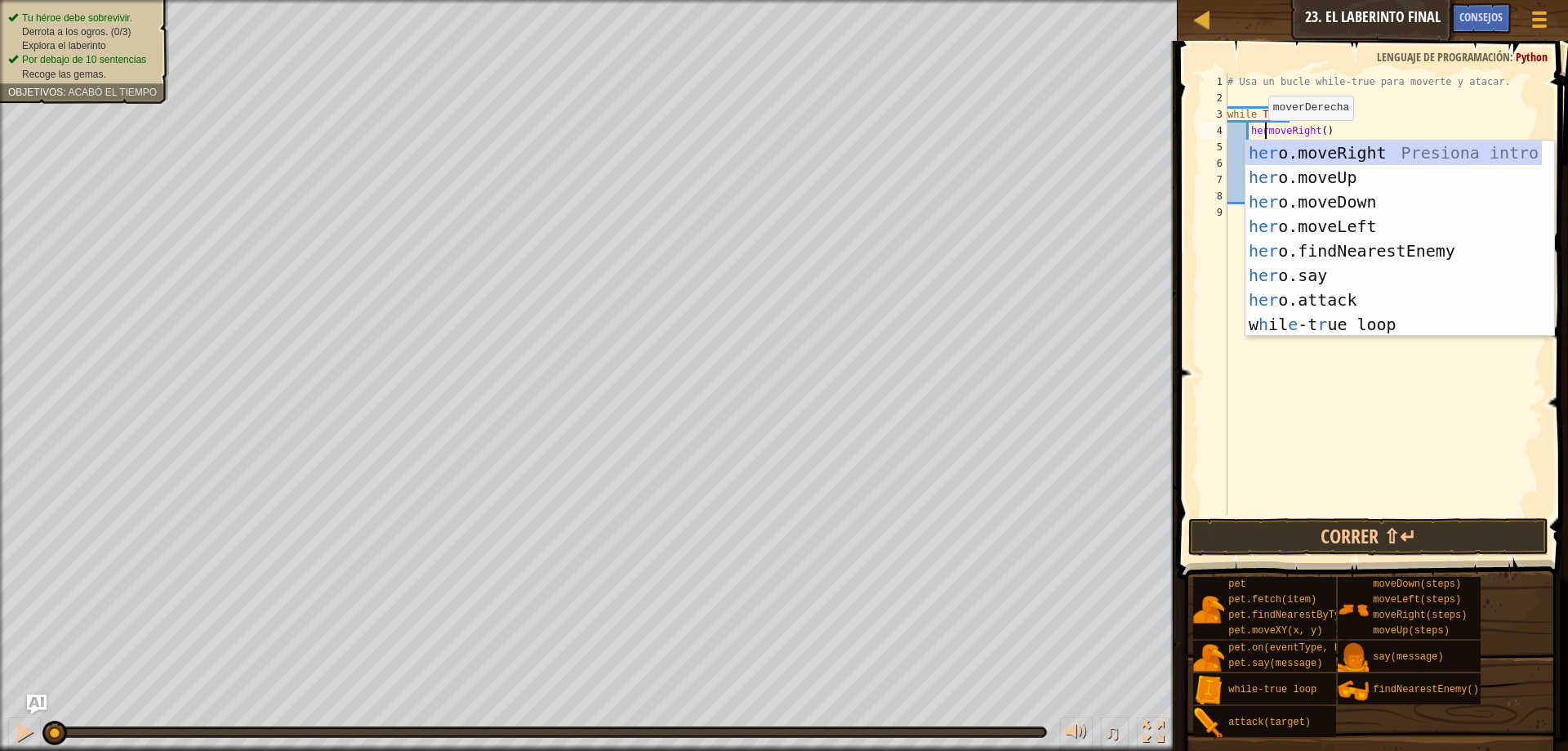
scroll to position [7, 4]
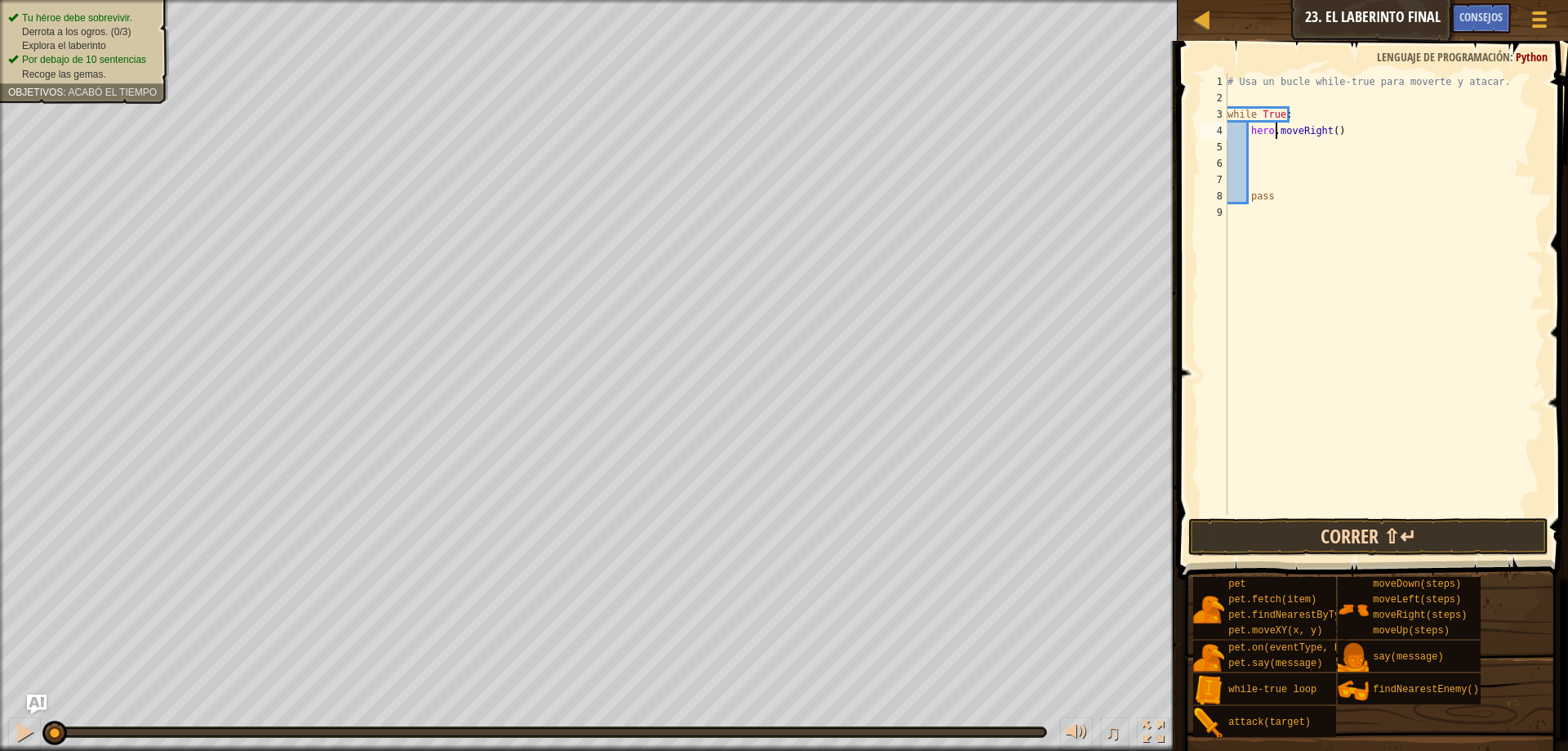
type textarea "hero.moveRight()"
click at [1315, 520] on button "Correr ⇧↵" at bounding box center [1367, 537] width 360 height 38
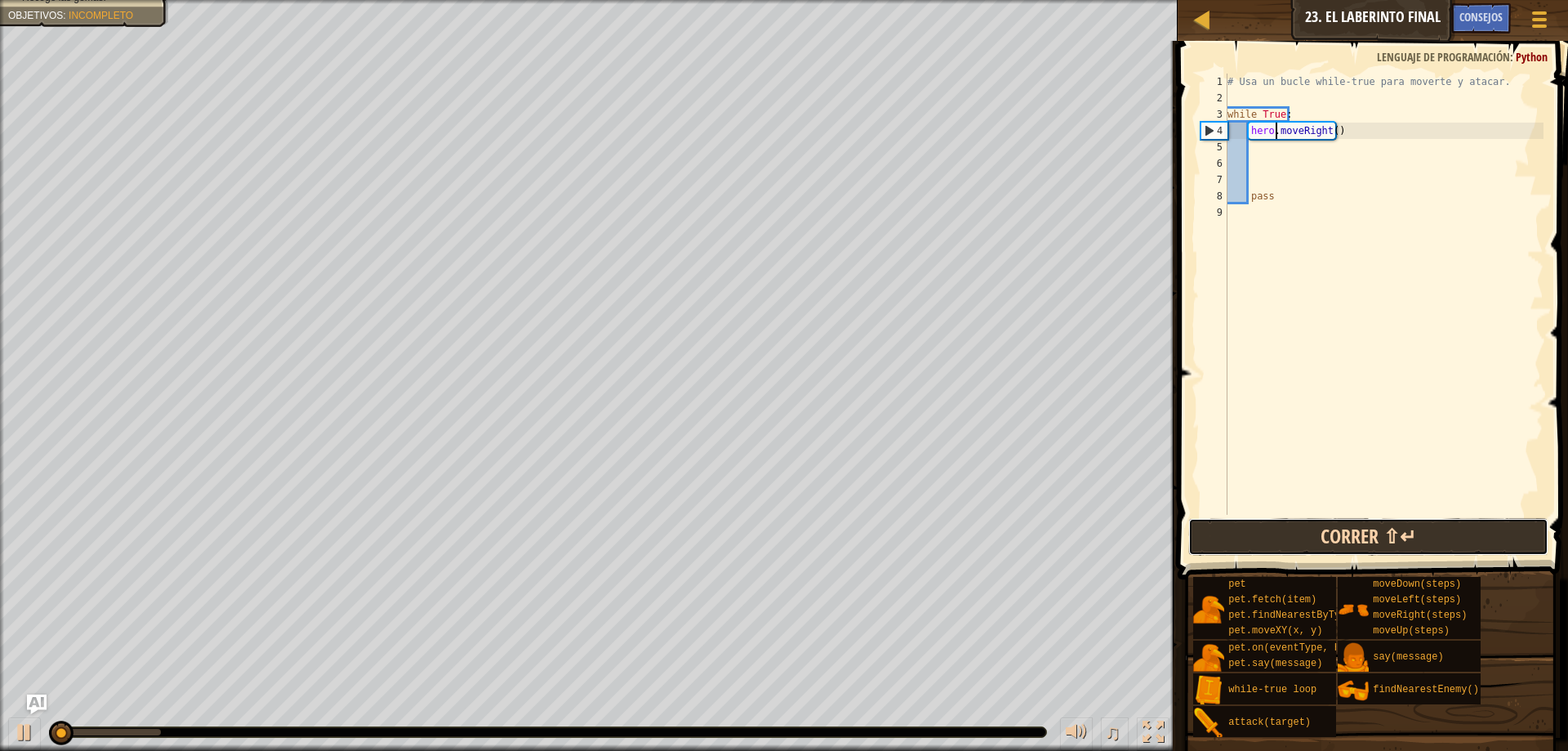
click at [1322, 526] on button "Correr ⇧↵" at bounding box center [1367, 537] width 360 height 38
click at [1310, 154] on div "# Usa un bucle while-true para moverte y atacar. while True : hero . moveRight …" at bounding box center [1383, 310] width 319 height 474
click at [1254, 145] on div "# Usa un bucle while-true para moverte y atacar. while True : hero . moveRight …" at bounding box center [1383, 294] width 319 height 441
click at [1251, 145] on div "# Usa un bucle while-true para moverte y atacar. while True : hero . moveRight …" at bounding box center [1383, 310] width 319 height 474
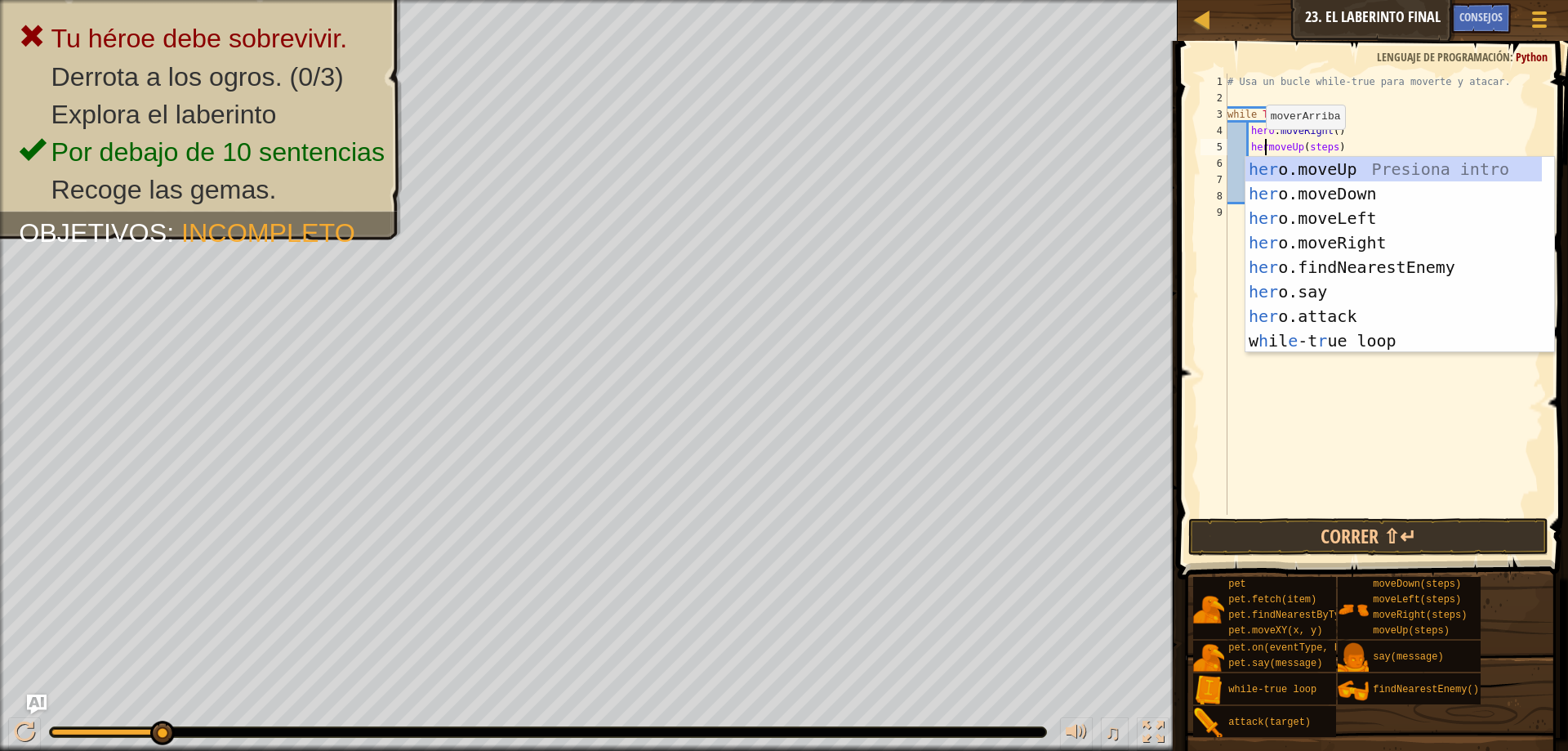
scroll to position [7, 4]
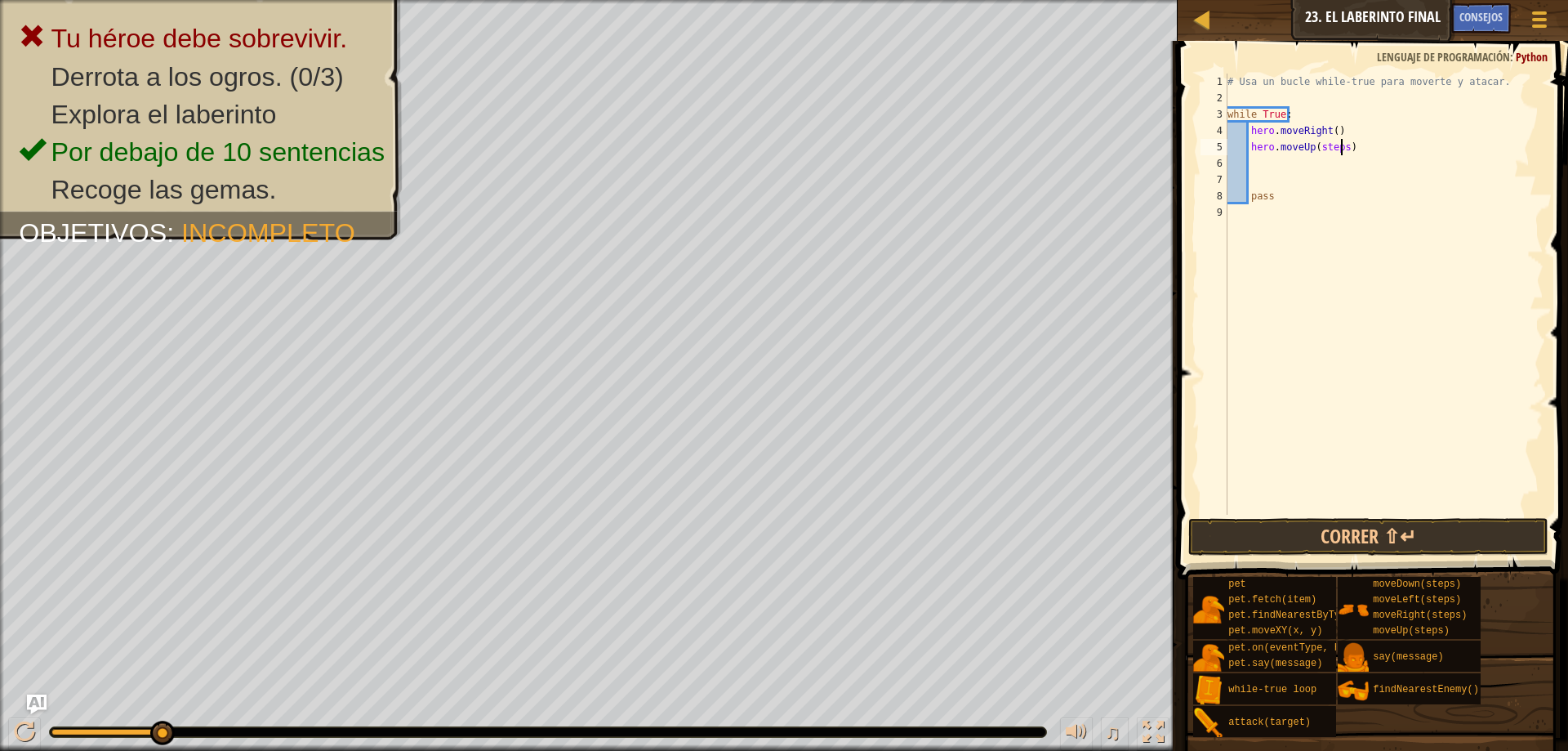
click at [1338, 140] on div "# Usa un bucle while-true para moverte y atacar. while True : hero . moveRight …" at bounding box center [1383, 310] width 319 height 474
type textarea "hero.moveUp()"
click at [1341, 545] on button "Correr ⇧↵" at bounding box center [1367, 537] width 360 height 38
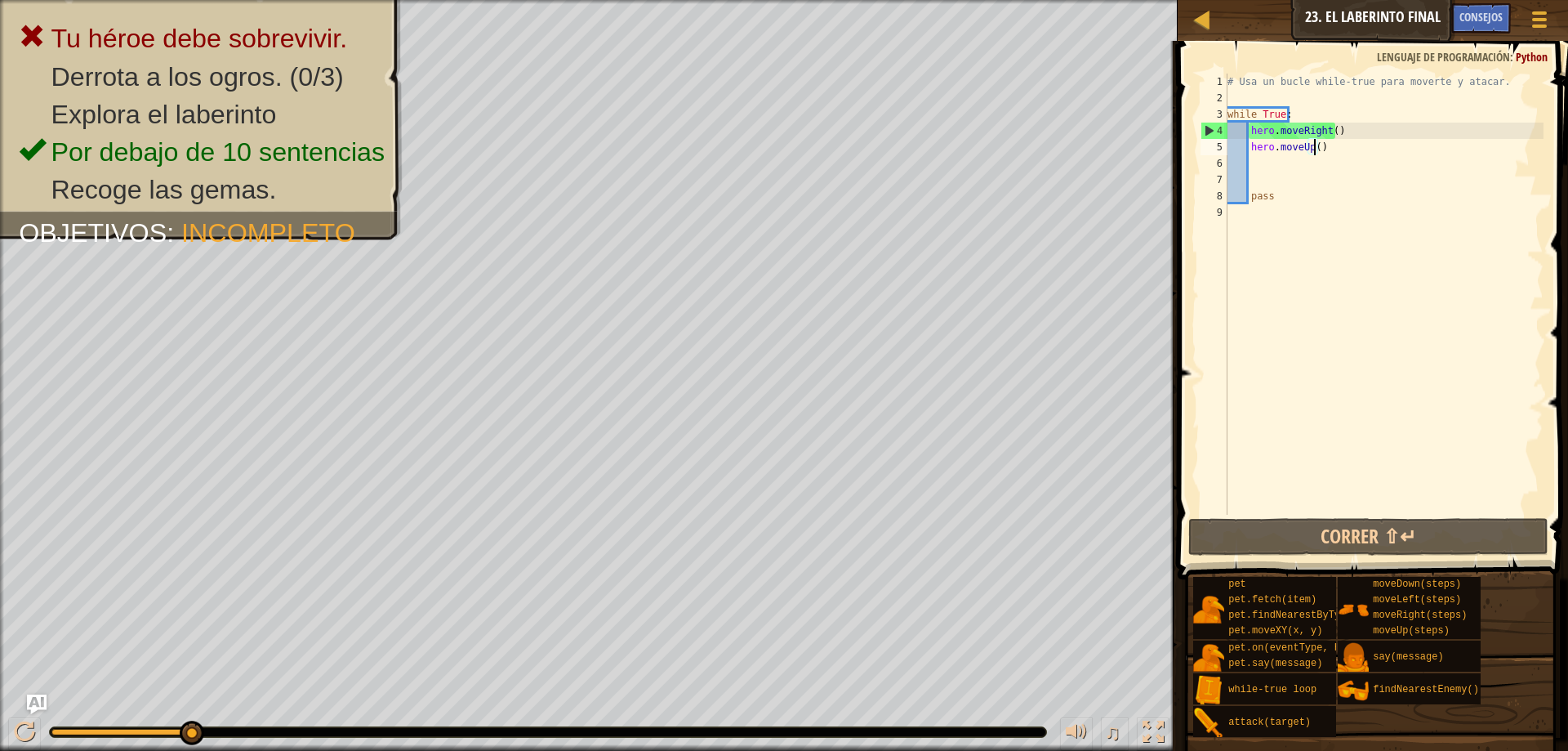
click at [1349, 174] on div "# Usa un bucle while-true para moverte y atacar. while True : hero . moveRight …" at bounding box center [1383, 310] width 319 height 474
click at [1306, 162] on div "# Usa un bucle while-true para moverte y atacar. while True : hero . moveRight …" at bounding box center [1383, 310] width 319 height 474
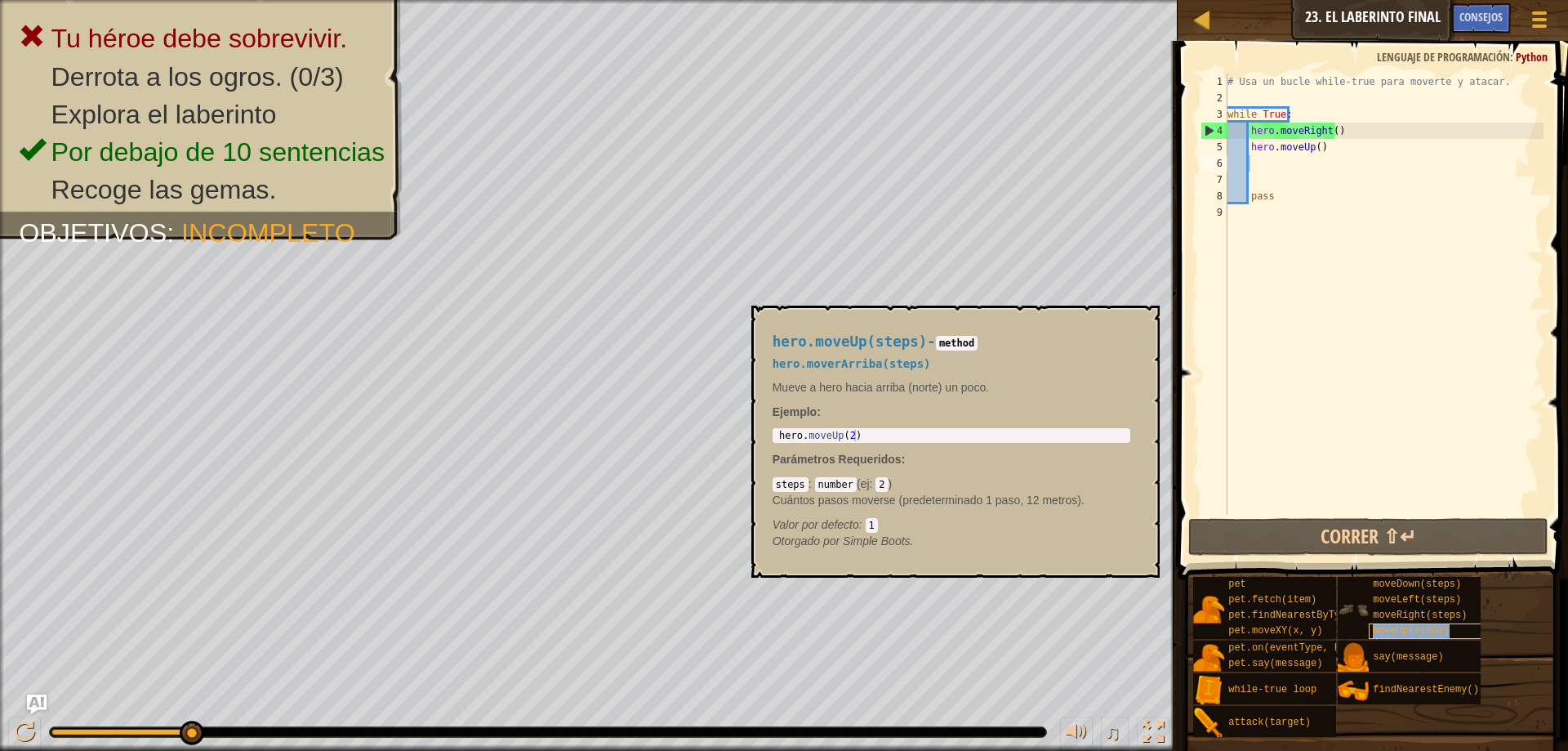
click at [1442, 633] on span "moveUp(steps)" at bounding box center [1411, 631] width 77 height 12
type textarea "moveDown(steps)"
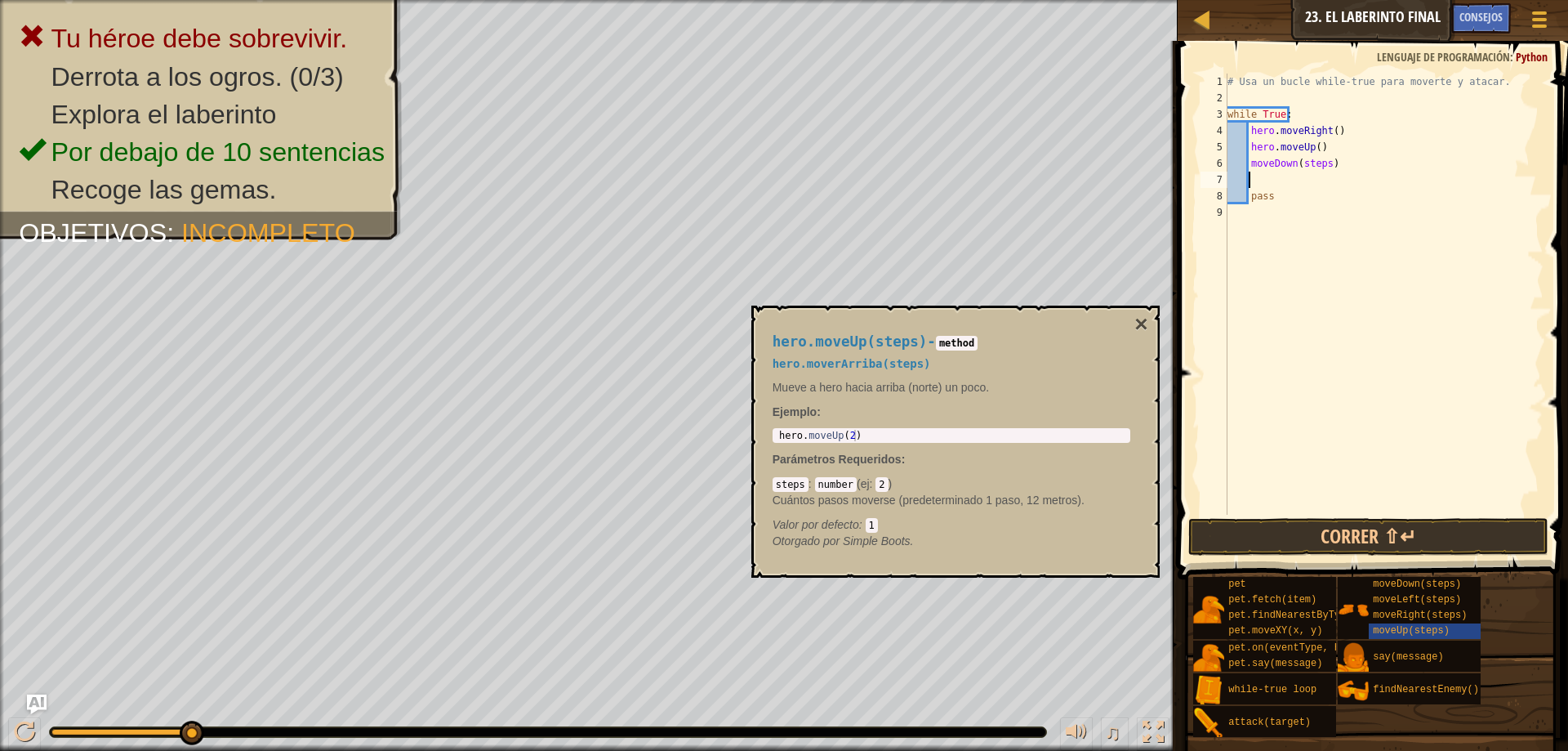
click at [1330, 174] on div "# Usa un bucle while-true para moverte y atacar. while True : hero . moveRight …" at bounding box center [1383, 310] width 319 height 474
click at [1323, 166] on div "# Usa un bucle while-true para moverte y atacar. while True : hero . moveRight …" at bounding box center [1383, 310] width 319 height 474
click at [1248, 161] on div "# Usa un bucle while-true para moverte y atacar. while True : hero . moveRight …" at bounding box center [1383, 310] width 319 height 474
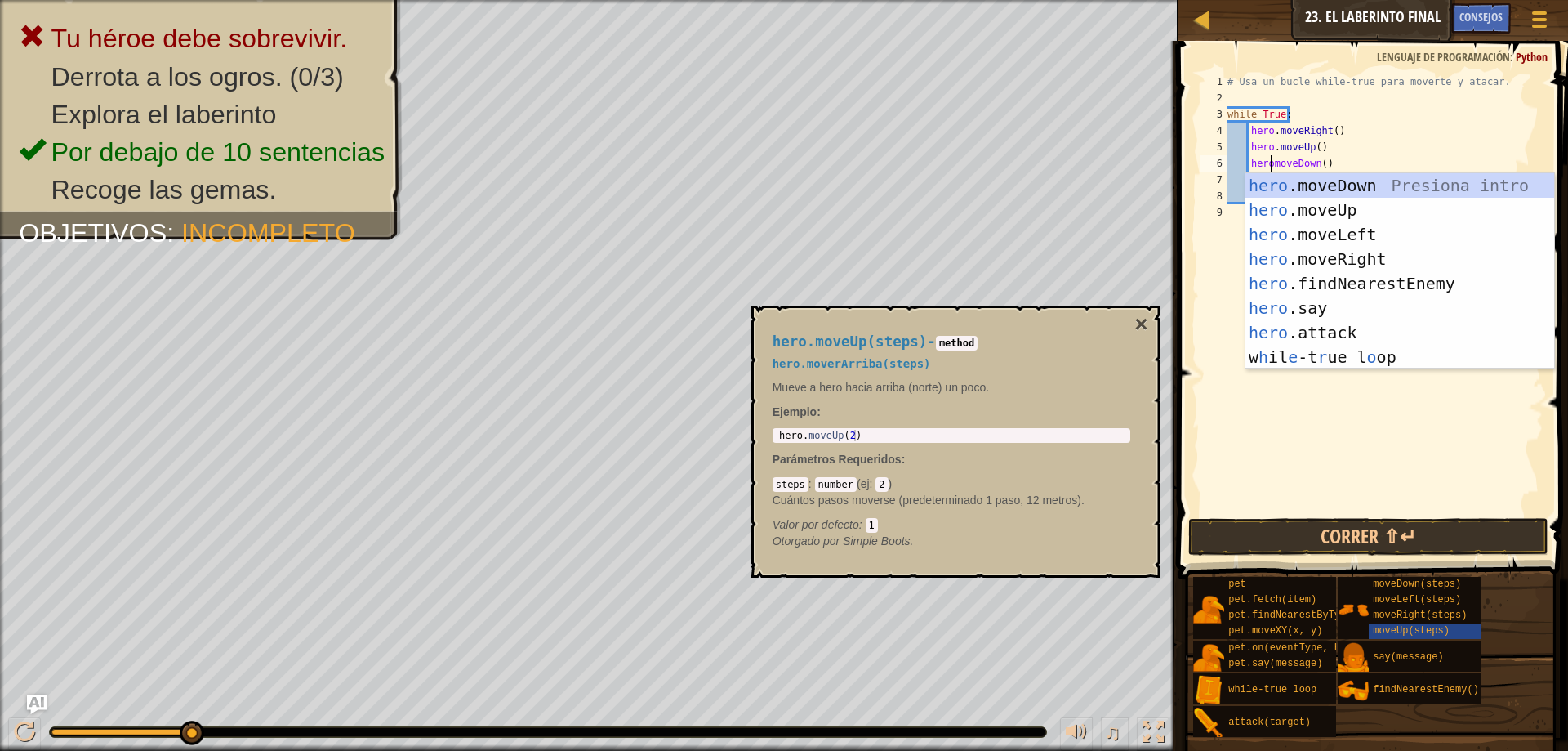
scroll to position [7, 4]
click at [1330, 161] on div "# Usa un bucle while-true para moverte y atacar. while True : hero . moveRight …" at bounding box center [1383, 310] width 319 height 474
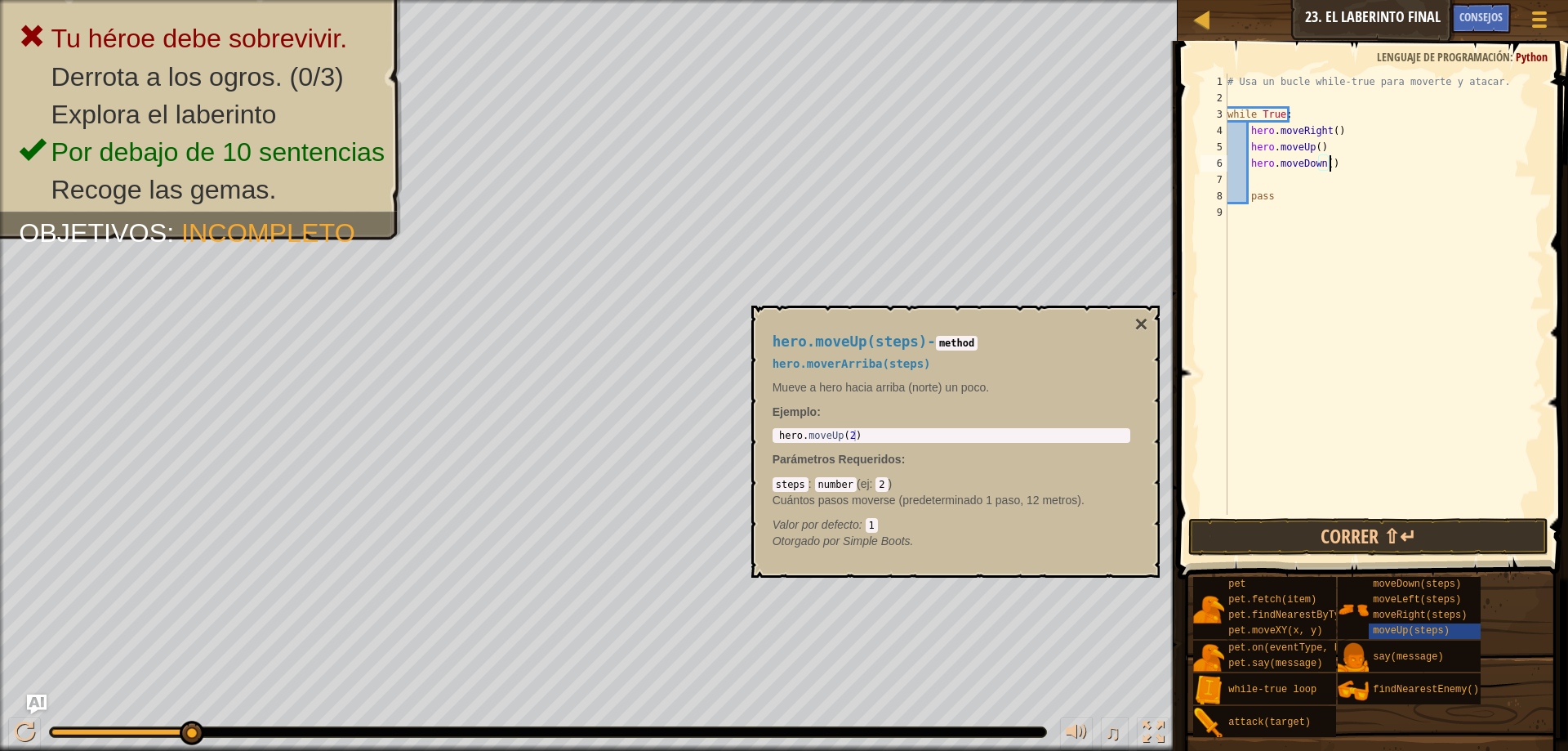
click at [1327, 162] on div "# Usa un bucle while-true para moverte y atacar. while True : hero . moveRight …" at bounding box center [1383, 310] width 319 height 474
click at [1321, 165] on div "# Usa un bucle while-true para moverte y atacar. while True : hero . moveRight …" at bounding box center [1383, 310] width 319 height 474
click at [1323, 166] on div "# Usa un bucle while-true para moverte y atacar. while True : hero . moveRight …" at bounding box center [1383, 310] width 319 height 474
type textarea "hero.moveDown(2)"
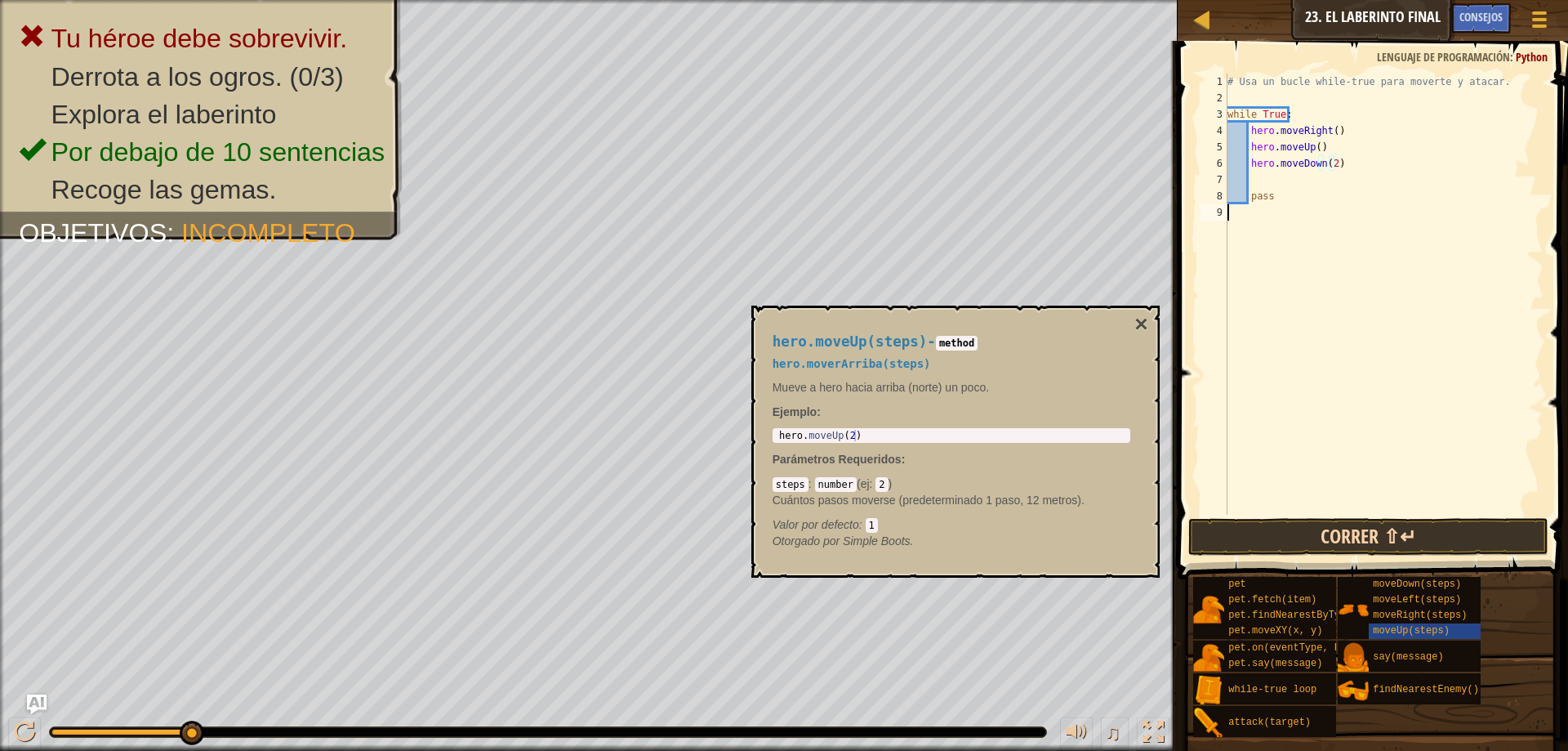
drag, startPoint x: 1339, startPoint y: 513, endPoint x: 1342, endPoint y: 536, distance: 23.2
click at [1339, 514] on div "# Usa un bucle while-true para moverte y atacar. while True : hero . moveRight …" at bounding box center [1383, 310] width 319 height 474
click at [1342, 536] on button "Correr ⇧↵" at bounding box center [1367, 537] width 360 height 38
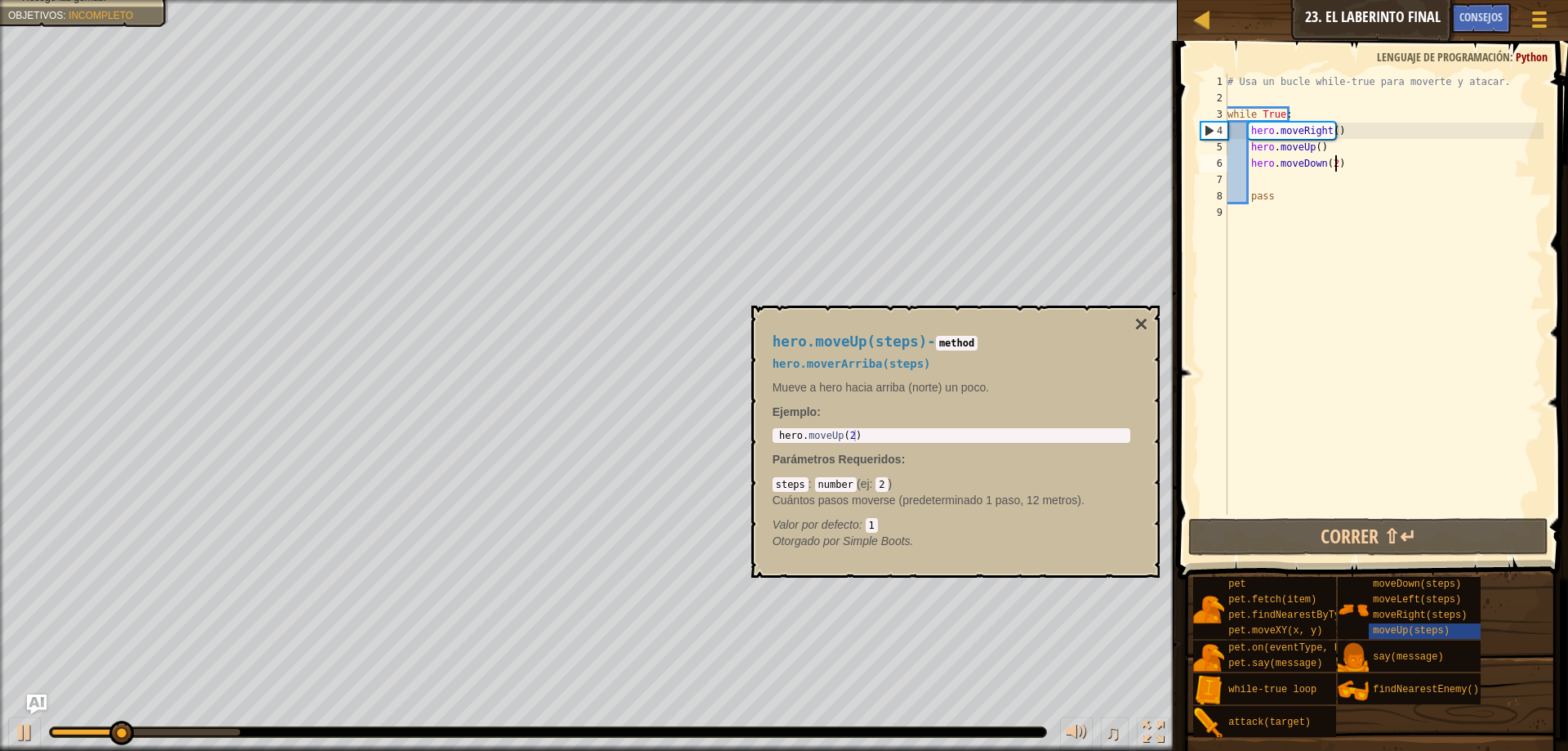
click at [1339, 168] on div "# Usa un bucle while-true para moverte y atacar. while True : hero . moveRight …" at bounding box center [1383, 310] width 319 height 474
type textarea "hero.moveDown(2)"
drag, startPoint x: 1344, startPoint y: 165, endPoint x: 1246, endPoint y: 167, distance: 98.0
click at [1246, 167] on div "# Usa un bucle while-true para moverte y atacar. while True : hero . moveRight …" at bounding box center [1383, 310] width 319 height 474
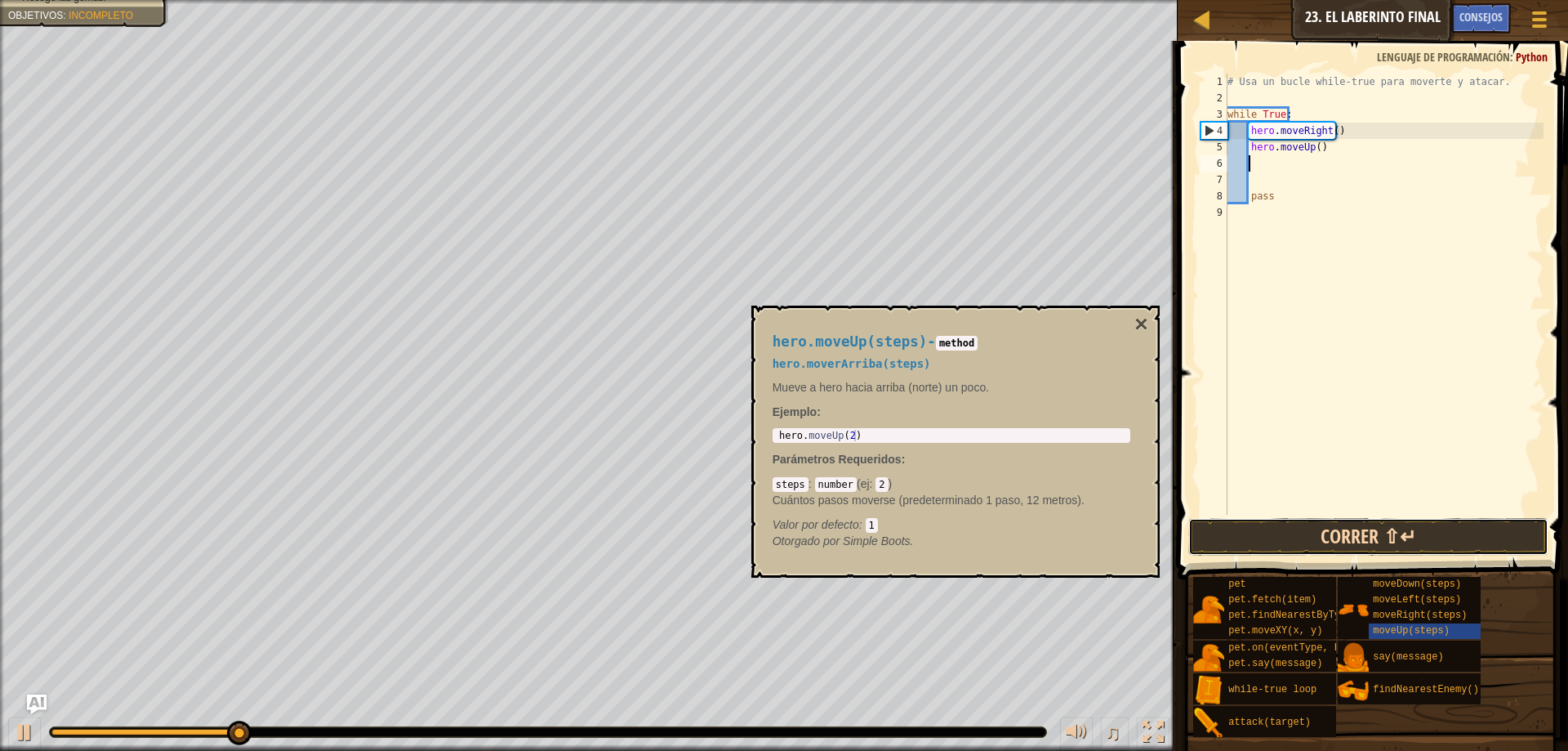
click at [1392, 524] on button "Correr ⇧↵" at bounding box center [1367, 537] width 360 height 38
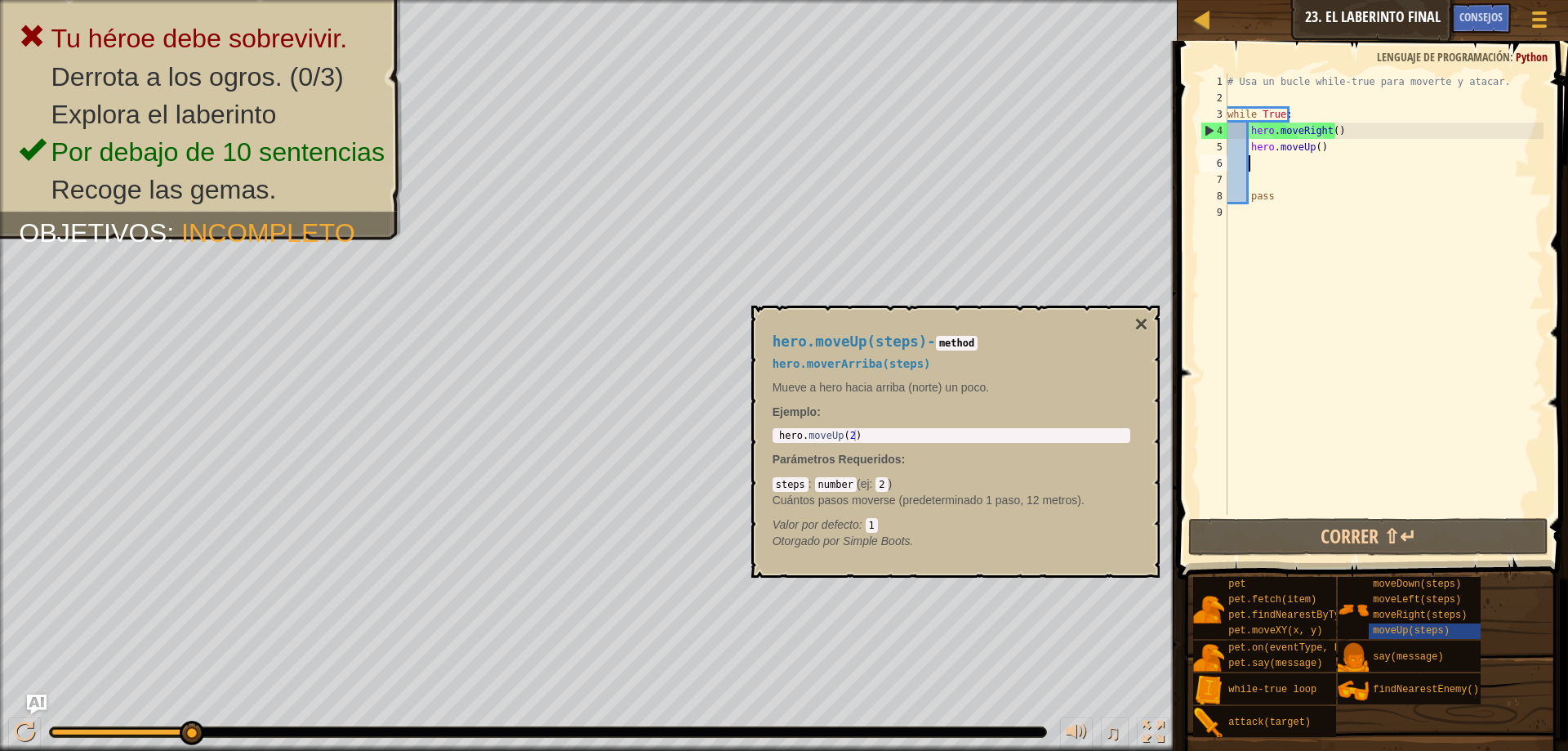
click at [1370, 386] on div "# Usa un bucle while-true para moverte y atacar. while True : hero . moveRight …" at bounding box center [1383, 310] width 319 height 474
click at [1364, 526] on button "Correr ⇧↵" at bounding box center [1367, 537] width 360 height 38
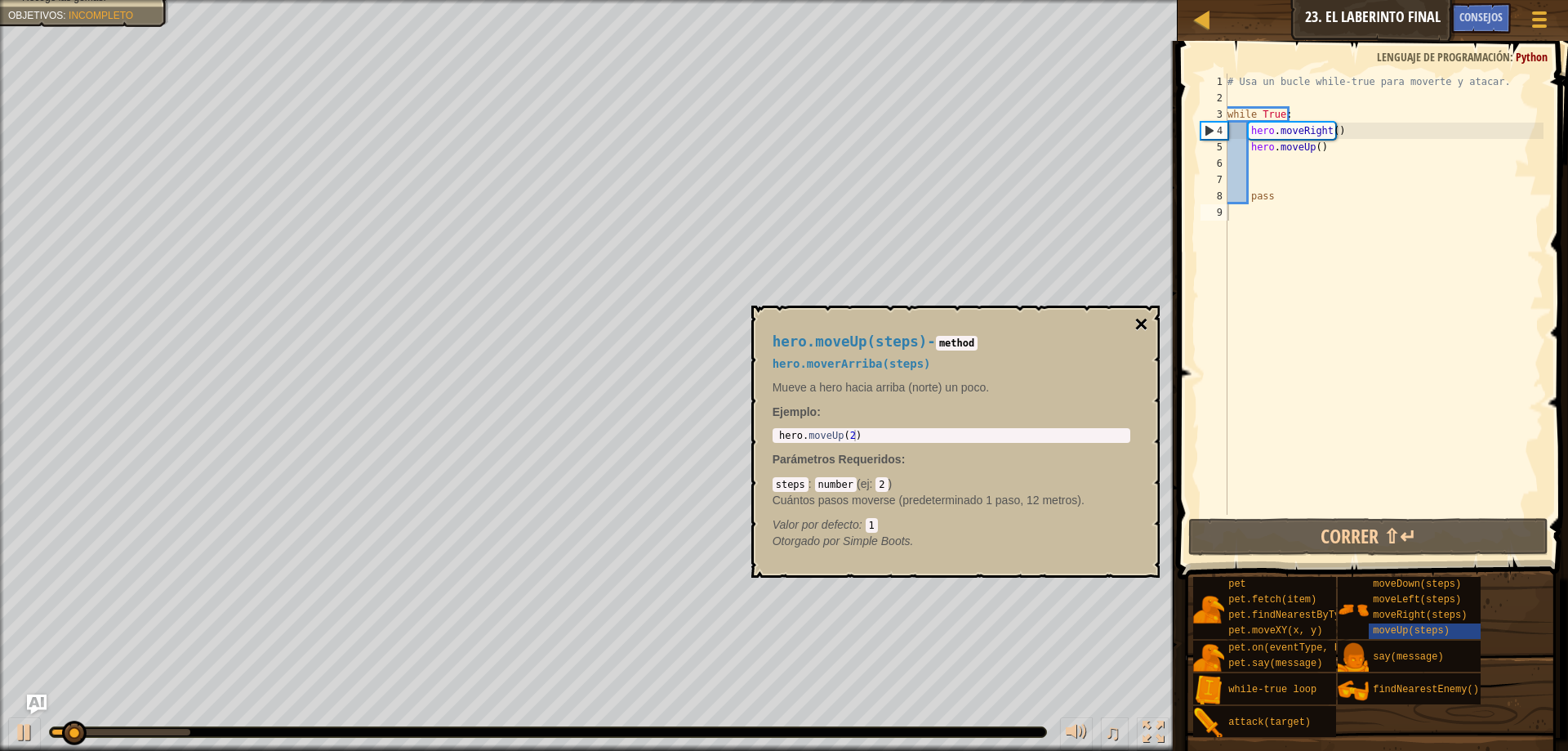
click at [1135, 325] on button "×" at bounding box center [1141, 324] width 13 height 23
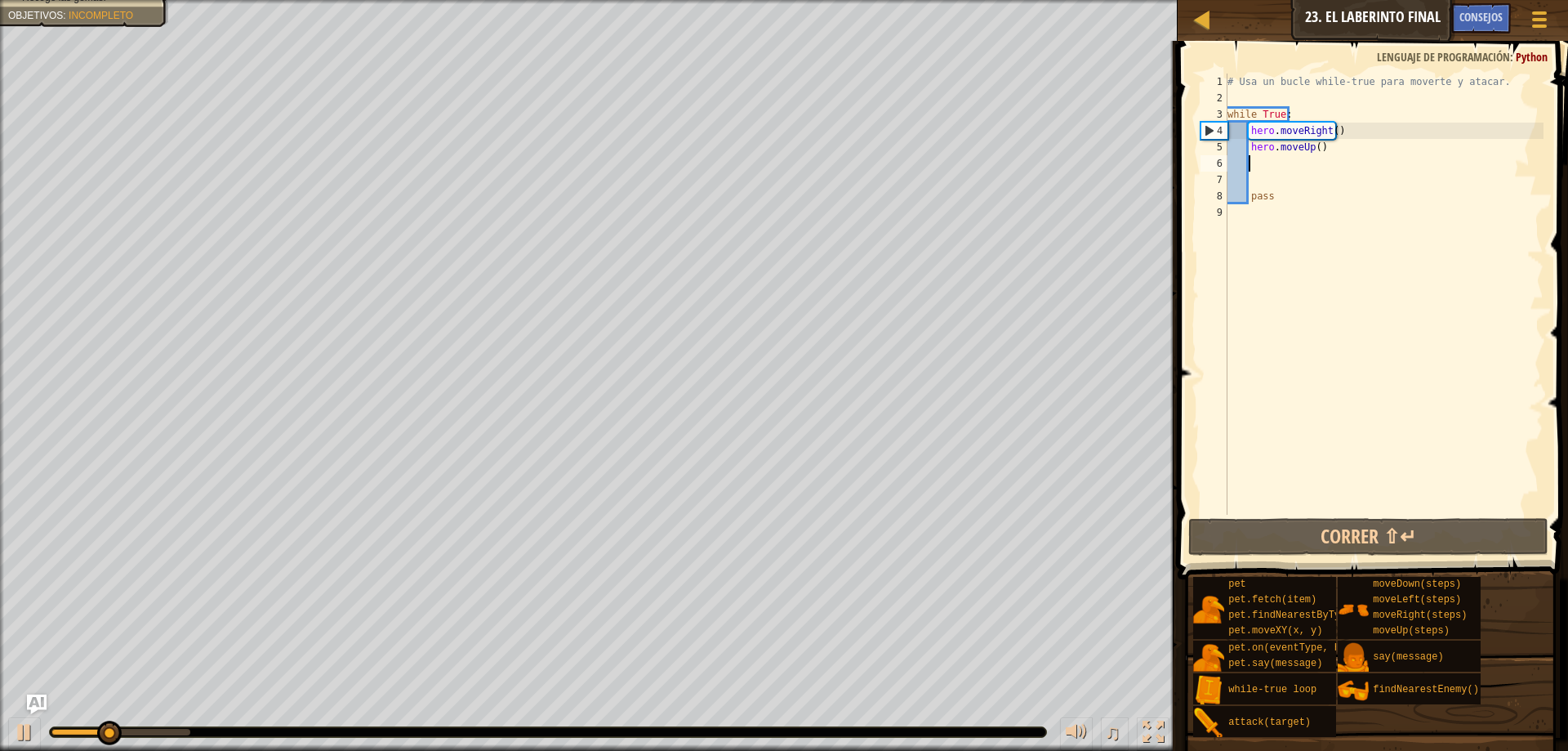
click at [1276, 165] on div "# Usa un bucle while-true para moverte y atacar. while True : hero . moveRight …" at bounding box center [1383, 310] width 319 height 474
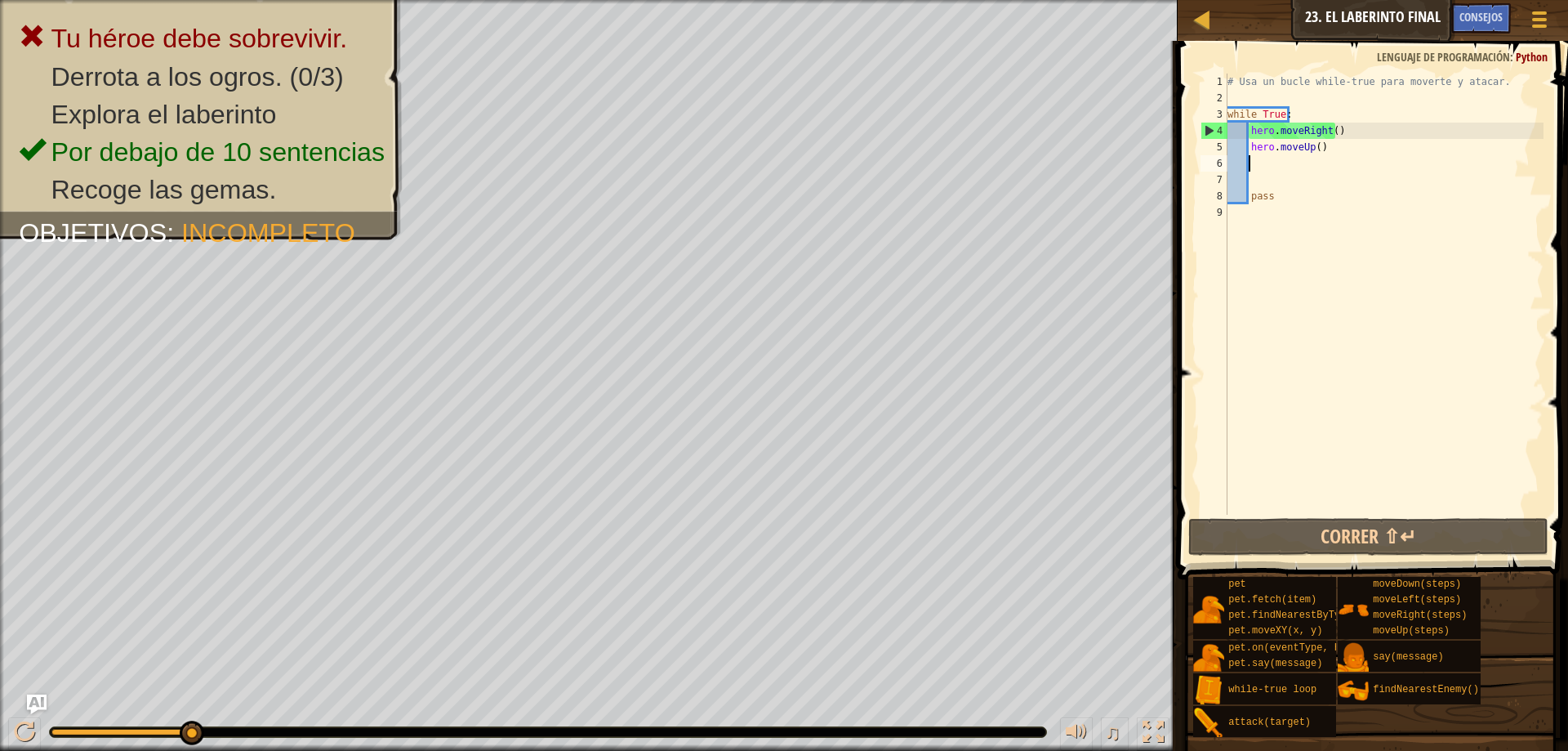
click at [1305, 170] on div "# Usa un bucle while-true para moverte y atacar. while True : hero . moveRight …" at bounding box center [1383, 310] width 319 height 474
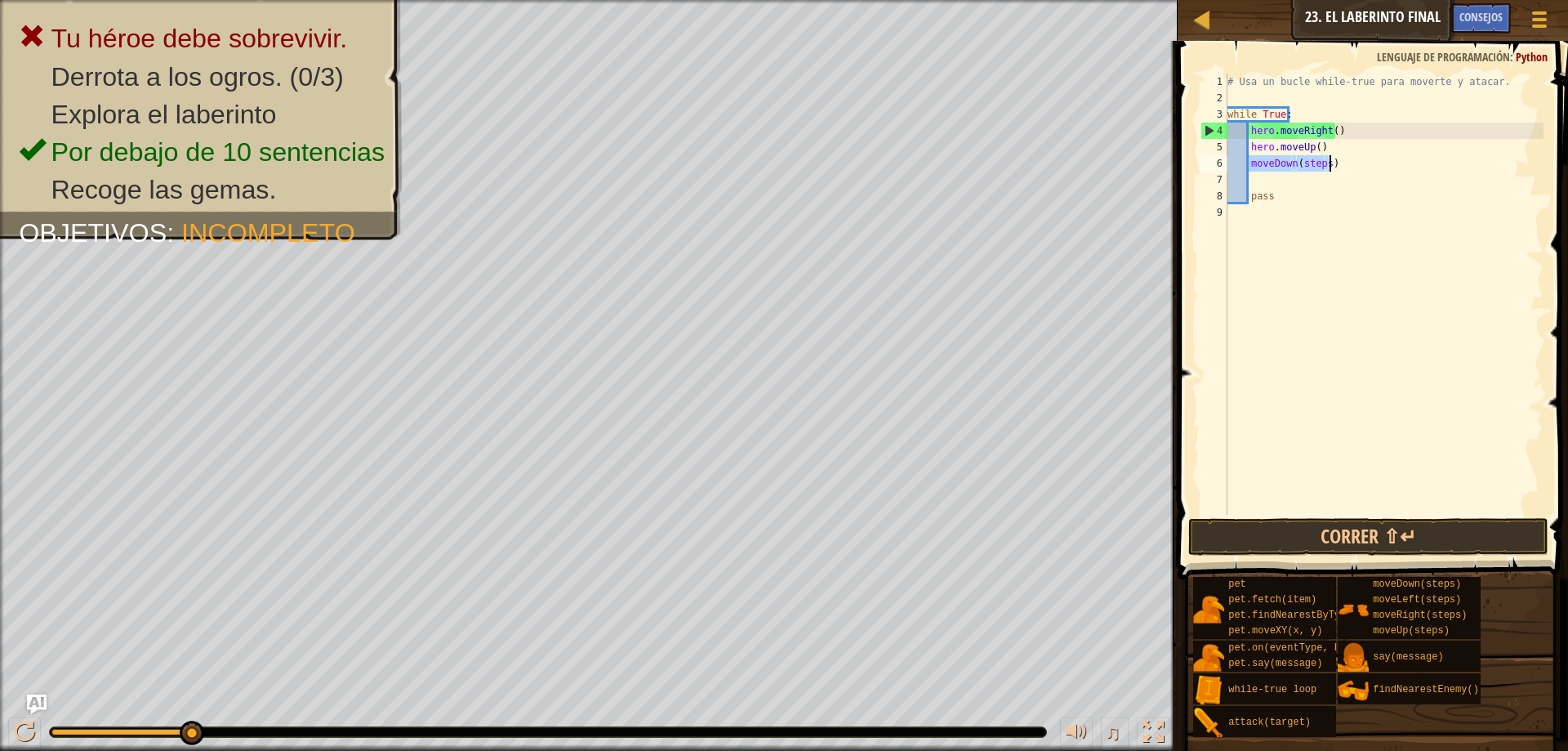
click at [1322, 160] on div "# Usa un bucle while-true para moverte y atacar. while True : hero . moveRight …" at bounding box center [1383, 294] width 319 height 441
click at [1252, 167] on div "# Usa un bucle while-true para moverte y atacar. while True : hero . moveRight …" at bounding box center [1383, 310] width 319 height 474
click at [1247, 165] on div "# Usa un bucle while-true para moverte y atacar. while True : hero . moveRight …" at bounding box center [1383, 310] width 319 height 474
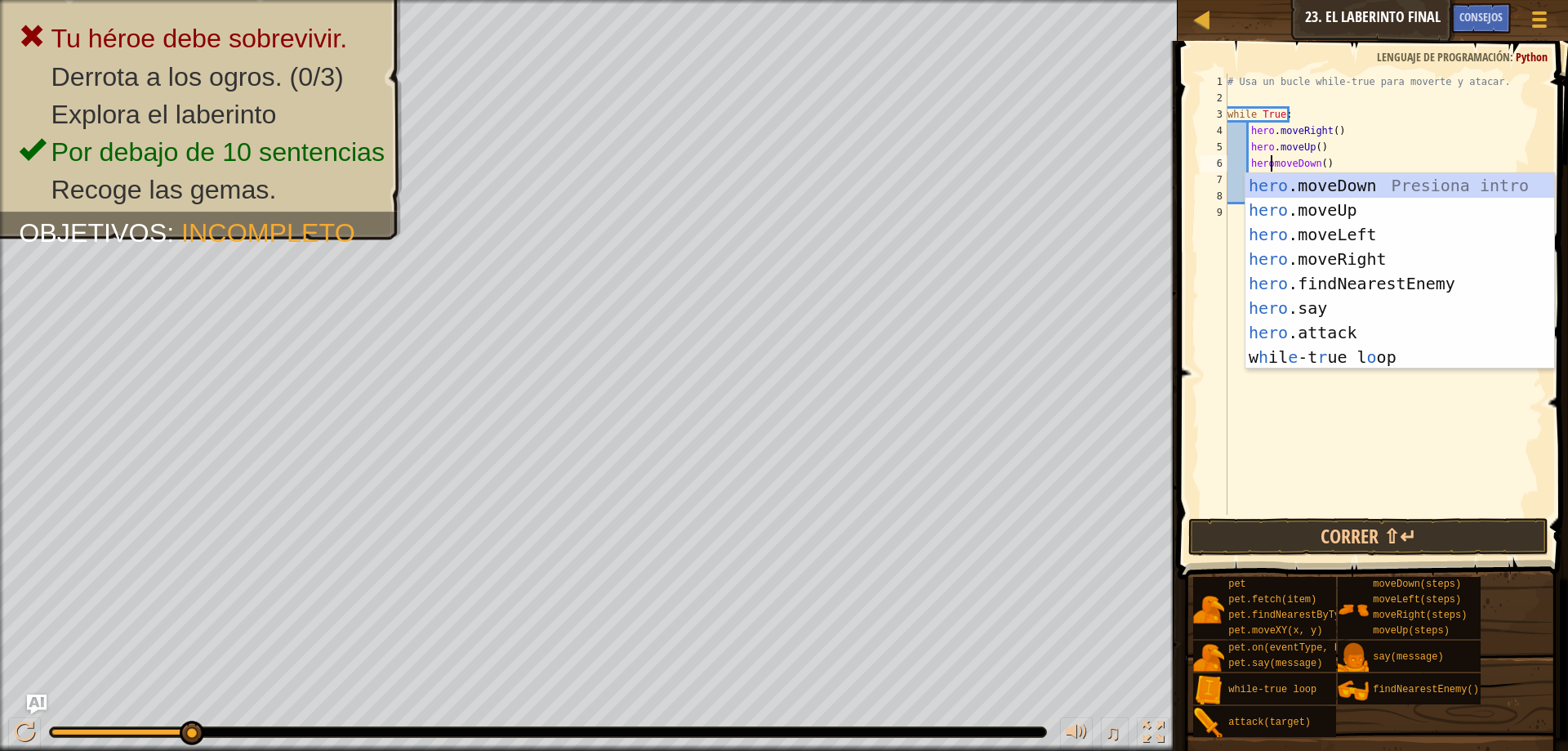
scroll to position [7, 4]
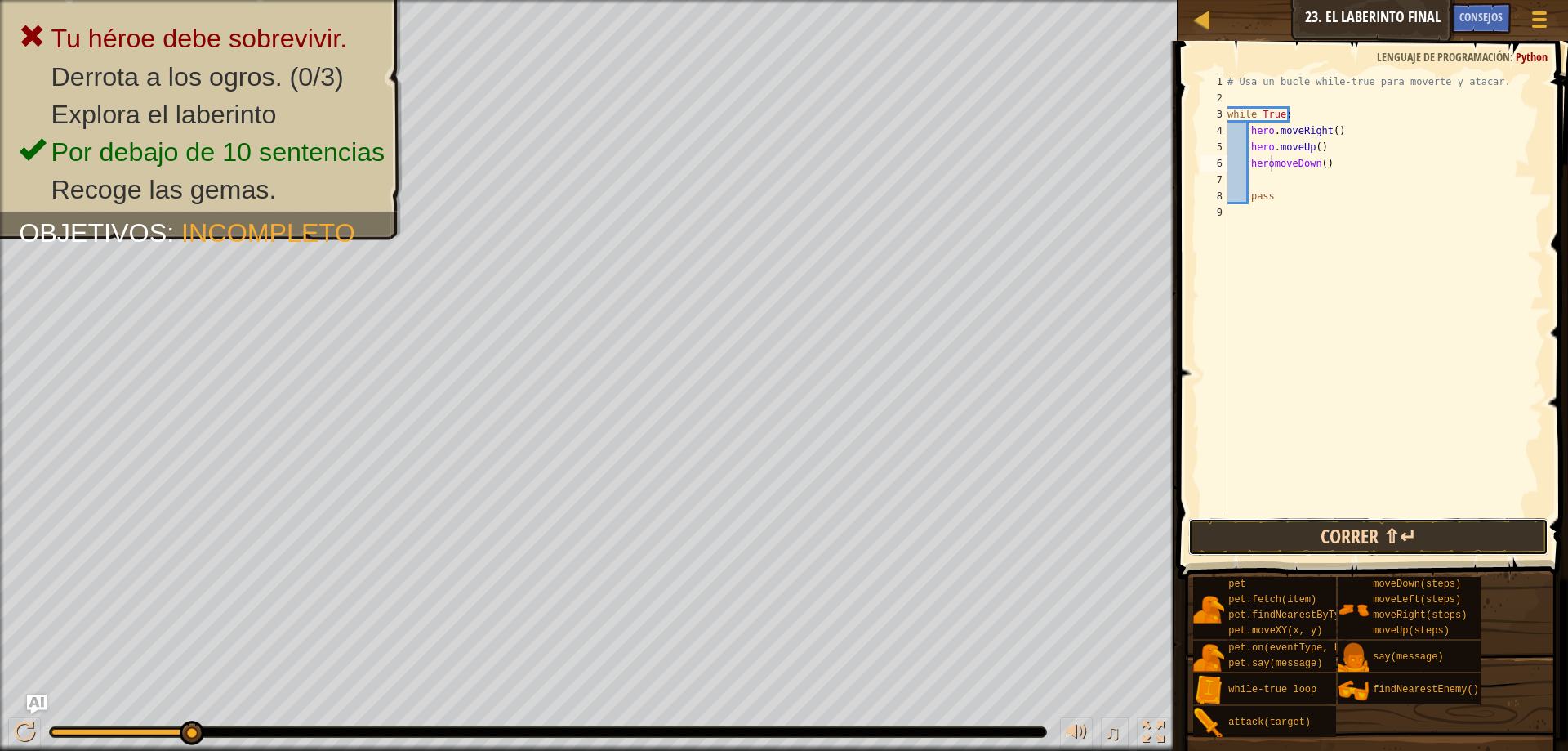
click at [1385, 530] on button "Correr ⇧↵" at bounding box center [1367, 537] width 360 height 38
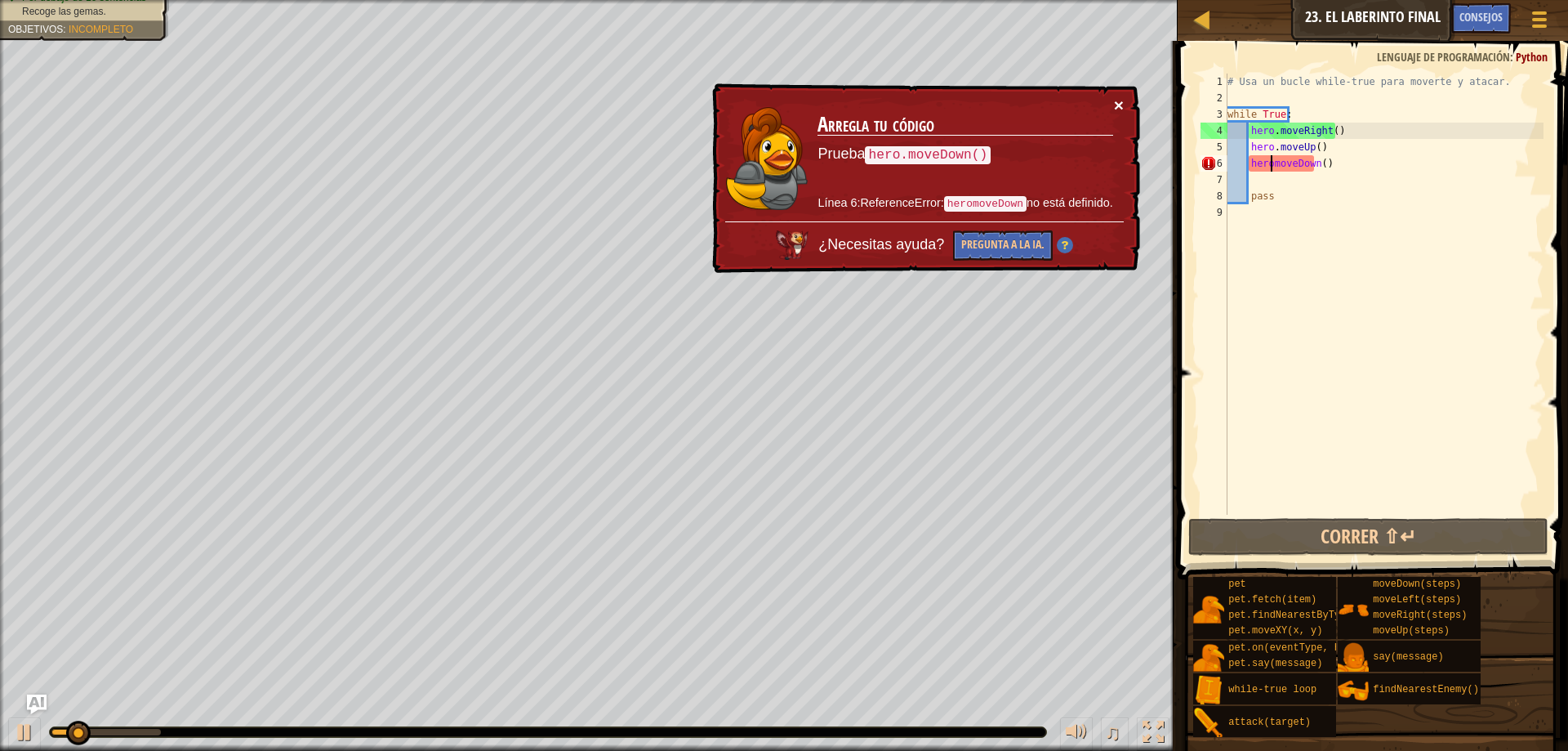
click at [1116, 109] on button "×" at bounding box center [1118, 105] width 10 height 17
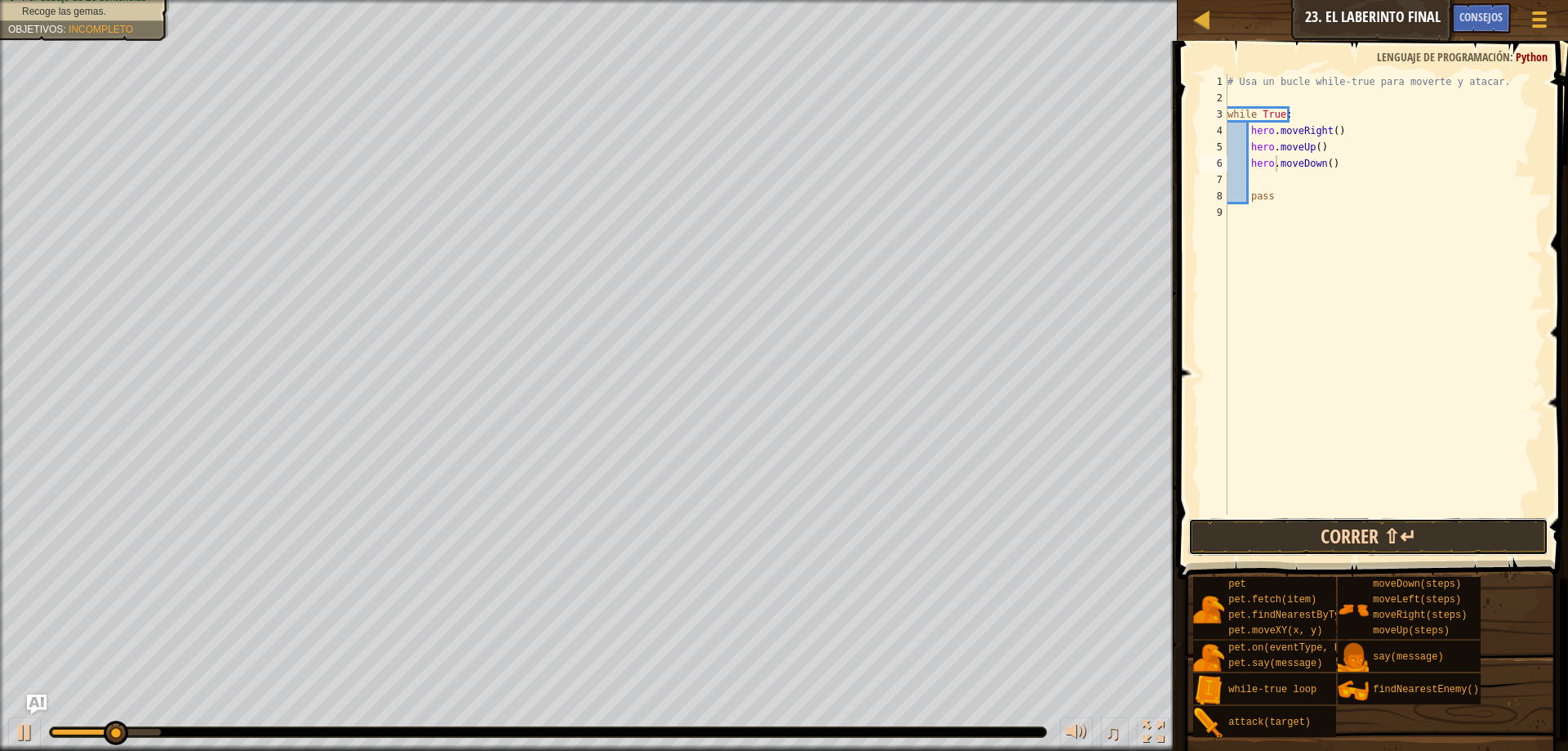
click at [1425, 540] on button "Correr ⇧↵" at bounding box center [1367, 537] width 360 height 38
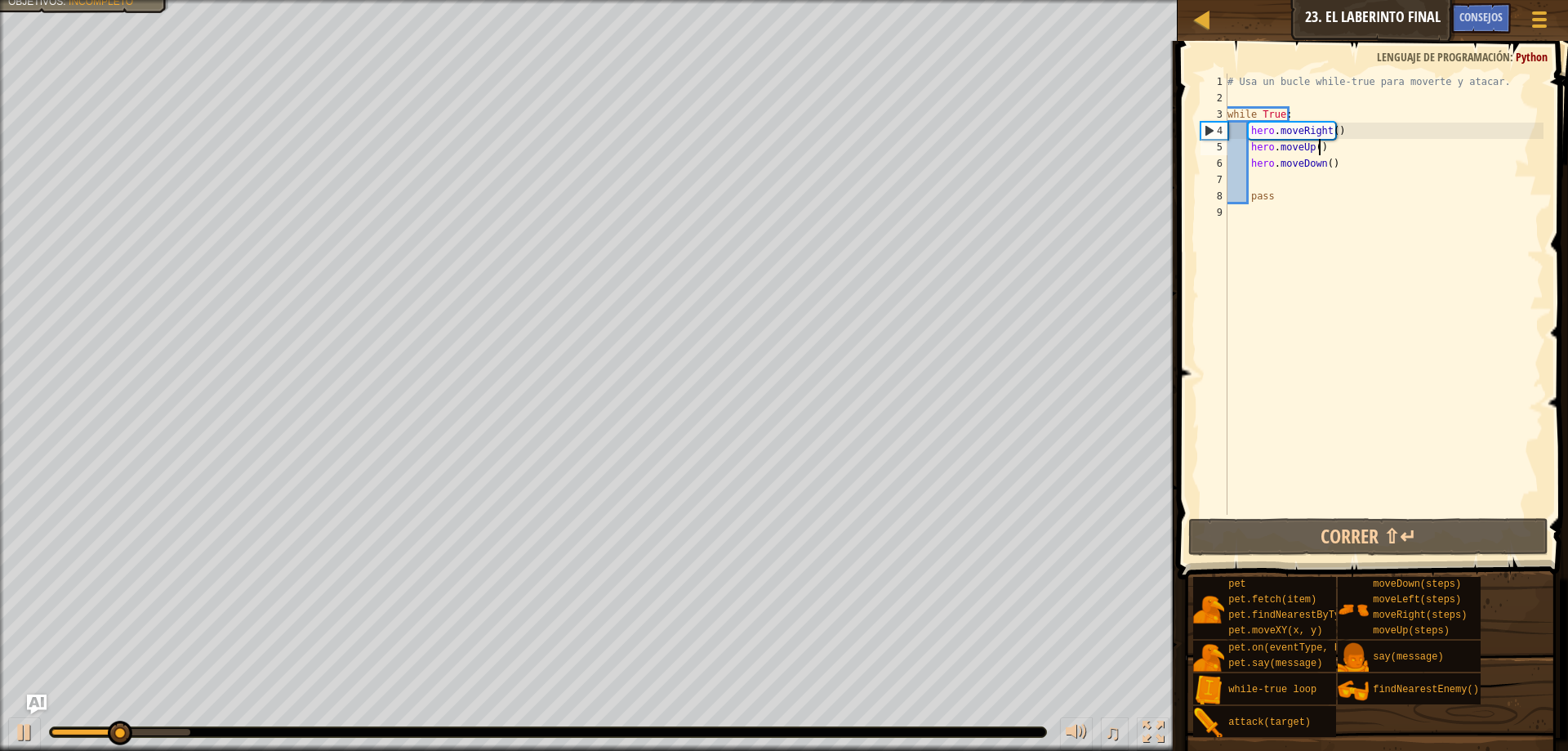
click at [1326, 140] on div "# Usa un bucle while-true para moverte y atacar. while True : hero . moveRight …" at bounding box center [1383, 310] width 319 height 474
click at [1279, 148] on div "# Usa un bucle while-true para moverte y atacar. while True : hero . moveRight …" at bounding box center [1383, 310] width 319 height 474
click at [1252, 147] on div "# Usa un bucle while-true para moverte y atacar. while True : hero . moveRight …" at bounding box center [1383, 310] width 319 height 474
click at [1245, 144] on div "# Usa un bucle while-true para moverte y atacar. while True : hero . moveRight …" at bounding box center [1383, 310] width 319 height 474
click at [1330, 127] on div "# Usa un bucle while-true para moverte y atacar. while True : hero . moveRight …" at bounding box center [1383, 310] width 319 height 474
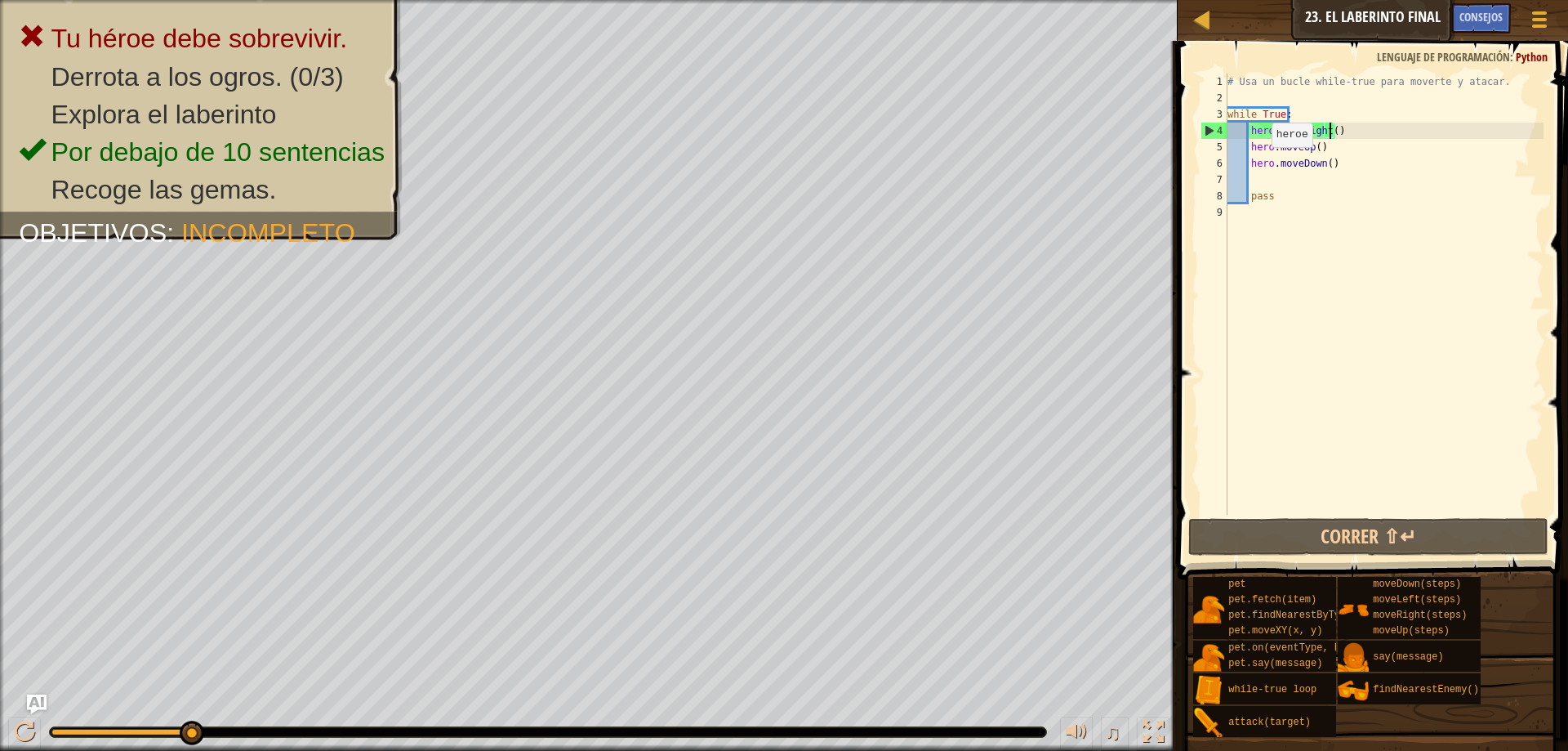
click at [1257, 164] on div "# Usa un bucle while-true para moverte y atacar. while True : hero . moveRight …" at bounding box center [1383, 310] width 319 height 474
click at [1253, 161] on div "# Usa un bucle while-true para moverte y atacar. while True : hero . moveRight …" at bounding box center [1383, 310] width 319 height 474
click at [1251, 161] on div "# Usa un bucle while-true para moverte y atacar. while True : hero . moveRight …" at bounding box center [1383, 310] width 319 height 474
click at [1243, 138] on div "# Usa un bucle while-true para moverte y atacar. while True : hero . moveRight …" at bounding box center [1383, 310] width 319 height 474
drag, startPoint x: 1246, startPoint y: 158, endPoint x: 1250, endPoint y: 166, distance: 8.9
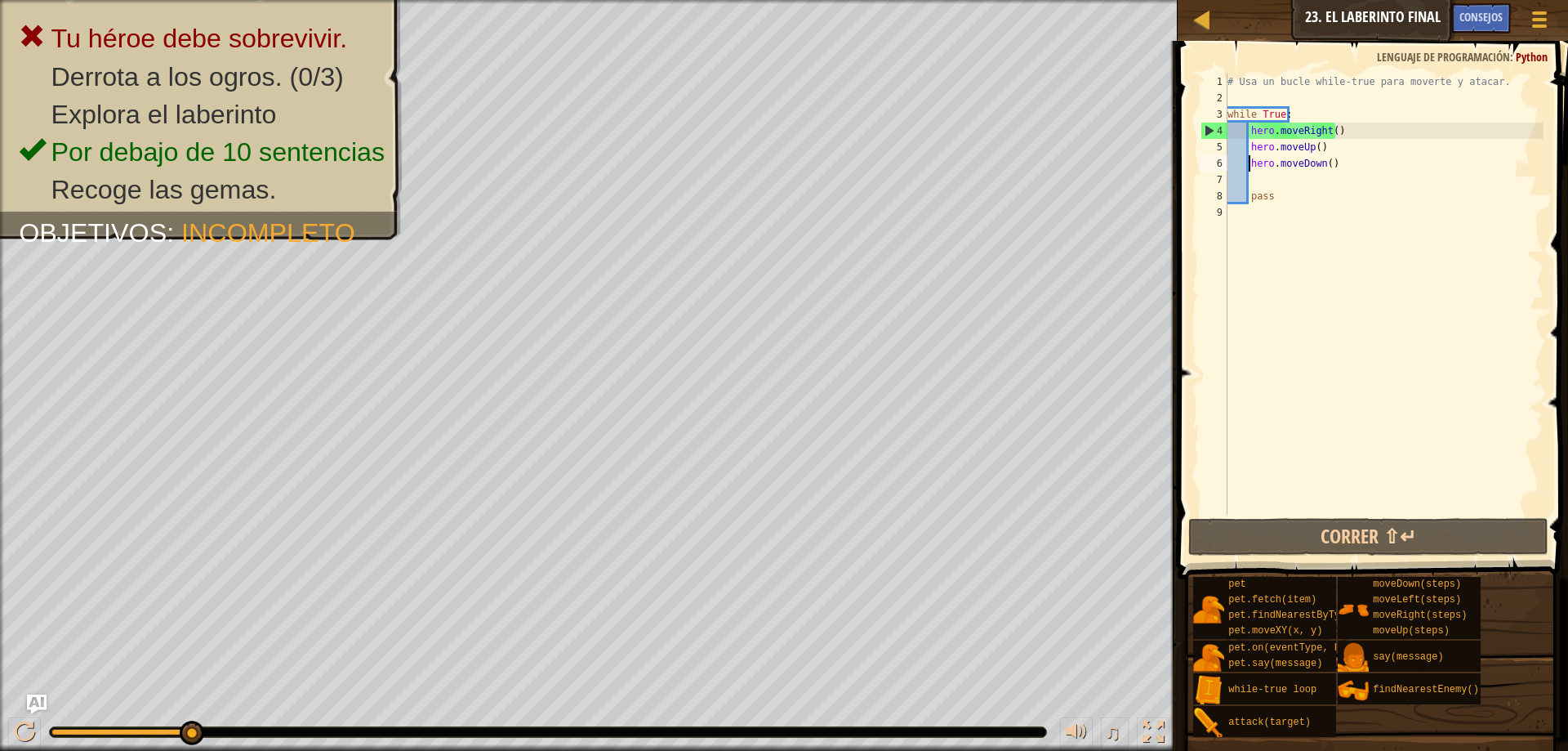
click at [1246, 160] on div "# Usa un bucle while-true para moverte y atacar. while True : hero . moveRight …" at bounding box center [1383, 310] width 319 height 474
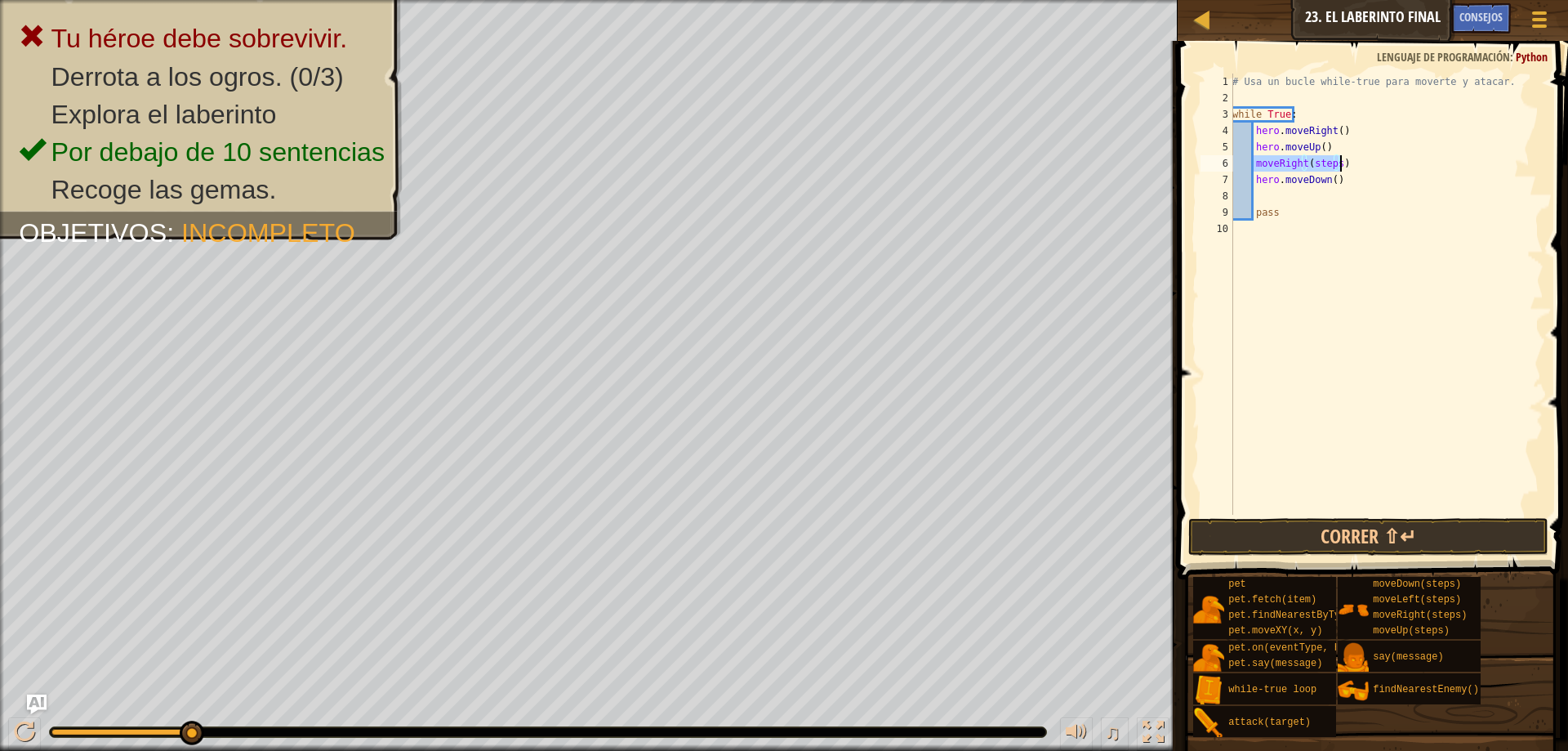
click at [1338, 155] on div "# Usa un bucle while-true para moverte y atacar. while True : hero . moveRight …" at bounding box center [1386, 310] width 314 height 474
click at [1330, 165] on div "# Usa un bucle while-true para moverte y atacar. while True : hero . moveRight …" at bounding box center [1386, 310] width 314 height 474
click at [1336, 159] on div "# Usa un bucle while-true para moverte y atacar. while True : hero . moveRight …" at bounding box center [1386, 310] width 314 height 474
click at [1254, 162] on div "# Usa un bucle while-true para moverte y atacar. while True : hero . moveRight …" at bounding box center [1386, 310] width 314 height 474
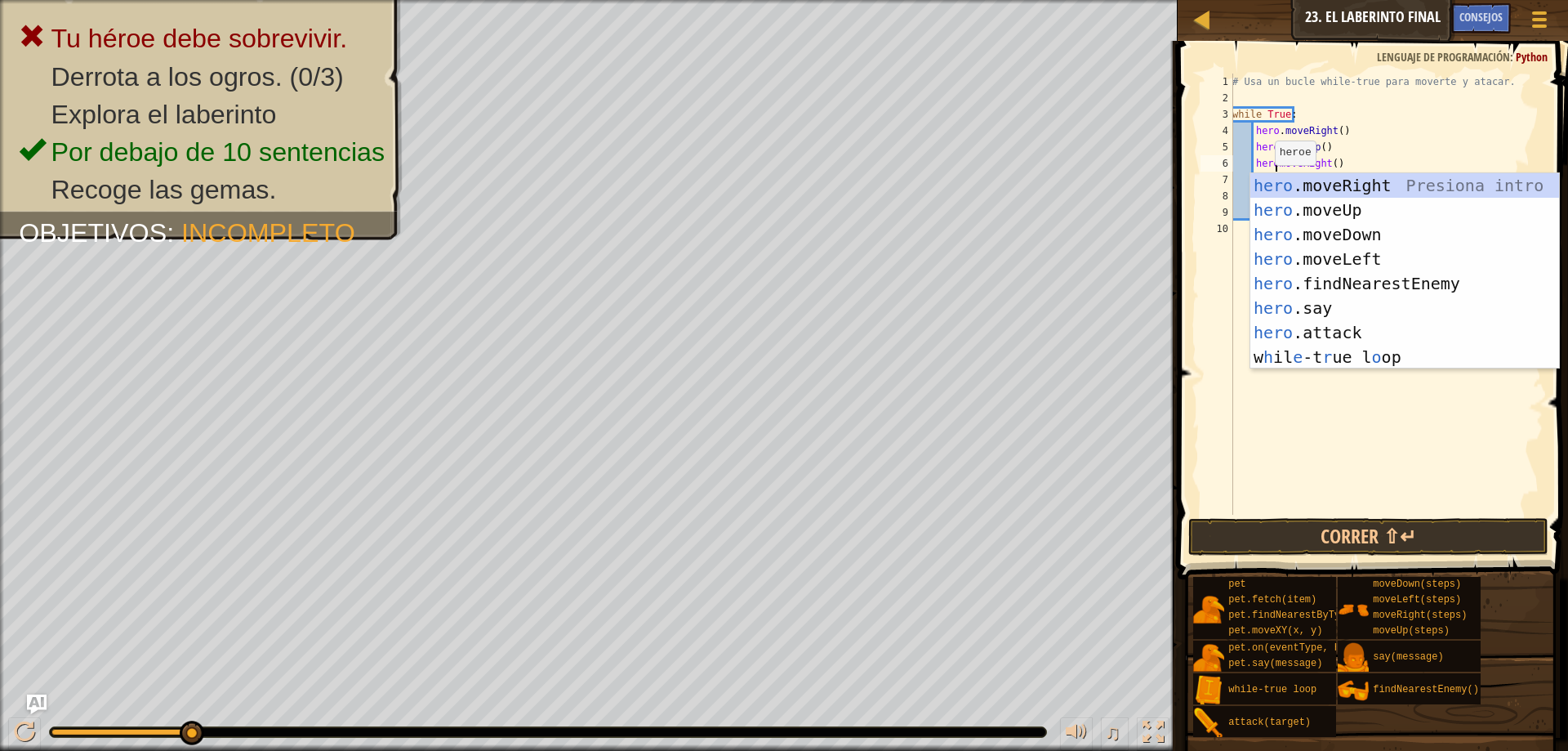
scroll to position [7, 4]
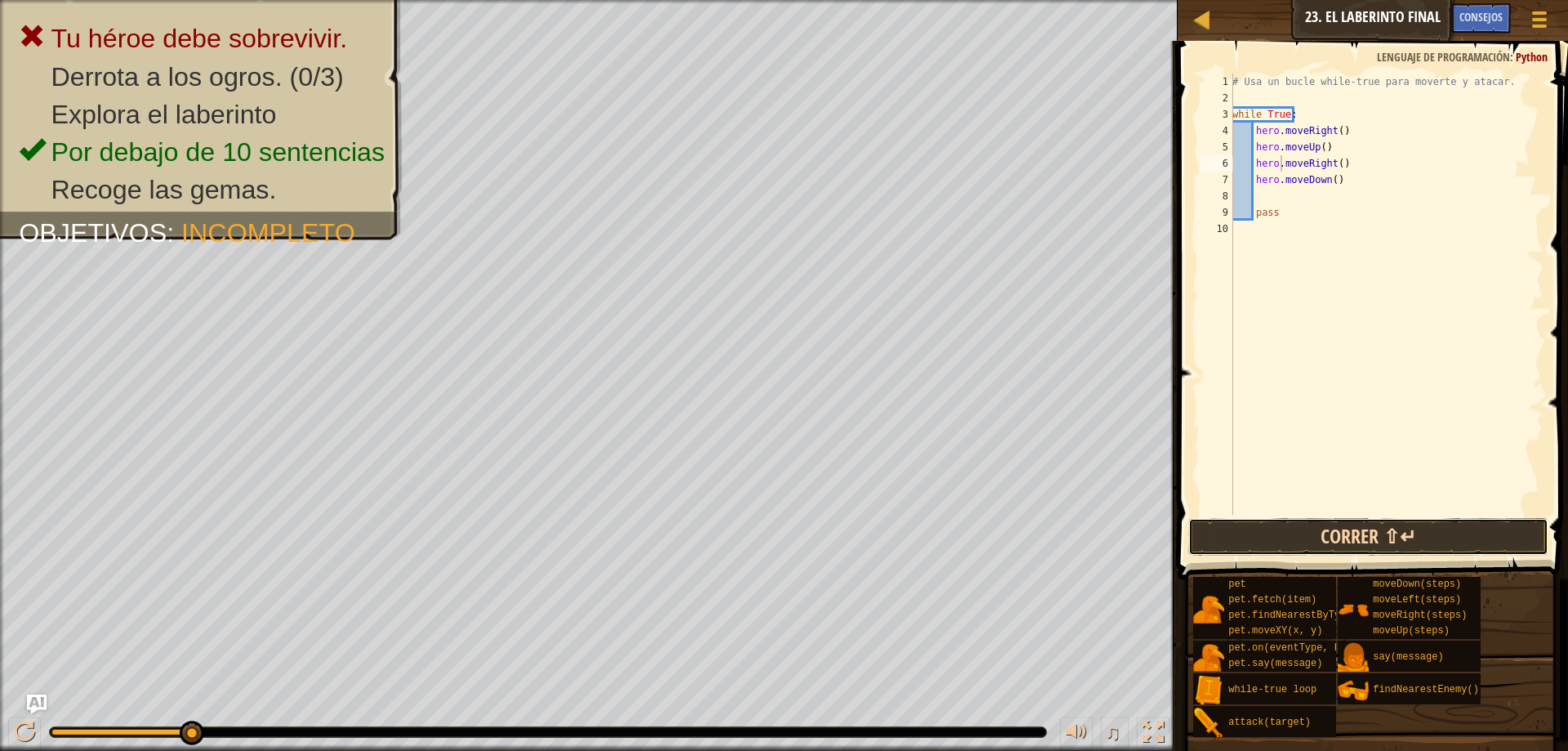
click at [1330, 535] on button "Correr ⇧↵" at bounding box center [1367, 537] width 360 height 38
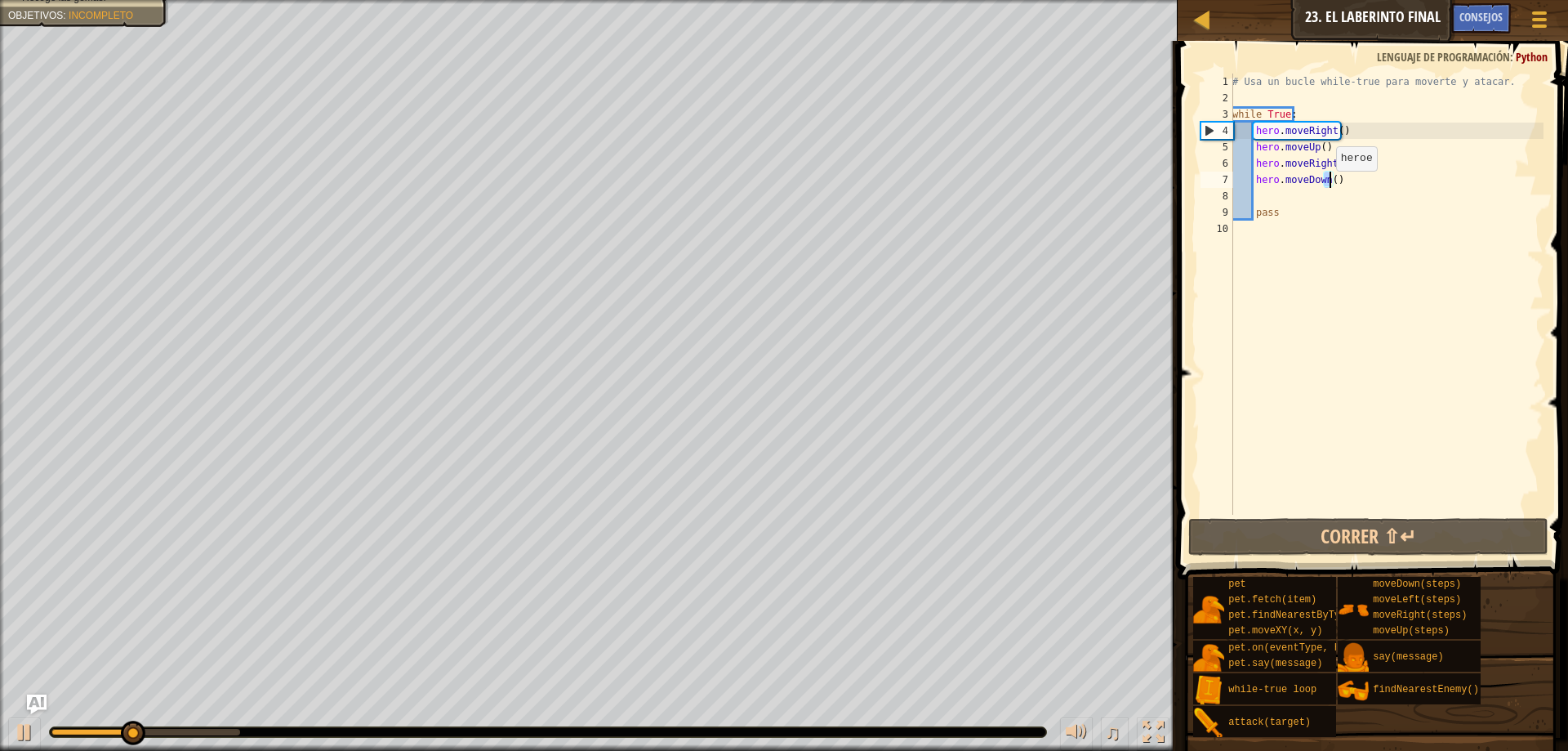
click at [1327, 187] on div "# Usa un bucle while-true para moverte y atacar. while True : hero . moveRight …" at bounding box center [1386, 310] width 314 height 474
type textarea "hero.moveDown()"
click at [1330, 188] on div "# Usa un bucle while-true para moverte y atacar. while True : hero . moveRight …" at bounding box center [1386, 310] width 314 height 474
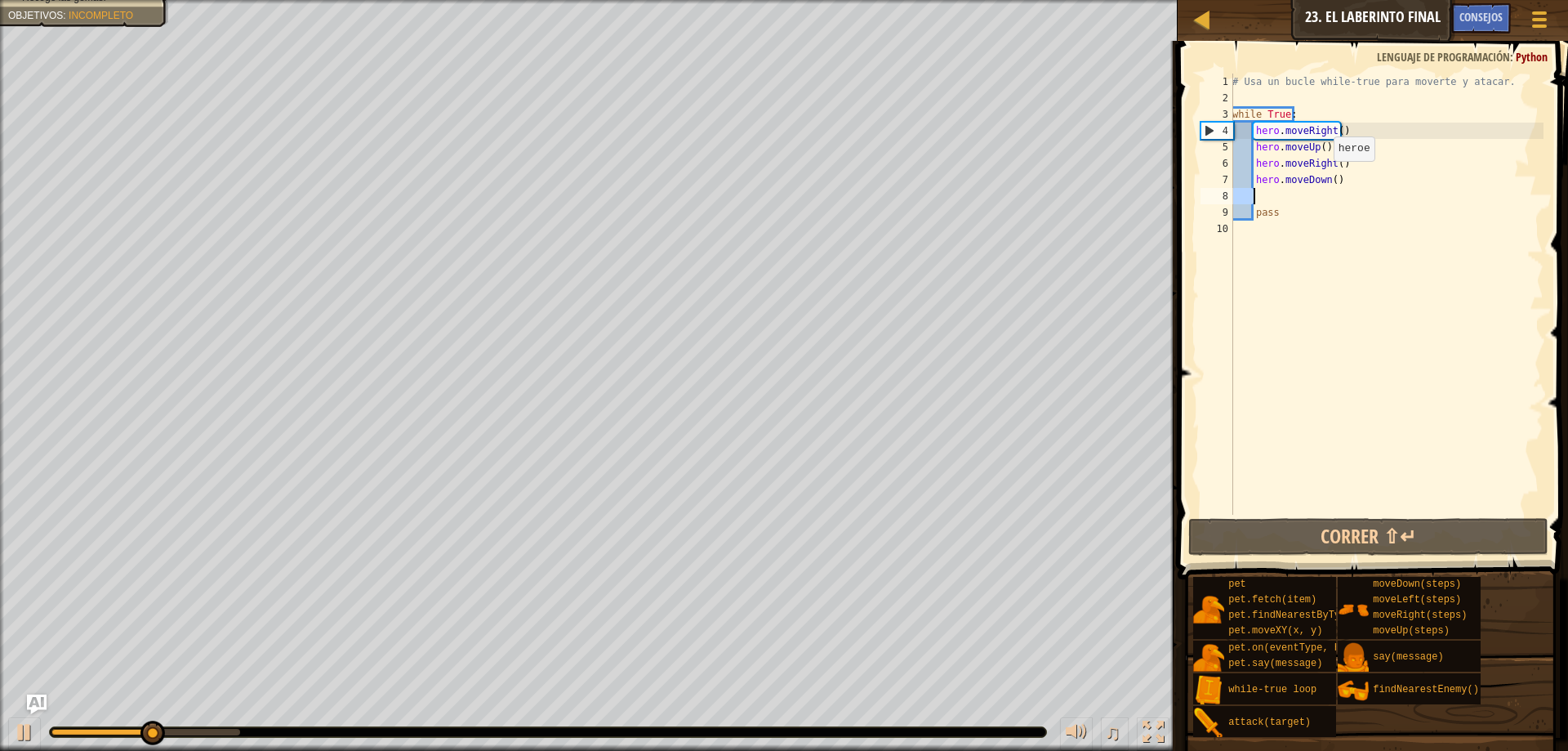
click at [1324, 177] on div "# Usa un bucle while-true para moverte y atacar. while True : hero . moveRight …" at bounding box center [1386, 310] width 314 height 474
click at [1330, 184] on div "# Usa un bucle while-true para moverte y atacar. while True : hero . moveRight …" at bounding box center [1386, 310] width 314 height 474
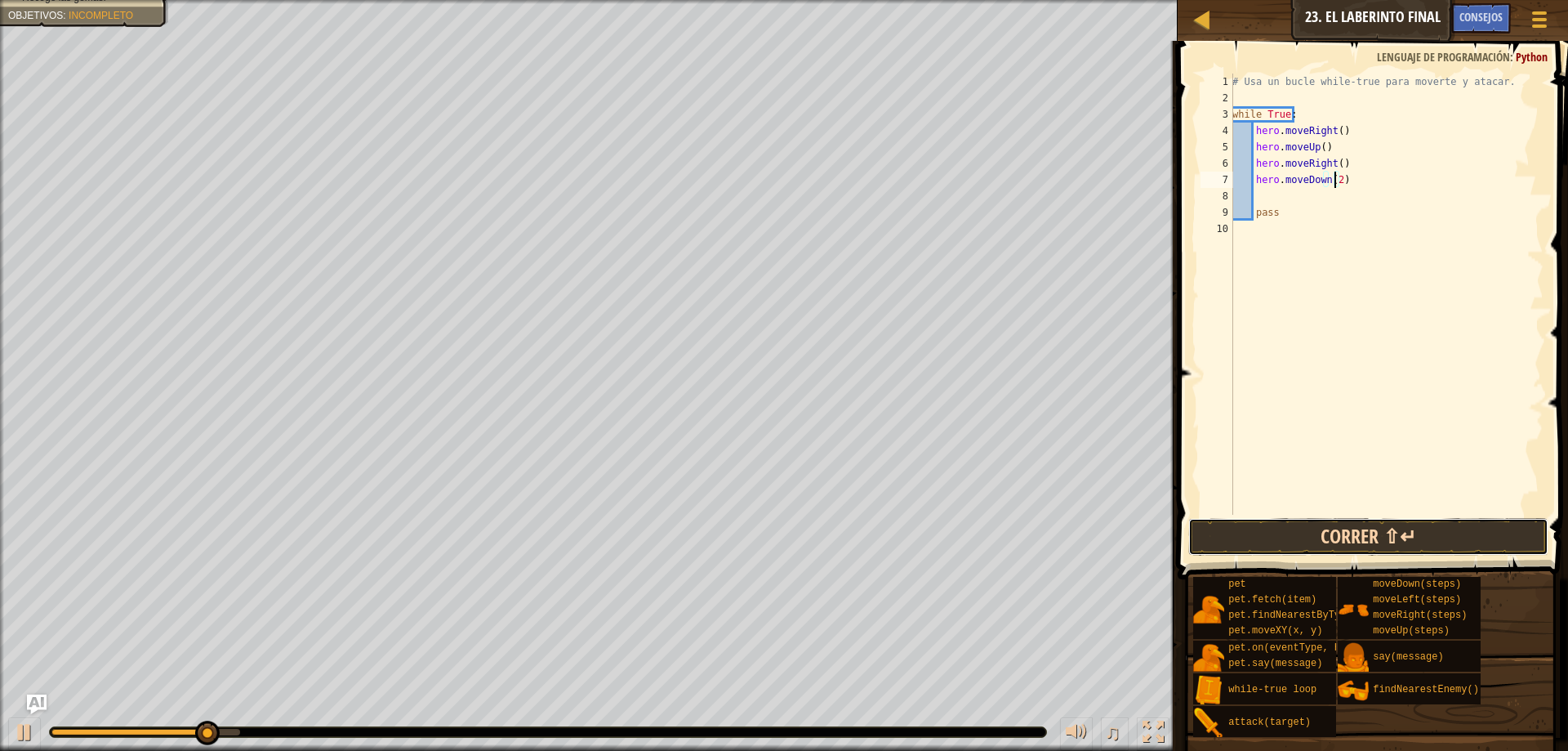
click at [1441, 540] on button "Correr ⇧↵" at bounding box center [1367, 537] width 360 height 38
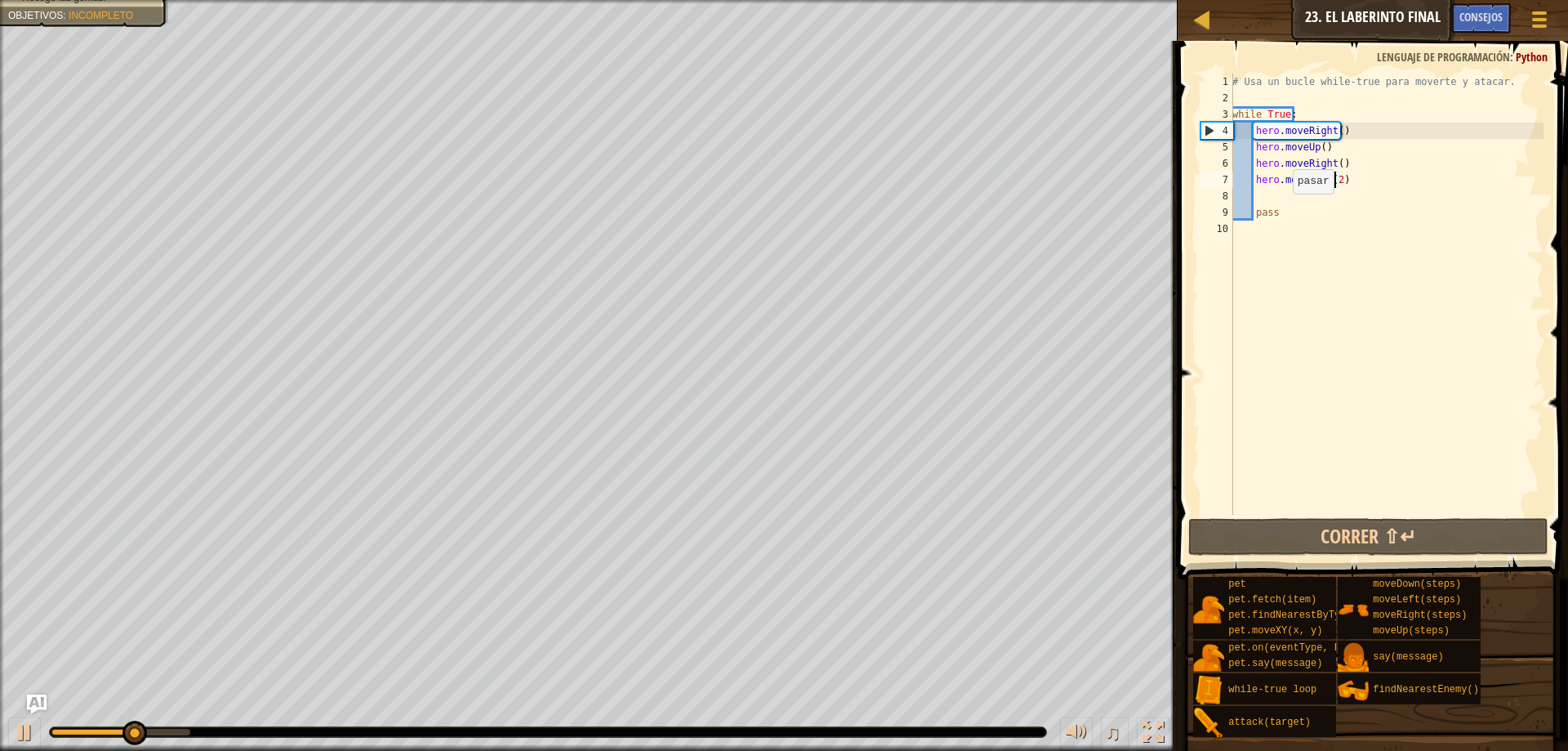
click at [1283, 210] on div "# Usa un bucle while-true para moverte y atacar. while True : hero . moveRight …" at bounding box center [1386, 310] width 314 height 474
type textarea "pass"
click at [1278, 193] on div "# Usa un bucle while-true para moverte y atacar. while True : hero . moveRight …" at bounding box center [1386, 310] width 314 height 474
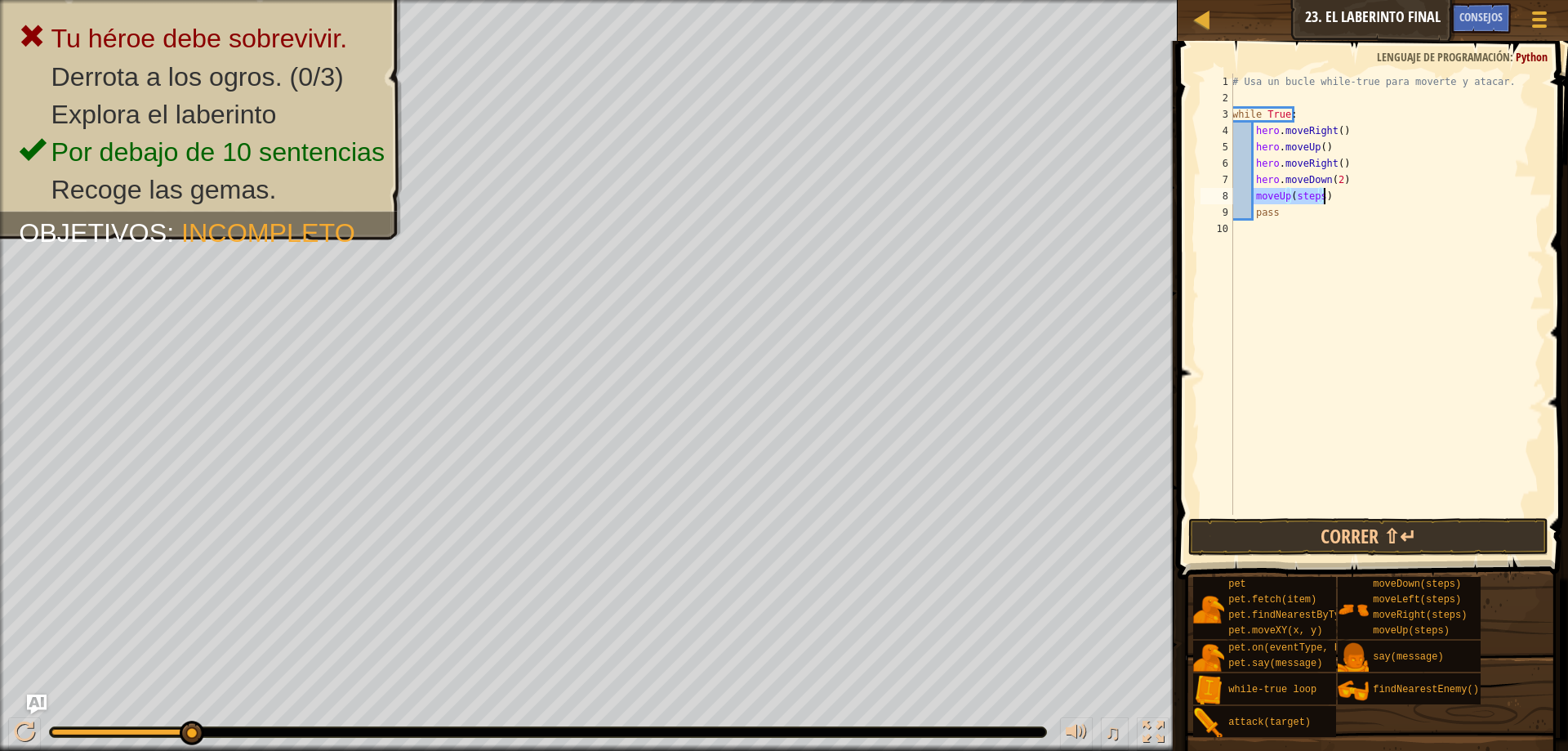
click at [1313, 189] on div "# Usa un bucle while-true para moverte y atacar. while True : hero . moveRight …" at bounding box center [1386, 294] width 314 height 441
click at [1317, 197] on div "# Usa un bucle while-true para moverte y atacar. while True : hero . moveRight …" at bounding box center [1386, 310] width 314 height 474
click at [1281, 196] on div "# Usa un bucle while-true para moverte y atacar. while True : hero . moveRight …" at bounding box center [1386, 310] width 314 height 474
click at [1282, 196] on div "# Usa un bucle while-true para moverte y atacar. while True : hero . moveRight …" at bounding box center [1386, 310] width 314 height 474
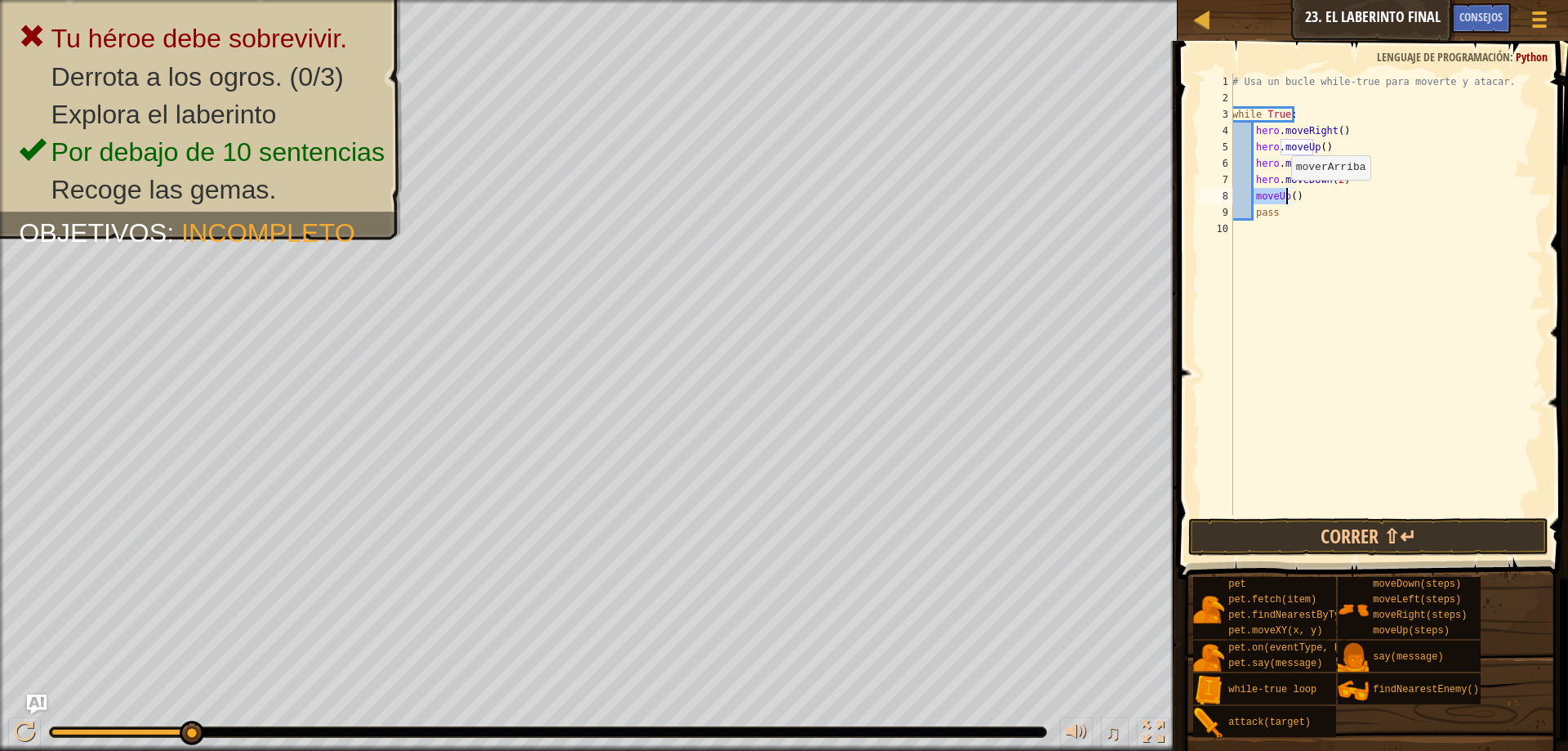
click at [1284, 197] on div "# Usa un bucle while-true para moverte y atacar. while True : hero . moveRight …" at bounding box center [1386, 294] width 314 height 441
click at [1255, 200] on div "# Usa un bucle while-true para moverte y atacar. while True : hero . moveRight …" at bounding box center [1386, 310] width 314 height 474
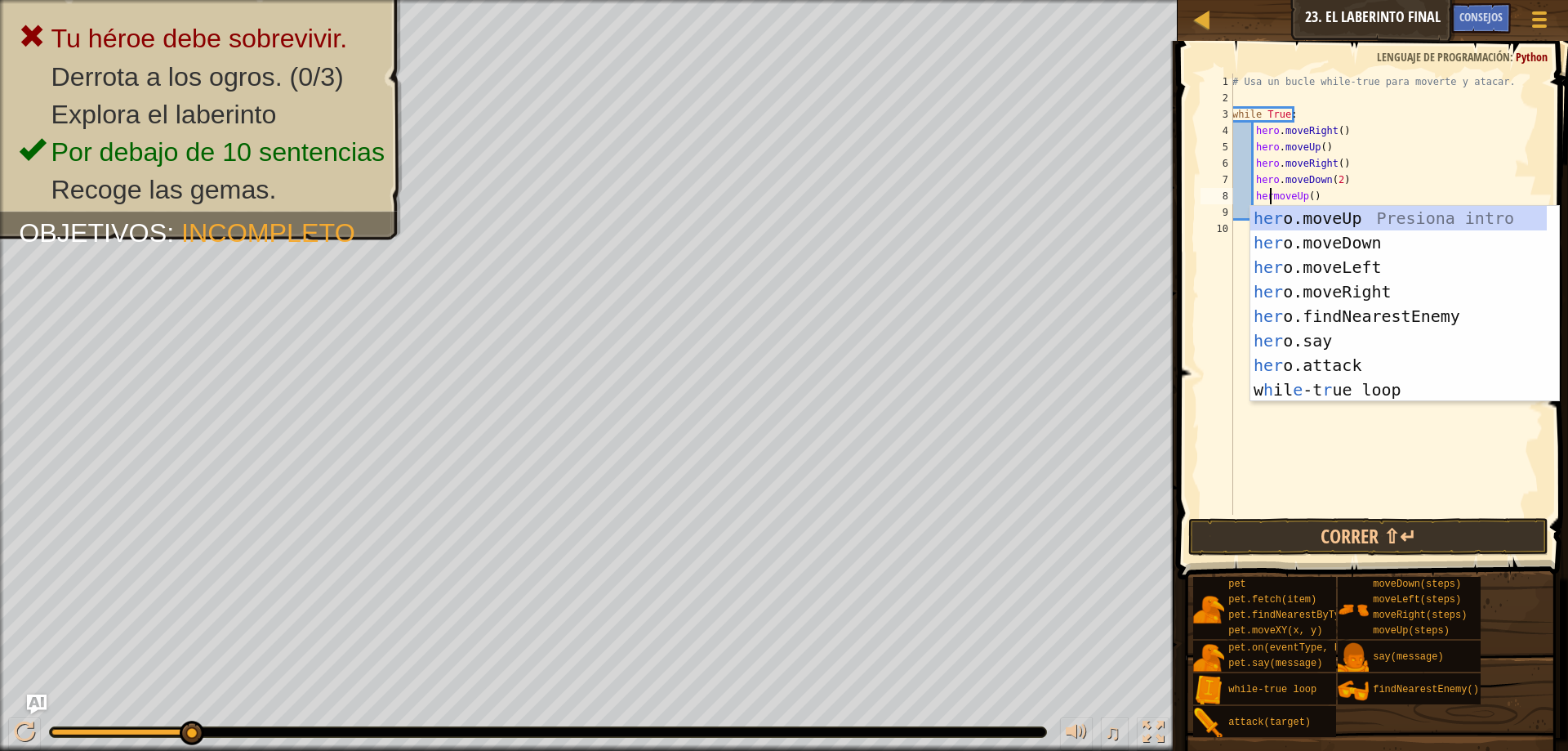
scroll to position [7, 4]
click at [1318, 526] on button "Correr ⇧↵" at bounding box center [1367, 537] width 360 height 38
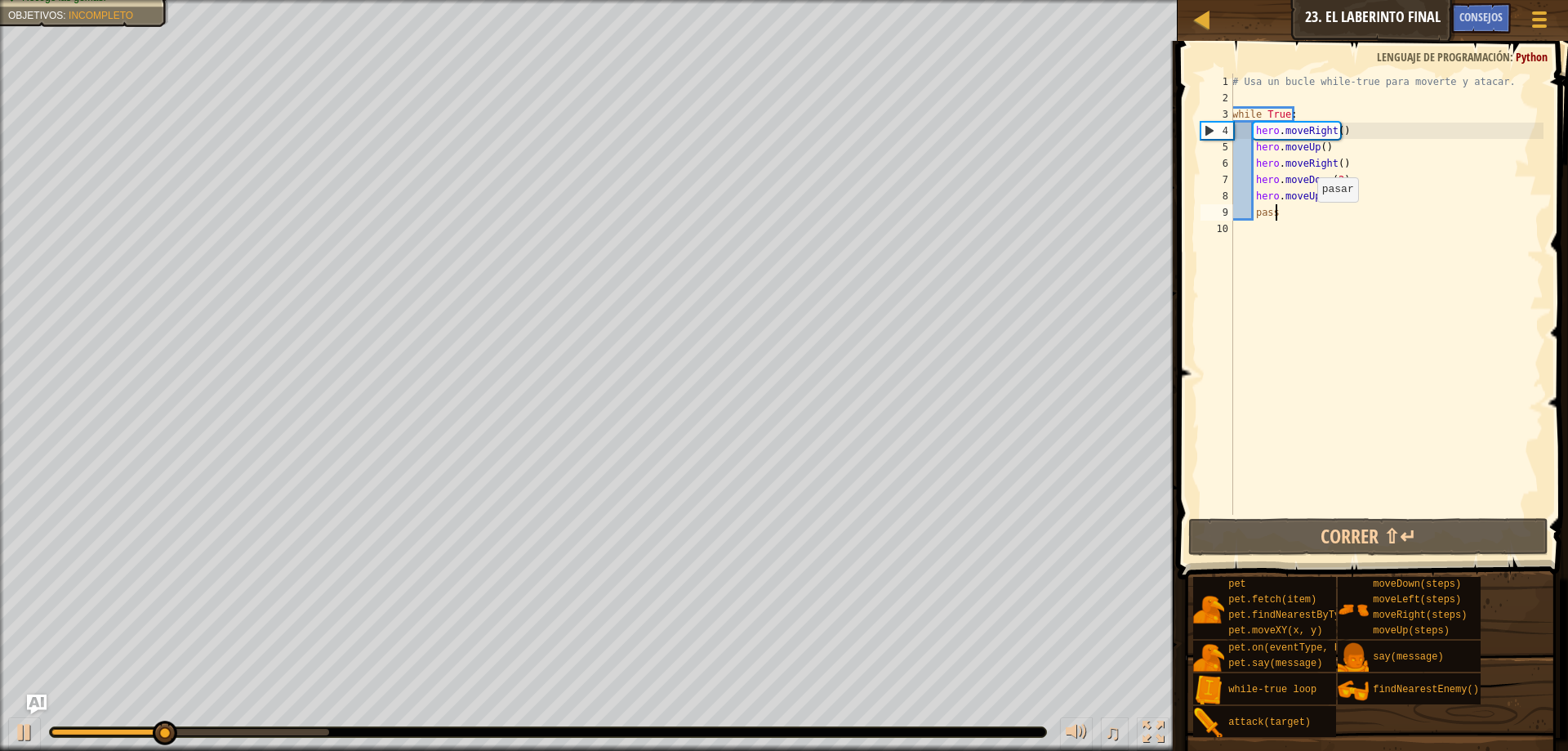
click at [1308, 218] on div "# Usa un bucle while-true para moverte y atacar. while True : hero . moveRight …" at bounding box center [1386, 310] width 314 height 474
type textarea "pass"
click at [1294, 206] on div "# Usa un bucle while-true para moverte y atacar. while True : hero . moveRight …" at bounding box center [1386, 310] width 314 height 474
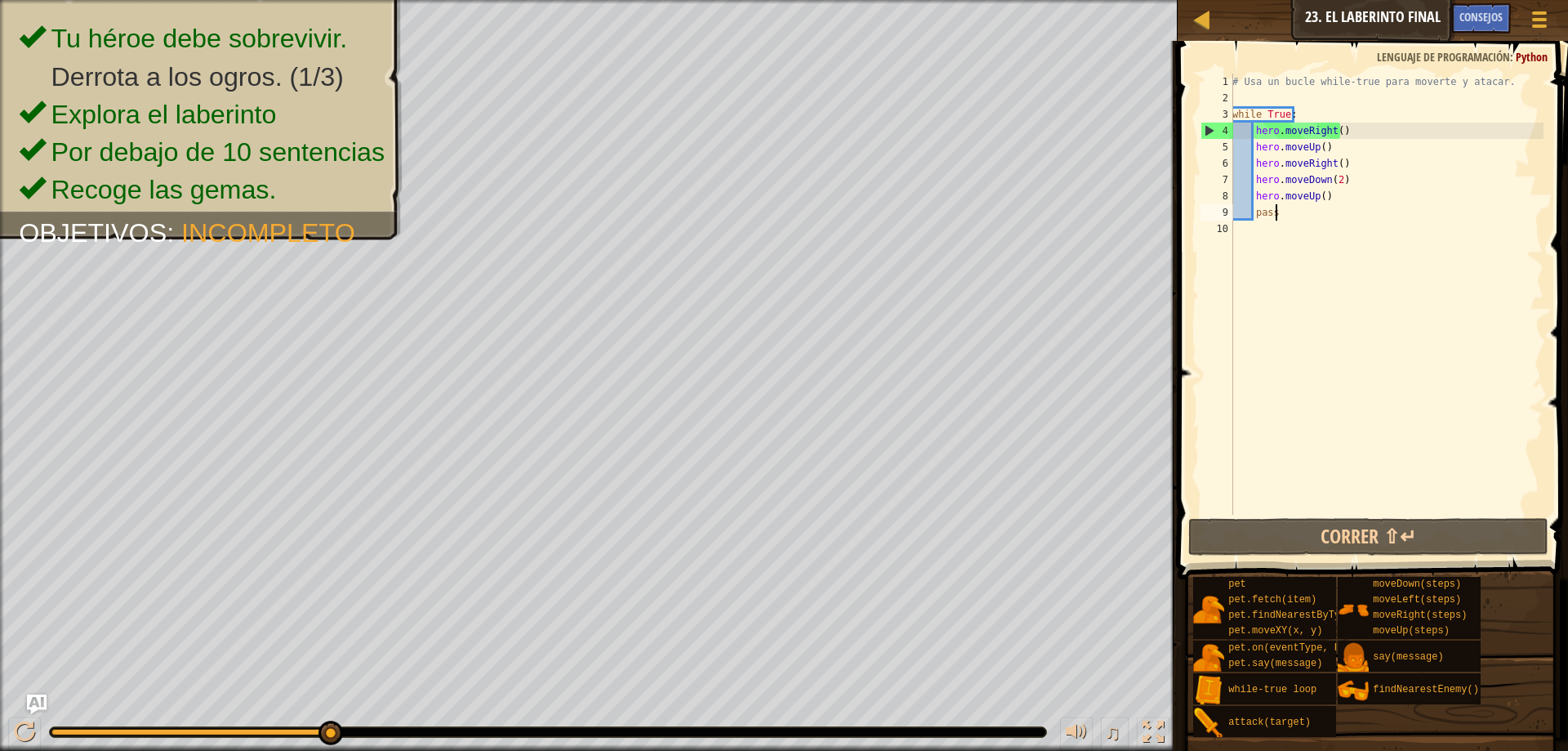
click at [1286, 260] on div "# Usa un bucle while-true para moverte y atacar. while True : hero . moveRight …" at bounding box center [1386, 310] width 314 height 474
drag, startPoint x: 1293, startPoint y: 237, endPoint x: 1297, endPoint y: 218, distance: 19.4
click at [1296, 230] on div "# Usa un bucle while-true para moverte y atacar. while True : hero . moveRight …" at bounding box center [1386, 310] width 314 height 474
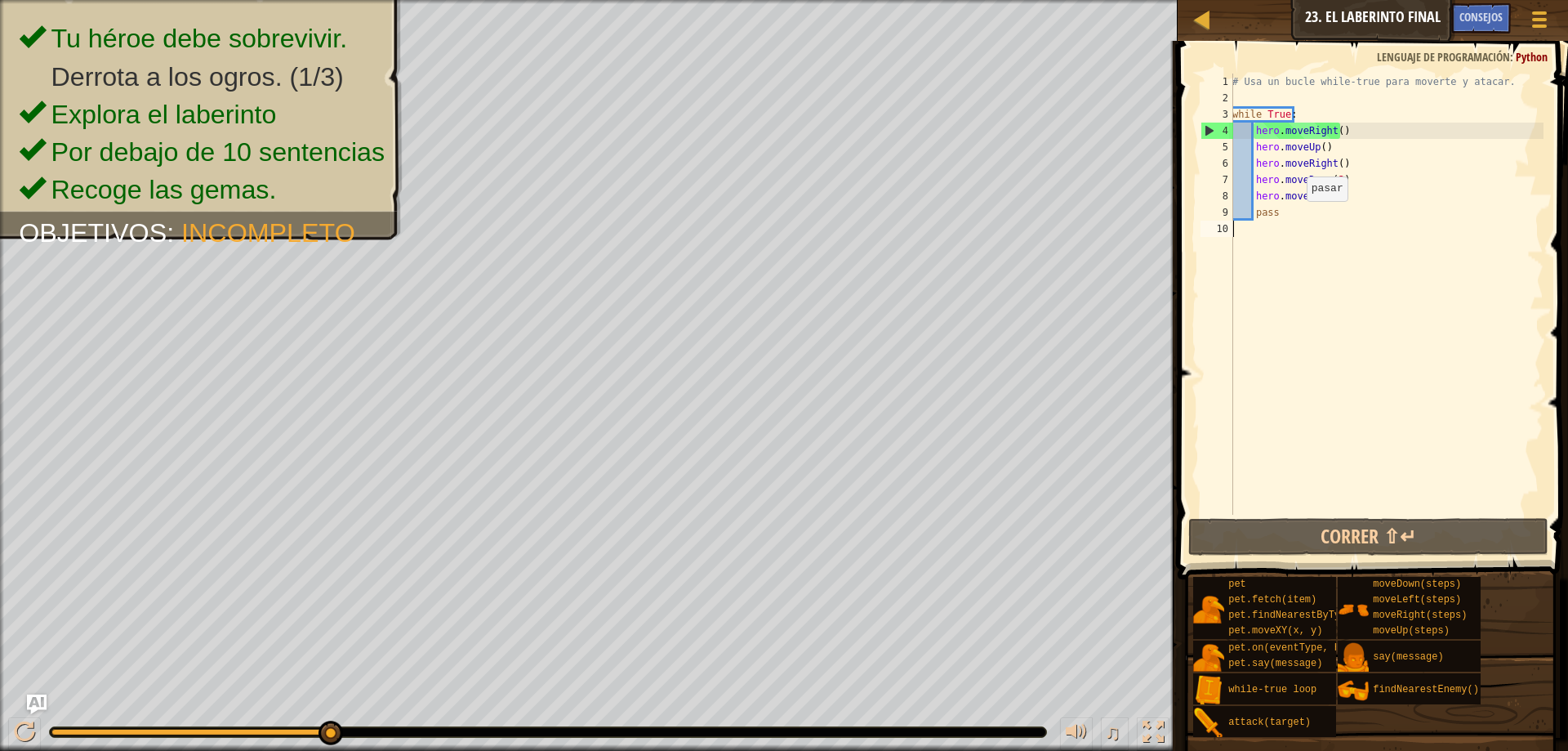
click at [1297, 217] on div "# Usa un bucle while-true para moverte y atacar. while True : hero . moveRight …" at bounding box center [1386, 310] width 314 height 474
type textarea "pass"
click at [1254, 221] on div "# Usa un bucle while-true para moverte y atacar. while True : hero . moveRight …" at bounding box center [1386, 310] width 314 height 474
click at [1255, 217] on div "# Usa un bucle while-true para moverte y atacar. while True : hero . moveRight …" at bounding box center [1386, 310] width 314 height 474
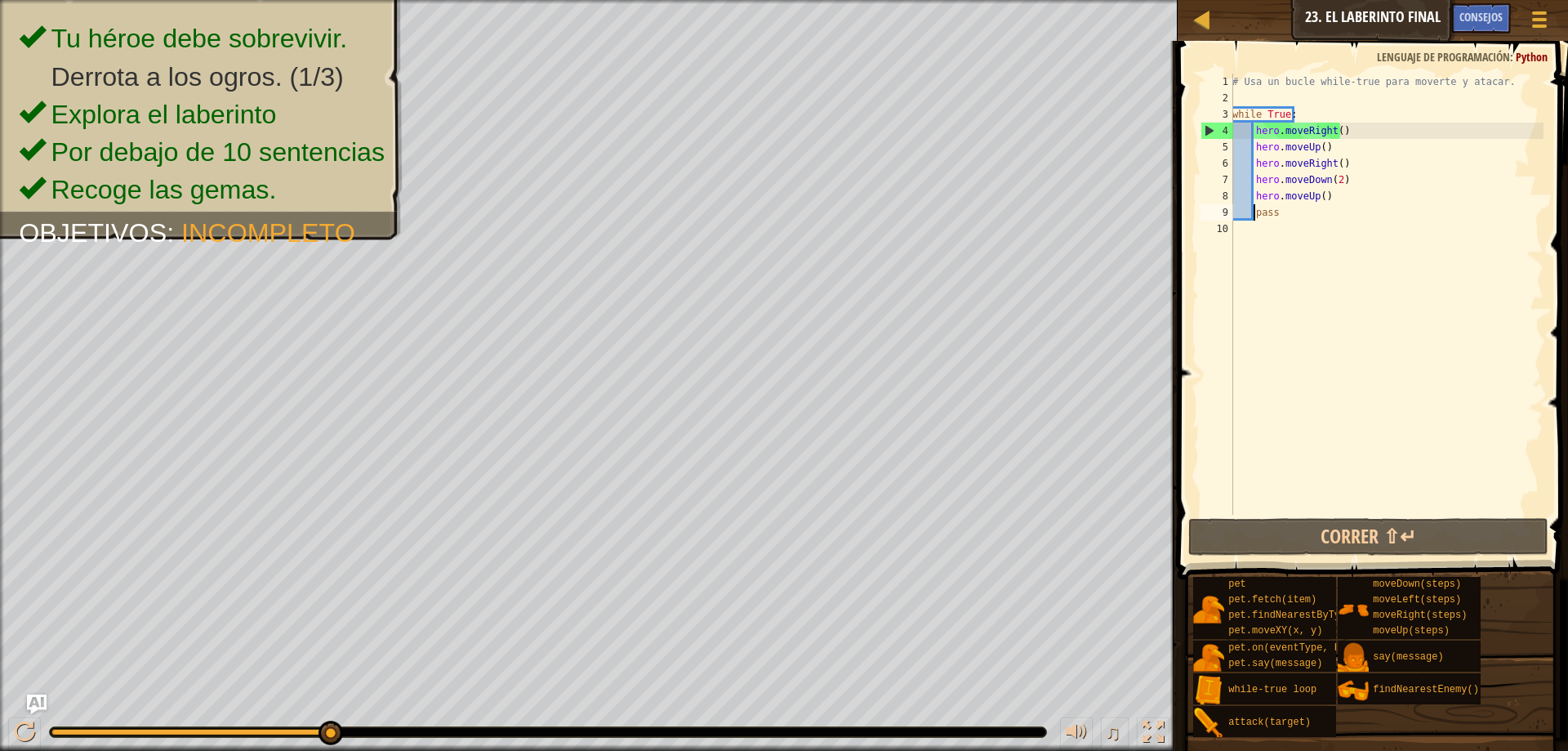
type textarea "pass"
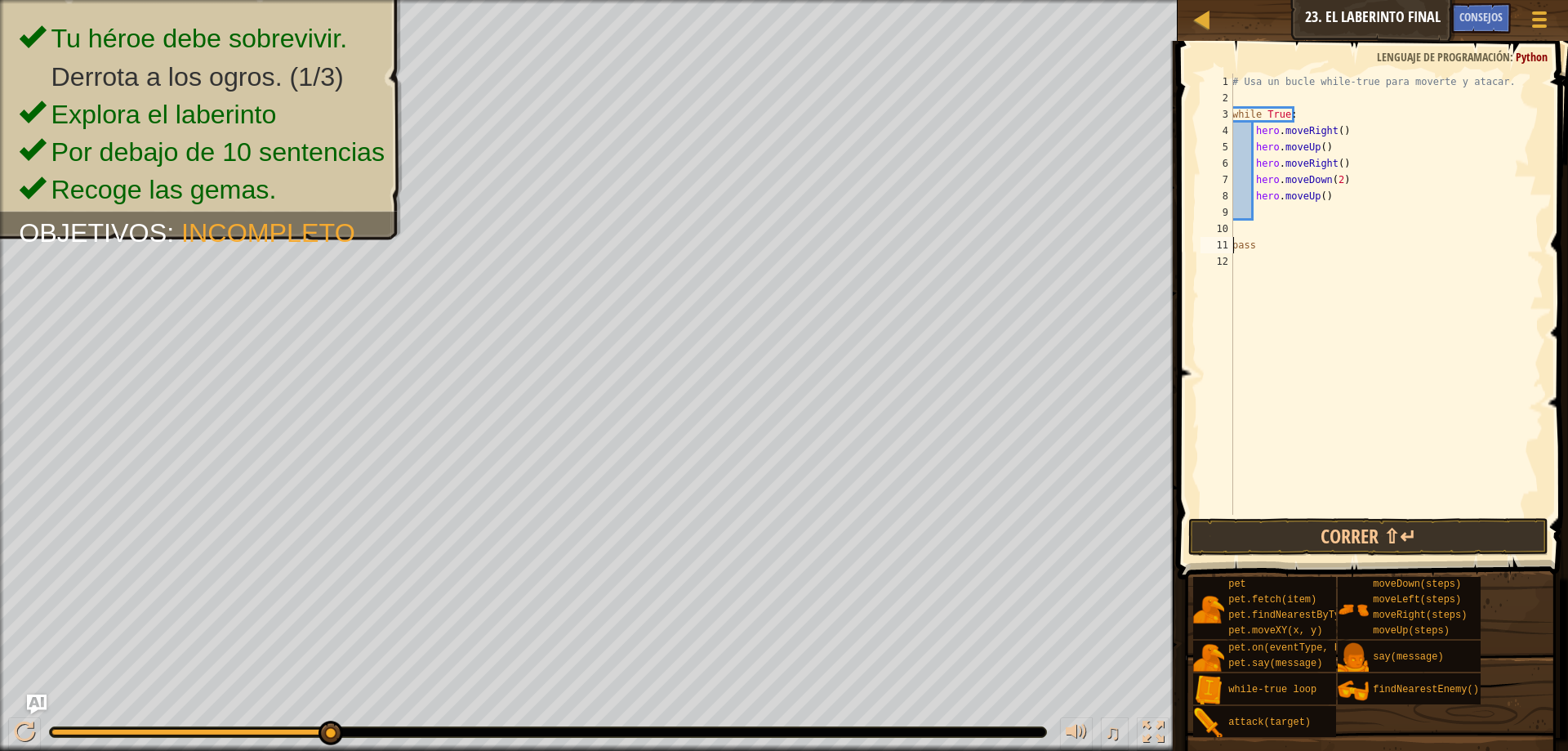
click at [1279, 212] on div "# Usa un bucle while-true para moverte y atacar. while True : hero . moveRight …" at bounding box center [1386, 310] width 314 height 474
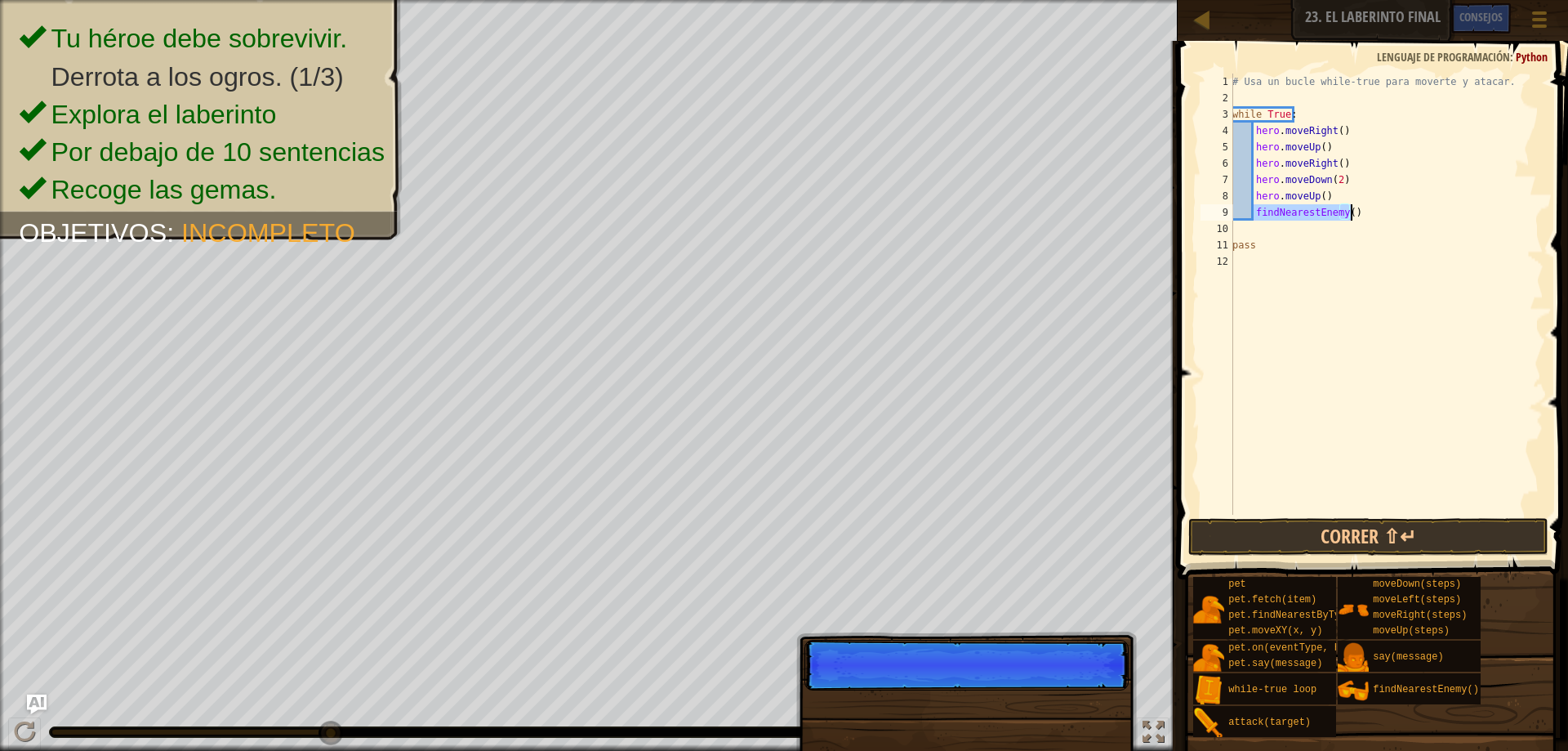
click at [1255, 213] on div "# Usa un bucle while-true para moverte y atacar. while True : hero . moveRight …" at bounding box center [1386, 294] width 314 height 441
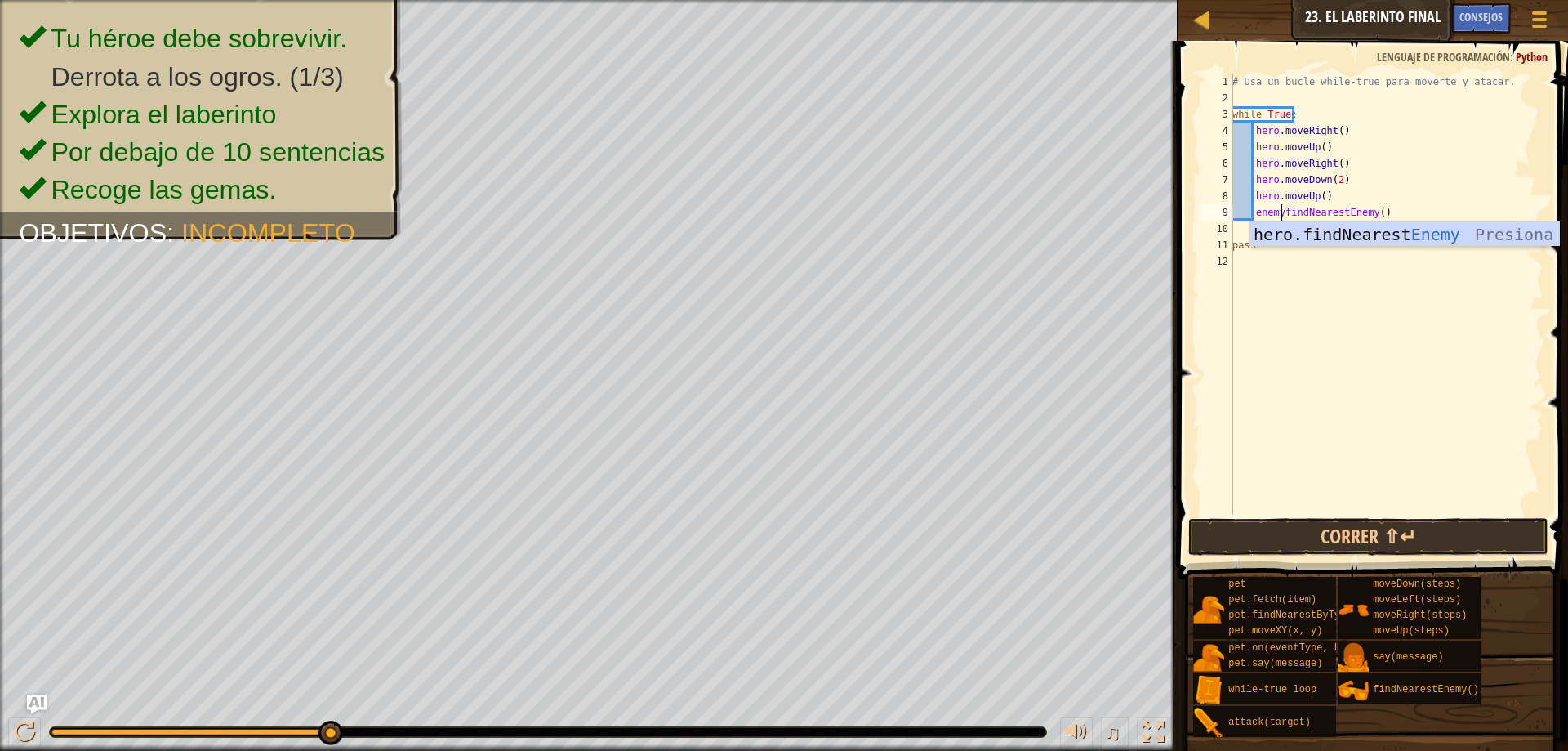
scroll to position [7, 5]
click at [1278, 218] on div "# Usa un bucle while-true para moverte y atacar. while True : hero . moveRight …" at bounding box center [1386, 310] width 314 height 474
type textarea "enemy2= findNearestEnemy()"
click at [1379, 546] on button "Correr ⇧↵" at bounding box center [1367, 537] width 360 height 38
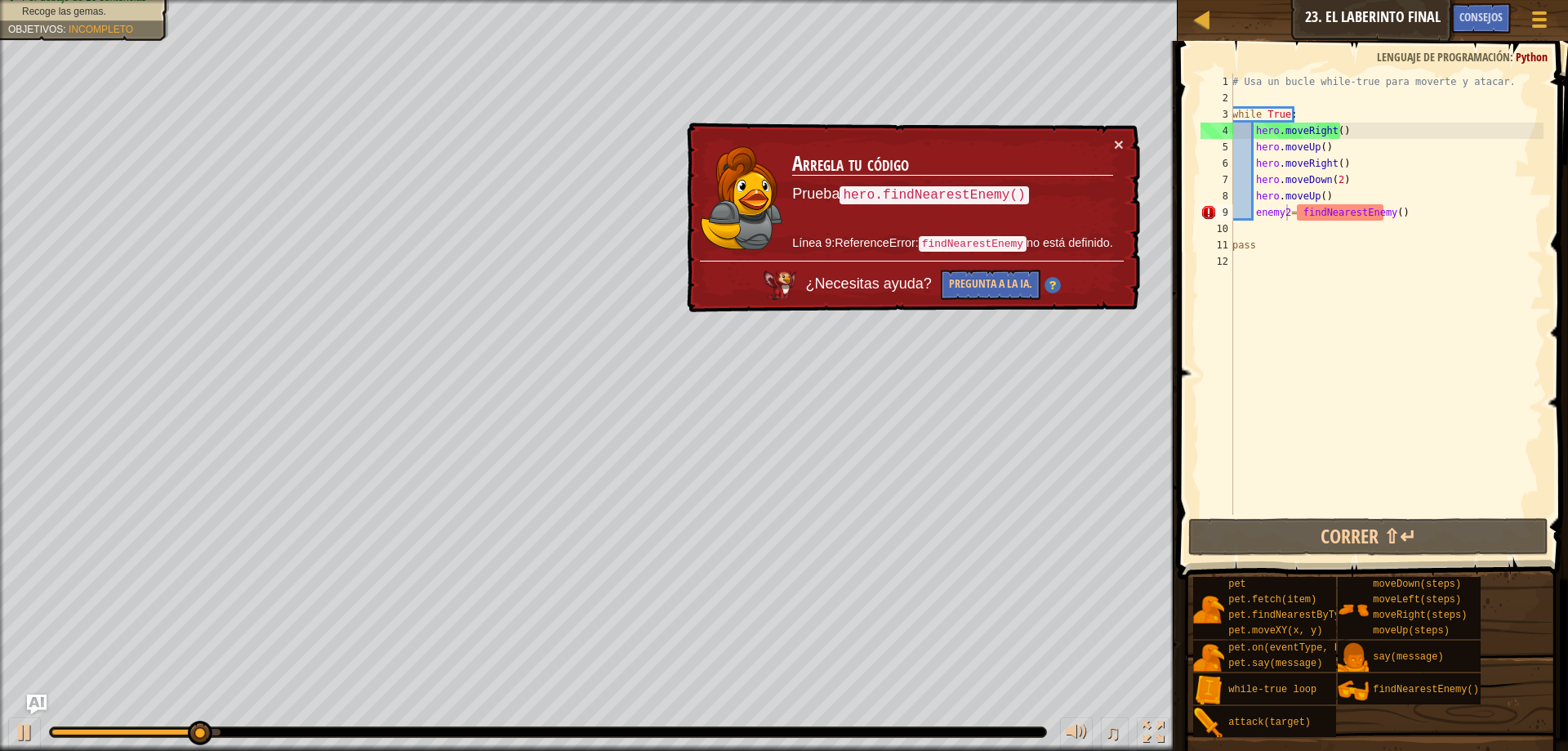
click at [1134, 141] on div "× Arregla tu código Prueba hero.findNearestEnemy() Línea 9:ReferenceError: find…" at bounding box center [911, 218] width 456 height 191
click at [1297, 221] on div "# Usa un bucle while-true para moverte y atacar. while True : hero . moveRight …" at bounding box center [1386, 310] width 314 height 474
click at [1297, 208] on div "# Usa un bucle while-true para moverte y atacar. while True : hero . moveRight …" at bounding box center [1386, 310] width 314 height 474
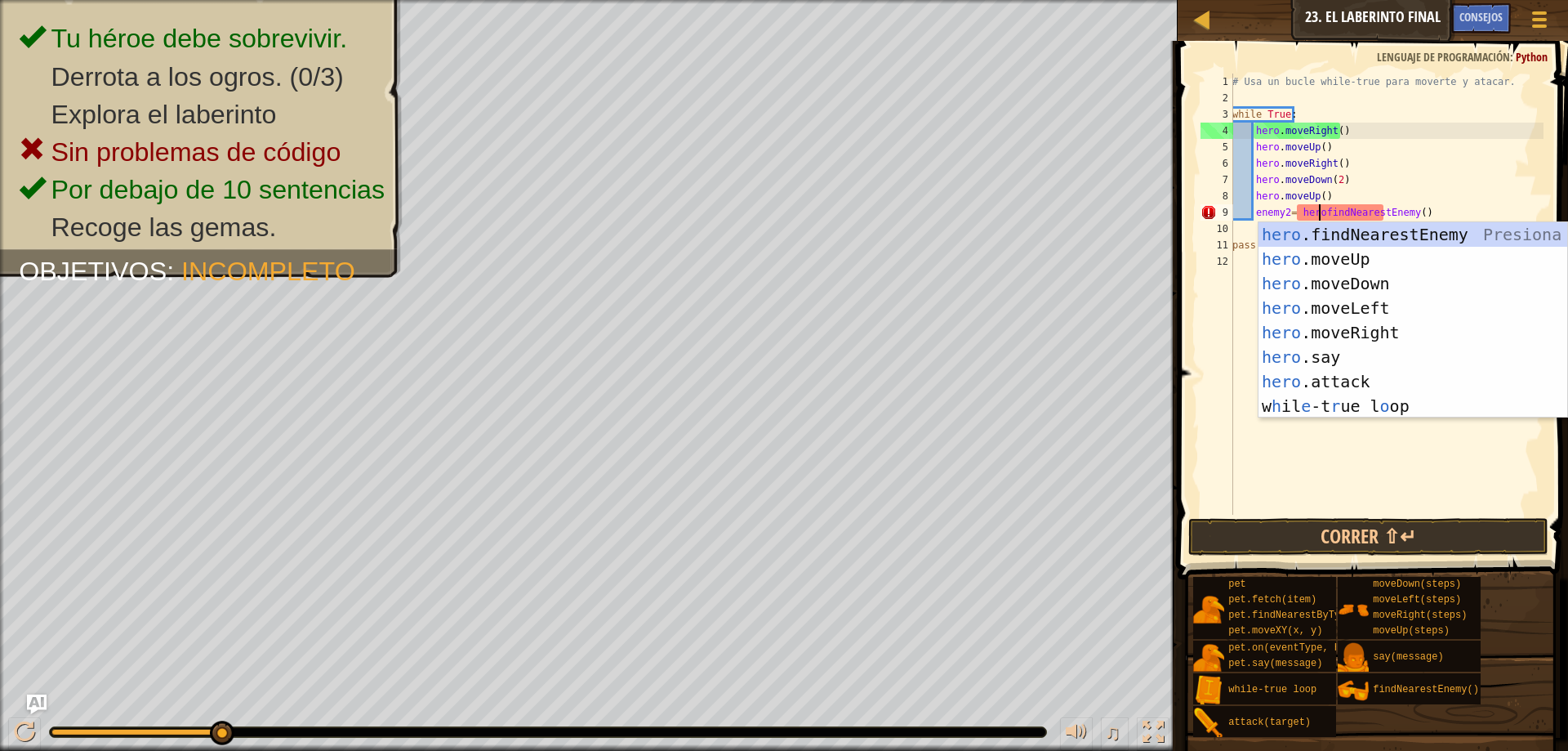
scroll to position [7, 7]
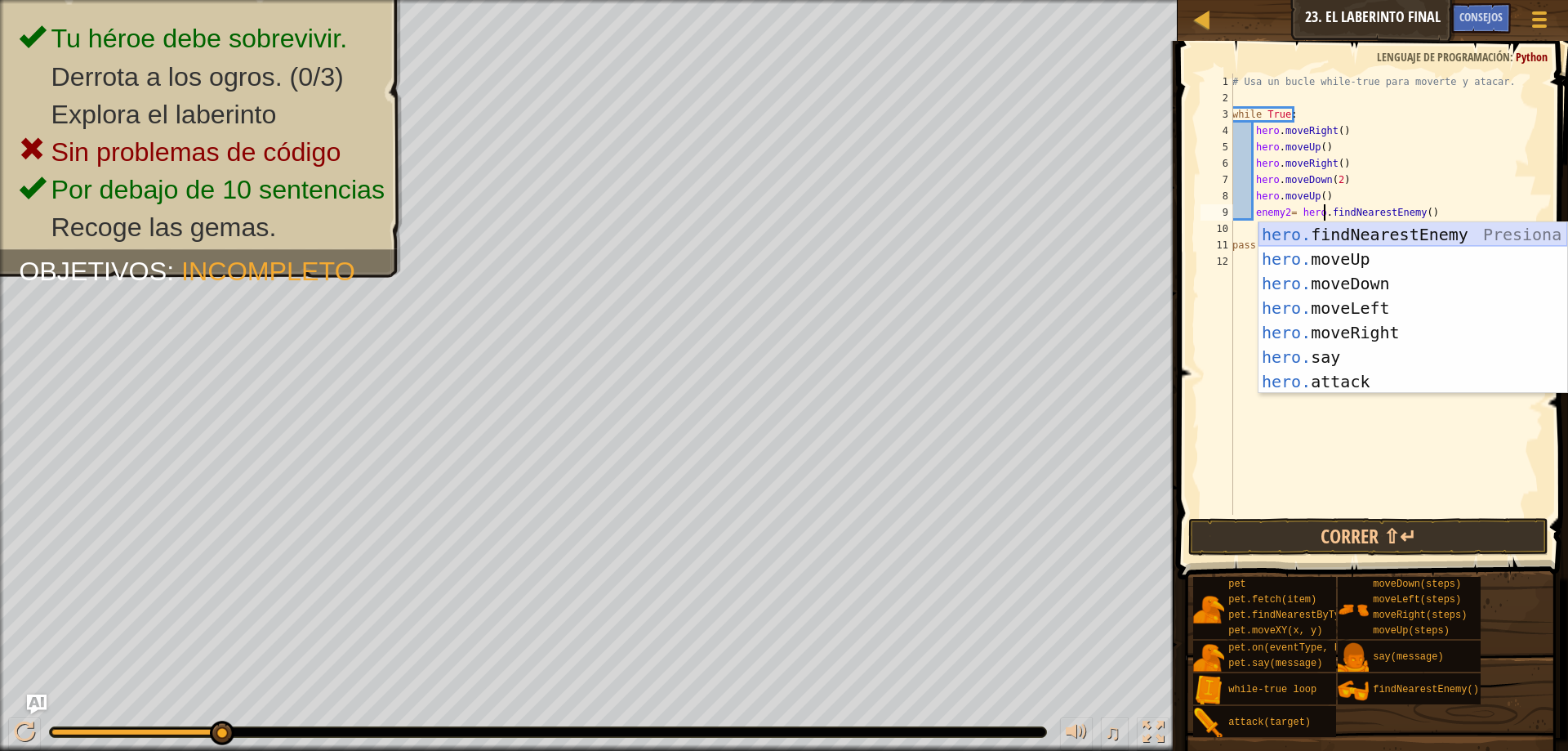
click at [1396, 234] on div "hero. findNearestEnemy Presiona intro hero. moveUp Presiona intro hero. moveDow…" at bounding box center [1413, 333] width 309 height 221
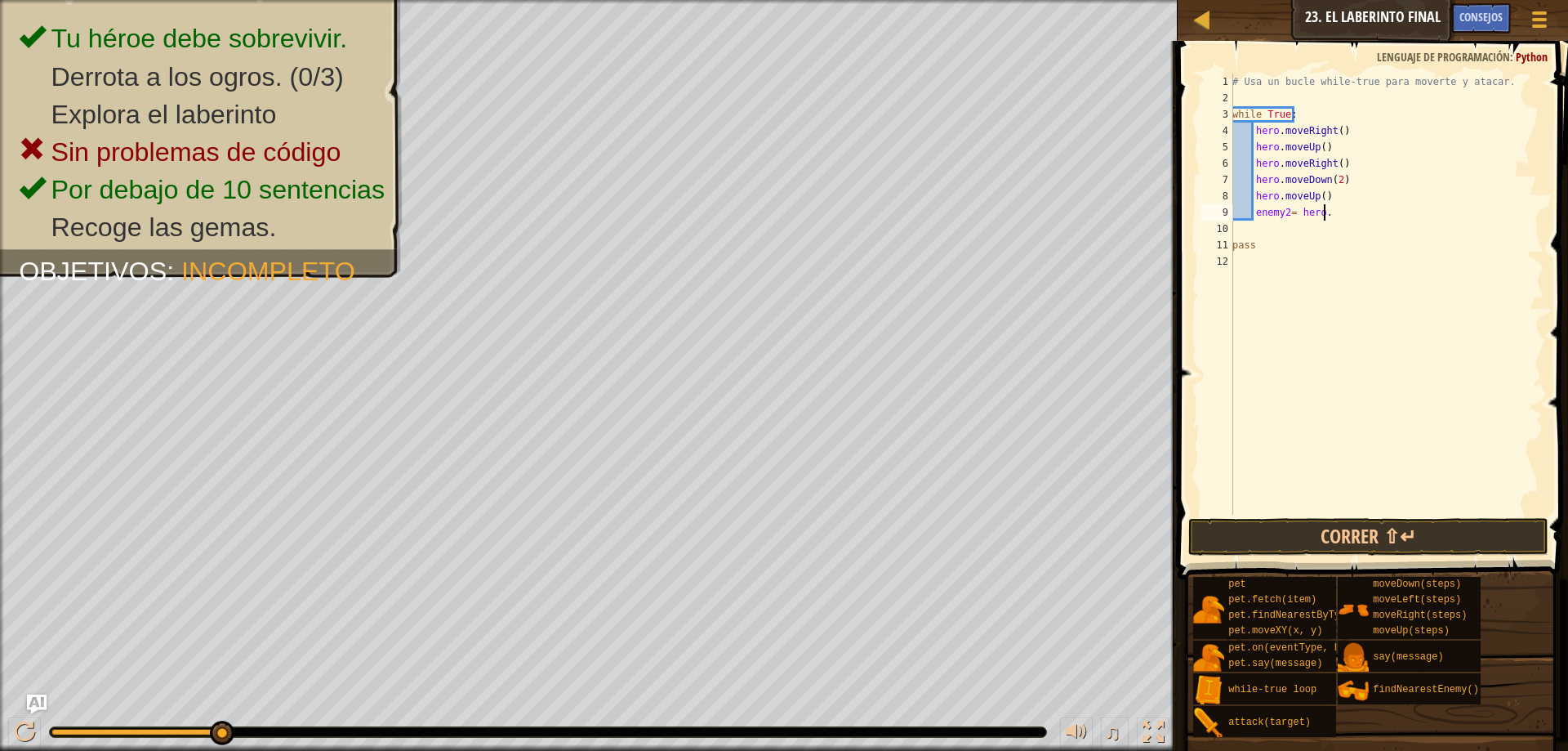
scroll to position [7, 6]
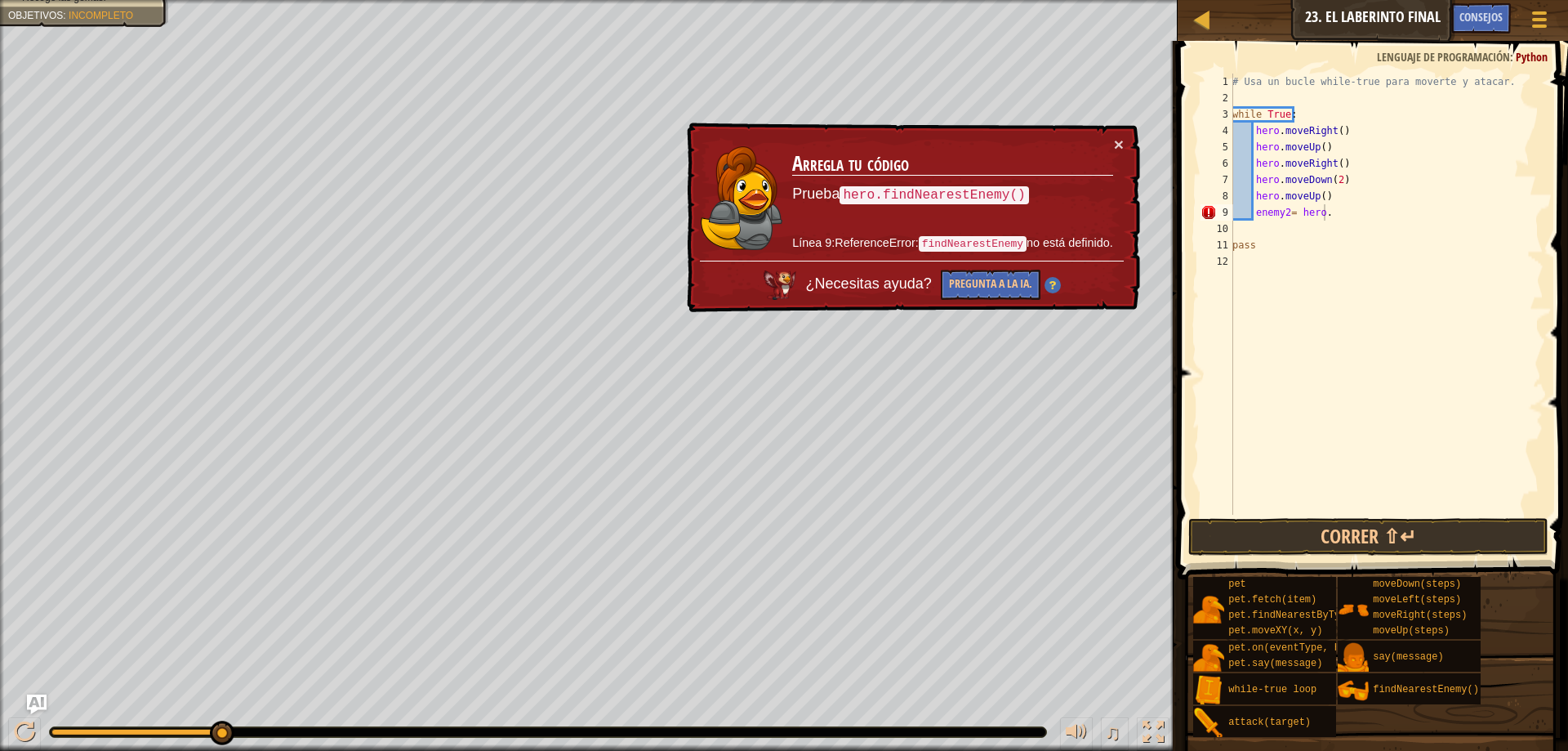
drag, startPoint x: 1033, startPoint y: 188, endPoint x: 822, endPoint y: 202, distance: 211.5
click at [822, 202] on p "Prueba hero.findNearestEnemy()" at bounding box center [952, 194] width 320 height 22
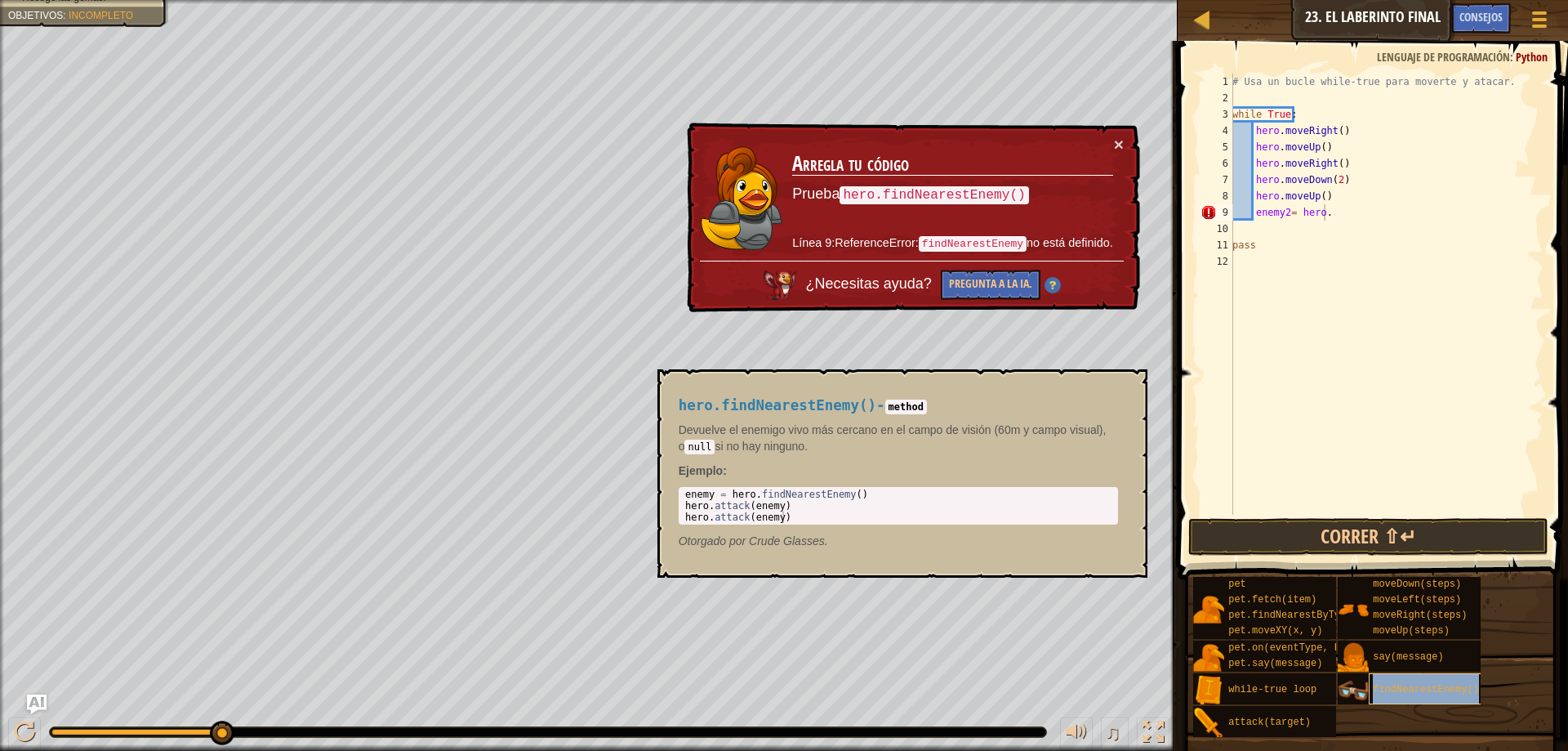
type textarea "enemy2= hero.findNearestEnemy()"
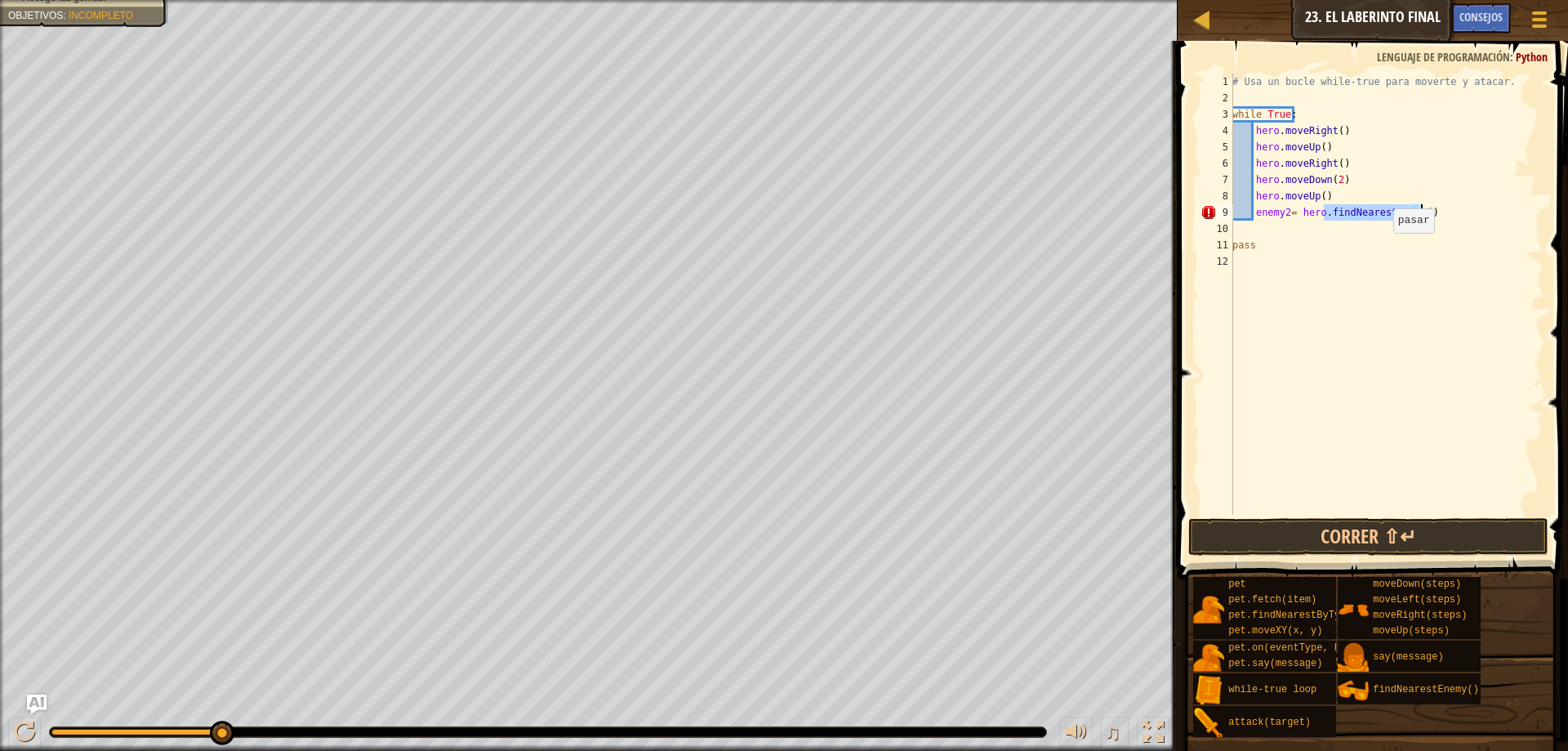
click at [1397, 291] on div "# Usa un bucle while-true para moverte y atacar. while True : hero . moveRight …" at bounding box center [1386, 310] width 314 height 474
click at [1367, 533] on button "Correr ⇧↵" at bounding box center [1367, 537] width 360 height 38
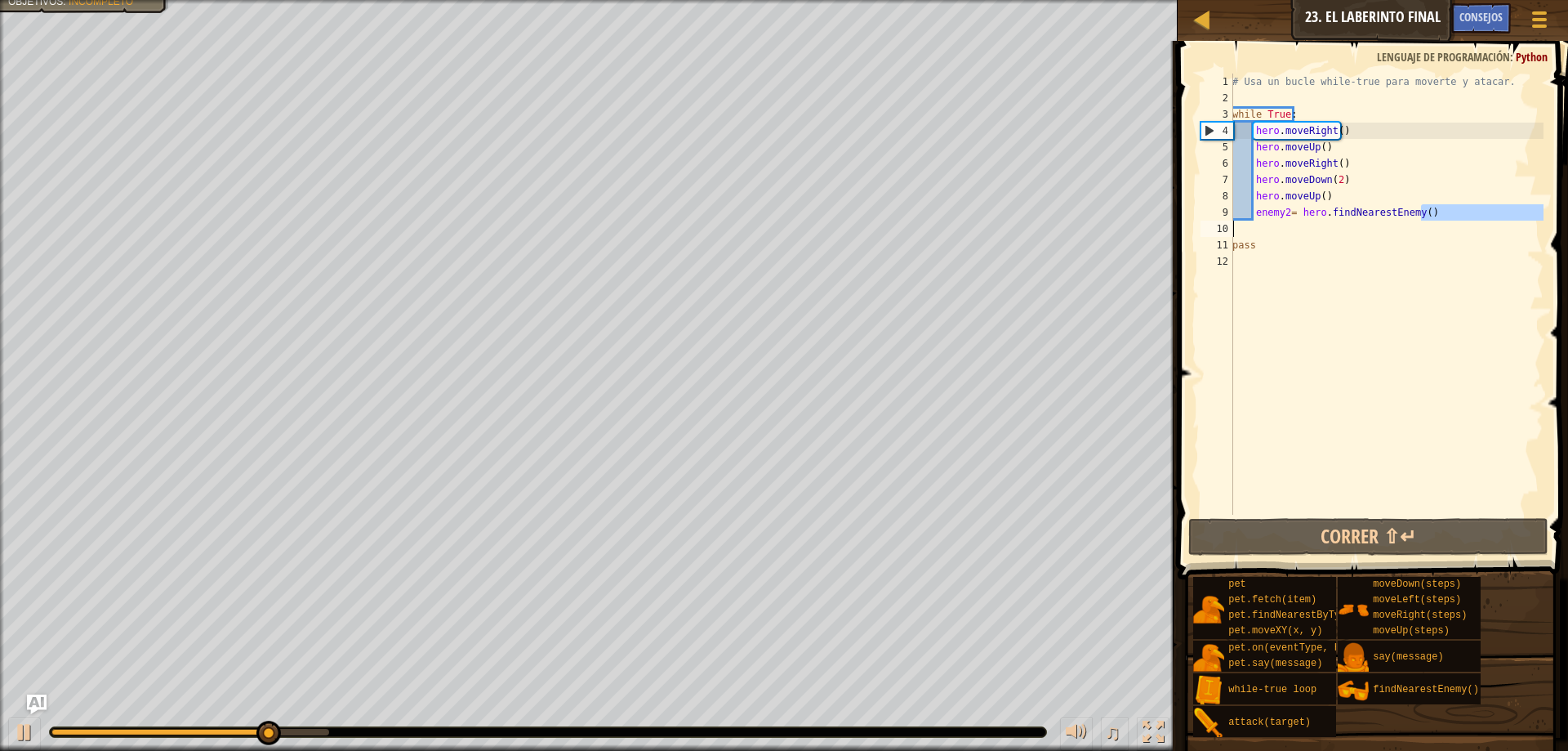
drag, startPoint x: 1442, startPoint y: 217, endPoint x: 1262, endPoint y: 226, distance: 180.2
click at [1258, 225] on div "# Usa un bucle while-true para moverte y atacar. while True : hero . moveRight …" at bounding box center [1386, 310] width 314 height 474
type textarea "enemy2= hero.findNearestEnemy()"
click at [1263, 227] on div "# Usa un bucle while-true para moverte y atacar. while True : hero . moveRight …" at bounding box center [1386, 294] width 314 height 441
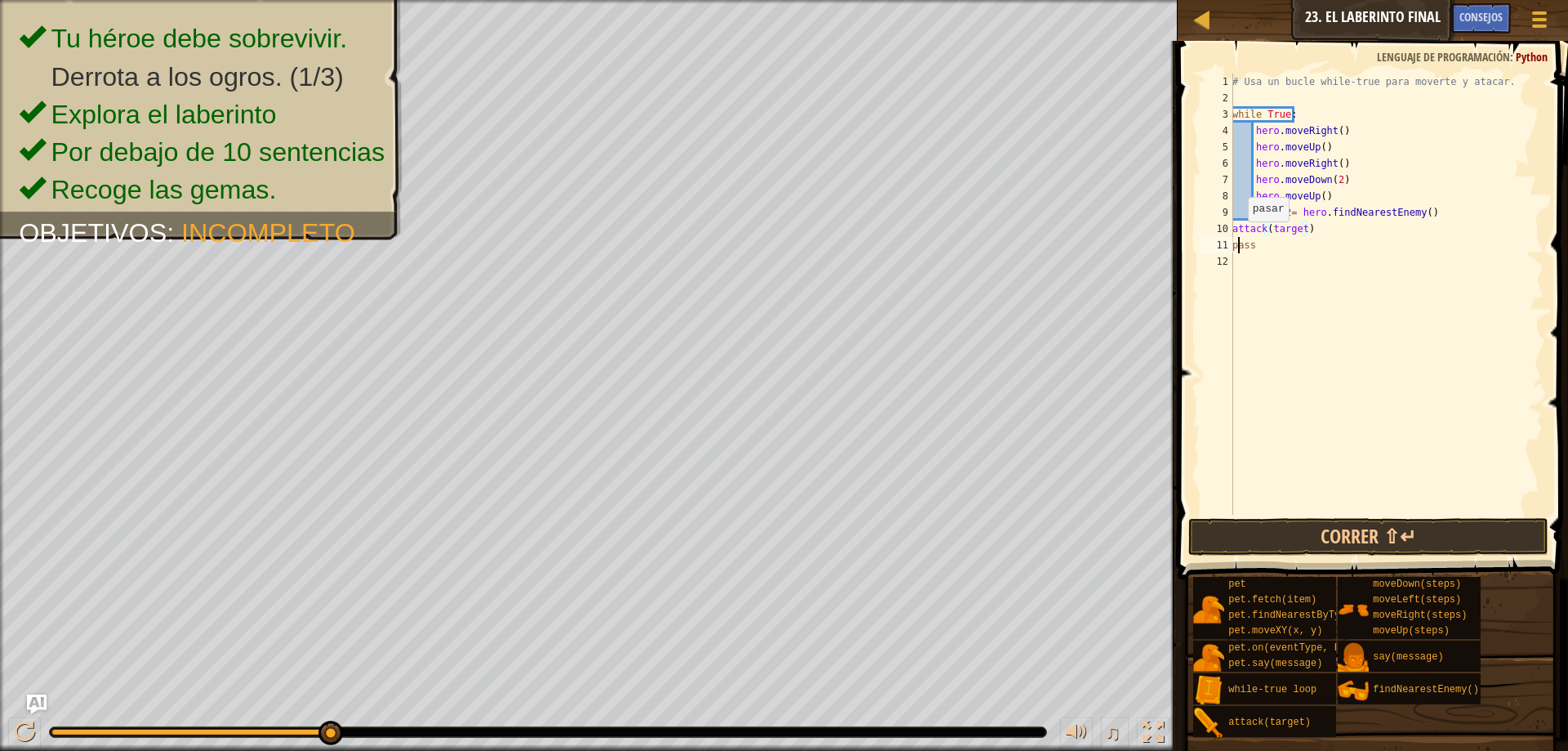
click at [1238, 238] on div "# Usa un bucle while-true para moverte y atacar. while True : hero . moveRight …" at bounding box center [1386, 310] width 314 height 474
click at [1234, 234] on div "# Usa un bucle while-true para moverte y atacar. while True : hero . moveRight …" at bounding box center [1386, 310] width 314 height 474
click at [1233, 244] on div "# Usa un bucle while-true para moverte y atacar. while True : hero . moveRight …" at bounding box center [1386, 310] width 314 height 474
click at [1302, 242] on div "# Usa un bucle while-true para moverte y atacar. while True : hero . moveRight …" at bounding box center [1386, 294] width 314 height 441
click at [1285, 217] on div "# Usa un bucle while-true para moverte y atacar. while True : hero . moveRight …" at bounding box center [1386, 310] width 314 height 474
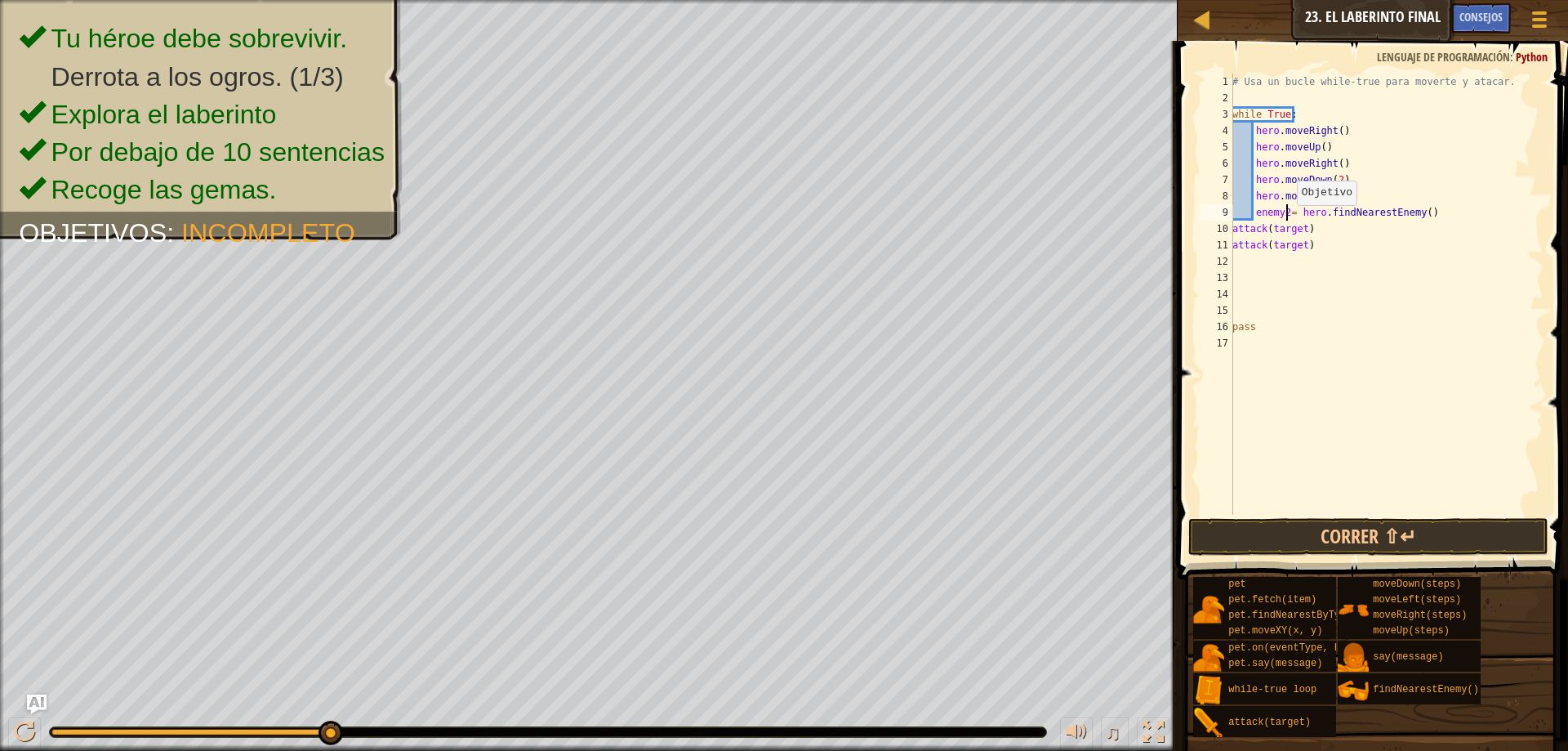
type textarea "enemy= hero.findNearestEnemy()"
click at [1301, 383] on div "# Usa un bucle while-true para moverte y atacar. while True : hero . moveRight …" at bounding box center [1386, 310] width 314 height 474
click at [1300, 251] on div "# Usa un bucle while-true para moverte y atacar. while True : hero . moveRight …" at bounding box center [1386, 310] width 314 height 474
click at [1305, 234] on div "# Usa un bucle while-true para moverte y atacar. while True : hero . moveRight …" at bounding box center [1386, 310] width 314 height 474
click at [1300, 232] on div "# Usa un bucle while-true para moverte y atacar. while True : hero . moveRight …" at bounding box center [1386, 310] width 314 height 474
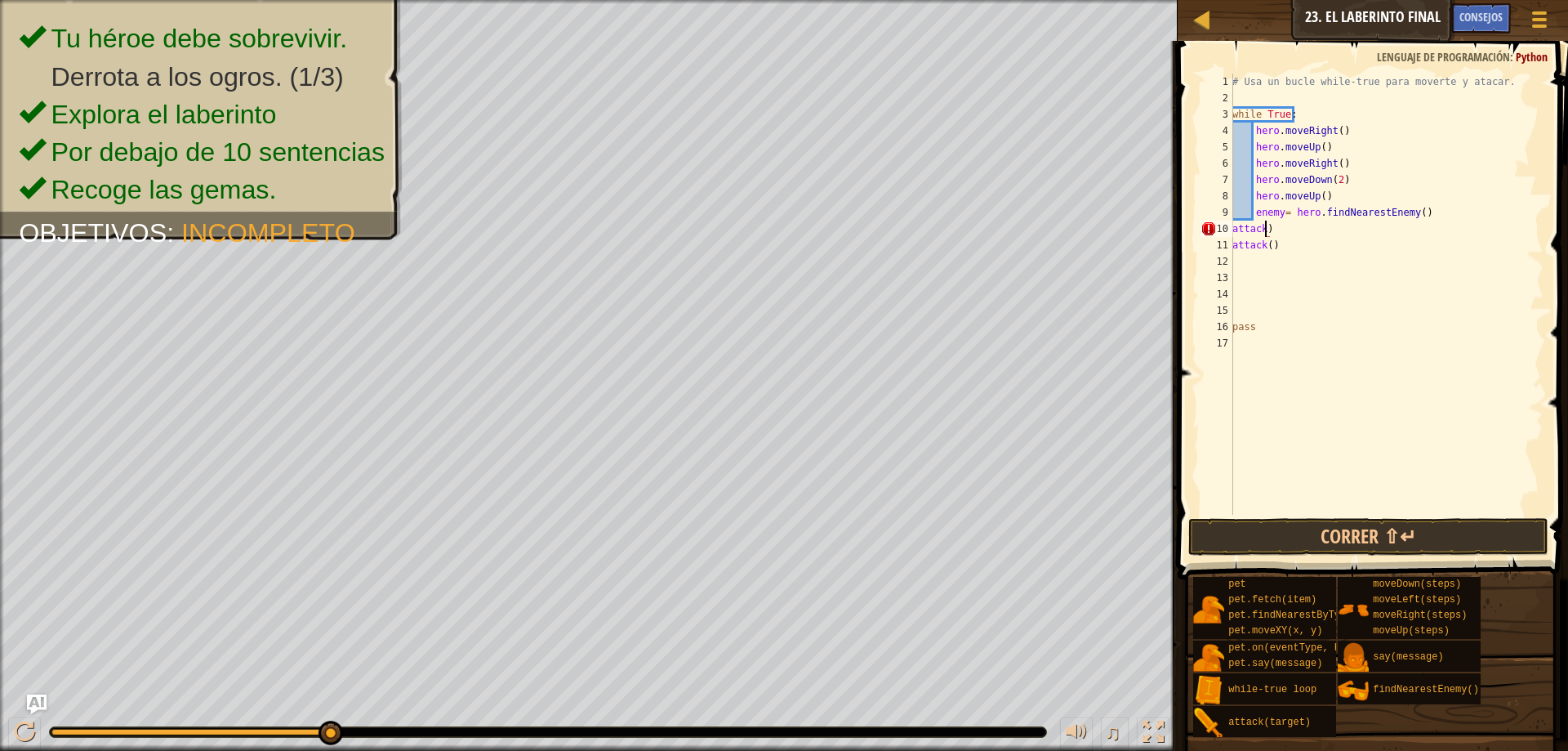
scroll to position [7, 3]
click at [1275, 215] on div "# Usa un bucle while-true para moverte y atacar. while True : hero . moveRight …" at bounding box center [1386, 310] width 314 height 474
click at [1277, 215] on div "# Usa un bucle while-true para moverte y atacar. while True : hero . moveRight …" at bounding box center [1386, 310] width 314 height 474
click at [1281, 217] on div "# Usa un bucle while-true para moverte y atacar. while True : hero . moveRight …" at bounding box center [1386, 294] width 314 height 441
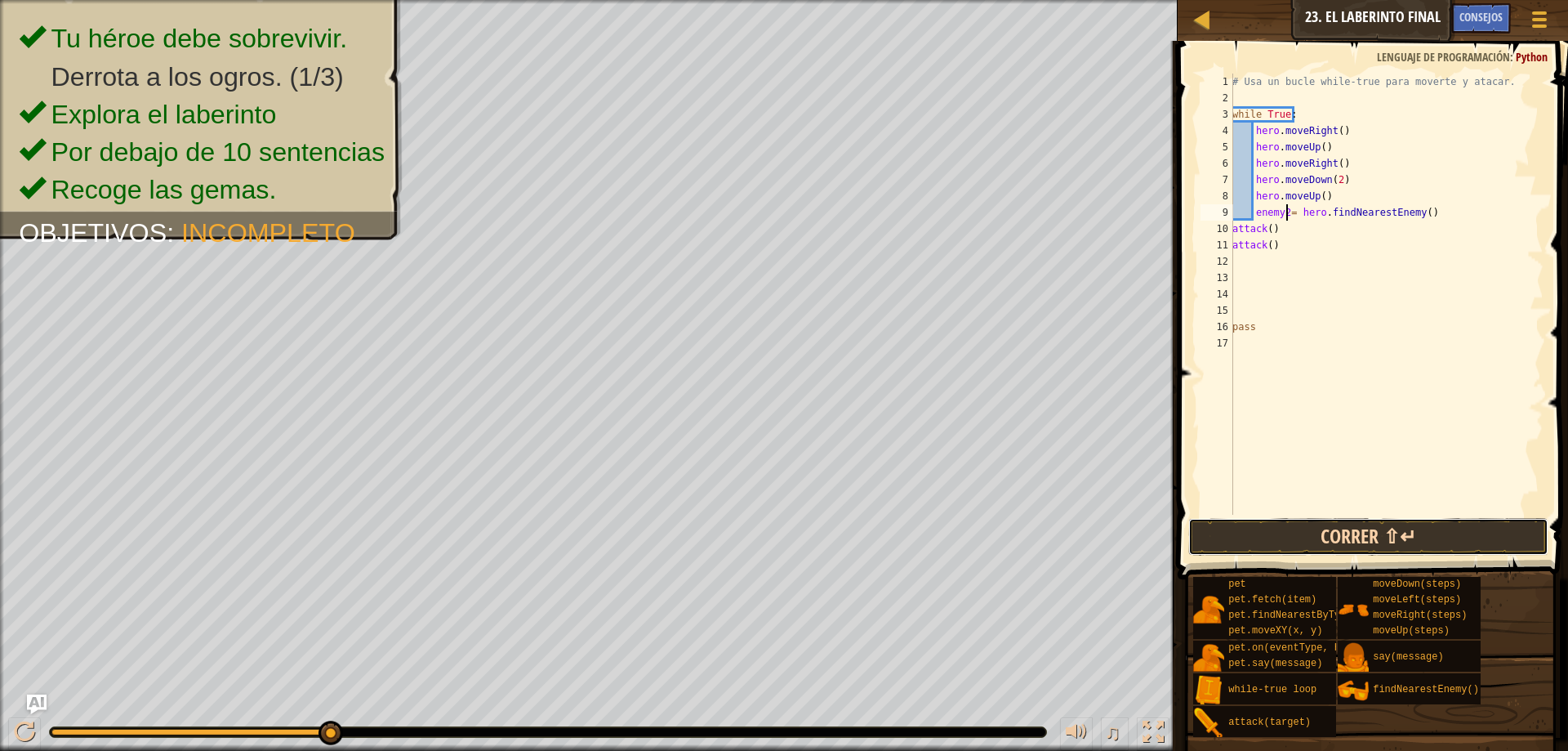
click at [1373, 522] on button "Correr ⇧↵" at bounding box center [1367, 537] width 360 height 38
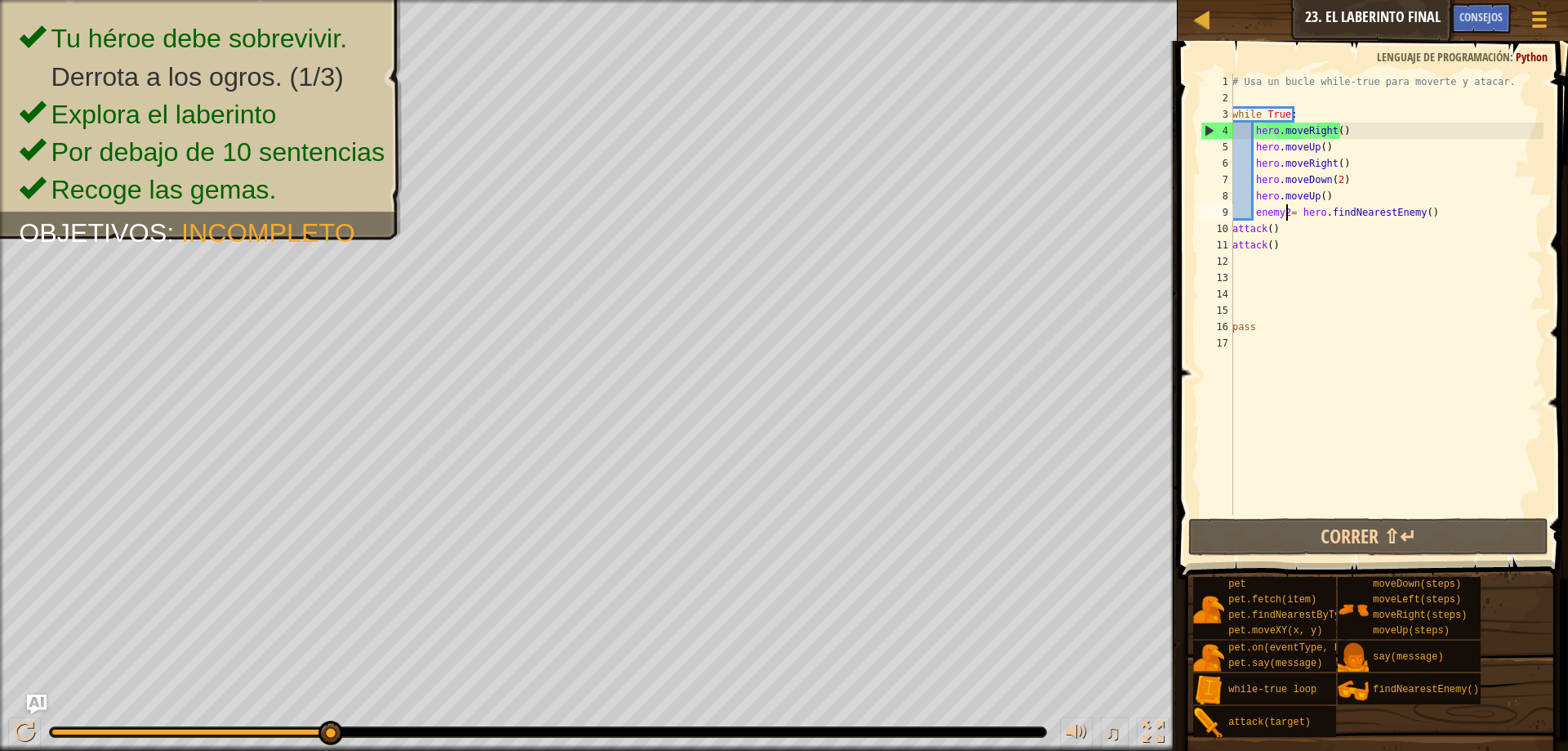
click at [1274, 228] on div "# Usa un bucle while-true para moverte y atacar. while True : hero . moveRight …" at bounding box center [1386, 310] width 314 height 474
click at [1267, 230] on div "# Usa un bucle while-true para moverte y atacar. while True : hero . moveRight …" at bounding box center [1386, 310] width 314 height 474
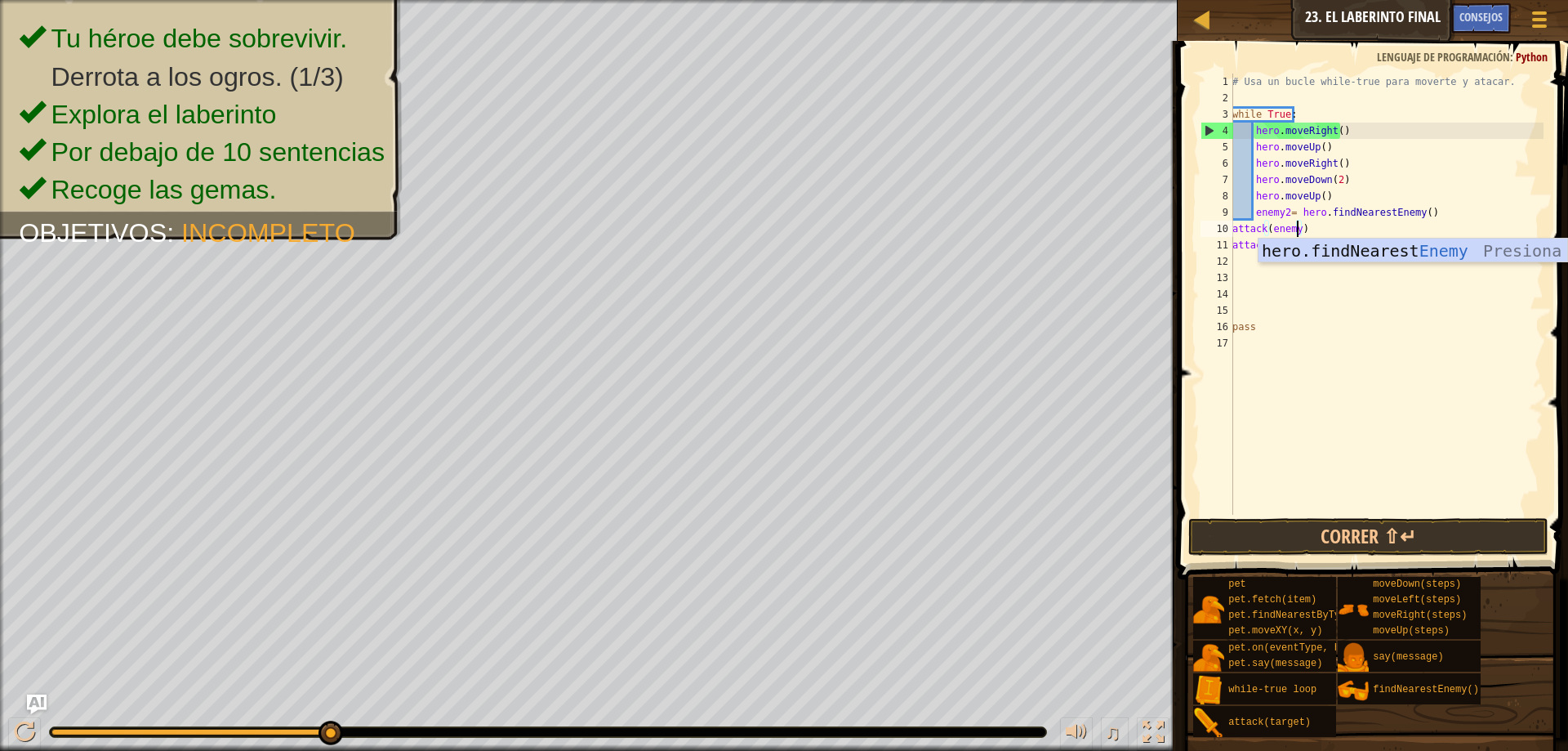
scroll to position [7, 5]
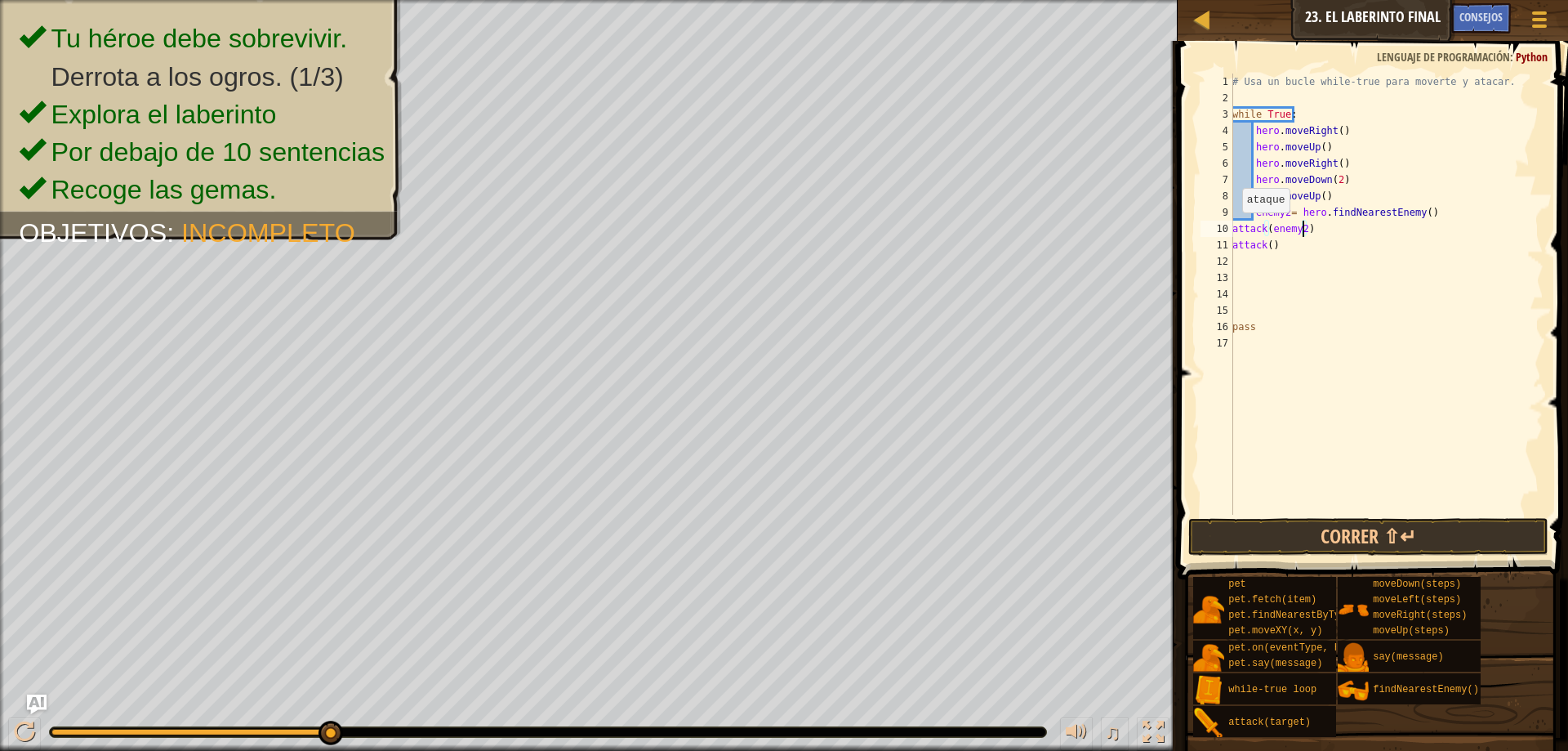
click at [1230, 227] on div "10" at bounding box center [1217, 229] width 33 height 16
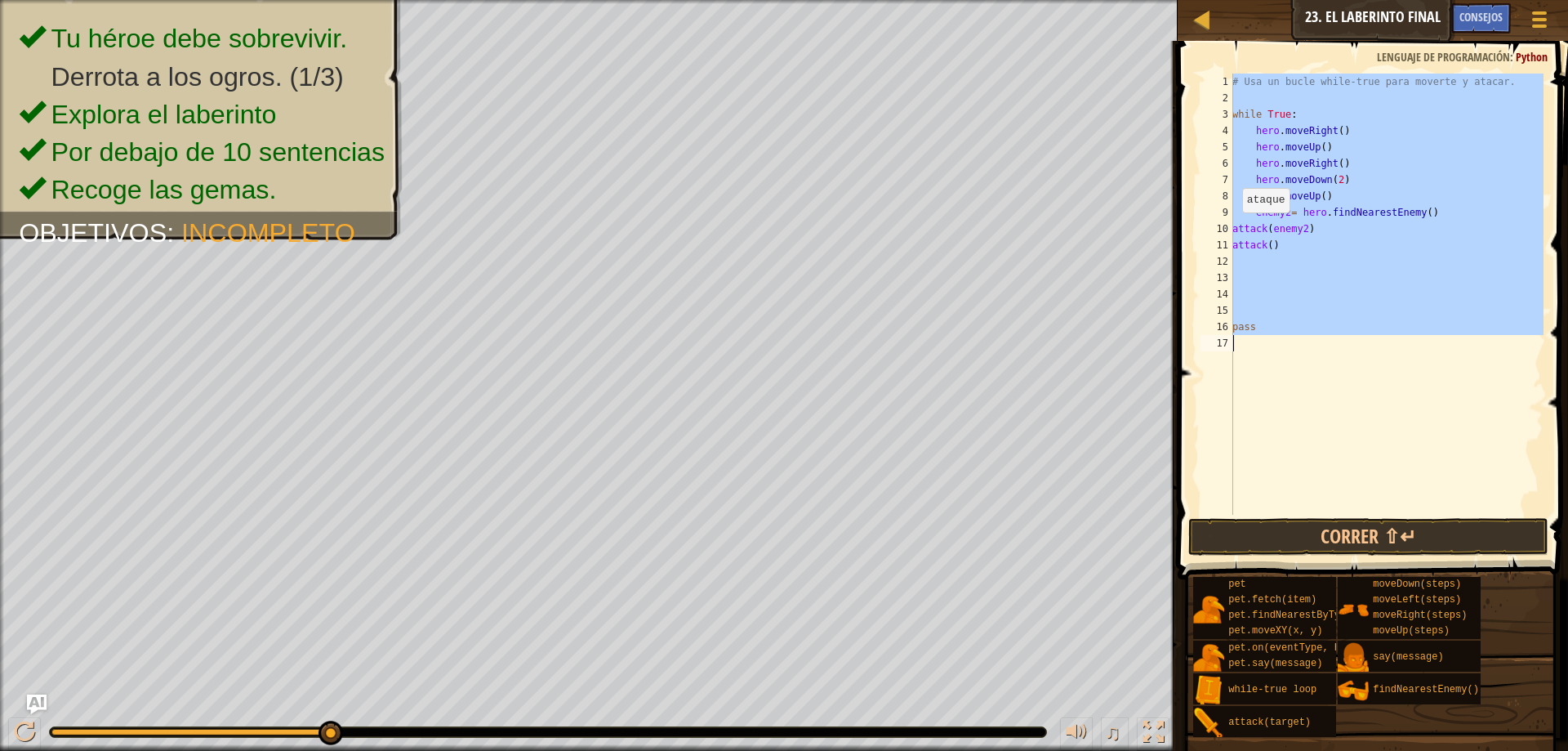
type textarea "pass"
click at [1232, 227] on div "10" at bounding box center [1217, 229] width 33 height 16
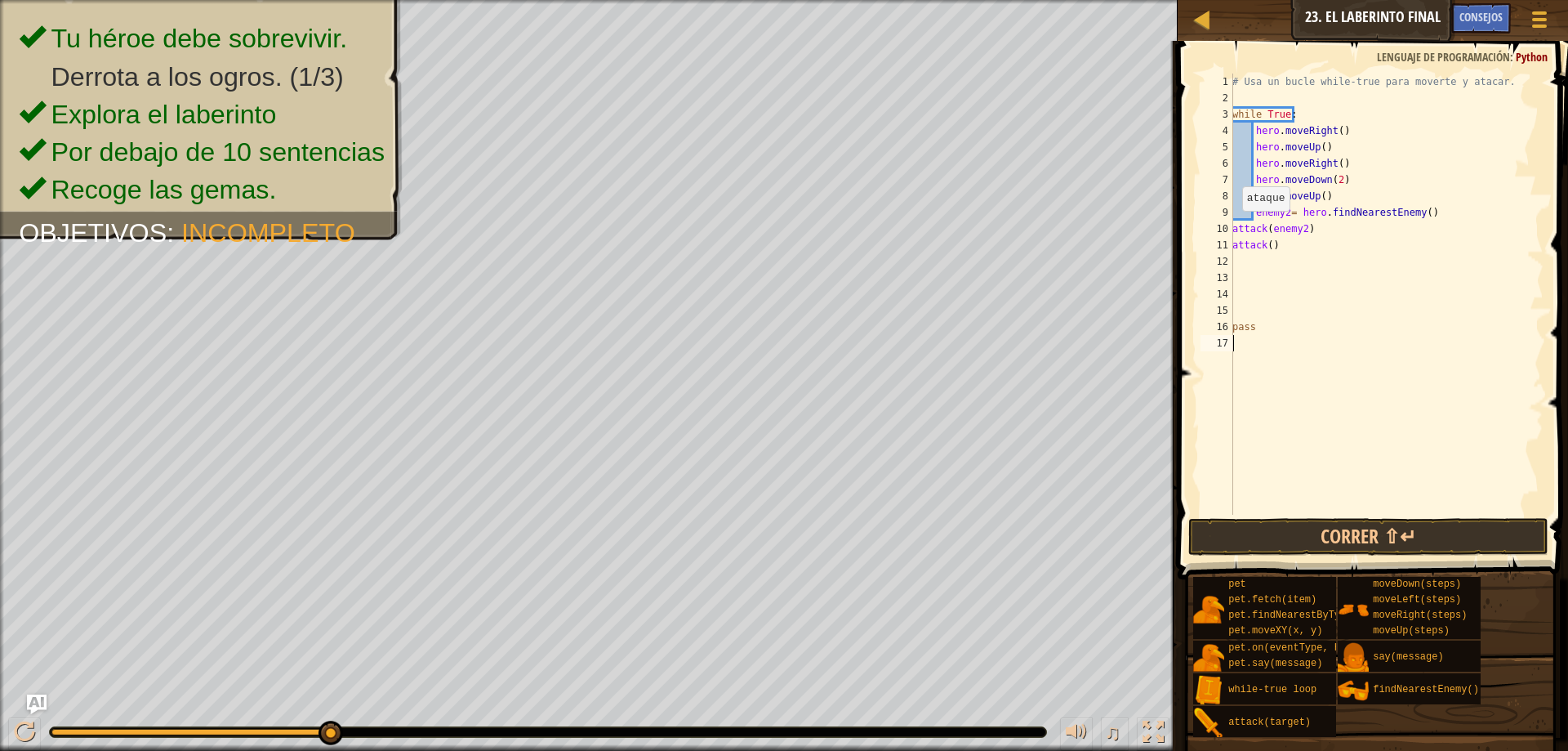
click at [1233, 227] on div "# Usa un bucle while-true para moverte y atacar. while True : hero . moveRight …" at bounding box center [1386, 310] width 314 height 474
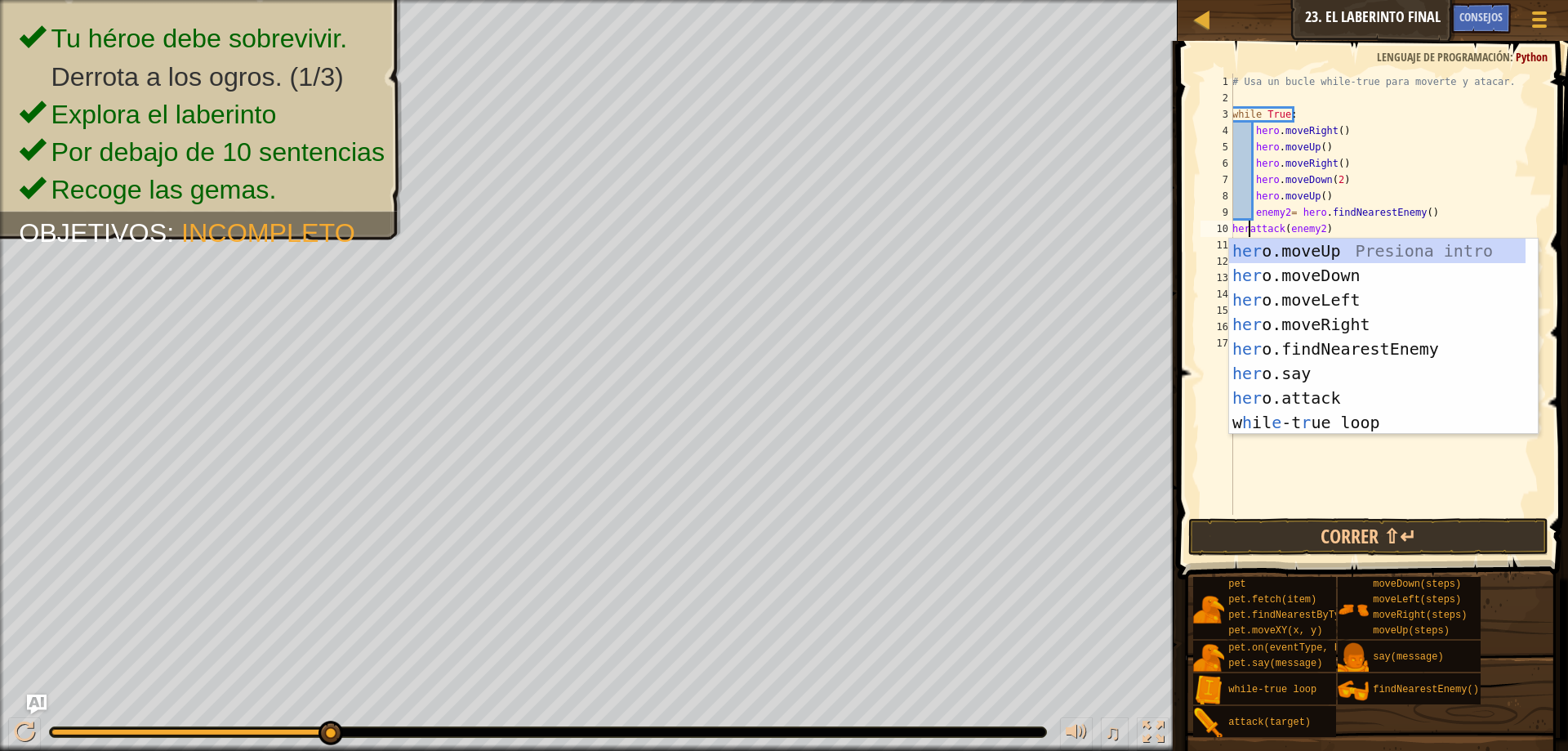
scroll to position [7, 2]
click at [1357, 218] on div "# Usa un bucle while-true para moverte y atacar. while True : hero . moveRight …" at bounding box center [1386, 310] width 314 height 474
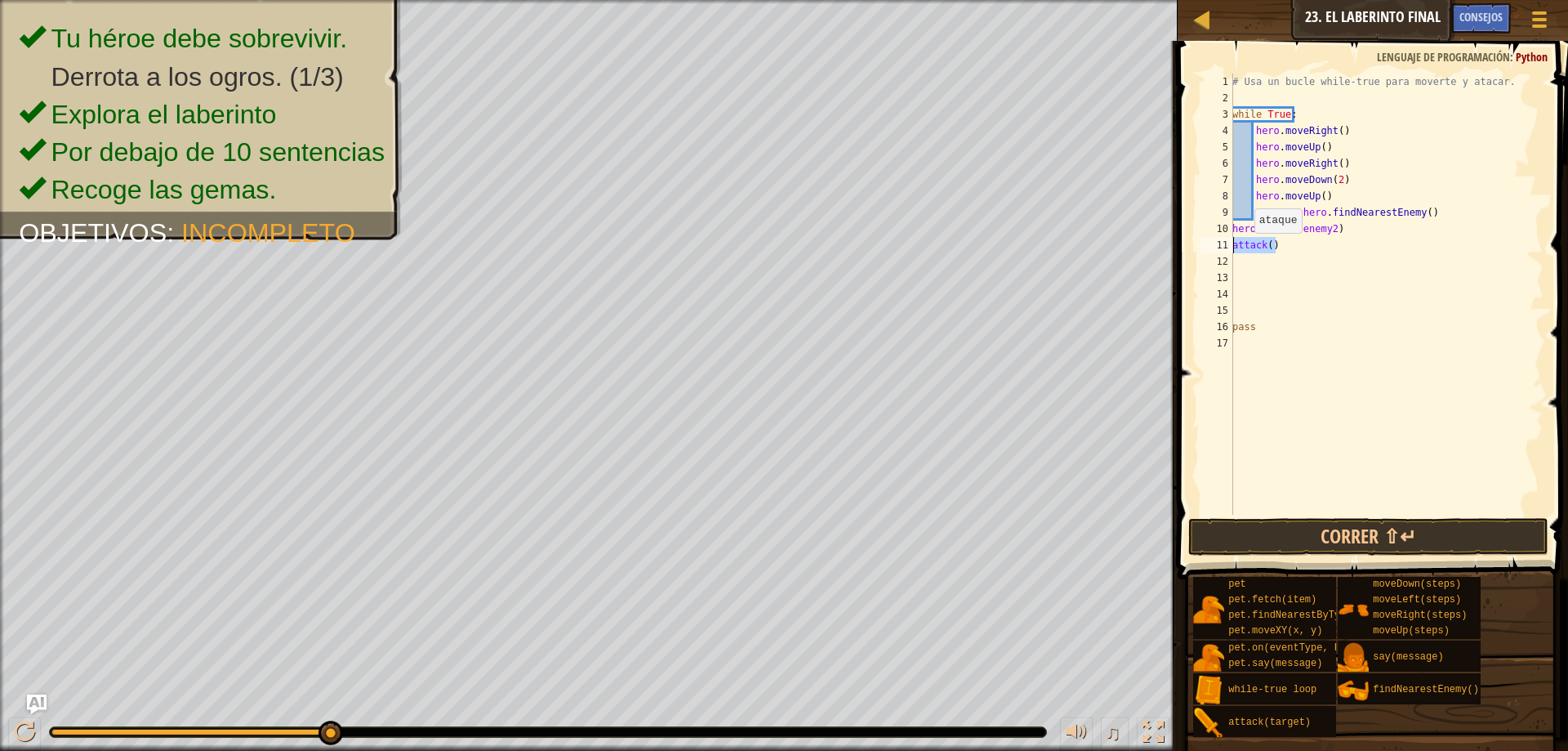
drag, startPoint x: 1281, startPoint y: 244, endPoint x: 1220, endPoint y: 248, distance: 61.1
click at [1220, 248] on div "enemy2= hero.findNearestEnemy() 1 2 3 4 5 6 7 8 9 10 11 12 13 14 15 16 17 # Usa…" at bounding box center [1369, 294] width 346 height 441
type textarea "attack()"
drag, startPoint x: 1385, startPoint y: 230, endPoint x: 1216, endPoint y: 234, distance: 169.0
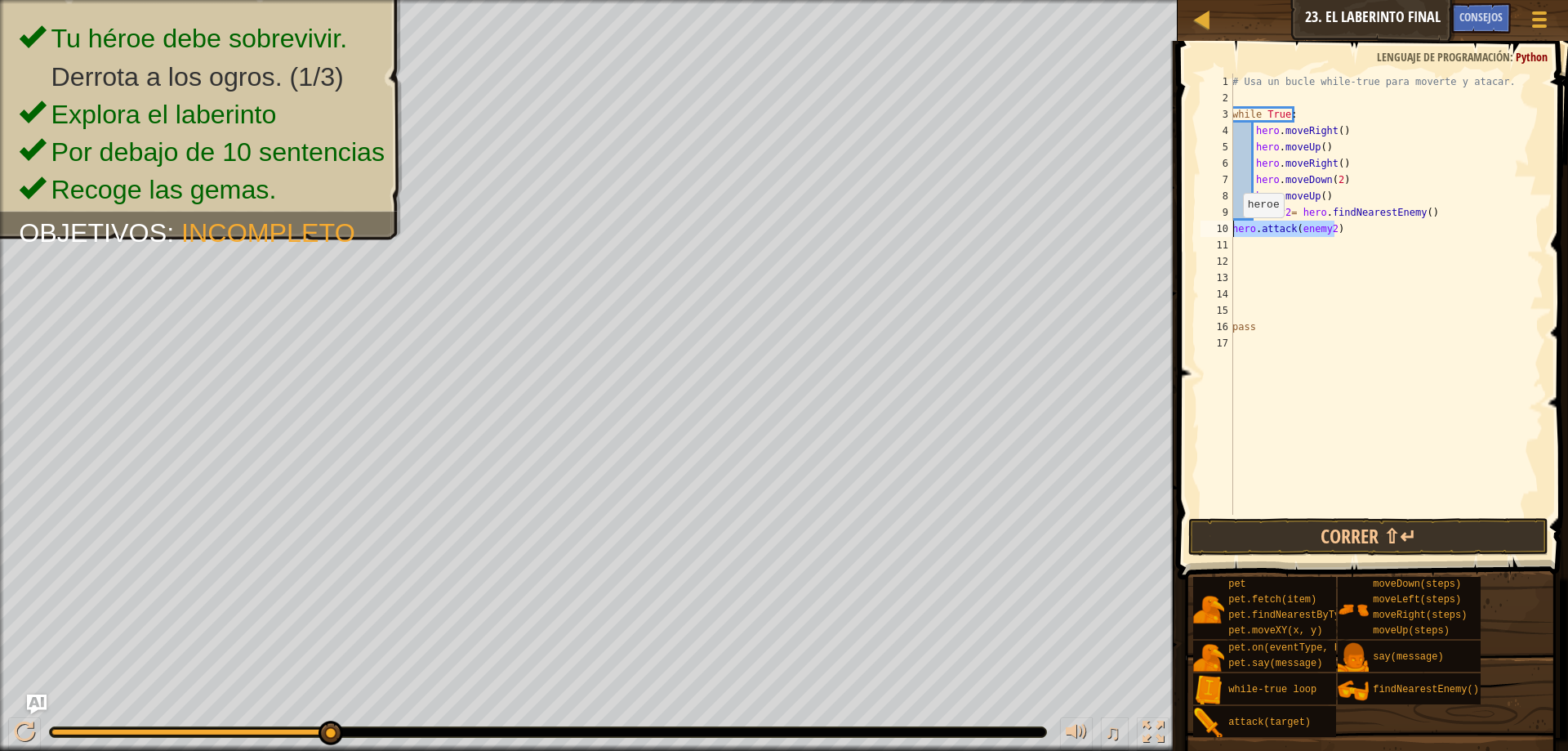
click at [1216, 234] on div "1 2 3 4 5 6 7 8 9 10 11 12 13 14 15 16 17 # Usa un bucle while-true para movert…" at bounding box center [1369, 294] width 346 height 441
type textarea "hero.attack(enemy2)"
click at [1247, 250] on div "# Usa un bucle while-true para moverte y atacar. while True : hero . moveRight …" at bounding box center [1386, 310] width 314 height 474
paste textarea "hero.attack(enemy2)"
click at [1349, 521] on button "Correr ⇧↵" at bounding box center [1367, 537] width 360 height 38
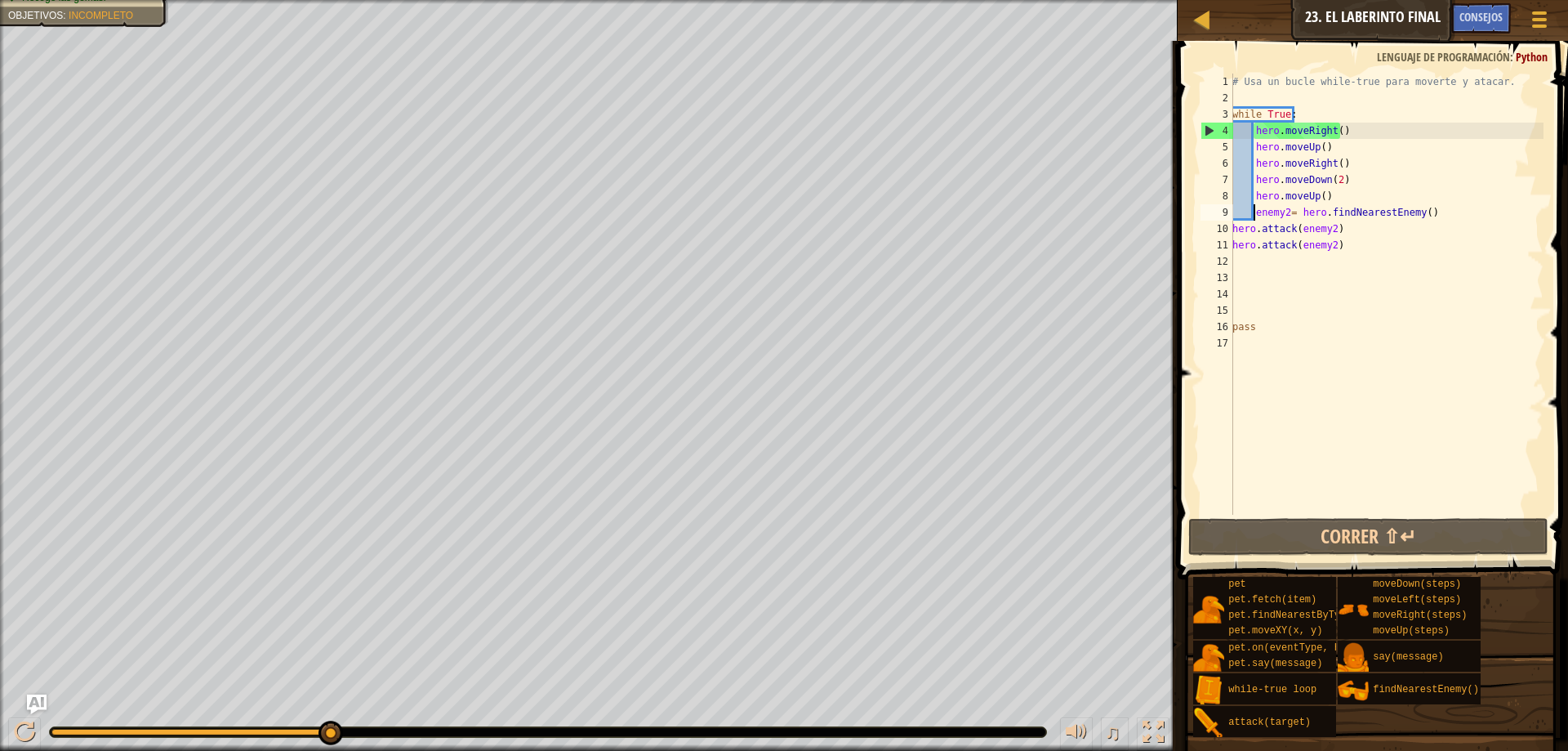
click at [1255, 209] on div "# Usa un bucle while-true para moverte y atacar. while True : hero . moveRight …" at bounding box center [1386, 310] width 314 height 474
drag, startPoint x: 1255, startPoint y: 209, endPoint x: 1400, endPoint y: 247, distance: 149.9
click at [1400, 247] on div "# Usa un bucle while-true para moverte y atacar. while True : hero . moveRight …" at bounding box center [1386, 310] width 314 height 474
click at [1391, 247] on div "# Usa un bucle while-true para moverte y atacar. while True : hero . moveRight …" at bounding box center [1386, 294] width 314 height 441
click at [1287, 211] on div "# Usa un bucle while-true para moverte y atacar. while True : hero . moveRight …" at bounding box center [1386, 310] width 314 height 474
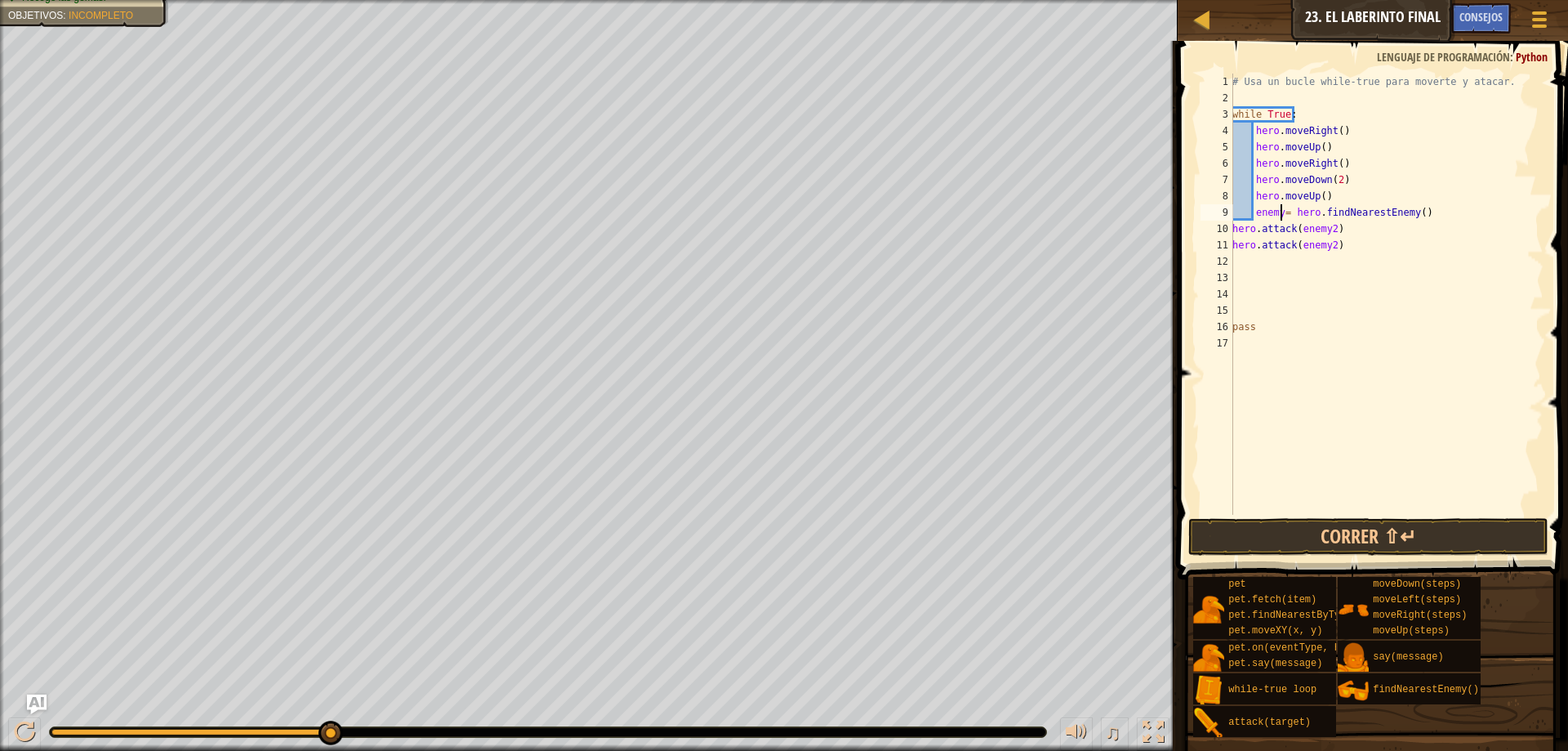
scroll to position [7, 5]
click at [1327, 230] on div "# Usa un bucle while-true para moverte y atacar. while True : hero . moveRight …" at bounding box center [1386, 310] width 314 height 474
click at [1330, 244] on div "# Usa un bucle while-true para moverte y atacar. while True : hero . moveRight …" at bounding box center [1386, 310] width 314 height 474
type textarea "hero.attack(enemy3)"
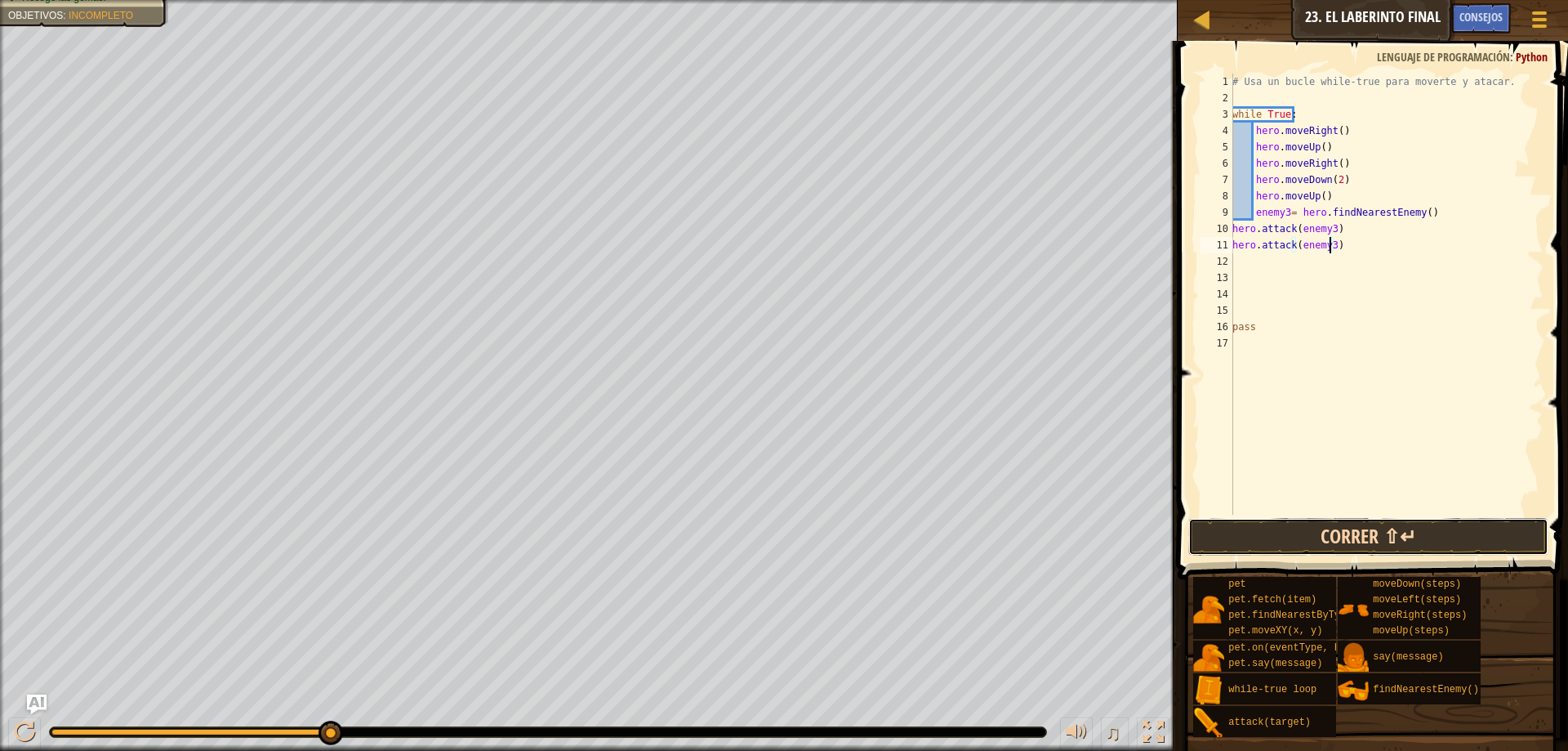
click at [1399, 531] on button "Correr ⇧↵" at bounding box center [1367, 537] width 360 height 38
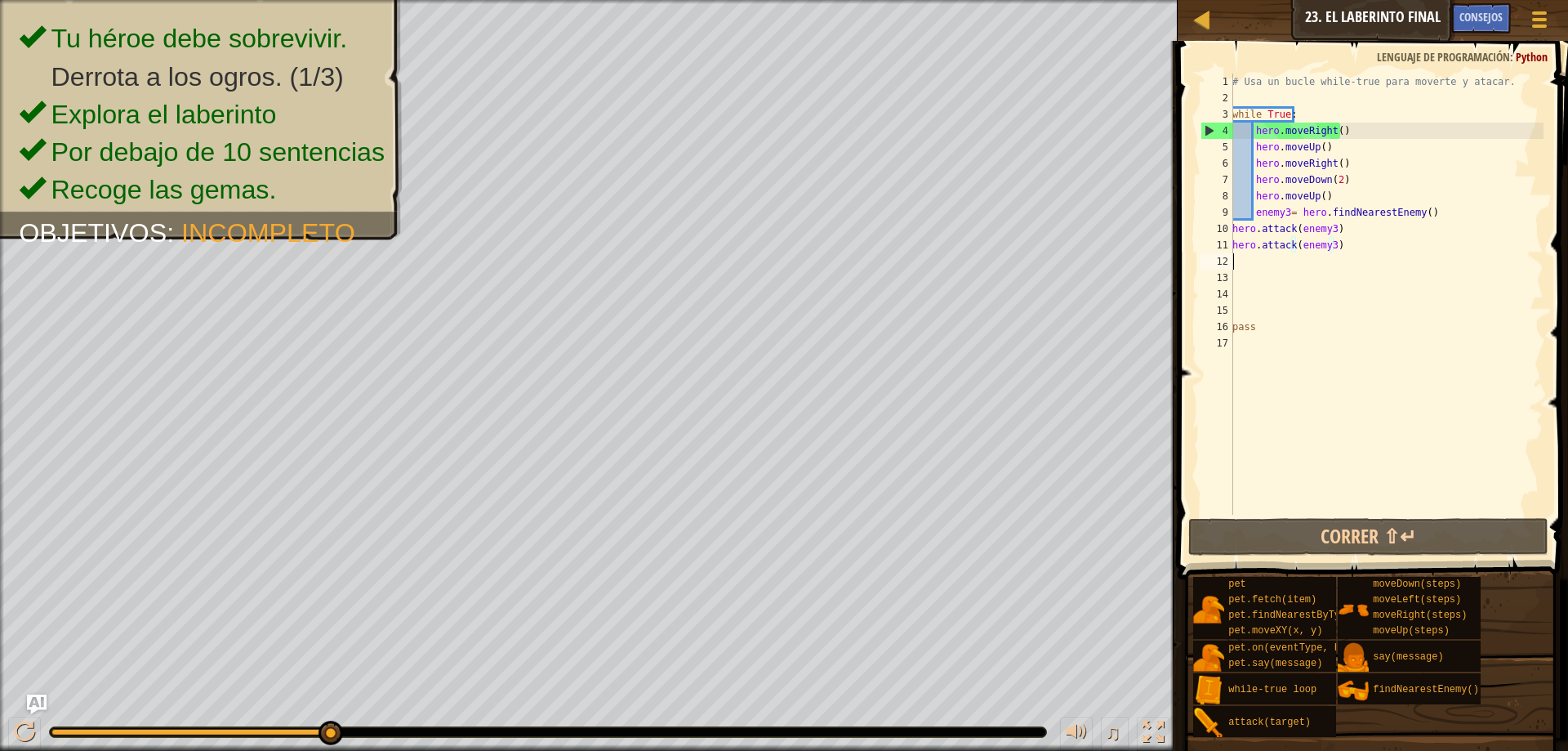
click at [1303, 264] on div "# Usa un bucle while-true para moverte y atacar. while True : hero . moveRight …" at bounding box center [1386, 310] width 314 height 474
drag, startPoint x: 1255, startPoint y: 218, endPoint x: 1390, endPoint y: 245, distance: 137.7
click at [1390, 245] on div "# Usa un bucle while-true para moverte y atacar. while True : hero . moveRight …" at bounding box center [1386, 310] width 314 height 474
type textarea "hero.attack(enemy3) hero.attack(enemy3)"
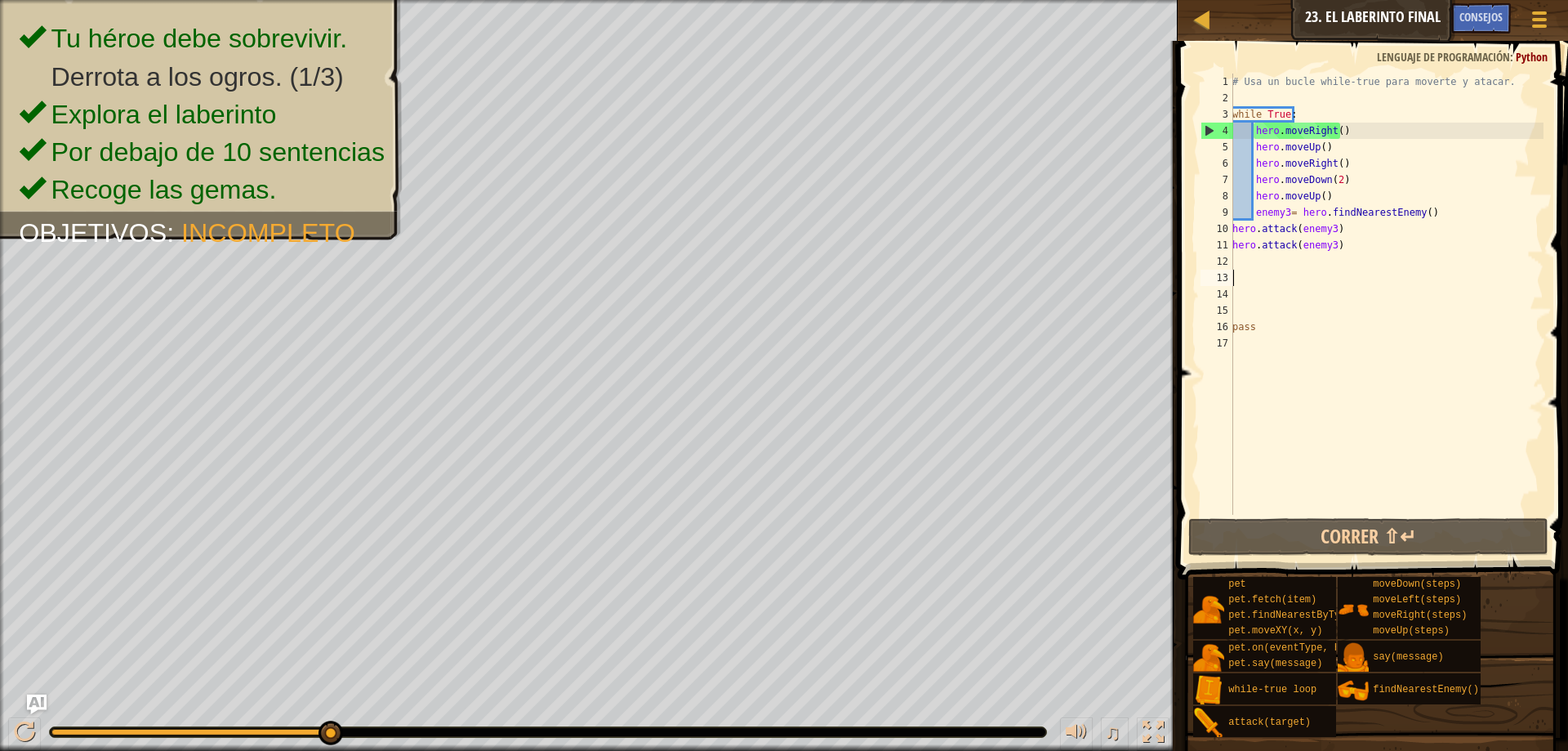
click at [1359, 271] on div "# Usa un bucle while-true para moverte y atacar. while True : hero . moveRight …" at bounding box center [1386, 310] width 314 height 474
click at [1354, 262] on div "# Usa un bucle while-true para moverte y atacar. while True : hero . moveRight …" at bounding box center [1386, 310] width 314 height 474
paste textarea "hero.attack(enemy3)"
type textarea "hero.attack(enemy3)"
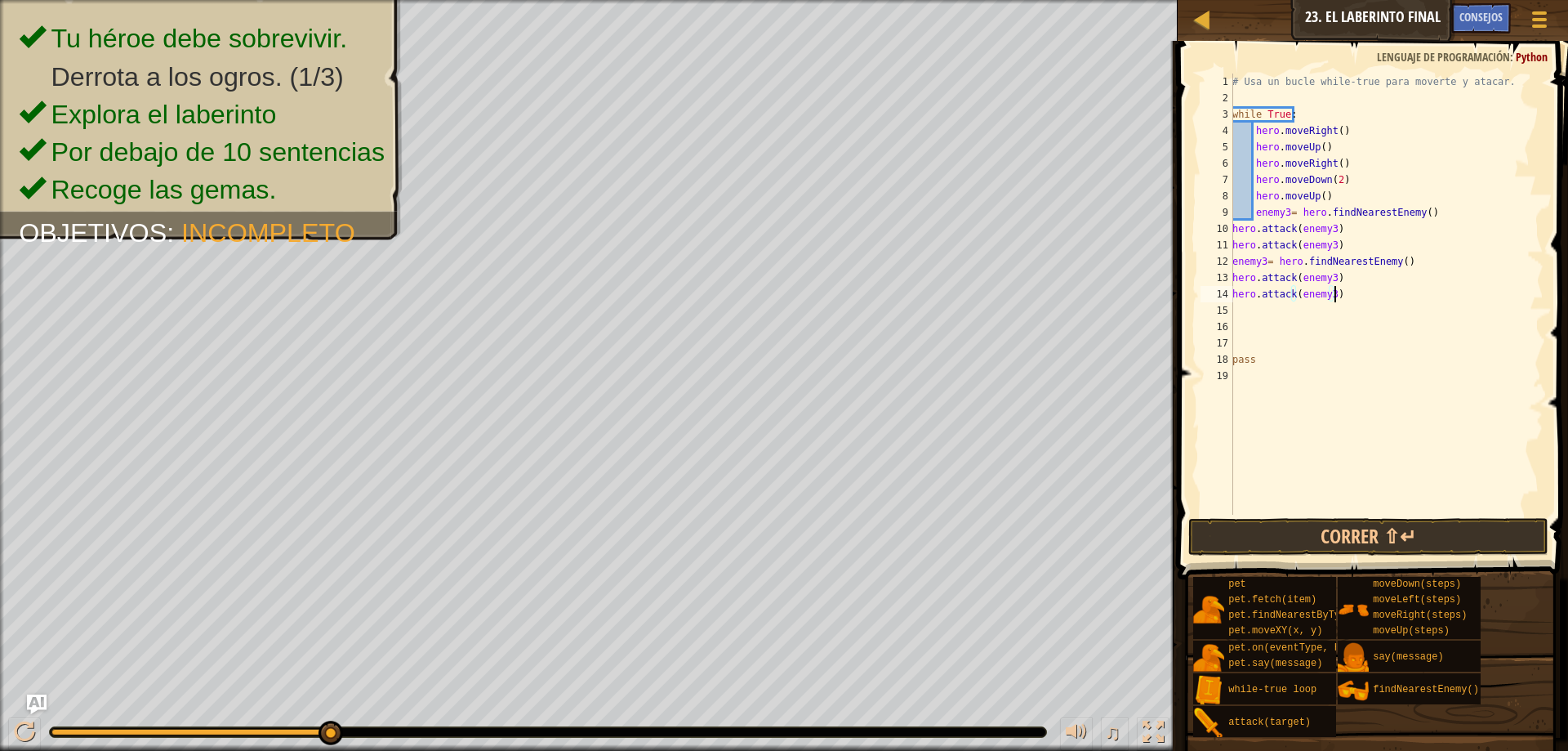
click at [1275, 314] on div "# Usa un bucle while-true para moverte y atacar. while True : hero . moveRight …" at bounding box center [1386, 310] width 314 height 474
click at [1234, 263] on div "# Usa un bucle while-true para moverte y atacar. while True : hero . moveRight …" at bounding box center [1386, 310] width 314 height 474
type textarea "enemy3= hero.findNearestEnemy()"
click at [1255, 336] on div "# Usa un bucle while-true para moverte y atacar. while True : hero . moveRight …" at bounding box center [1386, 310] width 314 height 474
paste textarea "hero.attack(enemy3)"
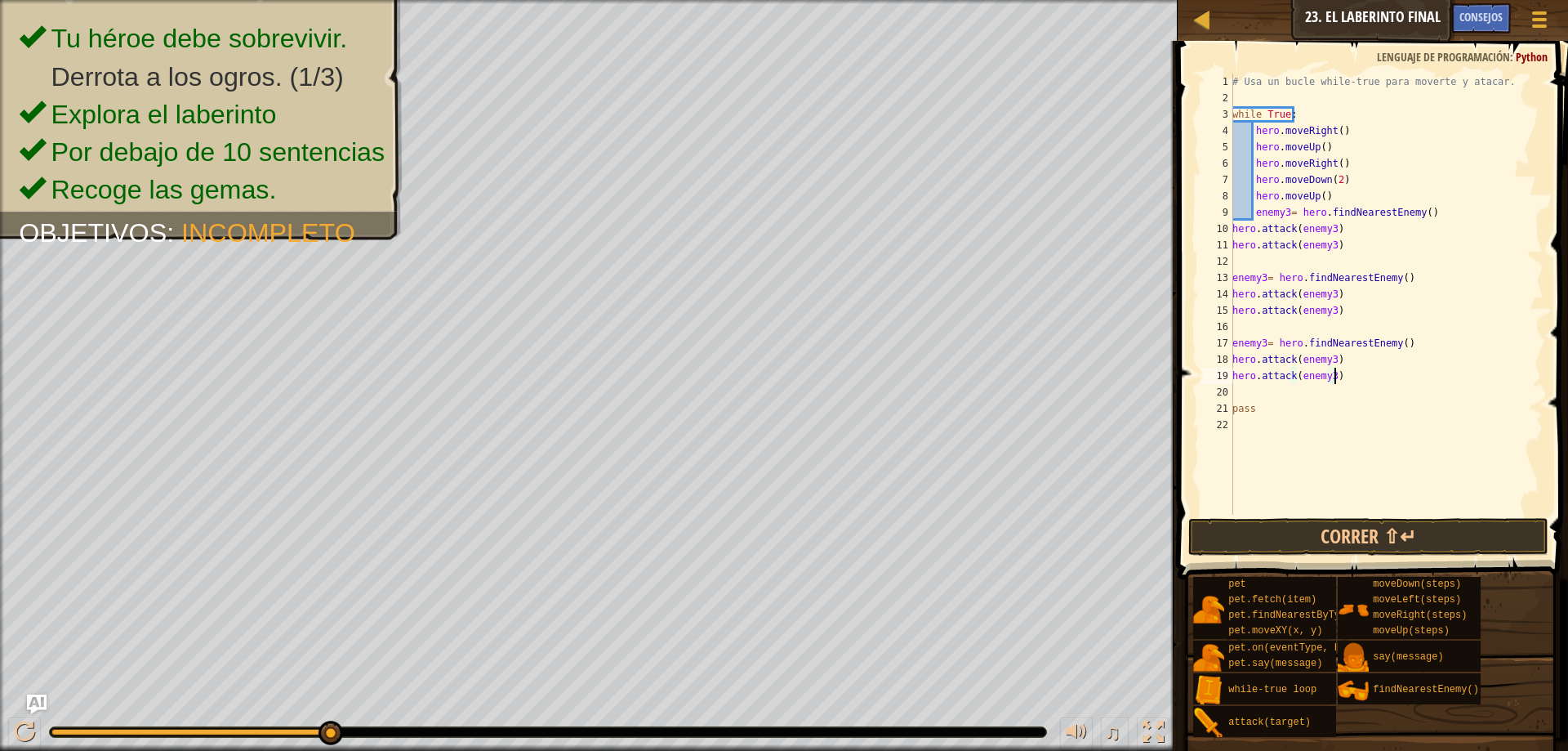
click at [1330, 373] on div "# Usa un bucle while-true para moverte y atacar. while True : hero . moveRight …" at bounding box center [1386, 310] width 314 height 474
click at [1330, 361] on div "# Usa un bucle while-true para moverte y atacar. while True : hero . moveRight …" at bounding box center [1386, 310] width 314 height 474
click at [1262, 343] on div "# Usa un bucle while-true para moverte y atacar. while True : hero . moveRight …" at bounding box center [1386, 310] width 314 height 474
click at [1265, 344] on div "# Usa un bucle while-true para moverte y atacar. while True : hero . moveRight …" at bounding box center [1386, 310] width 314 height 474
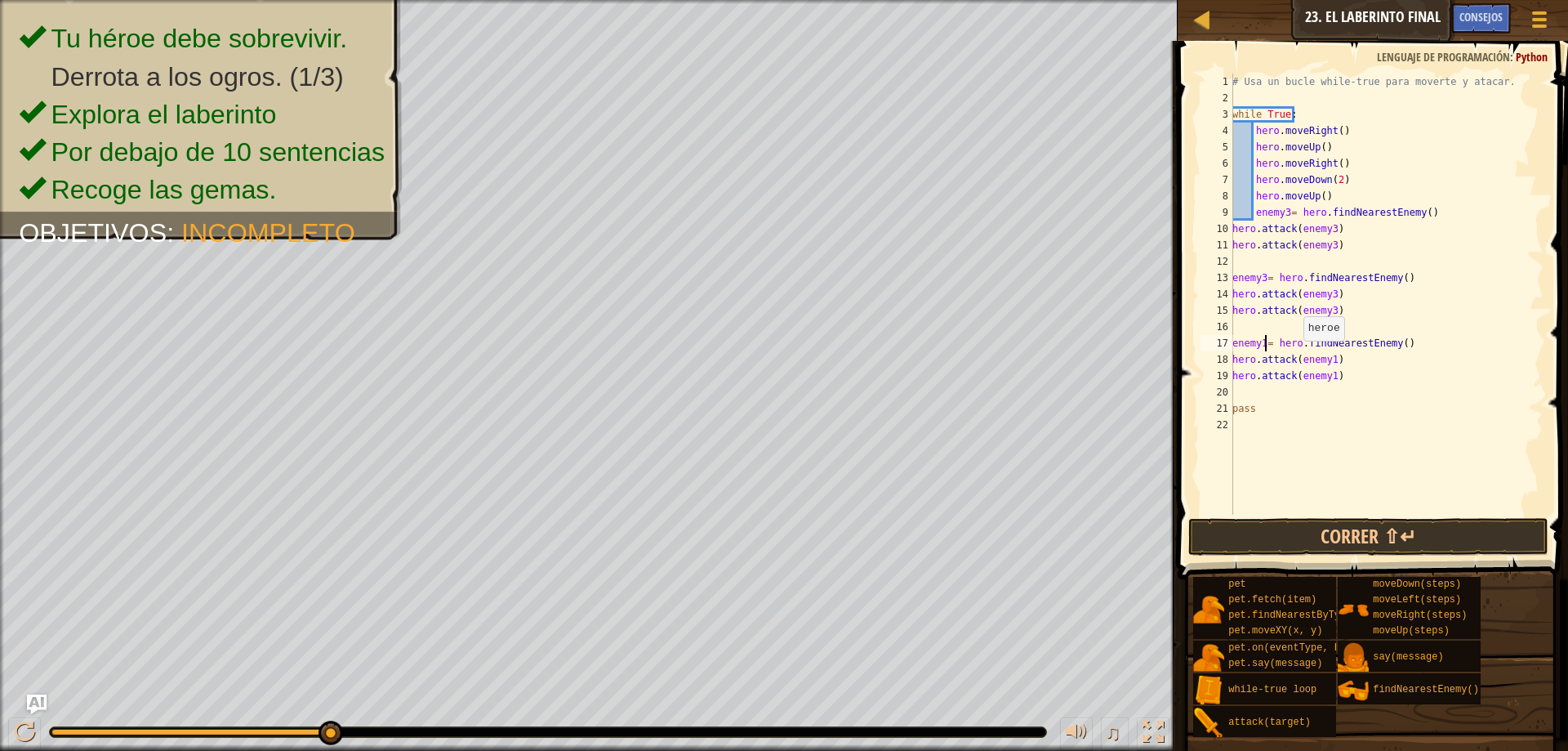
scroll to position [7, 3]
click at [1263, 280] on div "# Usa un bucle while-true para moverte y atacar. while True : hero . moveRight …" at bounding box center [1386, 310] width 314 height 474
click at [1285, 217] on div "# Usa un bucle while-true para moverte y atacar. while True : hero . moveRight …" at bounding box center [1386, 310] width 314 height 474
click at [1330, 233] on div "# Usa un bucle while-true para moverte y atacar. while True : hero . moveRight …" at bounding box center [1386, 310] width 314 height 474
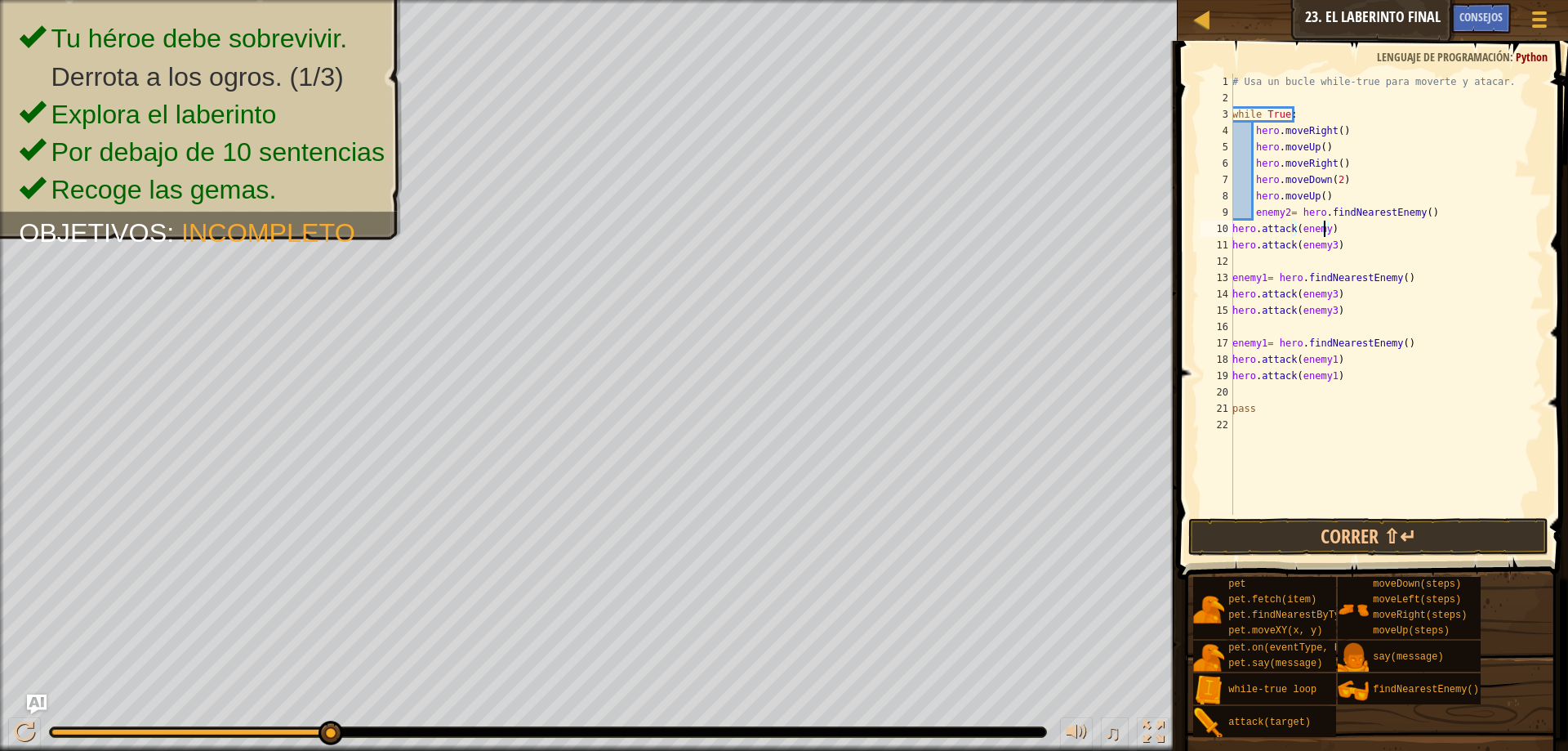
scroll to position [7, 7]
click at [1327, 249] on div "# Usa un bucle while-true para moverte y atacar. while True : hero . moveRight …" at bounding box center [1386, 310] width 314 height 474
type textarea "hero.attack(enemy2)"
click at [1283, 506] on div "# Usa un bucle while-true para moverte y atacar. while True : hero . moveRight …" at bounding box center [1386, 310] width 314 height 474
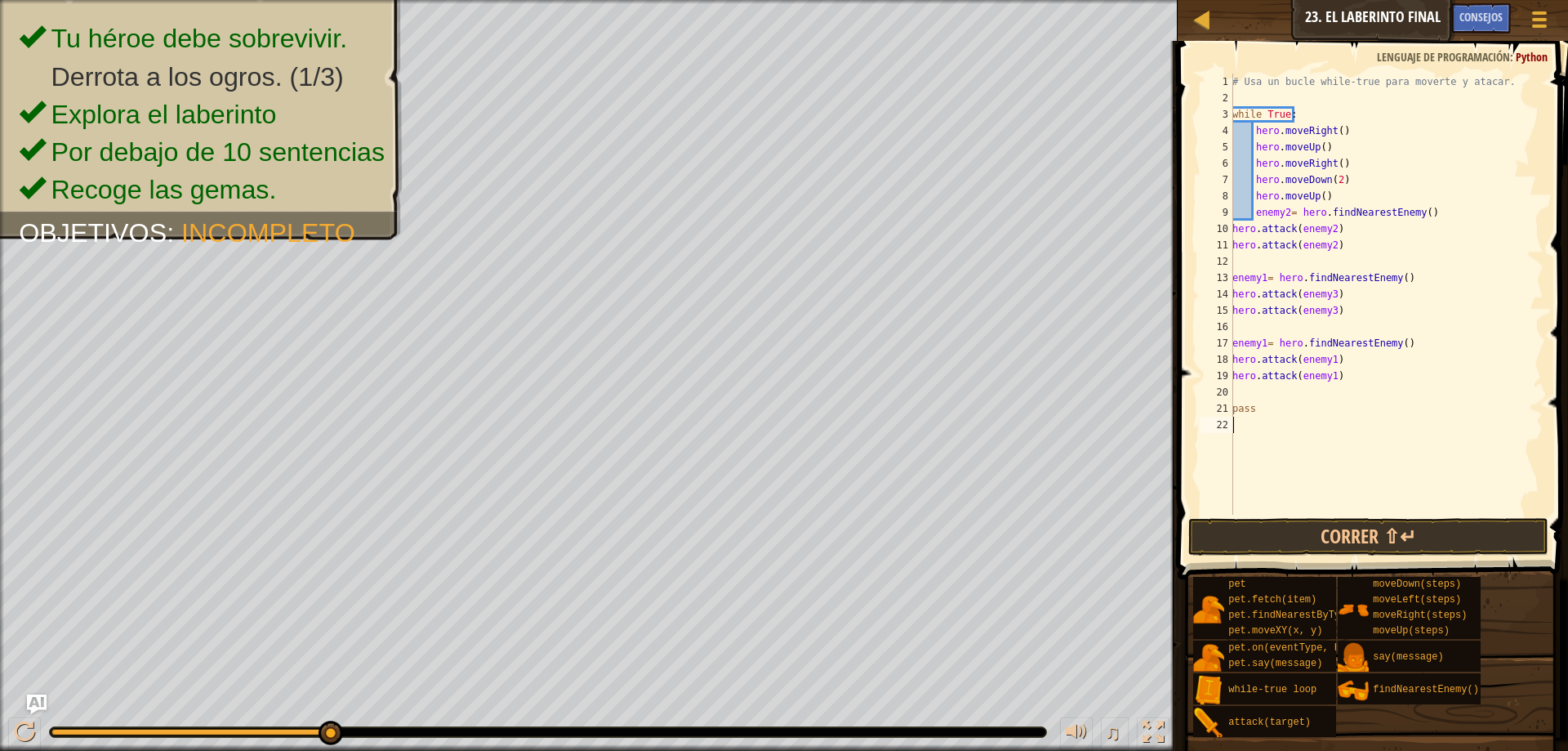
click at [1312, 546] on button "Correr ⇧↵" at bounding box center [1367, 537] width 360 height 38
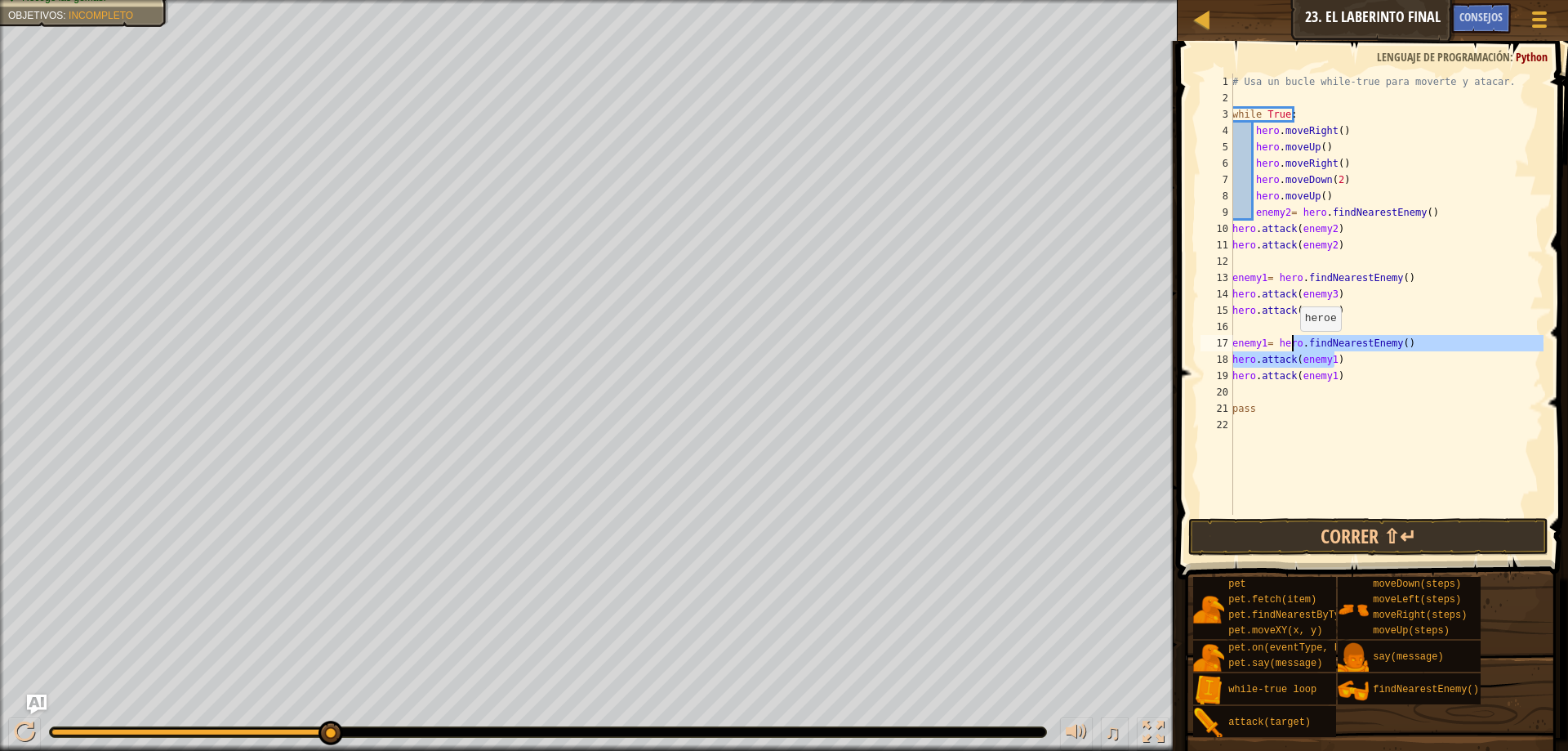
drag, startPoint x: 1369, startPoint y: 363, endPoint x: 1285, endPoint y: 347, distance: 85.5
click at [1285, 347] on div "# Usa un bucle while-true para moverte y atacar. while True : hero . moveRight …" at bounding box center [1386, 310] width 314 height 474
drag, startPoint x: 1339, startPoint y: 380, endPoint x: 1227, endPoint y: 342, distance: 118.3
click at [1227, 342] on div "enemy1= hero.findNearestEnemy() hero.attack(enemy1) 1 2 3 4 5 6 7 8 9 10 11 12 …" at bounding box center [1369, 294] width 346 height 441
click at [1323, 379] on div "# Usa un bucle while-true para moverte y atacar. while True : hero . moveRight …" at bounding box center [1386, 294] width 314 height 441
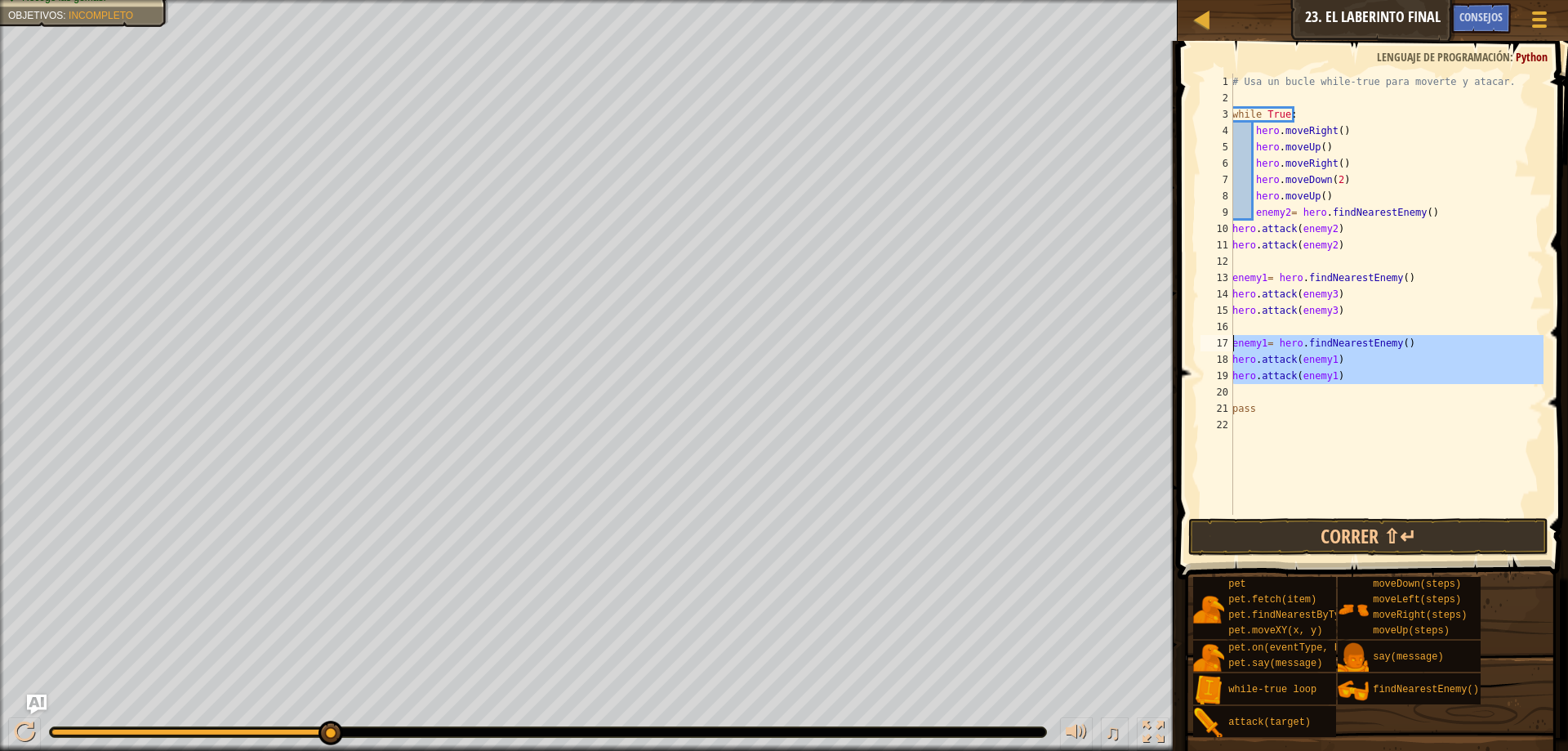
drag, startPoint x: 1392, startPoint y: 396, endPoint x: 1234, endPoint y: 347, distance: 165.4
click at [1234, 347] on div "# Usa un bucle while-true para moverte y atacar. while True : hero . moveRight …" at bounding box center [1386, 310] width 314 height 474
type textarea "enemy1= hero.findNearestEnemy() hero.attack(enemy1)"
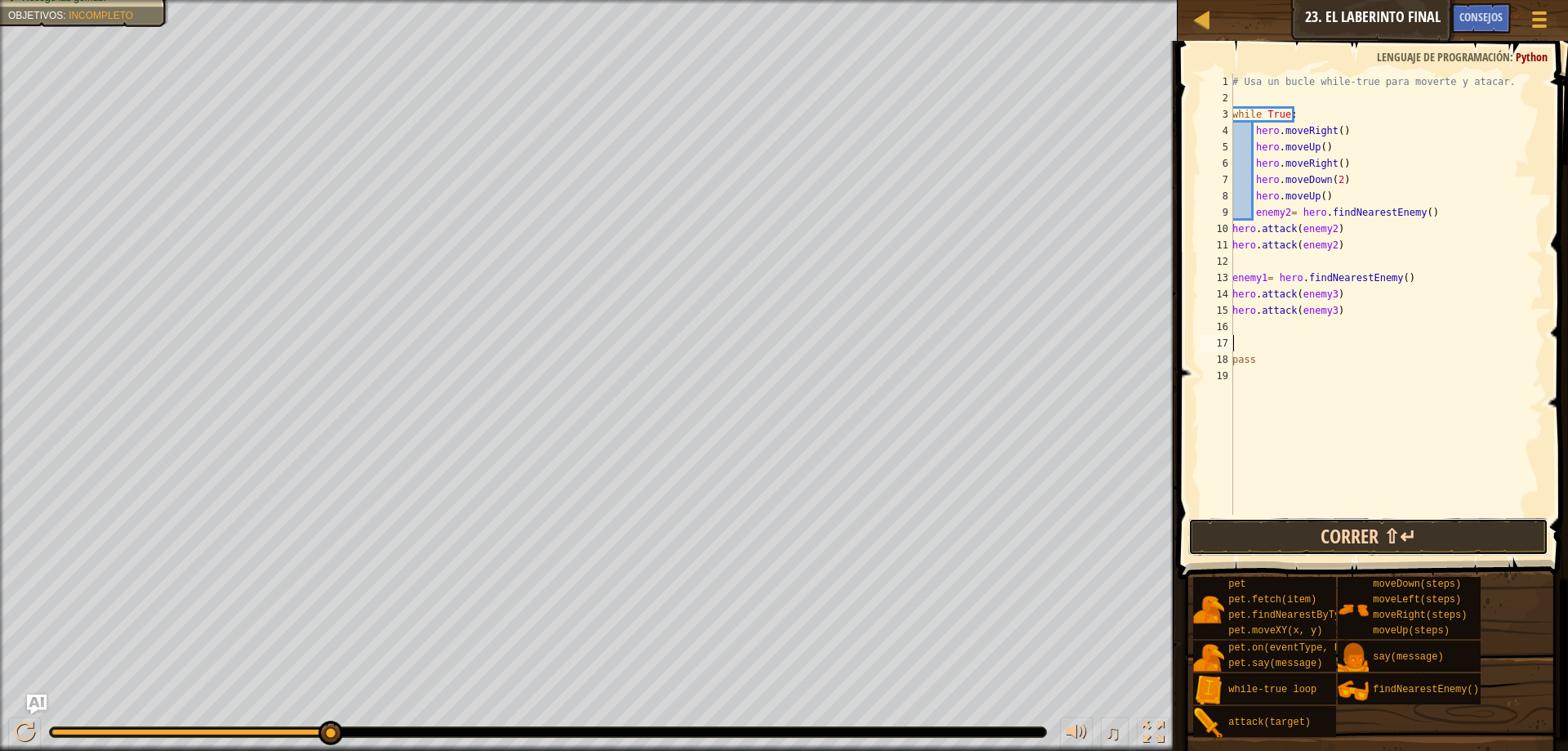
click at [1367, 552] on button "Correr ⇧↵" at bounding box center [1367, 537] width 360 height 38
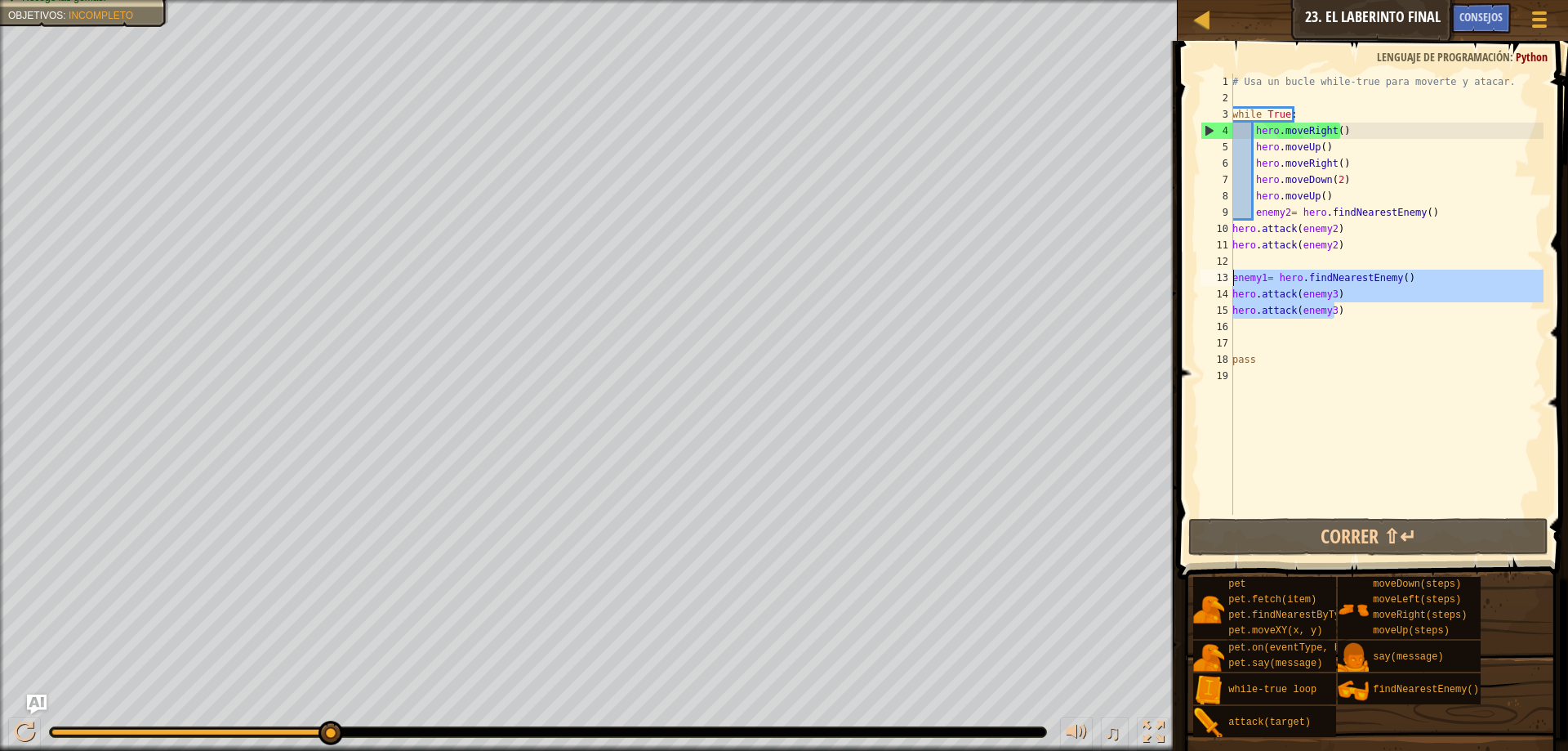
drag, startPoint x: 1339, startPoint y: 311, endPoint x: 1220, endPoint y: 279, distance: 123.2
click at [1220, 279] on div "1 2 3 4 5 6 7 8 9 10 11 12 13 14 15 16 17 18 19 # Usa un bucle while-true para …" at bounding box center [1369, 294] width 346 height 441
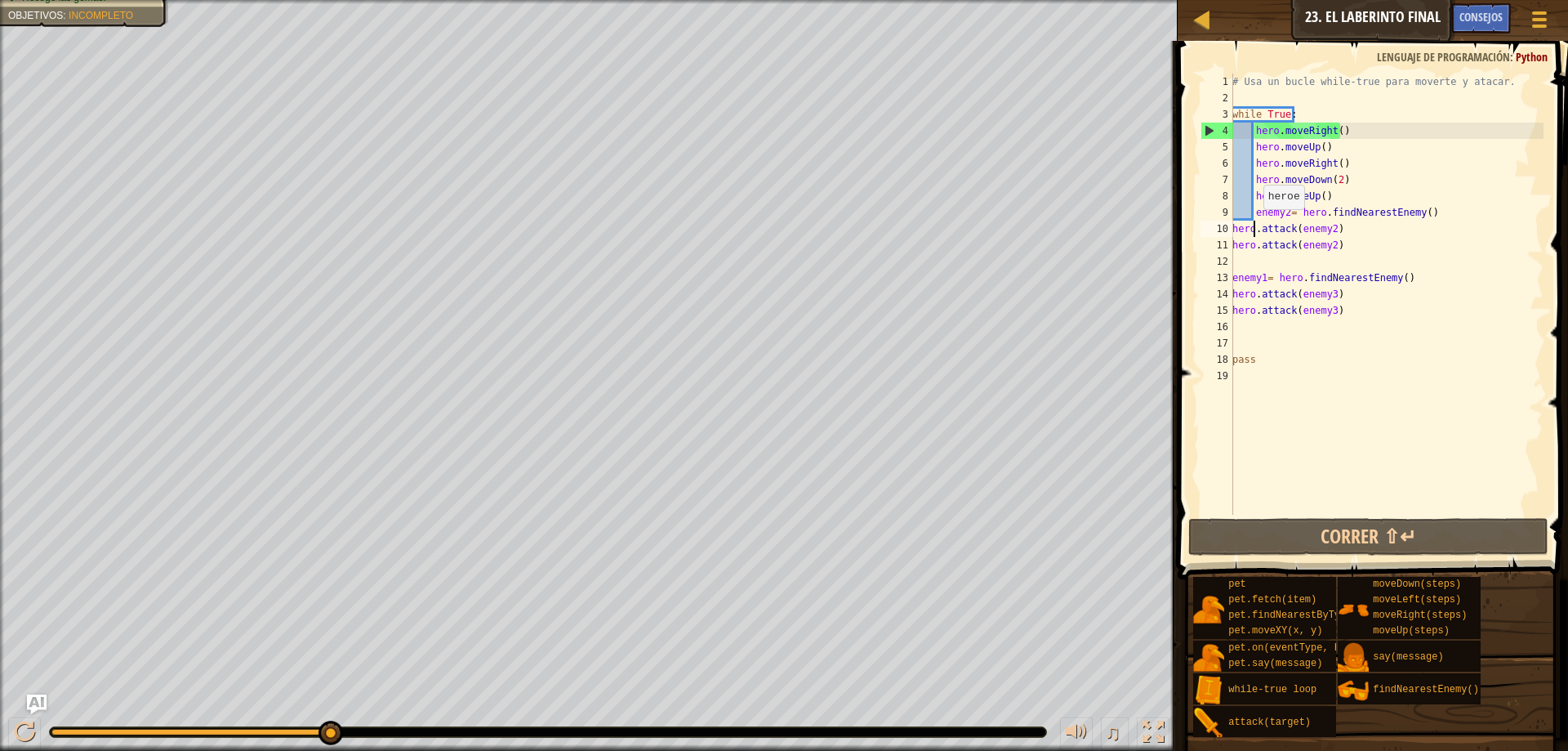
click at [1255, 225] on div "# Usa un bucle while-true para moverte y atacar. while True : hero . moveRight …" at bounding box center [1386, 310] width 314 height 474
click at [1256, 218] on div "# Usa un bucle while-true para moverte y atacar. while True : hero . moveRight …" at bounding box center [1386, 310] width 314 height 474
click at [1261, 228] on div "# Usa un bucle while-true para moverte y atacar. while True : hero . moveRight …" at bounding box center [1386, 310] width 314 height 474
click at [1253, 213] on div "# Usa un bucle while-true para moverte y atacar. while True : hero . moveRight …" at bounding box center [1386, 310] width 314 height 474
type textarea "enemy2= hero.findNearestEnemy()"
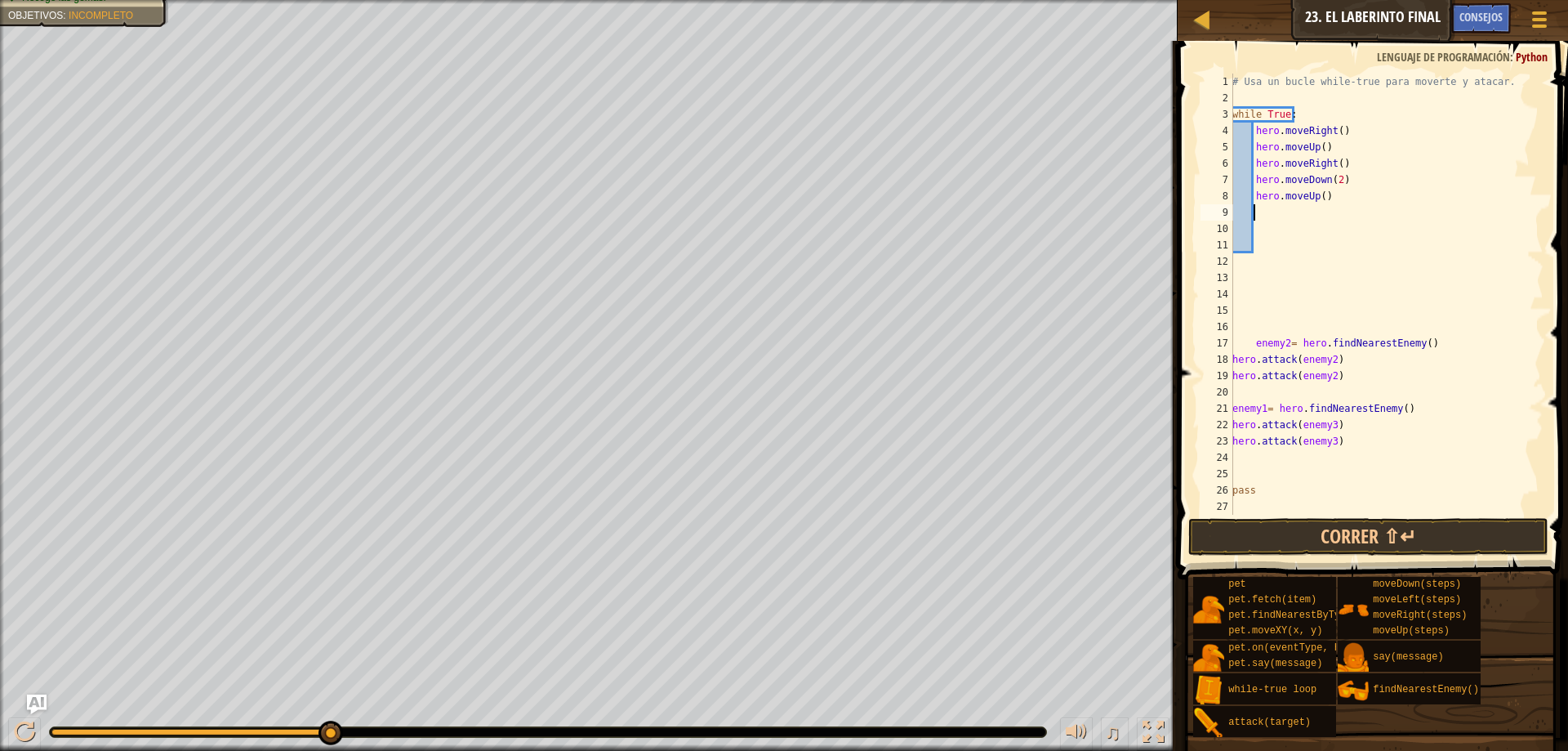
click at [1265, 218] on div "# Usa un bucle while-true para moverte y atacar. while True : hero . moveRight …" at bounding box center [1386, 310] width 314 height 474
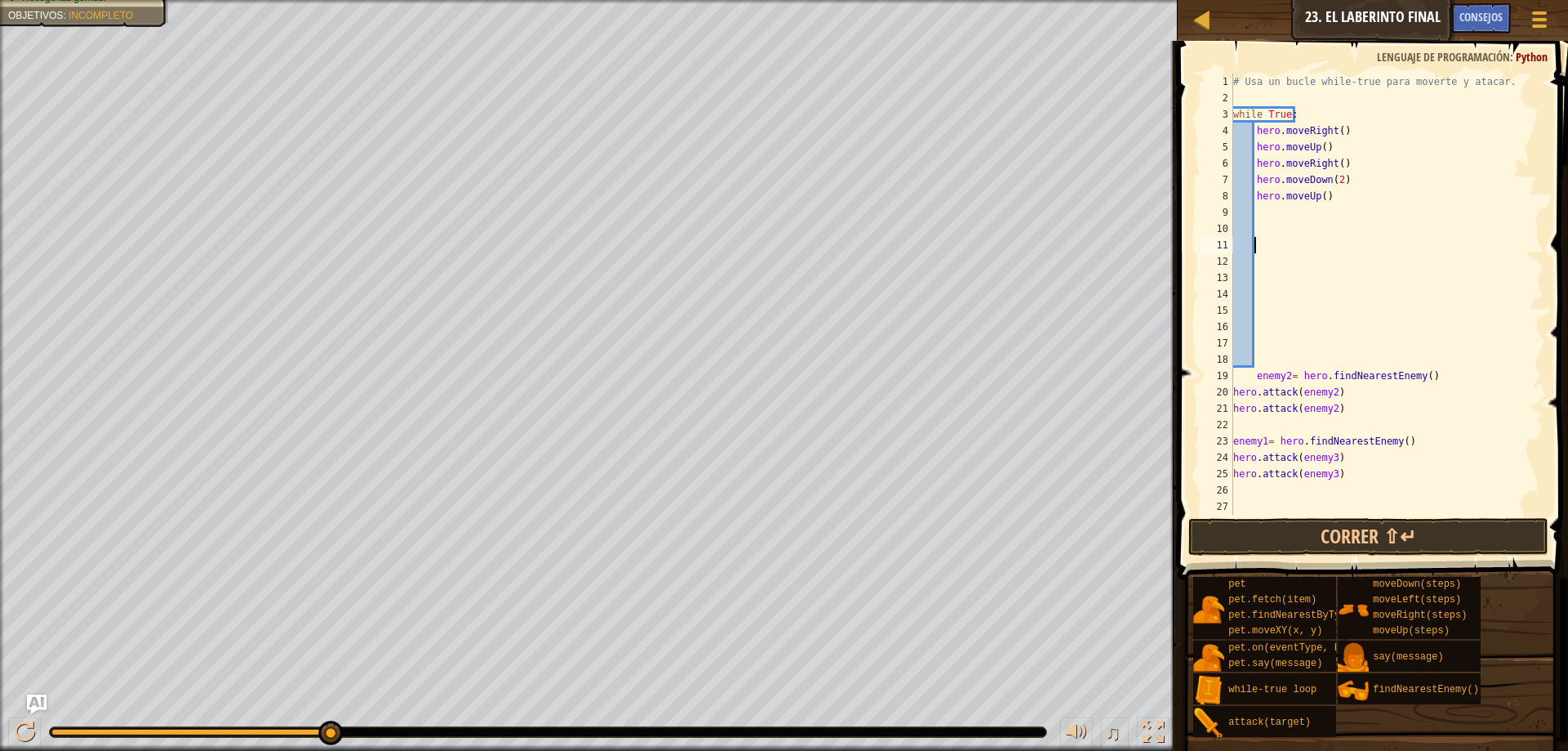
click at [1265, 218] on div "# Usa un bucle while-true para moverte y atacar. while True : hero . moveRight …" at bounding box center [1380, 310] width 302 height 474
drag, startPoint x: 1265, startPoint y: 219, endPoint x: 1262, endPoint y: 226, distance: 7.6
click at [1262, 226] on div "# Usa un bucle while-true para moverte y atacar. while True : hero . moveRight …" at bounding box center [1380, 310] width 302 height 474
click at [1262, 226] on div "# Usa un bucle while-true para moverte y atacar. while True : hero . moveRight …" at bounding box center [1380, 294] width 302 height 441
paste textarea "hero.attack(enemy3)"
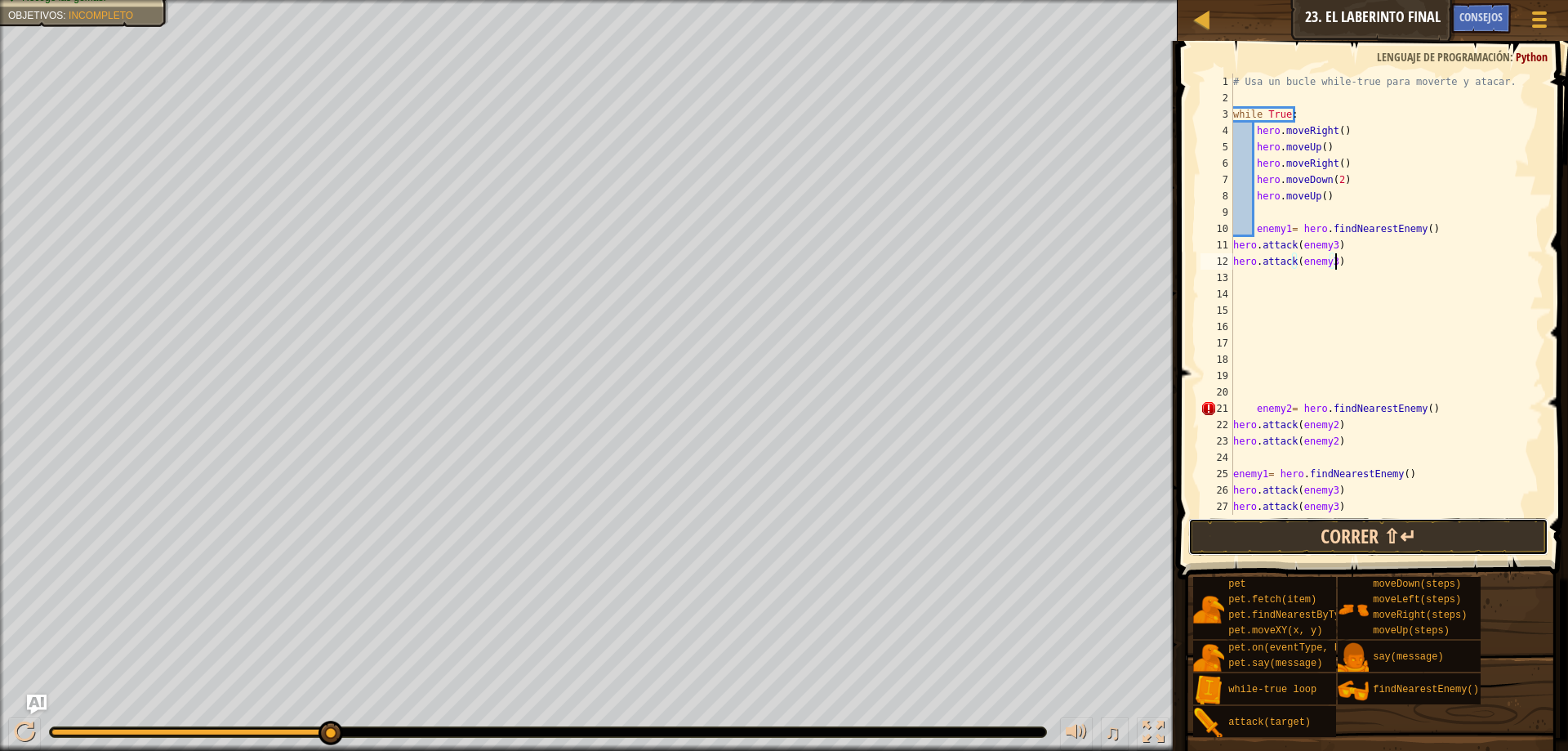
click at [1348, 539] on button "Correr ⇧↵" at bounding box center [1367, 537] width 360 height 38
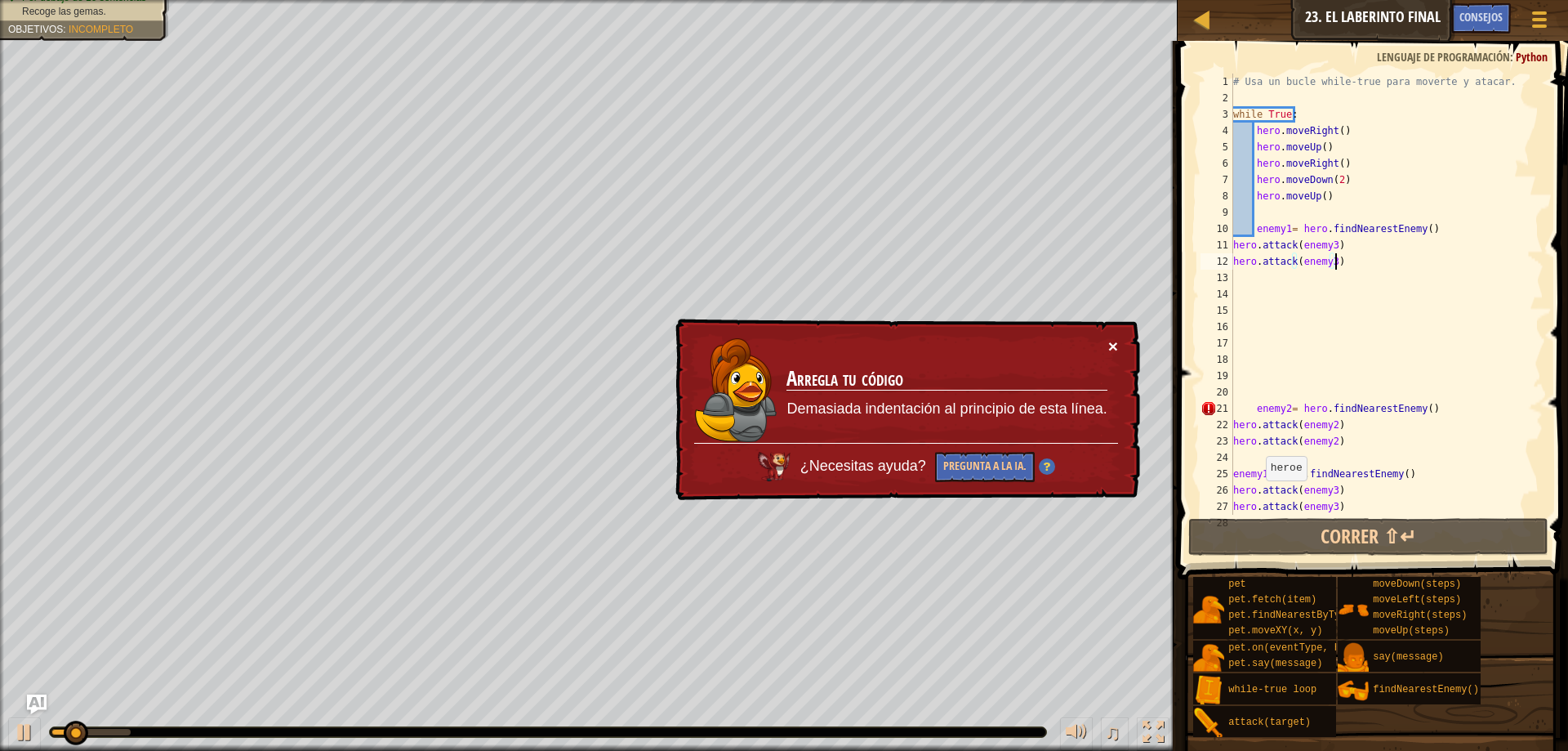
click at [1111, 345] on button "×" at bounding box center [1113, 345] width 10 height 17
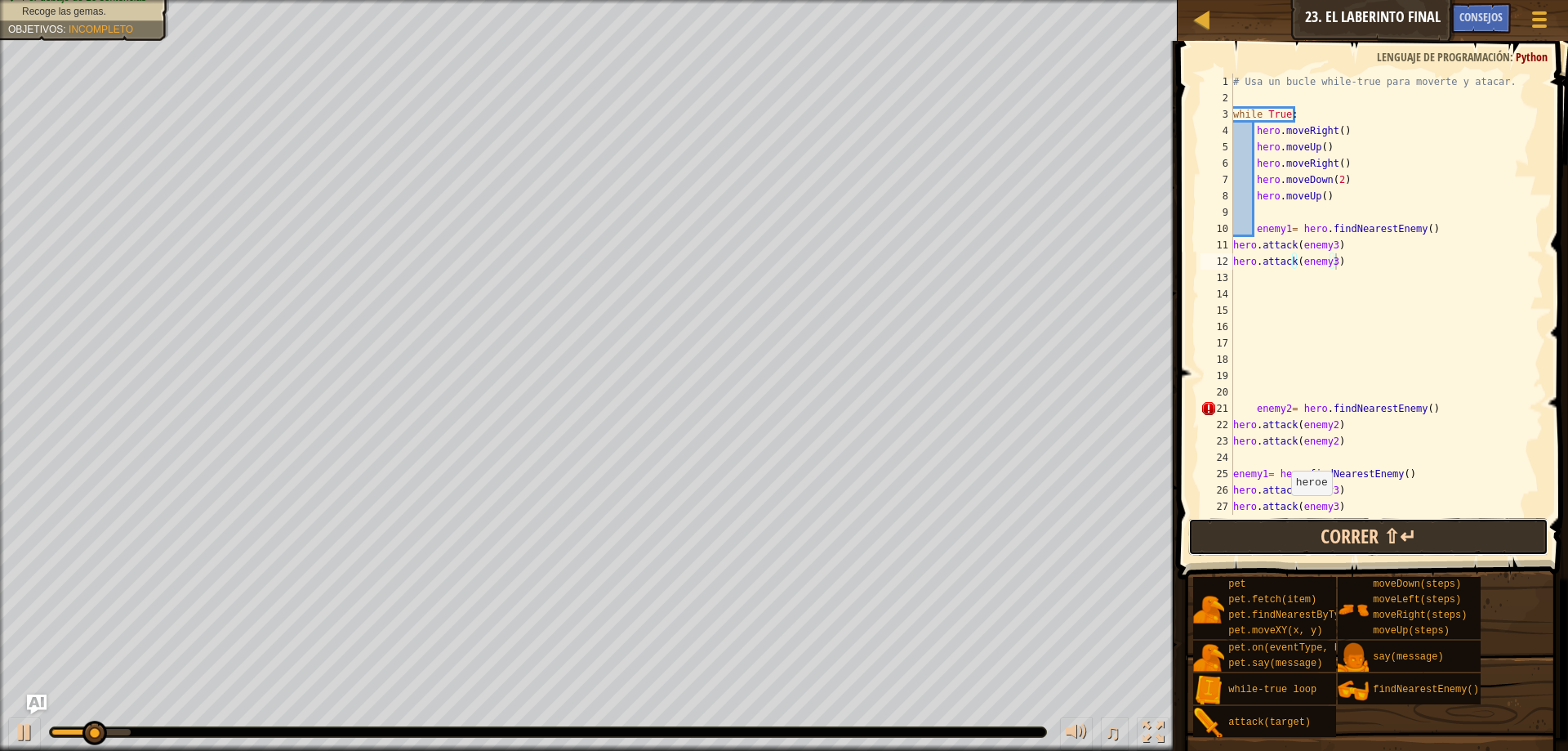
click at [1277, 549] on button "Correr ⇧↵" at bounding box center [1367, 537] width 360 height 38
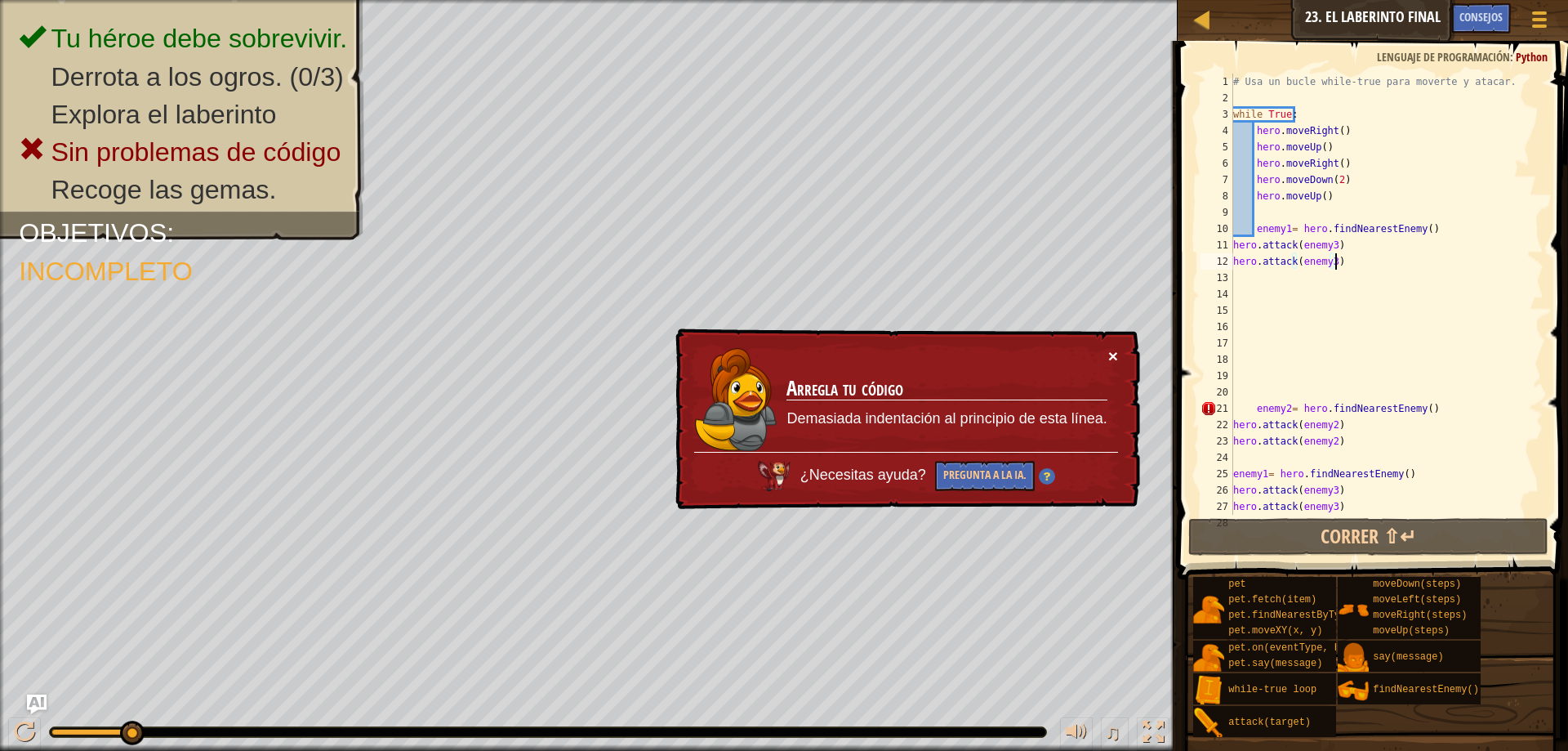
click at [1115, 355] on button "×" at bounding box center [1112, 352] width 11 height 17
click at [1246, 400] on div "# Usa un bucle while-true para moverte y atacar. while True : hero . moveRight …" at bounding box center [1380, 310] width 302 height 474
click at [1248, 404] on div "# Usa un bucle while-true para moverte y atacar. while True : hero . moveRight …" at bounding box center [1380, 310] width 302 height 474
click at [1251, 406] on div "# Usa un bucle while-true para moverte y atacar. while True : hero . moveRight …" at bounding box center [1380, 310] width 302 height 474
click at [1255, 411] on div "# Usa un bucle while-true para moverte y atacar. while True : hero . moveRight …" at bounding box center [1380, 310] width 302 height 474
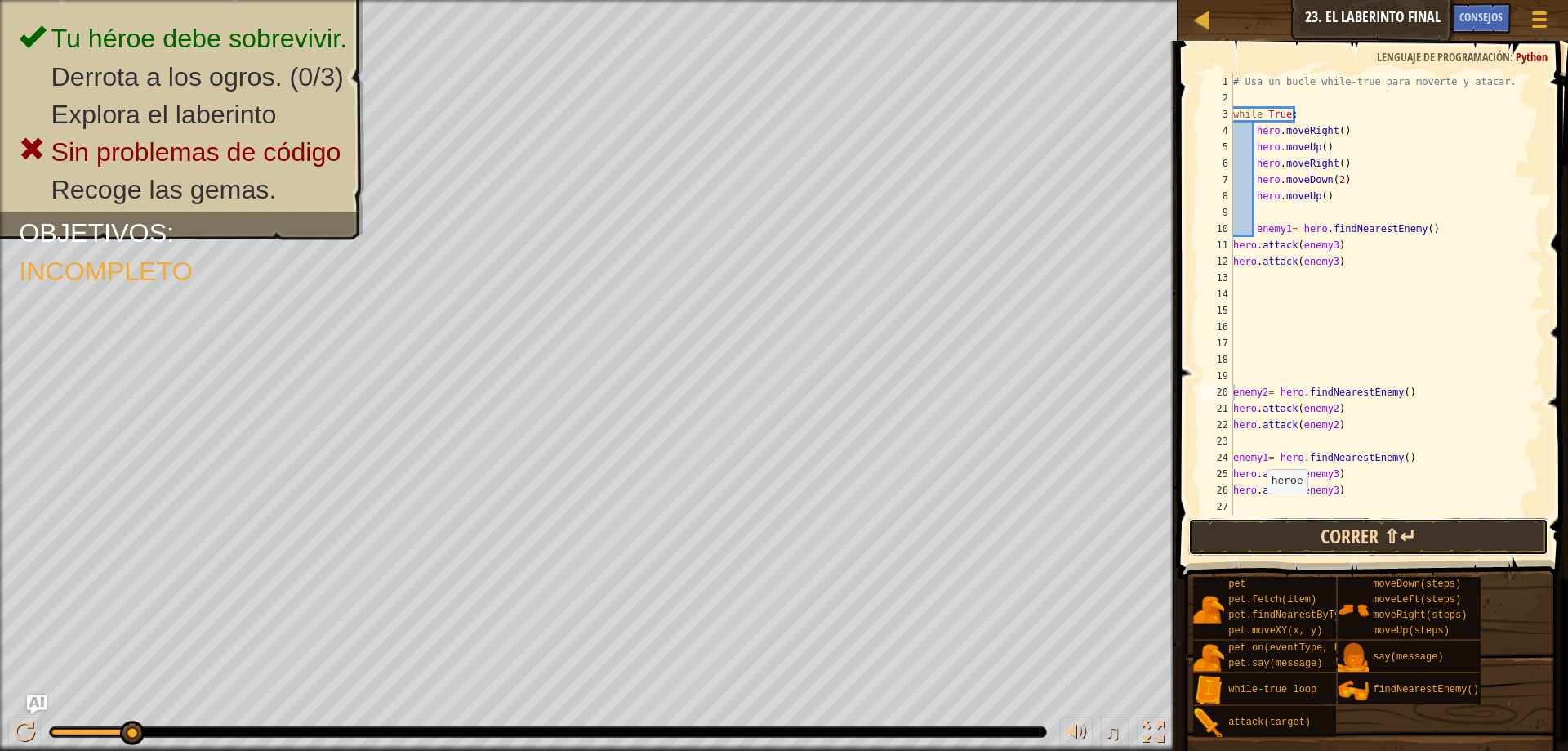
click at [1304, 544] on button "Correr ⇧↵" at bounding box center [1367, 537] width 360 height 38
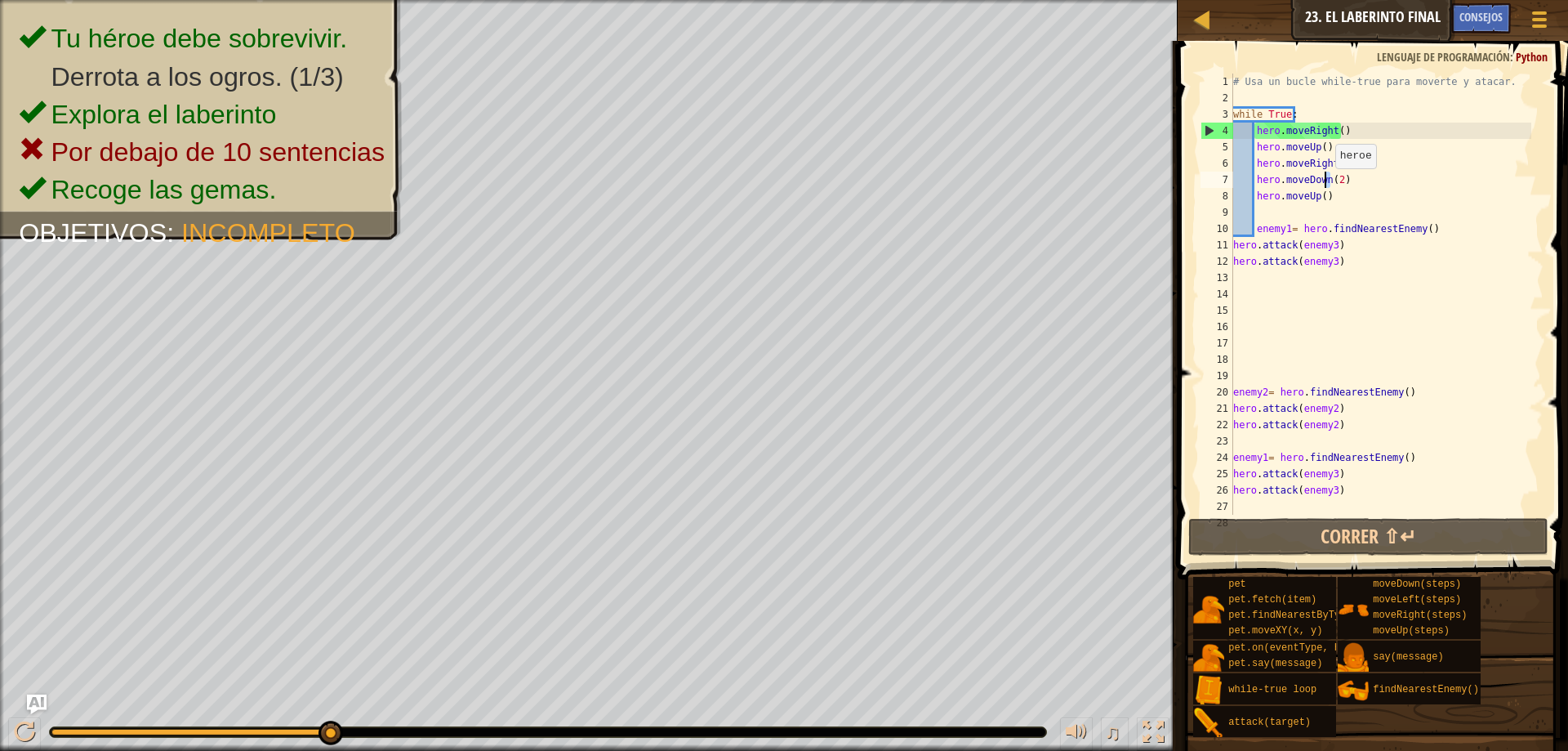
click at [1326, 184] on div "# Usa un bucle while-true para moverte y atacar. while True : hero . moveRight …" at bounding box center [1380, 310] width 302 height 474
click at [1337, 202] on div "# Usa un bucle while-true para moverte y atacar. while True : hero . moveRight …" at bounding box center [1380, 310] width 302 height 474
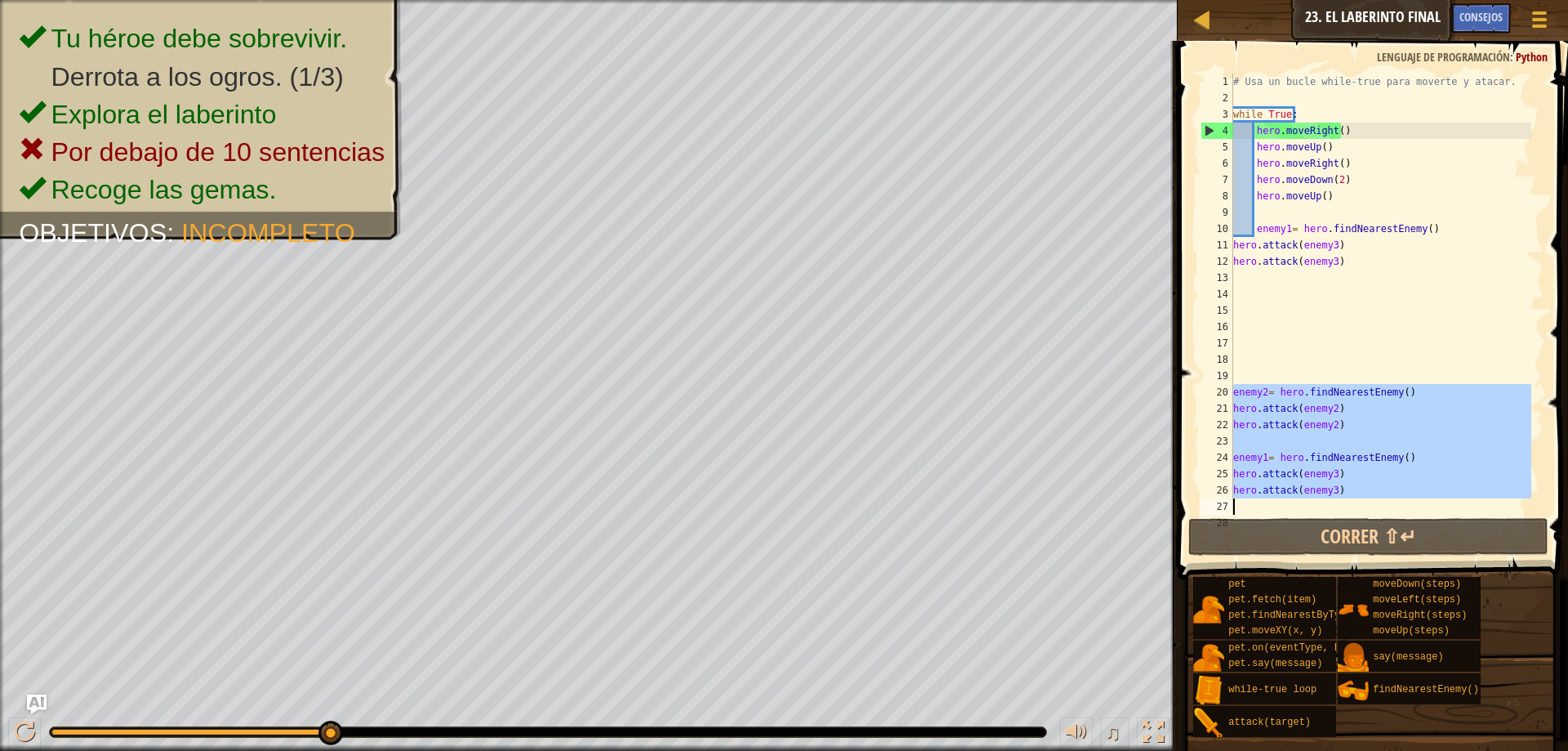
drag, startPoint x: 1231, startPoint y: 393, endPoint x: 1350, endPoint y: 496, distance: 157.4
click at [1350, 496] on div "hero.moveUp() 1 2 3 4 5 6 7 8 9 10 11 12 13 14 15 16 17 18 19 20 21 22 23 24 25…" at bounding box center [1369, 294] width 346 height 441
type textarea "hero.attack(enemy3)"
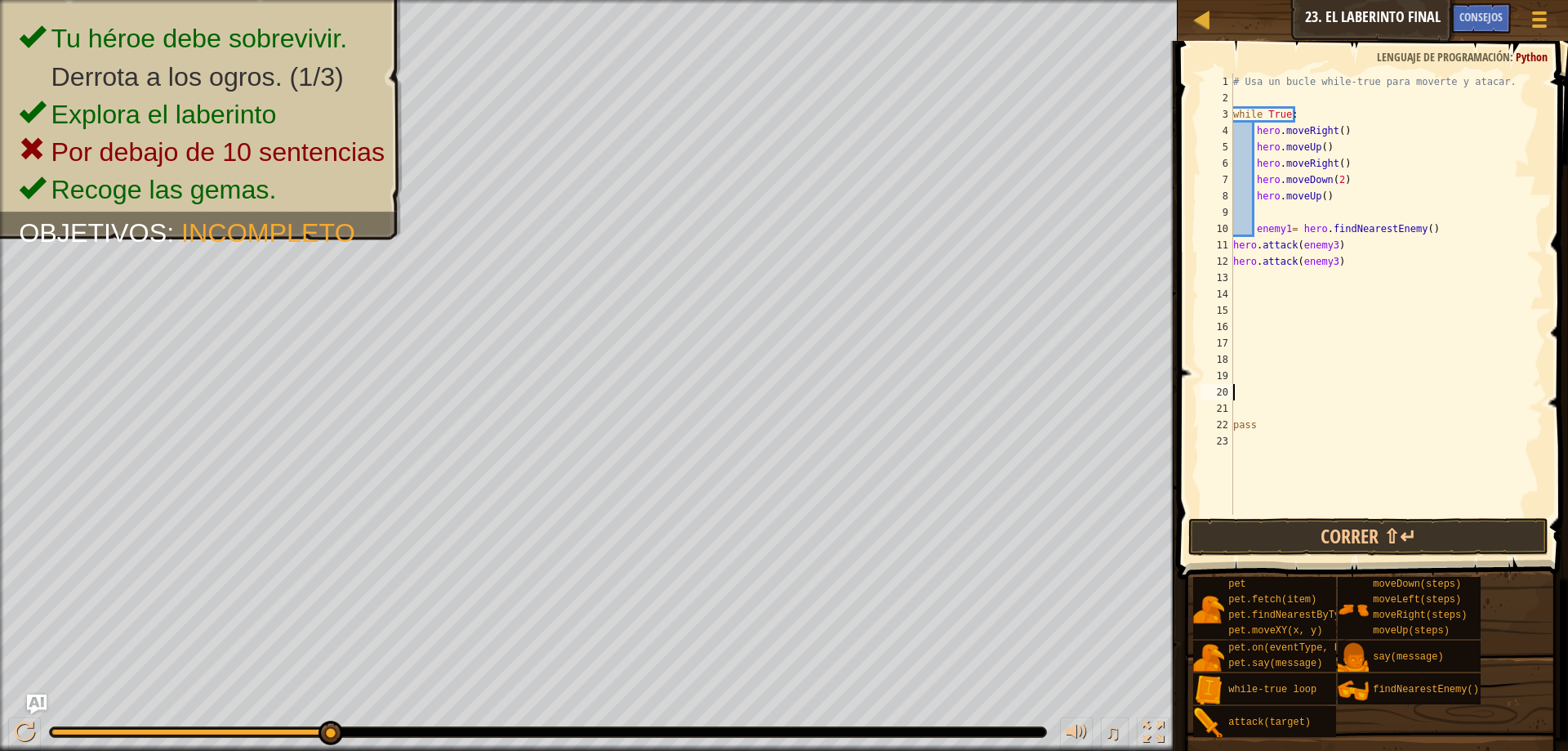
click at [1358, 559] on span at bounding box center [1374, 286] width 404 height 587
click at [1341, 545] on button "Correr ⇧↵" at bounding box center [1367, 537] width 360 height 38
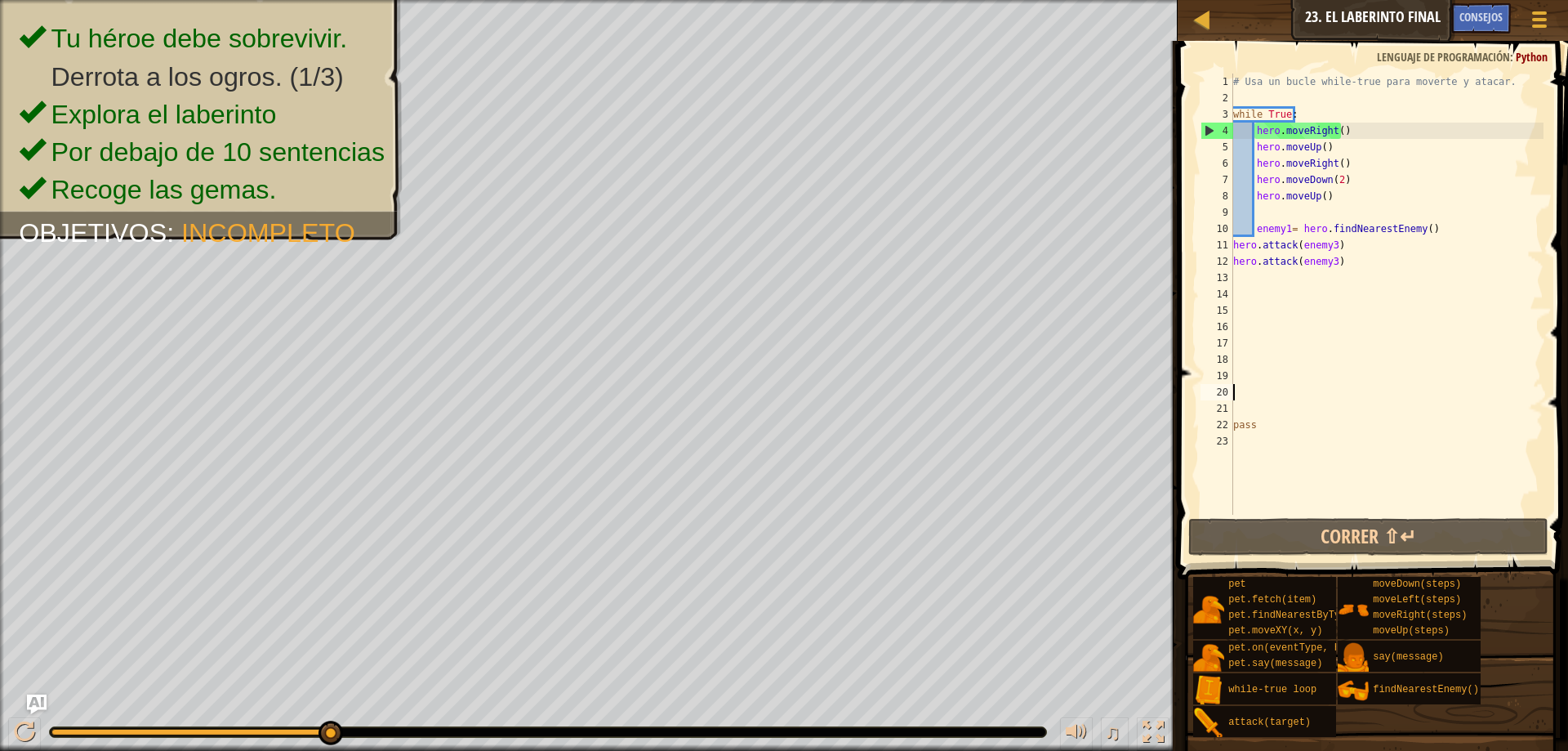
click at [1286, 223] on div "# Usa un bucle while-true para moverte y atacar. while True : hero . moveRight …" at bounding box center [1386, 310] width 313 height 474
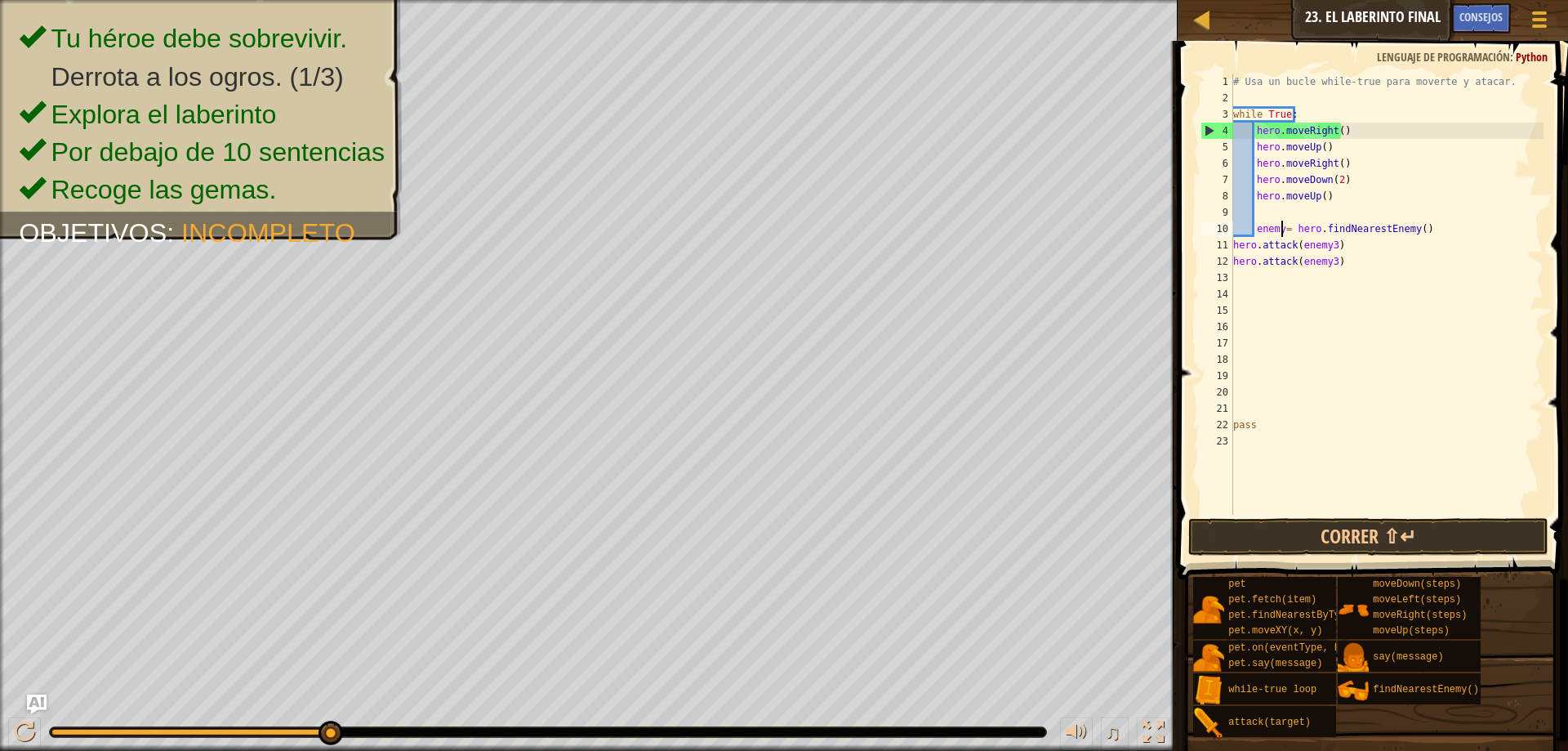
scroll to position [7, 5]
drag, startPoint x: 1278, startPoint y: 515, endPoint x: 1263, endPoint y: 542, distance: 30.9
click at [1273, 525] on div "enemy3= hero.findNearestEnemy() 1 2 3 4 5 6 7 8 9 10 11 12 13 14 15 16 17 18 19…" at bounding box center [1370, 342] width 396 height 587
click at [1256, 555] on button "Correr ⇧↵" at bounding box center [1367, 537] width 360 height 38
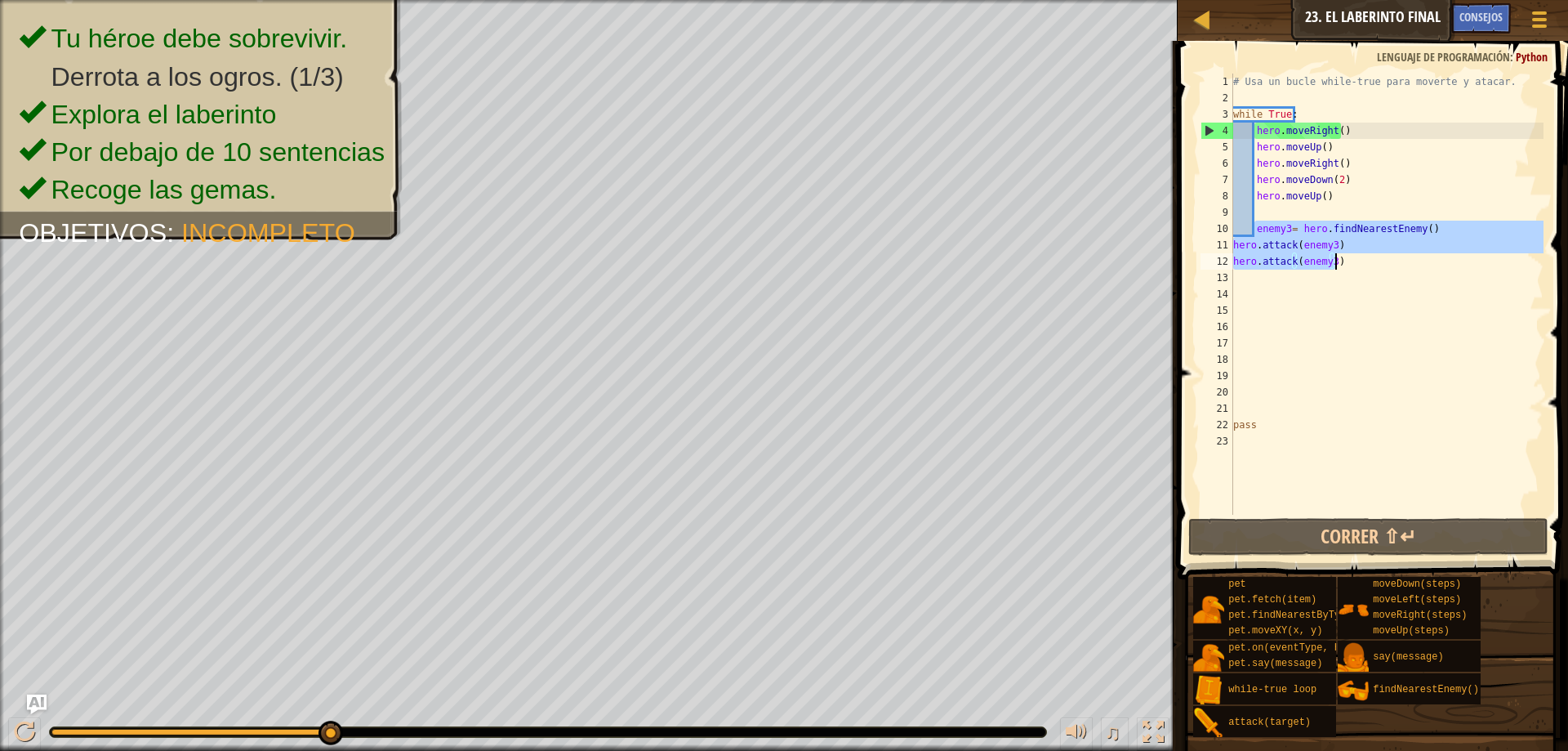
drag, startPoint x: 1255, startPoint y: 222, endPoint x: 1353, endPoint y: 262, distance: 105.8
click at [1353, 262] on div "# Usa un bucle while-true para moverte y atacar. while True : hero . moveRight …" at bounding box center [1386, 310] width 313 height 474
type textarea "hero.attack(enemy3) hero.attack(enemy3)"
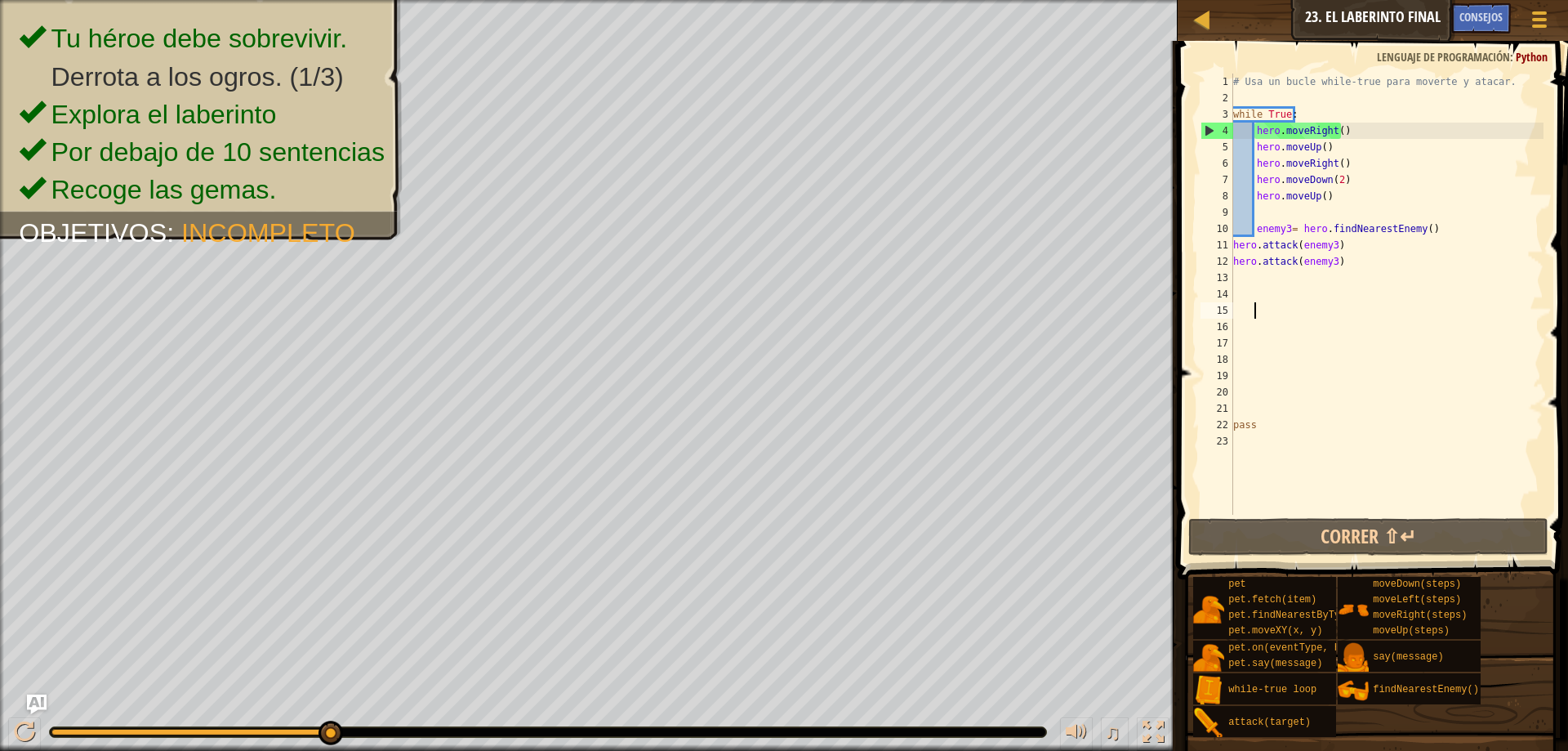
click at [1327, 309] on div "# Usa un bucle while-true para moverte y atacar. while True : hero . moveRight …" at bounding box center [1386, 310] width 313 height 474
click at [1311, 294] on div "# Usa un bucle while-true para moverte y atacar. while True : hero . moveRight …" at bounding box center [1386, 310] width 313 height 474
paste textarea "hero.attack(enemy3)"
type textarea "hero.attack(enemy3)"
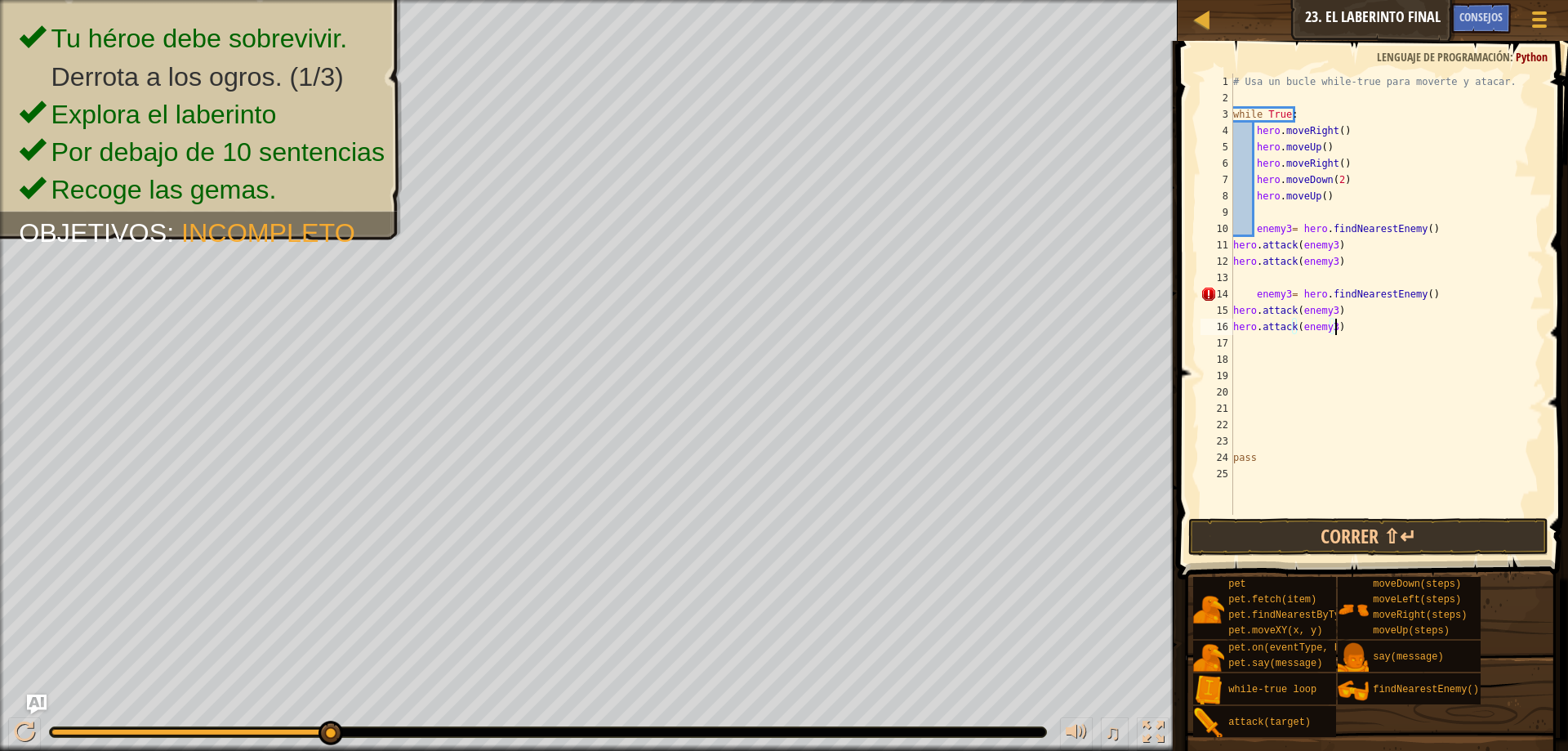
click at [1289, 379] on div "# Usa un bucle while-true para moverte y atacar. while True : hero . moveRight …" at bounding box center [1386, 310] width 313 height 474
click at [1280, 366] on div "# Usa un bucle while-true para moverte y atacar. while True : hero . moveRight …" at bounding box center [1386, 310] width 313 height 474
paste textarea "hero.attack(enemy3)"
click at [1330, 387] on div "# Usa un bucle while-true para moverte y atacar. while True : hero . moveRight …" at bounding box center [1386, 310] width 313 height 474
click at [1326, 377] on div "# Usa un bucle while-true para moverte y atacar. while True : hero . moveRight …" at bounding box center [1386, 310] width 313 height 474
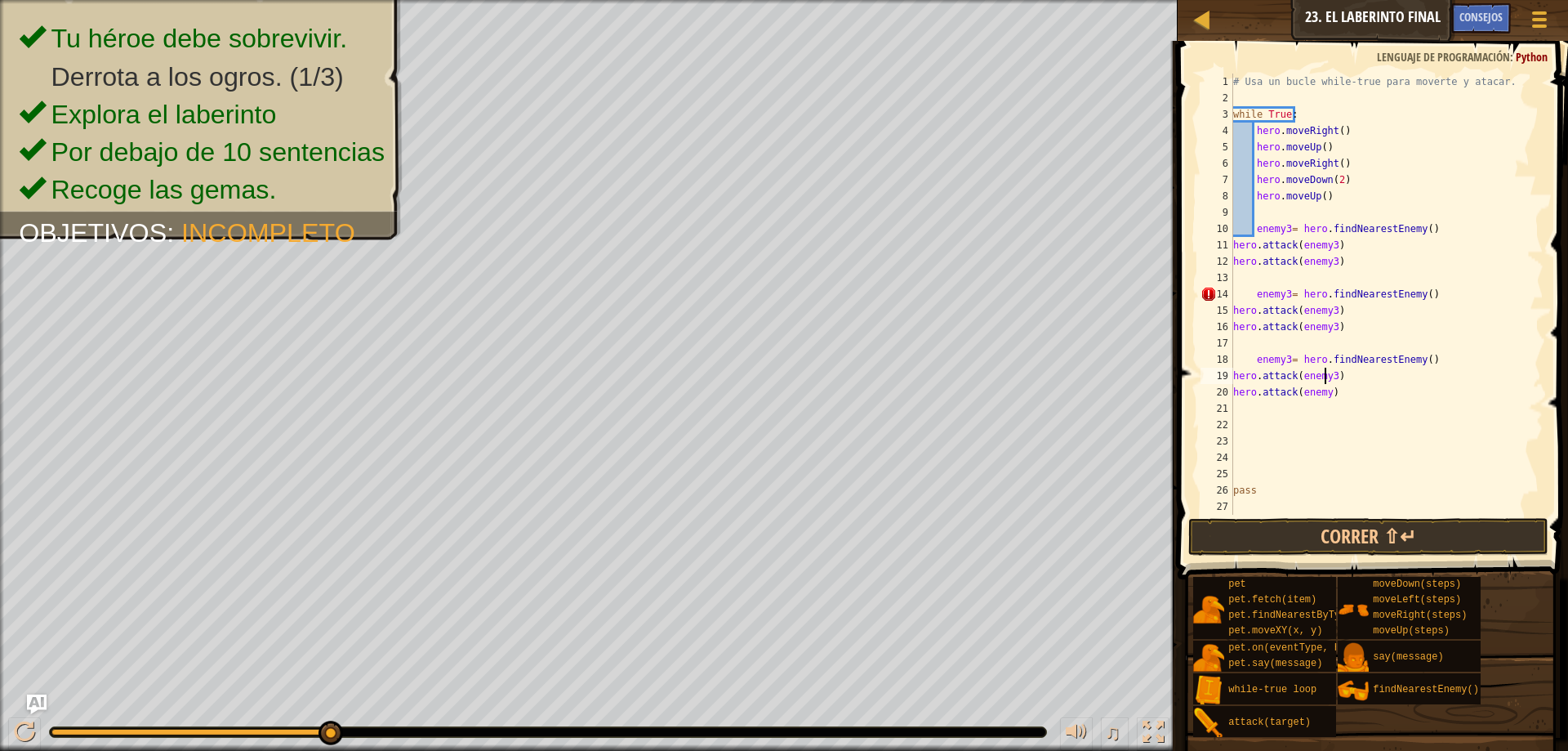
click at [1330, 378] on div "# Usa un bucle while-true para moverte y atacar. while True : hero . moveRight …" at bounding box center [1386, 310] width 313 height 474
click at [1330, 378] on div "# Usa un bucle while-true para moverte y atacar. while True : hero . moveRight …" at bounding box center [1386, 294] width 313 height 441
click at [1326, 394] on div "# Usa un bucle while-true para moverte y atacar. while True : hero . moveRight …" at bounding box center [1386, 310] width 313 height 474
click at [1285, 359] on div "# Usa un bucle while-true para moverte y atacar. while True : hero . moveRight …" at bounding box center [1386, 310] width 313 height 474
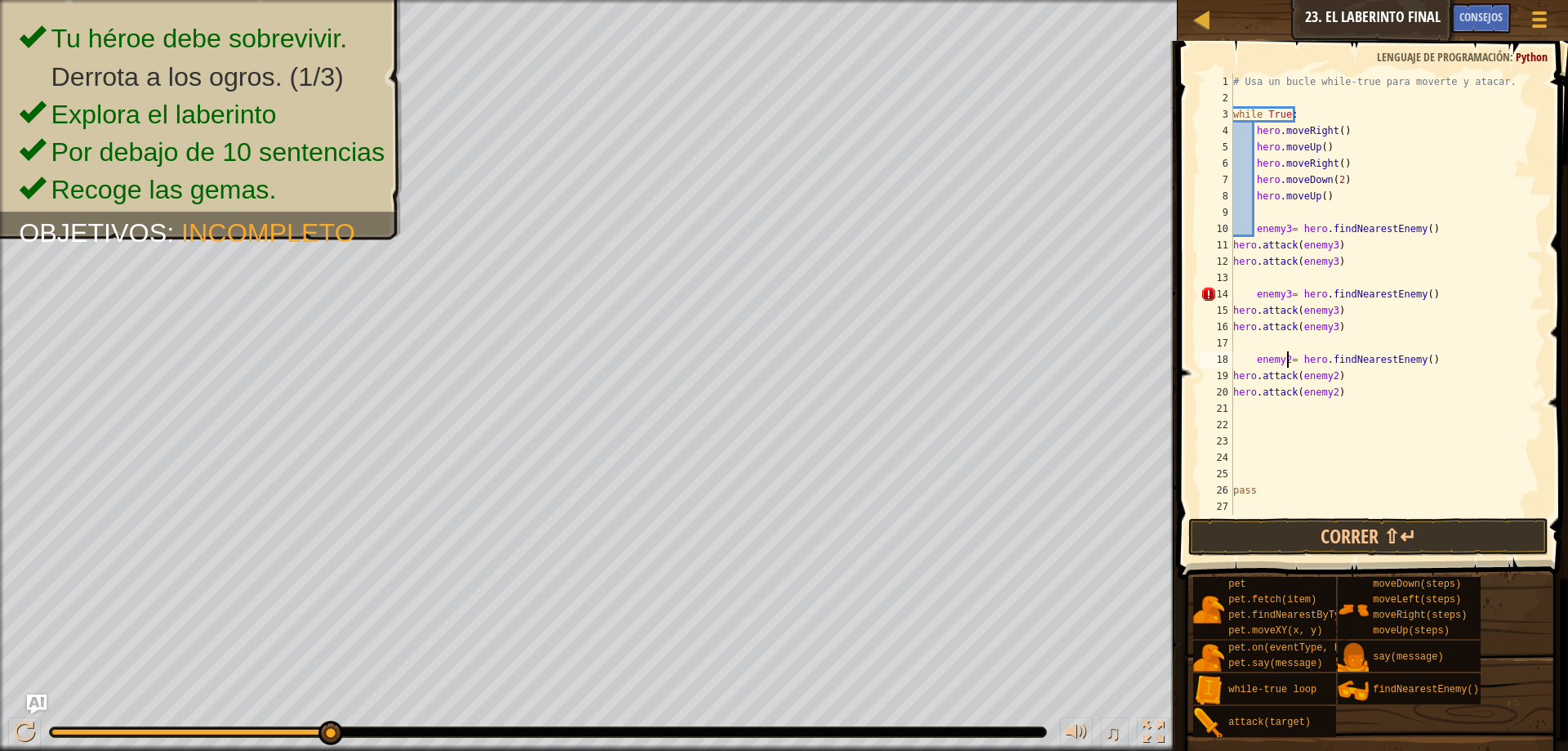
scroll to position [7, 5]
click at [1332, 312] on div "# Usa un bucle while-true para moverte y atacar. while True : hero . moveRight …" at bounding box center [1386, 310] width 313 height 474
click at [1330, 311] on div "# Usa un bucle while-true para moverte y atacar. while True : hero . moveRight …" at bounding box center [1386, 310] width 313 height 474
click at [1329, 330] on div "# Usa un bucle while-true para moverte y atacar. while True : hero . moveRight …" at bounding box center [1386, 310] width 313 height 474
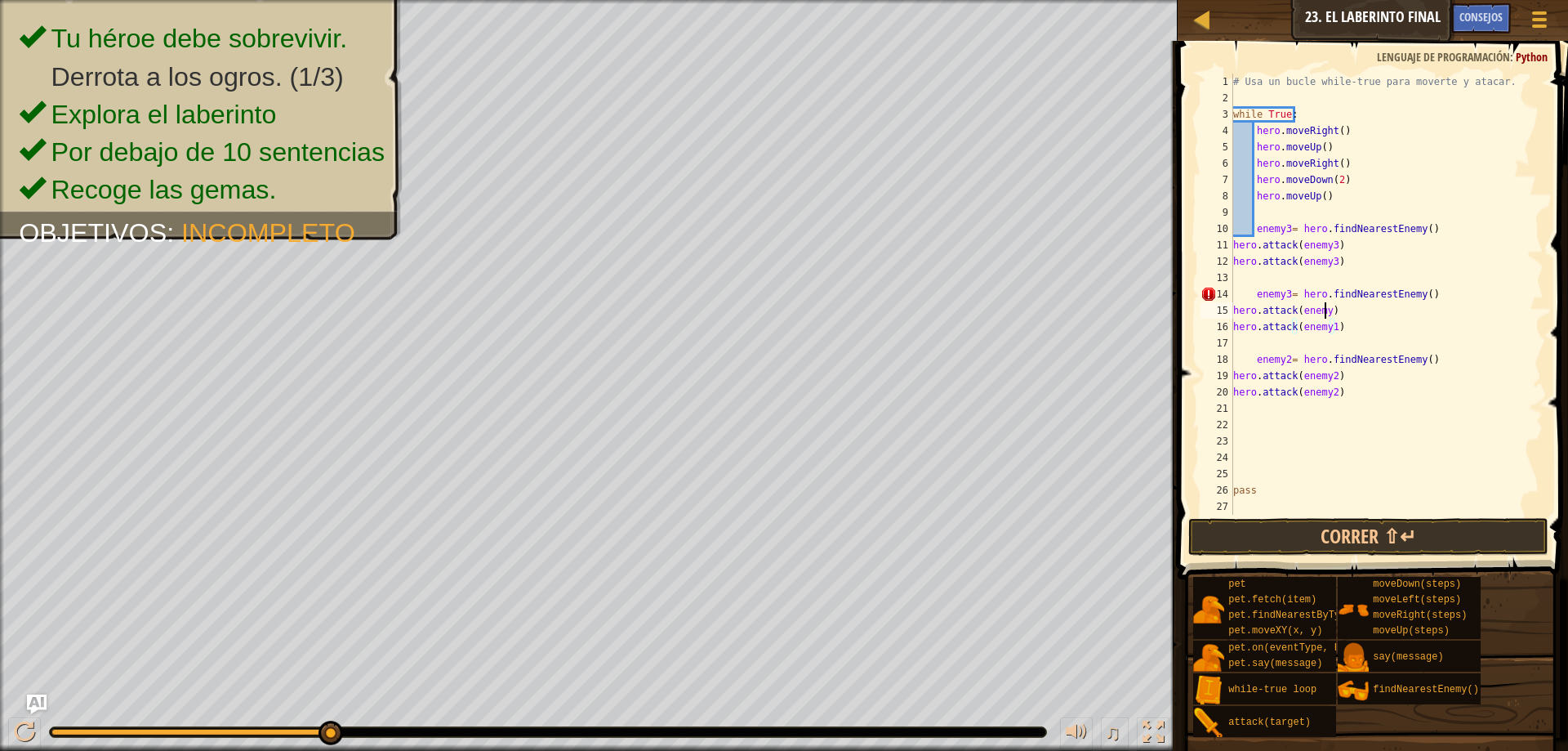
click at [1326, 313] on div "# Usa un bucle while-true para moverte y atacar. while True : hero . moveRight …" at bounding box center [1386, 310] width 313 height 474
click at [1286, 296] on div "# Usa un bucle while-true para moverte y atacar. while True : hero . moveRight …" at bounding box center [1386, 310] width 313 height 474
click at [1365, 529] on button "Correr ⇧↵" at bounding box center [1367, 537] width 360 height 38
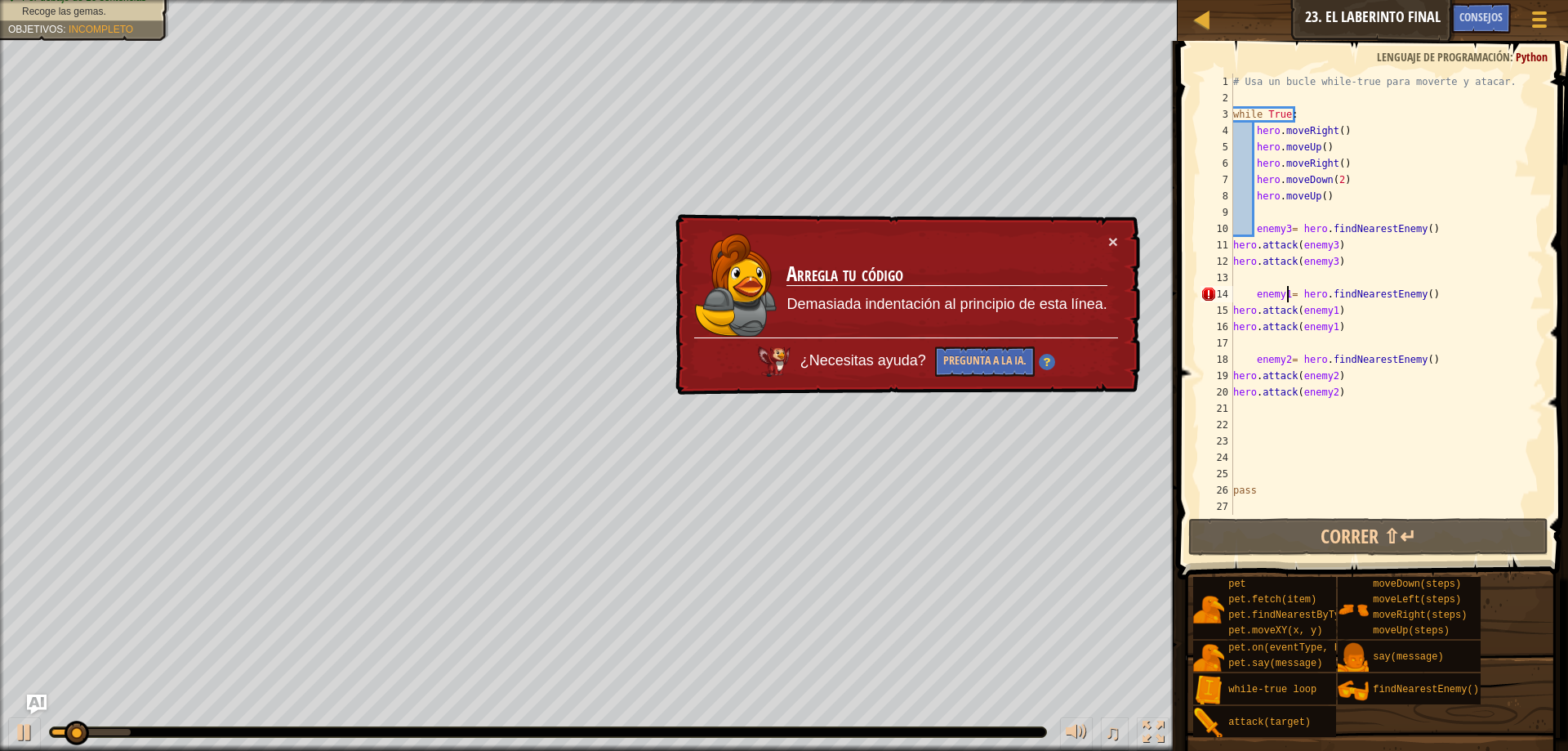
click at [1106, 242] on td "Arregla tu código Demasiada indentación al principio de esta línea." at bounding box center [947, 286] width 323 height 110
click at [1113, 238] on button "×" at bounding box center [1113, 241] width 10 height 17
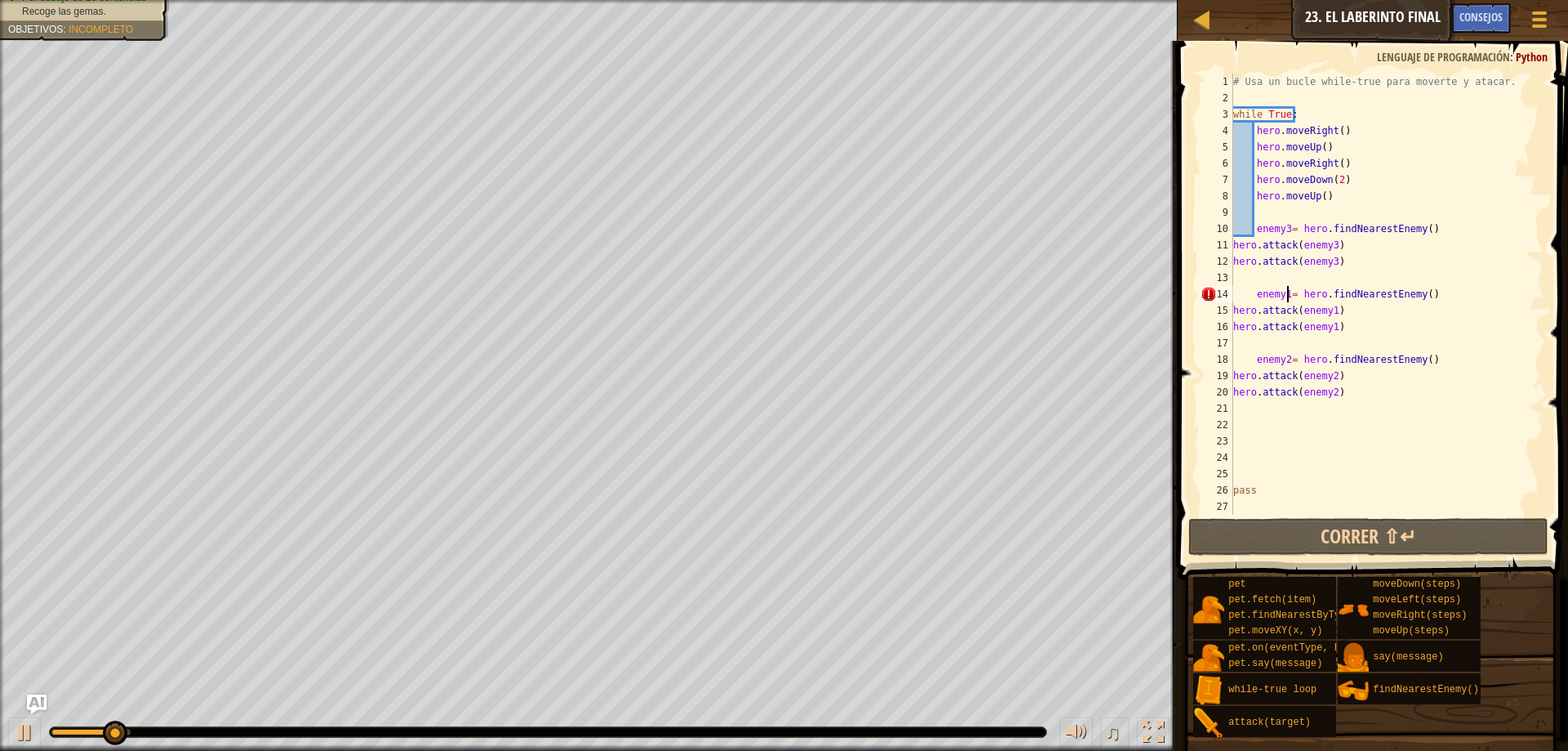
click at [1262, 287] on div "# Usa un bucle while-true para moverte y atacar. while True : hero . moveRight …" at bounding box center [1386, 310] width 313 height 474
click at [1258, 289] on div "# Usa un bucle while-true para moverte y atacar. while True : hero . moveRight …" at bounding box center [1386, 310] width 313 height 474
click at [1255, 288] on div "# Usa un bucle while-true para moverte y atacar. while True : hero . moveRight …" at bounding box center [1386, 310] width 313 height 474
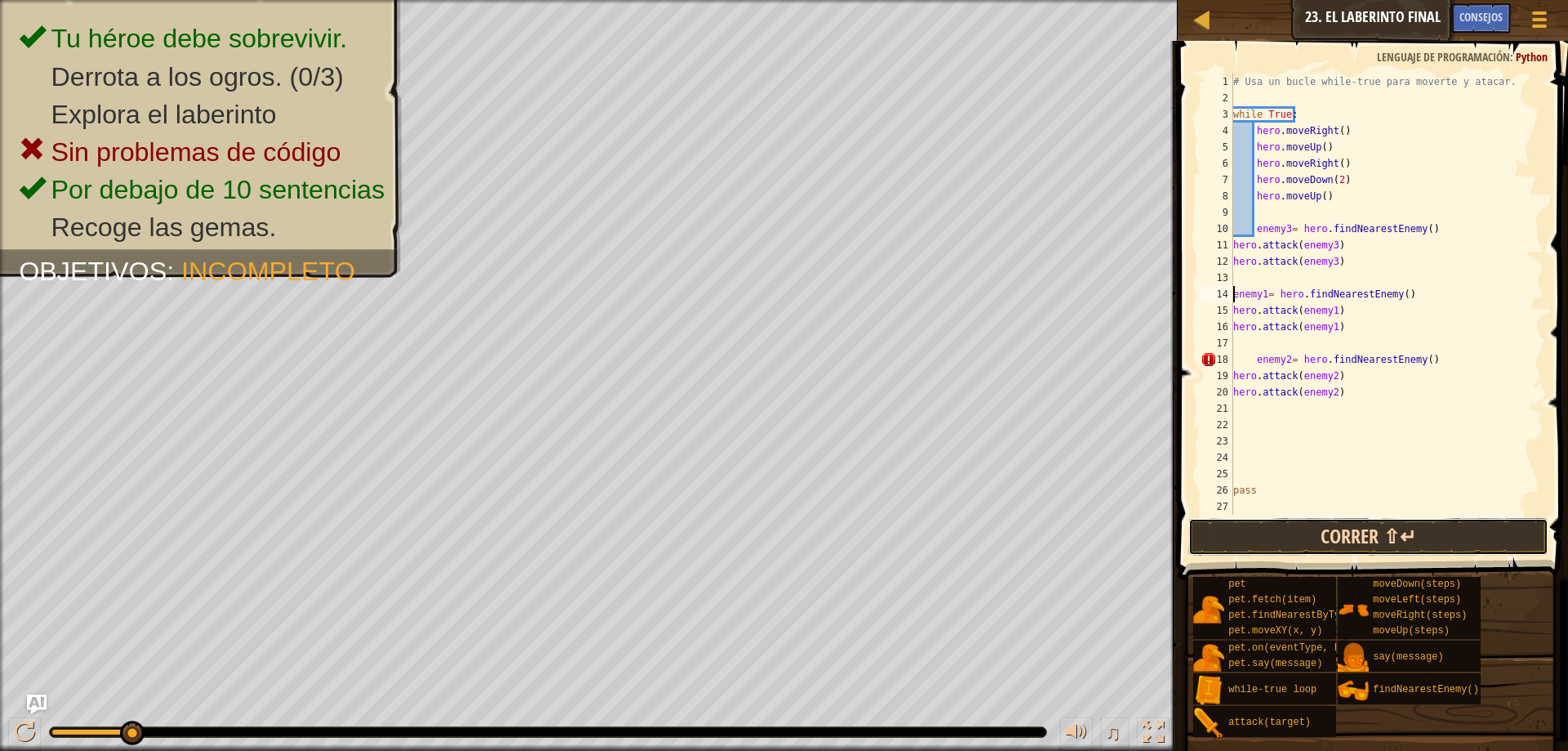
click at [1442, 521] on button "Correr ⇧↵" at bounding box center [1367, 537] width 360 height 38
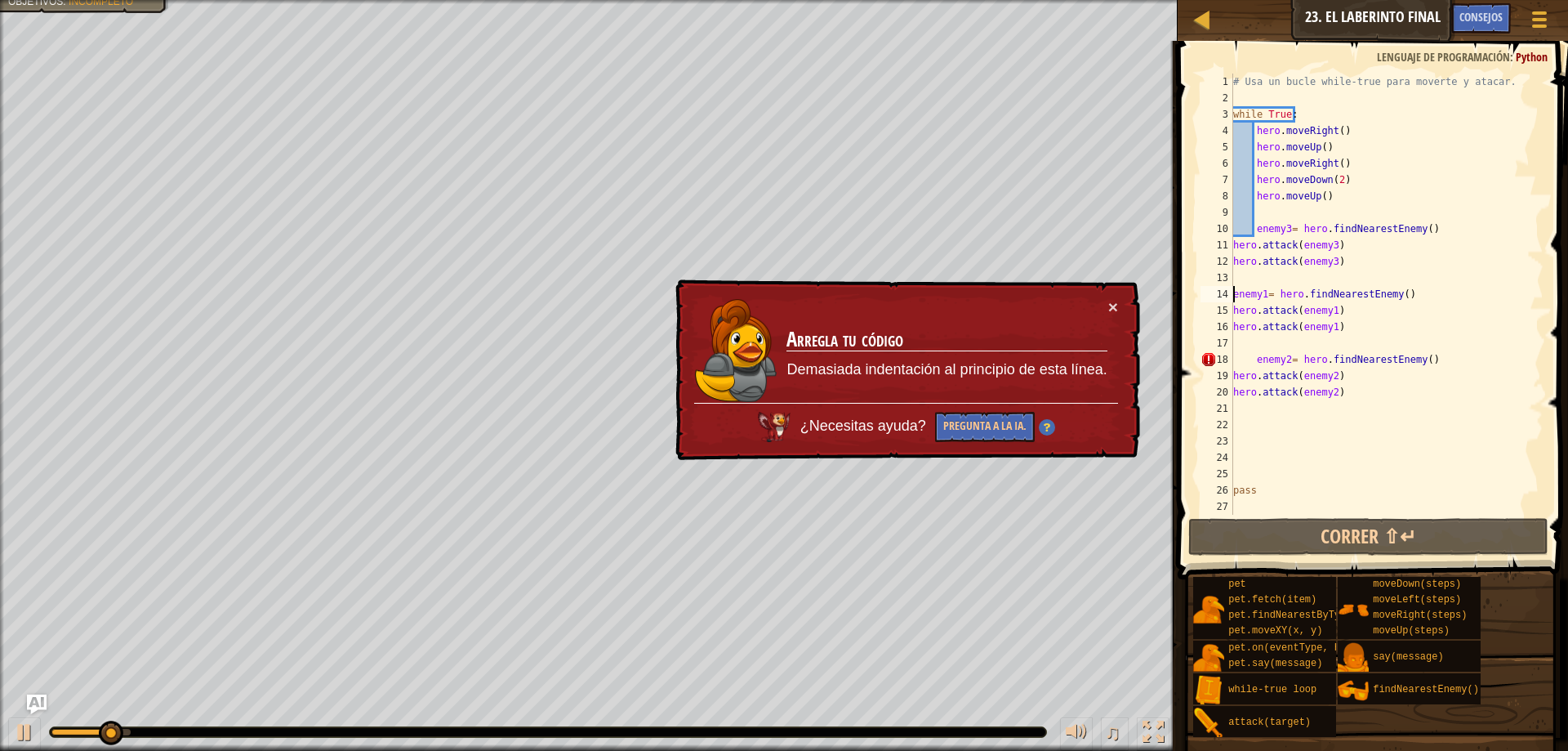
click at [1255, 363] on div "# Usa un bucle while-true para moverte y atacar. while True : hero . moveRight …" at bounding box center [1386, 310] width 313 height 474
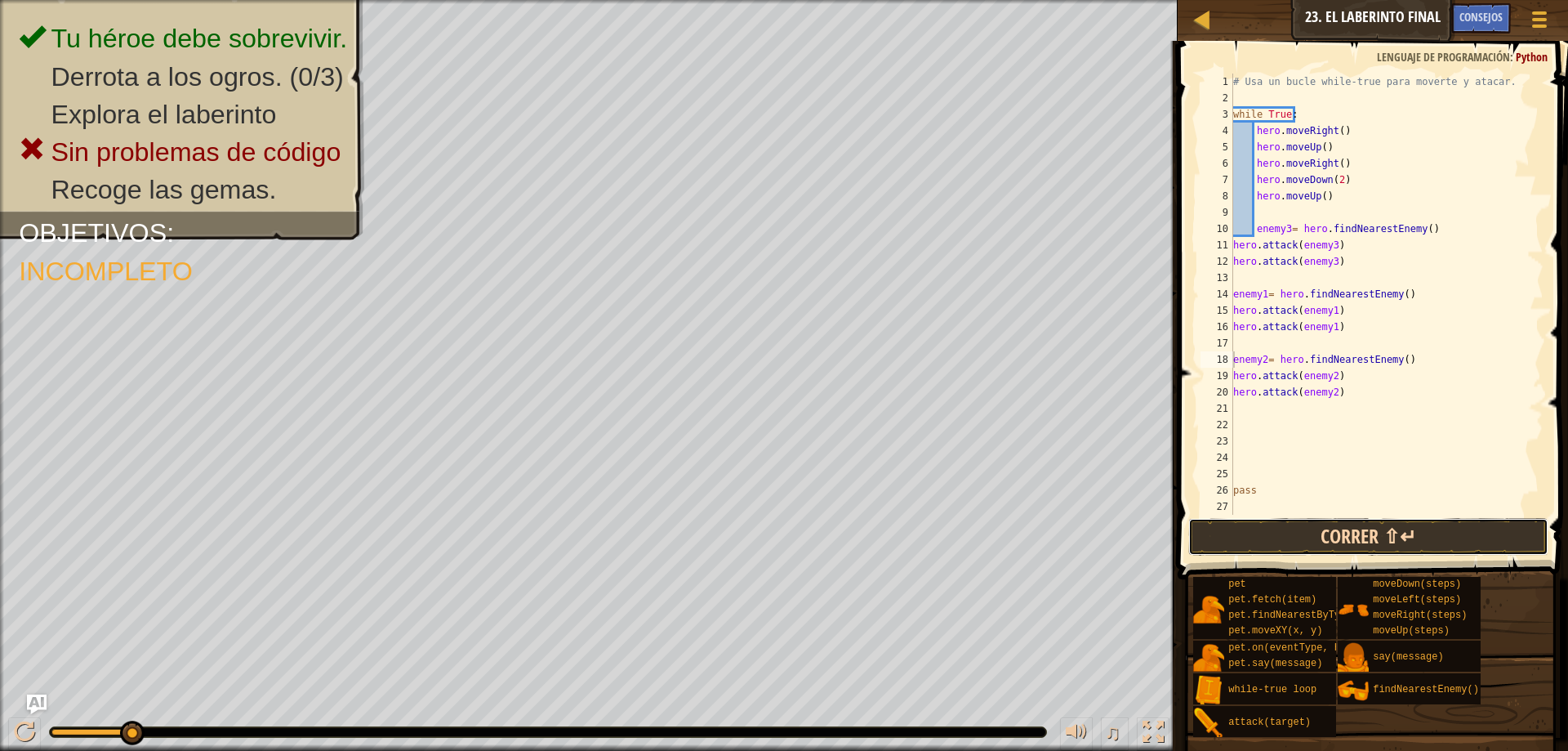
click at [1365, 543] on button "Correr ⇧↵" at bounding box center [1367, 537] width 360 height 38
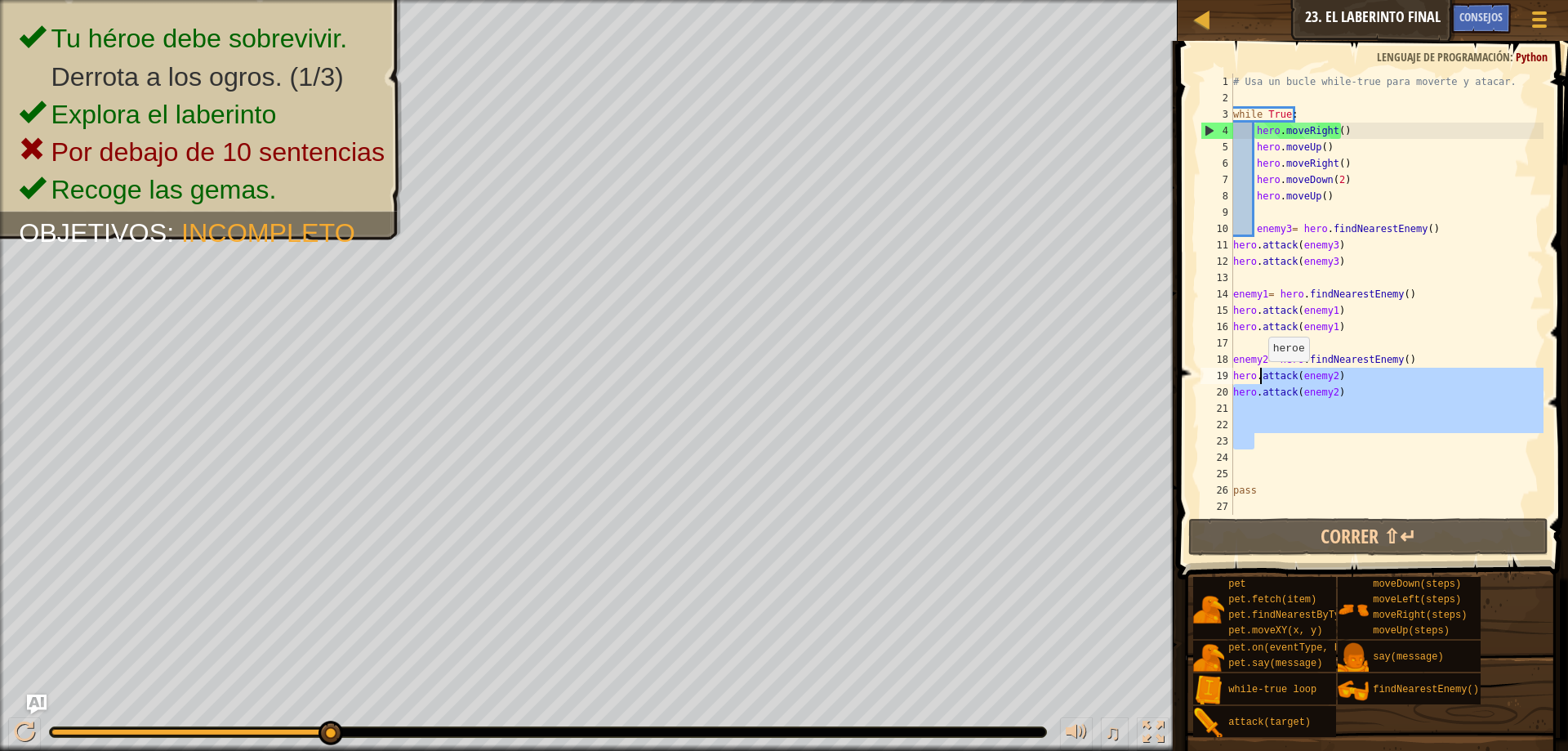
drag, startPoint x: 1307, startPoint y: 438, endPoint x: 1269, endPoint y: 460, distance: 43.9
click at [1260, 379] on div "# Usa un bucle while-true para moverte y atacar. while True : hero . moveRight …" at bounding box center [1386, 310] width 313 height 474
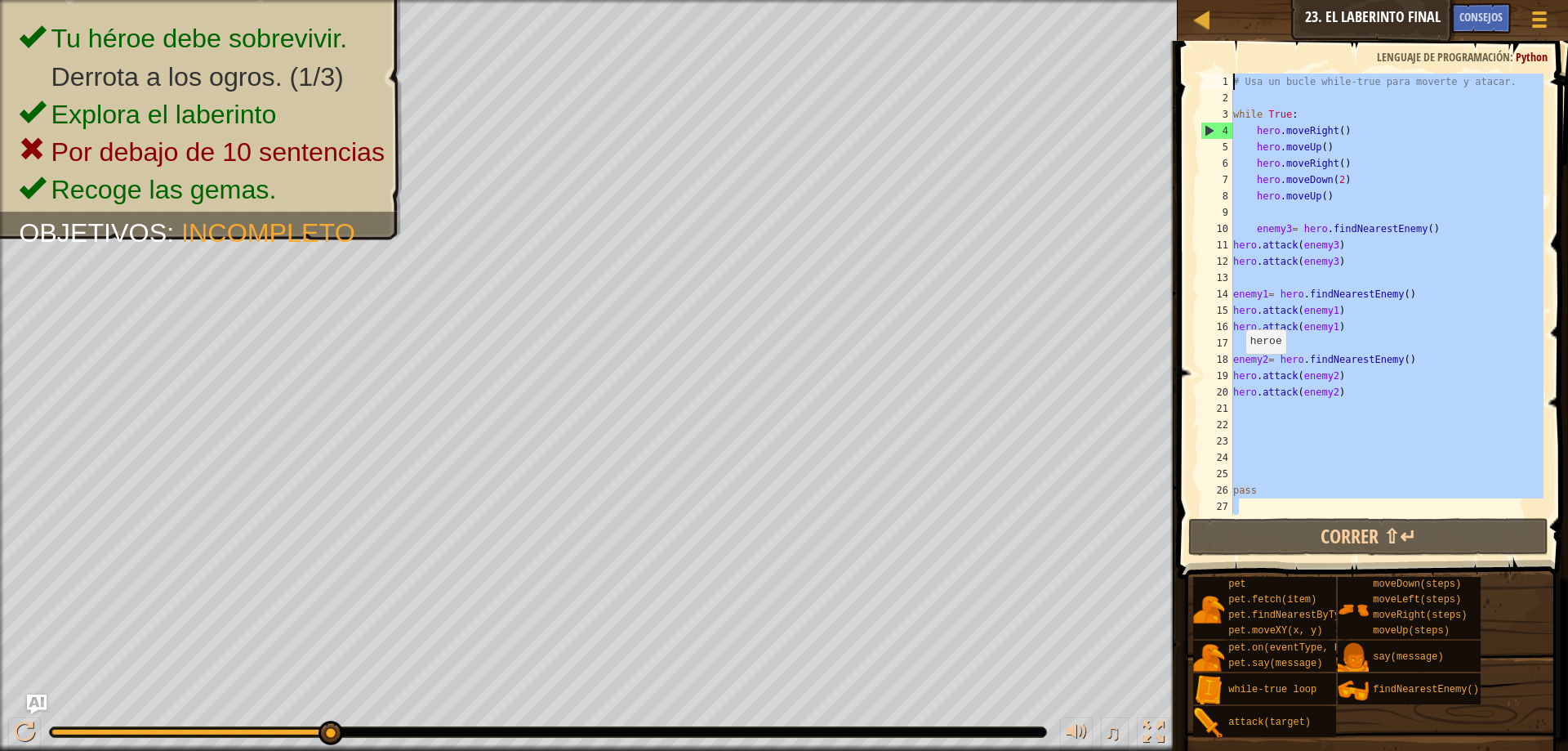
drag, startPoint x: 1265, startPoint y: 500, endPoint x: 1163, endPoint y: -17, distance: 527.0
click at [1163, 0] on html "Mapa Introducción a la Informática 23. El laberinto final Menú del Juego Hecho …" at bounding box center [784, 0] width 1568 height 0
type textarea "# Usa un bucle while-true para moverte y atacar."
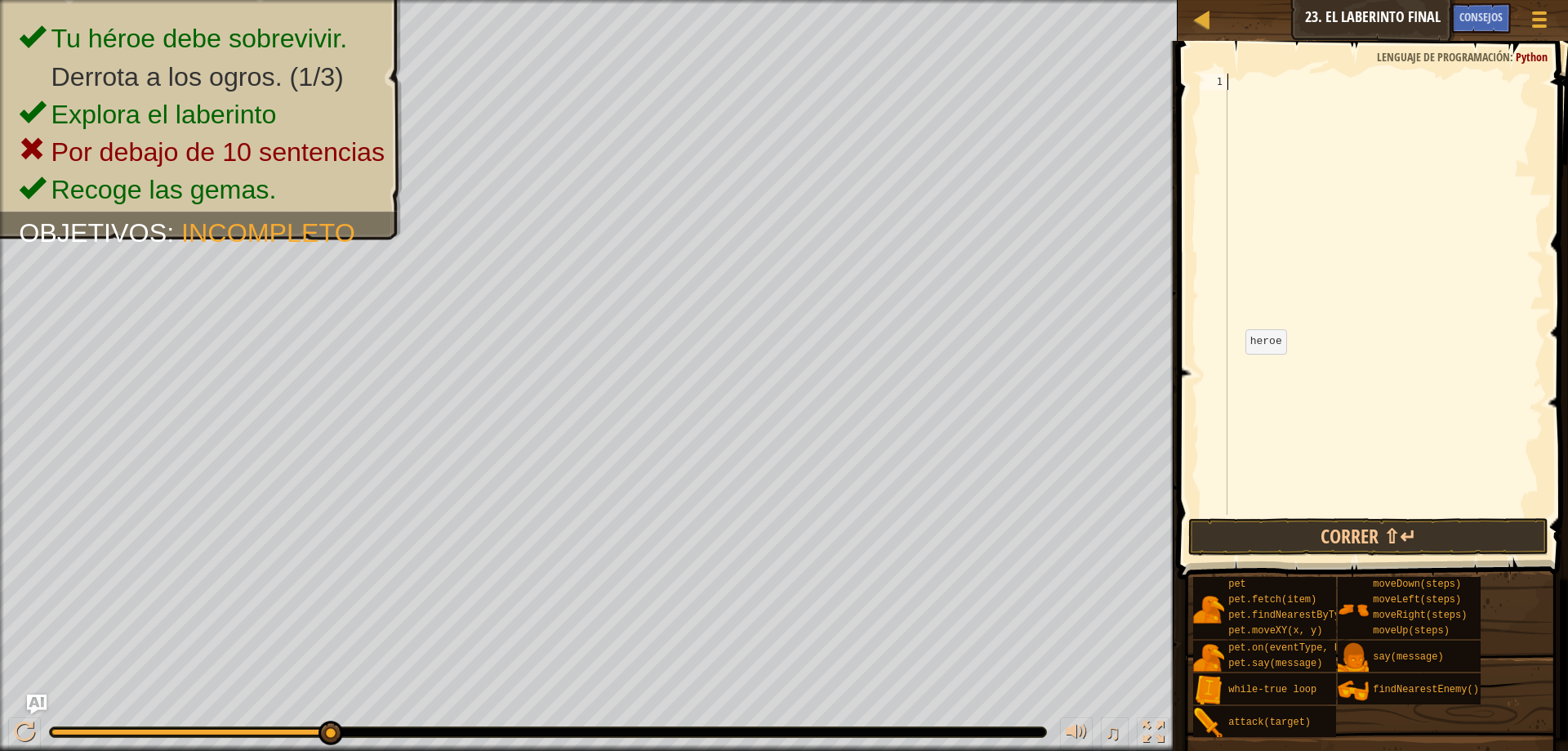
scroll to position [7, 0]
paste textarea "hero.moveUp()"
type textarea "hero.moveUp()"
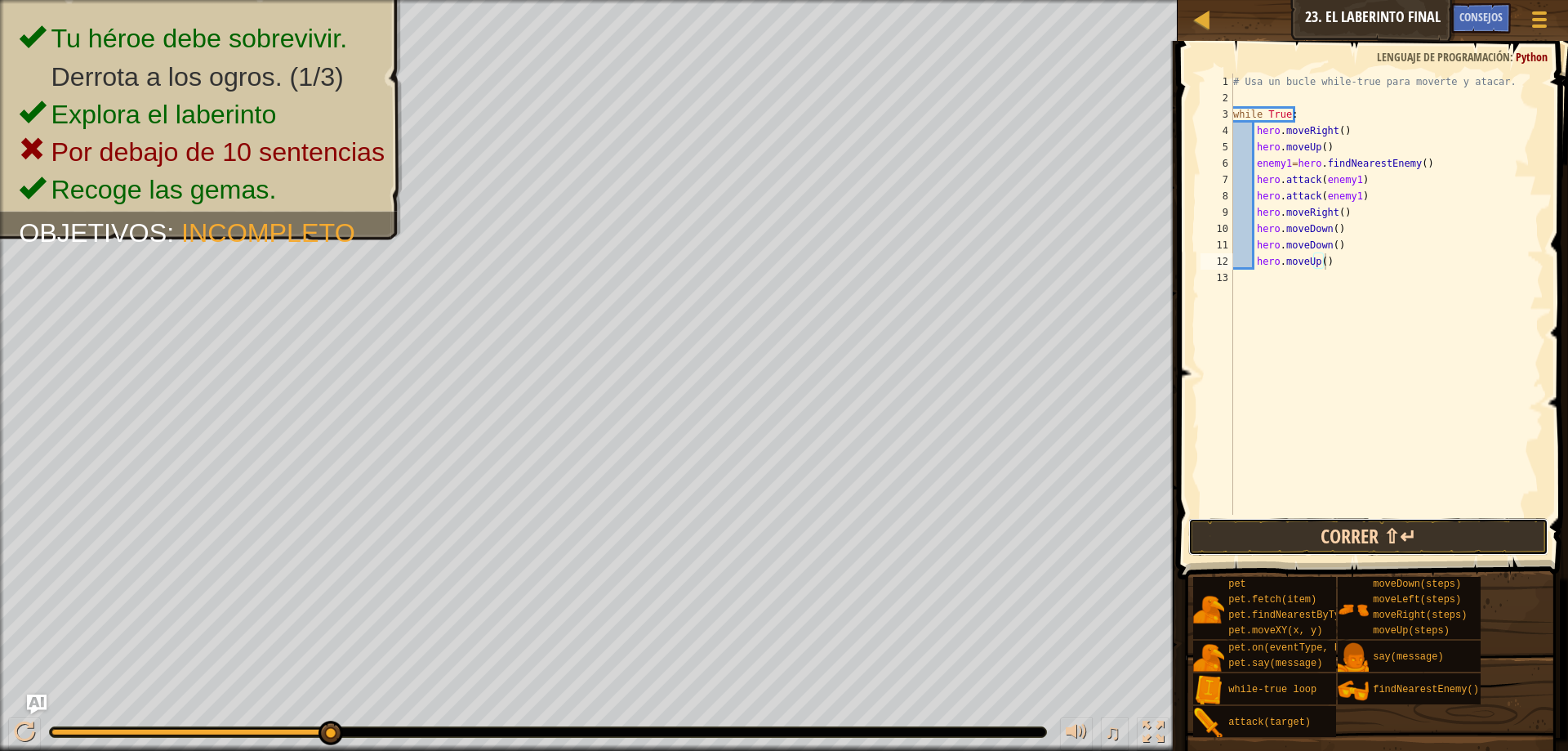
click at [1382, 544] on button "Correr ⇧↵" at bounding box center [1367, 537] width 360 height 38
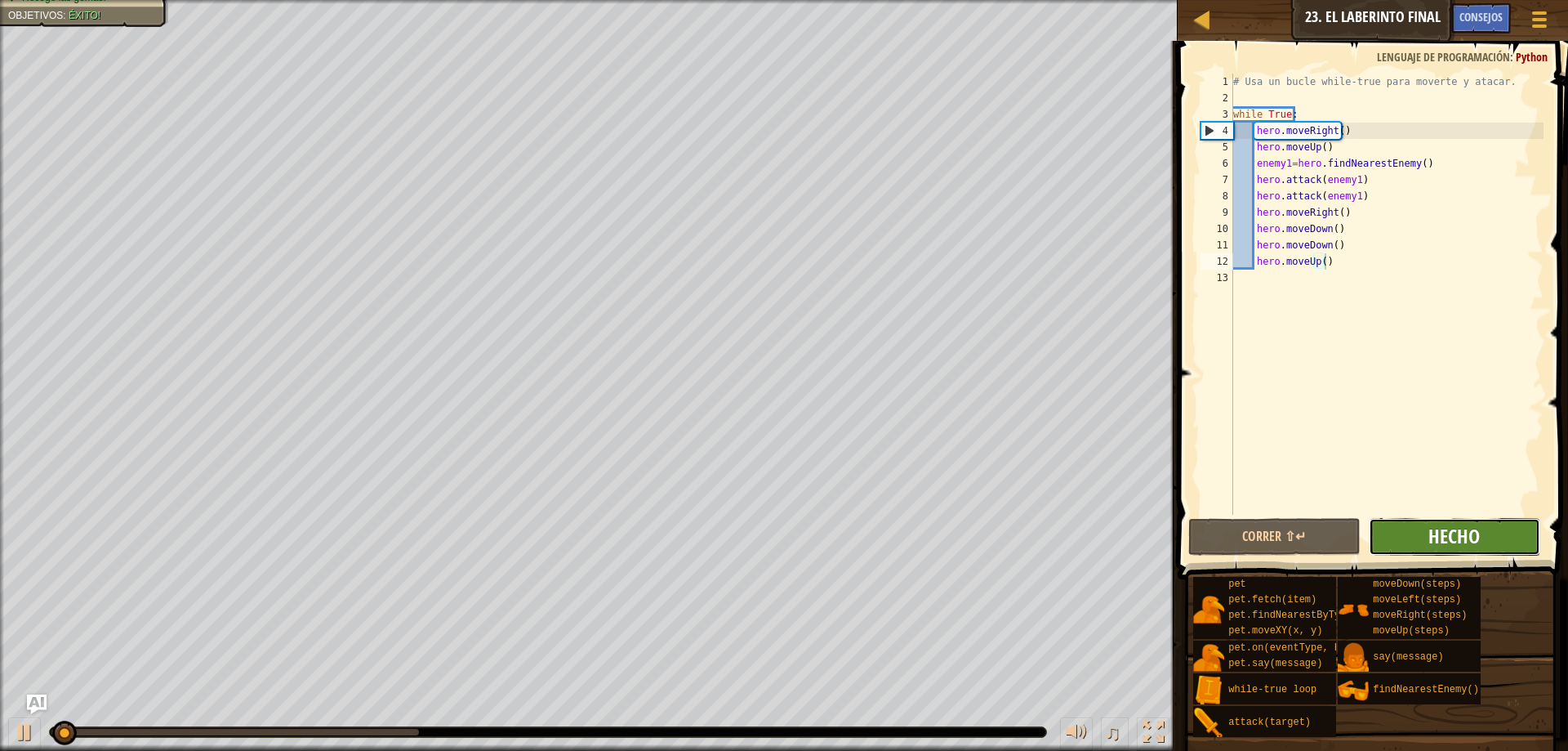
click at [1437, 526] on span "Hecho" at bounding box center [1453, 536] width 51 height 26
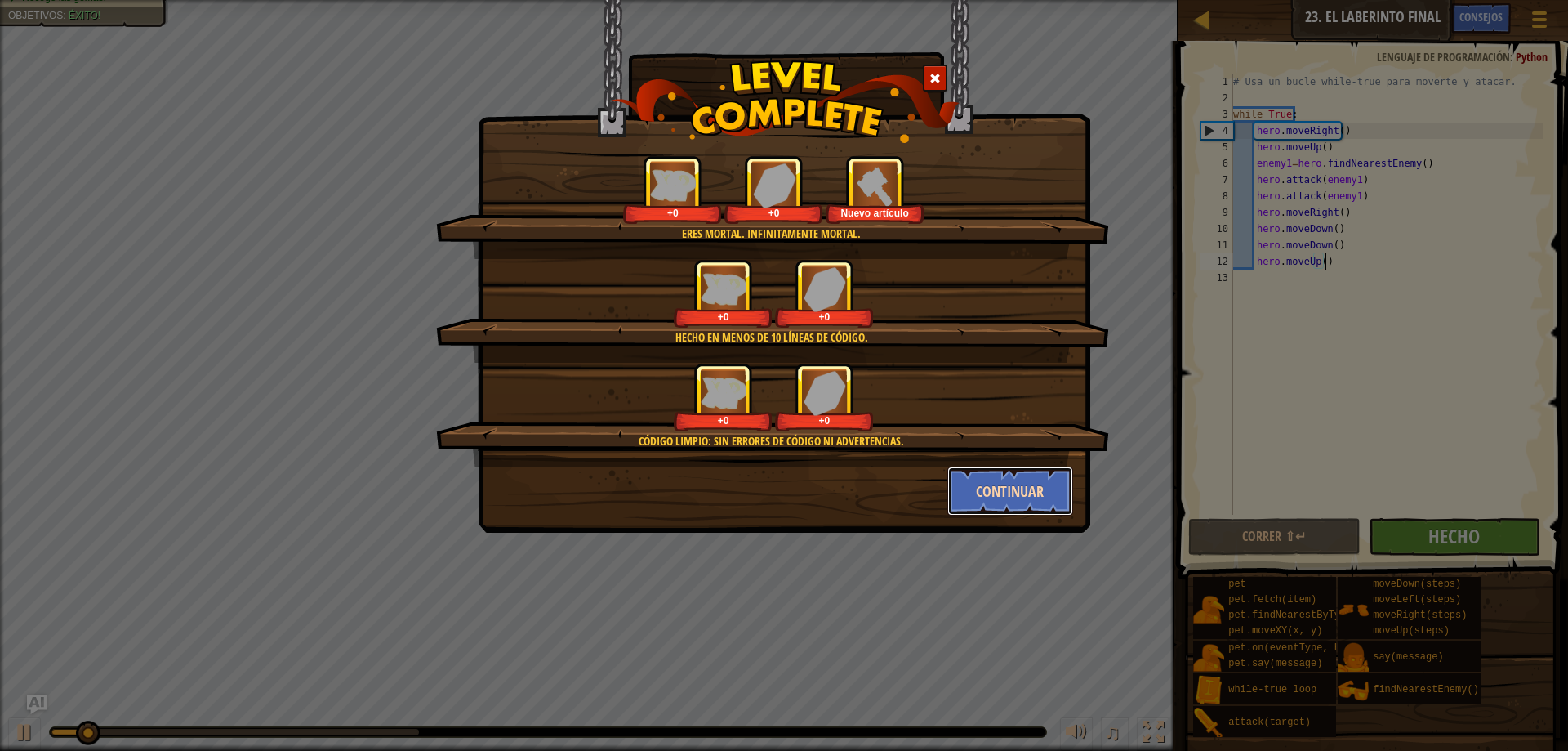
click at [1023, 506] on button "Continuar" at bounding box center [1011, 491] width 126 height 49
click at [1004, 489] on div "Eres mortal. Infinitamente mortal. +0 +0 Nuevo artículo Hecho en menos de 10 lí…" at bounding box center [784, 375] width 1568 height 751
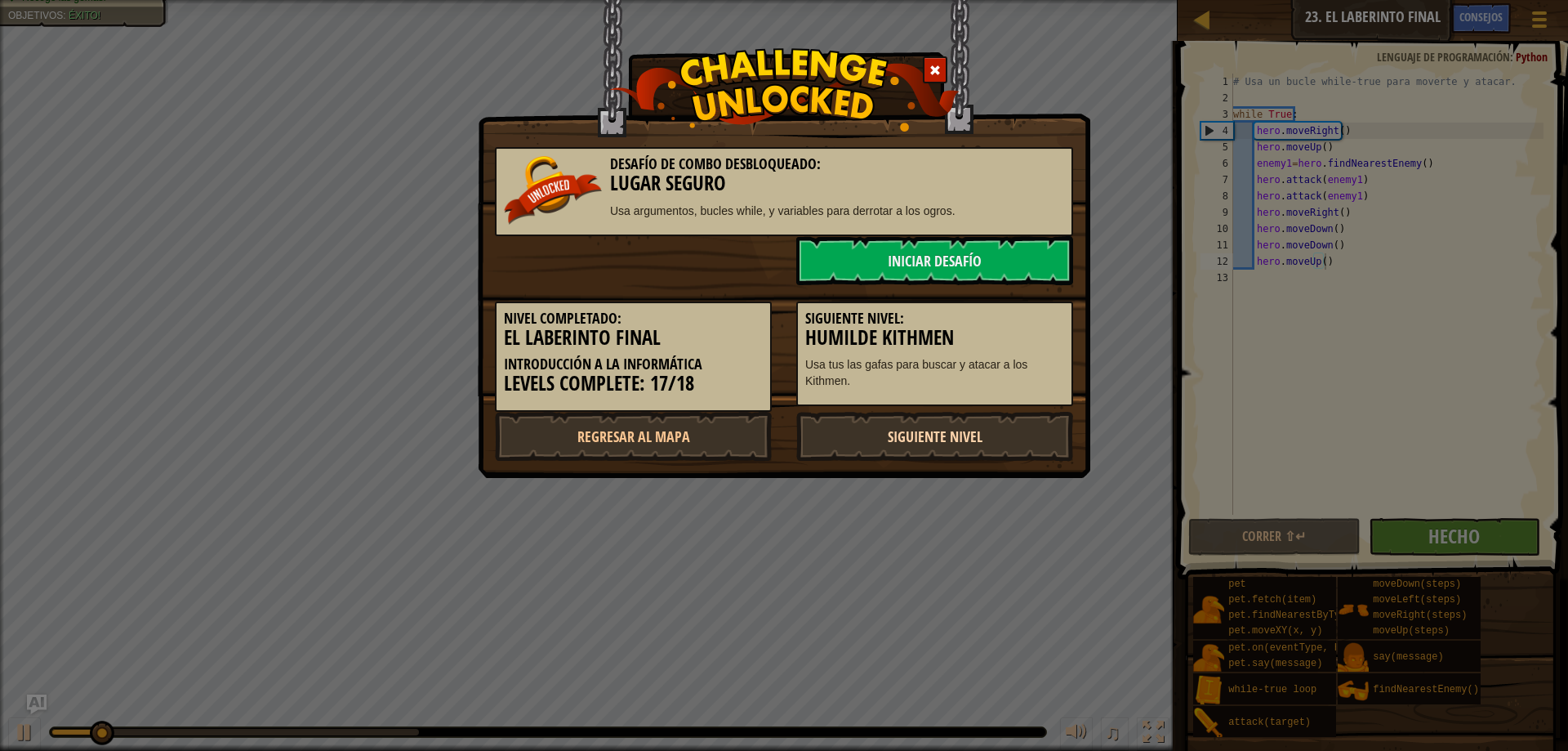
click at [966, 446] on link "Siguiente nivel" at bounding box center [934, 437] width 276 height 49
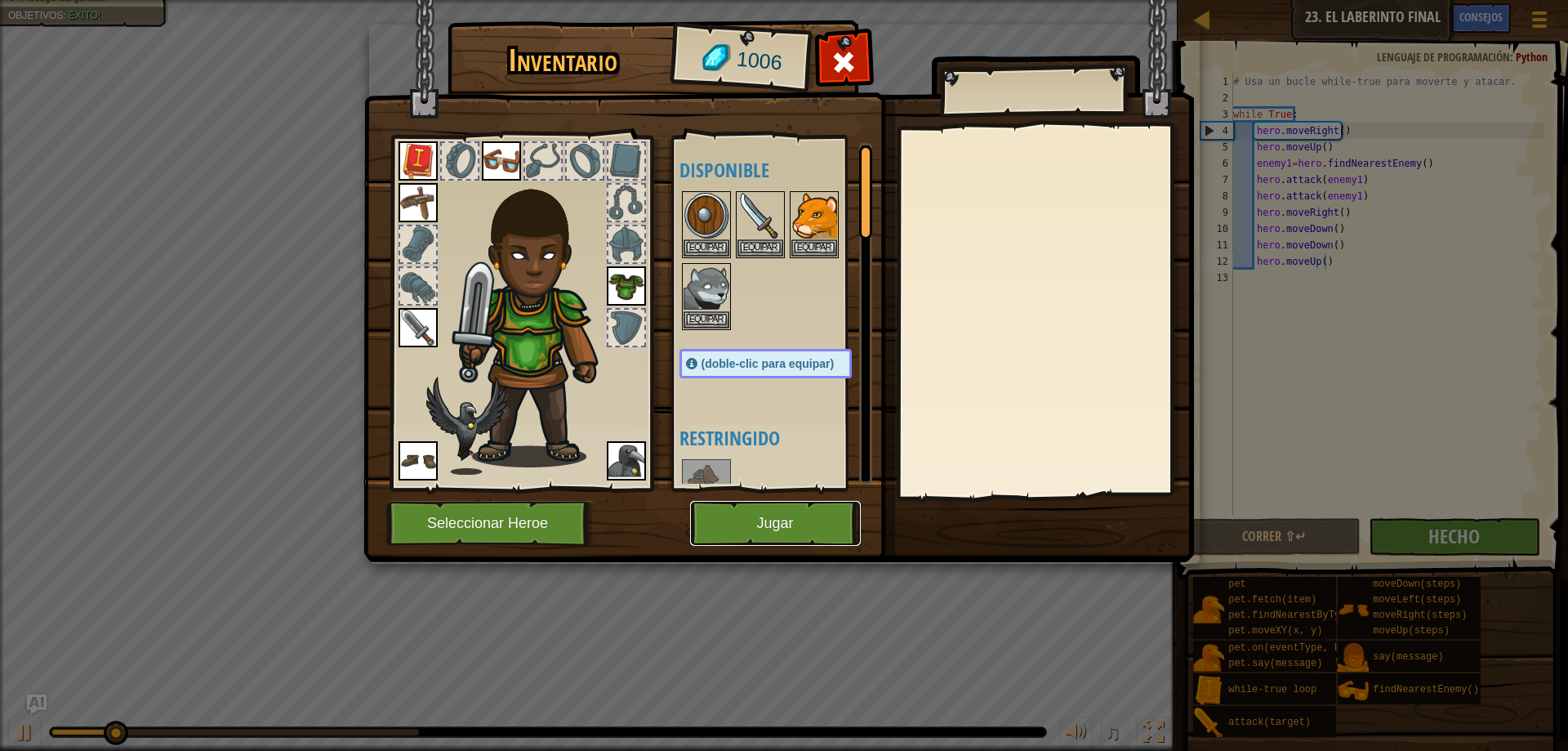
click at [800, 542] on button "Jugar" at bounding box center [775, 523] width 171 height 45
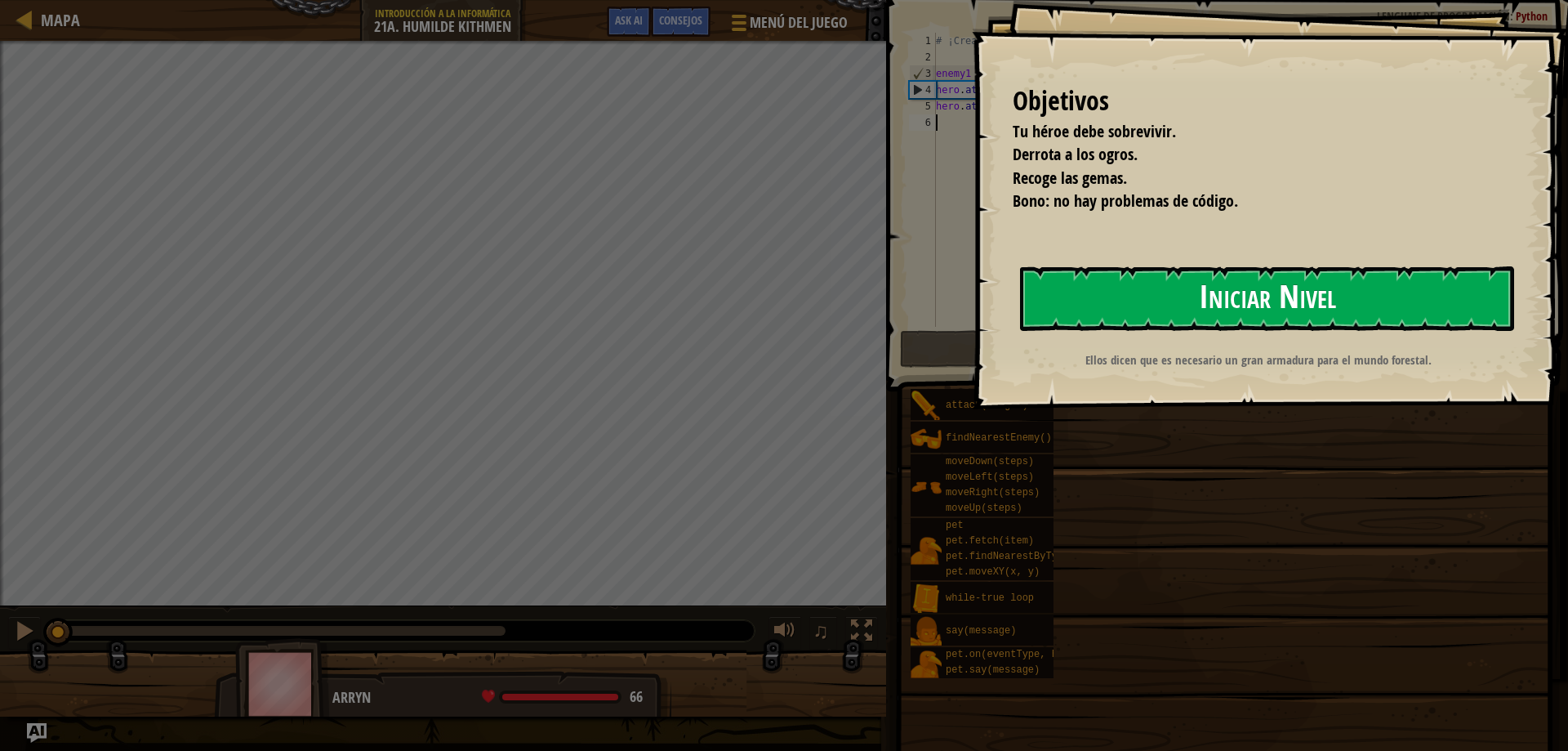
click at [1381, 294] on button "Iniciar Nivel" at bounding box center [1266, 298] width 494 height 64
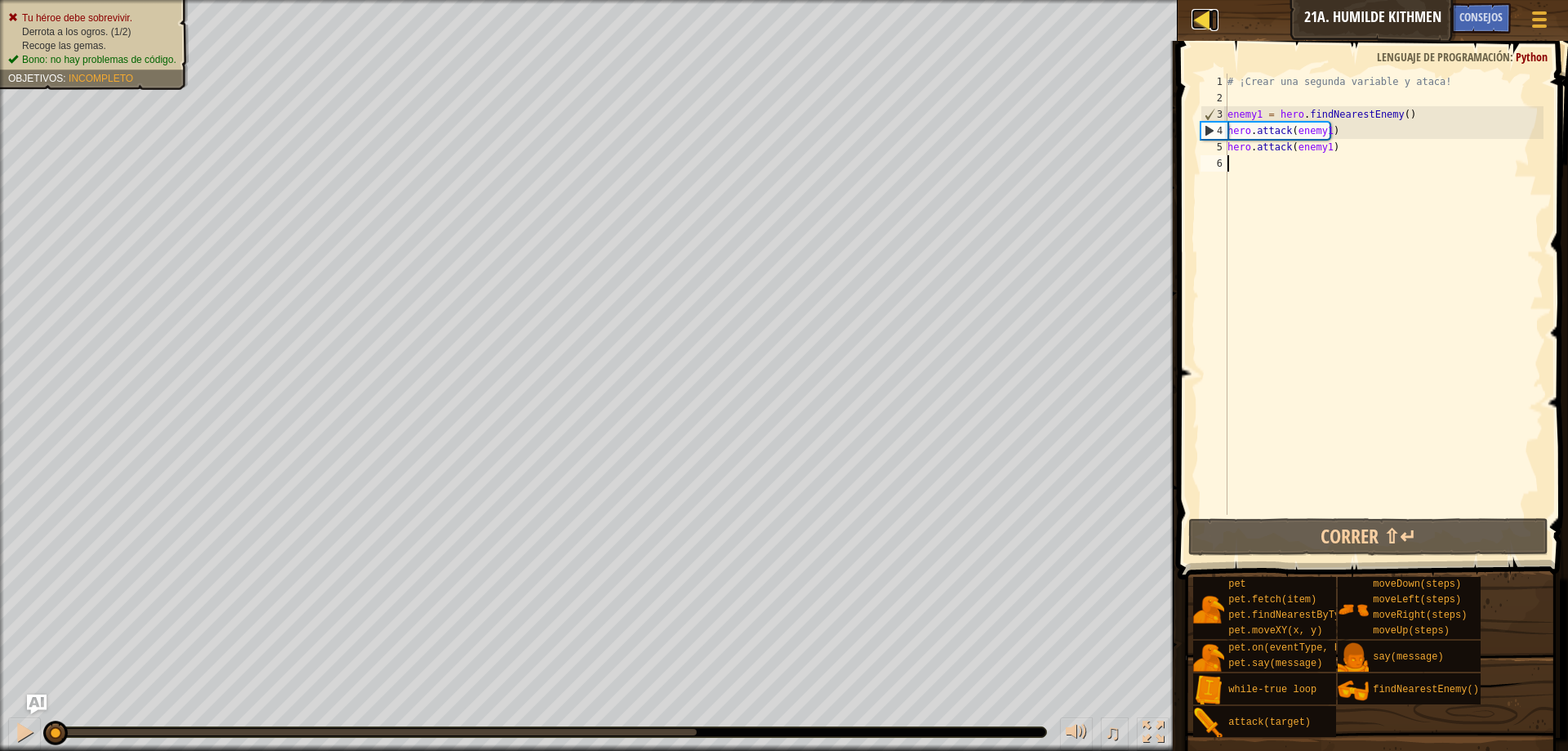
click at [1218, 11] on link "Mapa" at bounding box center [1214, 20] width 8 height 22
select select "es-ES"
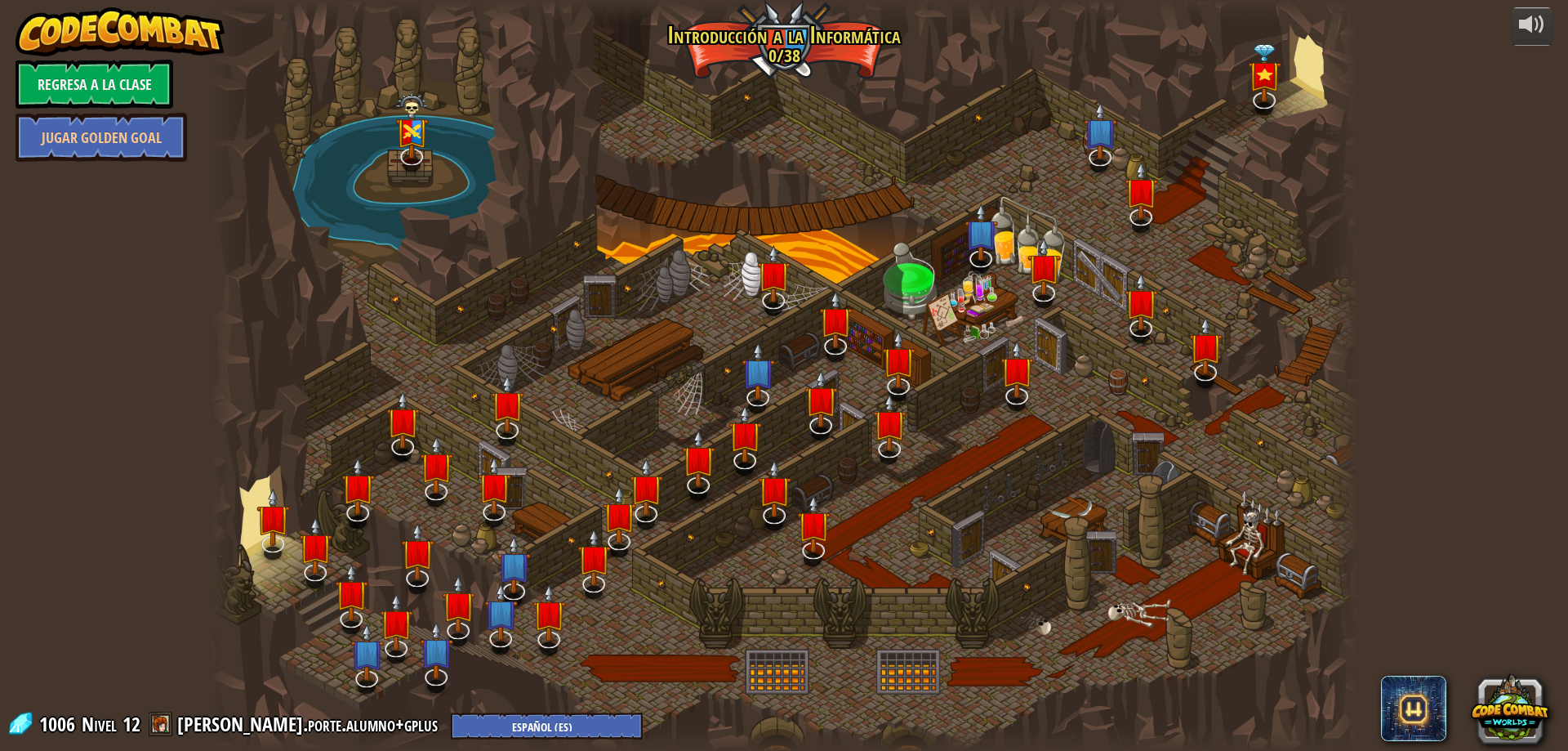
select select "es-ES"
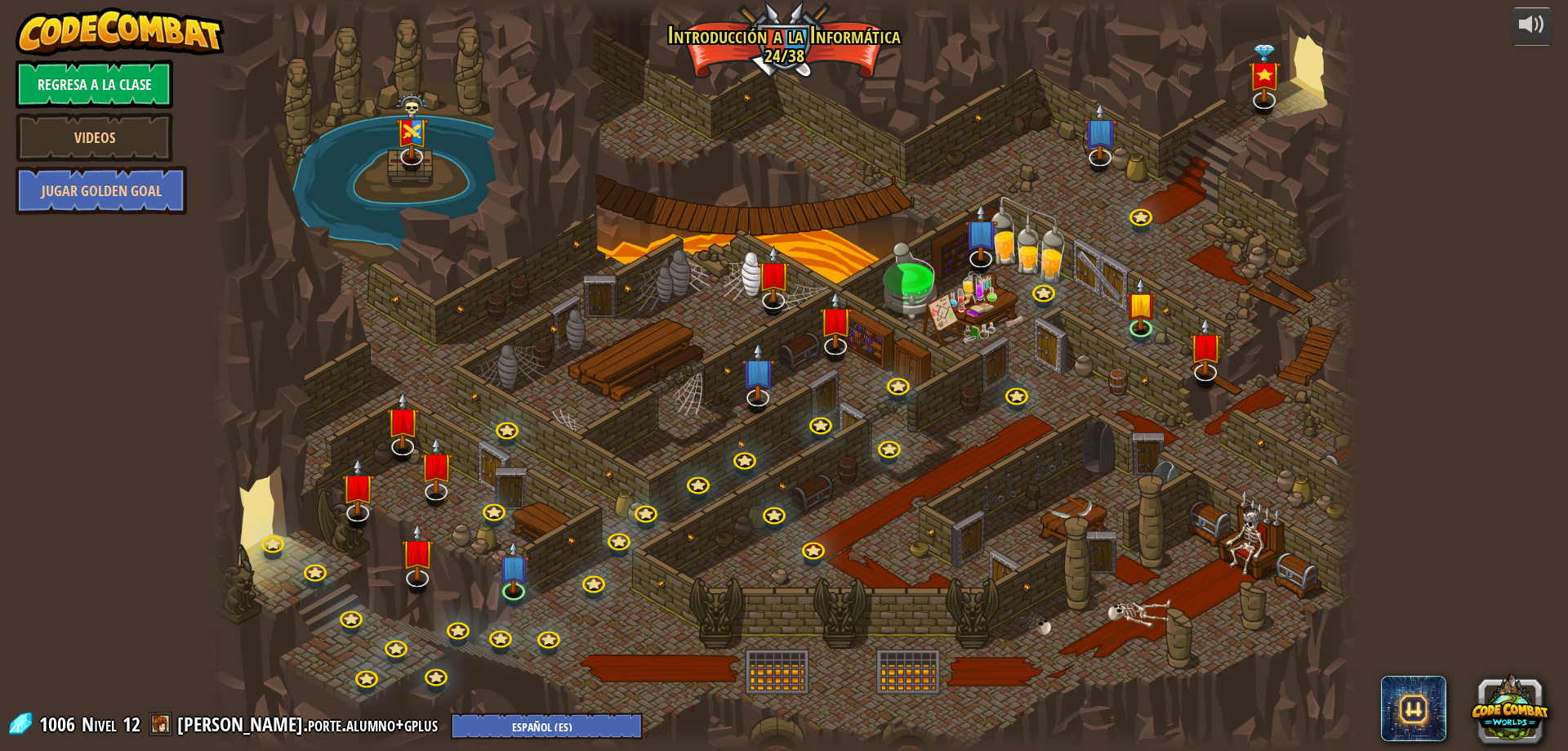
select select "es-ES"
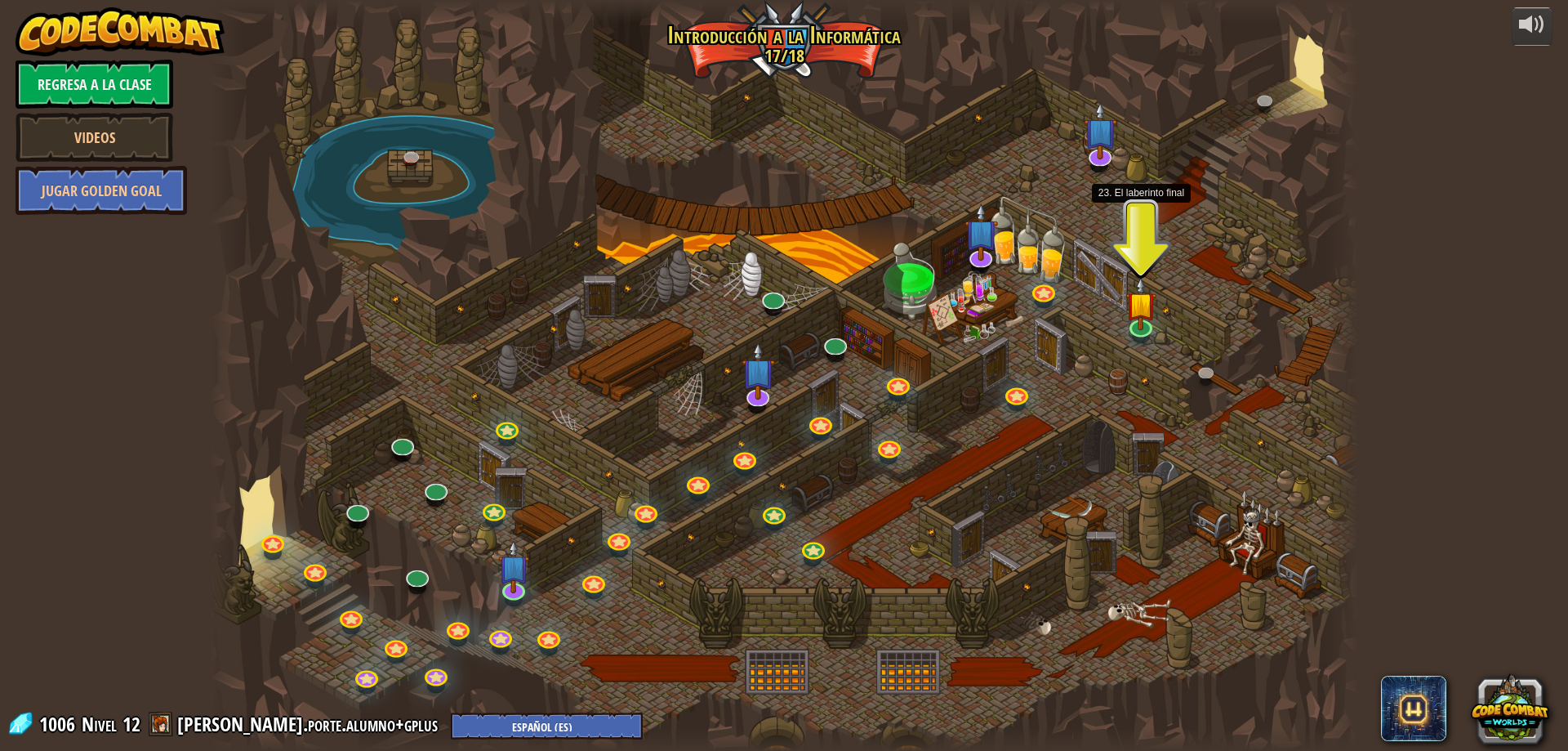
click at [1142, 213] on link at bounding box center [1140, 212] width 33 height 33
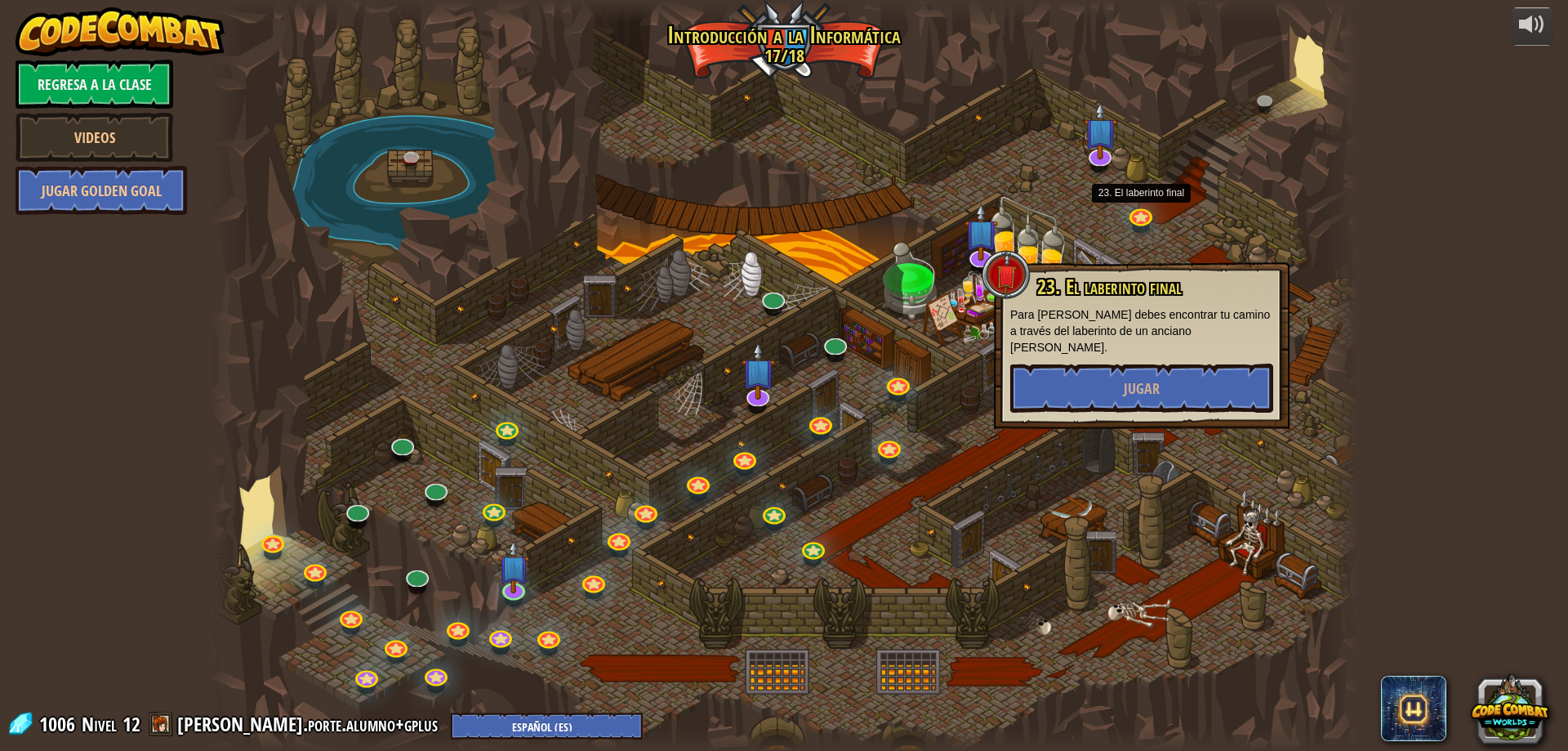
click at [1173, 400] on div "23. El laberinto final Para [PERSON_NAME] debes encontrar tu camino a través de…" at bounding box center [1141, 345] width 295 height 166
click at [1156, 404] on div "23. El laberinto final Para [PERSON_NAME] debes encontrar tu camino a través de…" at bounding box center [1141, 345] width 295 height 166
click at [1166, 367] on button "Jugar" at bounding box center [1141, 388] width 263 height 49
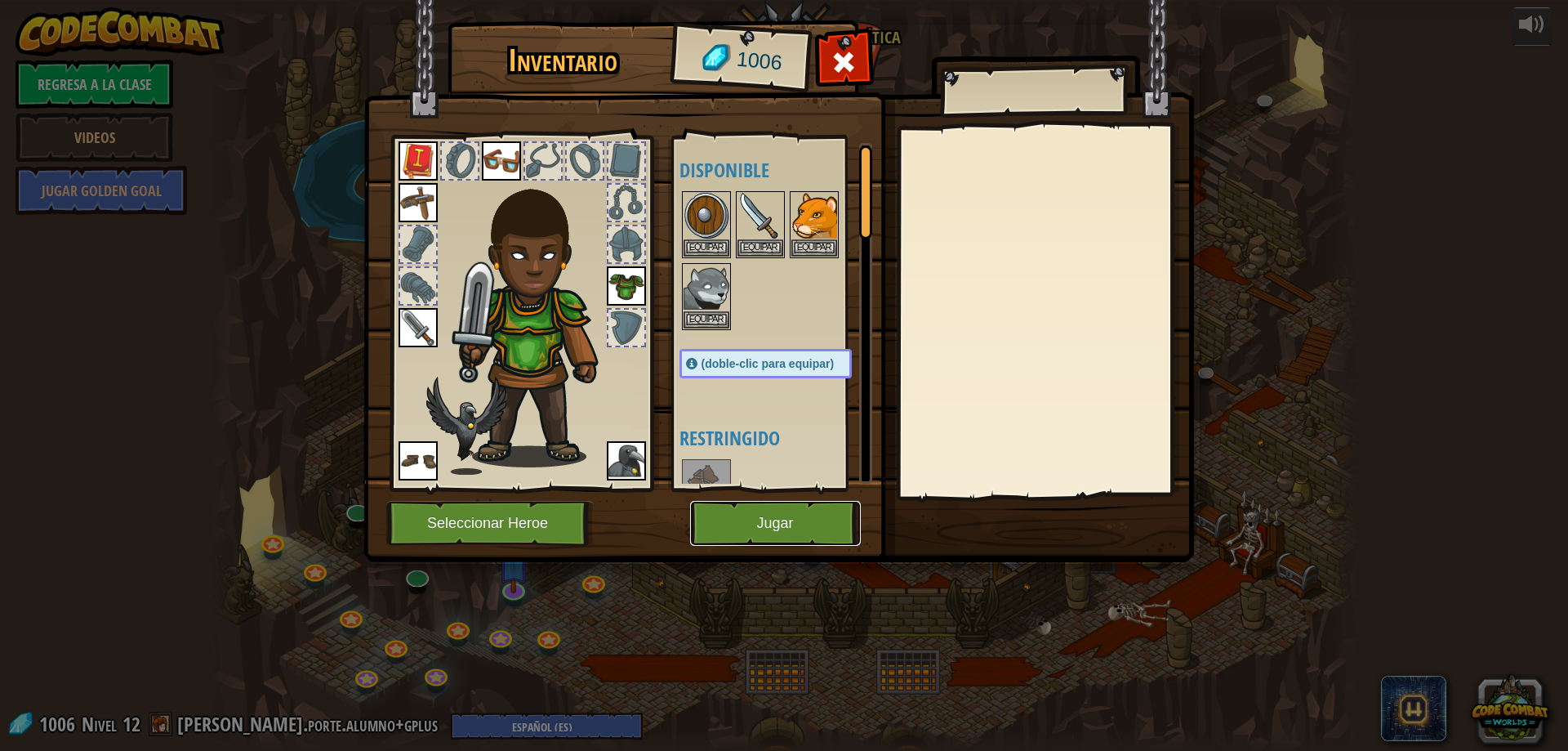
click at [773, 514] on button "Jugar" at bounding box center [775, 523] width 171 height 45
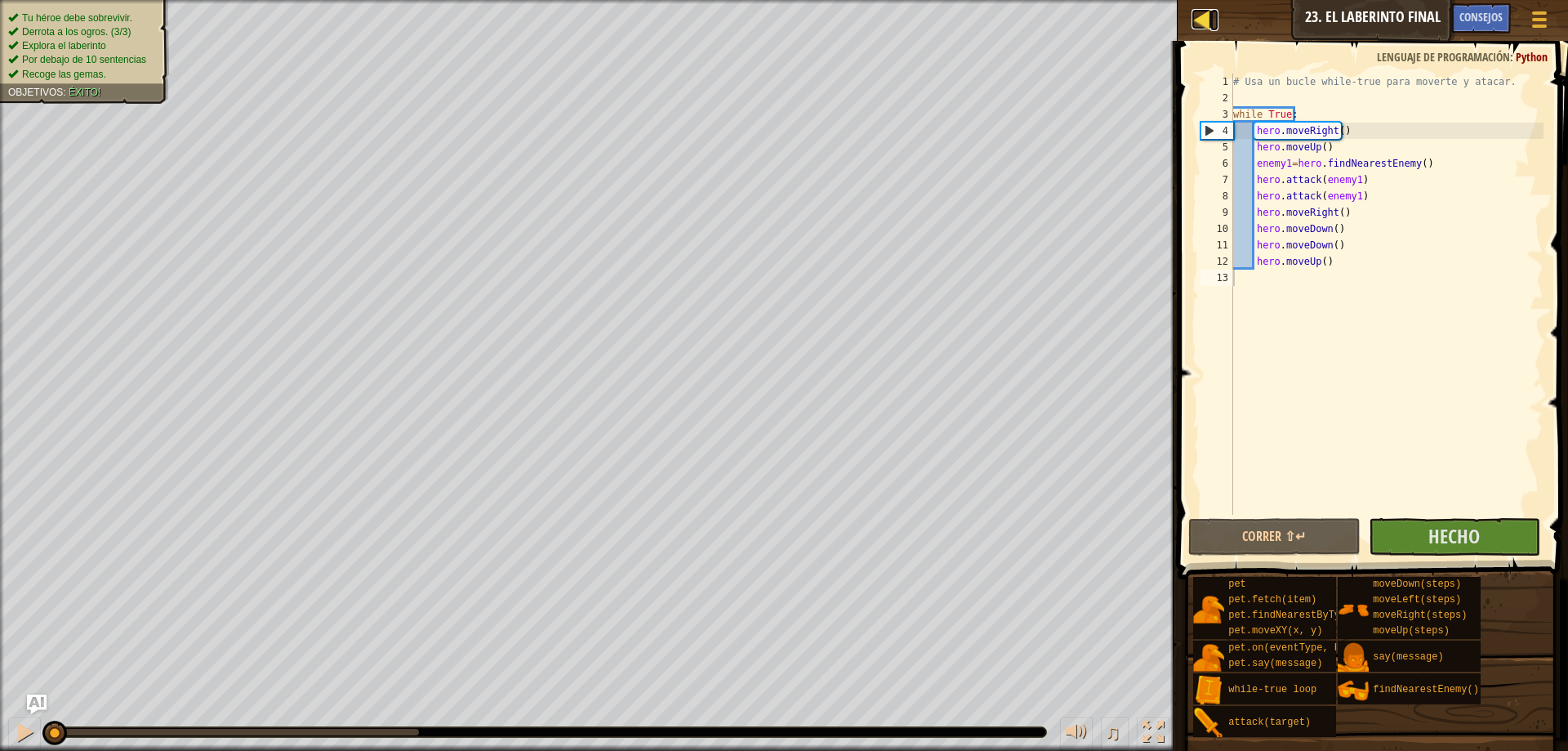
click at [1209, 9] on div at bounding box center [1201, 19] width 21 height 21
select select "es-ES"
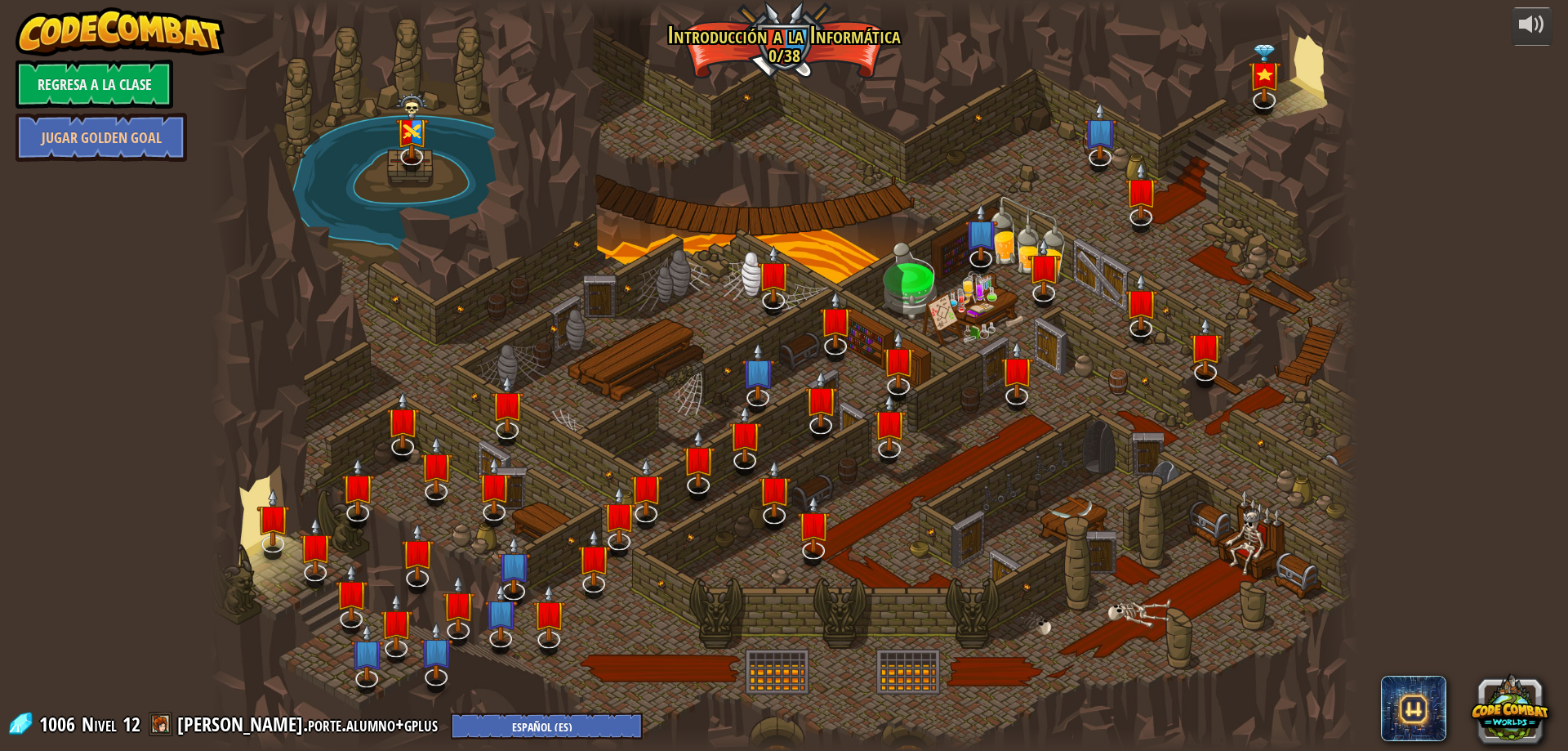
select select "es-ES"
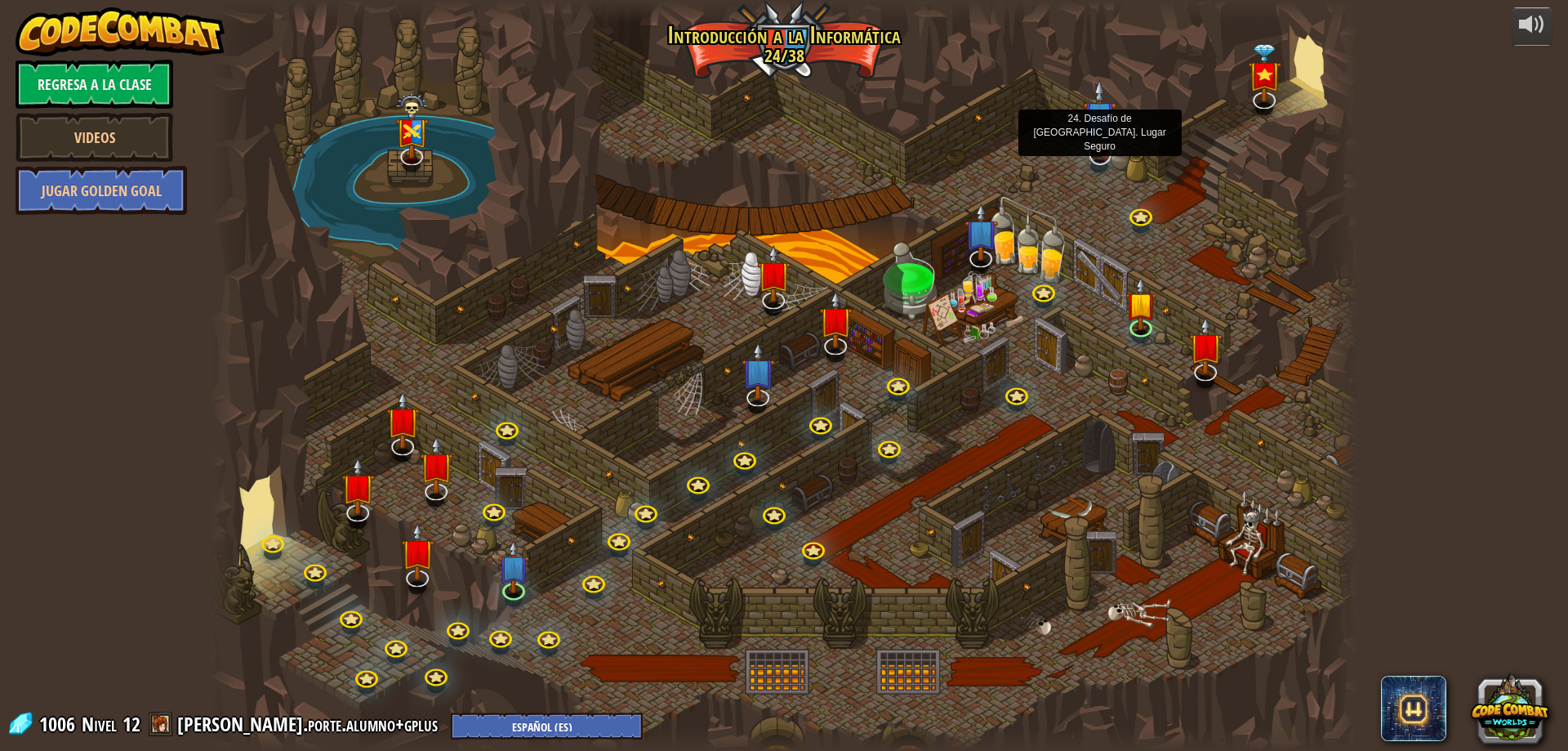
select select "es-ES"
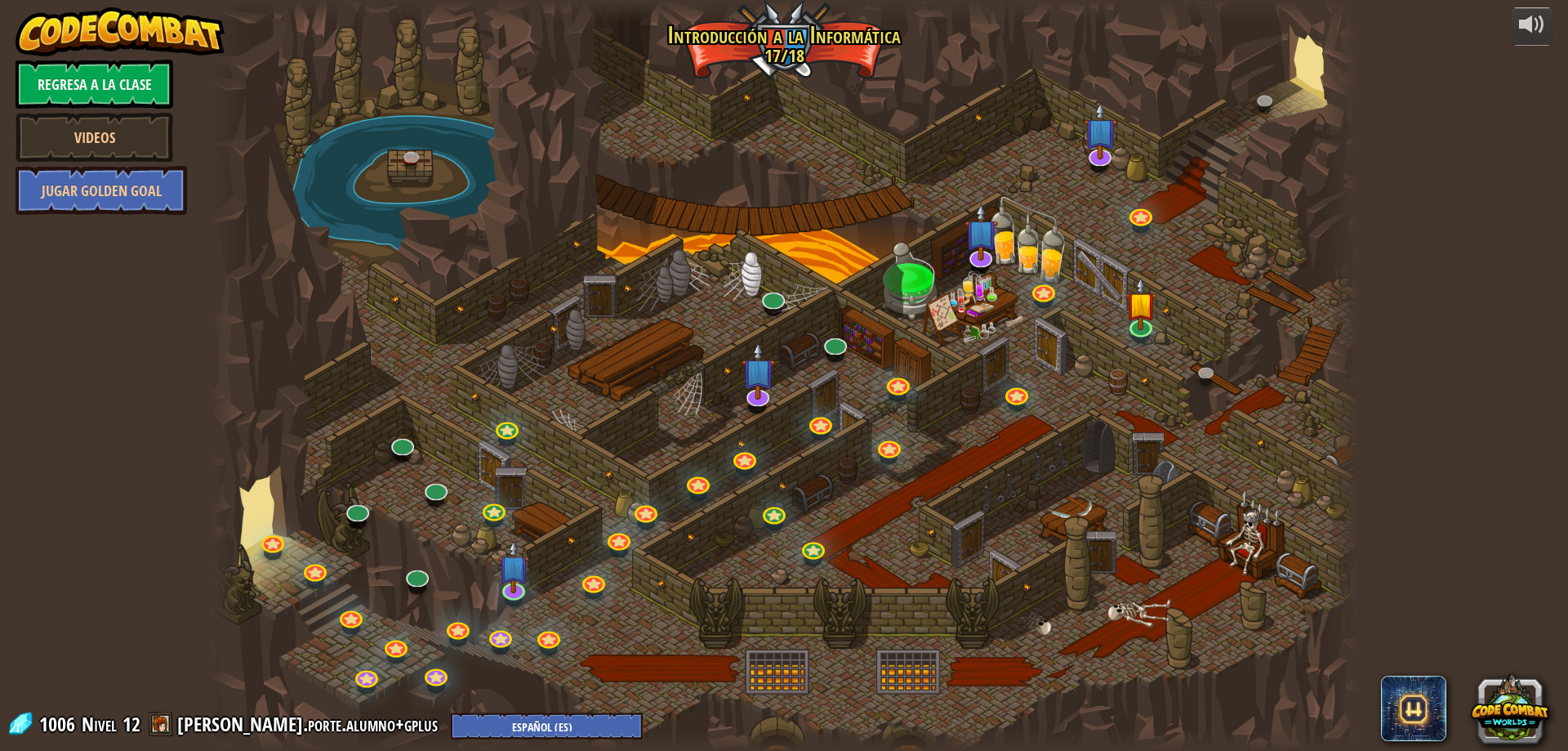
select select "es-ES"
click at [1129, 324] on img at bounding box center [1141, 291] width 31 height 70
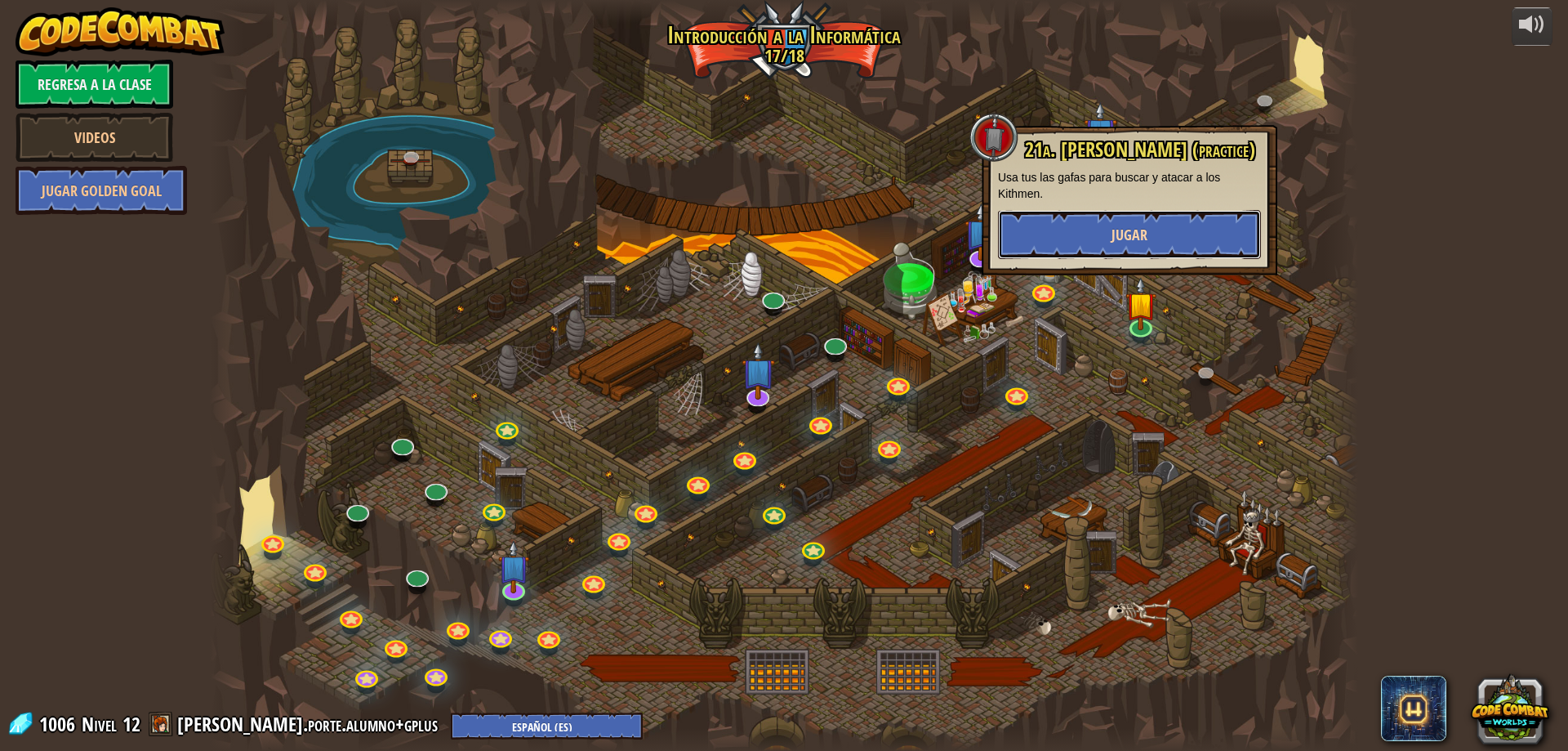
click at [1159, 251] on button "Jugar" at bounding box center [1129, 234] width 263 height 49
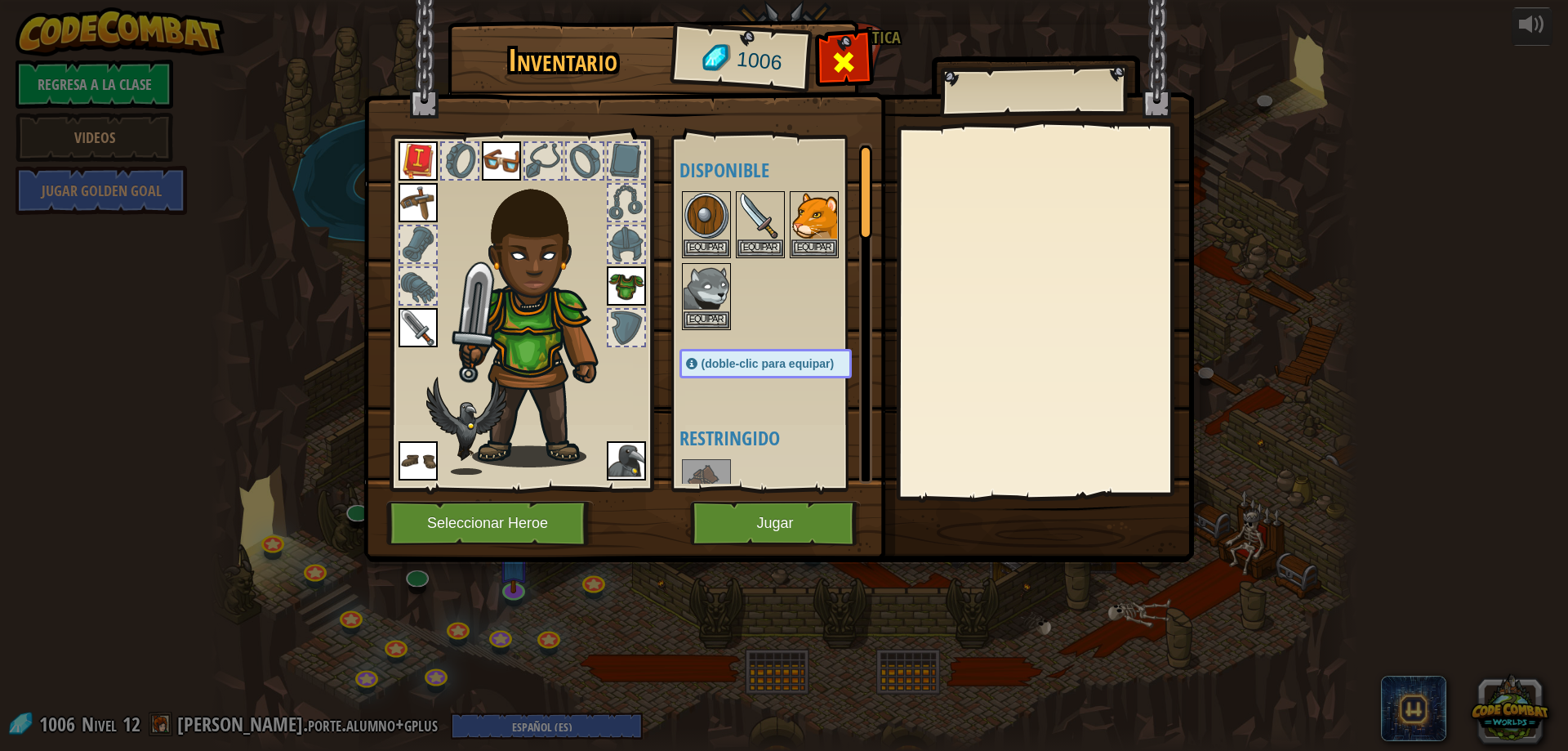
click at [866, 52] on div "Inventario 1006 Disponible [GEOGRAPHIC_DATA] [GEOGRAPHIC_DATA] [GEOGRAPHIC_DATA…" at bounding box center [784, 294] width 830 height 540
click at [863, 52] on div at bounding box center [844, 66] width 51 height 52
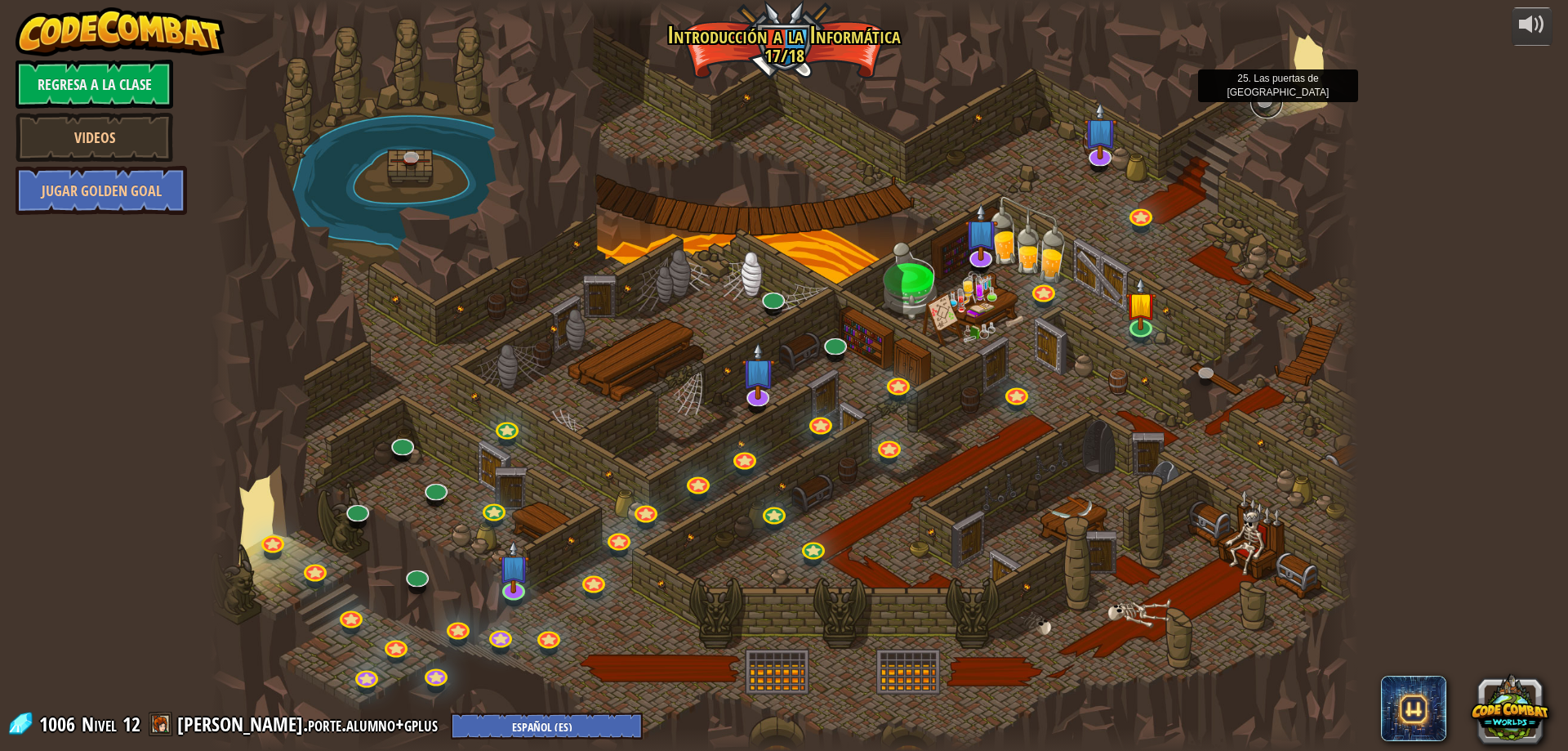
click at [1268, 102] on link at bounding box center [1266, 102] width 33 height 33
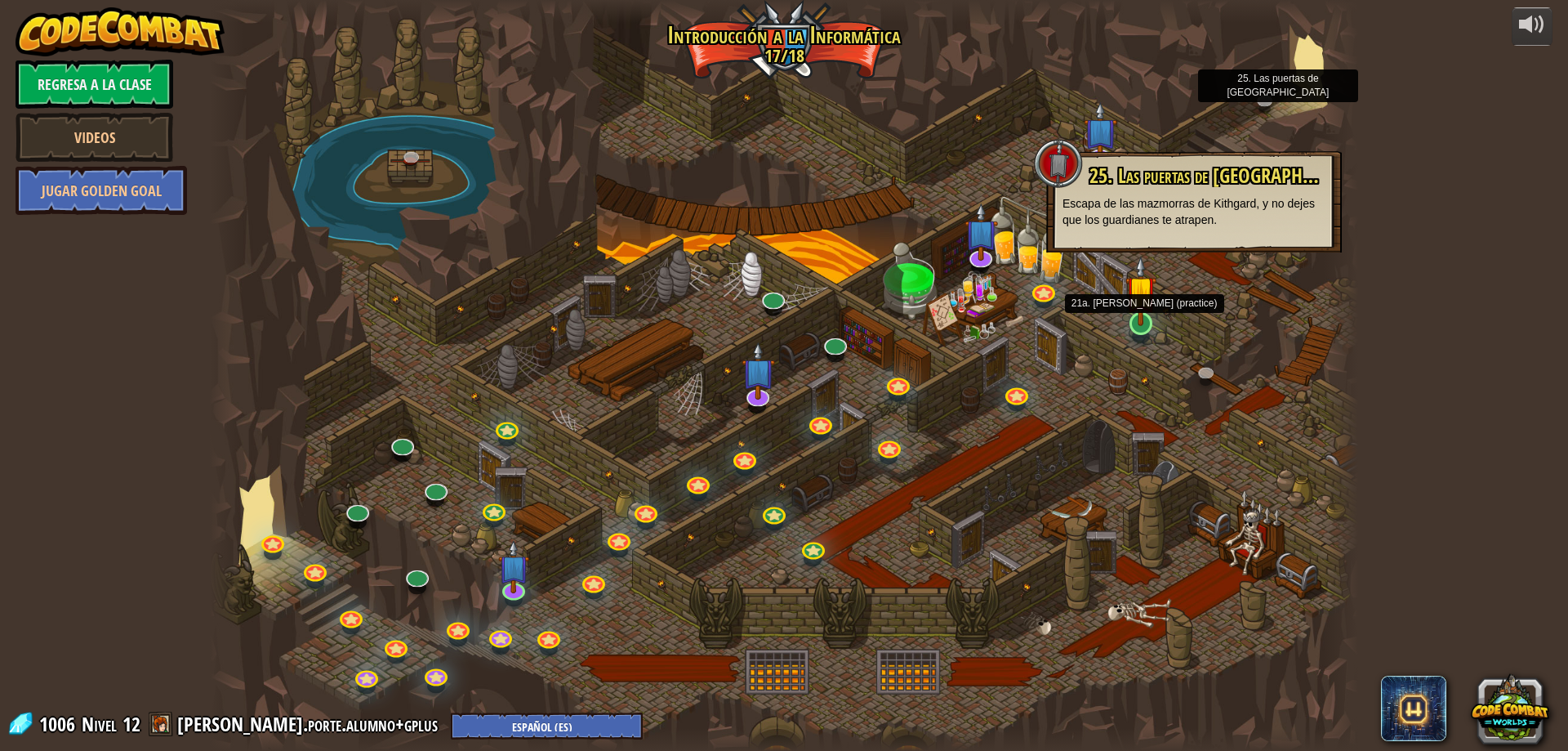
click at [1140, 324] on img at bounding box center [1141, 291] width 31 height 70
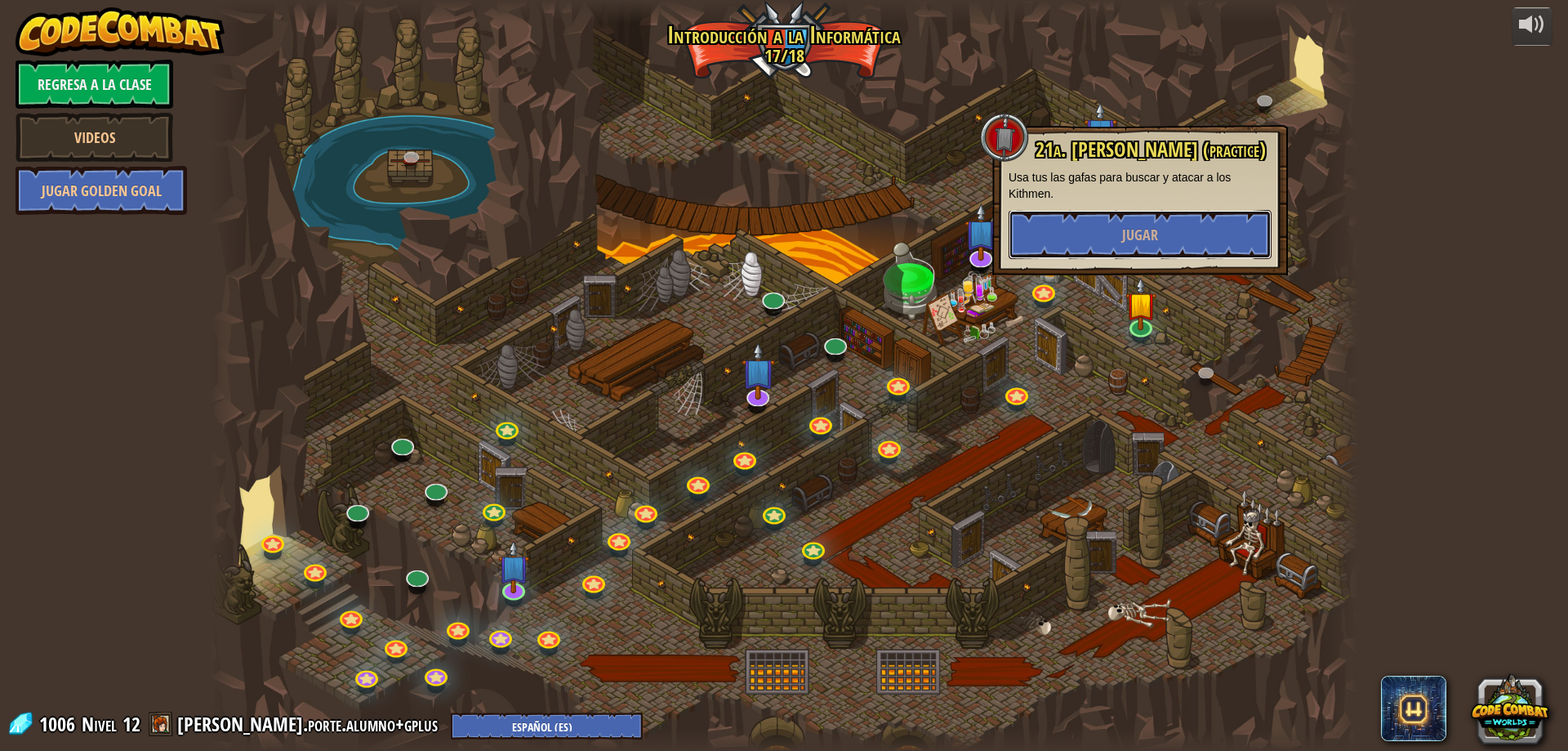
drag, startPoint x: 1133, startPoint y: 251, endPoint x: 1068, endPoint y: 361, distance: 127.8
click at [1068, 361] on div "25. Las puertas de Kithgard (Bloqueado) Escapa de las mazmorras de Kithgard, y …" at bounding box center [783, 375] width 1148 height 751
click at [1068, 361] on div at bounding box center [783, 375] width 1148 height 751
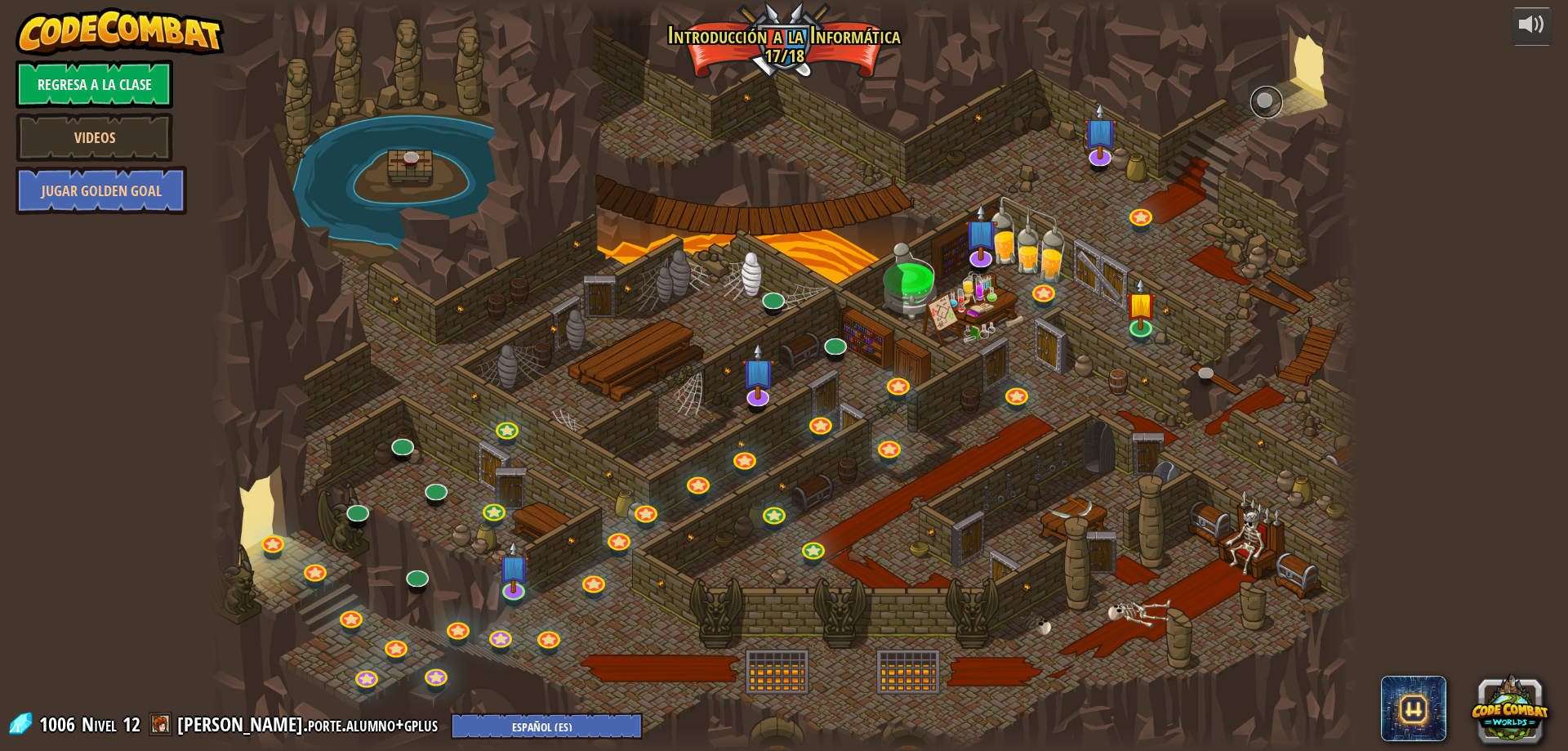
click at [1261, 102] on link at bounding box center [1266, 102] width 33 height 33
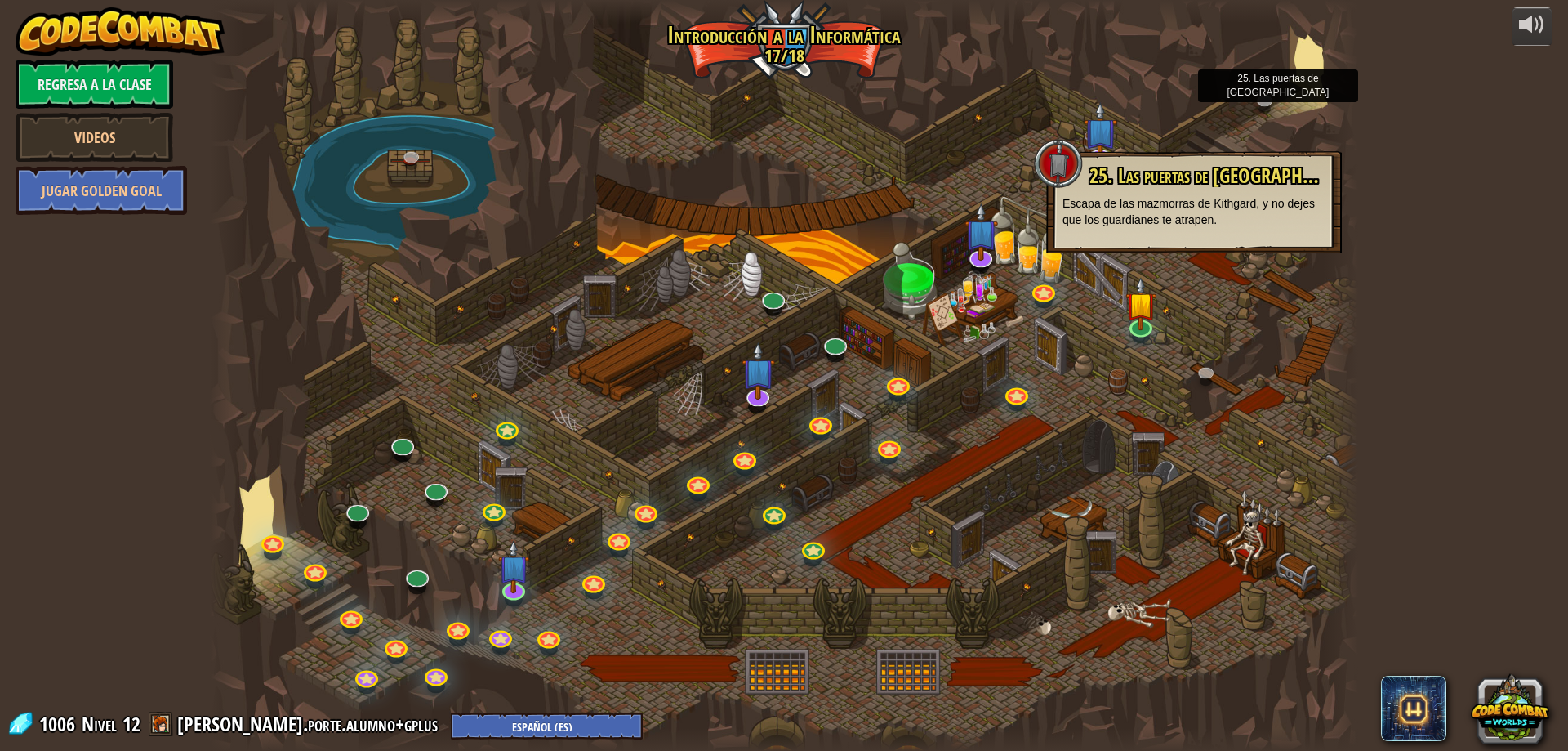
click at [1178, 277] on div at bounding box center [783, 375] width 1148 height 751
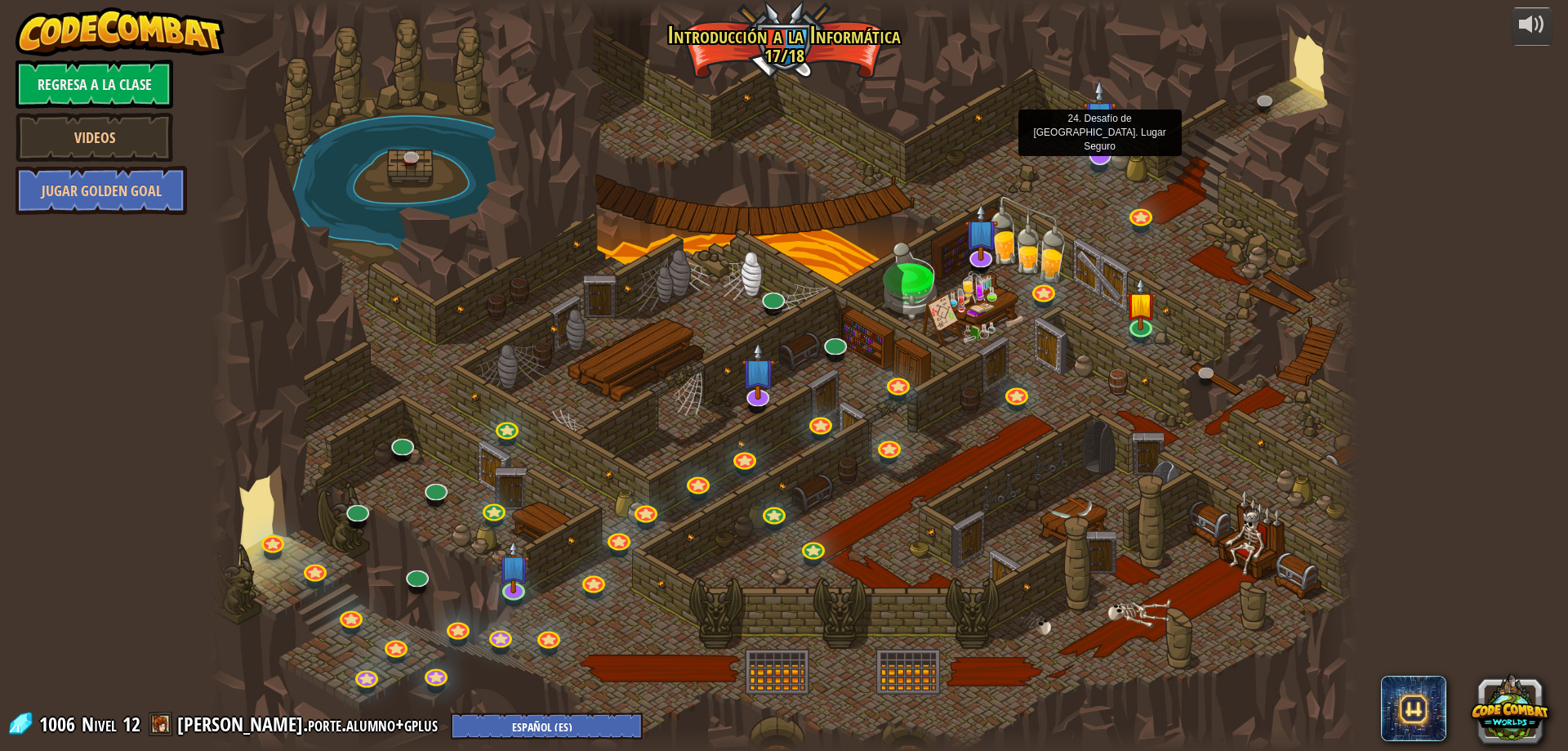
click at [1101, 142] on img at bounding box center [1099, 117] width 33 height 77
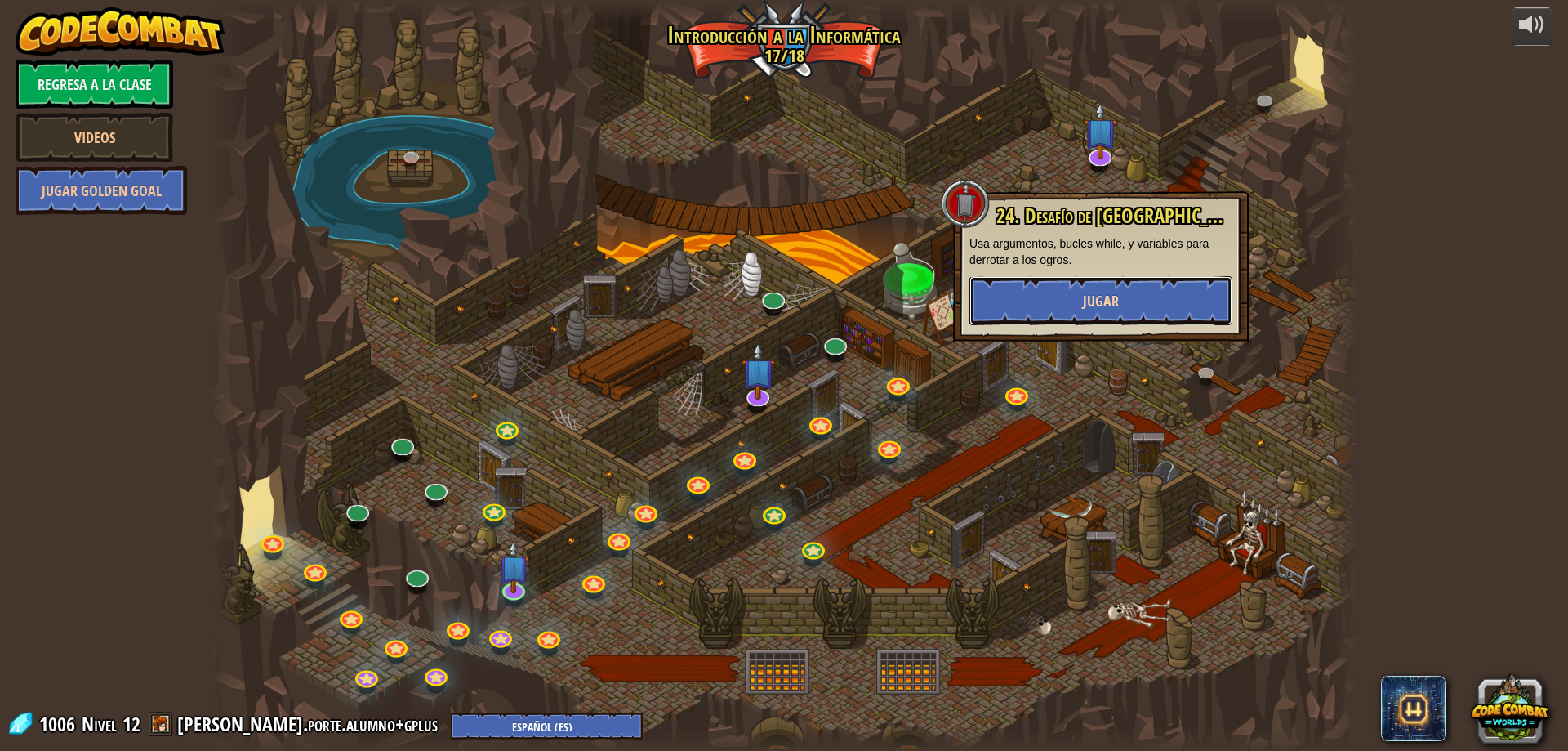
click at [1086, 305] on span "Jugar" at bounding box center [1101, 301] width 36 height 21
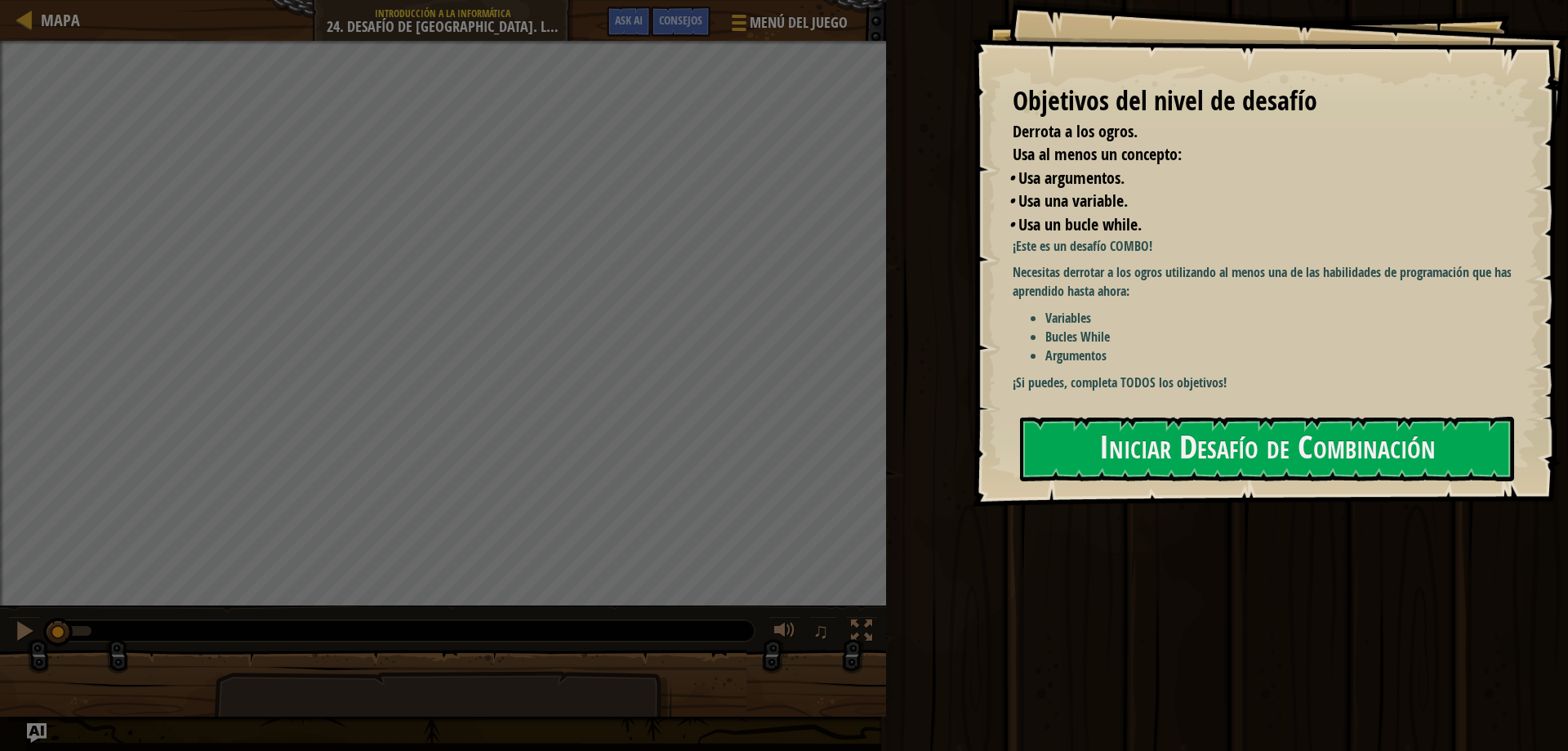
select select "es-ES"
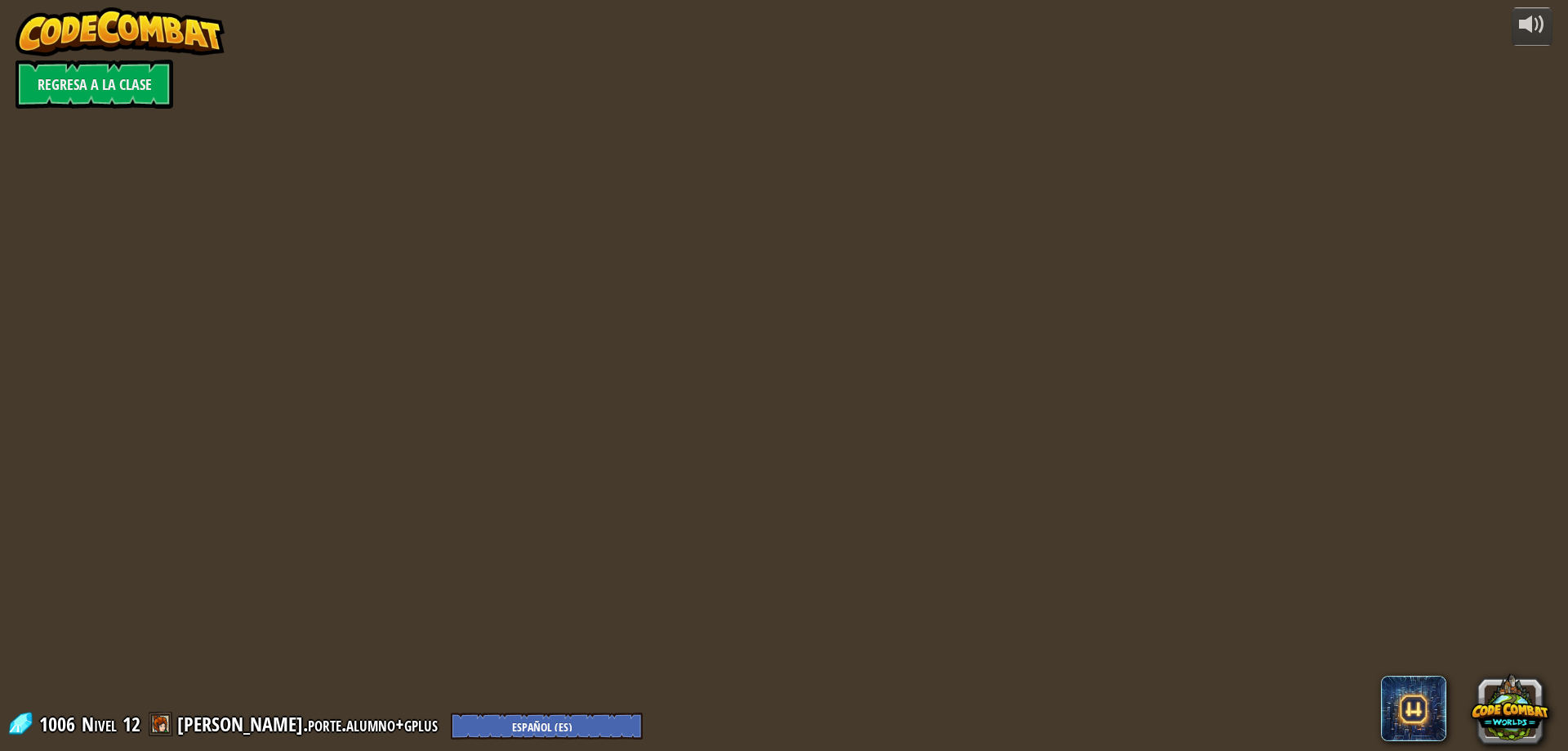
select select "es-ES"
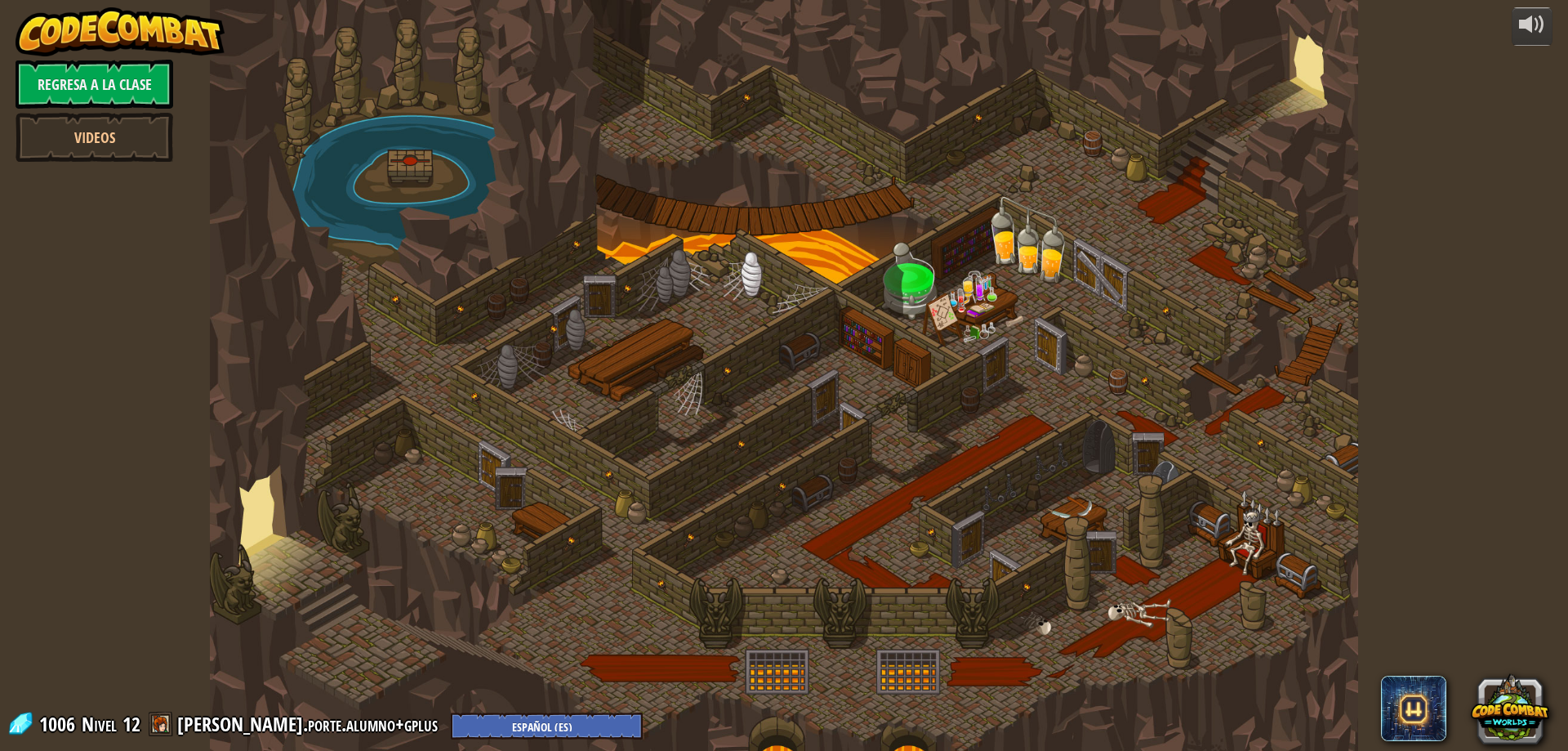
select select "es-ES"
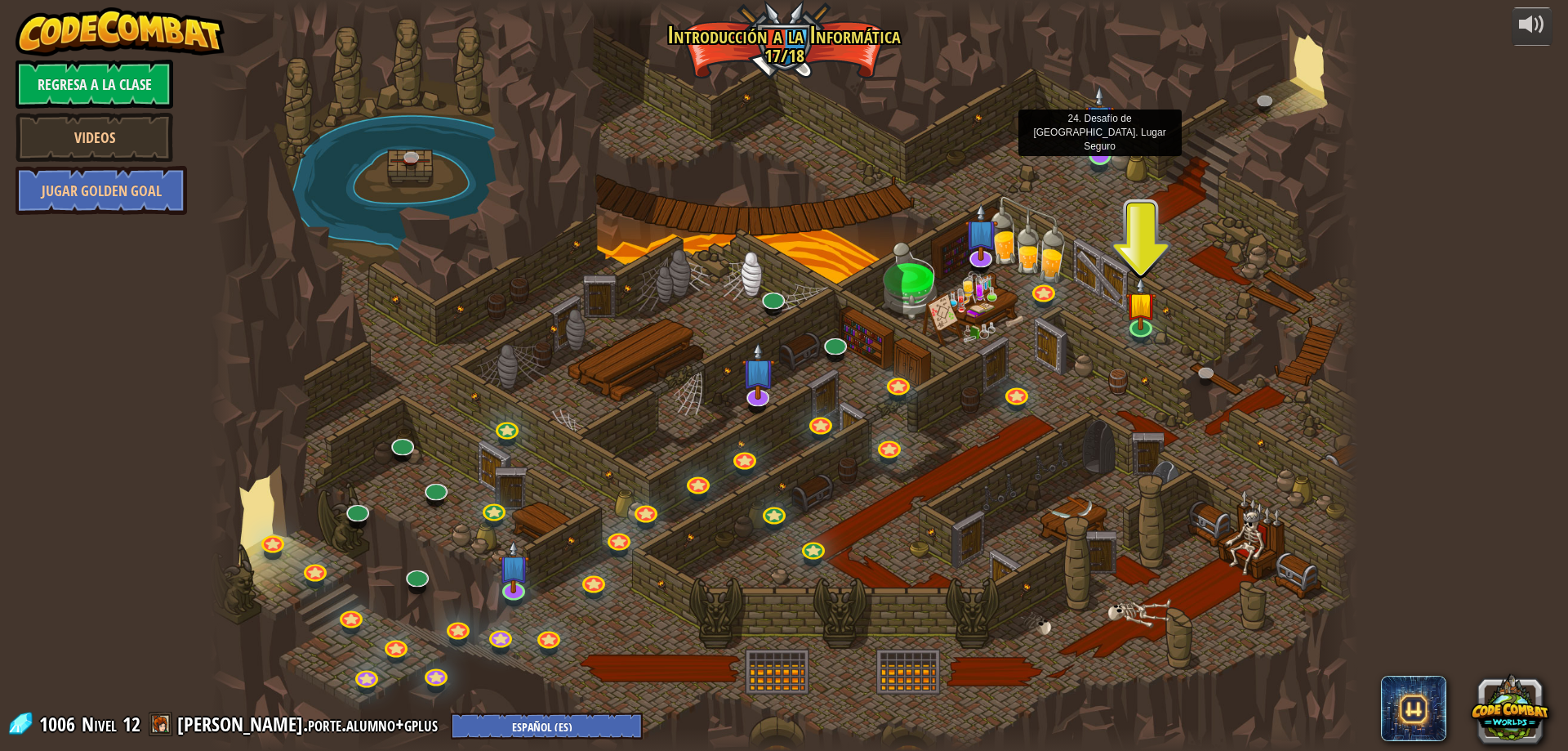
click at [1104, 155] on img at bounding box center [1099, 120] width 31 height 70
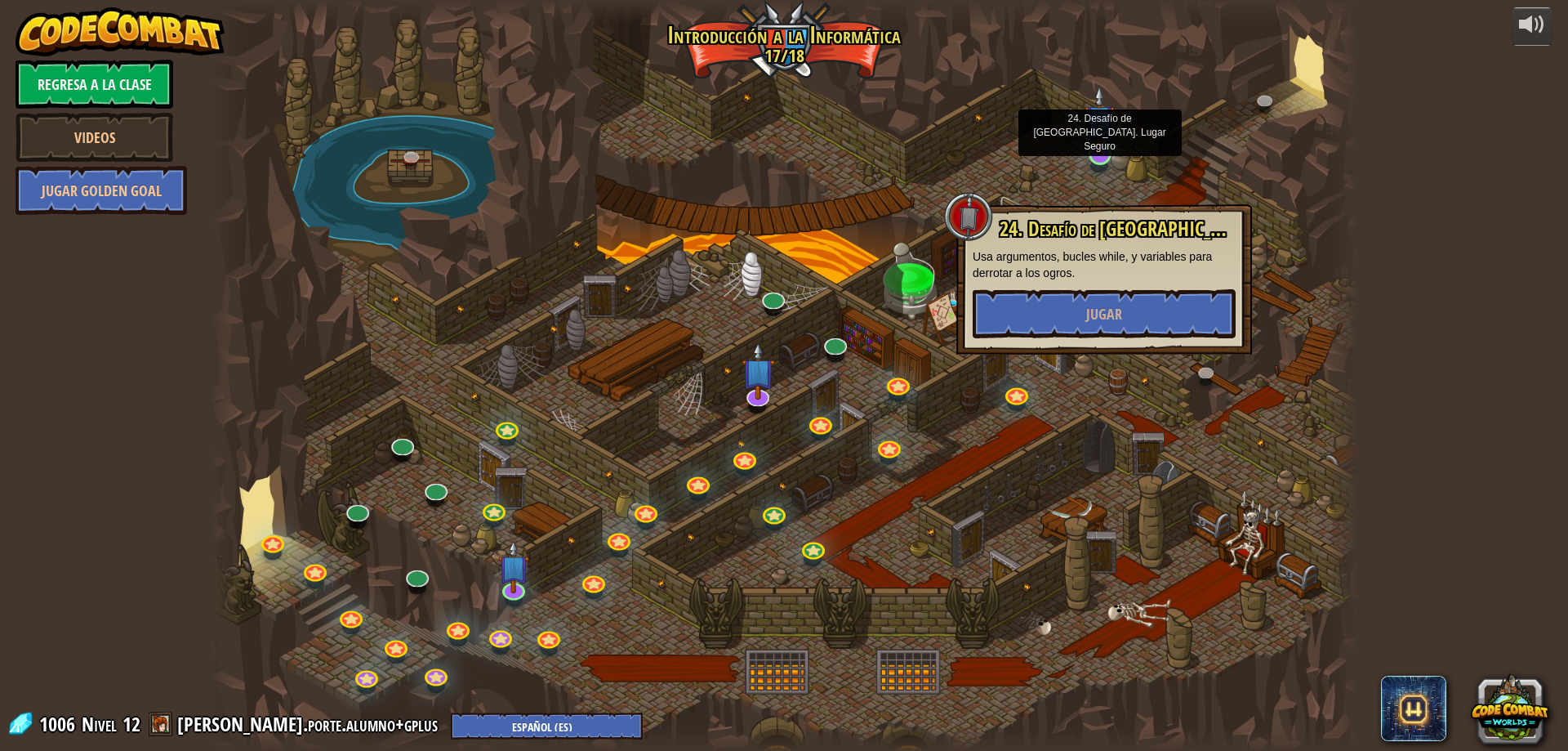
click at [1106, 153] on img at bounding box center [1099, 120] width 31 height 70
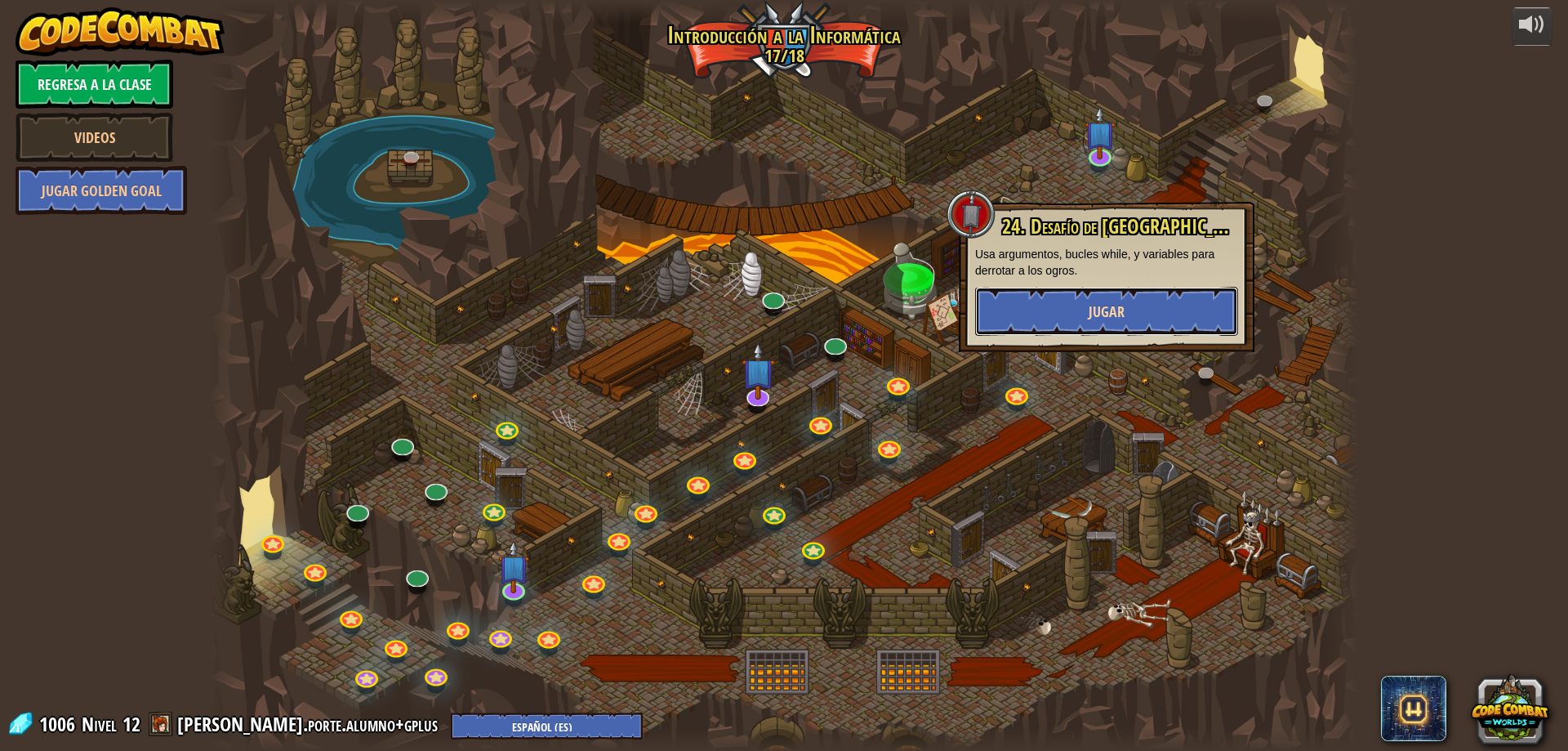
click at [1118, 326] on button "Jugar" at bounding box center [1106, 311] width 263 height 49
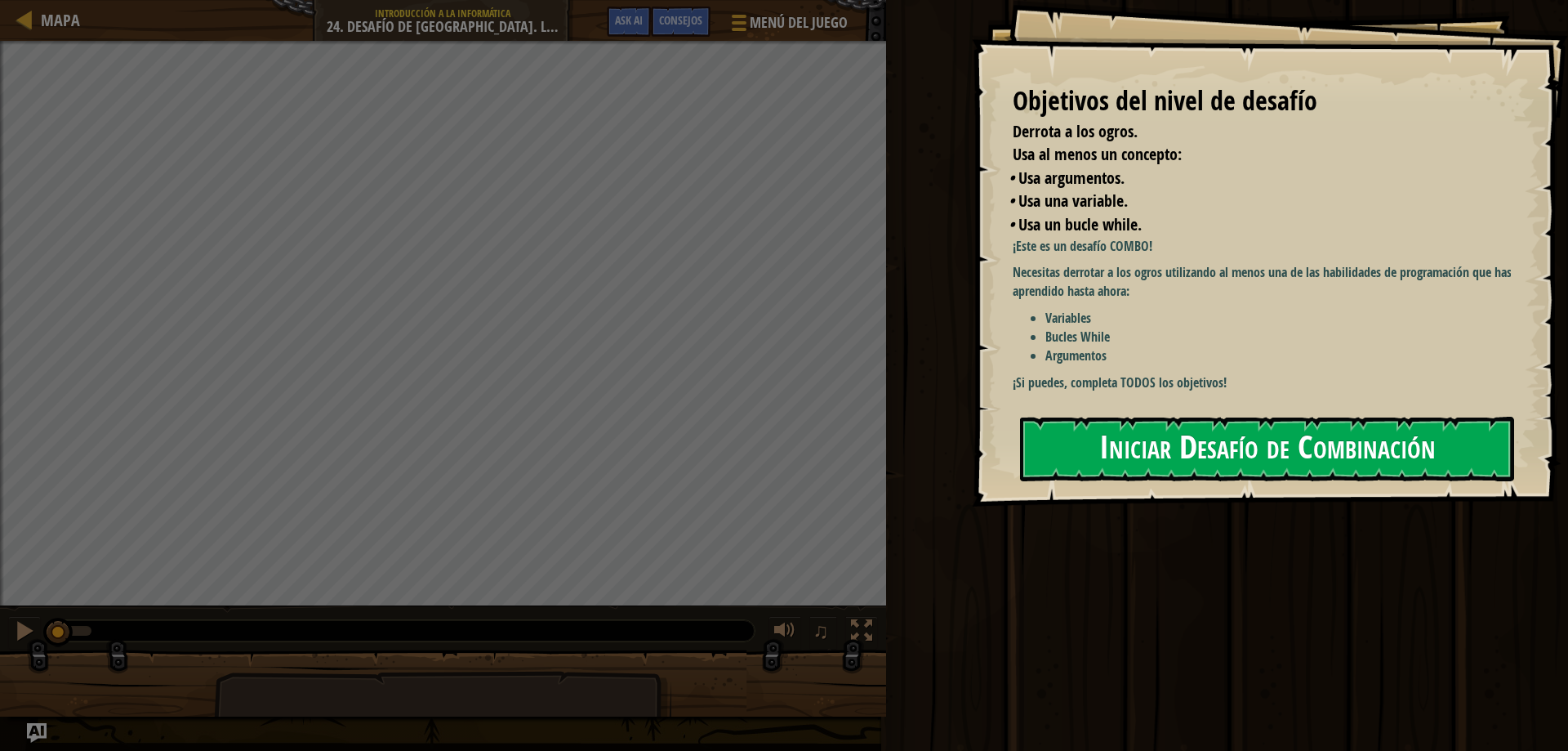
click at [1300, 446] on button "Iniciar Desafío de Combinación" at bounding box center [1266, 448] width 494 height 64
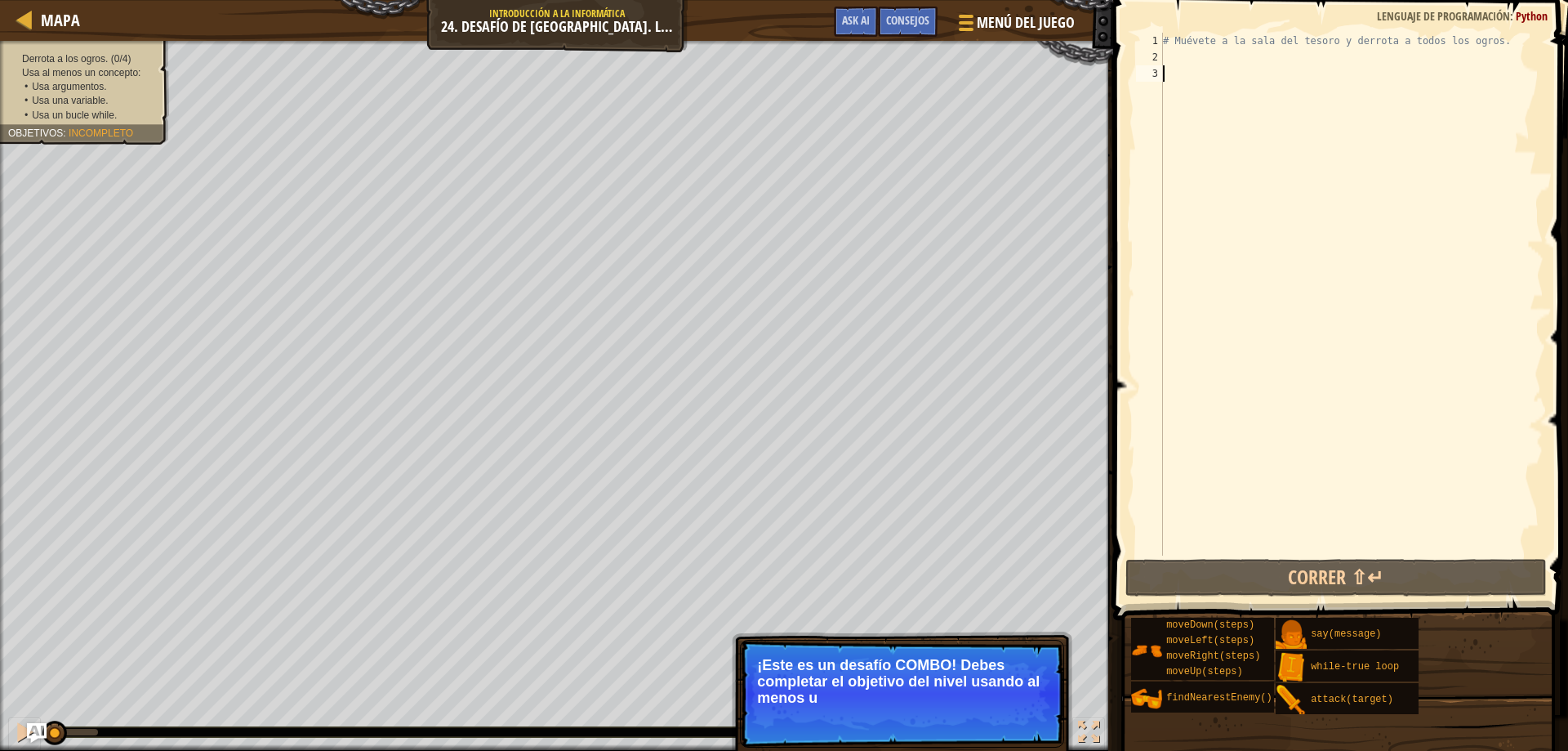
click at [1195, 51] on div "# Muévete a la sala del tesoro y derrota a todos los ogros." at bounding box center [1351, 310] width 384 height 556
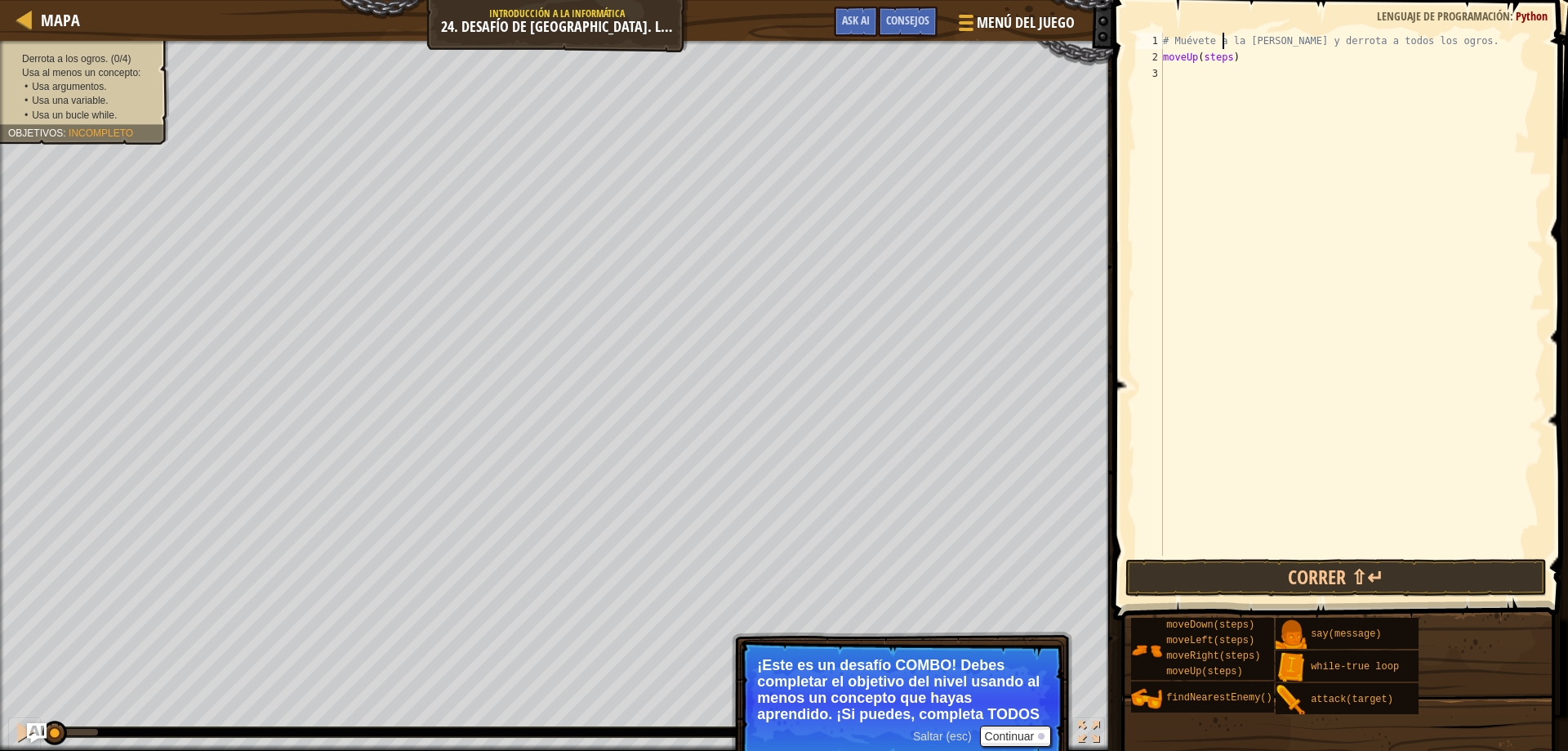
drag, startPoint x: 1220, startPoint y: 42, endPoint x: 1226, endPoint y: 55, distance: 14.3
click at [1223, 49] on div "# Muévete a la sala del tesoro y derrota a todos los ogros. moveUp ( steps )" at bounding box center [1351, 310] width 384 height 556
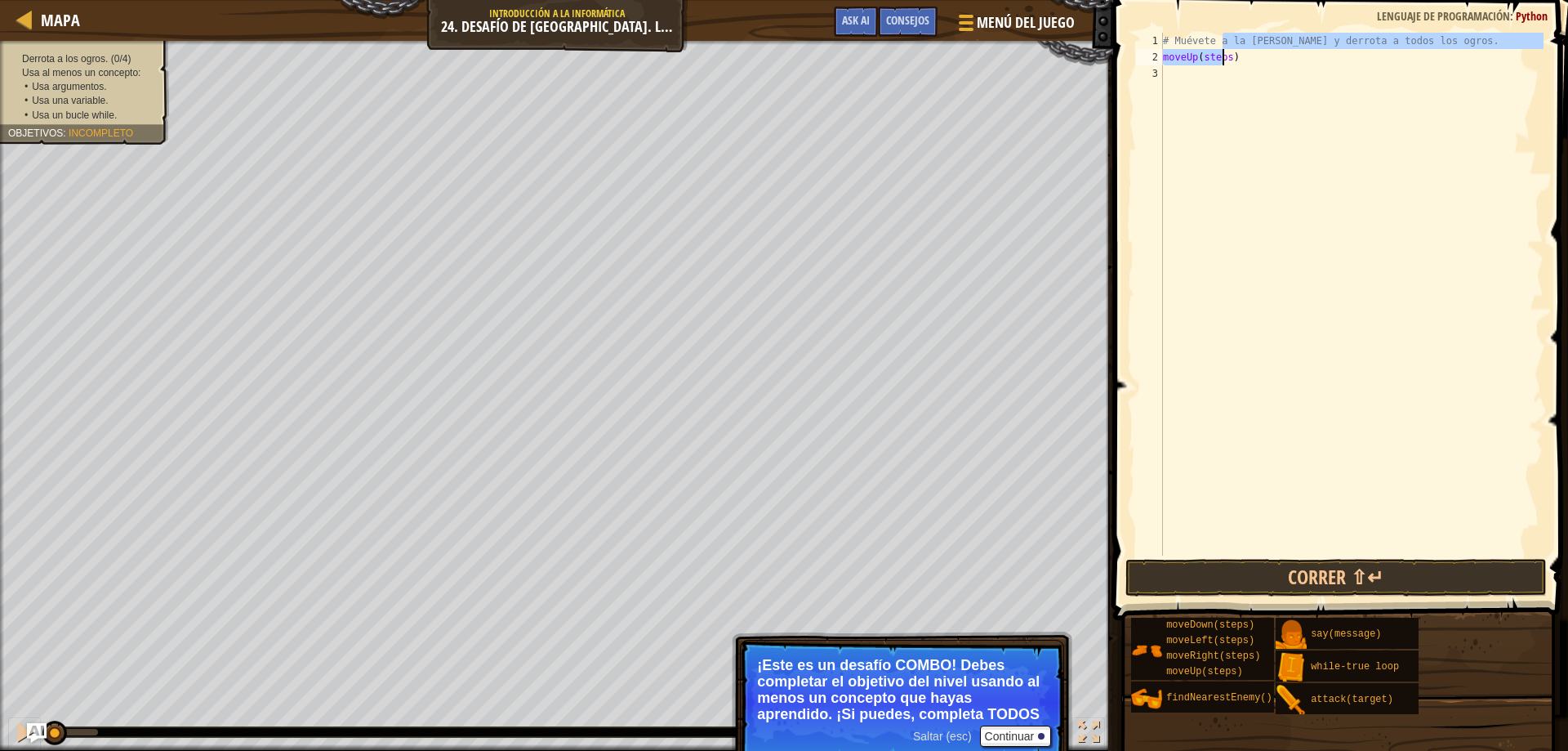
click at [1226, 55] on div "# Muévete a la sala del tesoro y derrota a todos los ogros. moveUp ( steps )" at bounding box center [1351, 310] width 384 height 556
click at [1160, 48] on div "1" at bounding box center [1149, 41] width 27 height 16
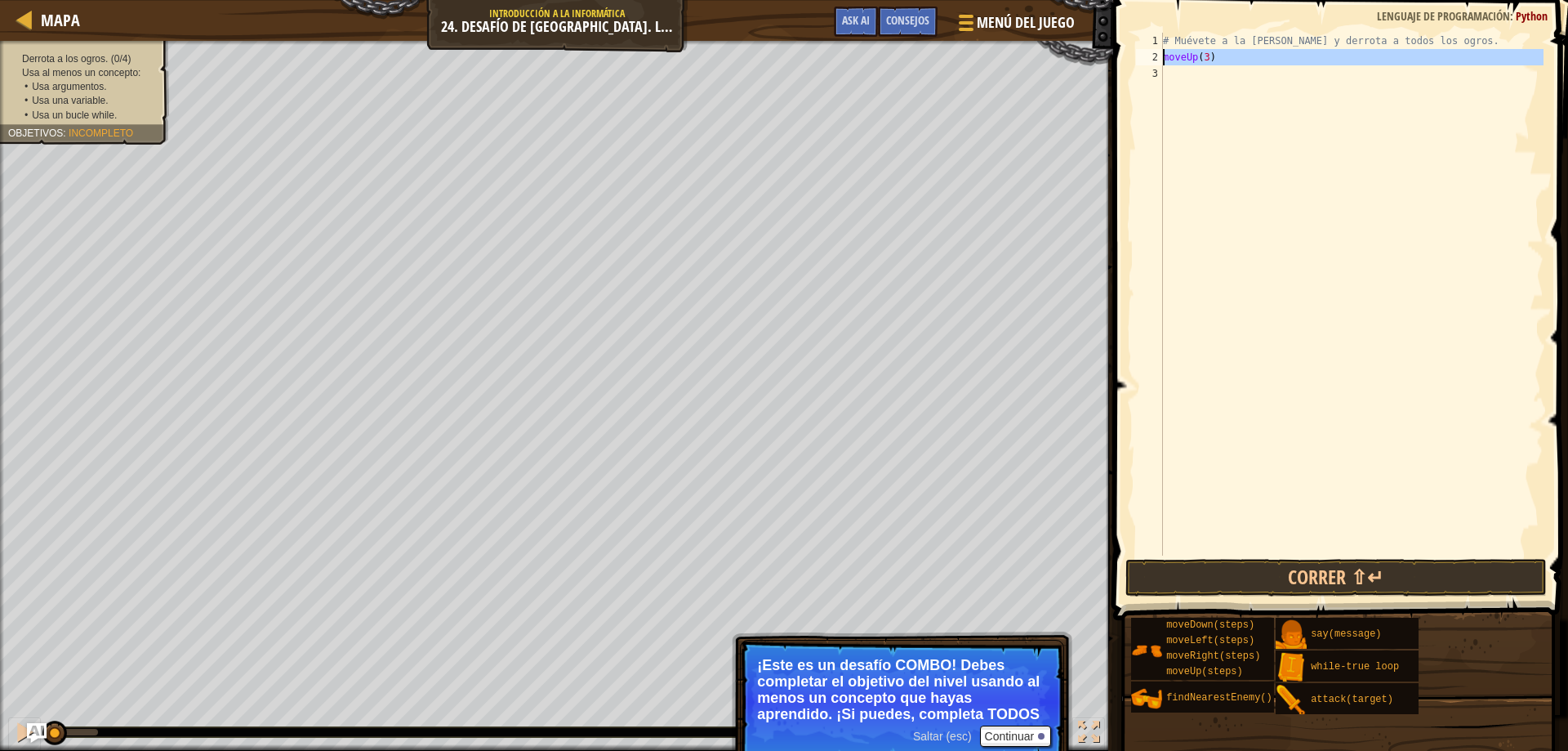
click at [1162, 62] on div "2" at bounding box center [1149, 57] width 27 height 16
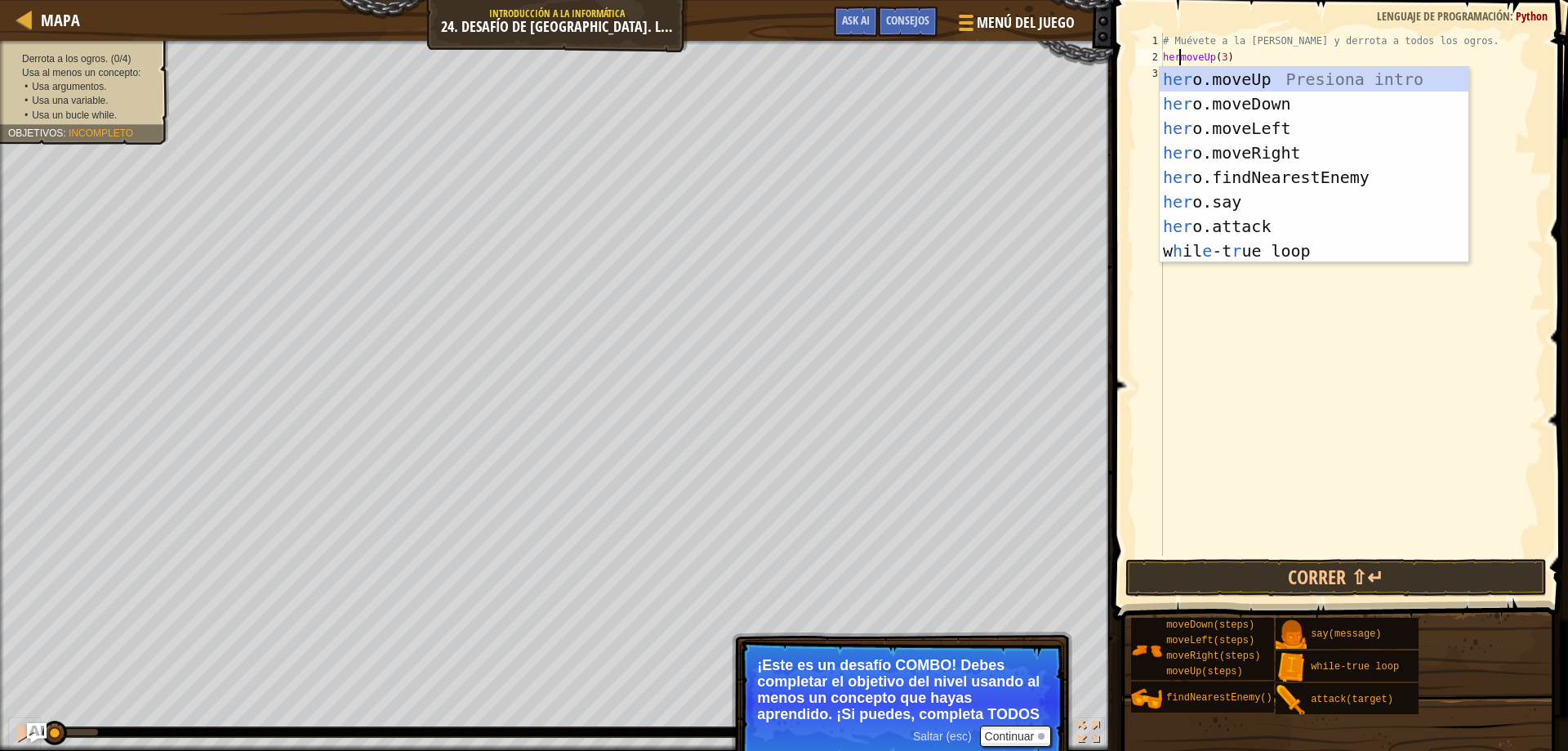
scroll to position [7, 3]
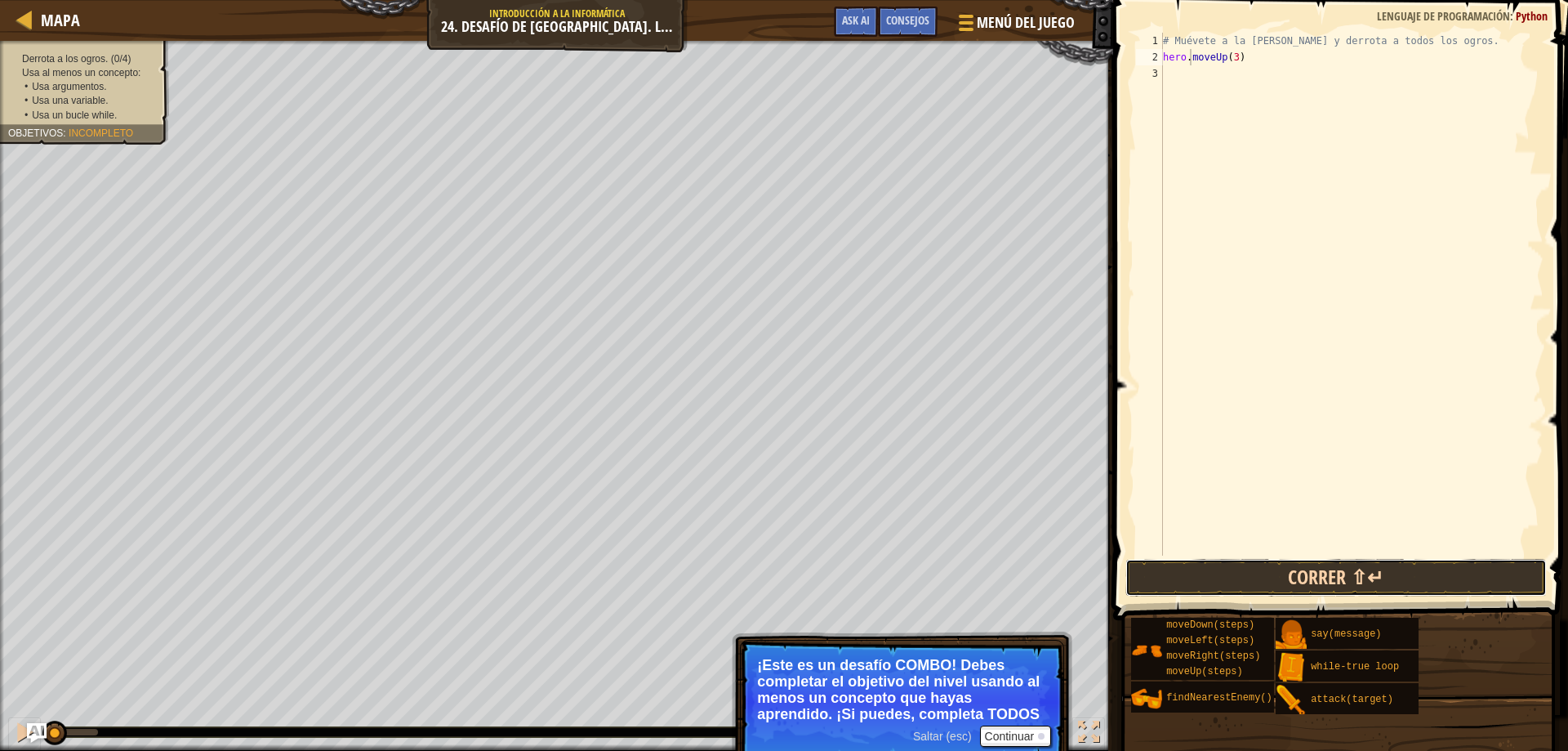
drag, startPoint x: 1339, startPoint y: 579, endPoint x: 1347, endPoint y: 582, distance: 8.5
click at [1343, 581] on button "Correr ⇧↵" at bounding box center [1336, 577] width 422 height 38
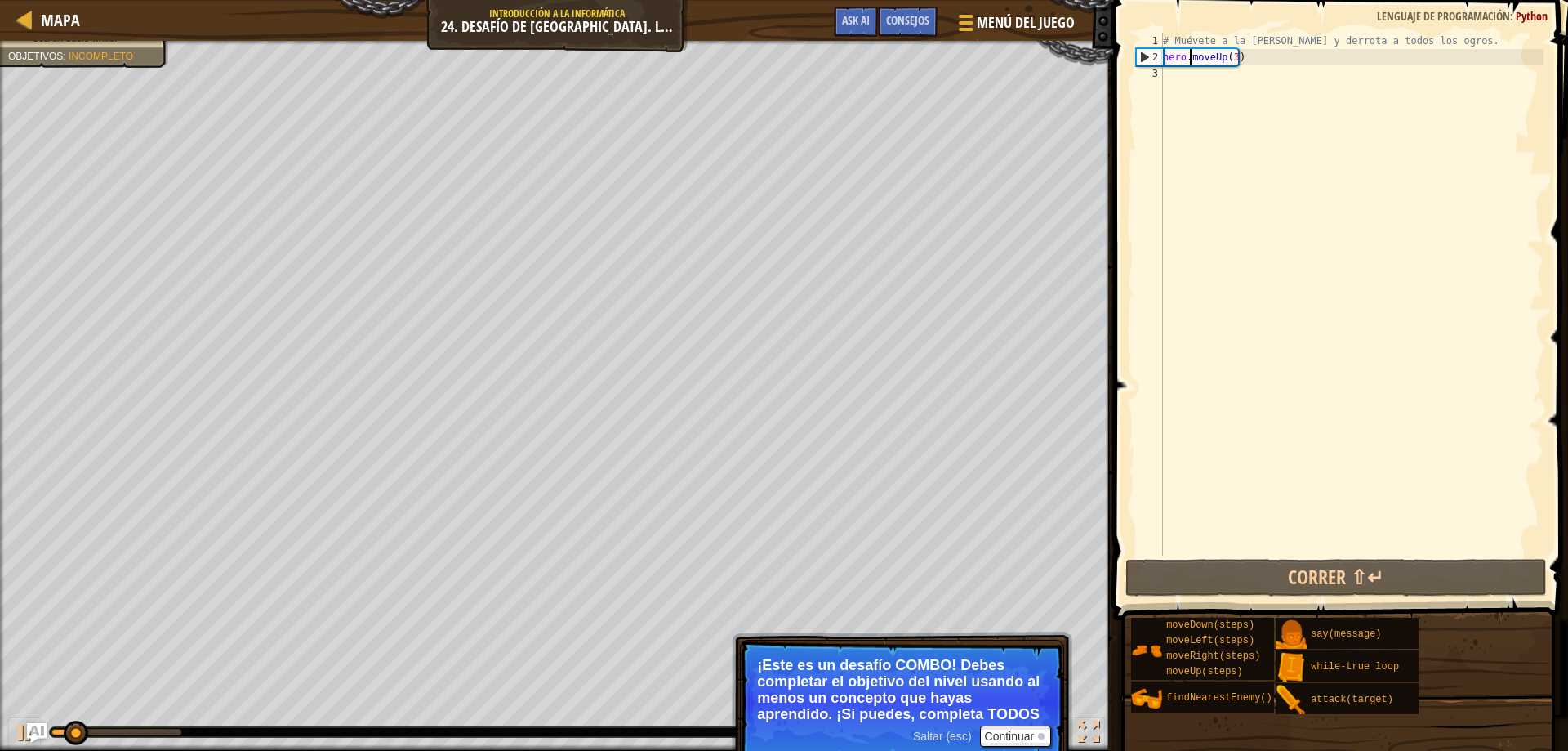
click at [1233, 62] on div "# Muévete a la sala del tesoro y derrota a todos los ogros. hero . moveUp ( 3 )" at bounding box center [1351, 310] width 384 height 556
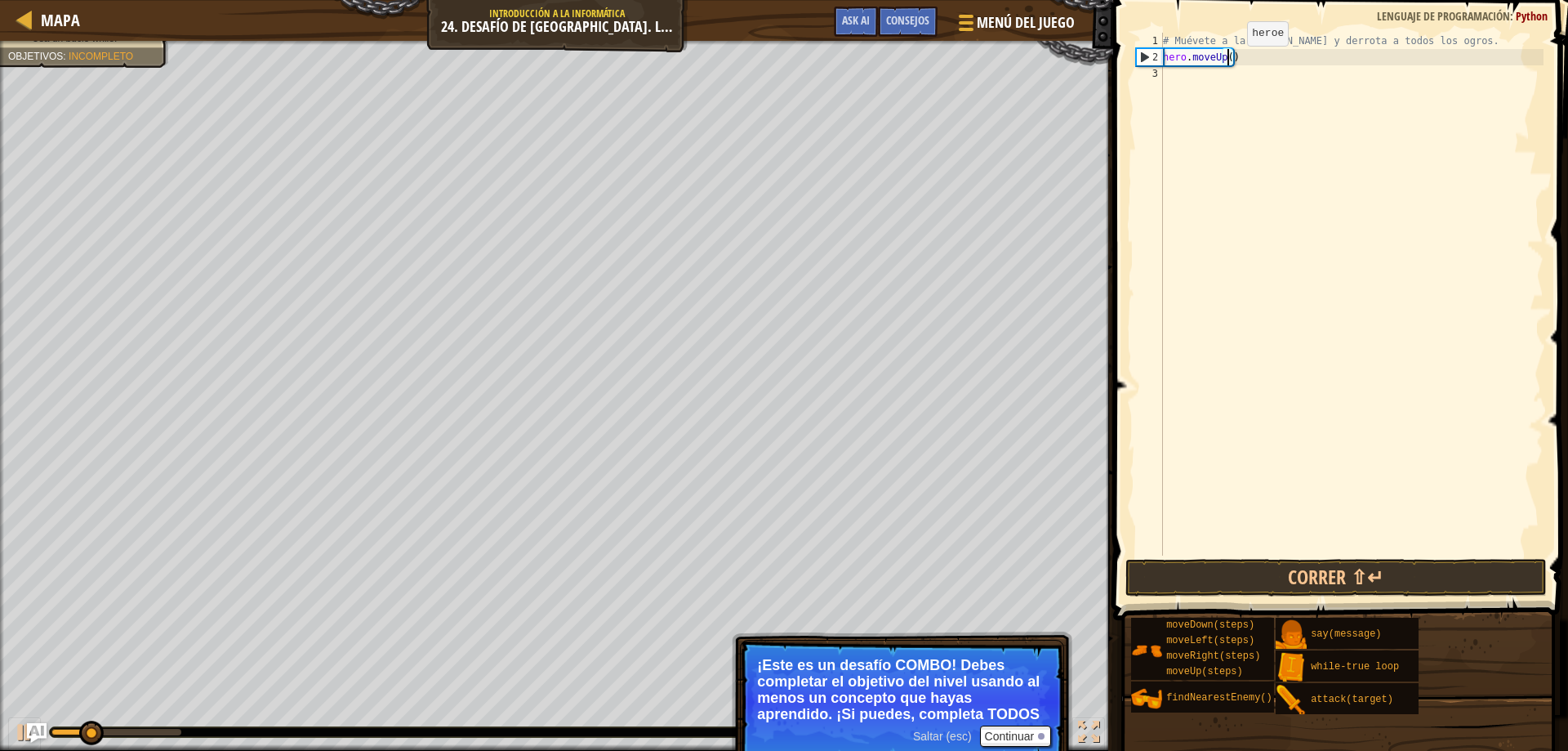
type textarea "hero.moveUp(4)"
click at [1218, 551] on div "# Muévete a la sala del tesoro y derrota a todos los ogros. hero . moveUp ( 4 )" at bounding box center [1351, 310] width 384 height 556
click at [1213, 570] on button "Correr ⇧↵" at bounding box center [1336, 577] width 422 height 38
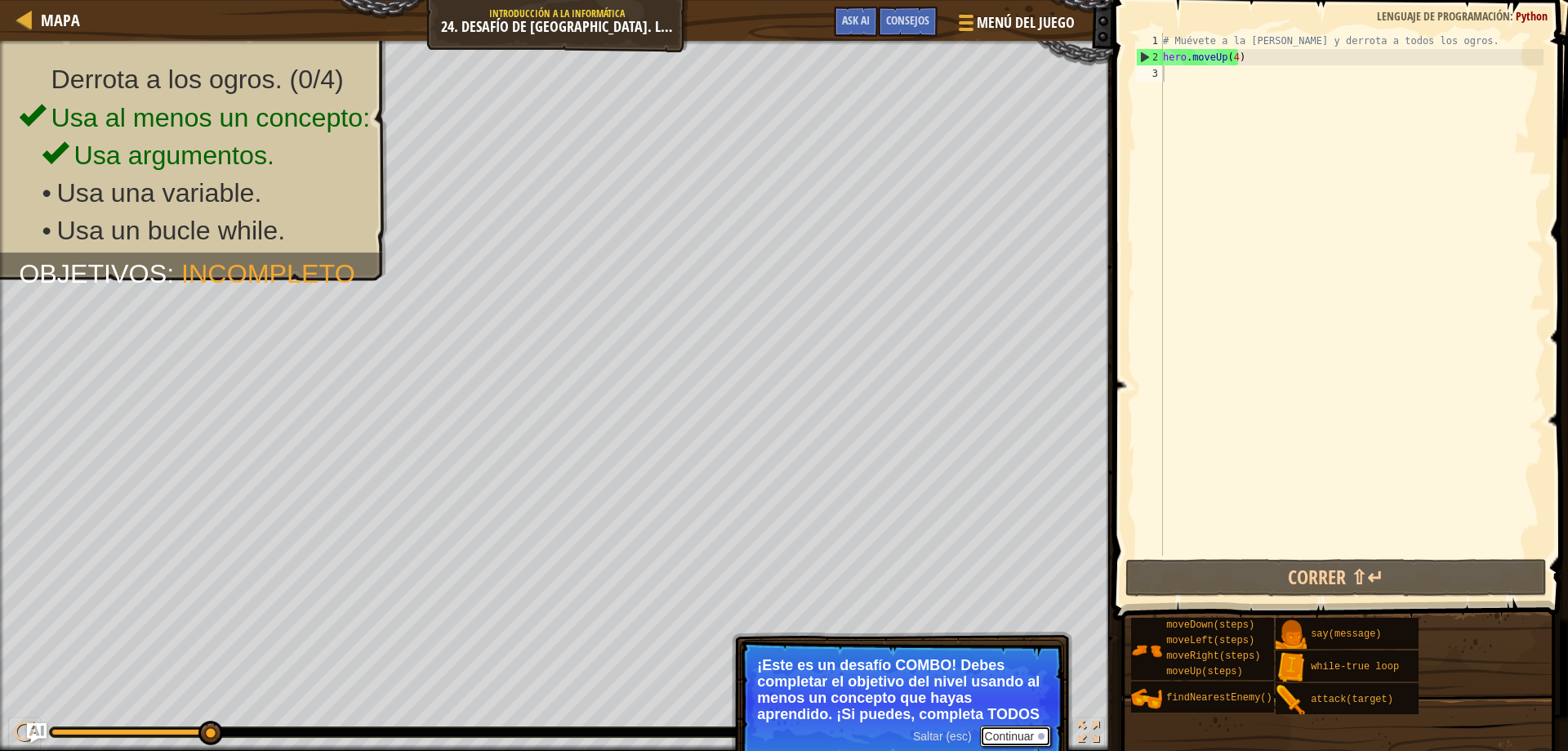
click at [1003, 737] on button "Continuar" at bounding box center [1016, 737] width 72 height 22
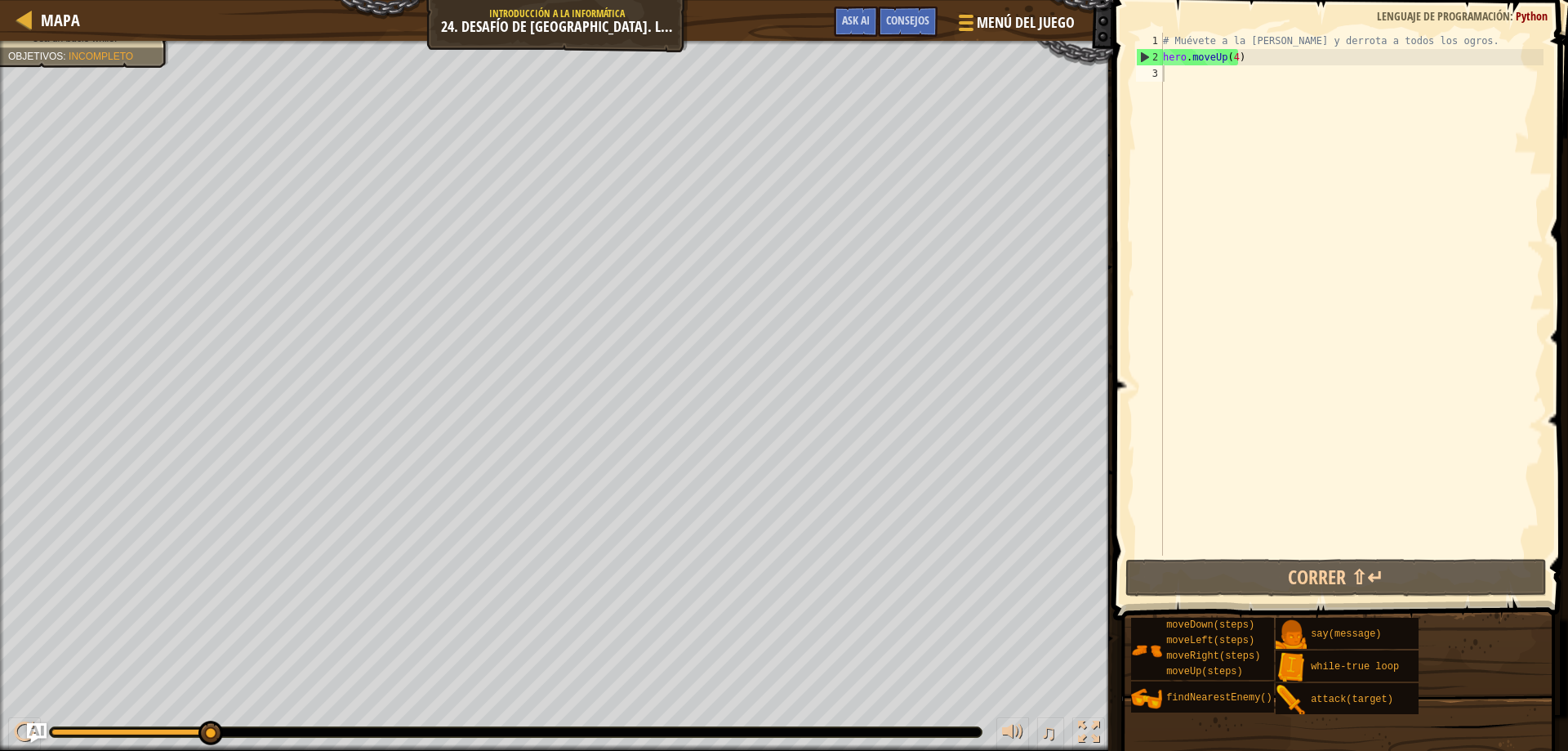
click at [327, 266] on div "Derrota a los ogros. (0/4) Usa al menos un concepto: Usa argumentos. • Usa una …" at bounding box center [556, 396] width 1113 height 710
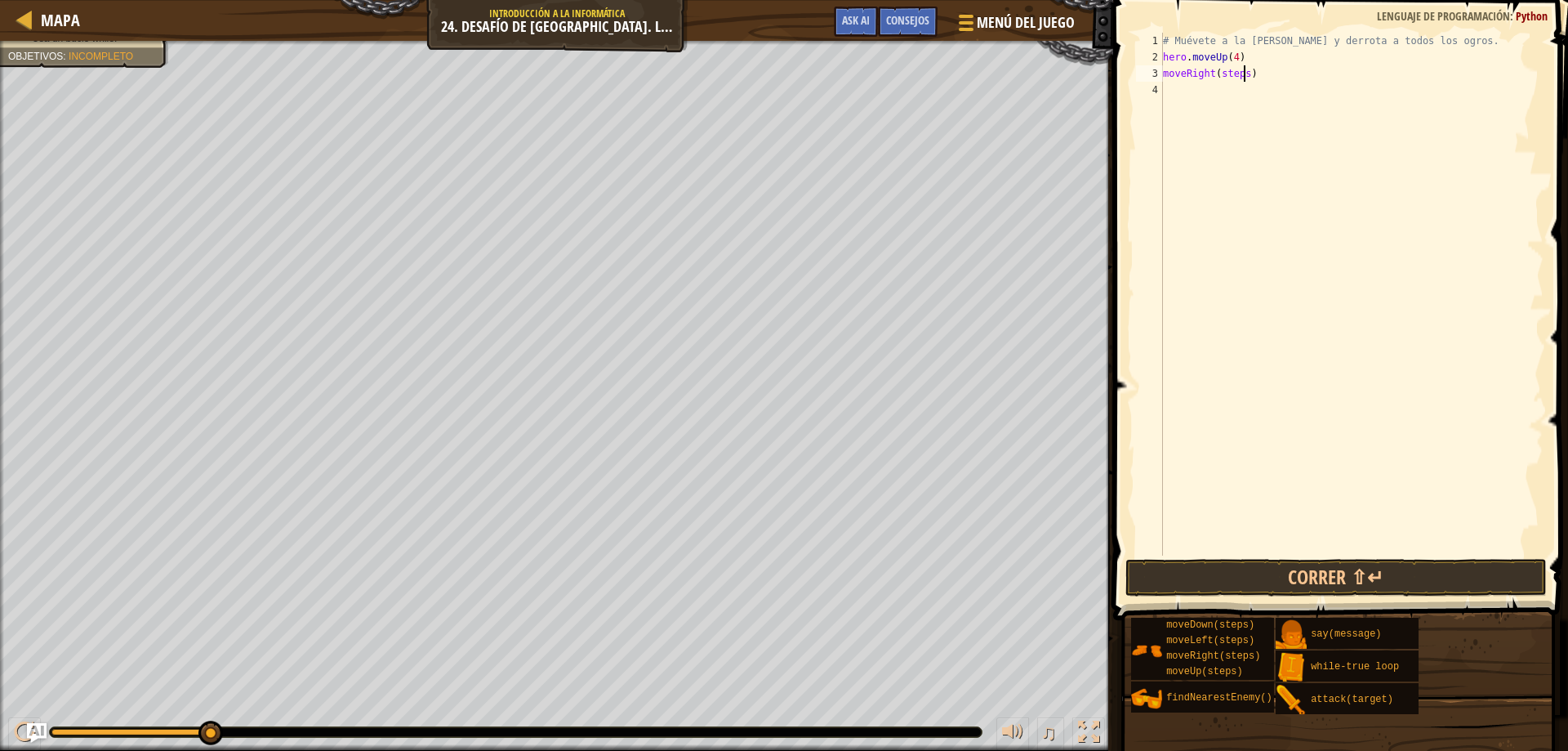
click at [1246, 80] on div "# Muévete a la sala del tesoro y derrota a todos los ogros. hero . moveUp ( 4 )…" at bounding box center [1351, 310] width 384 height 556
click at [1164, 74] on div "# Muévete a la sala del tesoro y derrota a todos los ogros. hero . moveUp ( 4 )…" at bounding box center [1351, 310] width 384 height 556
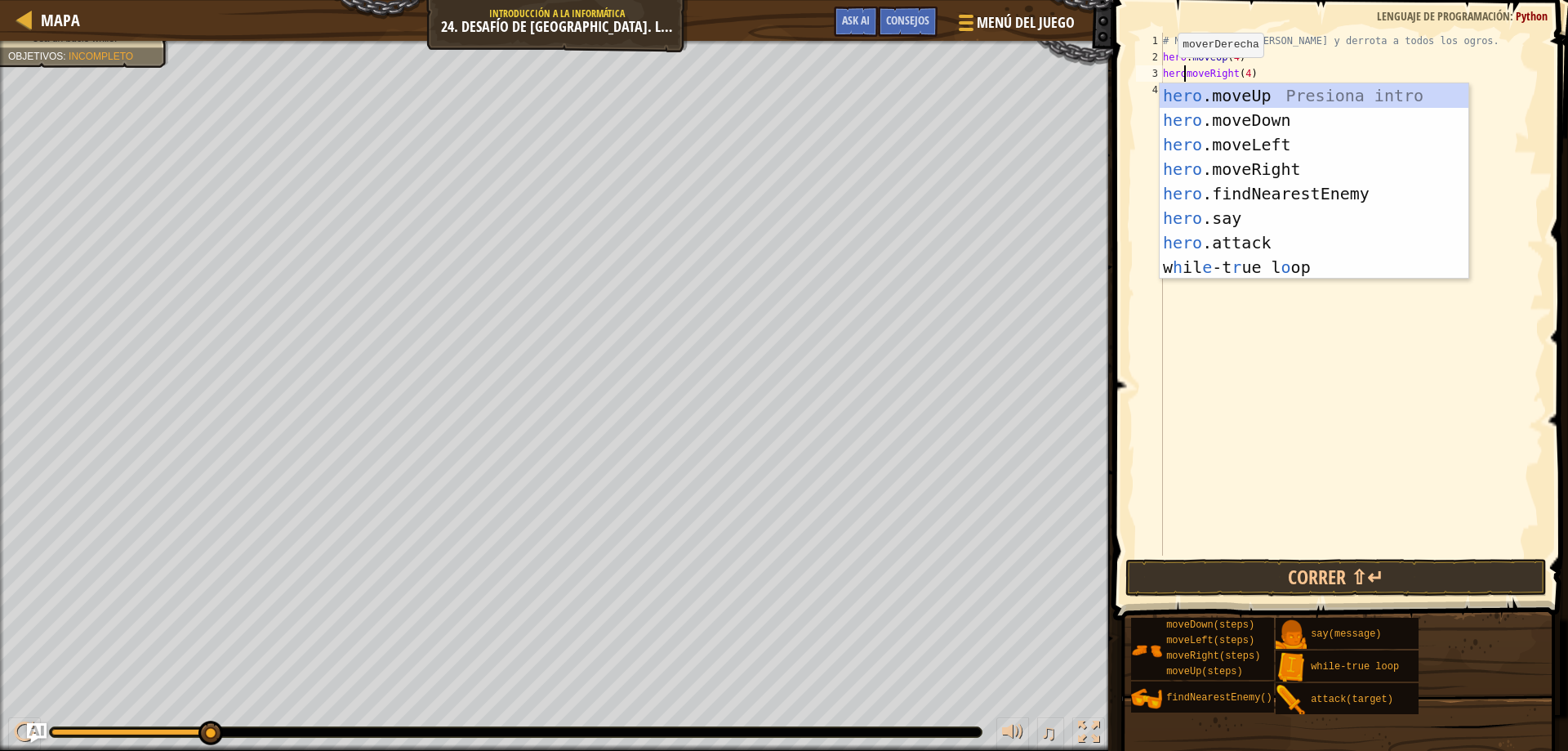
scroll to position [7, 3]
type textarea "hero.moveRight(4)"
click at [1245, 361] on div "# Muévete a la sala del tesoro y derrota a todos los ogros. hero . moveUp ( 4 )…" at bounding box center [1351, 310] width 384 height 556
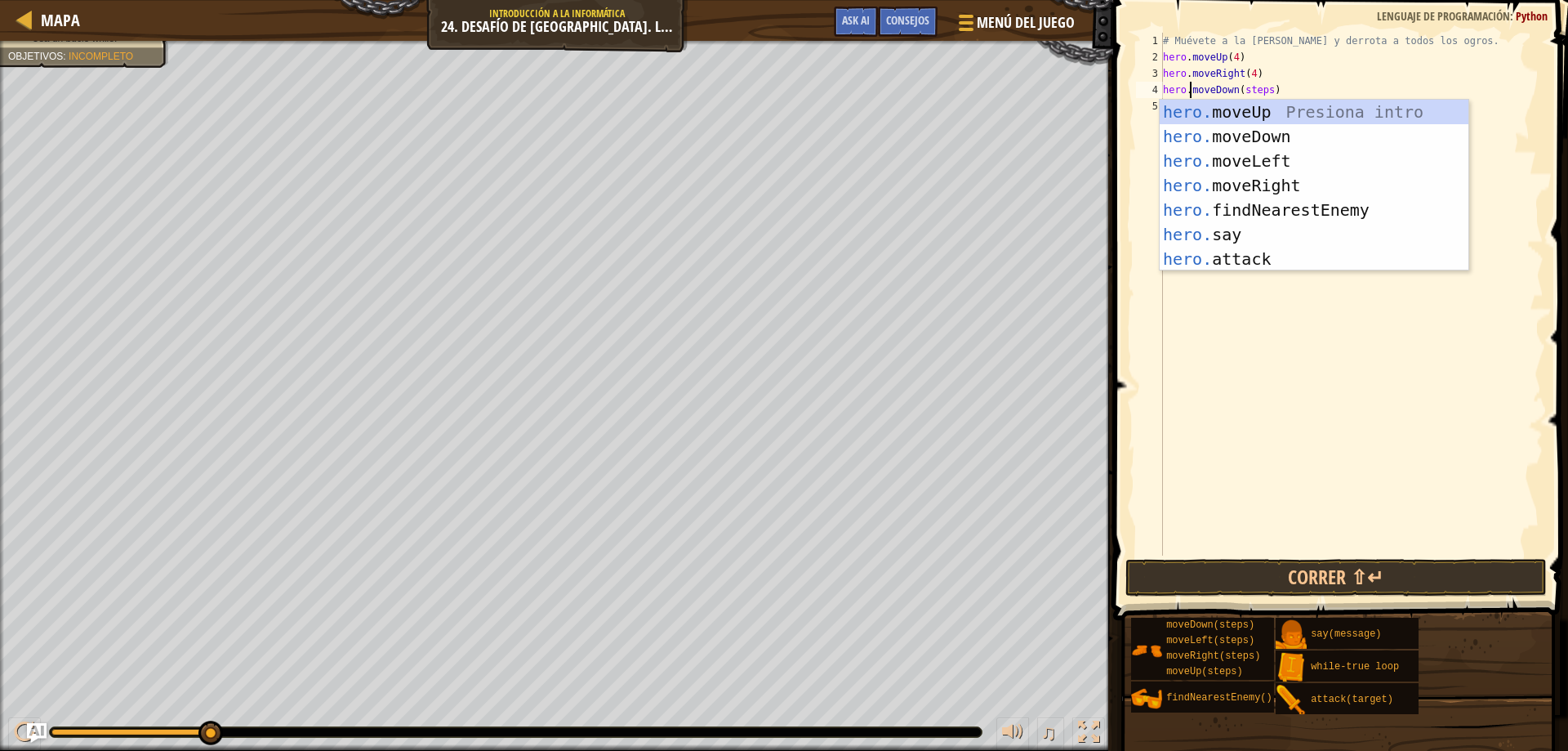
click at [1265, 89] on div "# Muévete a la sala del tesoro y derrota a todos los ogros. hero . moveUp ( 4 )…" at bounding box center [1351, 310] width 384 height 556
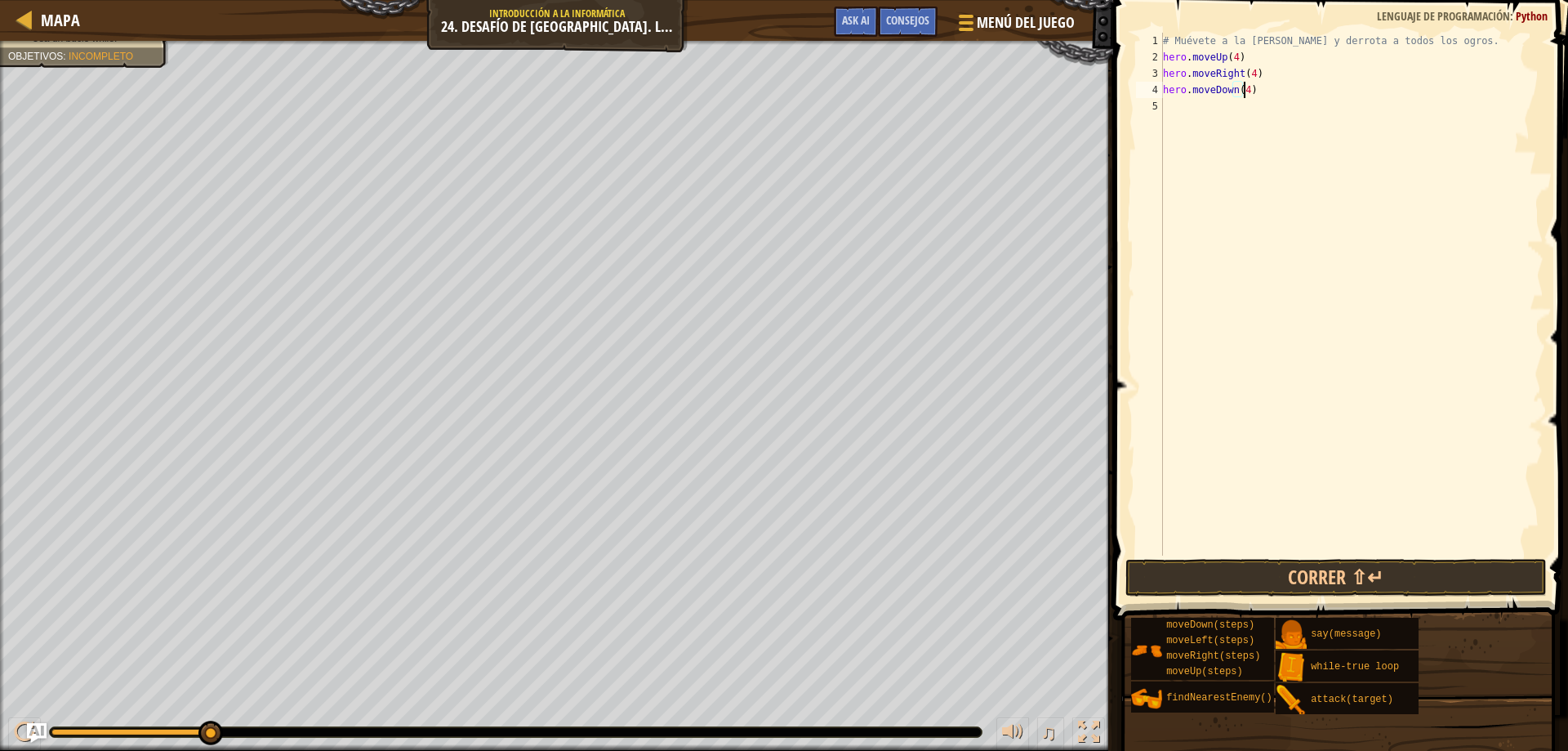
scroll to position [7, 6]
click at [1279, 574] on button "Correr ⇧↵" at bounding box center [1336, 577] width 422 height 38
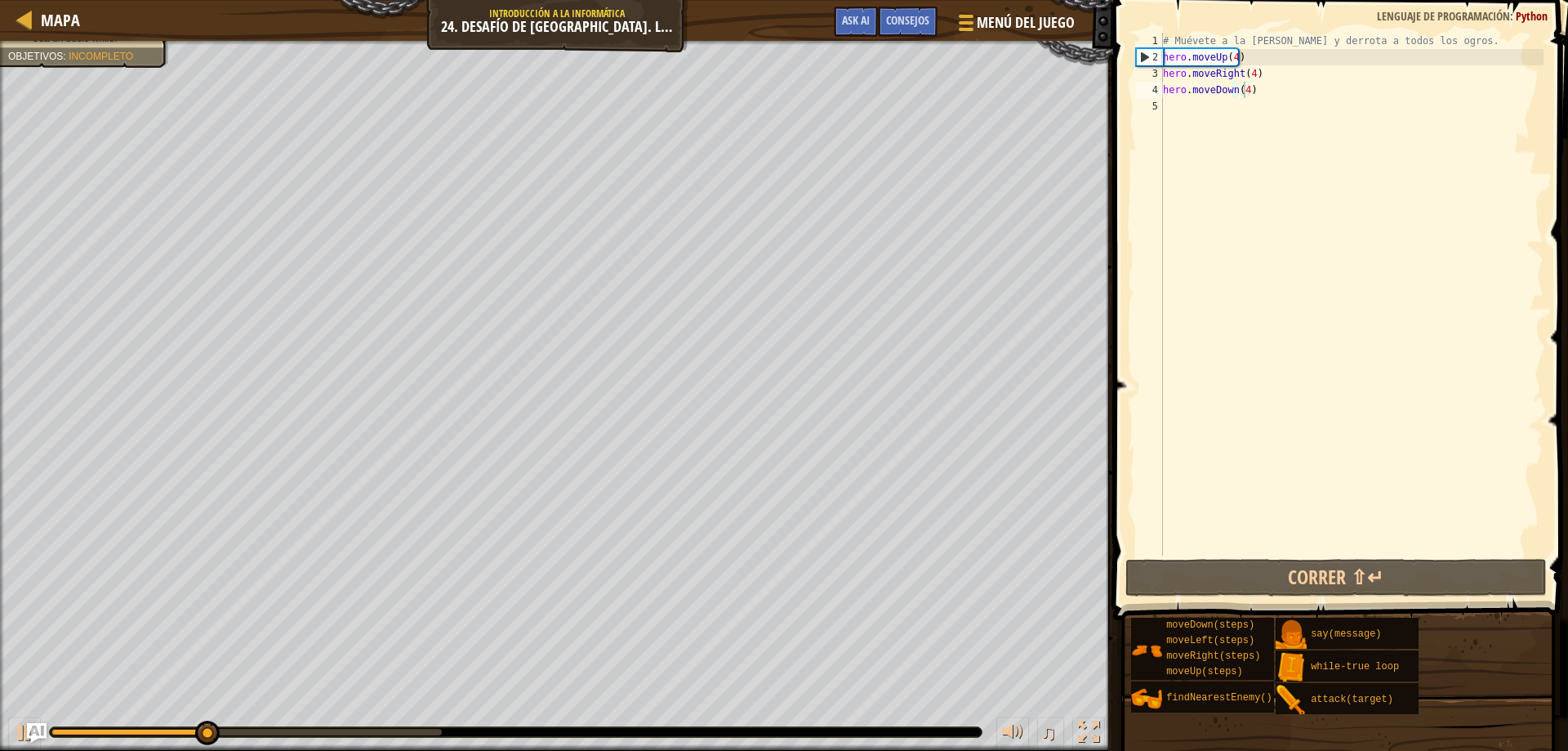
click at [719, 728] on div at bounding box center [515, 732] width 931 height 10
click at [718, 729] on div at bounding box center [515, 732] width 931 height 10
drag, startPoint x: 223, startPoint y: 730, endPoint x: 374, endPoint y: 715, distance: 151.7
click at [374, 715] on div "♫" at bounding box center [556, 728] width 1113 height 49
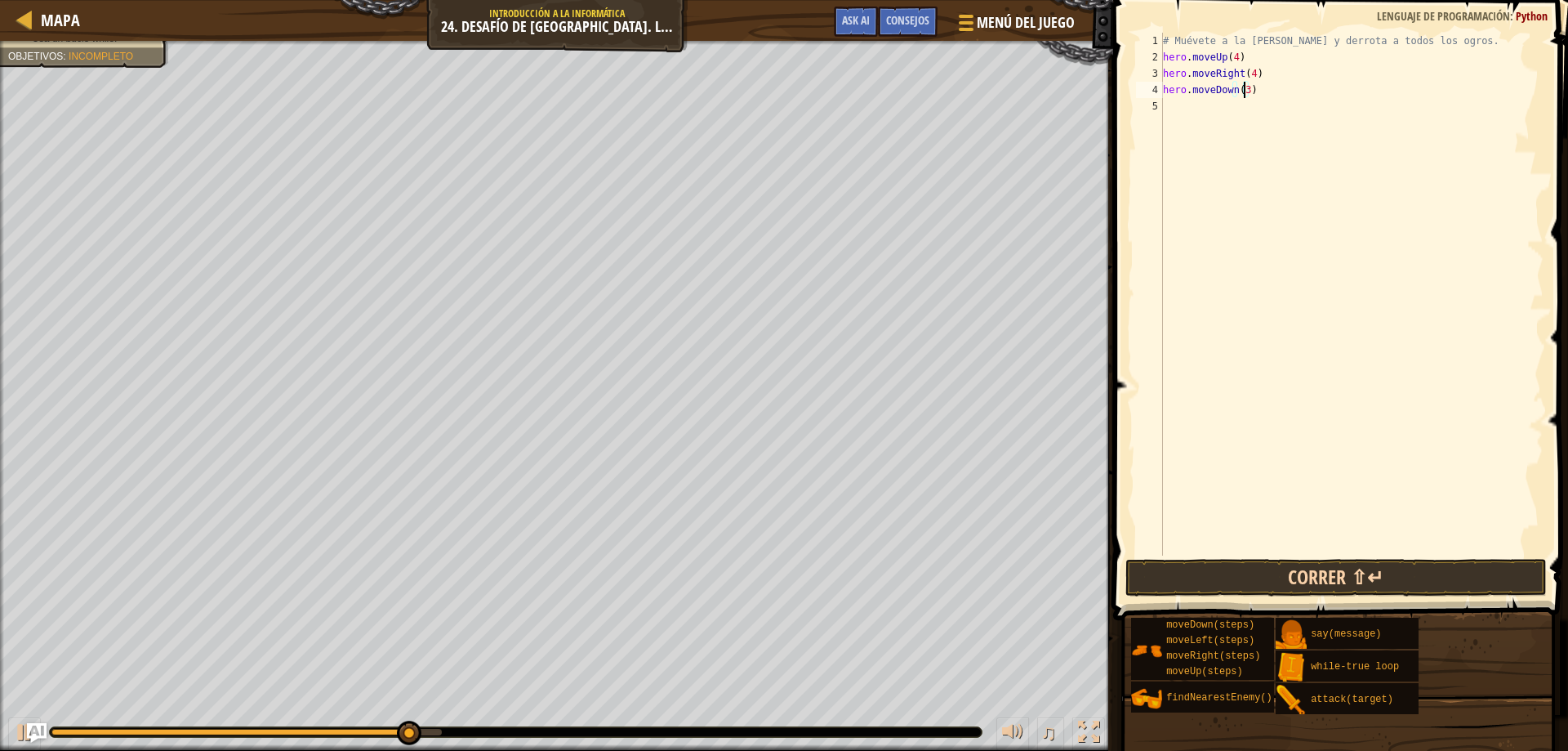
type textarea "hero.moveDown(3)"
click at [1356, 578] on button "Correr ⇧↵" at bounding box center [1336, 577] width 422 height 38
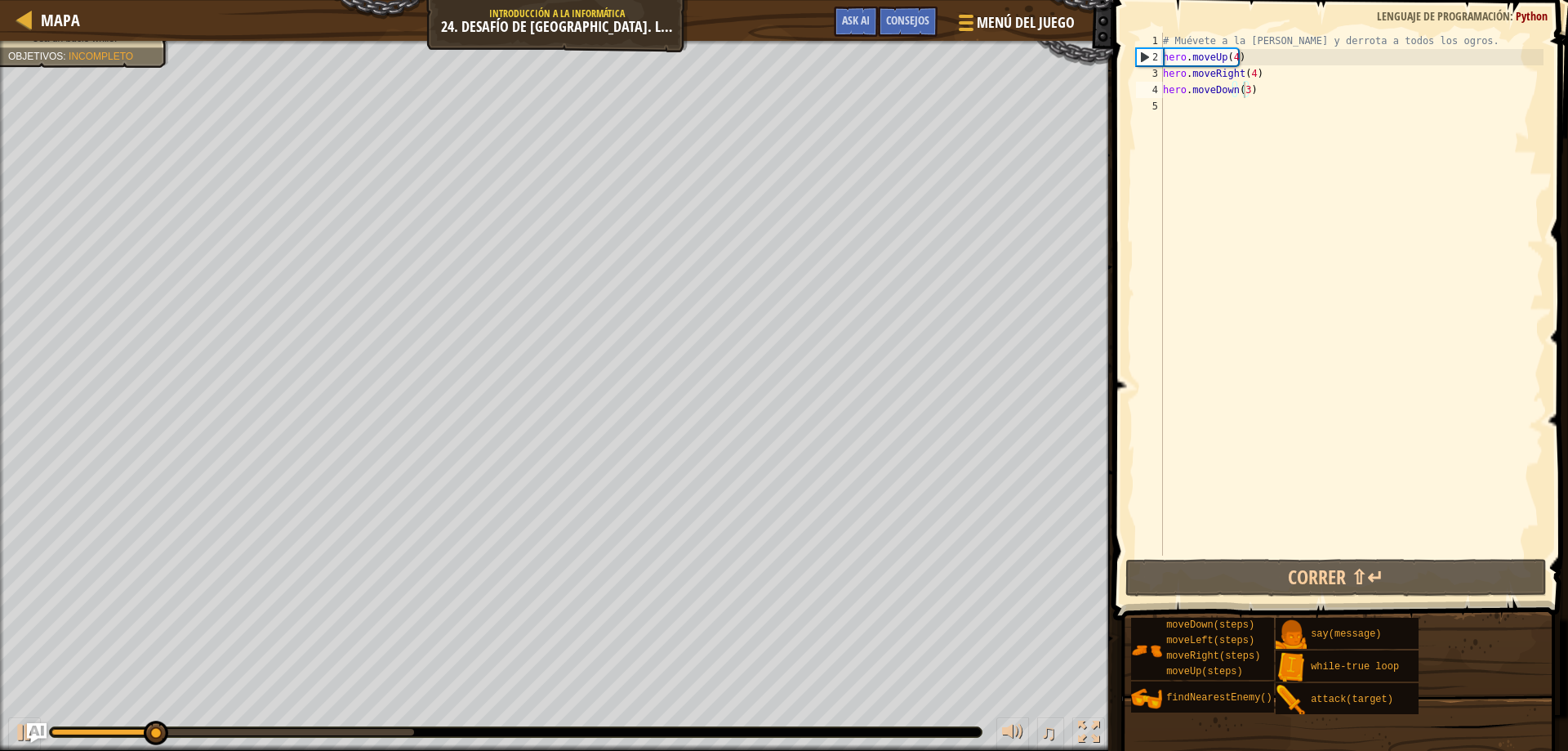
drag, startPoint x: 350, startPoint y: 736, endPoint x: 396, endPoint y: 731, distance: 46.3
click at [396, 731] on div at bounding box center [515, 732] width 931 height 10
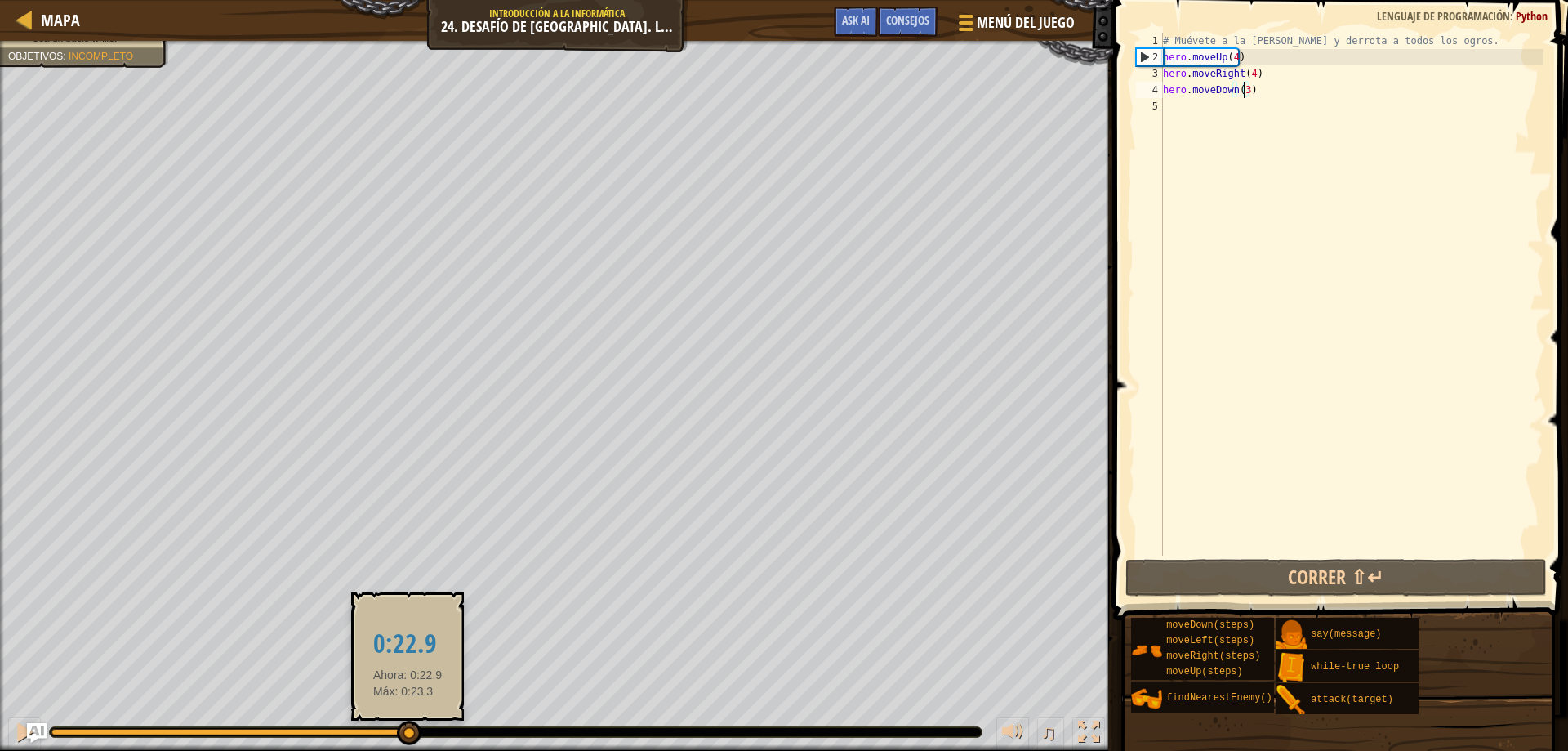
drag, startPoint x: 393, startPoint y: 730, endPoint x: 407, endPoint y: 731, distance: 14.0
click at [407, 731] on div at bounding box center [232, 731] width 362 height 6
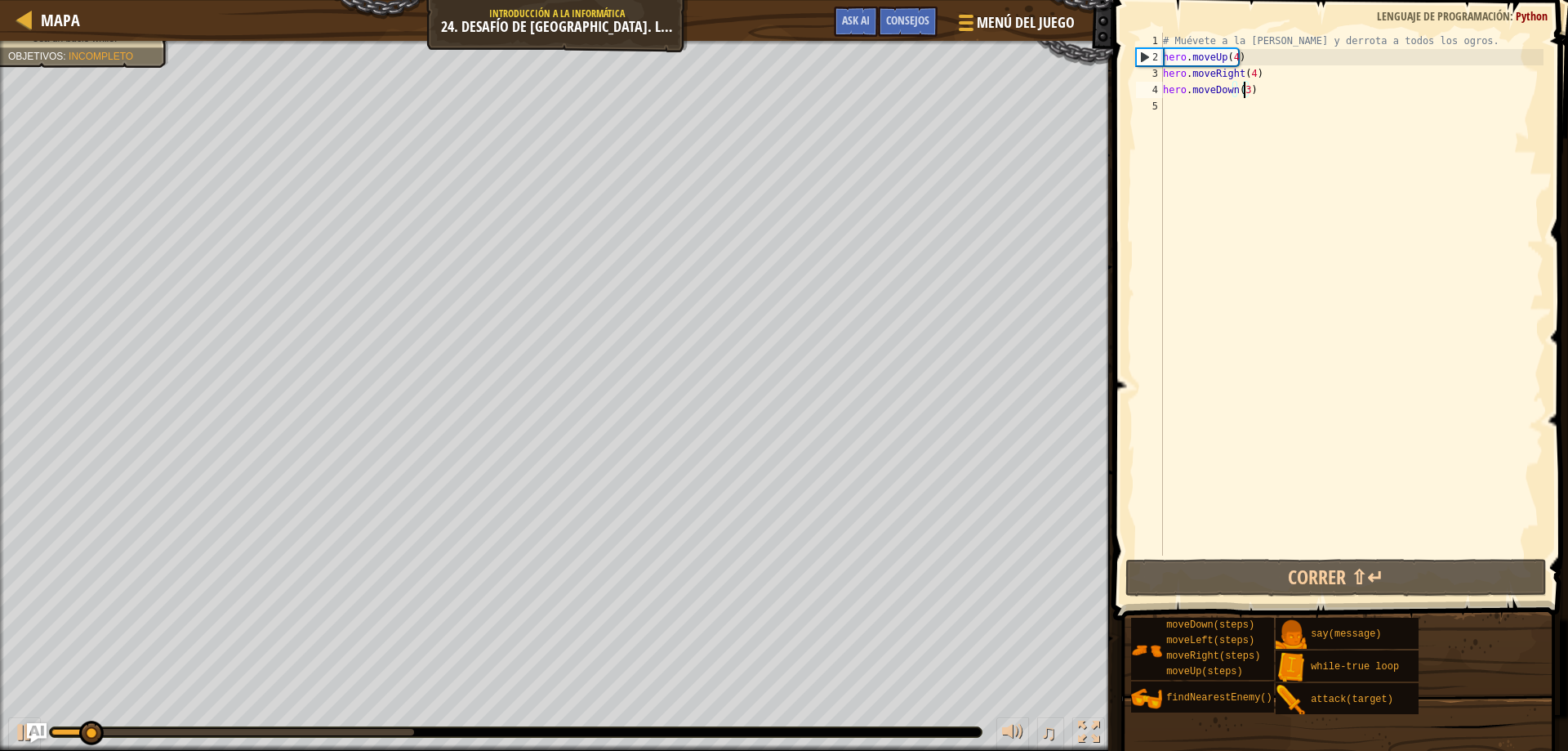
click at [1246, 111] on div "# Muévete a la sala del tesoro y derrota a todos los ogros. hero . moveUp ( 4 )…" at bounding box center [1351, 310] width 384 height 556
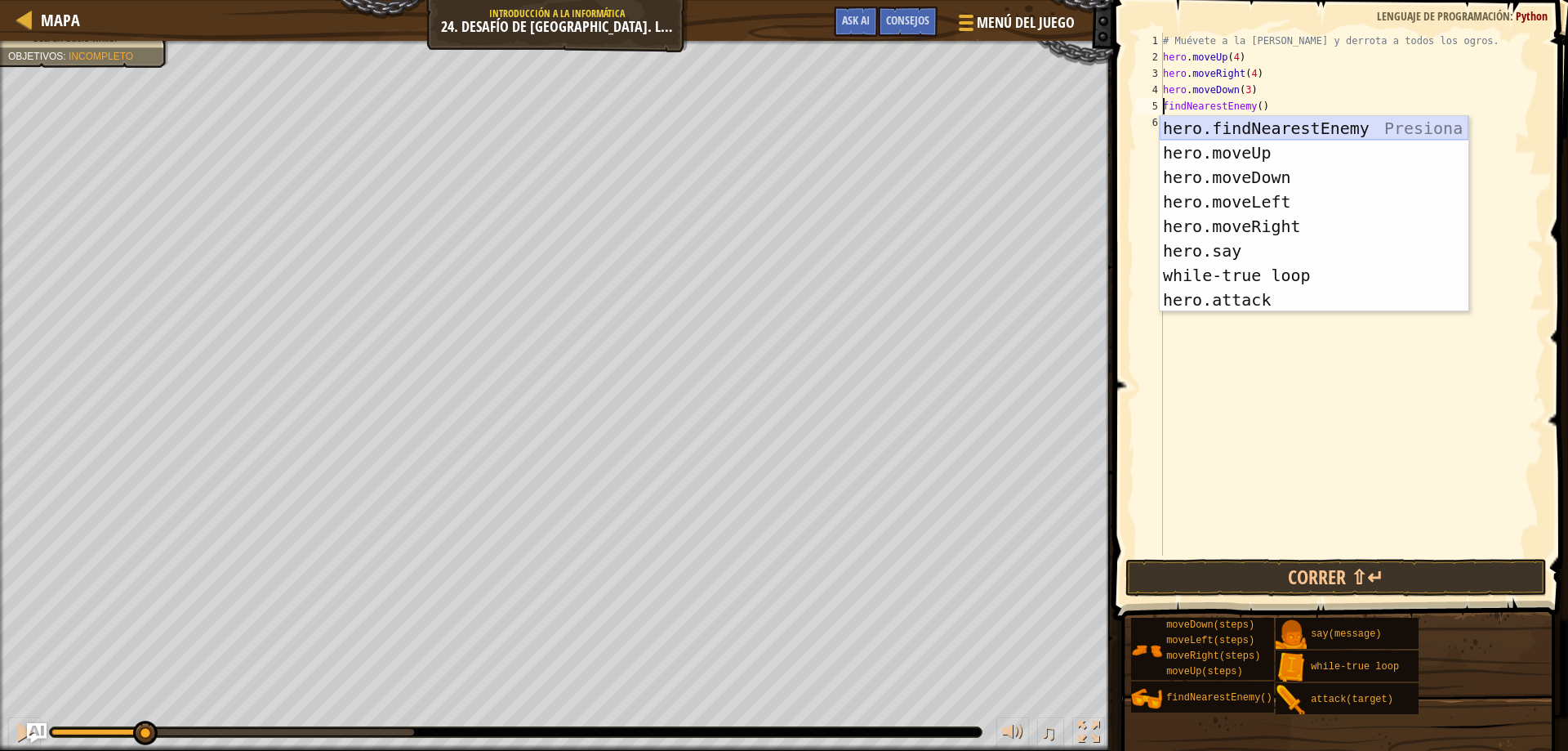
click at [1218, 123] on div "hero.findNearestEnemy Presiona intro hero.moveUp Presiona intro hero.moveDown P…" at bounding box center [1314, 238] width 309 height 245
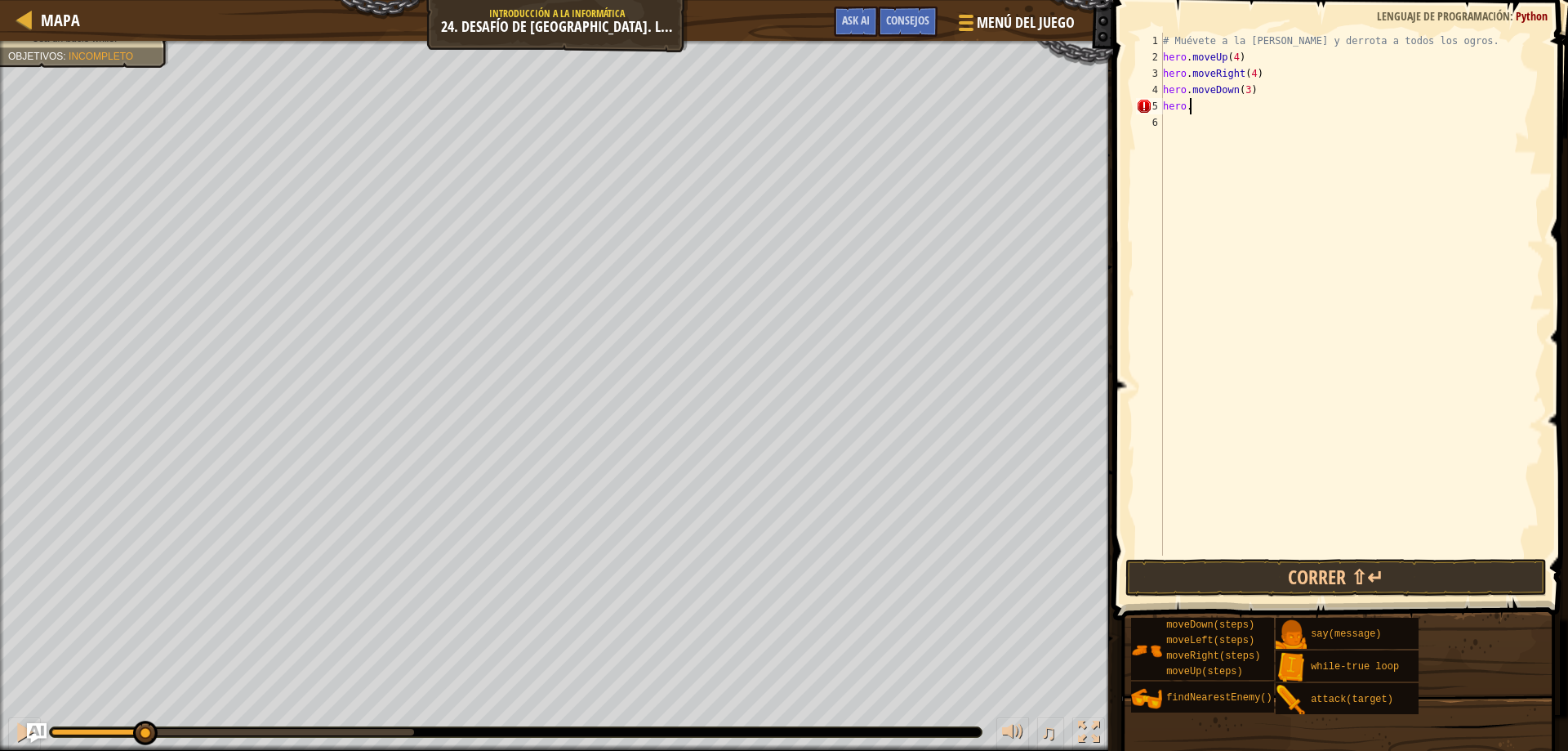
click at [1210, 112] on div "# Muévete a la sala del tesoro y derrota a todos los ogros. hero . moveUp ( 4 )…" at bounding box center [1351, 310] width 384 height 556
click at [1163, 106] on div "# Muévete a la sala del tesoro y derrota a todos los ogros. hero . moveUp ( 4 )…" at bounding box center [1351, 310] width 384 height 556
click at [1298, 577] on button "Correr ⇧↵" at bounding box center [1336, 577] width 422 height 38
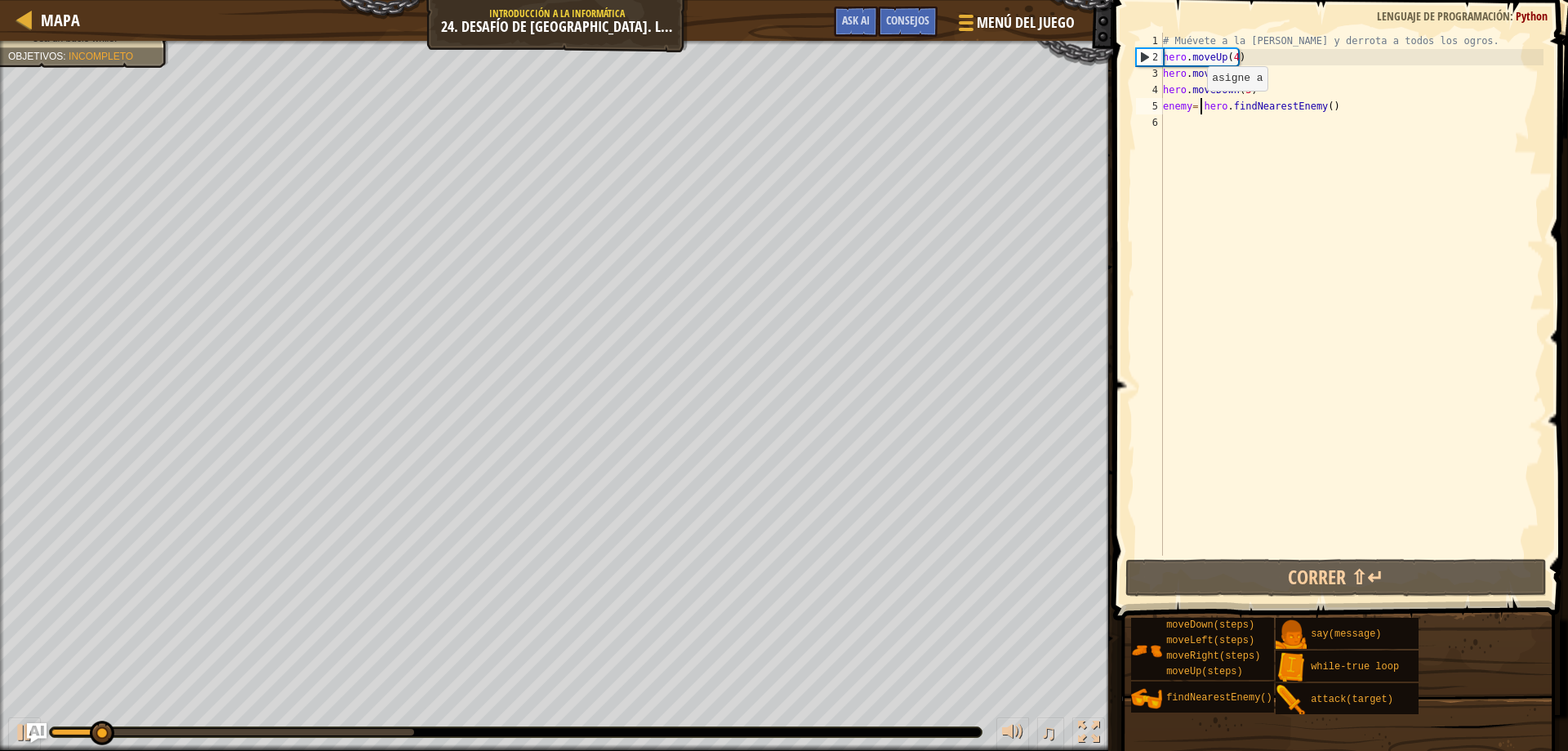
click at [1193, 107] on div "# Muévete a la sala del tesoro y derrota a todos los ogros. hero . moveUp ( 4 )…" at bounding box center [1351, 310] width 384 height 556
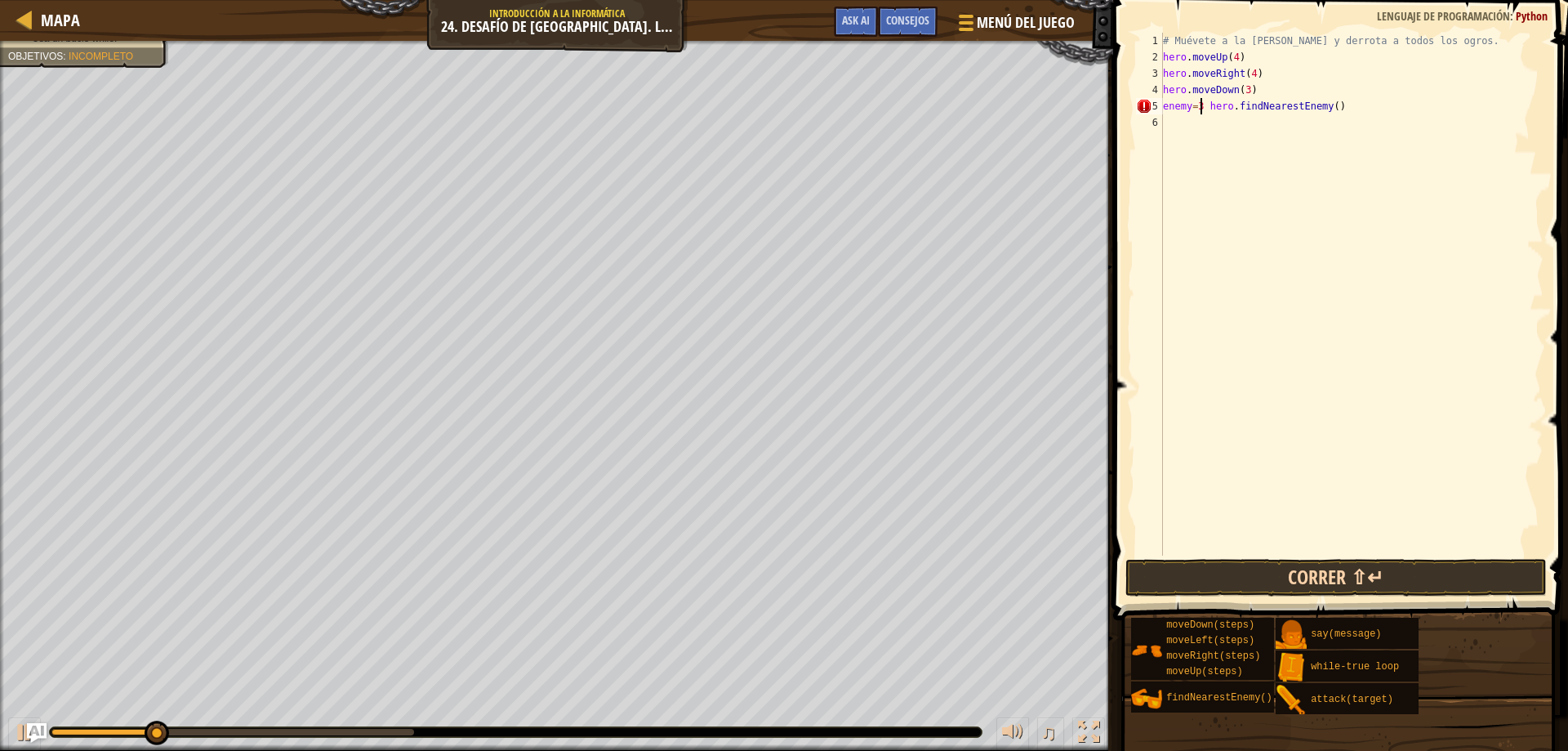
type textarea "enemy=3 hero.findNearestEnemy()"
click at [1330, 589] on button "Correr ⇧↵" at bounding box center [1336, 577] width 422 height 38
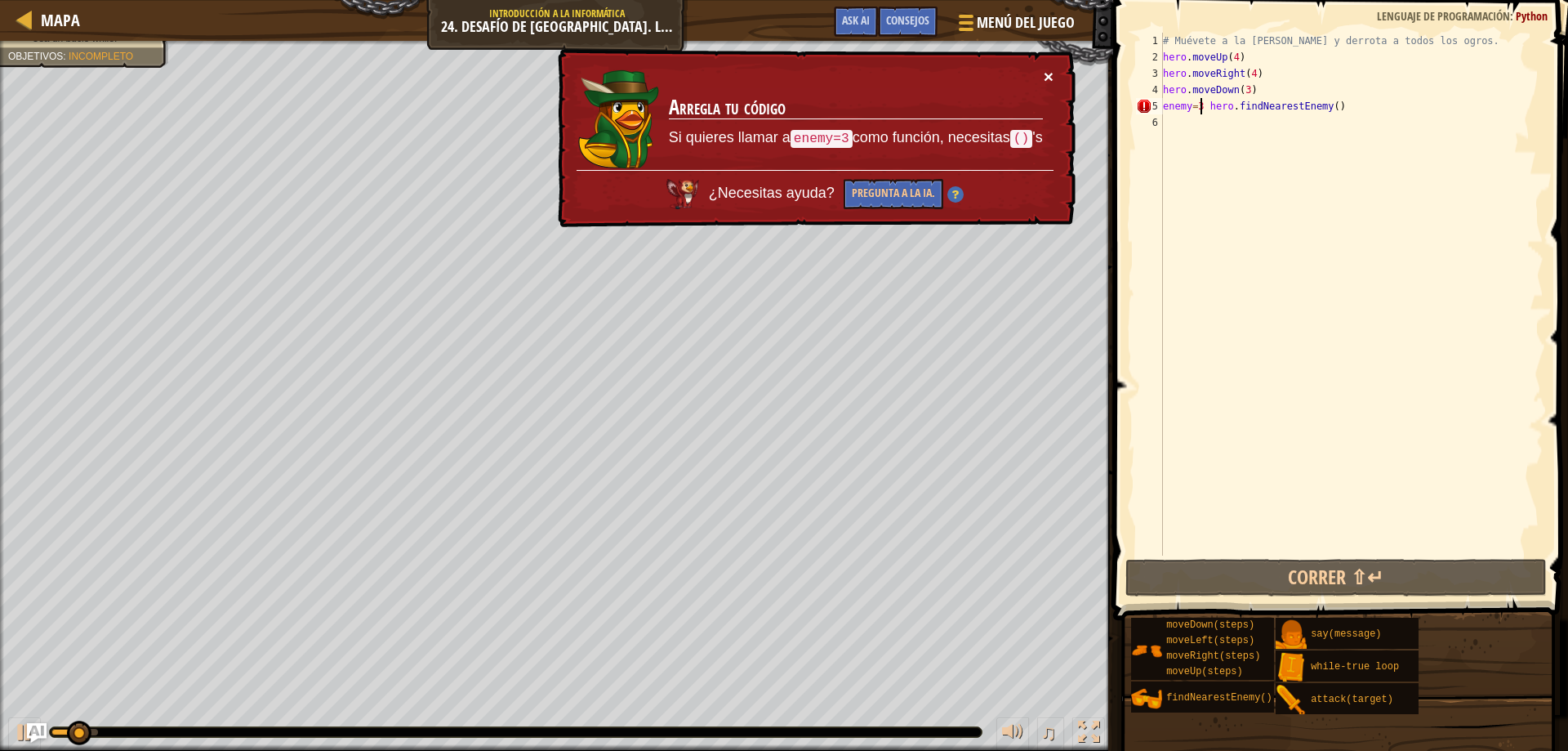
click at [1052, 76] on button "×" at bounding box center [1048, 76] width 10 height 17
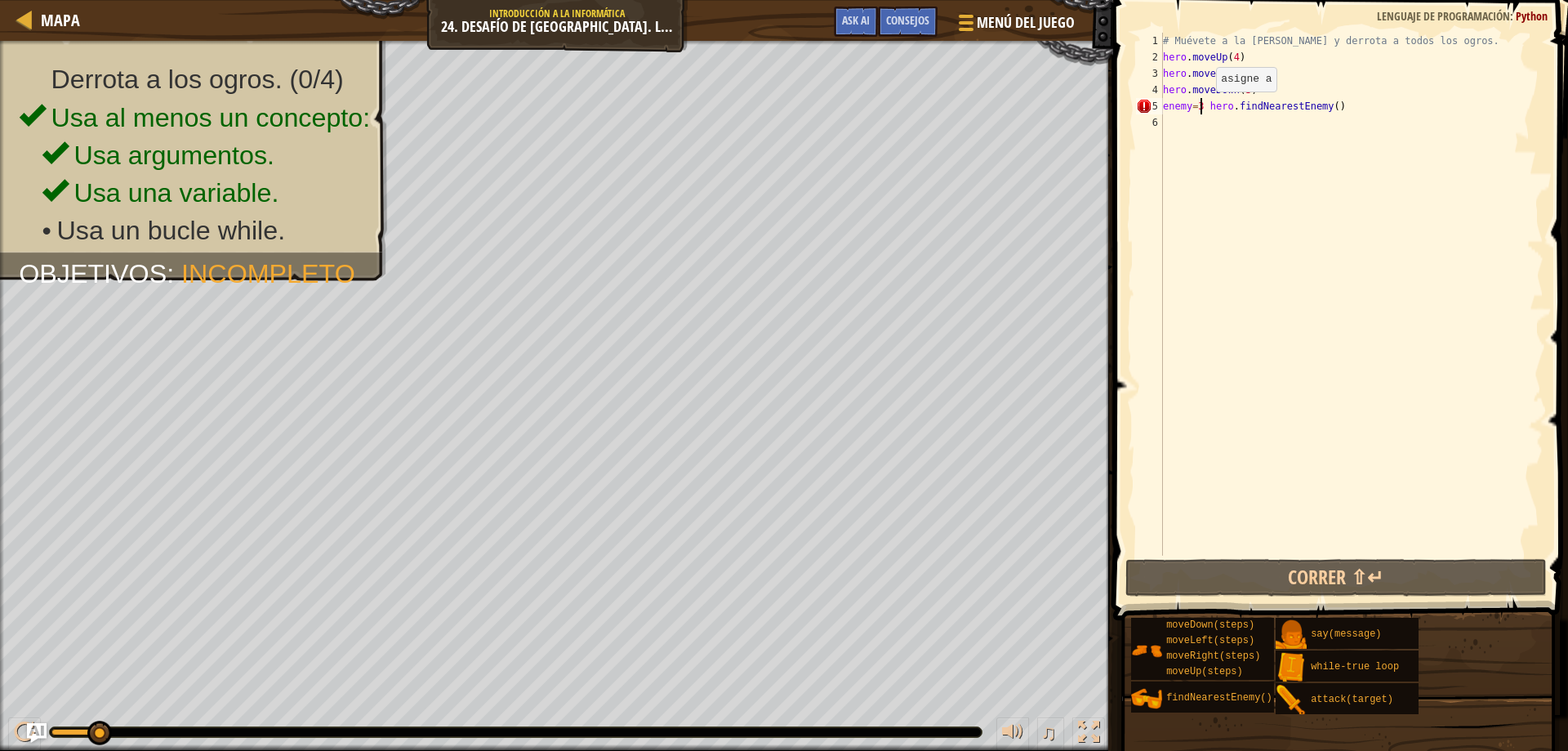
click at [1202, 108] on div "# Muévete a la sala del tesoro y derrota a todos los ogros. hero . moveUp ( 4 )…" at bounding box center [1351, 310] width 384 height 556
